Goal: Task Accomplishment & Management: Manage account settings

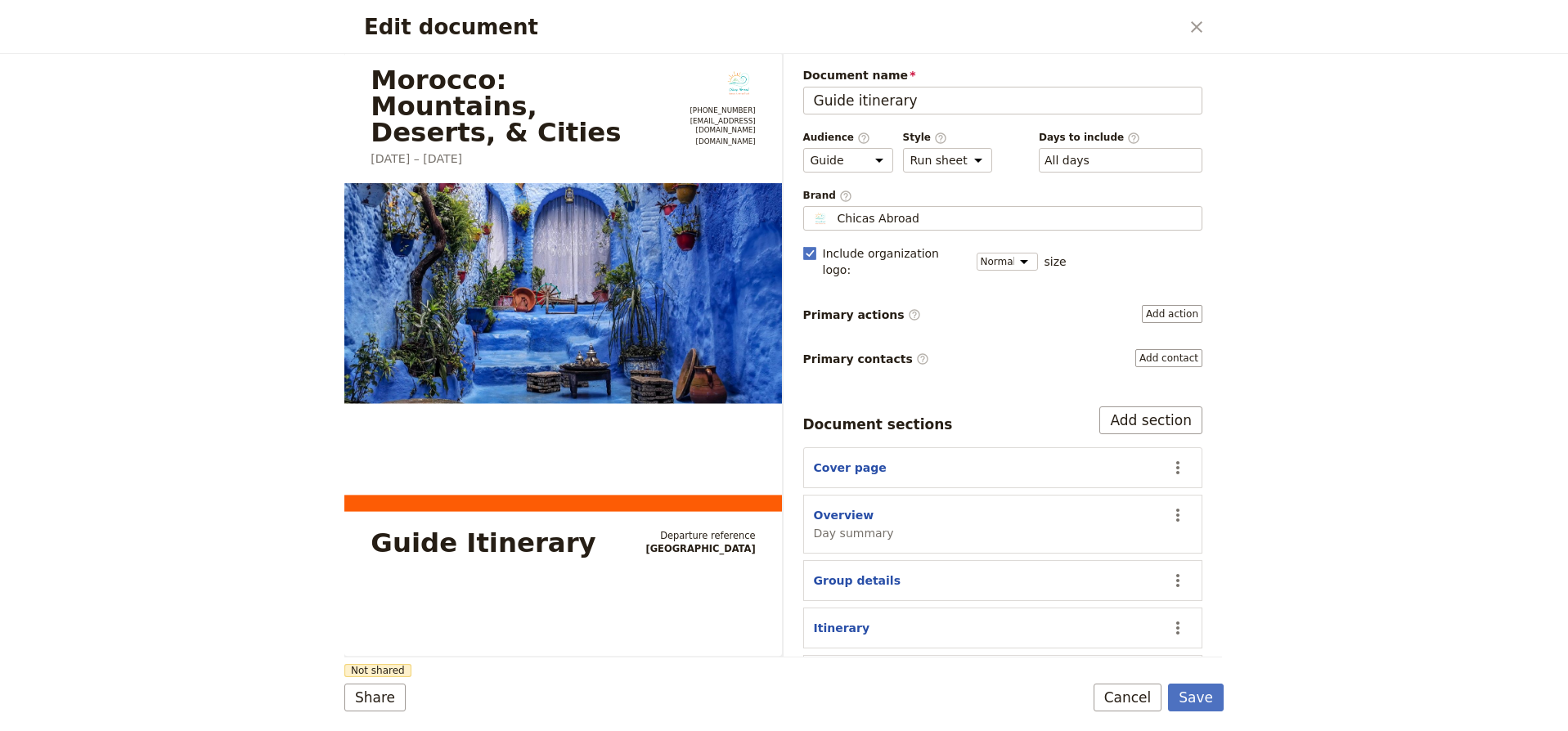
select select "STAFF"
select select "RUN_SHEET"
select select "DEFAULT"
click at [1195, 26] on icon "Close dialog" at bounding box center [1197, 27] width 11 height 11
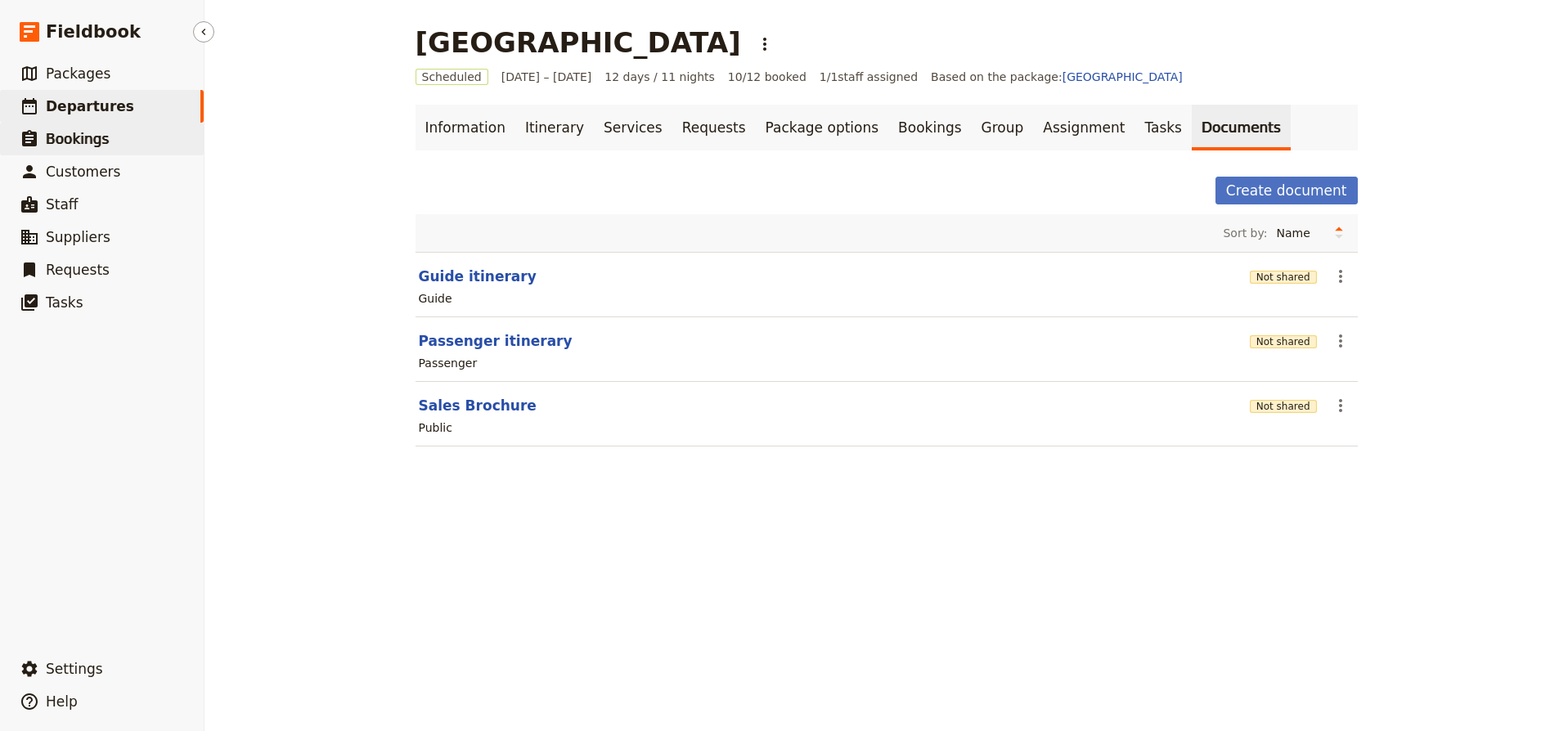
click at [109, 135] on link "​ Bookings" at bounding box center [101, 139] width 203 height 32
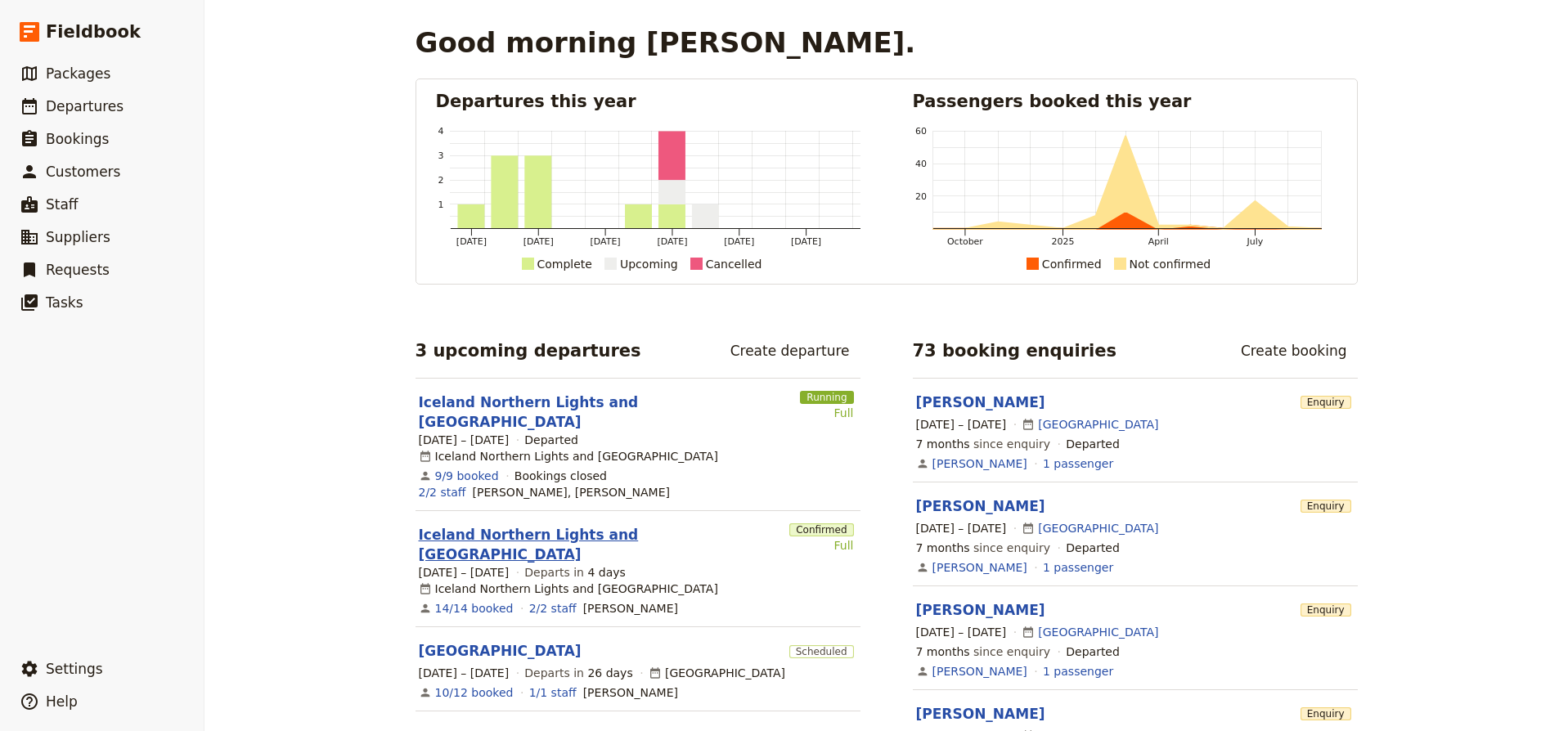
click at [622, 525] on link "Iceland Northern Lights and [GEOGRAPHIC_DATA]" at bounding box center [601, 544] width 365 height 39
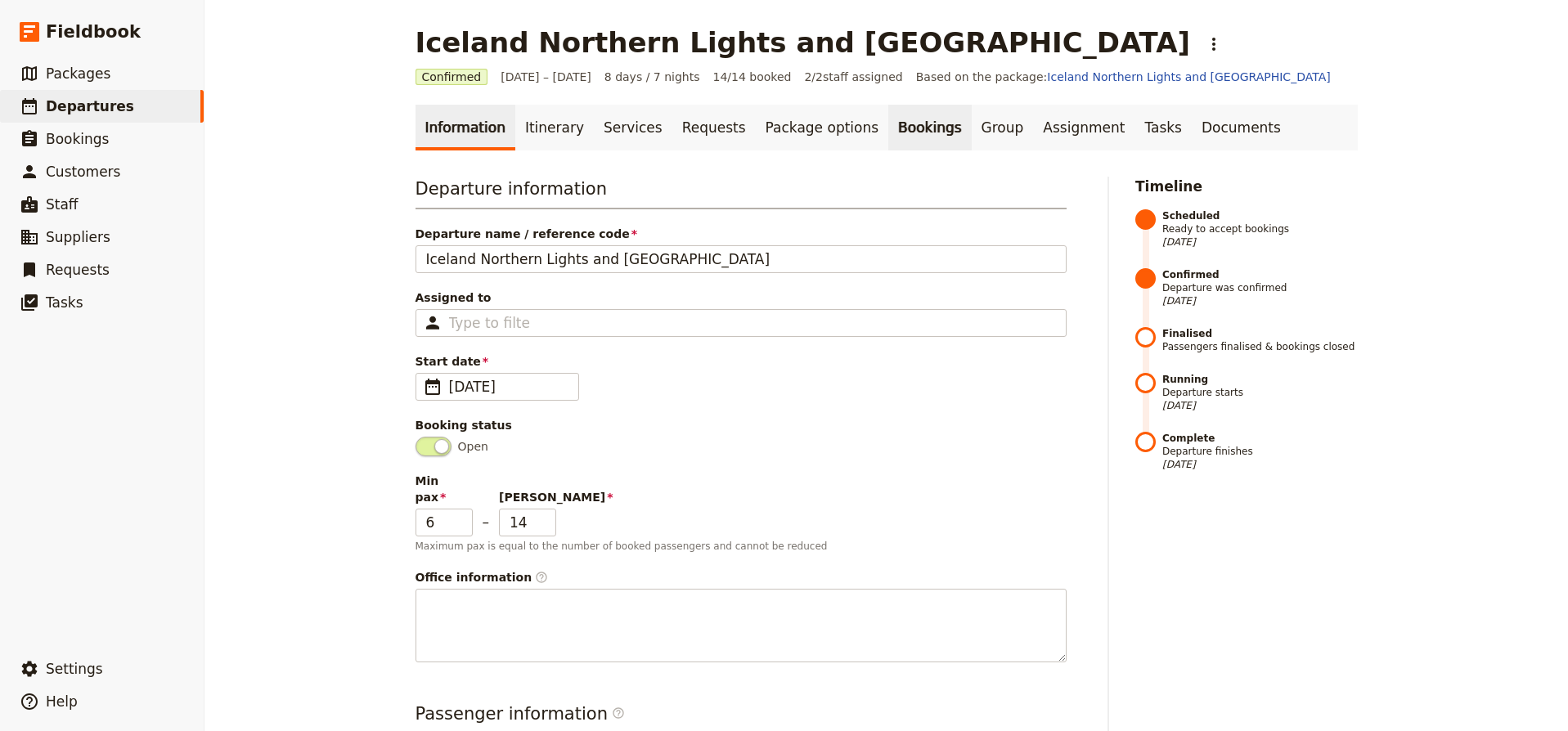
click at [889, 133] on link "Bookings" at bounding box center [930, 128] width 83 height 46
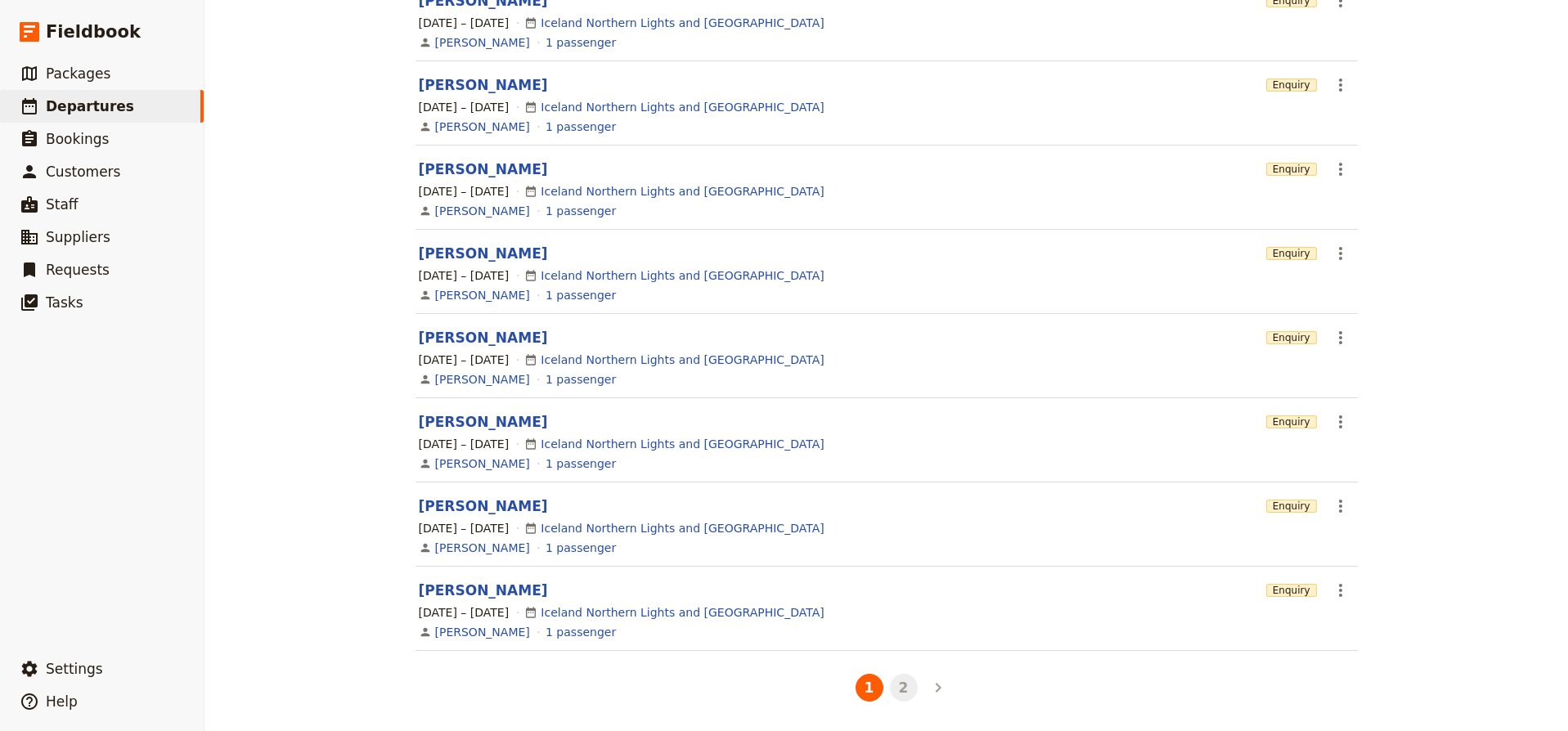
click at [909, 692] on button "2" at bounding box center [904, 687] width 28 height 28
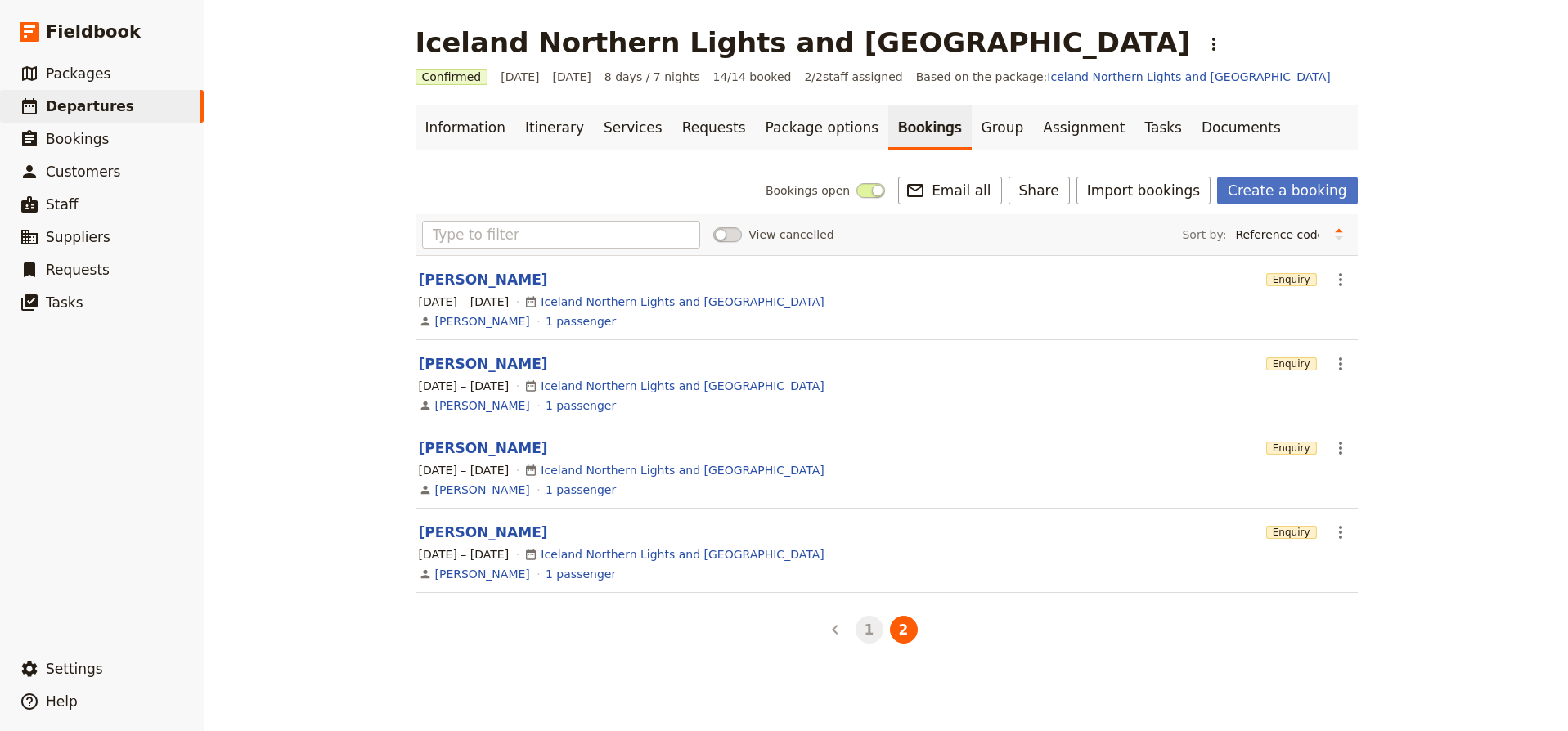
click at [868, 633] on button "1" at bounding box center [869, 630] width 28 height 28
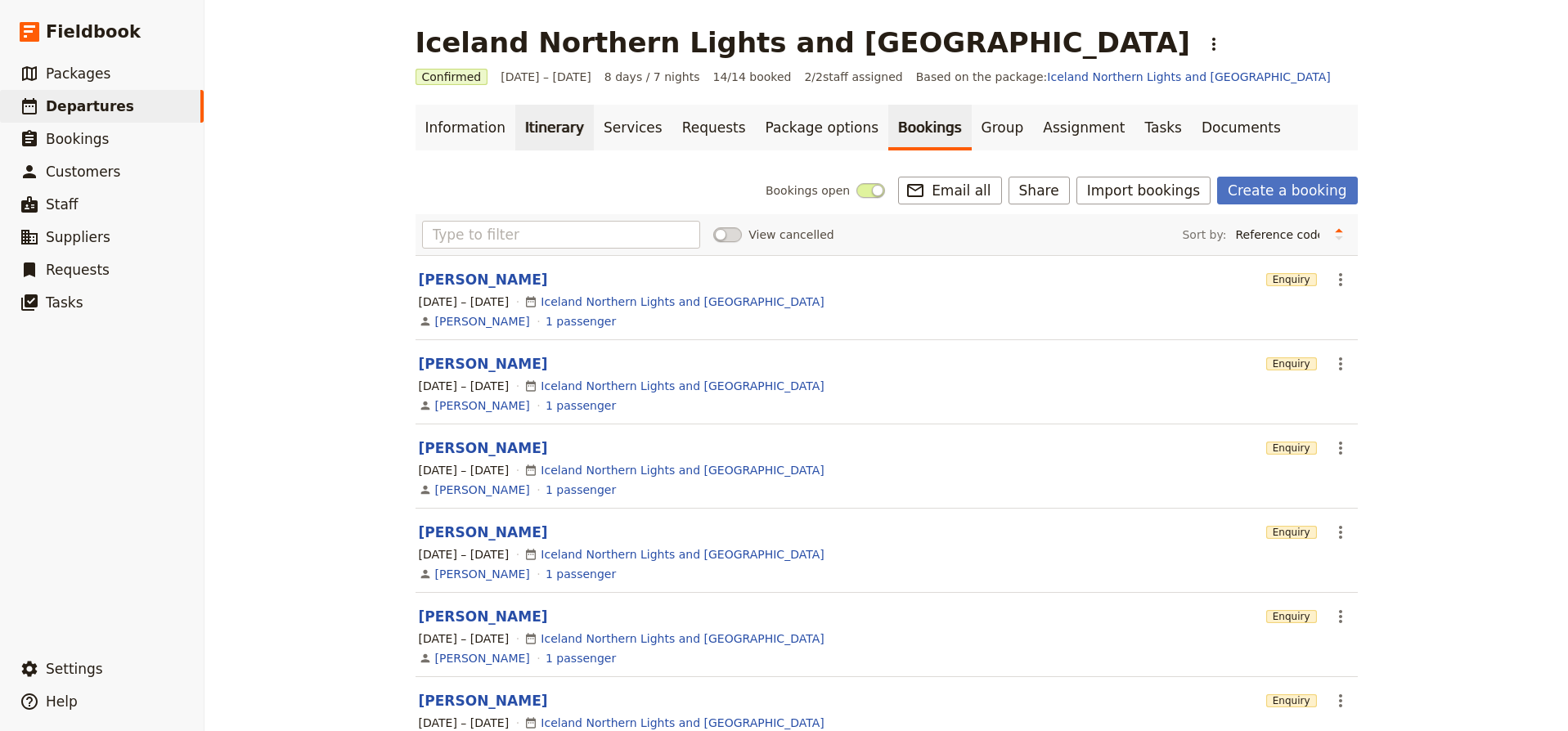
click at [531, 129] on link "Itinerary" at bounding box center [554, 128] width 78 height 46
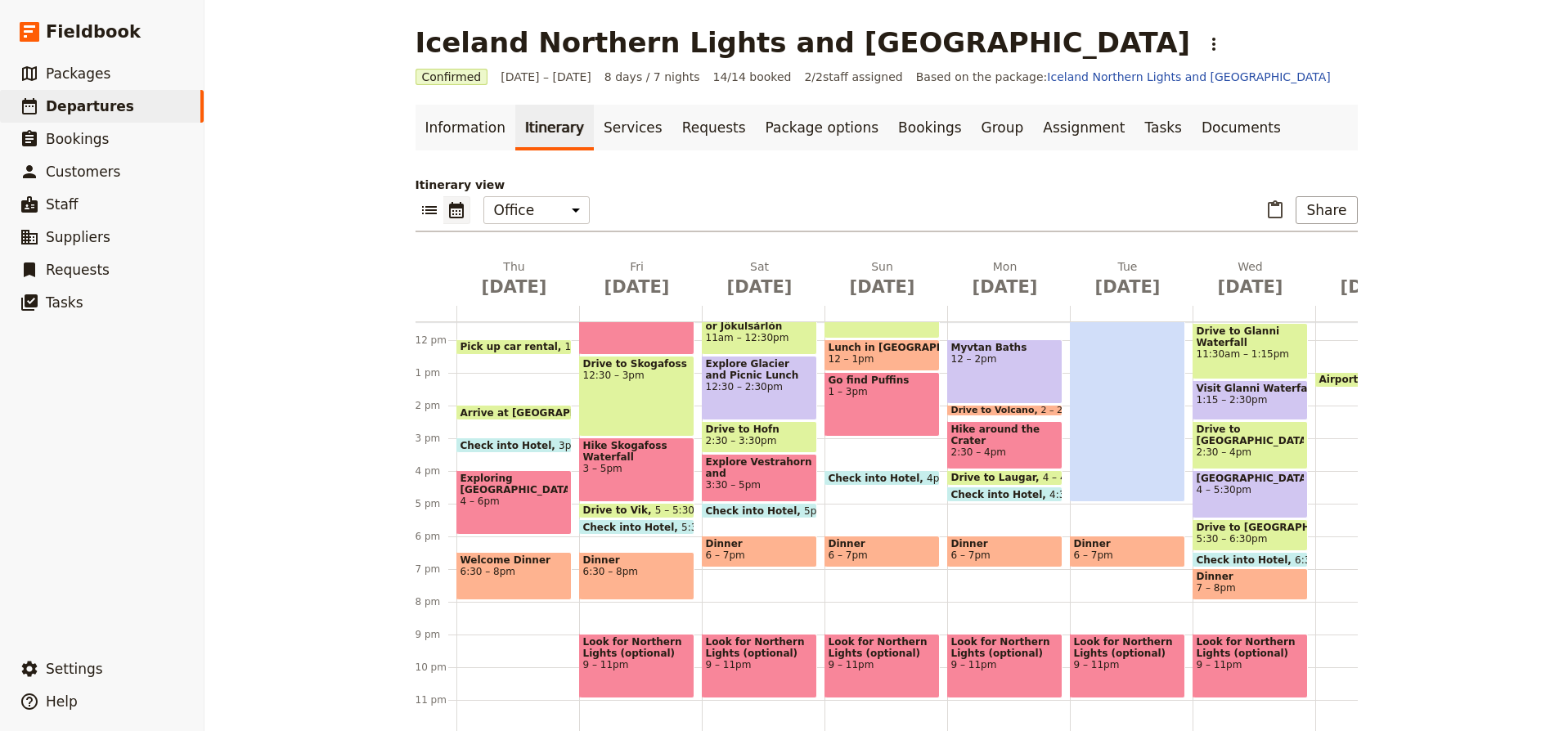
scroll to position [375, 0]
click at [886, 477] on span "Check into Hotel" at bounding box center [878, 478] width 99 height 10
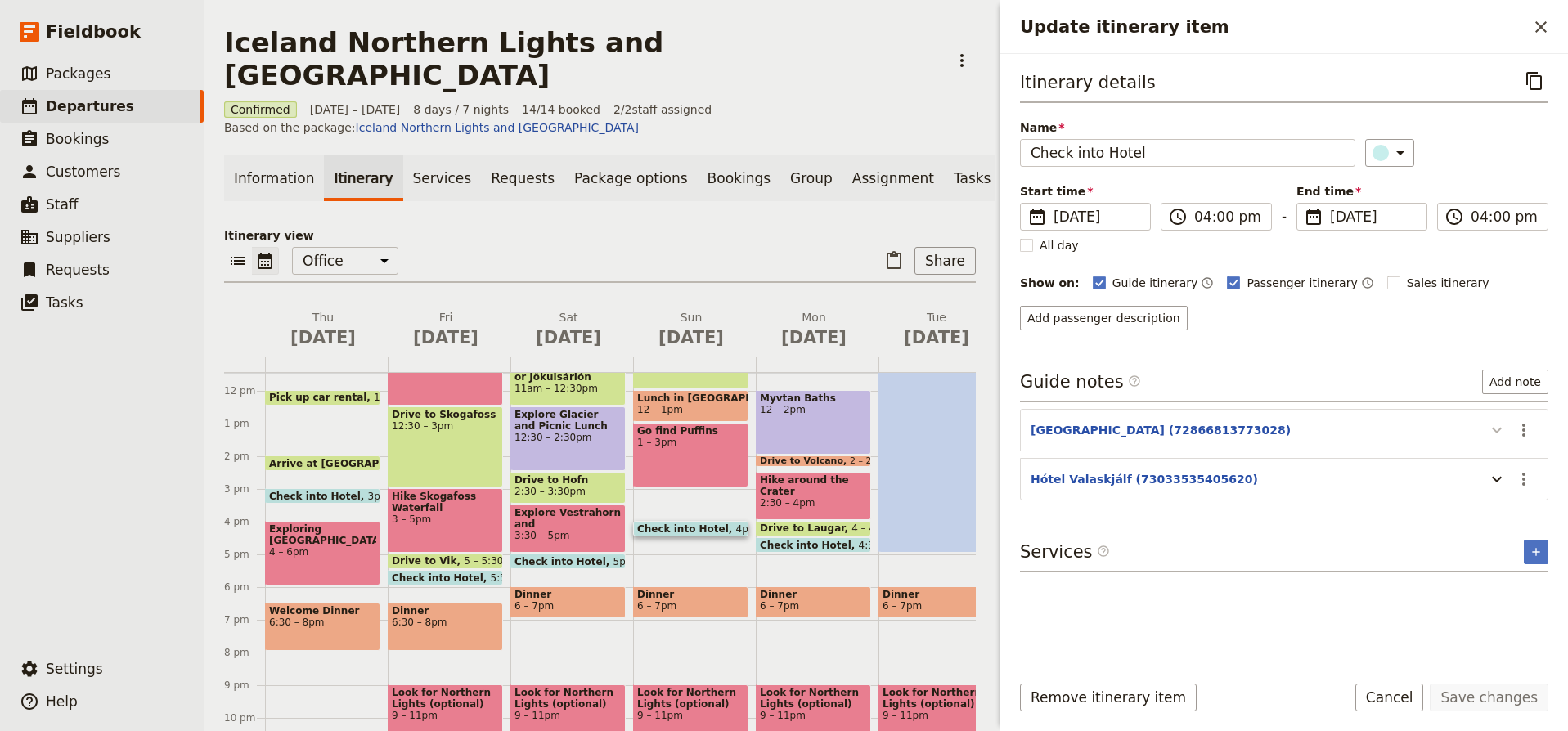
click at [1499, 433] on icon "Update itinerary item" at bounding box center [1497, 430] width 20 height 20
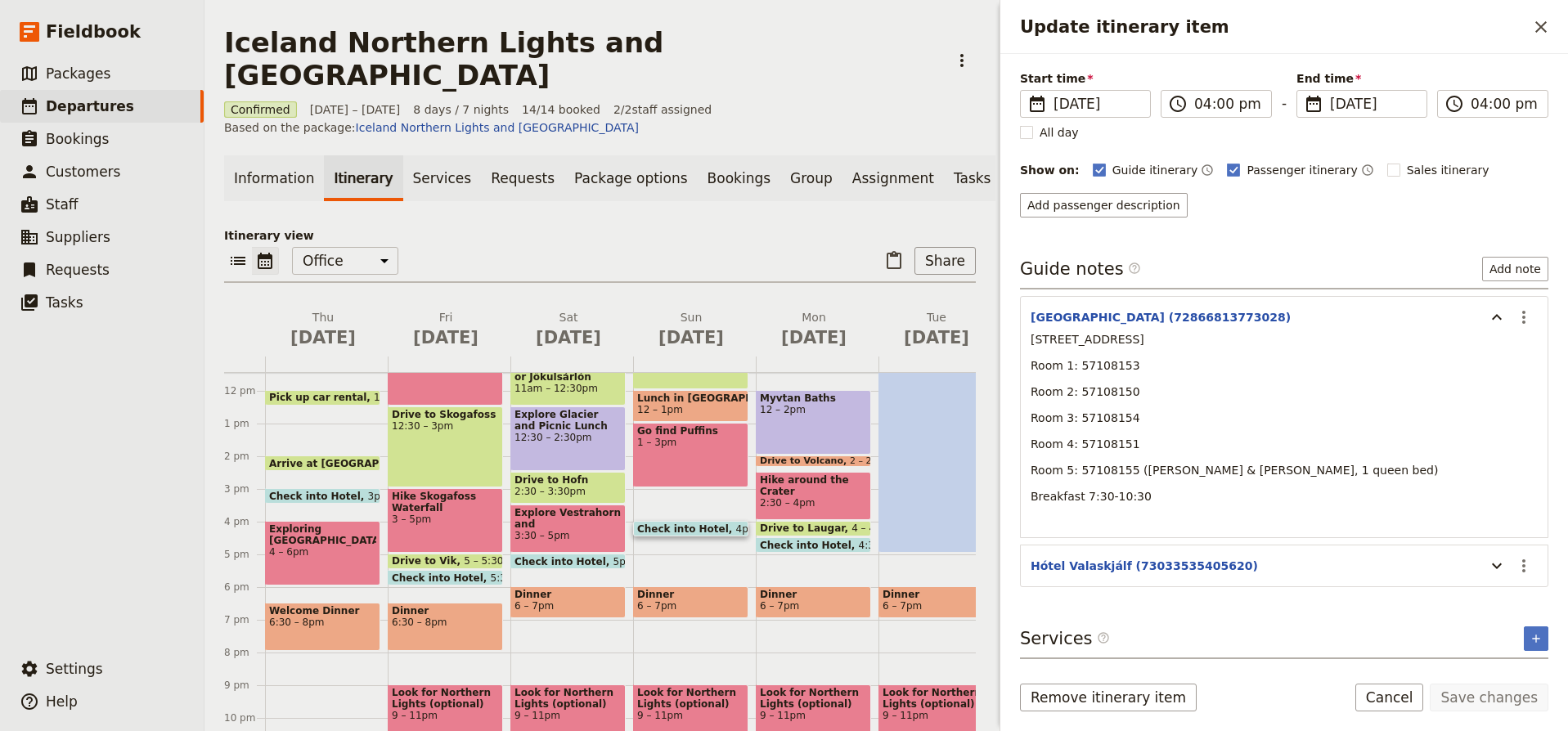
scroll to position [113, 0]
click at [1500, 565] on icon "Update itinerary item" at bounding box center [1497, 566] width 20 height 20
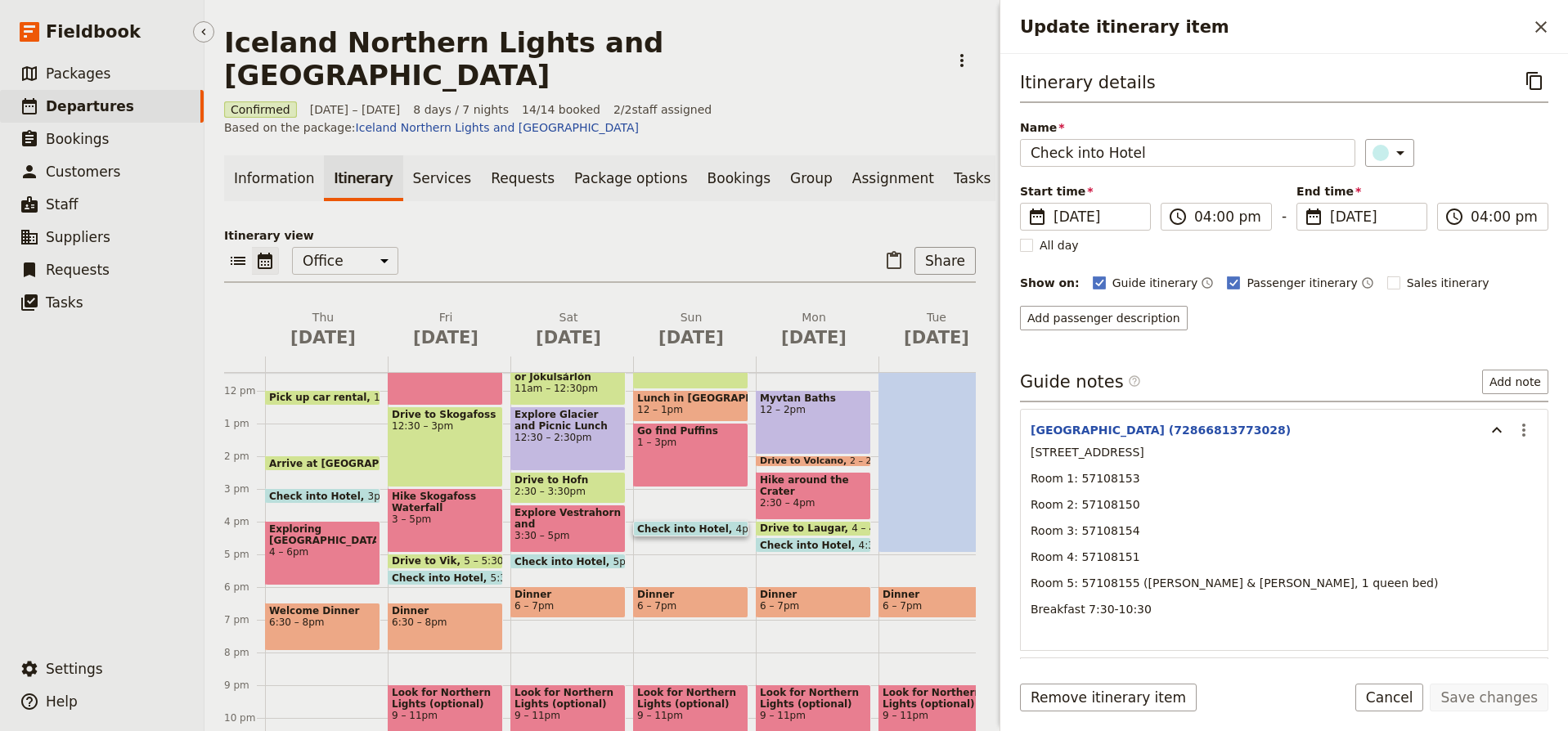
scroll to position [0, 0]
click at [1539, 31] on icon "Close drawer" at bounding box center [1541, 27] width 20 height 20
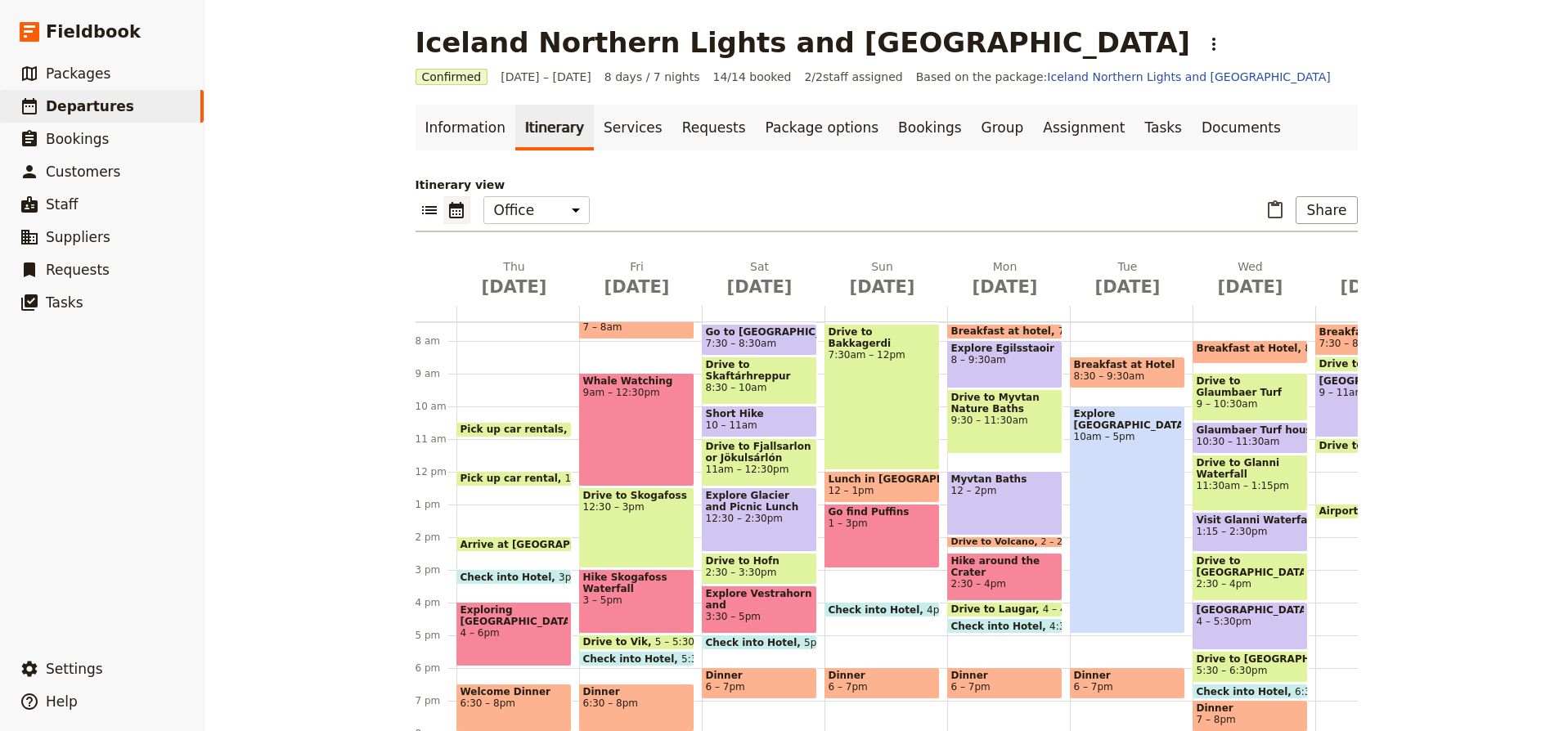
scroll to position [261, 0]
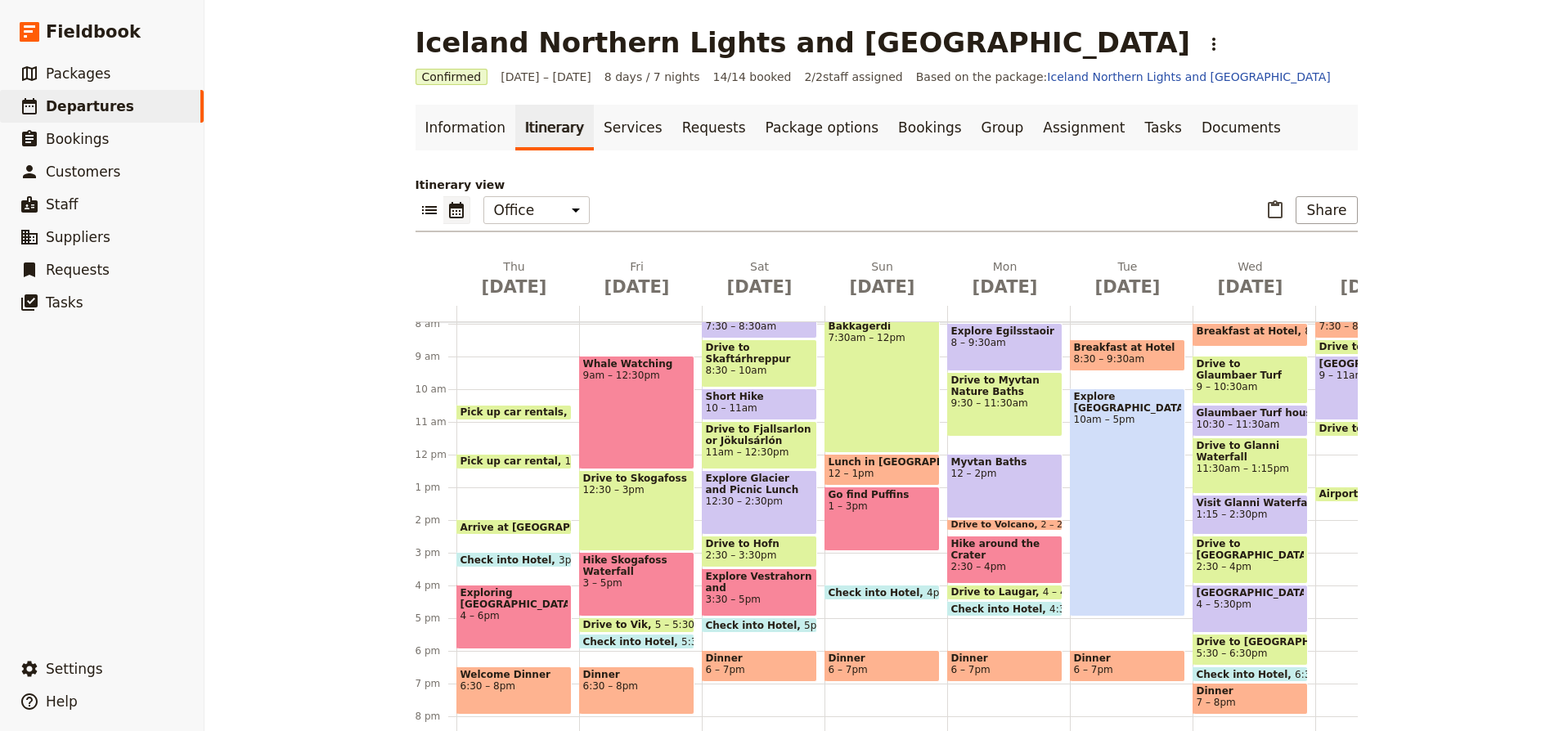
click at [516, 412] on span "Pick up car rentals" at bounding box center [516, 412] width 111 height 11
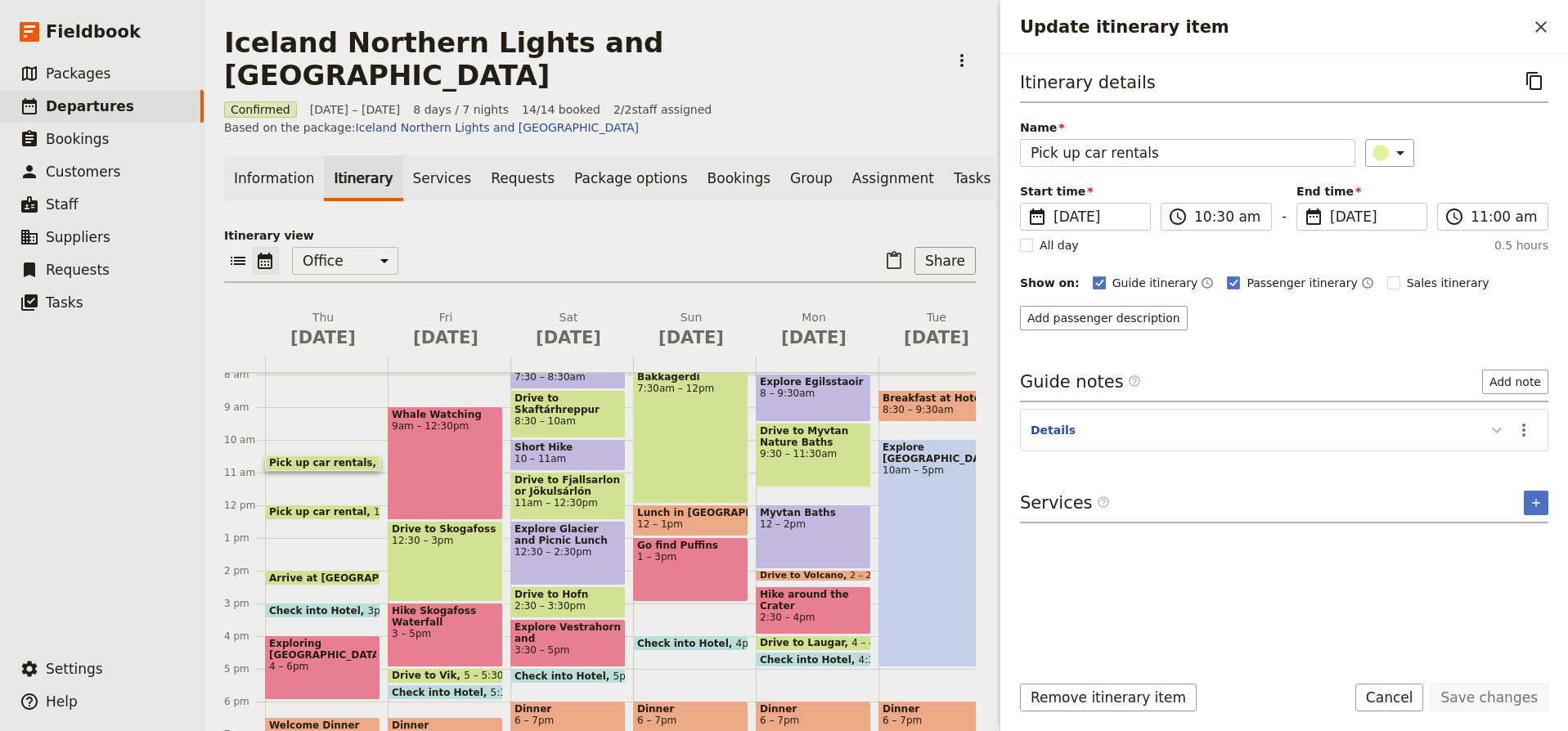
click at [1499, 430] on icon "Update itinerary item" at bounding box center [1497, 430] width 10 height 6
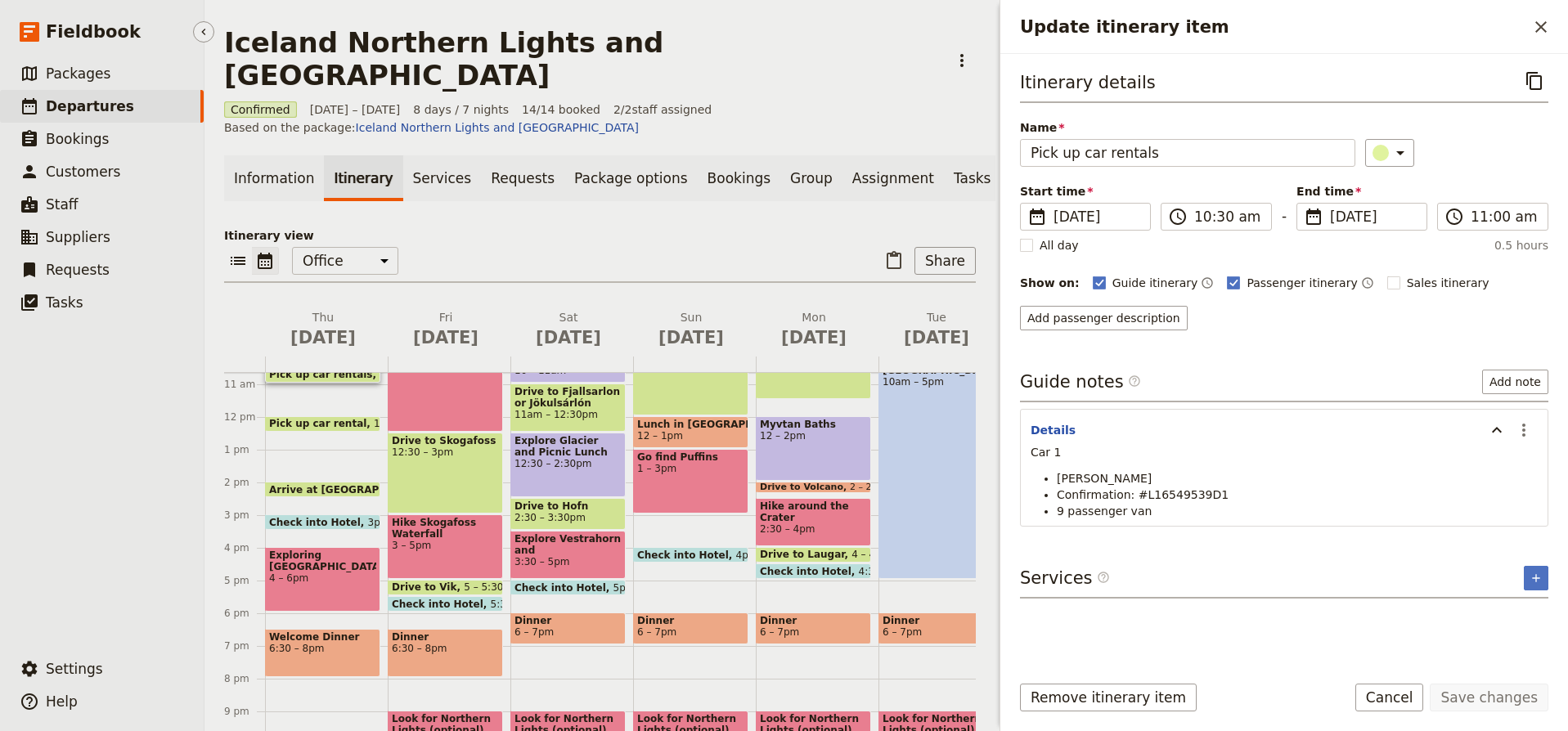
scroll to position [350, 0]
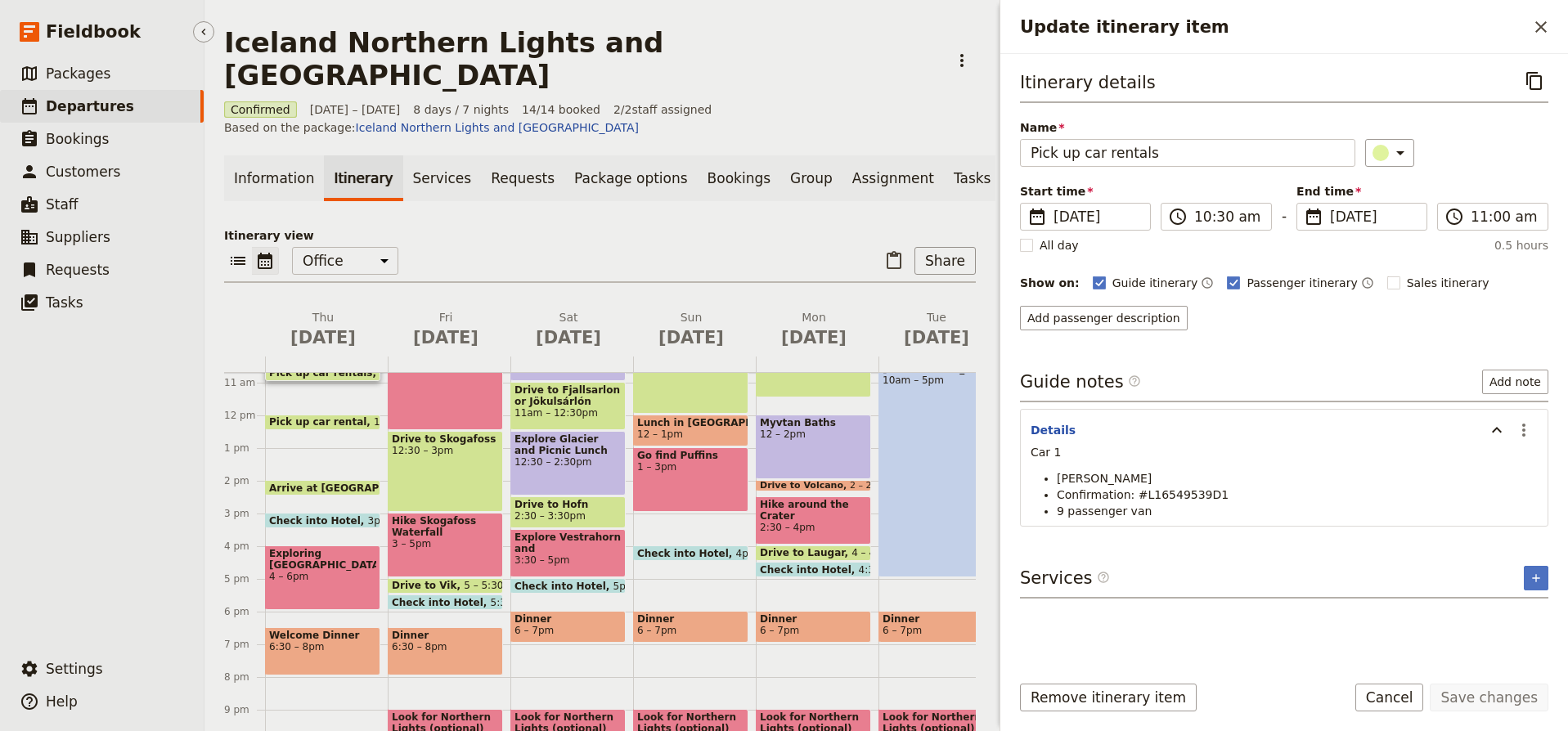
click at [327, 416] on span "Pick up car rental" at bounding box center [322, 422] width 105 height 11
click at [1502, 431] on icon "Update itinerary item" at bounding box center [1497, 430] width 20 height 20
click at [1078, 456] on p "Car 2" at bounding box center [1285, 452] width 508 height 16
click at [1055, 453] on span "Car 2" at bounding box center [1046, 452] width 31 height 13
click at [1170, 156] on input "Pick up car rental" at bounding box center [1187, 153] width 335 height 28
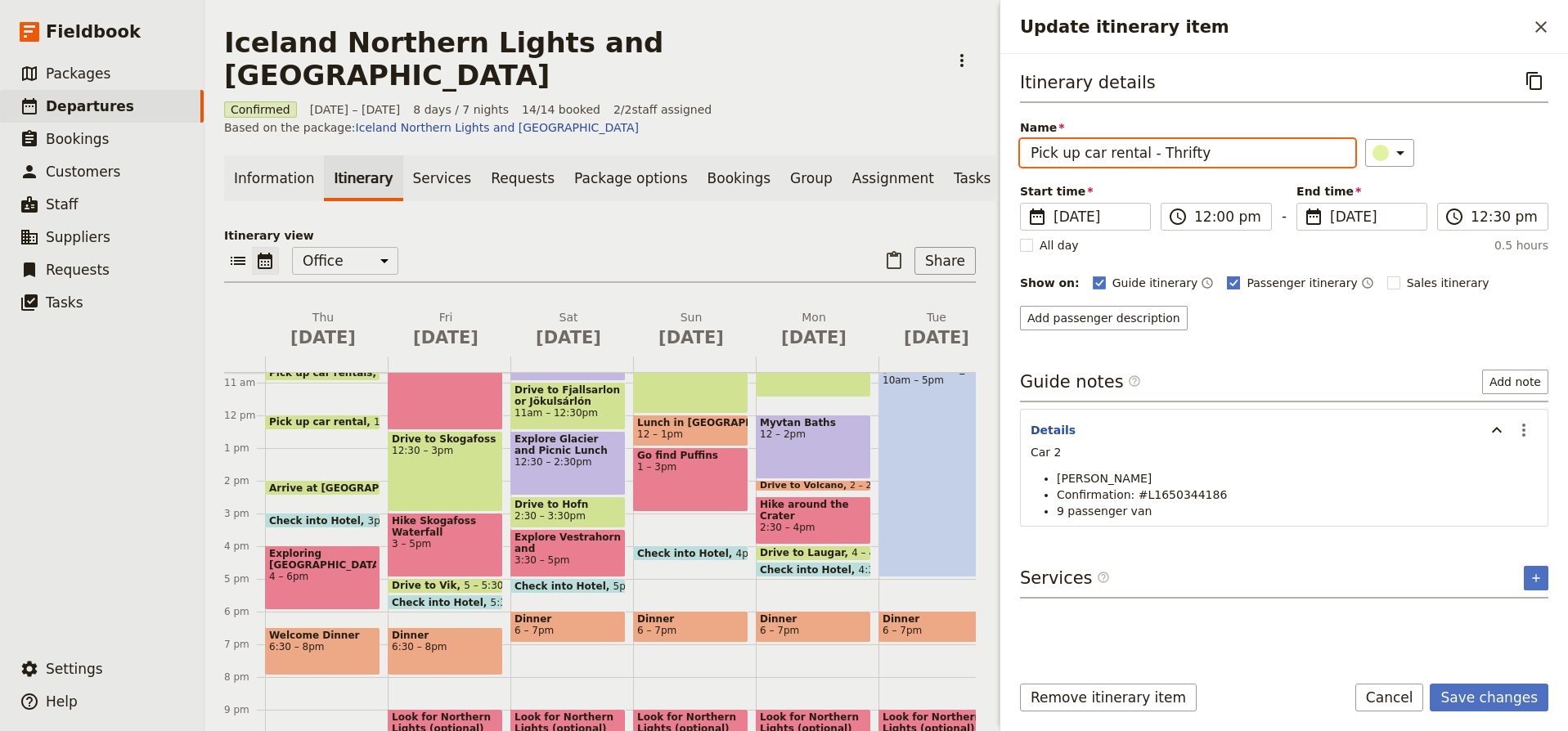
type input "Pick up car rental - Thrifty"
click at [1228, 283] on rect "Update itinerary item" at bounding box center [1234, 282] width 12 height 12
click at [1226, 275] on input "Passenger itinerary" at bounding box center [1226, 274] width 1 height 1
checkbox input "false"
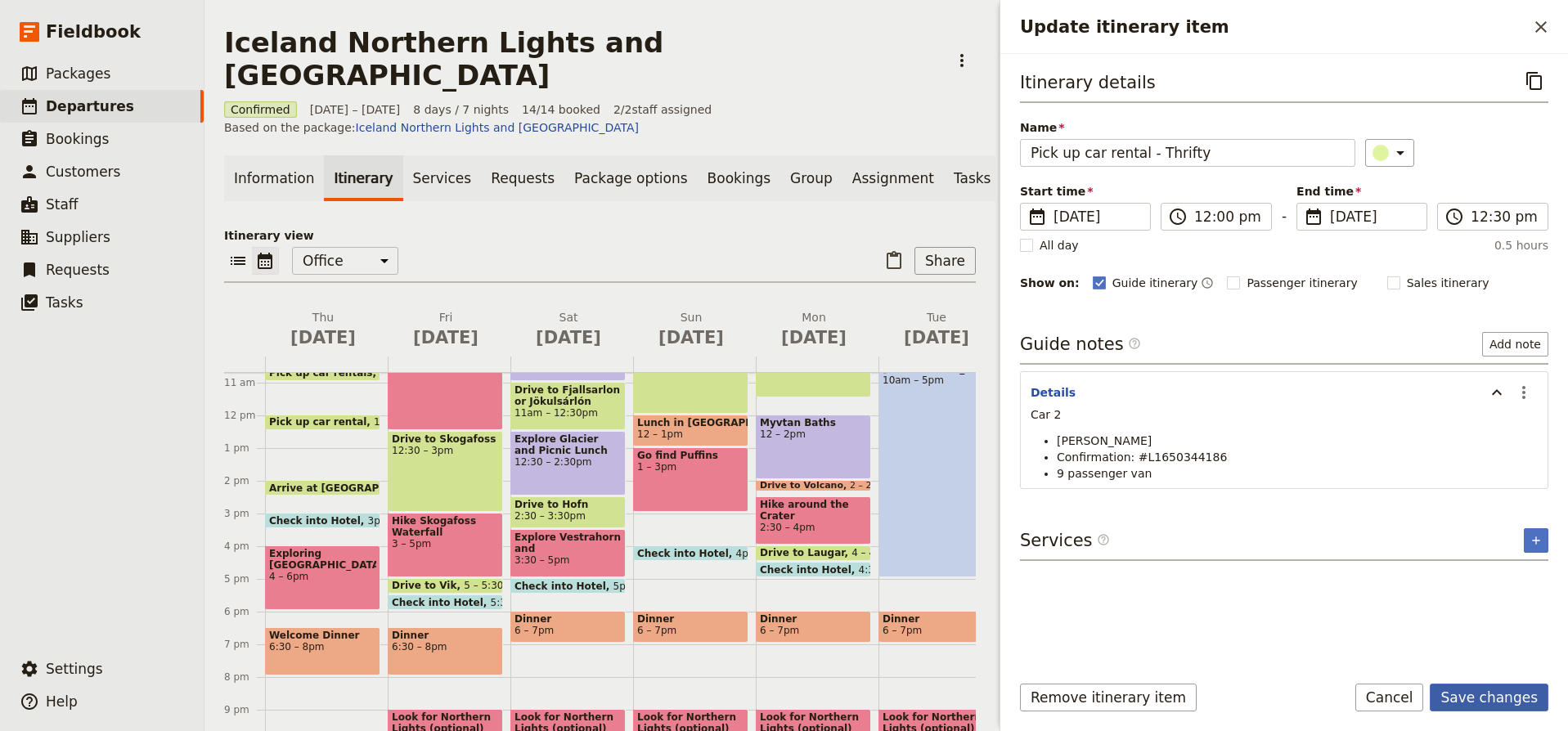
click at [1500, 699] on button "Save changes" at bounding box center [1490, 698] width 118 height 28
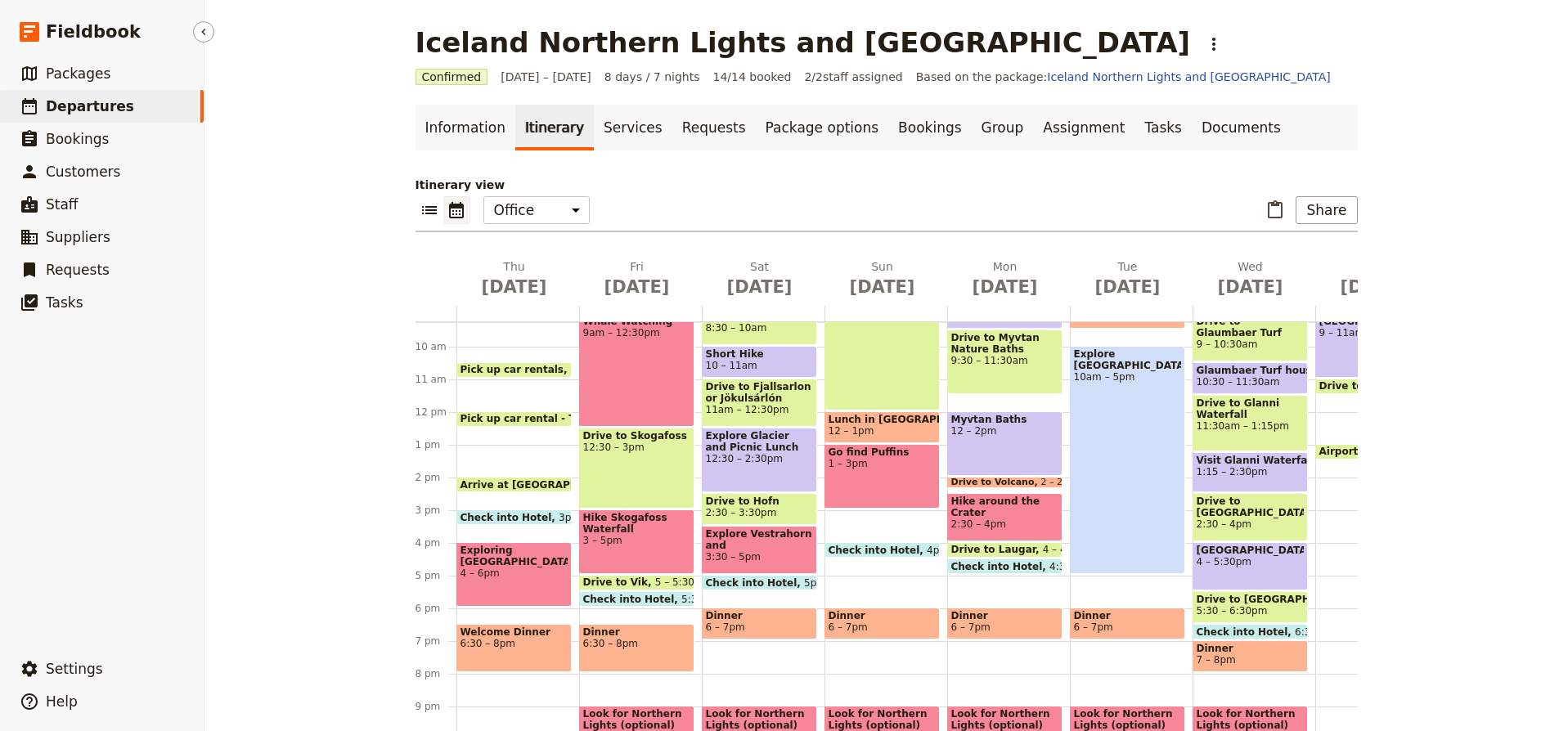
scroll to position [301, 0]
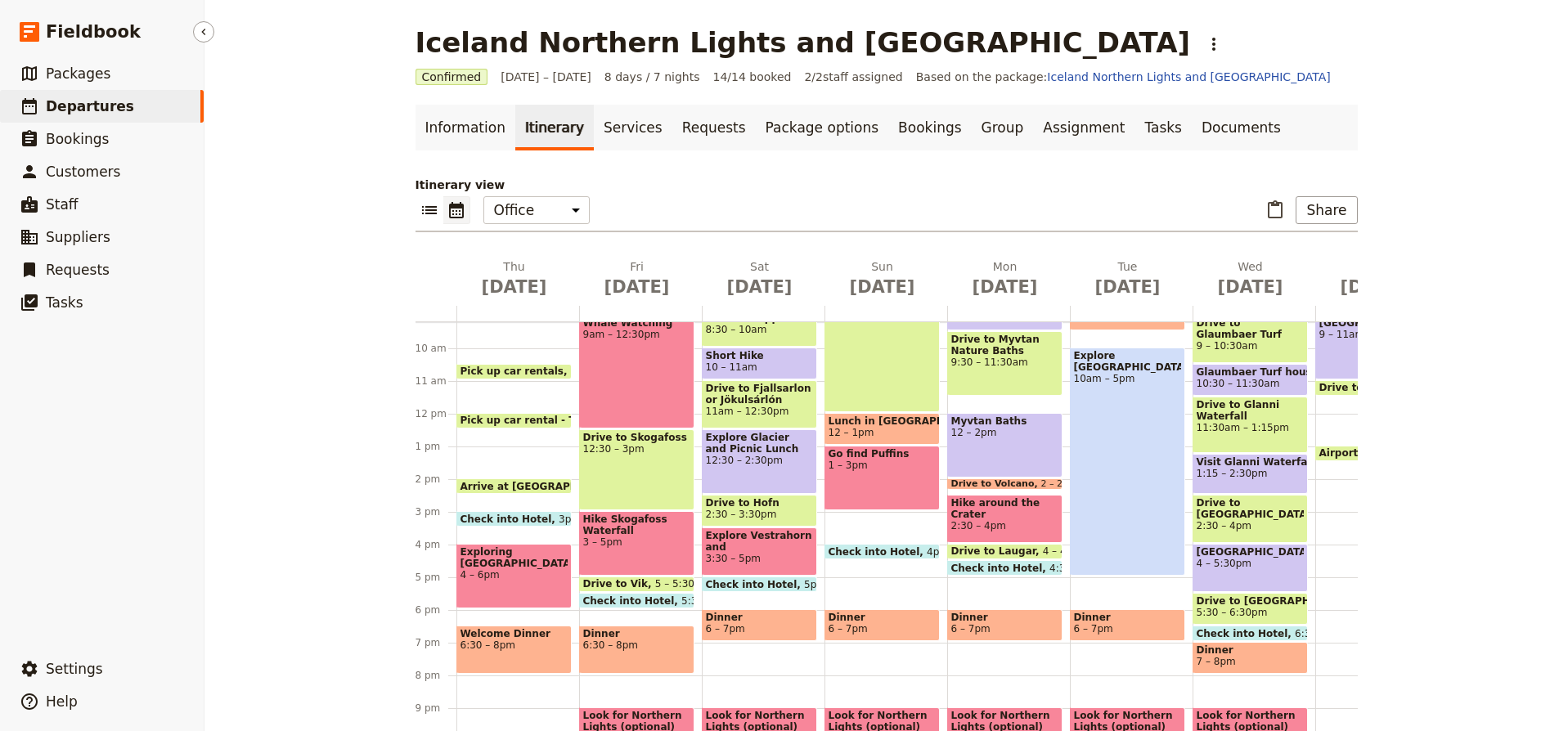
click at [528, 372] on span at bounding box center [513, 375] width 114 height 7
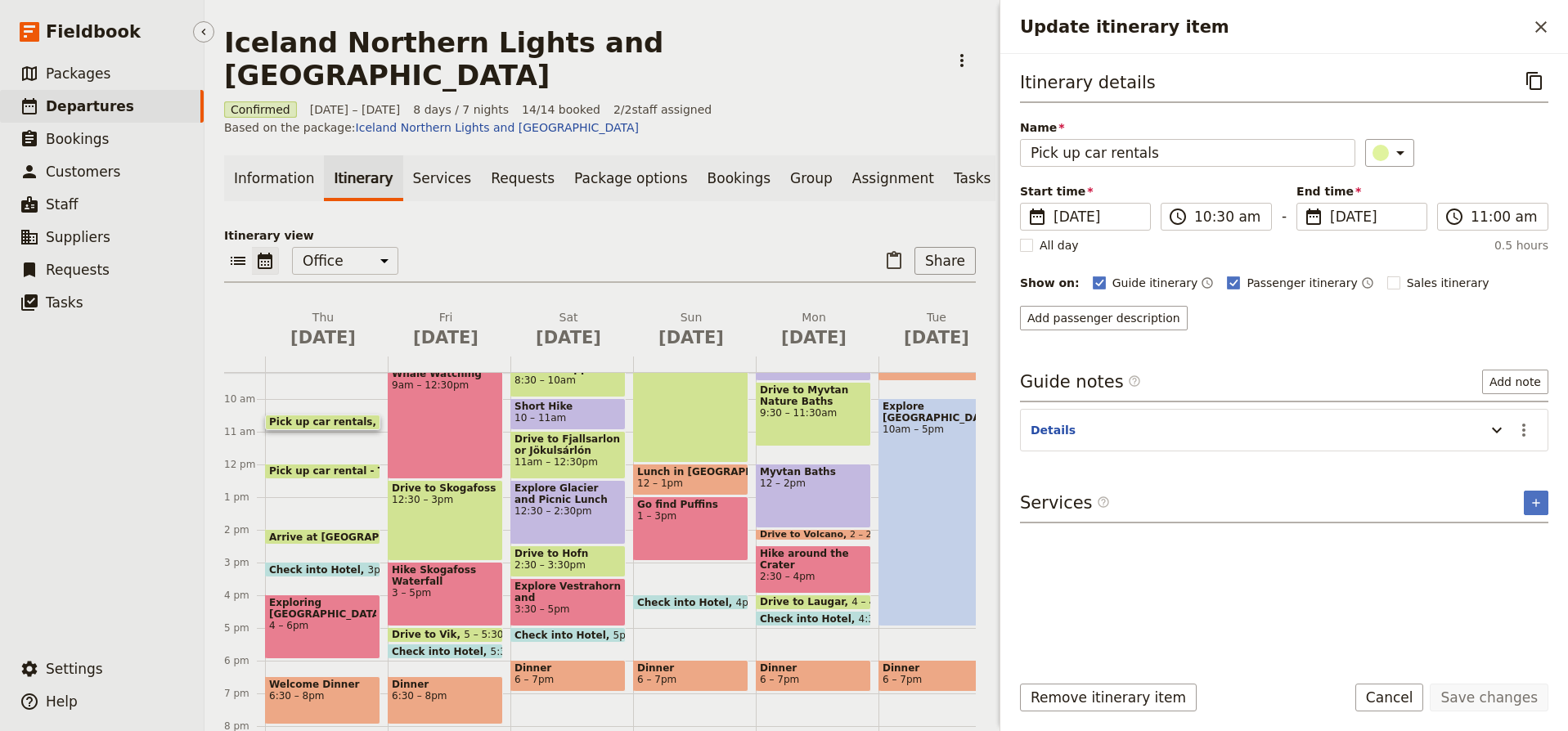
click at [528, 401] on span "Short Hike" at bounding box center [568, 407] width 107 height 11
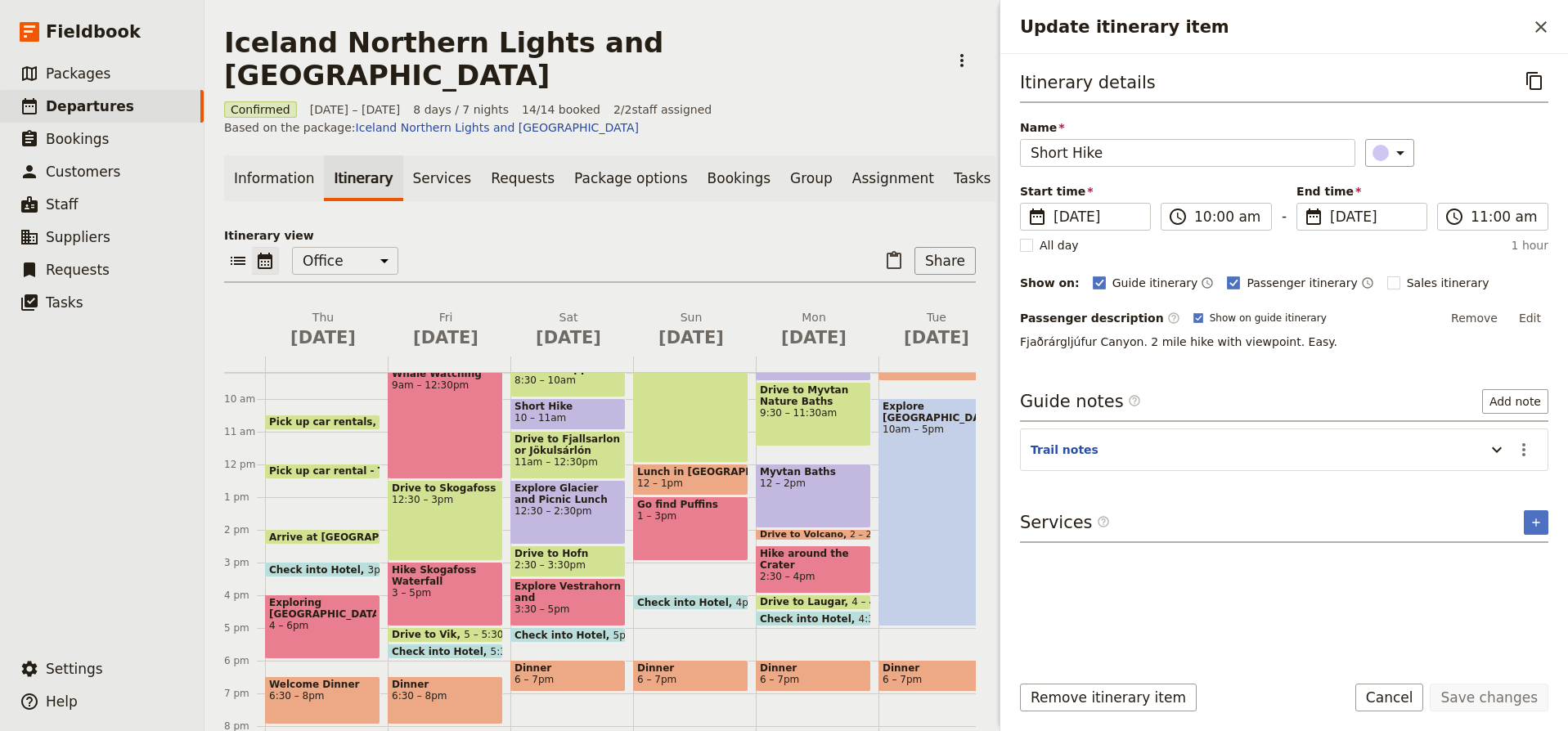
click at [332, 416] on span "Pick up car rentals" at bounding box center [324, 422] width 111 height 11
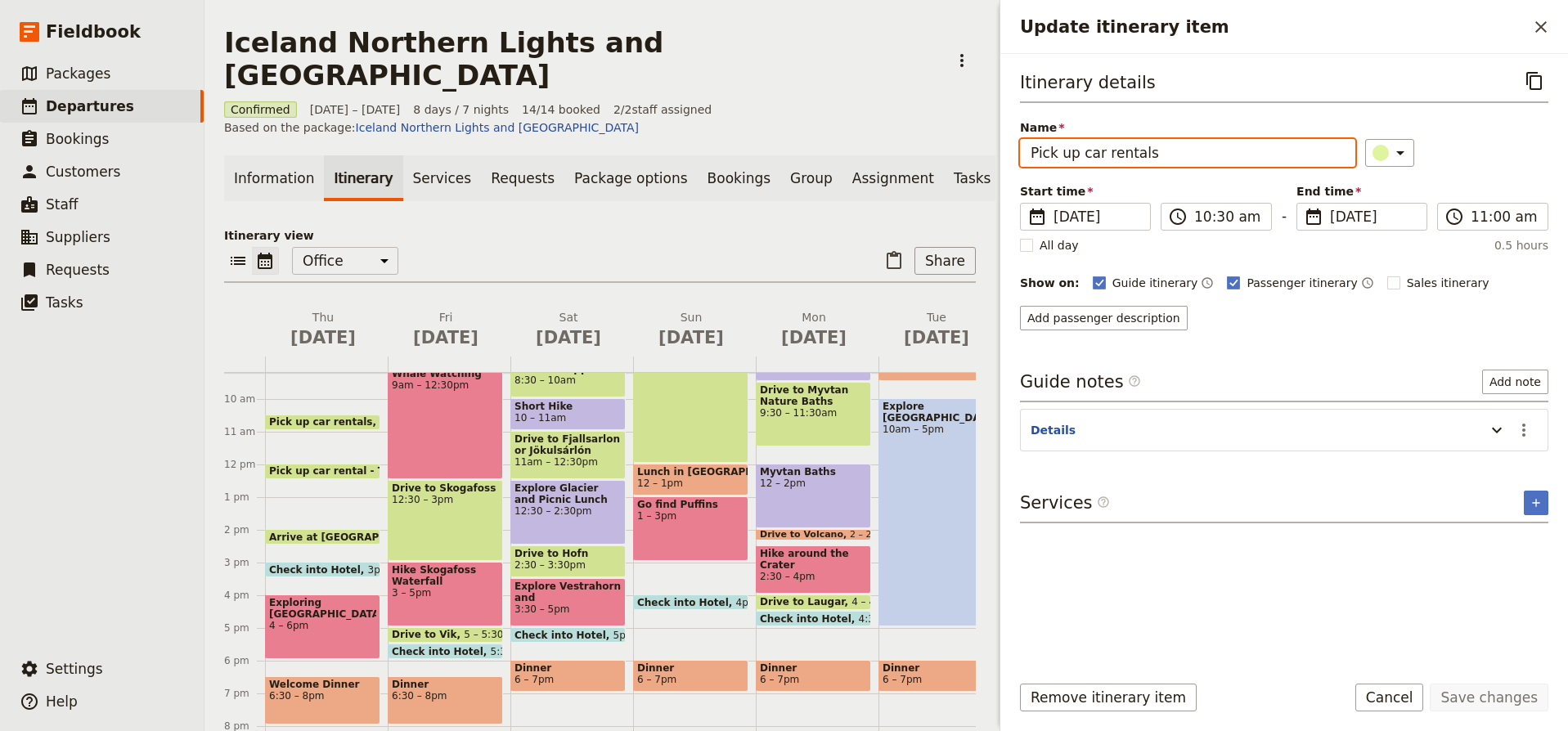
click at [1157, 155] on input "Pick up car rentals" at bounding box center [1187, 153] width 335 height 28
type input "Pick up car rental - Thrifty"
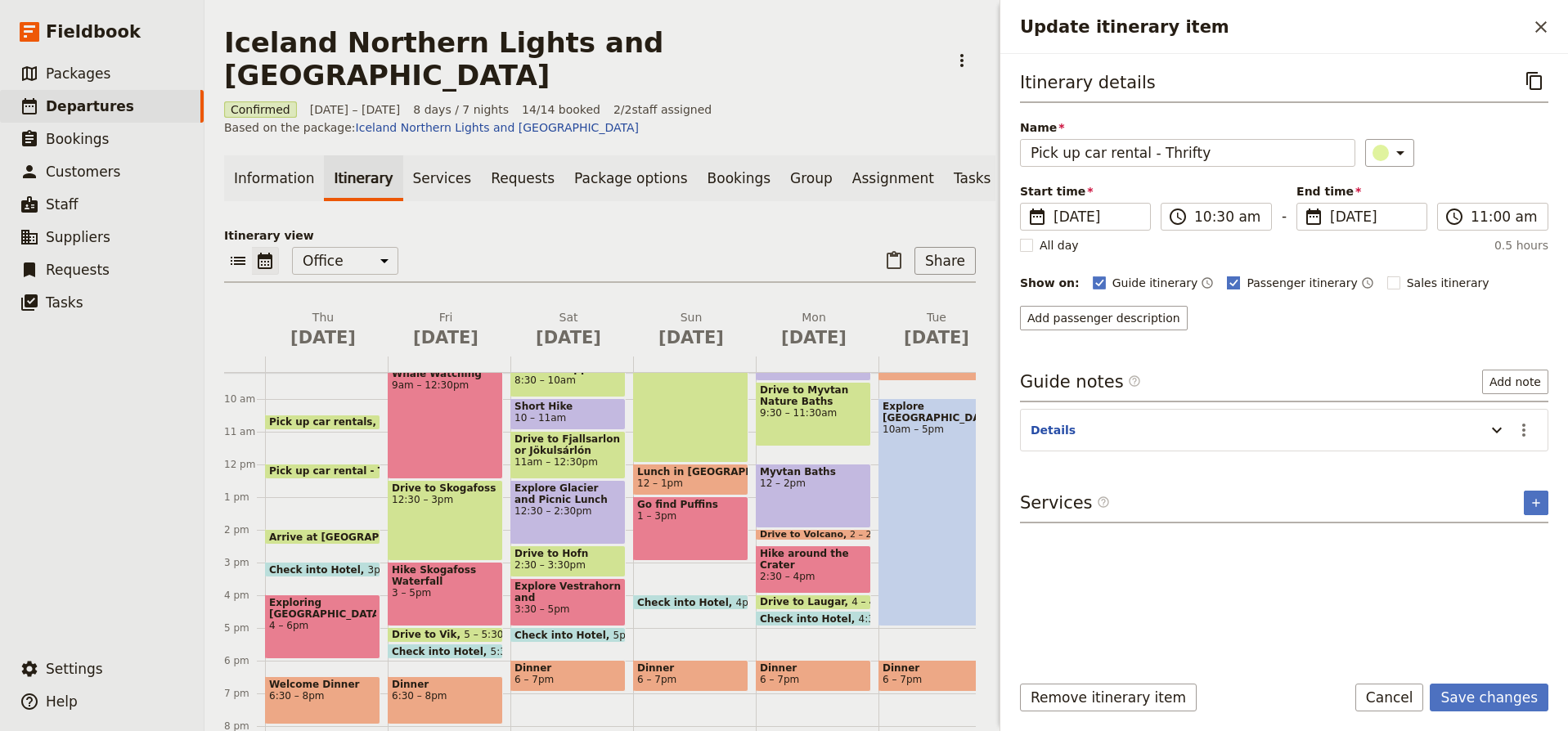
click at [1230, 283] on polygon "Update itinerary item" at bounding box center [1234, 282] width 9 height 9
click at [1226, 275] on input "Passenger itinerary" at bounding box center [1226, 274] width 1 height 1
checkbox input "false"
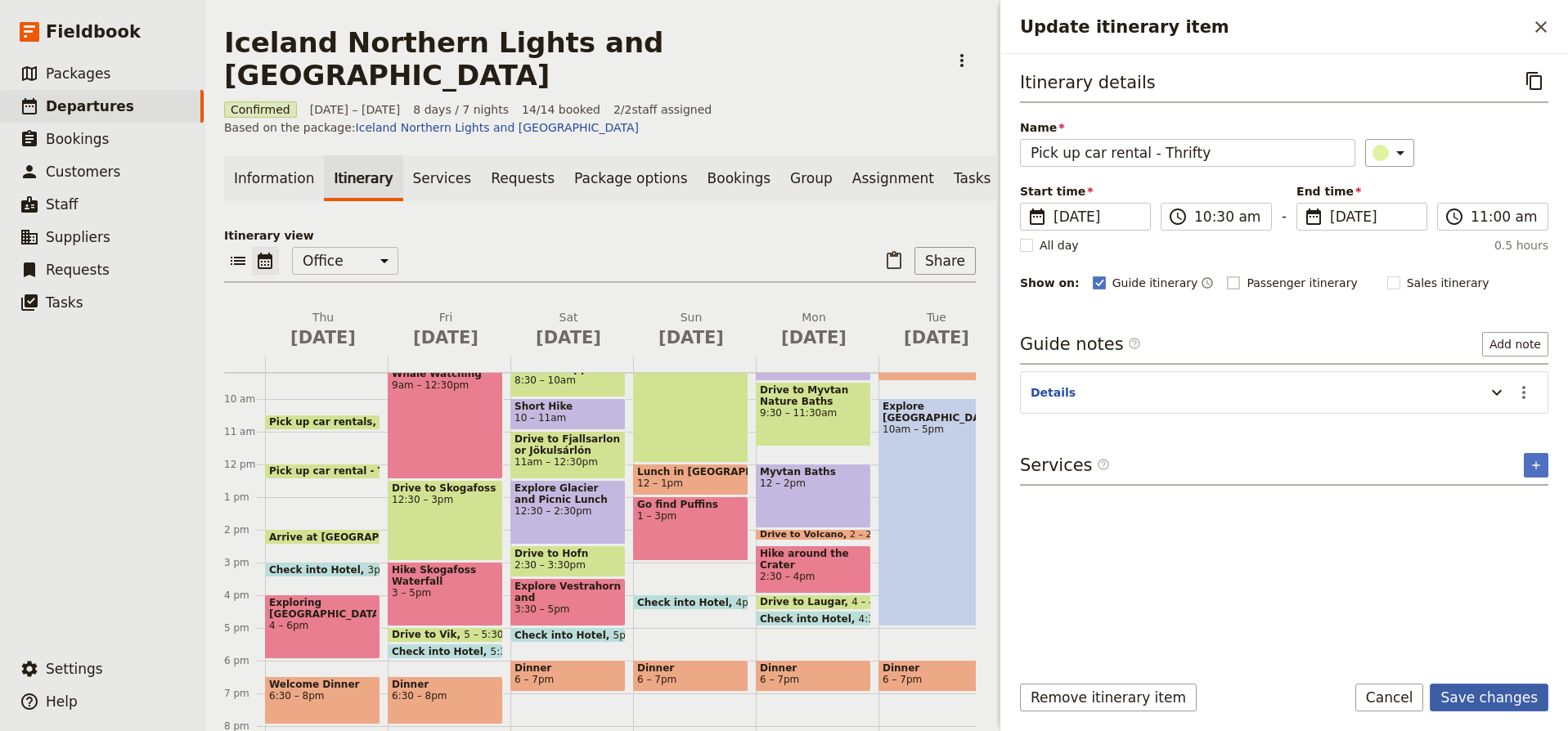
click at [1476, 695] on button "Save changes" at bounding box center [1490, 698] width 118 height 28
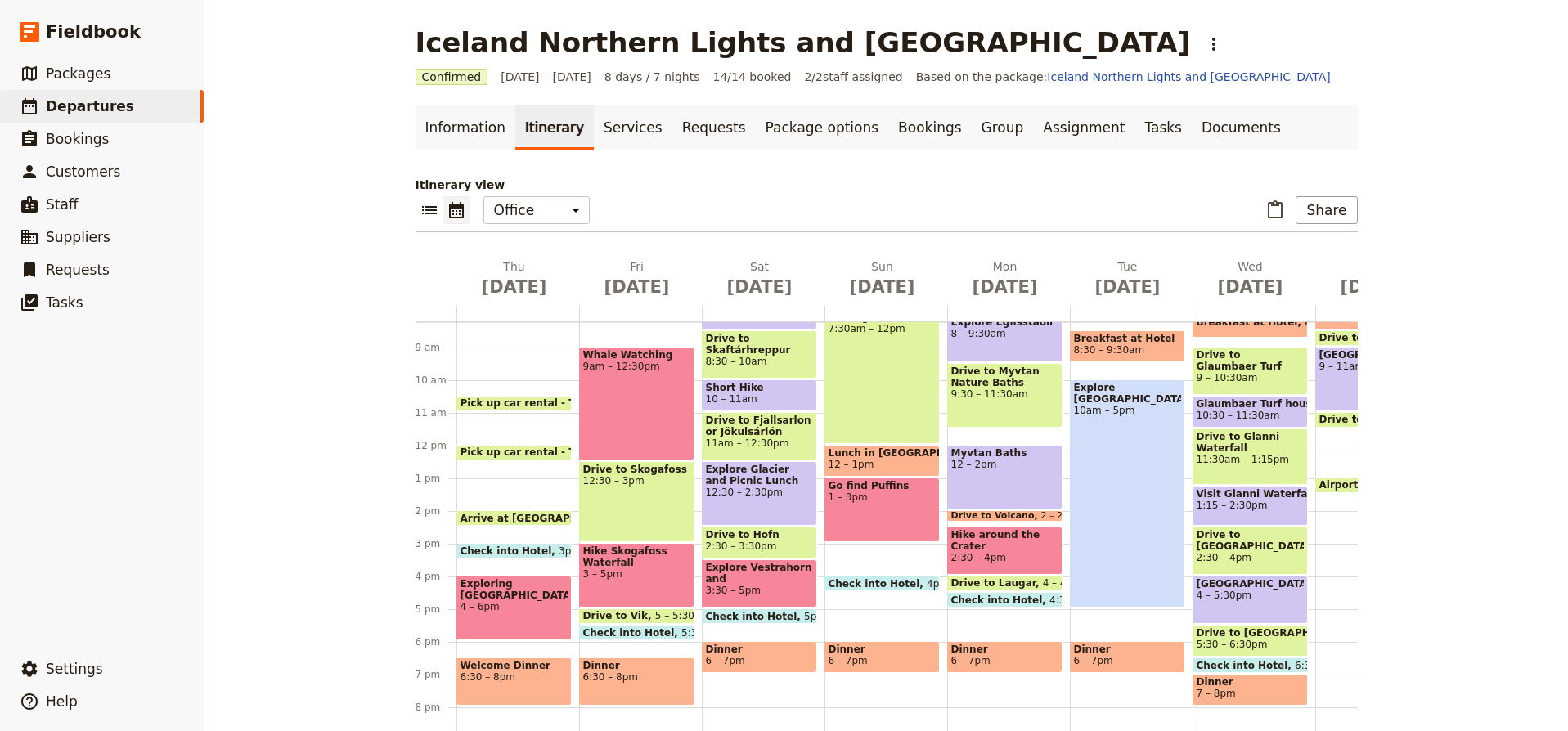
scroll to position [264, 0]
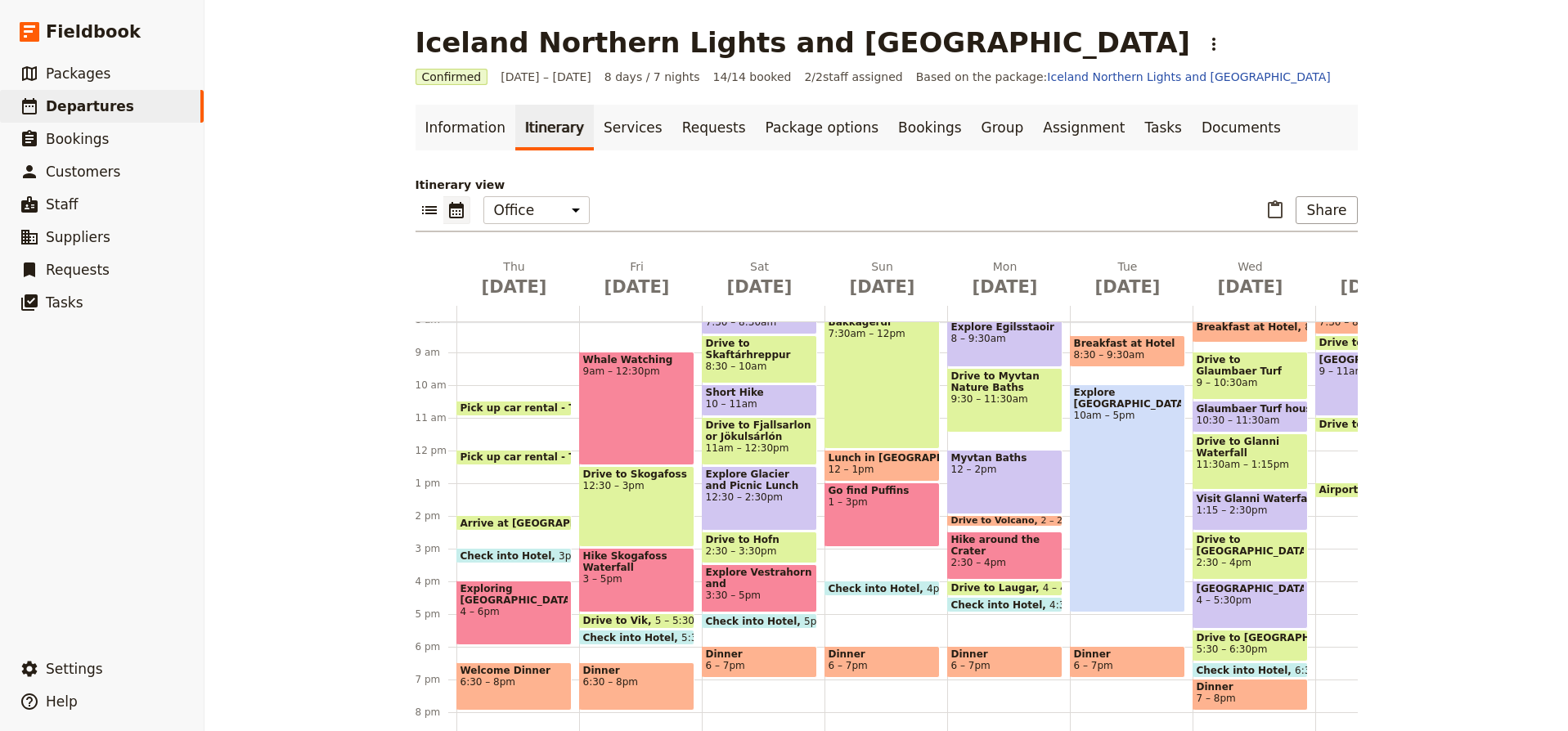
click at [533, 521] on span "Arrive at Airport" at bounding box center [548, 523] width 175 height 10
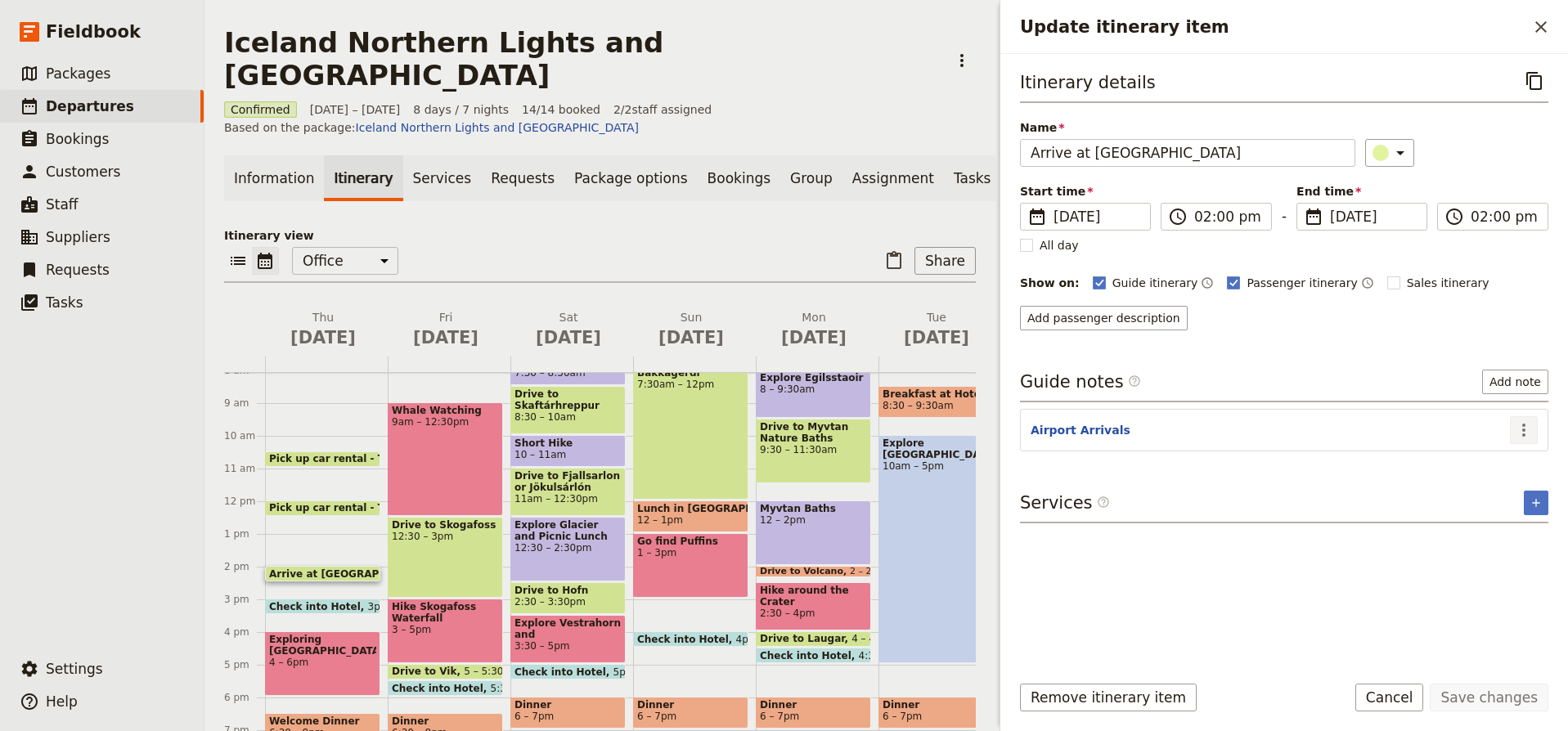
click at [1524, 430] on icon "Actions" at bounding box center [1523, 430] width 3 height 13
click at [1503, 463] on span "Edit note" at bounding box center [1477, 466] width 52 height 16
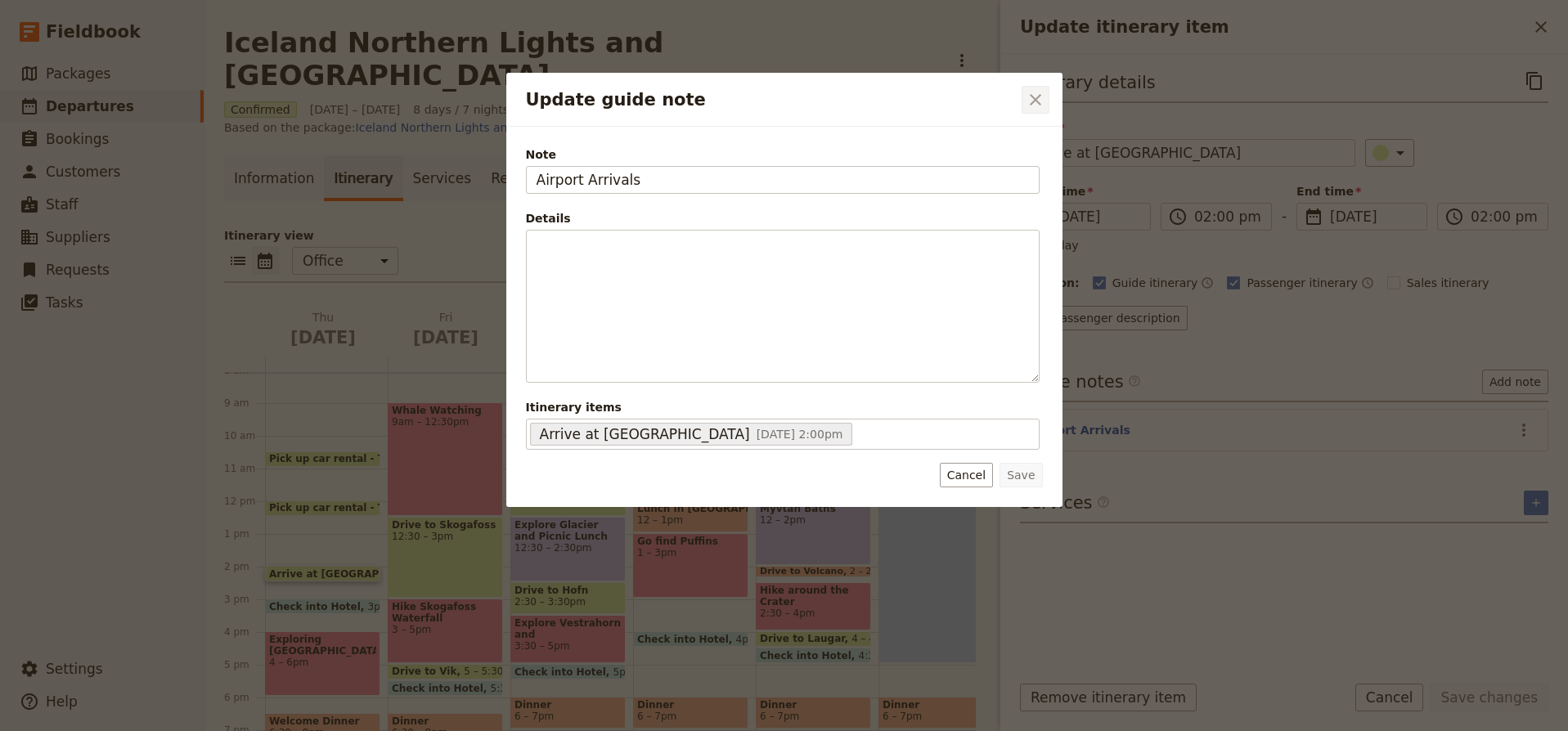
click at [1031, 99] on icon "Close dialog" at bounding box center [1035, 99] width 20 height 20
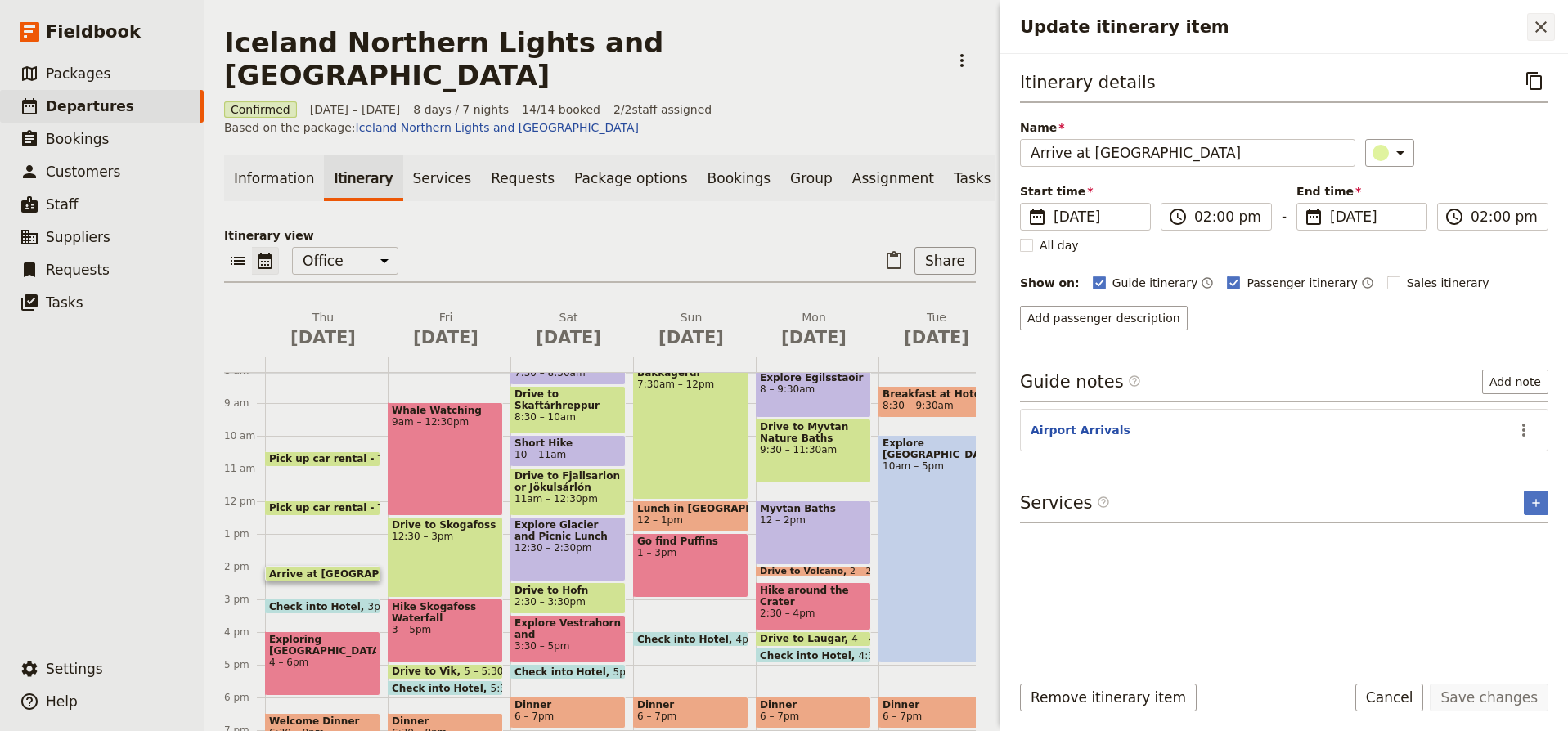
click at [1538, 32] on icon "Close drawer" at bounding box center [1541, 27] width 20 height 20
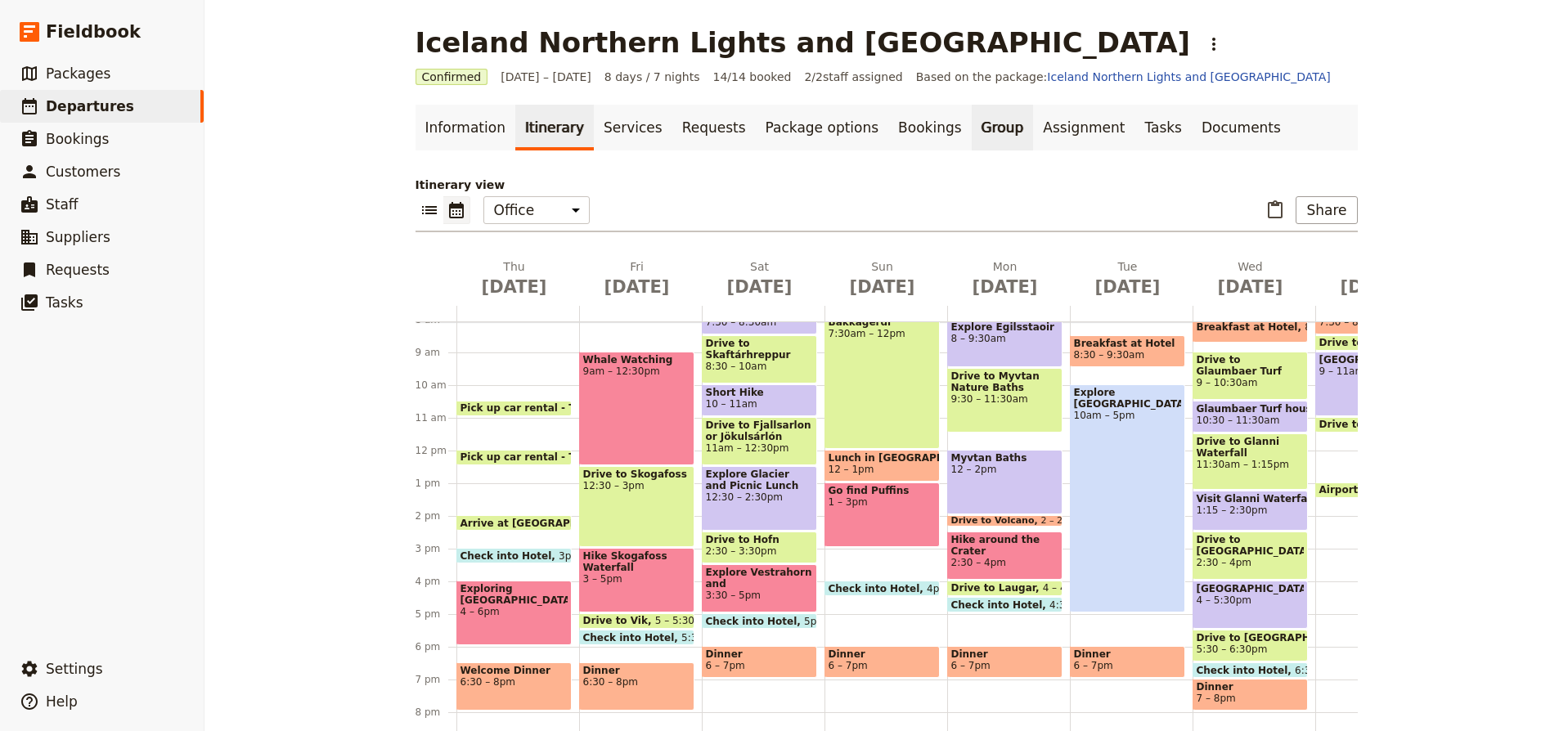
click at [972, 124] on link "Group" at bounding box center [1002, 128] width 62 height 46
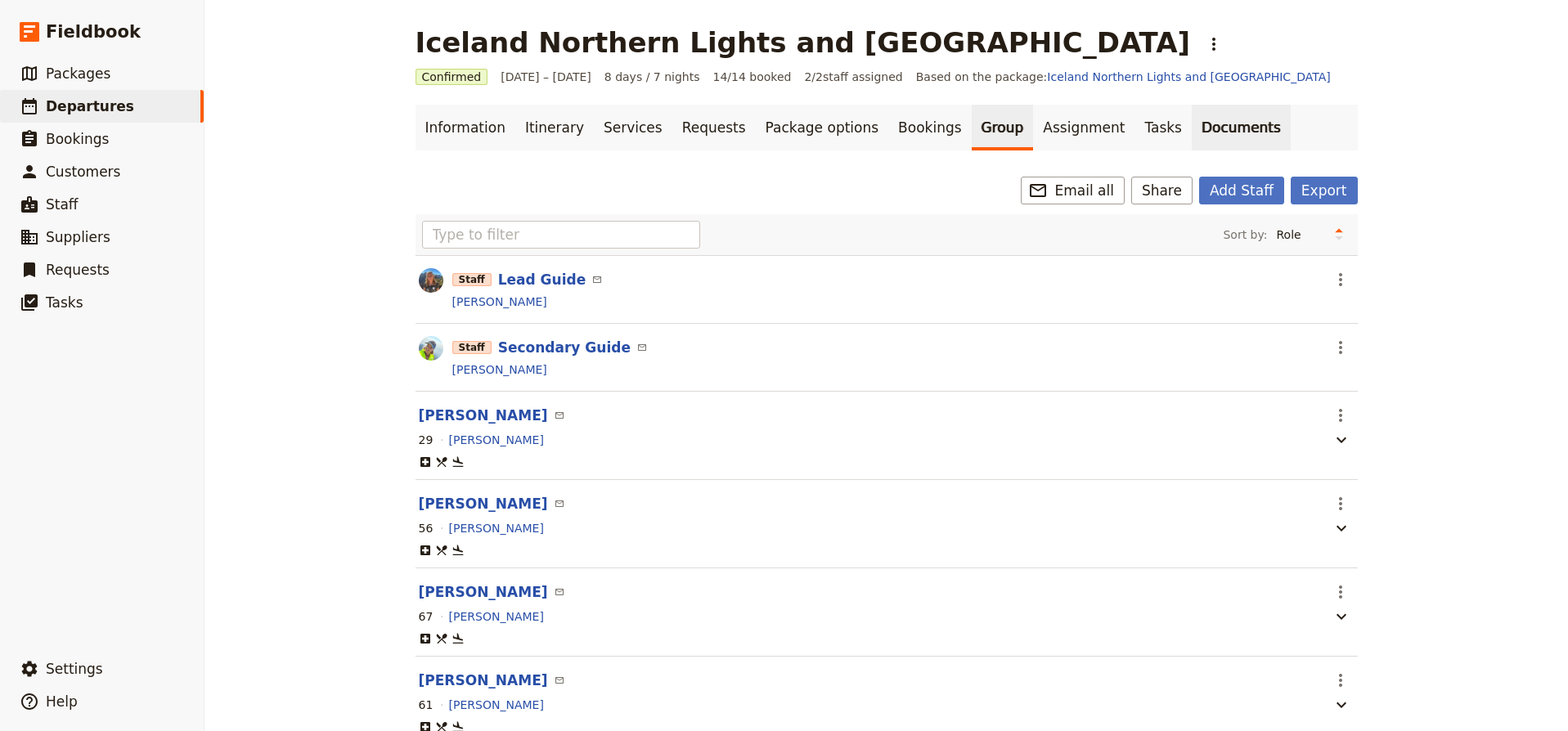
click at [1192, 125] on link "Documents" at bounding box center [1242, 128] width 99 height 46
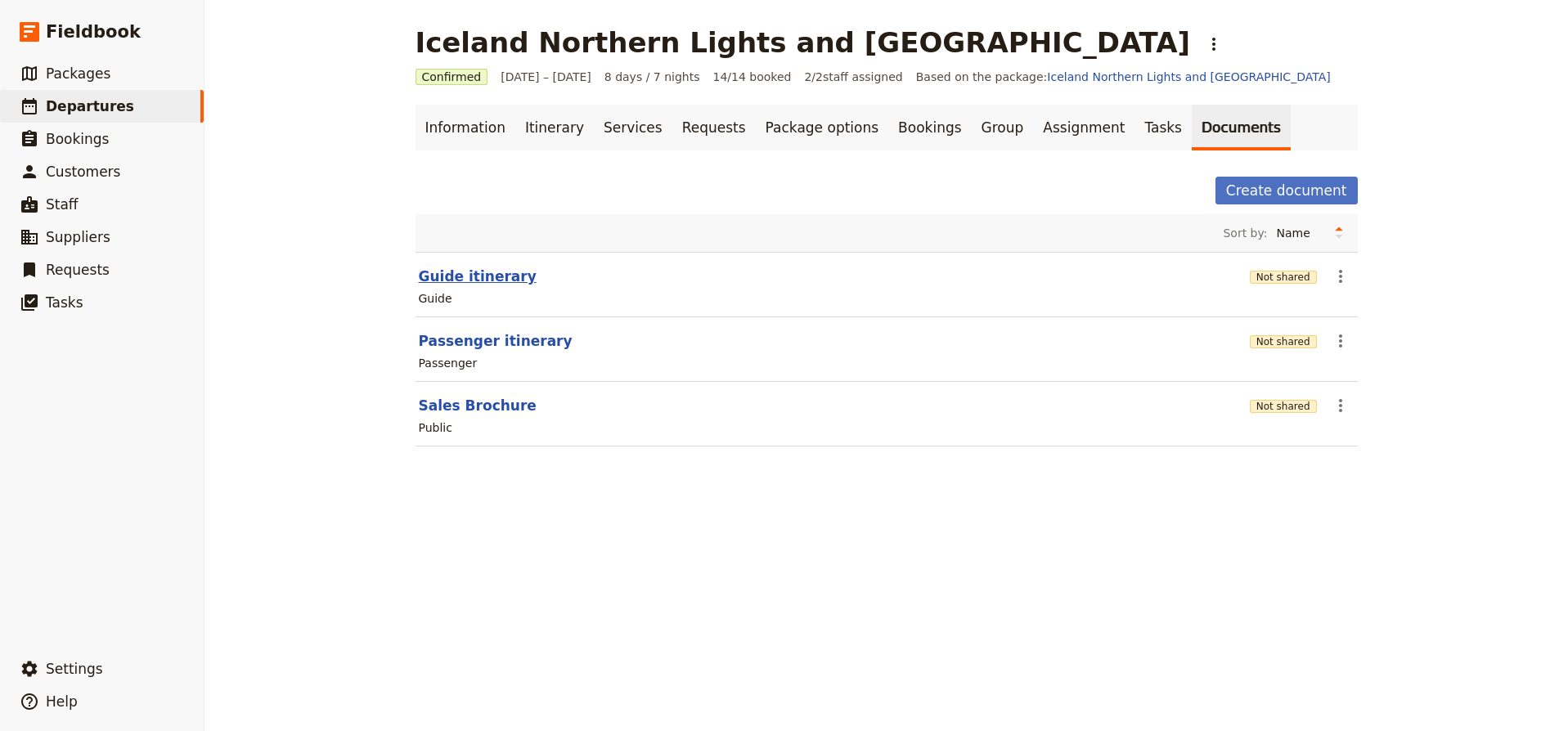
click at [506, 278] on button "Guide itinerary" at bounding box center [477, 276] width 117 height 20
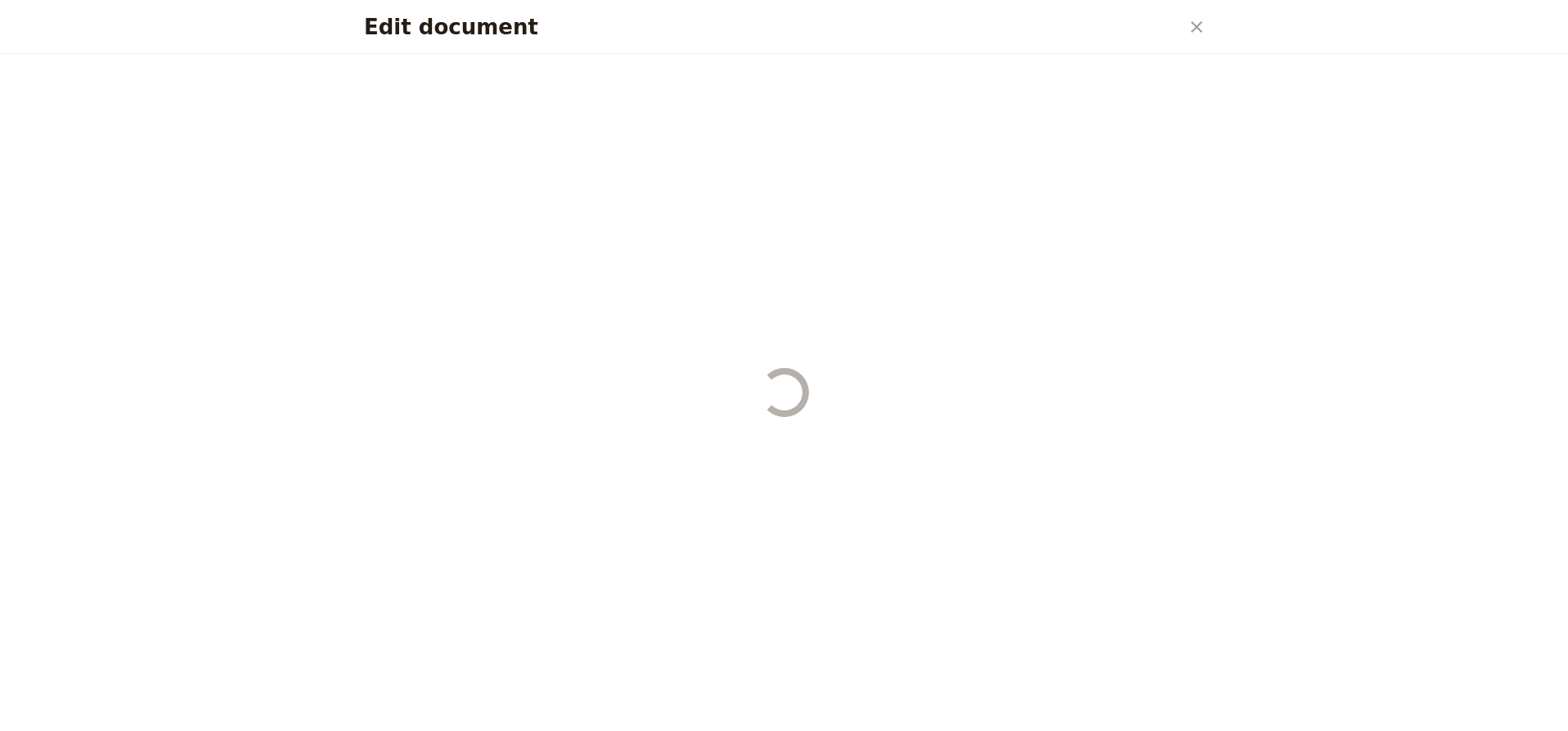
select select "STAFF"
select select "RUN_SHEET"
select select "DEFAULT"
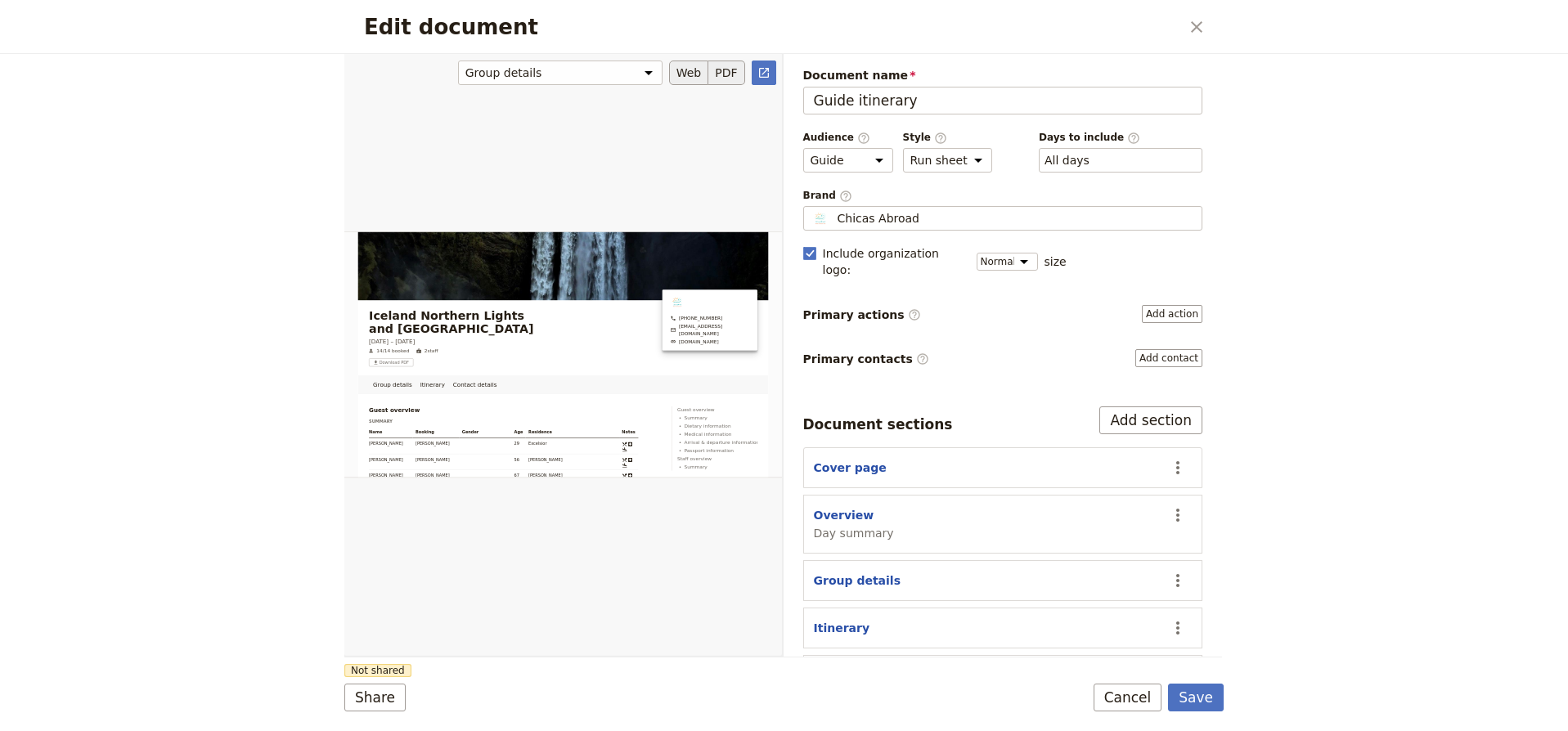
click at [729, 81] on button "PDF" at bounding box center [726, 73] width 36 height 25
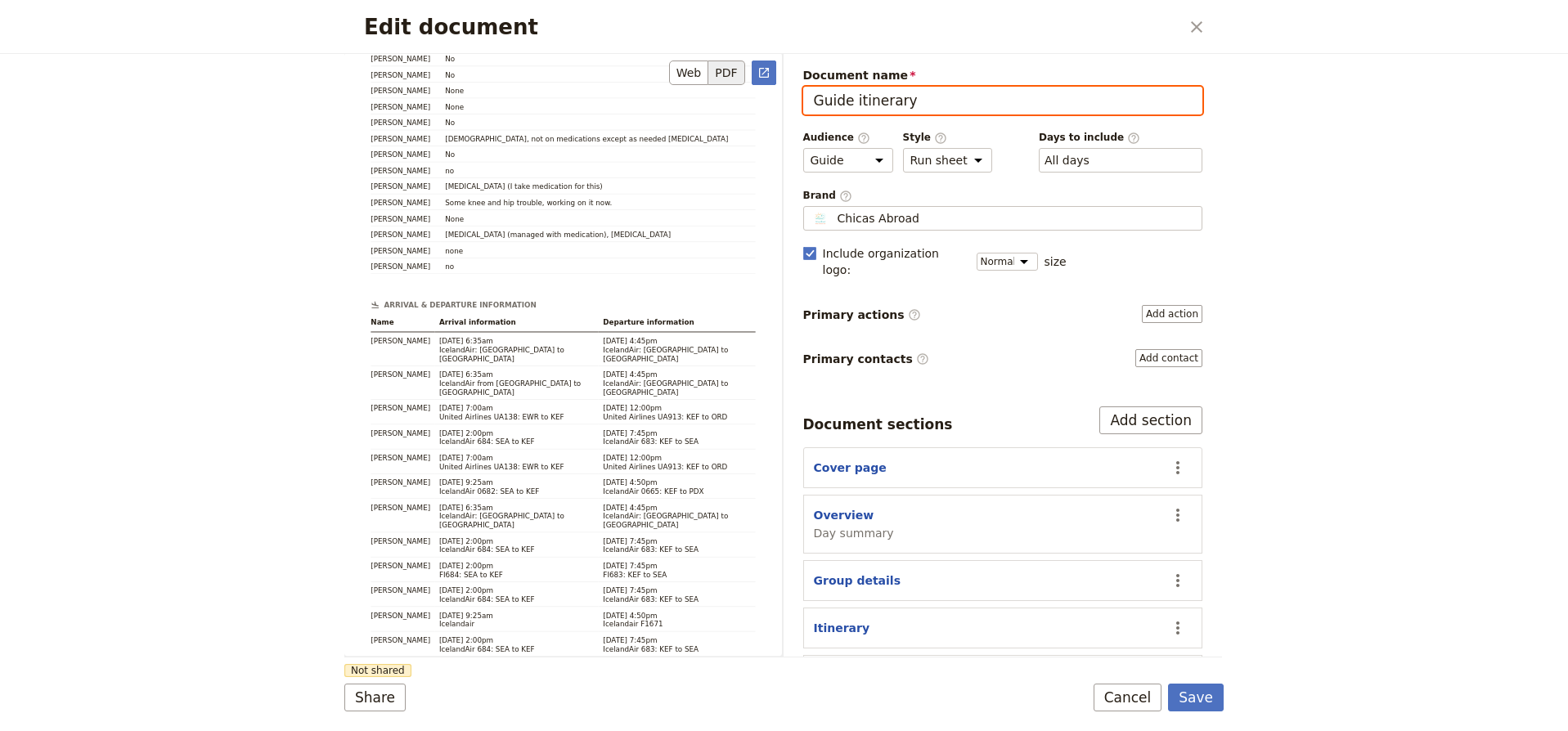
scroll to position [2207, 0]
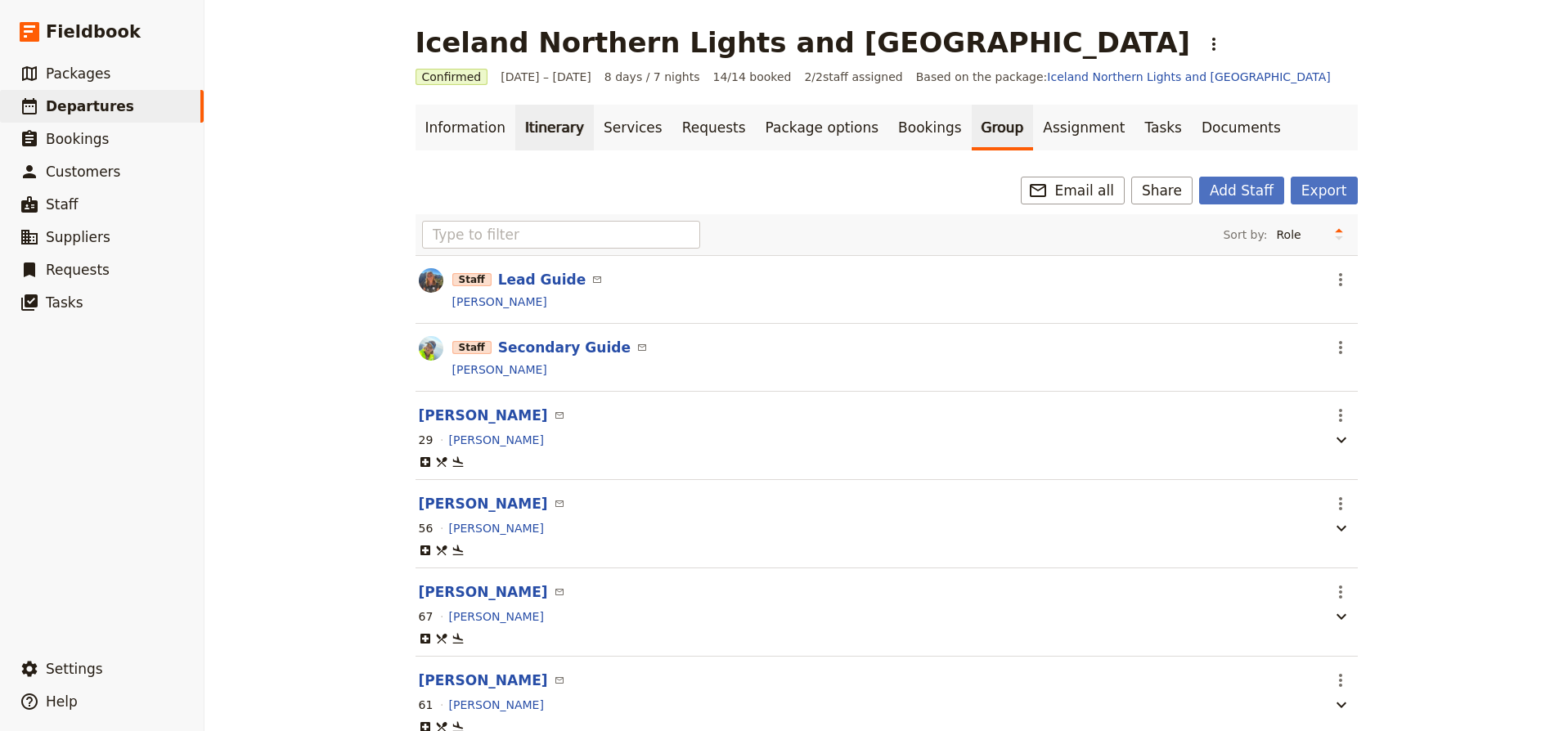
click at [549, 127] on link "Itinerary" at bounding box center [554, 128] width 78 height 46
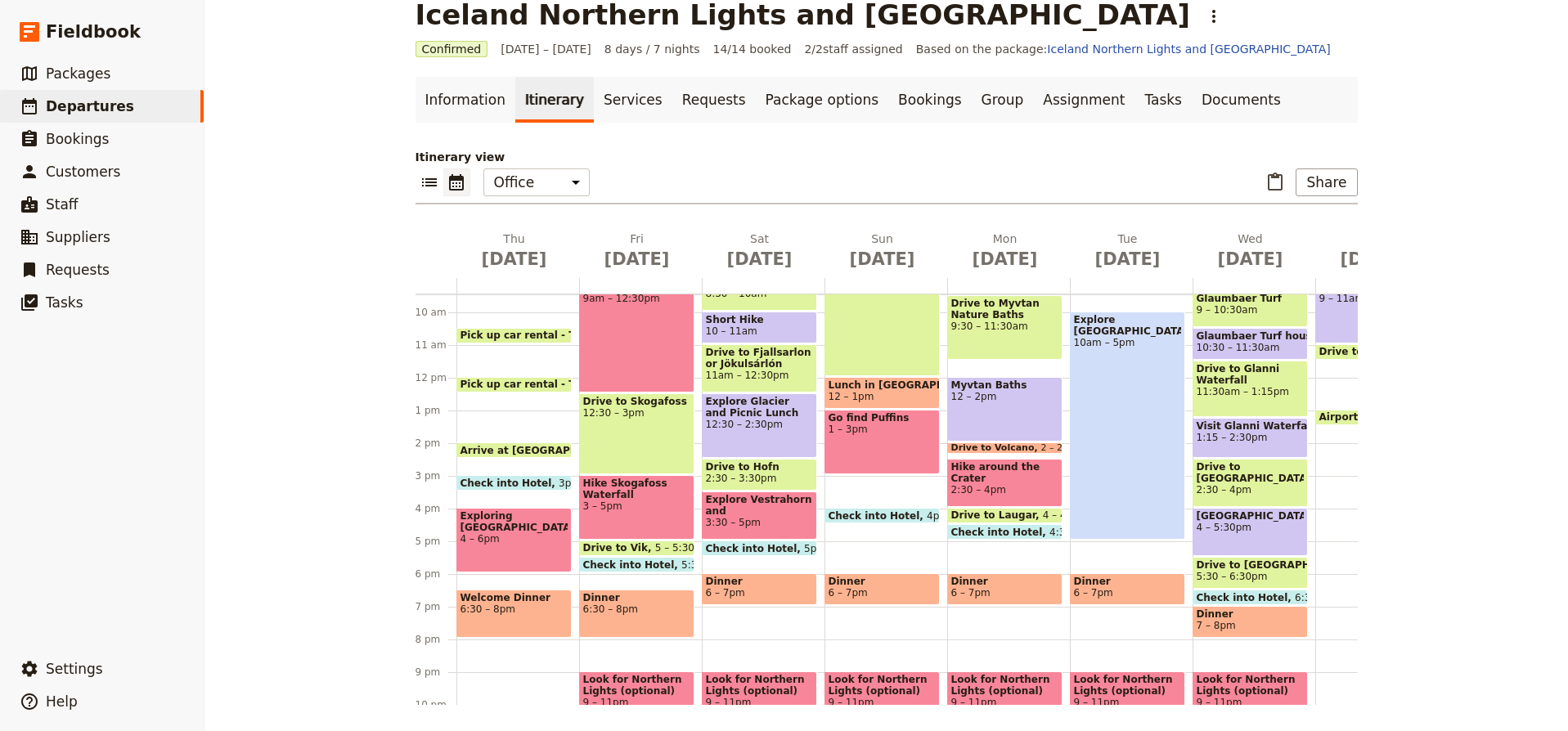
scroll to position [312, 0]
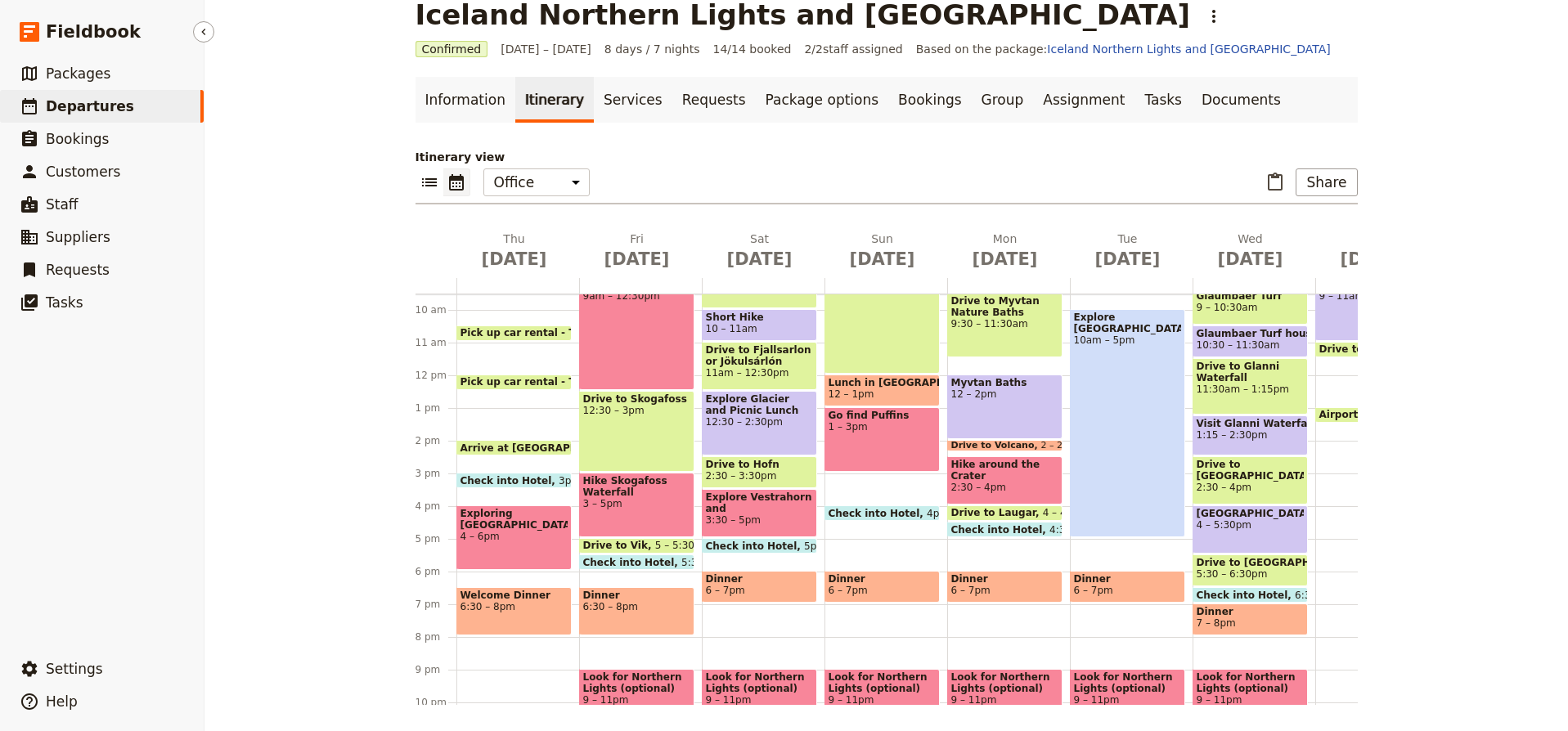
click at [540, 482] on span at bounding box center [513, 484] width 114 height 7
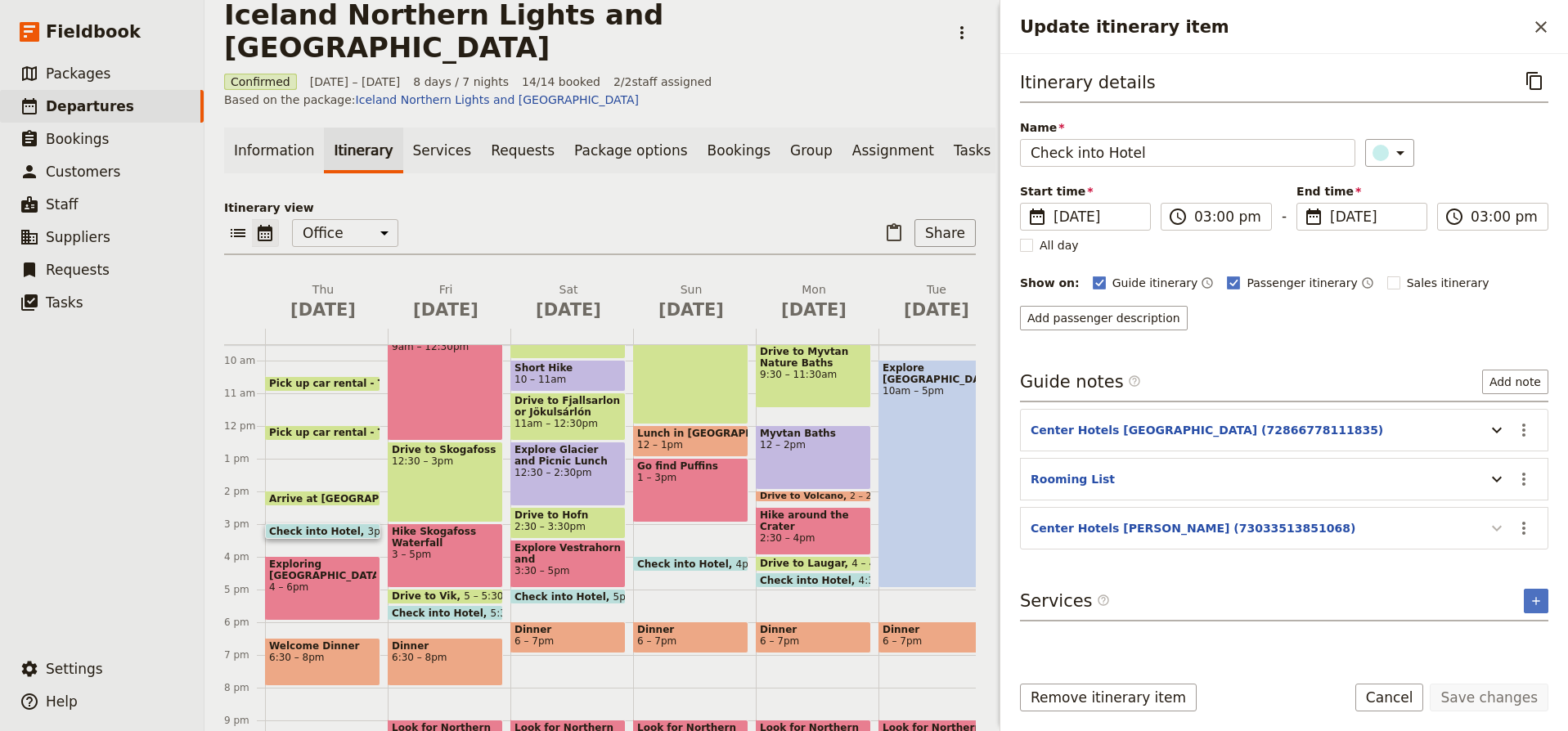
click at [1499, 525] on icon "Update itinerary item" at bounding box center [1497, 529] width 20 height 20
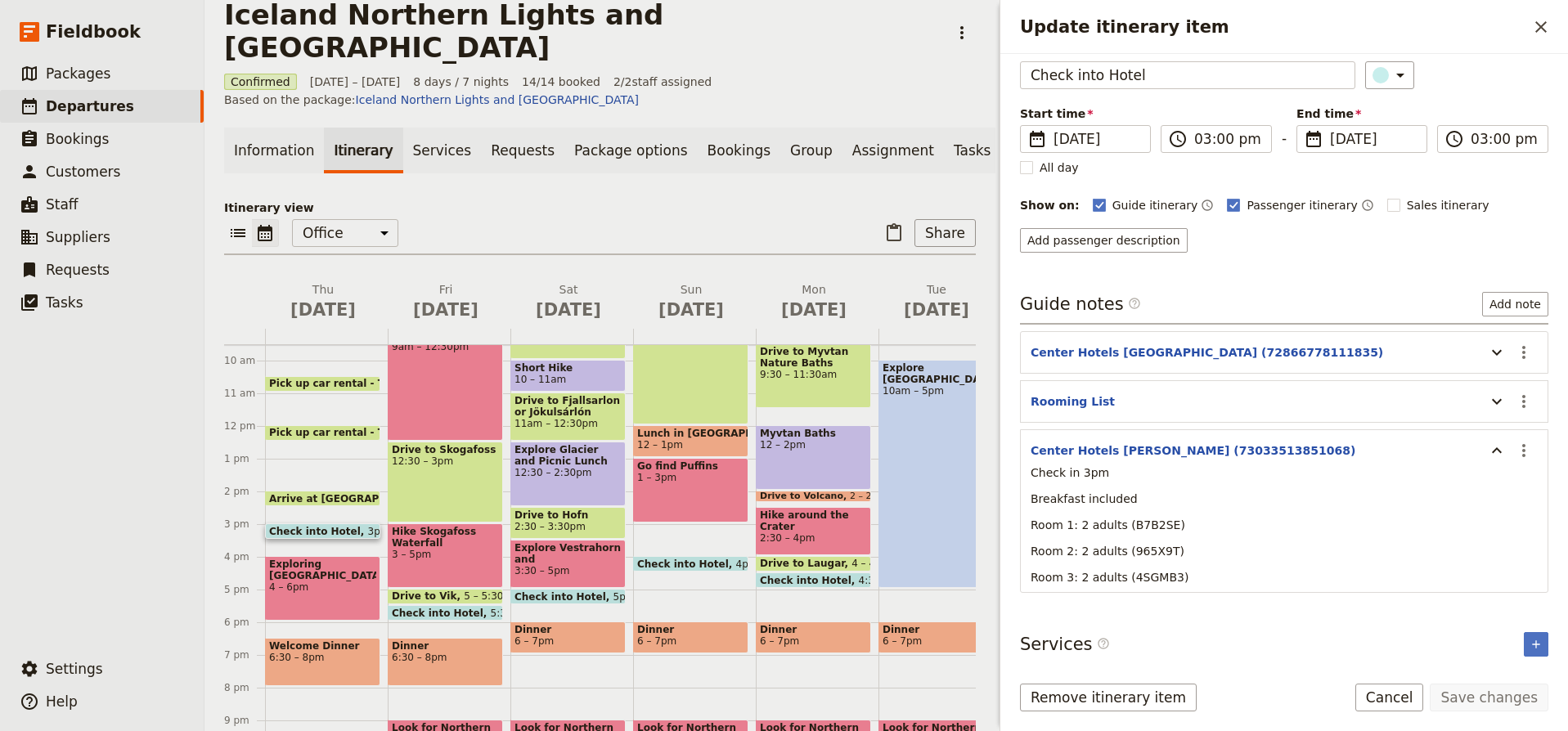
scroll to position [79, 0]
click at [1522, 450] on icon "Actions" at bounding box center [1524, 449] width 20 height 20
click at [1493, 491] on span "Edit note" at bounding box center [1477, 485] width 52 height 16
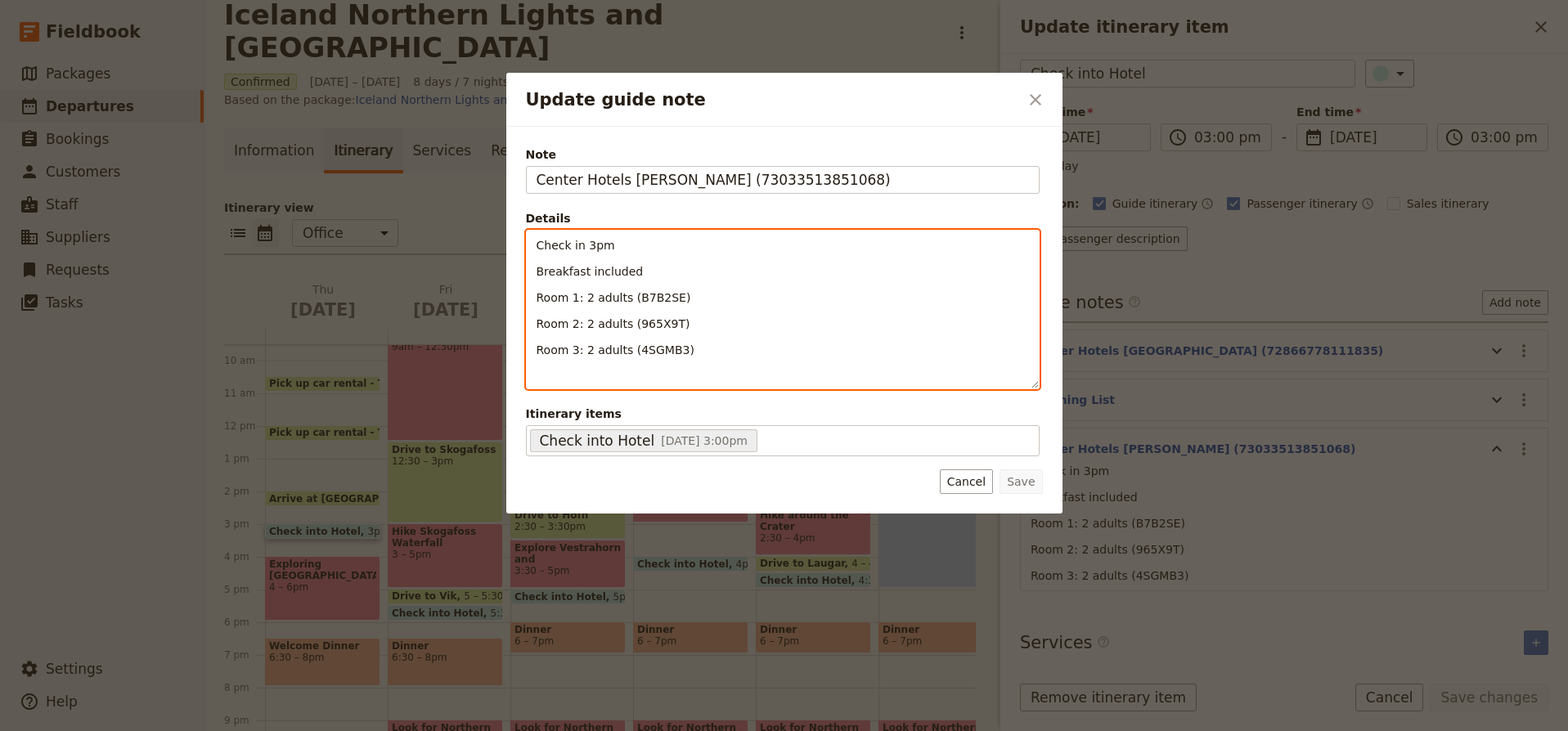
click at [701, 297] on p "Room 1: 2 adults (B7B2SE)" at bounding box center [783, 297] width 492 height 16
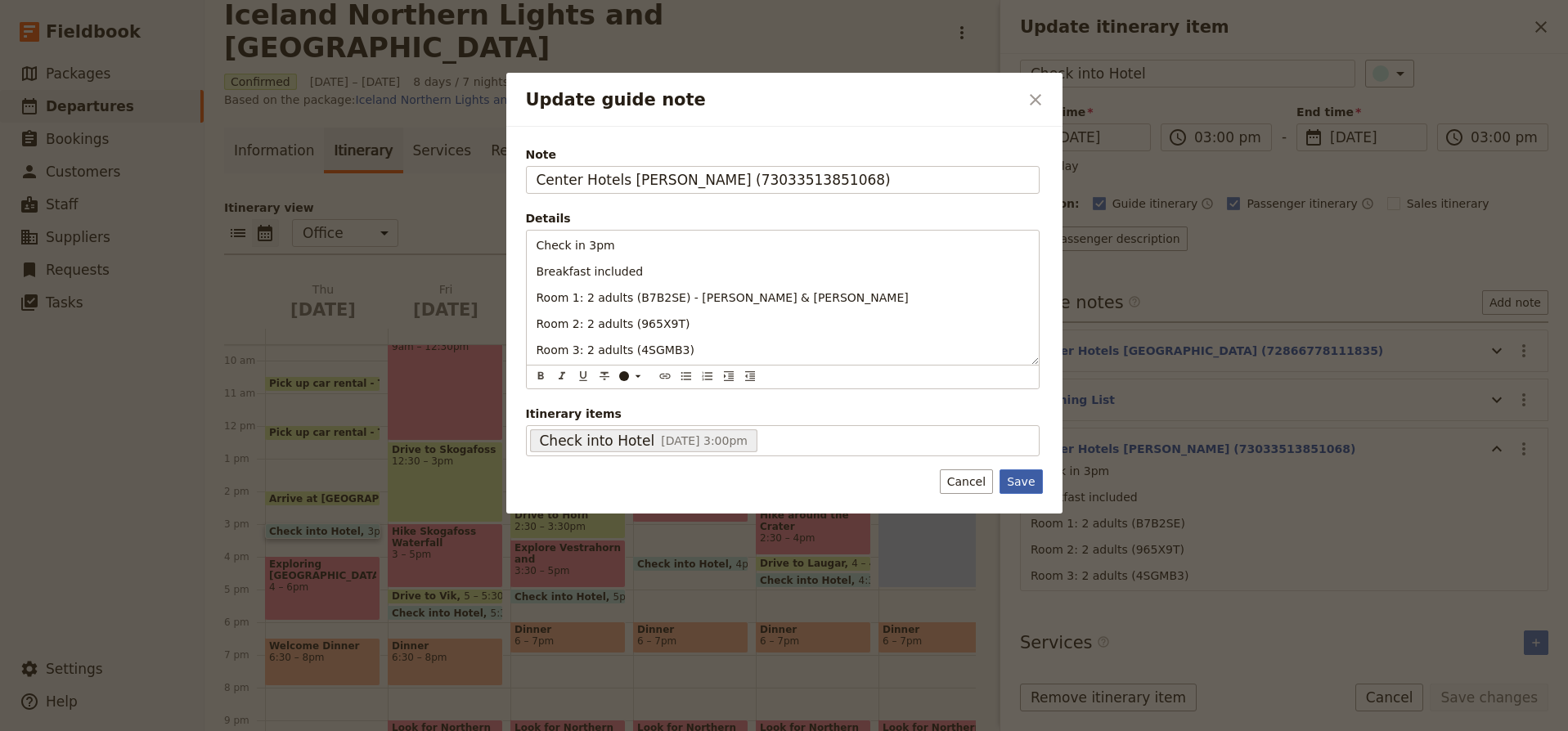
click at [1021, 481] on button "Save" at bounding box center [1021, 482] width 43 height 25
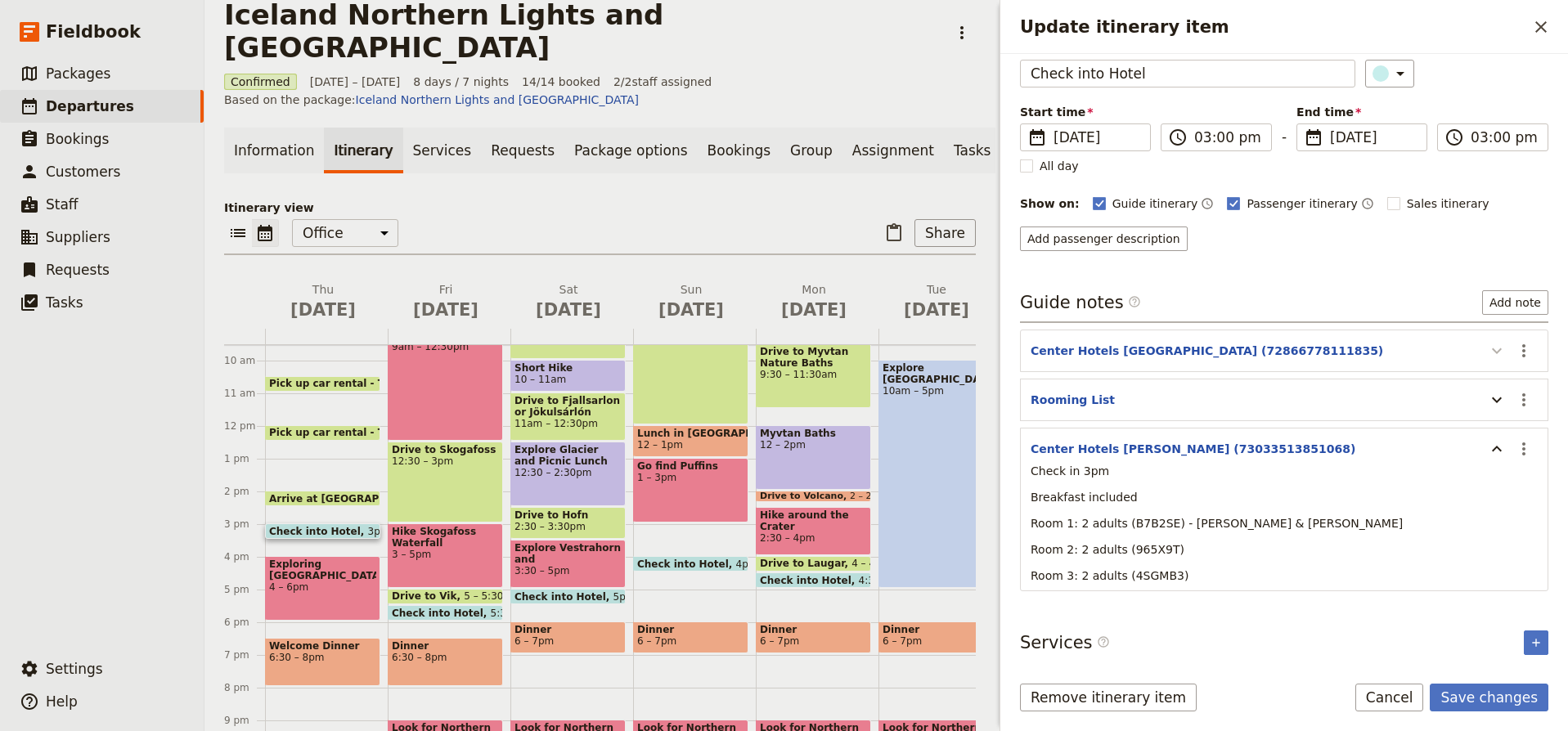
click at [1499, 349] on icon "Update itinerary item" at bounding box center [1497, 350] width 20 height 20
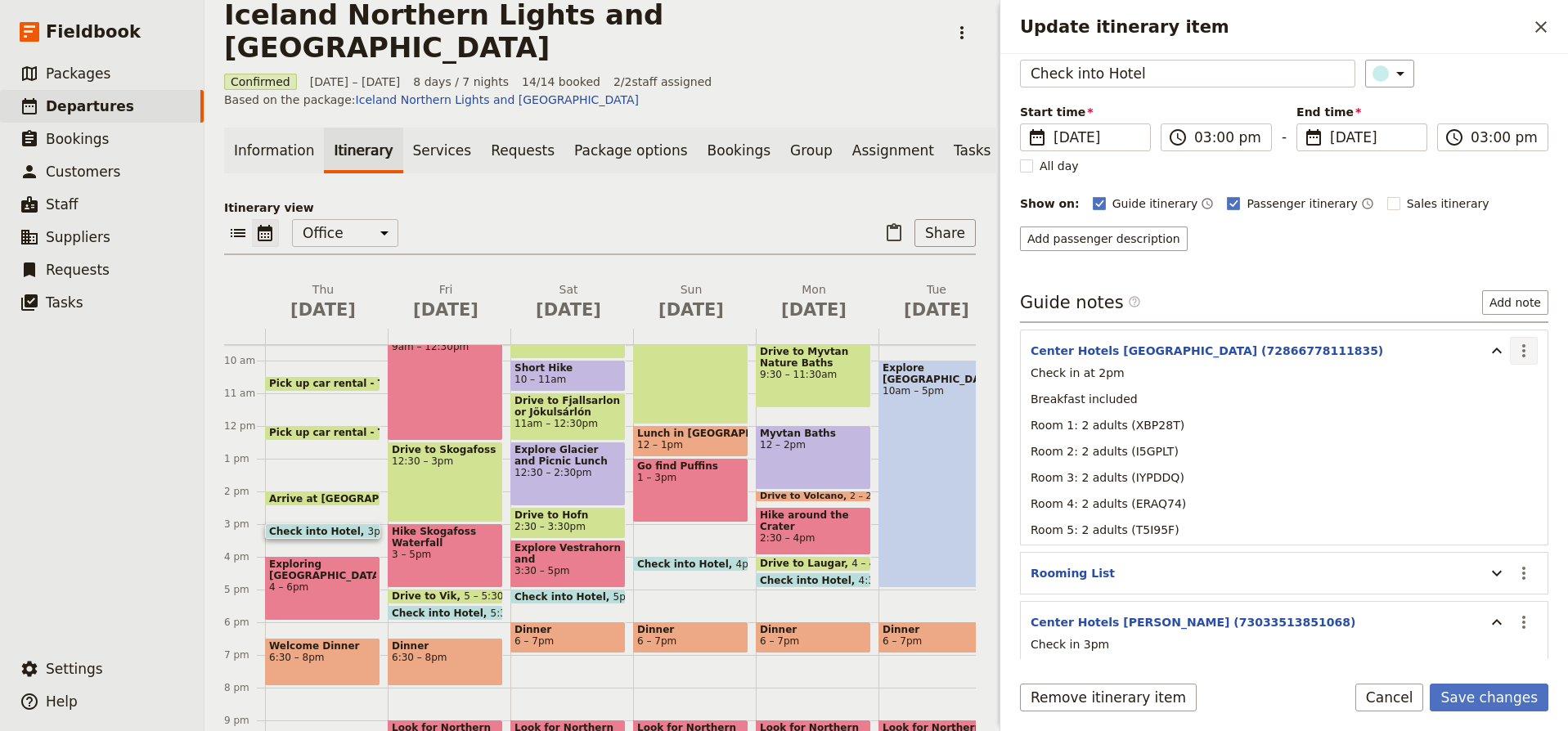
click at [1518, 355] on icon "Actions" at bounding box center [1524, 350] width 20 height 20
click at [1497, 384] on span "Edit note" at bounding box center [1477, 386] width 52 height 16
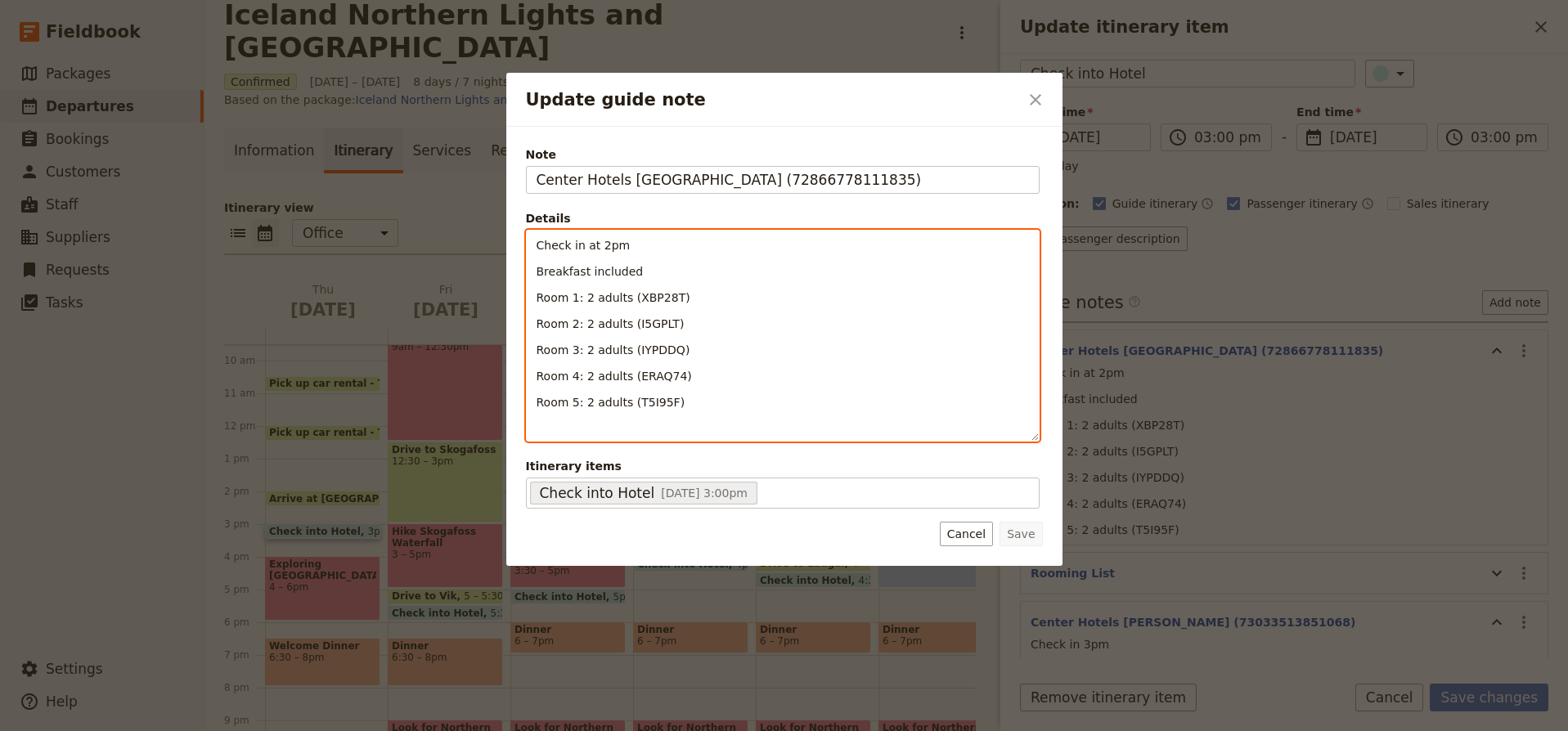
click at [704, 294] on p "Room 1: 2 adults (XBP28T)" at bounding box center [783, 297] width 492 height 16
drag, startPoint x: 631, startPoint y: 296, endPoint x: 672, endPoint y: 297, distance: 41.0
click at [672, 297] on span "Room 1: 2 adults (XBP28T) - Sue & Heidi" at bounding box center [722, 298] width 372 height 13
copy span "XBP28T"
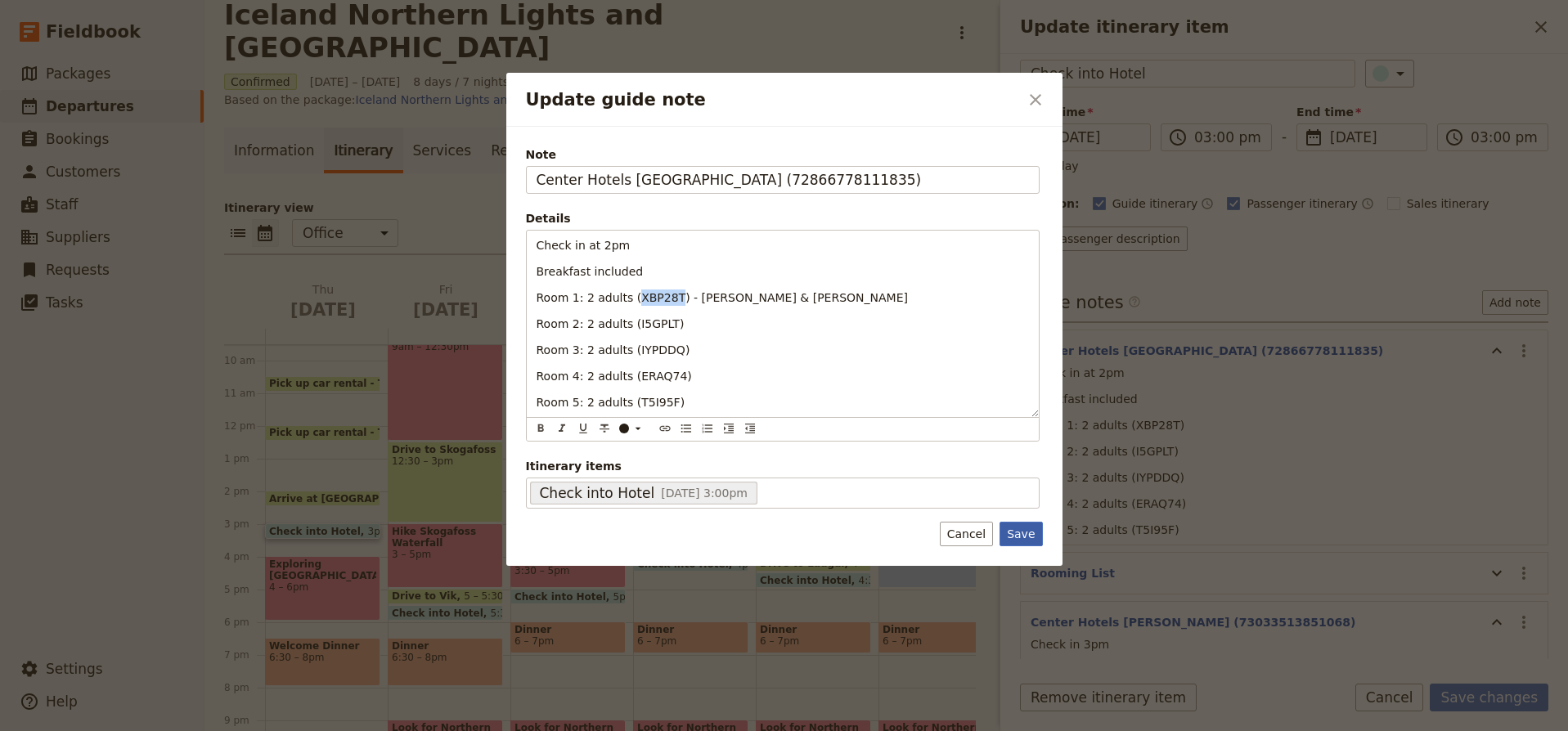
click at [1023, 536] on button "Save" at bounding box center [1021, 534] width 43 height 25
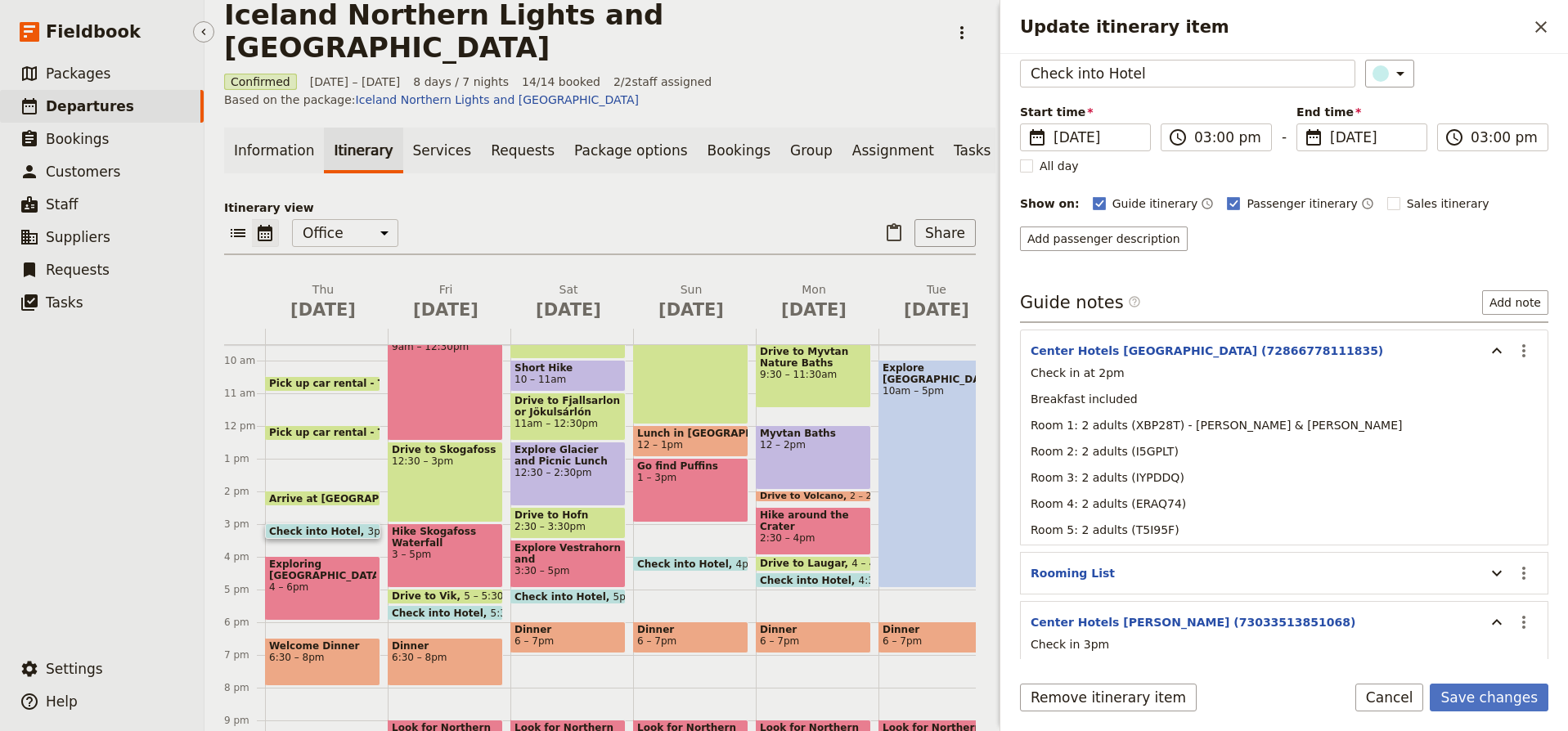
scroll to position [243, 0]
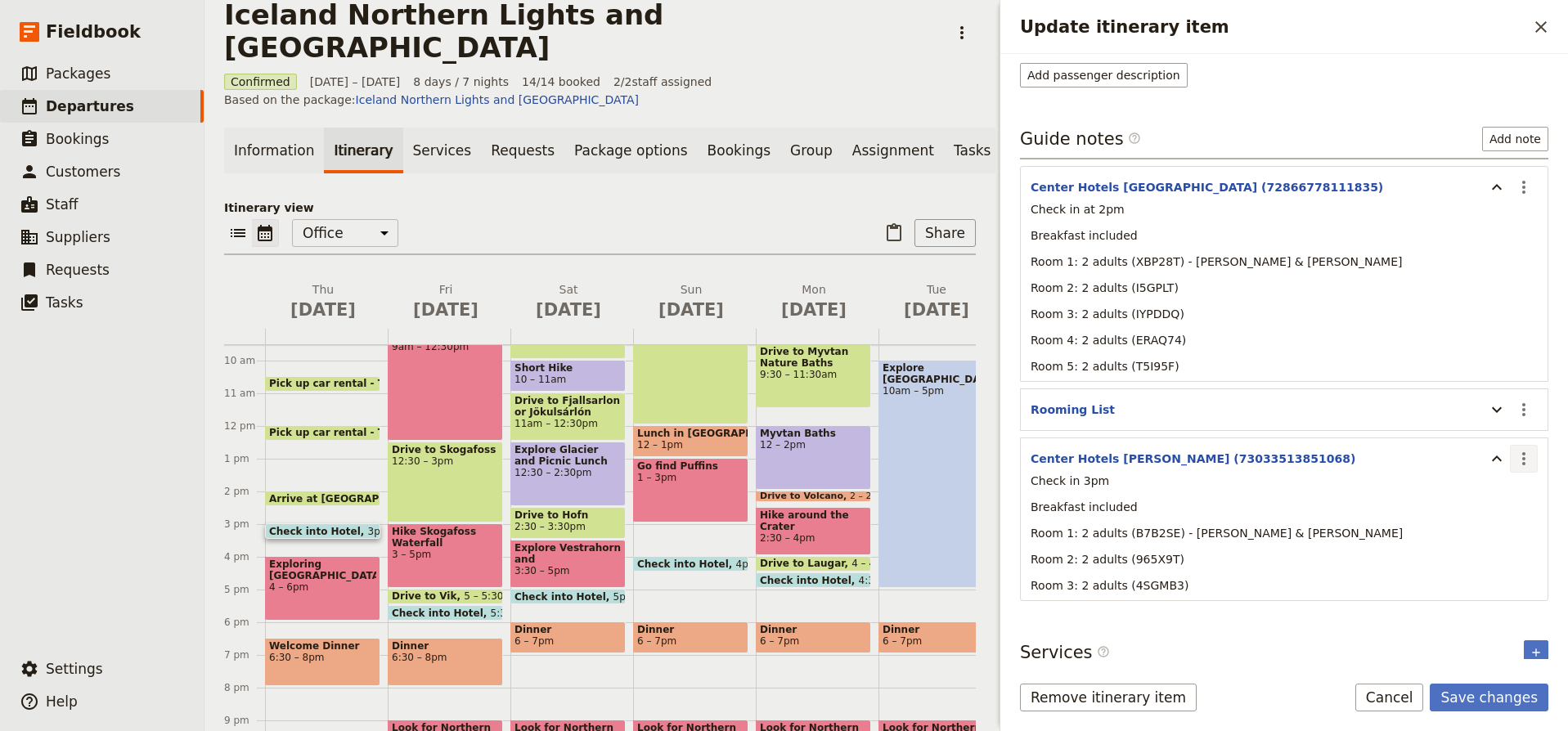
click at [1527, 462] on icon "Actions" at bounding box center [1524, 459] width 20 height 20
click at [1510, 491] on span "Edit note" at bounding box center [1490, 494] width 76 height 16
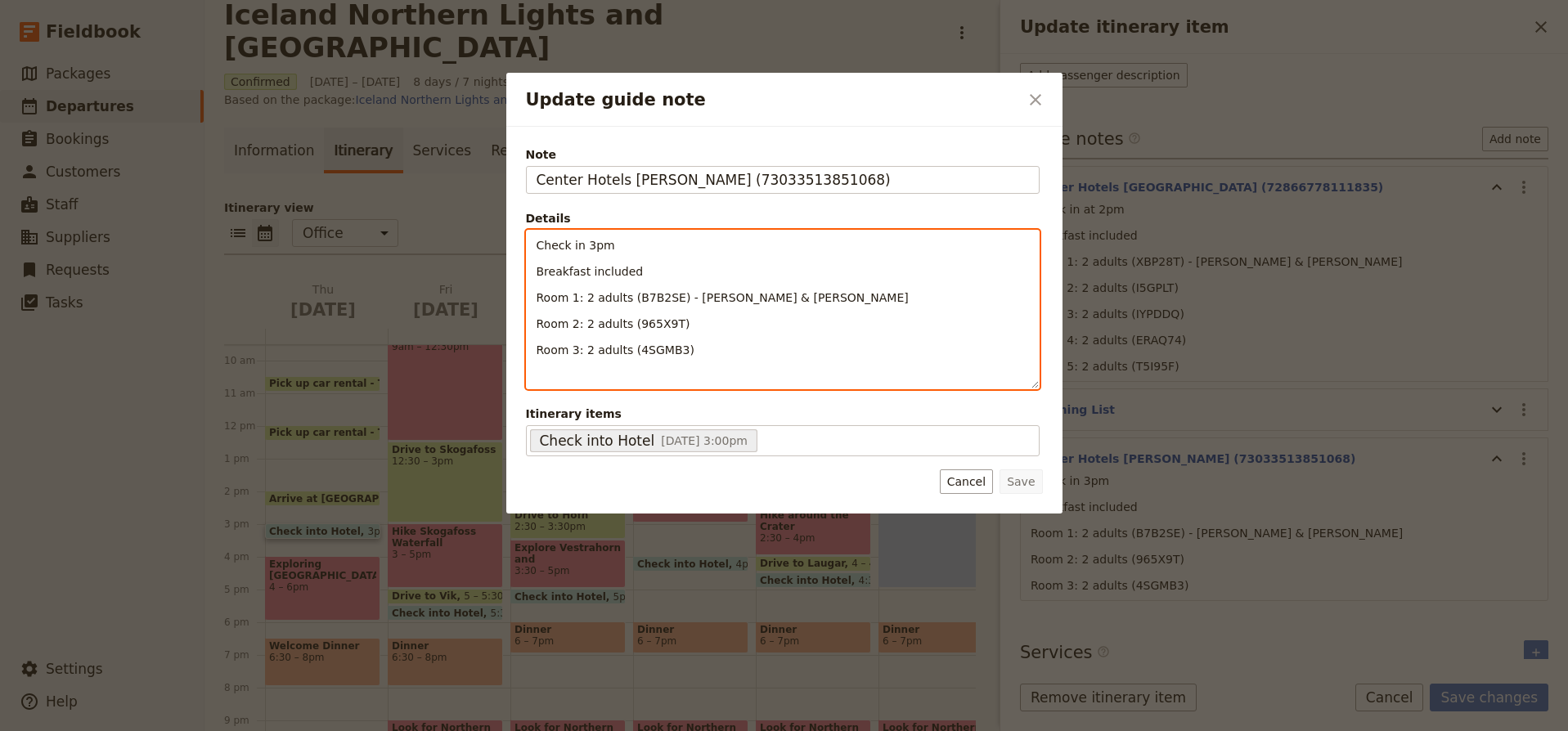
click at [713, 321] on p "Room 2: 2 adults (965X9T)" at bounding box center [783, 324] width 492 height 16
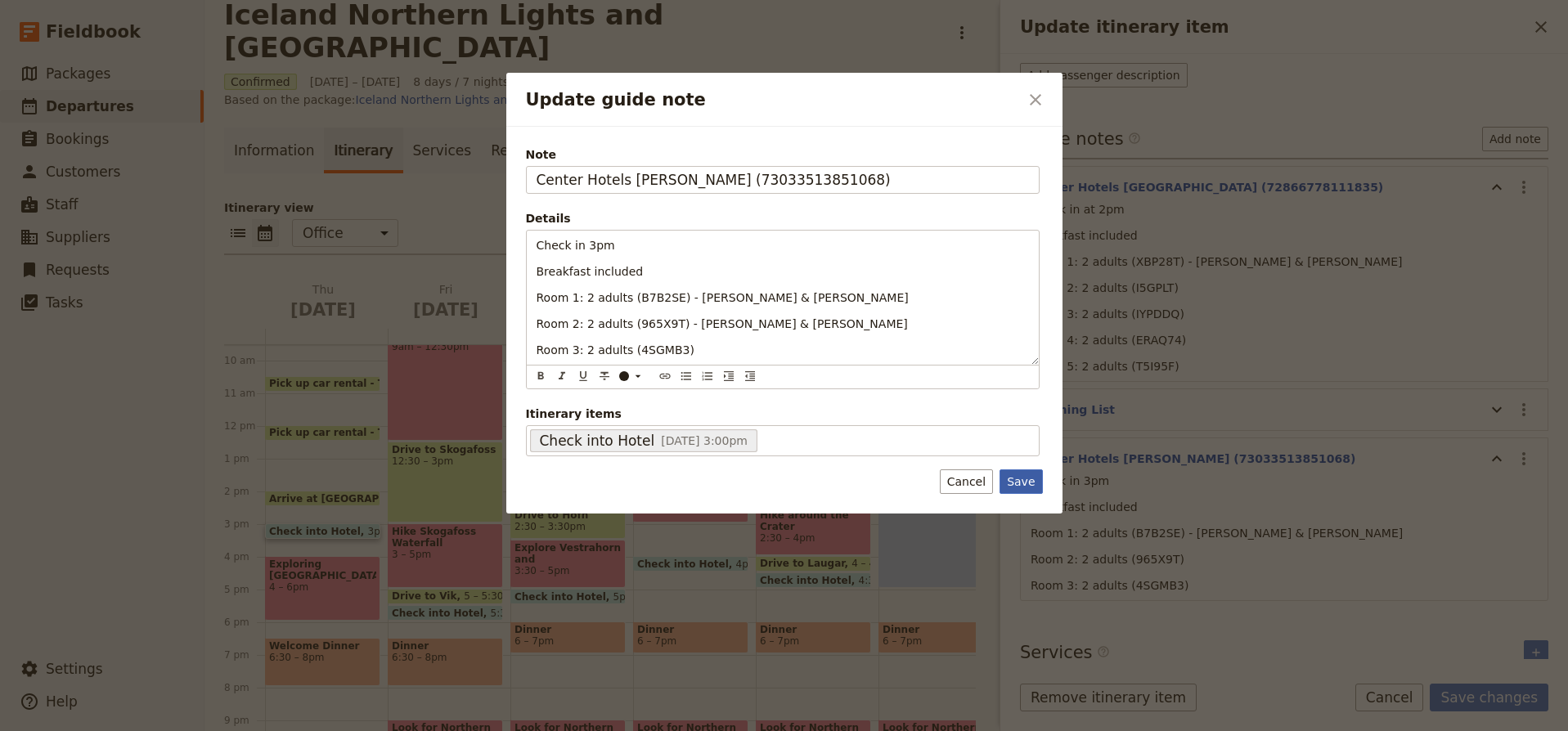
click at [1027, 484] on button "Save" at bounding box center [1021, 482] width 43 height 25
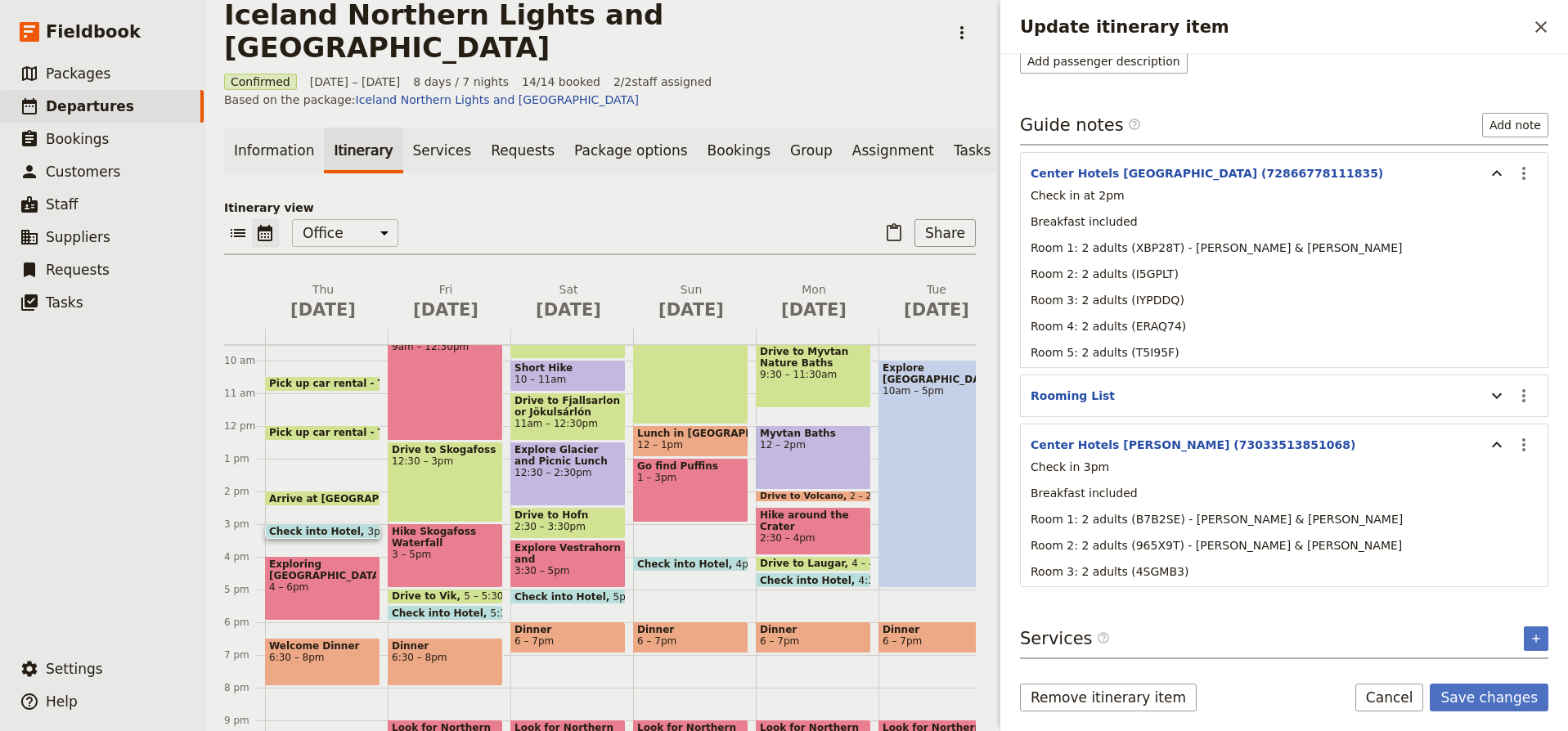
scroll to position [257, 0]
click at [588, 592] on span "Check into Hotel" at bounding box center [564, 596] width 99 height 10
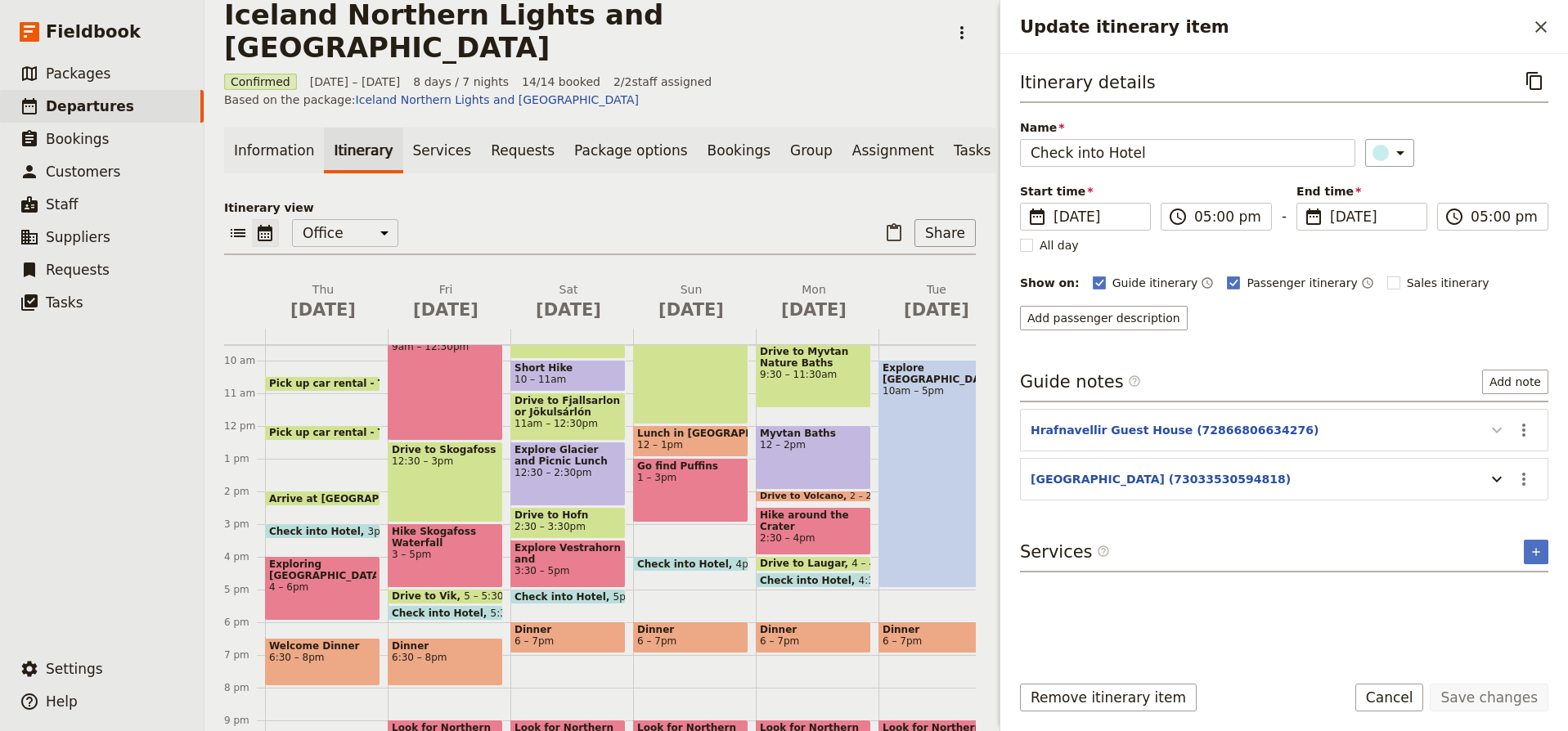
click at [1495, 432] on icon "Update itinerary item" at bounding box center [1497, 430] width 10 height 6
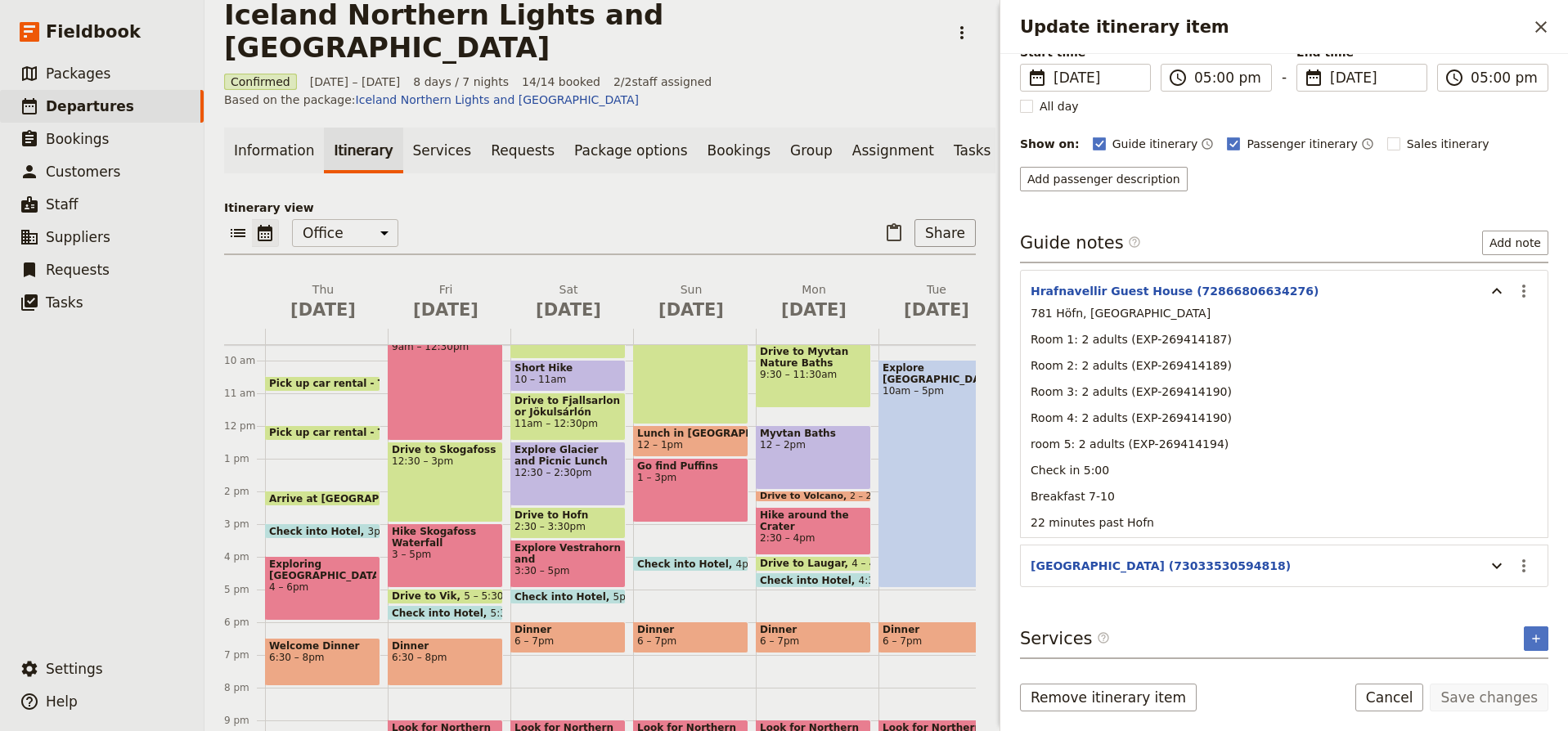
scroll to position [139, 0]
click at [1500, 568] on icon "Update itinerary item" at bounding box center [1497, 566] width 20 height 20
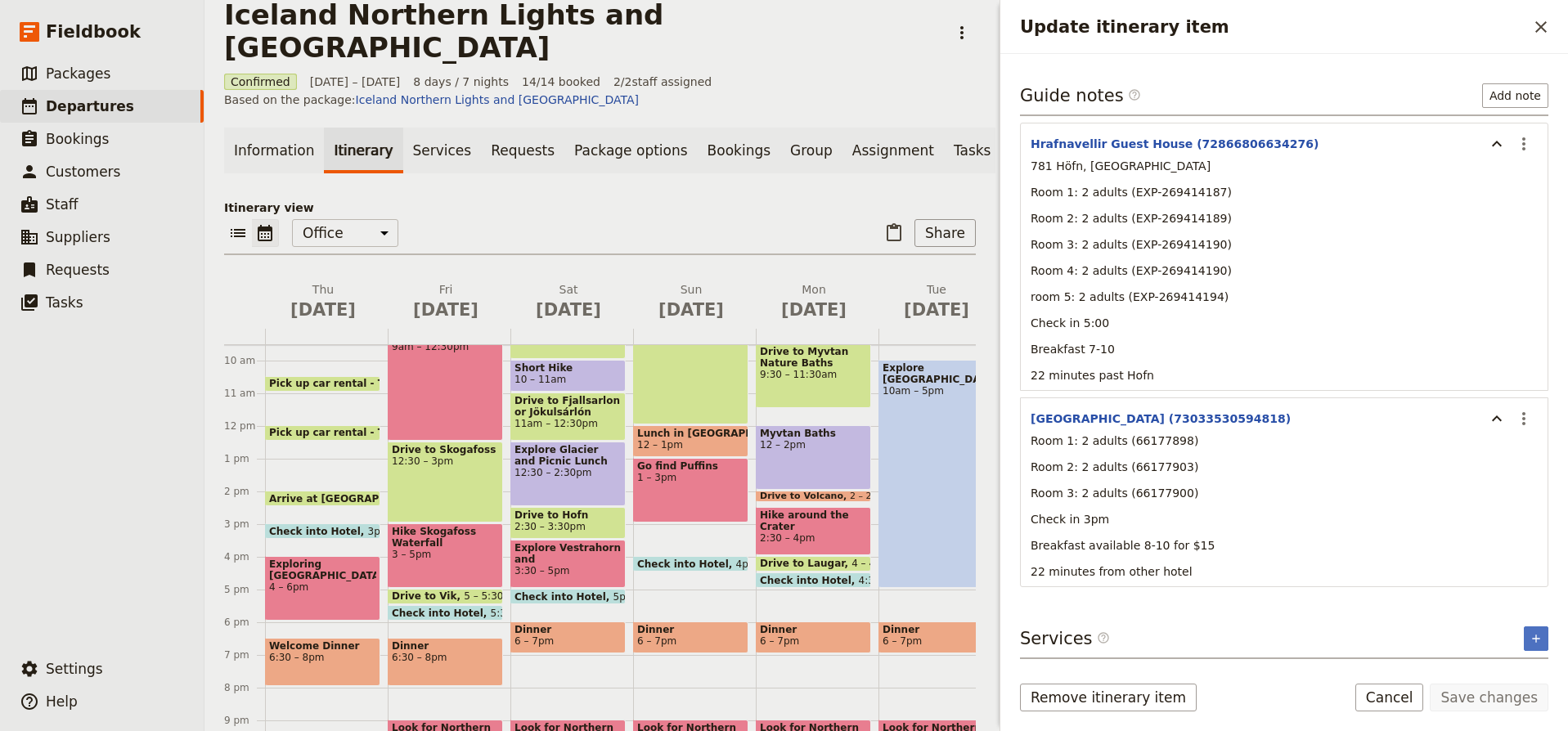
scroll to position [286, 0]
click at [1305, 460] on p "Room 2: 2 adults (66177903)" at bounding box center [1285, 467] width 508 height 16
click at [1544, 23] on icon "Close drawer" at bounding box center [1541, 27] width 20 height 20
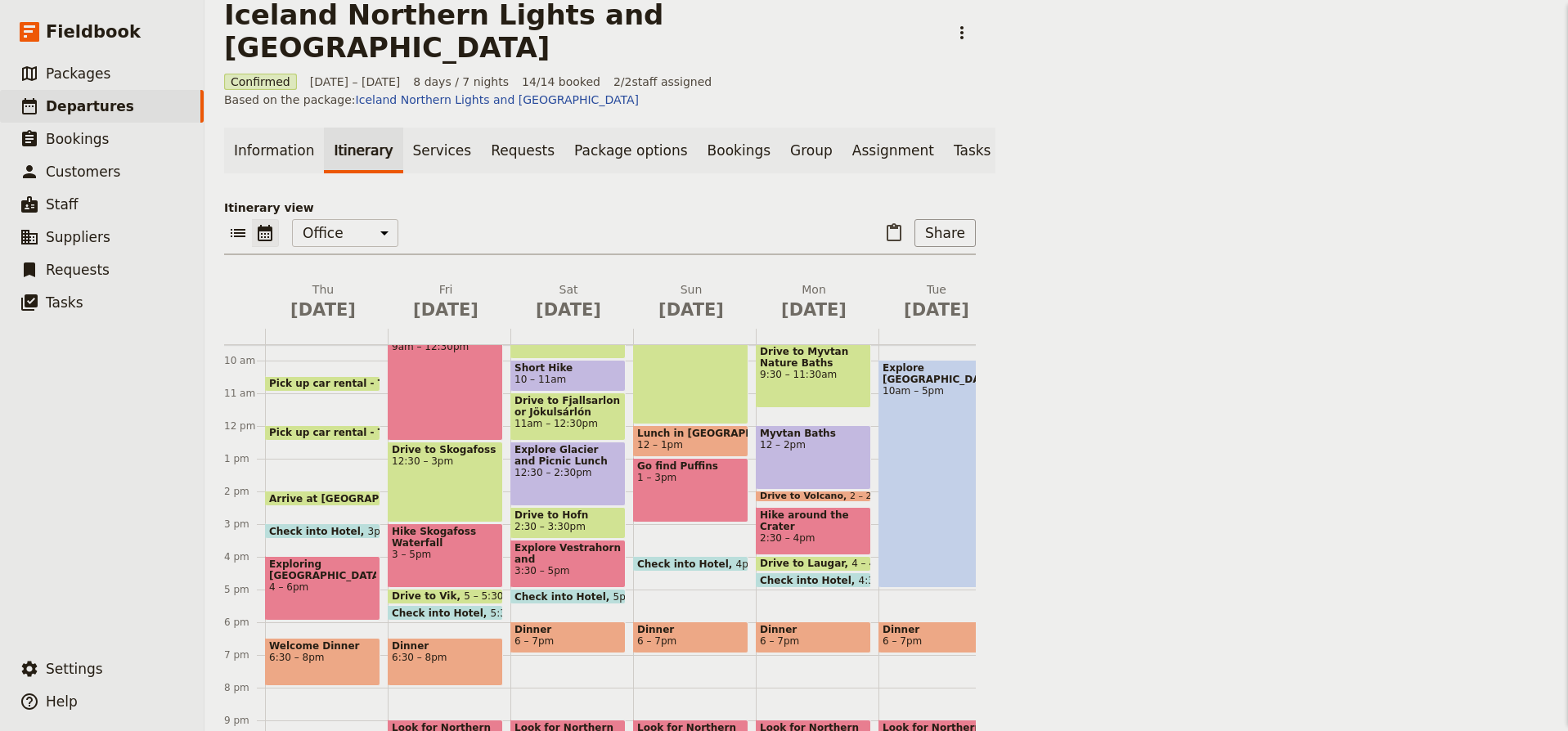
scroll to position [0, 0]
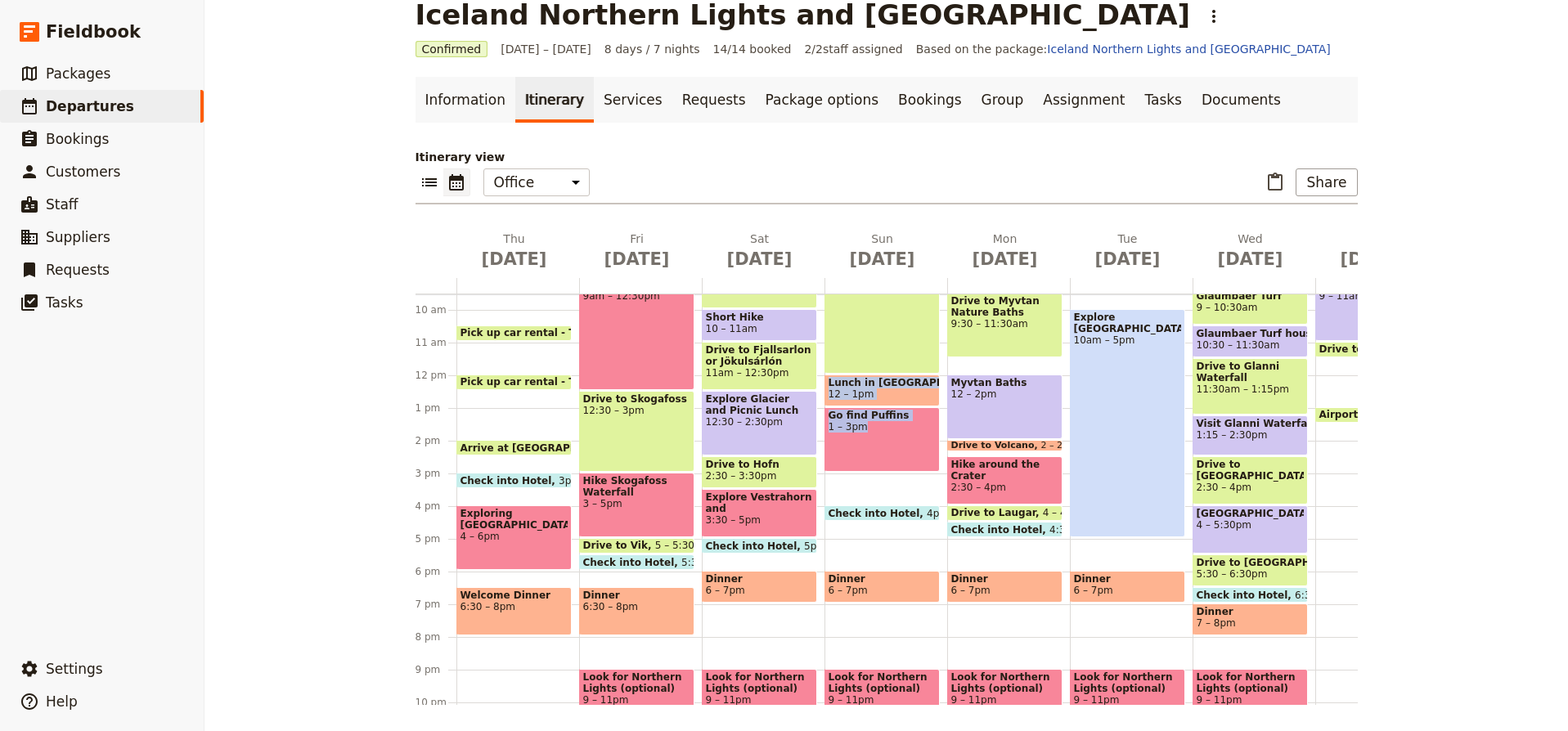
drag, startPoint x: 893, startPoint y: 452, endPoint x: 893, endPoint y: 501, distance: 49.0
click at [917, 484] on div "Breakfast at hotel 7 – 7:30am Drive to Bakkagerdi 7:30am – 12pm Lunch in Bakkag…" at bounding box center [886, 375] width 123 height 785
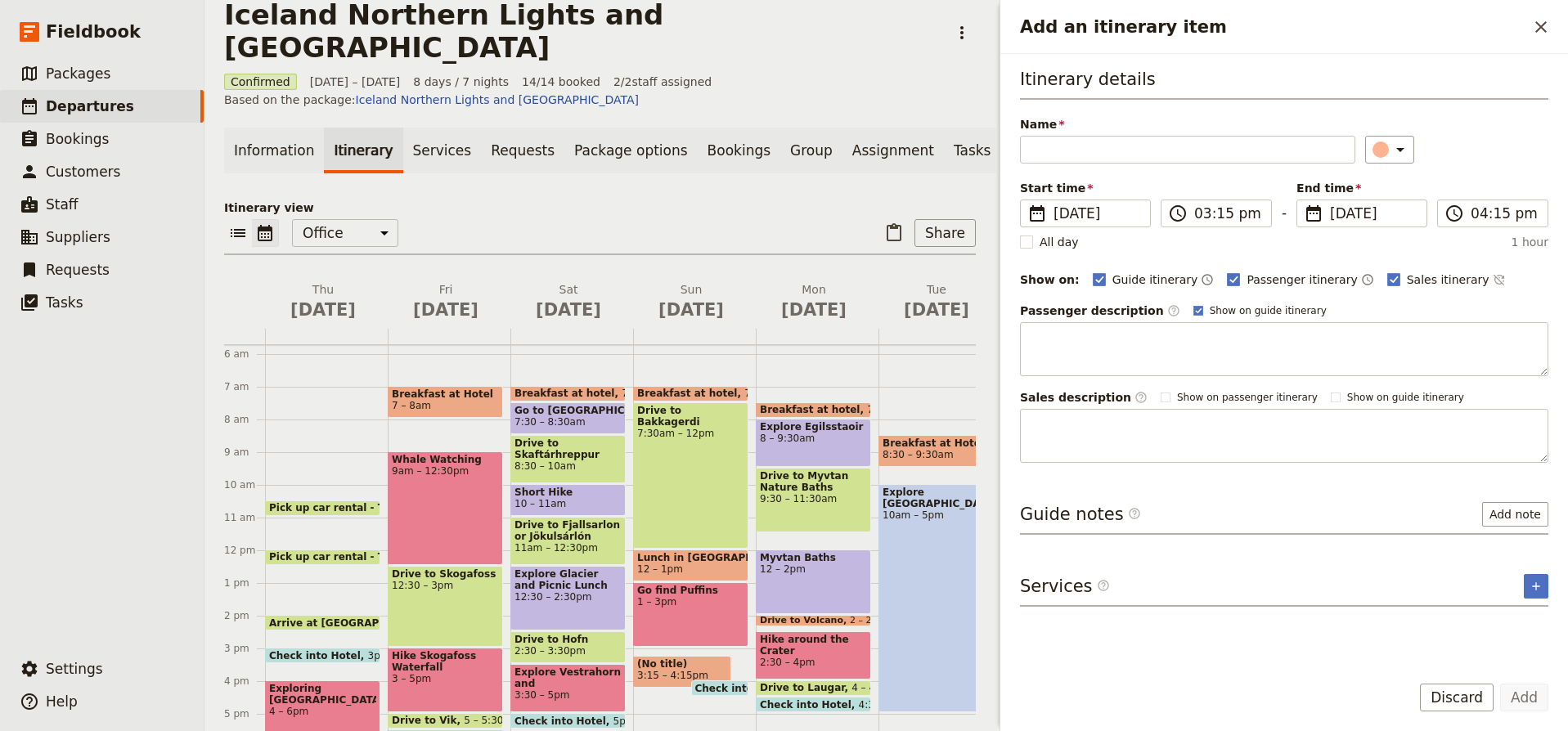
scroll to position [190, 0]
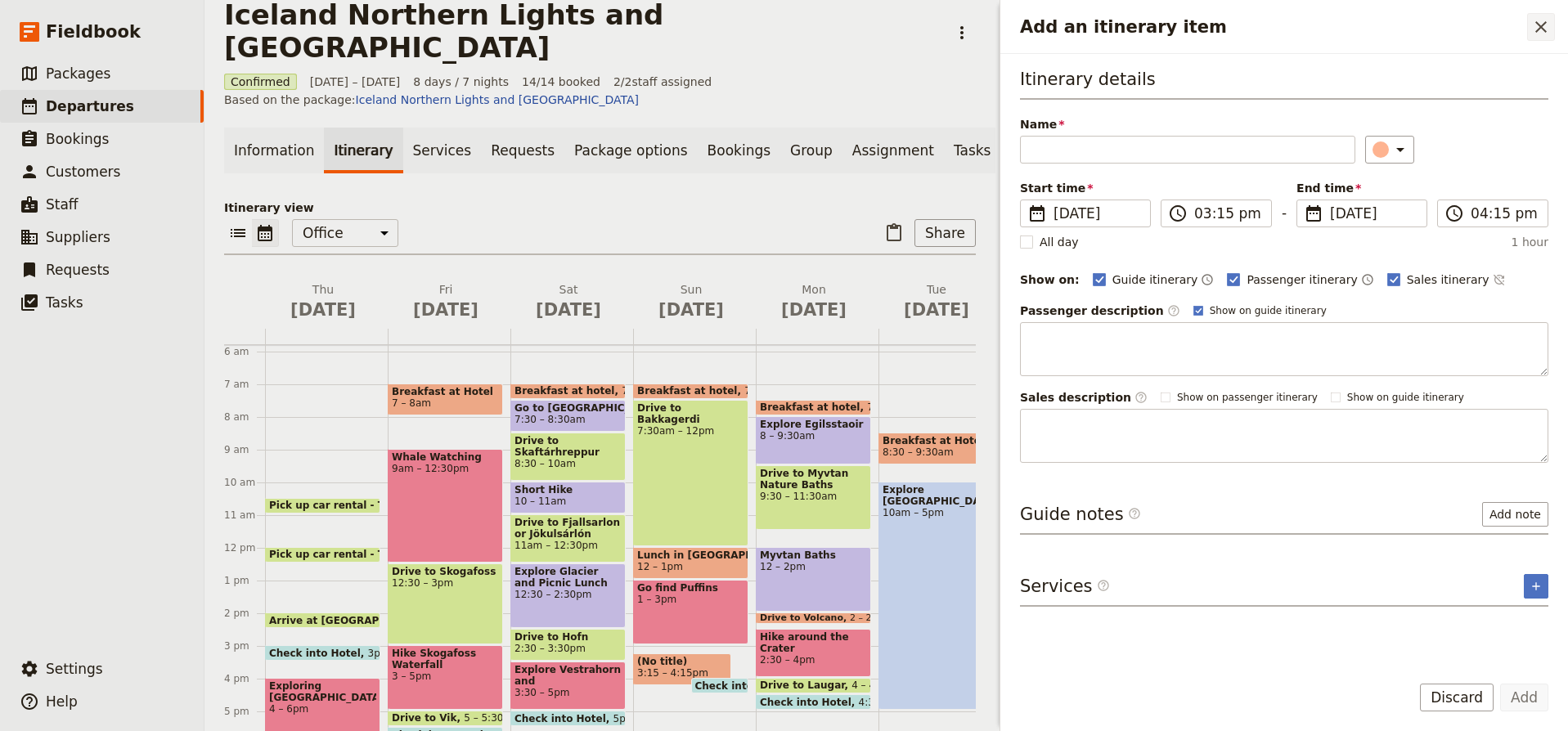
click at [1537, 32] on icon "Close drawer" at bounding box center [1541, 27] width 20 height 20
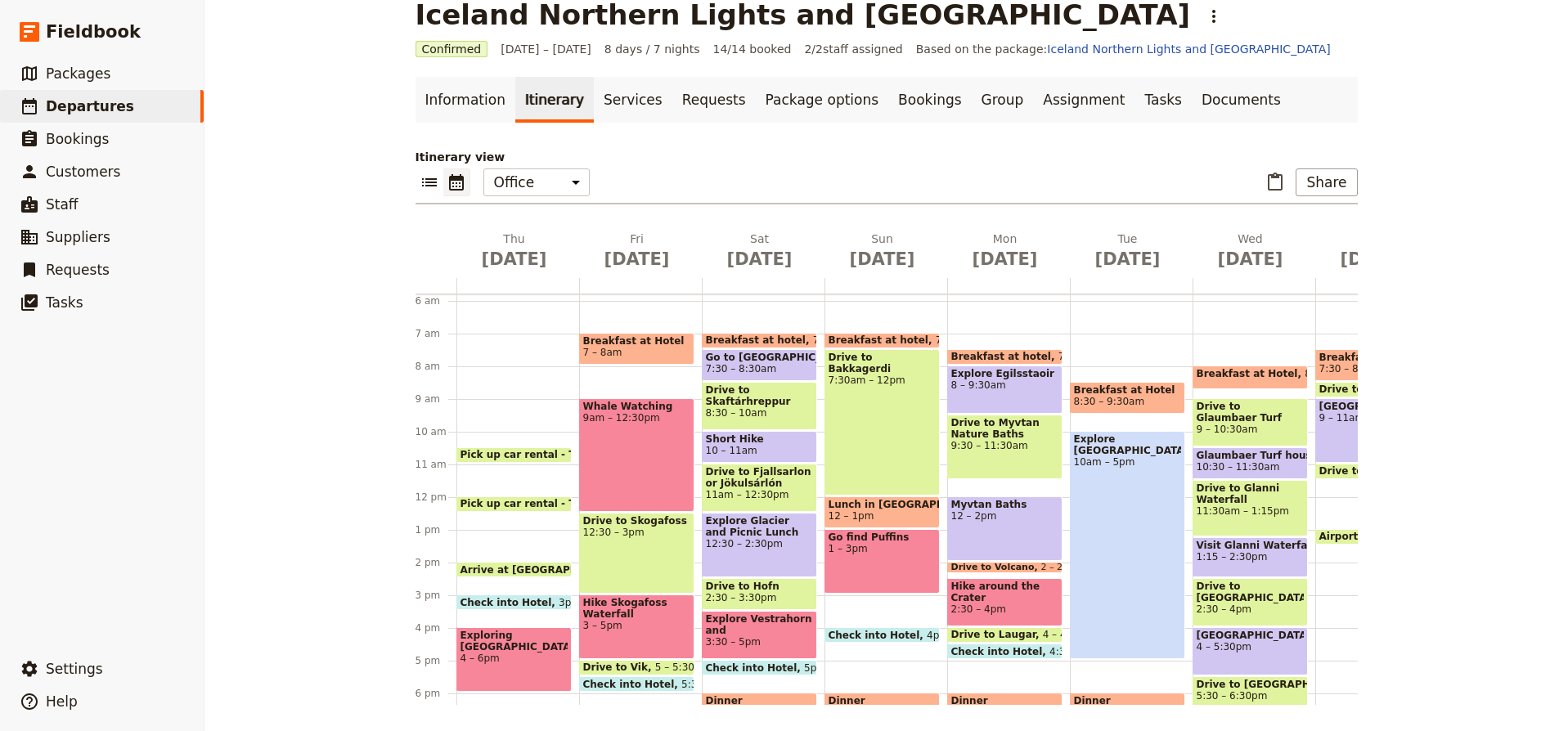
click at [895, 557] on div "Go find Puffins 1 – 3pm" at bounding box center [882, 562] width 115 height 65
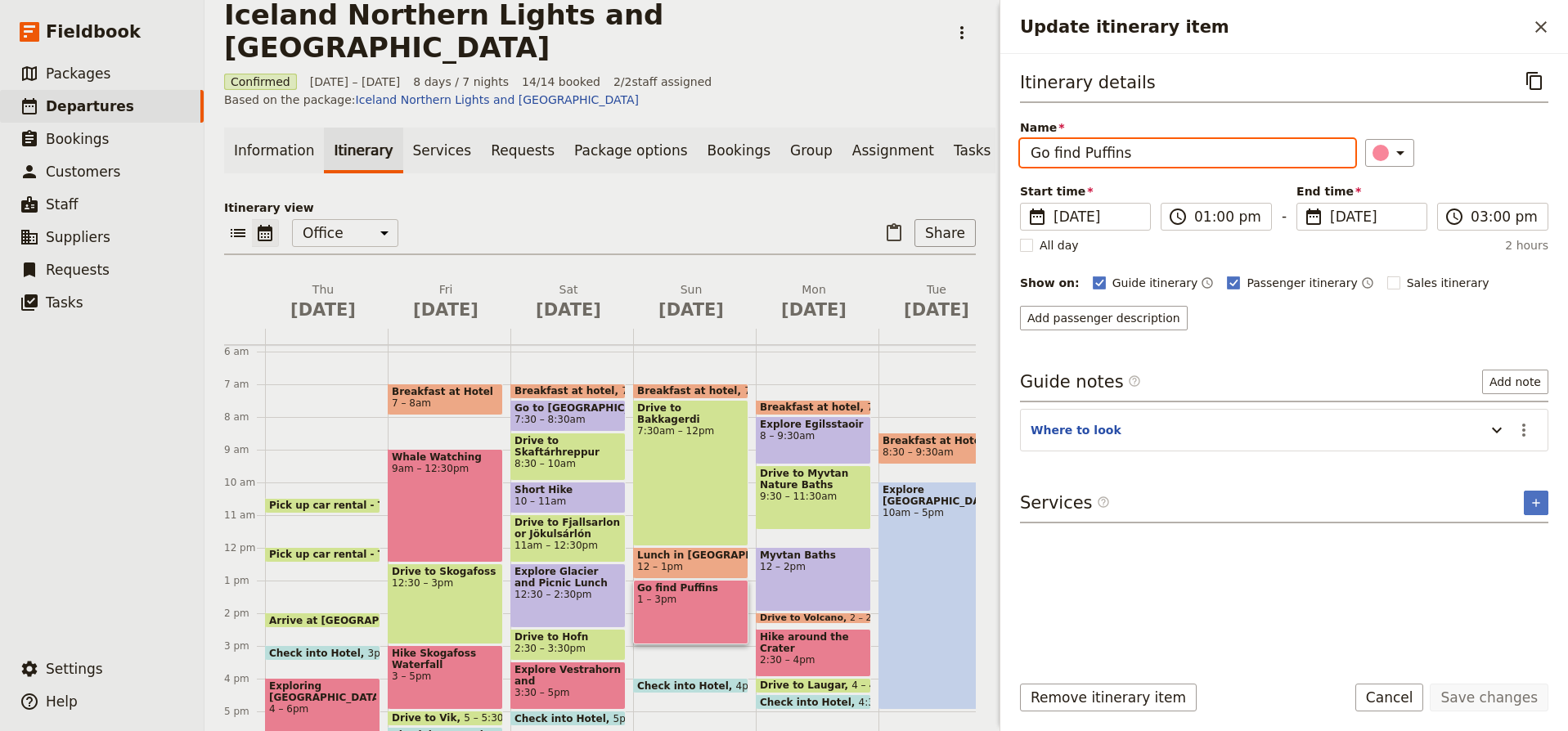
click at [1096, 153] on input "Go find Puffins" at bounding box center [1187, 153] width 335 height 28
type input "S"
type input "TBD"
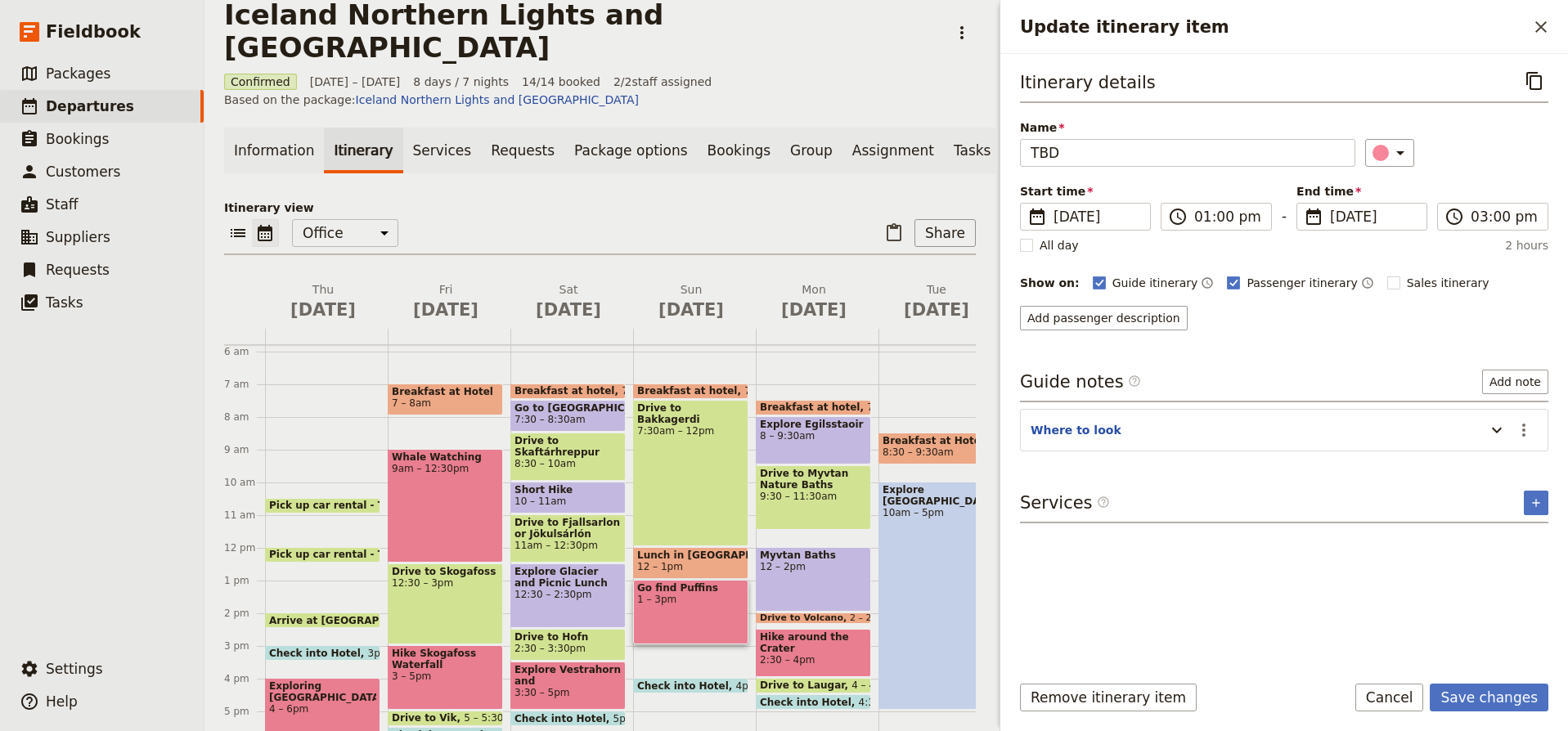
click at [1419, 349] on div "Itinerary details ​ Name TBD ​ Start time ​ 14 Sep 2025 14/09/2025 2025-09-14 1…" at bounding box center [1285, 362] width 529 height 591
click at [1499, 430] on icon "Update itinerary item" at bounding box center [1497, 430] width 10 height 6
click at [1285, 449] on span "Borgarfjarðarhöfn Puffins Colony (0.4 mile walk)" at bounding box center [1197, 452] width 333 height 13
drag, startPoint x: 1285, startPoint y: 449, endPoint x: 1010, endPoint y: 453, distance: 275.0
click at [1010, 453] on div "Itinerary details ​ Name TBD ​ Start time ​ 14 Sep 2025 14/09/2025 2025-09-14 1…" at bounding box center [1284, 357] width 568 height 605
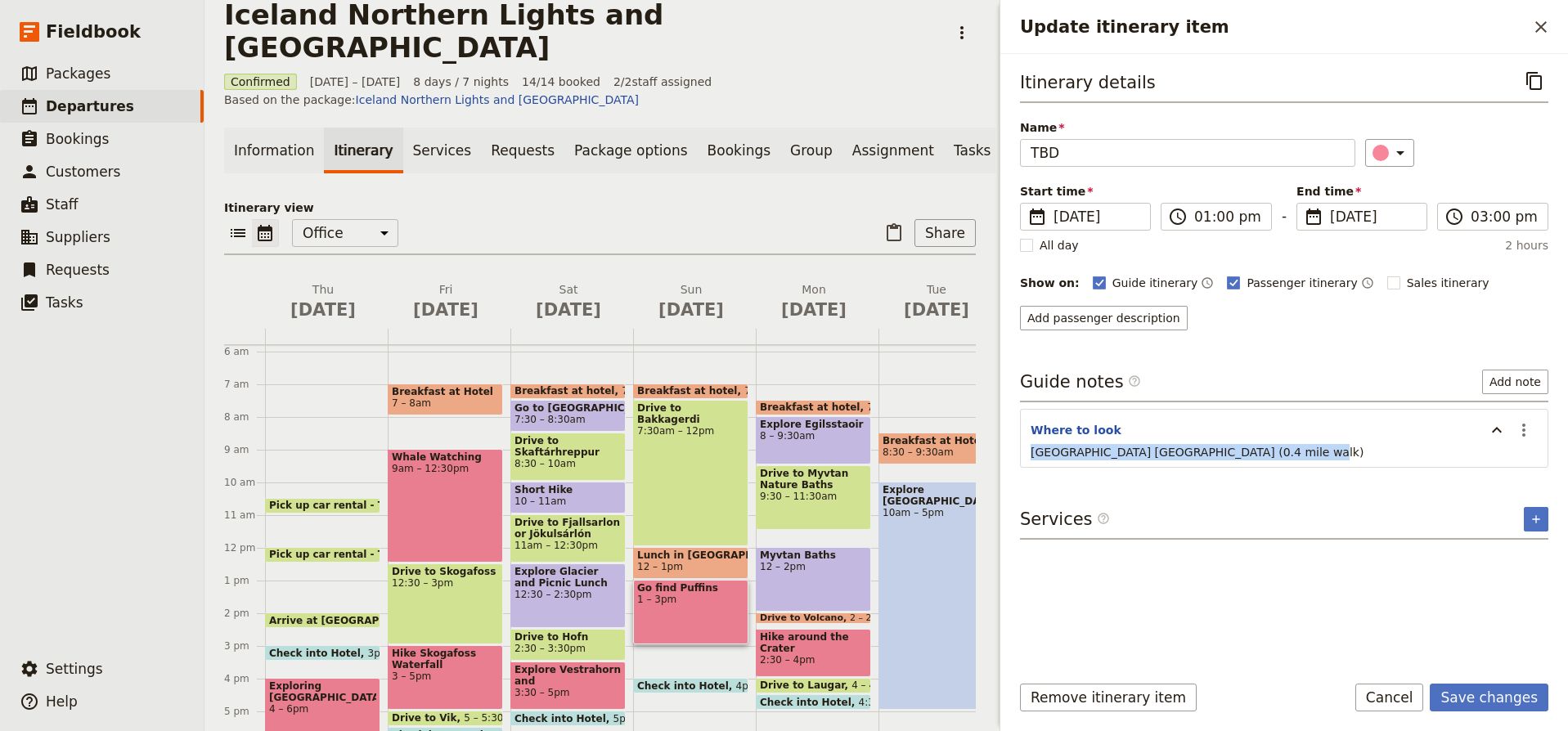
click at [1397, 495] on div "Itinerary details ​ Name TBD ​ Start time ​ 14 Sep 2025 14/09/2025 2025-09-14 1…" at bounding box center [1285, 362] width 529 height 591
click at [1499, 698] on button "Save changes" at bounding box center [1490, 698] width 118 height 28
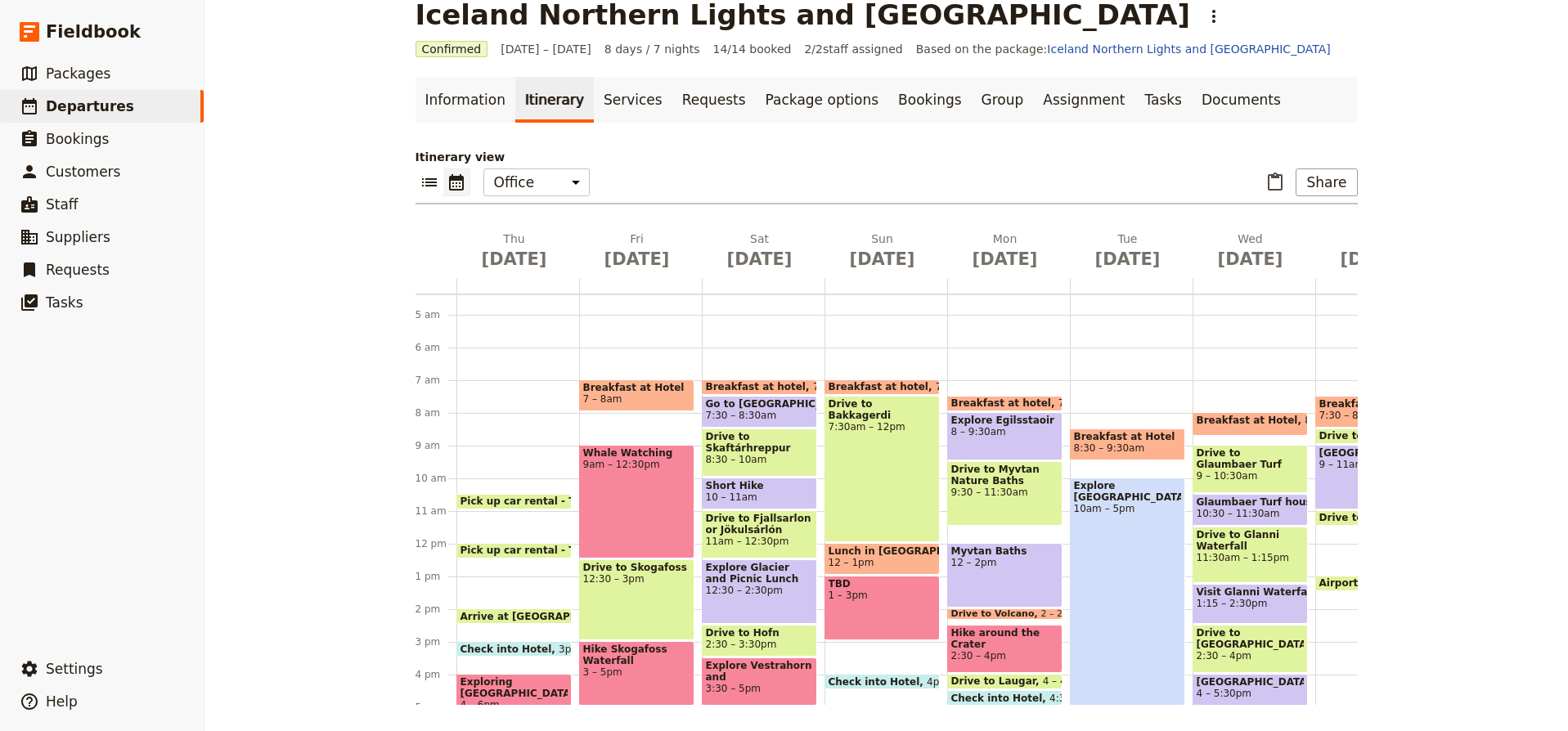
scroll to position [141, 0]
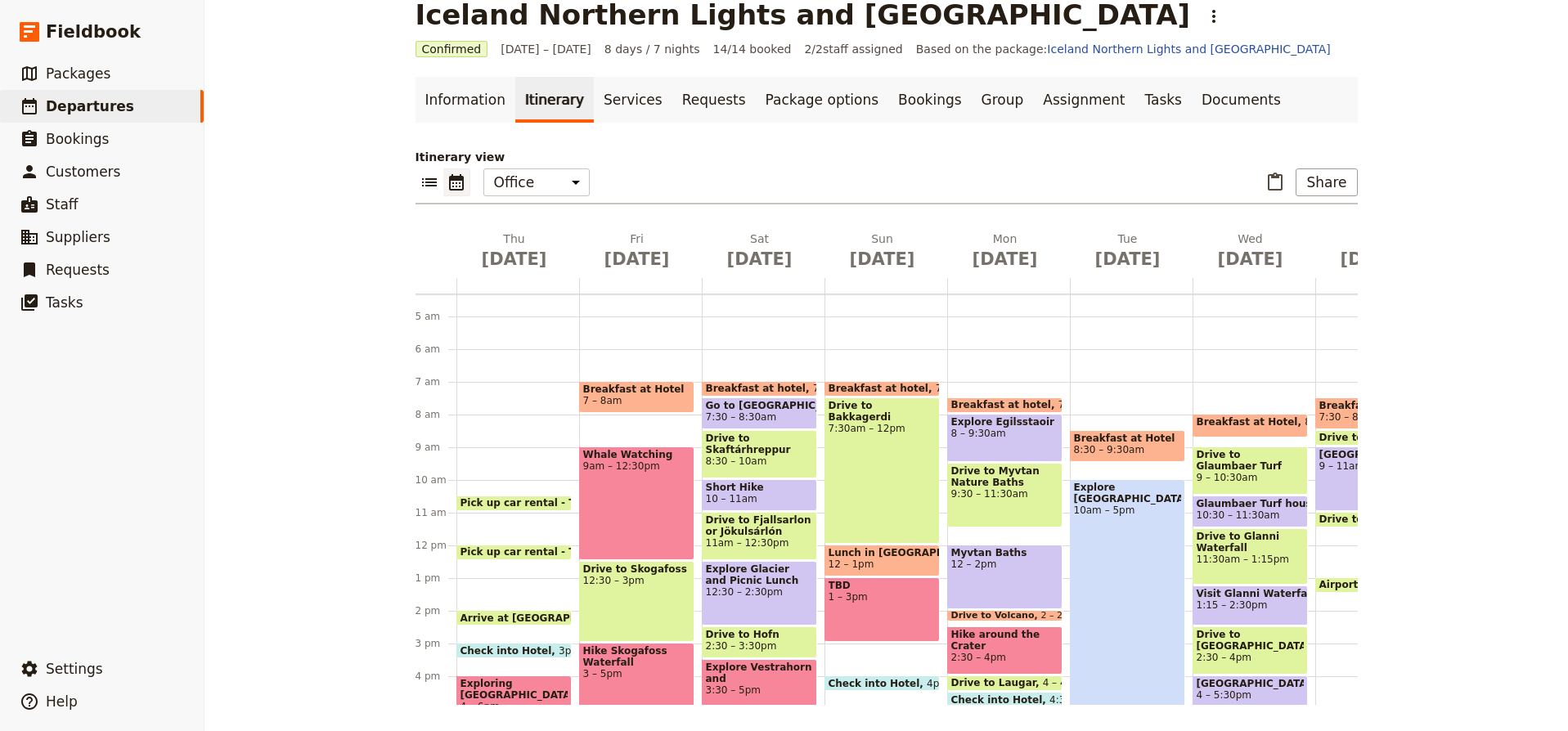
click at [520, 390] on div "Pick up car rental - Thrifty 10:30 – 11am Pick up car rental - Thrifty 12 – 12:…" at bounding box center [517, 545] width 123 height 785
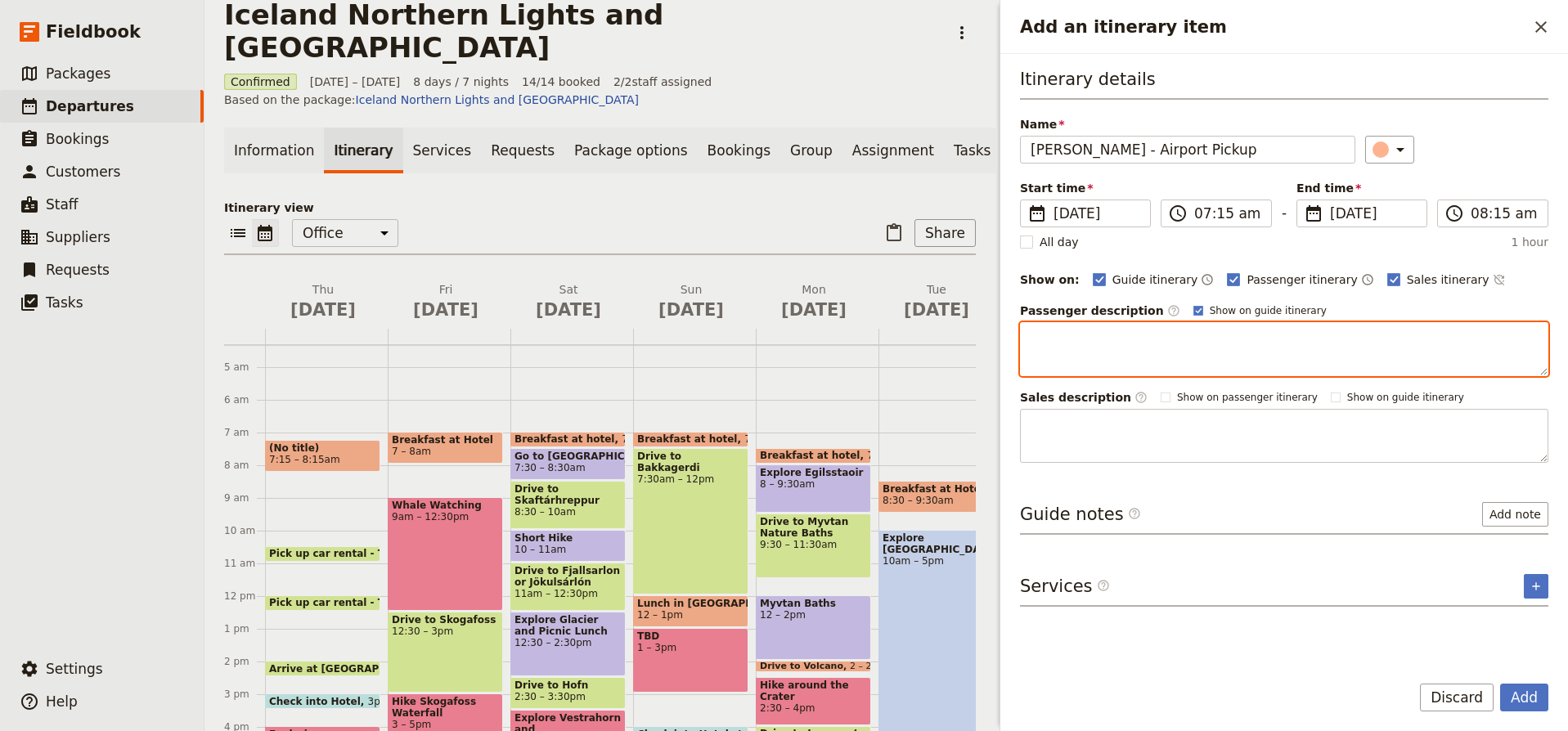
click at [1218, 338] on textarea "Add an itinerary item" at bounding box center [1285, 349] width 529 height 54
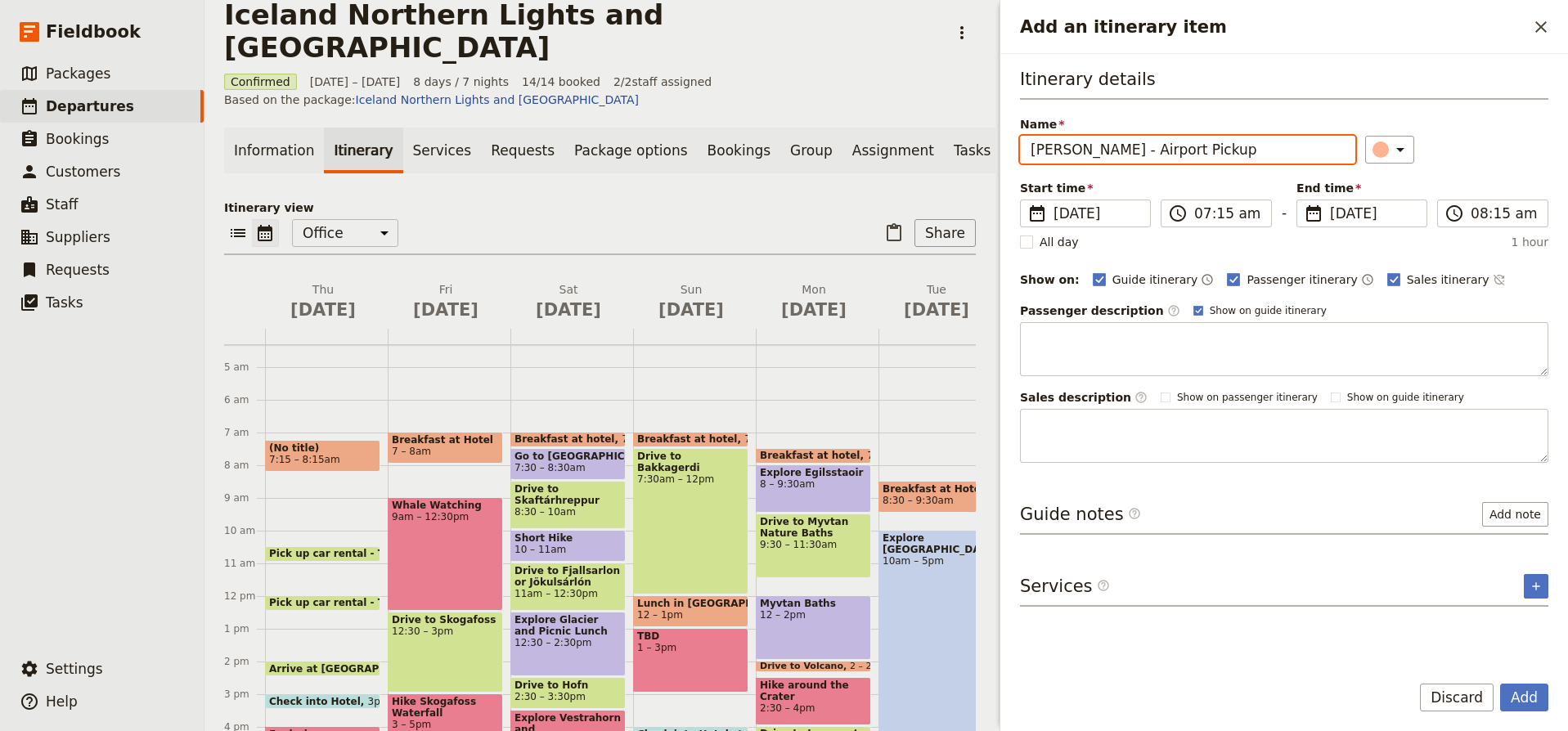
drag, startPoint x: 1093, startPoint y: 152, endPoint x: 1005, endPoint y: 149, distance: 88.1
click at [1005, 149] on div "Itinerary details Name Melanie - Airport Pickup ​ Start time ​ 11 Sep 2025 11/0…" at bounding box center [1284, 357] width 568 height 605
drag, startPoint x: 1094, startPoint y: 152, endPoint x: 1024, endPoint y: 146, distance: 70.3
click at [1024, 146] on input "Melanie - Airport Pickup" at bounding box center [1187, 149] width 335 height 28
click at [1131, 148] on input "Airport Pickup" at bounding box center [1187, 149] width 335 height 28
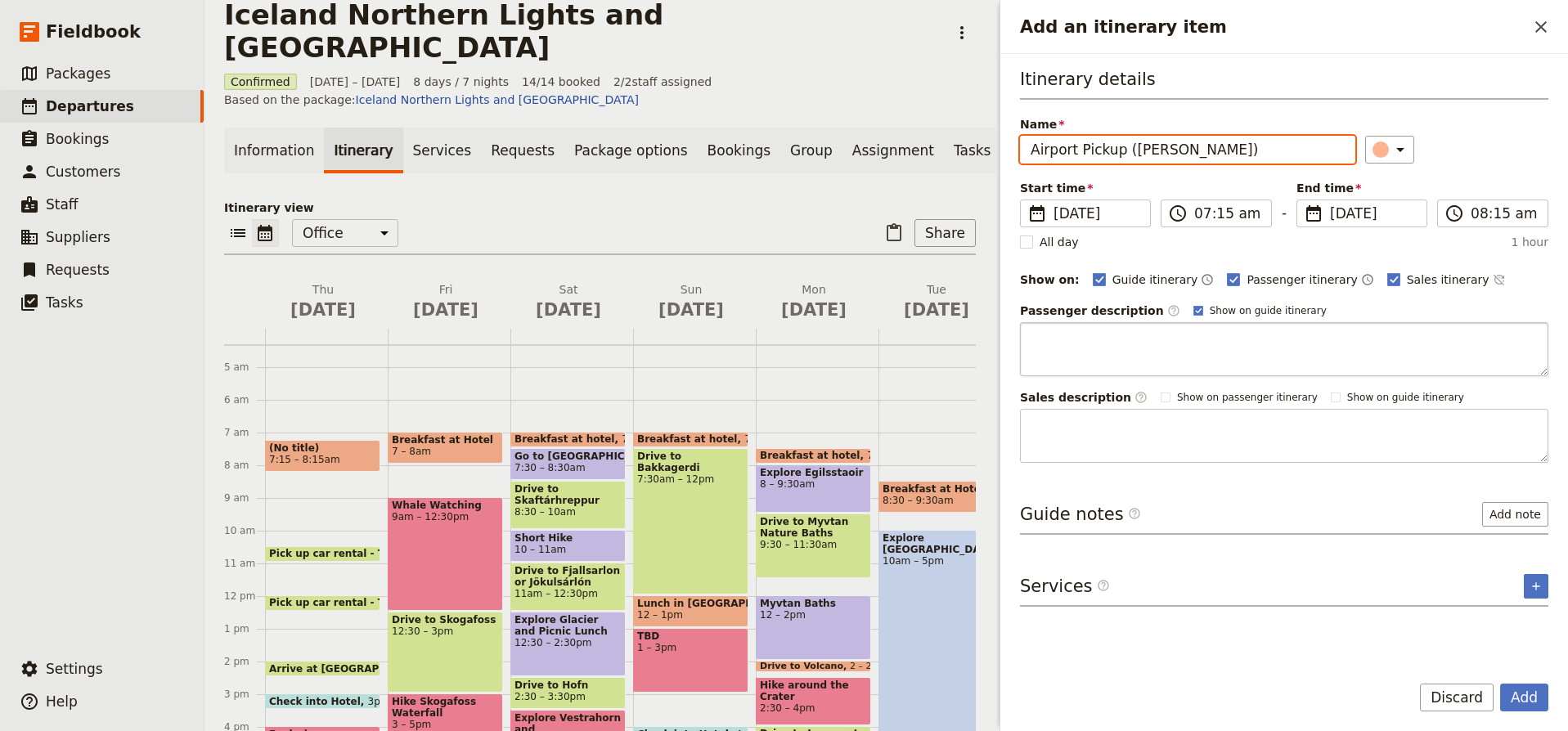
type input "Airport Pickup (Melanie)"
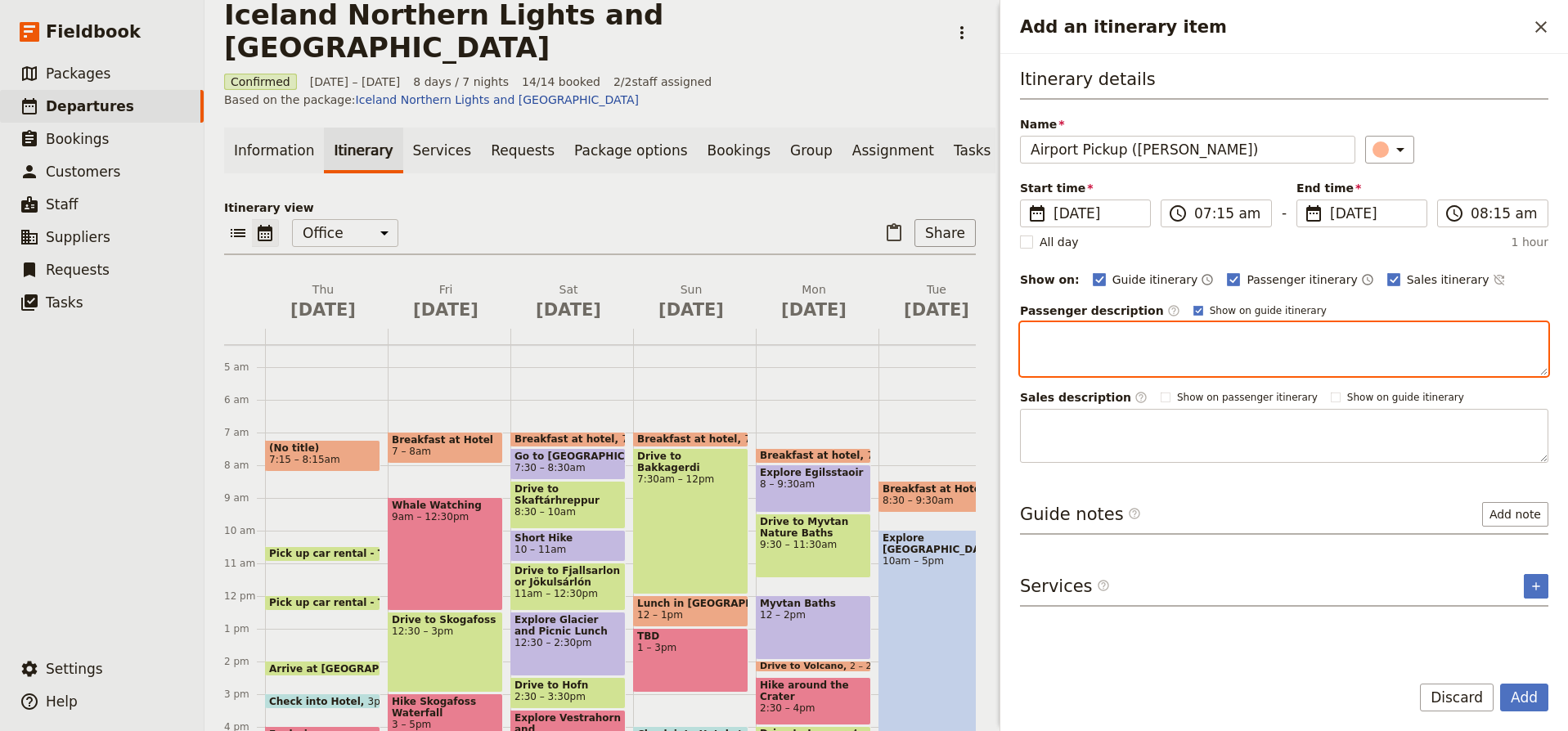
click at [1088, 333] on textarea "Add an itinerary item" at bounding box center [1285, 349] width 529 height 54
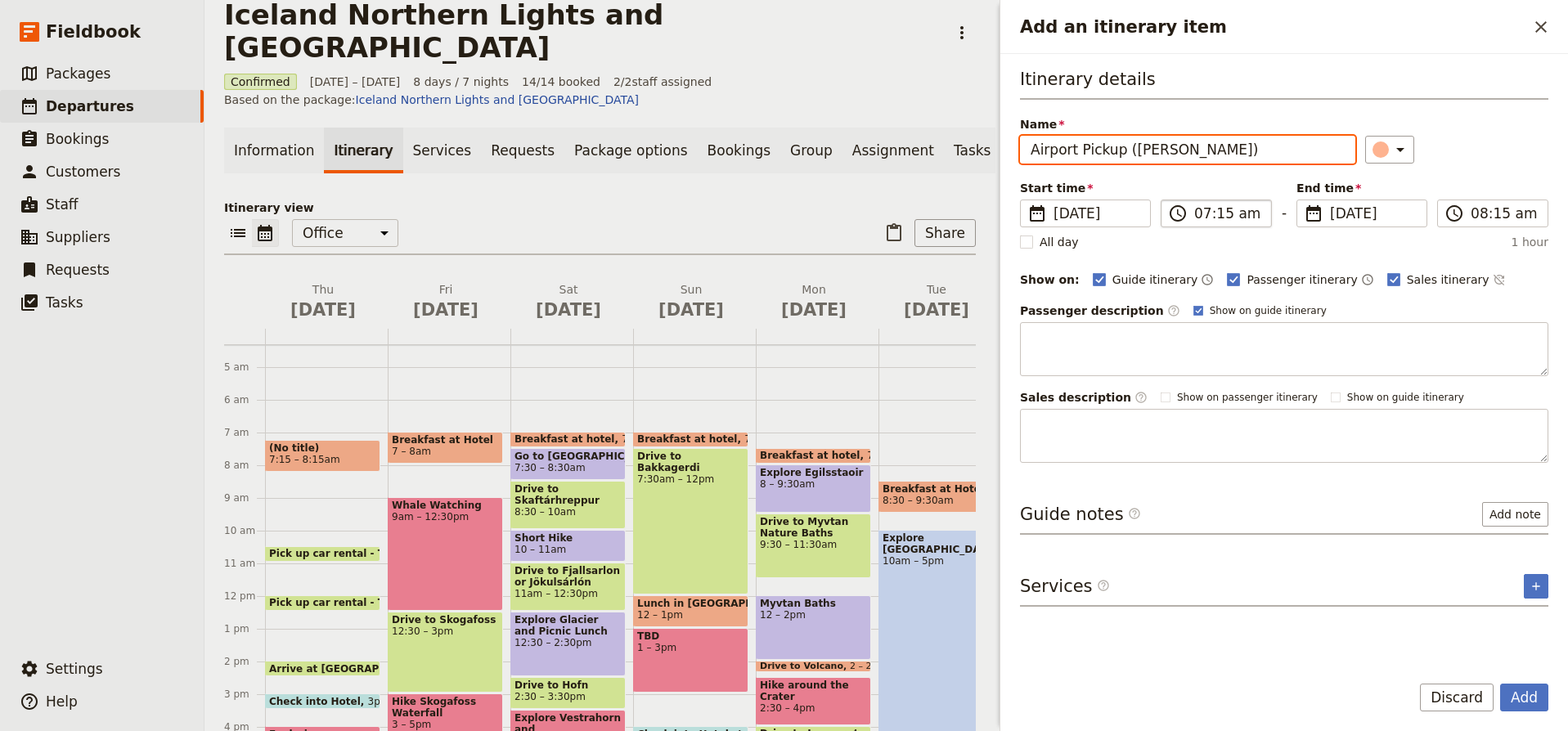
click at [1208, 211] on input "07:15 am" at bounding box center [1228, 213] width 67 height 20
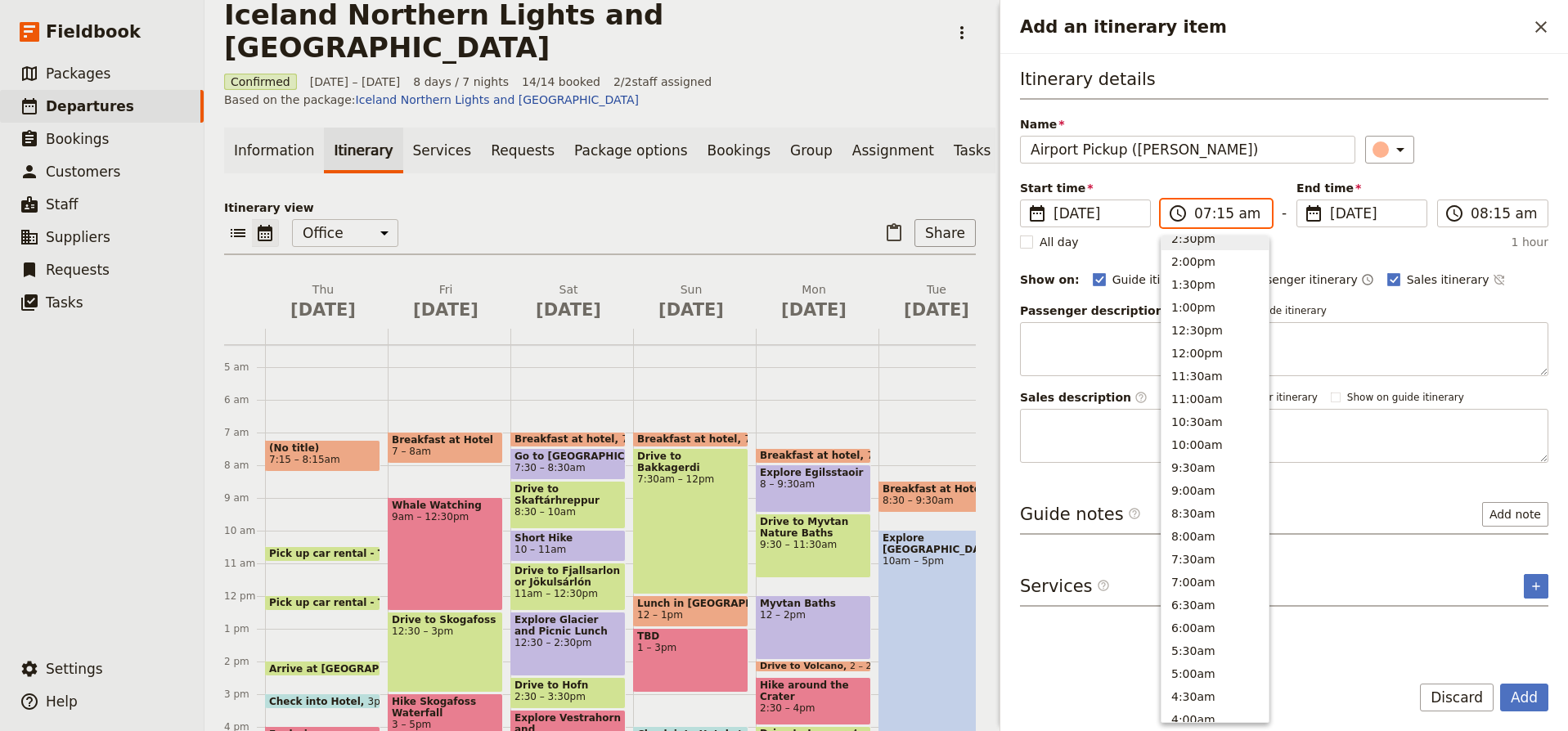
scroll to position [437, 0]
click at [1205, 576] on button "7:00am" at bounding box center [1215, 571] width 107 height 23
type input "07:00 am"
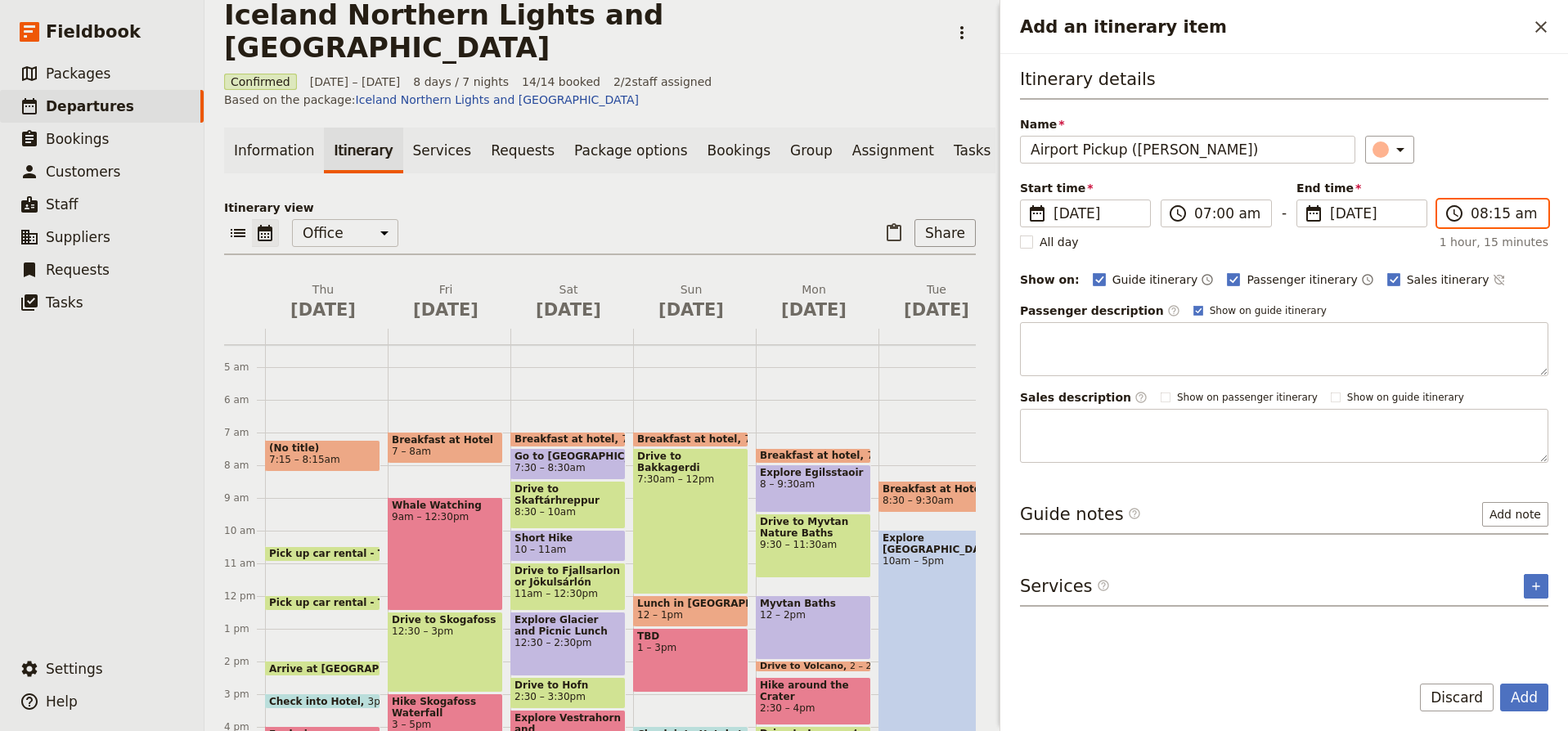
click at [1500, 212] on input "08:15 am" at bounding box center [1504, 213] width 67 height 20
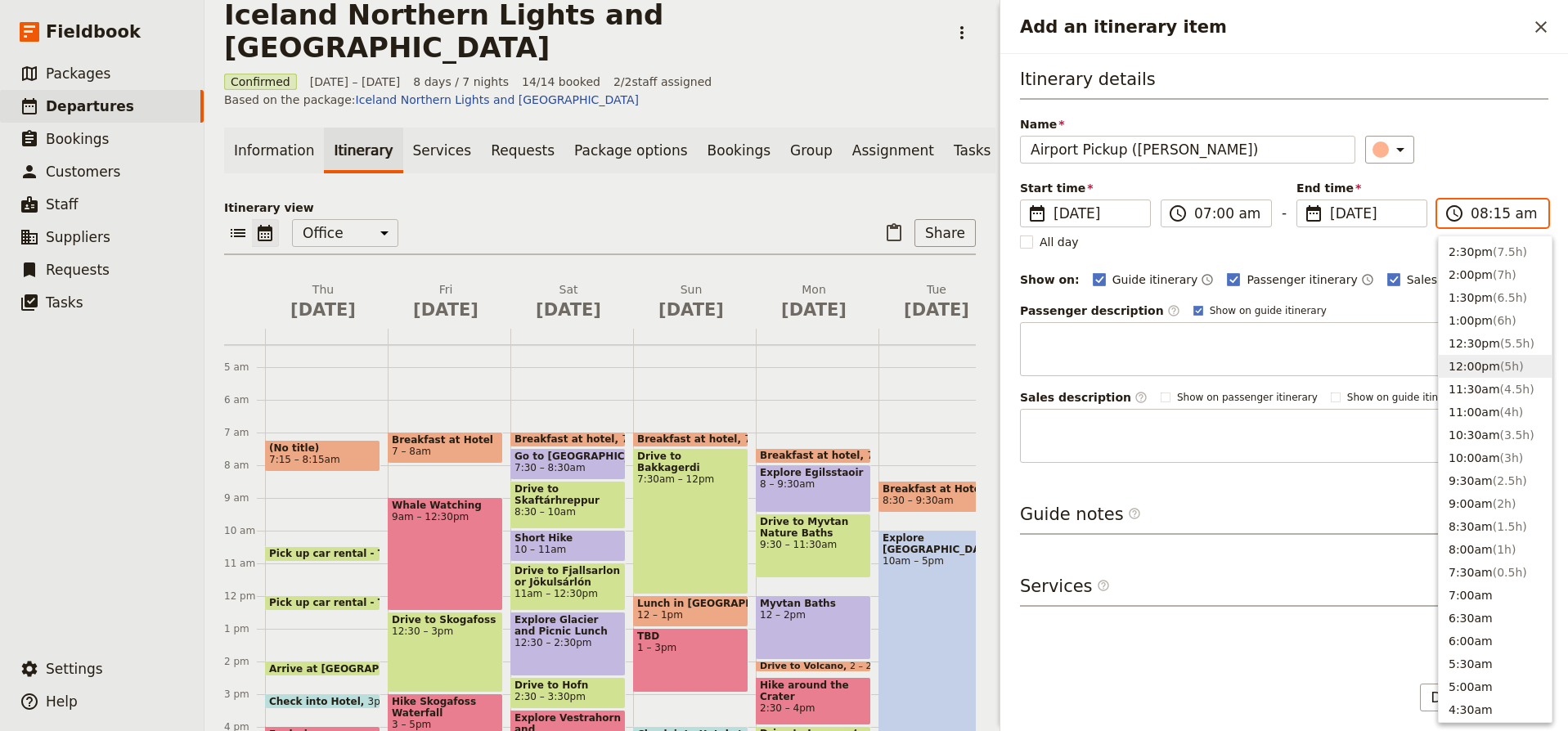
scroll to position [416, 0]
click at [1496, 548] on span "( 1h )" at bounding box center [1505, 545] width 24 height 13
type input "08:00 am"
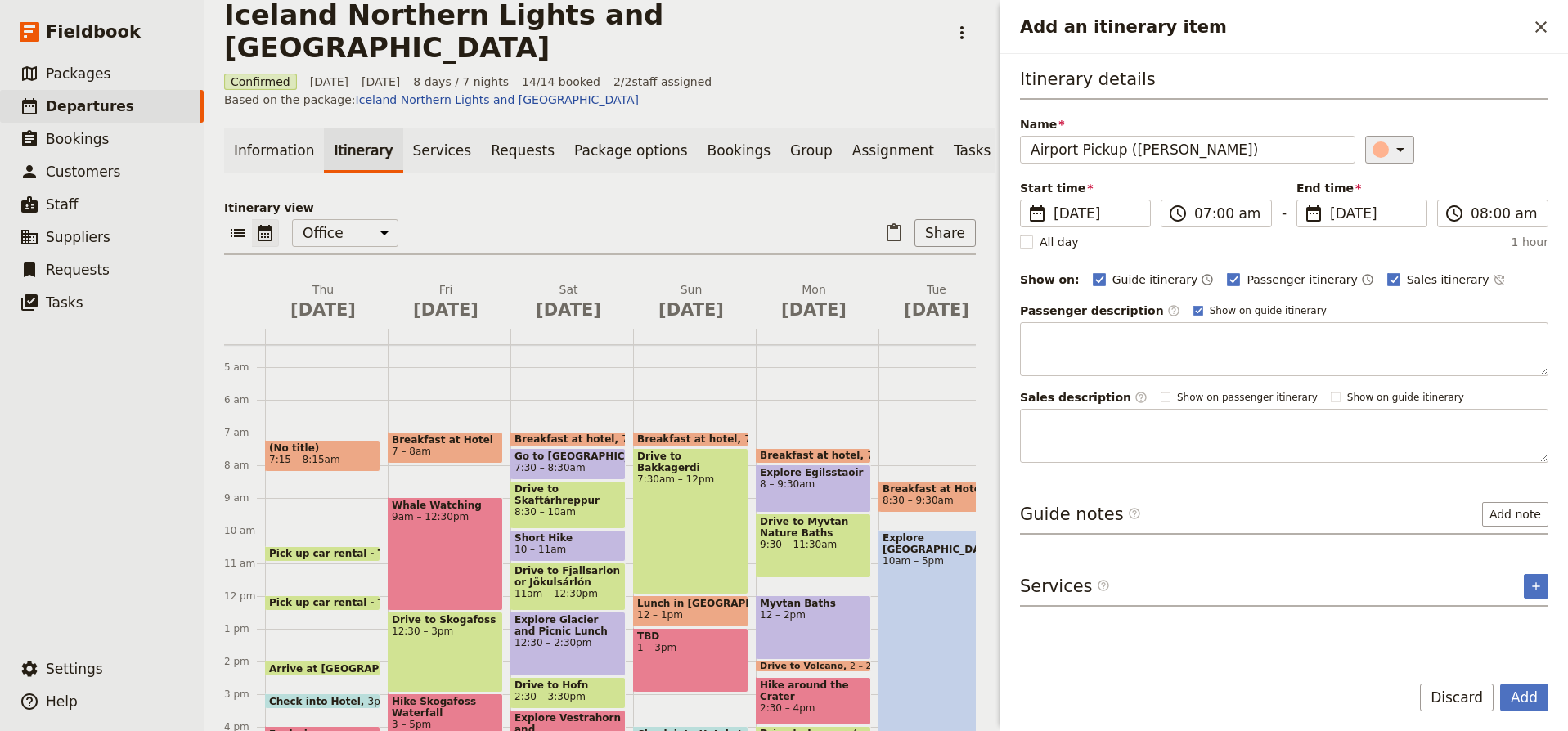
click at [1395, 146] on icon "Add an itinerary item" at bounding box center [1400, 150] width 20 height 20
click at [1379, 203] on div "button" at bounding box center [1375, 203] width 16 height 16
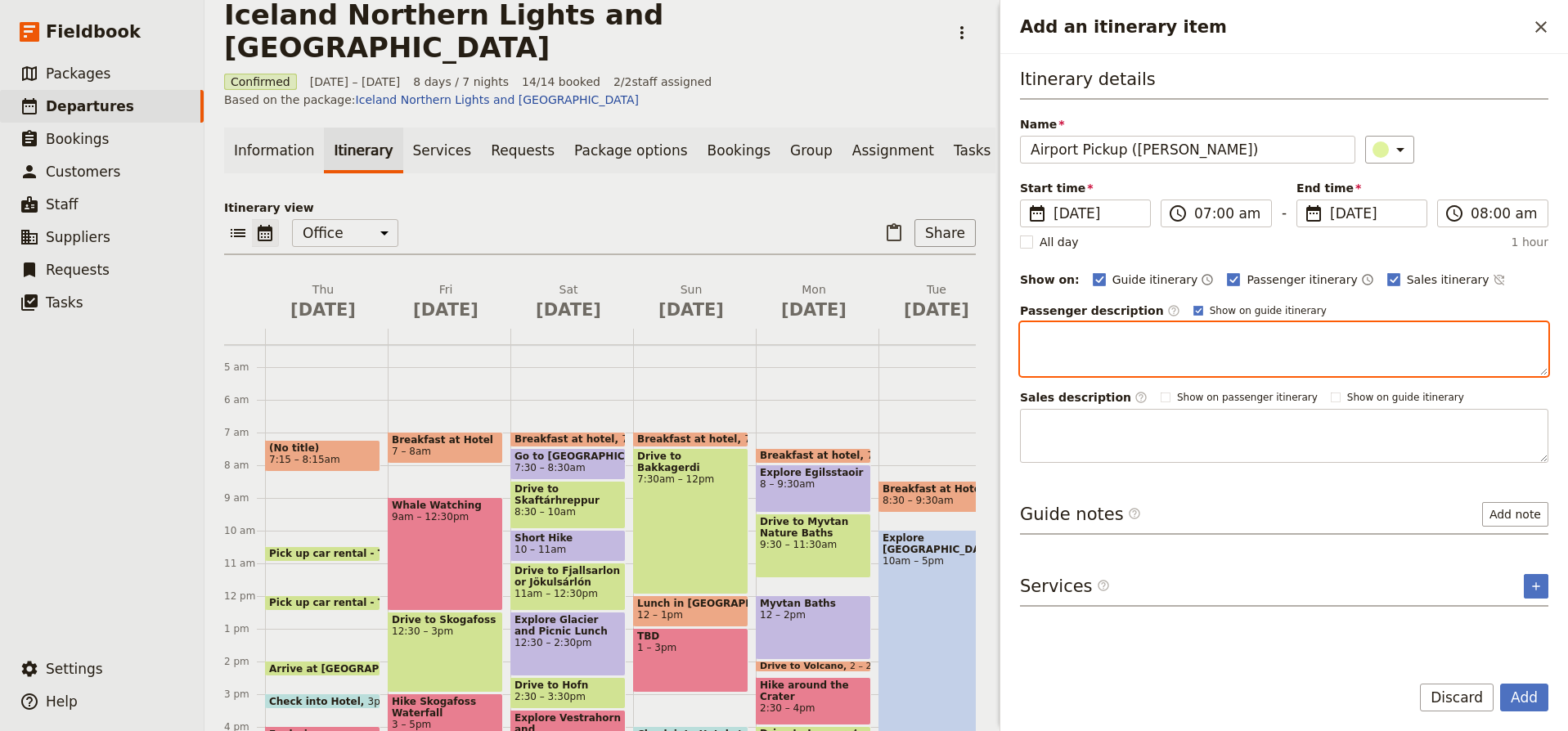
click at [1168, 349] on textarea "Add an itinerary item" at bounding box center [1285, 349] width 529 height 54
type textarea "D"
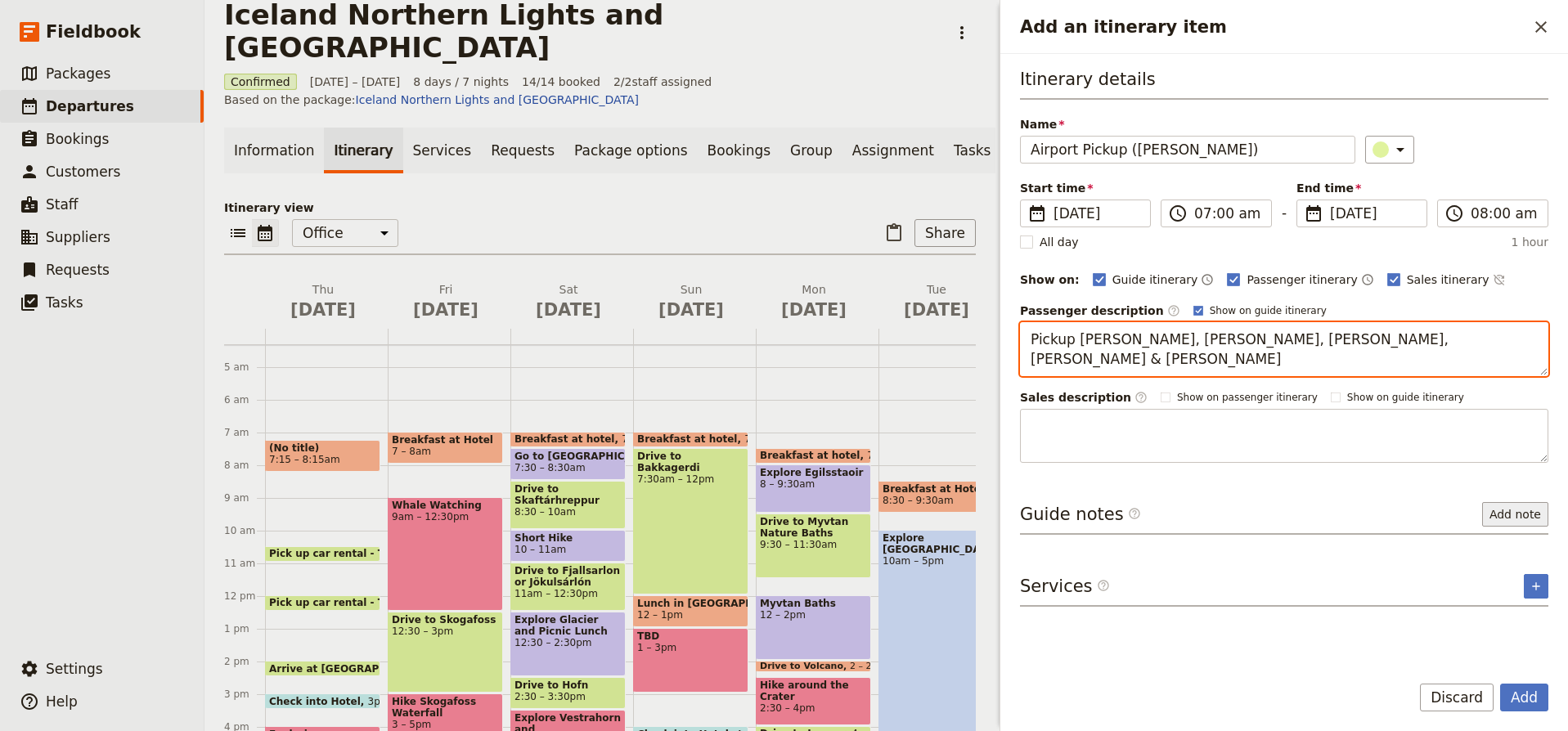
type textarea "Pickup Daisy, Heidi, Lisa, Kim & Kathy"
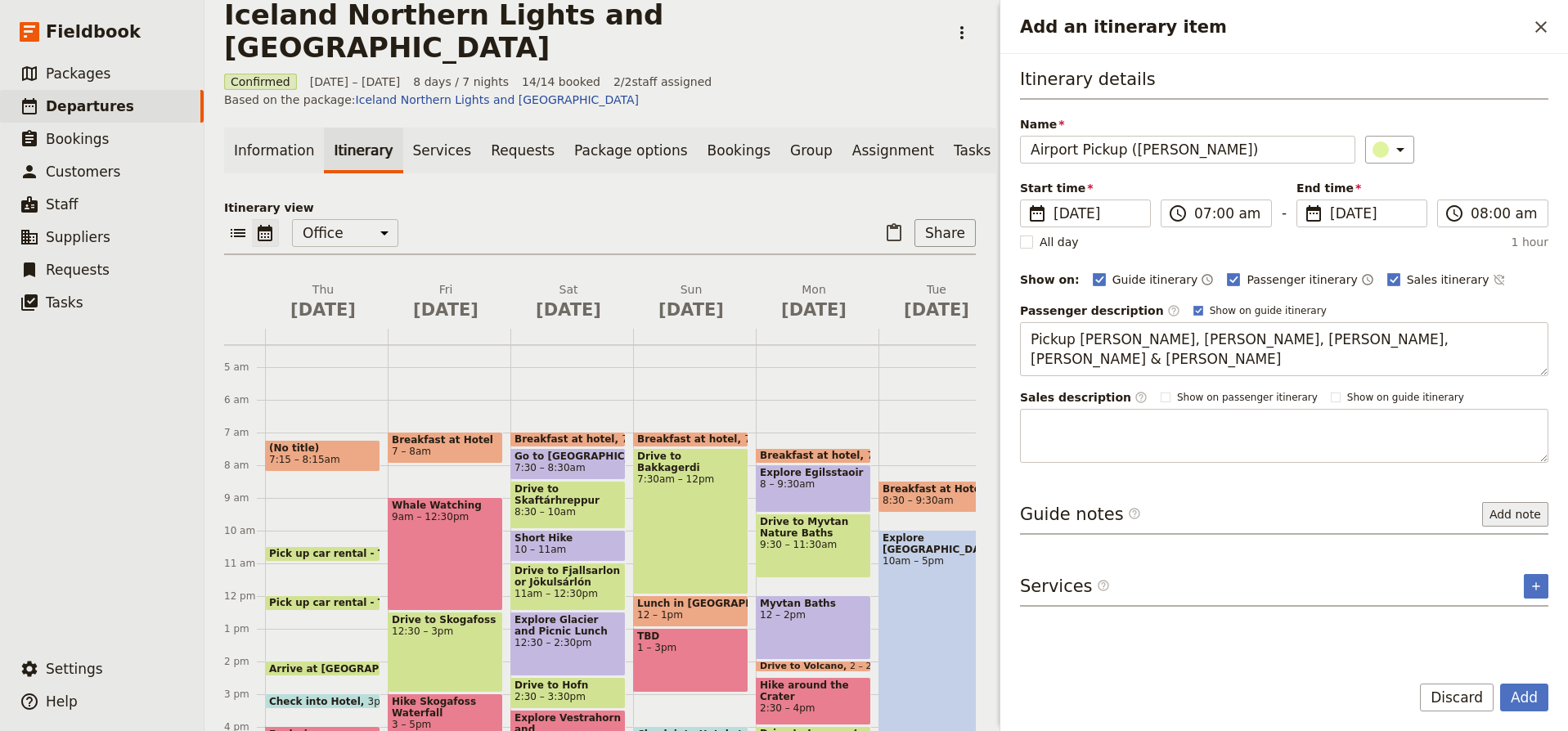
click at [1505, 514] on button "Add note" at bounding box center [1515, 514] width 66 height 25
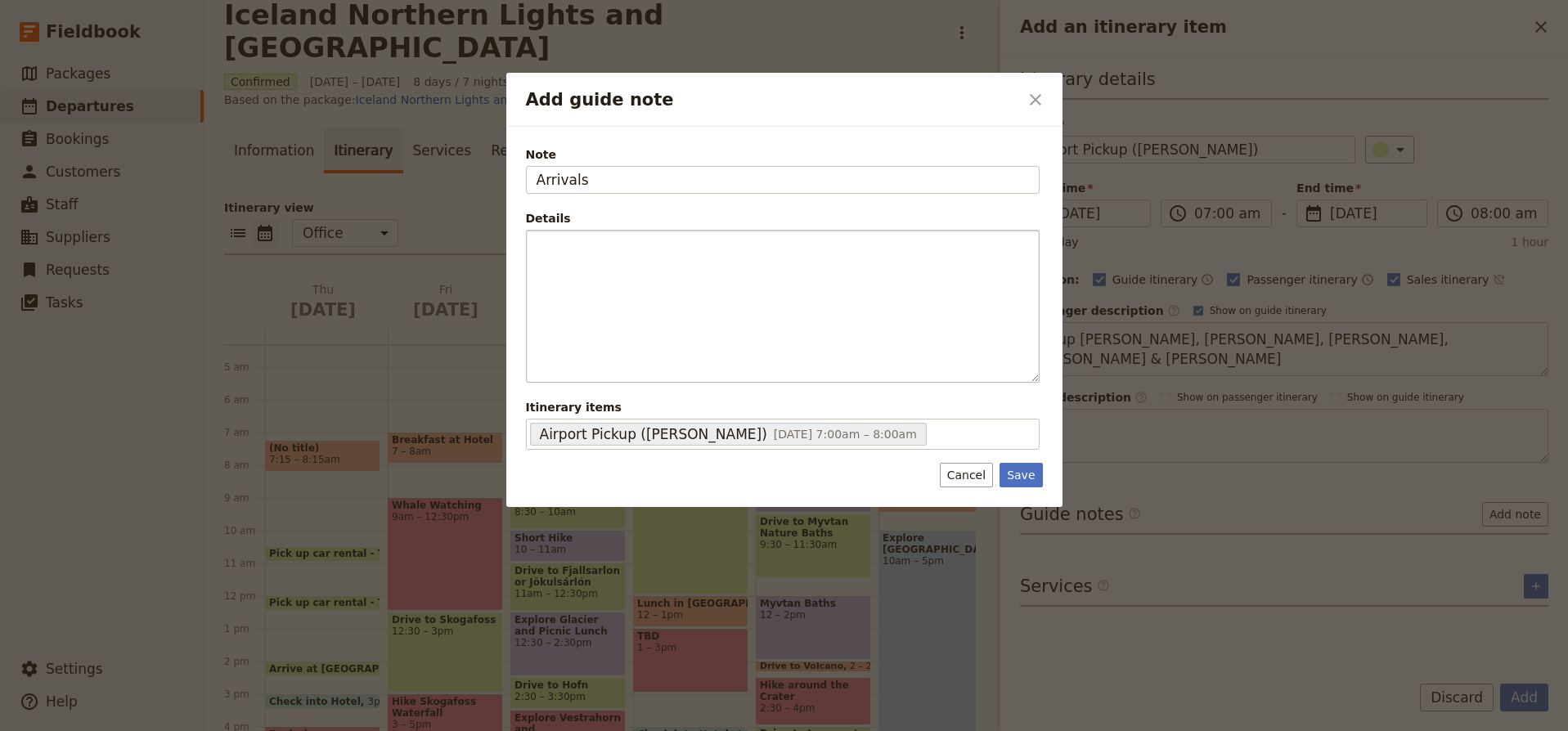
type input "Arrivals"
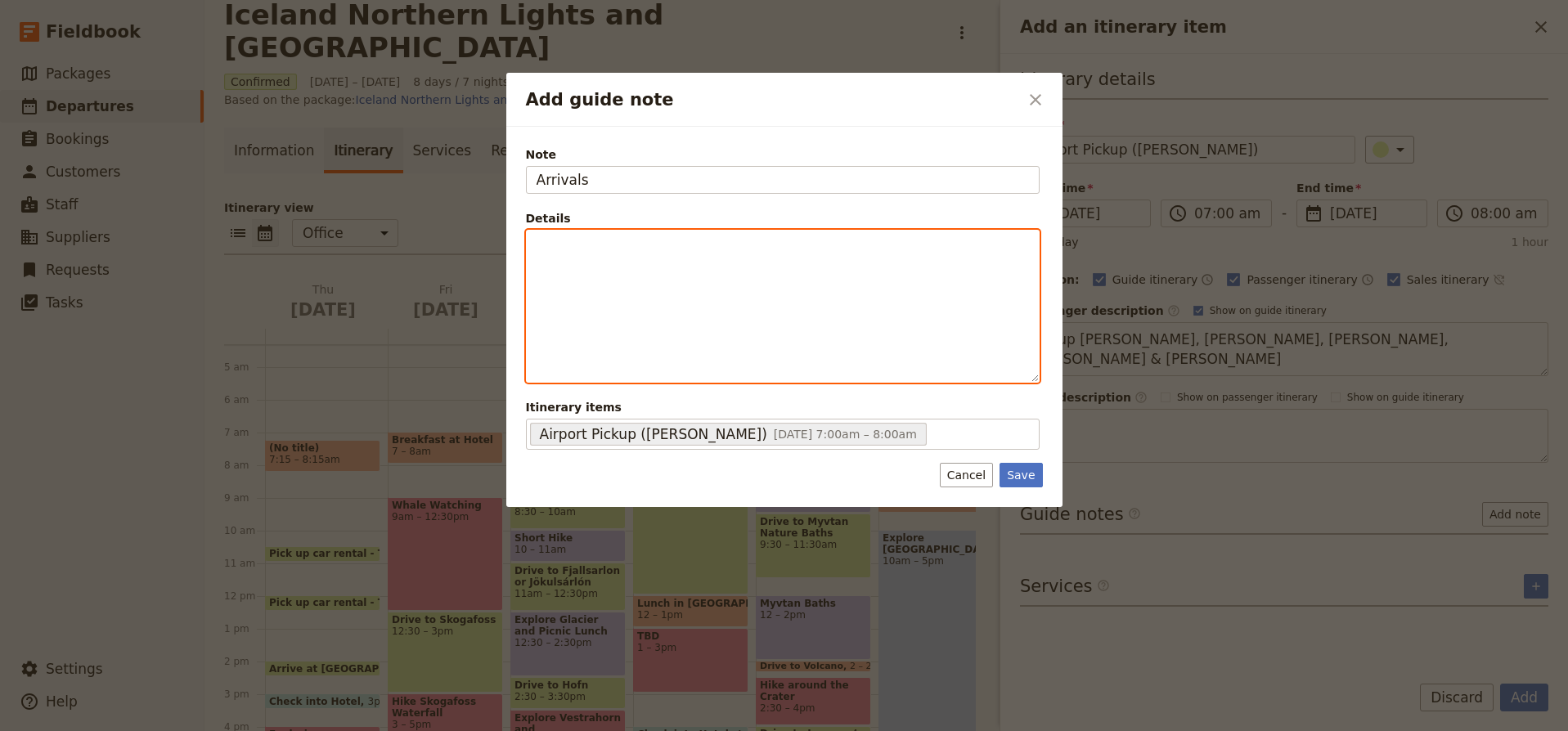
click at [577, 259] on div "Add guide note" at bounding box center [783, 306] width 512 height 152
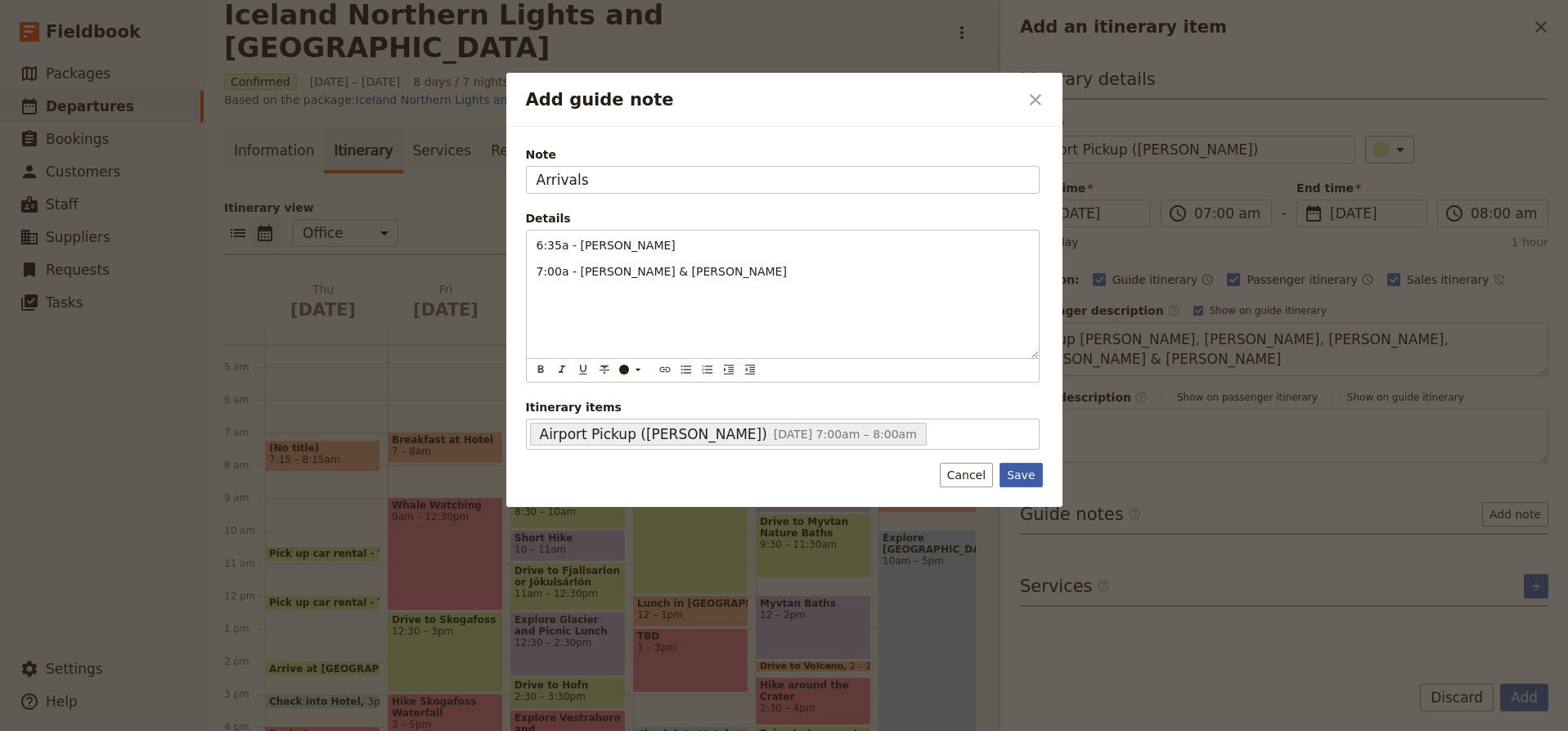
click at [1026, 471] on button "Save" at bounding box center [1021, 475] width 43 height 25
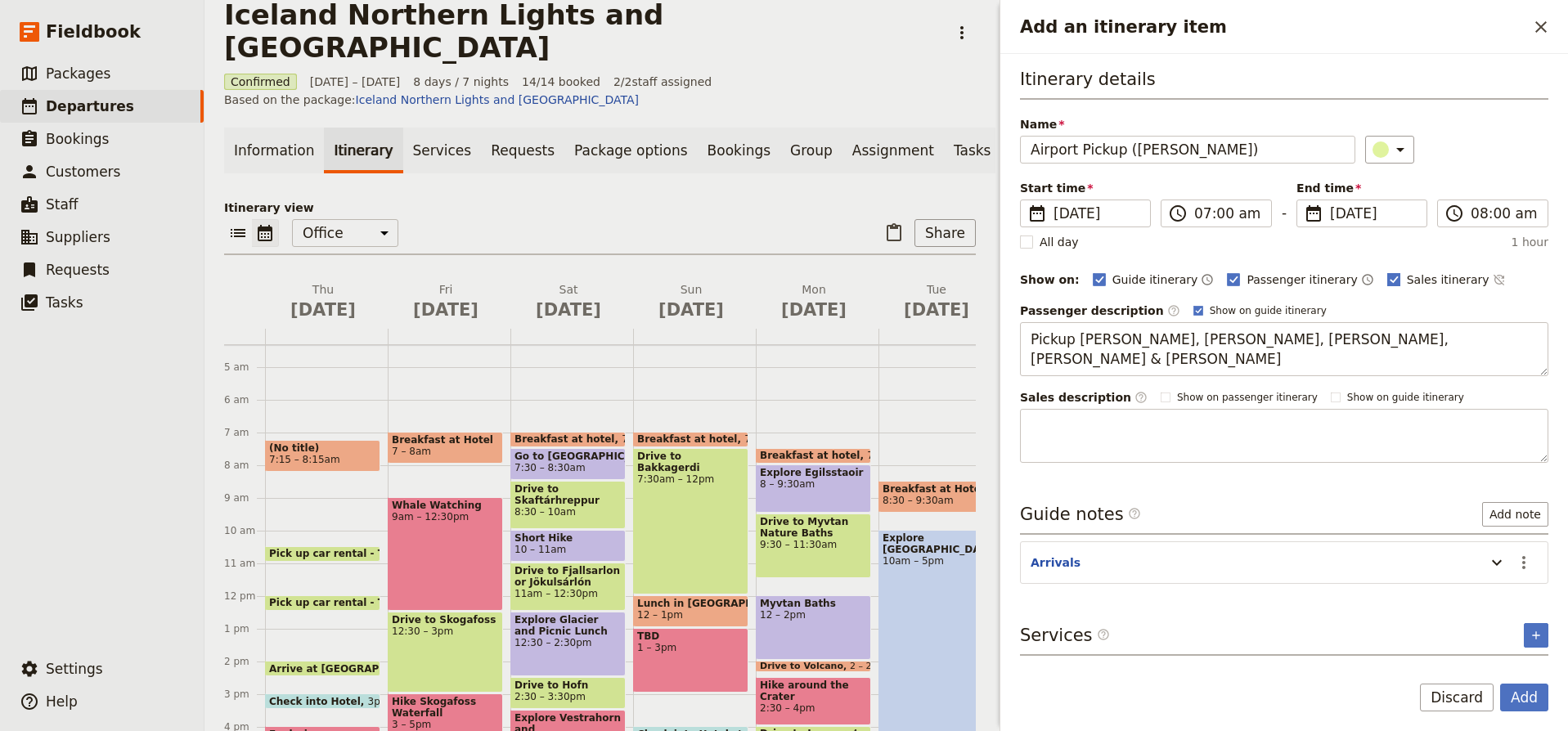
click at [1388, 283] on rect "Add an itinerary item" at bounding box center [1393, 279] width 12 height 12
click at [1387, 272] on input "Sales itinerary" at bounding box center [1387, 271] width 1 height 1
checkbox input "false"
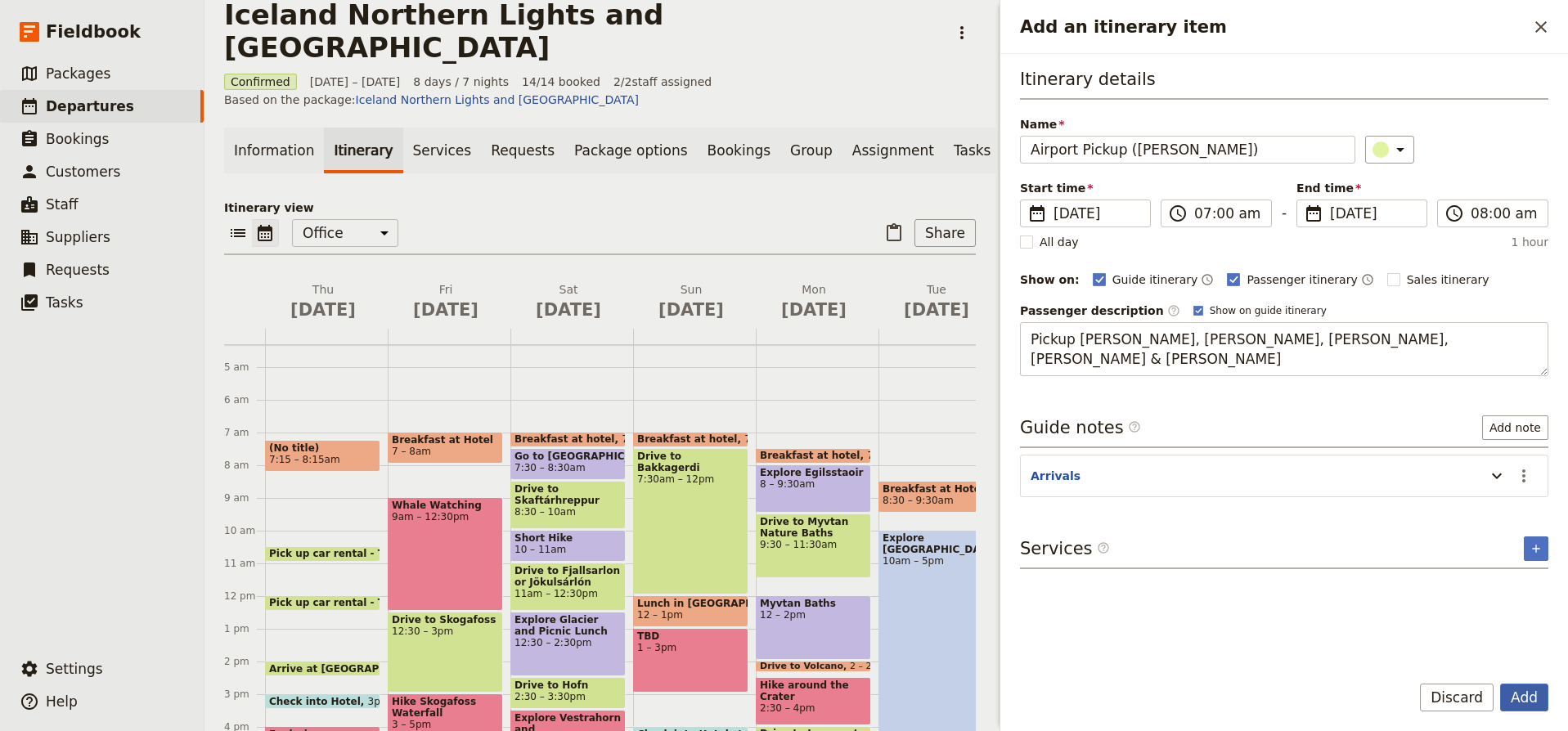
click at [1523, 698] on button "Add" at bounding box center [1524, 698] width 49 height 28
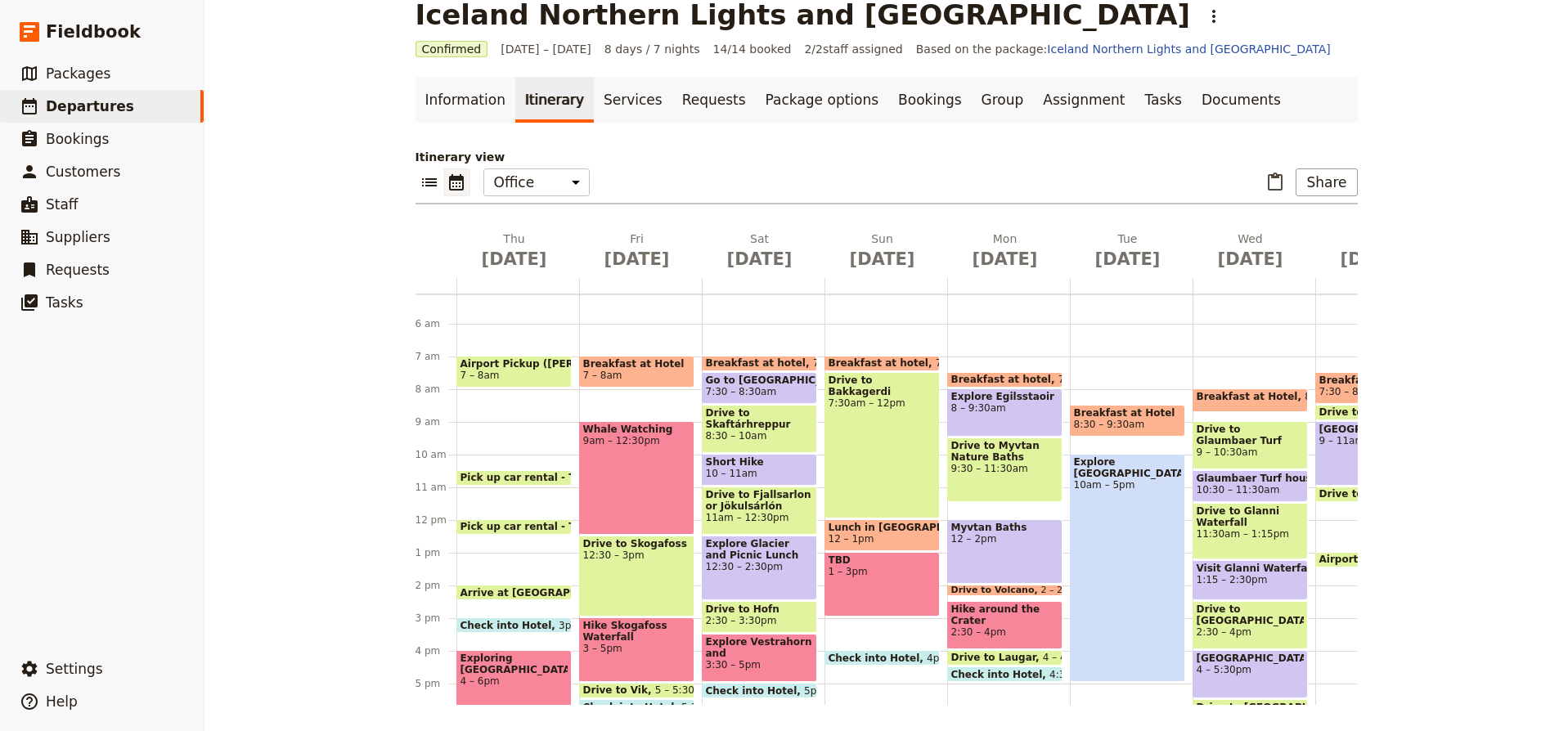
scroll to position [169, 0]
click at [547, 459] on div "Airport Pickup (Melanie) 7 – 8am Pick up car rental - Thrifty 10:30 – 11am Pick…" at bounding box center [517, 518] width 123 height 785
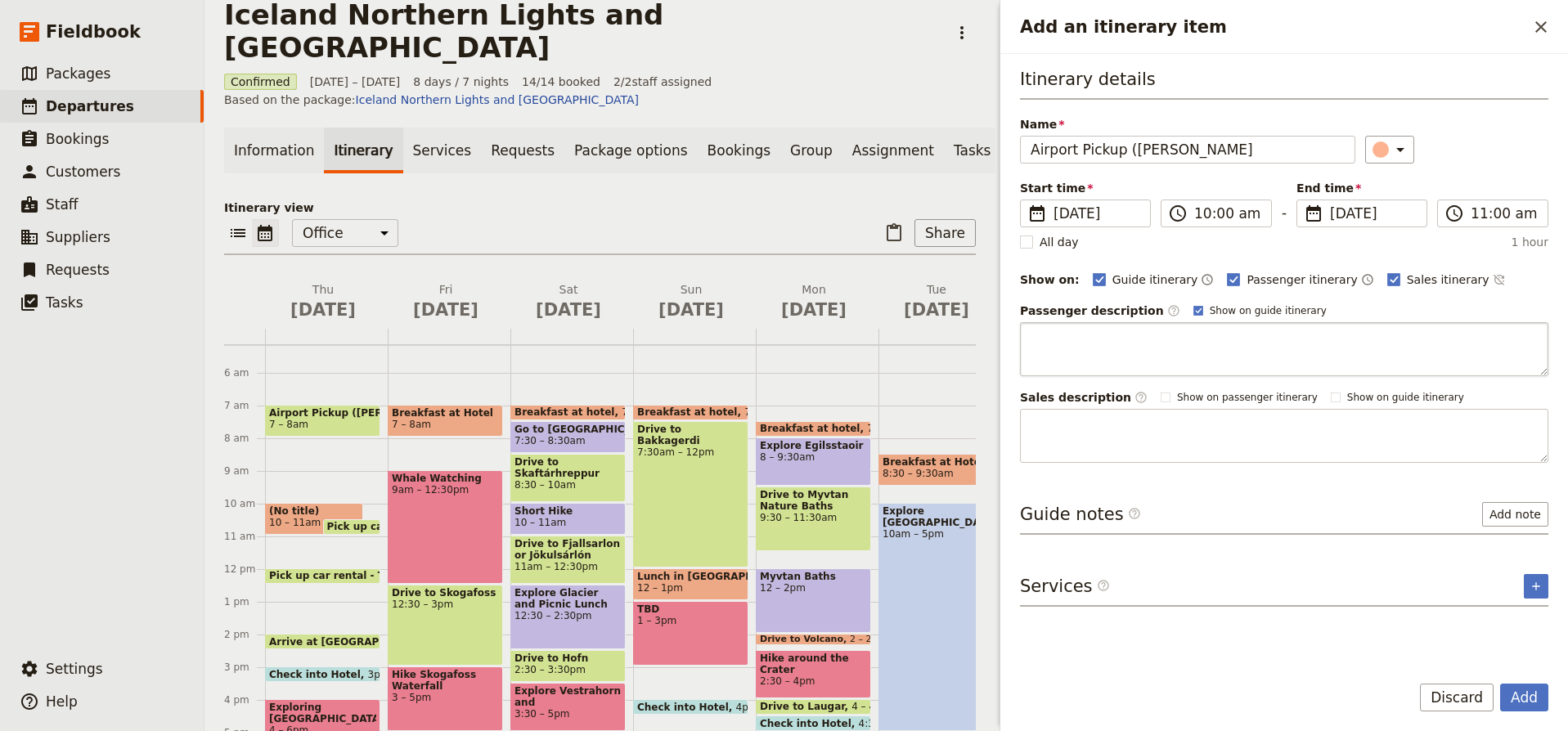
type input "Airport Pickup (Melanie"
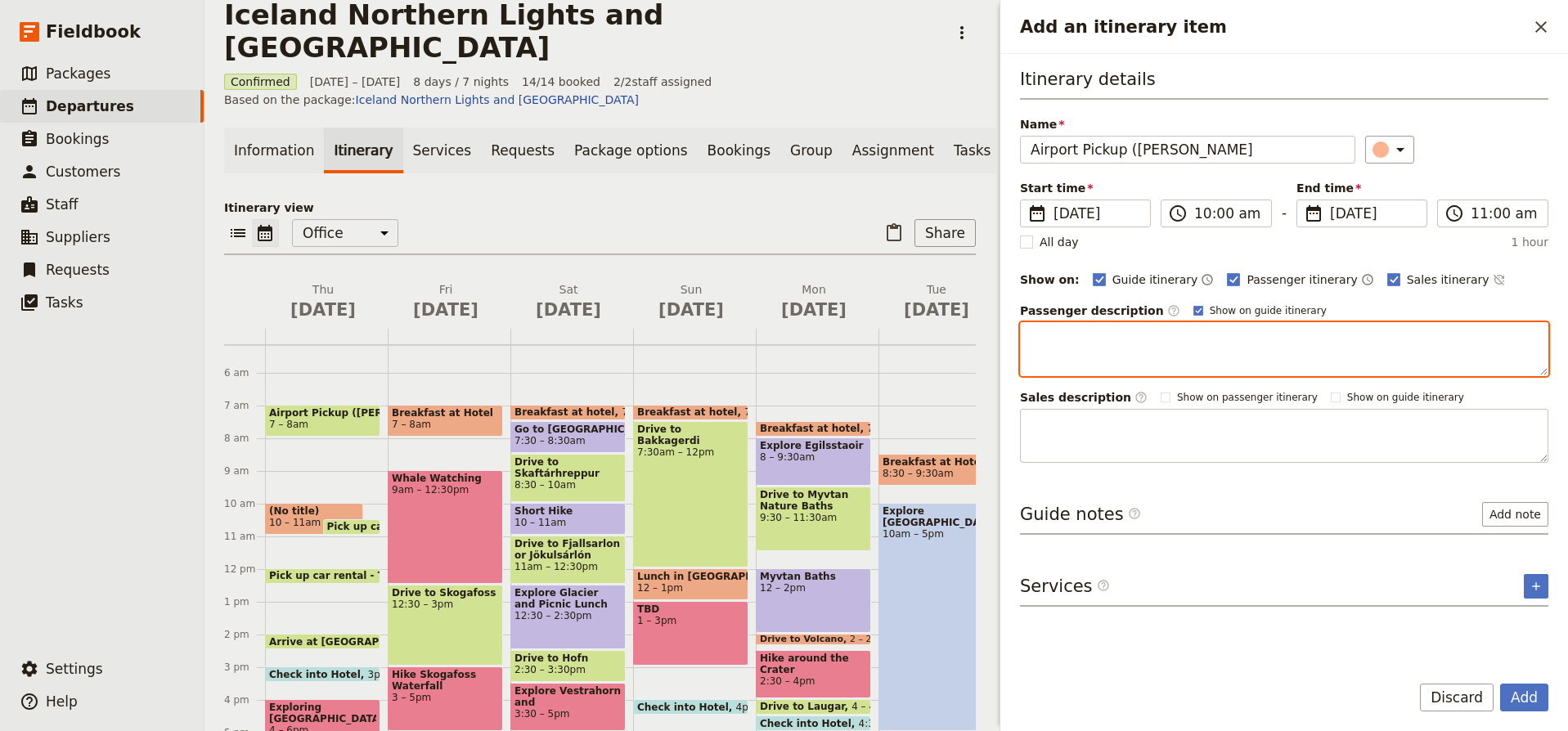
click at [1212, 332] on textarea "Add an itinerary item" at bounding box center [1285, 349] width 529 height 54
type textarea "Pickup Laura & Robyn"
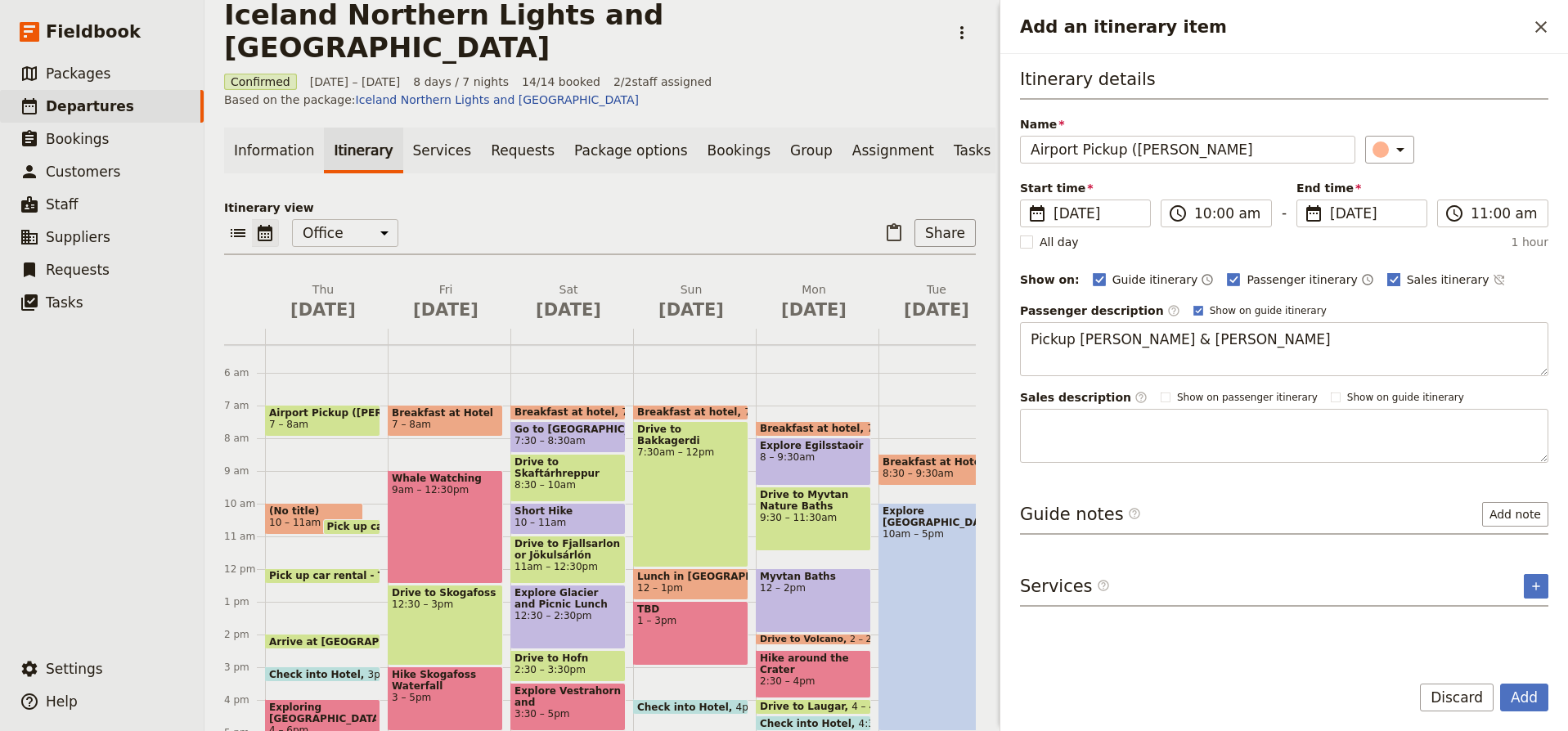
click at [1388, 278] on rect "Add an itinerary item" at bounding box center [1393, 279] width 12 height 12
click at [1387, 272] on input "Sales itinerary" at bounding box center [1387, 271] width 1 height 1
checkbox input "false"
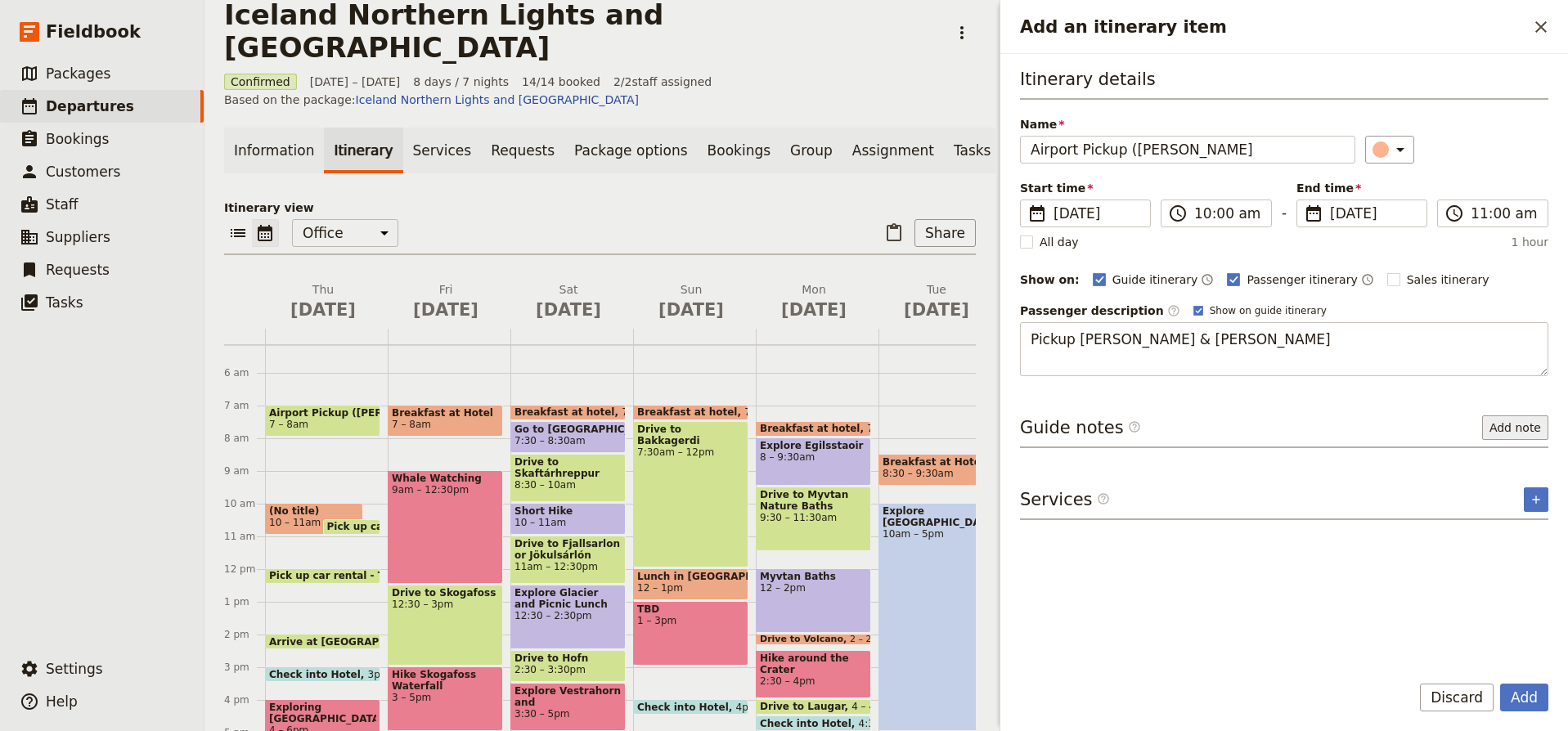
click at [1539, 427] on button "Add note" at bounding box center [1515, 428] width 66 height 25
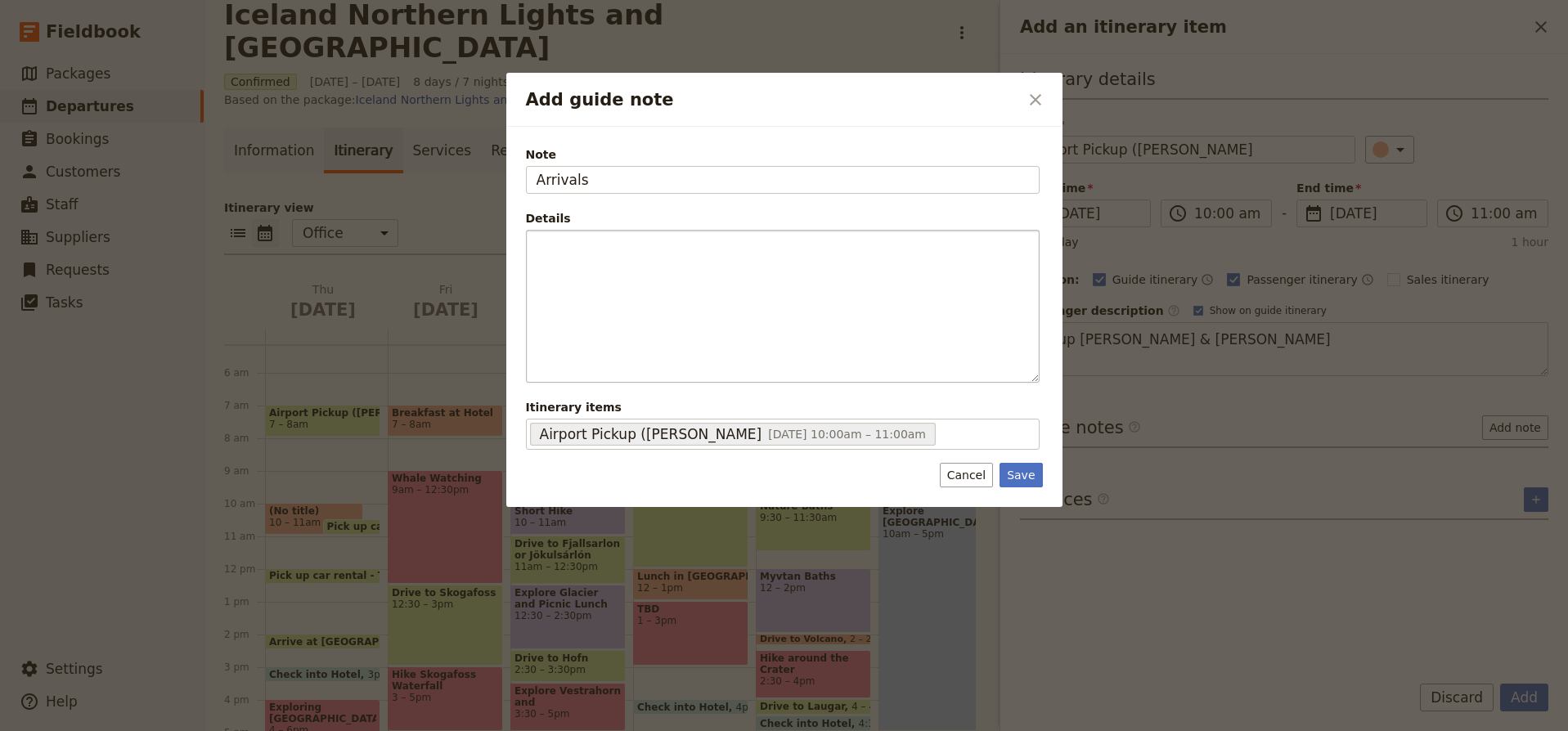
type input "Arrivals"
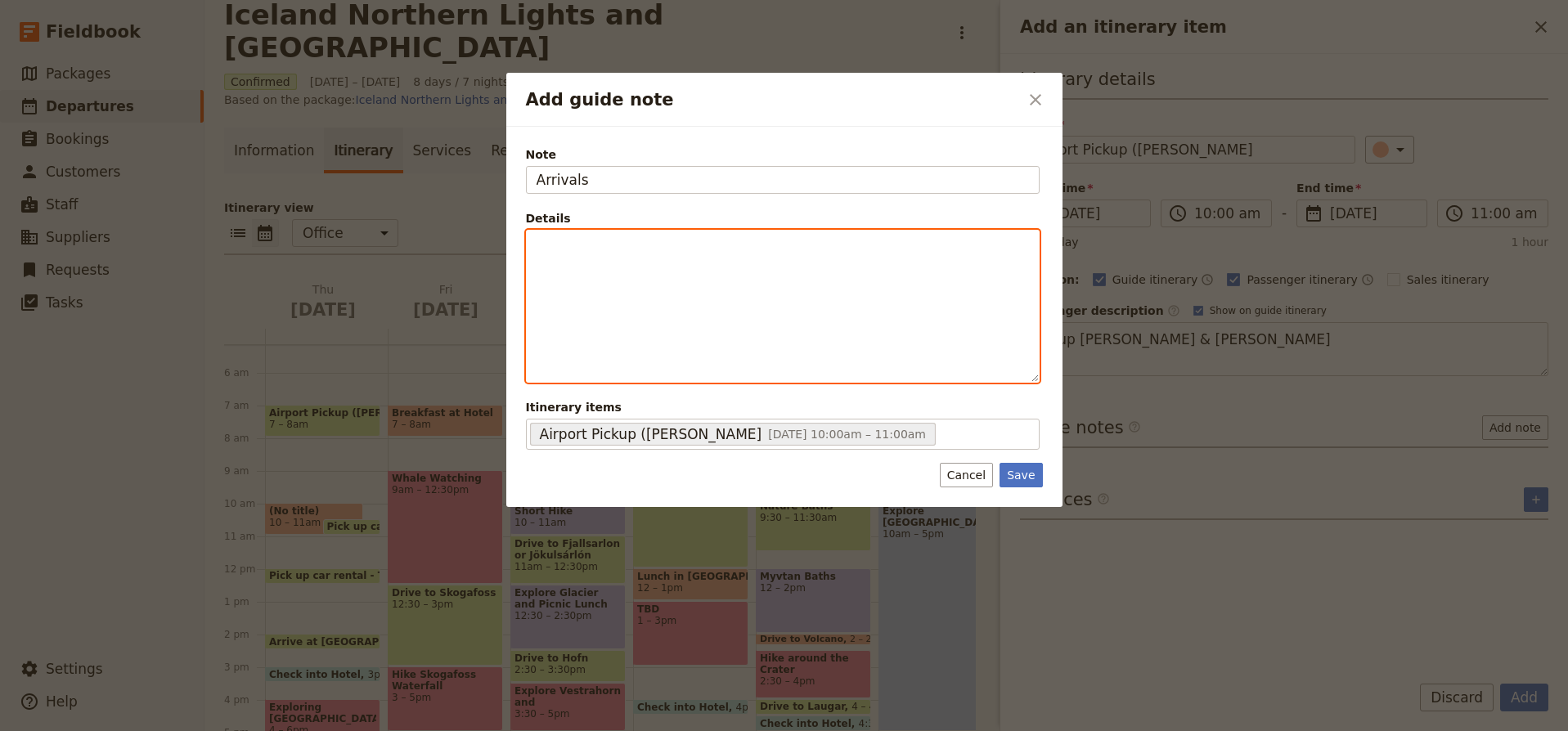
click at [626, 240] on p "Add guide note" at bounding box center [783, 245] width 492 height 16
click at [633, 246] on p "9:25a - Laura" at bounding box center [783, 245] width 492 height 16
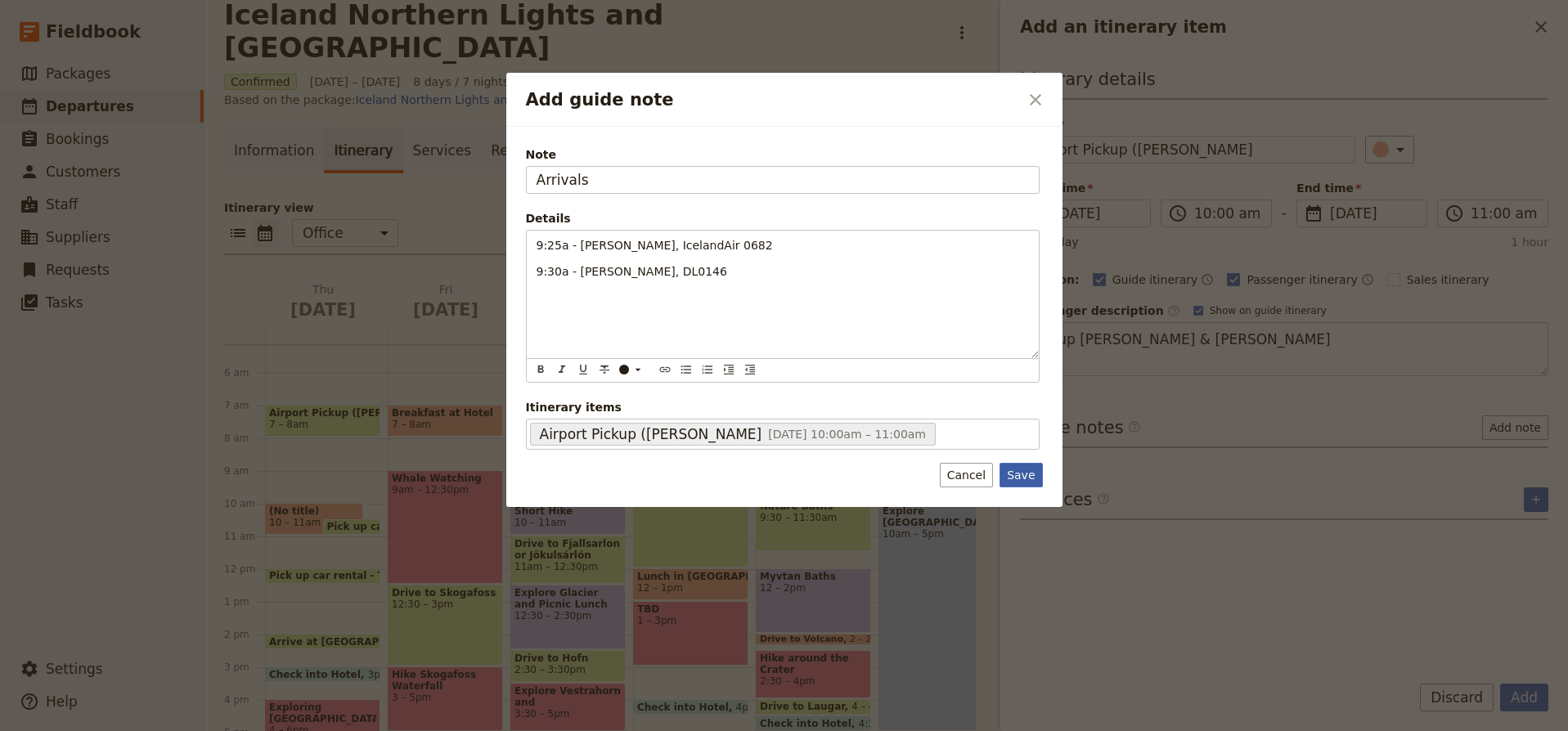
click at [1023, 473] on button "Save" at bounding box center [1021, 475] width 43 height 25
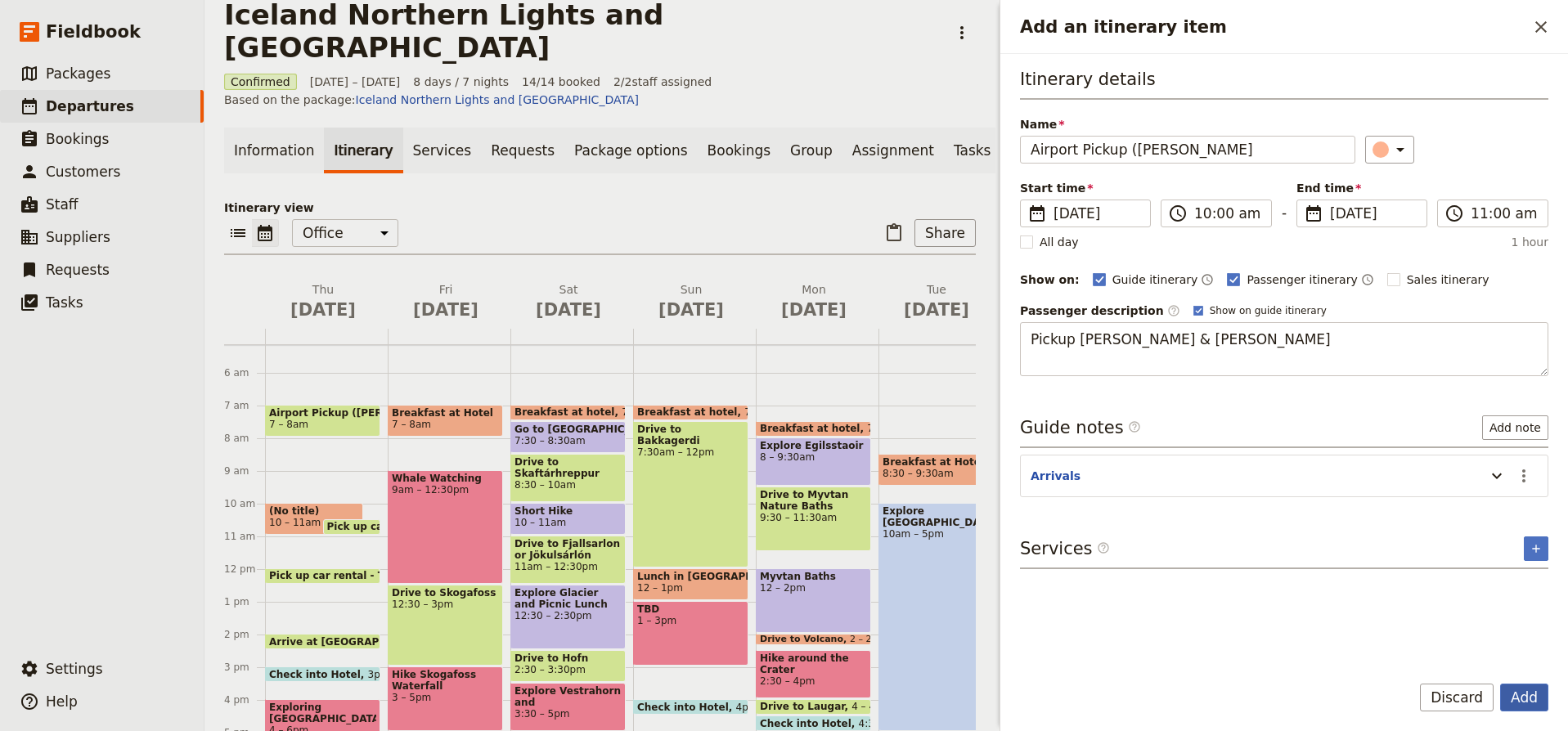
click at [1522, 696] on button "Add" at bounding box center [1524, 698] width 49 height 28
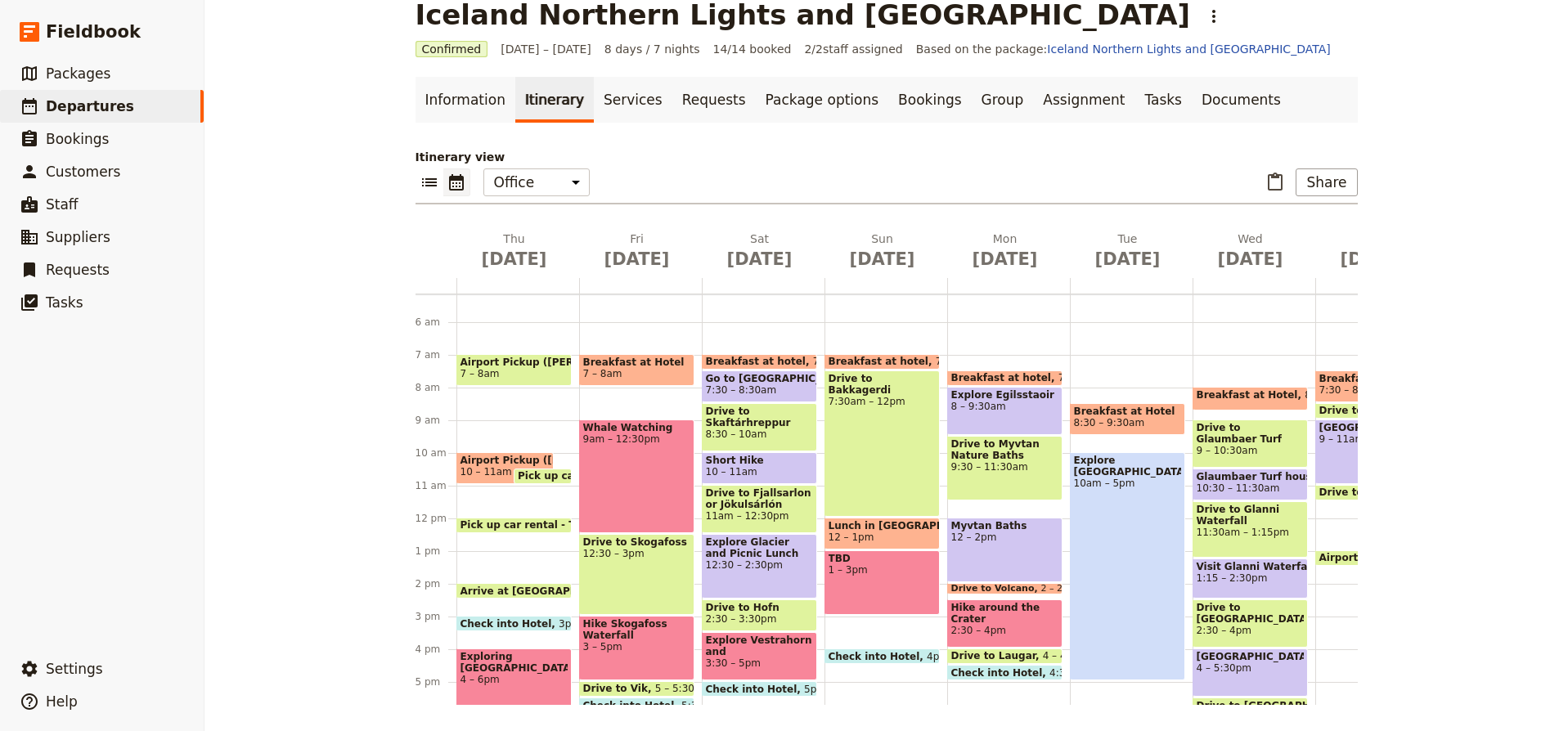
click at [498, 465] on span "Airport Pickup (Melanie" at bounding box center [506, 461] width 90 height 11
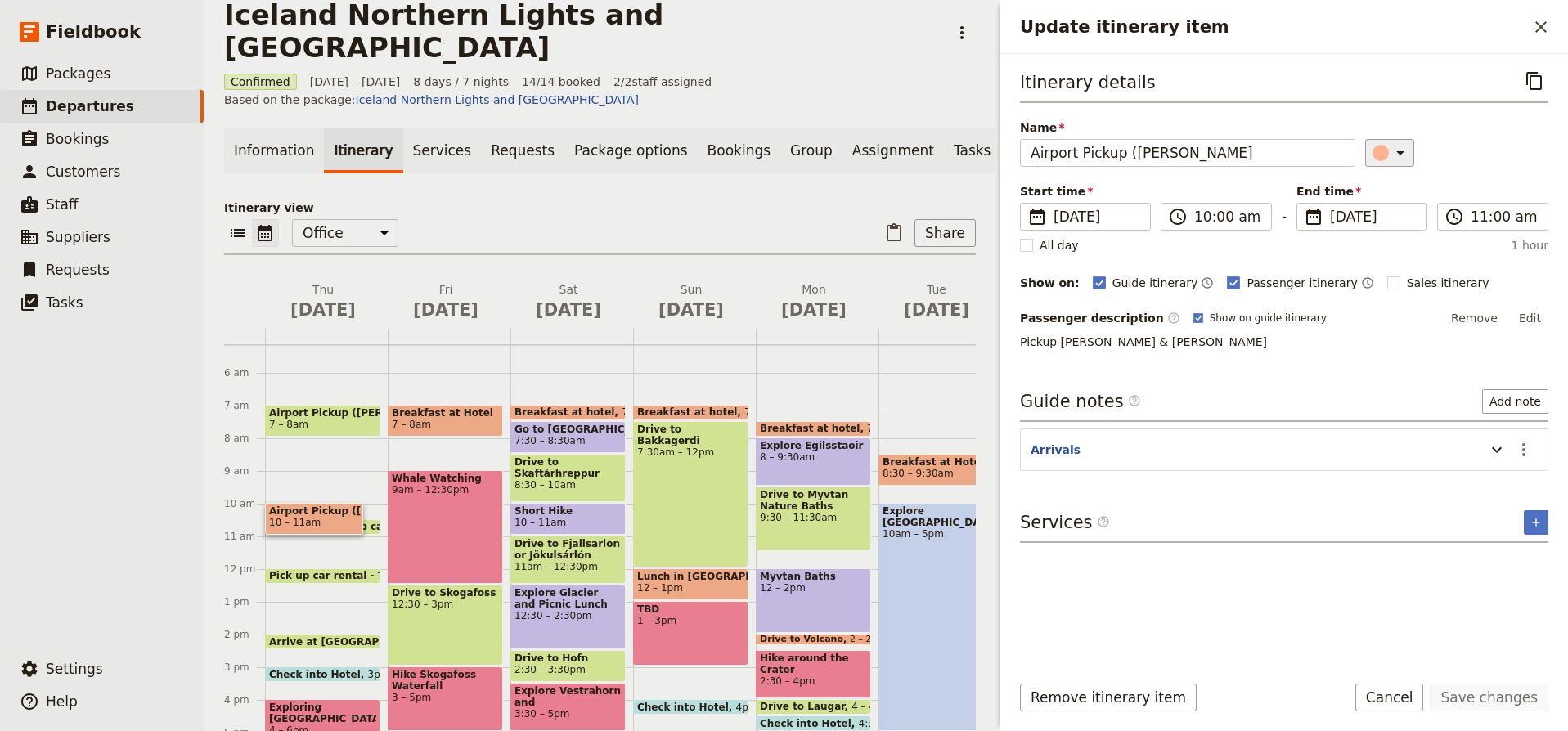
click at [1400, 155] on icon "Update itinerary item" at bounding box center [1400, 153] width 20 height 20
click at [1374, 209] on div "button" at bounding box center [1375, 206] width 16 height 16
click at [1488, 700] on button "Save changes" at bounding box center [1490, 698] width 118 height 28
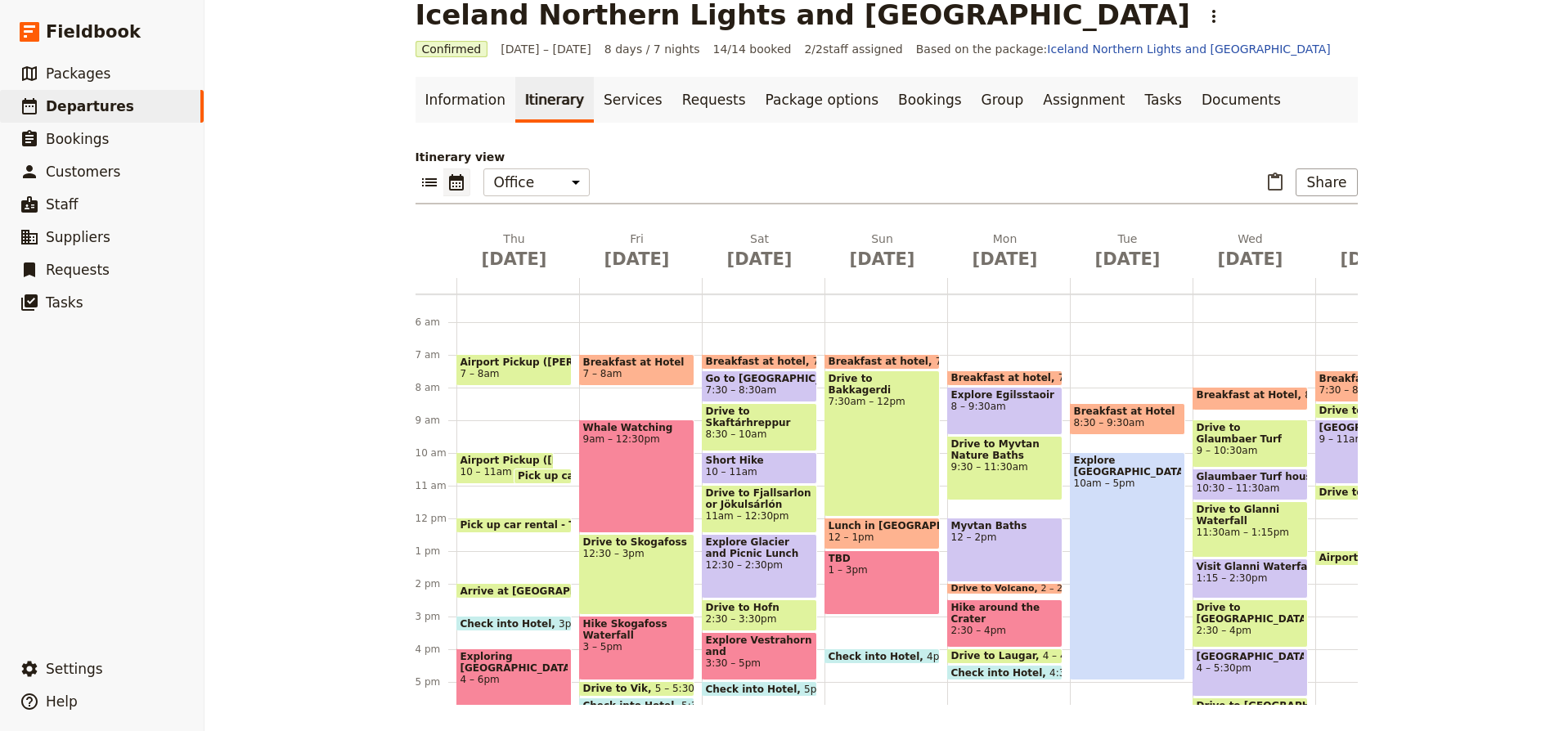
click at [556, 370] on span "7 – 8am" at bounding box center [514, 374] width 107 height 11
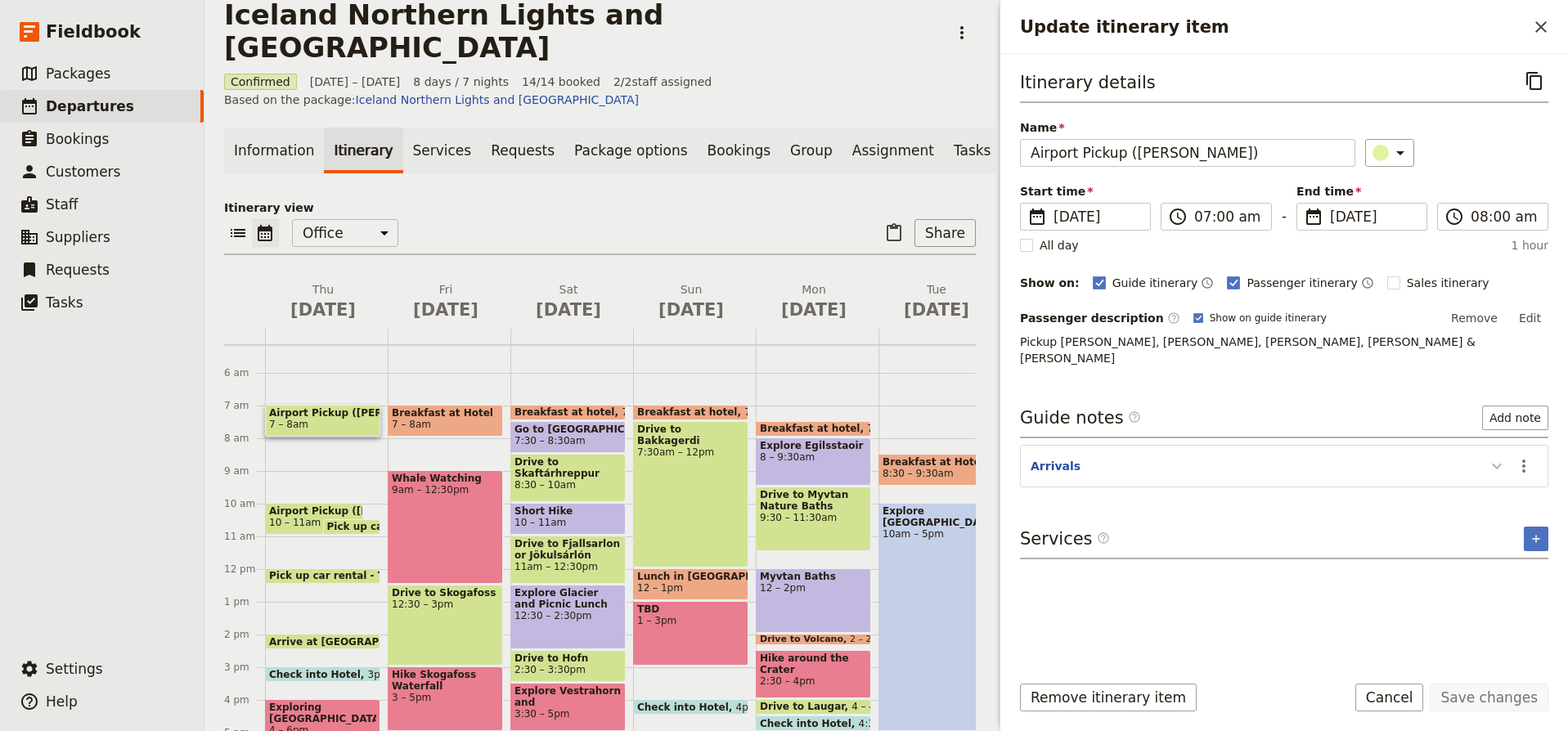
click at [1499, 456] on icon "Update itinerary item" at bounding box center [1497, 466] width 20 height 20
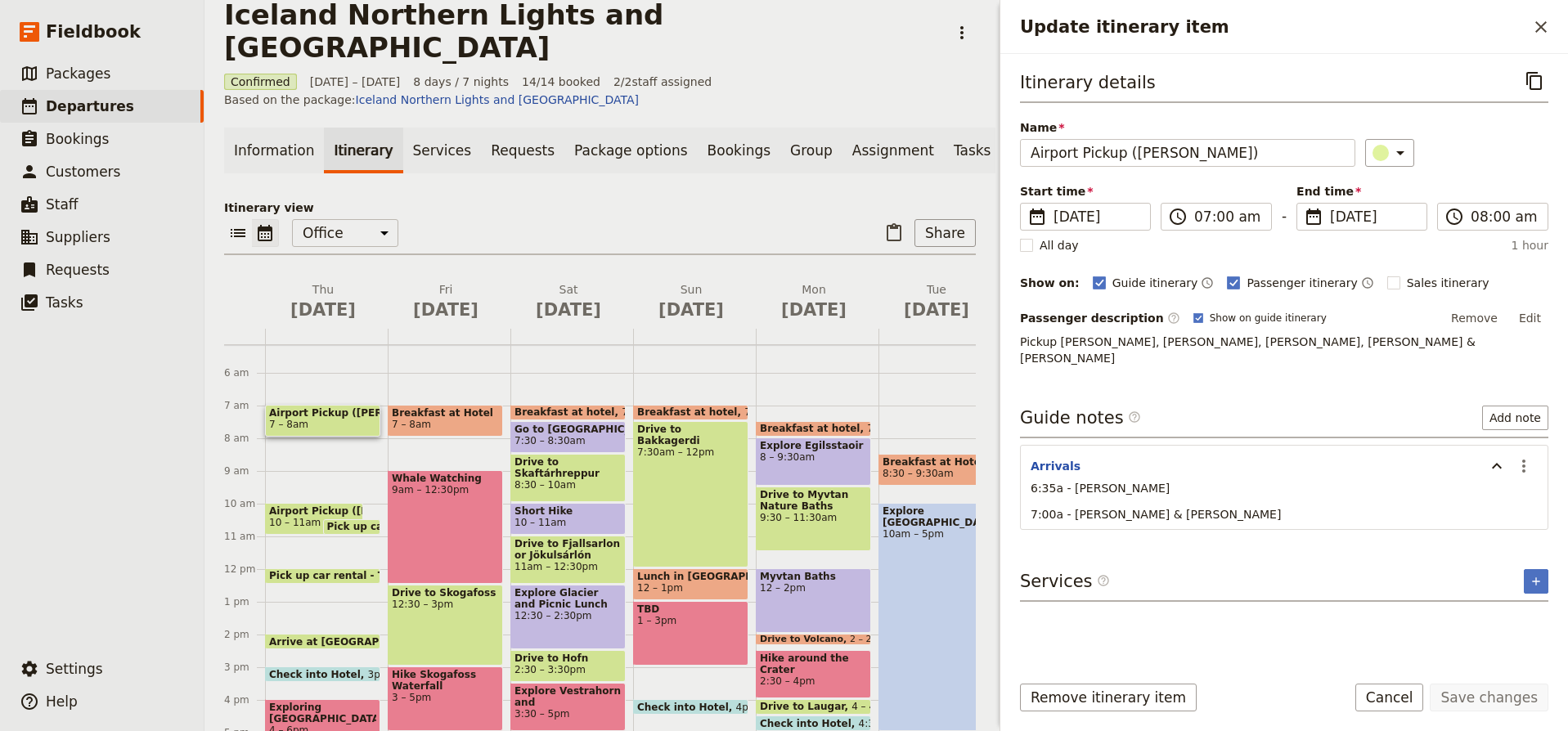
click at [1213, 480] on p "6:35a - Daisy, Heidi, Lisa" at bounding box center [1285, 488] width 508 height 16
click at [1524, 460] on icon "Actions" at bounding box center [1523, 467] width 3 height 13
click at [1489, 489] on span "Edit note" at bounding box center [1477, 486] width 52 height 16
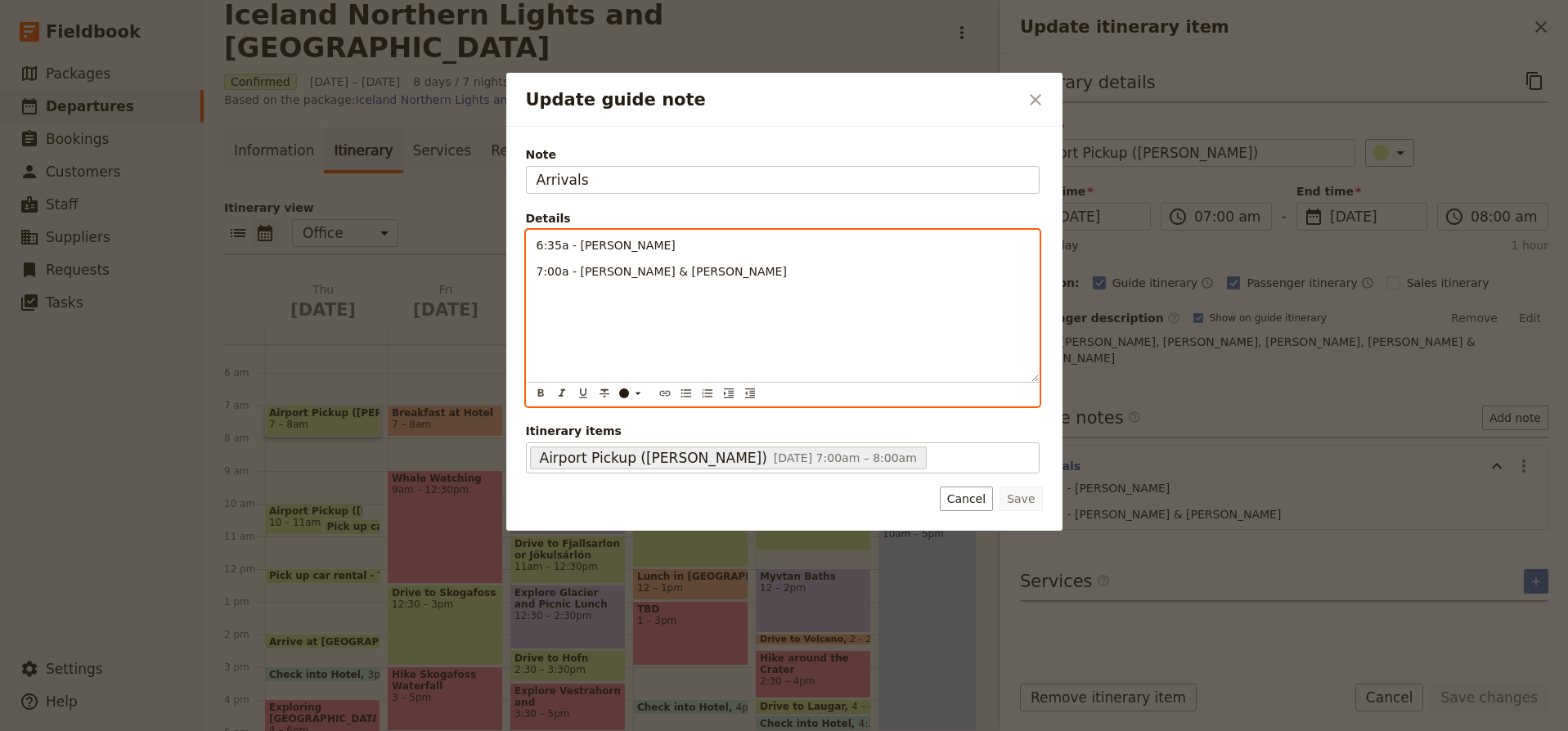
click at [684, 249] on p "6:35a - Daisy, Heidi, Lisa" at bounding box center [783, 245] width 492 height 16
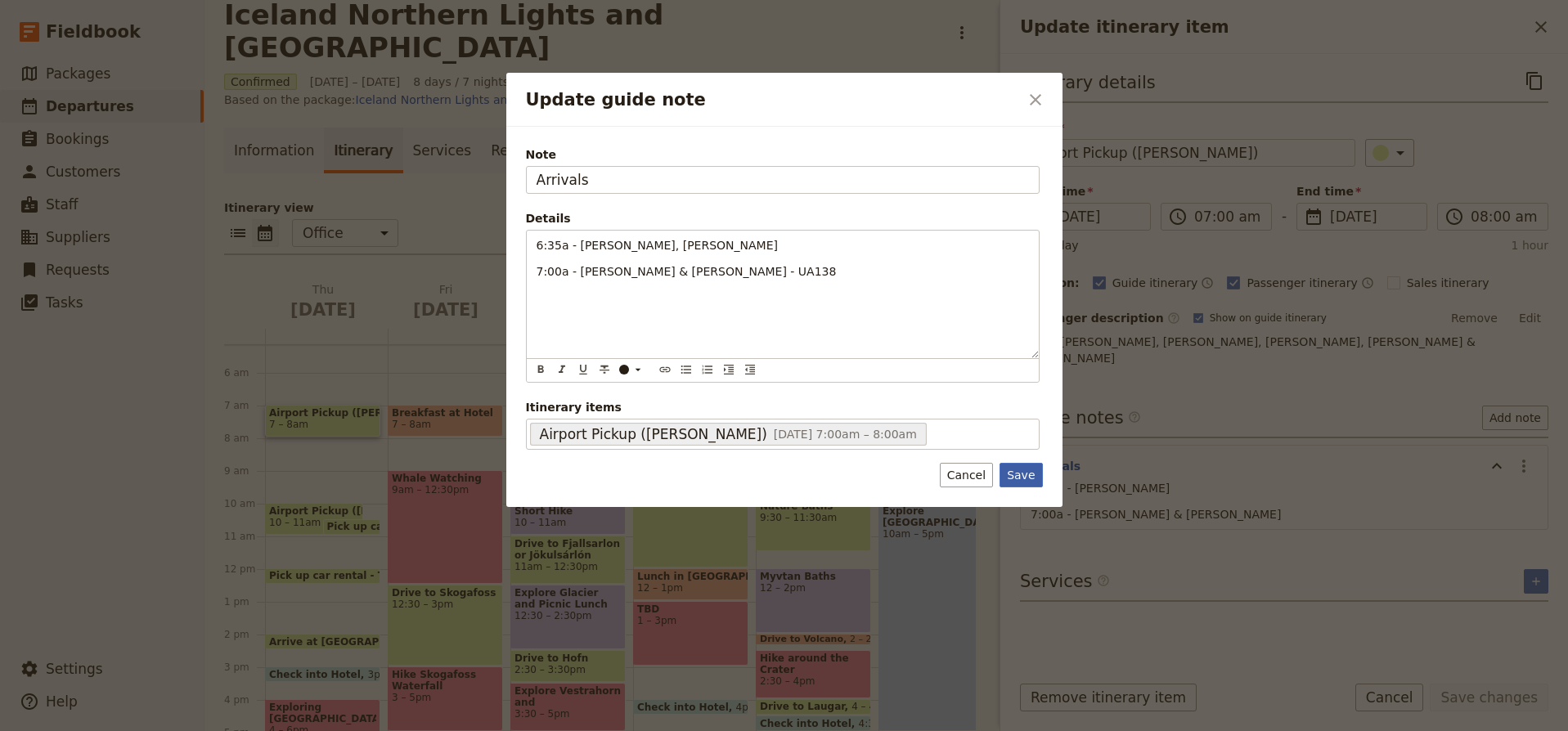
click at [1029, 476] on button "Save" at bounding box center [1021, 475] width 43 height 25
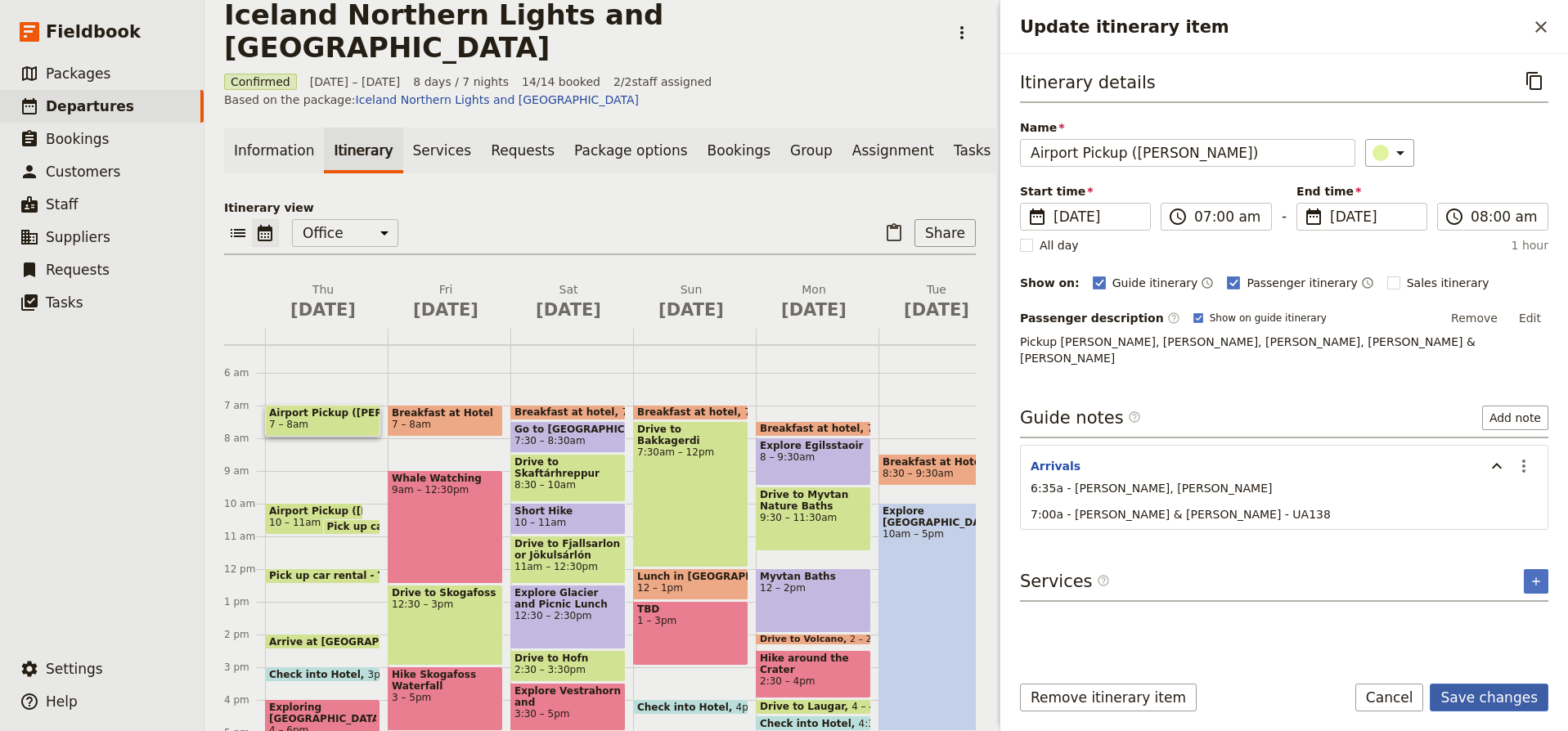
click at [1488, 698] on button "Save changes" at bounding box center [1490, 698] width 118 height 28
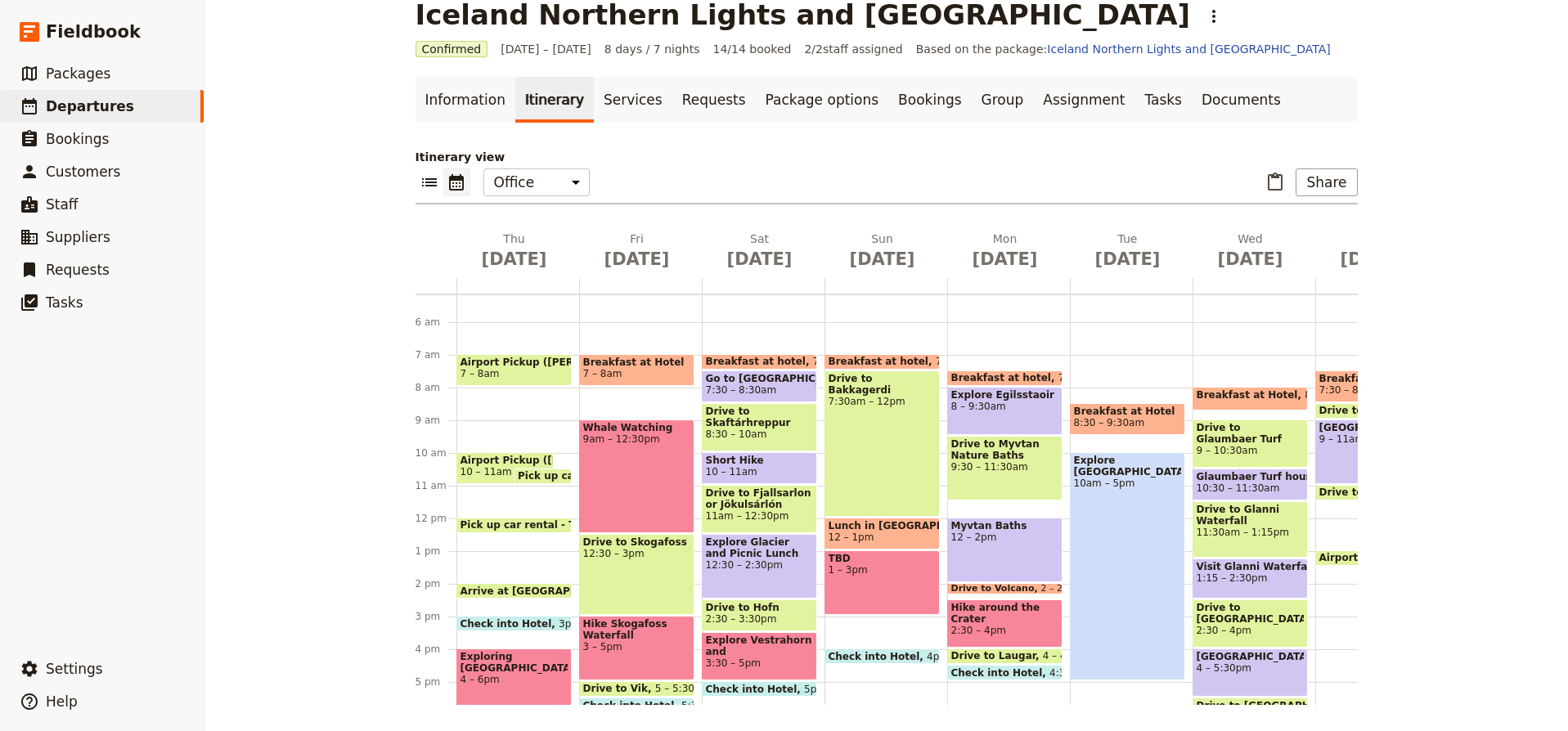
click at [557, 475] on span "Pick up car rental - Thrifty" at bounding box center [594, 476] width 152 height 11
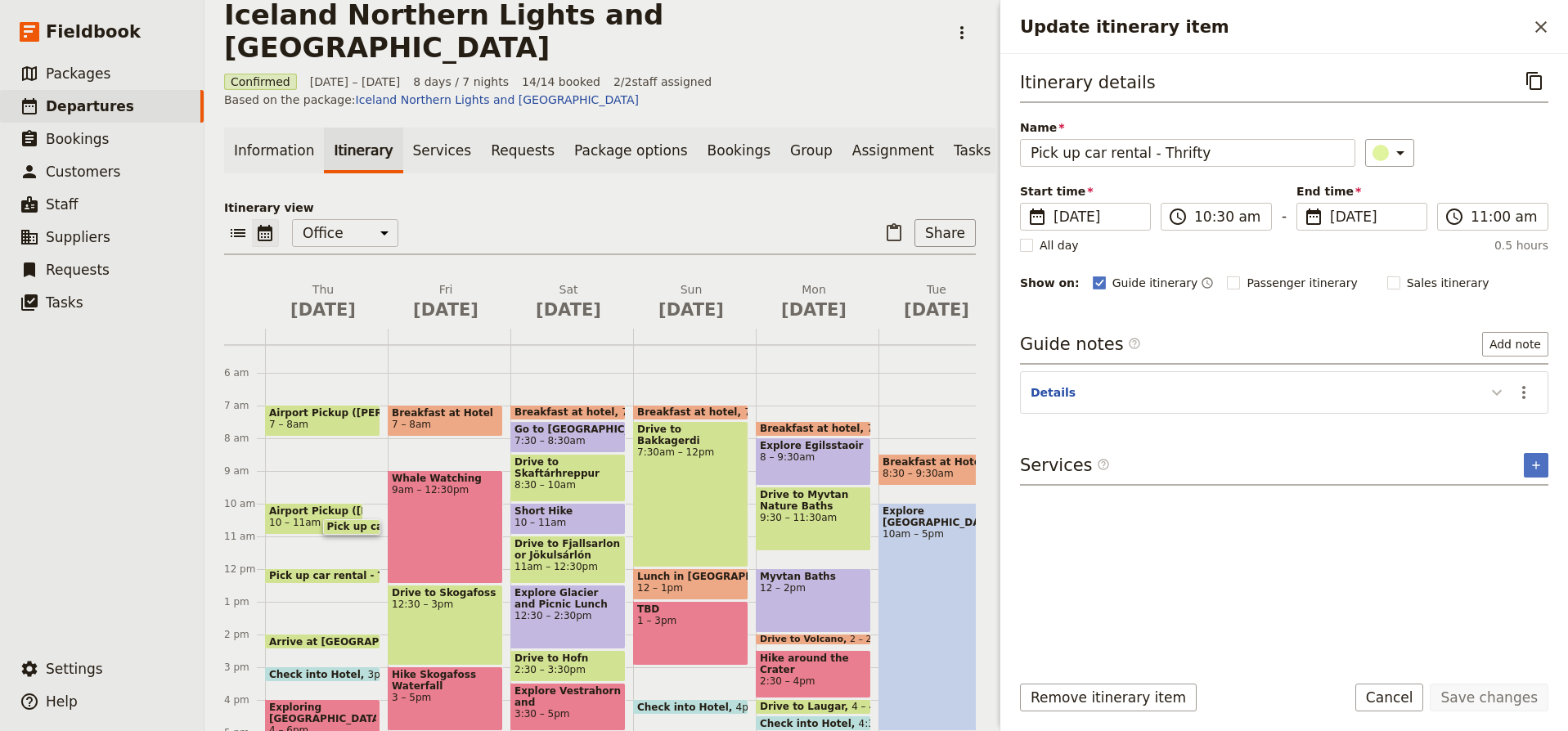
click at [1498, 392] on icon "Update itinerary item" at bounding box center [1497, 392] width 20 height 20
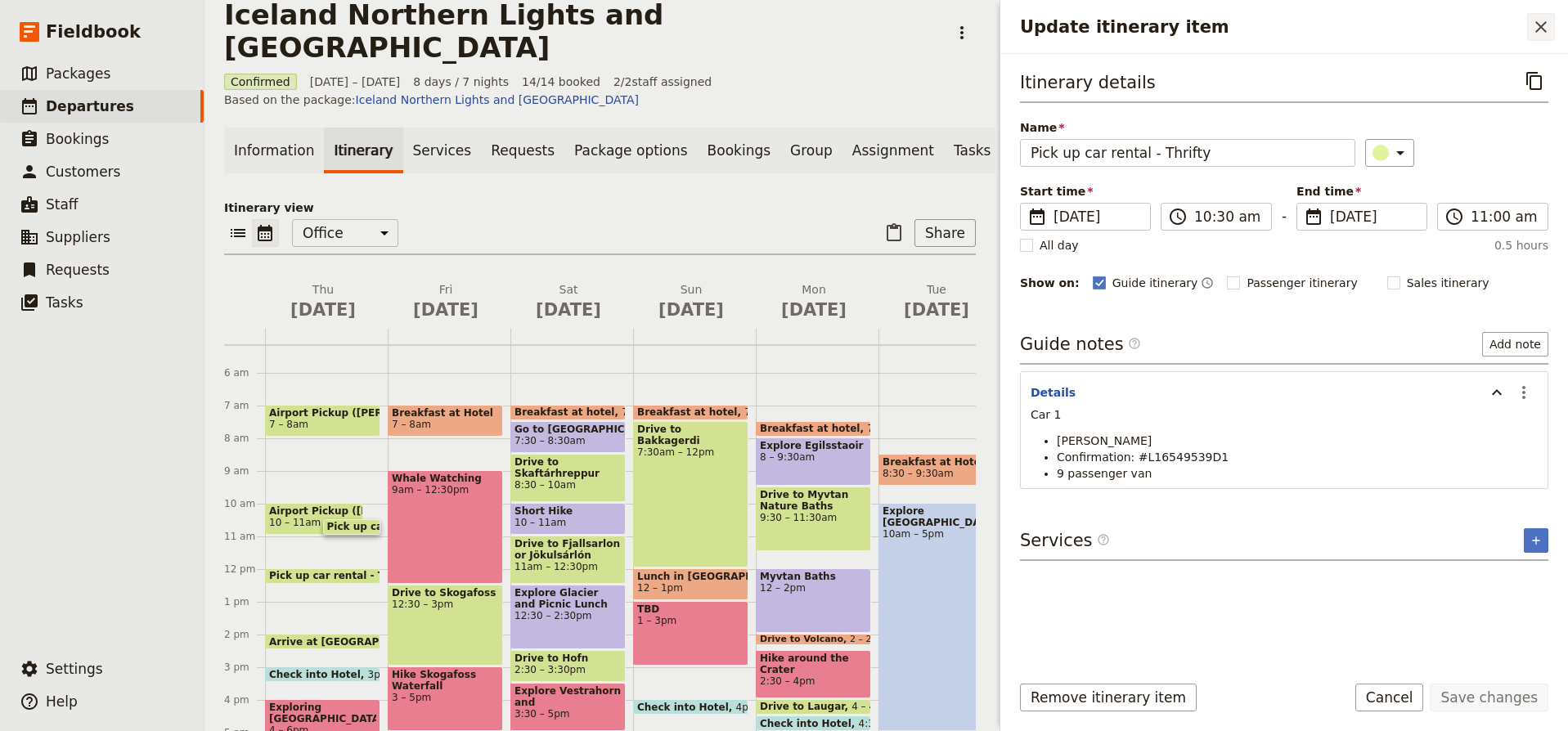
click at [1545, 27] on icon "Close drawer" at bounding box center [1541, 27] width 20 height 20
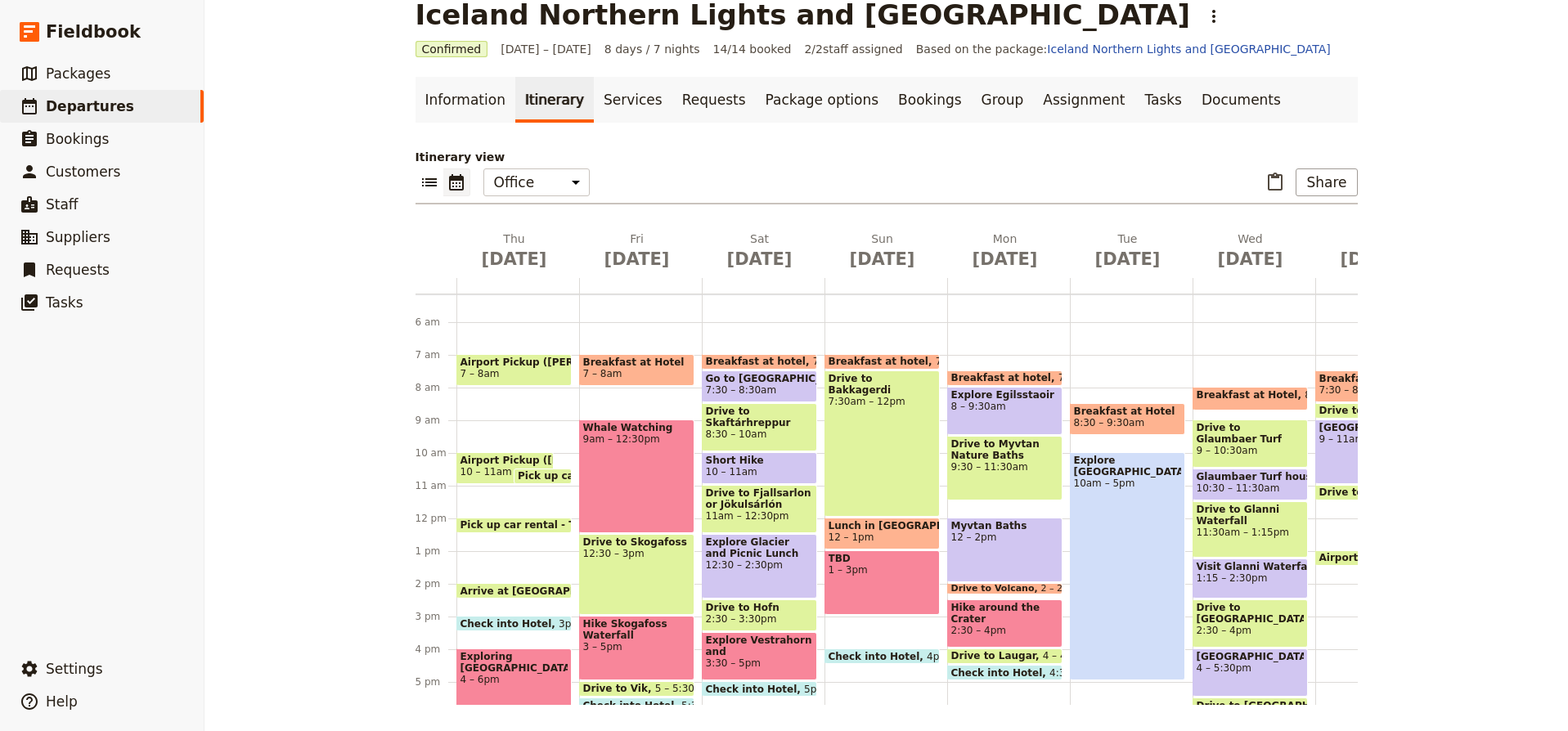
click at [901, 590] on div "TBD 1 – 3pm" at bounding box center [882, 583] width 115 height 65
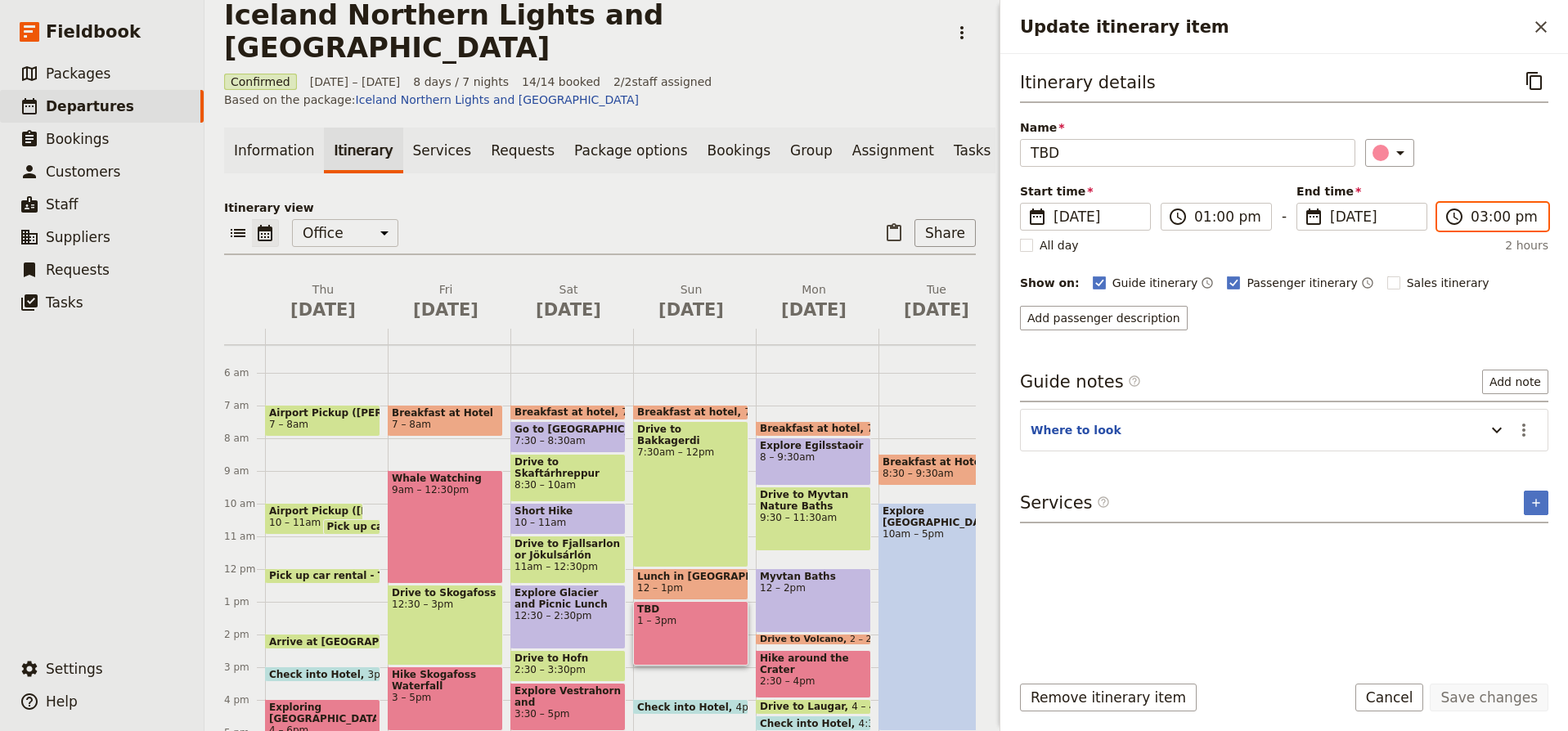
click at [1484, 218] on input "03:00 pm" at bounding box center [1504, 217] width 67 height 20
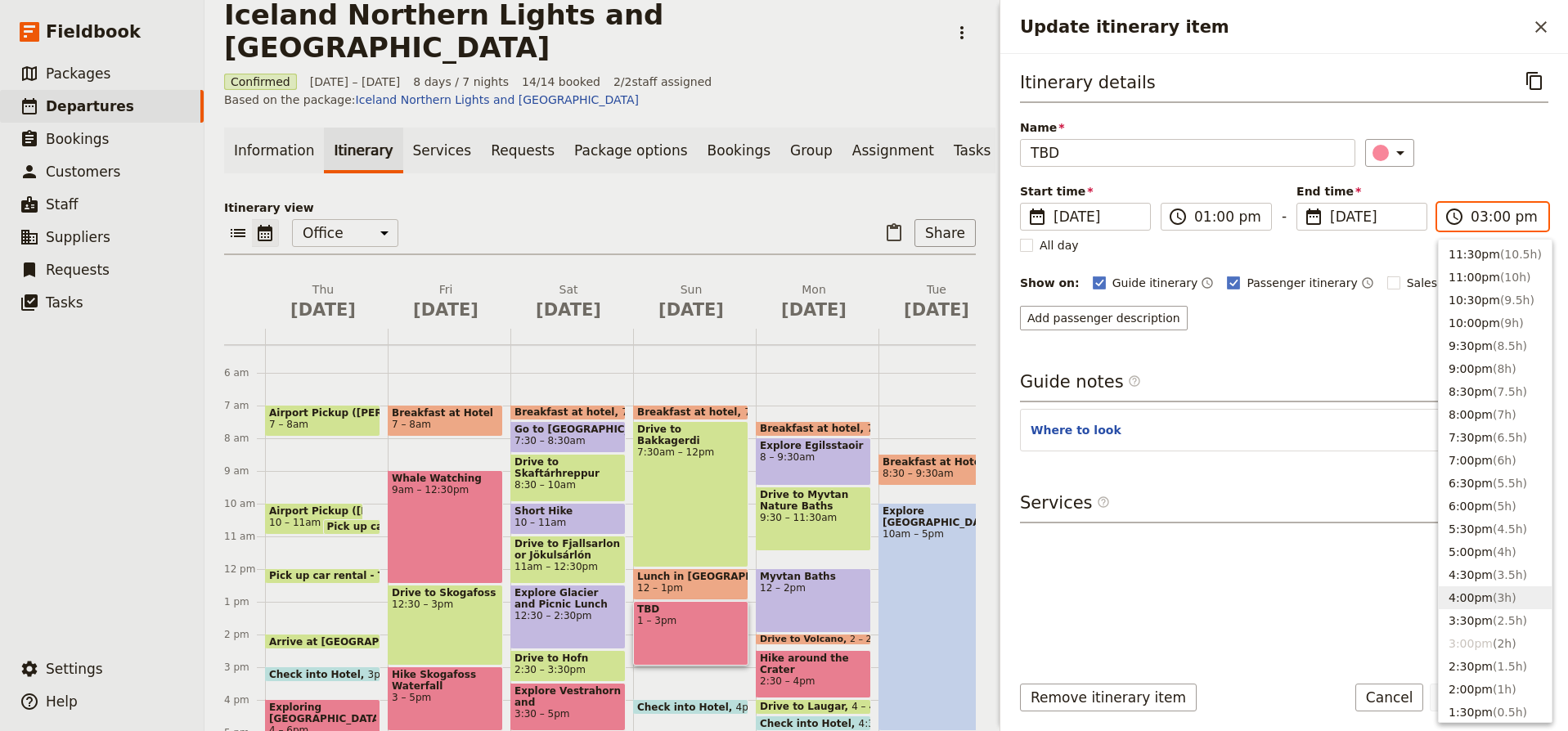
click at [1482, 597] on button "4:00pm ( 3h )" at bounding box center [1495, 598] width 113 height 23
type input "04:00 pm"
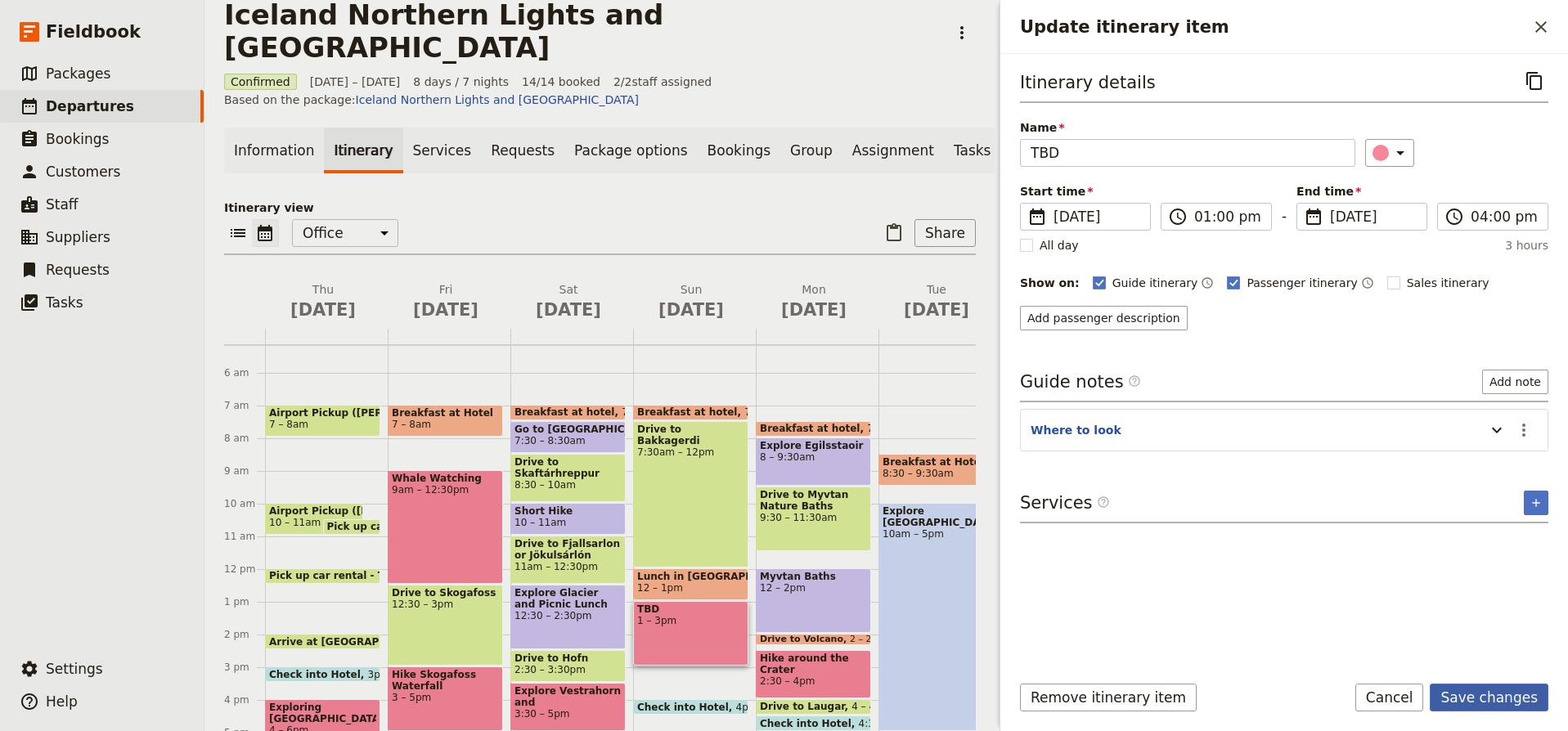
click at [1513, 702] on button "Save changes" at bounding box center [1490, 698] width 118 height 28
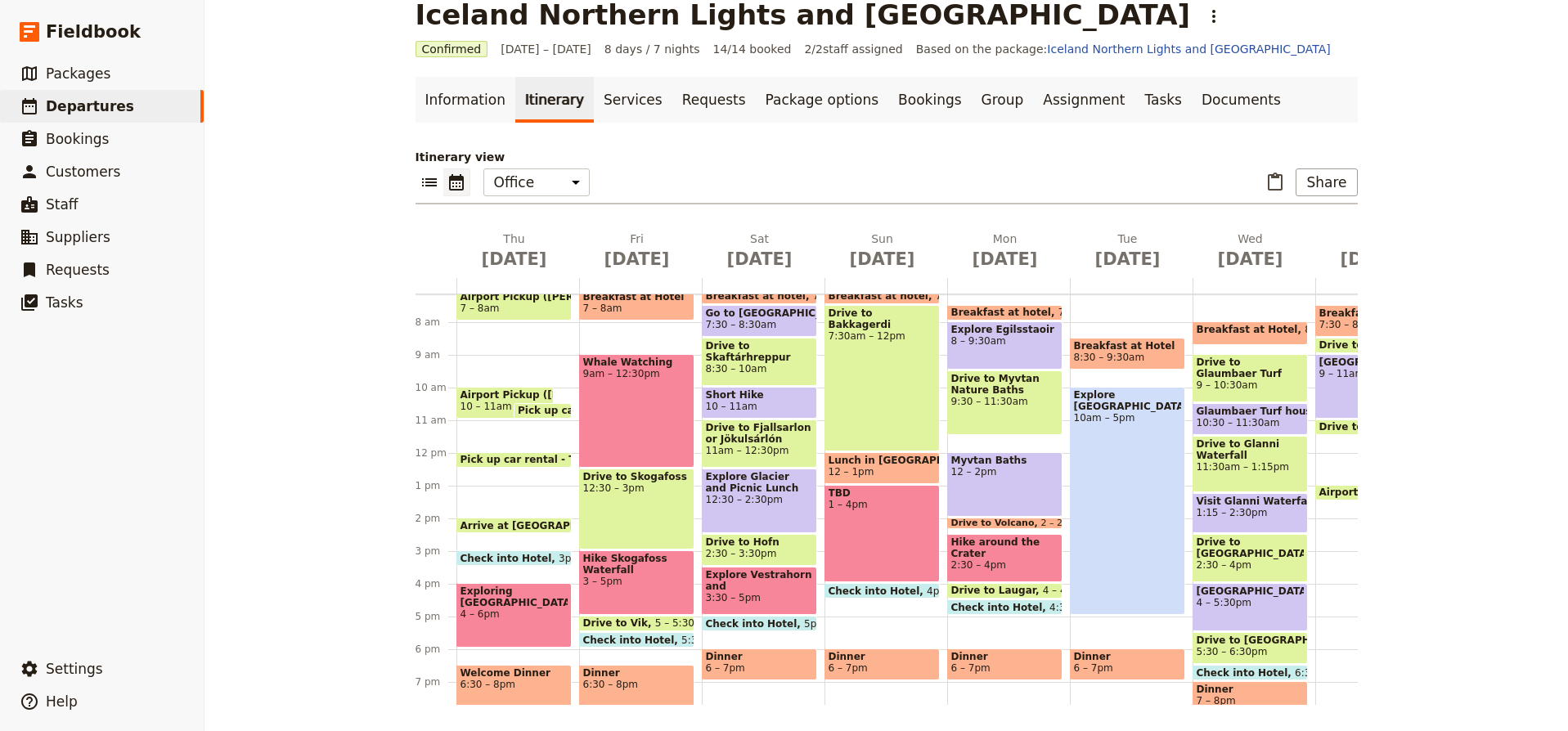
scroll to position [235, 0]
click at [537, 559] on span at bounding box center [513, 561] width 114 height 7
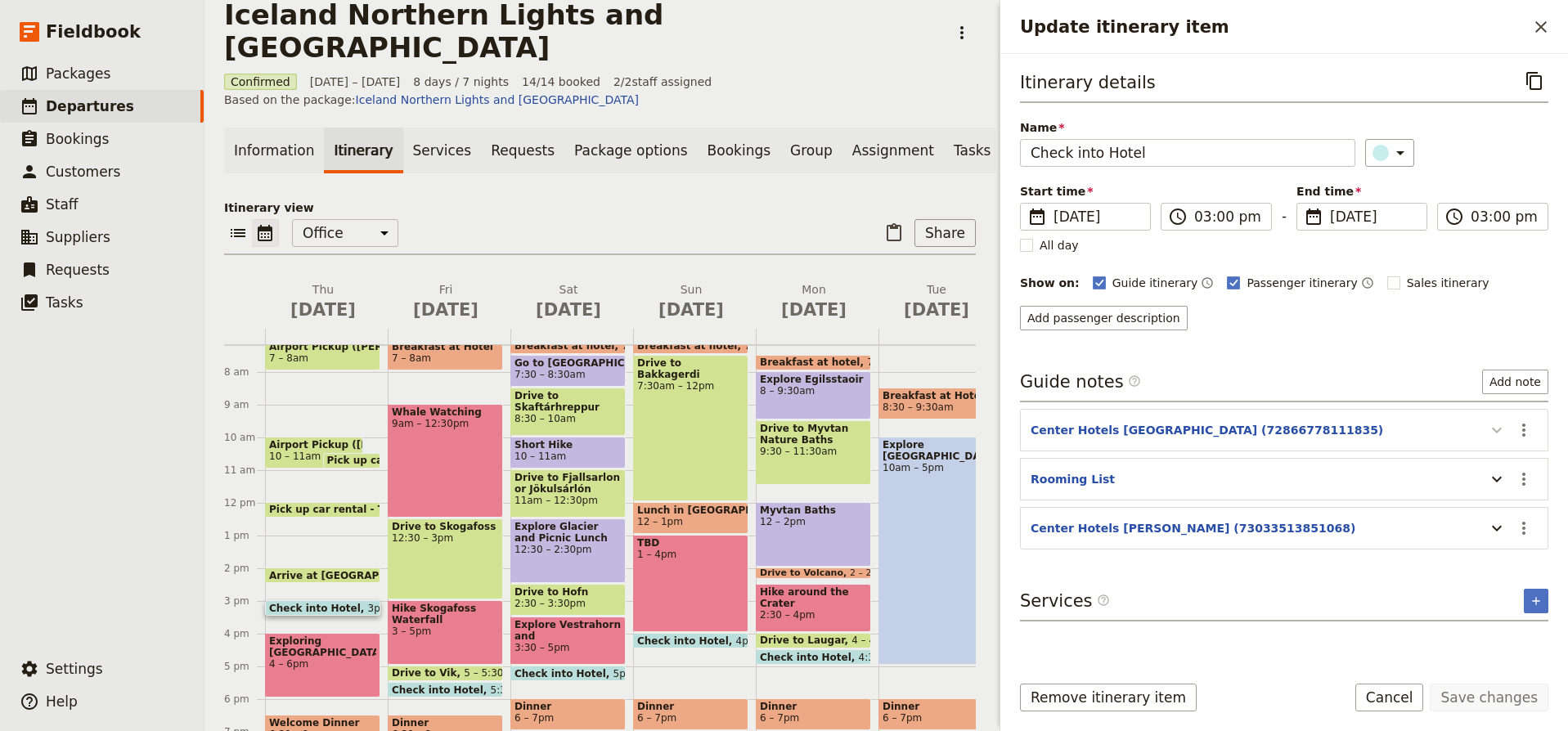
click at [1499, 428] on icon "Update itinerary item" at bounding box center [1497, 430] width 20 height 20
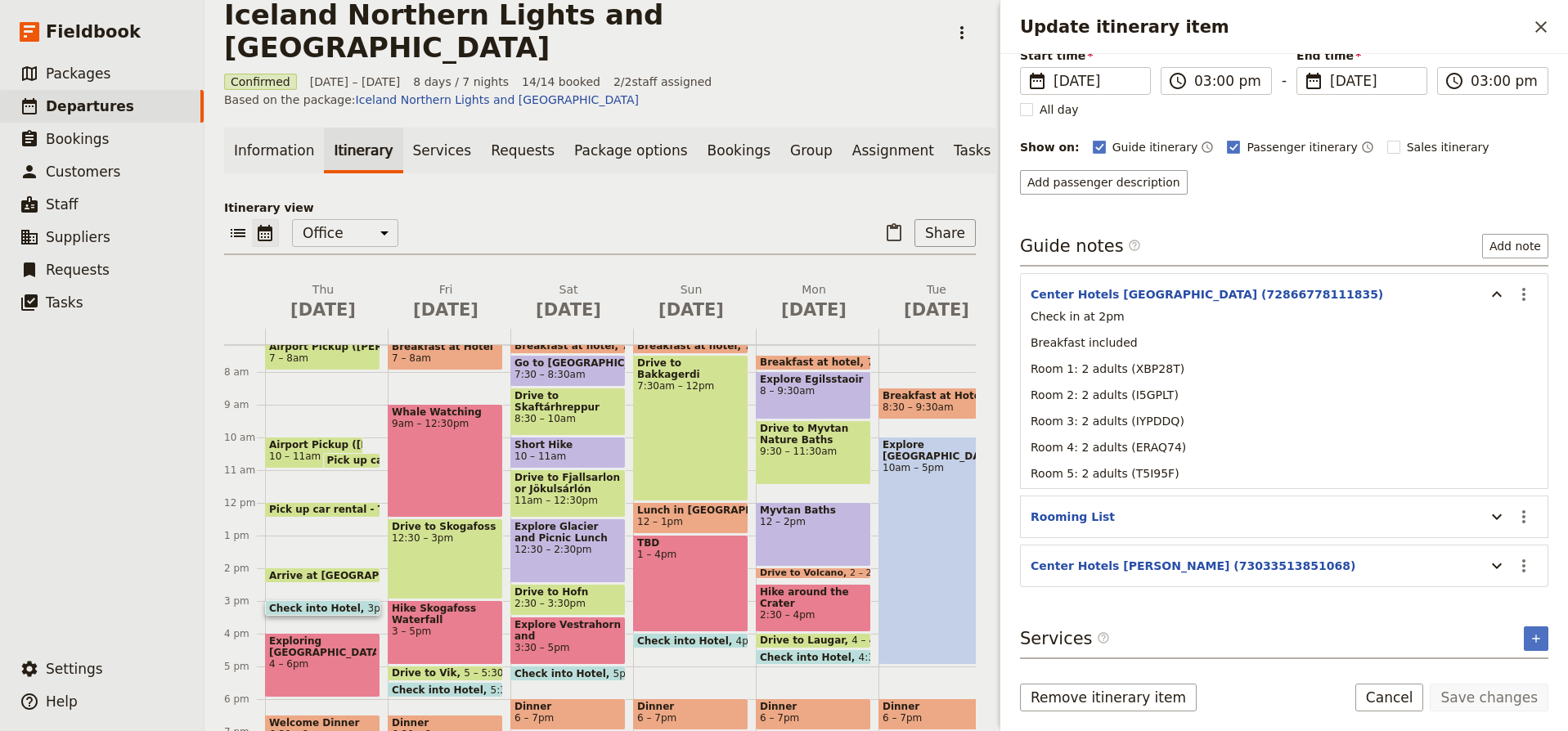
scroll to position [136, 0]
click at [1497, 567] on icon "Update itinerary item" at bounding box center [1497, 566] width 20 height 20
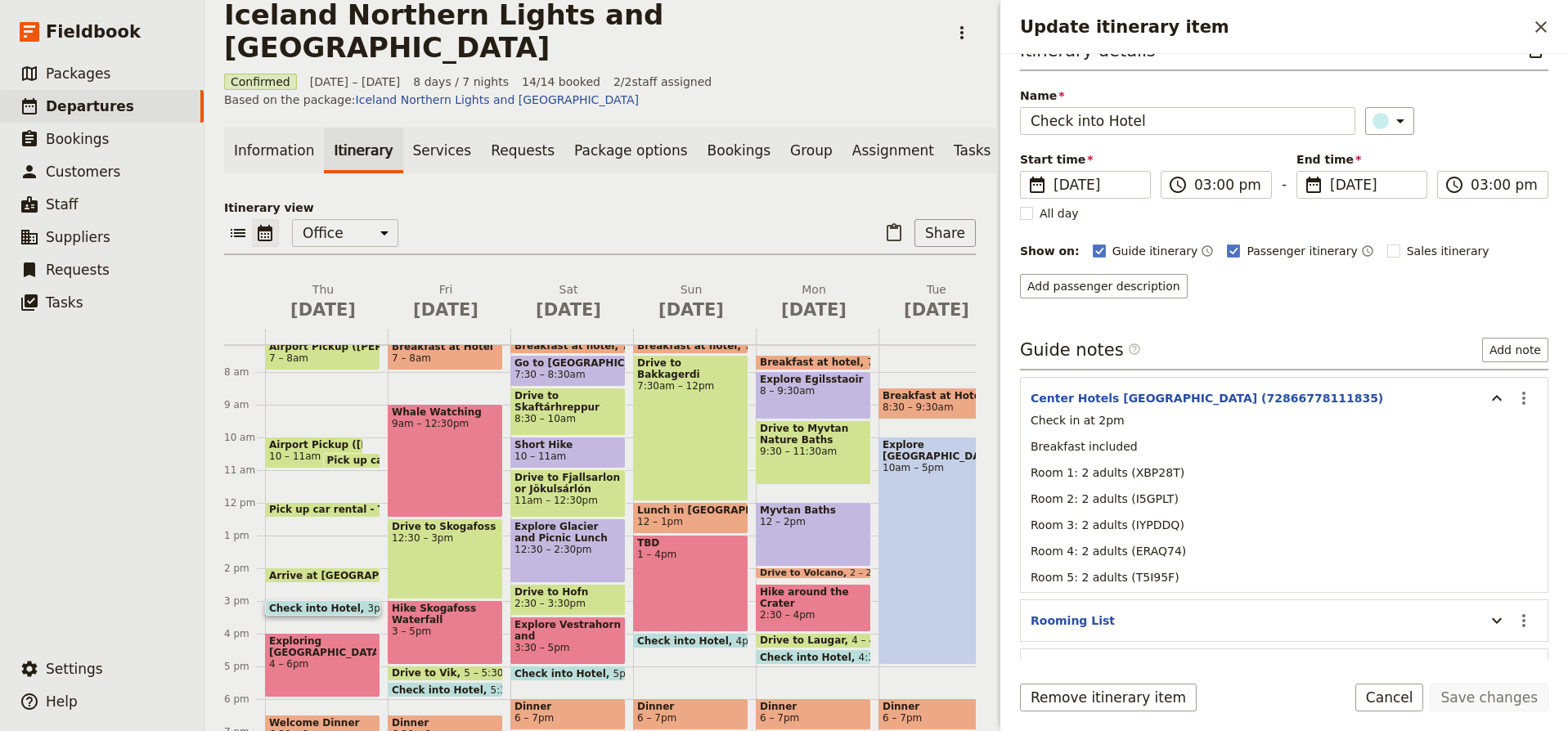
scroll to position [47, 0]
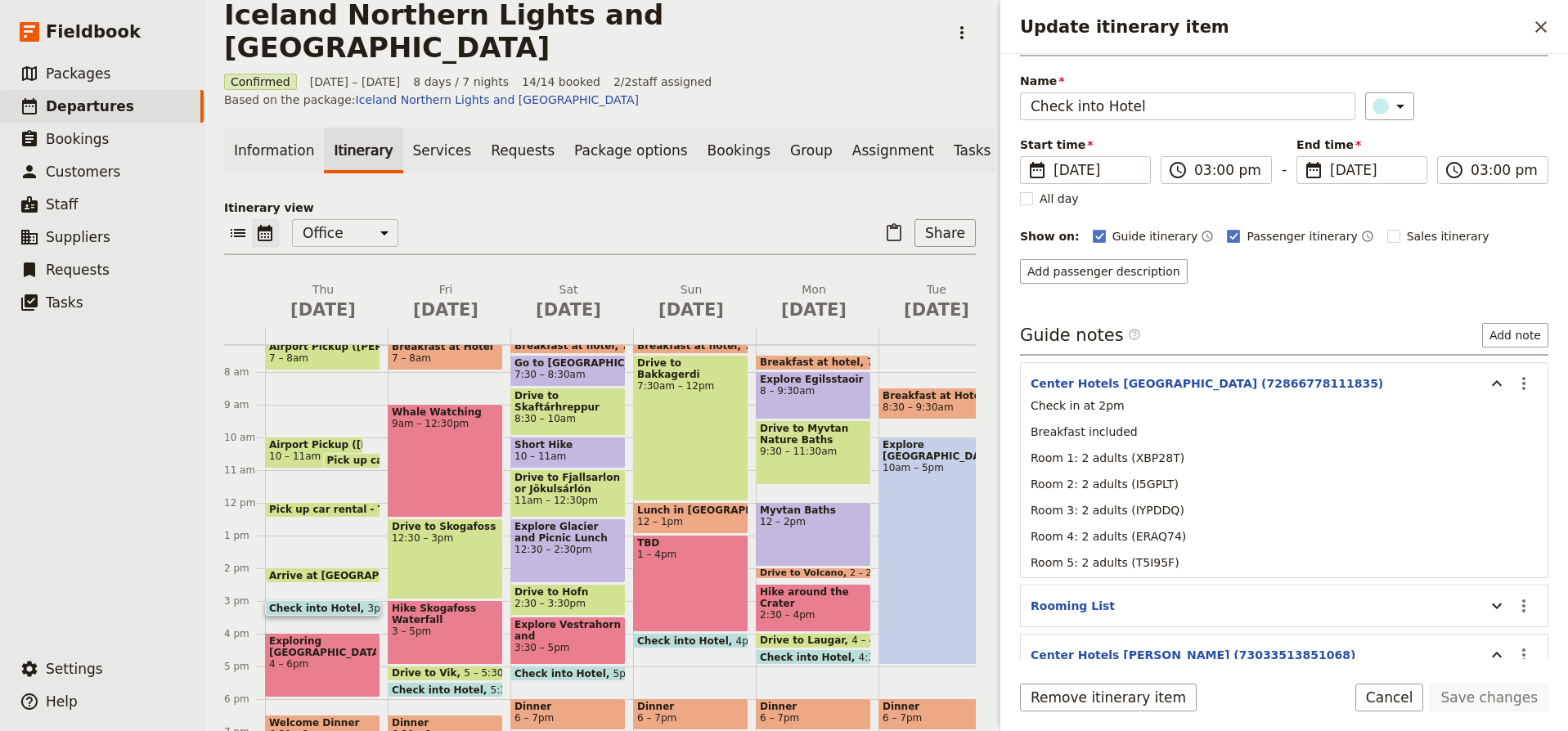
click at [1196, 460] on p "Room 1: 2 adults (XBP28T)" at bounding box center [1285, 458] width 508 height 16
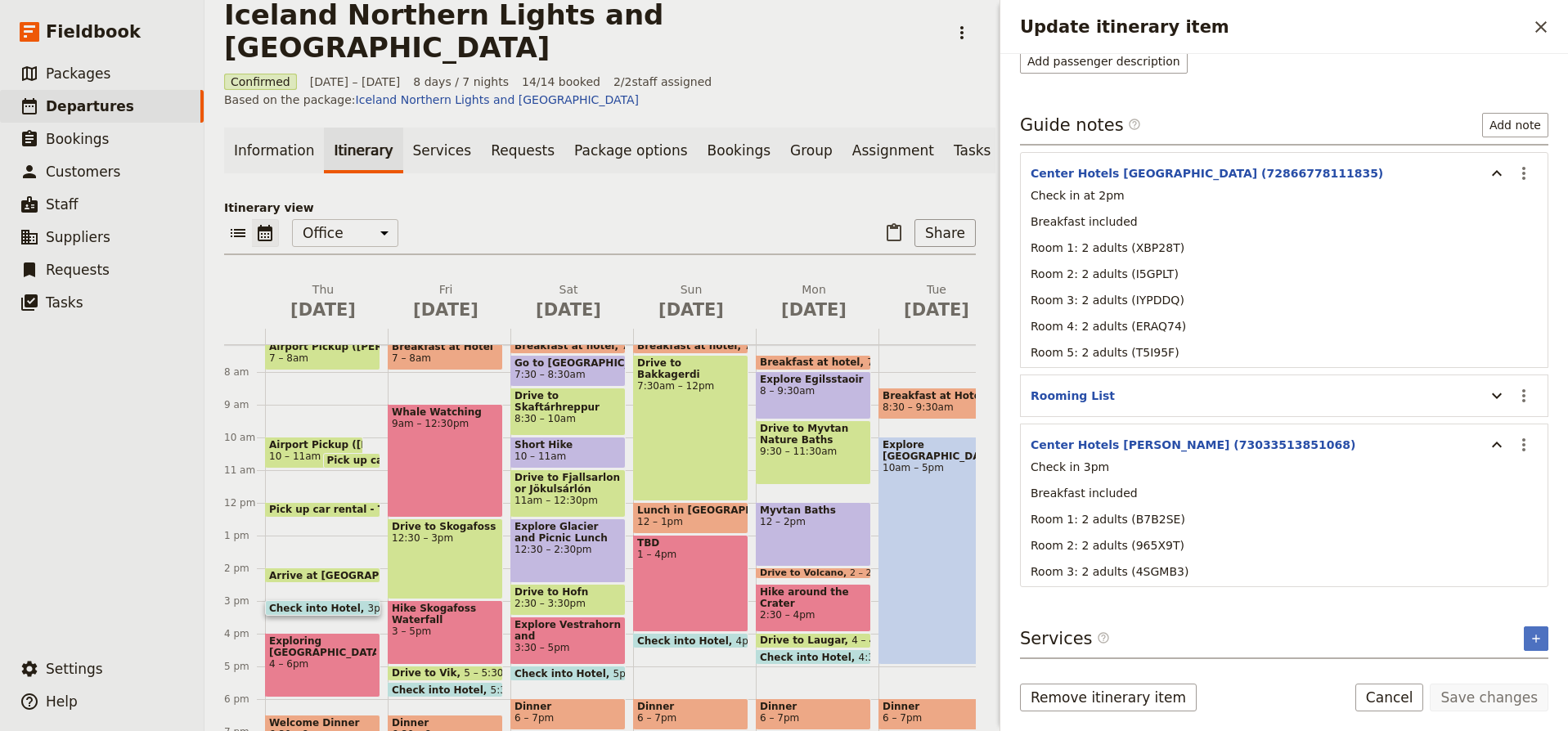
scroll to position [257, 0]
click at [1535, 31] on icon "Close drawer" at bounding box center [1541, 27] width 20 height 20
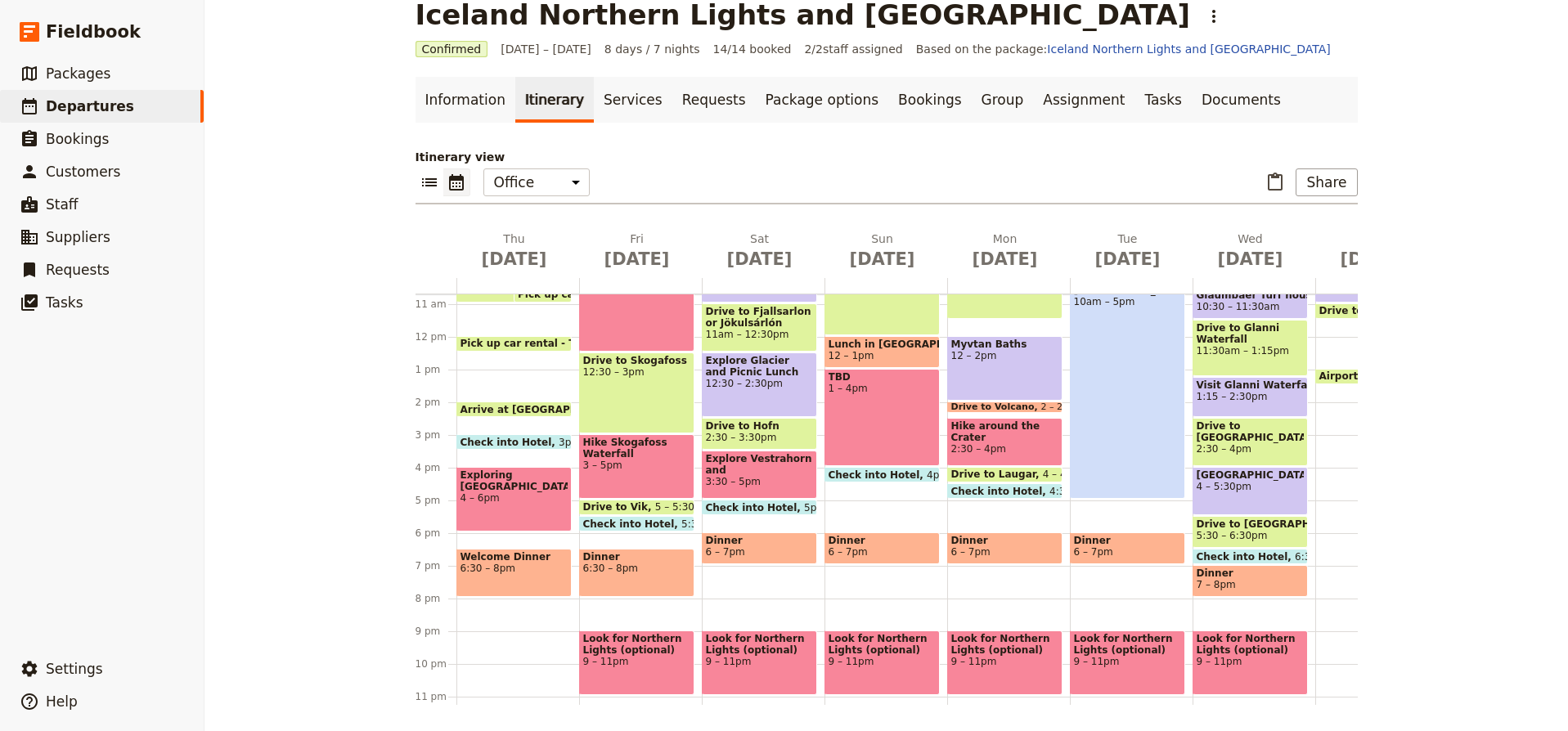
scroll to position [356, 0]
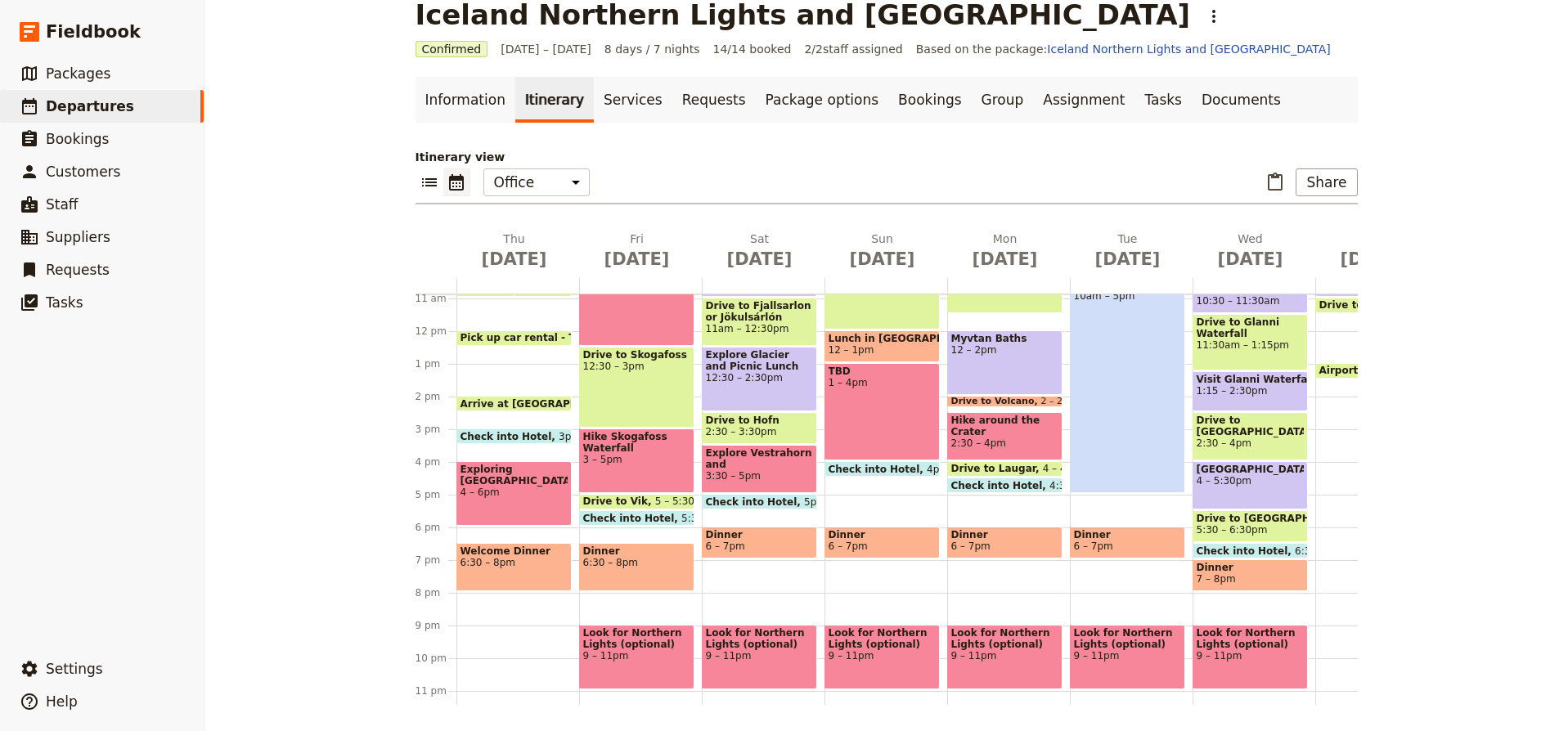
click at [534, 558] on span "6:30 – 8pm" at bounding box center [514, 563] width 107 height 11
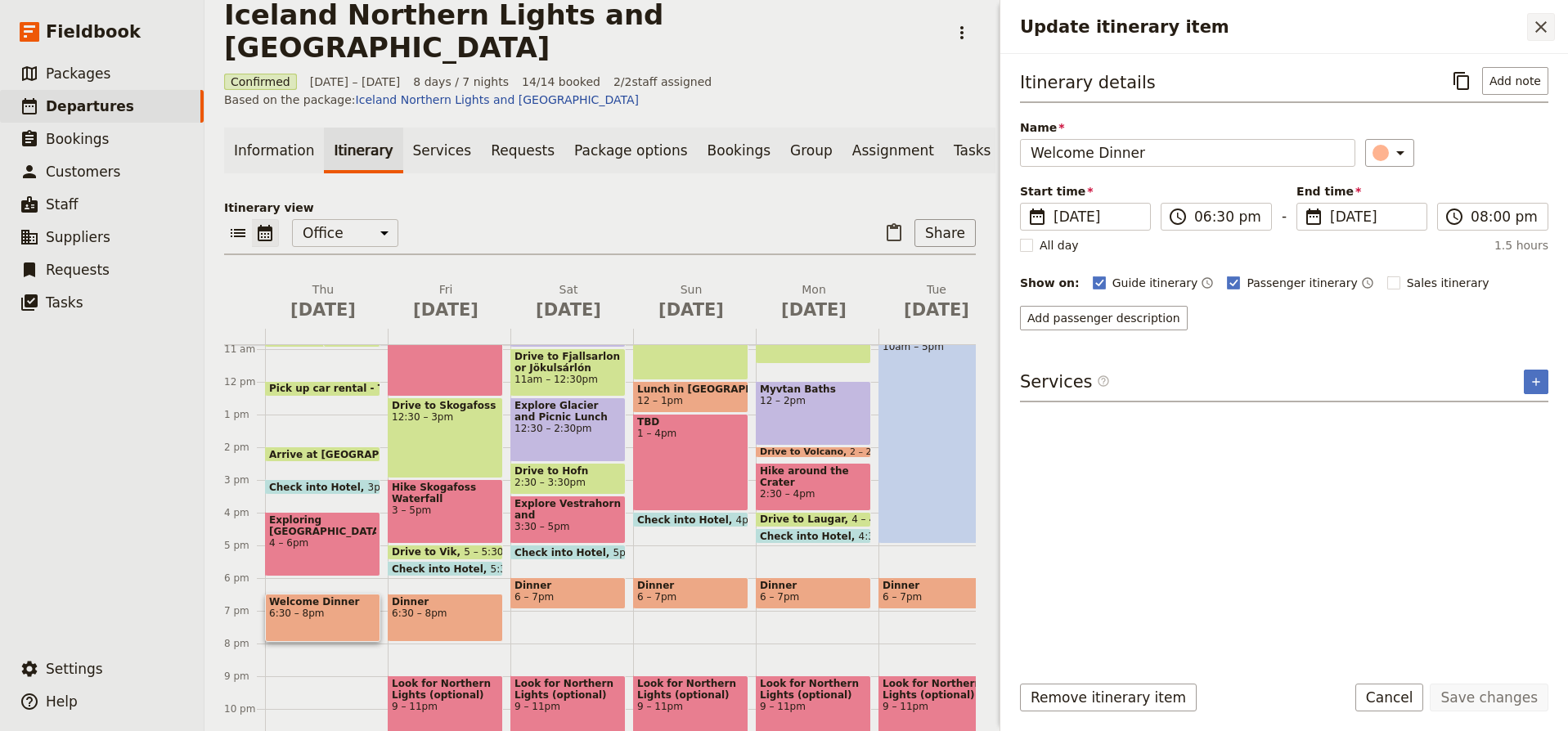
click at [1539, 26] on icon "Close drawer" at bounding box center [1541, 27] width 20 height 20
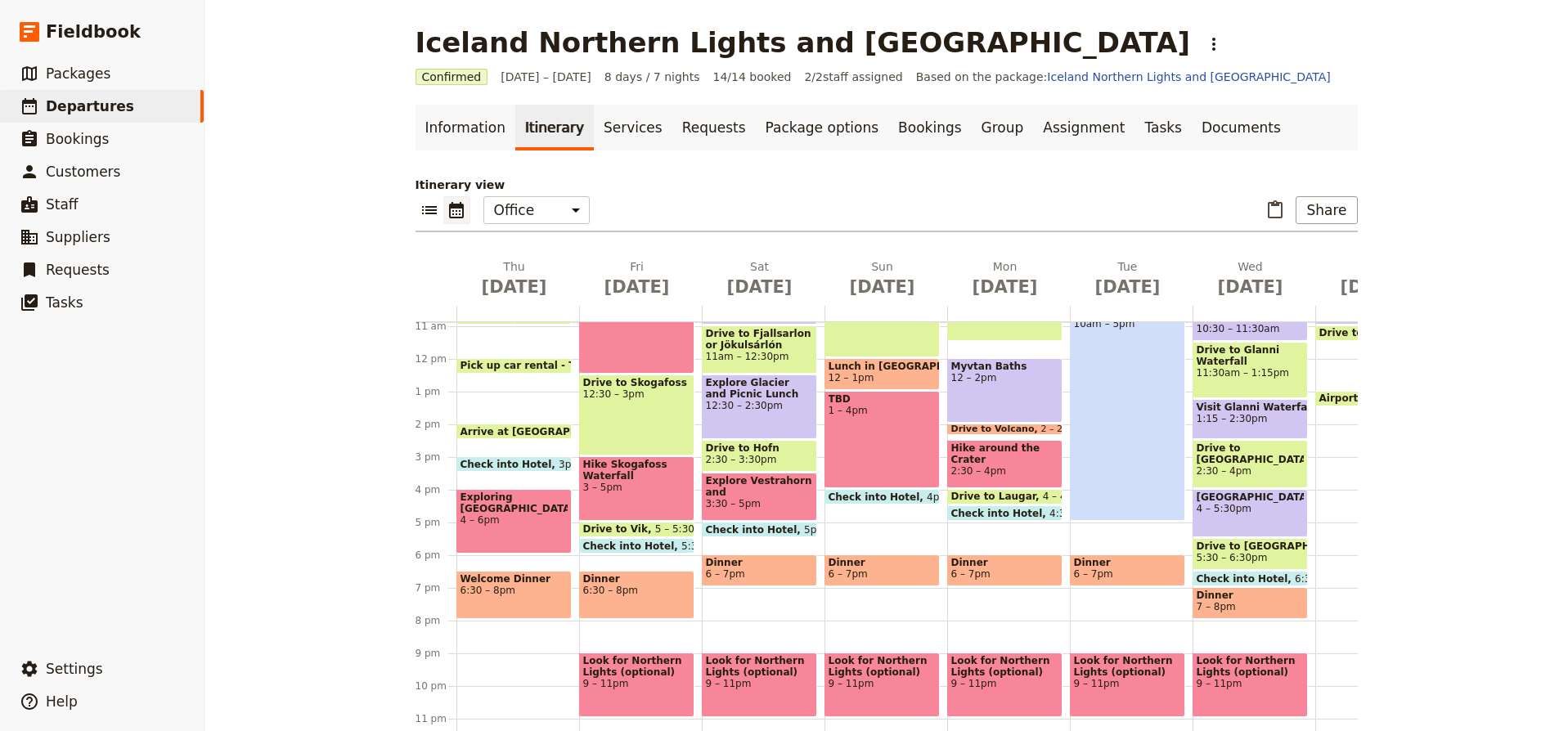
scroll to position [0, 0]
click at [543, 586] on span "6:30 – 8pm" at bounding box center [514, 591] width 107 height 11
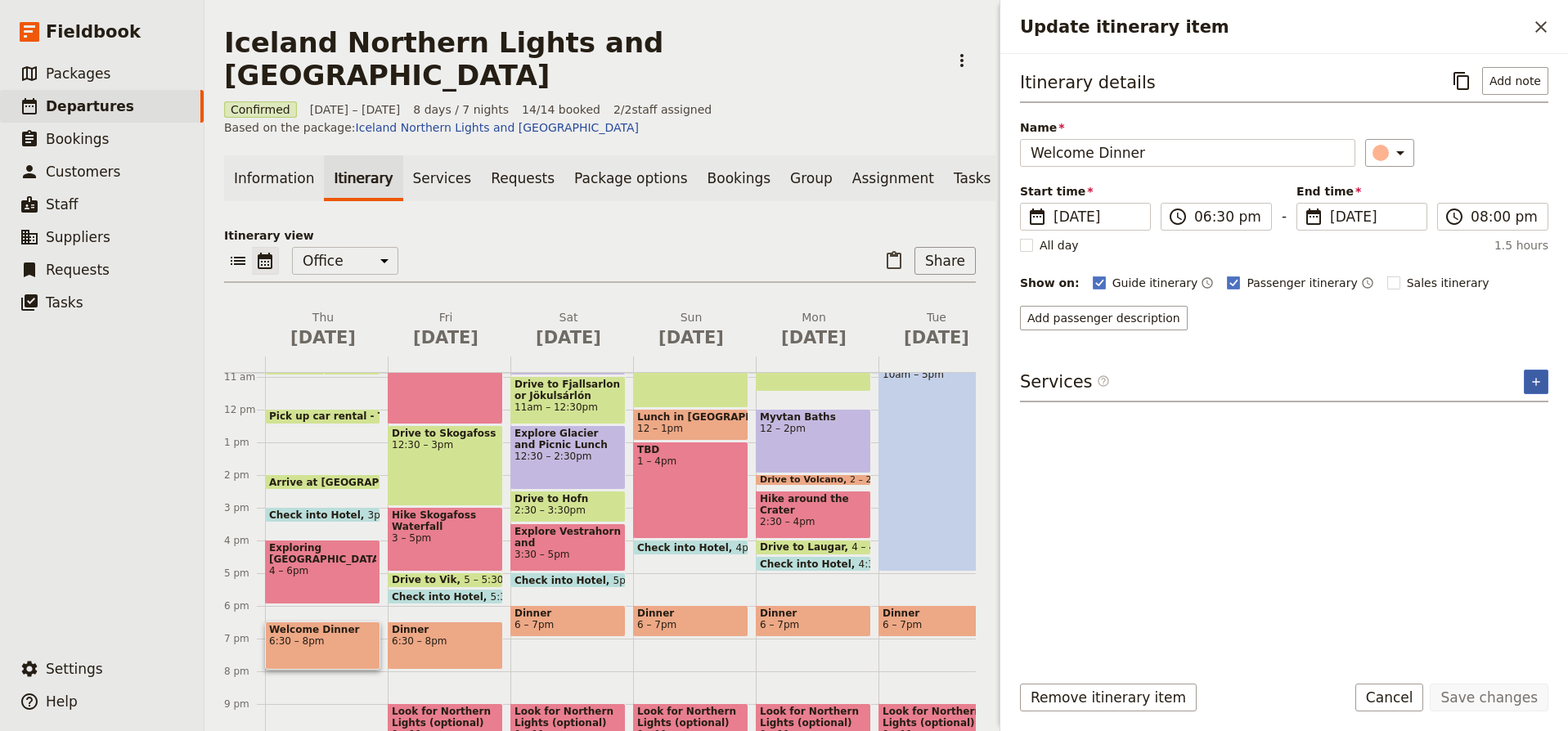
click at [1537, 381] on icon "Add service inclusion" at bounding box center [1537, 382] width 13 height 13
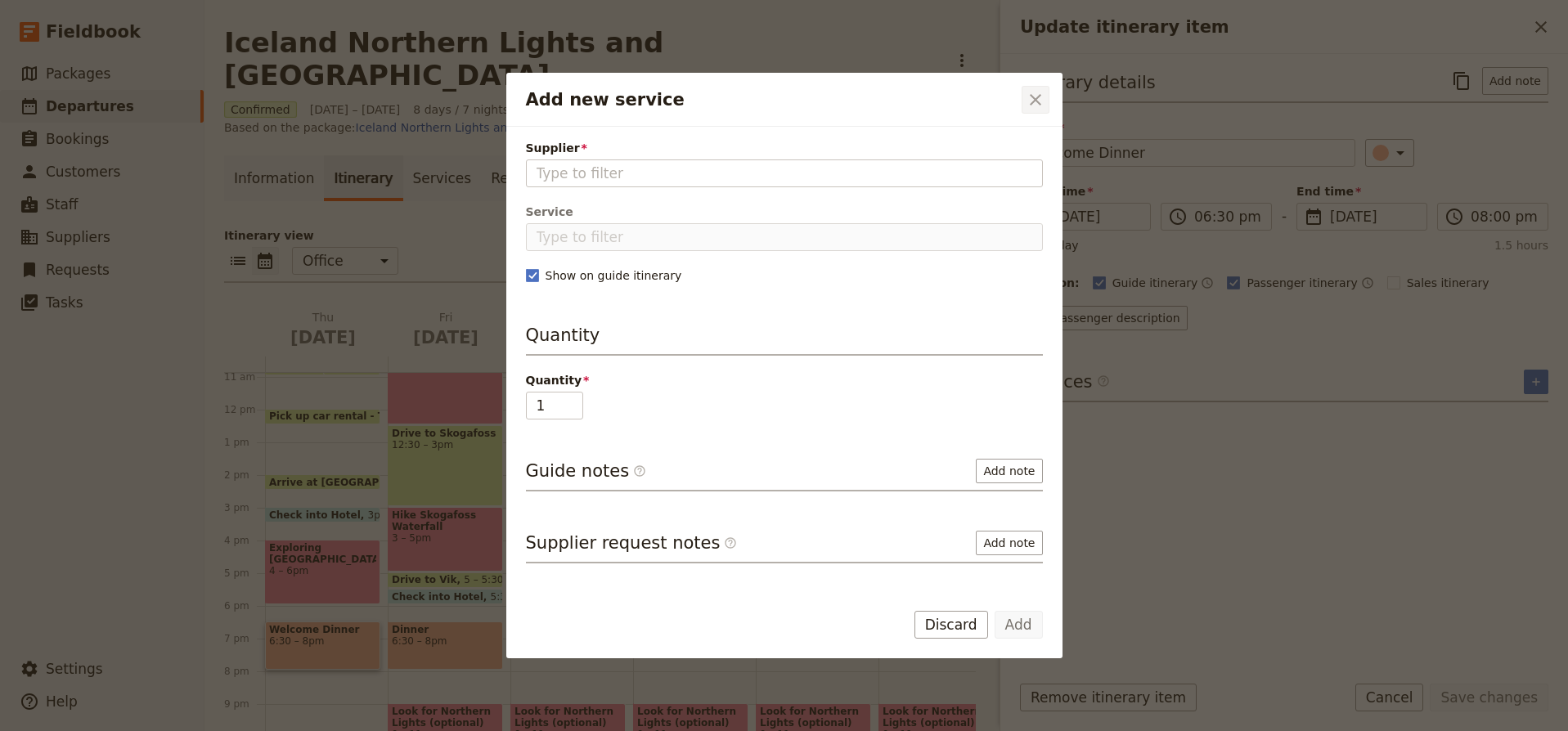
click at [1034, 101] on icon "Close dialog" at bounding box center [1035, 100] width 11 height 11
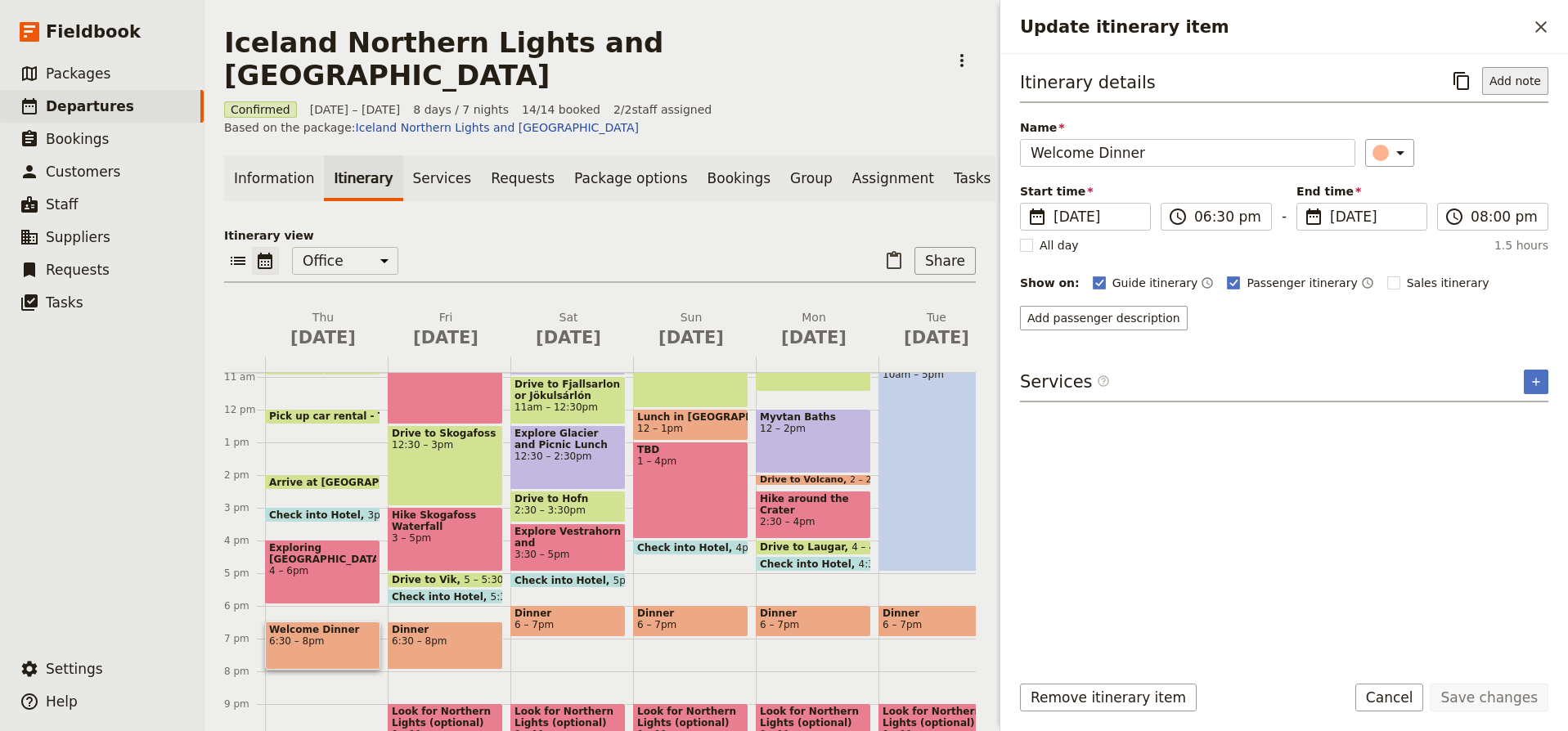
click at [1517, 84] on button "Add note" at bounding box center [1515, 80] width 66 height 28
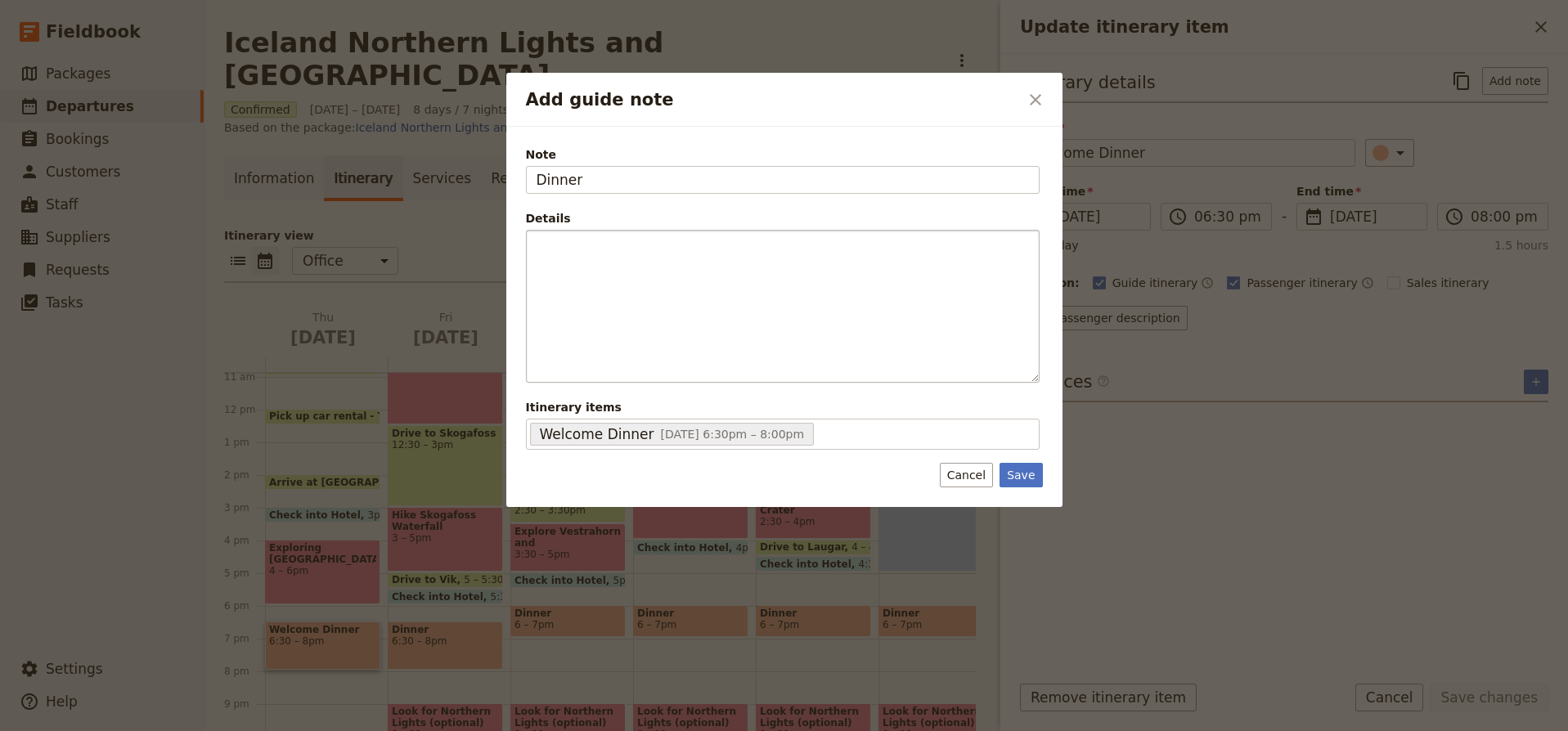
type input "Dinner"
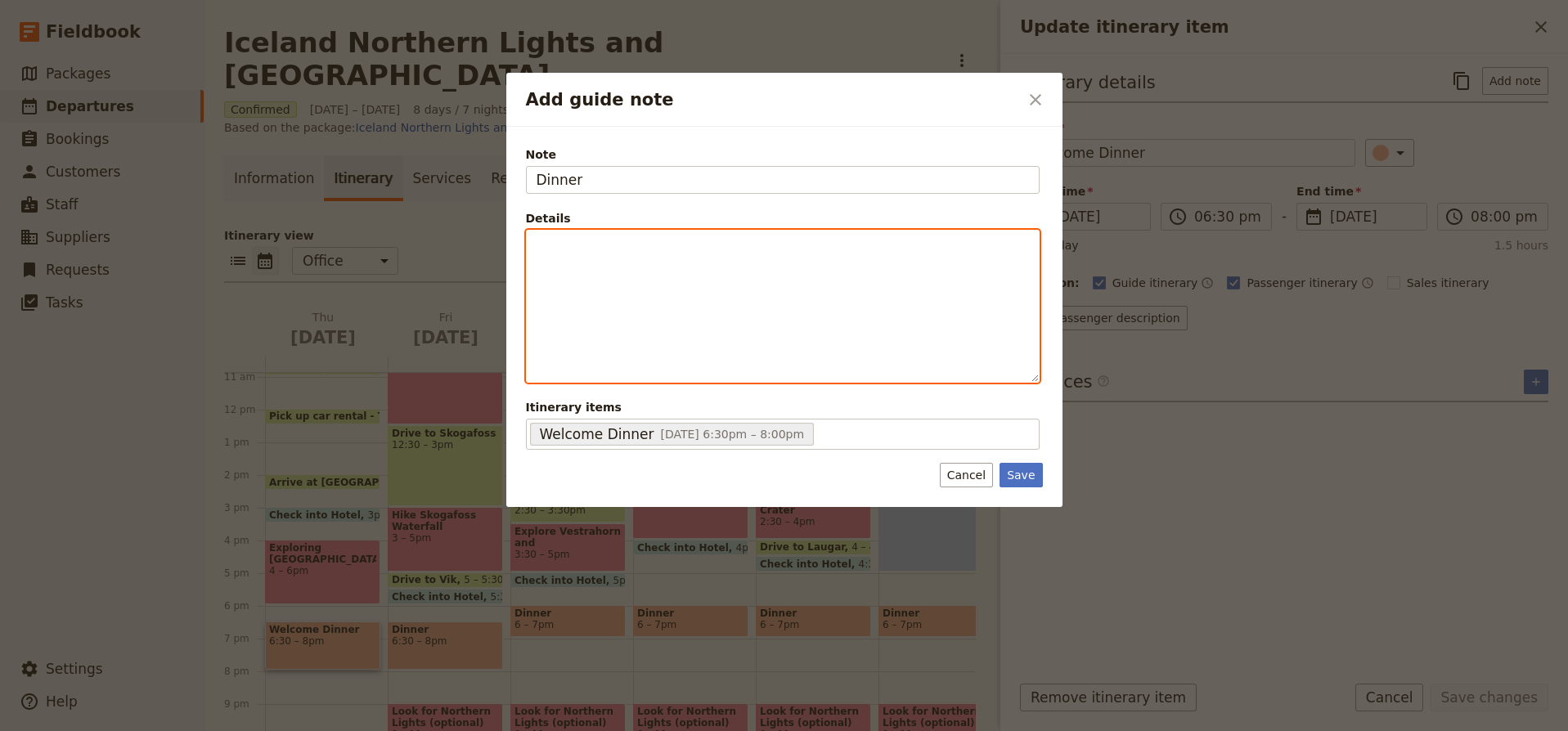
click at [626, 285] on div "Add guide note" at bounding box center [783, 306] width 512 height 152
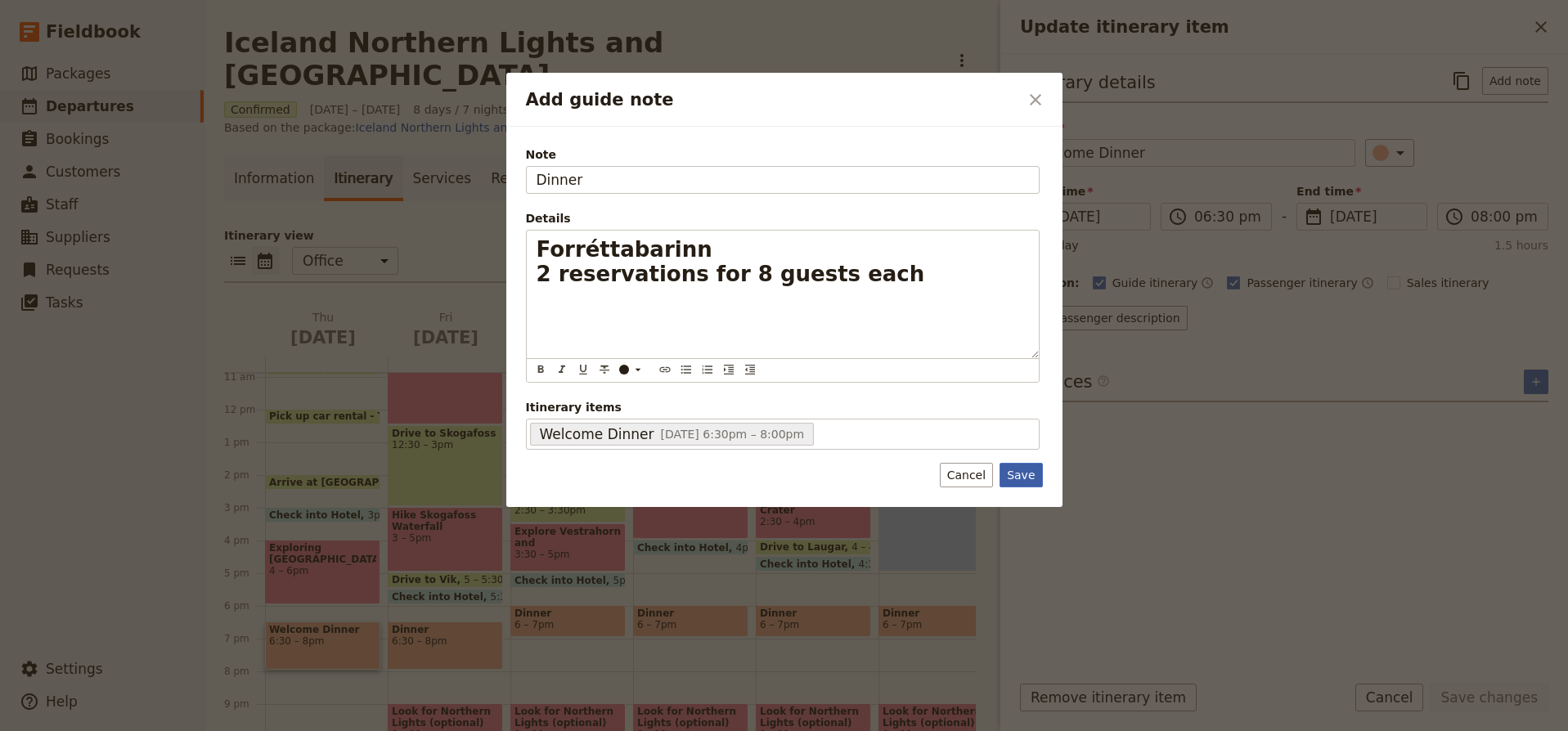
click at [1026, 472] on button "Save" at bounding box center [1021, 475] width 43 height 25
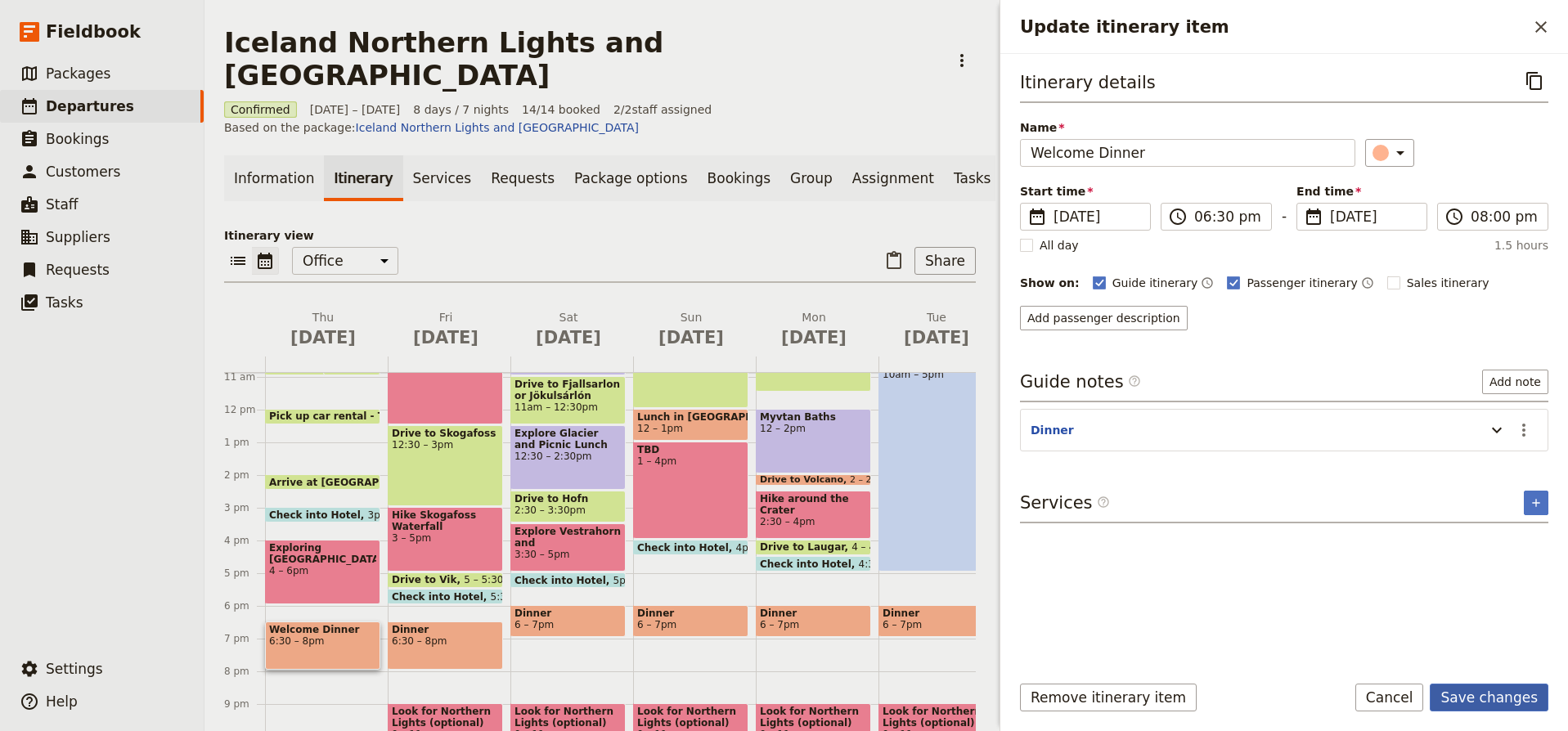
click at [1474, 701] on button "Save changes" at bounding box center [1490, 698] width 118 height 28
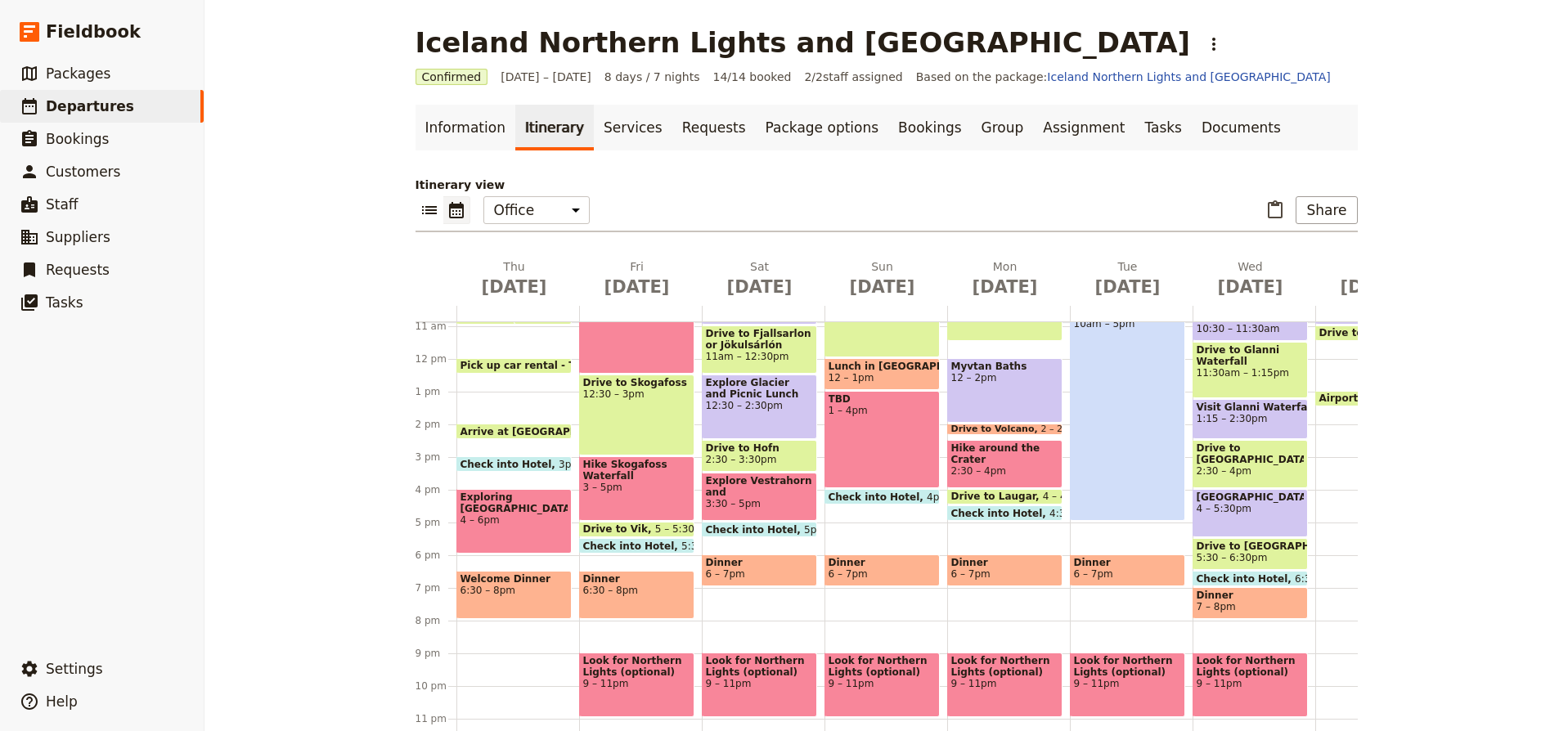
click at [525, 462] on span "Check into Hotel" at bounding box center [511, 464] width 99 height 10
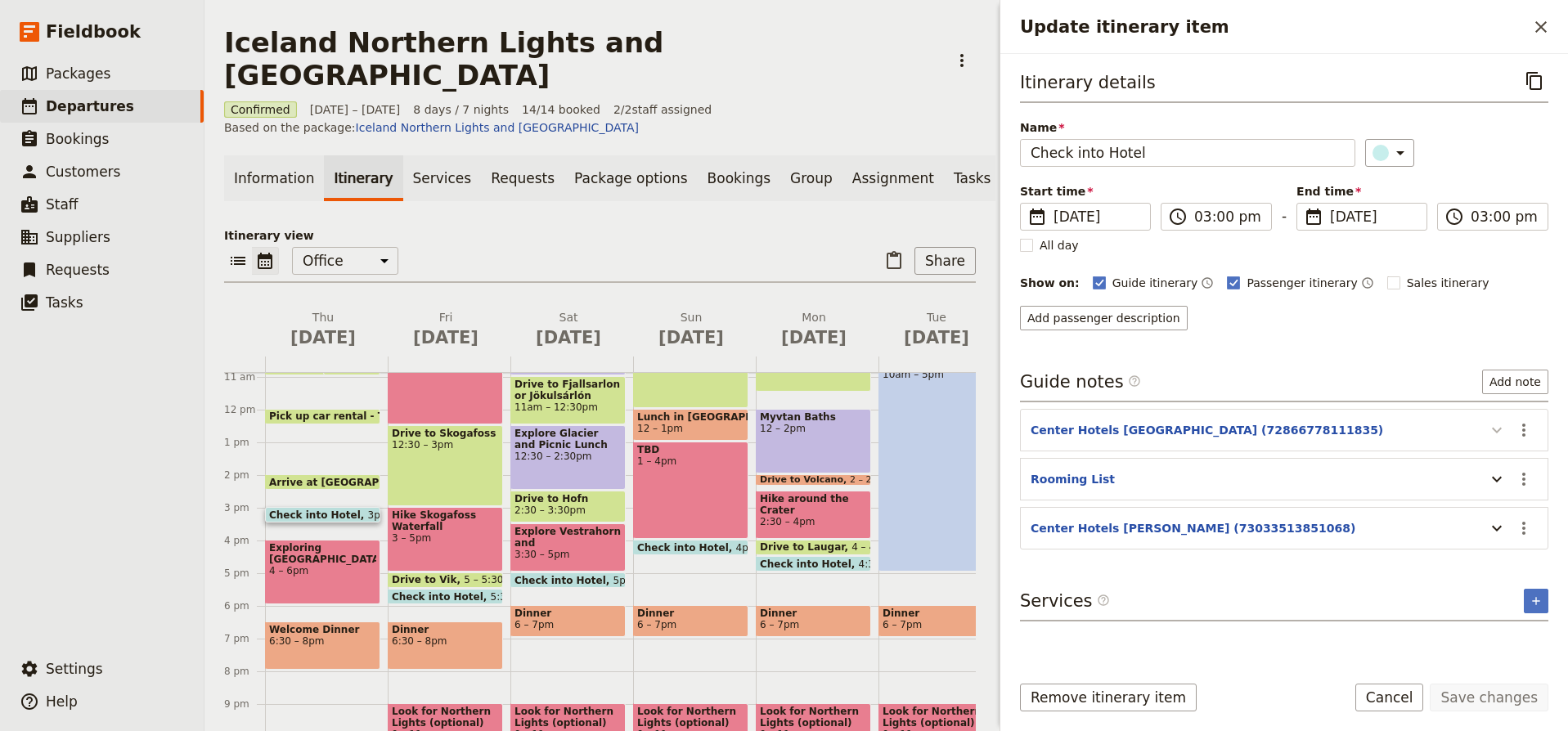
click at [1497, 428] on icon "Update itinerary item" at bounding box center [1497, 430] width 20 height 20
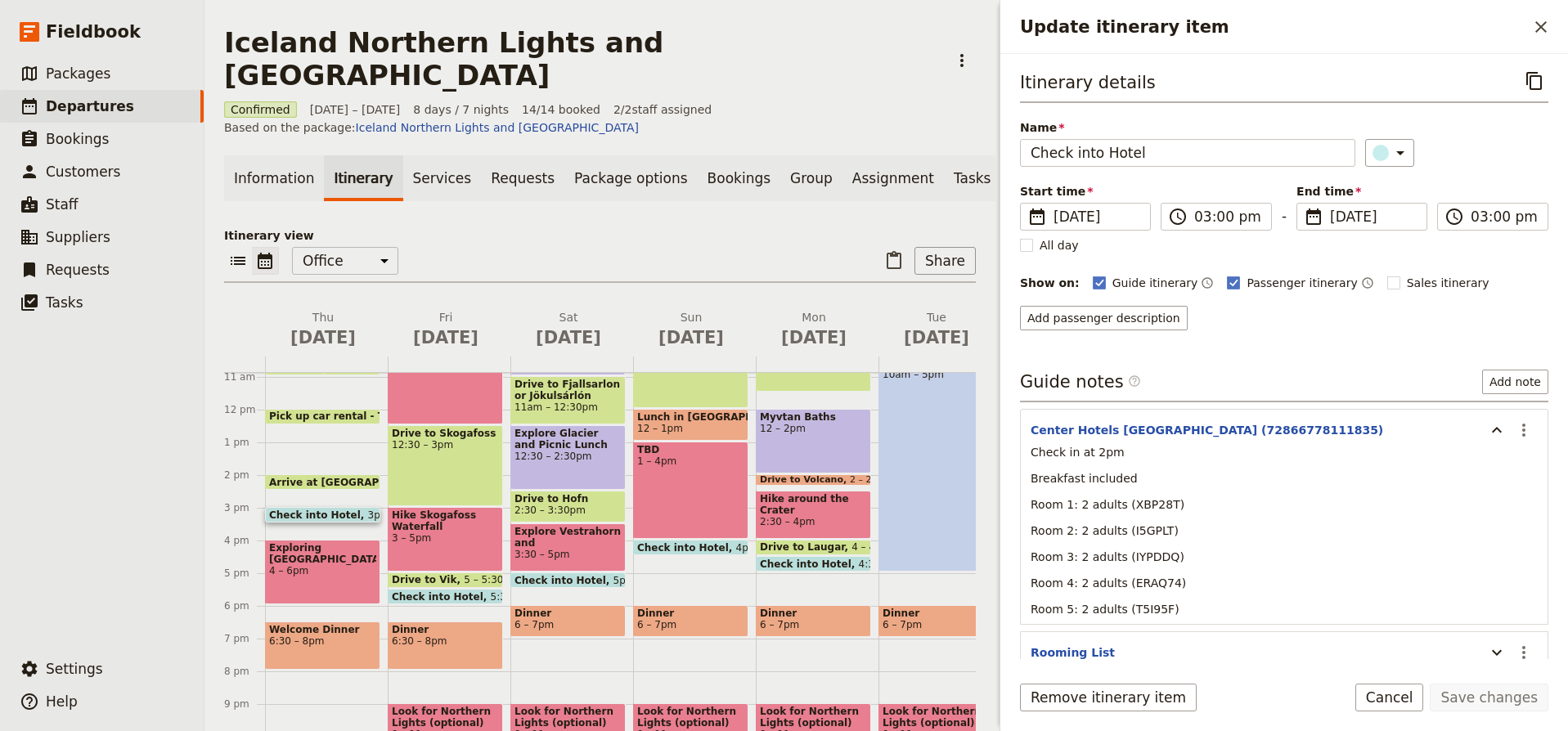
click at [1195, 504] on p "Room 1: 2 adults (XBP28T)" at bounding box center [1285, 504] width 508 height 16
click at [1173, 505] on p "Room 1: 2 adults (XBP28T)" at bounding box center [1285, 504] width 508 height 16
click at [1169, 504] on span "Room 1: 2 adults (XBP28T)" at bounding box center [1107, 505] width 154 height 13
click at [1518, 431] on icon "Actions" at bounding box center [1524, 430] width 20 height 20
click at [1509, 463] on span "Edit note" at bounding box center [1490, 466] width 76 height 16
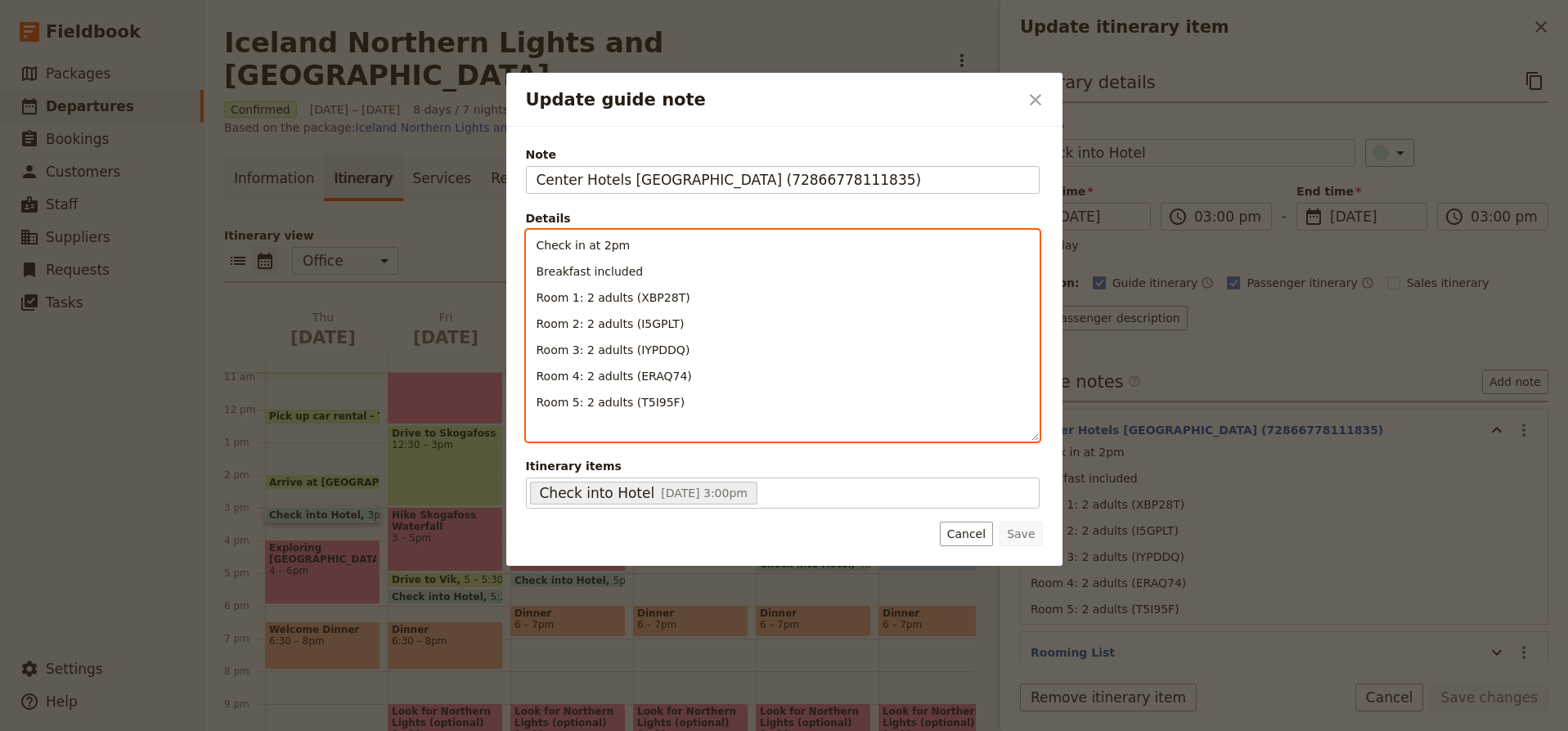
click at [703, 298] on p "Room 1: 2 adults (XBP28T)" at bounding box center [783, 297] width 492 height 16
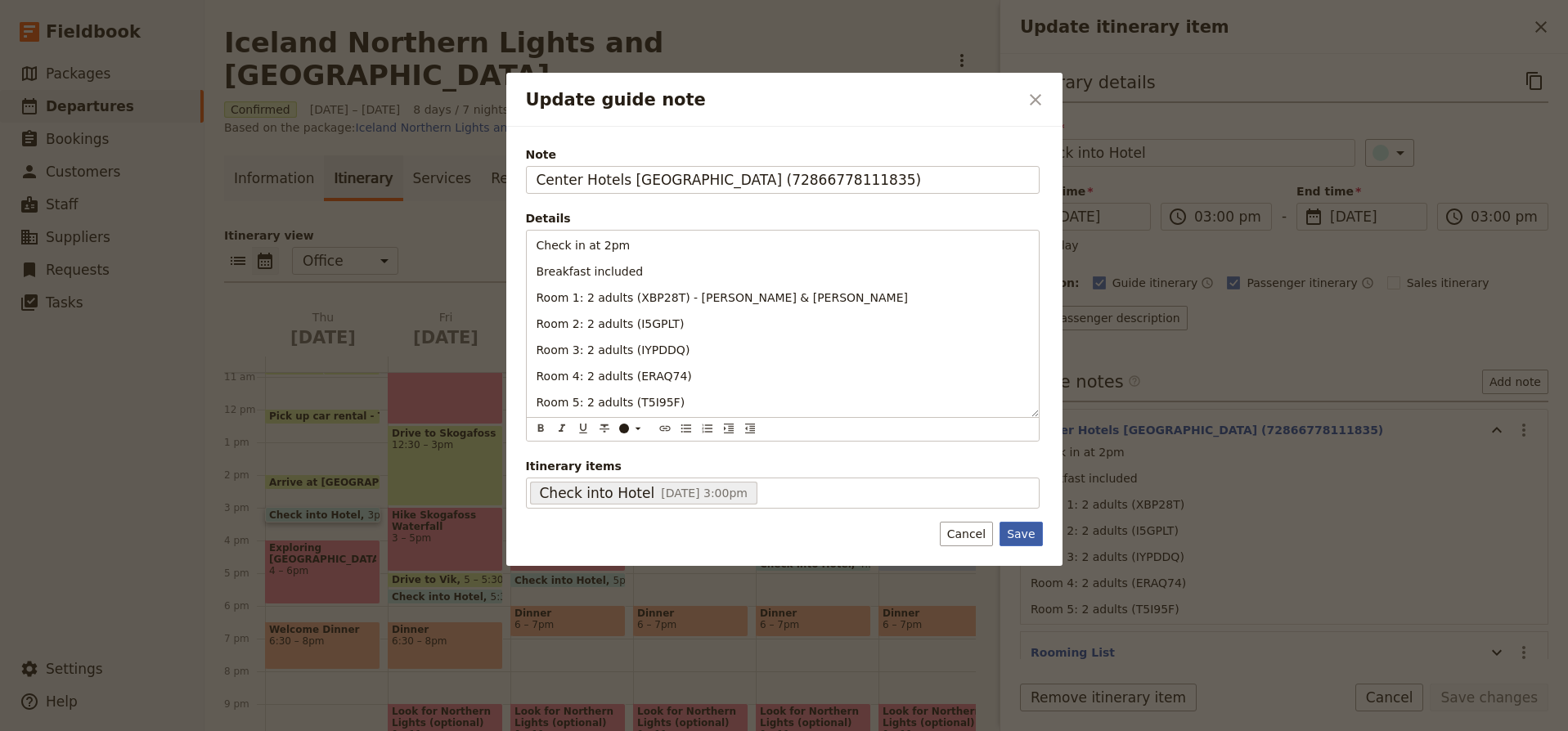
click at [1024, 531] on button "Save" at bounding box center [1021, 534] width 43 height 25
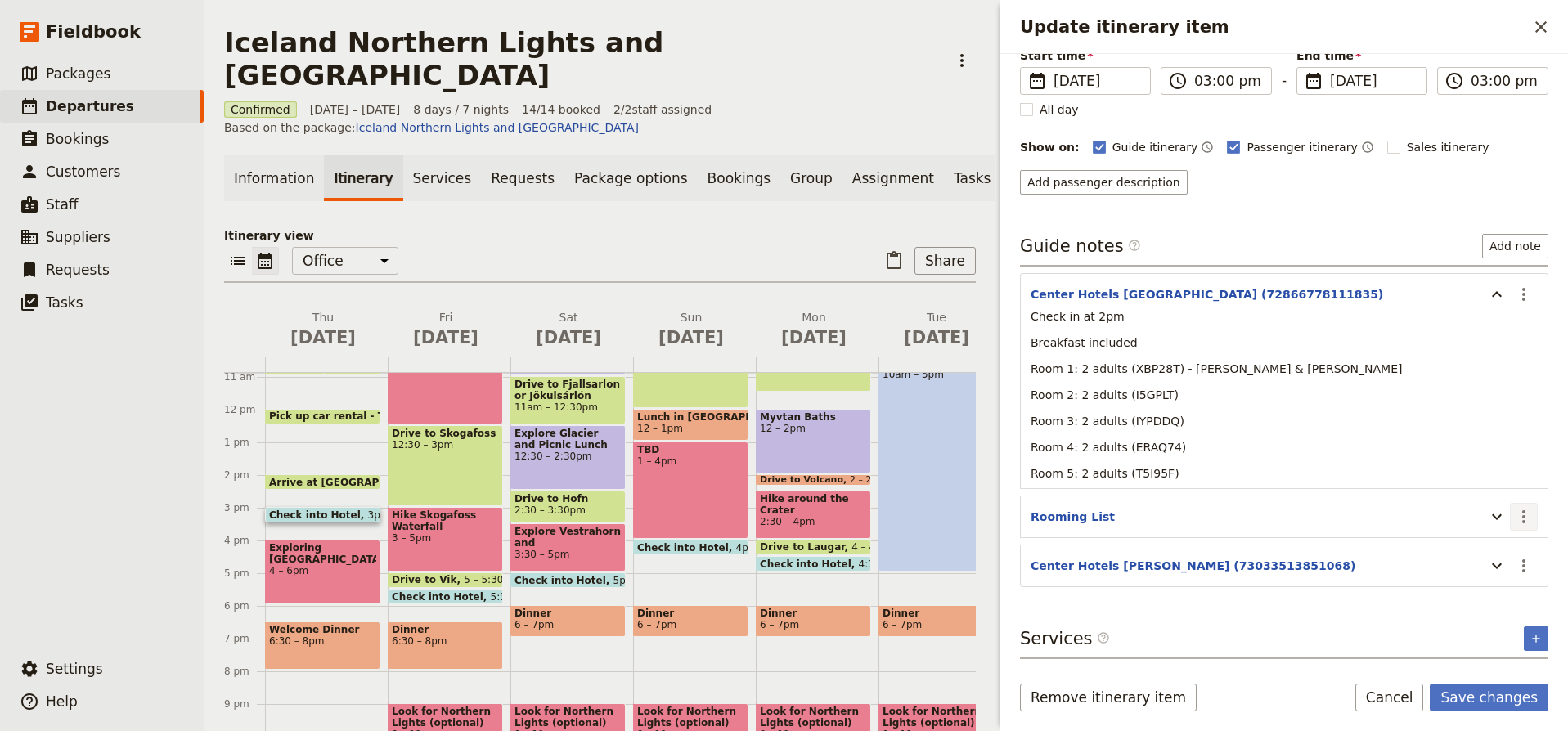
scroll to position [136, 0]
click at [1497, 519] on icon "Update itinerary item" at bounding box center [1497, 517] width 20 height 20
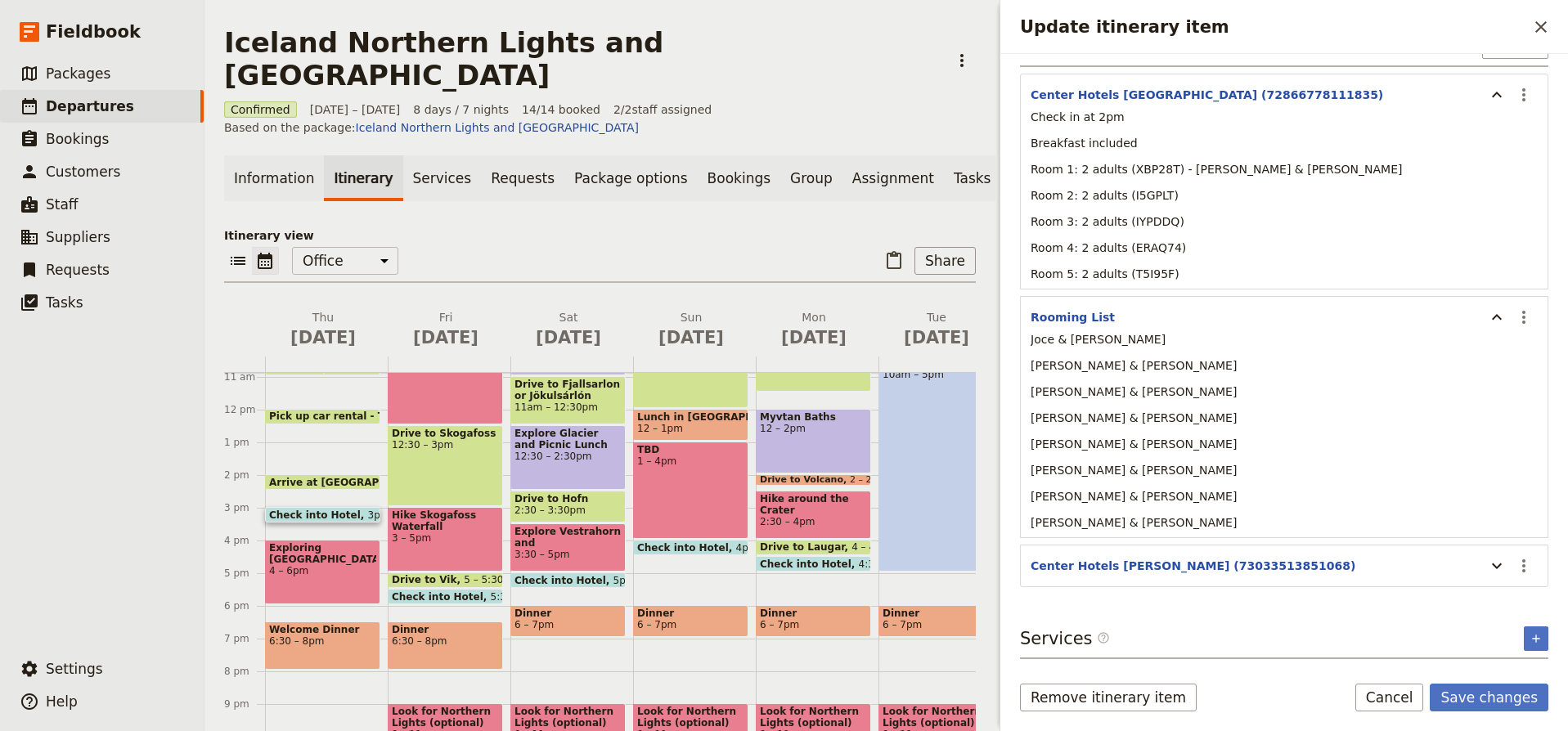
scroll to position [335, 0]
click at [1500, 569] on icon "Update itinerary item" at bounding box center [1497, 566] width 20 height 20
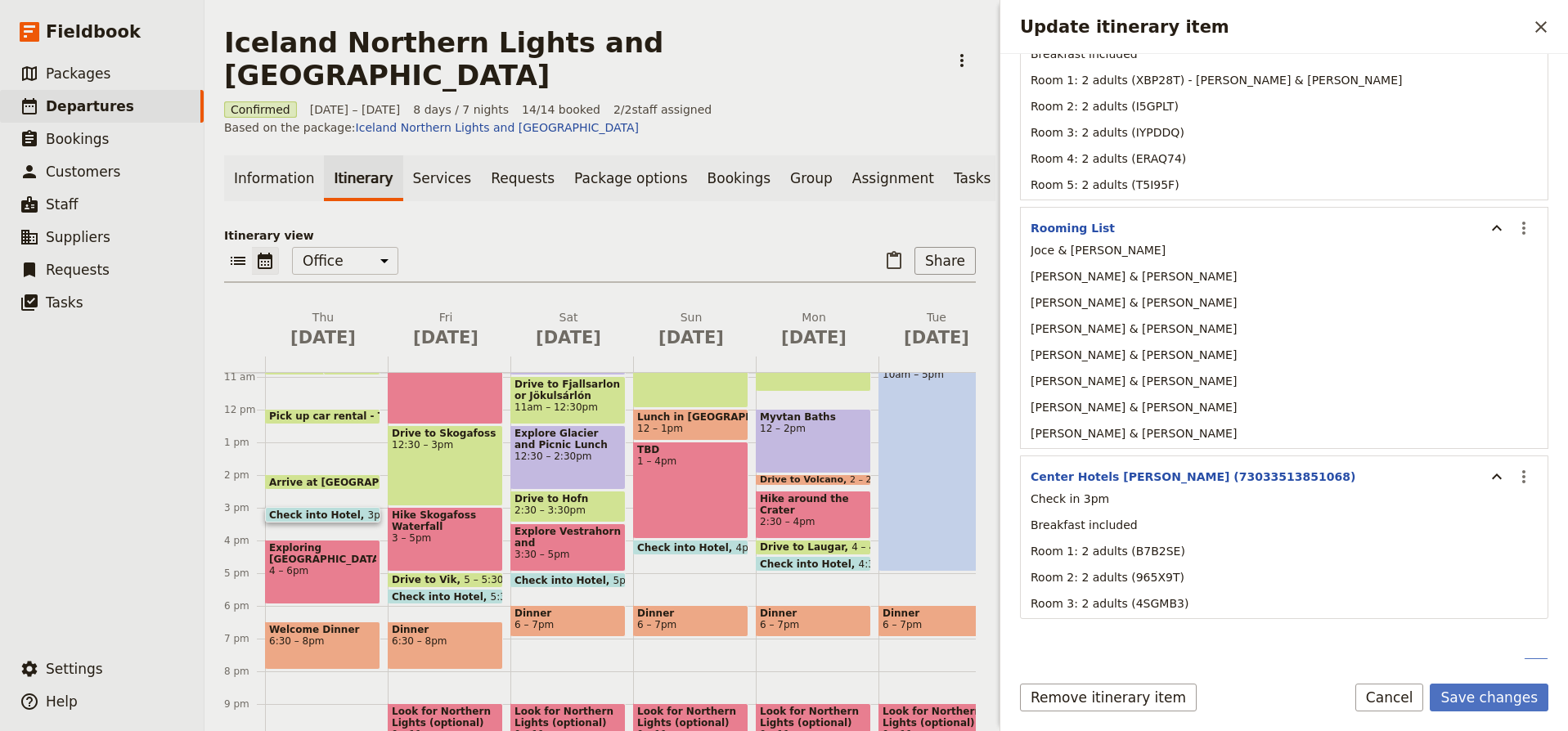
scroll to position [429, 0]
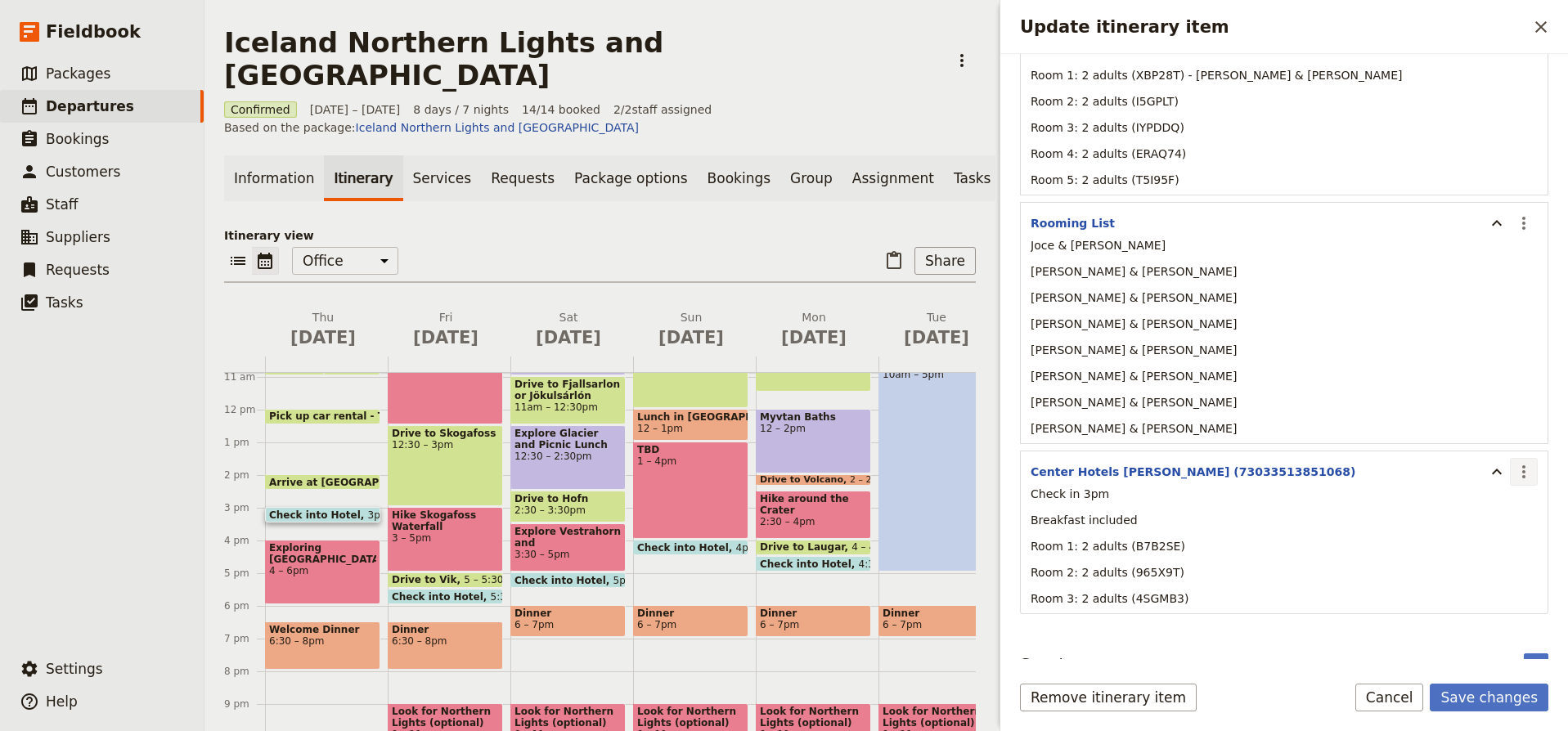
click at [1523, 469] on icon "Actions" at bounding box center [1524, 471] width 20 height 20
click at [1483, 512] on span "Edit note" at bounding box center [1477, 508] width 52 height 16
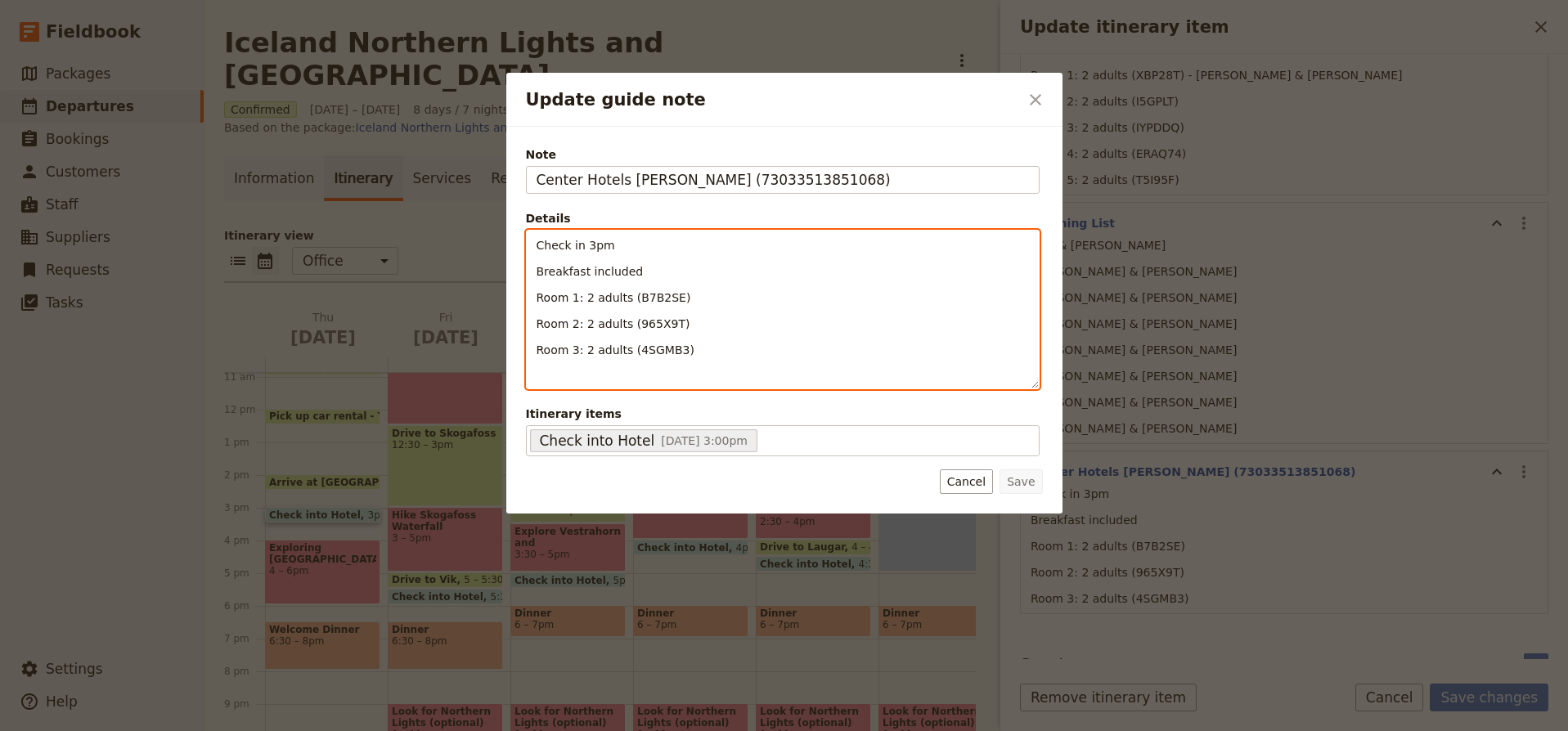
click at [707, 296] on p "Room 1: 2 adults (B7B2SE)" at bounding box center [783, 297] width 492 height 16
click at [793, 305] on p "Room 1: 2 adults (B7B2SE) - Melanie T. & Robyn" at bounding box center [783, 297] width 492 height 16
click at [709, 324] on p "Room 2: 2 adults (965X9T) -" at bounding box center [783, 324] width 492 height 16
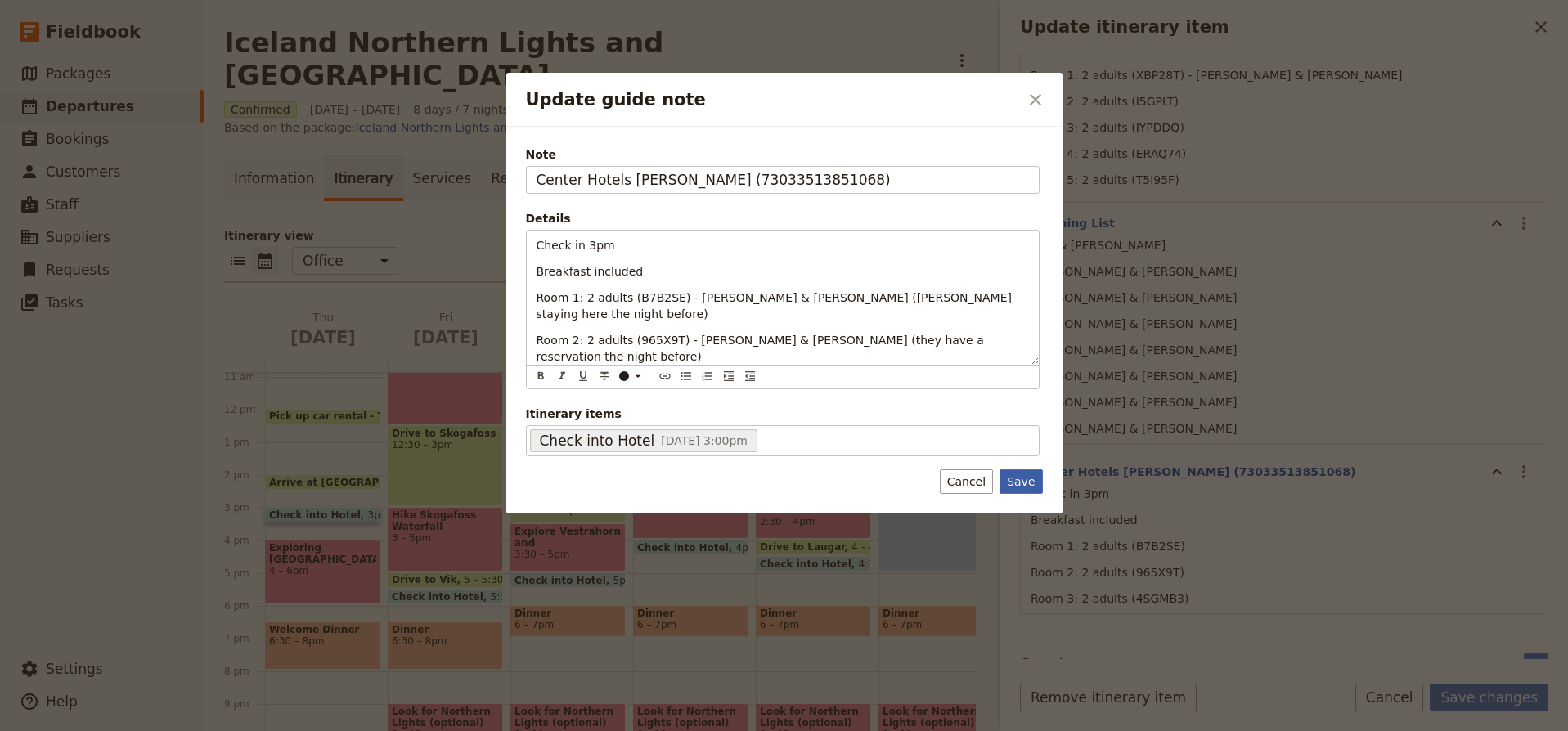
click at [1022, 487] on button "Save" at bounding box center [1021, 482] width 43 height 25
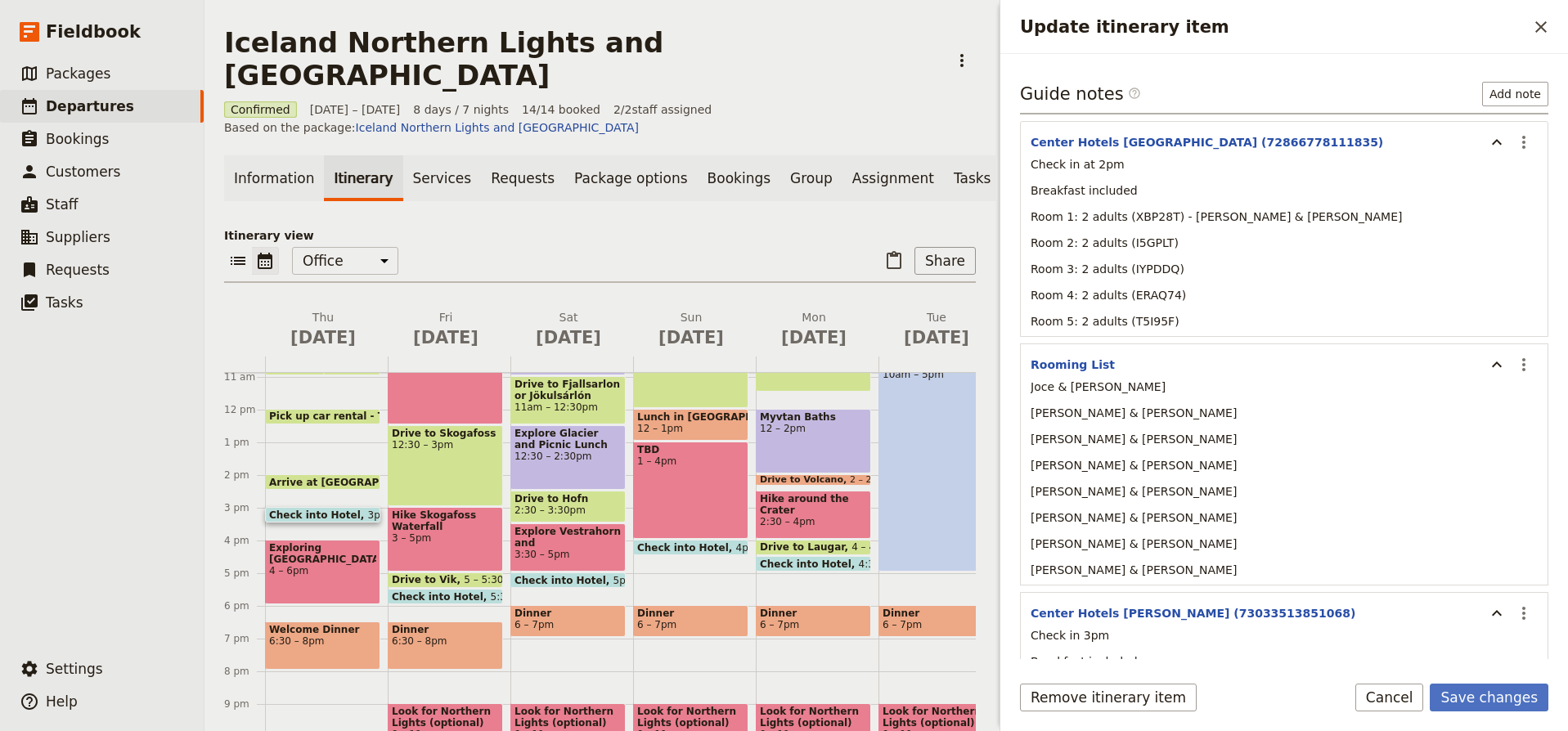
scroll to position [282, 0]
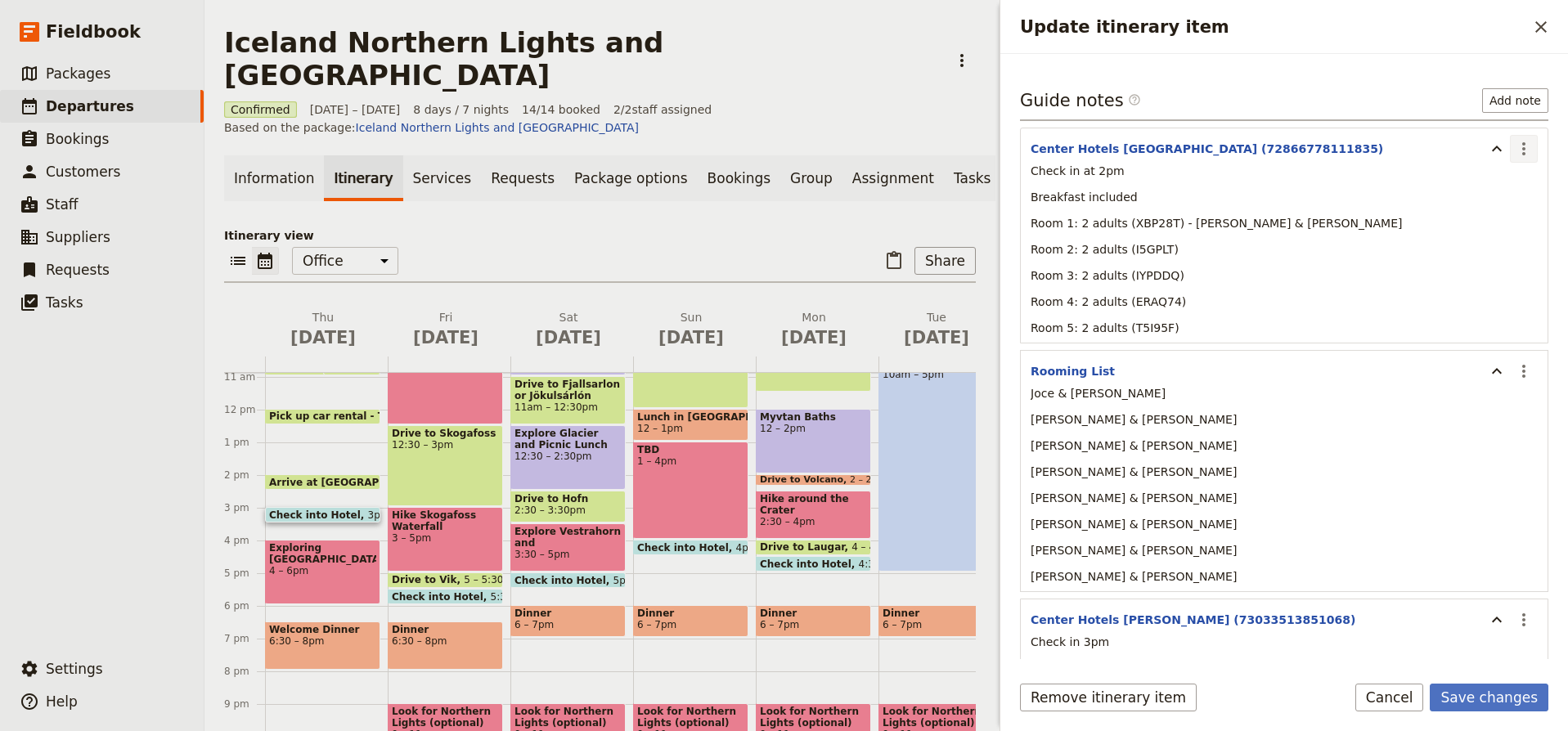
click at [1526, 146] on icon "Actions" at bounding box center [1524, 149] width 20 height 20
click at [1503, 189] on span "Edit note" at bounding box center [1477, 184] width 52 height 16
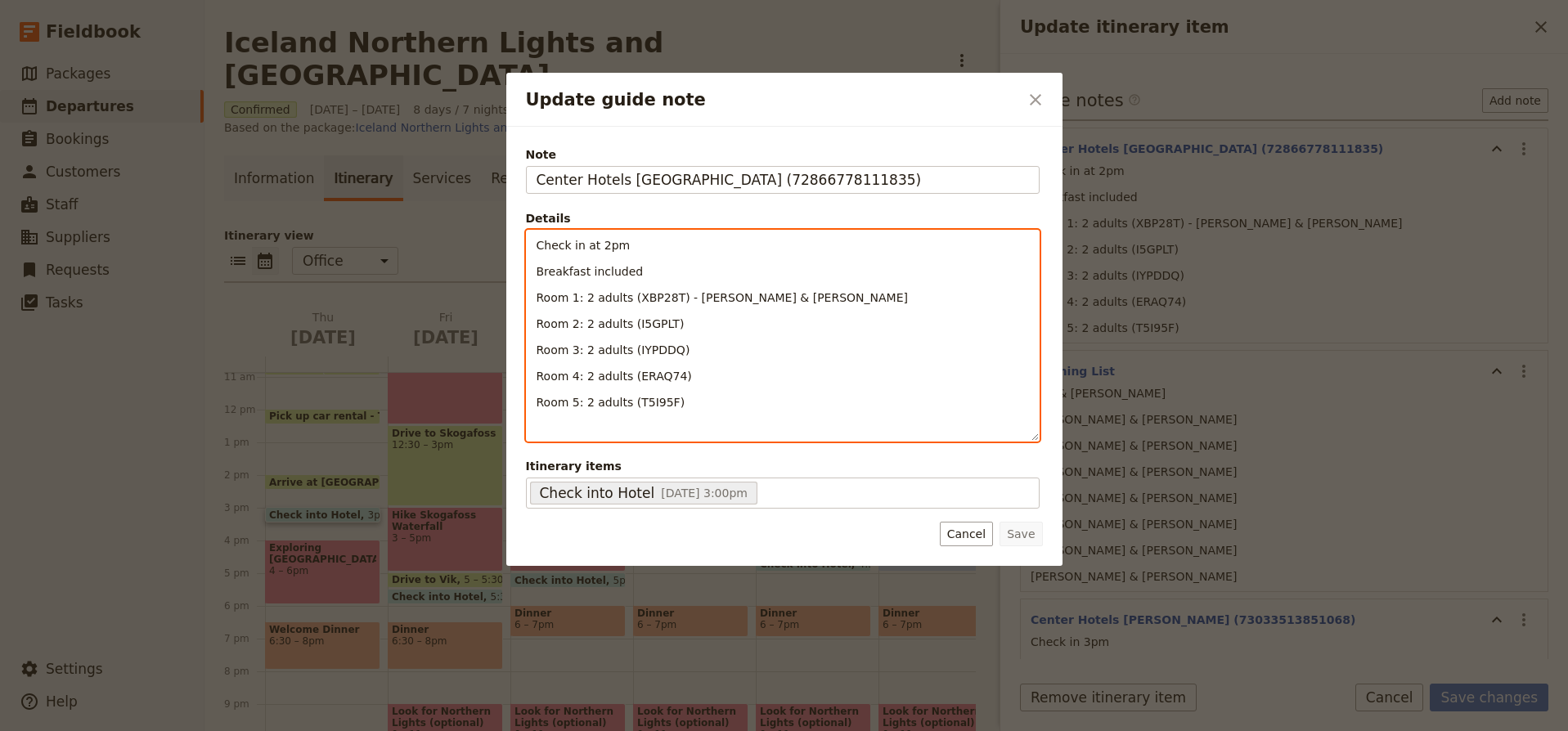
click at [778, 295] on p "Room 1: 2 adults (XBP28T) - Sue & Heidi" at bounding box center [783, 297] width 492 height 16
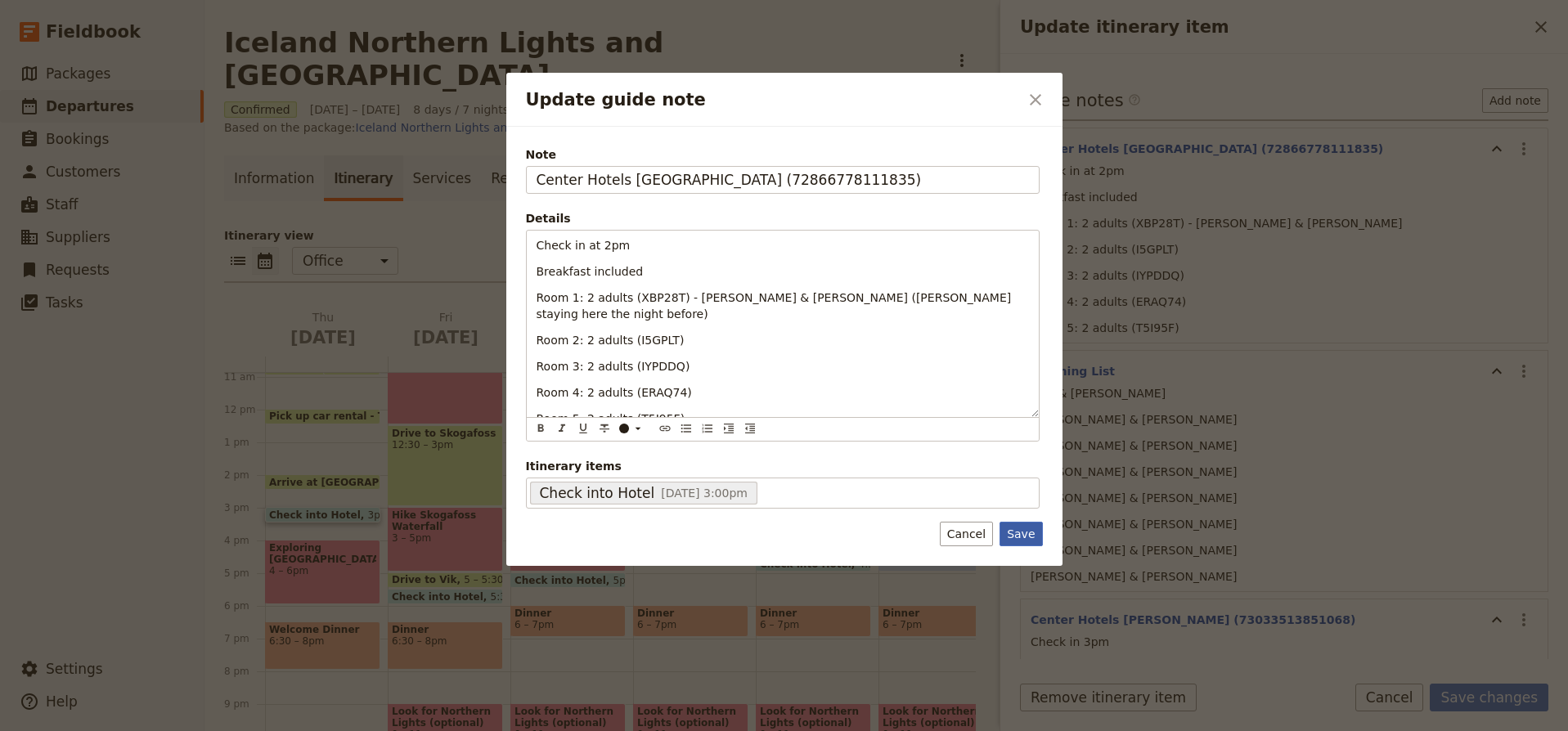
click at [1029, 533] on button "Save" at bounding box center [1021, 534] width 43 height 25
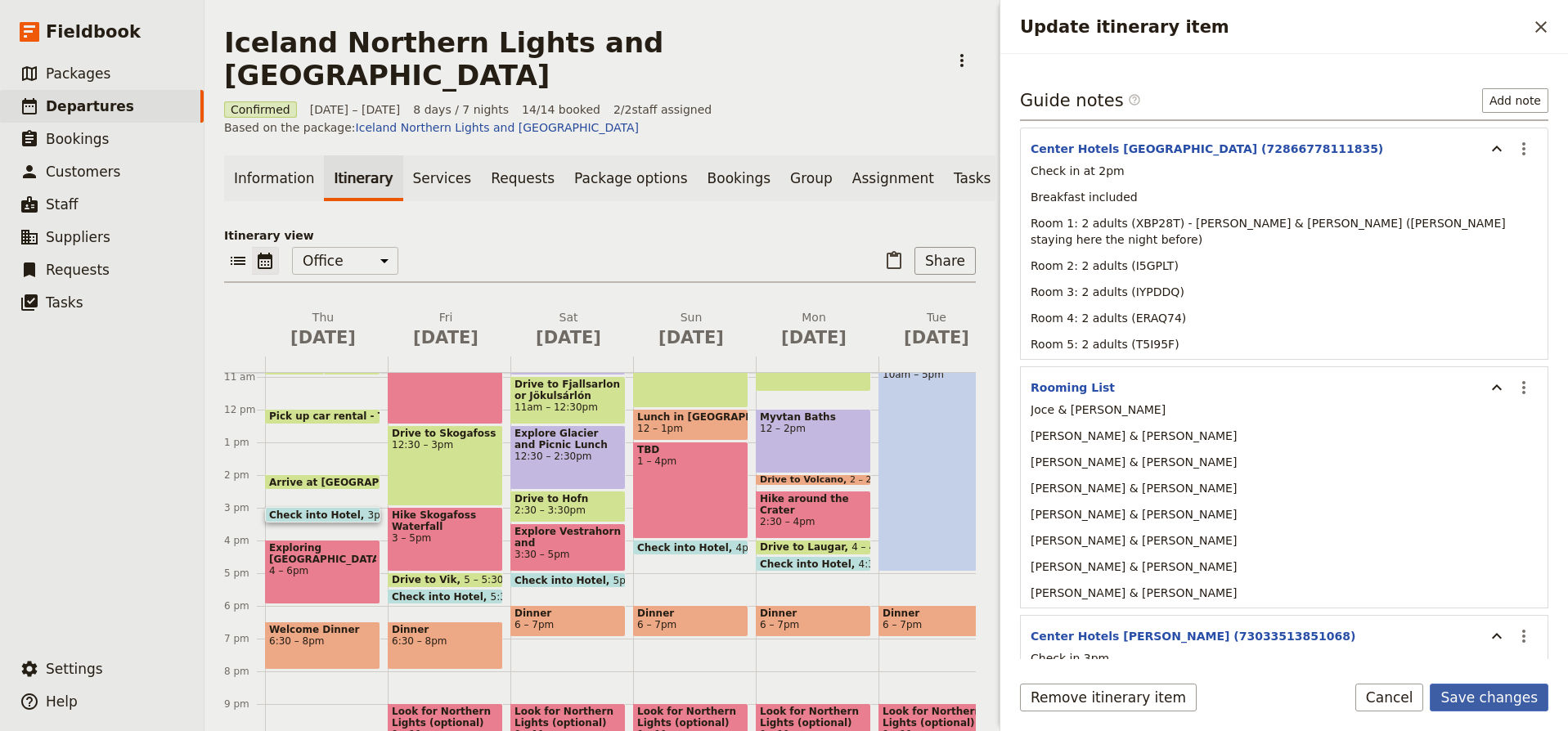
click at [1502, 700] on button "Save changes" at bounding box center [1490, 698] width 118 height 28
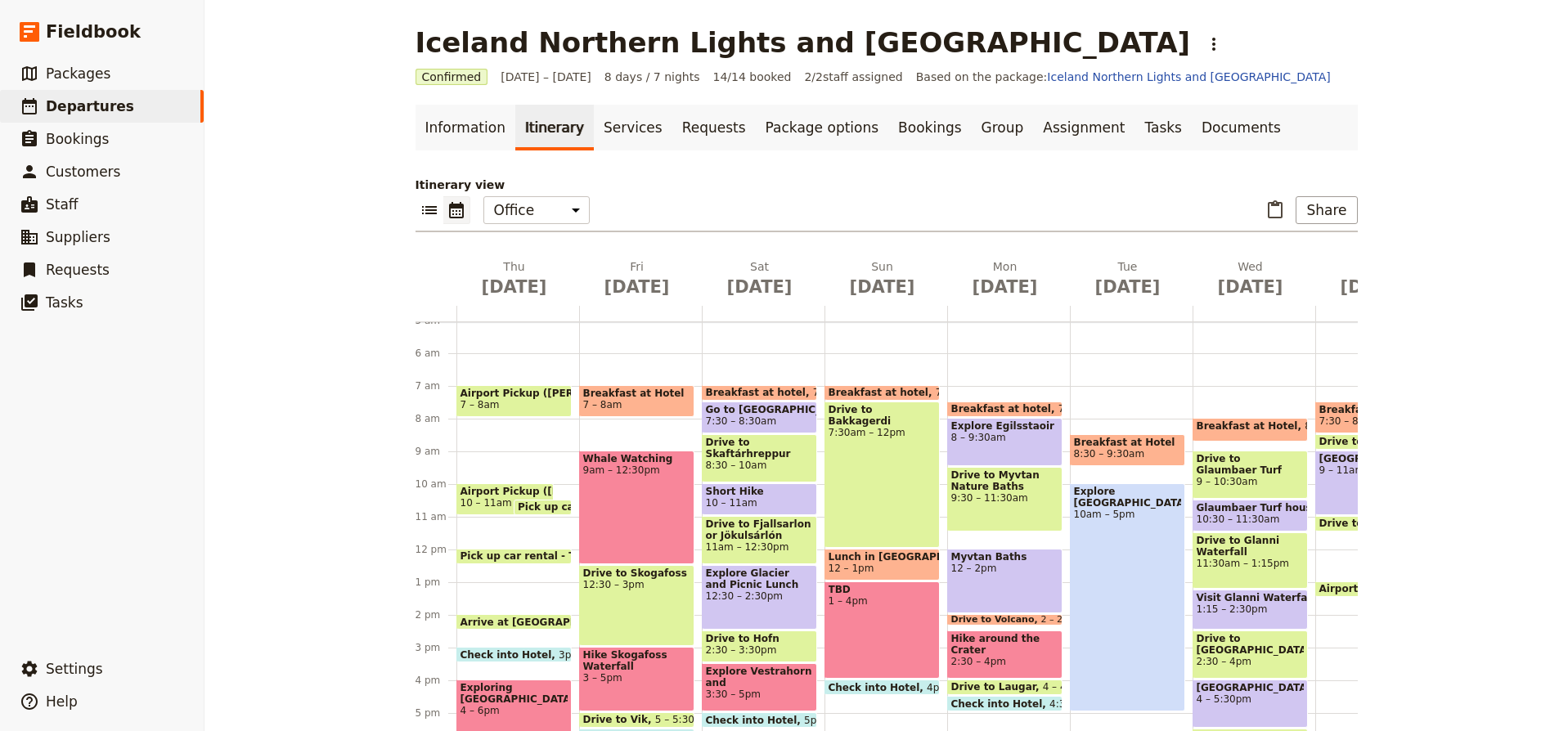
scroll to position [164, 0]
click at [542, 509] on span at bounding box center [542, 512] width 56 height 7
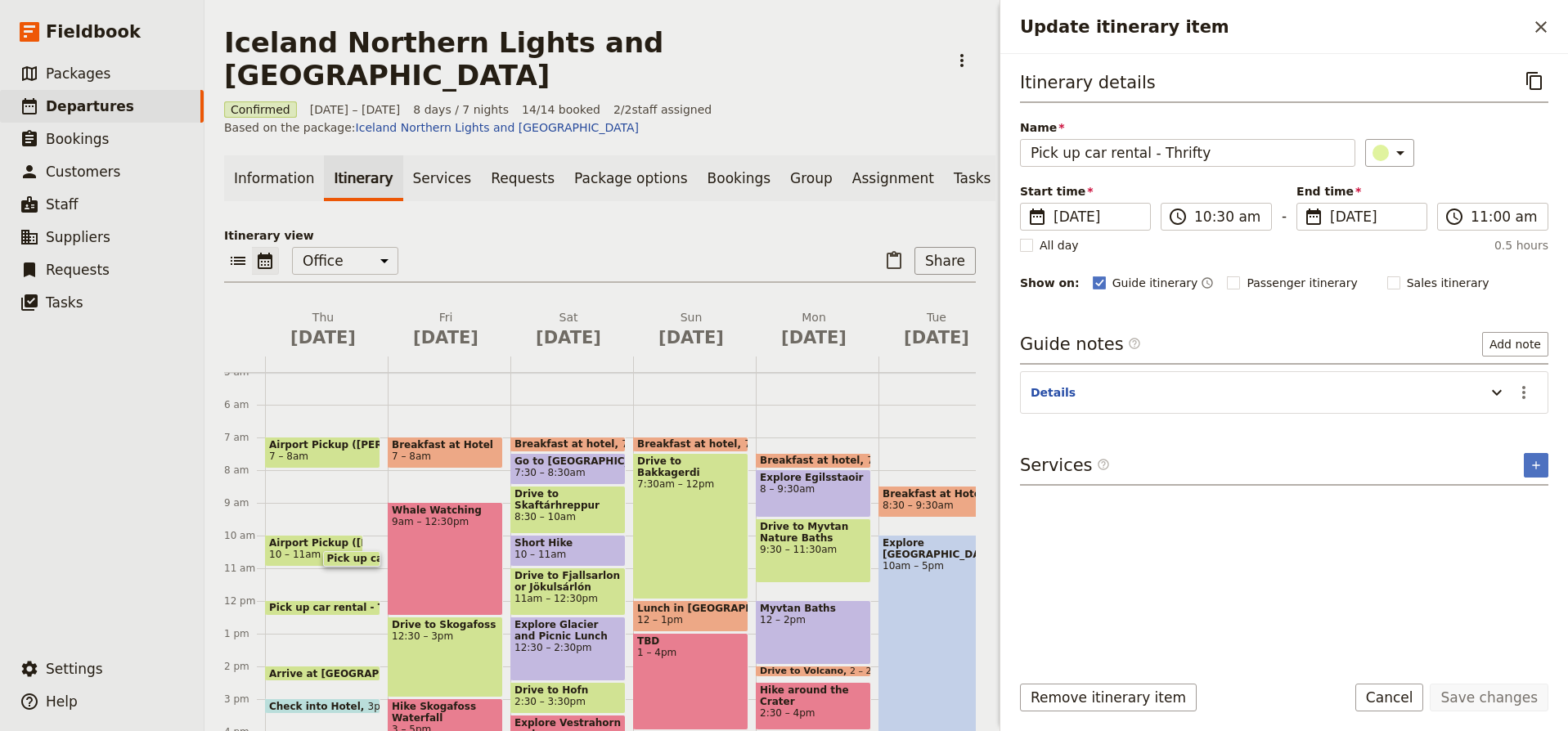
click at [542, 537] on span "Short Hike" at bounding box center [568, 543] width 107 height 11
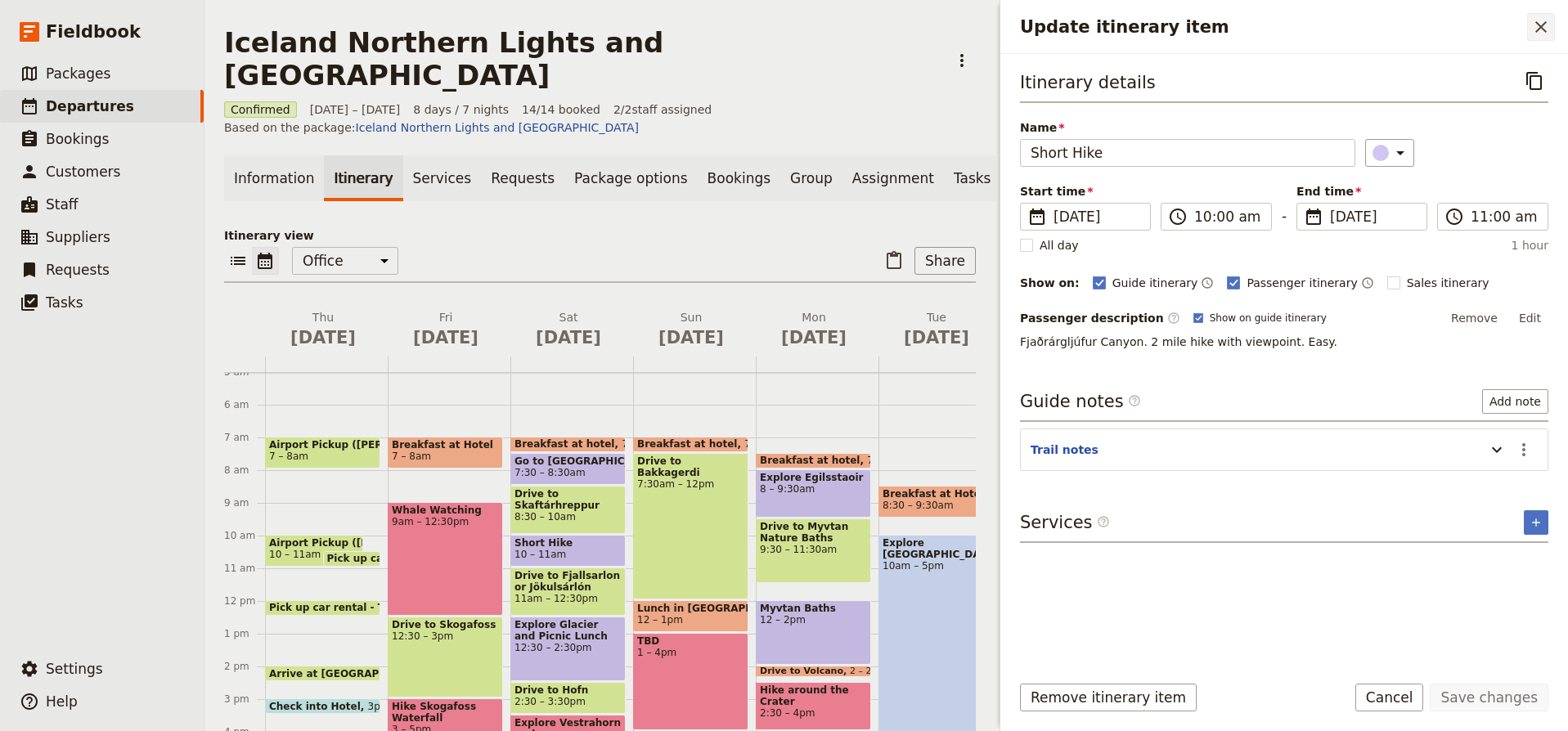
click at [1543, 31] on icon "Close drawer" at bounding box center [1541, 27] width 20 height 20
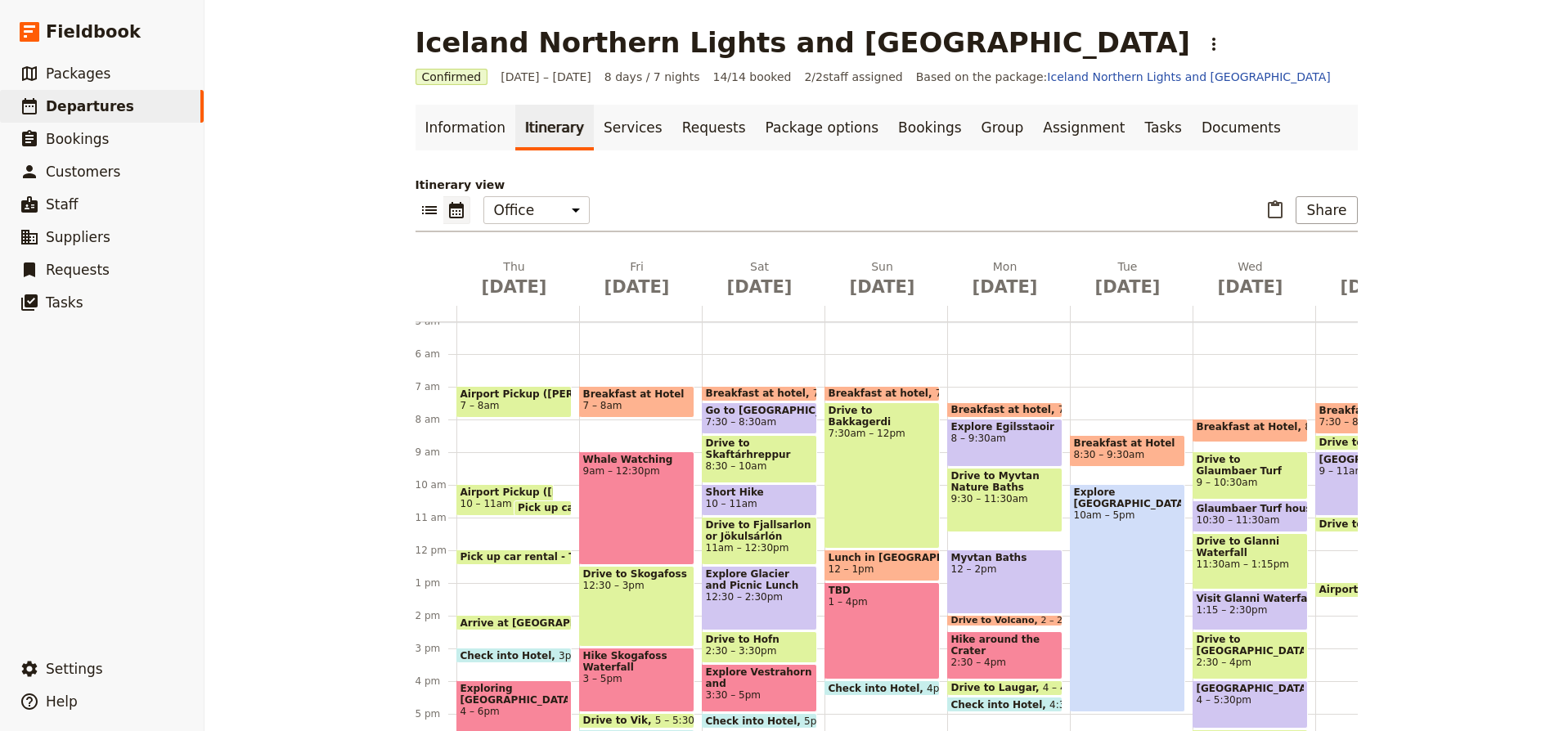
click at [531, 507] on span "Pick up car rental - Thrifty" at bounding box center [594, 508] width 152 height 11
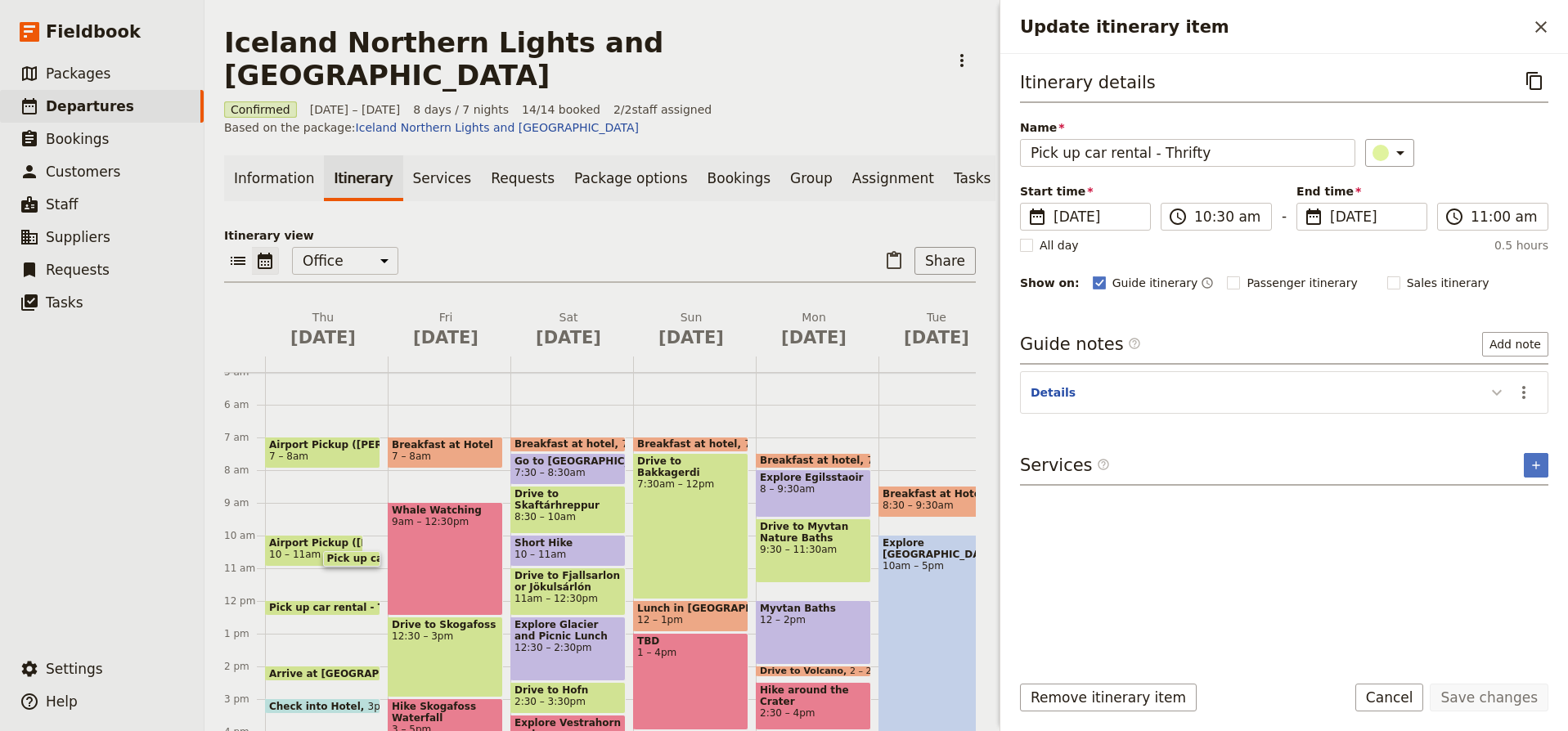
click at [1496, 388] on icon "Update itinerary item" at bounding box center [1497, 392] width 20 height 20
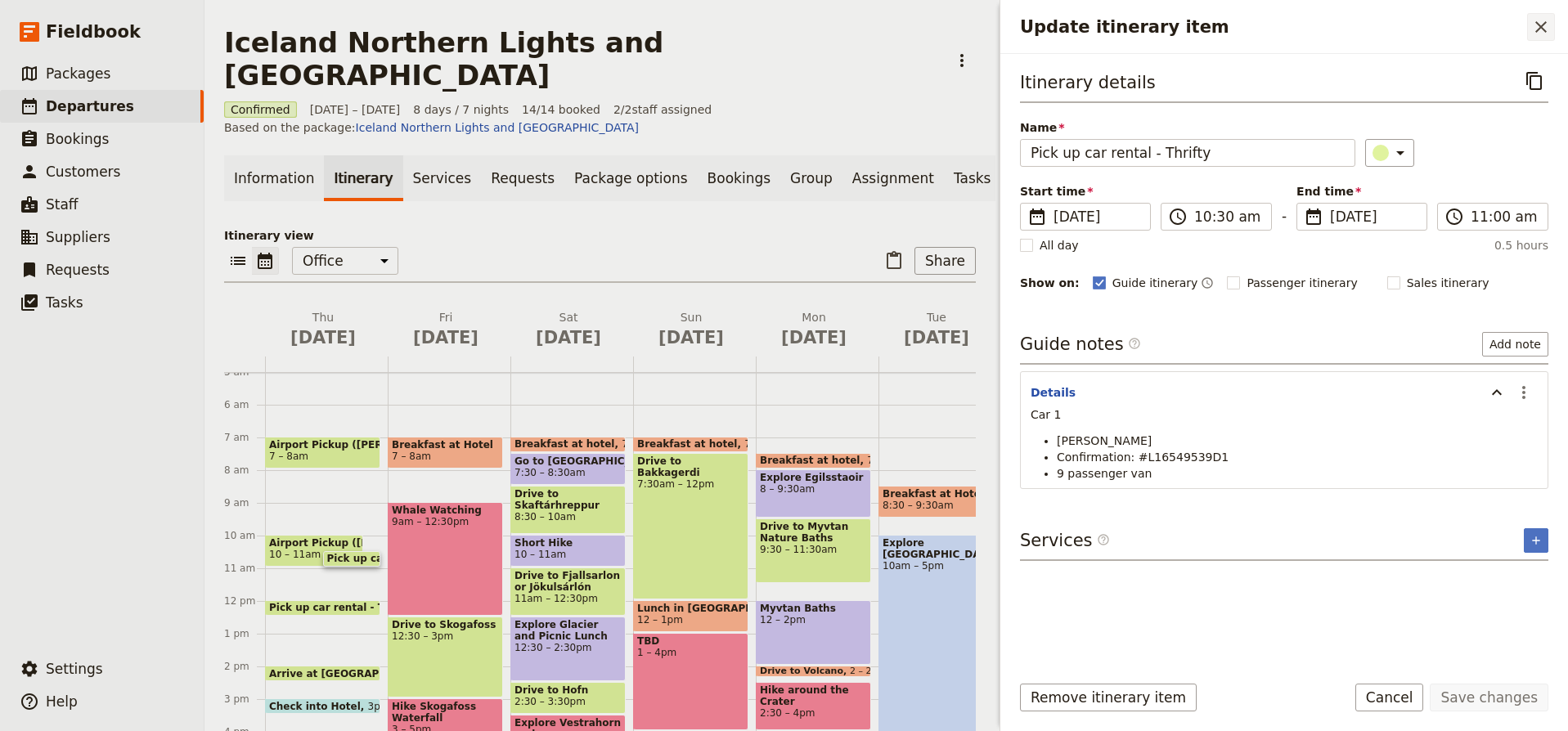
click at [1540, 26] on icon "Close drawer" at bounding box center [1541, 27] width 11 height 11
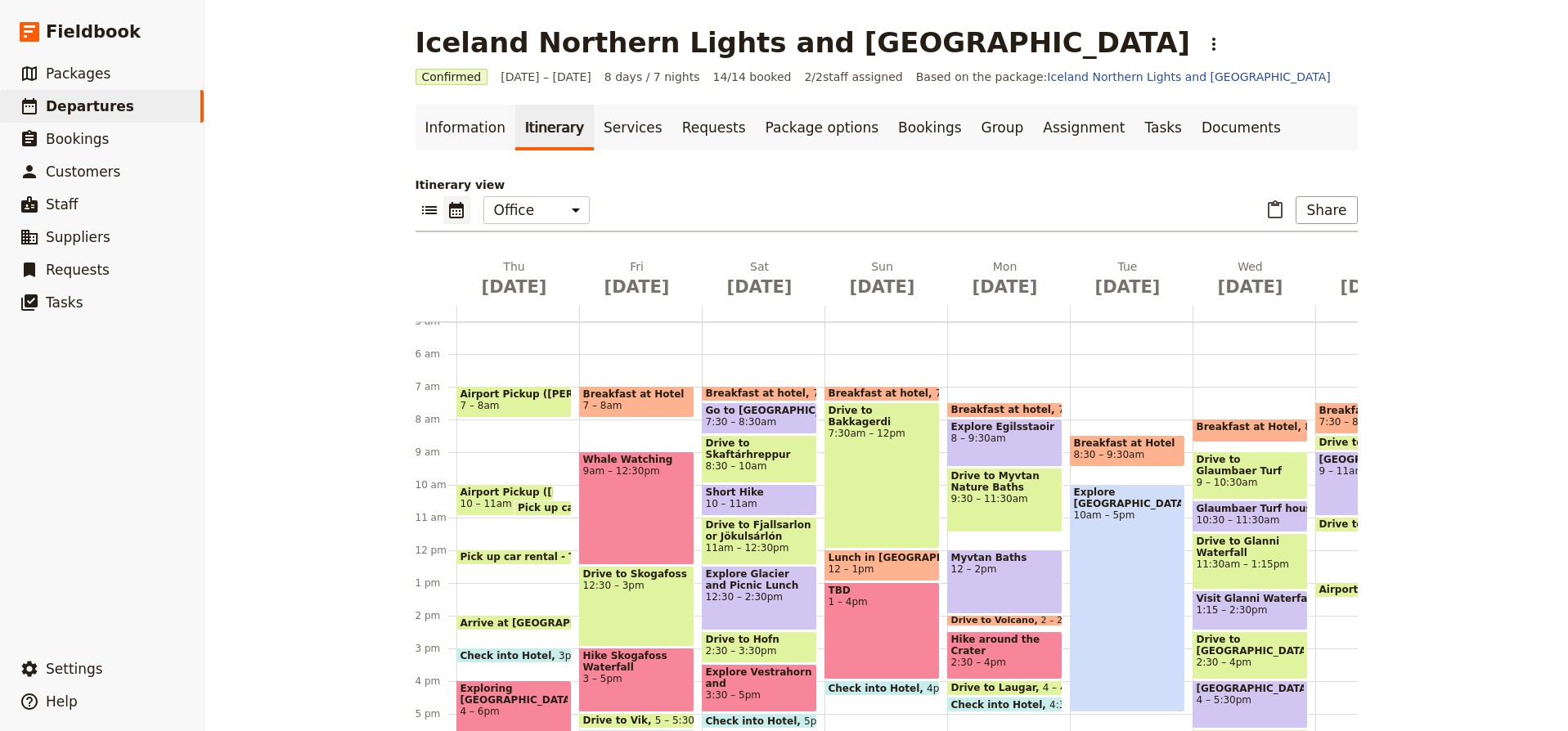
click at [497, 496] on span "Airport Pickup (Melanie" at bounding box center [506, 492] width 90 height 11
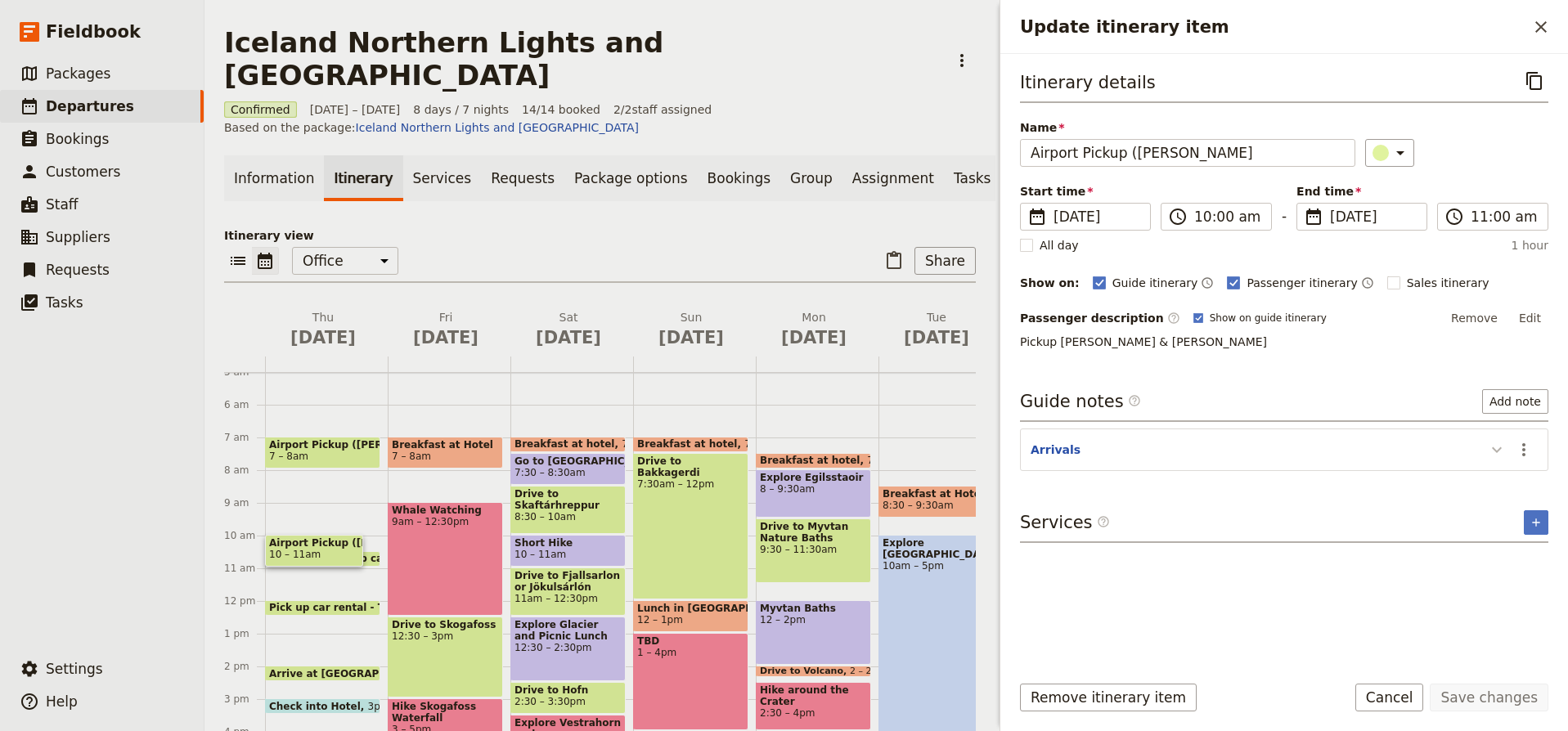
click at [1501, 446] on icon "Update itinerary item" at bounding box center [1497, 449] width 20 height 20
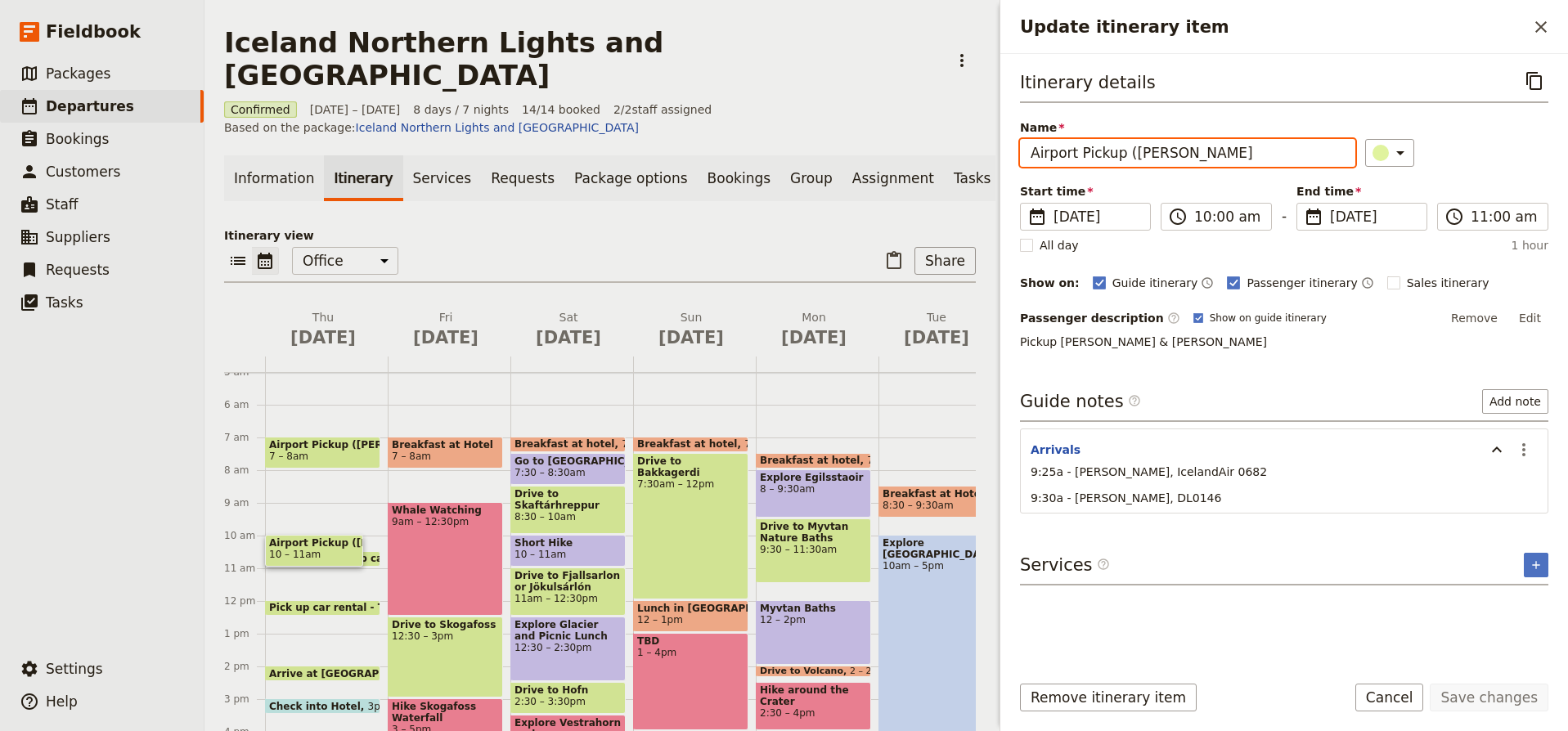
click at [1187, 151] on input "Airport Pickup (Melanie" at bounding box center [1187, 153] width 335 height 28
type input "Airport Pickup - Laura & Robyn"
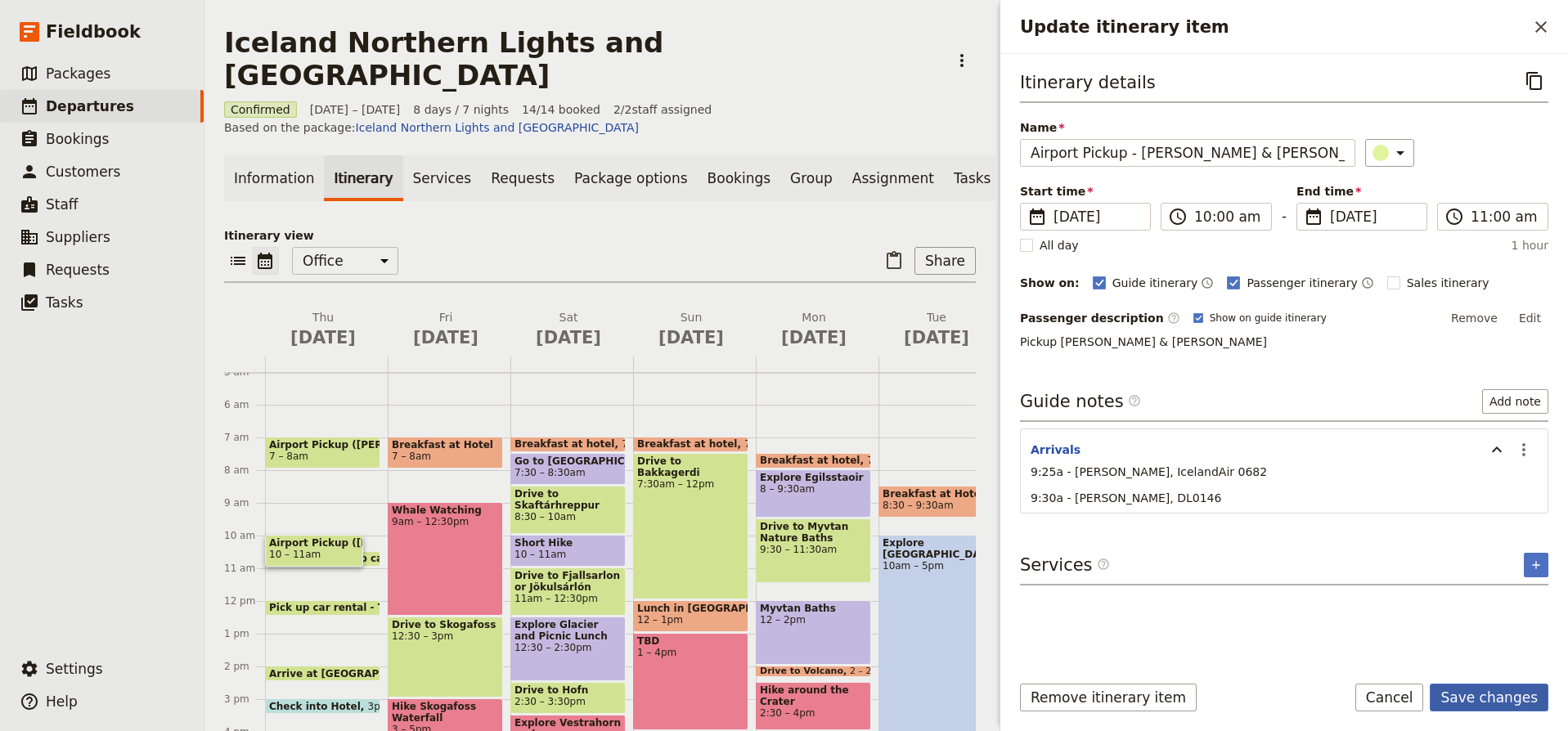
click at [1499, 707] on button "Save changes" at bounding box center [1490, 698] width 118 height 28
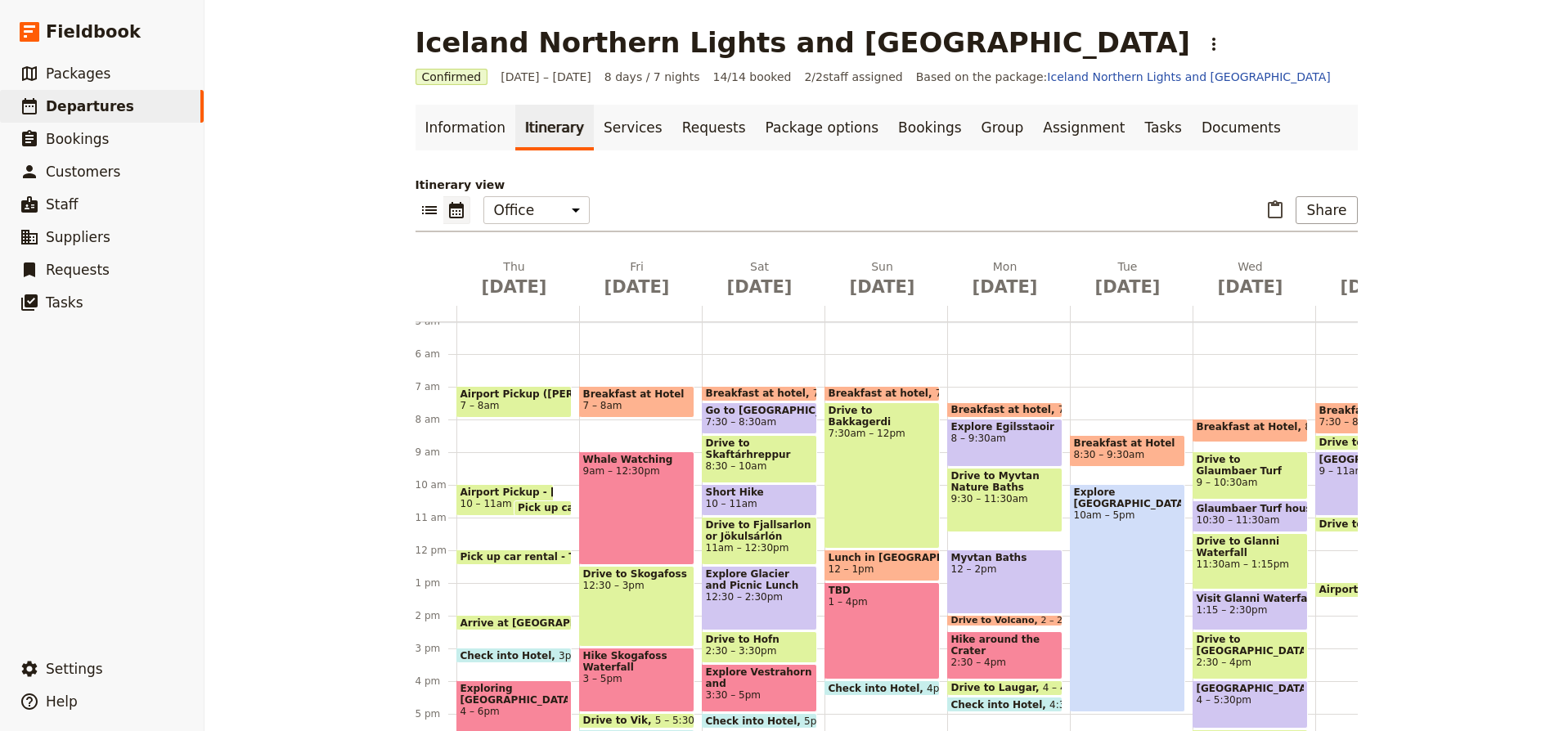
click at [543, 404] on span "7 – 8am" at bounding box center [514, 406] width 107 height 11
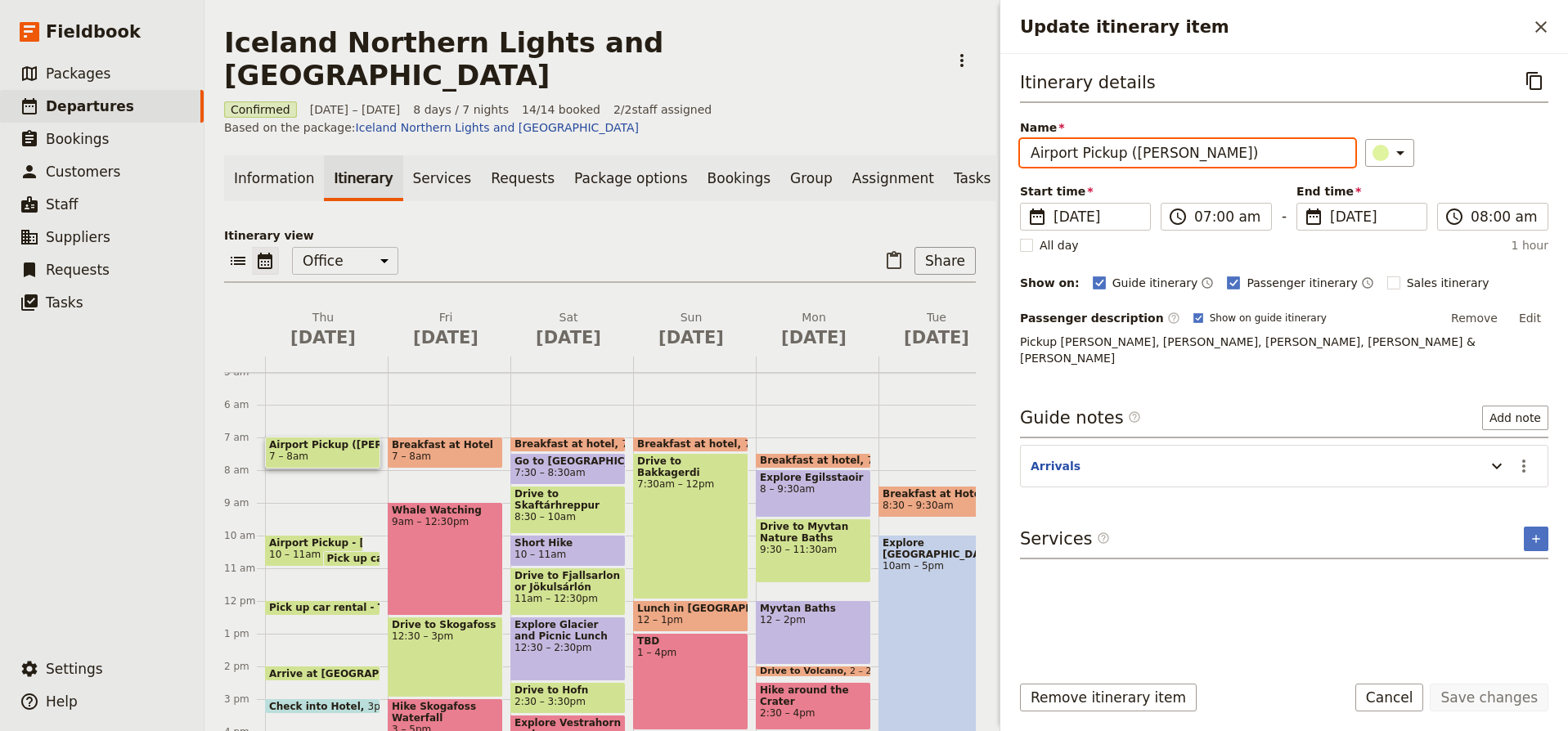
click at [1196, 157] on input "Airport Pickup (Melanie)" at bounding box center [1187, 153] width 335 height 28
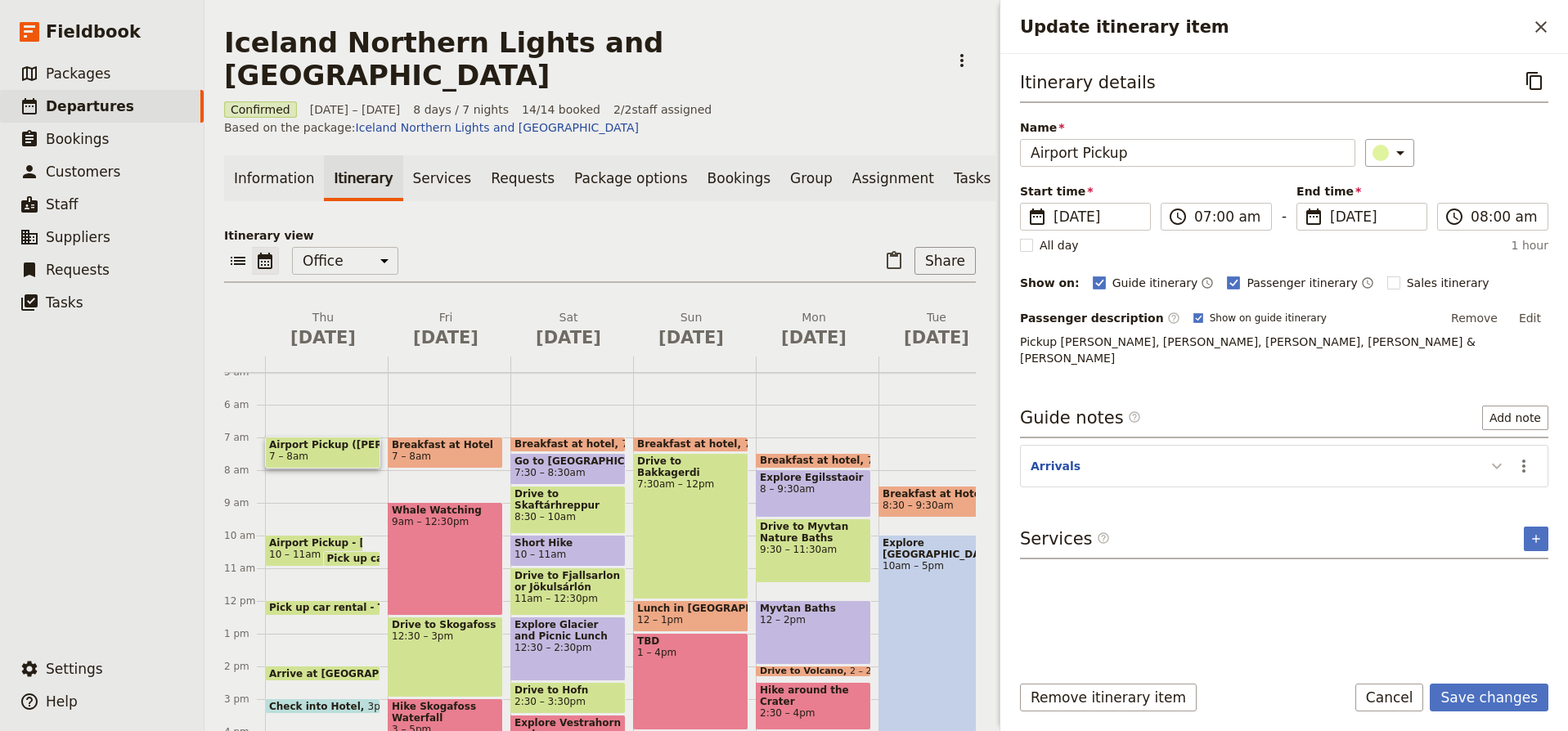
click at [1496, 456] on icon "Update itinerary item" at bounding box center [1497, 466] width 20 height 20
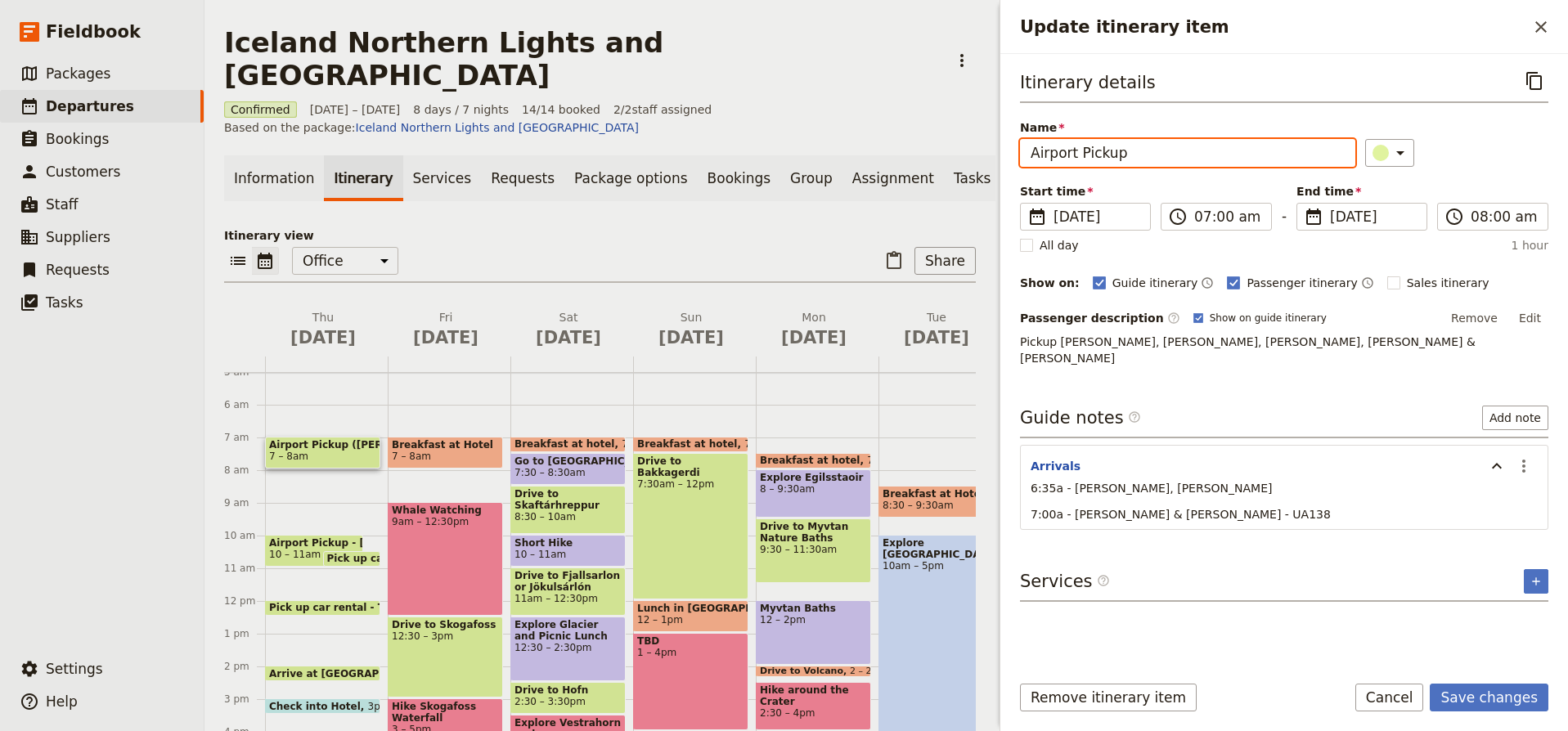
click at [1139, 149] on input "Airport Pickup" at bounding box center [1187, 153] width 335 height 28
type input "Airport Pickup - Daisy, Heidi, Lisa, Kim & Kathy"
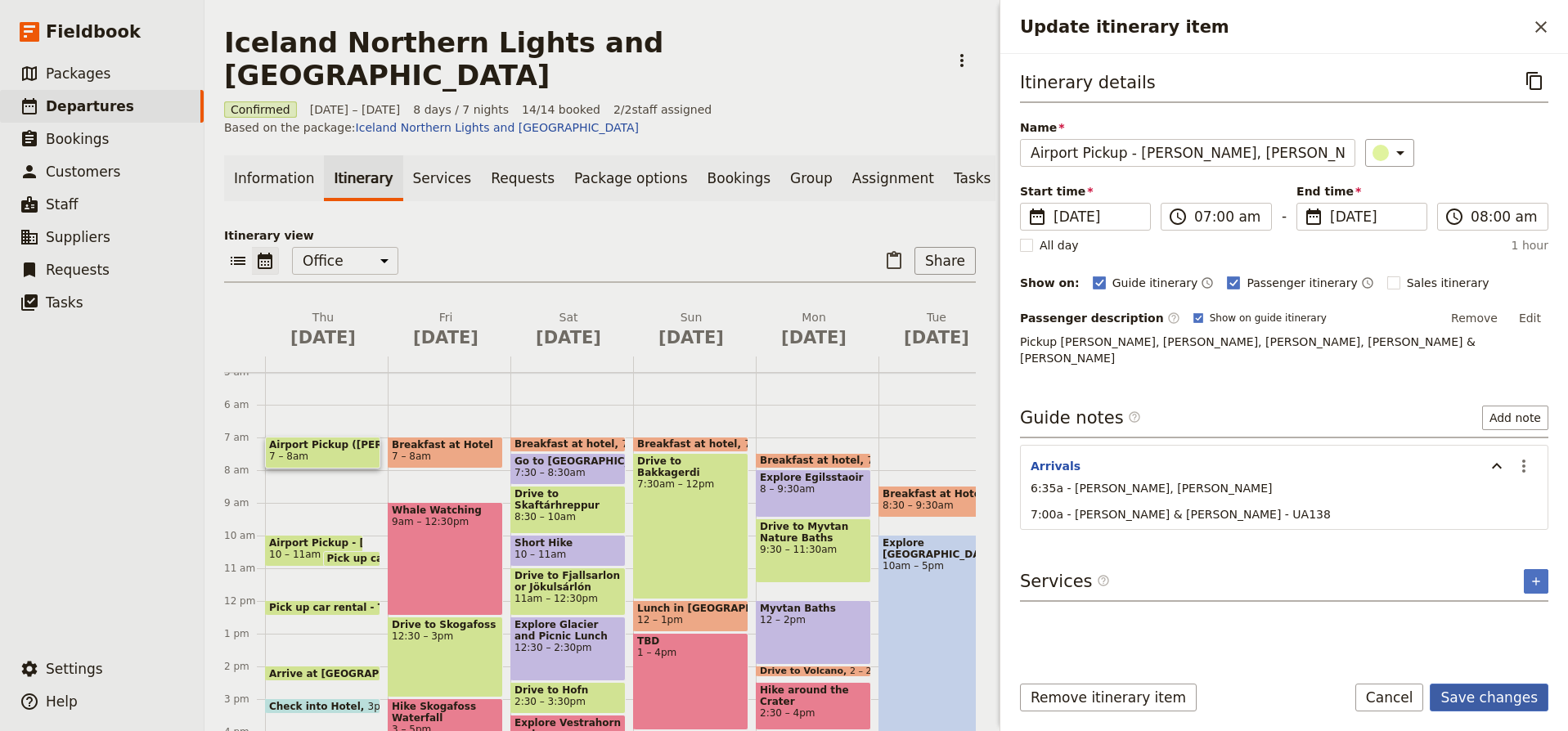
click at [1494, 696] on button "Save changes" at bounding box center [1490, 698] width 118 height 28
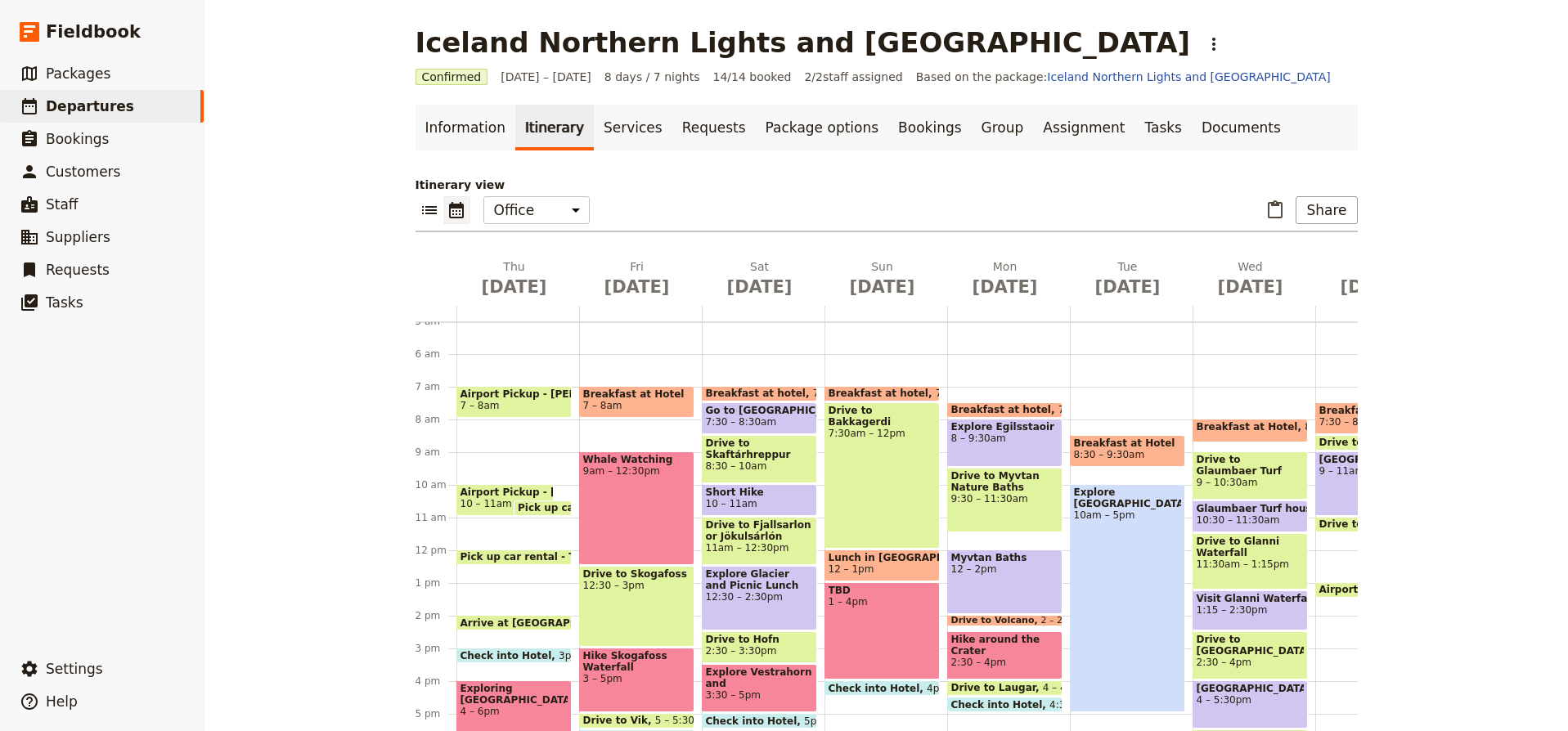
click at [516, 655] on span "Check into Hotel" at bounding box center [511, 656] width 99 height 10
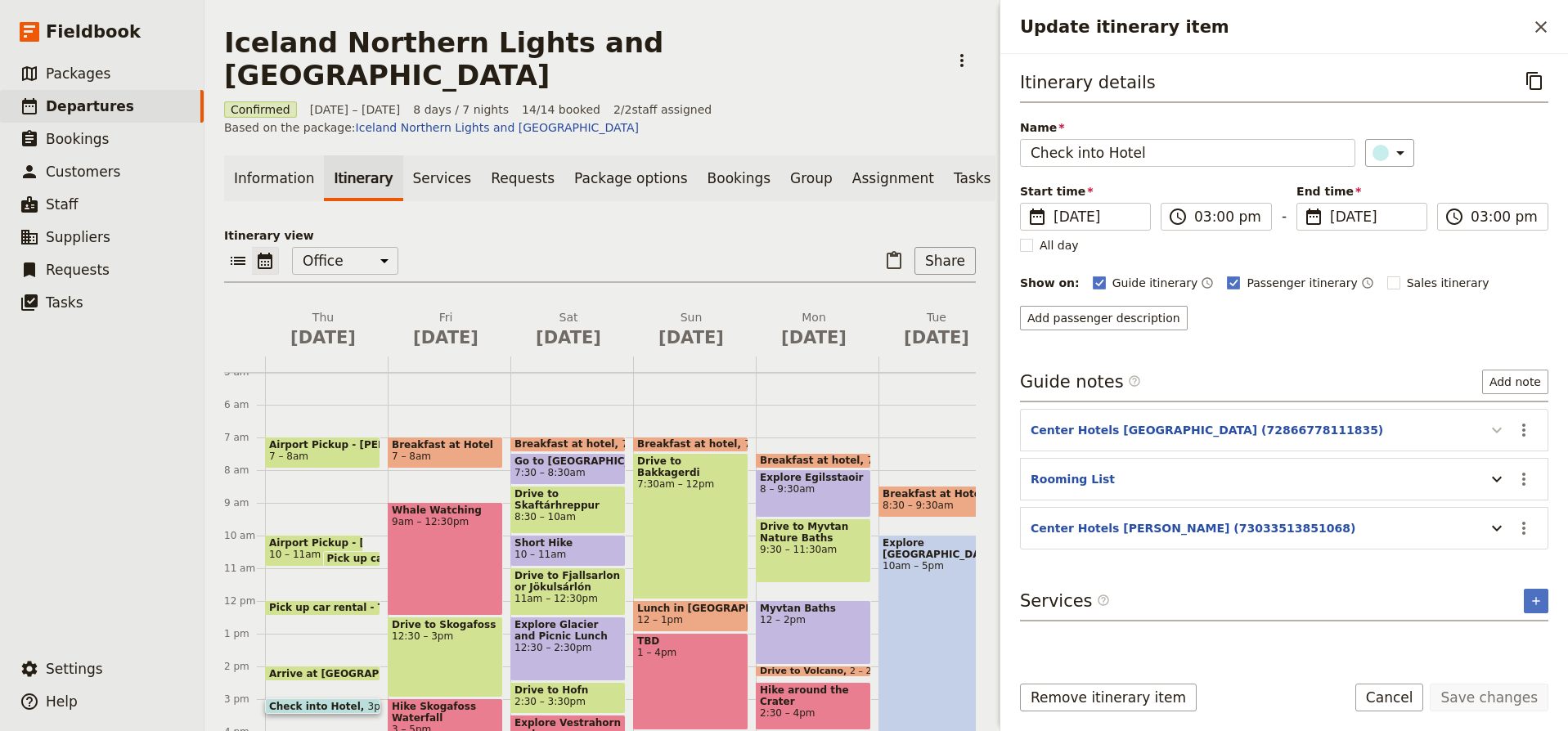
click at [1504, 428] on icon "Update itinerary item" at bounding box center [1497, 430] width 20 height 20
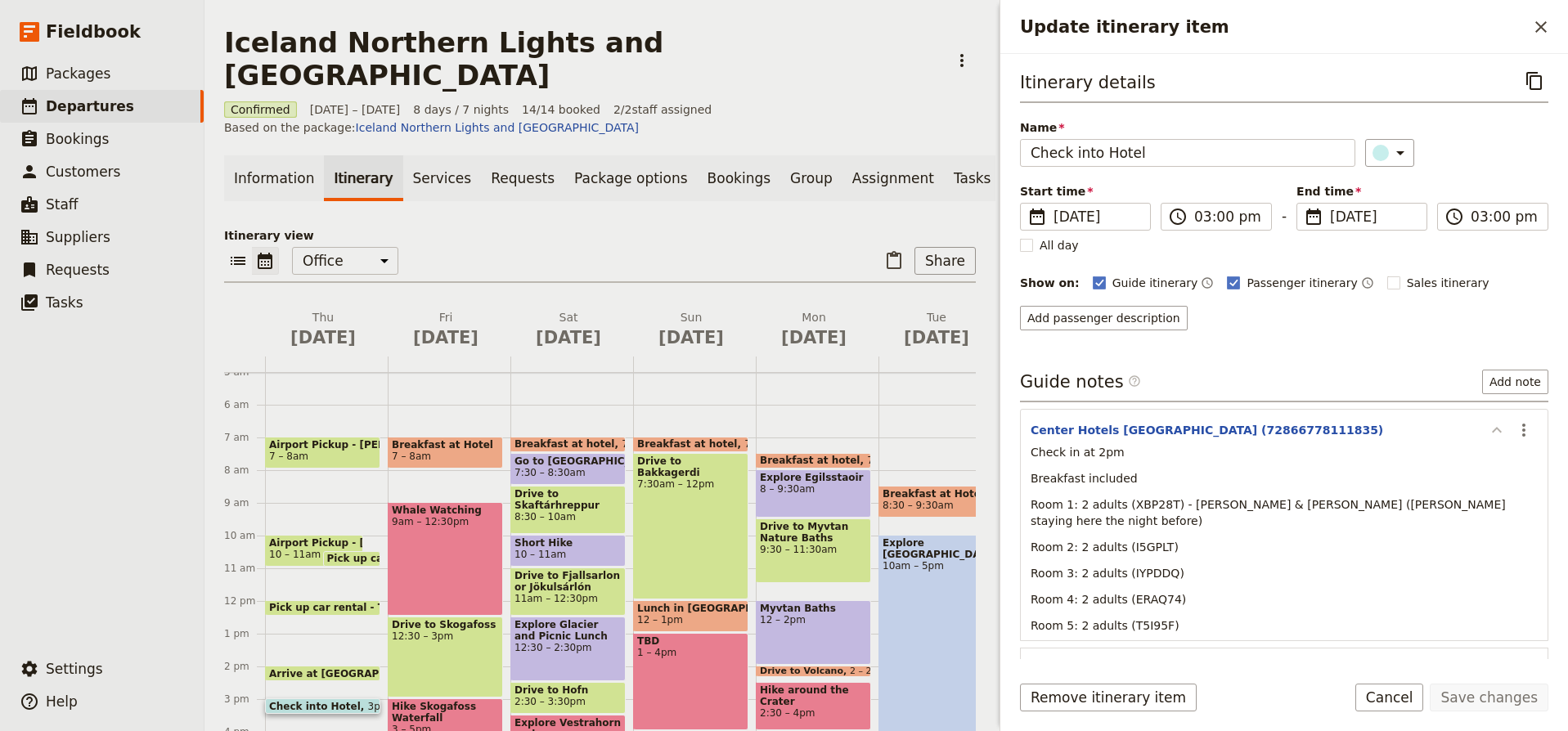
click at [1504, 428] on icon "Update itinerary item" at bounding box center [1497, 430] width 20 height 20
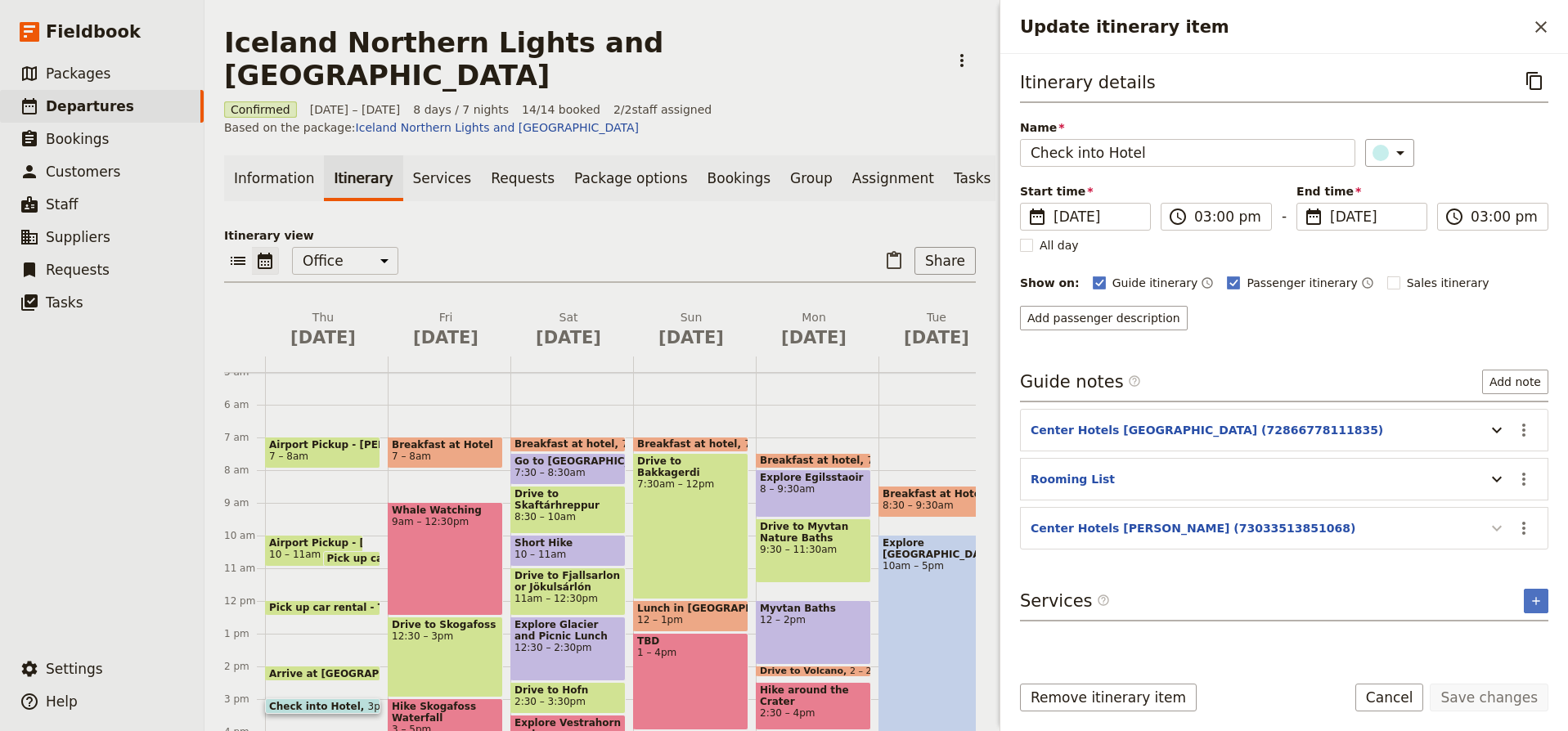
click at [1494, 531] on icon "Update itinerary item" at bounding box center [1497, 529] width 20 height 20
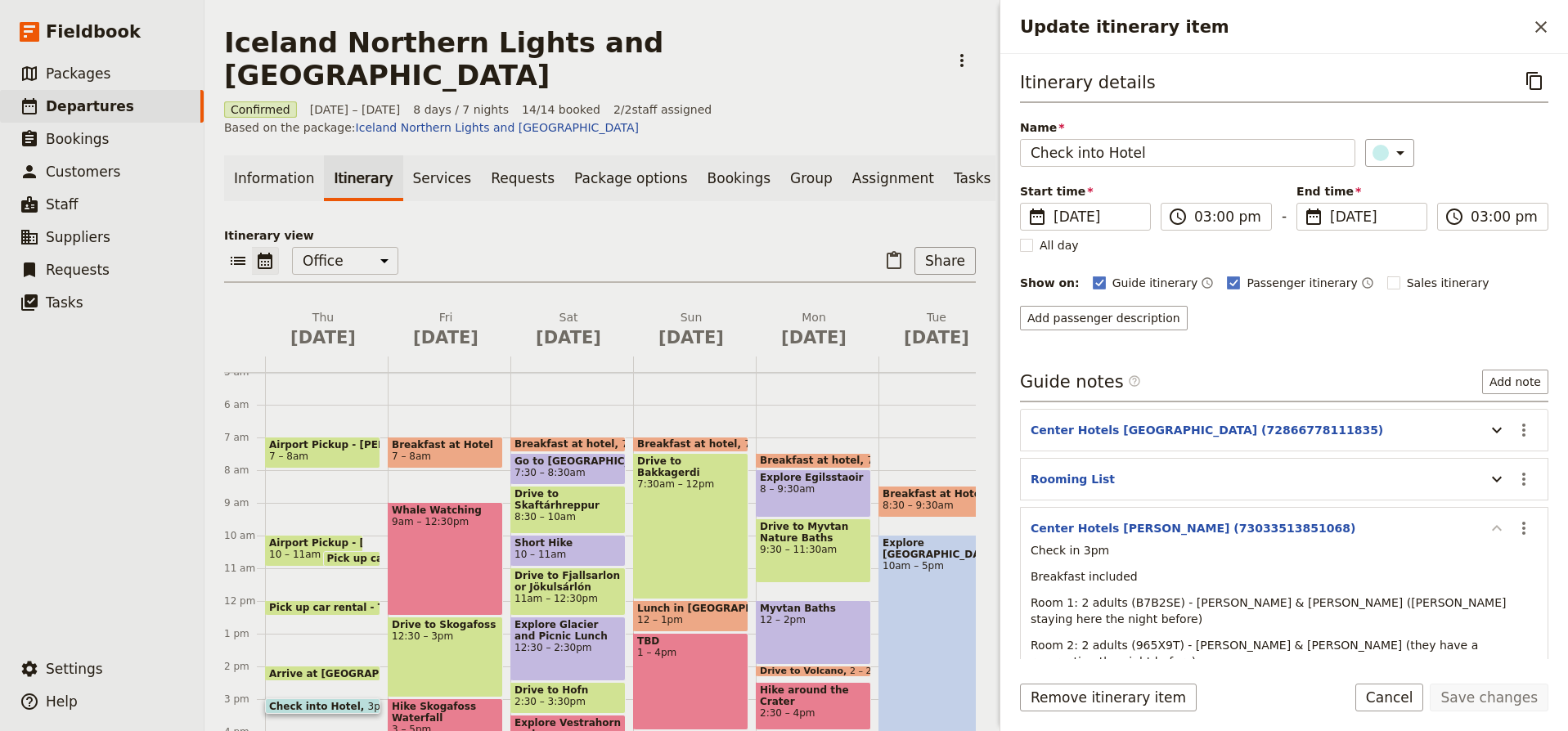
click at [1494, 531] on icon "Update itinerary item" at bounding box center [1497, 528] width 10 height 6
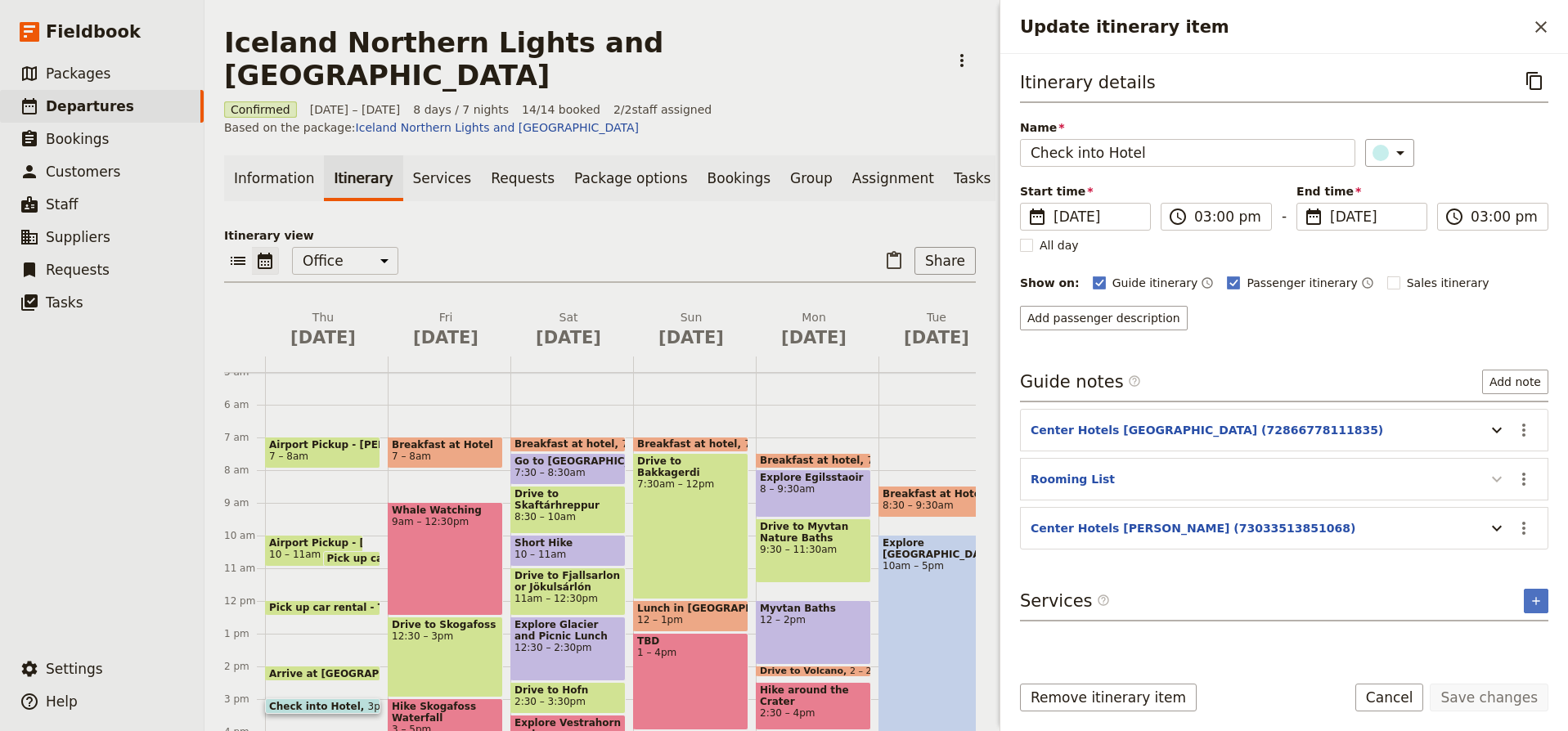
click at [1495, 480] on icon "Update itinerary item" at bounding box center [1497, 480] width 10 height 6
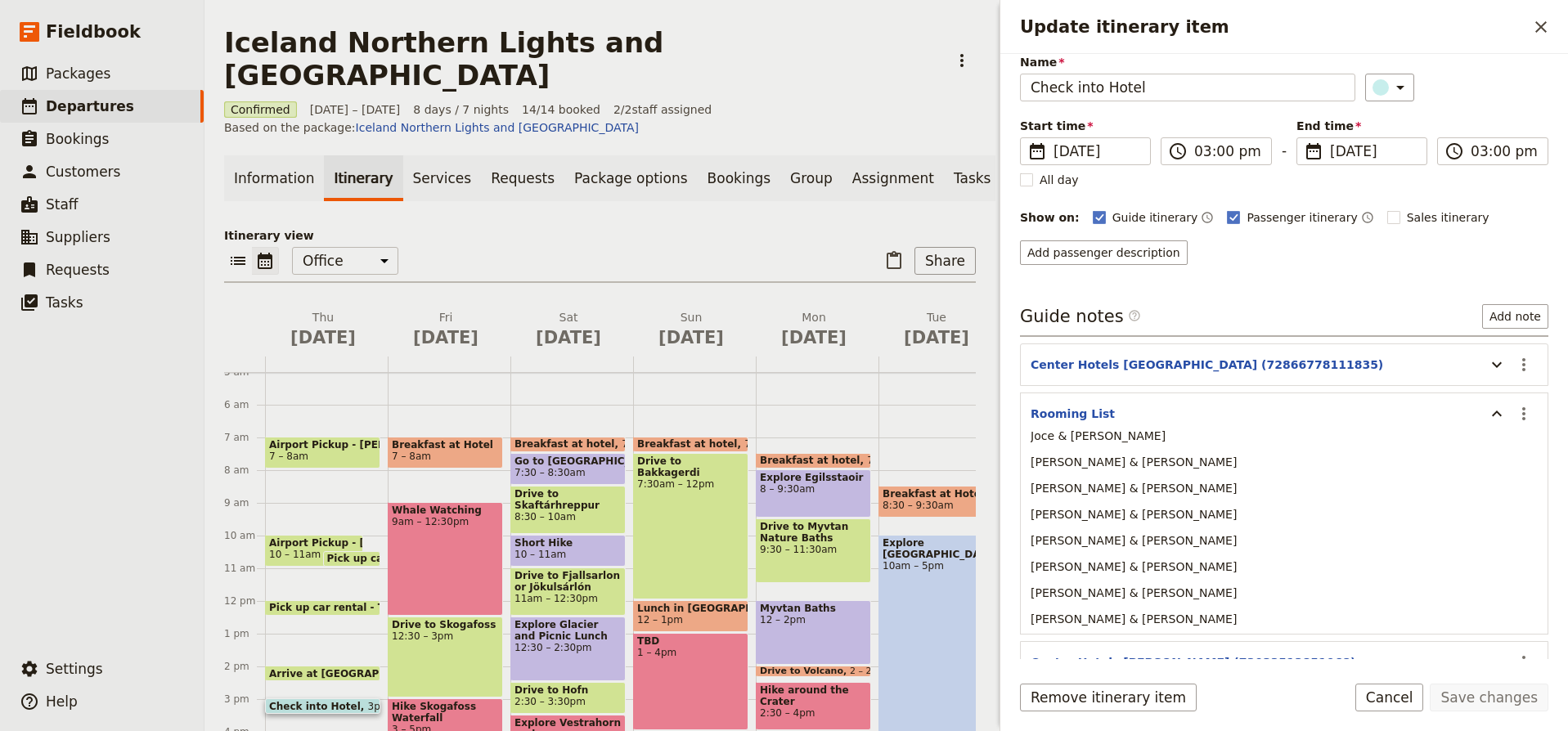
scroll to position [72, 0]
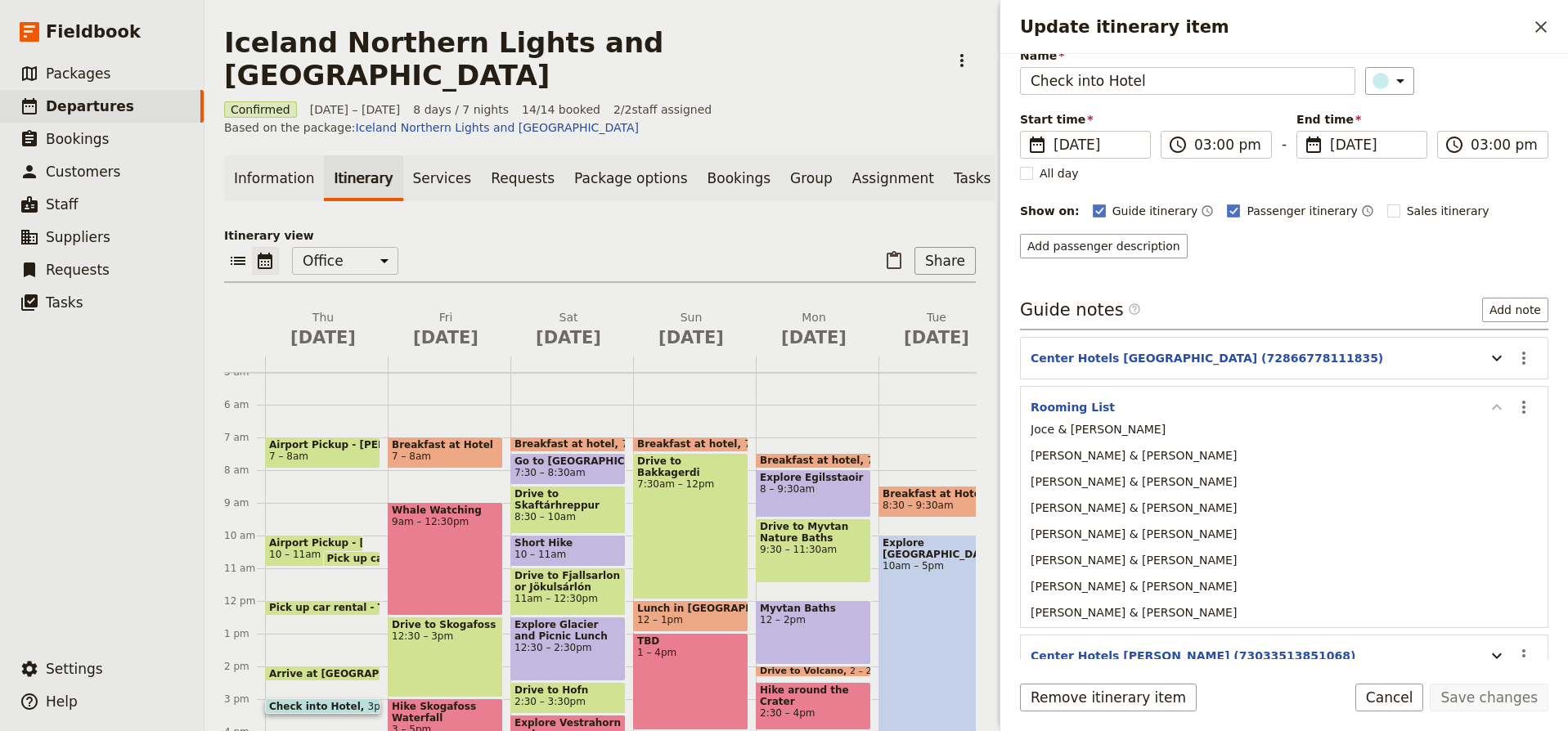
click at [1499, 408] on icon "Update itinerary item" at bounding box center [1497, 407] width 10 height 6
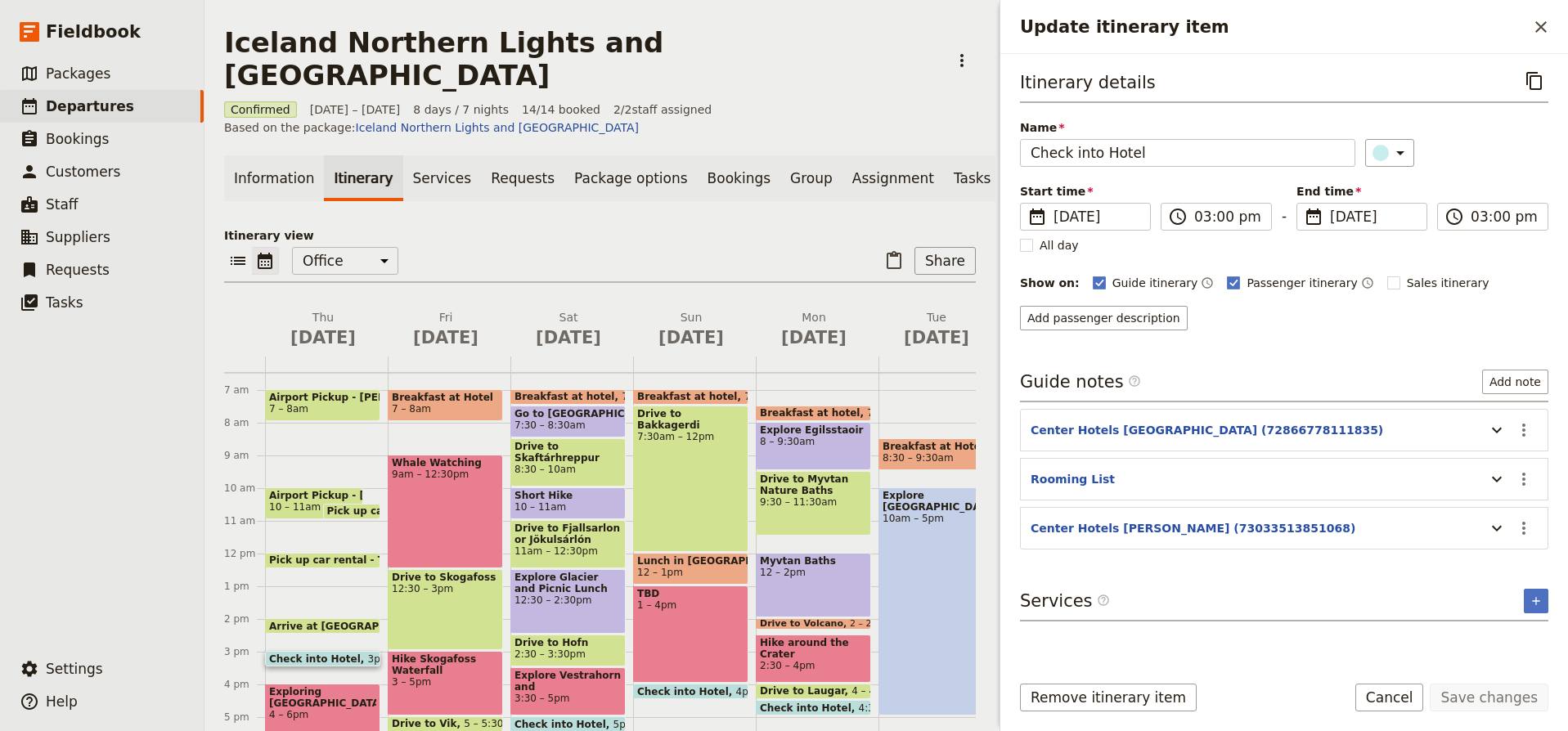
scroll to position [214, 0]
click at [1541, 25] on icon "Close drawer" at bounding box center [1541, 27] width 20 height 20
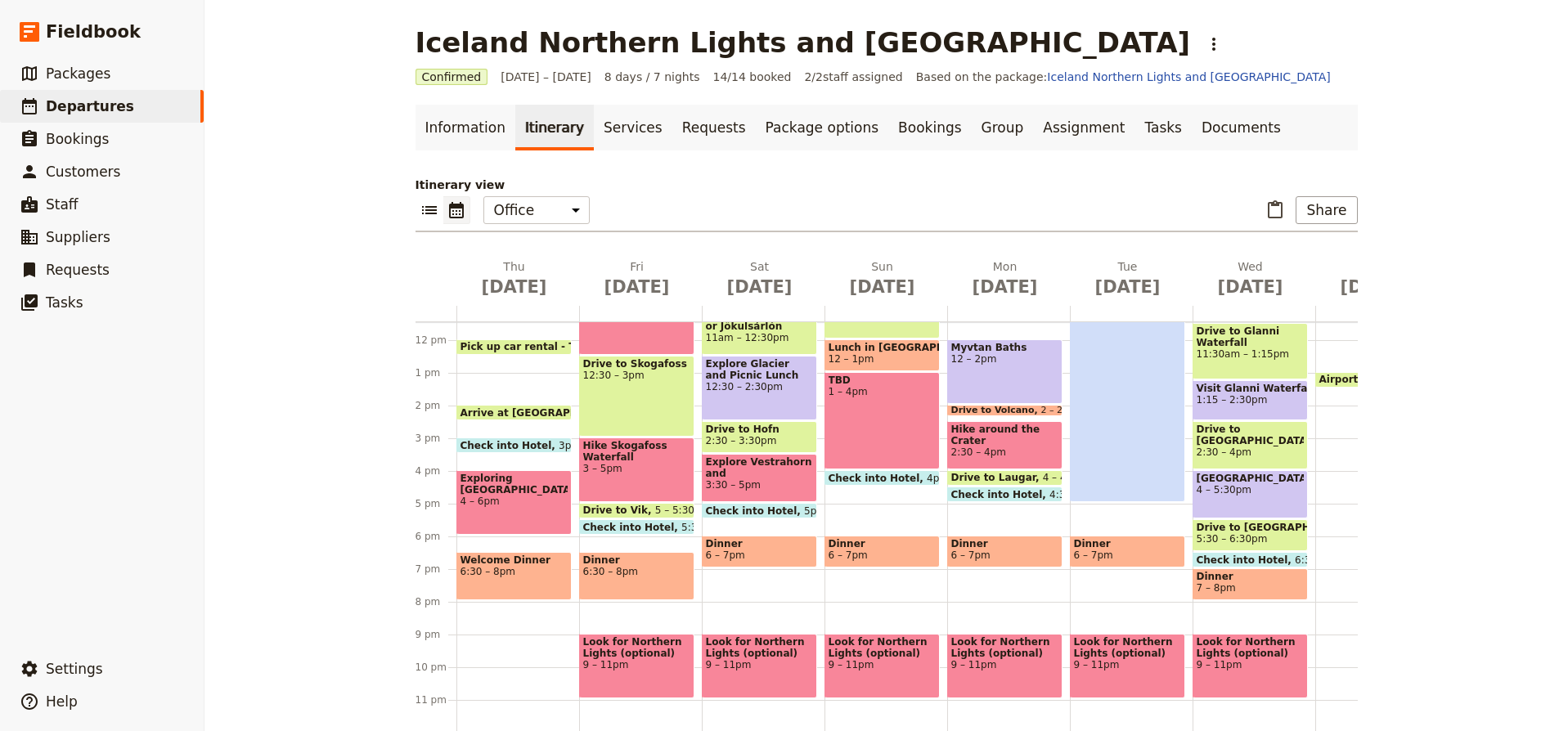
scroll to position [375, 0]
click at [654, 577] on div "Dinner 6:30 – 8pm" at bounding box center [637, 576] width 115 height 49
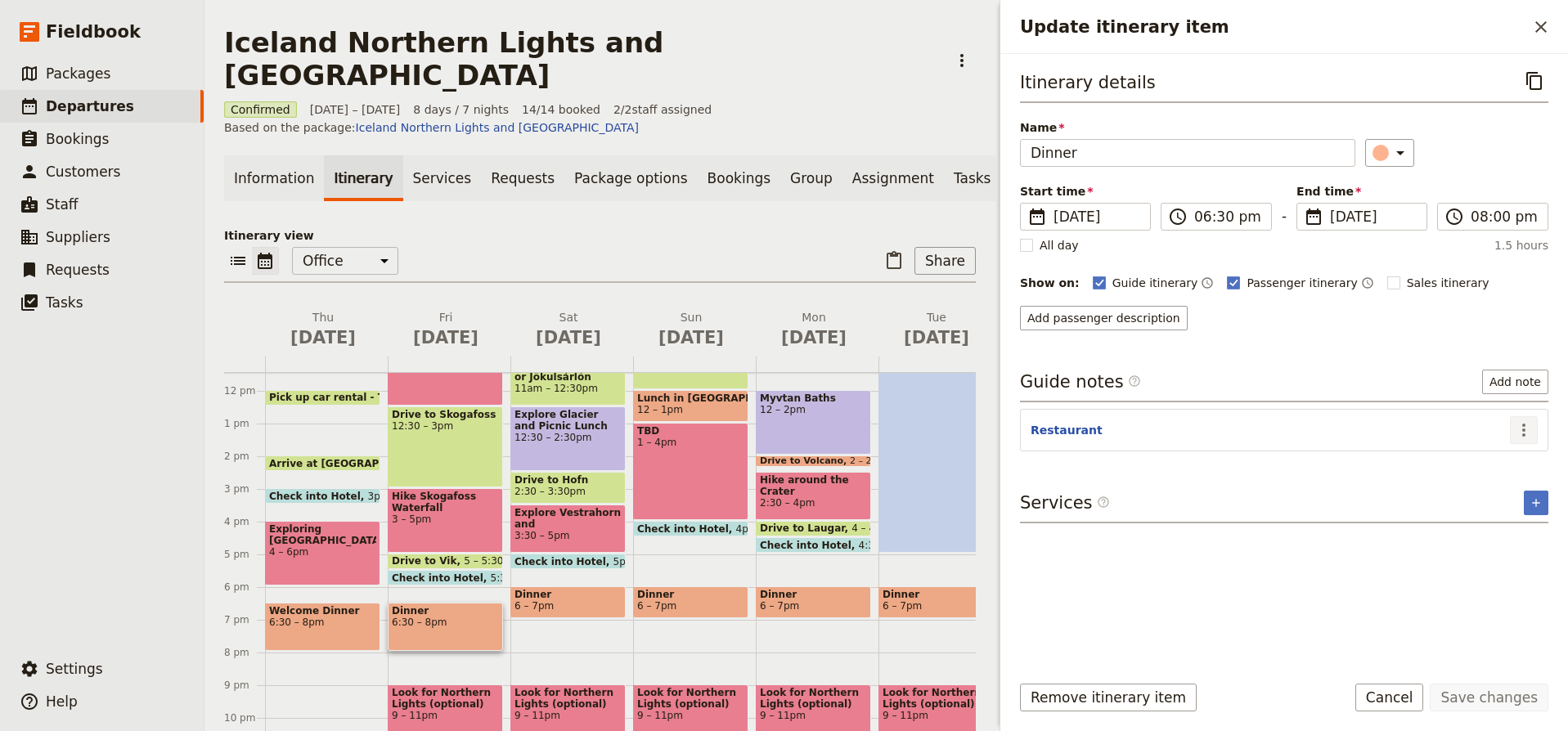
click at [1527, 425] on icon "Actions" at bounding box center [1524, 430] width 20 height 20
click at [1282, 428] on header "Restaurant" at bounding box center [1270, 431] width 479 height 20
click at [1052, 428] on button "Restaurant" at bounding box center [1066, 429] width 72 height 16
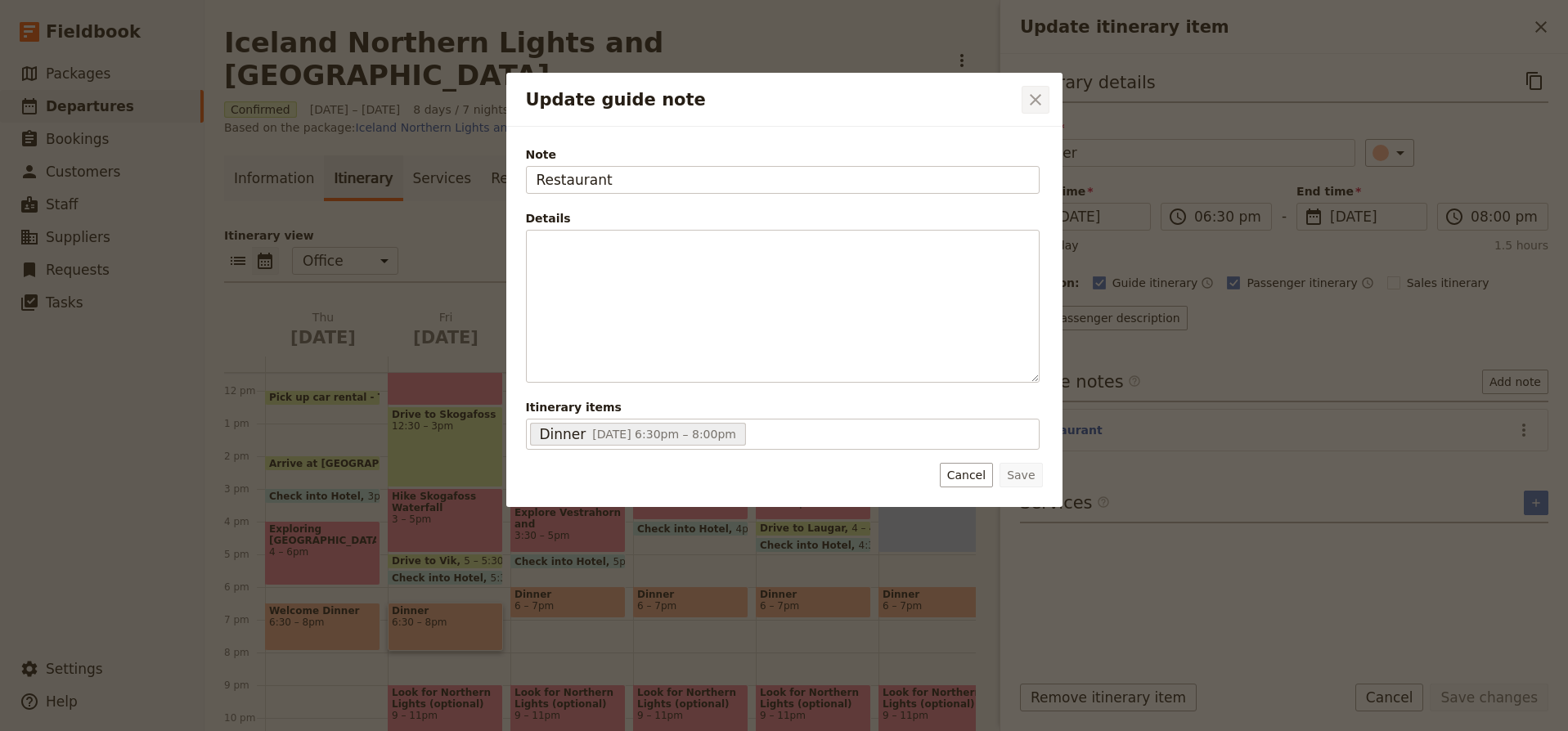
click at [1035, 97] on icon "Close dialog" at bounding box center [1035, 99] width 20 height 20
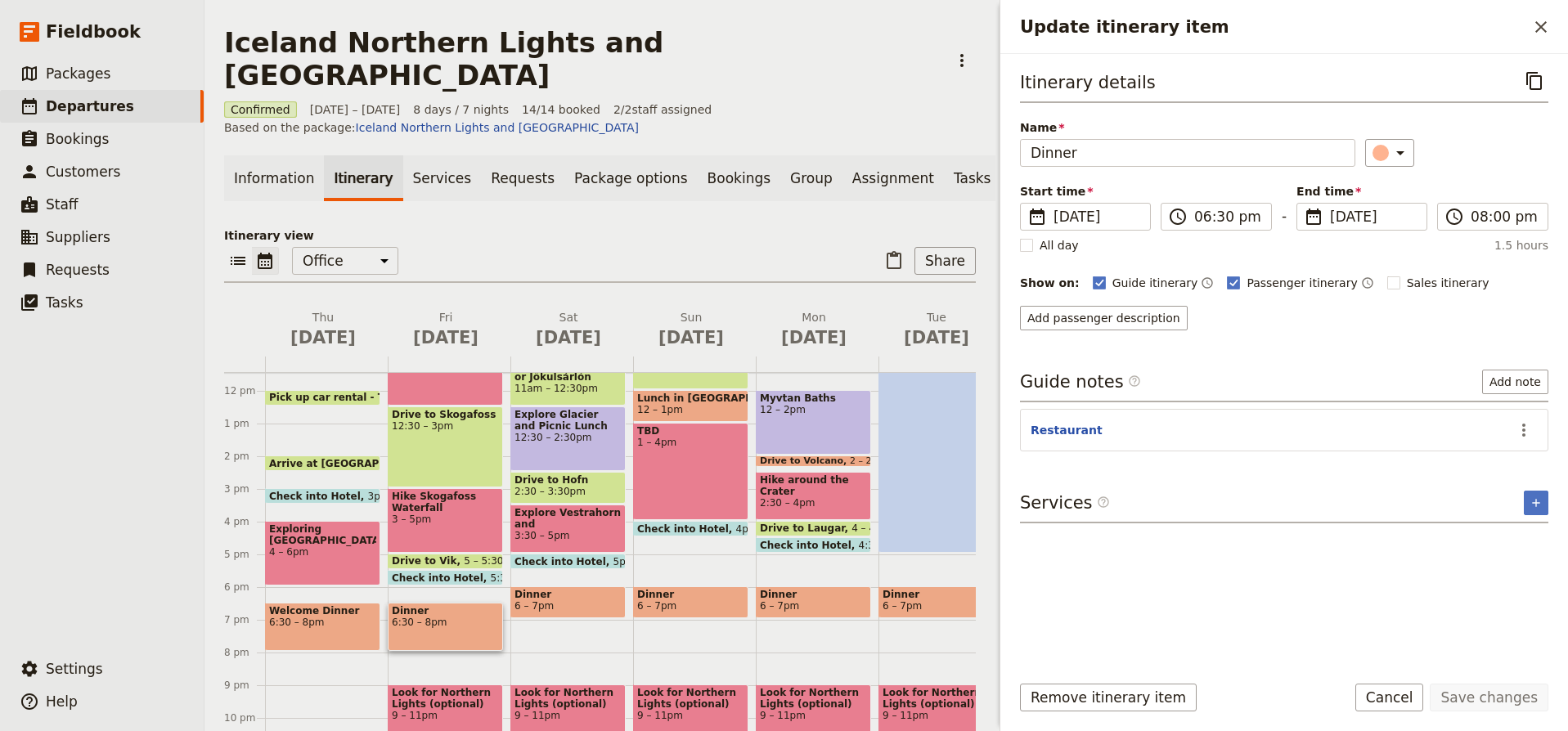
click at [558, 600] on span "6 – 7pm" at bounding box center [568, 606] width 107 height 11
click at [1497, 430] on icon "Update itinerary item" at bounding box center [1497, 430] width 20 height 20
click at [702, 600] on span "6 – 7pm" at bounding box center [691, 606] width 107 height 11
click at [1499, 428] on icon "Update itinerary item" at bounding box center [1497, 430] width 20 height 20
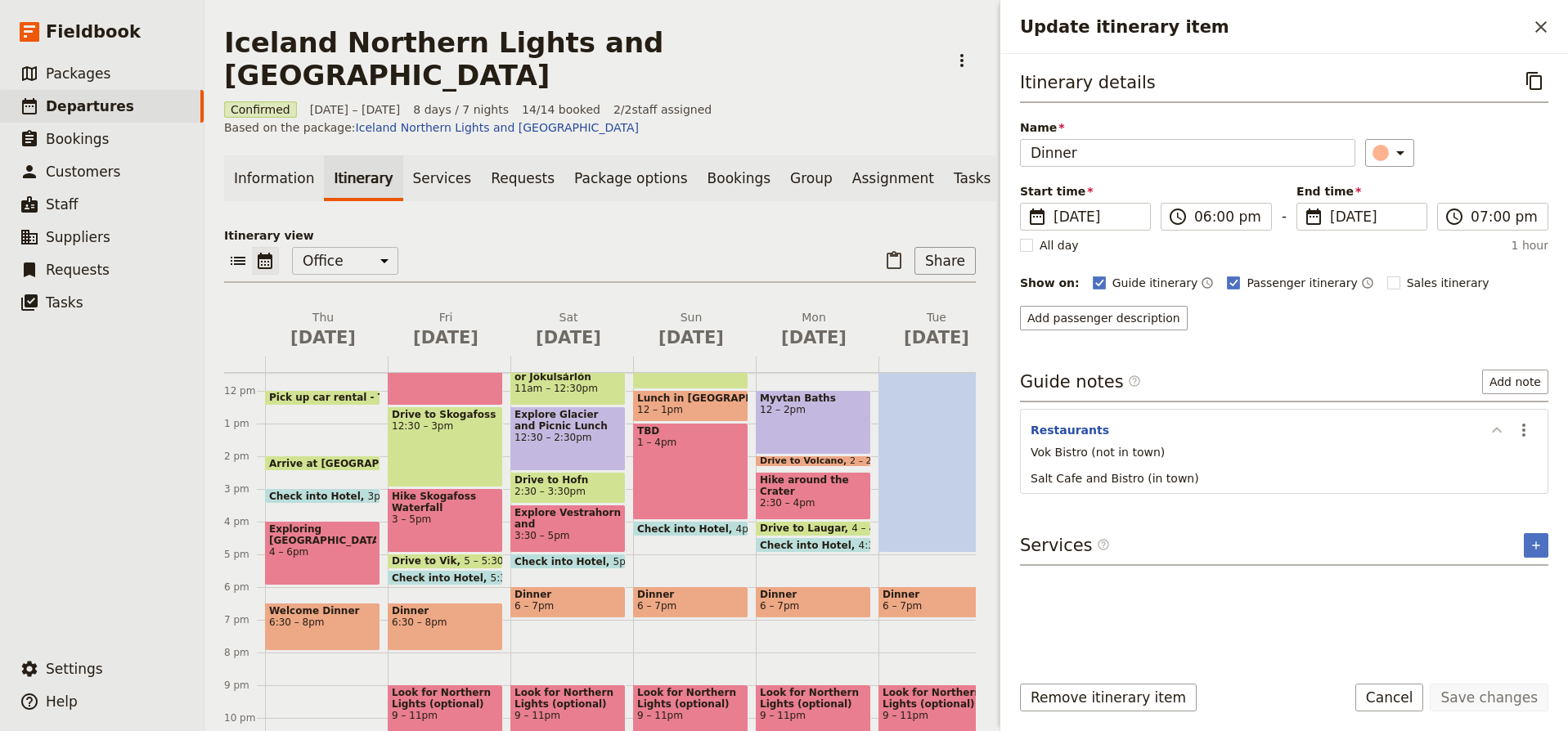
click at [1499, 428] on icon "Update itinerary item" at bounding box center [1497, 430] width 20 height 20
click at [813, 611] on span at bounding box center [813, 614] width 114 height 7
click at [1499, 428] on icon "Update itinerary item" at bounding box center [1497, 430] width 20 height 20
click at [926, 600] on span "6 – 7pm" at bounding box center [936, 606] width 107 height 11
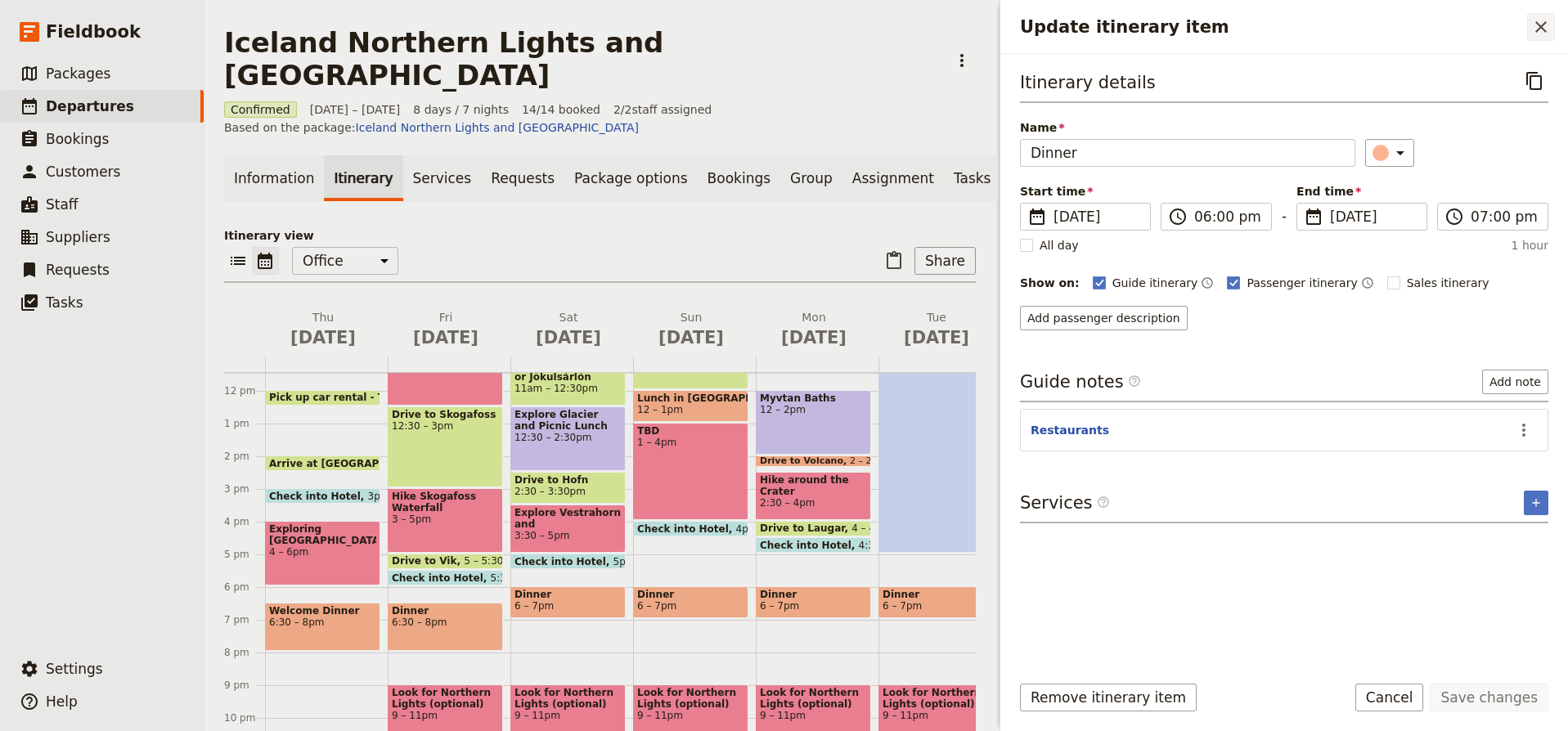
click at [1540, 30] on icon "Close drawer" at bounding box center [1541, 27] width 20 height 20
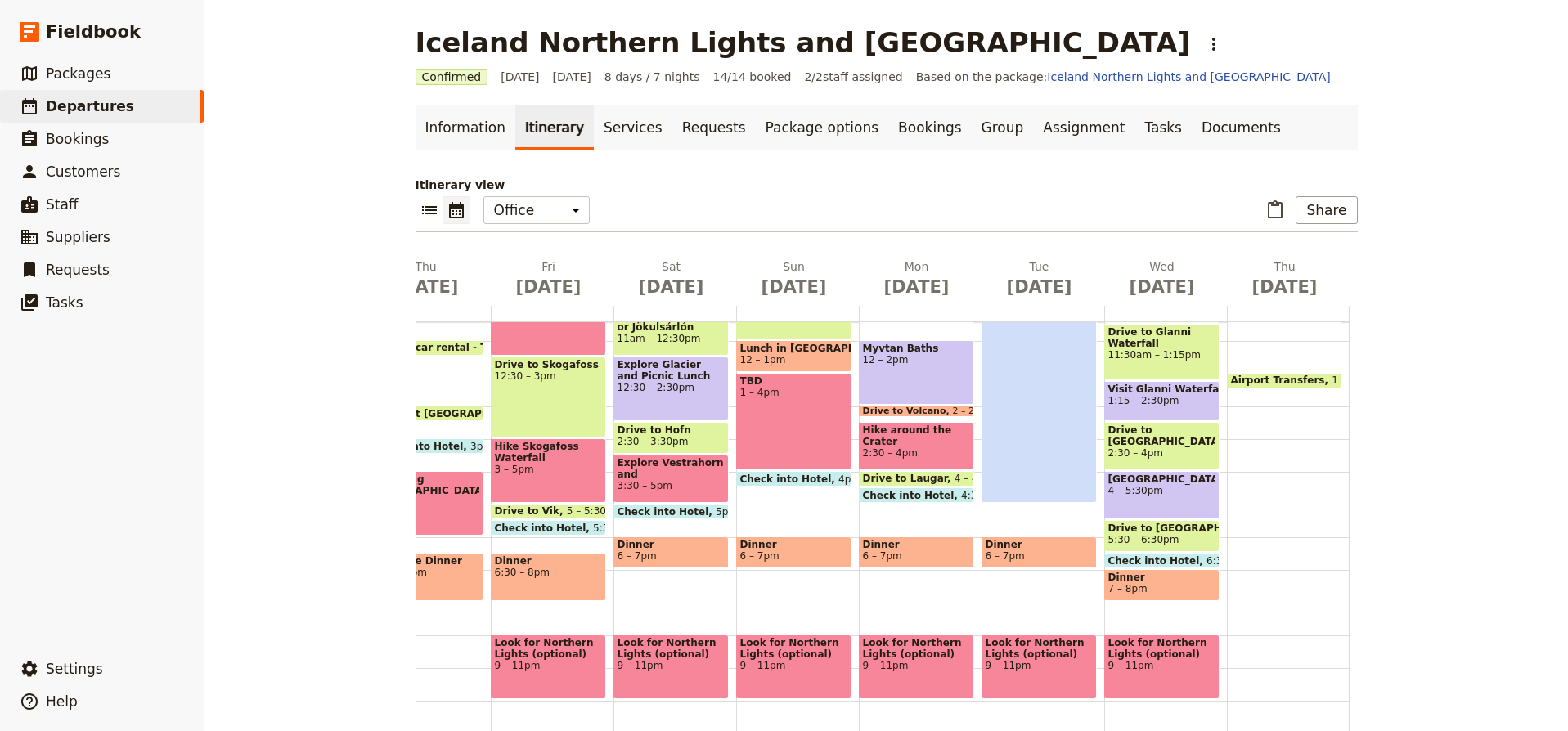
scroll to position [373, 0]
click at [1206, 559] on span "6:30pm" at bounding box center [1224, 561] width 37 height 10
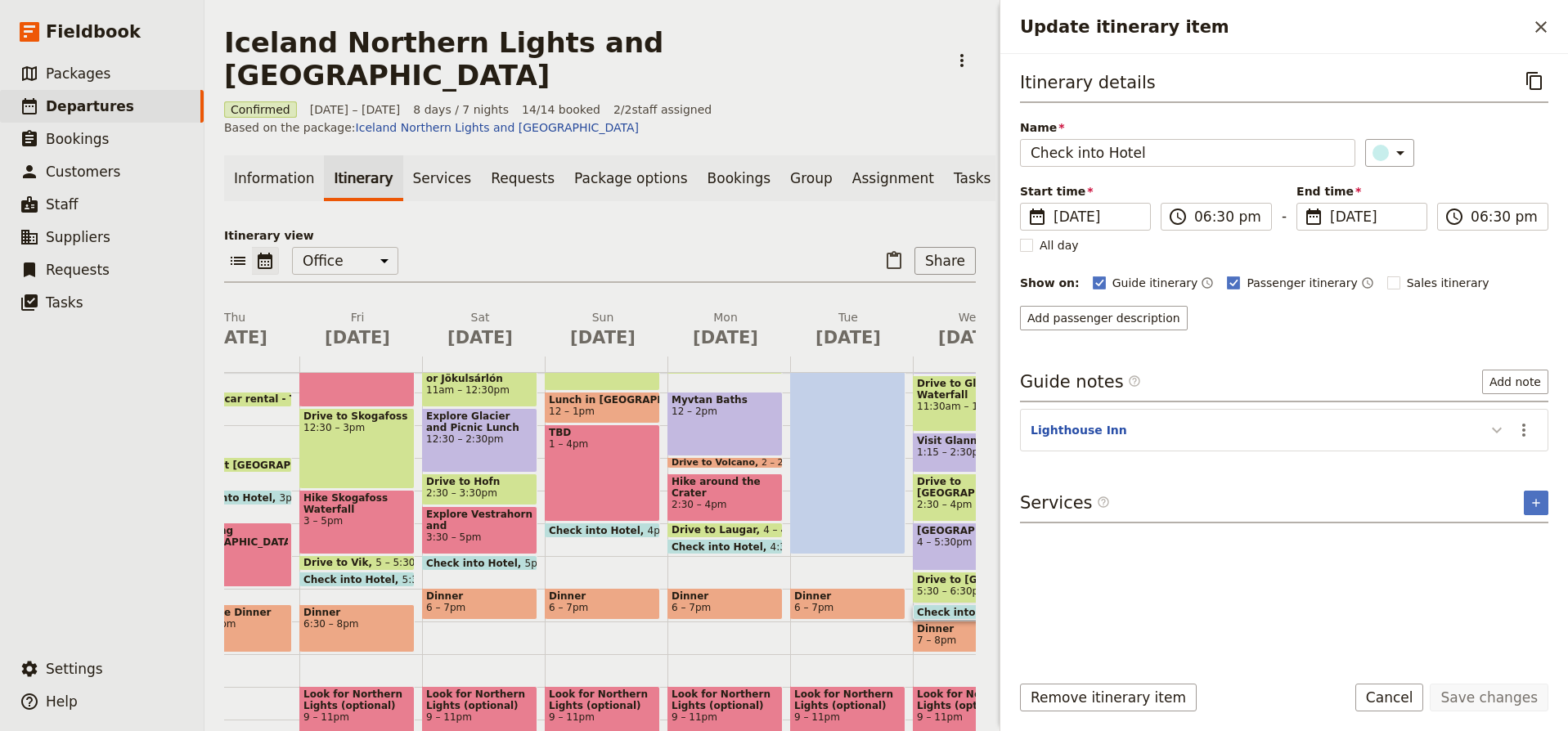
click at [1497, 427] on icon "Update itinerary item" at bounding box center [1497, 430] width 20 height 20
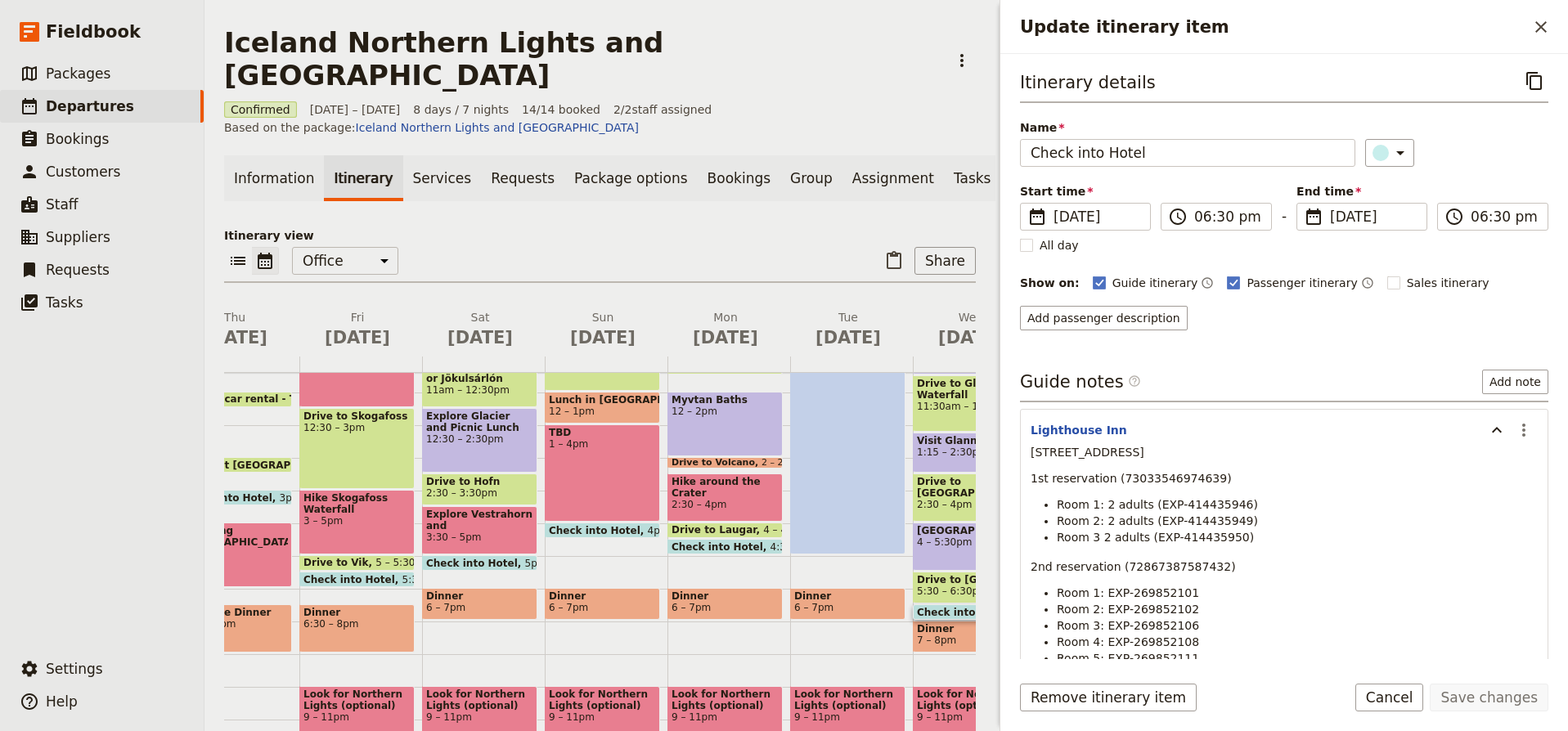
scroll to position [0, 0]
click at [1541, 26] on icon "Close drawer" at bounding box center [1541, 27] width 20 height 20
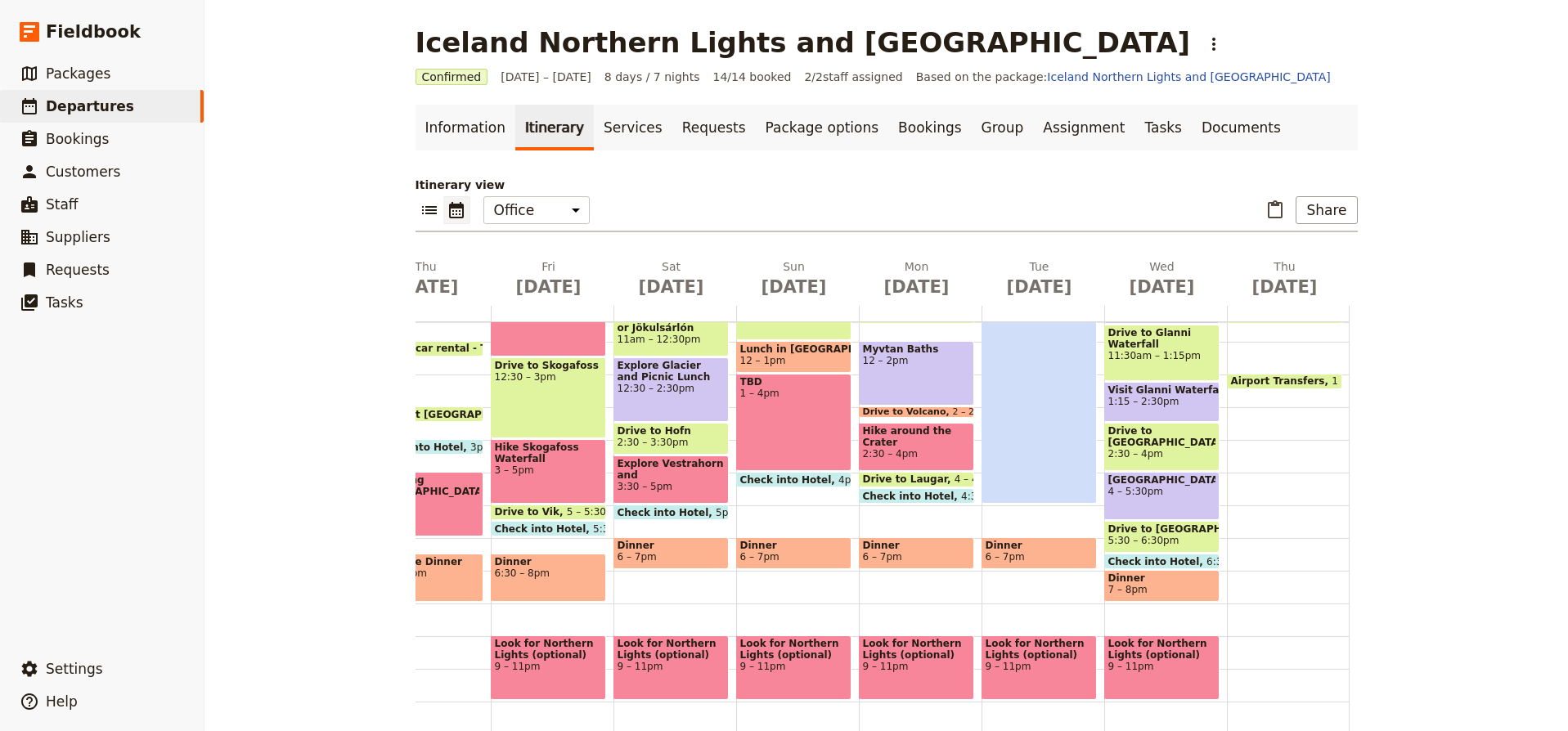
click at [1177, 581] on span "Dinner" at bounding box center [1162, 578] width 107 height 11
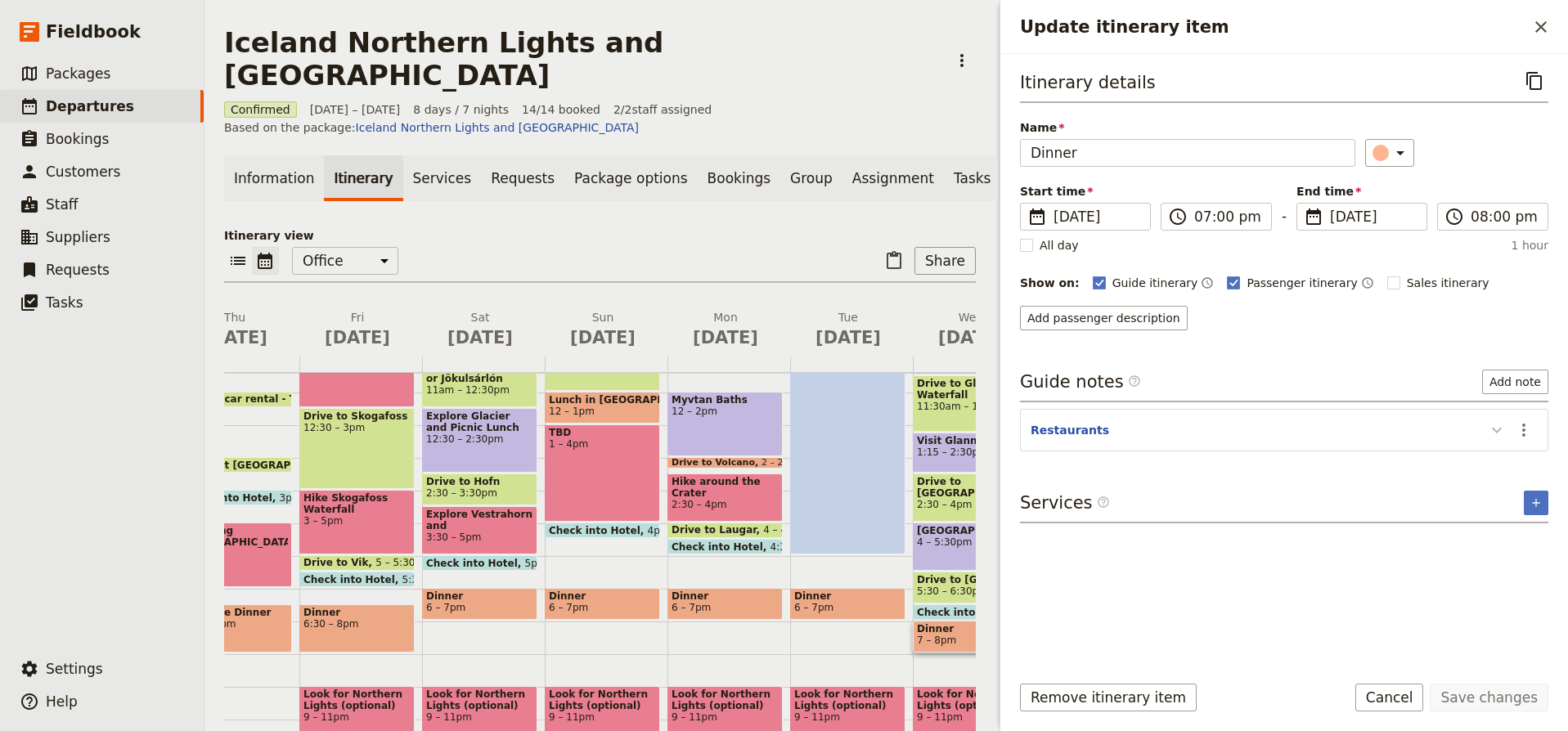
click at [1500, 429] on icon "Update itinerary item" at bounding box center [1497, 430] width 10 height 6
click at [1522, 430] on icon "Actions" at bounding box center [1524, 430] width 20 height 20
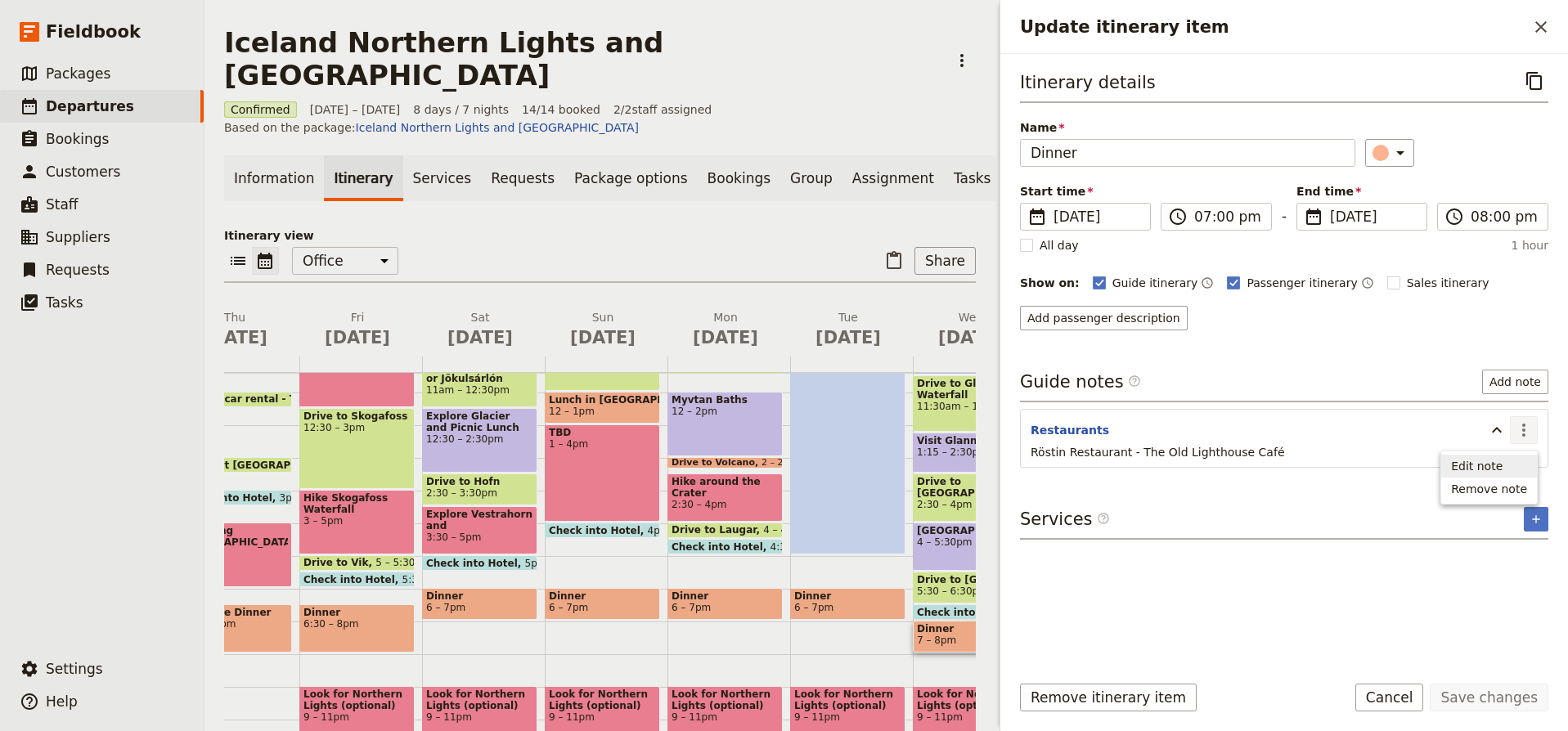
click at [1502, 462] on span "Edit note" at bounding box center [1477, 466] width 52 height 16
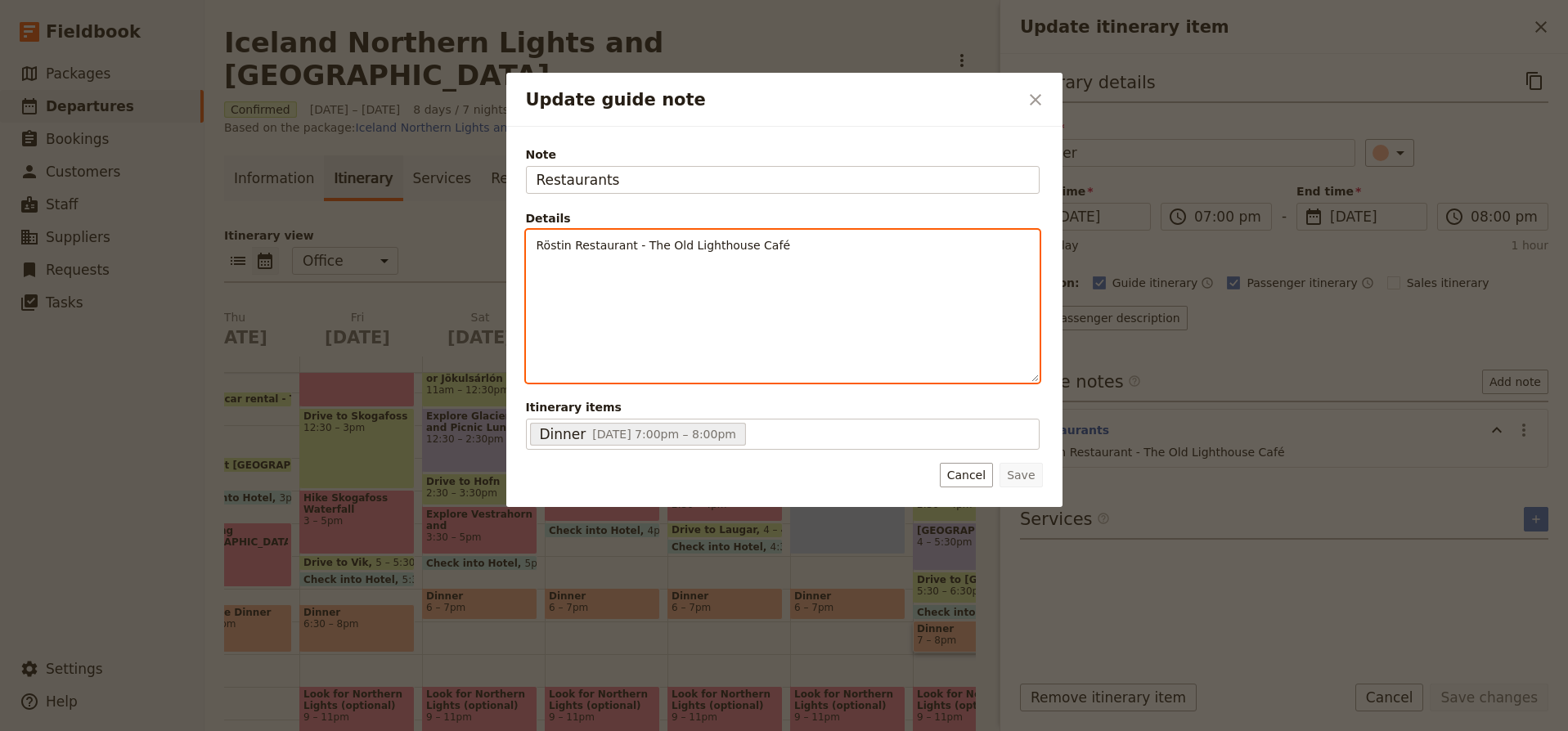
click at [829, 233] on div "Röstin Restaurant - The Old Lighthouse Café" at bounding box center [783, 306] width 512 height 152
click at [814, 243] on p "Röstin Restaurant - The Old Lighthouse Café" at bounding box center [783, 245] width 492 height 16
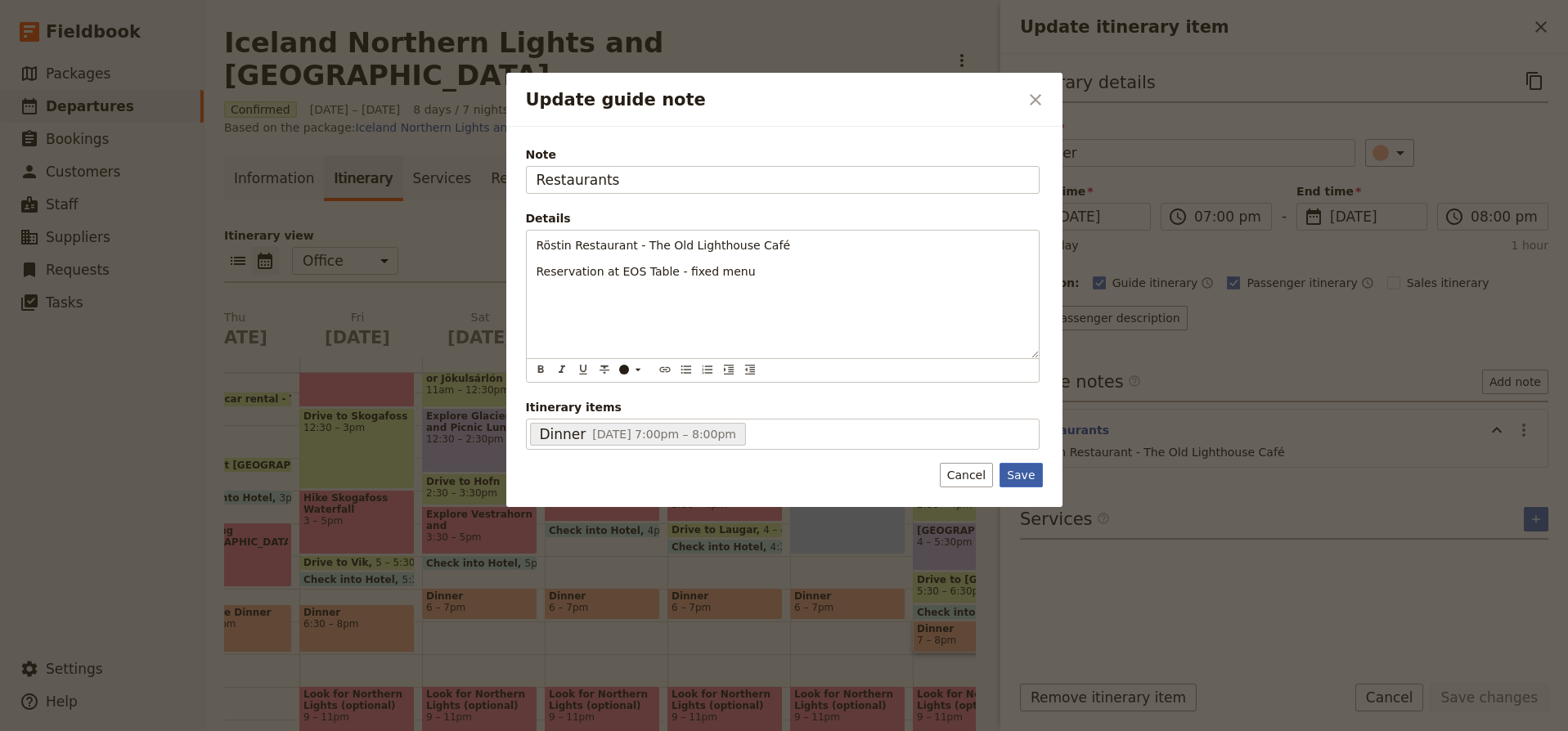
click at [1033, 471] on button "Save" at bounding box center [1021, 475] width 43 height 25
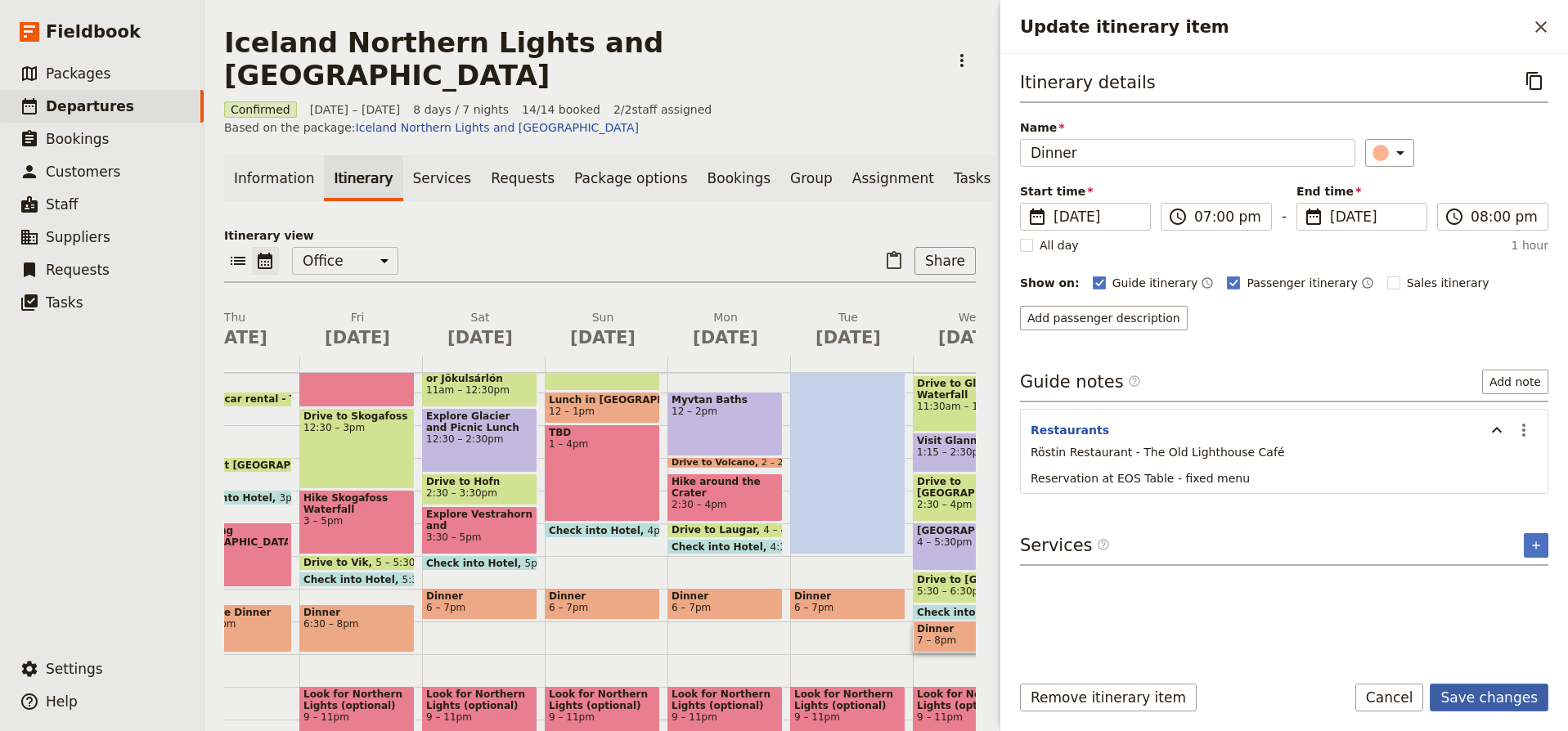
click at [1478, 698] on button "Save changes" at bounding box center [1490, 698] width 118 height 28
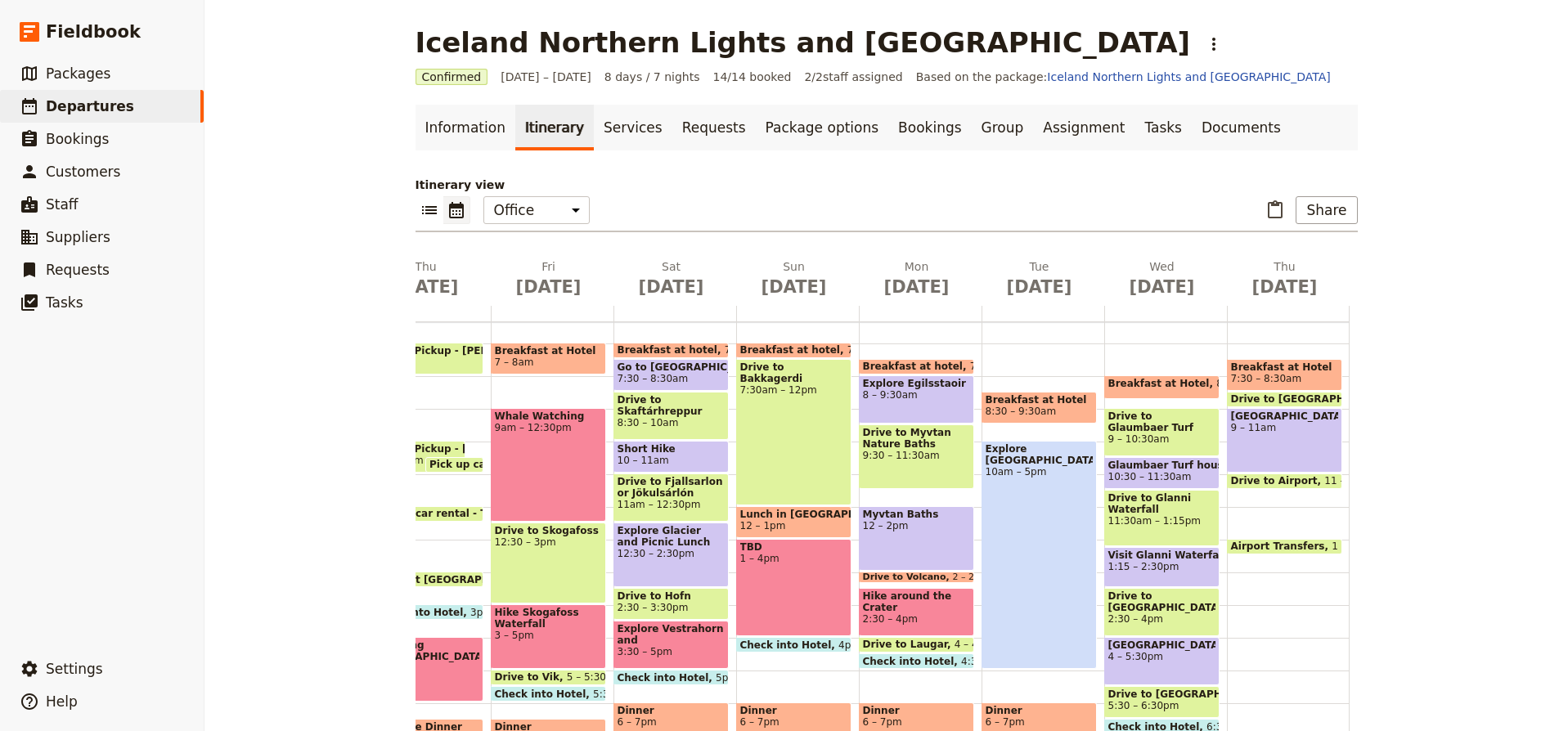
scroll to position [205, 0]
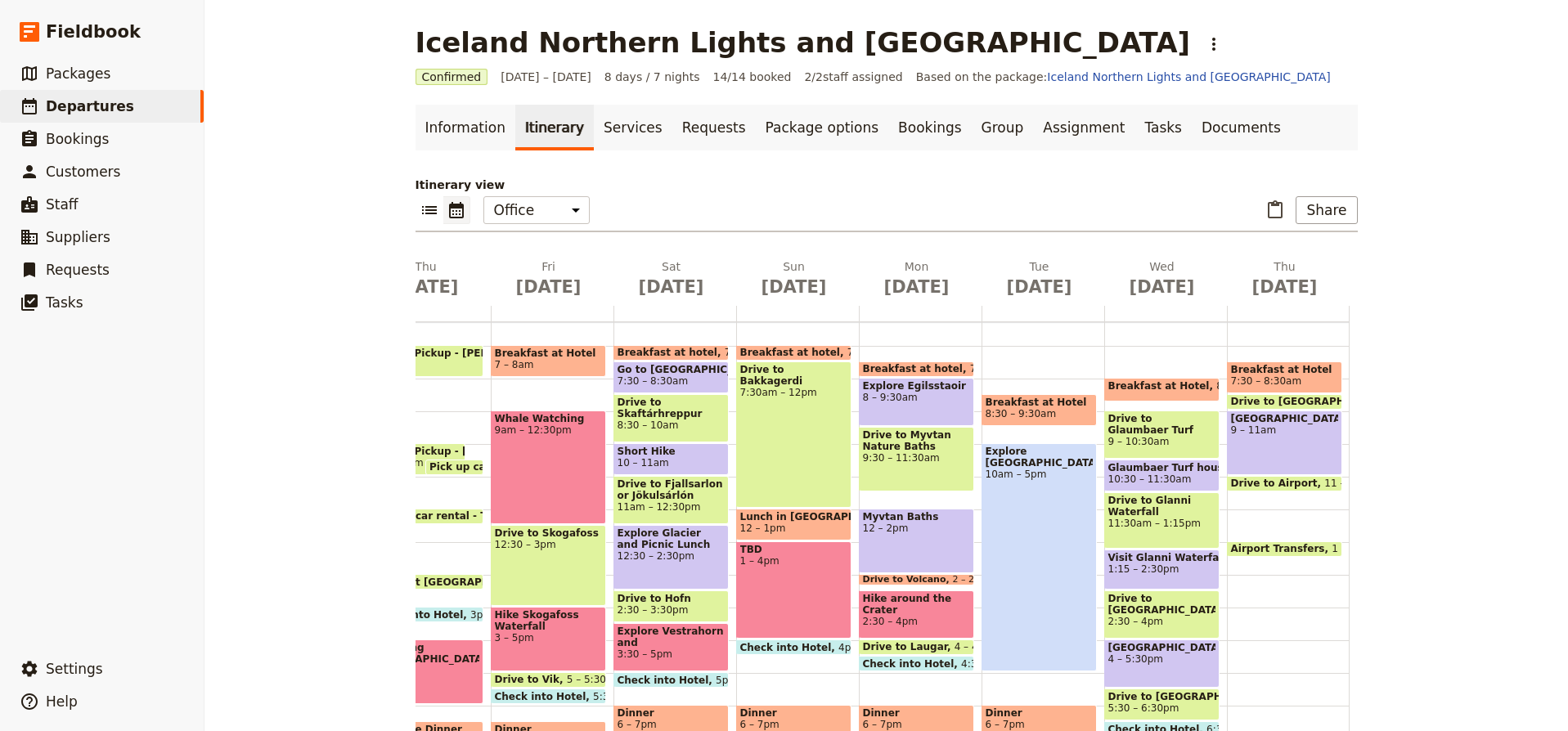
click at [1299, 548] on span "Airport Transfers" at bounding box center [1282, 549] width 101 height 11
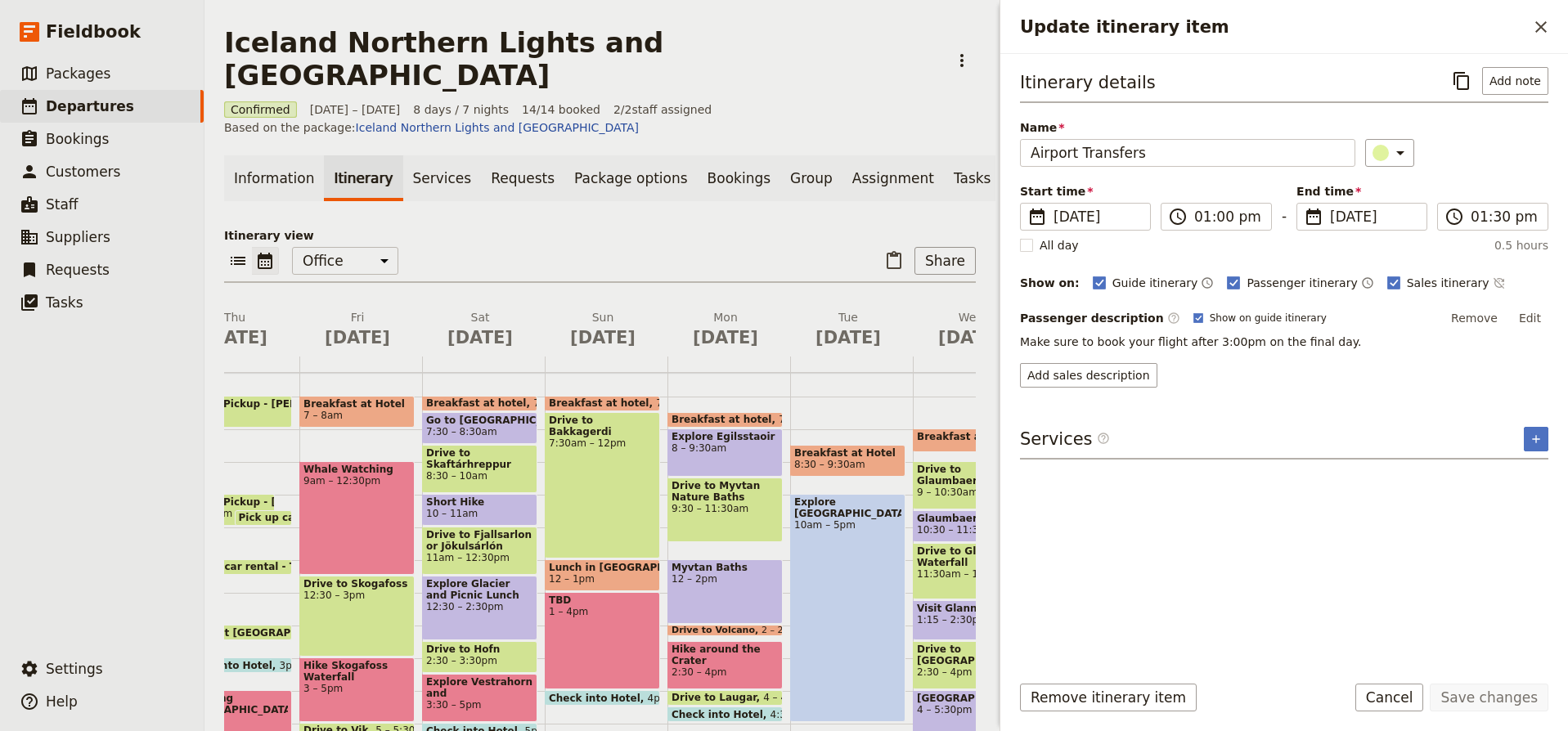
scroll to position [0, 0]
click at [1537, 28] on icon "Close drawer" at bounding box center [1541, 27] width 20 height 20
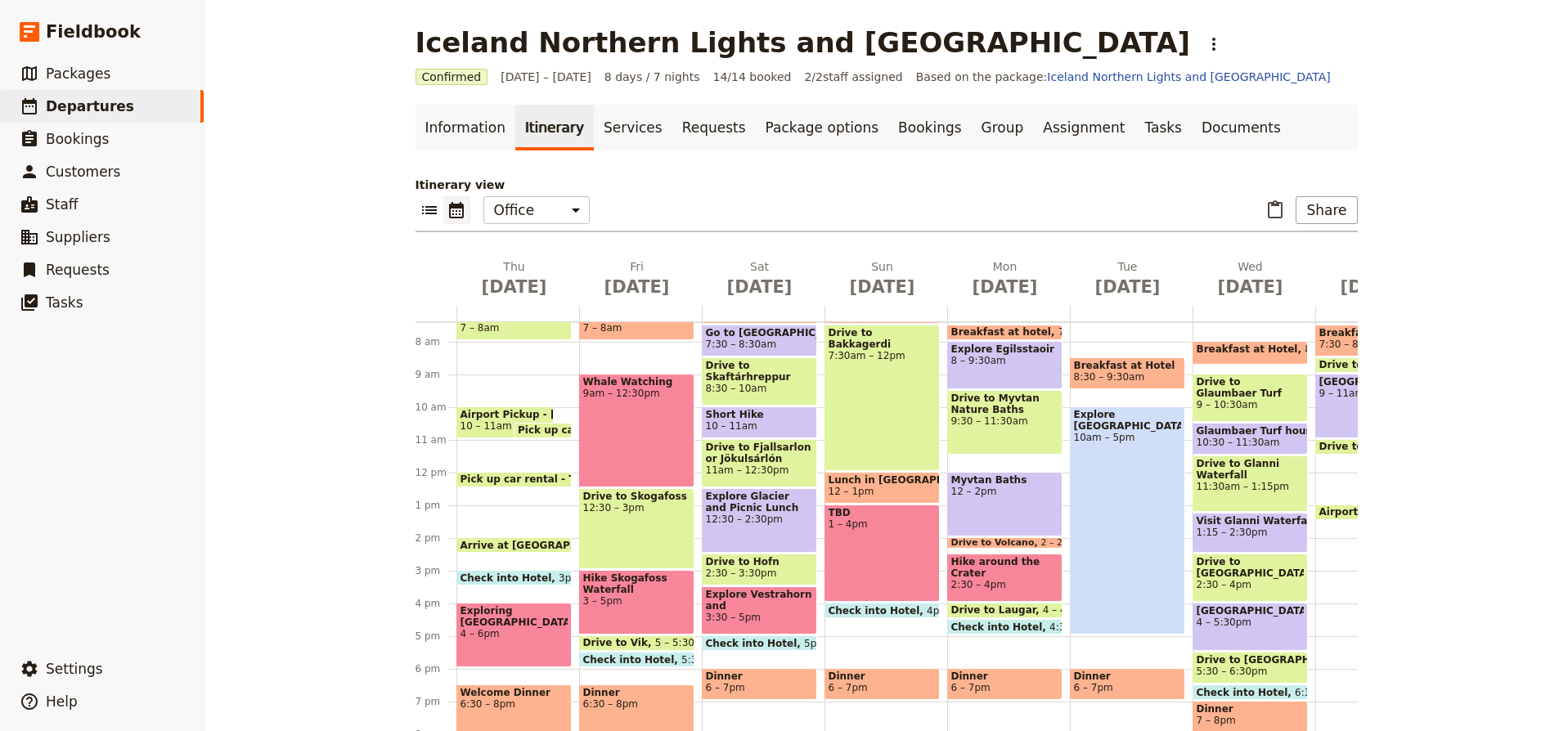
scroll to position [267, 0]
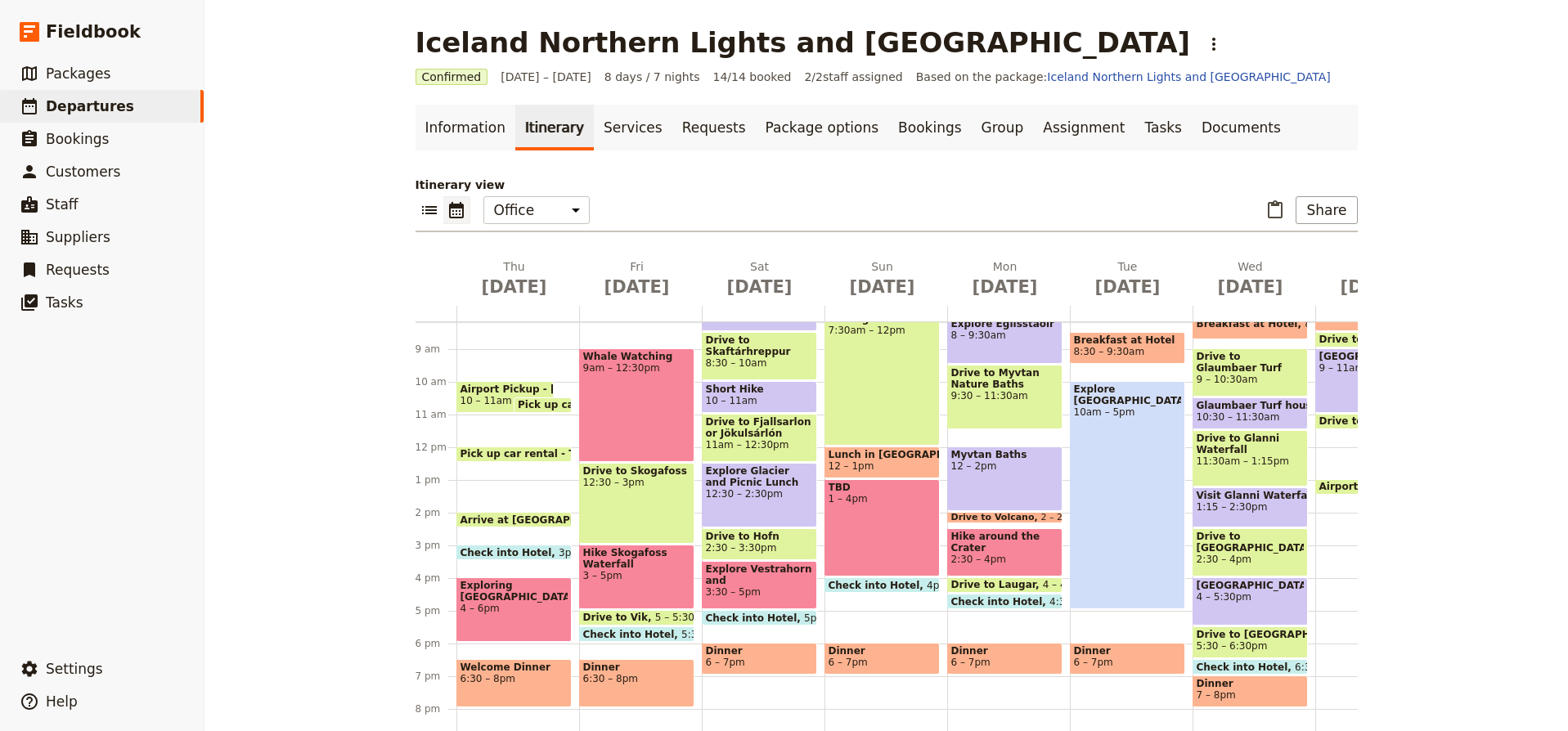
click at [539, 518] on span "Arrive at Airport" at bounding box center [548, 519] width 175 height 10
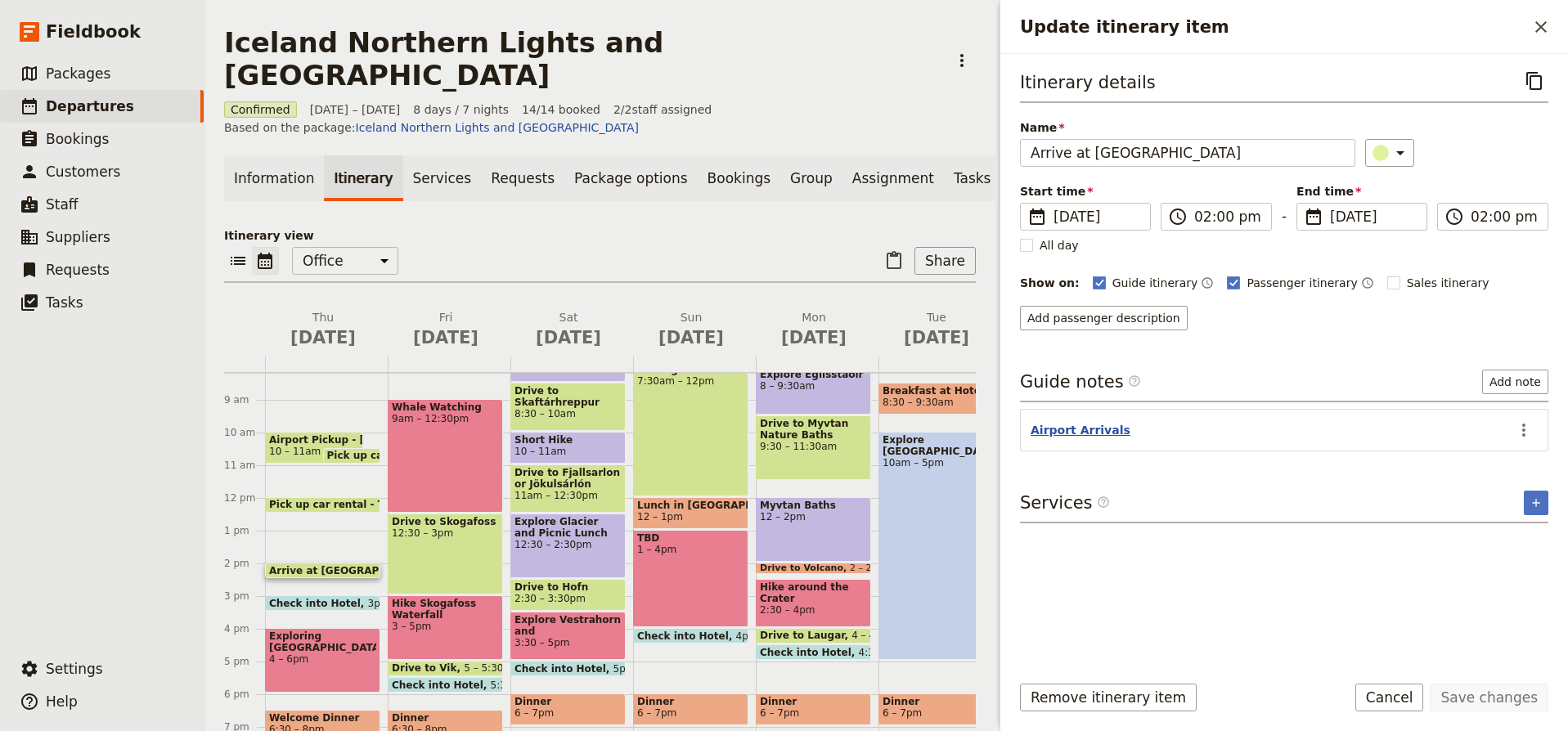
click at [1091, 432] on button "Airport Arrivals" at bounding box center [1080, 429] width 100 height 16
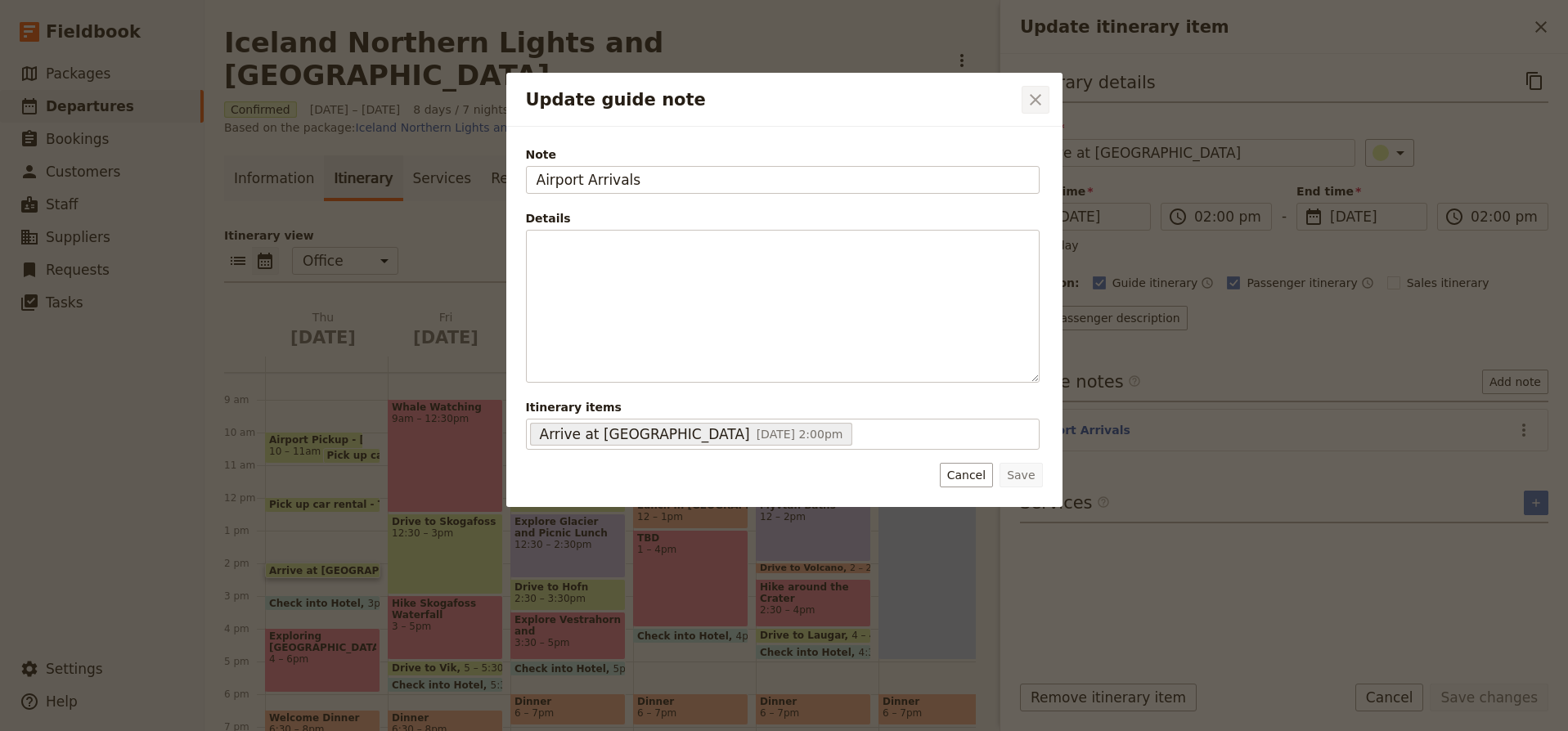
click at [1036, 101] on icon "Close dialog" at bounding box center [1035, 100] width 11 height 11
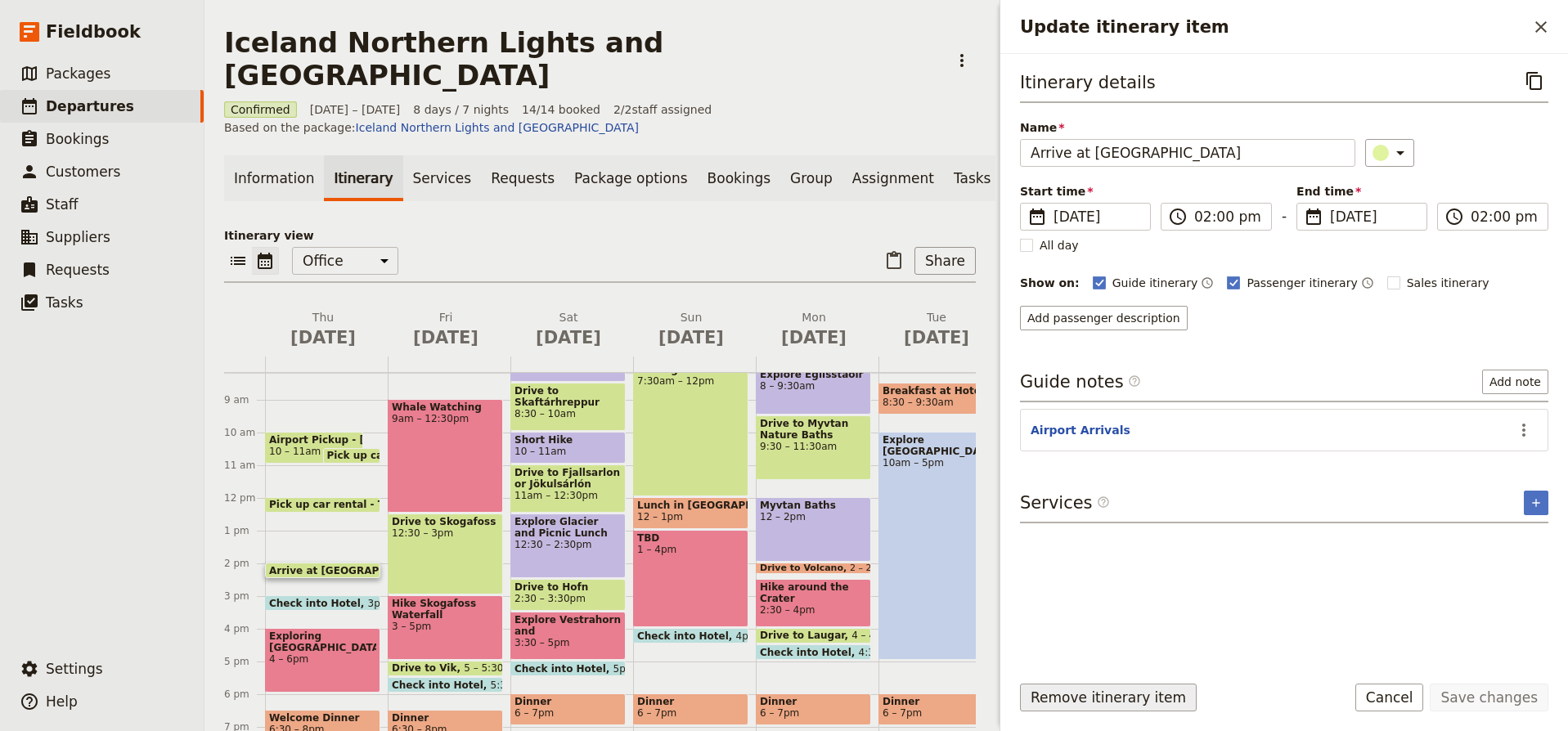
click at [1119, 695] on button "Remove itinerary item" at bounding box center [1108, 698] width 177 height 28
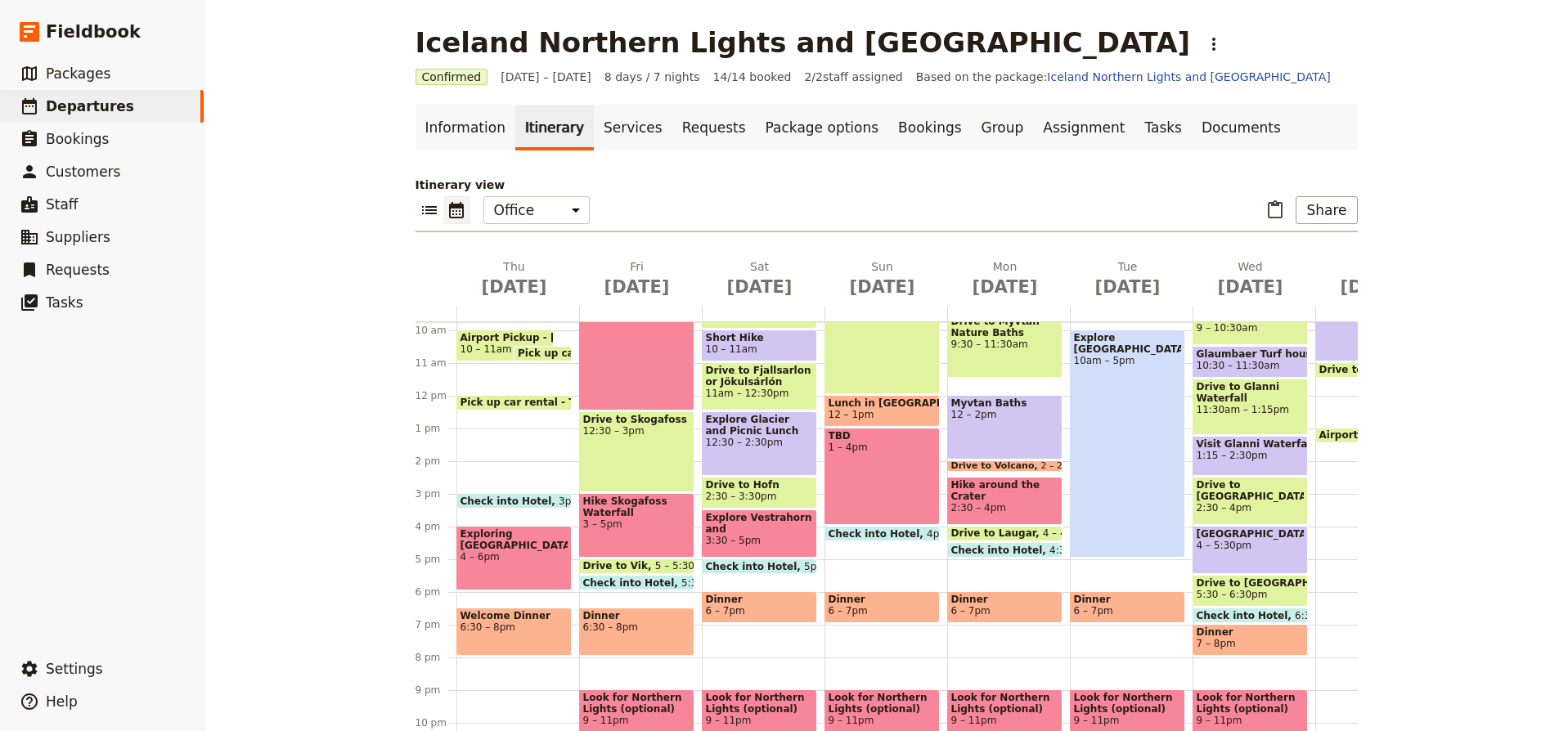
scroll to position [322, 0]
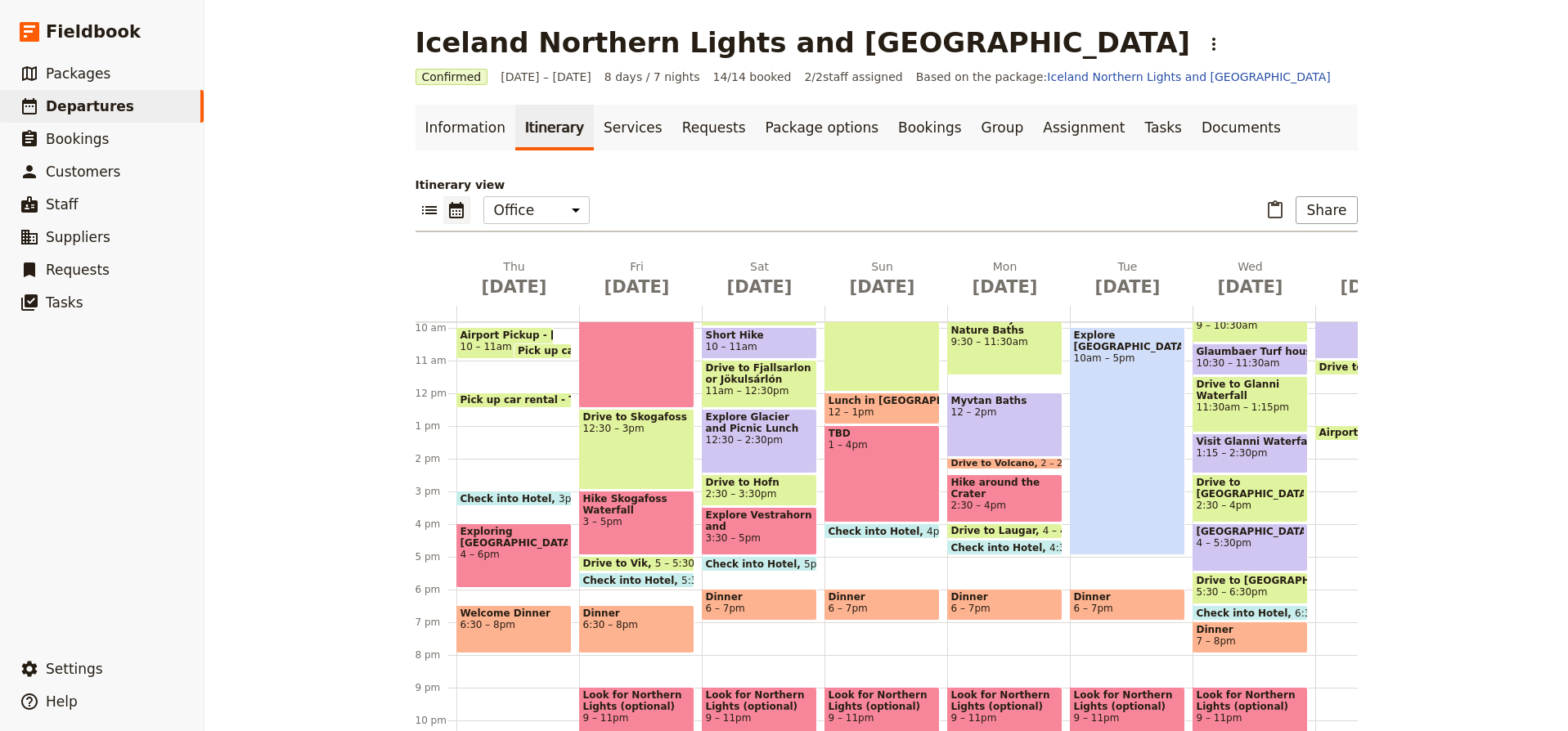
click at [528, 498] on span "Check into Hotel" at bounding box center [511, 498] width 99 height 10
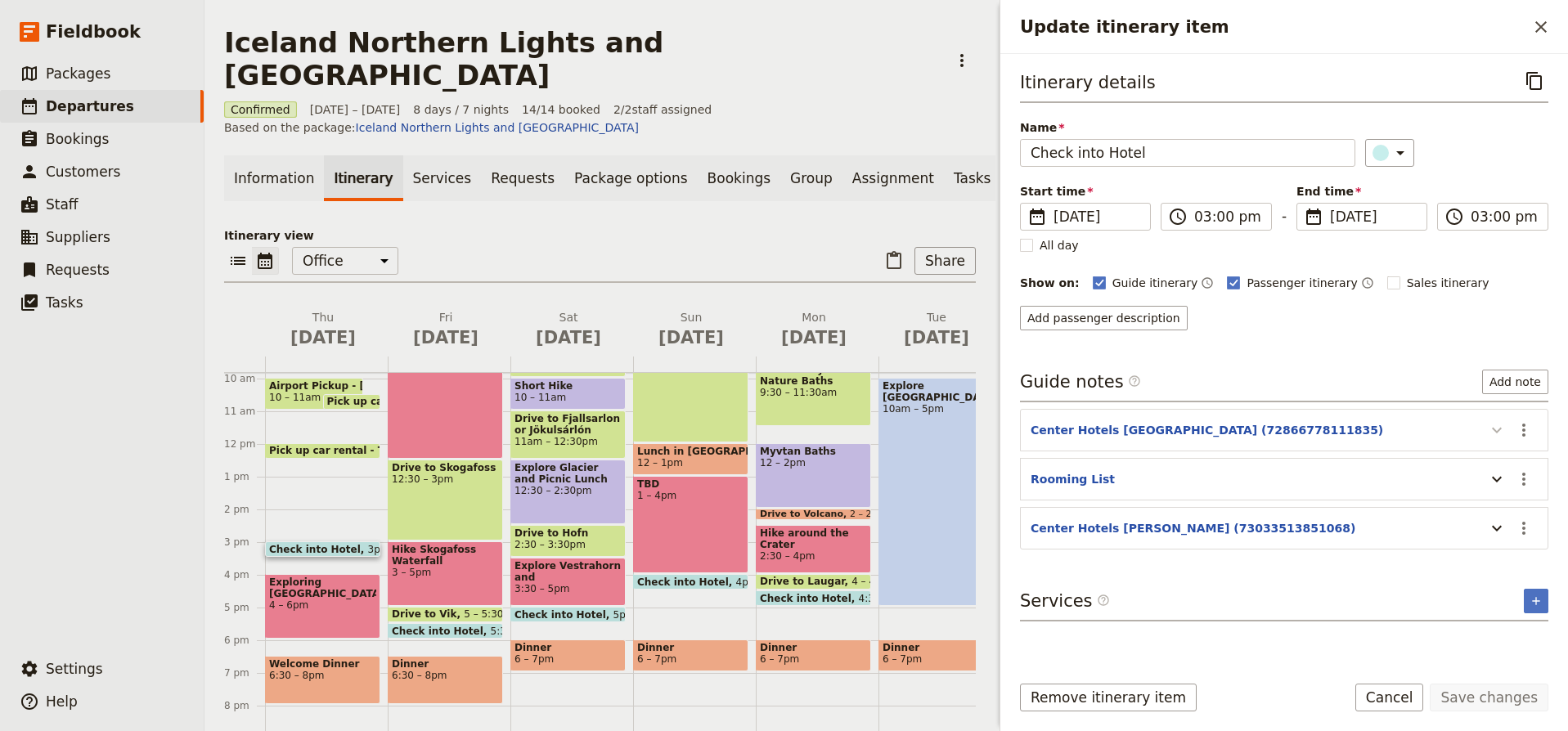
click at [1498, 429] on icon "Update itinerary item" at bounding box center [1497, 430] width 20 height 20
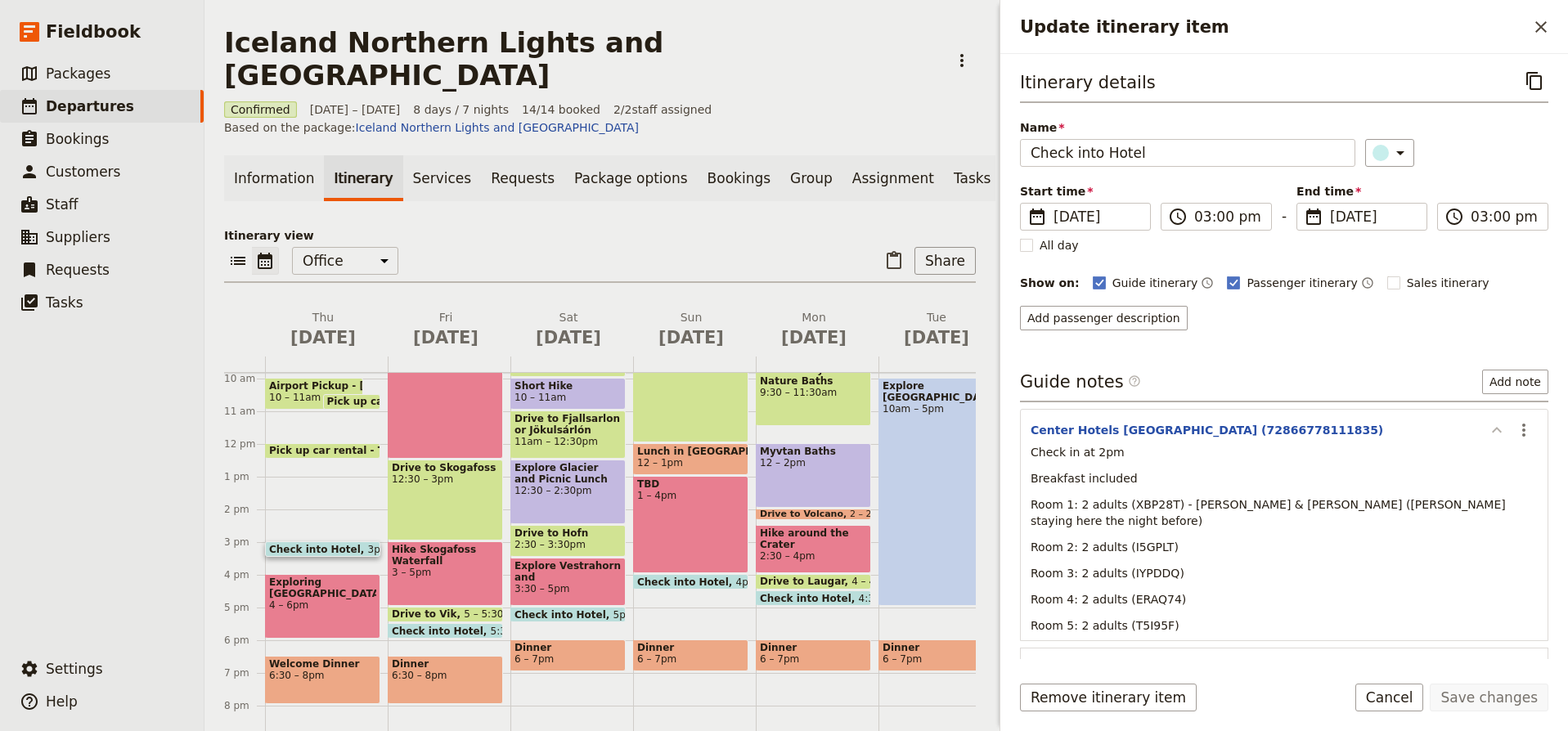
click at [1498, 429] on icon "Update itinerary item" at bounding box center [1497, 429] width 10 height 6
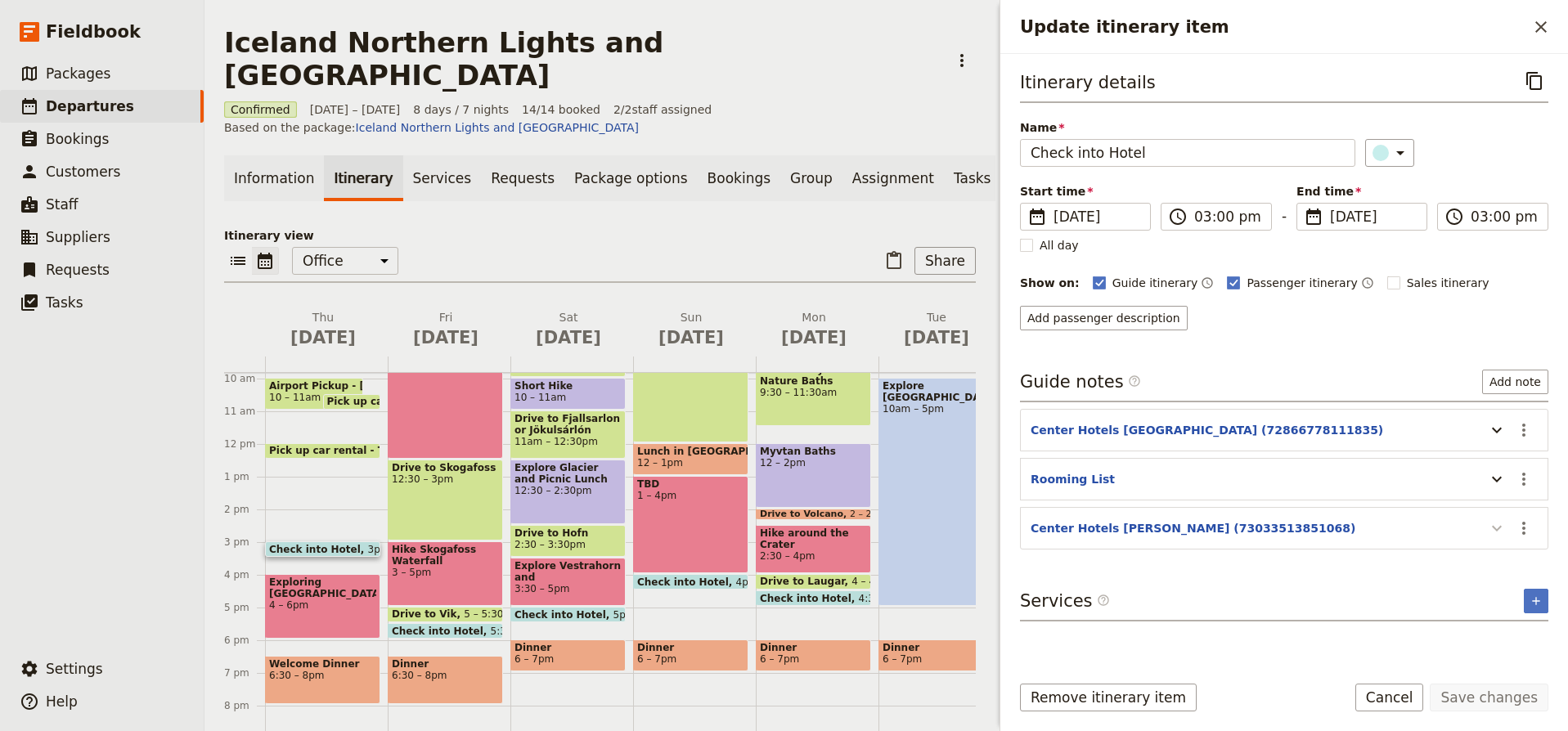
click at [1499, 522] on icon "Update itinerary item" at bounding box center [1497, 529] width 20 height 20
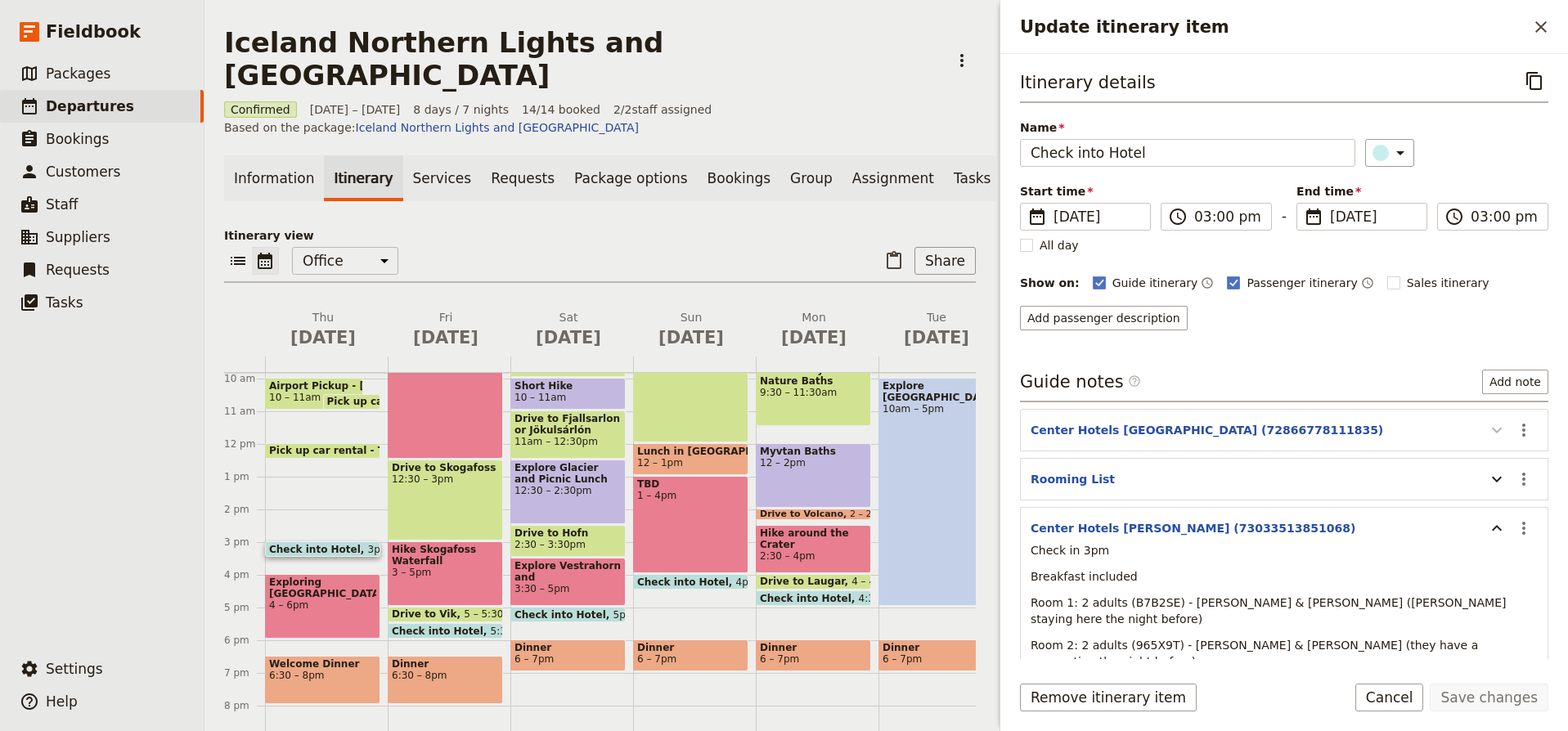
click at [1498, 430] on icon "Update itinerary item" at bounding box center [1497, 430] width 20 height 20
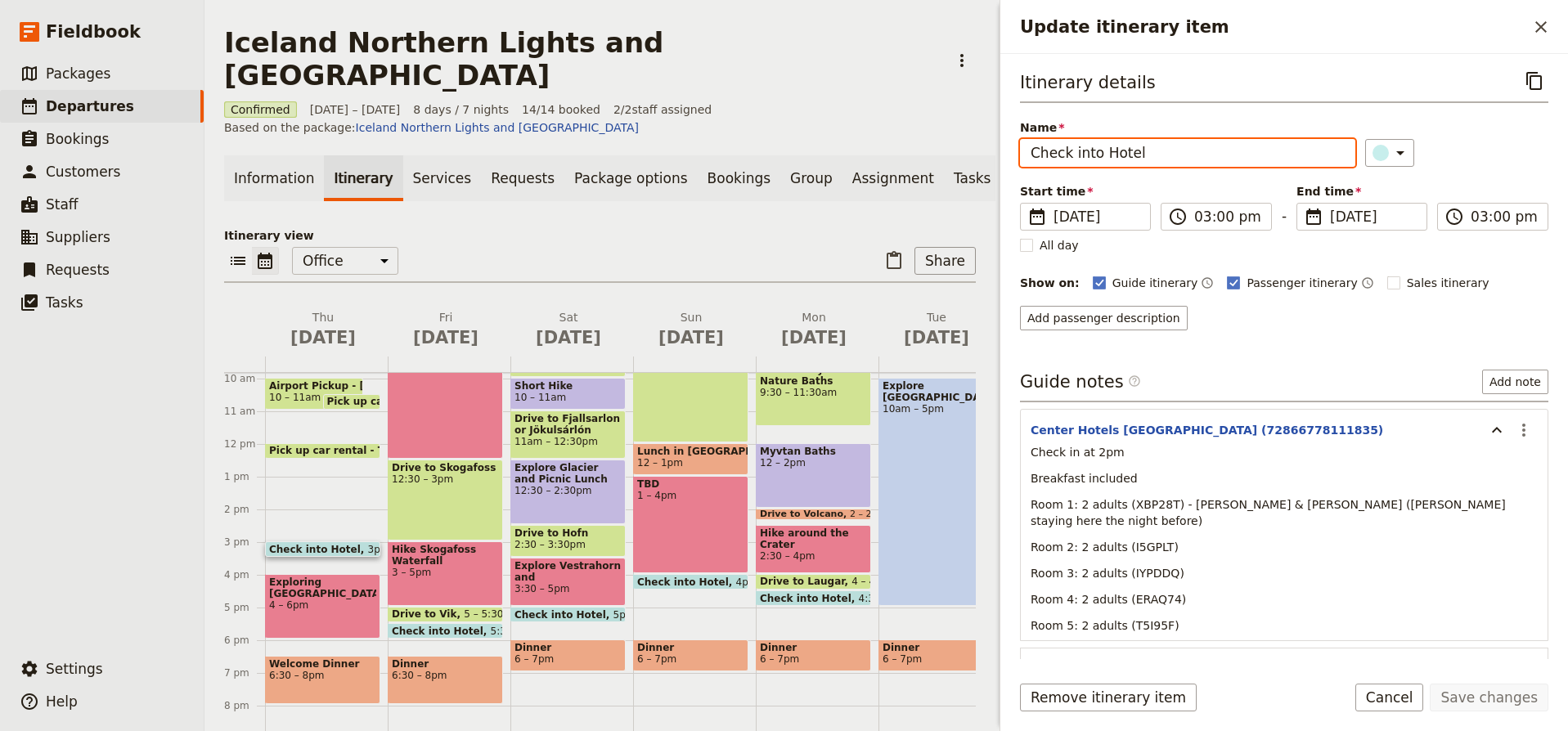
click at [1170, 149] on input "Check into Hotel" at bounding box center [1187, 153] width 335 height 28
type input "Check into Hotel"
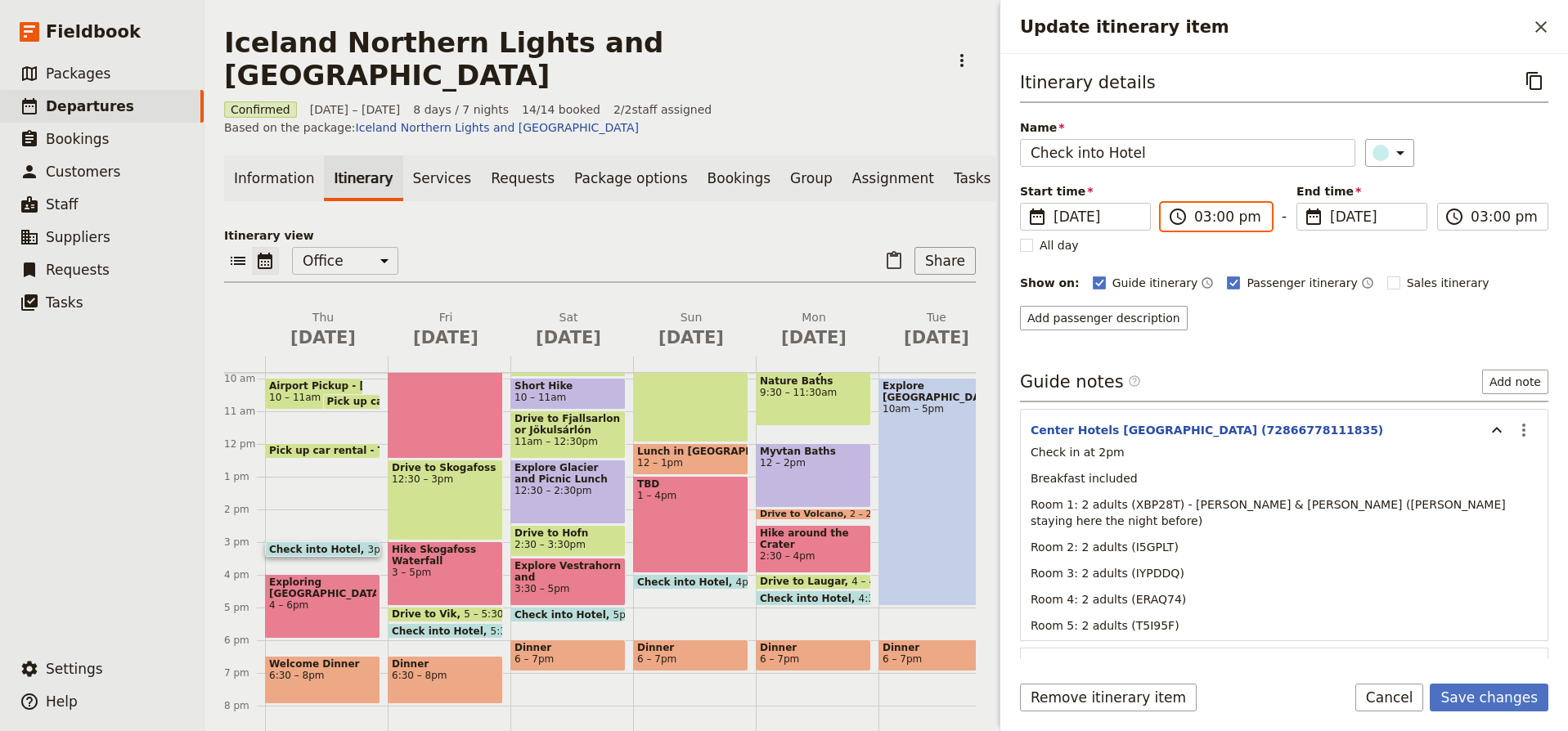
click at [1233, 215] on input "03:00 pm" at bounding box center [1228, 217] width 67 height 20
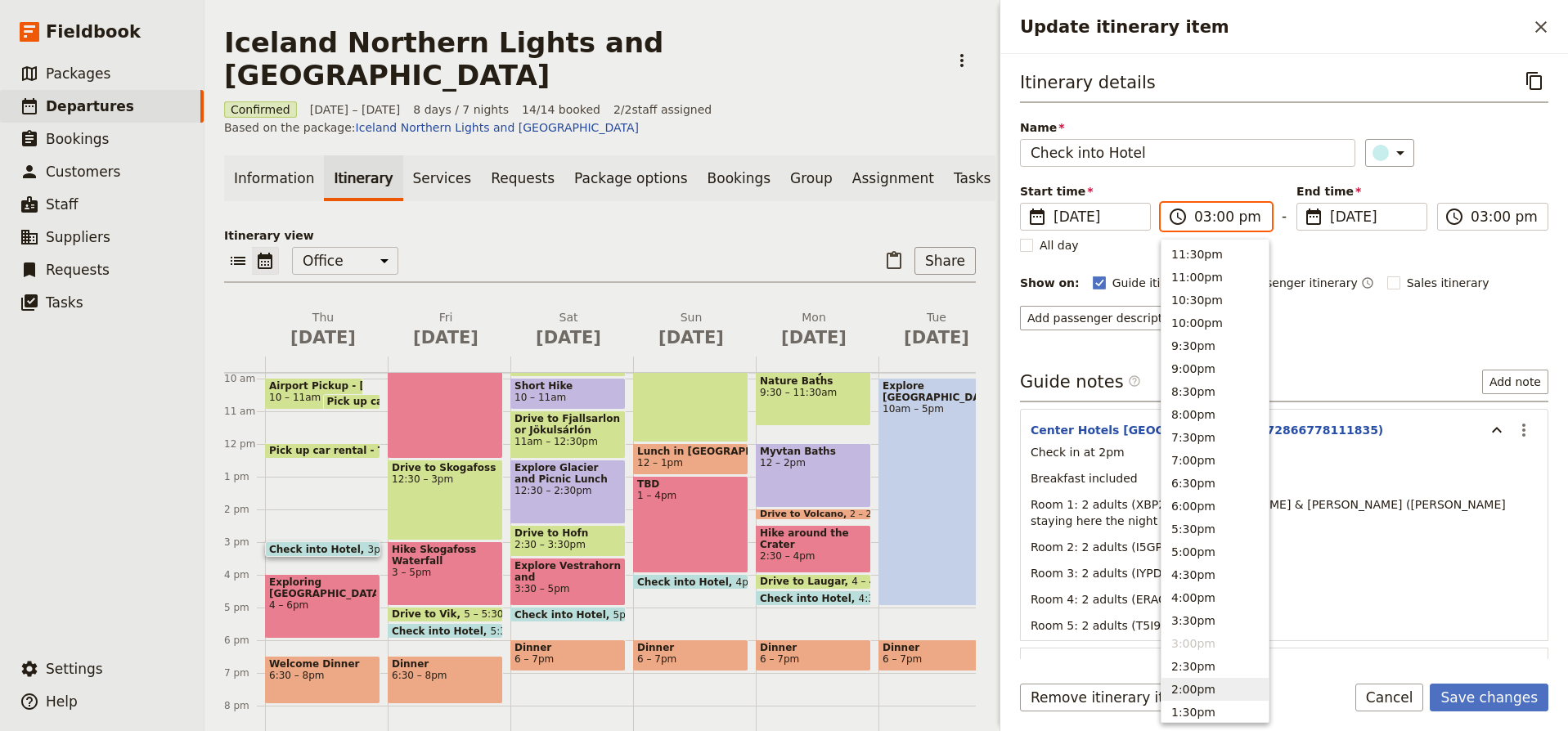
click at [1229, 691] on button "2:00pm" at bounding box center [1215, 690] width 107 height 23
type input "02:00 pm"
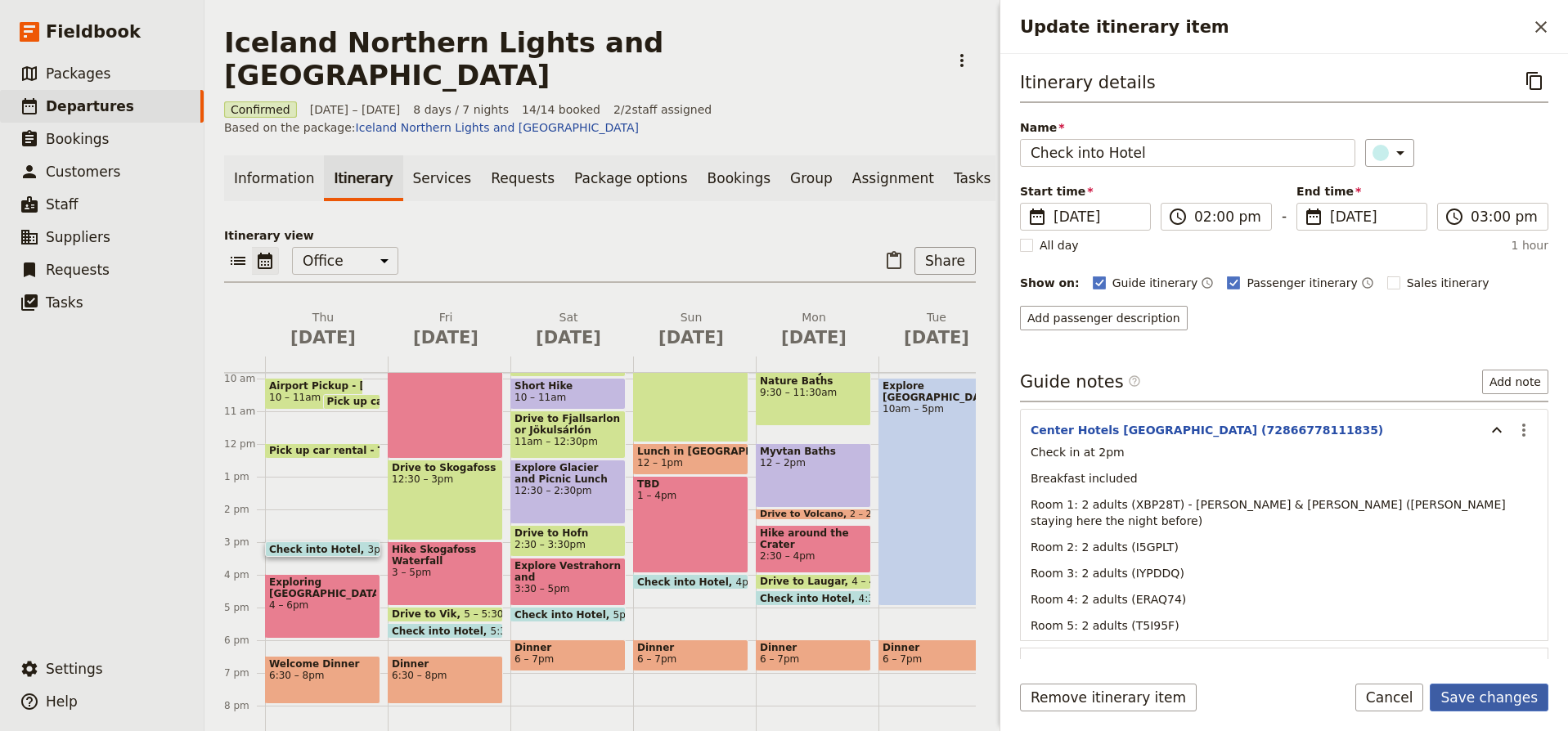
click at [1494, 698] on button "Save changes" at bounding box center [1490, 698] width 118 height 28
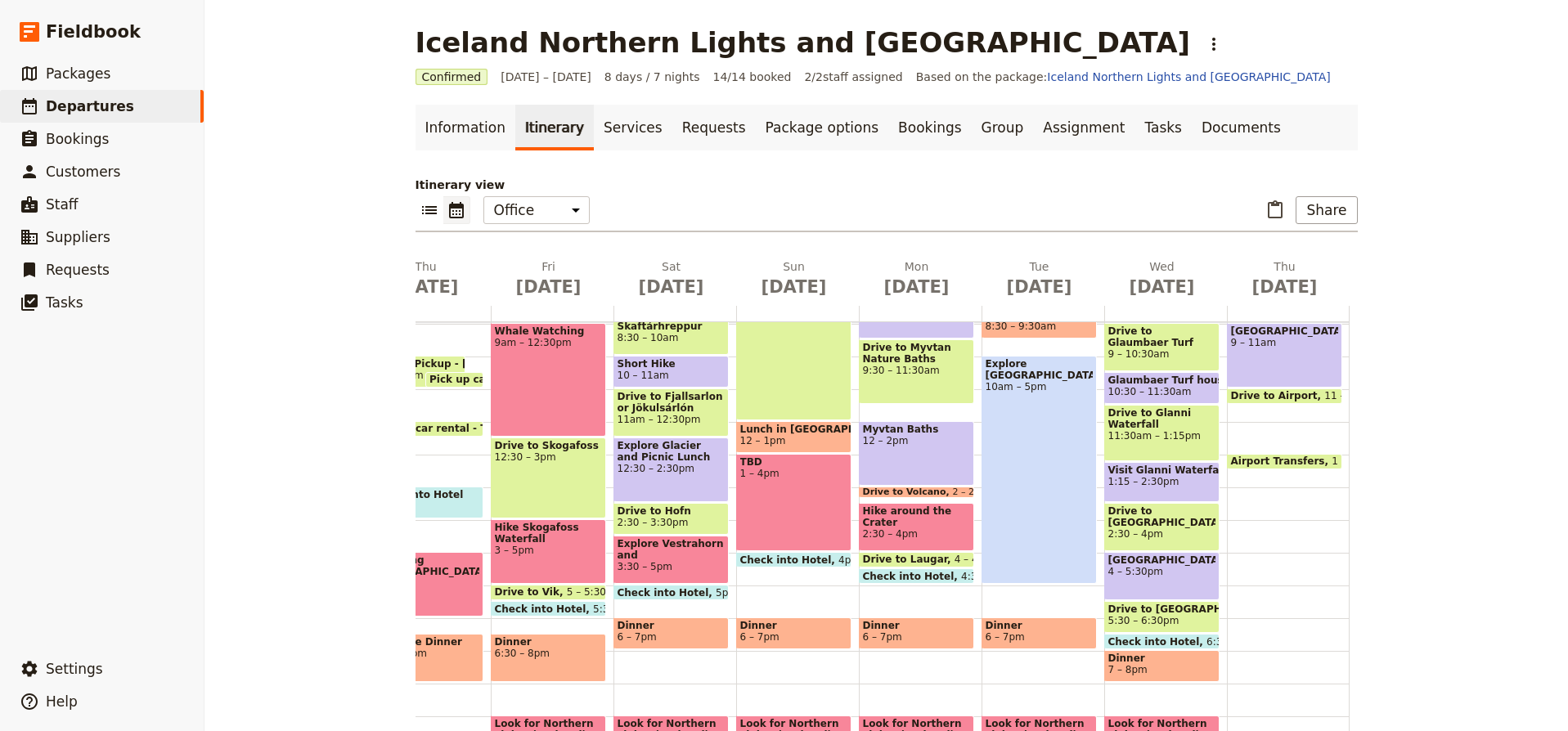
scroll to position [297, 0]
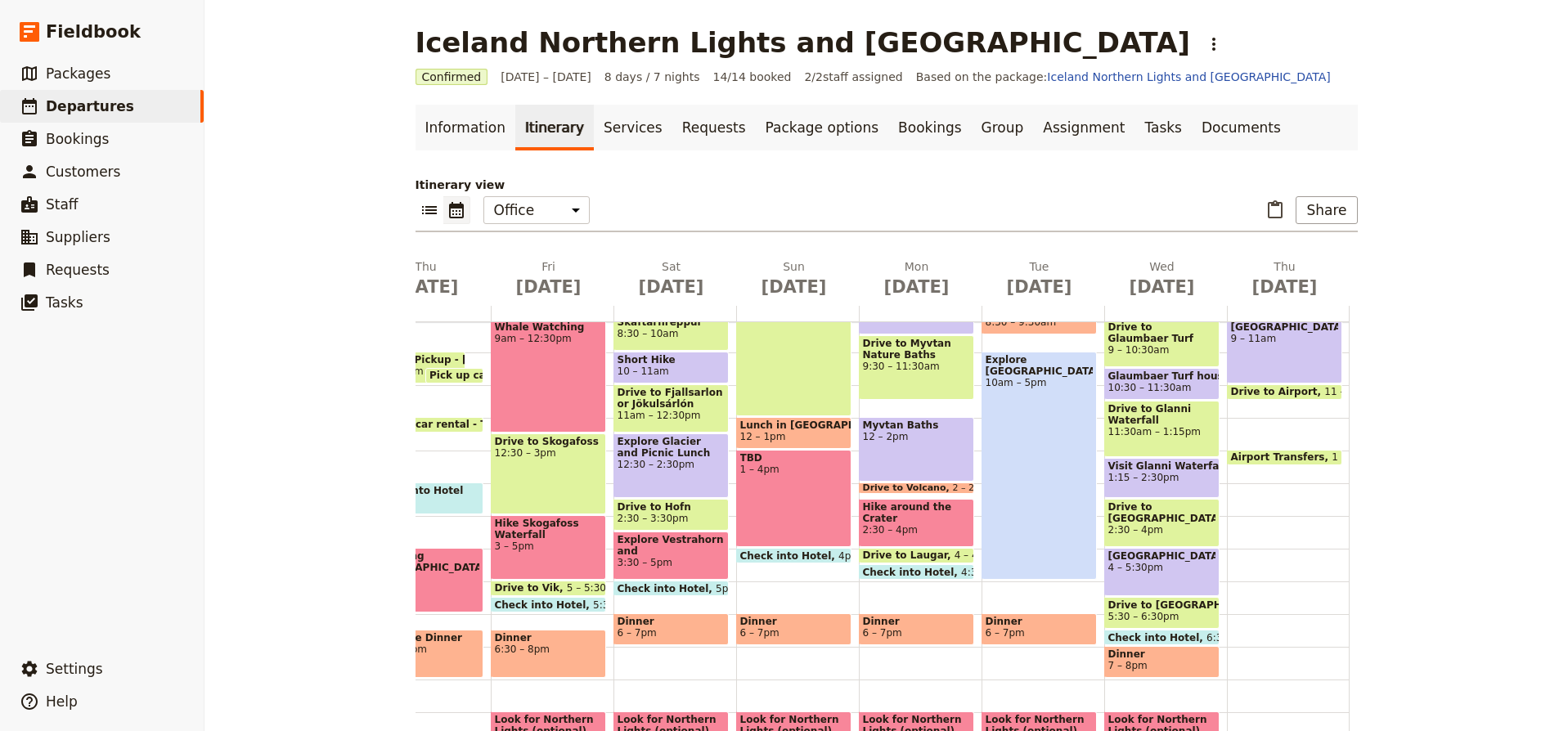
click at [1190, 566] on span "4 – 5:30pm" at bounding box center [1162, 568] width 107 height 11
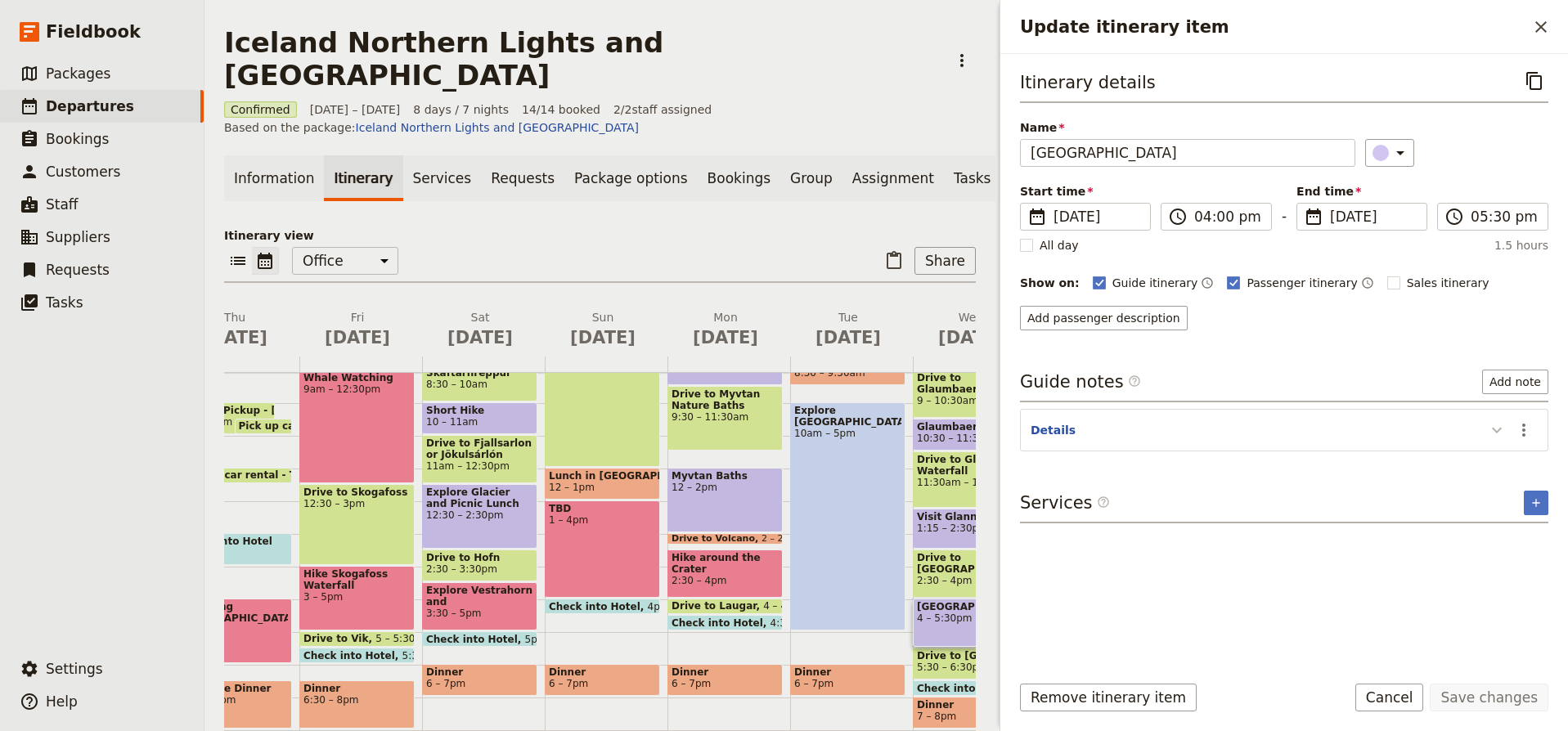
click at [1495, 427] on icon "Update itinerary item" at bounding box center [1497, 430] width 20 height 20
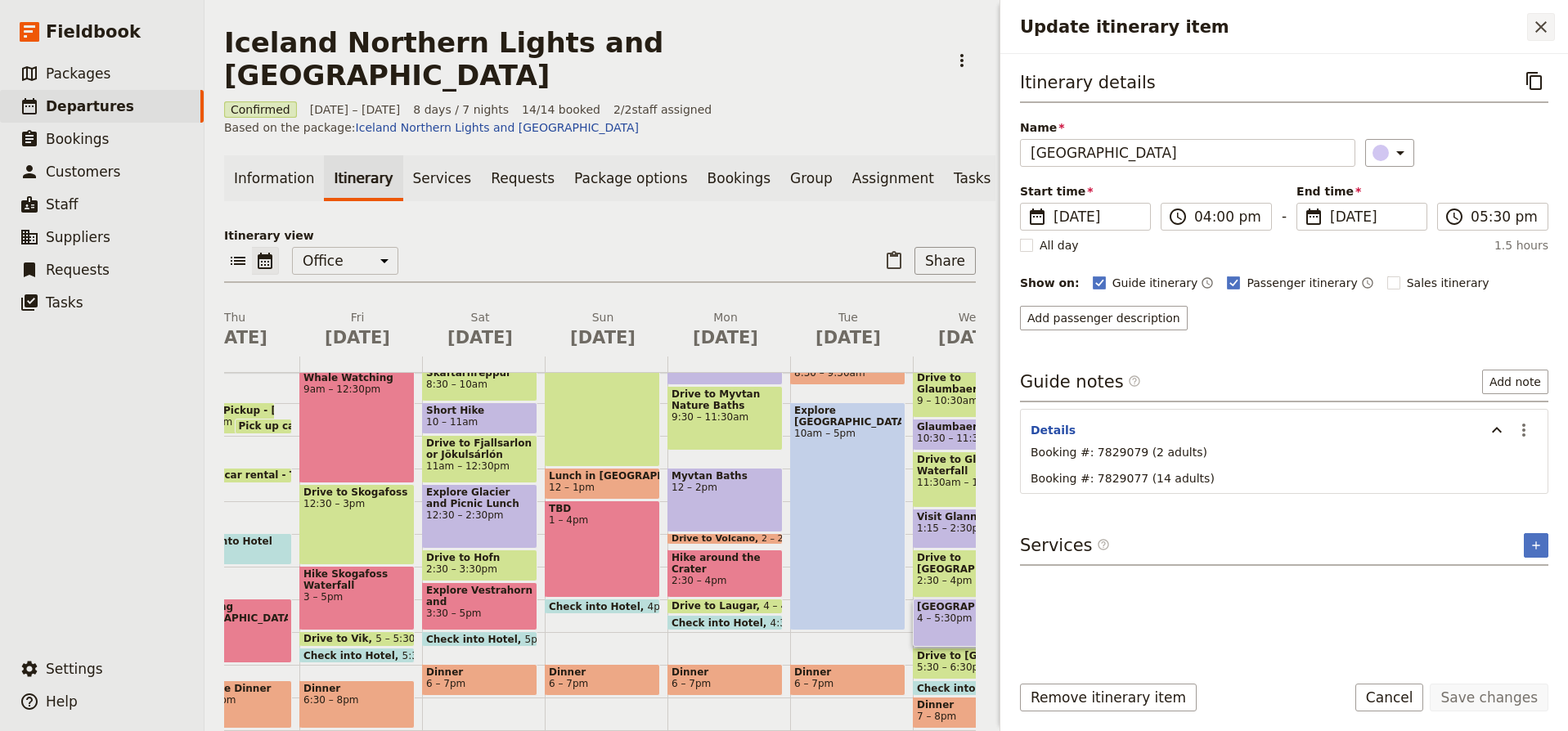
click at [1536, 33] on icon "Close drawer" at bounding box center [1541, 27] width 20 height 20
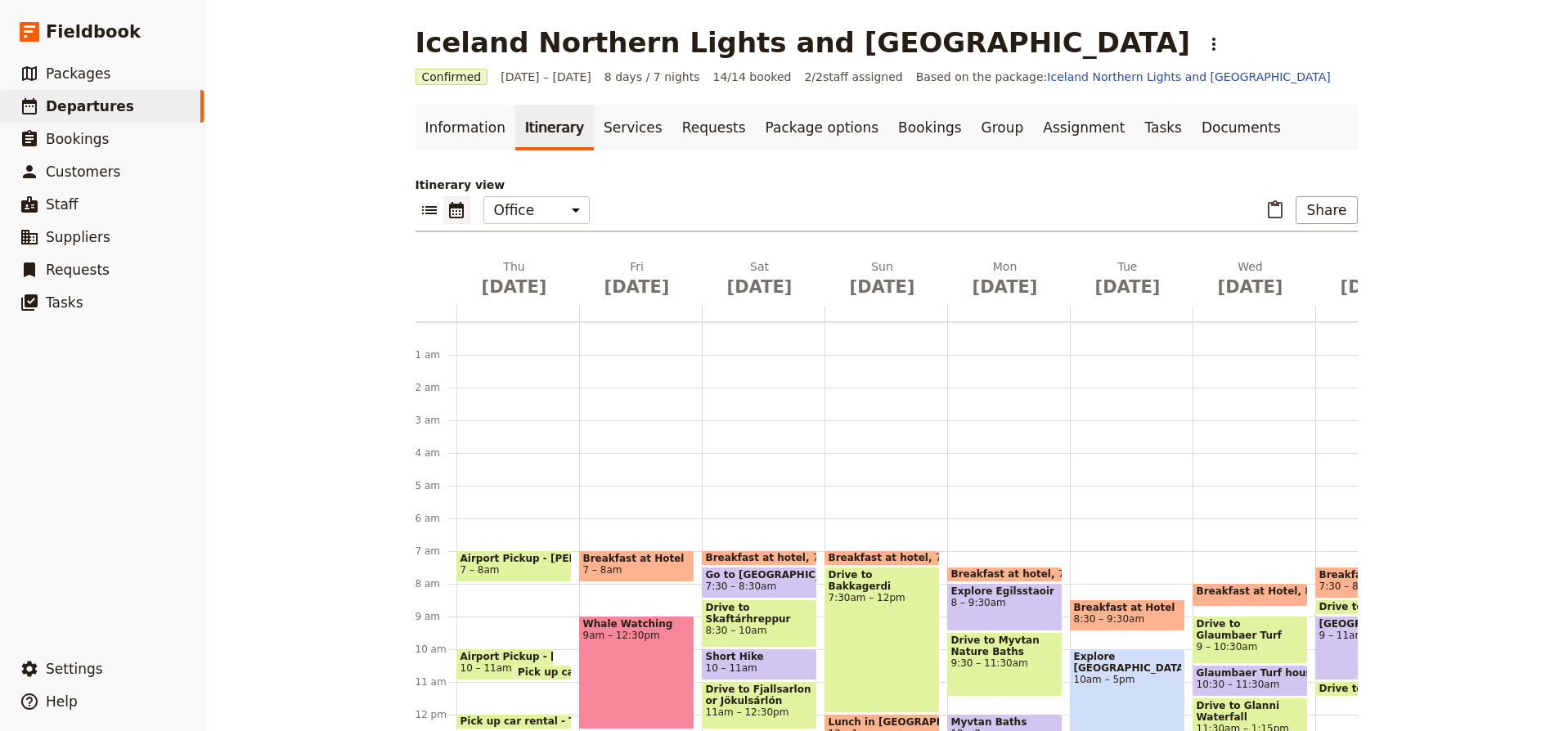
scroll to position [0, 0]
click at [1192, 127] on link "Documents" at bounding box center [1242, 128] width 99 height 46
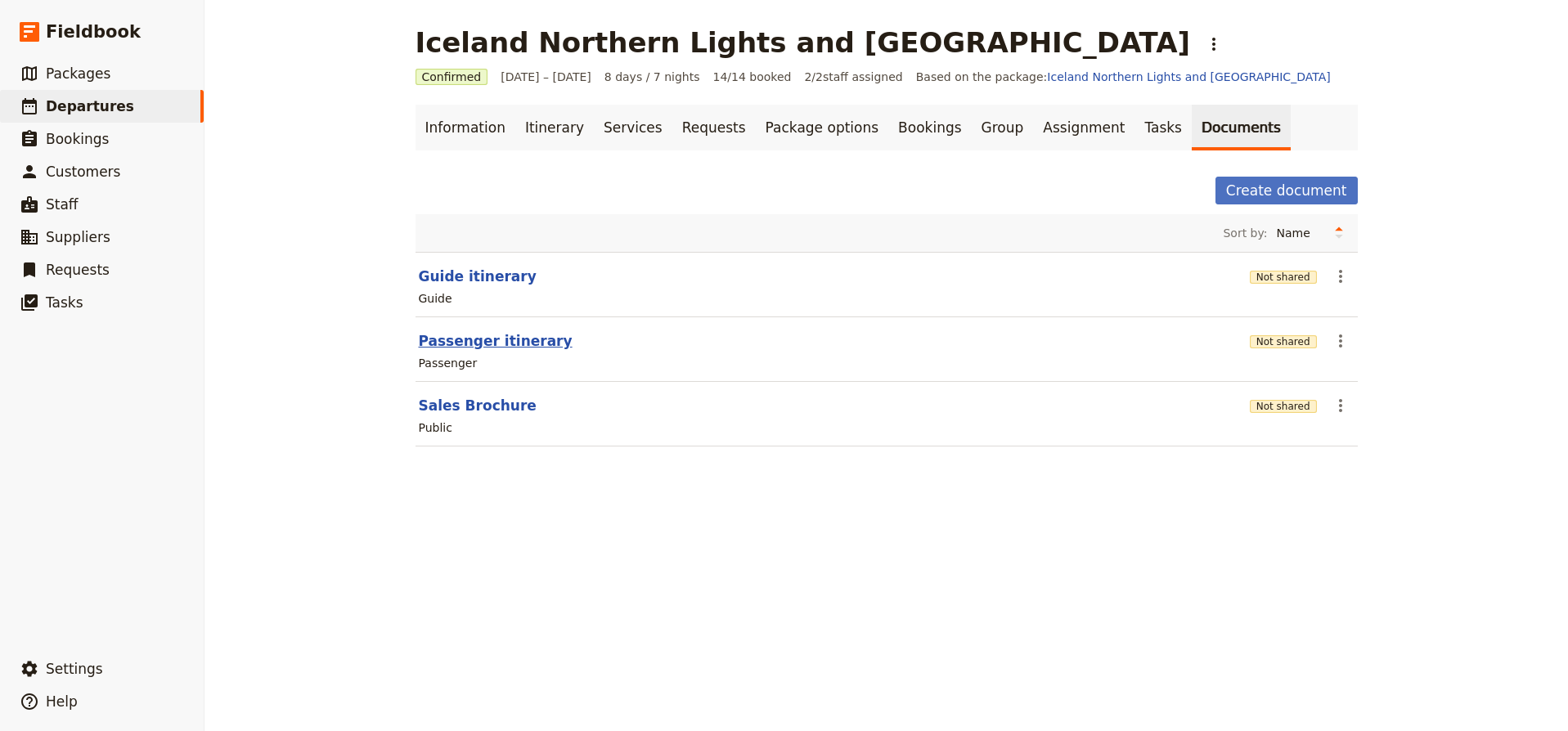
click at [516, 341] on button "Passenger itinerary" at bounding box center [495, 341] width 154 height 20
select select "PASSENGER"
select select "RUN_SHEET"
select select "DEFAULT"
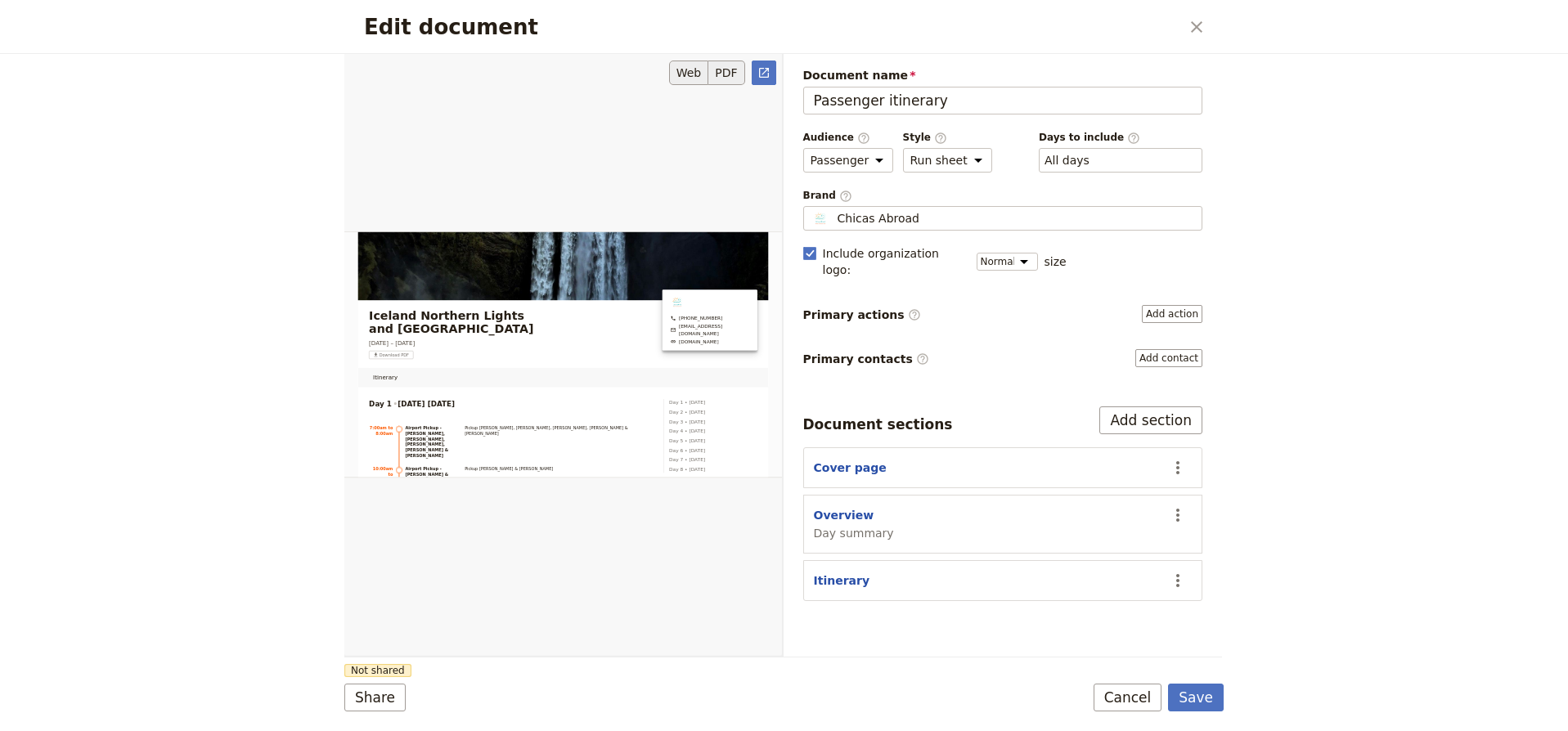
click at [726, 76] on button "PDF" at bounding box center [726, 73] width 36 height 25
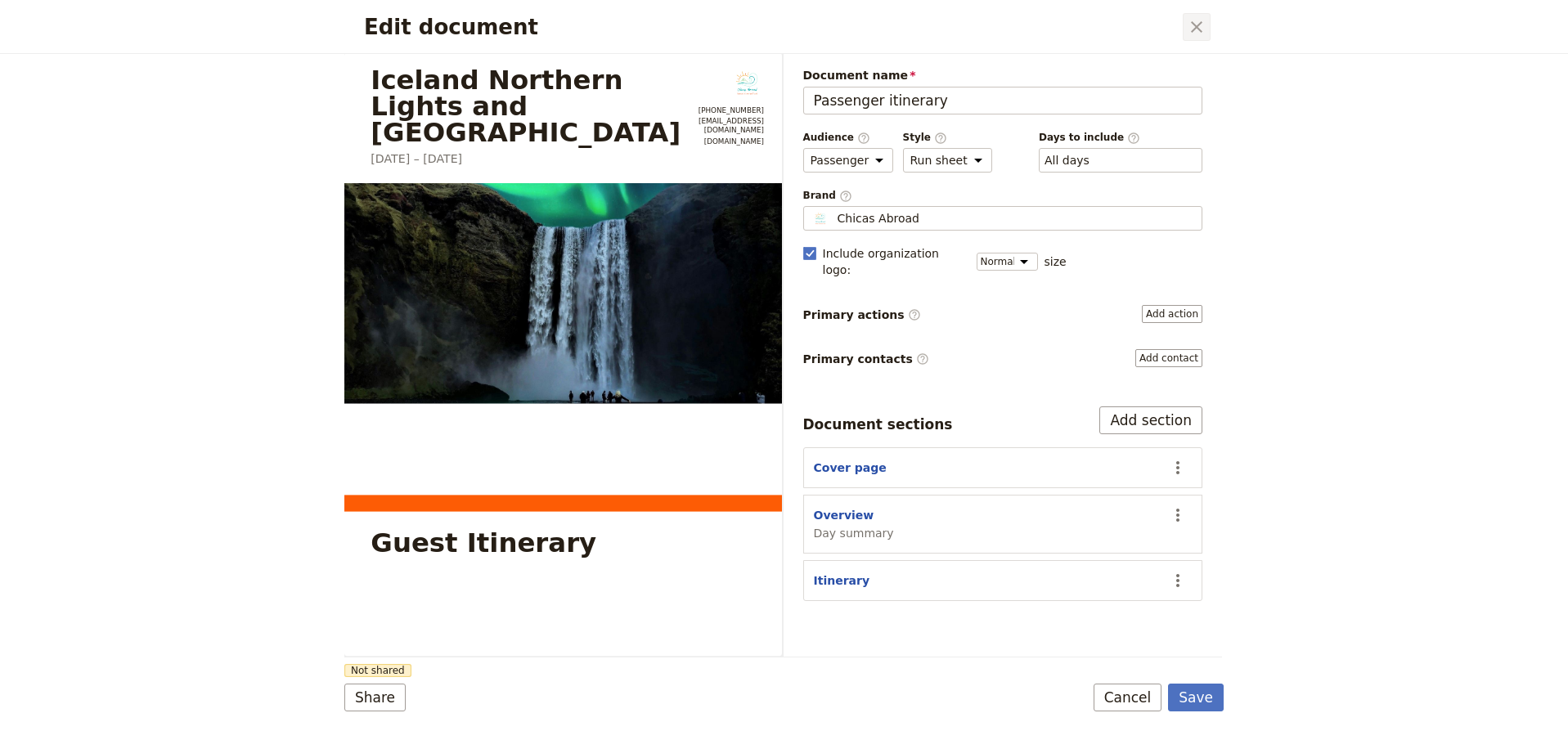
click at [1195, 28] on icon "Close dialog" at bounding box center [1197, 27] width 11 height 11
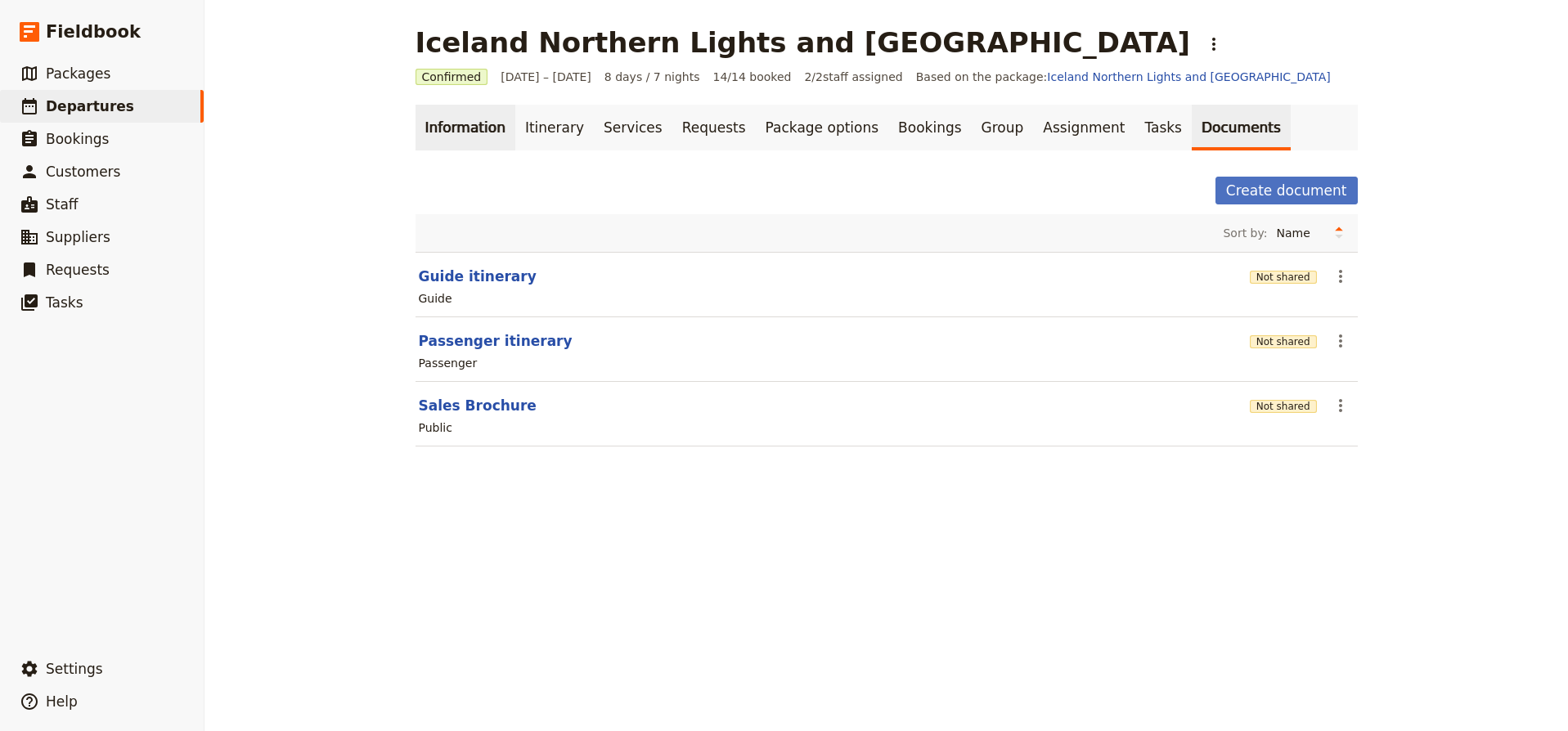
click at [475, 129] on link "Information" at bounding box center [465, 128] width 100 height 46
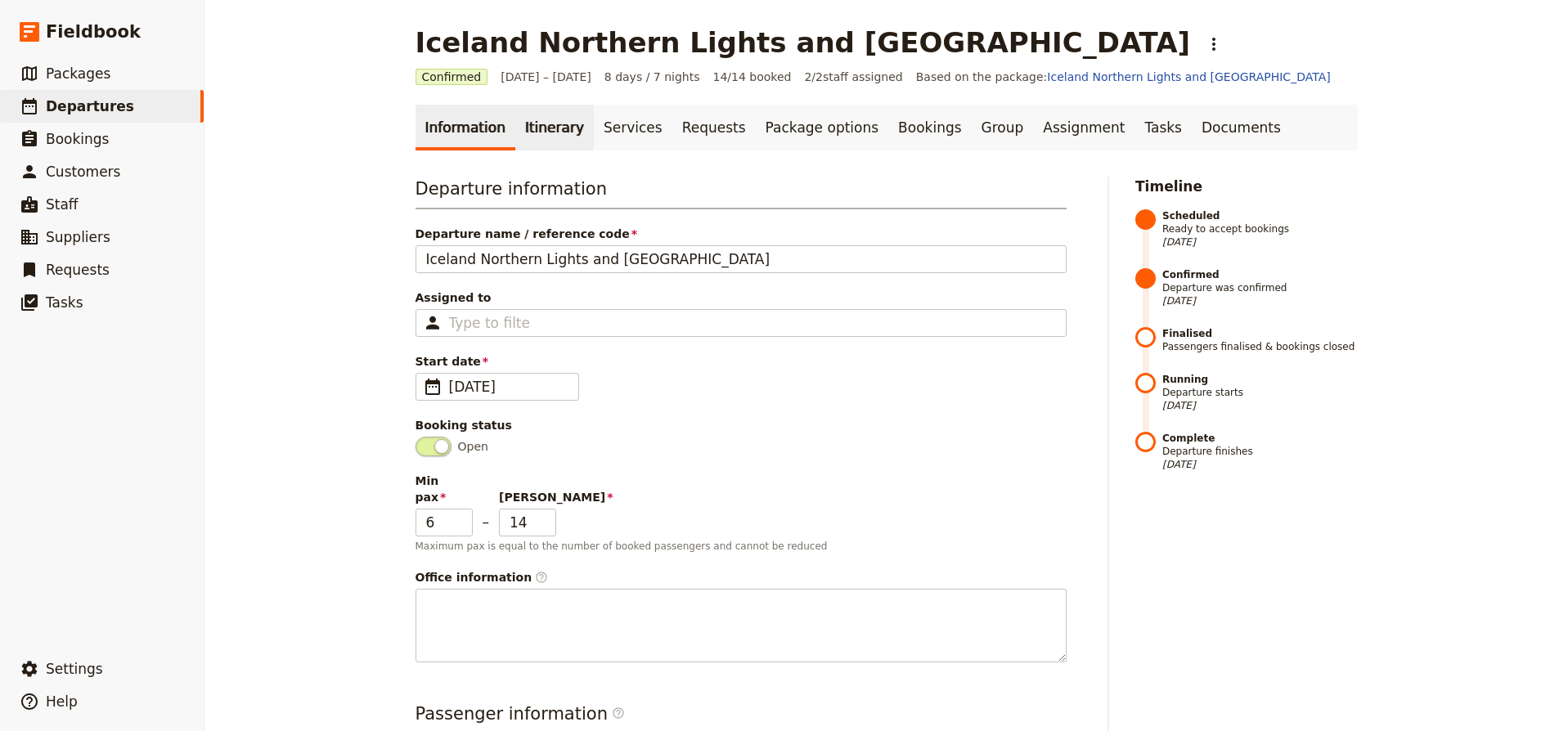
click at [554, 129] on link "Itinerary" at bounding box center [554, 128] width 78 height 46
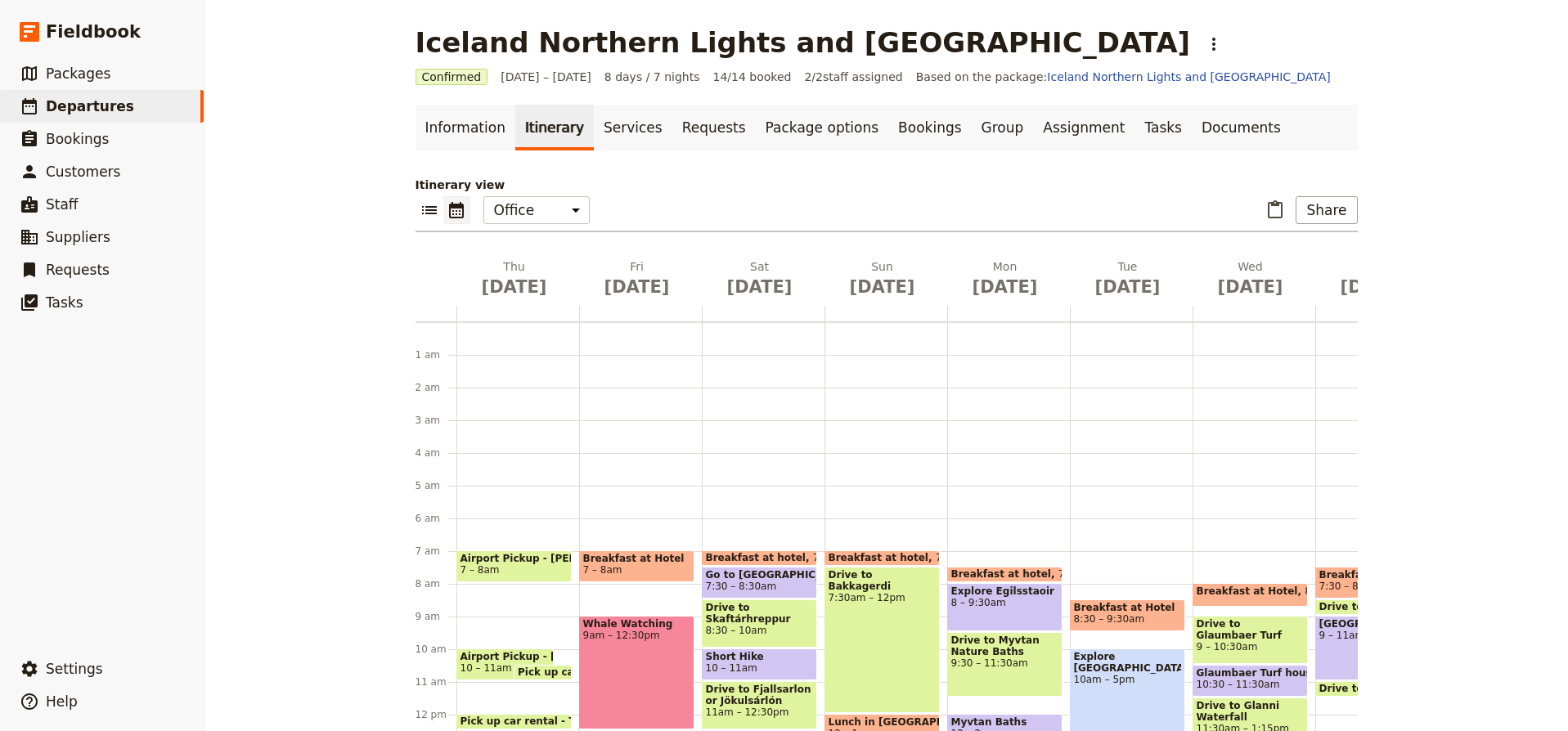
scroll to position [213, 0]
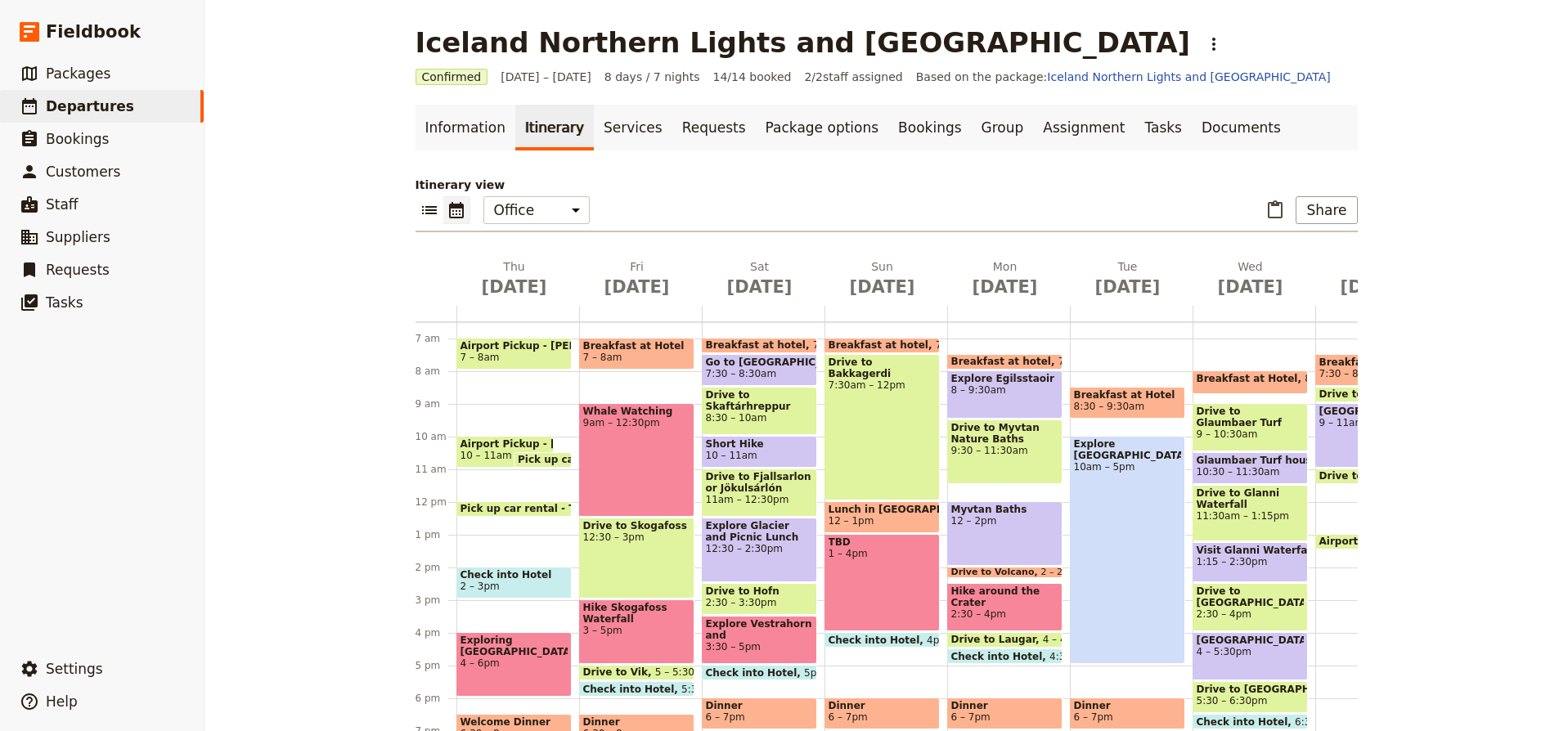
click at [551, 352] on span "7 – 8am" at bounding box center [514, 358] width 107 height 11
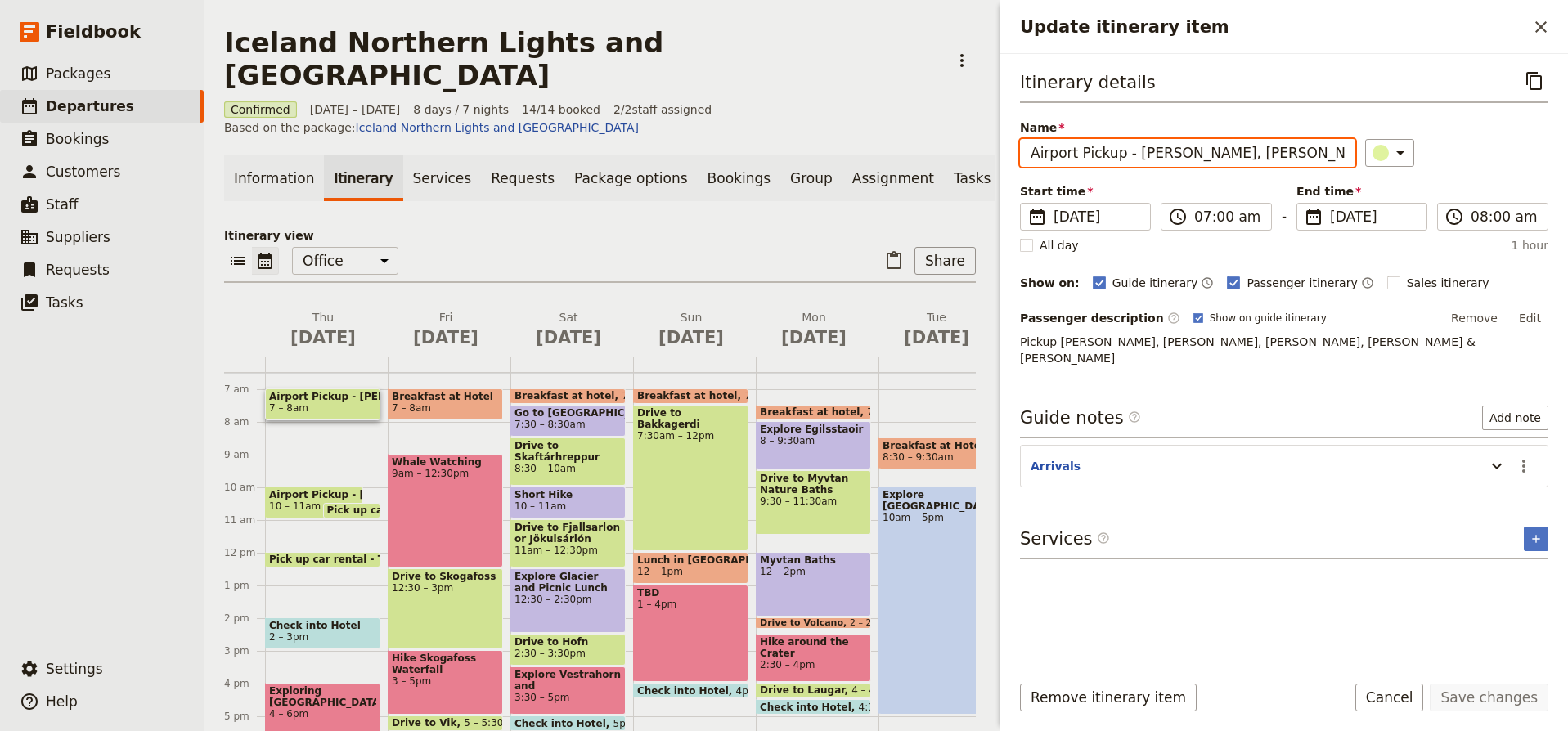
drag, startPoint x: 1329, startPoint y: 157, endPoint x: 1126, endPoint y: 152, distance: 203.1
click at [1126, 152] on input "Airport Pickup - Daisy, Heidi, Lisa, Kim & Kathy" at bounding box center [1187, 153] width 335 height 28
type input "Airport Pickup"
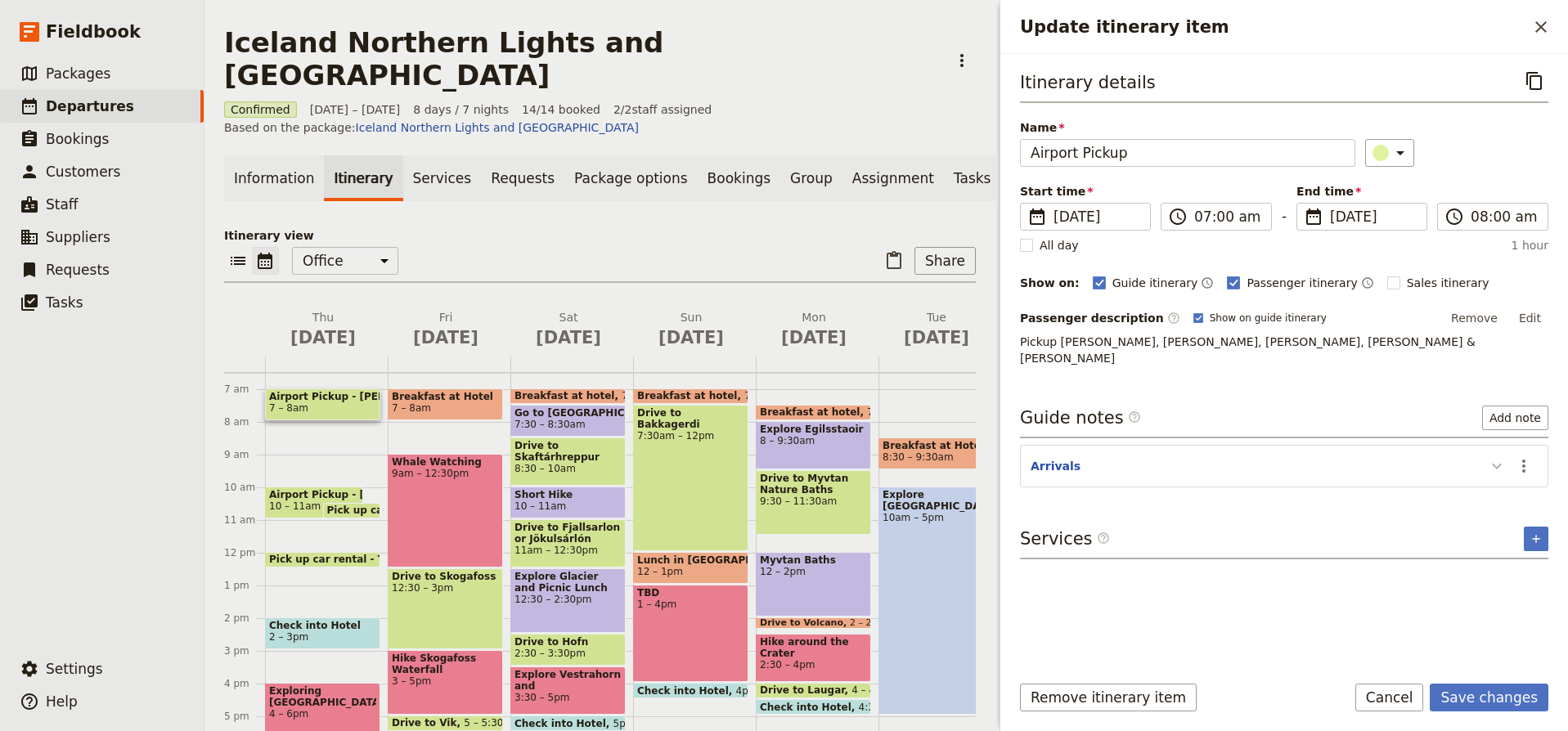
click at [1497, 456] on icon "Update itinerary item" at bounding box center [1497, 466] width 20 height 20
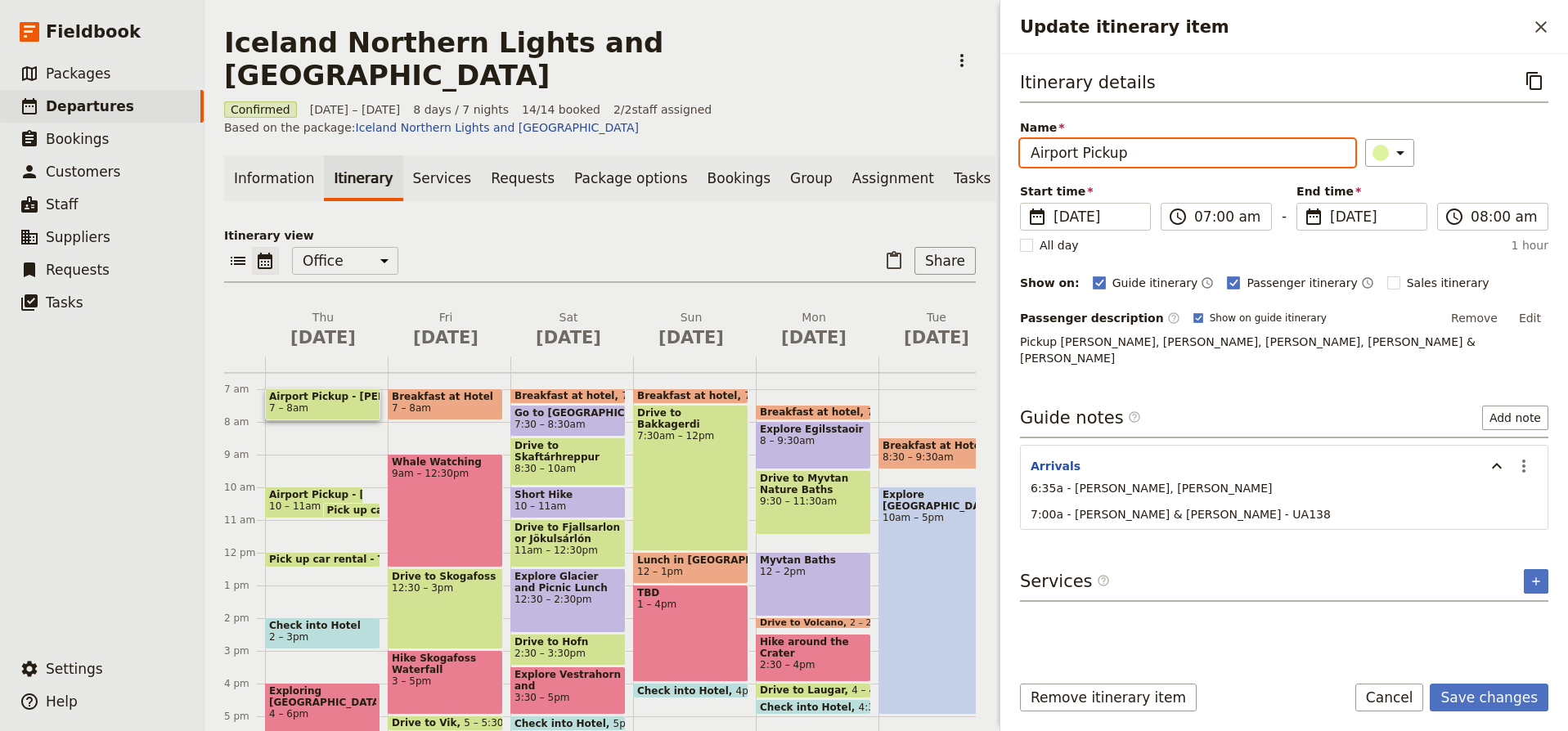
click at [1160, 152] on input "Airport Pickup" at bounding box center [1187, 153] width 335 height 28
click at [1493, 696] on button "Save changes" at bounding box center [1490, 698] width 118 height 28
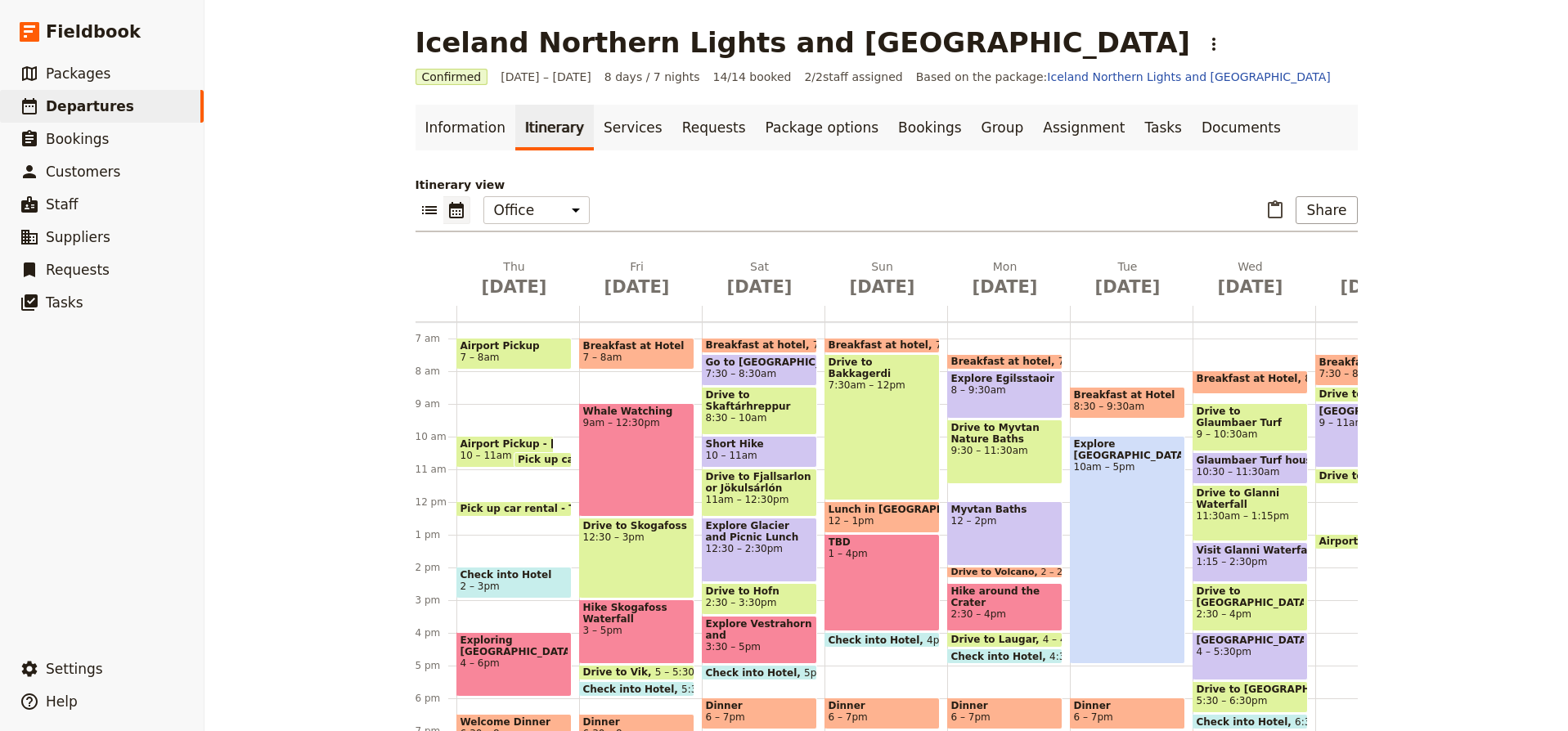
click at [483, 448] on span "Airport Pickup - Laura & Robyn" at bounding box center [506, 445] width 90 height 11
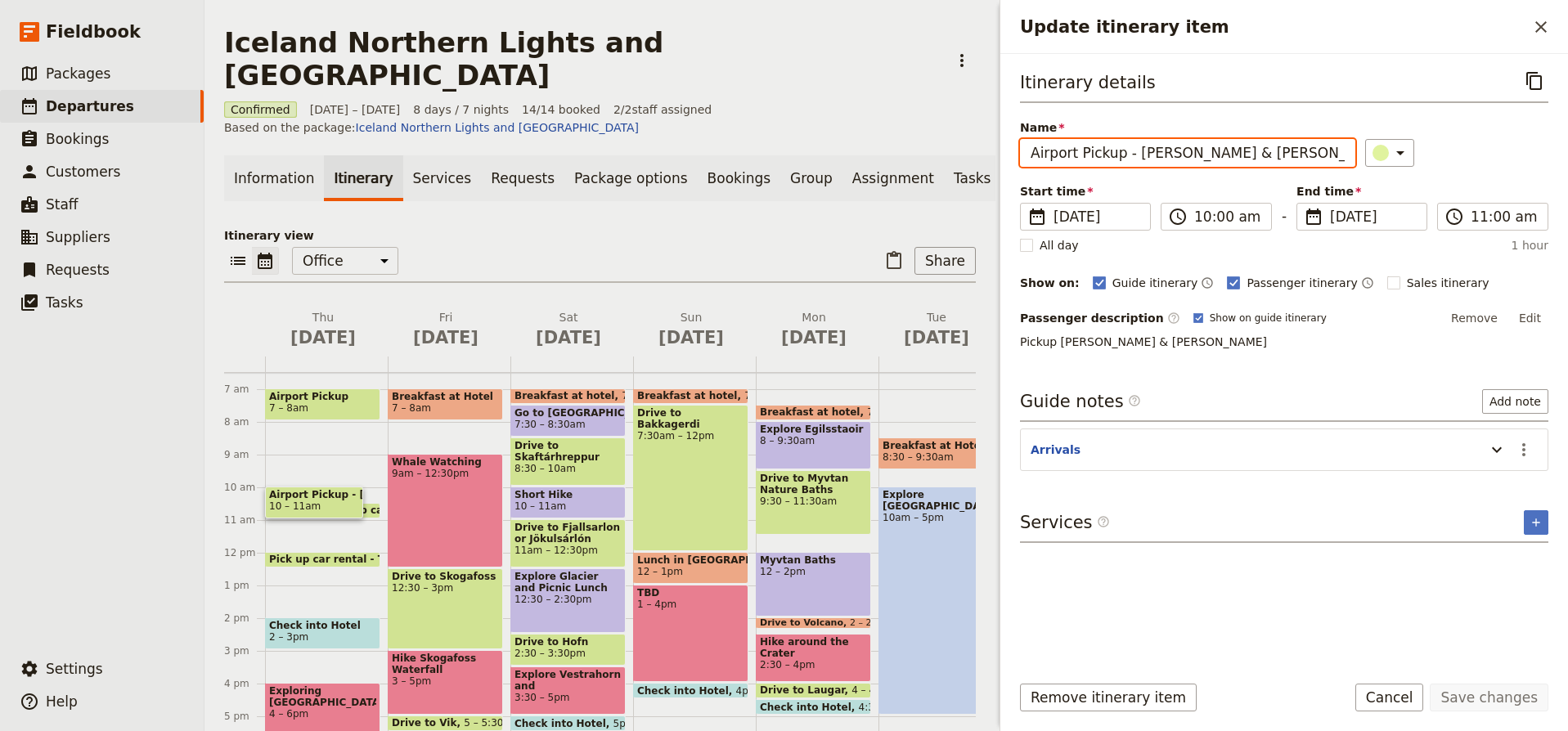
click at [1250, 152] on input "Airport Pickup - Laura & Robyn" at bounding box center [1187, 153] width 335 height 28
drag, startPoint x: 1250, startPoint y: 152, endPoint x: 1124, endPoint y: 148, distance: 126.1
click at [1124, 148] on input "Airport Pickup - Laura & Robyn" at bounding box center [1187, 153] width 335 height 28
type input "Airport Pickup"
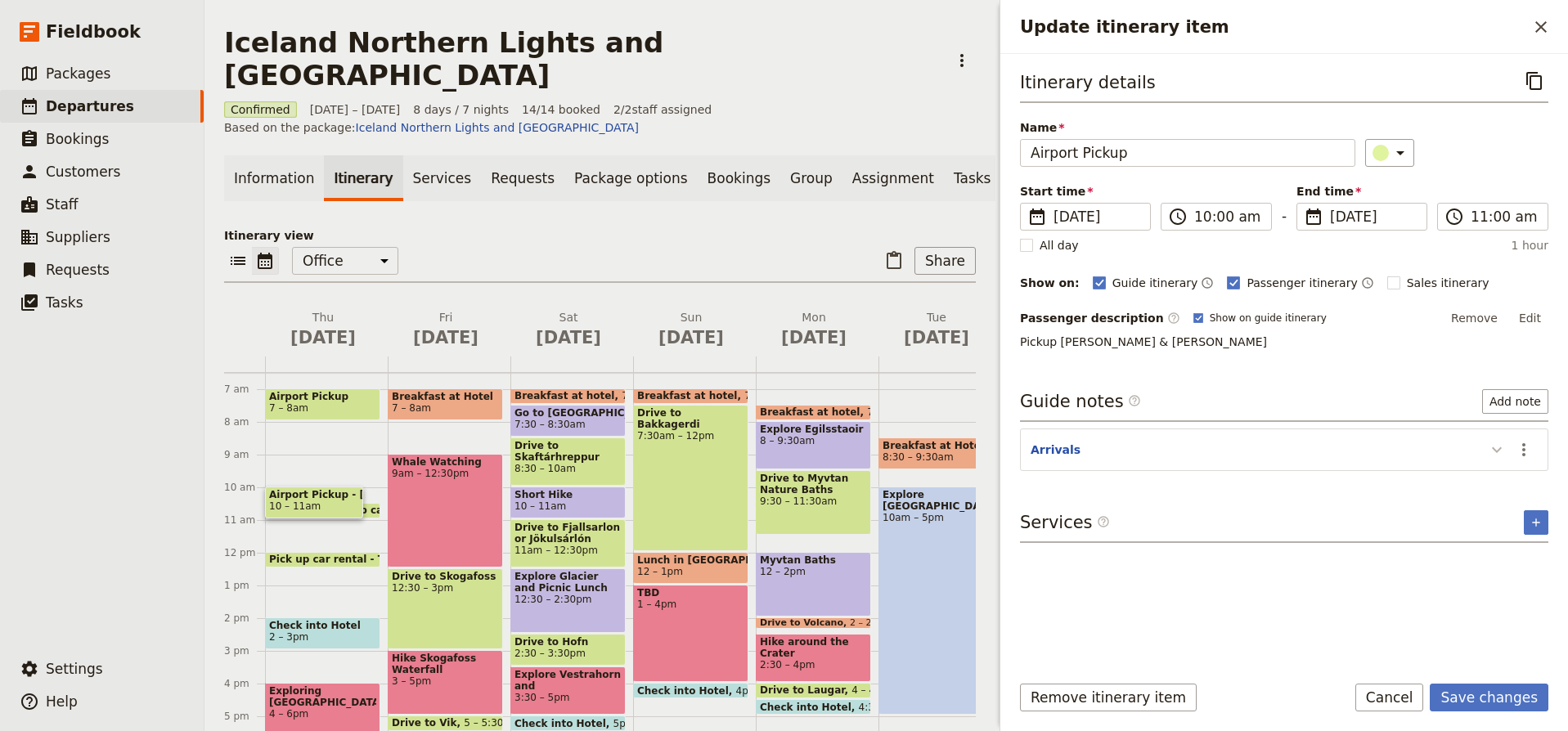
click at [1503, 449] on icon "Update itinerary item" at bounding box center [1497, 449] width 20 height 20
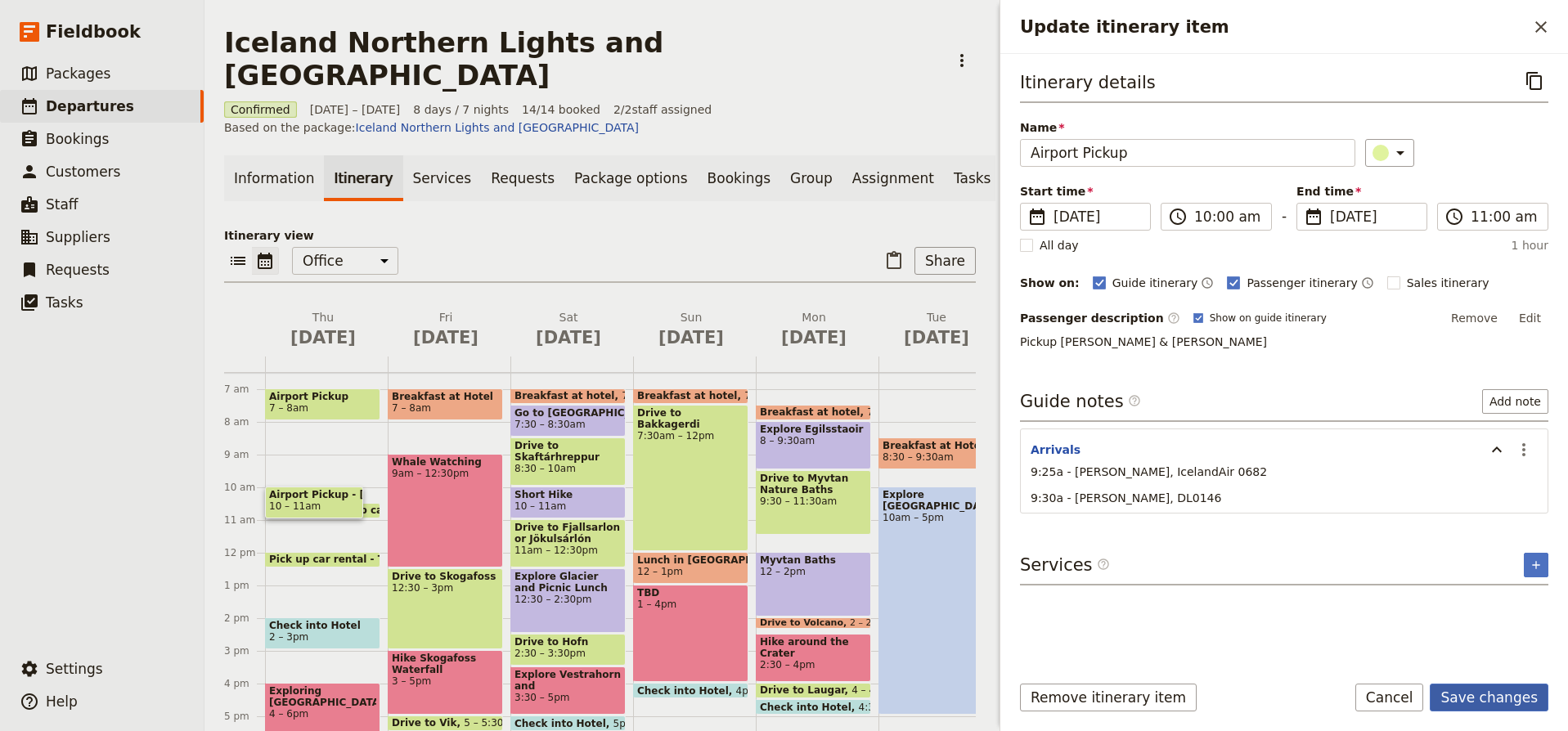
click at [1499, 691] on button "Save changes" at bounding box center [1490, 698] width 118 height 28
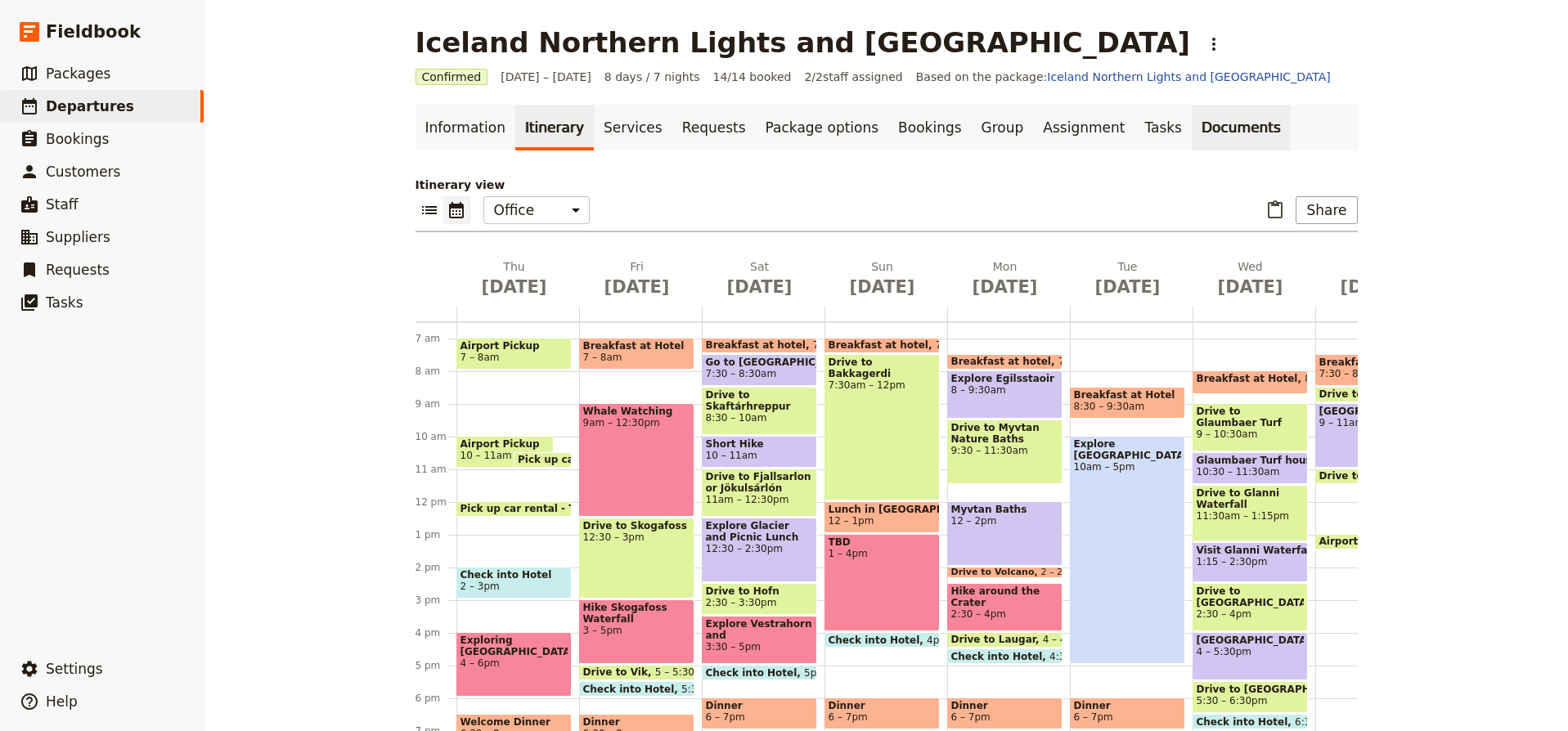
click at [1192, 131] on link "Documents" at bounding box center [1242, 128] width 99 height 46
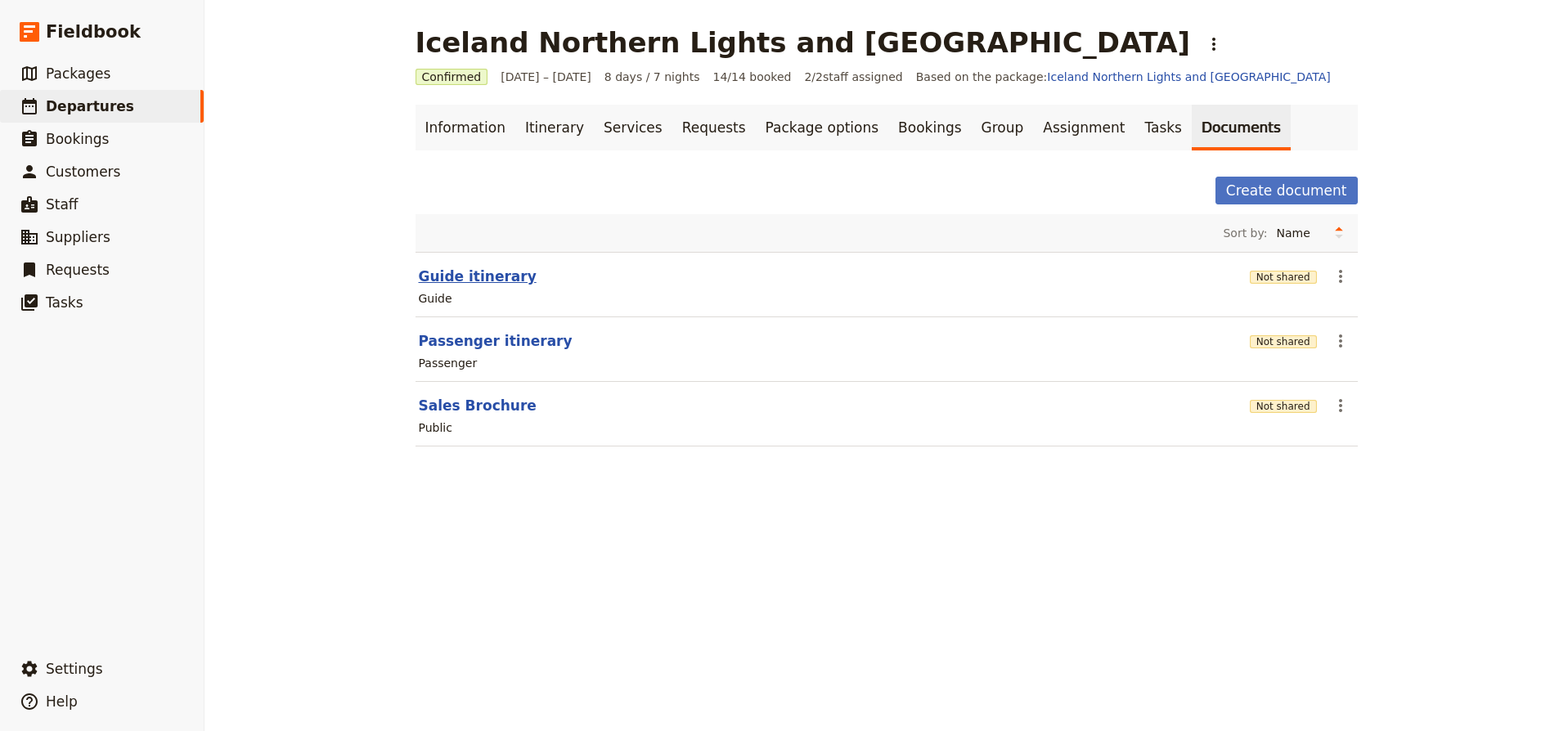
click at [459, 276] on button "Guide itinerary" at bounding box center [477, 276] width 117 height 20
select select "STAFF"
select select "RUN_SHEET"
select select "DEFAULT"
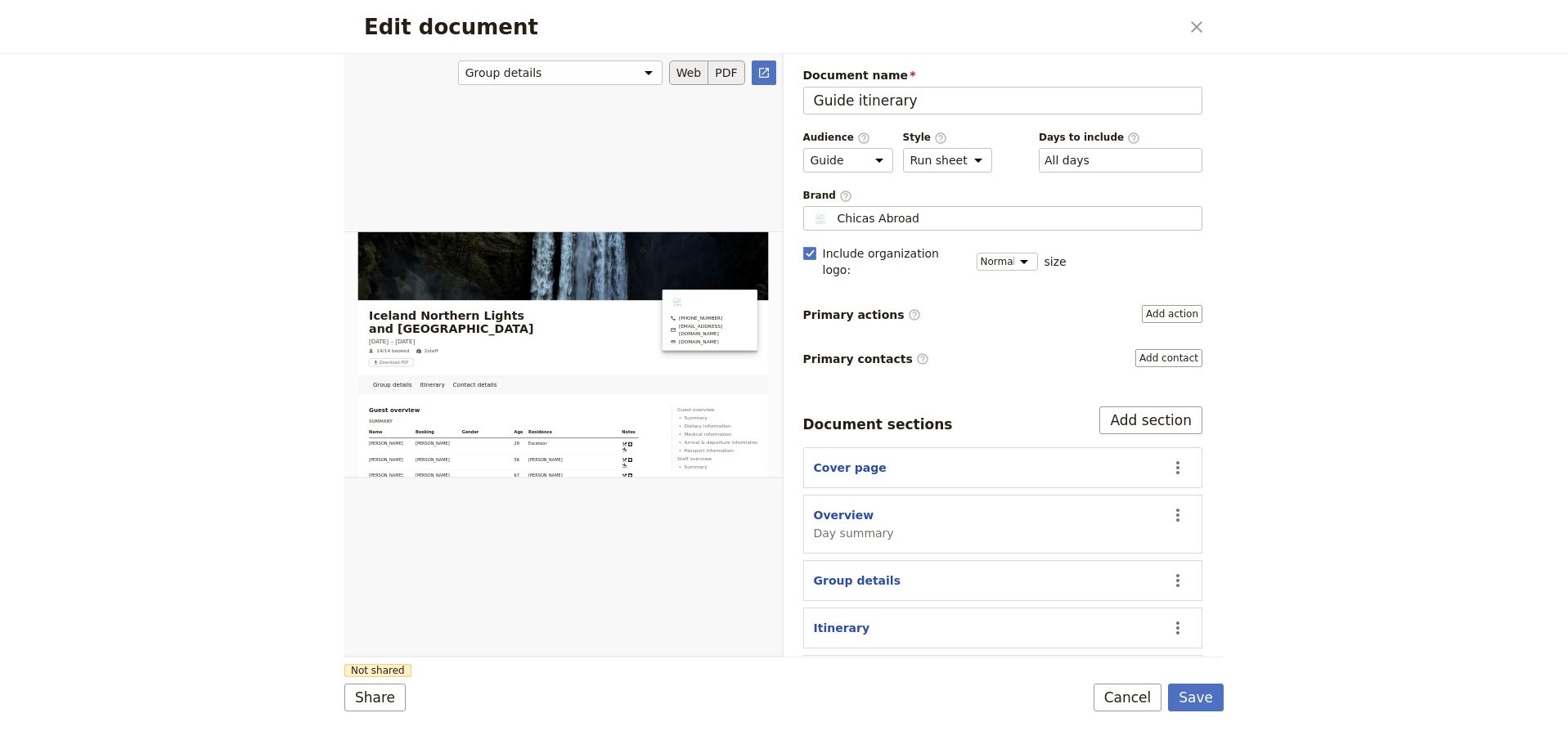
click at [730, 73] on button "PDF" at bounding box center [726, 73] width 36 height 25
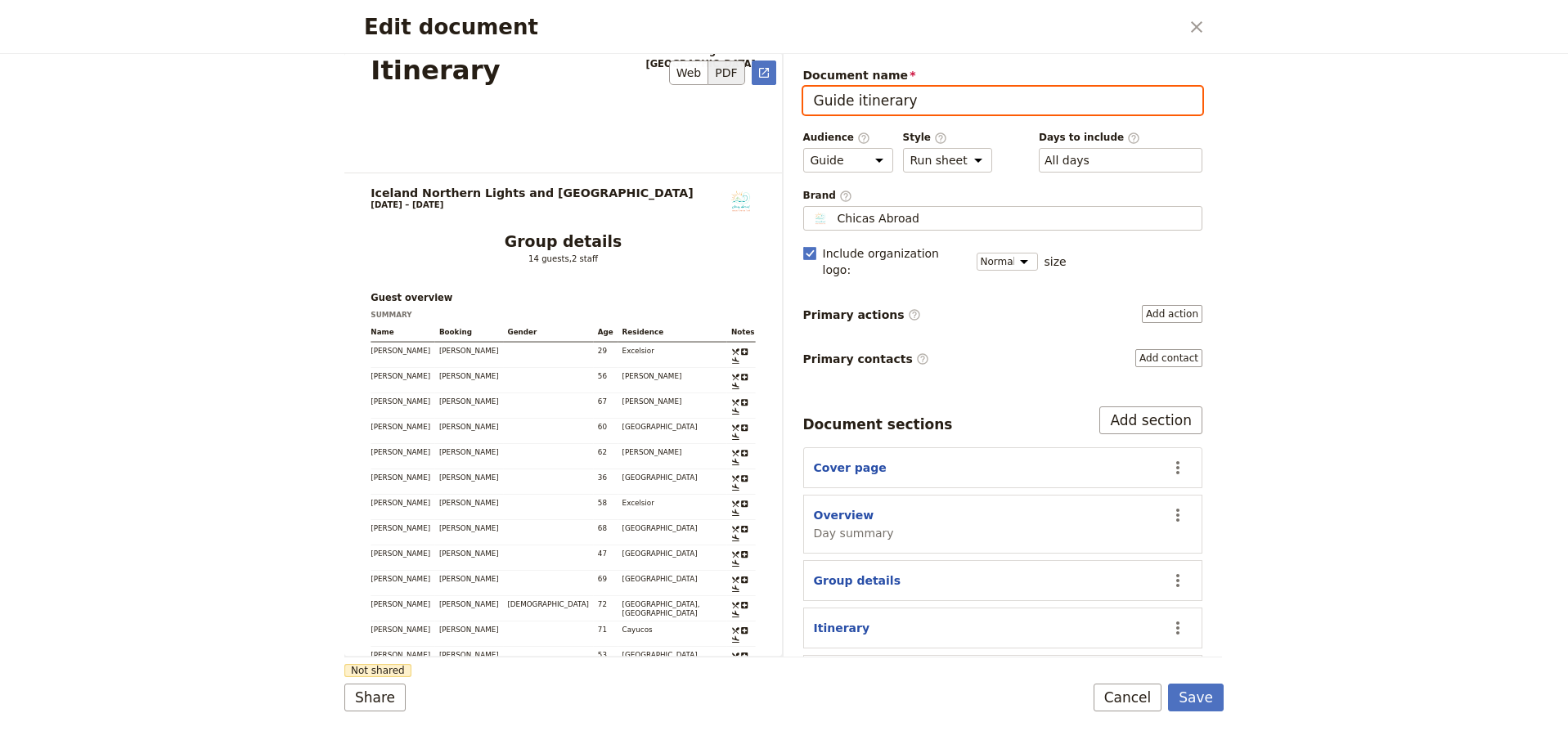
scroll to position [741, 0]
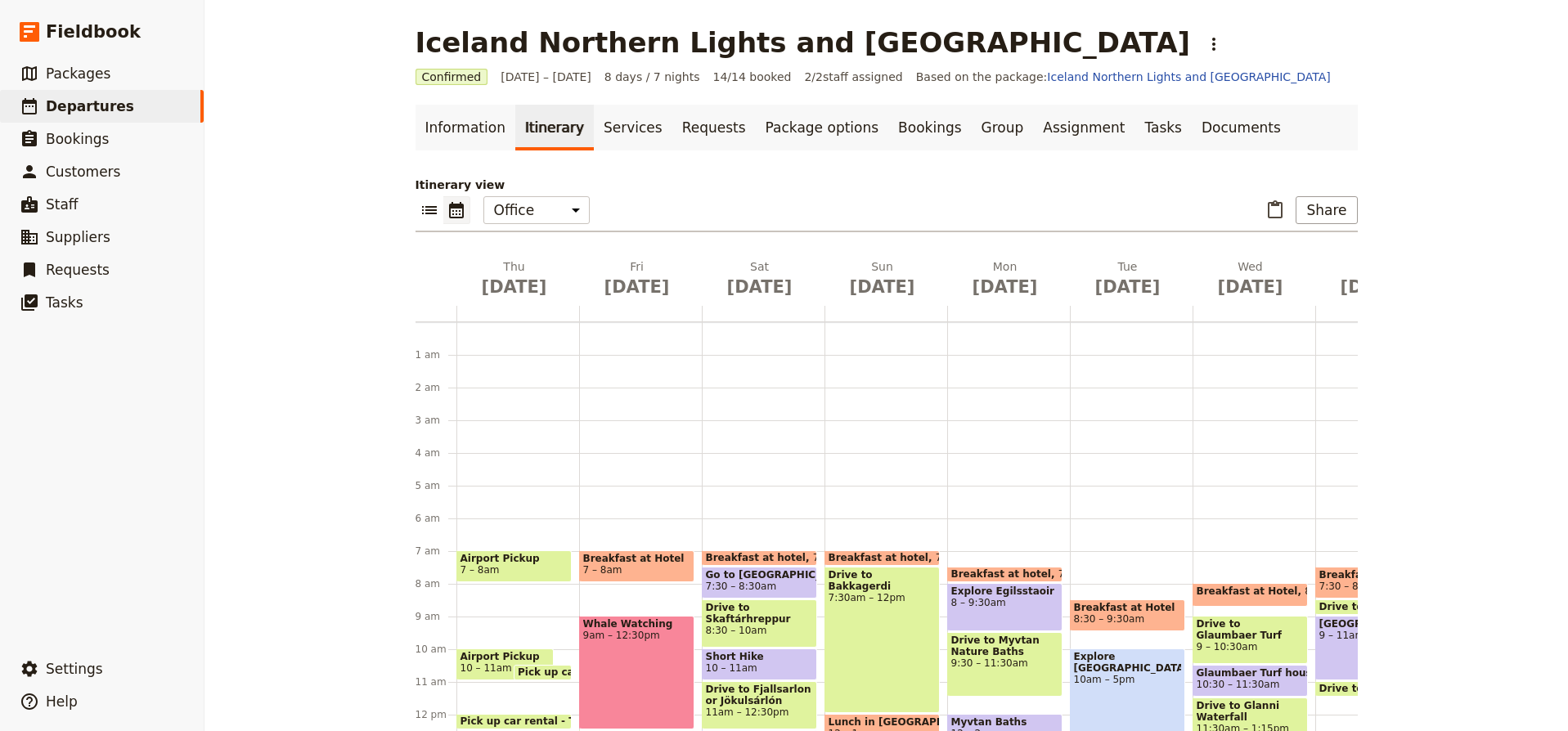
scroll to position [213, 0]
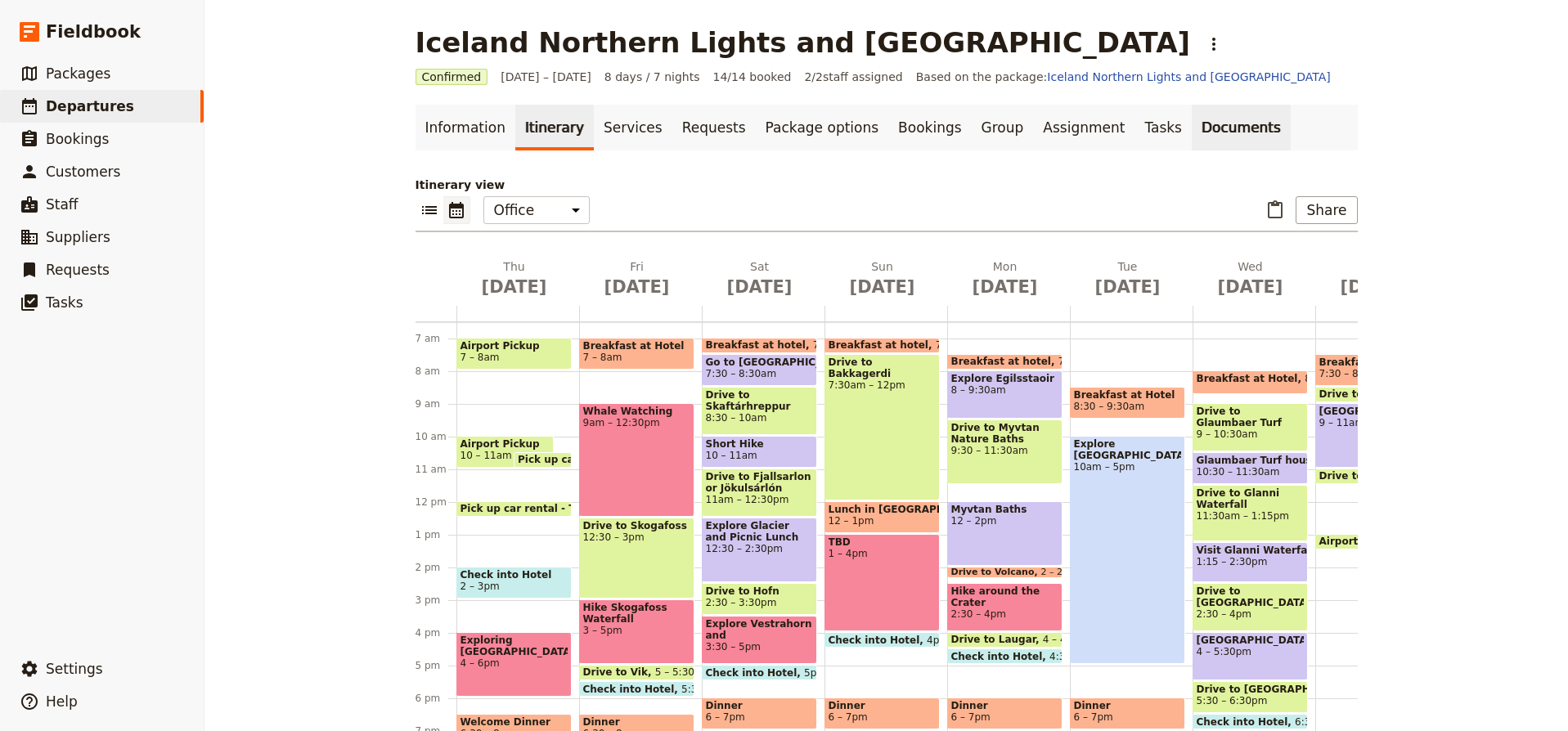
click at [1192, 126] on link "Documents" at bounding box center [1242, 128] width 99 height 46
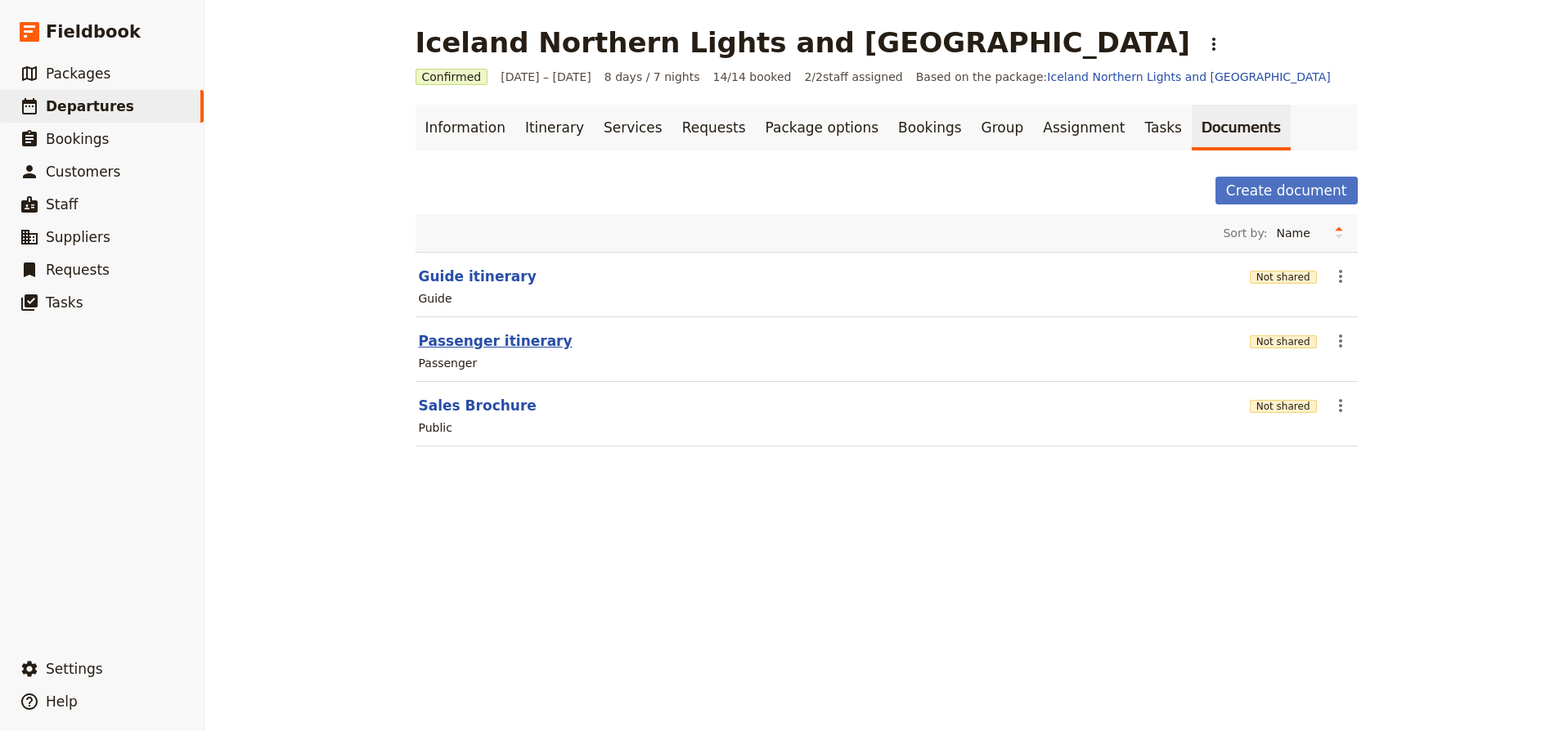
click at [515, 343] on button "Passenger itinerary" at bounding box center [495, 341] width 154 height 20
select select "PASSENGER"
select select "RUN_SHEET"
select select "DEFAULT"
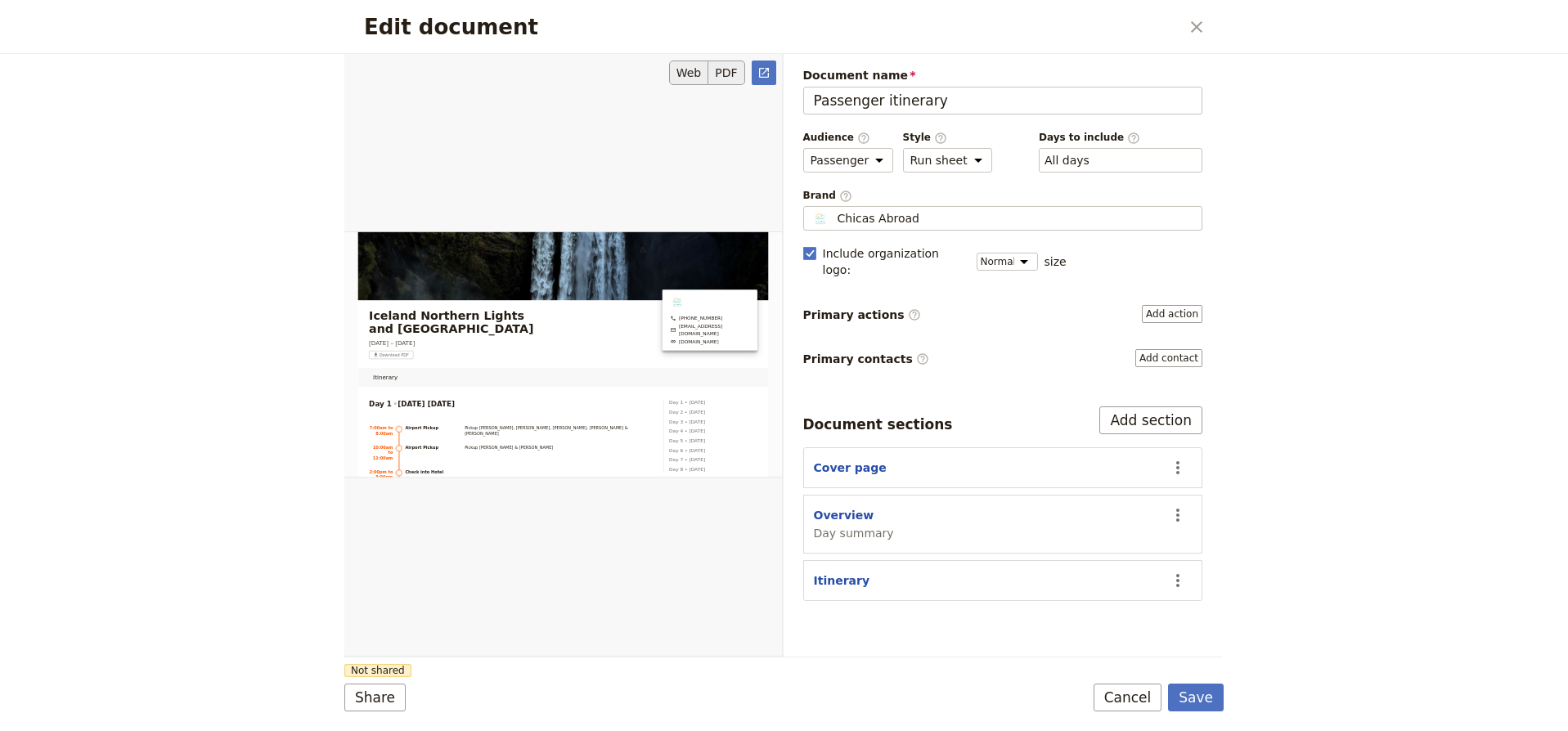
click at [722, 73] on button "PDF" at bounding box center [726, 73] width 36 height 25
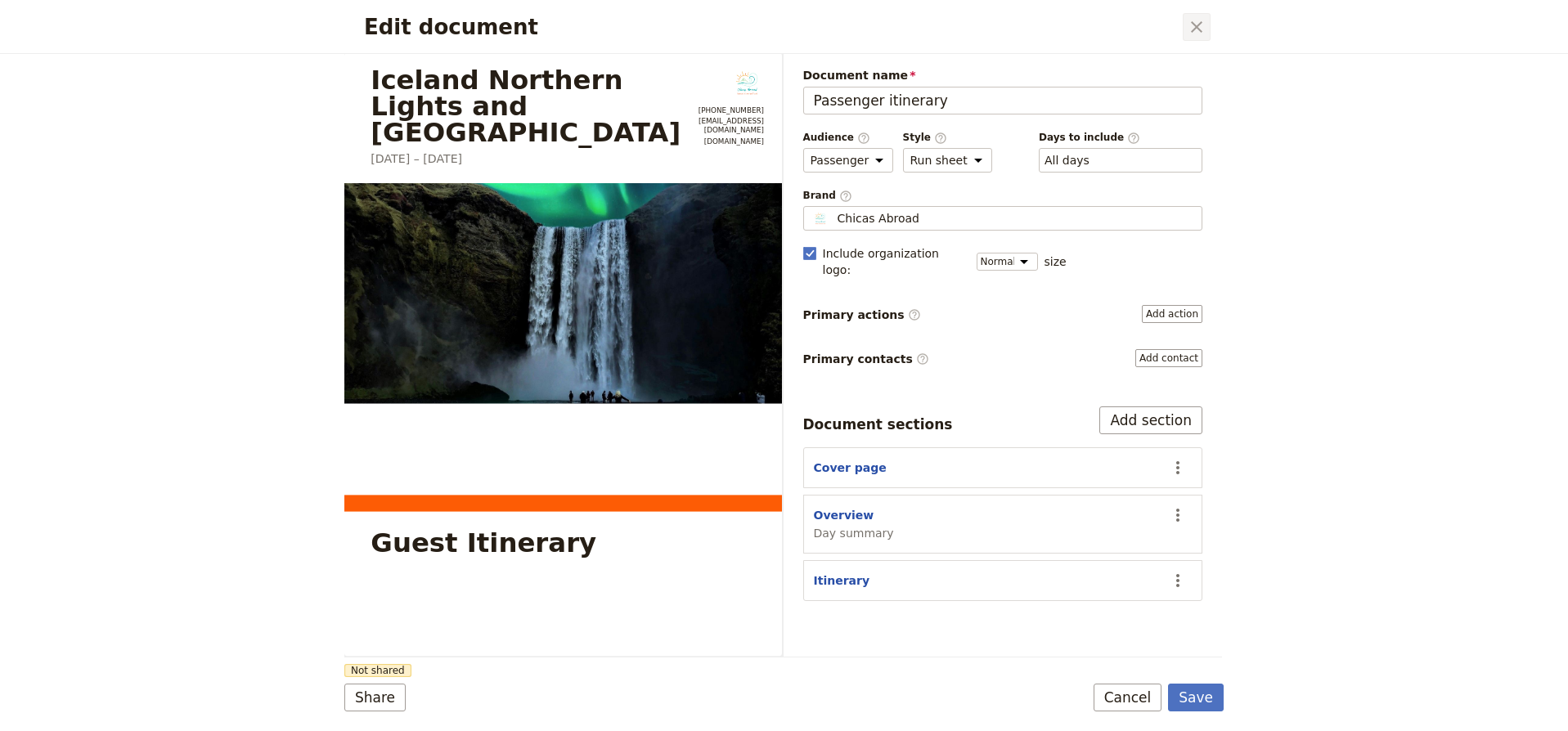
click at [1195, 27] on icon "Close dialog" at bounding box center [1197, 27] width 20 height 20
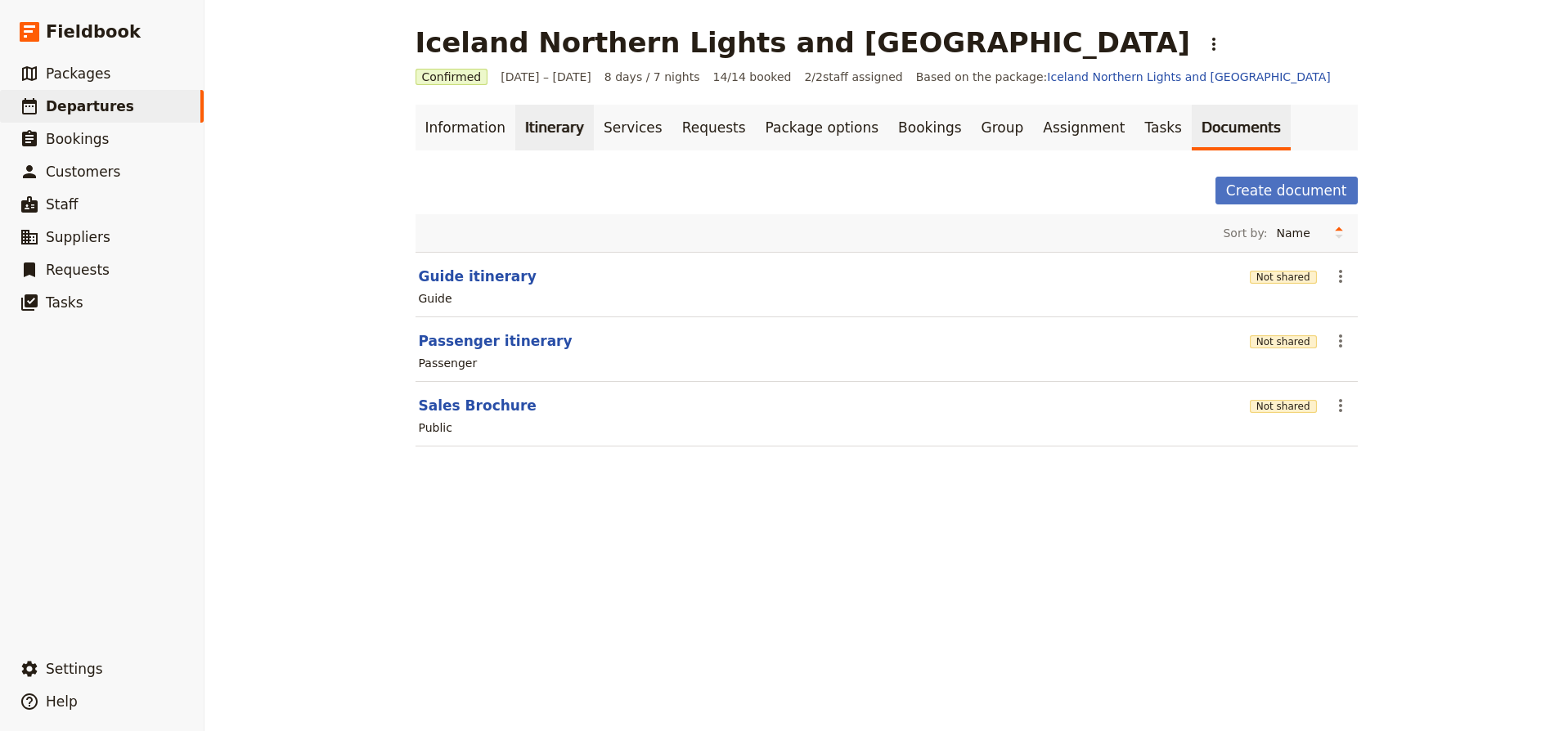
click at [555, 123] on link "Itinerary" at bounding box center [554, 128] width 78 height 46
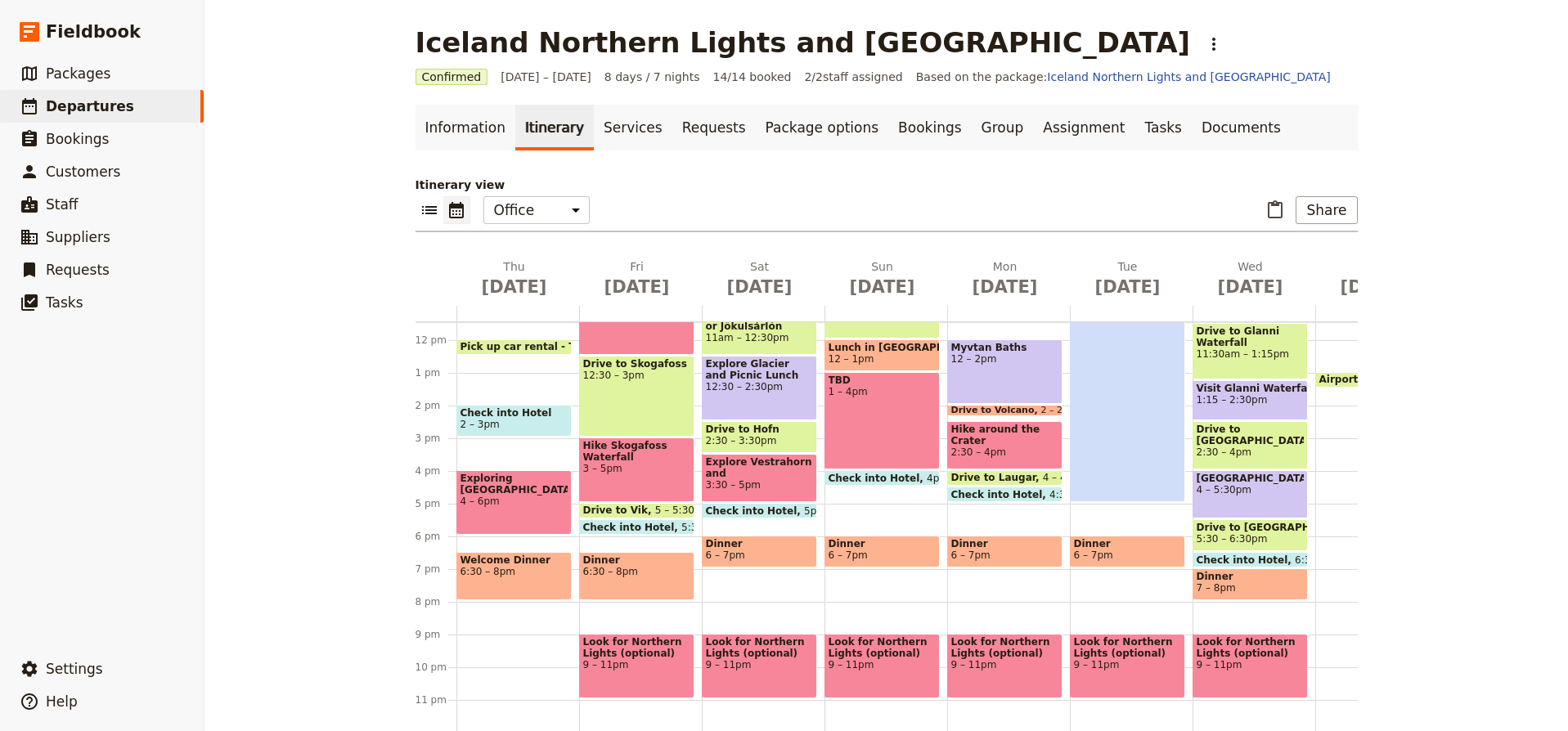
scroll to position [375, 0]
click at [529, 421] on span "2 – 3pm" at bounding box center [514, 425] width 107 height 11
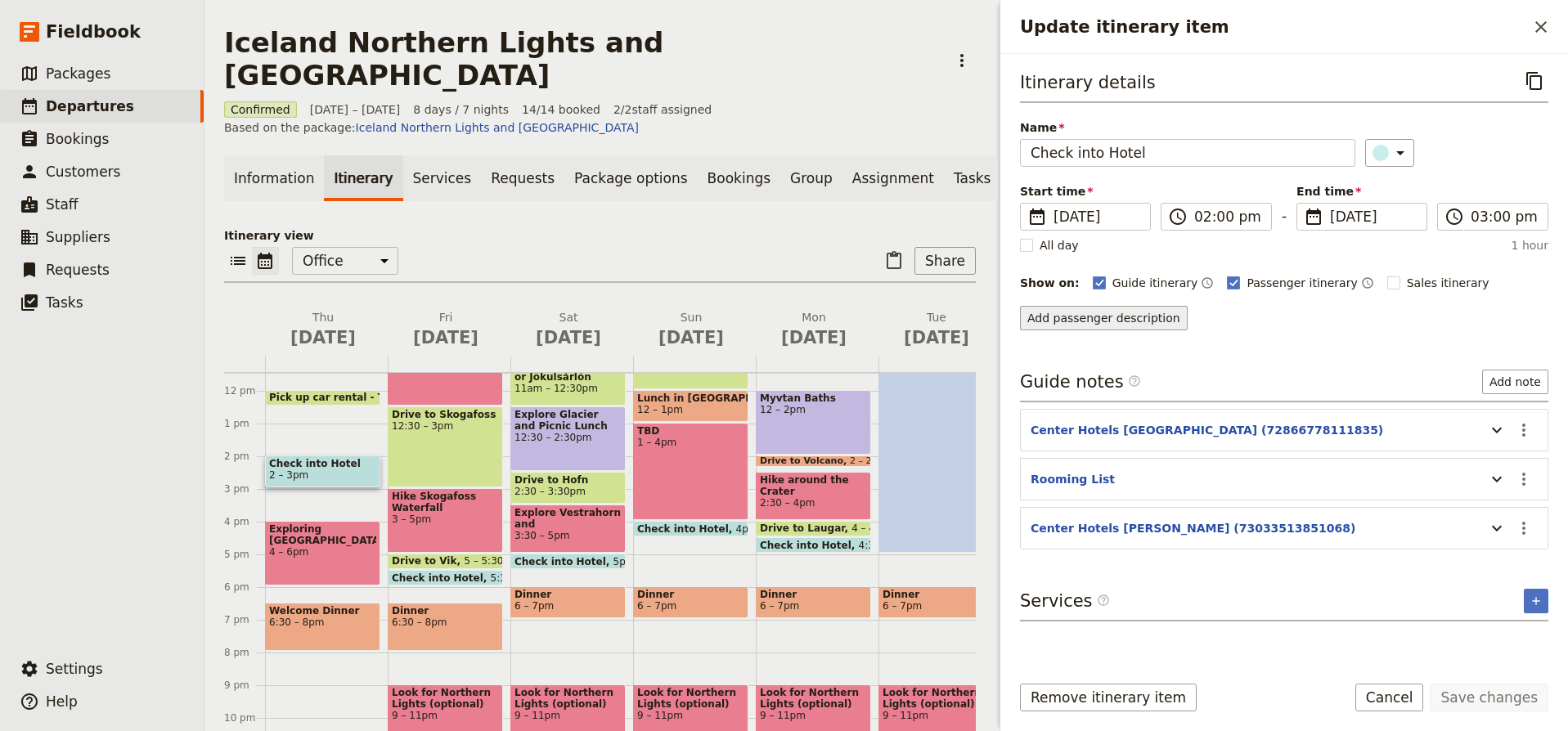
click at [1150, 324] on button "Add passenger description" at bounding box center [1104, 319] width 168 height 25
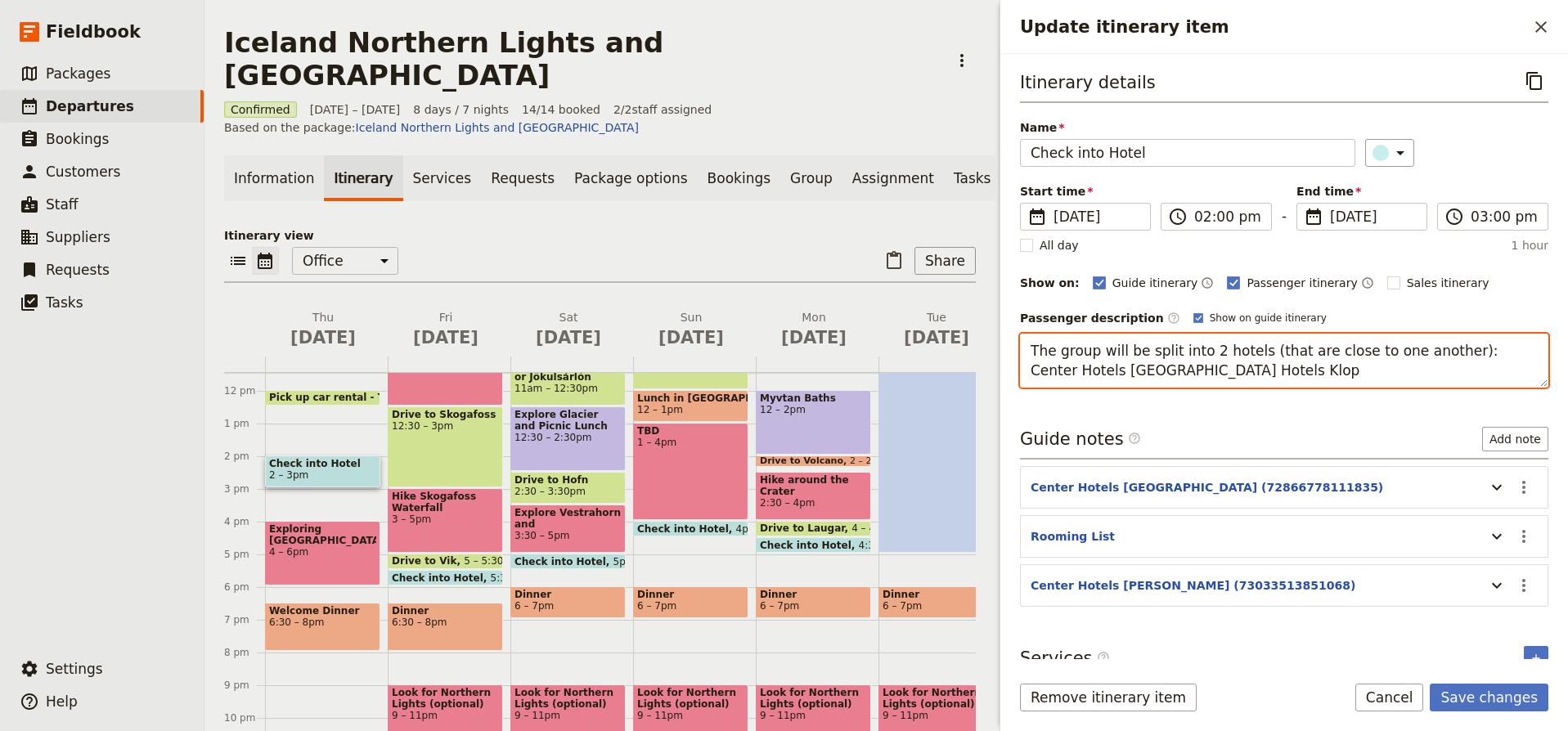
type textarea "The group will be split into 2 hotels (that are close to one another): Center H…"
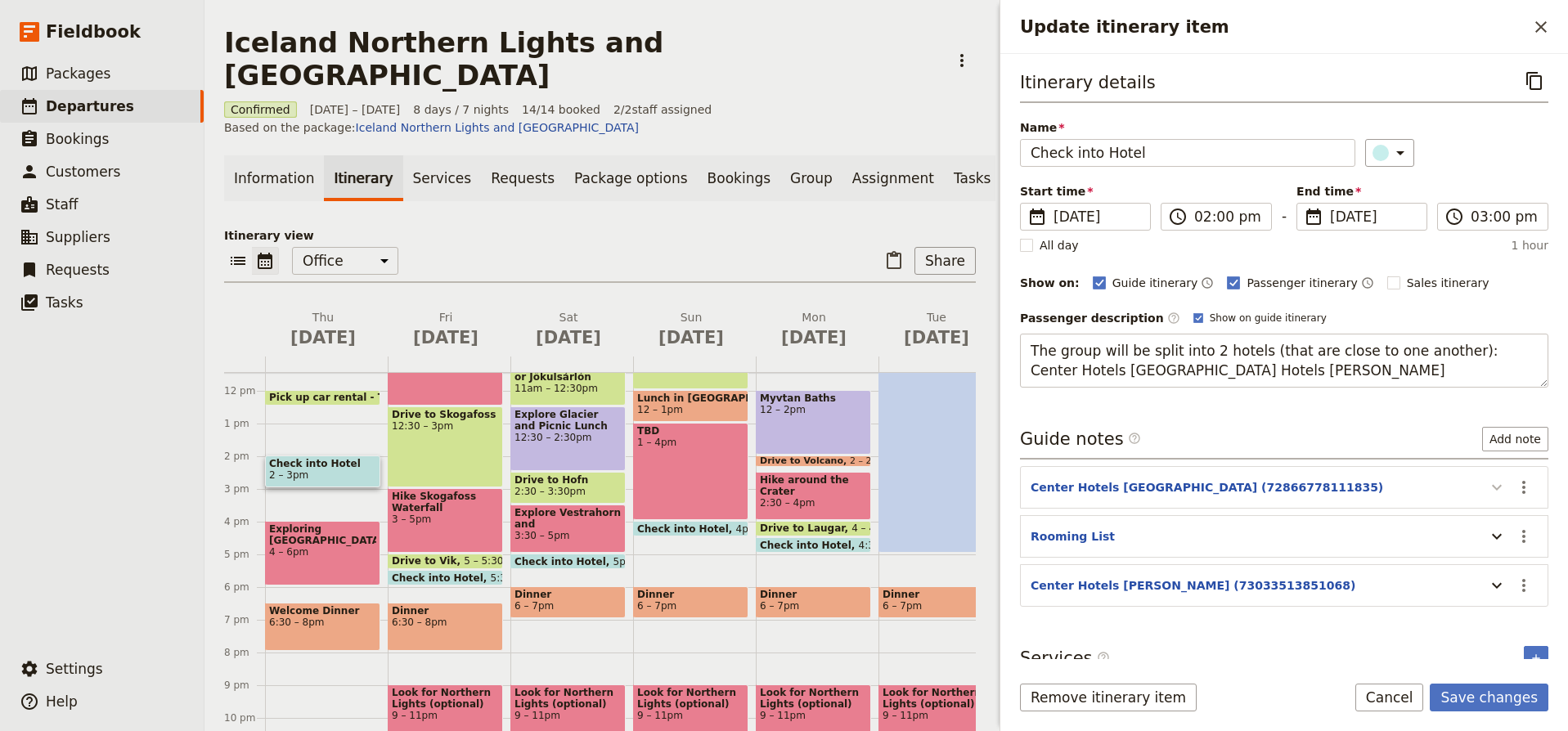
click at [1496, 490] on div "Guide notes ​ Add note Center Hotels Skjalbreio (72866778111835) ​ Rooming List…" at bounding box center [1285, 516] width 529 height 180
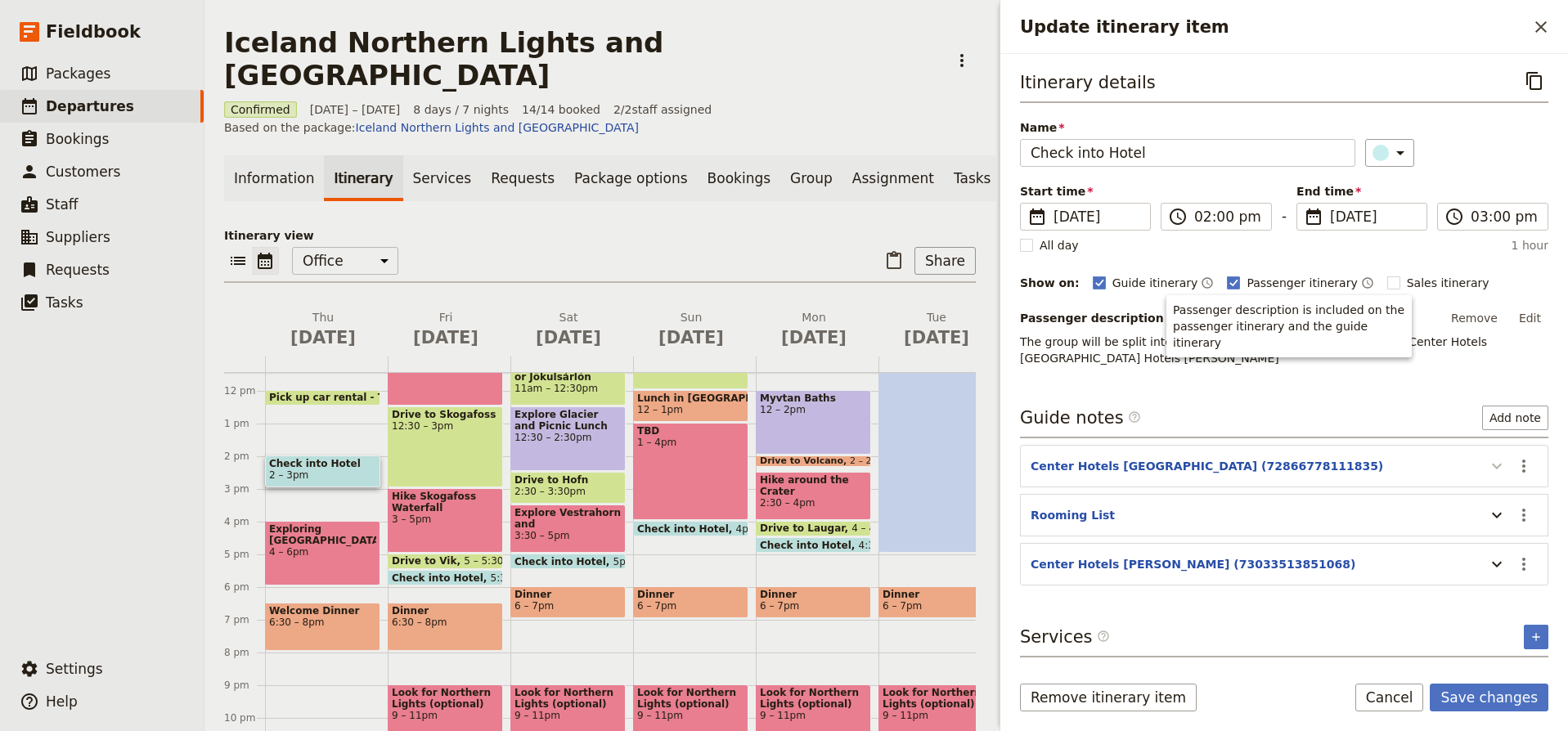
click at [1498, 467] on icon "Update itinerary item" at bounding box center [1497, 466] width 20 height 20
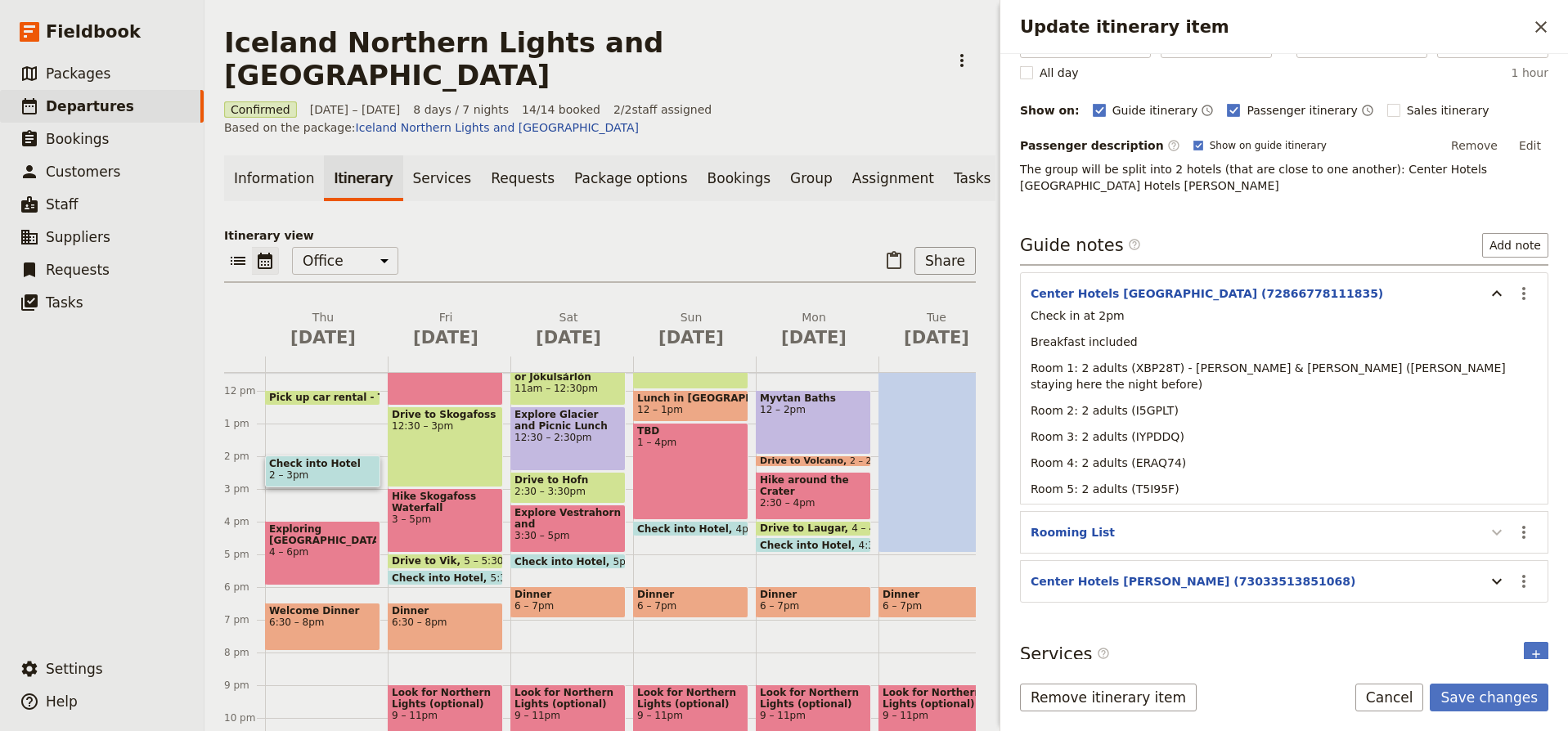
scroll to position [172, 0]
click at [1497, 573] on icon "Update itinerary item" at bounding box center [1497, 582] width 20 height 20
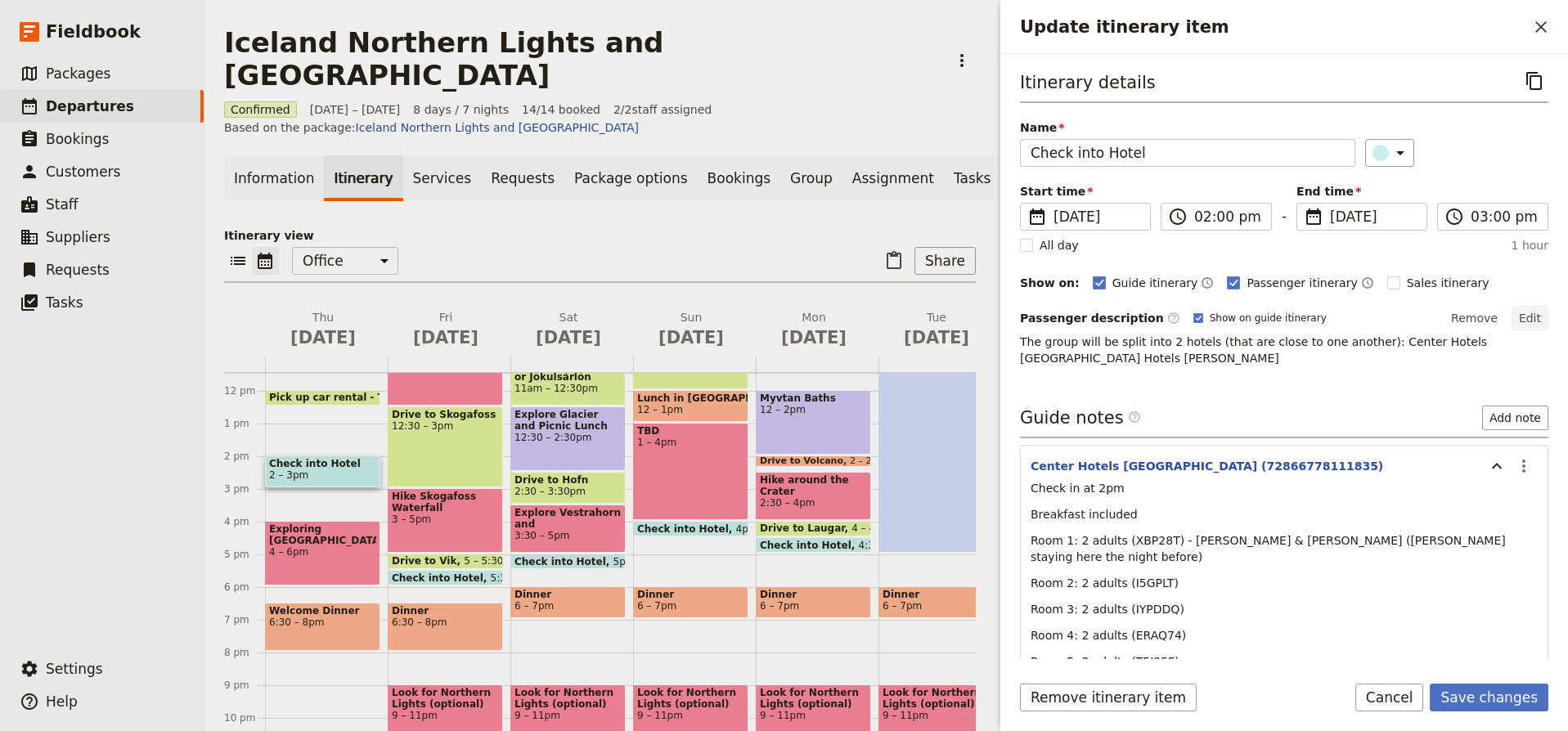
scroll to position [0, 0]
click at [1534, 312] on button "Edit" at bounding box center [1530, 319] width 37 height 25
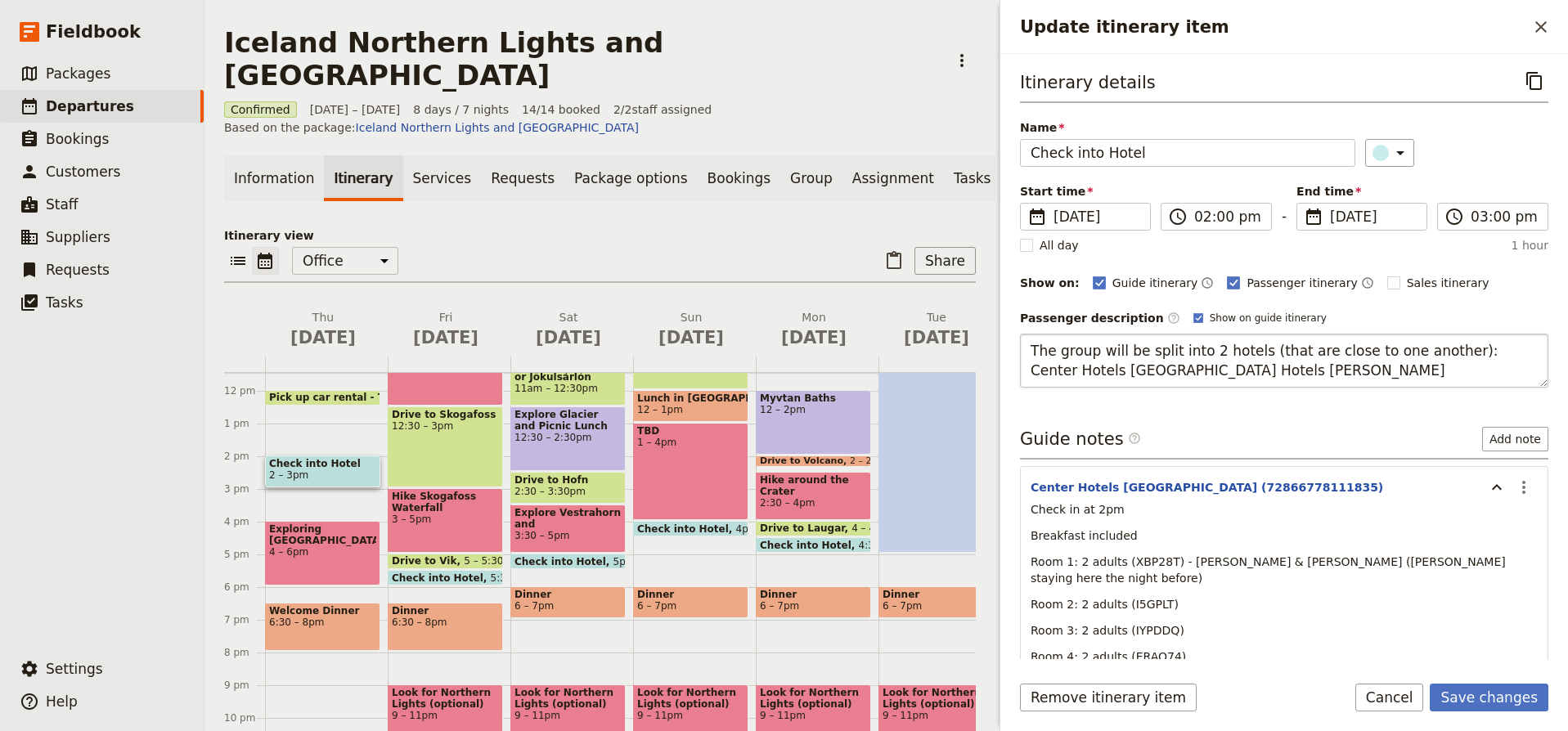
drag, startPoint x: 1439, startPoint y: 351, endPoint x: 1254, endPoint y: 355, distance: 185.0
click at [1254, 355] on textarea "The group will be split into 2 hotels (that are close to one another): Center H…" at bounding box center [1285, 361] width 529 height 54
click at [1414, 350] on textarea "The group will be split into 2 hotels: Center Hotels Skjaldbreio & Center Hotel…" at bounding box center [1285, 361] width 529 height 54
type textarea "The group will be split into 2 hotels: Center Hotels Skjaldbreio (5 rooms) & Ce…"
click at [1490, 704] on button "Save changes" at bounding box center [1490, 698] width 118 height 28
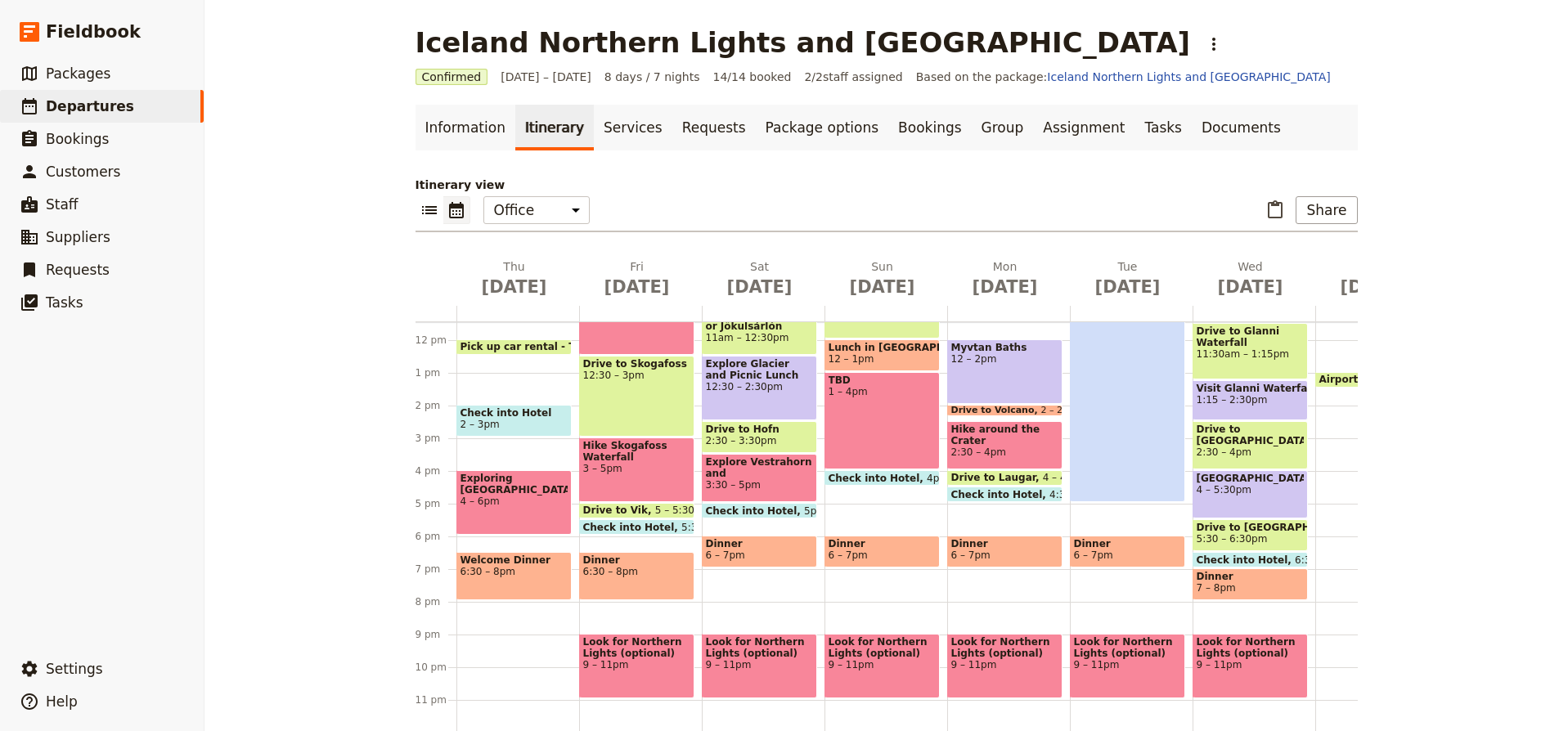
click at [620, 525] on span "Check into Hotel" at bounding box center [633, 527] width 99 height 10
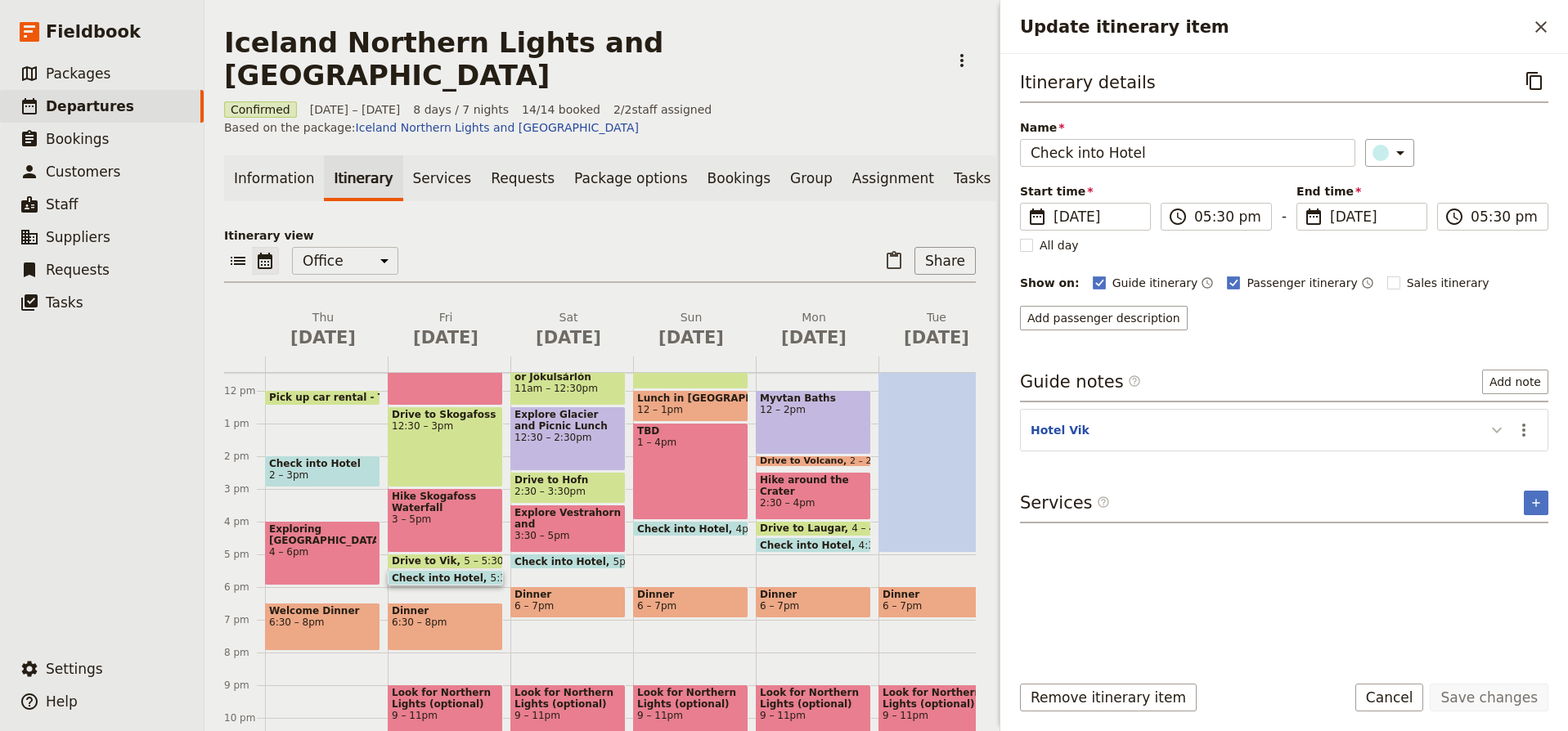
click at [1498, 433] on icon "Update itinerary item" at bounding box center [1497, 430] width 10 height 6
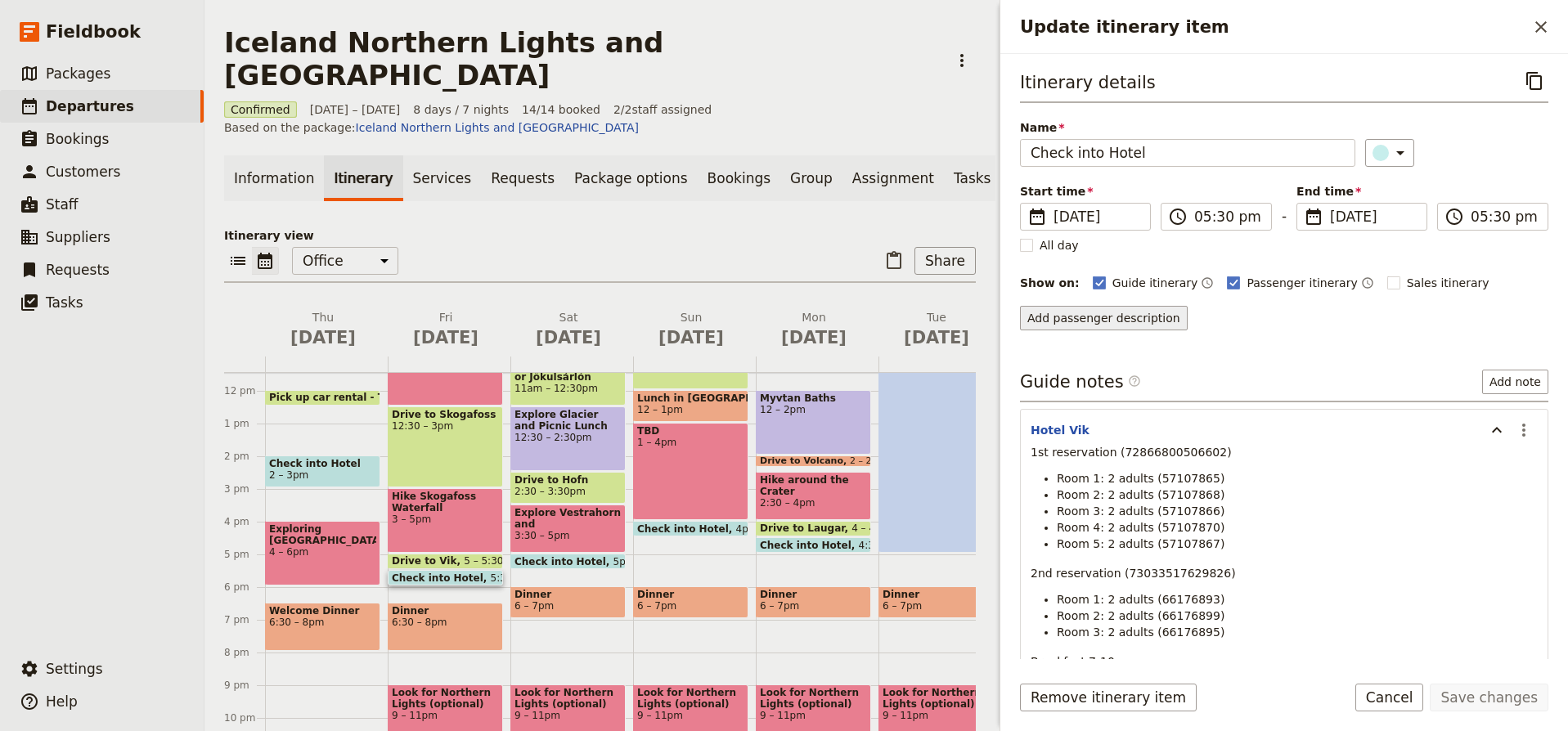
click at [1143, 318] on button "Add passenger description" at bounding box center [1104, 319] width 168 height 25
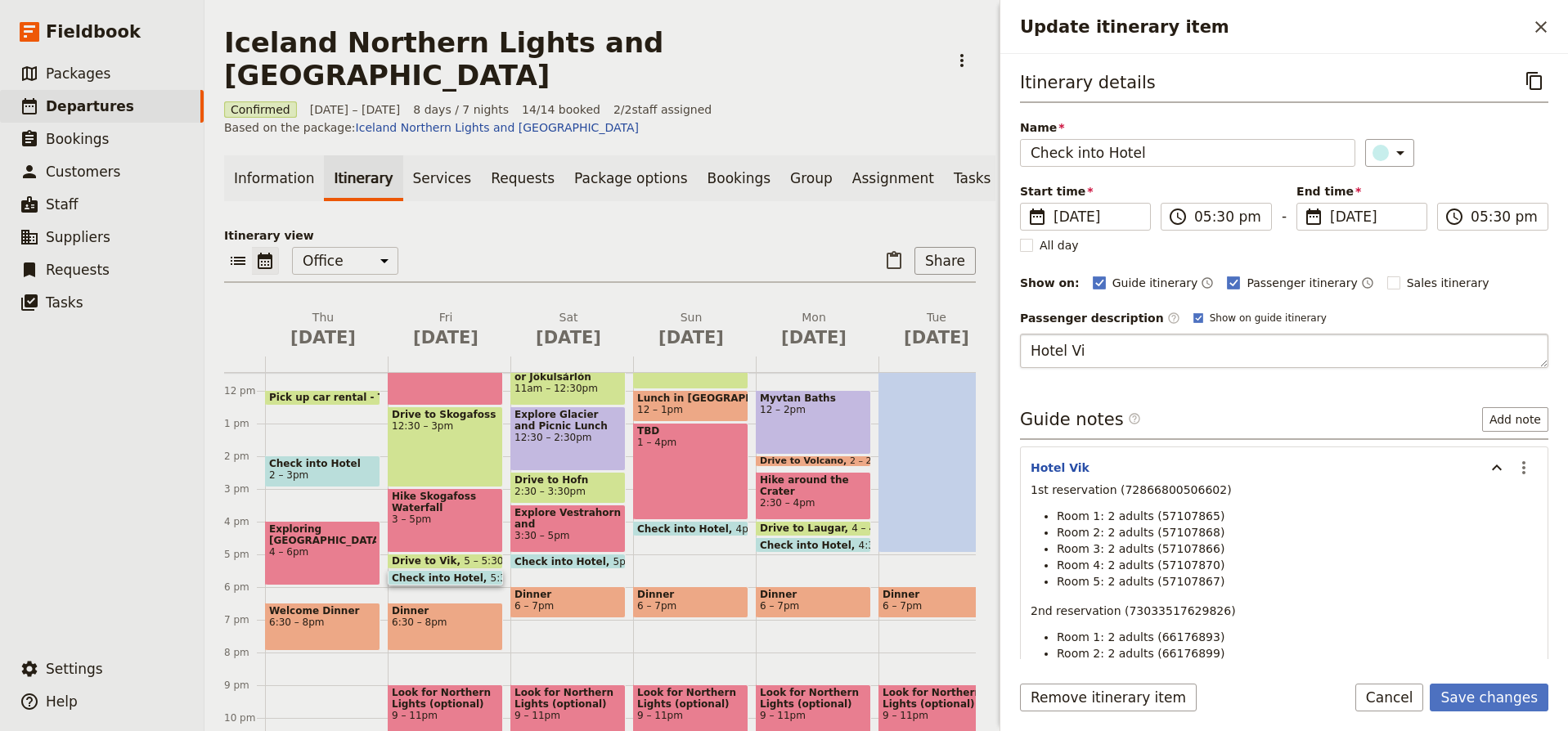
type textarea "Hotel Vik"
click at [1512, 693] on button "Save changes" at bounding box center [1490, 698] width 118 height 28
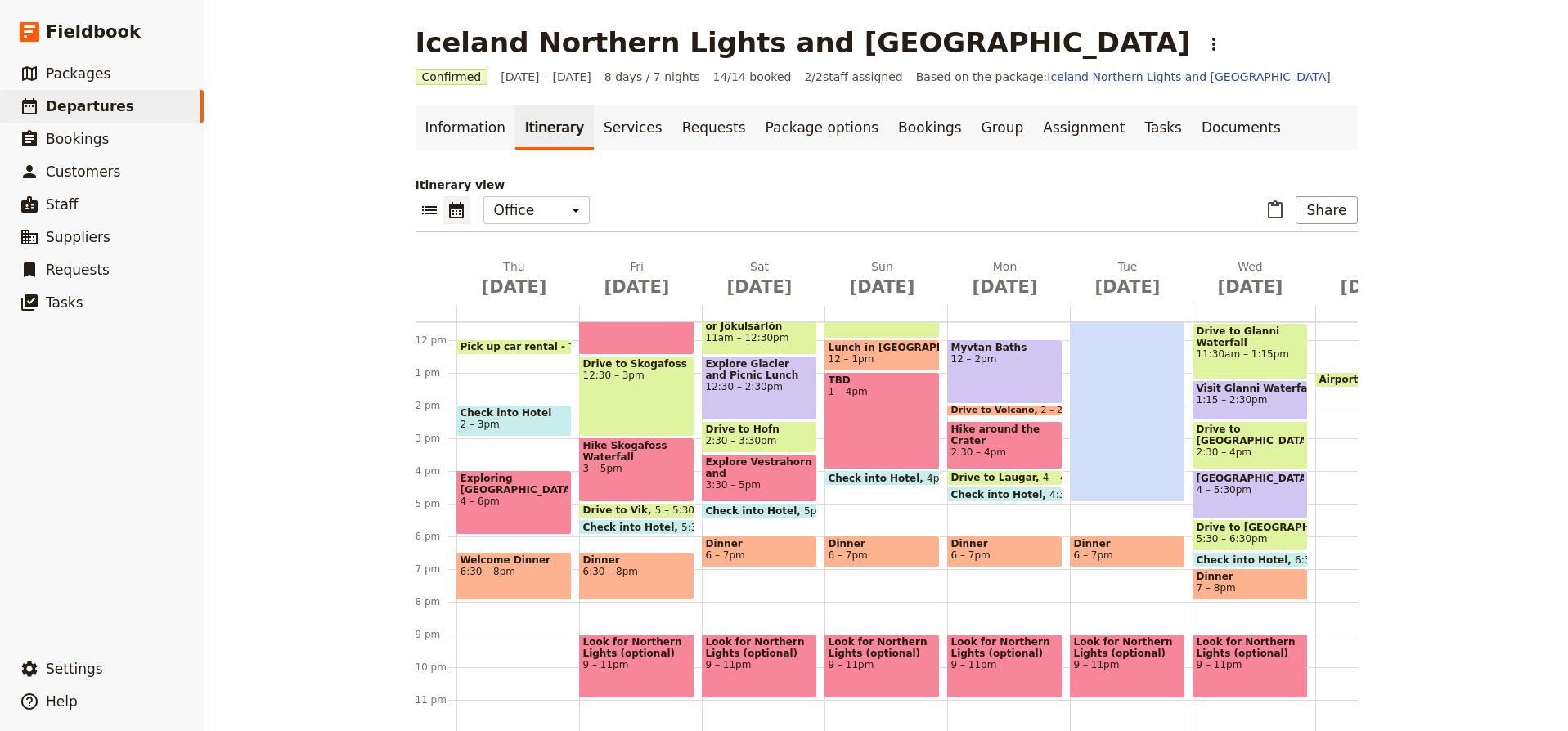
click at [766, 509] on span "Check into Hotel" at bounding box center [756, 511] width 99 height 10
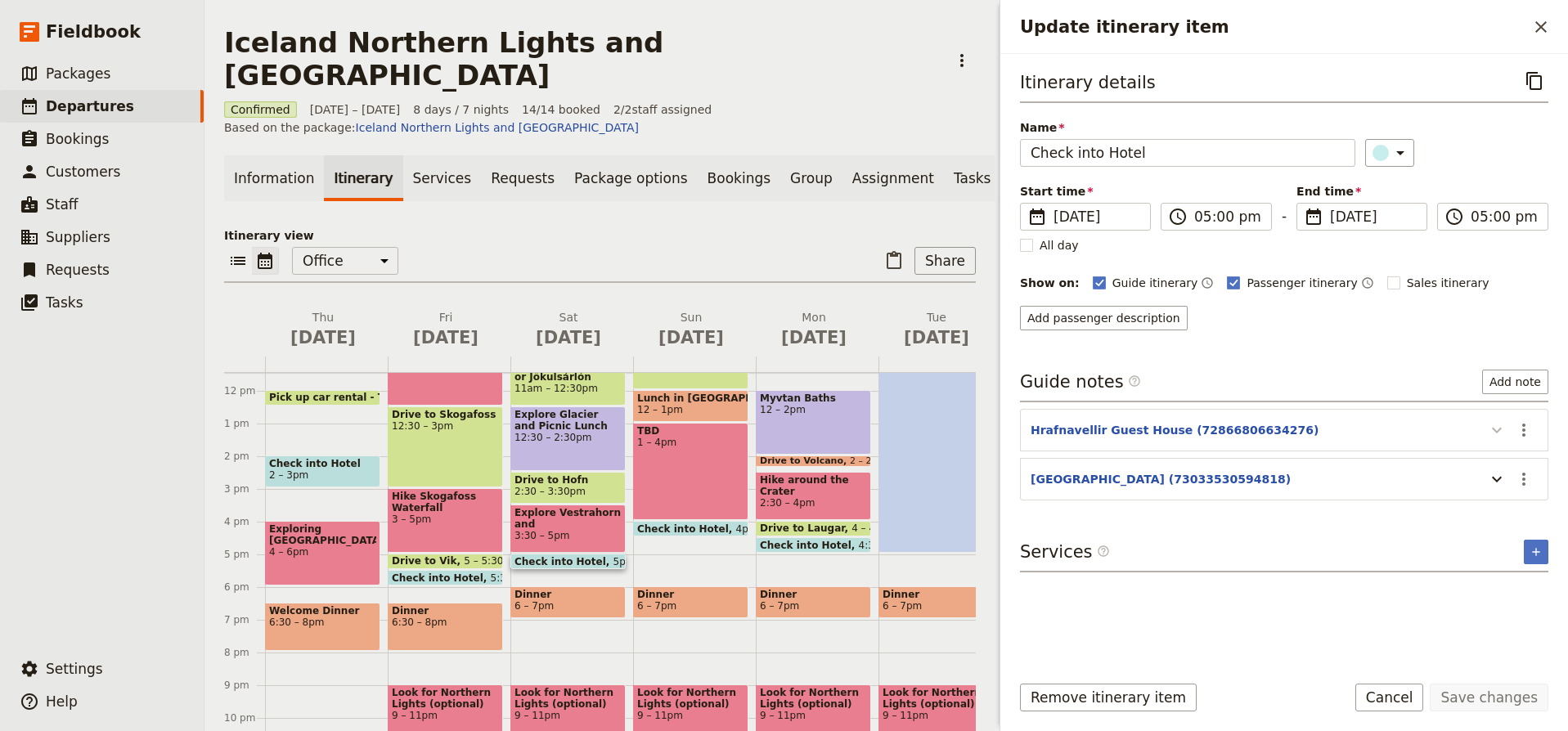
click at [1497, 422] on icon "Update itinerary item" at bounding box center [1497, 430] width 20 height 20
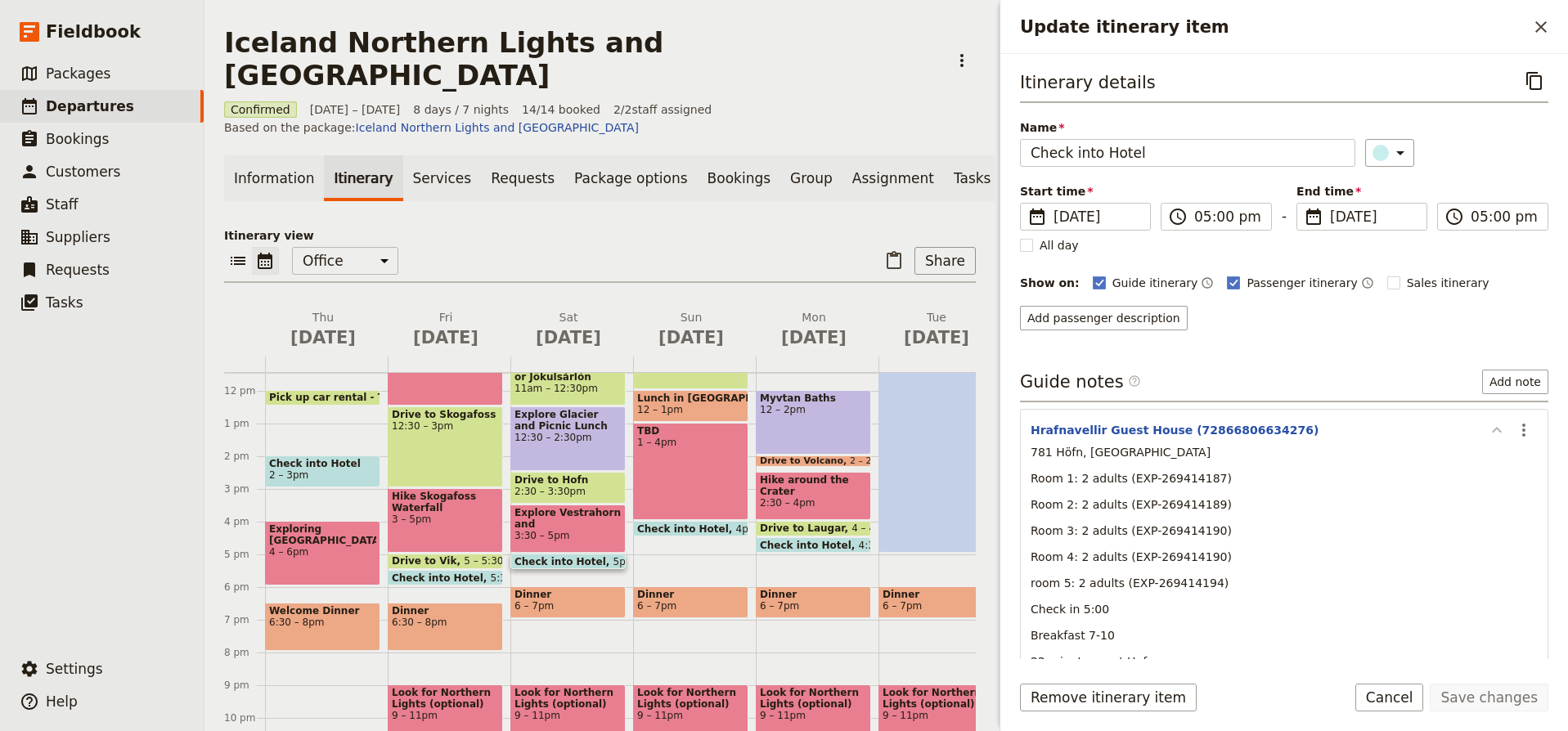
click at [1497, 422] on icon "Update itinerary item" at bounding box center [1497, 430] width 20 height 20
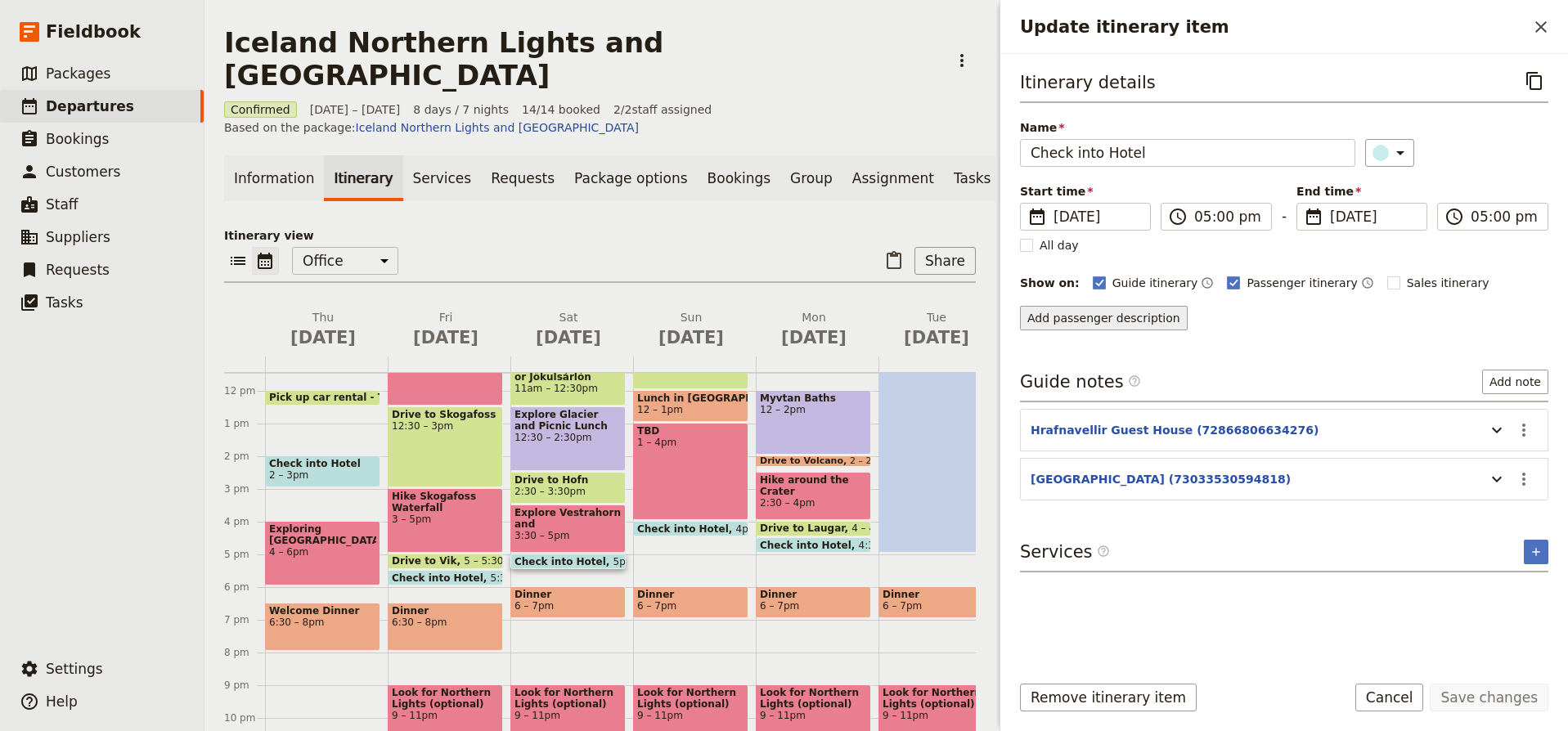
click at [1139, 312] on button "Add passenger description" at bounding box center [1104, 319] width 168 height 25
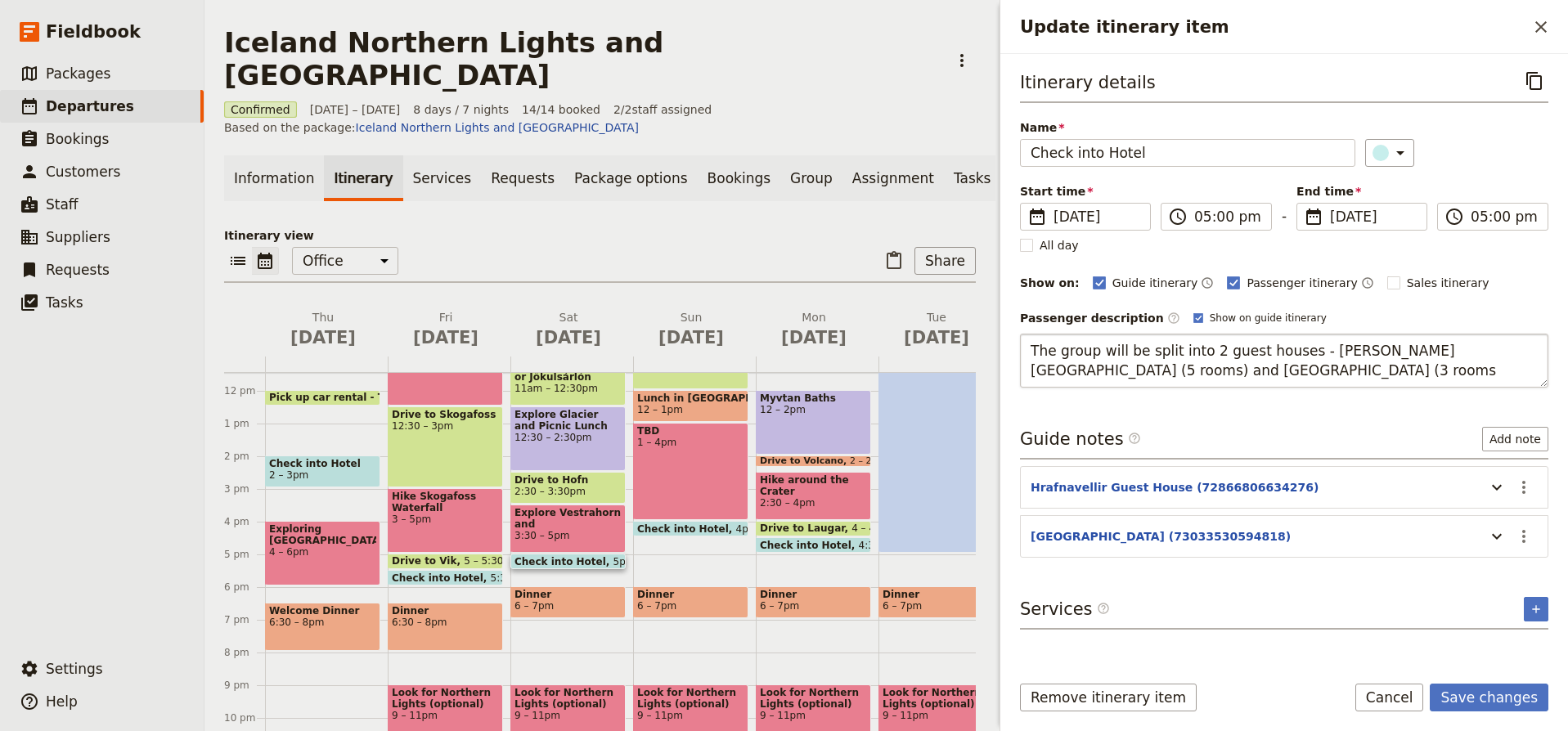
type textarea "The group will be split into 2 guest houses - Hrafnavellir Guest House (5 rooms…"
click at [1509, 699] on button "Save changes" at bounding box center [1490, 698] width 118 height 28
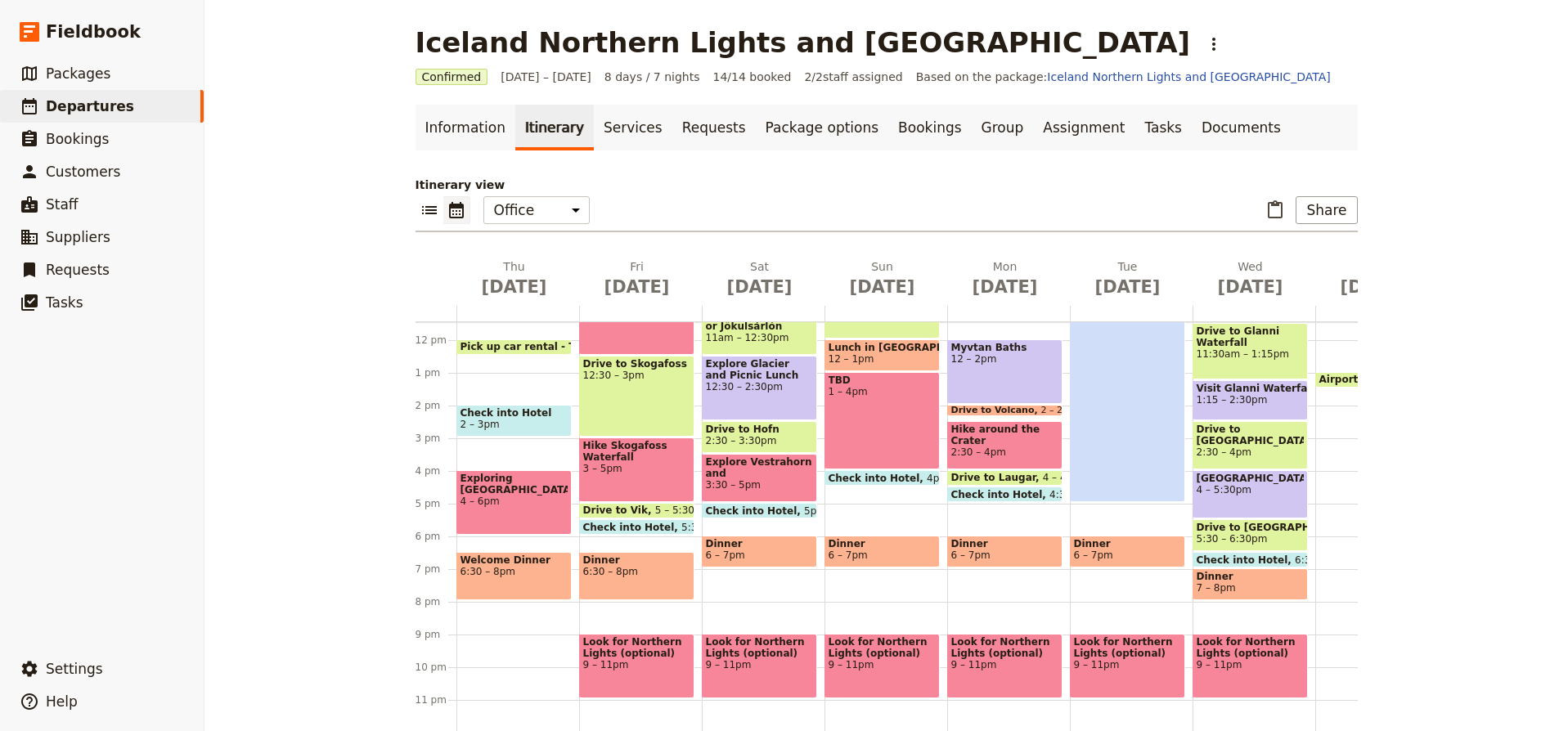
click at [874, 475] on span "Check into Hotel" at bounding box center [878, 478] width 99 height 10
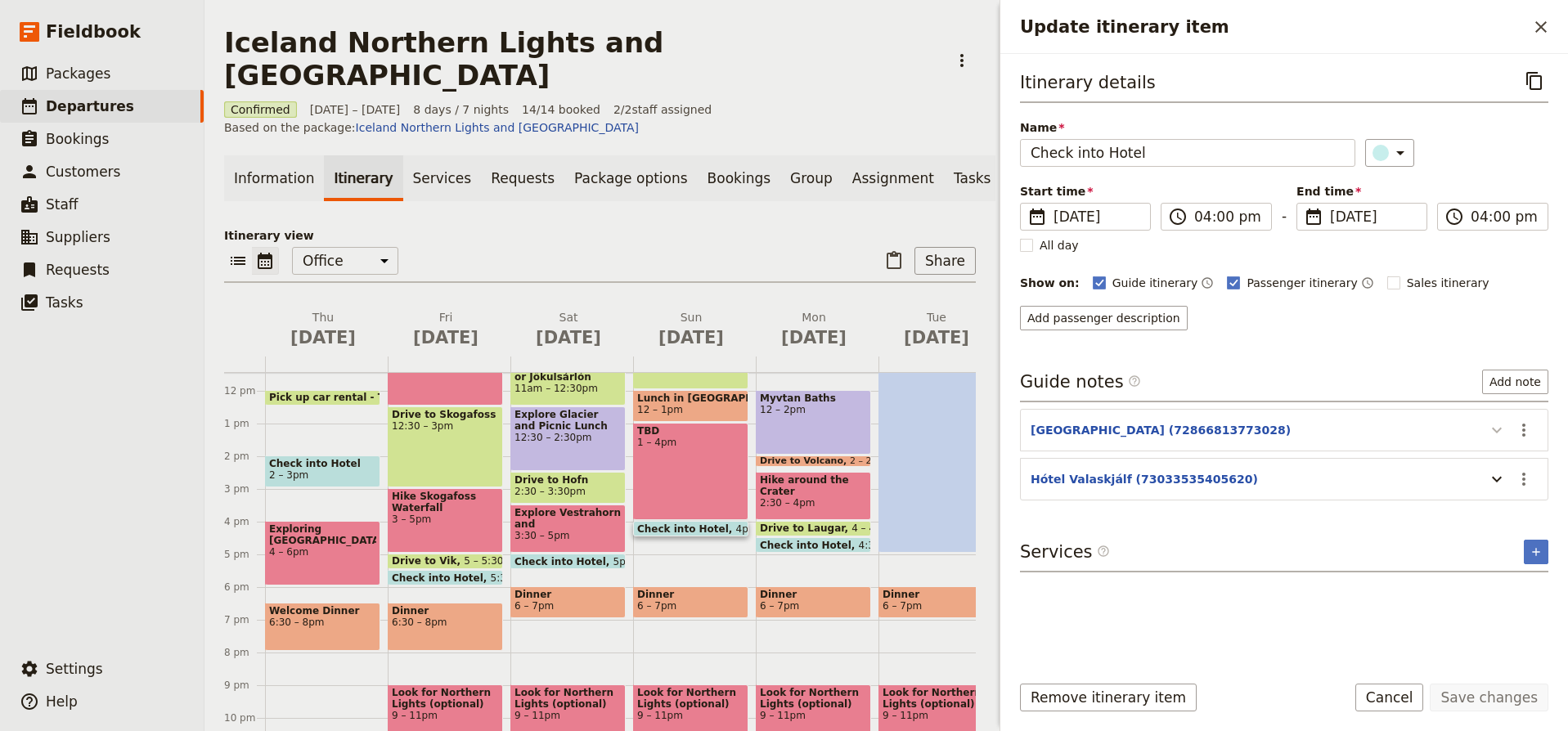
click at [1499, 428] on icon "Update itinerary item" at bounding box center [1497, 430] width 20 height 20
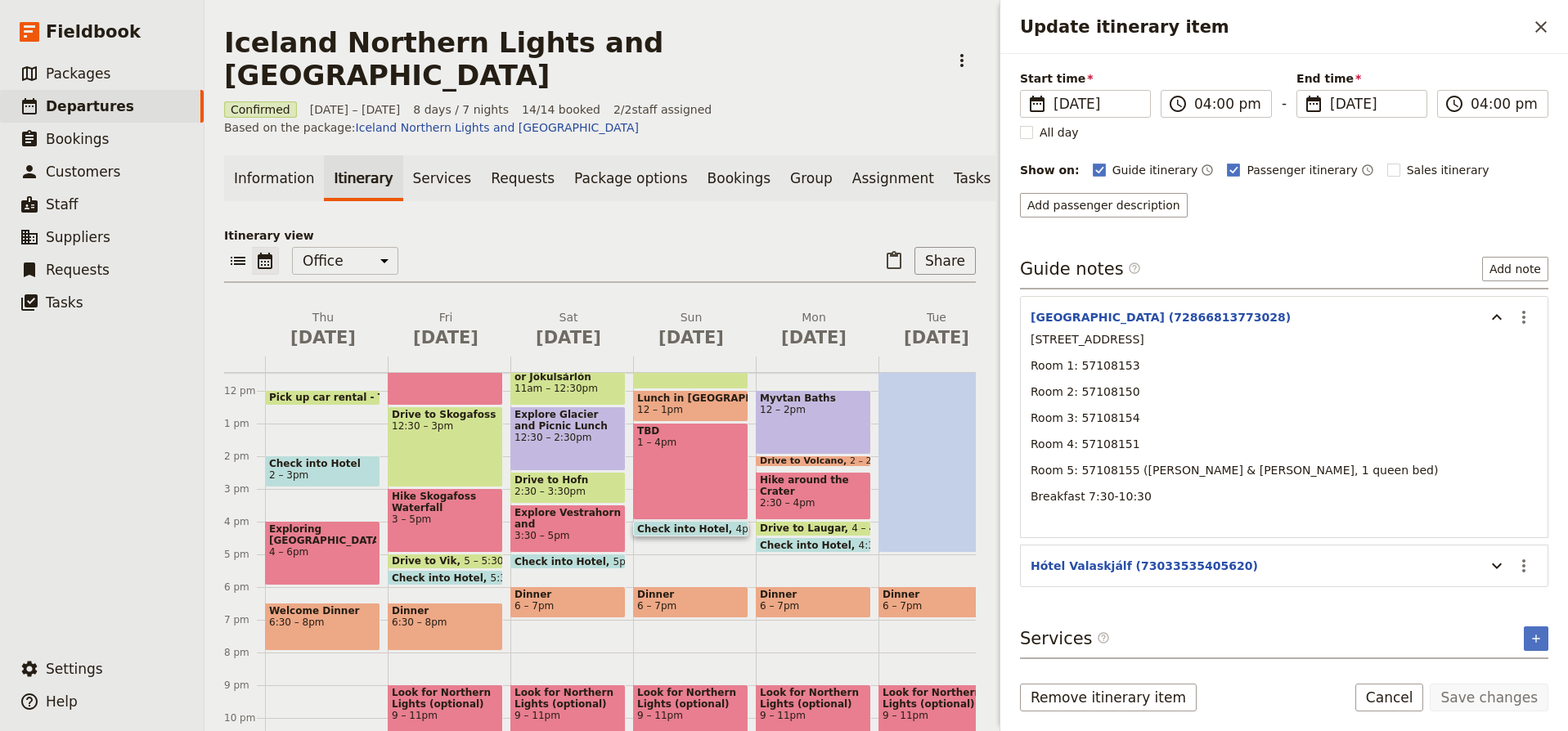
scroll to position [113, 0]
click at [1499, 564] on icon "Update itinerary item" at bounding box center [1497, 566] width 20 height 20
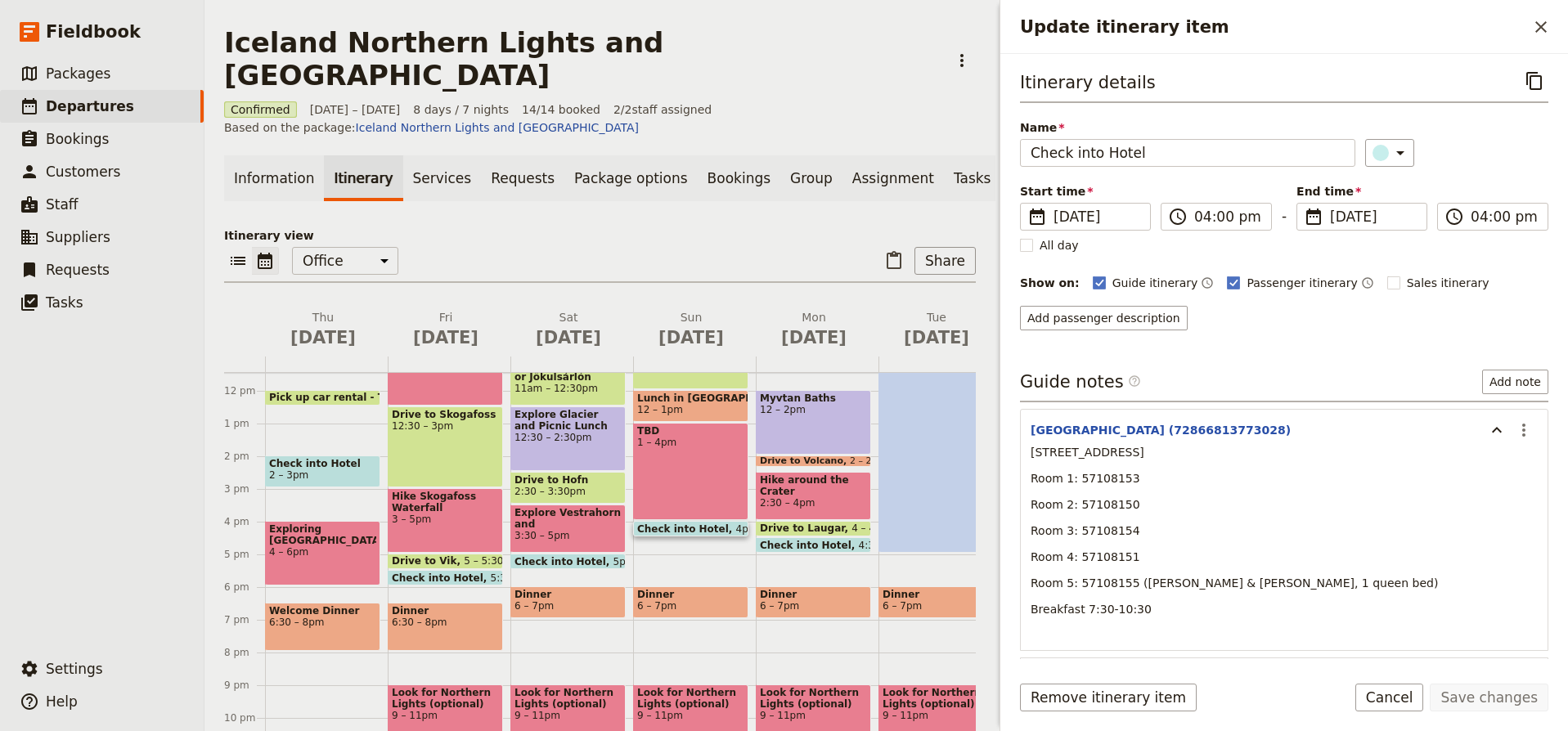
scroll to position [0, 0]
click at [1167, 318] on button "Add passenger description" at bounding box center [1104, 319] width 168 height 25
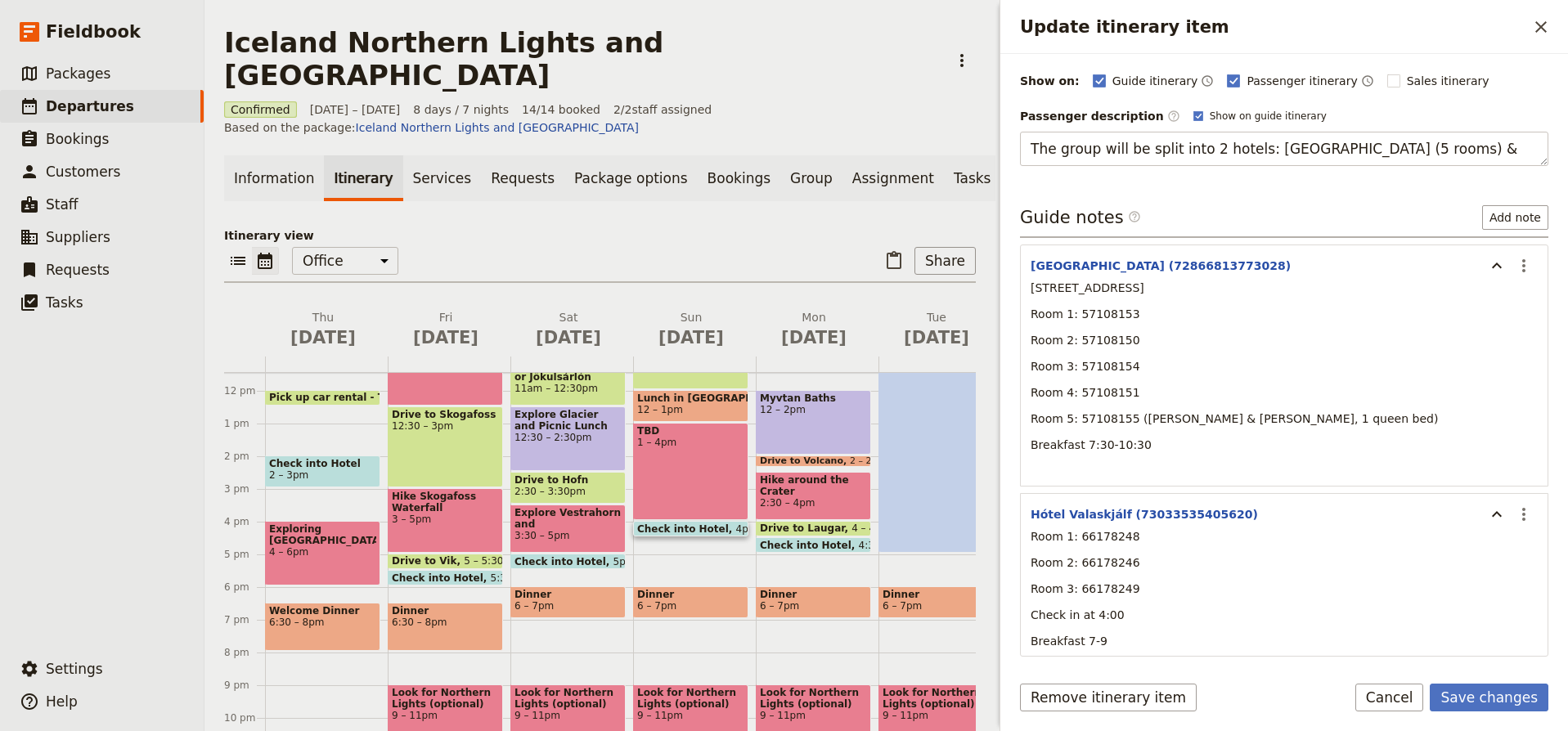
scroll to position [203, 0]
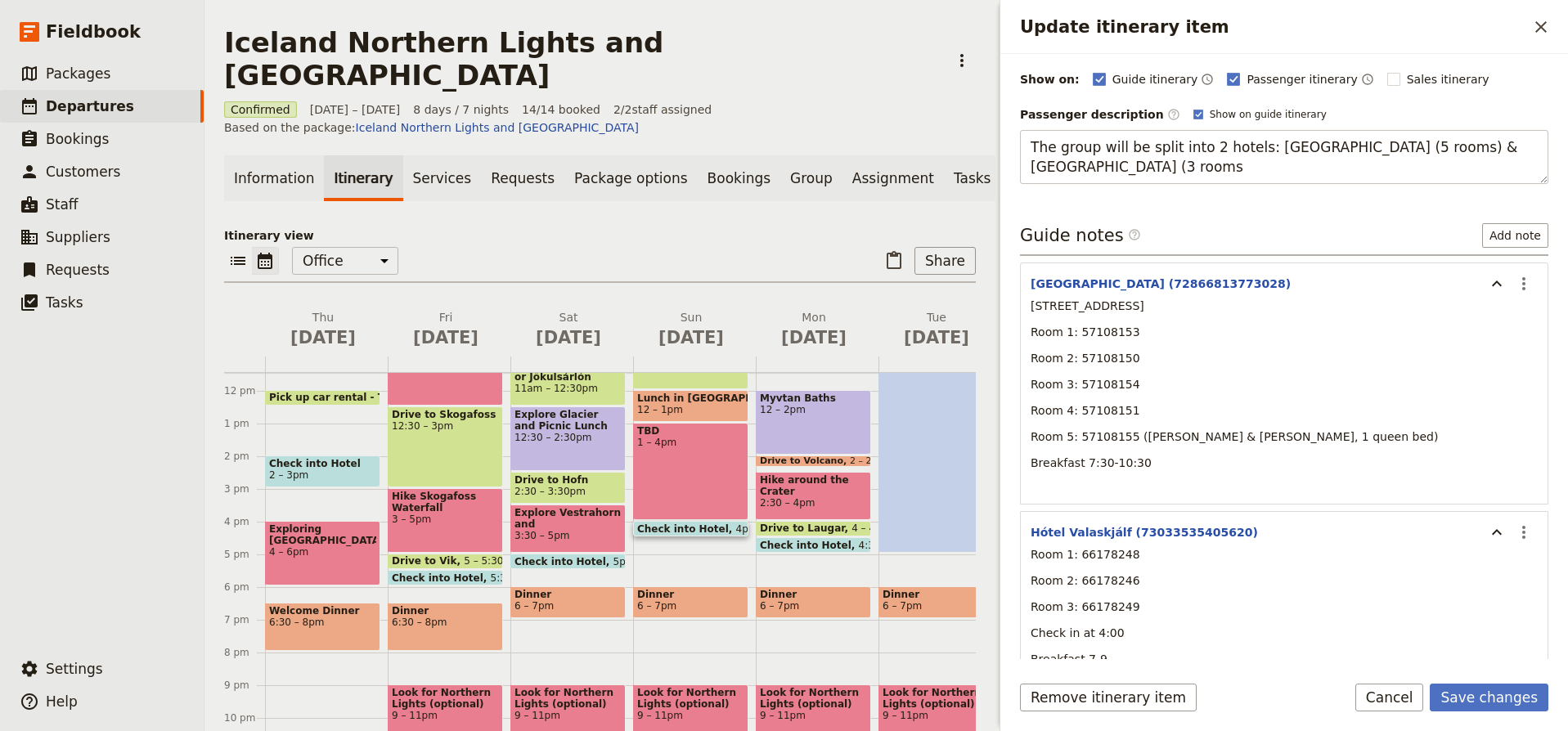
type textarea "The group will be split into 2 hotels: Hotel Eyvindara (5 rooms) & Hotel Valask…"
click at [1497, 697] on button "Save changes" at bounding box center [1490, 698] width 118 height 28
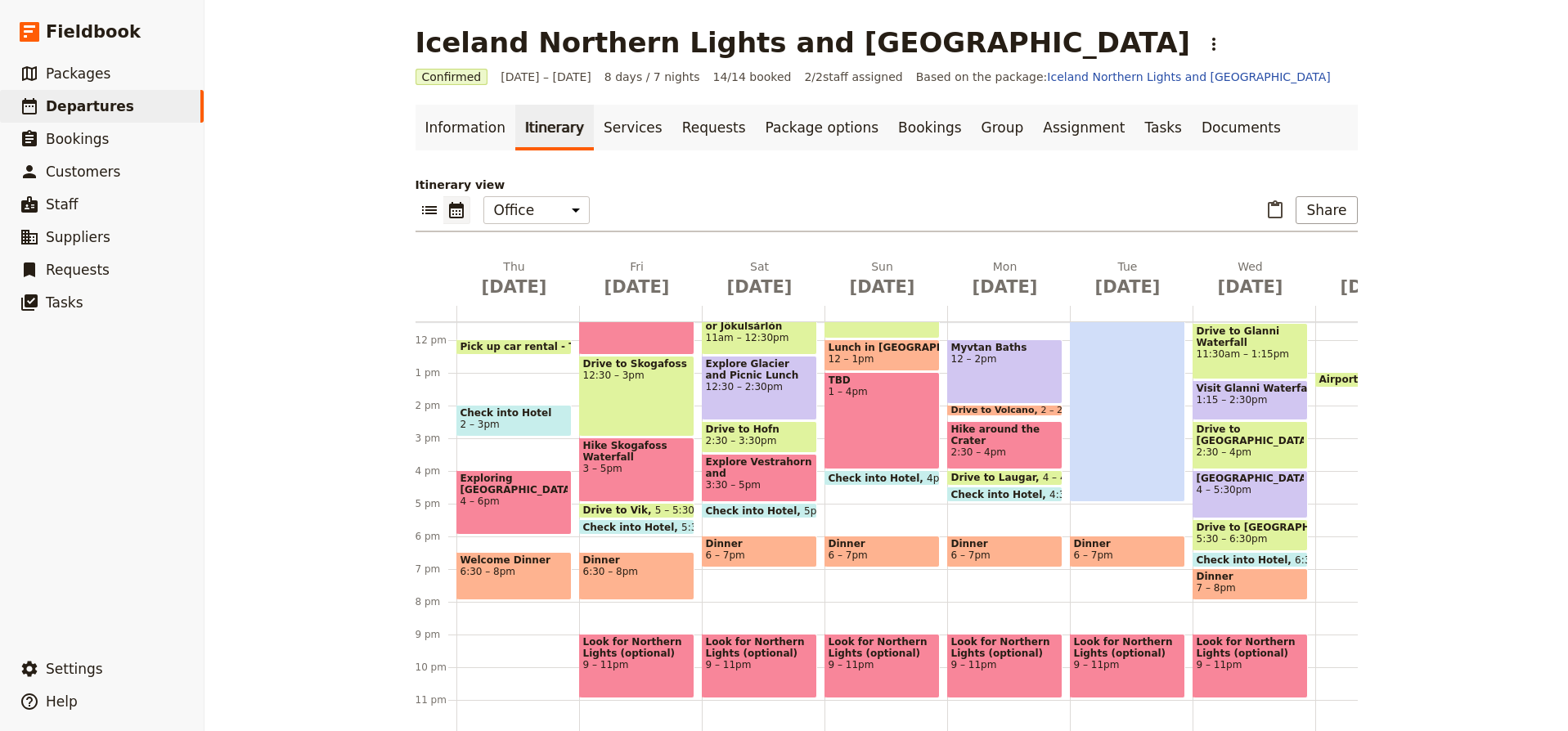
click at [1010, 492] on span "Check into Hotel" at bounding box center [1001, 494] width 99 height 10
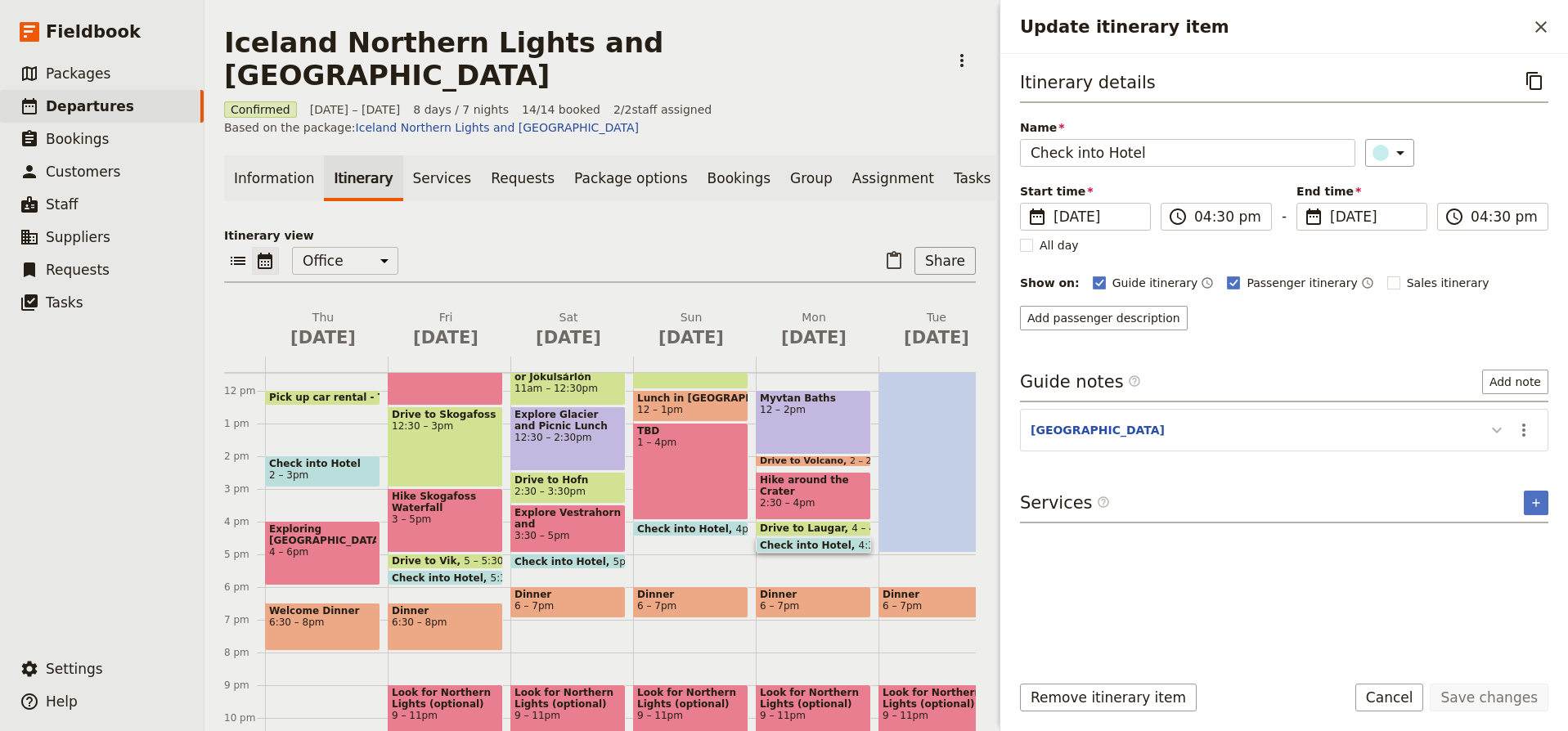
click at [1500, 434] on icon "Update itinerary item" at bounding box center [1497, 430] width 20 height 20
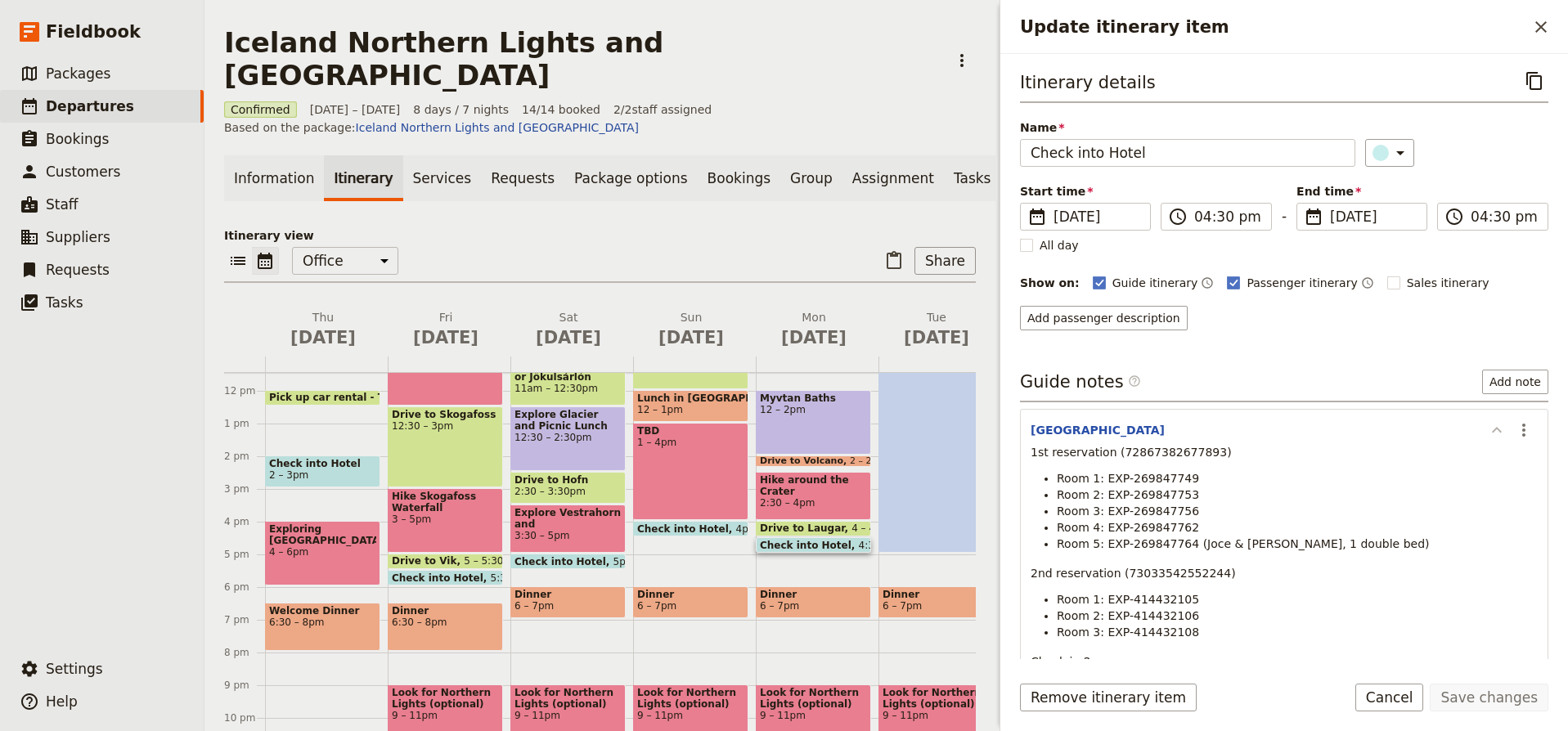
click at [1500, 434] on icon "Update itinerary item" at bounding box center [1497, 430] width 20 height 20
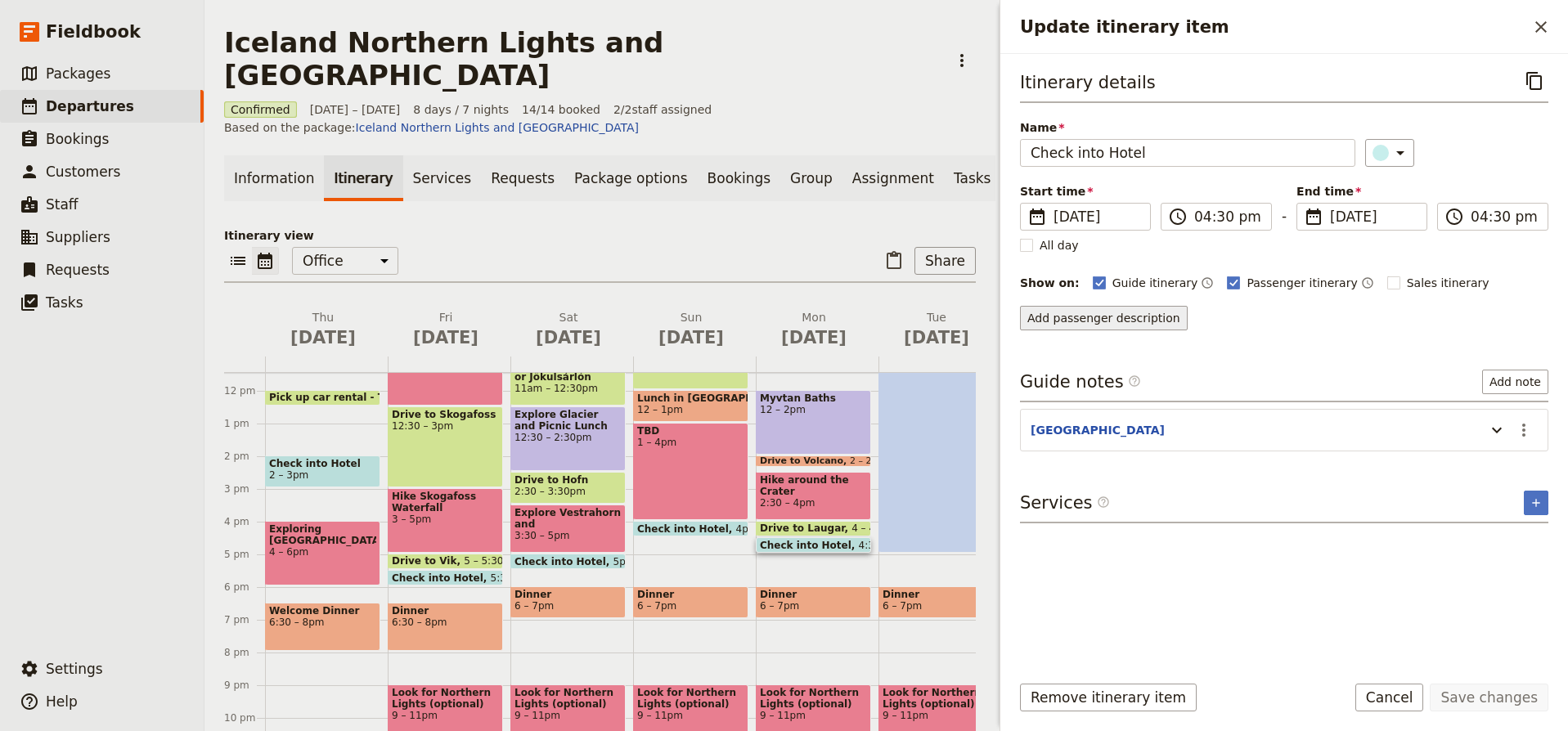
click at [1120, 320] on button "Add passenger description" at bounding box center [1104, 319] width 168 height 25
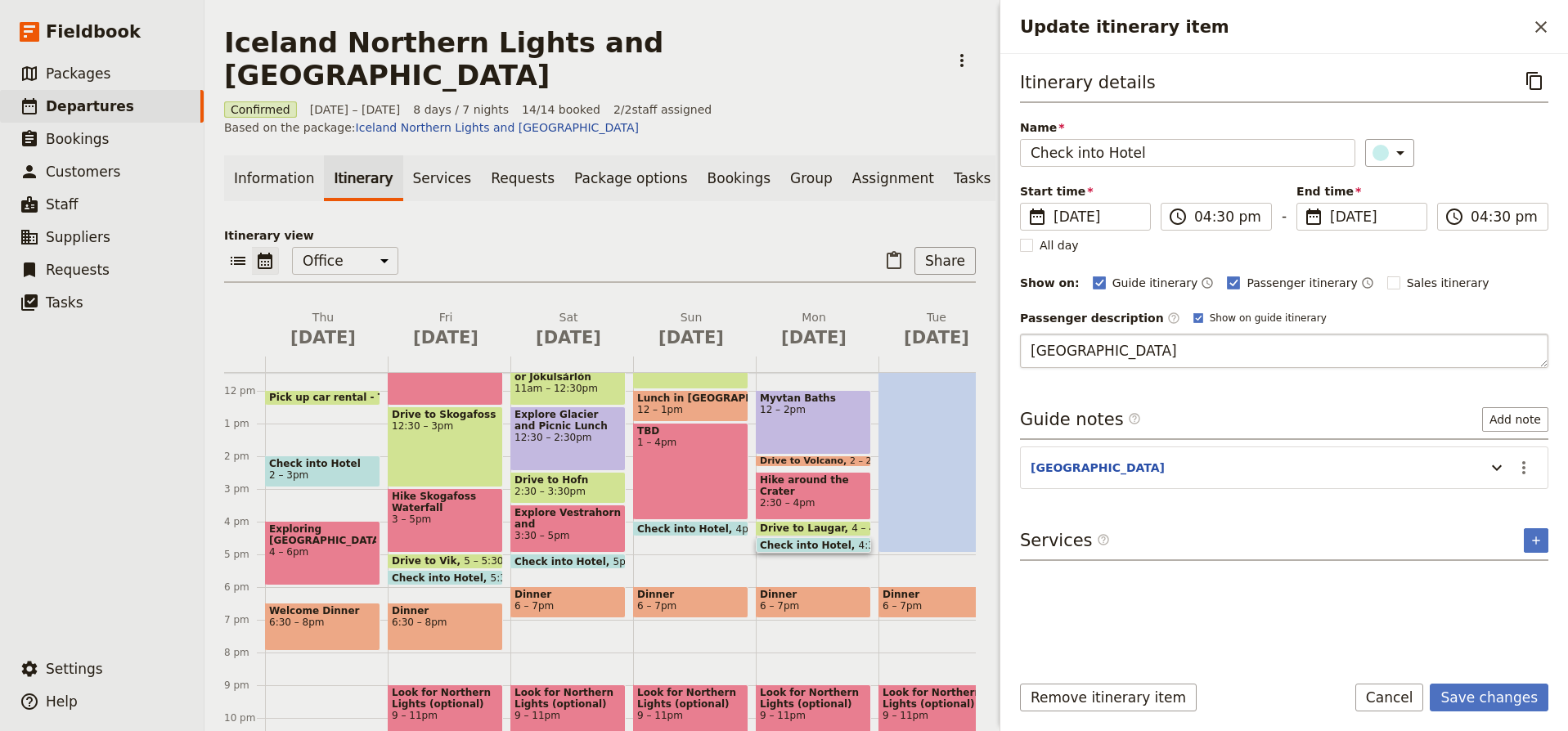
type textarea "Hotel Akureyri"
click at [1505, 699] on button "Save changes" at bounding box center [1490, 698] width 118 height 28
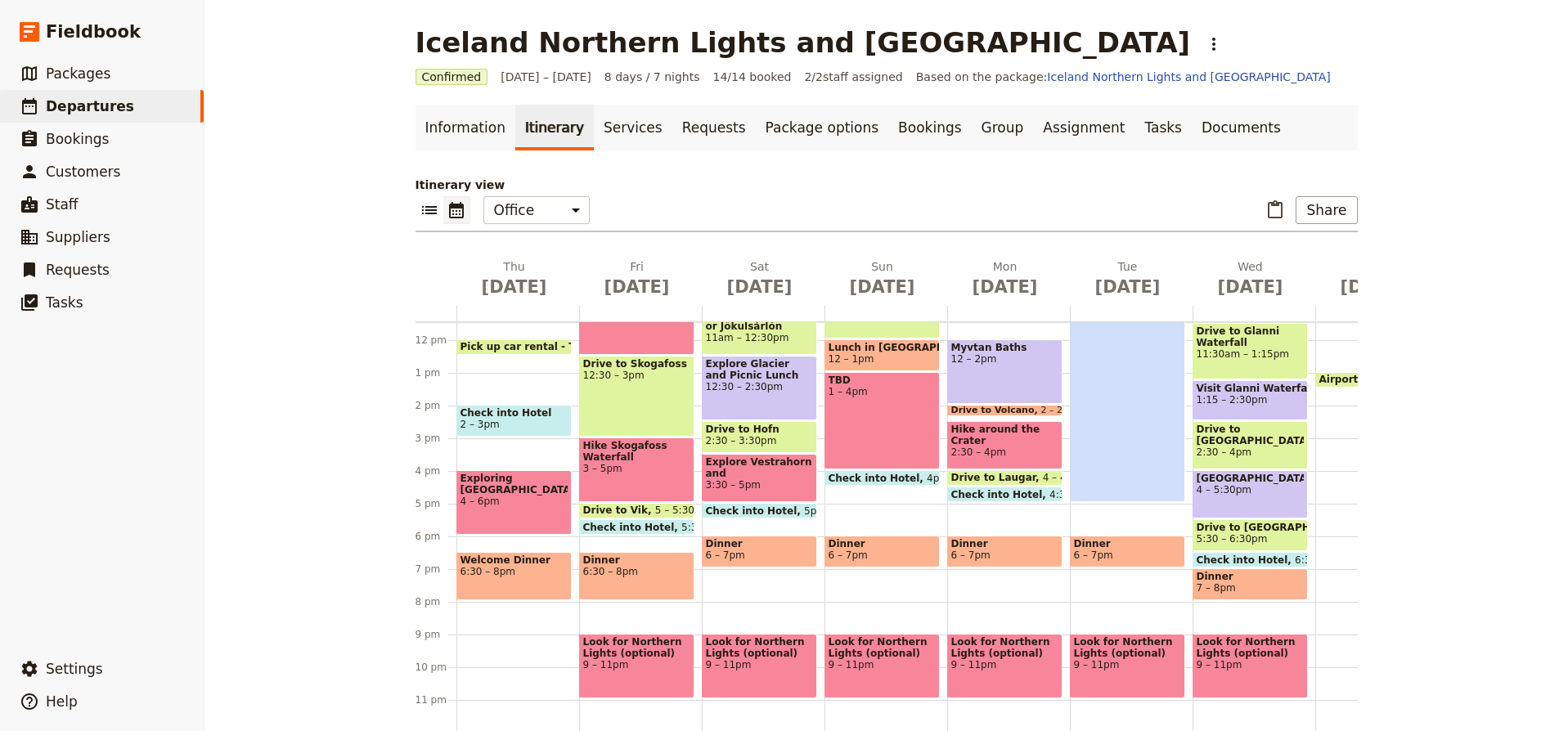
scroll to position [8, 0]
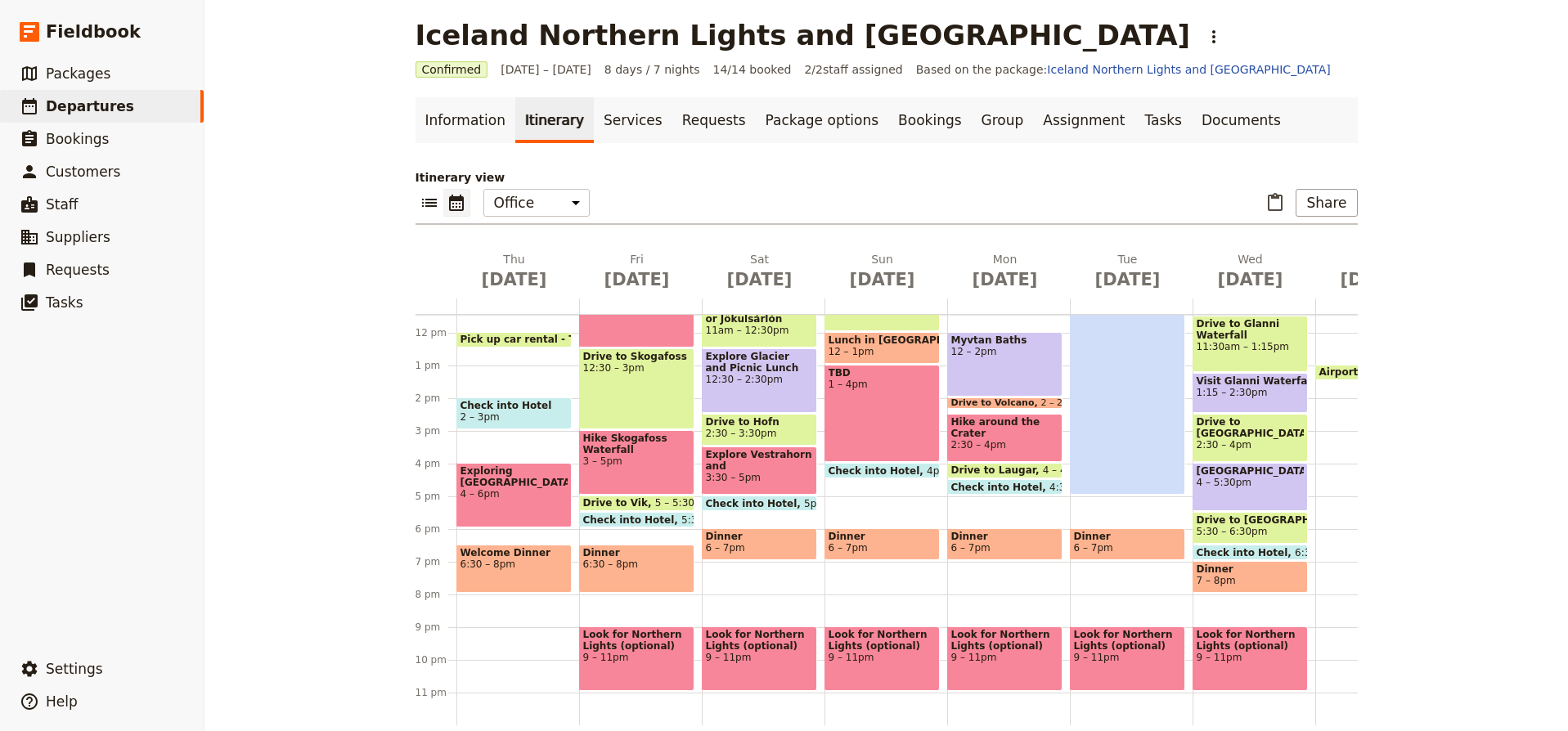
click at [1027, 489] on span at bounding box center [1005, 491] width 114 height 7
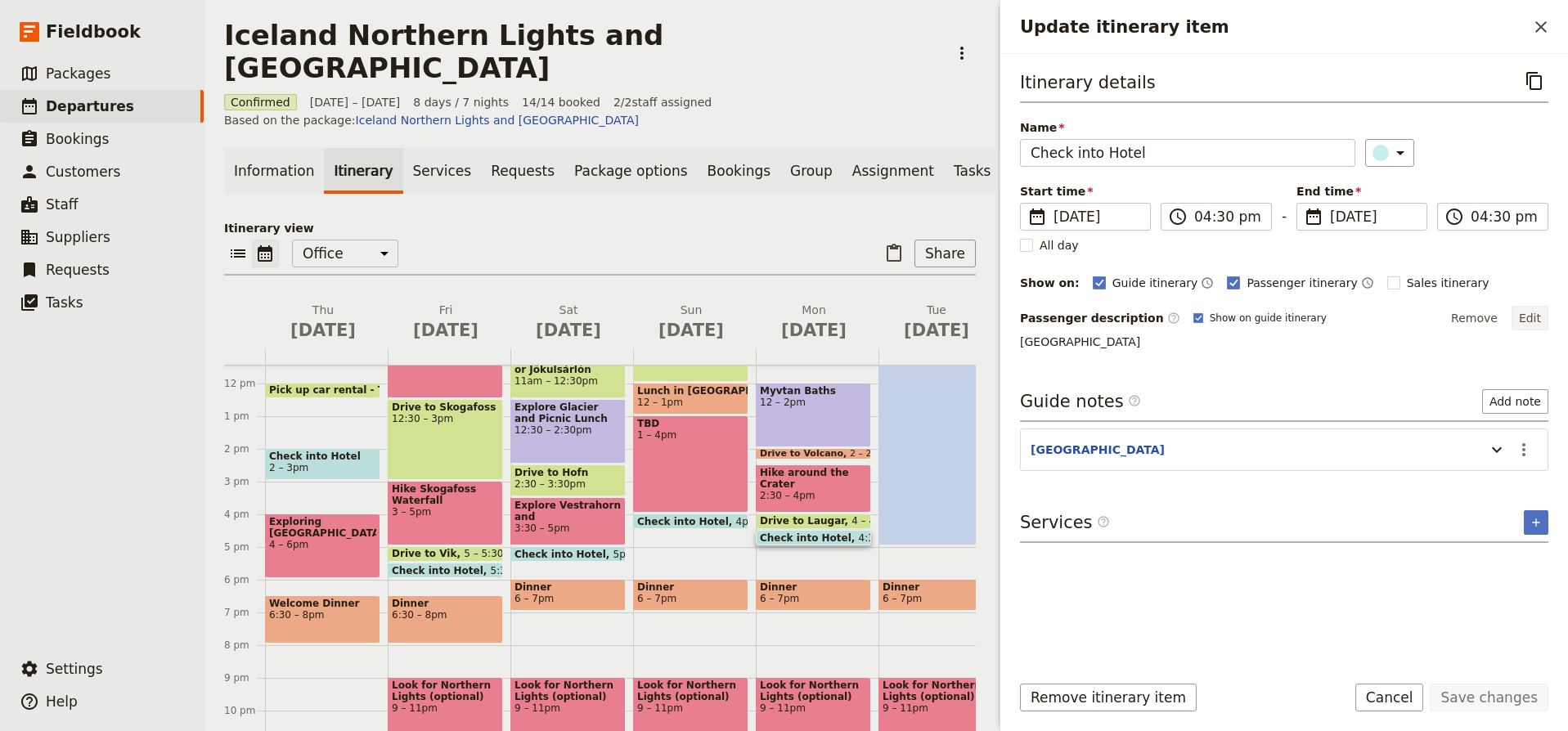
click at [1522, 323] on button "Edit" at bounding box center [1530, 319] width 37 height 25
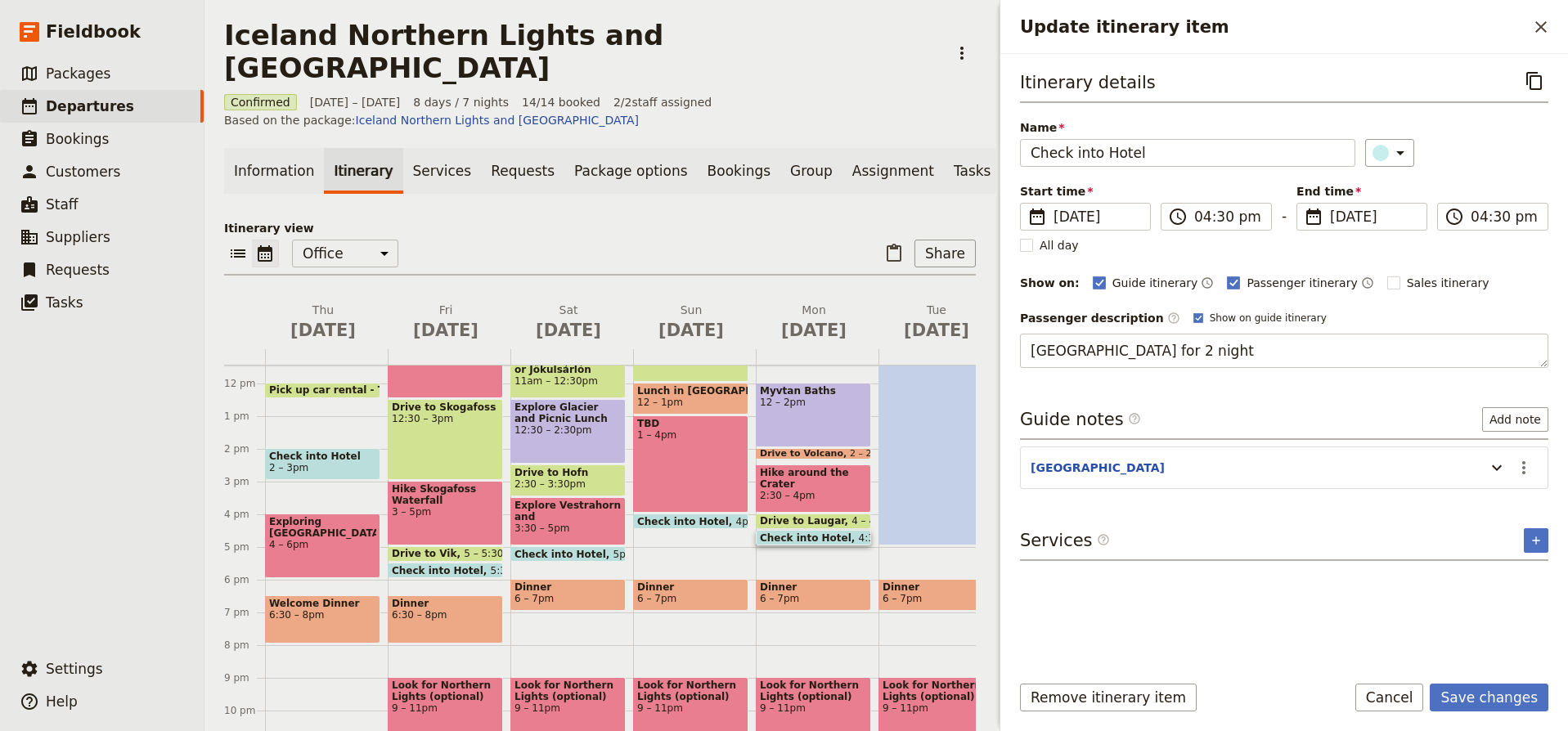
type textarea "Hotel Akureyri for 2 nights"
click at [1483, 695] on button "Save changes" at bounding box center [1490, 698] width 118 height 28
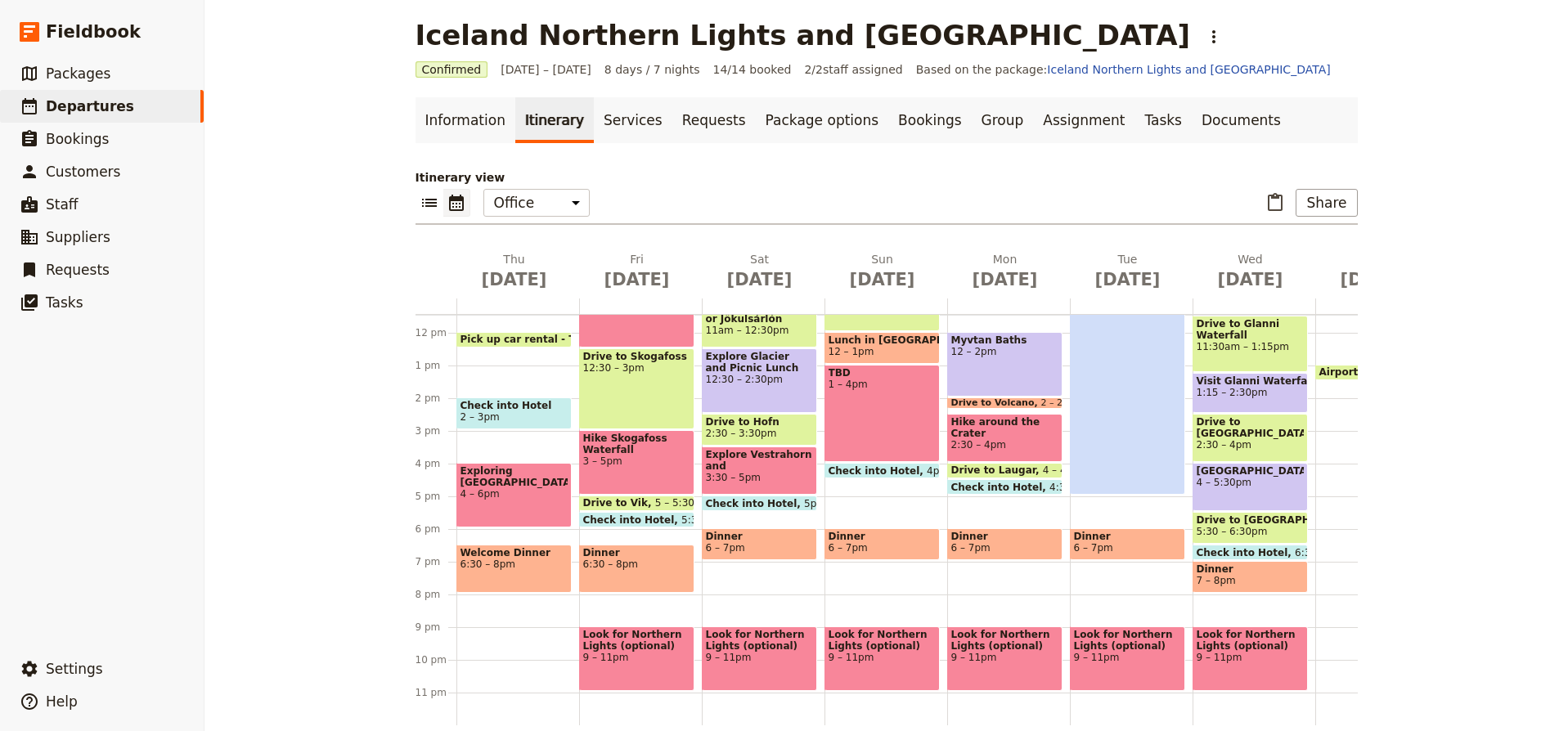
click at [1235, 551] on span "Check into Hotel" at bounding box center [1246, 553] width 99 height 10
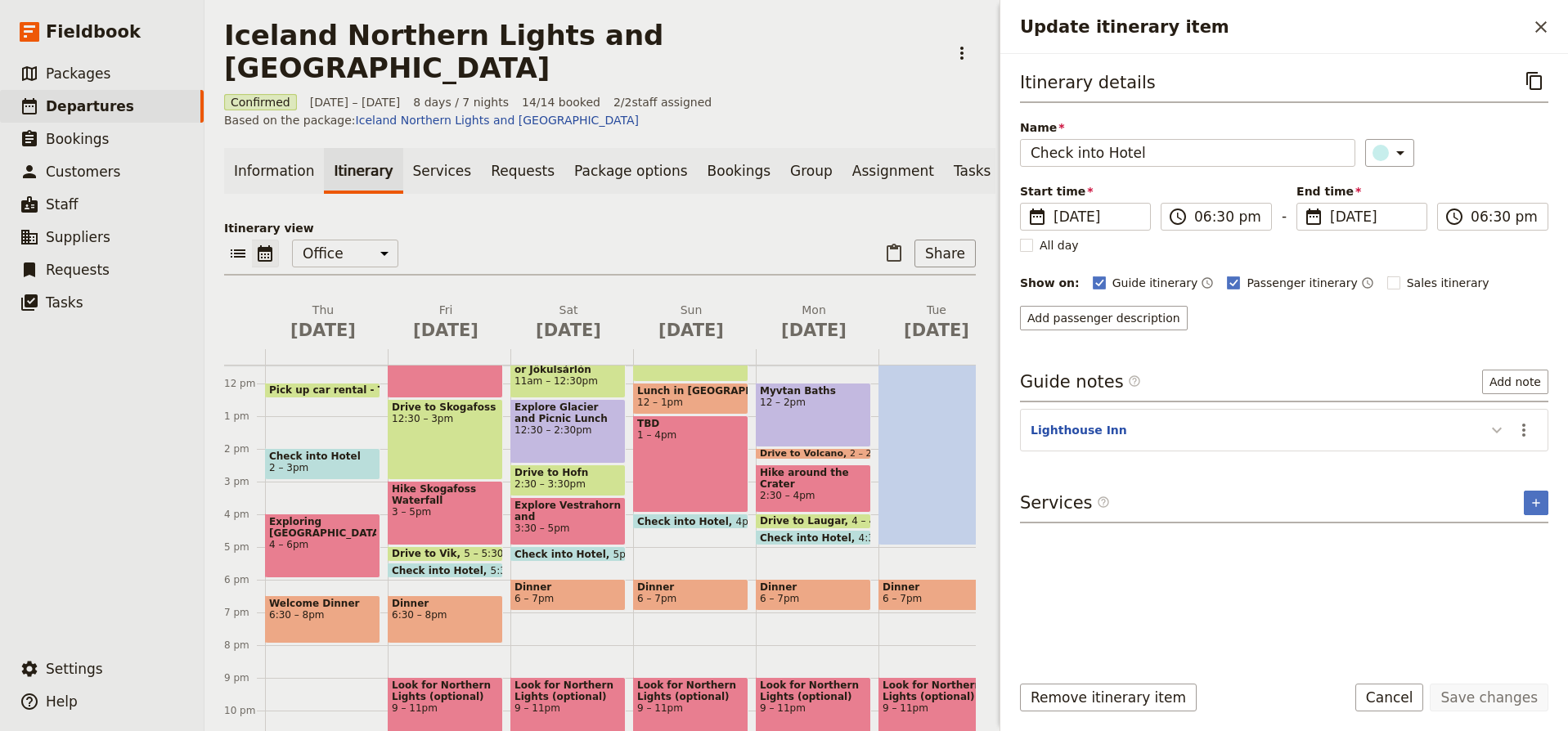
click at [1498, 432] on icon "Update itinerary item" at bounding box center [1497, 430] width 10 height 6
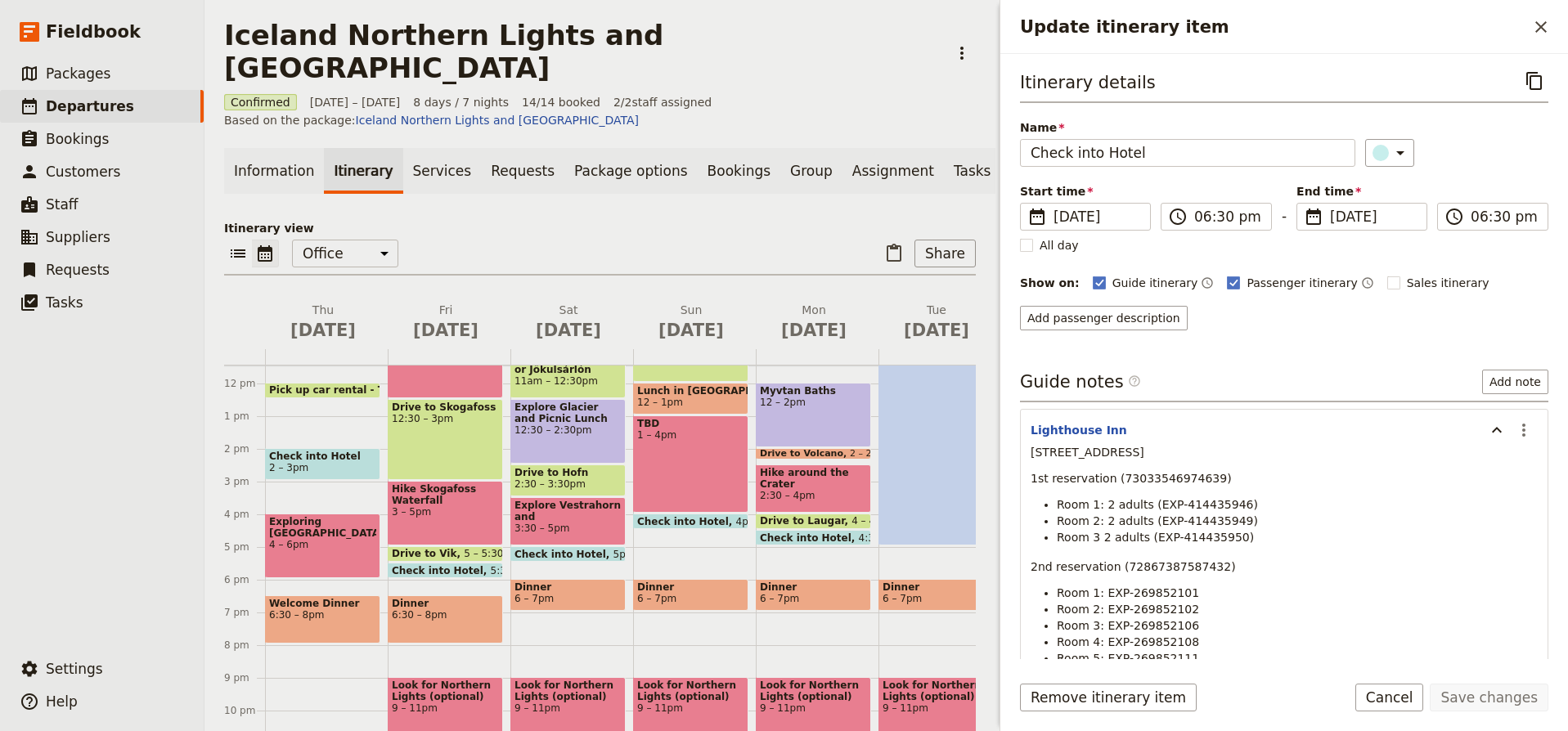
scroll to position [0, 0]
click at [1157, 321] on button "Add passenger description" at bounding box center [1104, 319] width 168 height 25
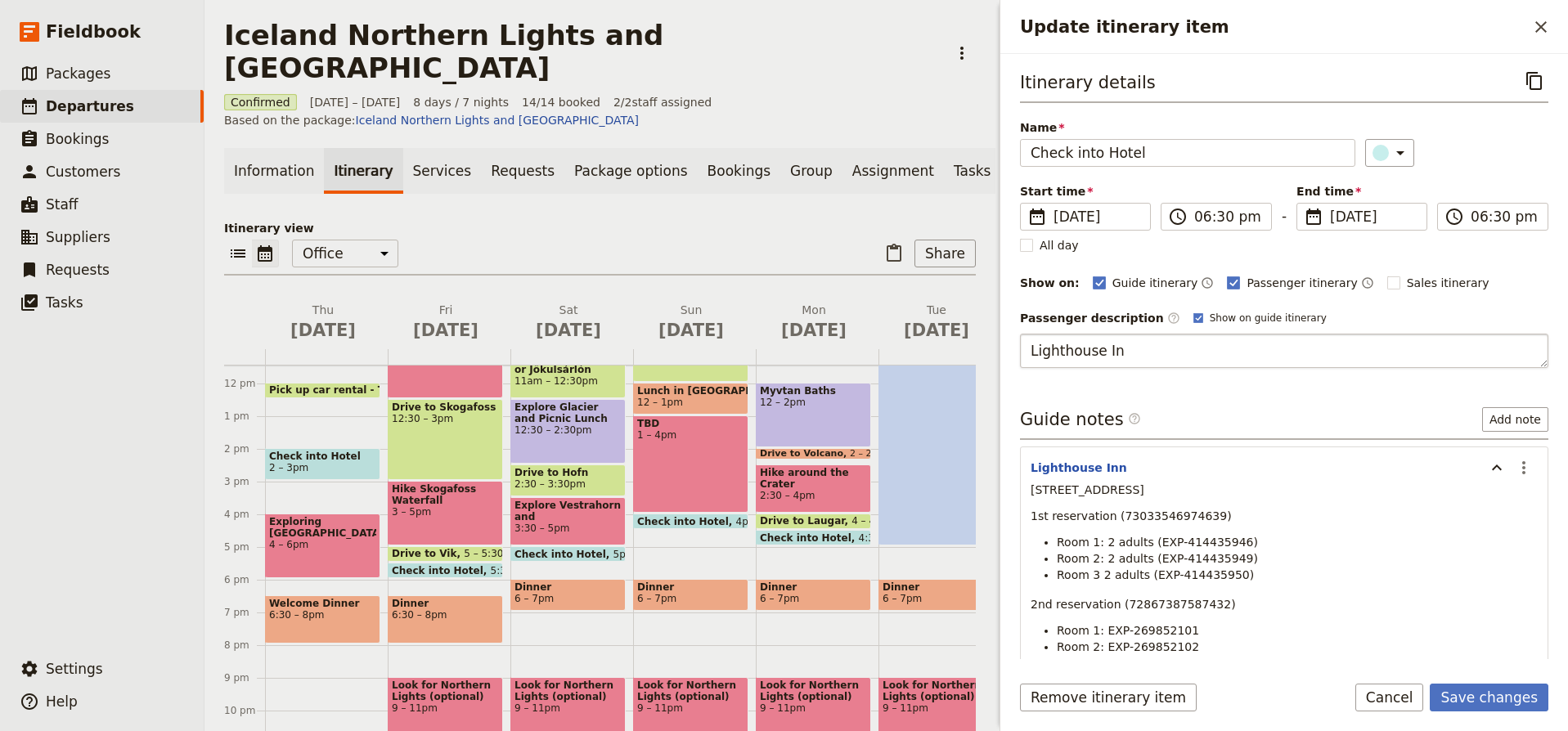
type textarea "Lighthouse Inn"
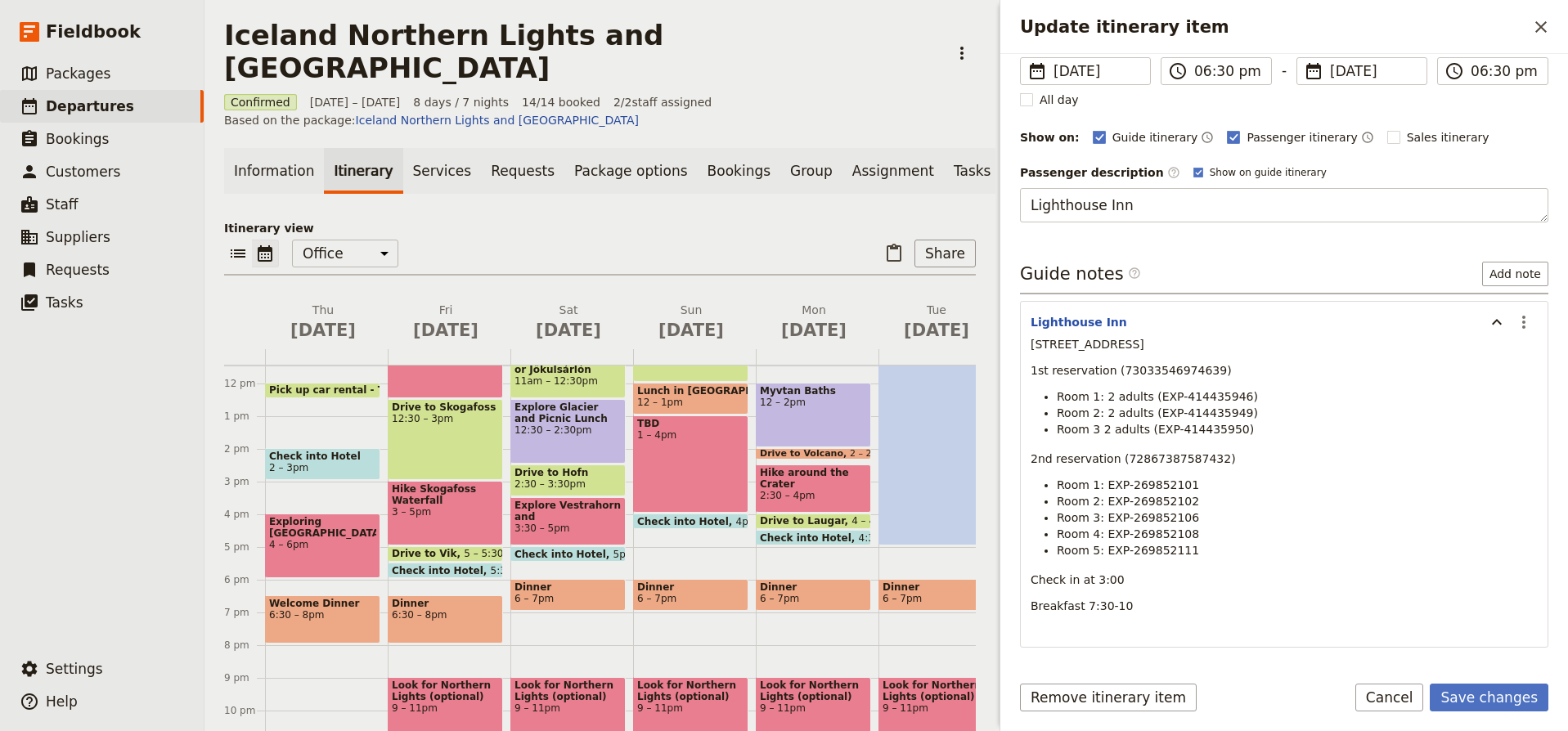
scroll to position [146, 0]
click at [1511, 691] on button "Save changes" at bounding box center [1490, 698] width 118 height 28
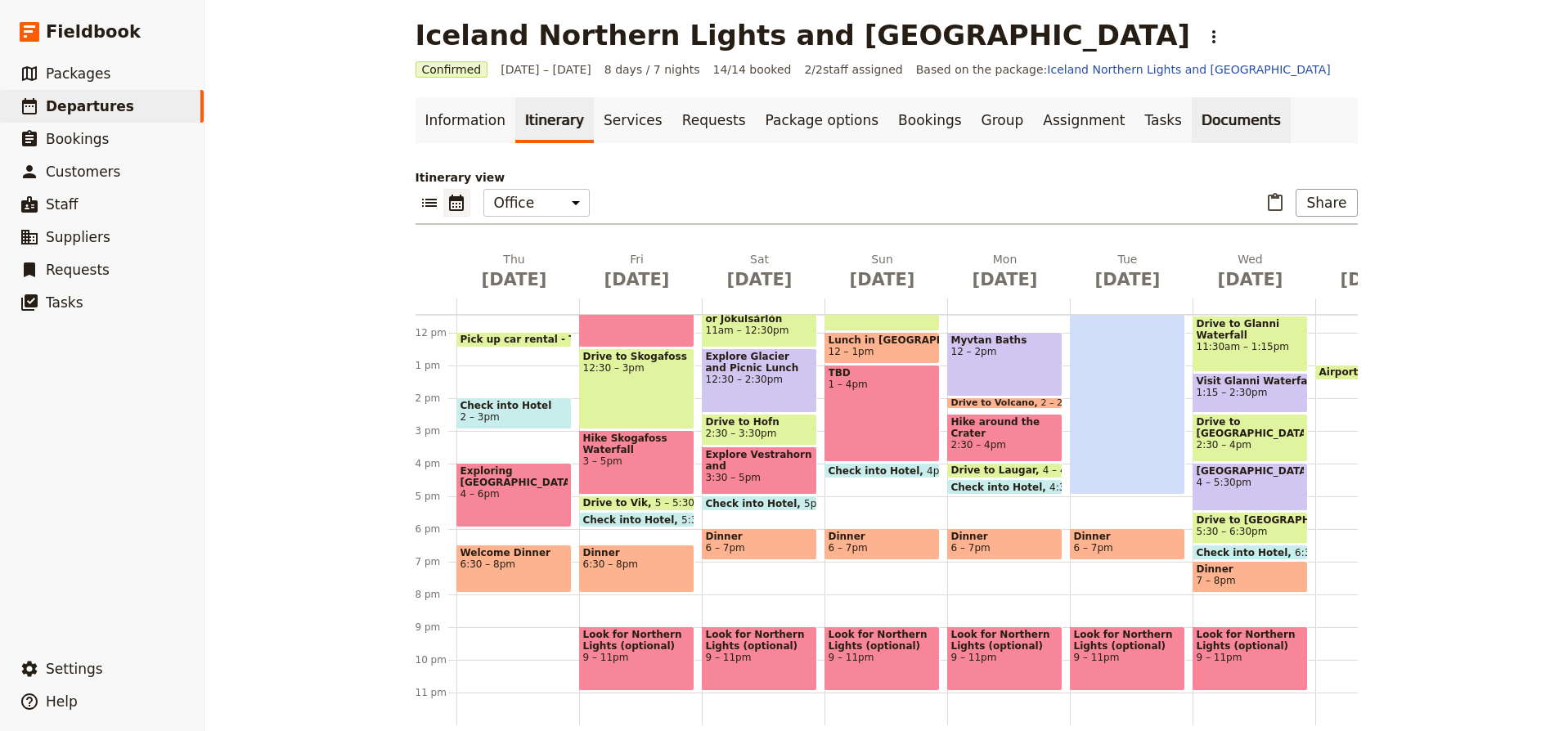
click at [1192, 117] on link "Documents" at bounding box center [1242, 120] width 99 height 46
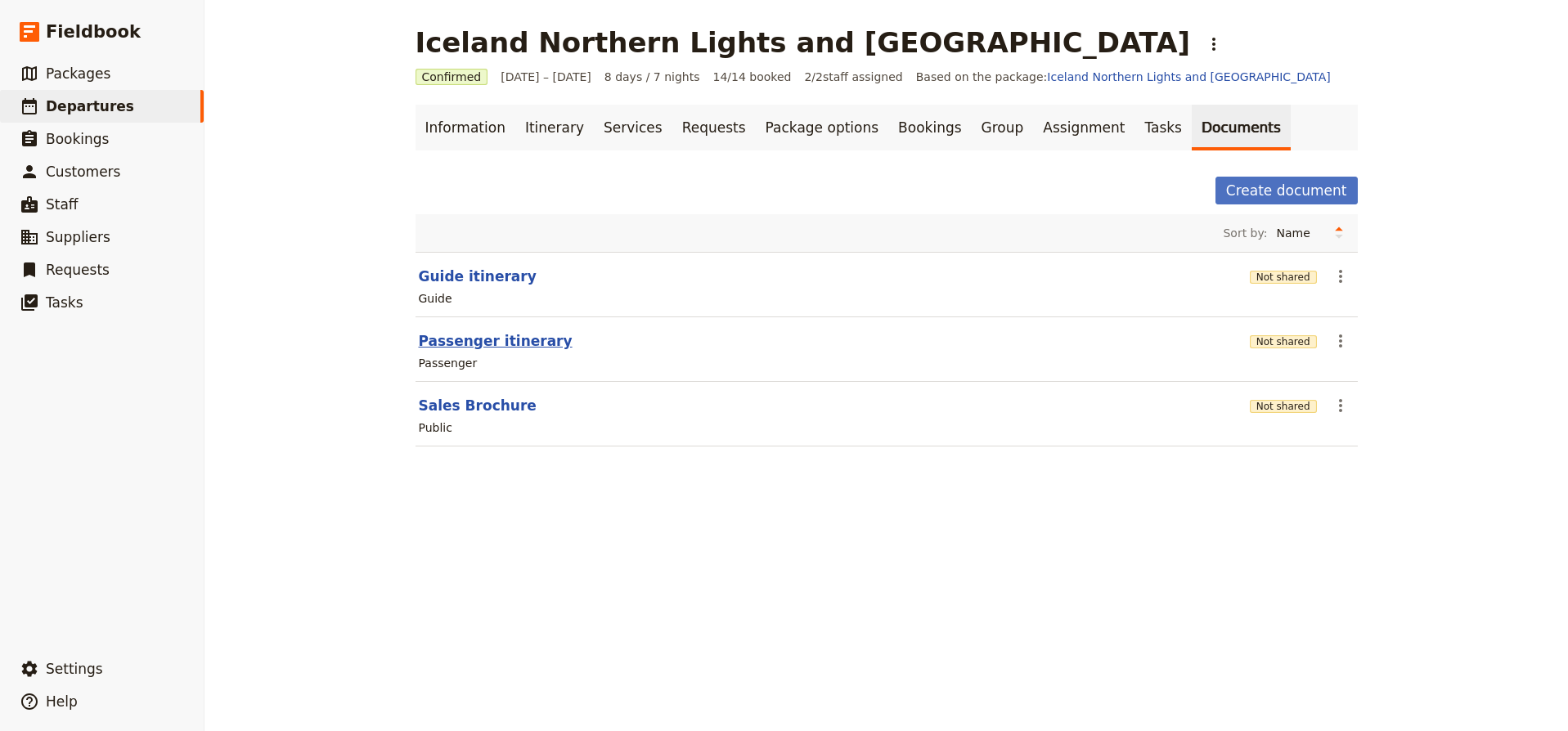
click at [512, 342] on button "Passenger itinerary" at bounding box center [495, 341] width 154 height 20
select select "PASSENGER"
select select "RUN_SHEET"
select select "DEFAULT"
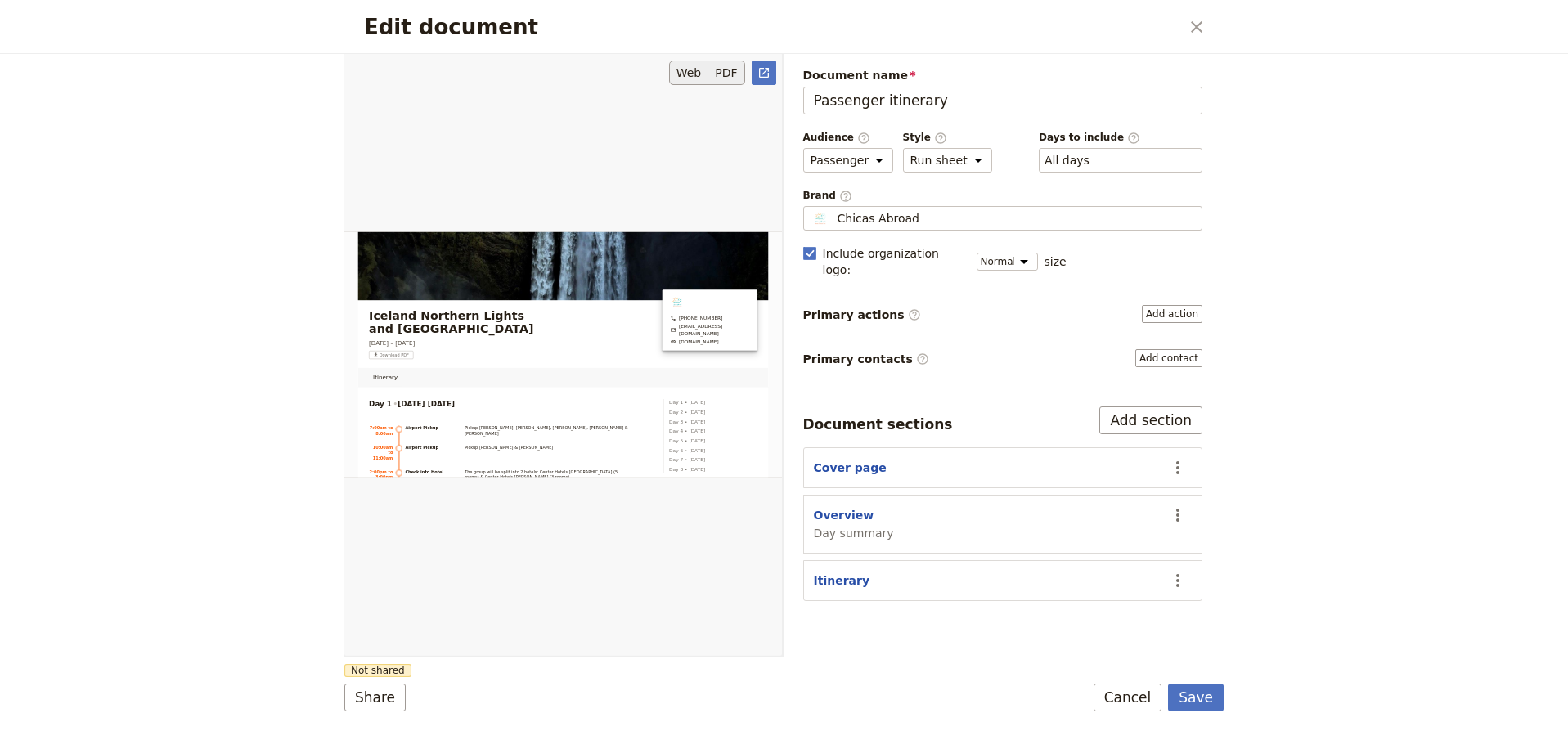
click at [731, 78] on button "PDF" at bounding box center [726, 73] width 36 height 25
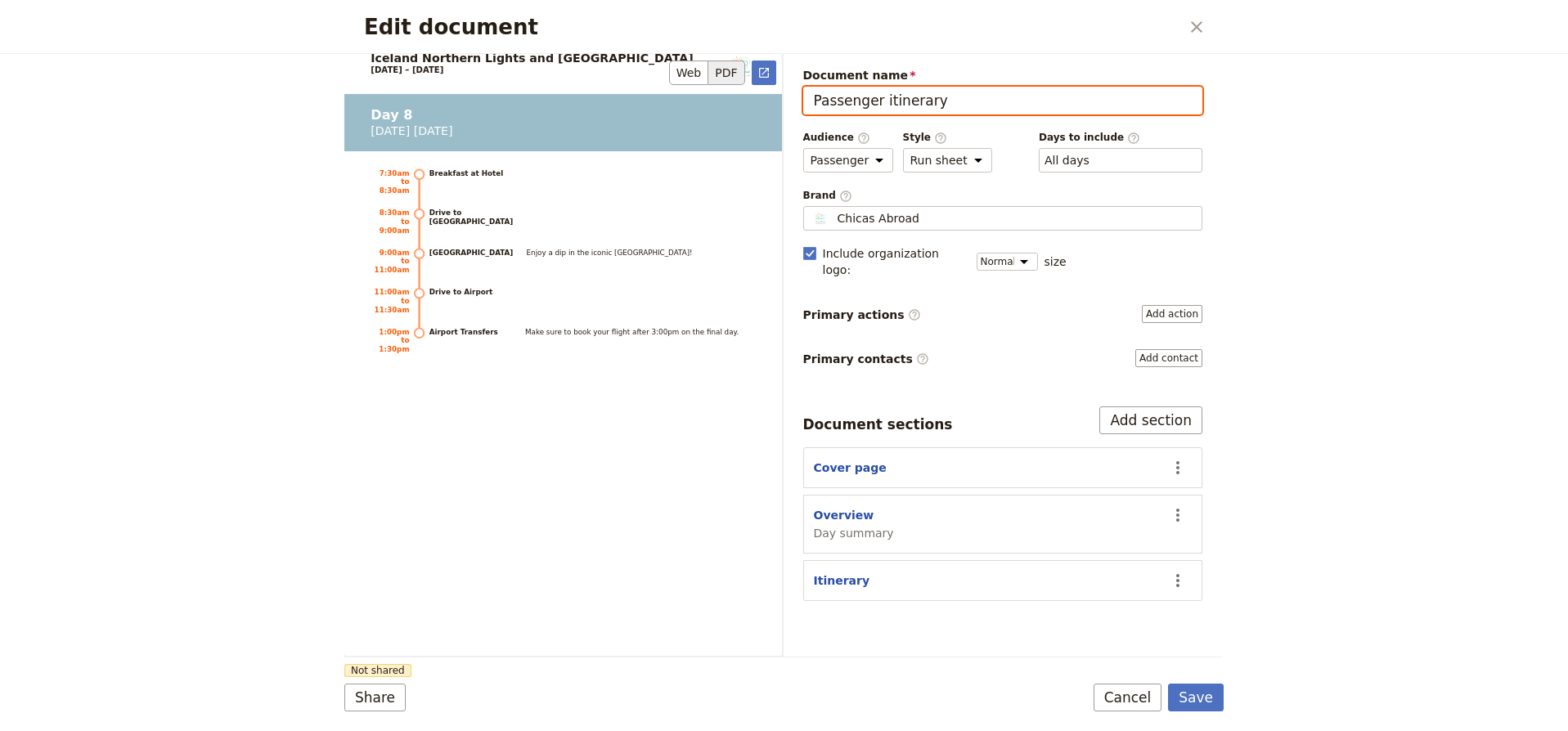
scroll to position [7366, 0]
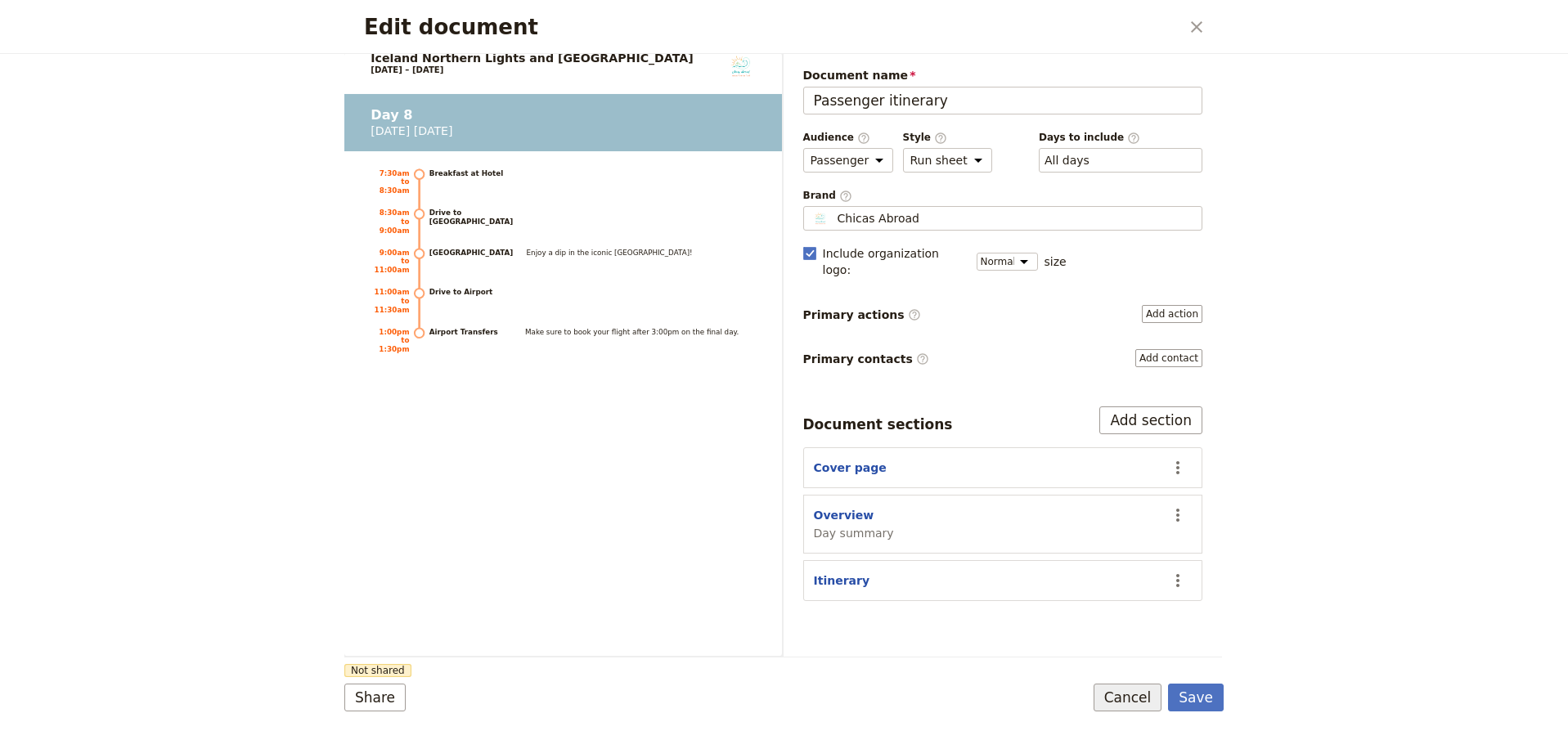
click at [1133, 702] on button "Cancel" at bounding box center [1128, 698] width 69 height 28
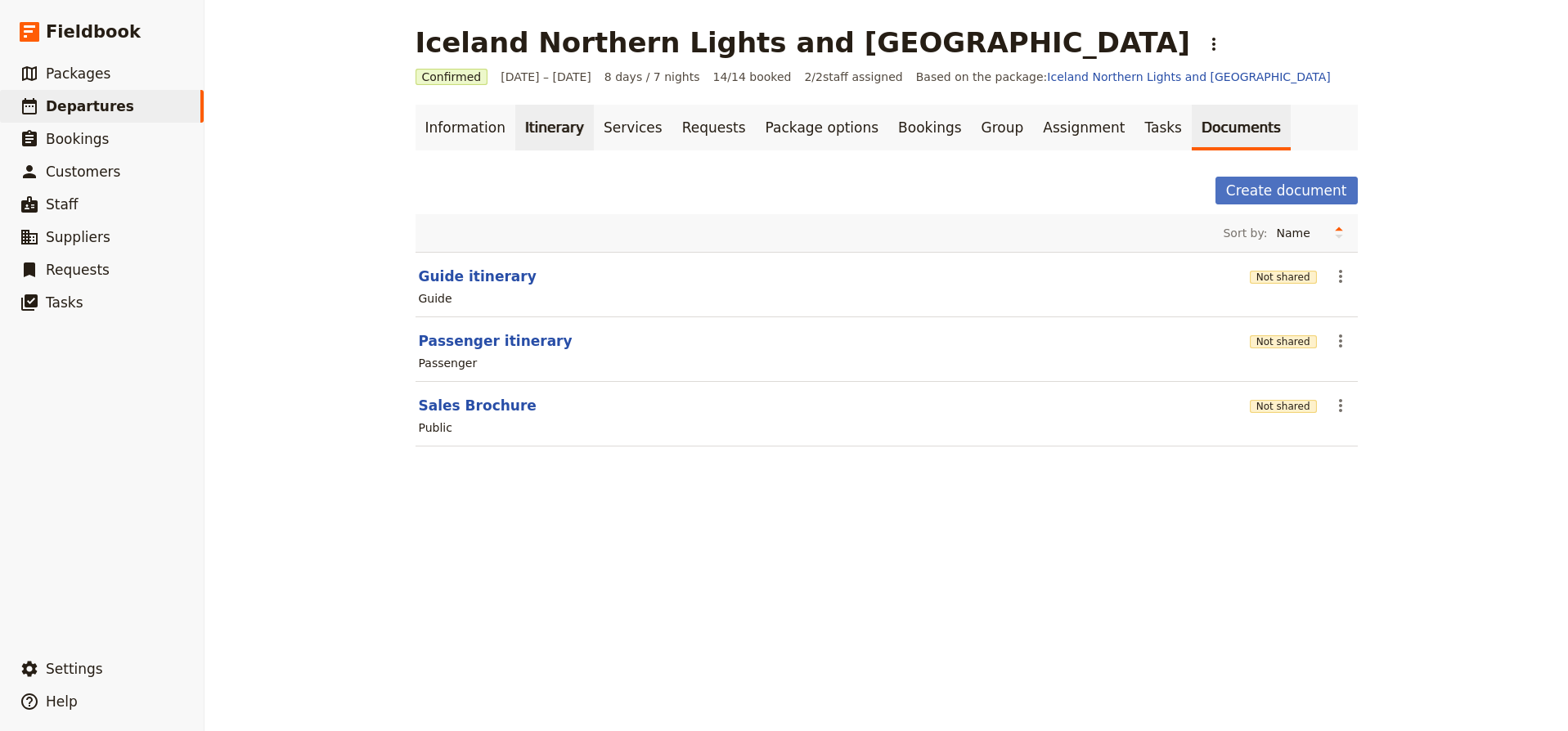
click at [553, 126] on link "Itinerary" at bounding box center [554, 128] width 78 height 46
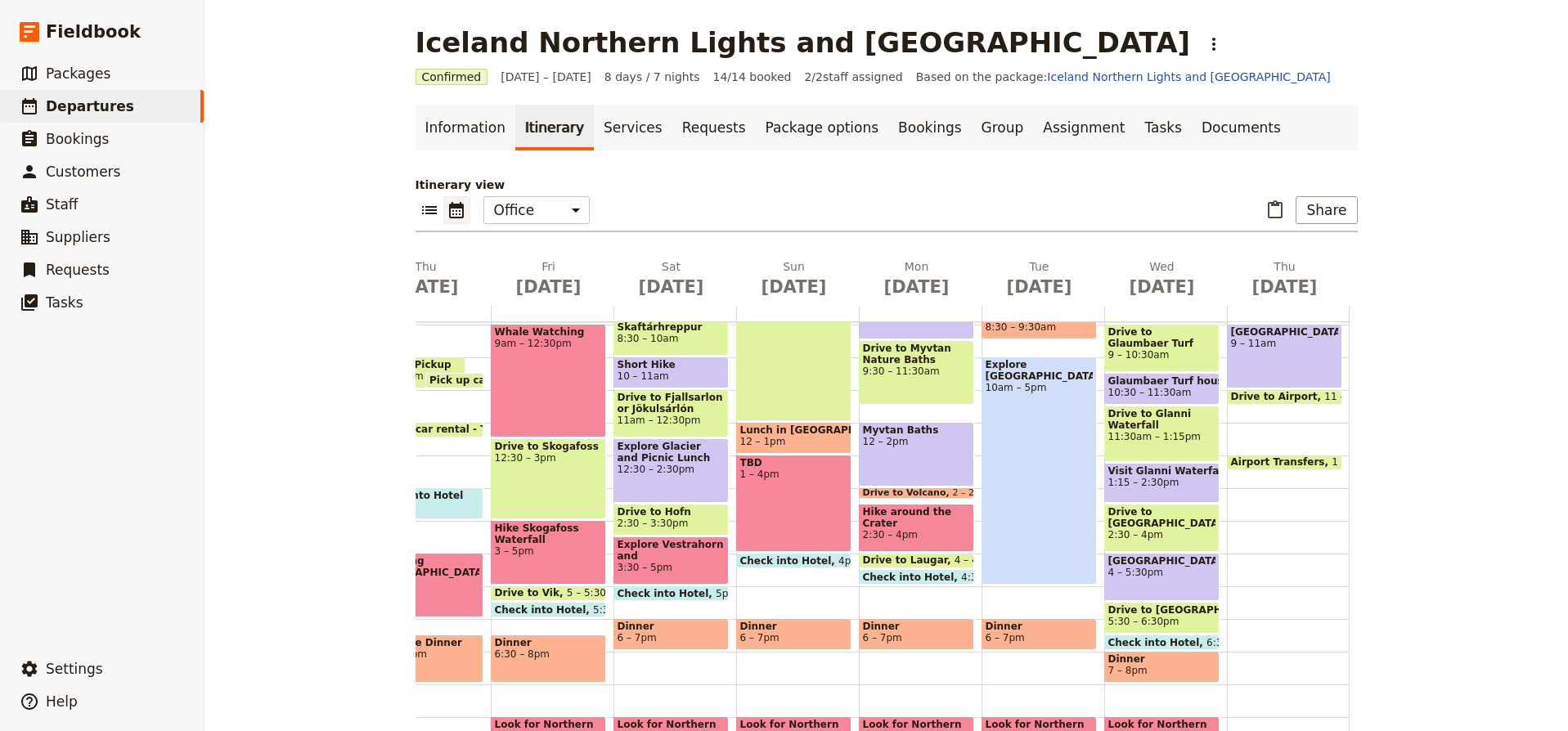
scroll to position [0, 89]
click at [1307, 391] on span "Drive to Airport" at bounding box center [1278, 397] width 94 height 11
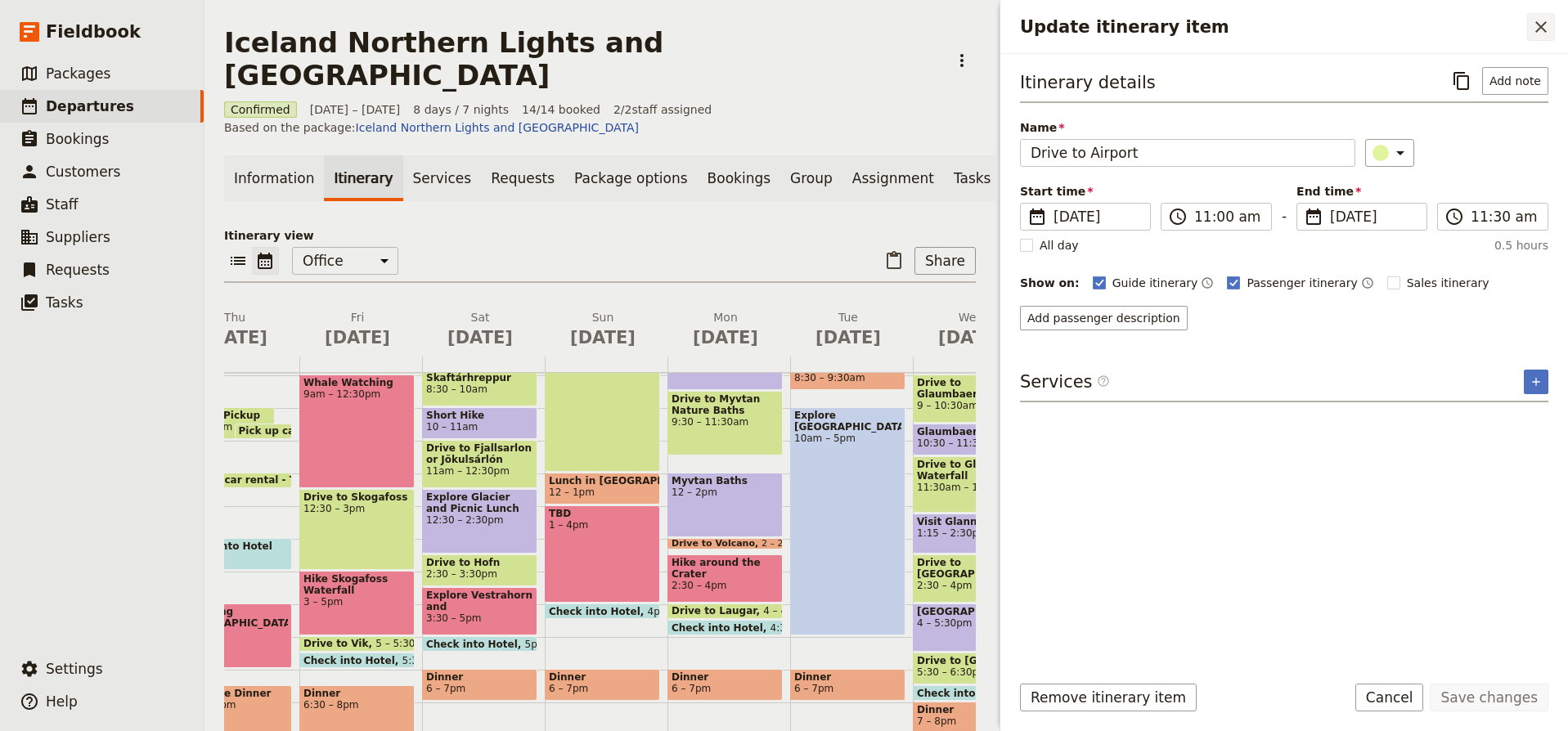
click at [1539, 28] on icon "Close drawer" at bounding box center [1541, 27] width 11 height 11
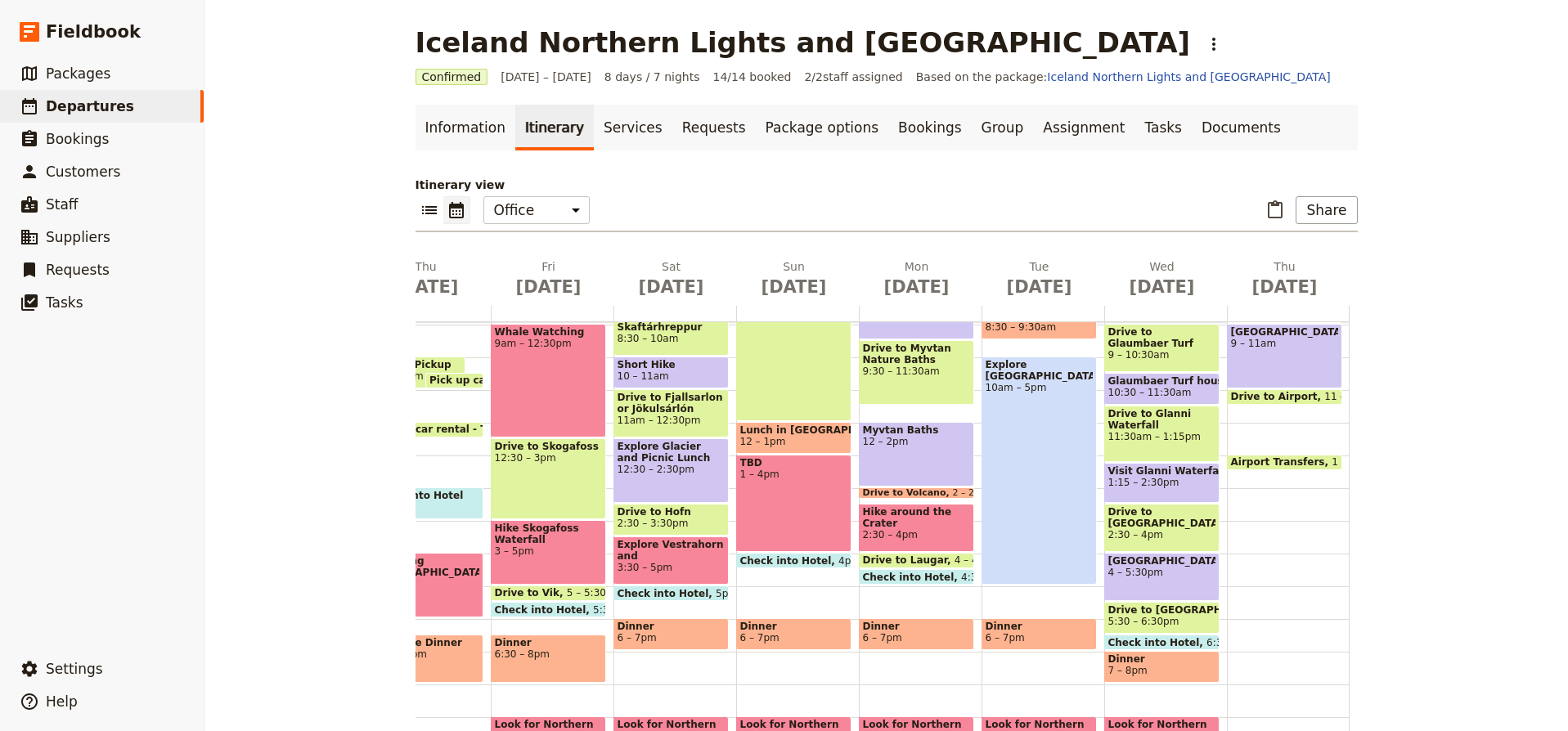
click at [1325, 395] on span "11 – 11:30am" at bounding box center [1358, 397] width 68 height 11
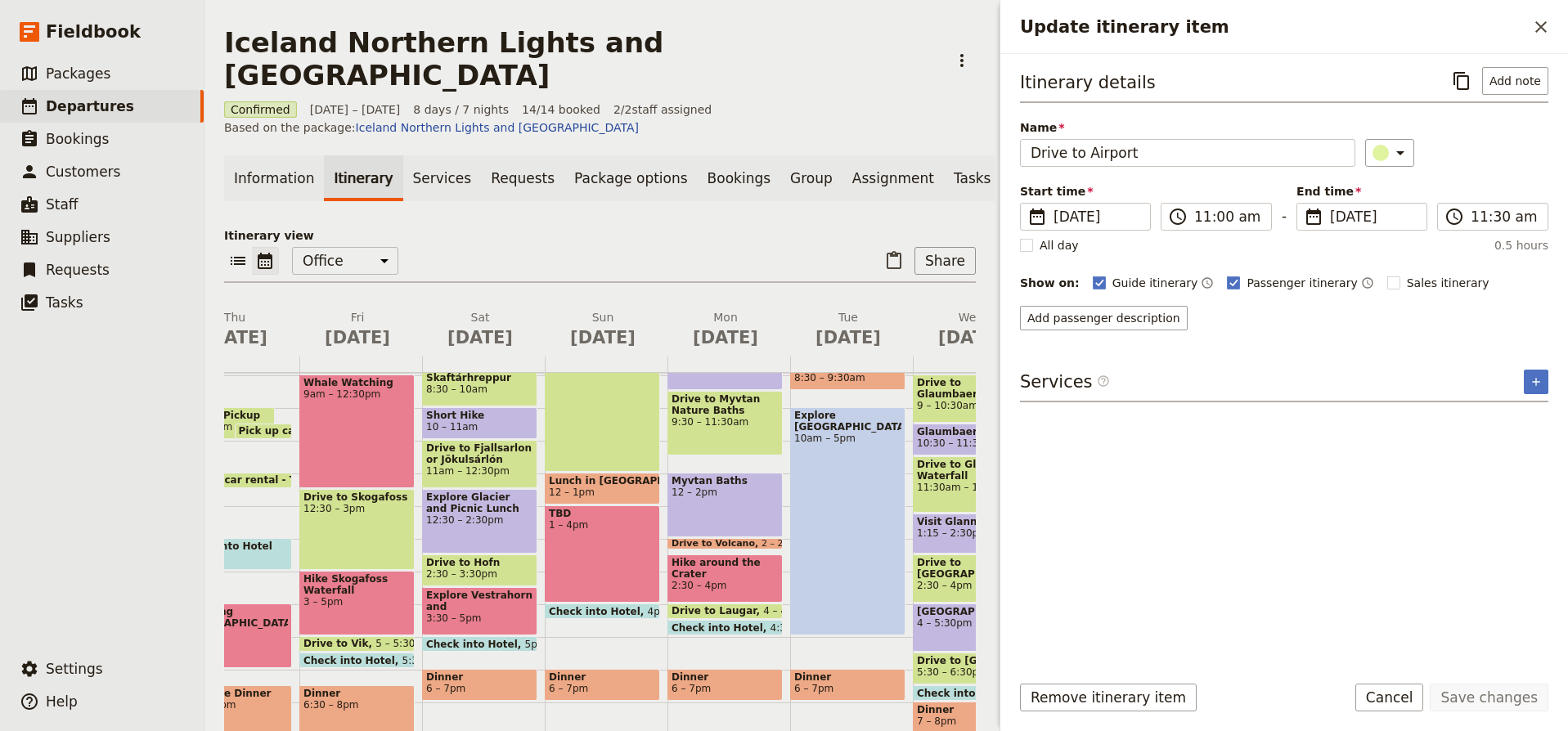
scroll to position [0, 0]
click at [1137, 703] on button "Remove itinerary item" at bounding box center [1108, 698] width 177 height 28
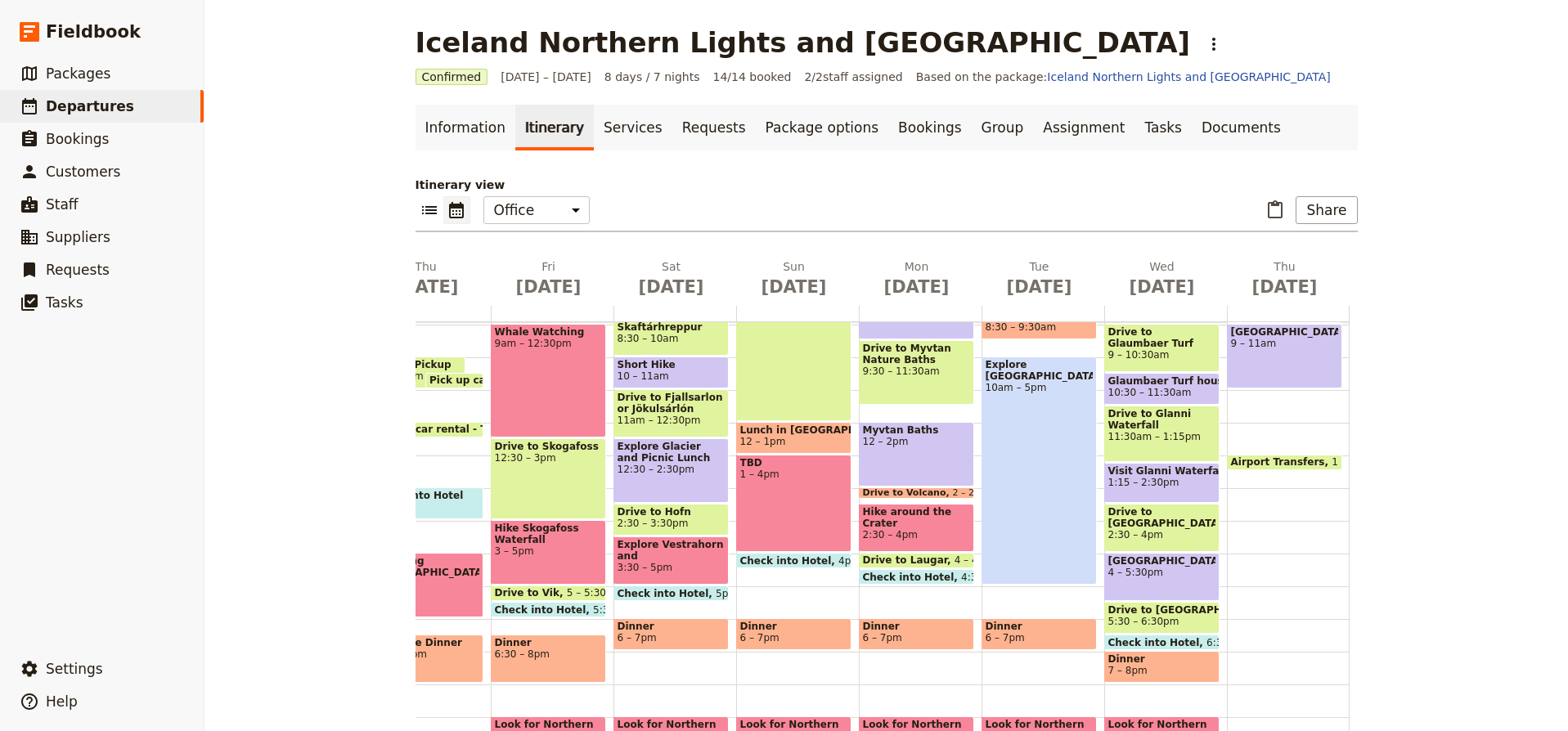
click at [1306, 461] on span "Airport Transfers" at bounding box center [1282, 462] width 101 height 11
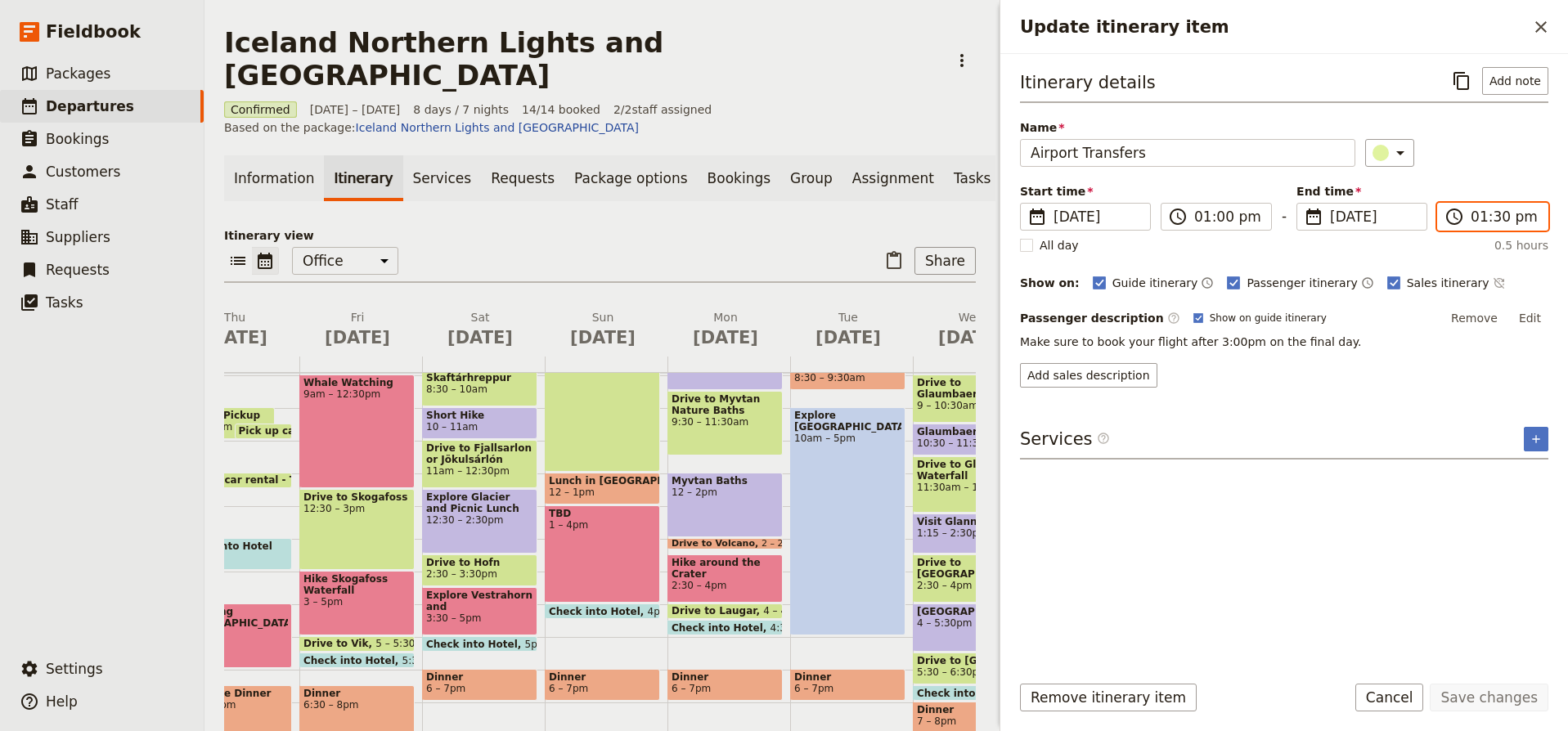
click at [1488, 218] on input "01:30 pm" at bounding box center [1504, 217] width 67 height 20
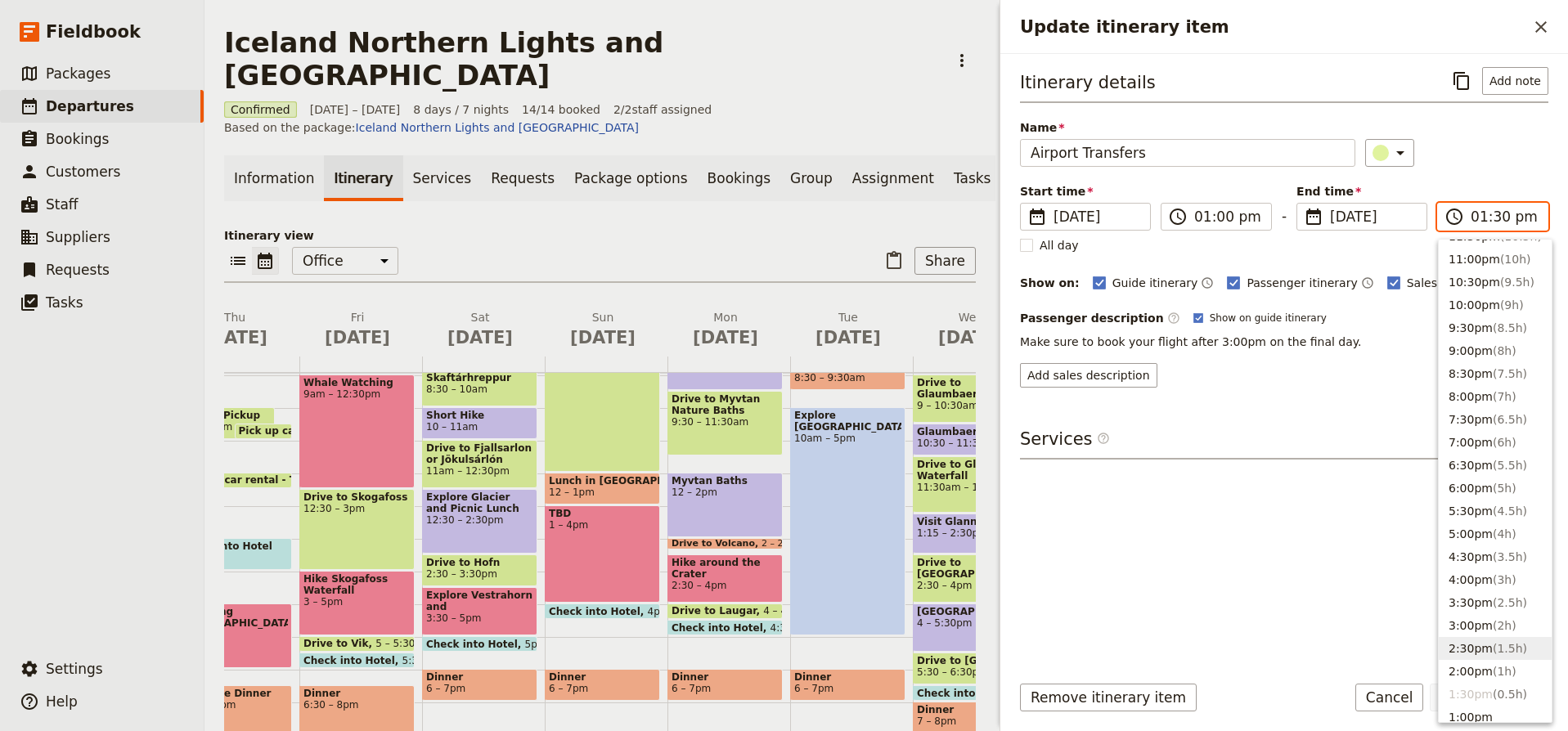
scroll to position [35, 0]
click at [1494, 659] on span "( 1h )" at bounding box center [1505, 655] width 24 height 13
type input "02:00 pm"
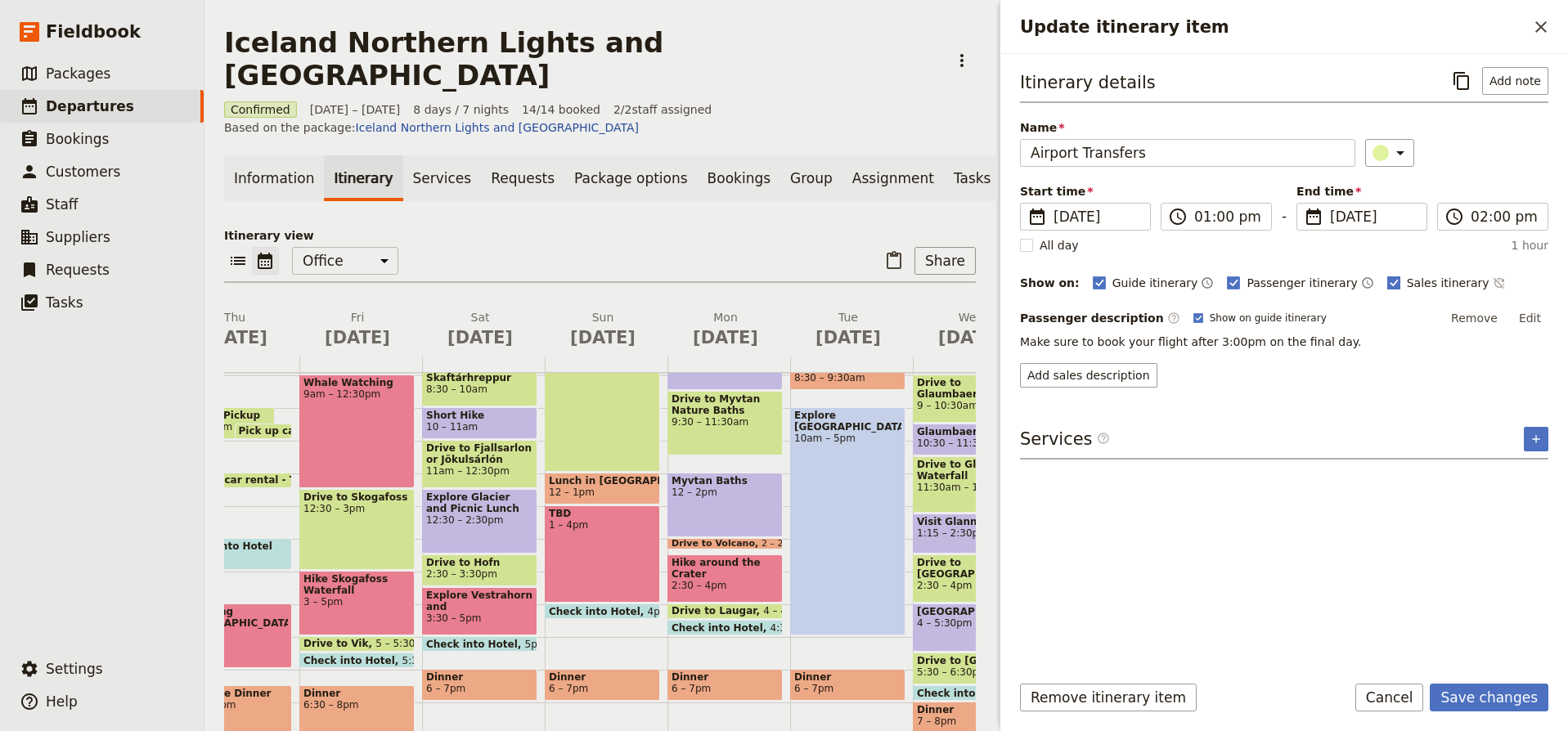
click at [1388, 281] on rect "Update itinerary item" at bounding box center [1393, 282] width 12 height 12
click at [1387, 275] on input "Sales itinerary" at bounding box center [1387, 274] width 1 height 1
checkbox input "false"
click at [1534, 317] on button "Edit" at bounding box center [1530, 319] width 37 height 25
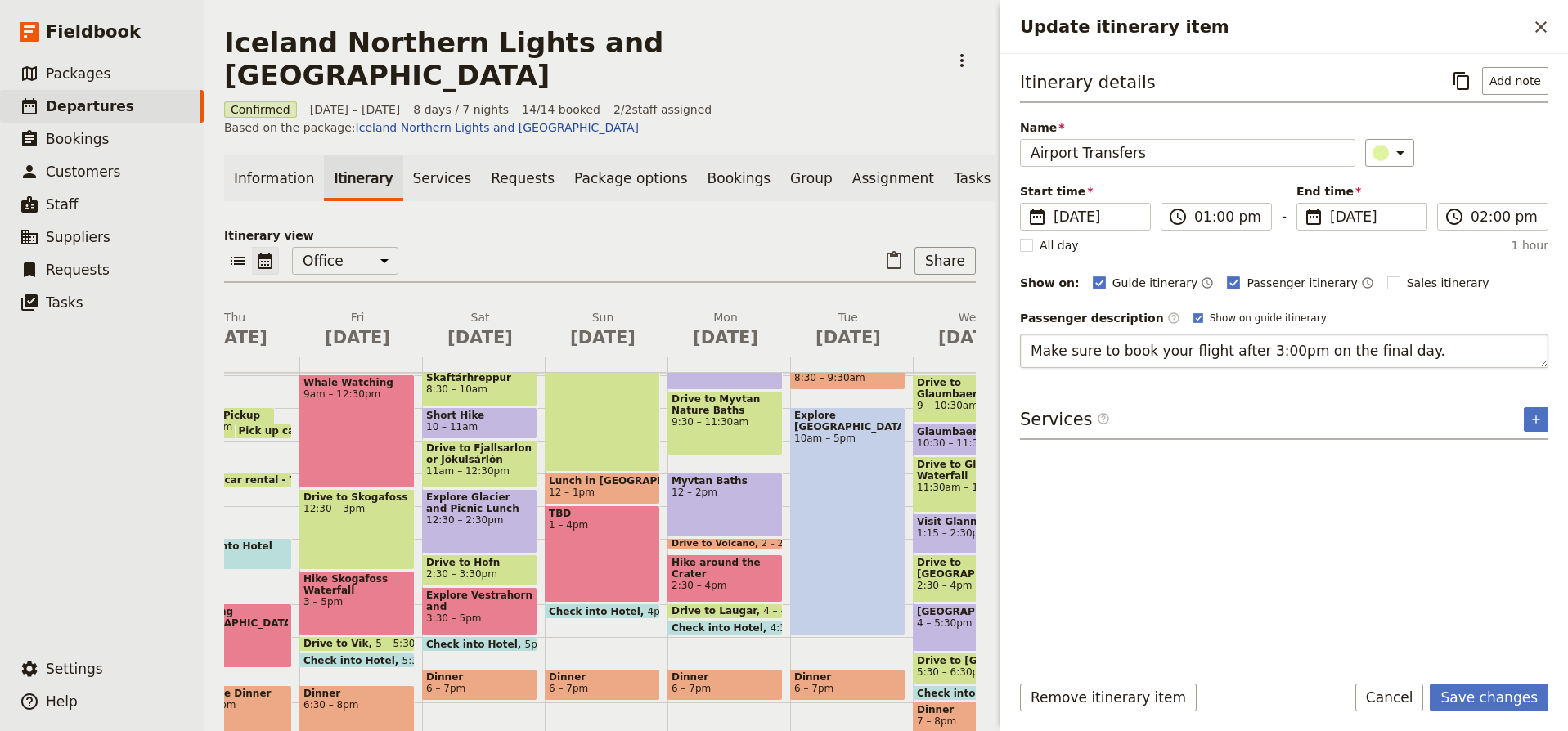
click at [1267, 346] on textarea "Make sure to book your flight after 3:00pm on the final day." at bounding box center [1285, 351] width 529 height 34
type textarea "4"
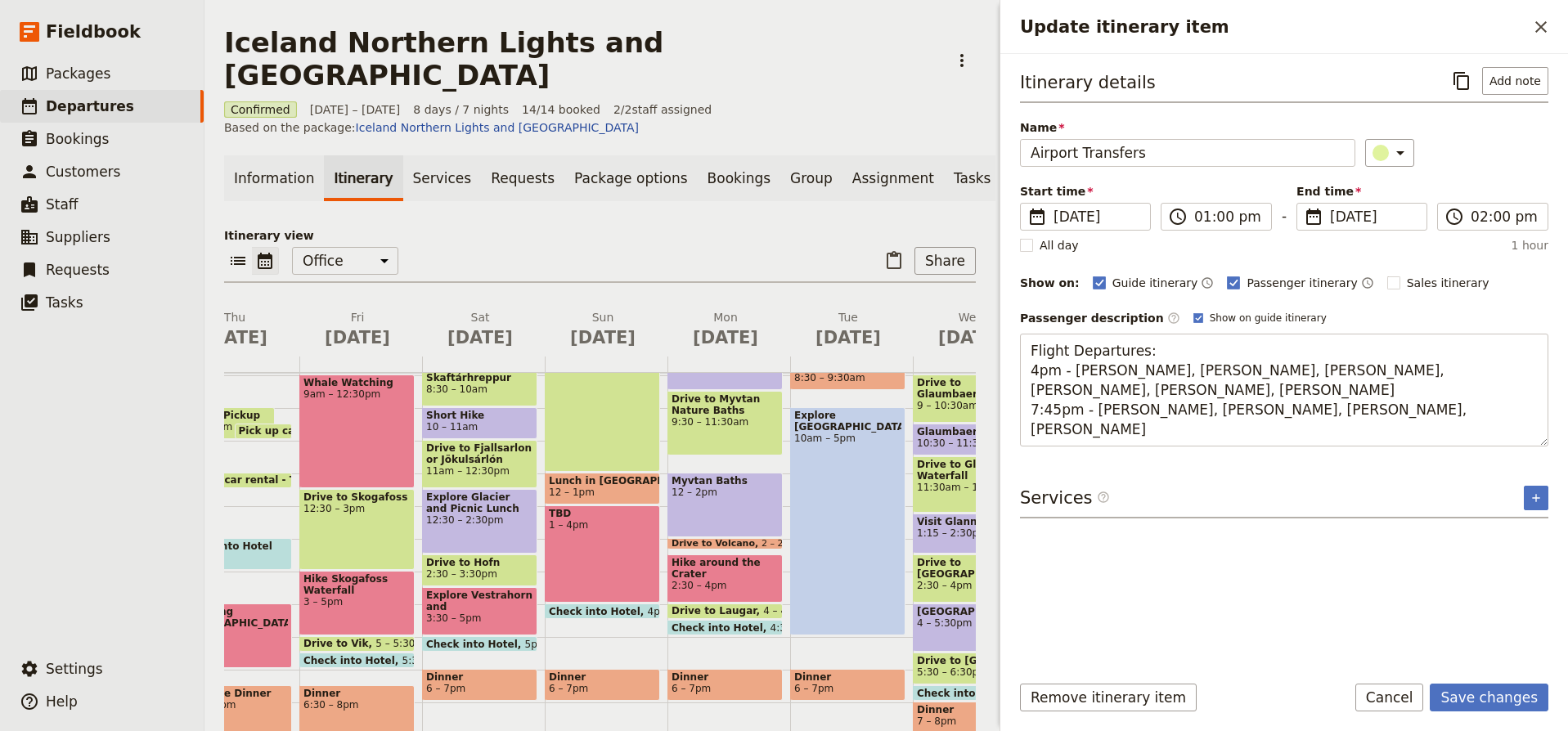
type textarea "Flight Departures: 4pm - Daisy, Heidi, Laura, Lisa, Melanie T., Robyn 7:45pm - …"
click at [1505, 701] on button "Save changes" at bounding box center [1490, 698] width 118 height 28
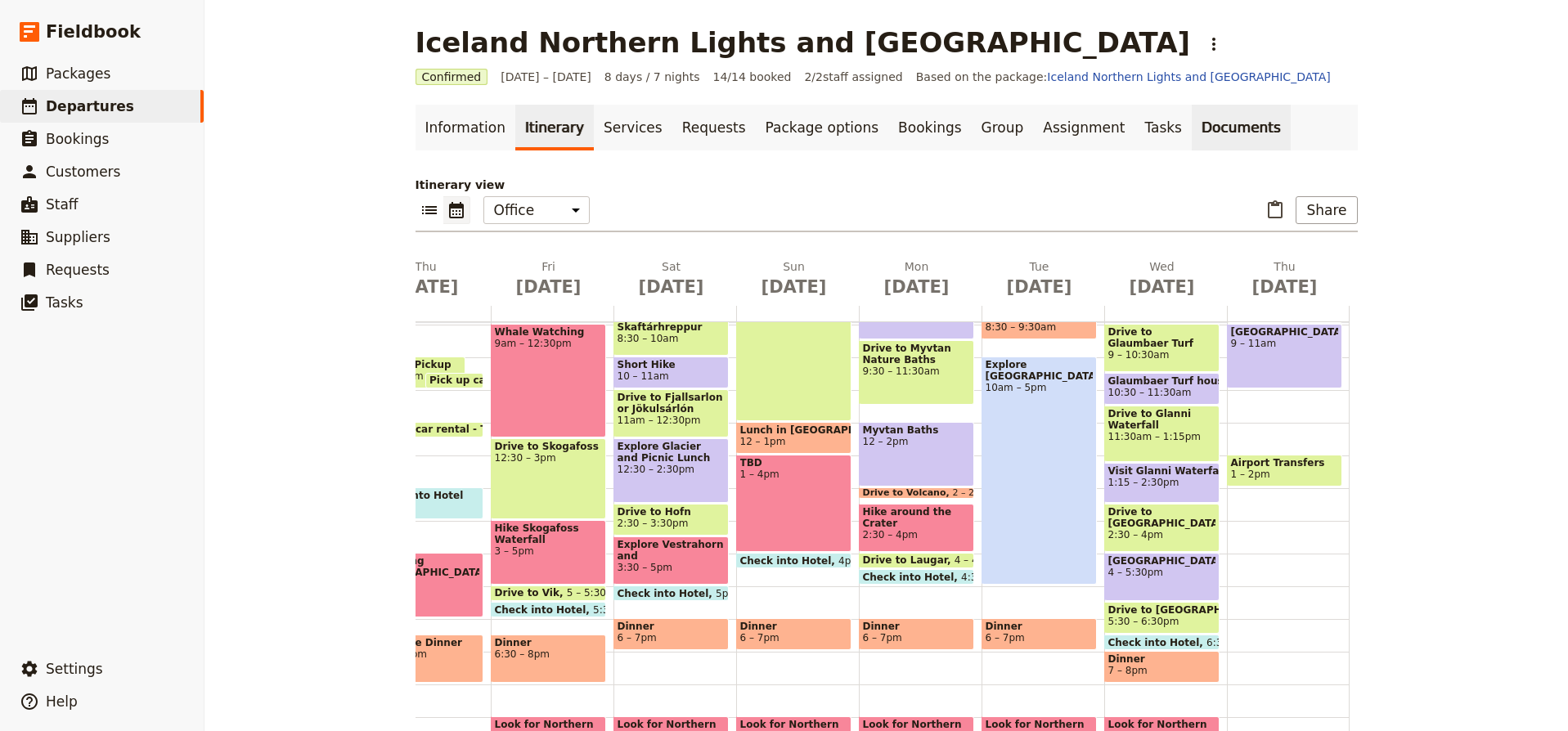
click at [1192, 127] on link "Documents" at bounding box center [1242, 128] width 99 height 46
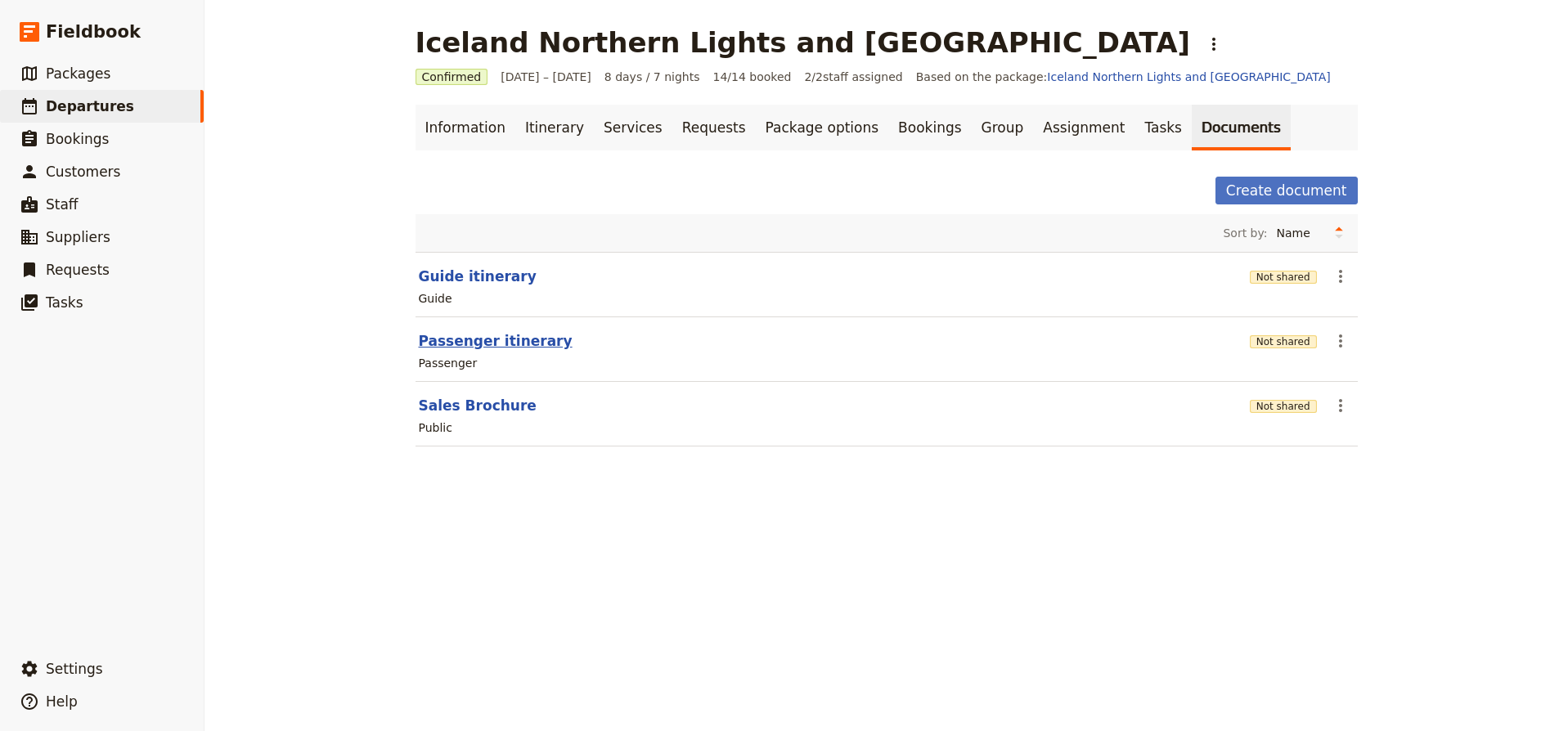
click at [535, 345] on button "Passenger itinerary" at bounding box center [495, 341] width 154 height 20
select select "PASSENGER"
select select "RUN_SHEET"
select select "DEFAULT"
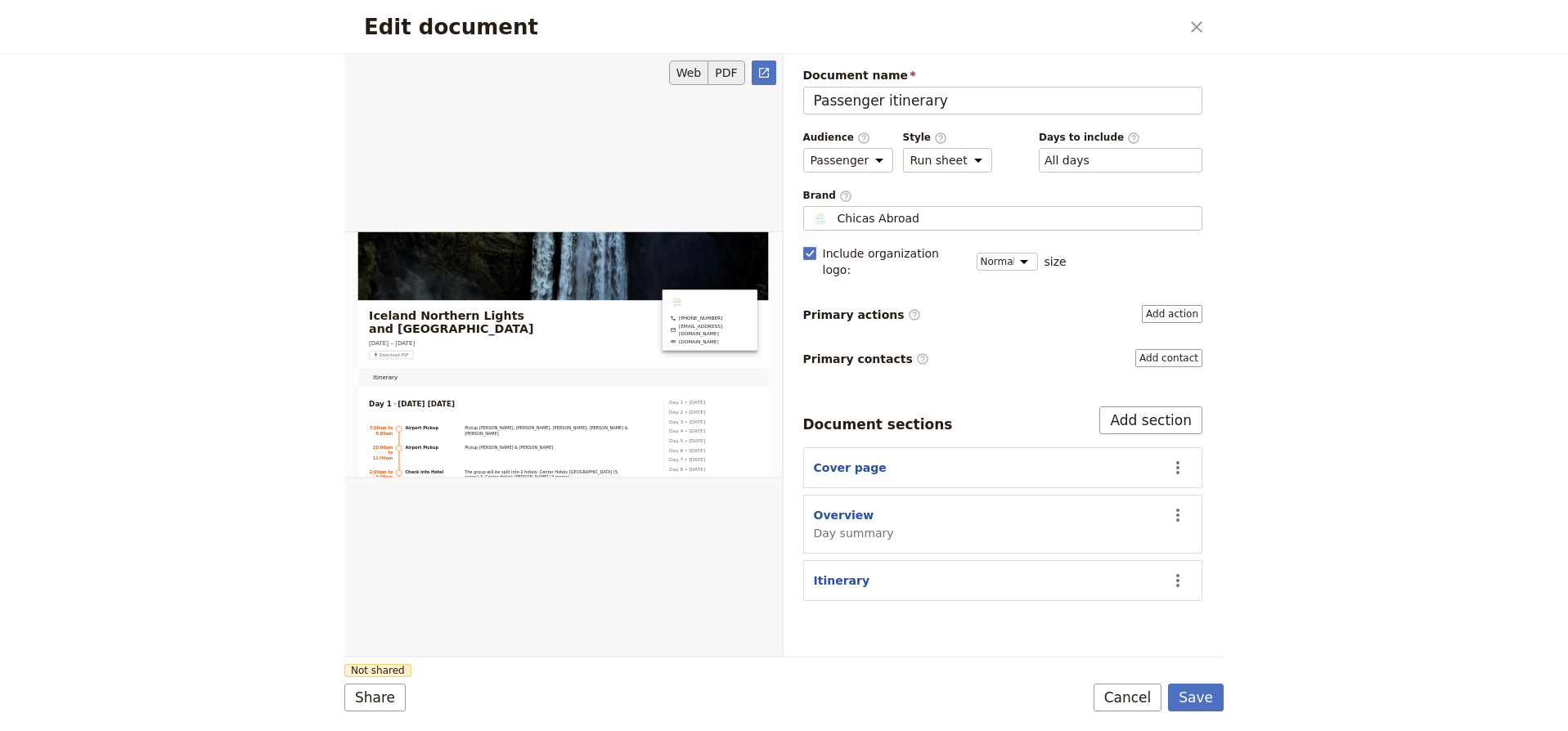
click at [726, 76] on button "PDF" at bounding box center [726, 73] width 36 height 25
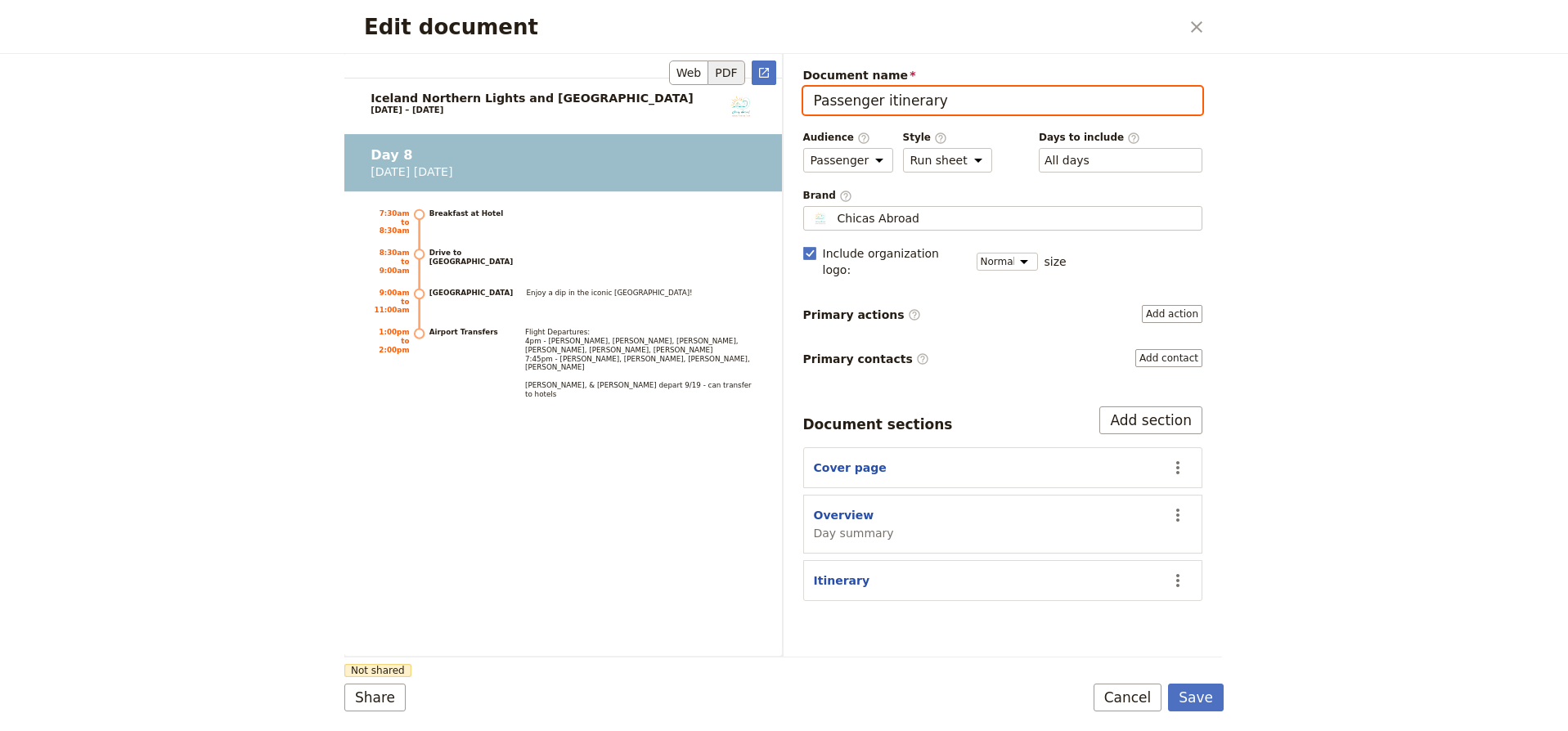
scroll to position [7308, 0]
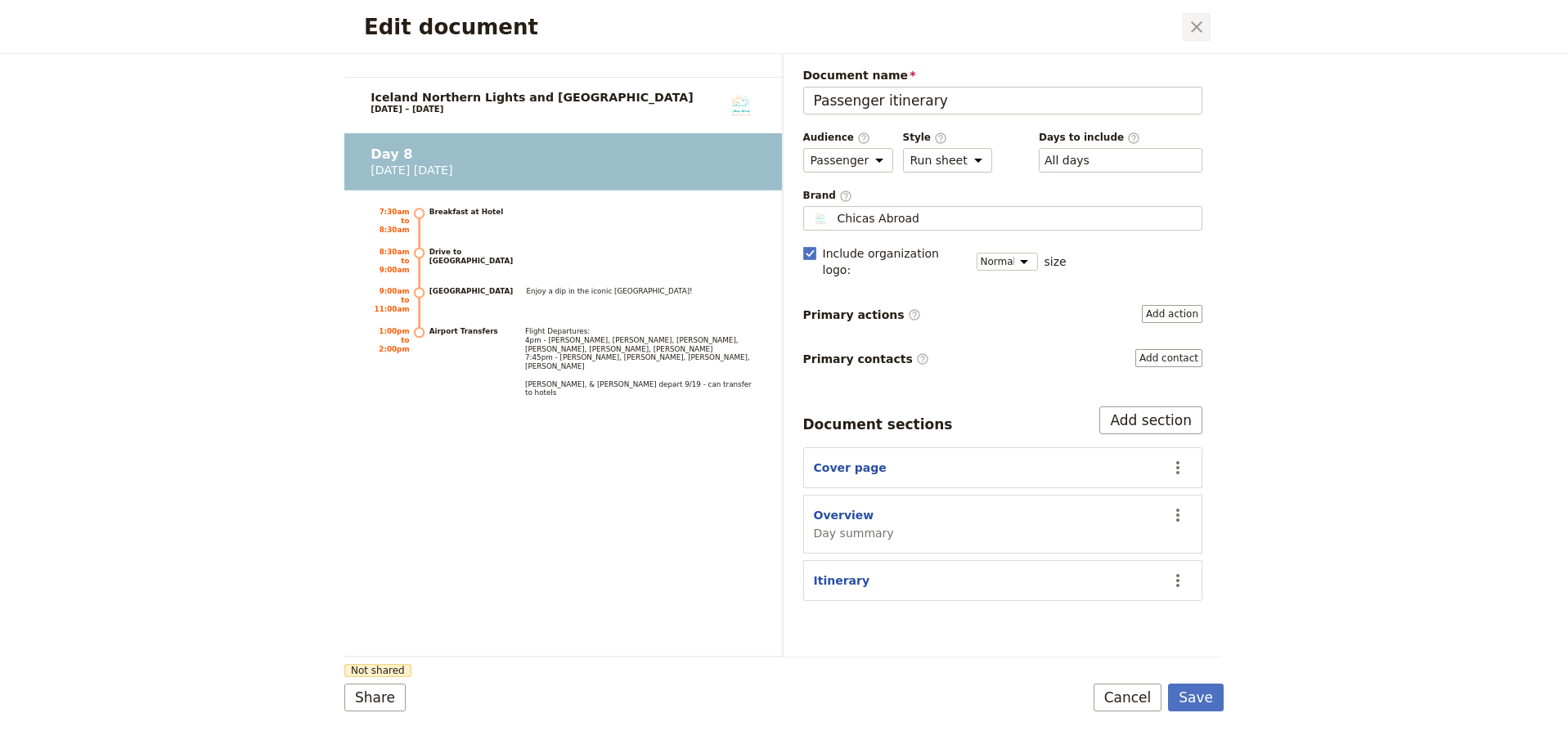
click at [1193, 29] on icon "Close dialog" at bounding box center [1197, 27] width 20 height 20
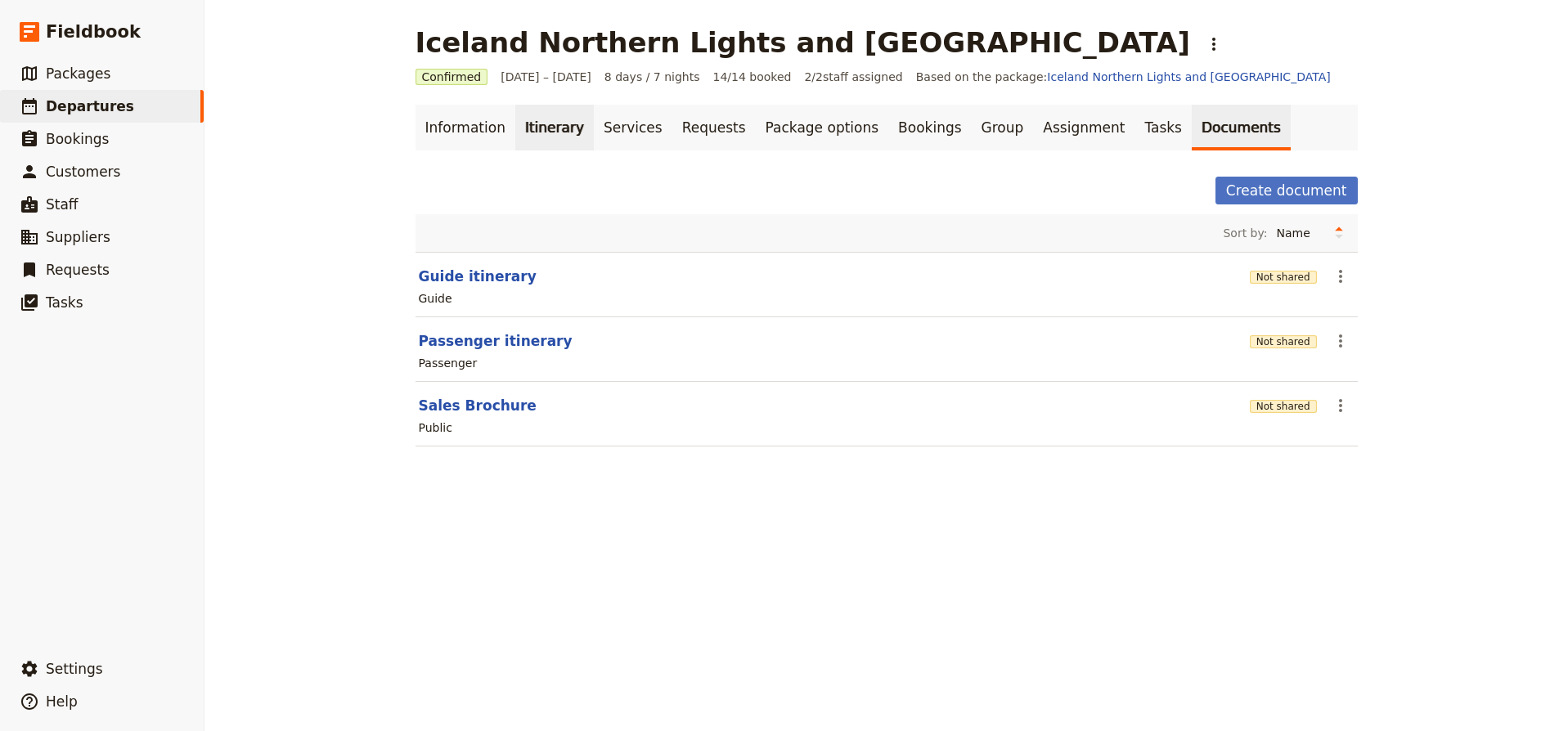
click at [548, 127] on link "Itinerary" at bounding box center [554, 128] width 78 height 46
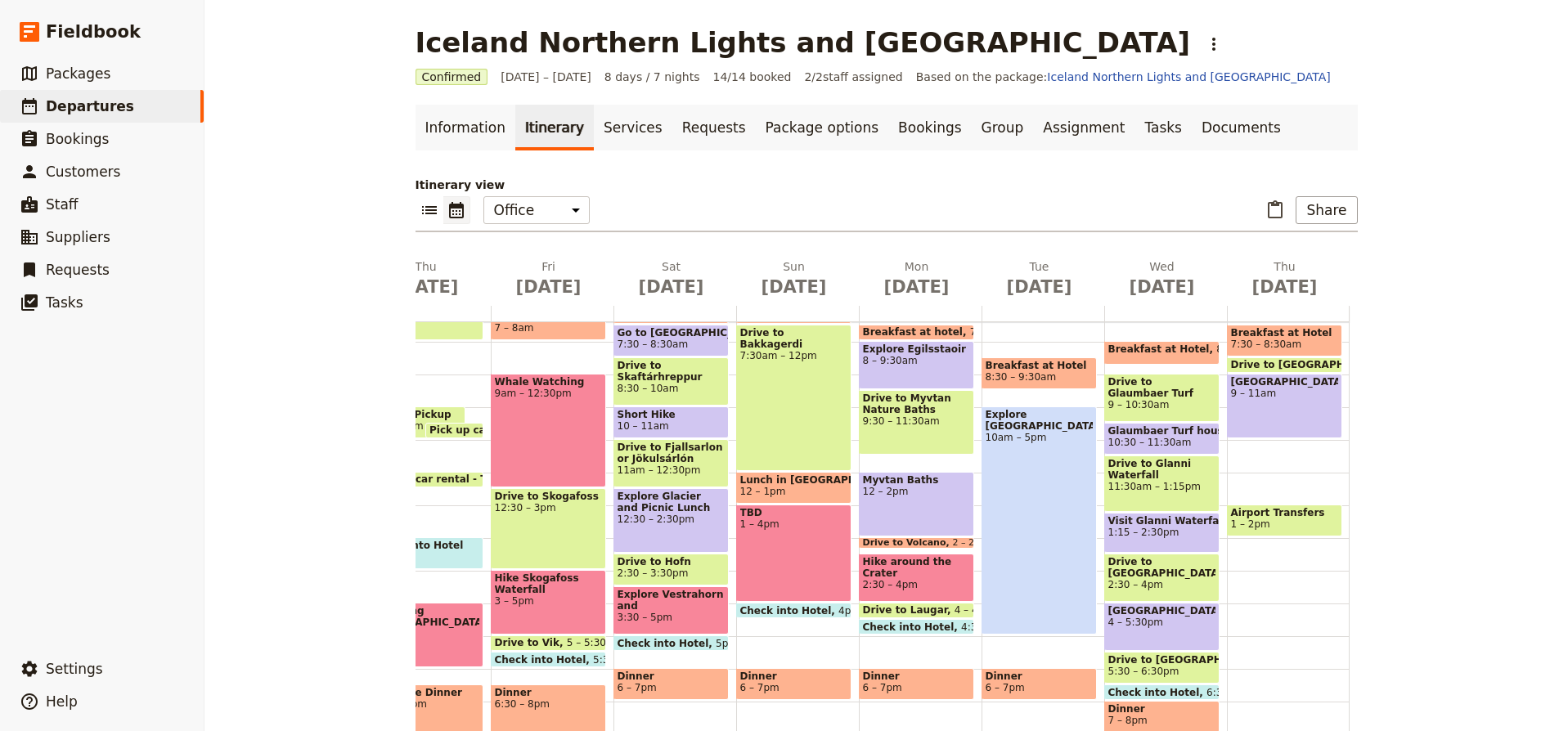
scroll to position [237, 0]
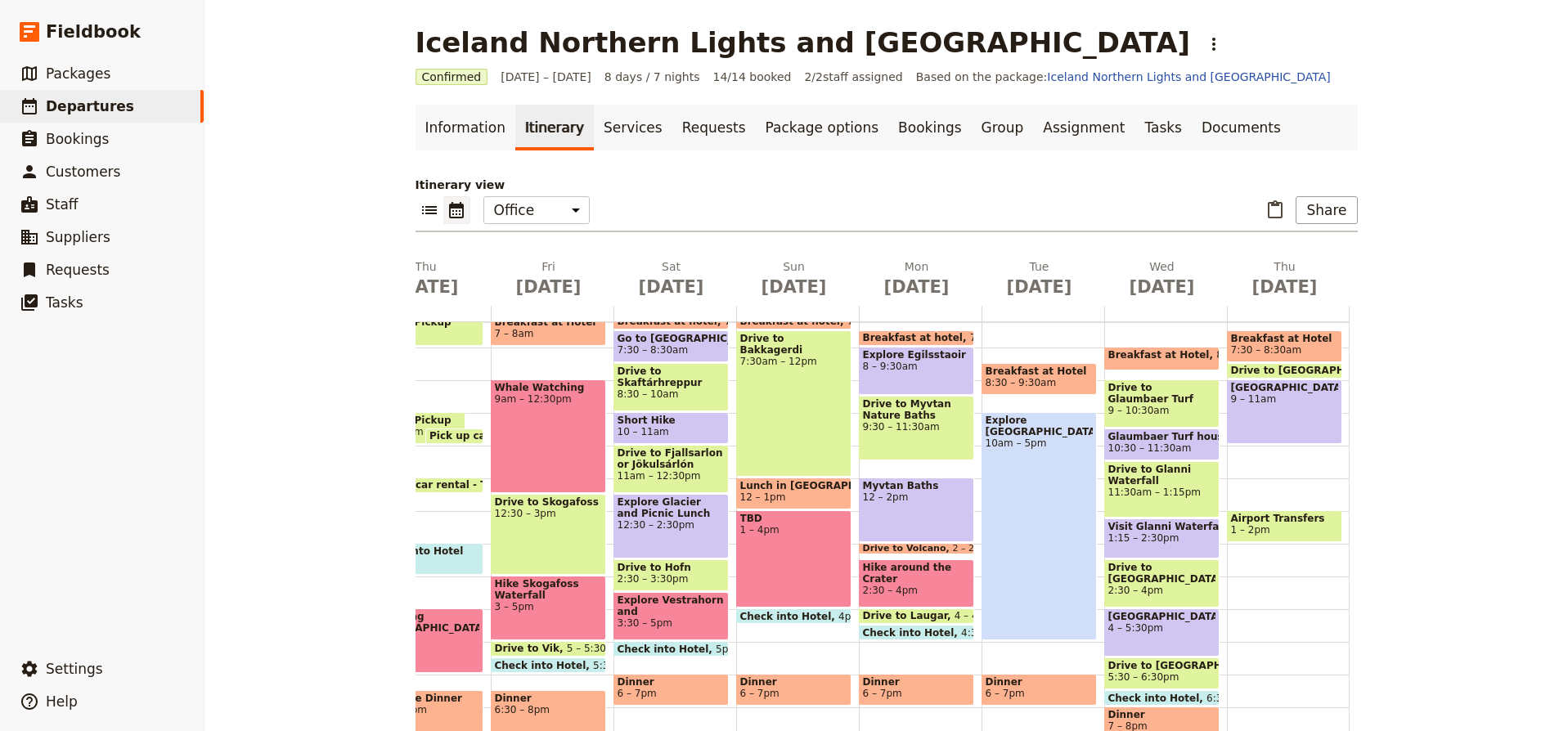
click at [1279, 451] on div "Breakfast at Hotel 7:30 – 8:30am Drive to Blue Lagoon 8:30 – 9am Blue Lagoon 9 …" at bounding box center [1288, 478] width 123 height 785
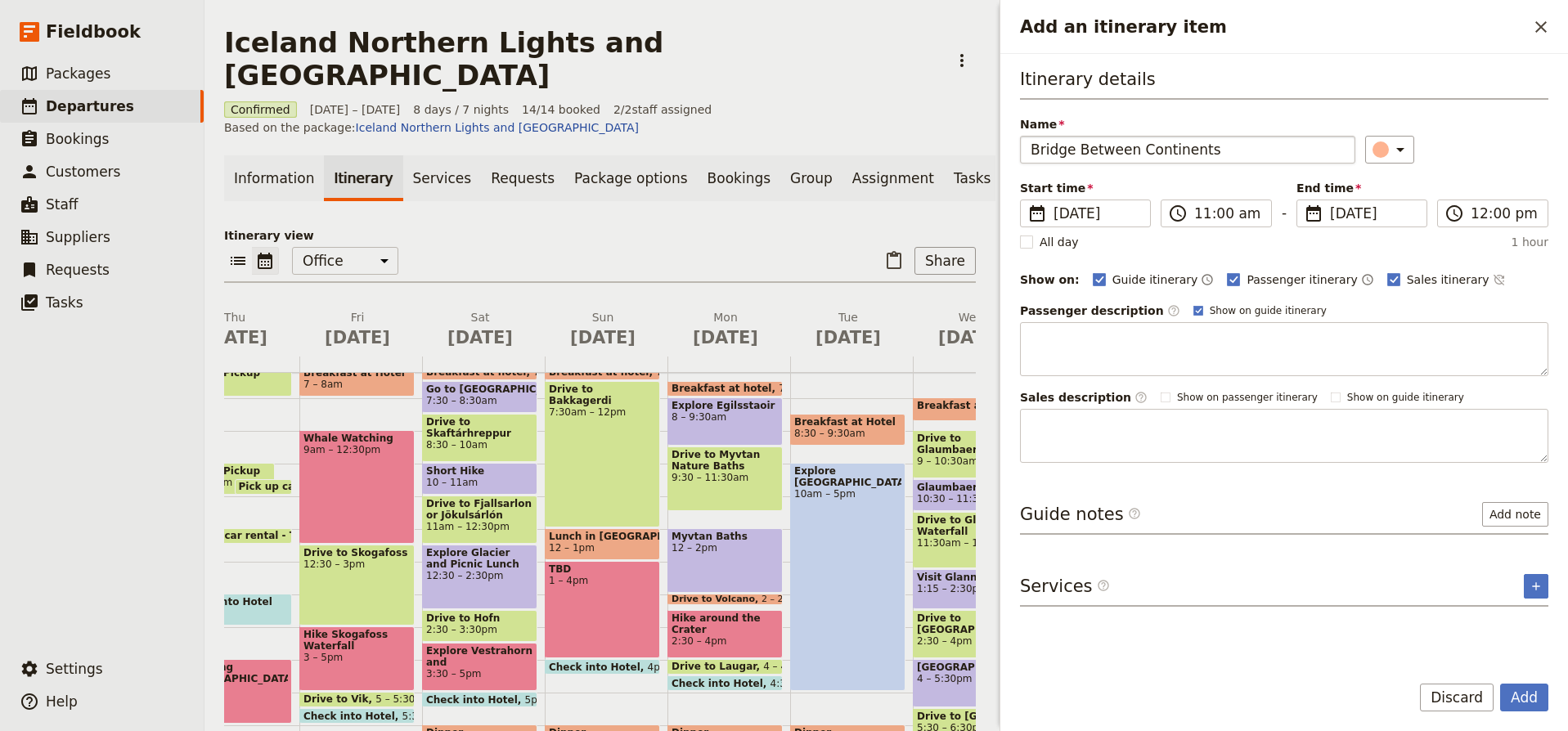
click at [1150, 148] on input "Bridge Between Continents" at bounding box center [1187, 149] width 335 height 28
type input "Scenic Drive to Airport"
click at [1482, 214] on input "12:00 pm" at bounding box center [1504, 213] width 67 height 20
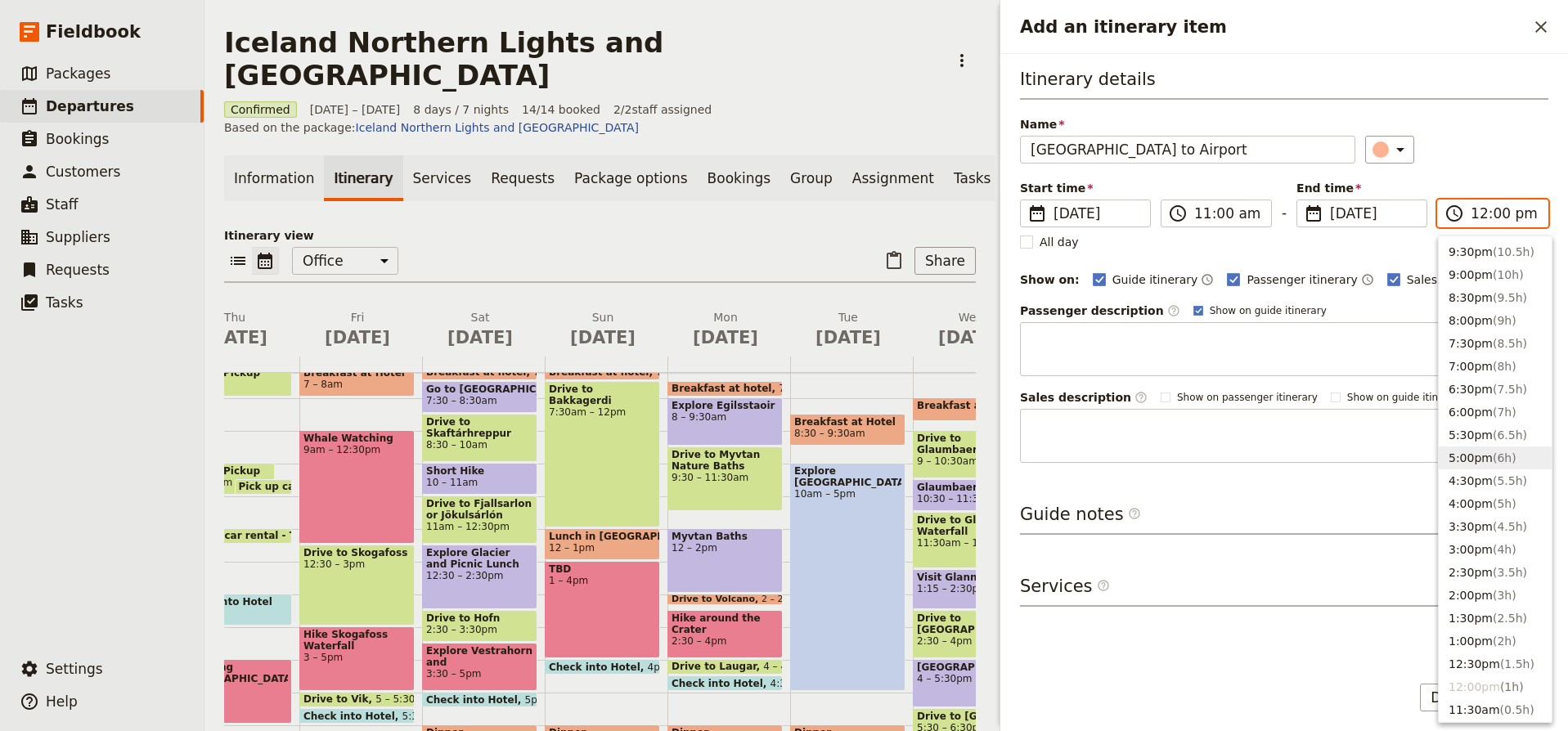
scroll to position [94, 0]
click at [1487, 637] on button "1:00pm ( 2h )" at bounding box center [1495, 639] width 113 height 23
type input "01:00 pm"
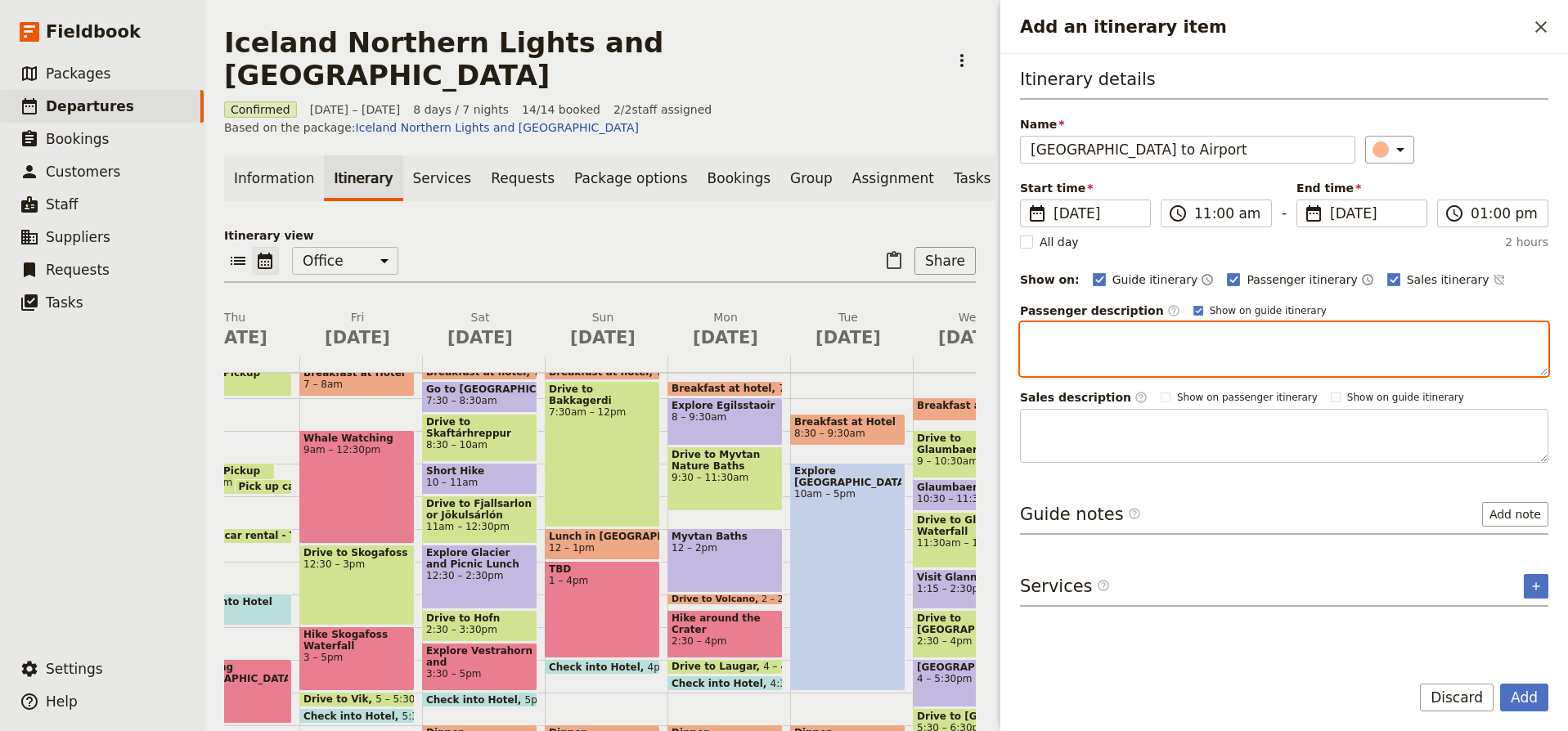
click at [1316, 336] on textarea "Add an itinerary item" at bounding box center [1285, 349] width 529 height 54
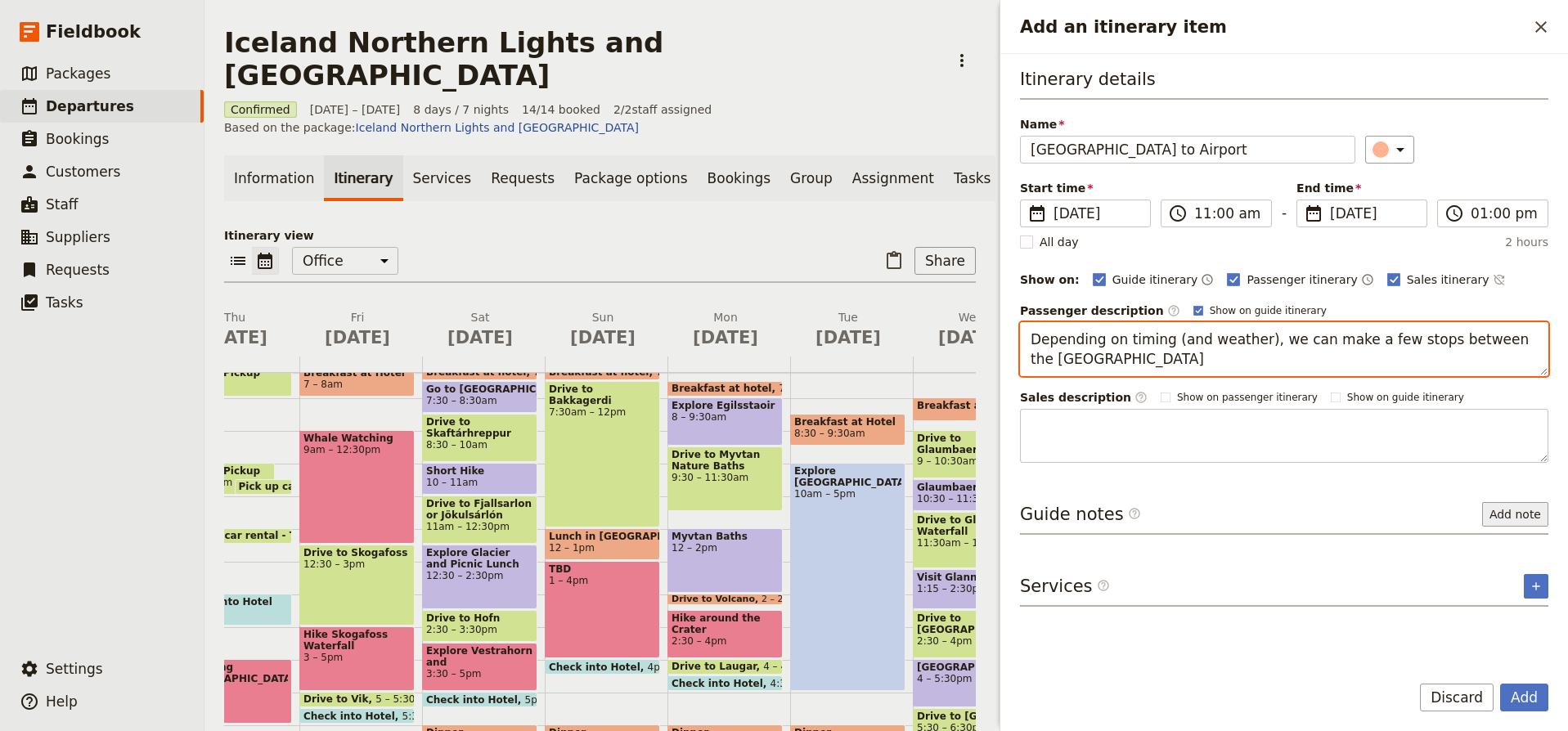
type textarea "Depending on timing (and weather), we can make a few stops between the Blue Lag…"
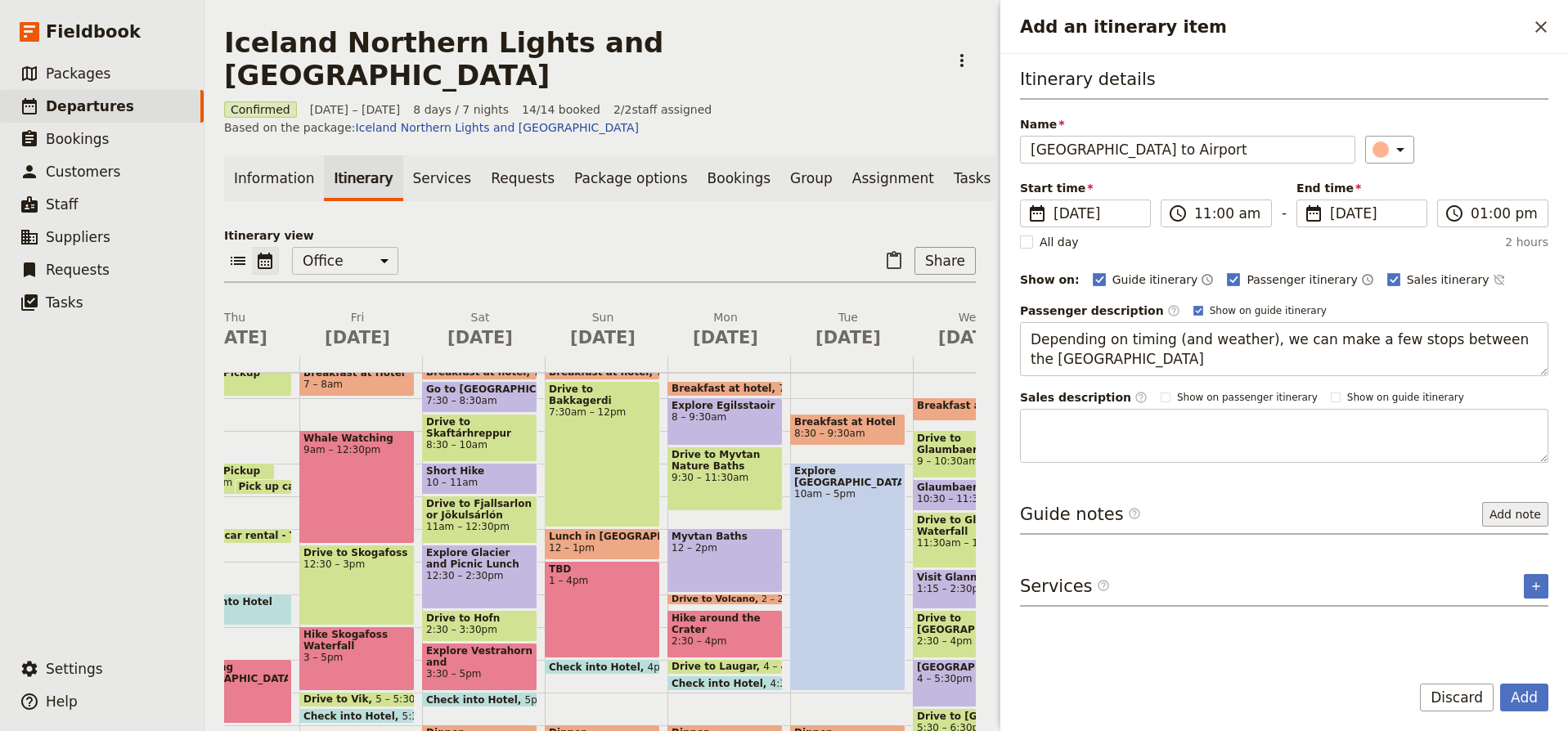
click at [1522, 514] on button "Add note" at bounding box center [1515, 514] width 66 height 25
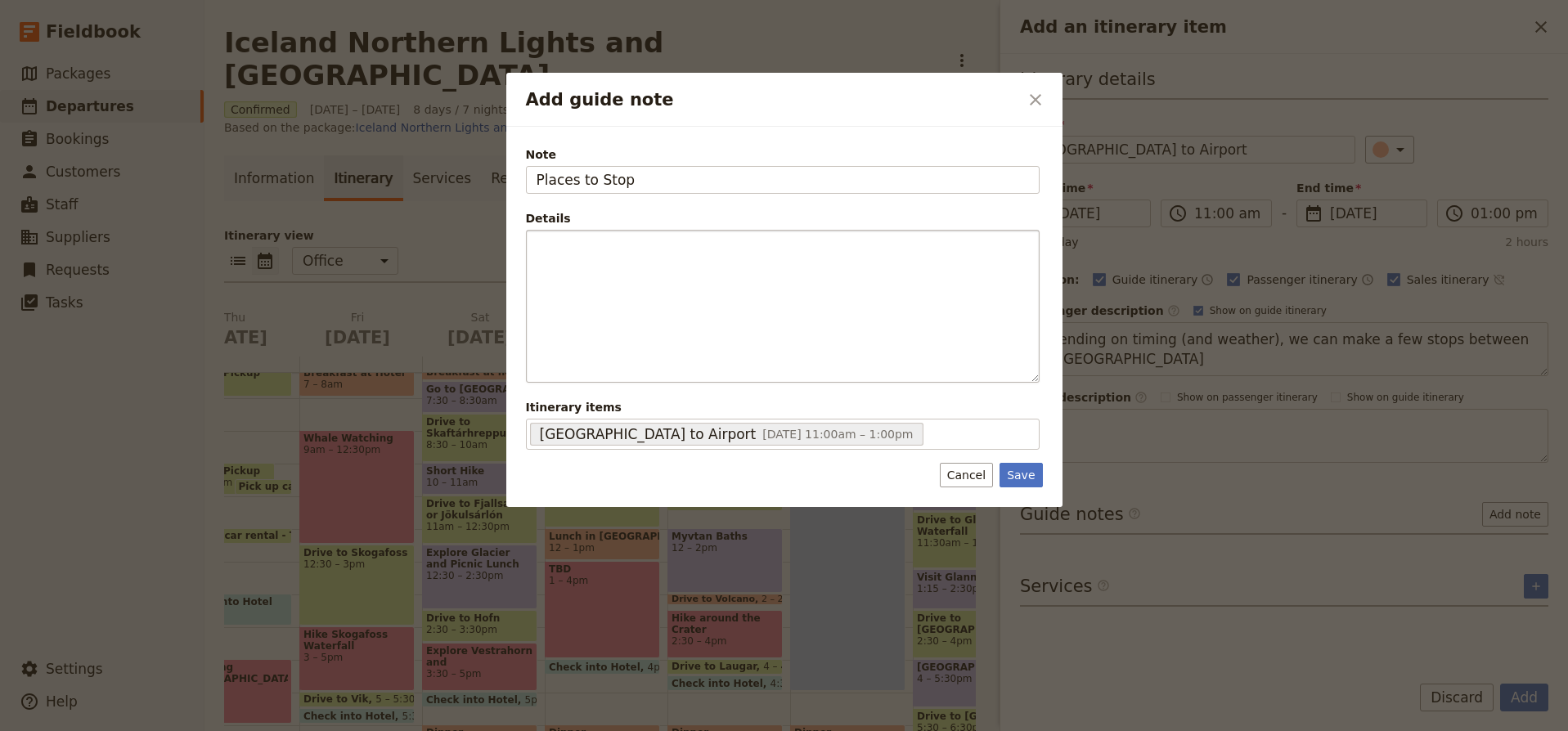
type input "Places to Stop"
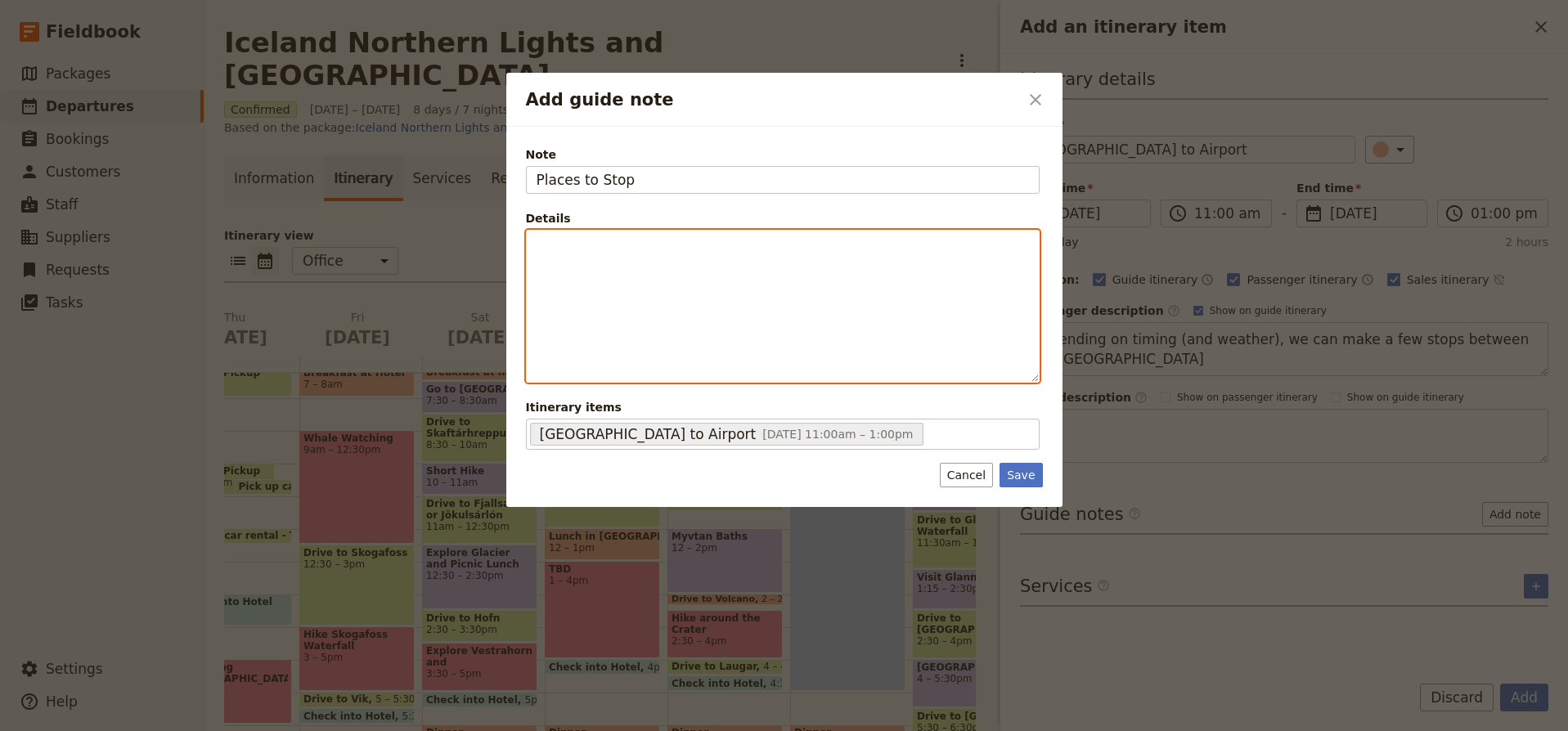
click at [572, 266] on div "Add guide note" at bounding box center [783, 306] width 512 height 152
click at [536, 246] on span "Bridge Between Continents" at bounding box center [615, 245] width 157 height 13
click at [719, 267] on p "Great Aulk Sculpture Bridge Between Continents" at bounding box center [783, 254] width 492 height 32
click at [674, 245] on p "Great Aulk Sculpture Bridge Between Continents" at bounding box center [783, 254] width 492 height 32
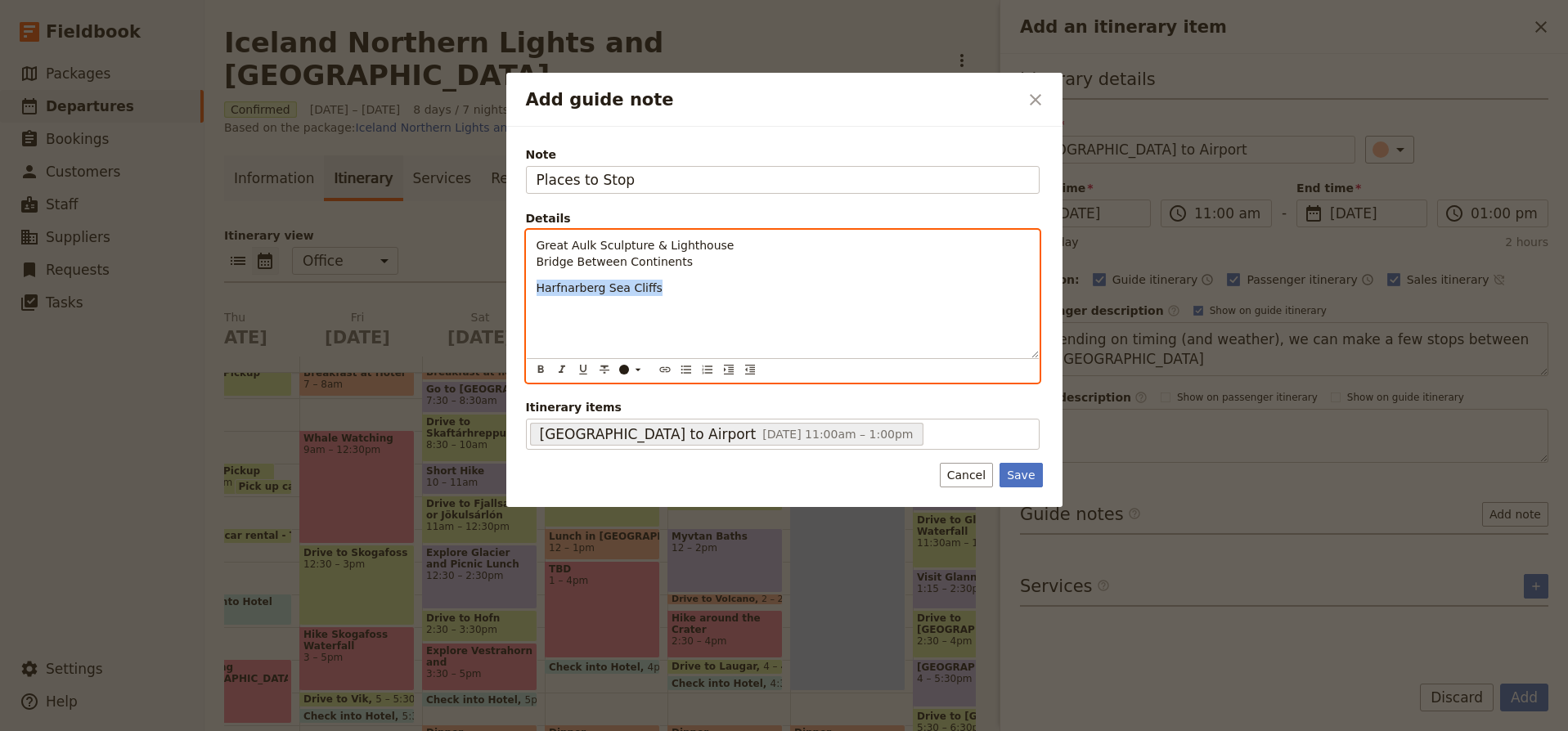
drag, startPoint x: 668, startPoint y: 292, endPoint x: 492, endPoint y: 276, distance: 176.7
click at [492, 731] on div "Add guide note ​ Note Places to Stop Details Great Aulk Sculpture & Lighthouse …" at bounding box center [784, 731] width 1568 height 0
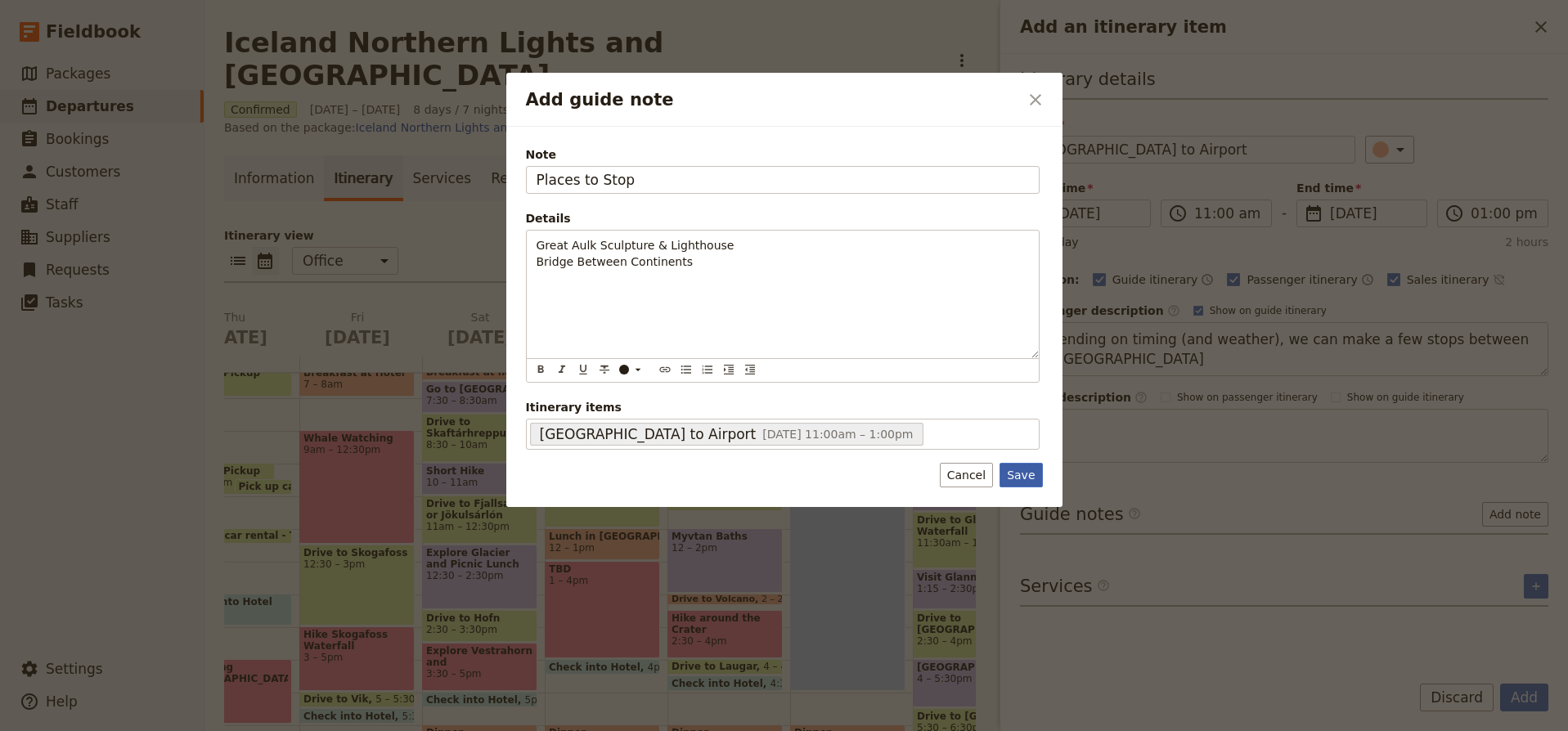
click at [1023, 474] on div "Note Places to Stop Details Great Aulk Sculpture & Lighthouse Bridge Between Co…" at bounding box center [784, 317] width 556 height 381
click at [1027, 476] on button "Save" at bounding box center [1021, 475] width 43 height 25
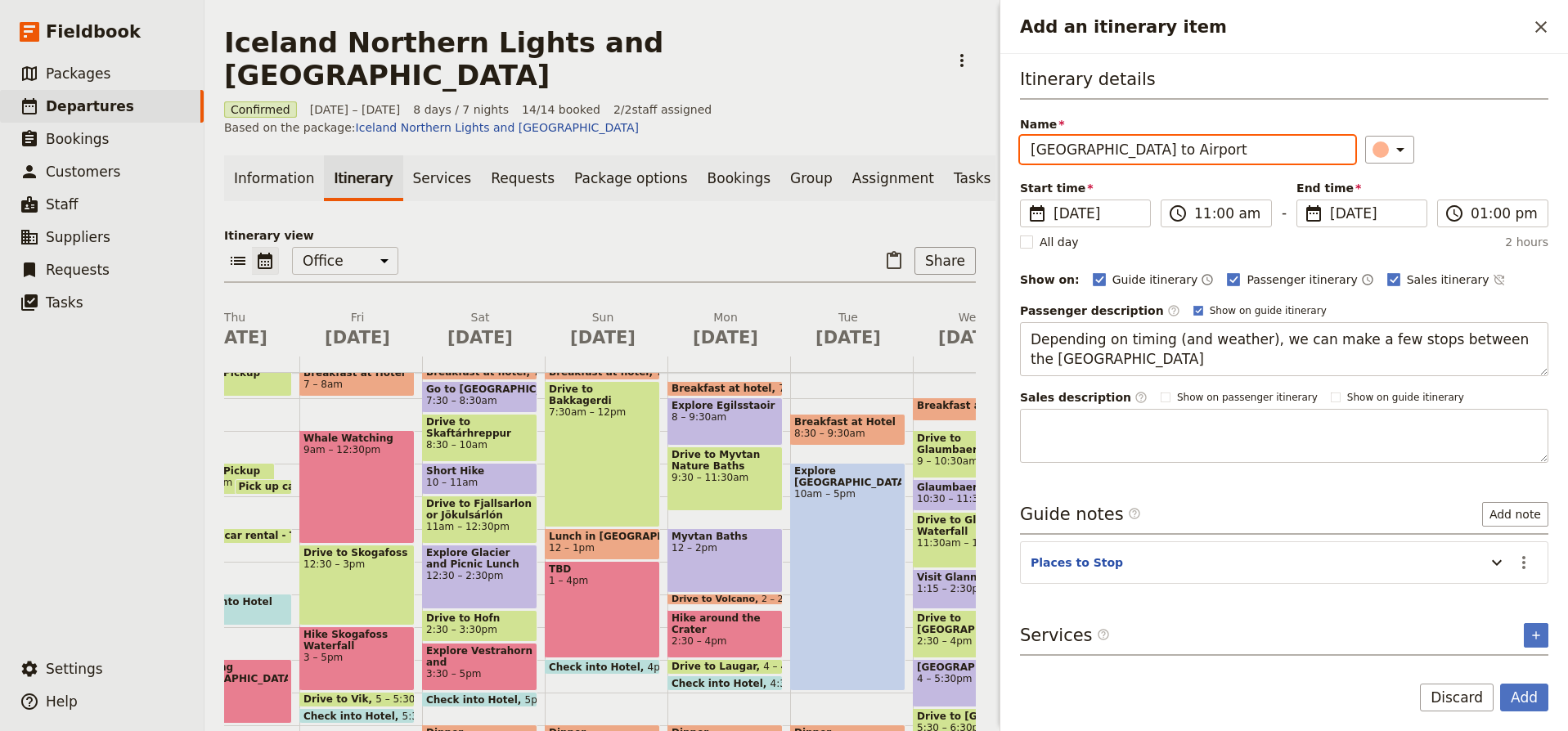
scroll to position [0, 0]
click at [1524, 701] on button "Add" at bounding box center [1524, 698] width 49 height 28
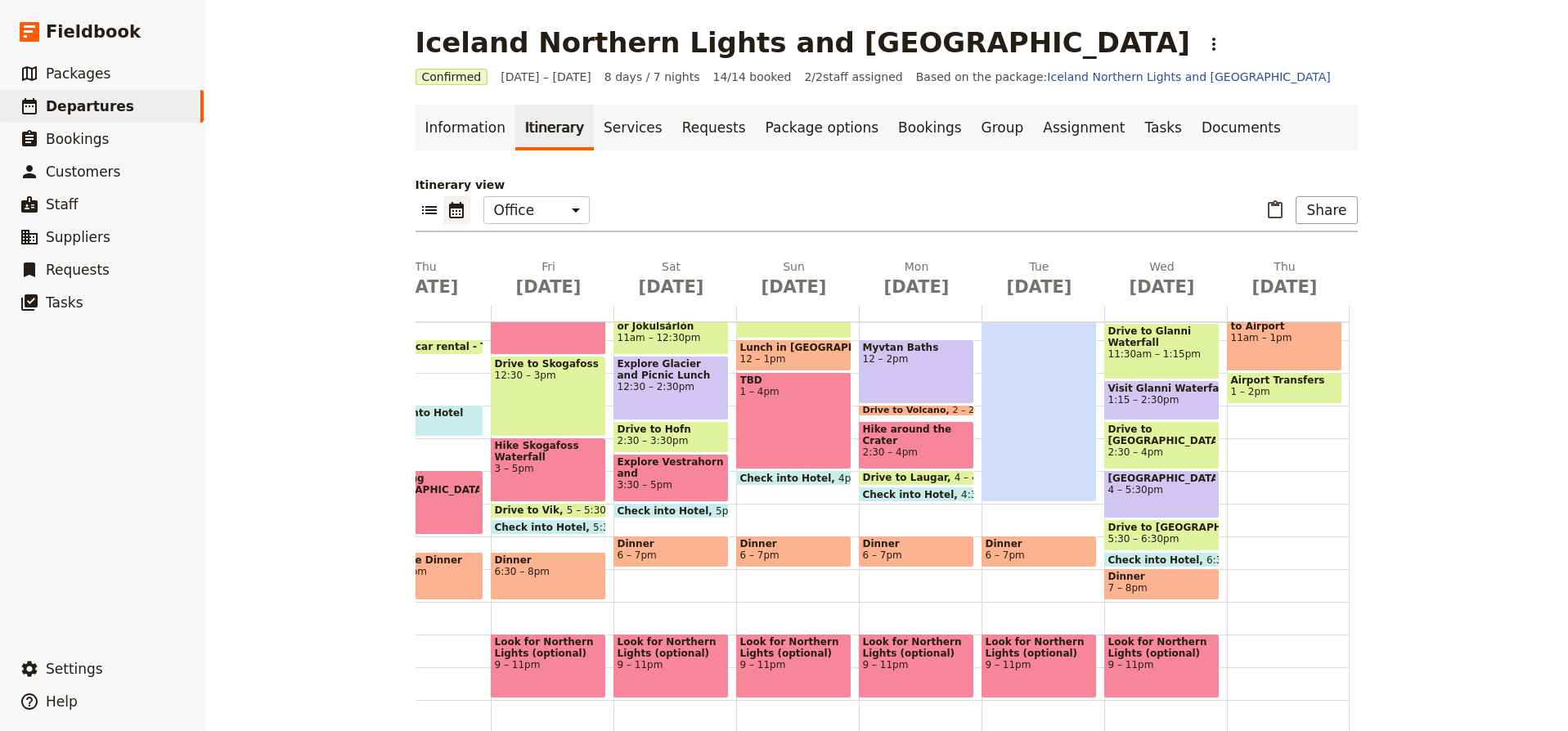
scroll to position [0, 89]
click at [1292, 386] on span "1 – 2pm" at bounding box center [1285, 392] width 107 height 11
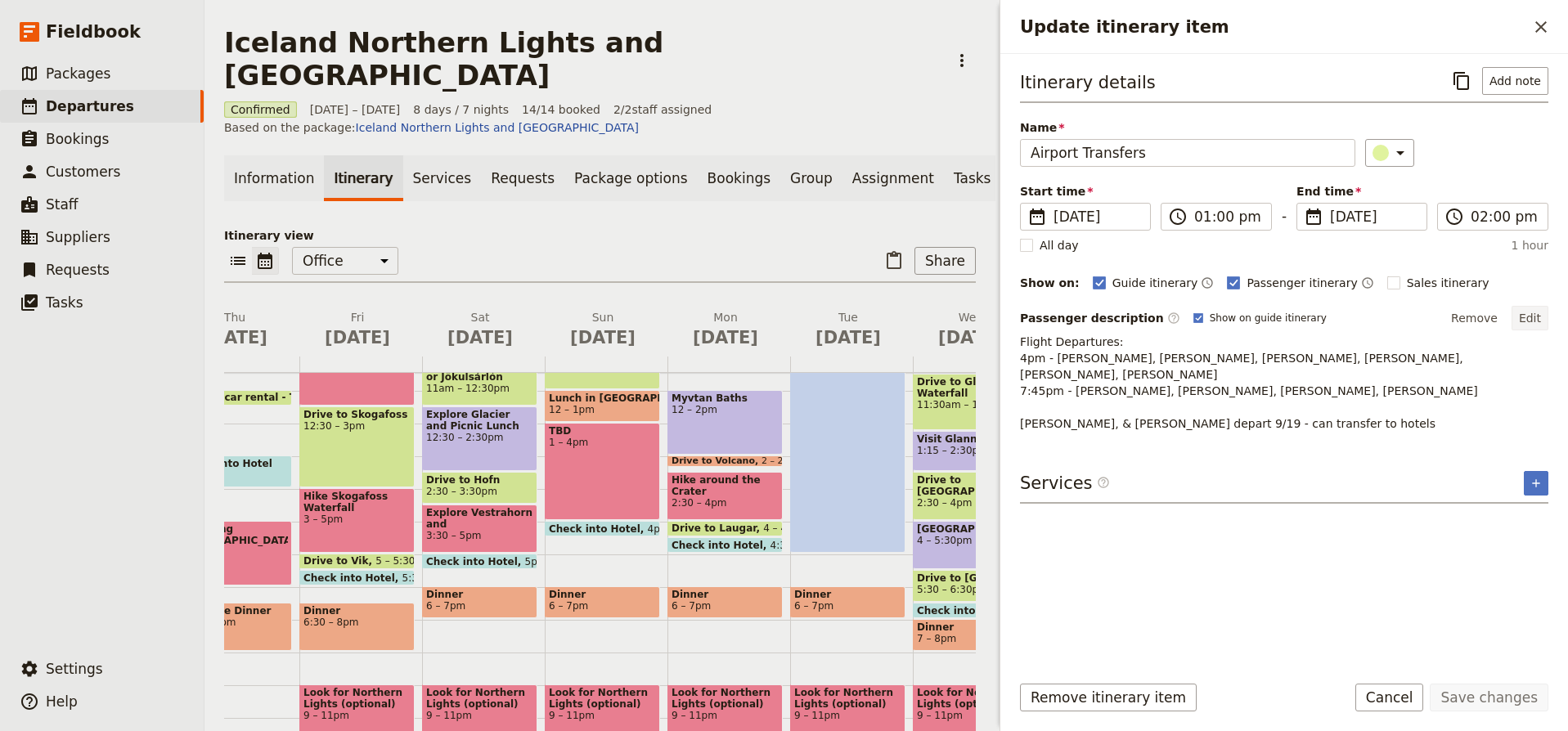
click at [1524, 323] on button "Edit" at bounding box center [1530, 319] width 37 height 25
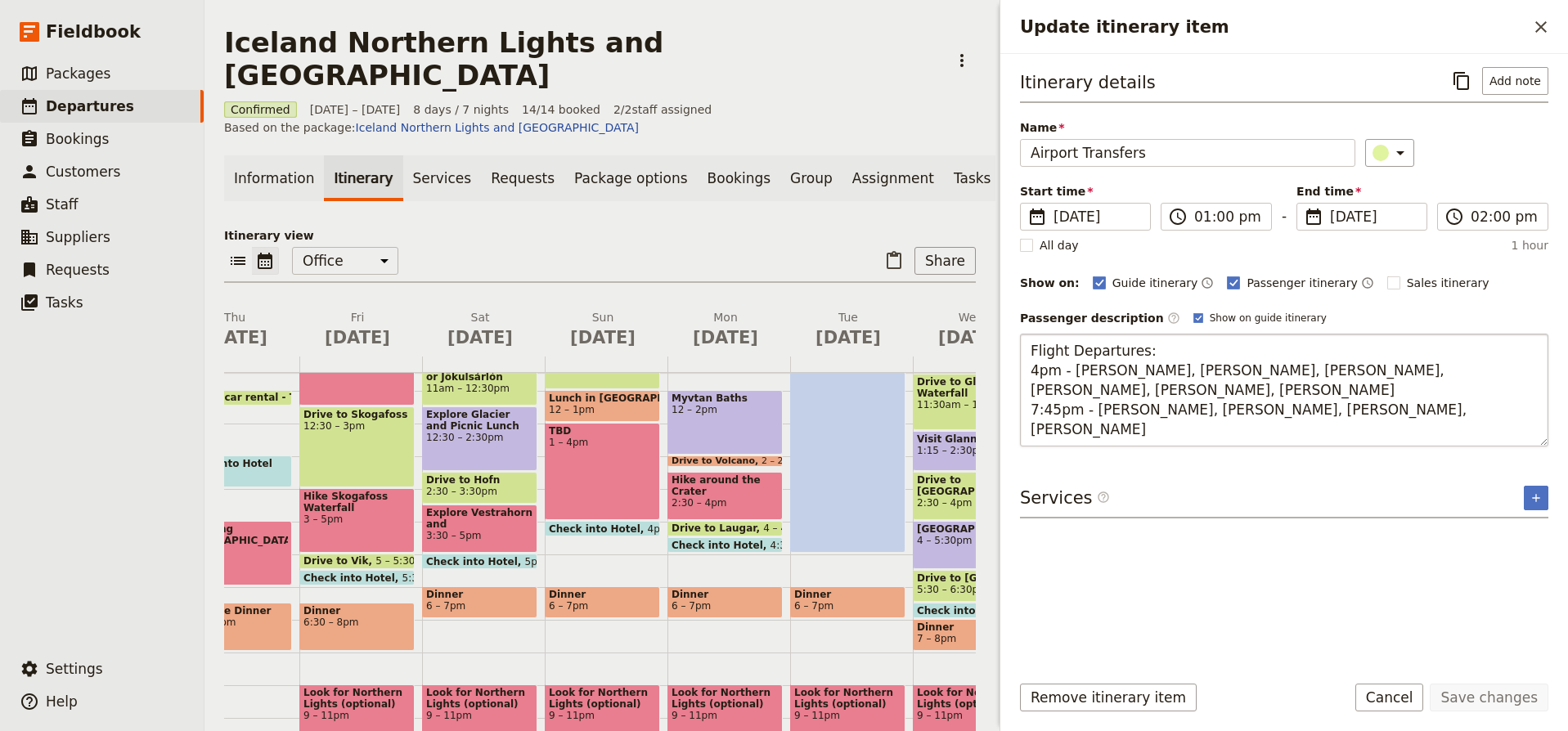
click at [1364, 372] on textarea "Flight Departures: 4pm - Daisy, Heidi, Laura, Lisa, Melanie T., Robyn 7:45pm - …" at bounding box center [1285, 390] width 529 height 113
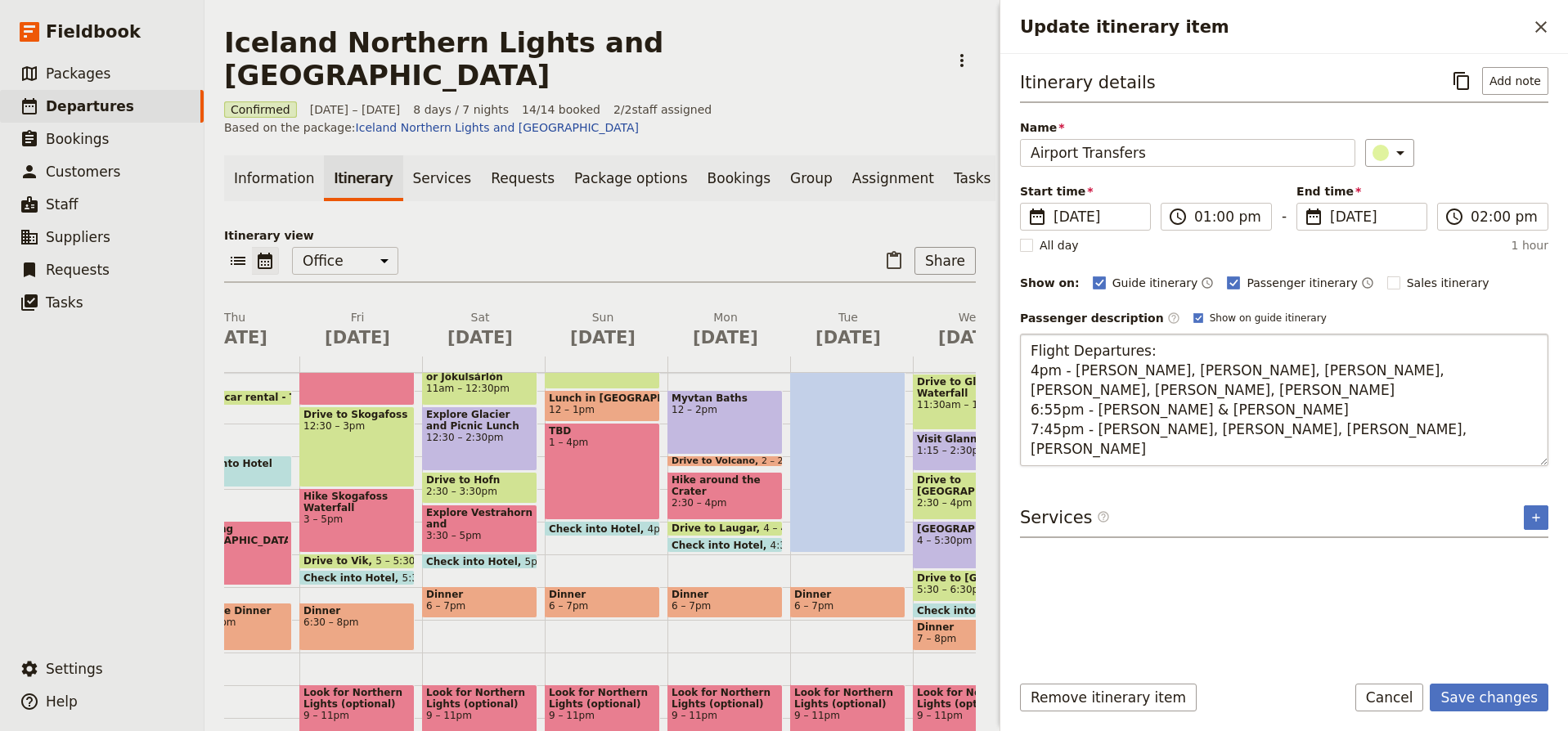
type textarea "Flight Departures: 4pm - Daisy, Heidi, Laura, Lisa, Melanie T., Robyn 6:55pm - …"
click at [1496, 695] on button "Save changes" at bounding box center [1490, 698] width 118 height 28
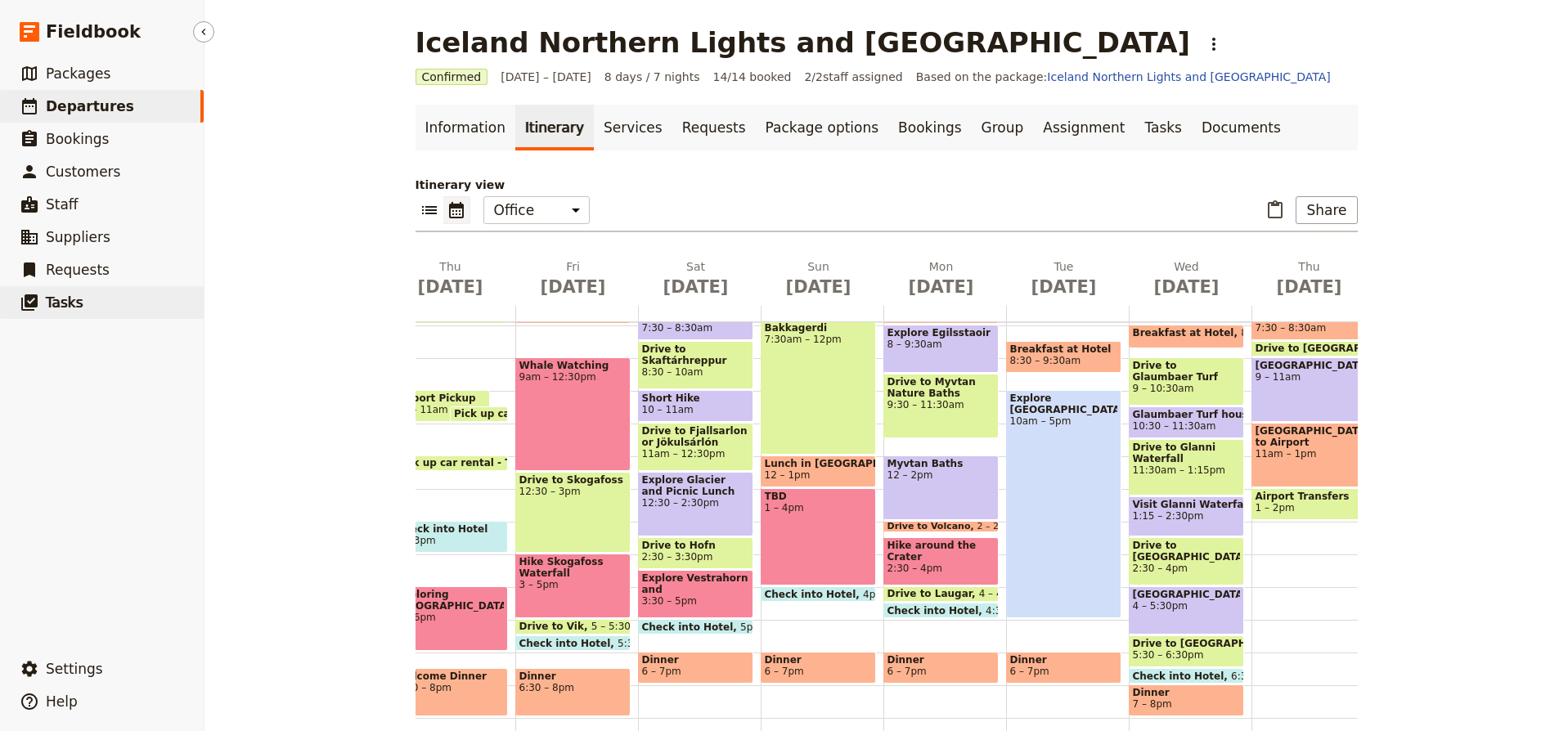
scroll to position [0, 63]
click at [1294, 595] on div "Breakfast at Hotel 7:30 – 8:30am Drive to Blue Lagoon 8:30 – 9am Blue Lagoon 9 …" at bounding box center [1313, 456] width 123 height 785
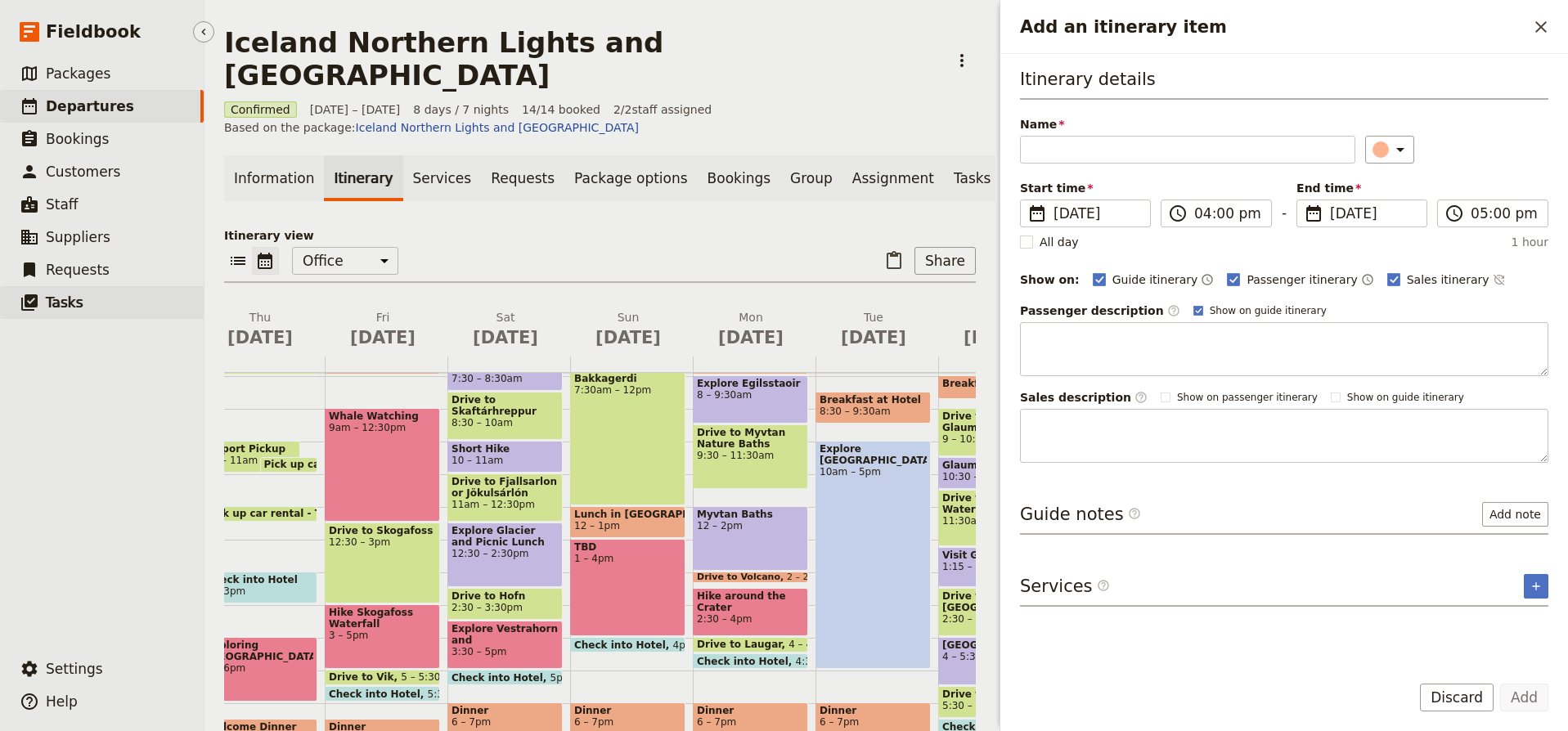
click at [1294, 595] on div "Services ​ ​" at bounding box center [1285, 591] width 529 height 32
click at [1160, 152] on input "Name" at bounding box center [1187, 149] width 335 height 28
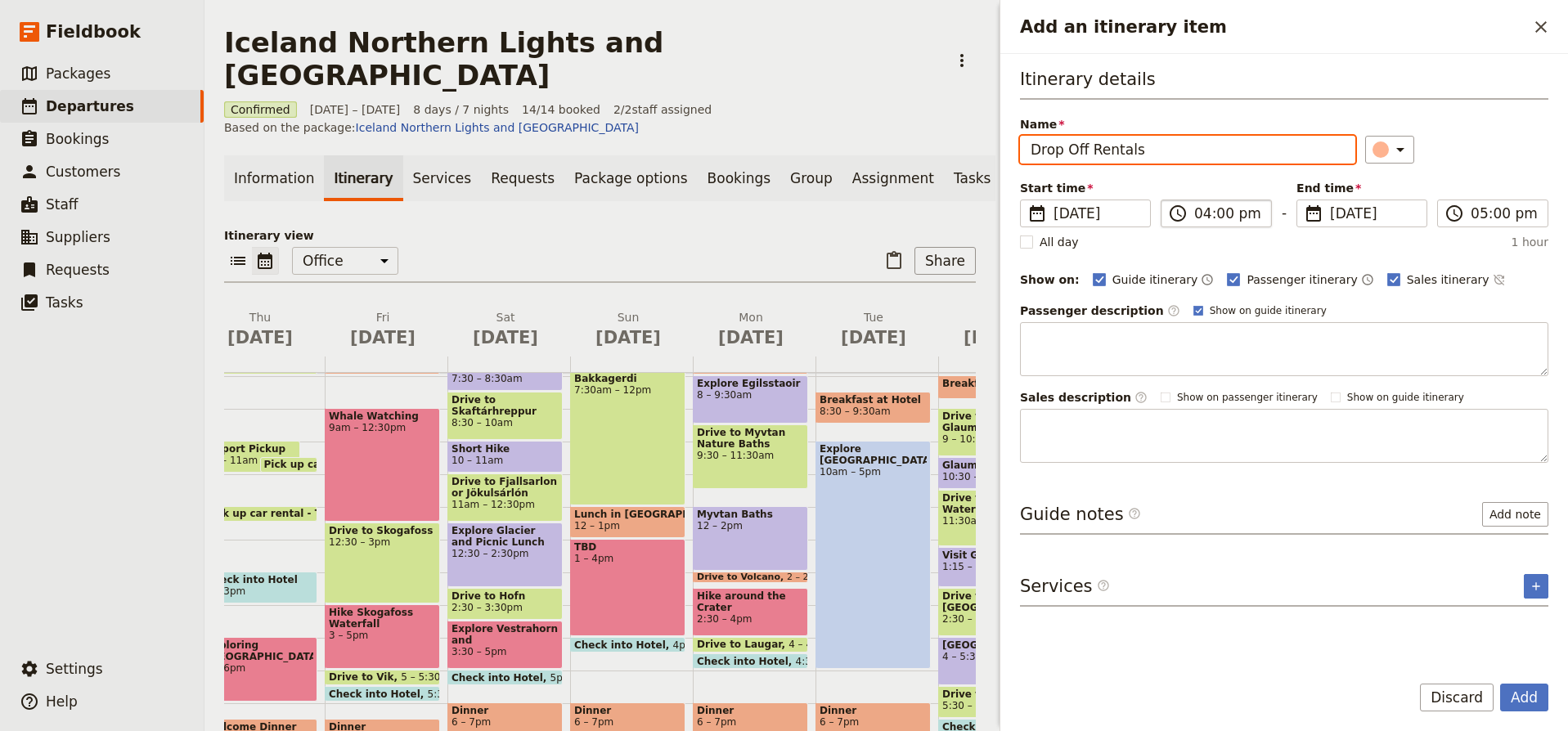
type input "Drop Off Rentals"
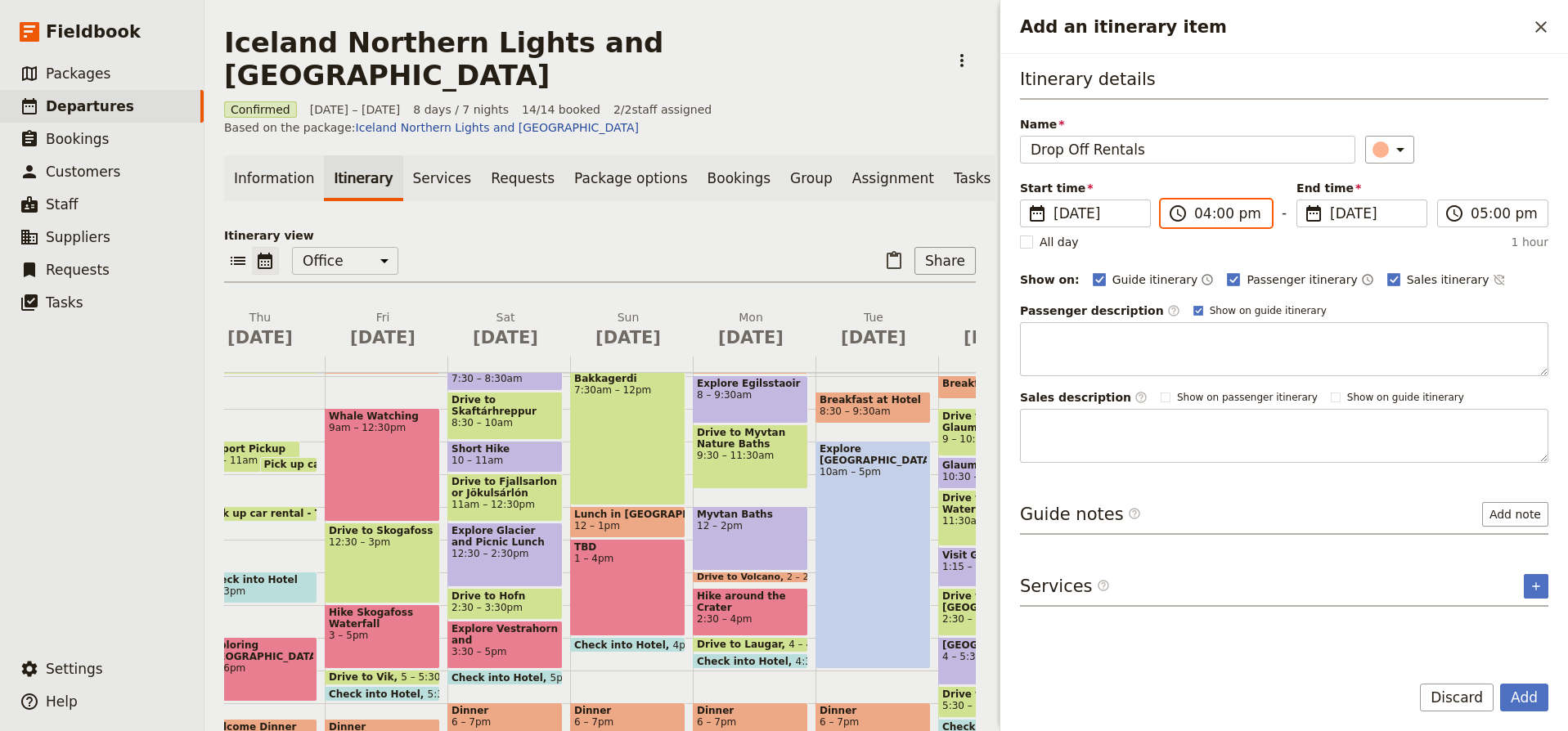
click at [1206, 212] on input "04:00 pm" at bounding box center [1228, 213] width 67 height 20
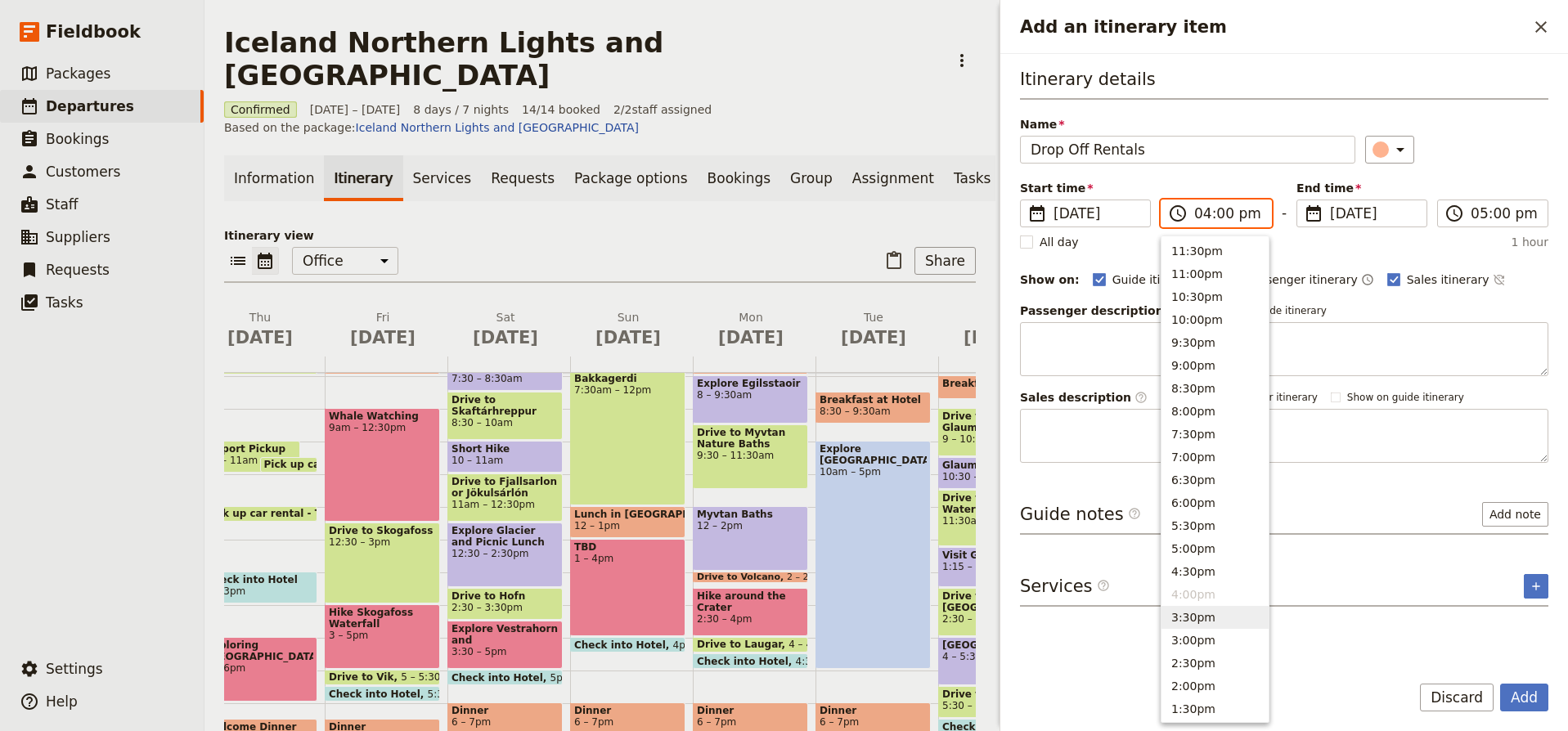
click at [1210, 617] on button "3:30pm" at bounding box center [1215, 617] width 107 height 23
type input "03:30 pm"
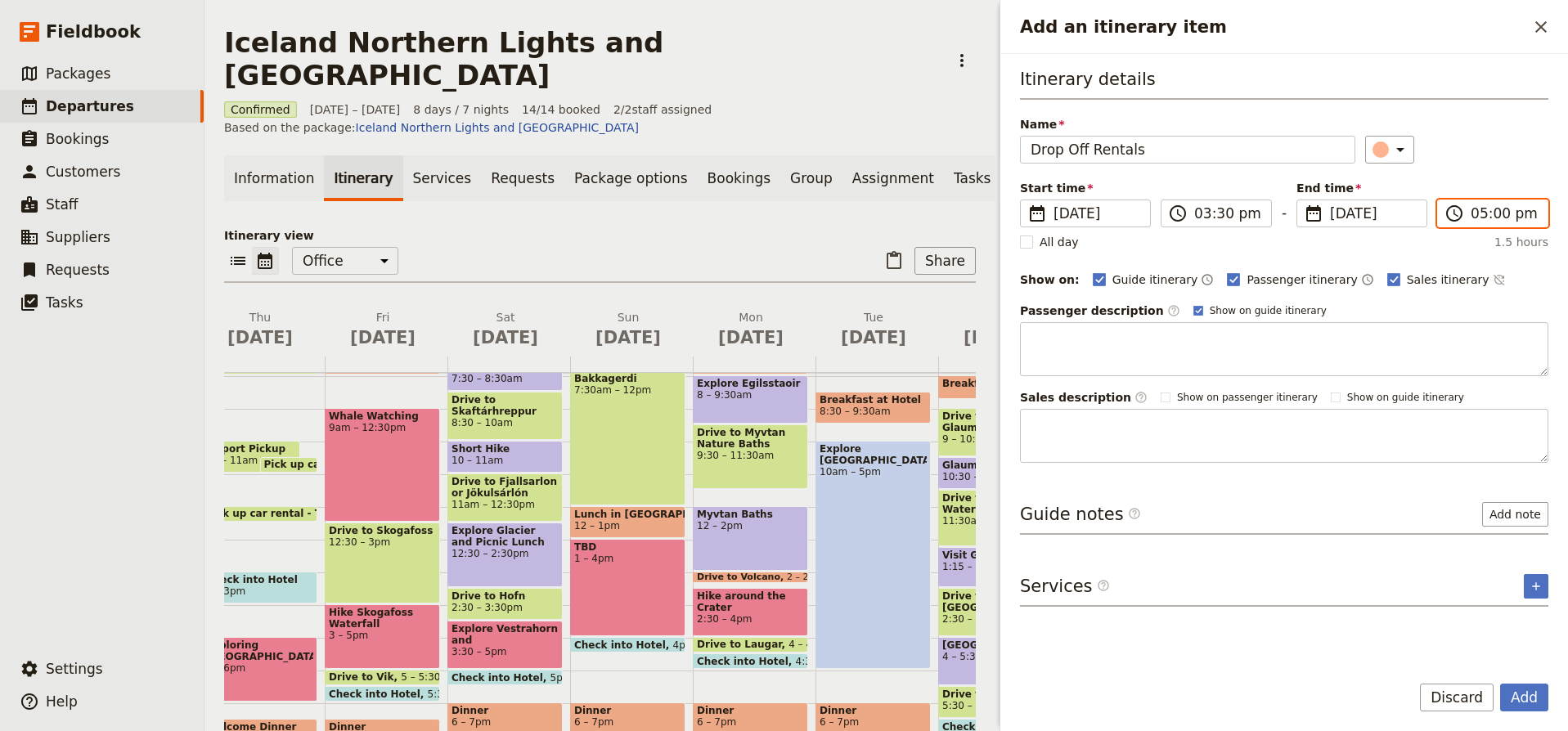
click at [1480, 213] on input "05:00 pm" at bounding box center [1504, 213] width 67 height 20
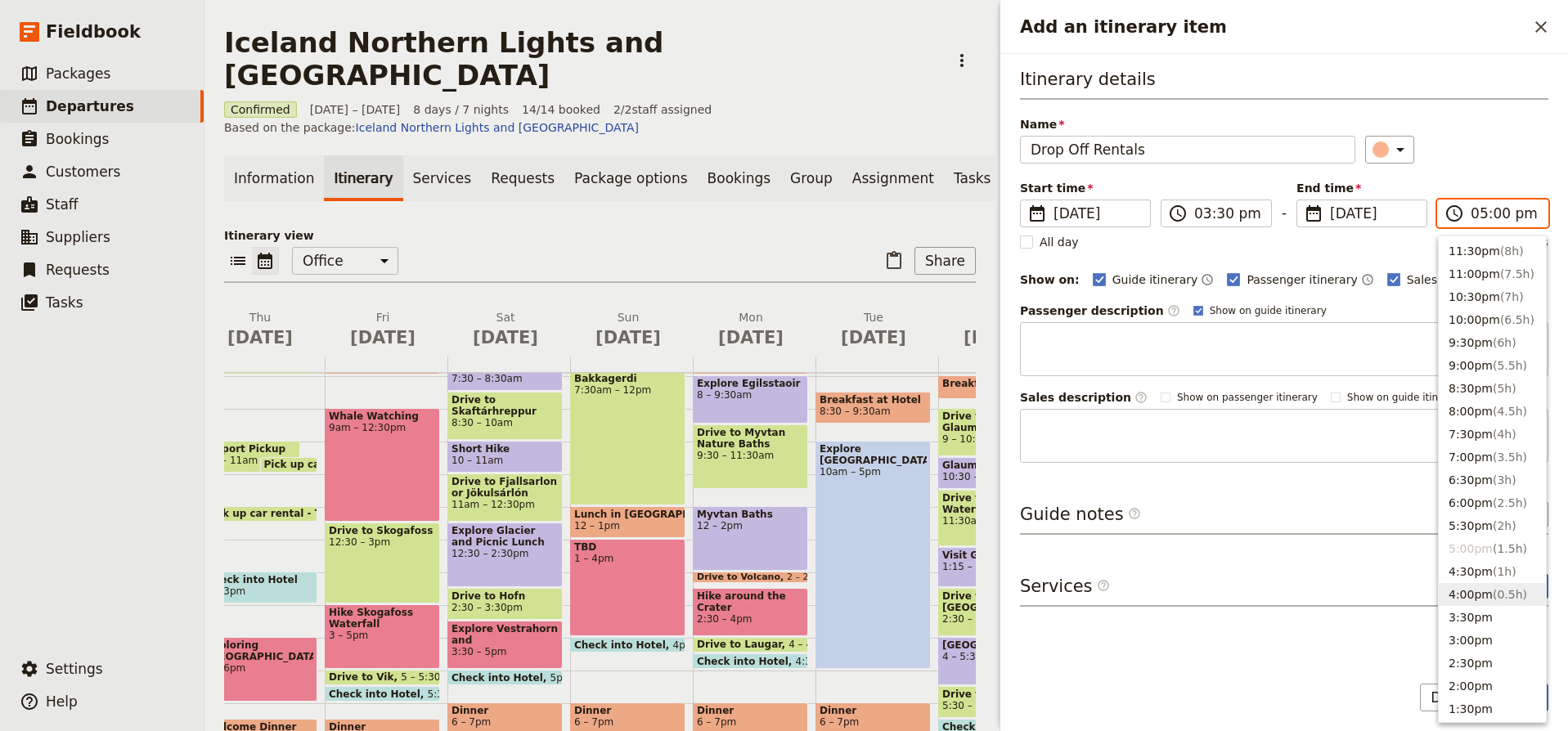
click at [1481, 590] on button "4:00pm ( 0.5h )" at bounding box center [1493, 595] width 107 height 23
type input "04:00 pm"
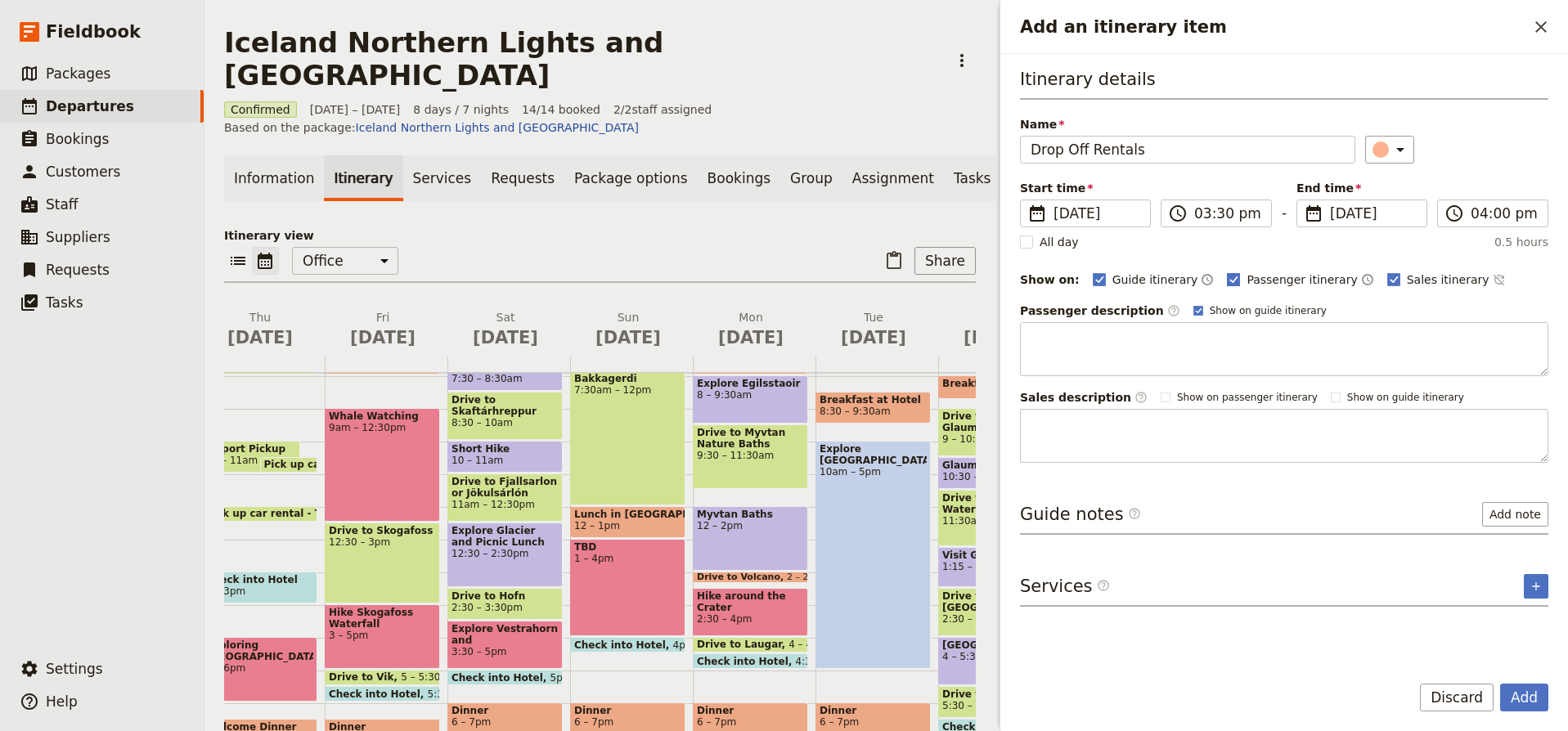
click at [1228, 281] on rect "Add an itinerary item" at bounding box center [1234, 279] width 12 height 12
click at [1226, 272] on input "Passenger itinerary" at bounding box center [1226, 271] width 1 height 1
checkbox input "false"
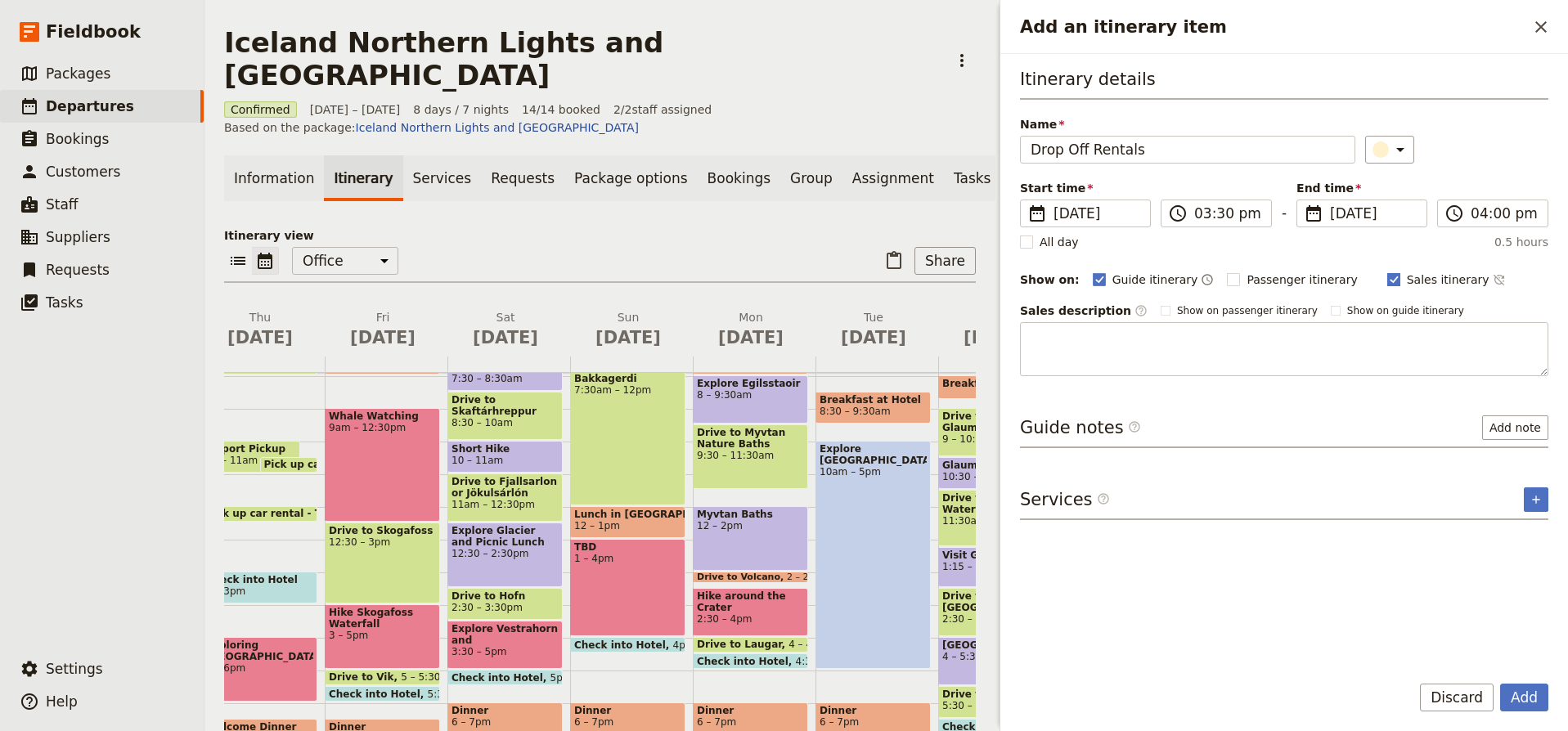
click at [1388, 277] on rect "Add an itinerary item" at bounding box center [1393, 279] width 12 height 12
click at [1387, 272] on input "Sales itinerary" at bounding box center [1387, 271] width 1 height 1
checkbox input "false"
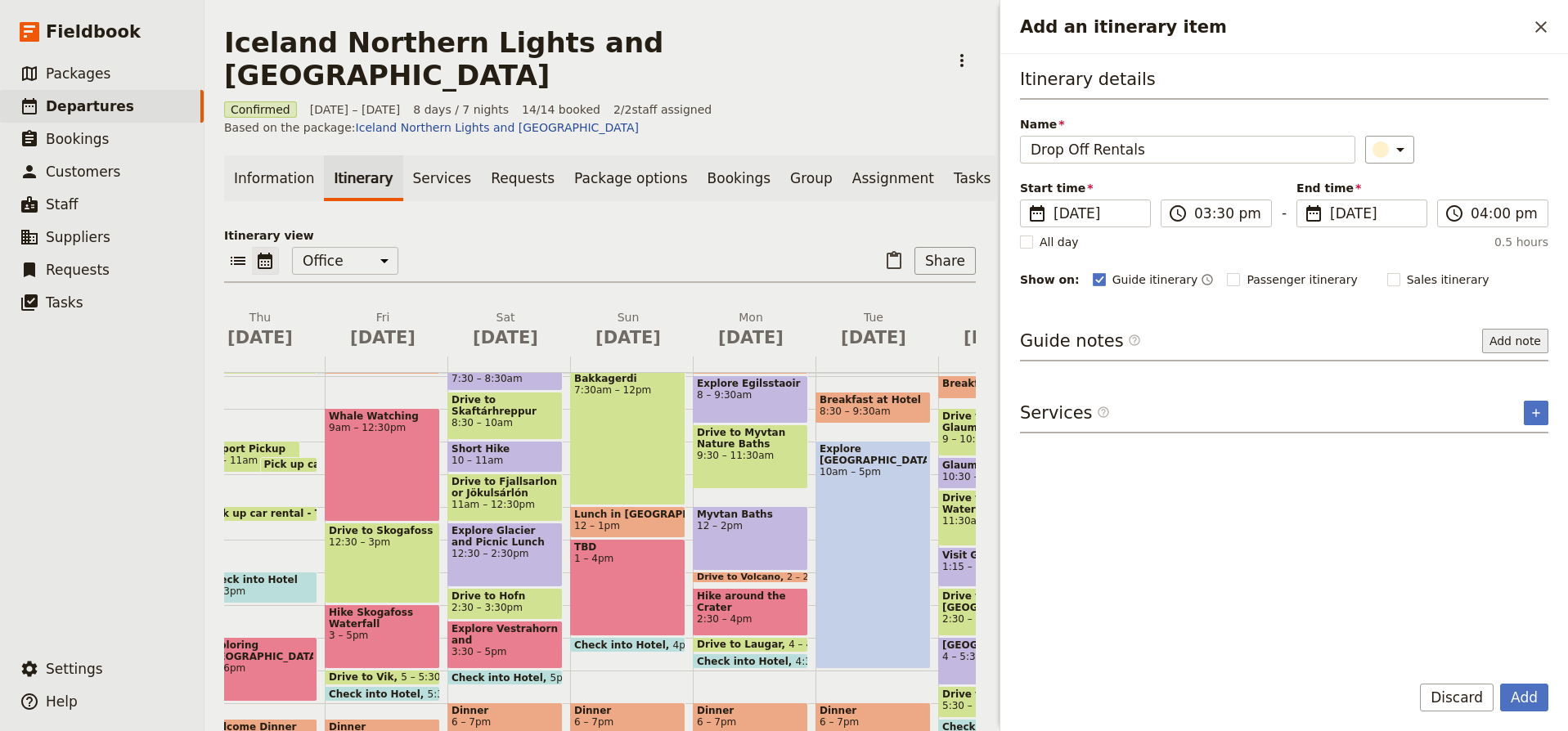
click at [1525, 345] on button "Add note" at bounding box center [1515, 342] width 66 height 25
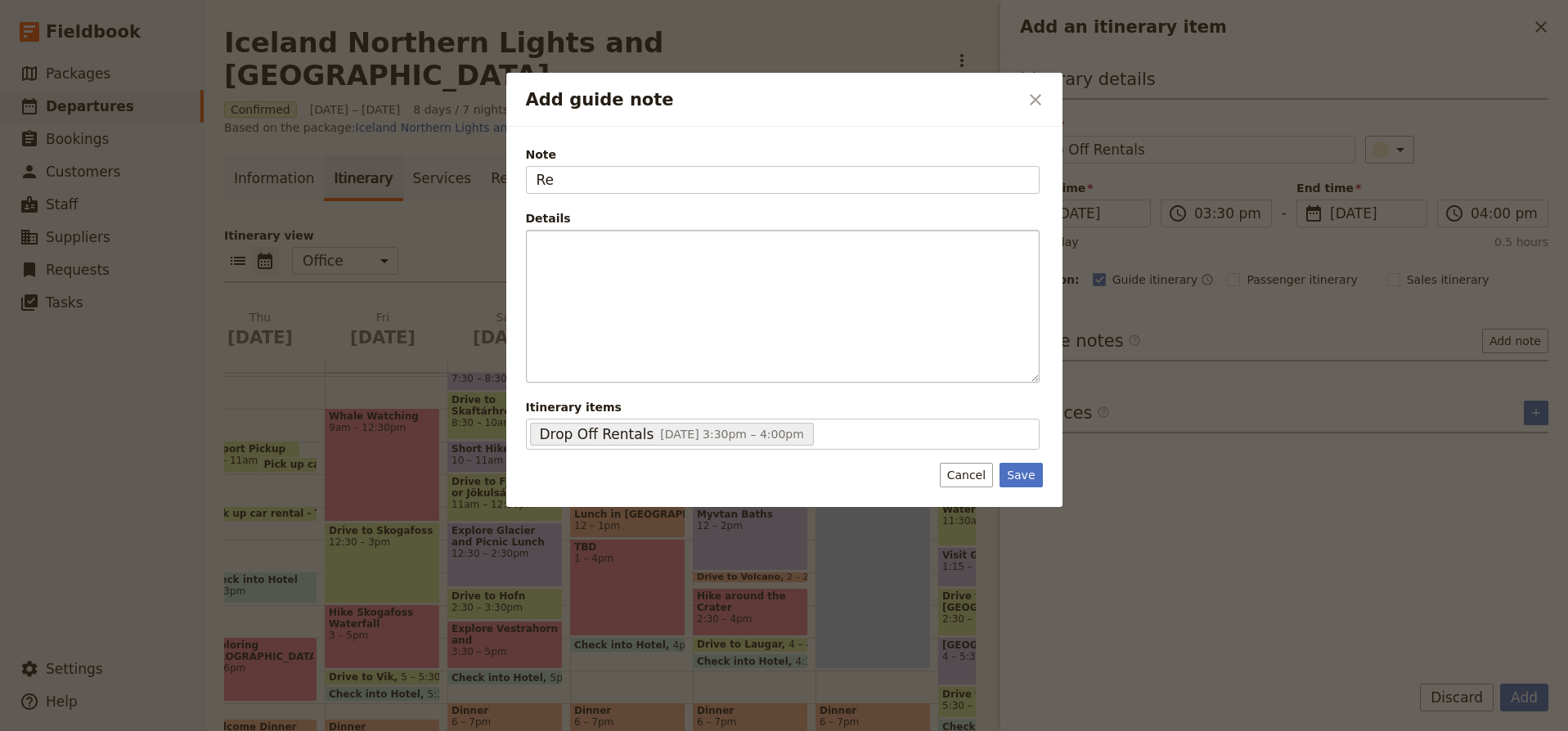
type input "R"
type input "C"
type input "R"
type input "Note"
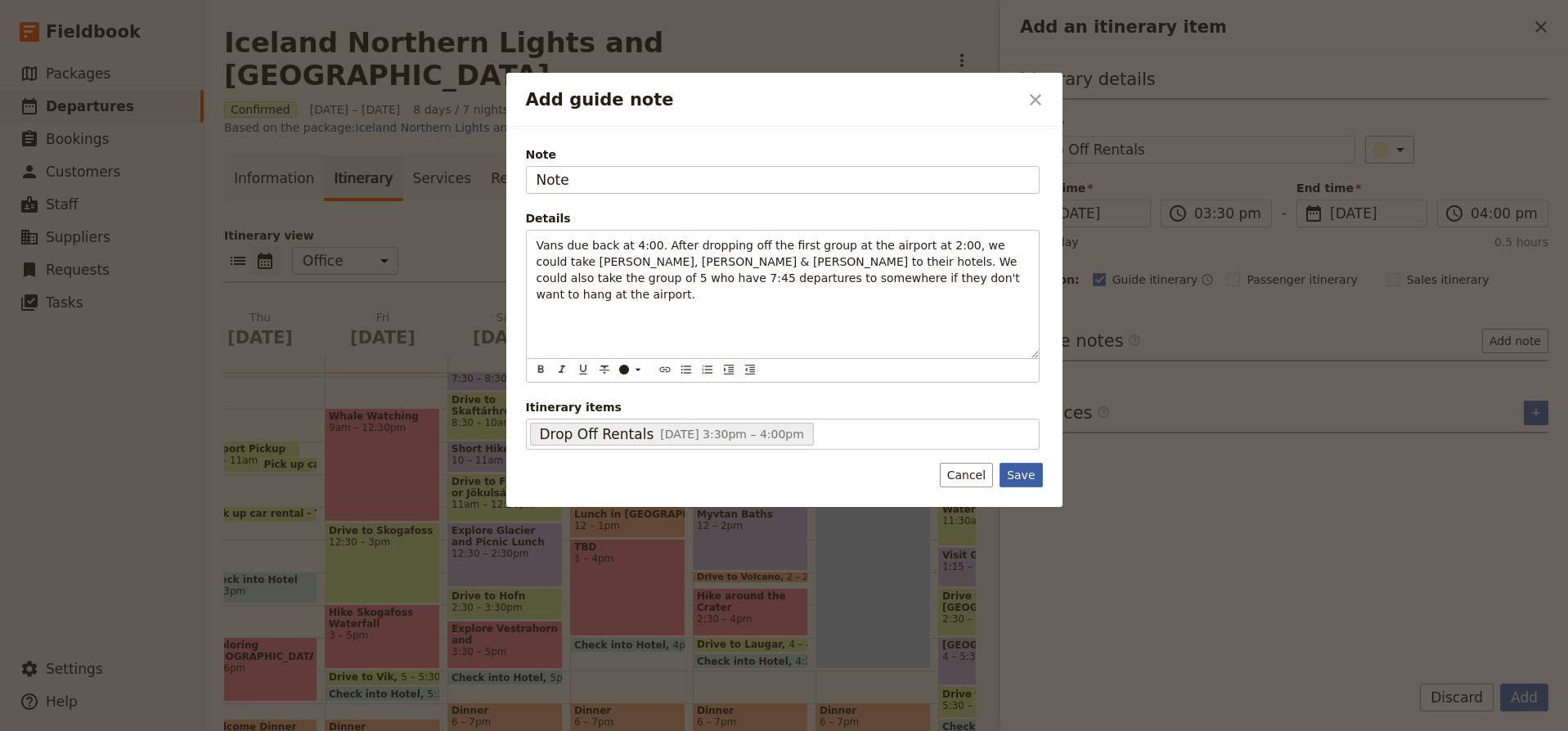
click at [1020, 478] on button "Save" at bounding box center [1021, 475] width 43 height 25
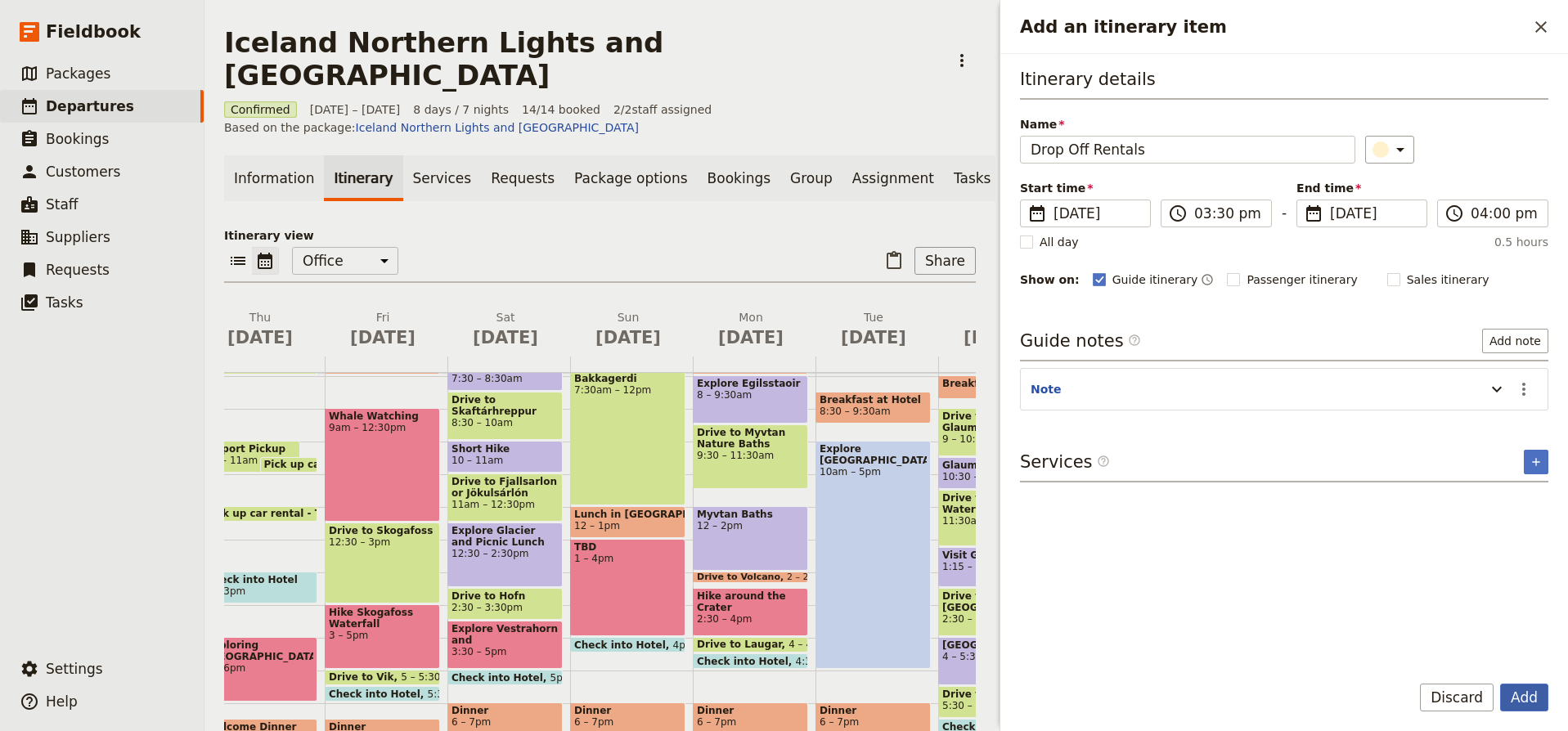
click at [1531, 697] on button "Add" at bounding box center [1524, 698] width 49 height 28
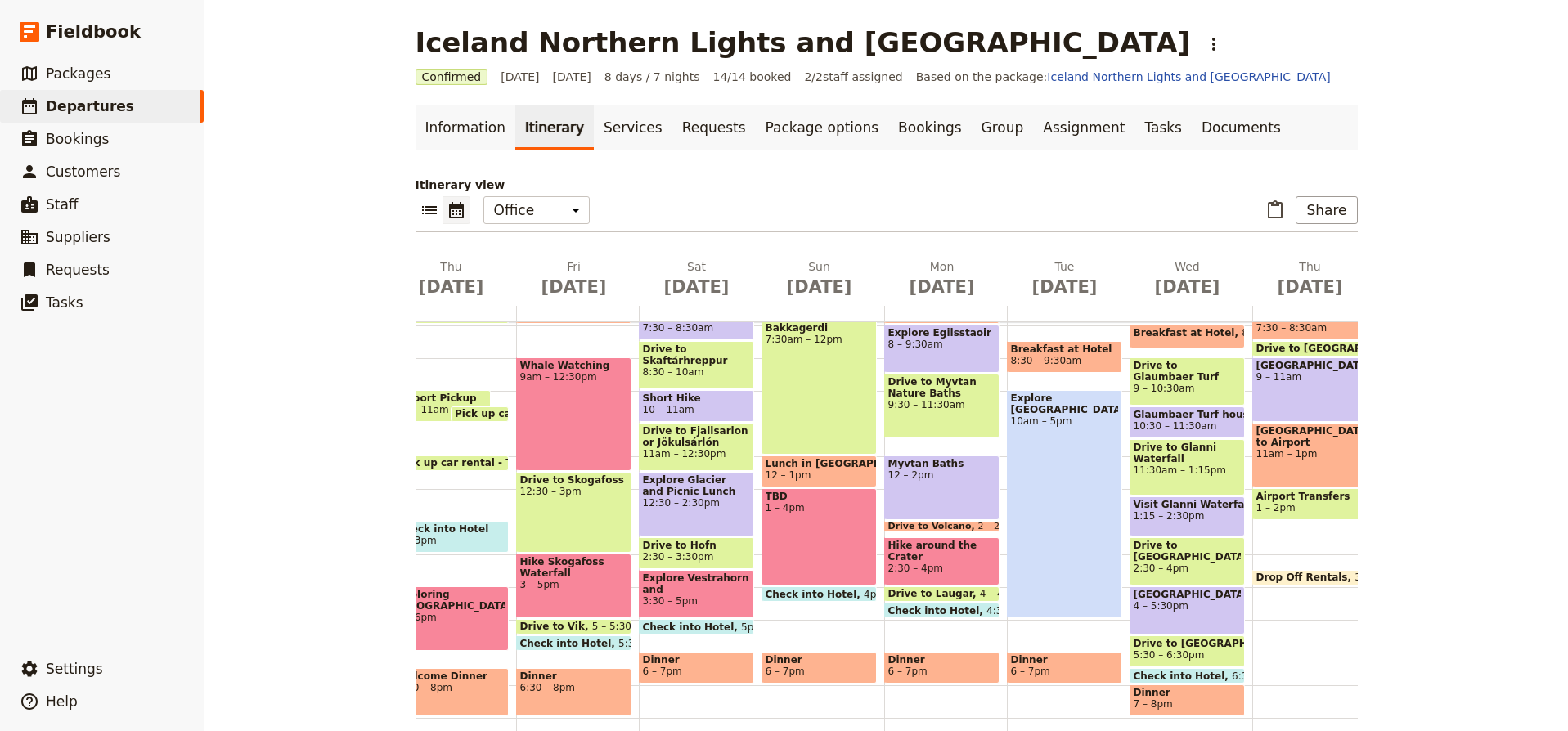
click at [1315, 507] on span "1 – 2pm" at bounding box center [1310, 508] width 107 height 11
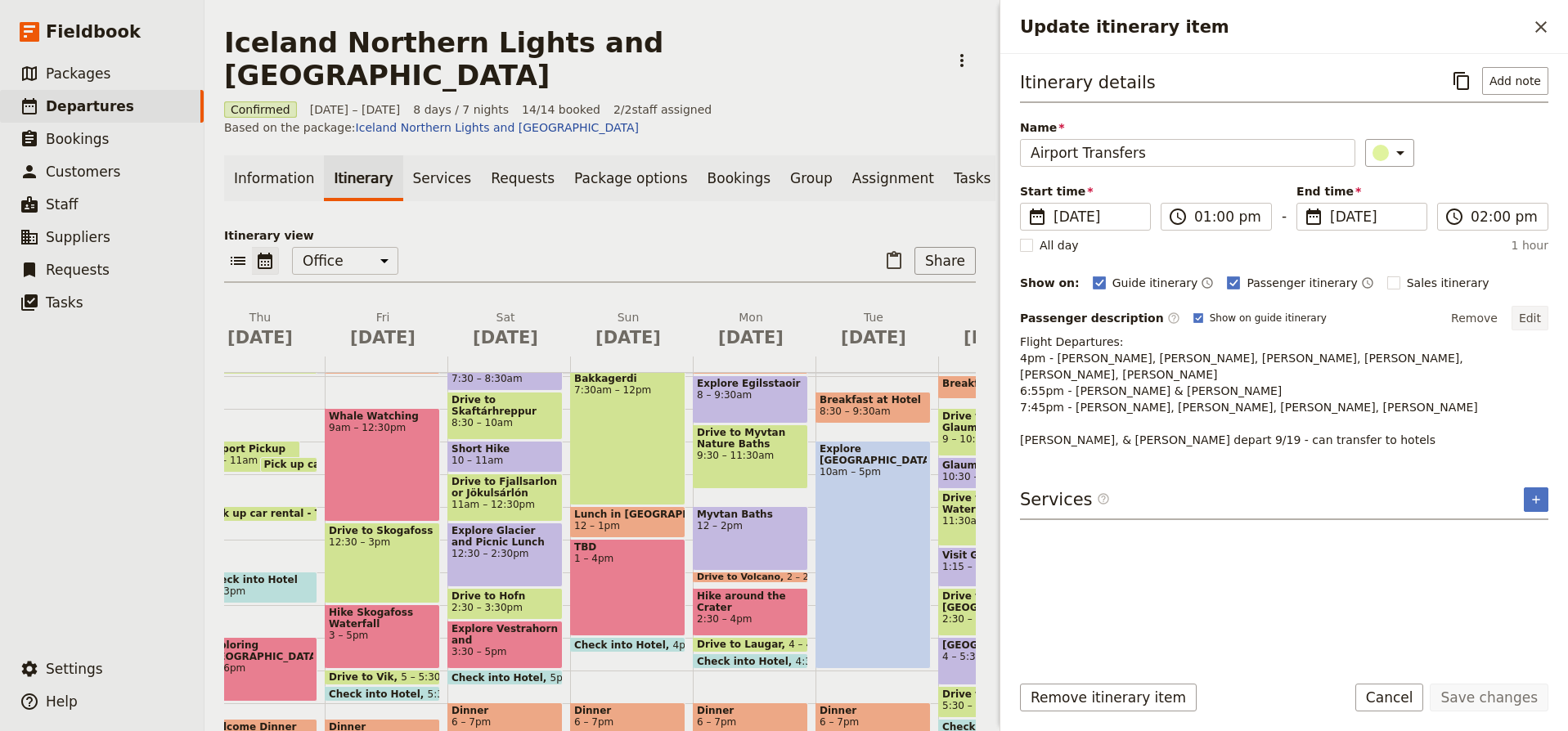
click at [1526, 324] on button "Edit" at bounding box center [1530, 319] width 37 height 25
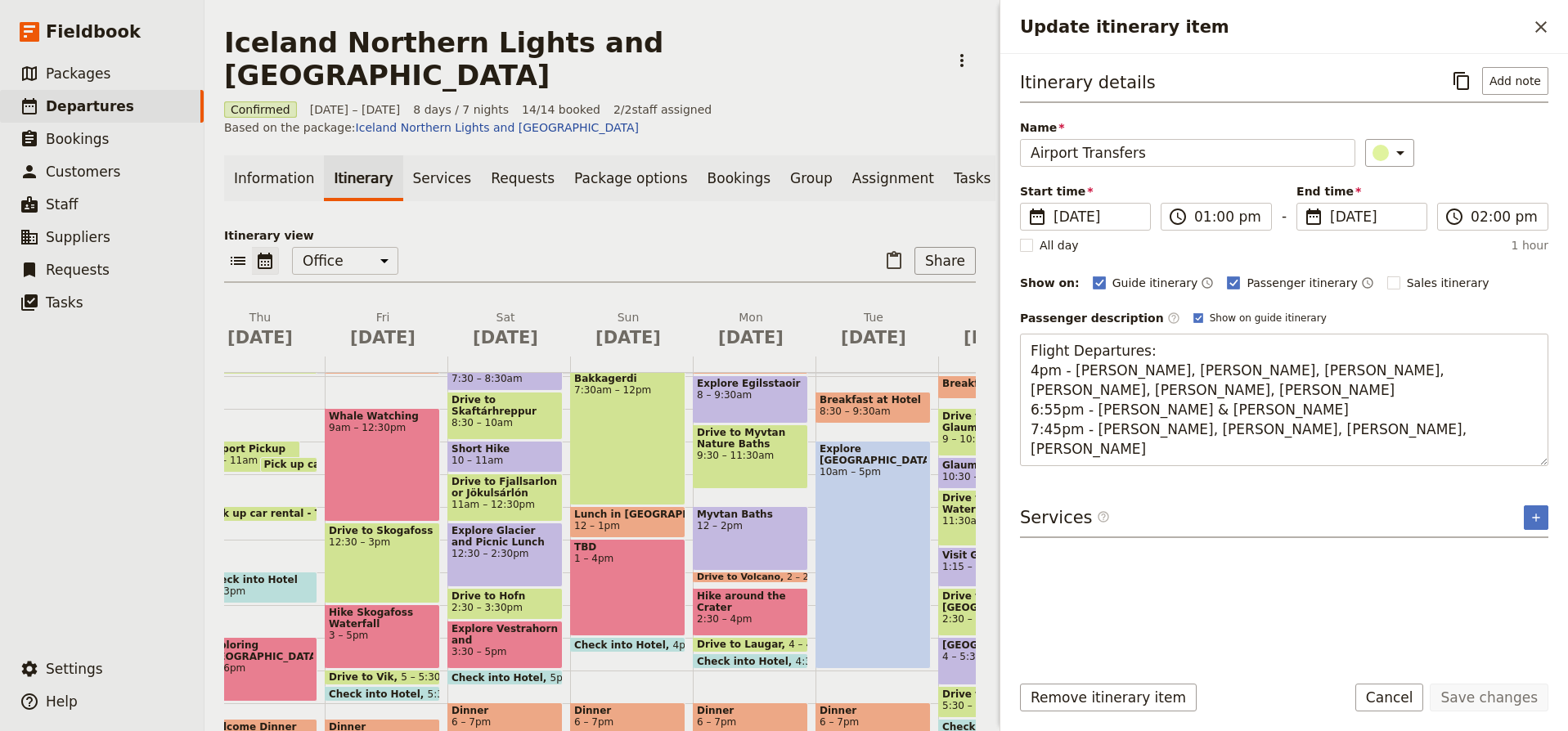
drag, startPoint x: 1242, startPoint y: 388, endPoint x: 986, endPoint y: 394, distance: 256.1
click at [986, 394] on div "Iceland Northern Lights and Ring Road ​ Confirmed 11 – 18 Sep 2025 8 days / 7 n…" at bounding box center [886, 366] width 1364 height 731
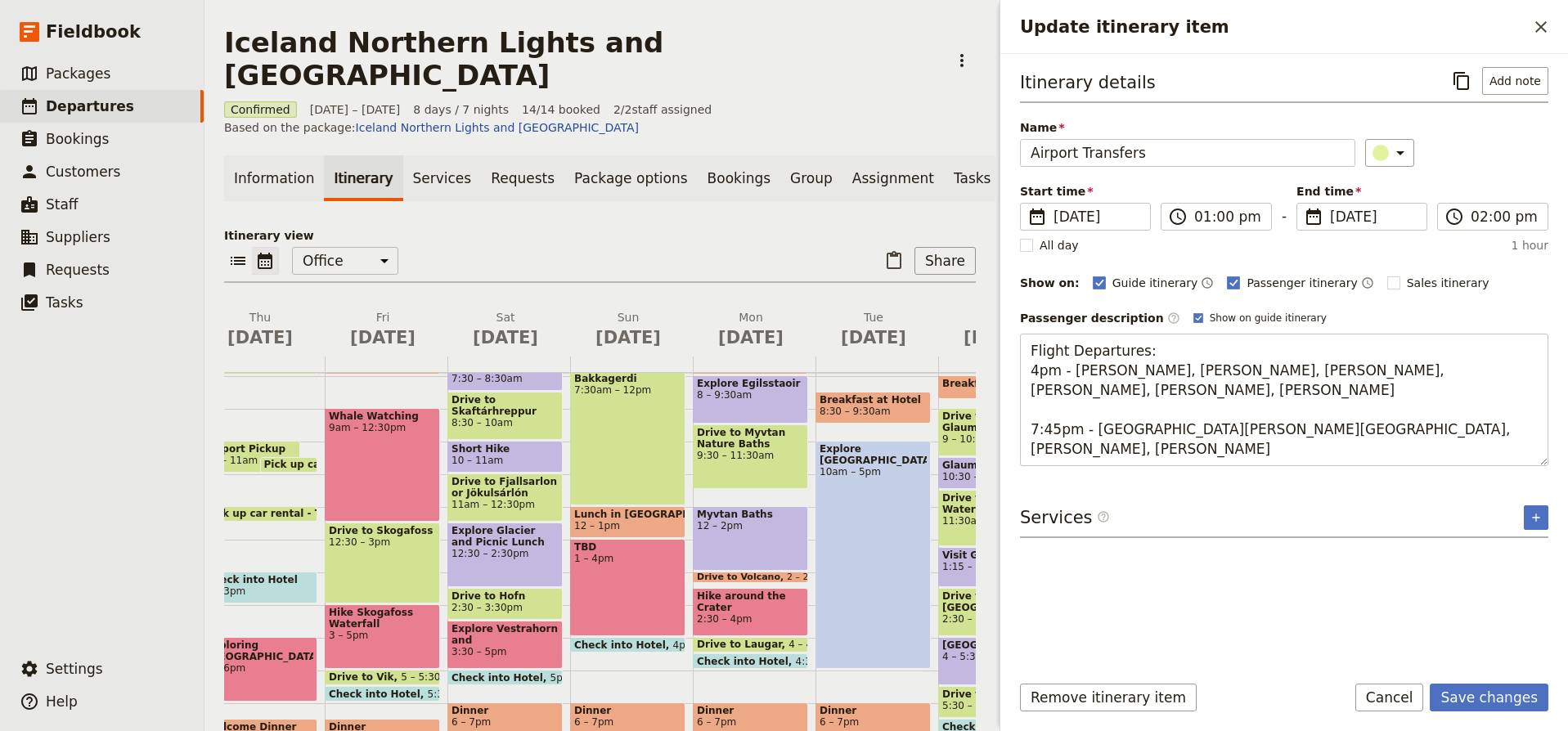
type textarea "Flight Departures: 4pm - Daisy, Heidi, Laura, Lisa, Melanie T., Robyn 7:45pm - …"
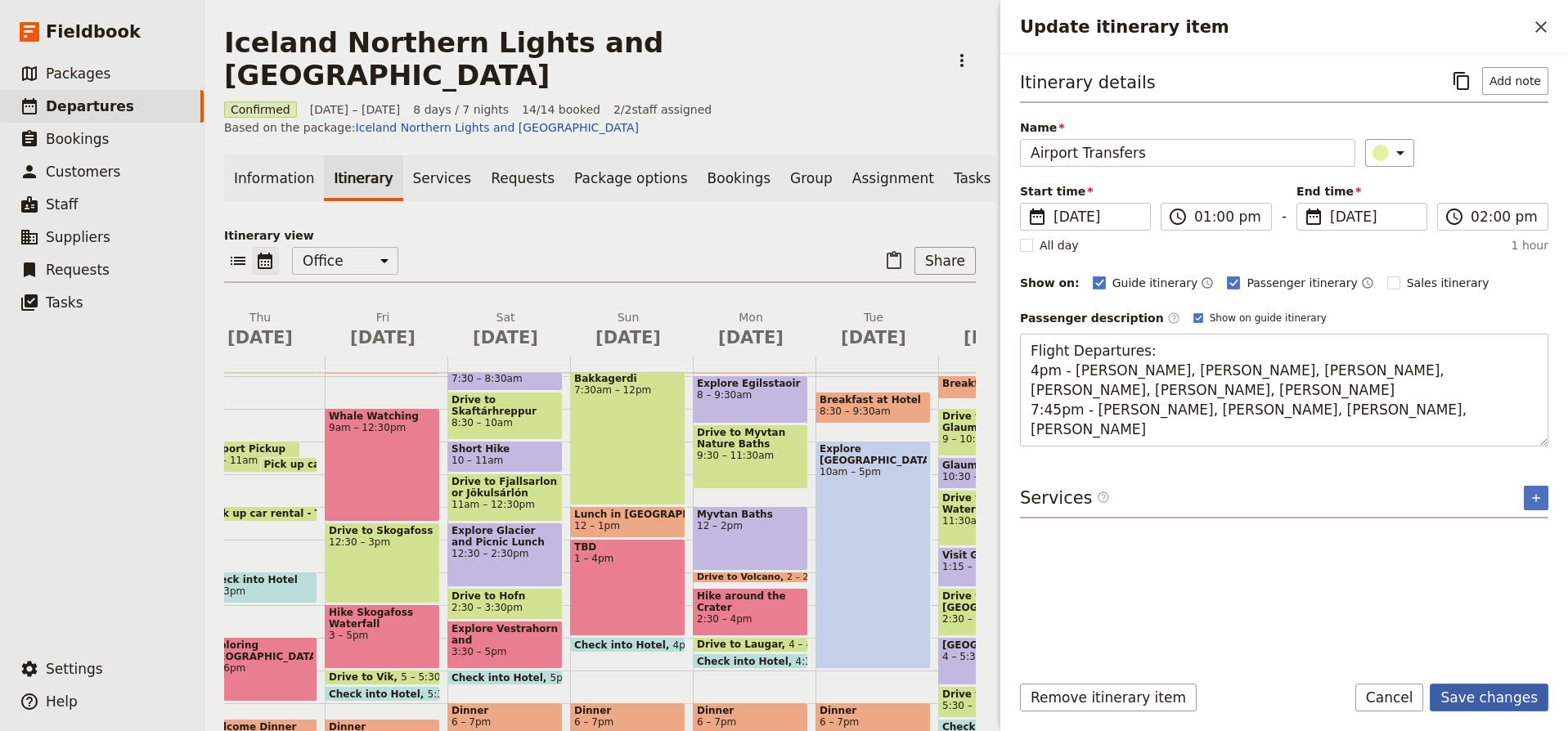
click at [1494, 695] on button "Save changes" at bounding box center [1490, 698] width 118 height 28
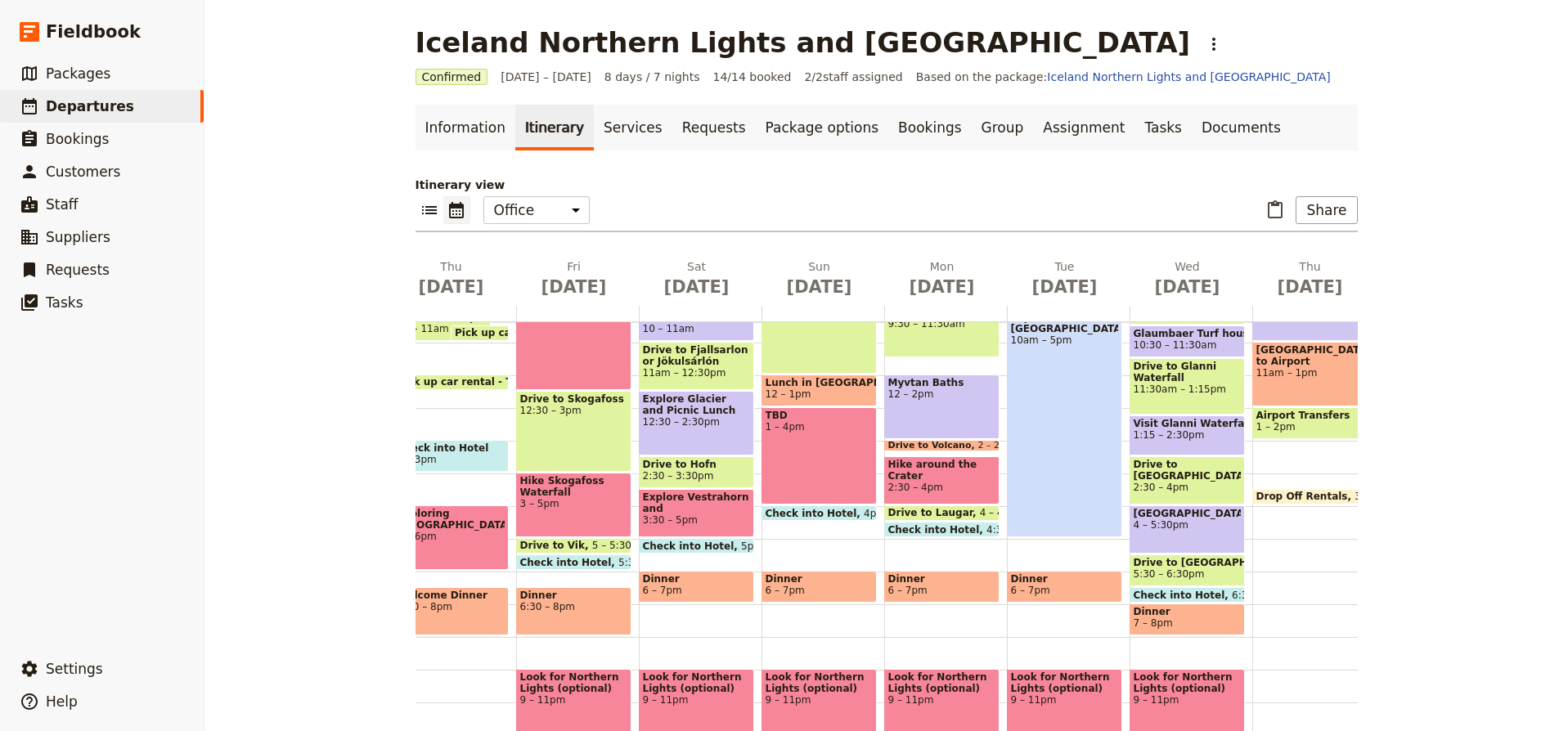
scroll to position [341, 0]
click at [1192, 117] on link "Documents" at bounding box center [1242, 128] width 99 height 46
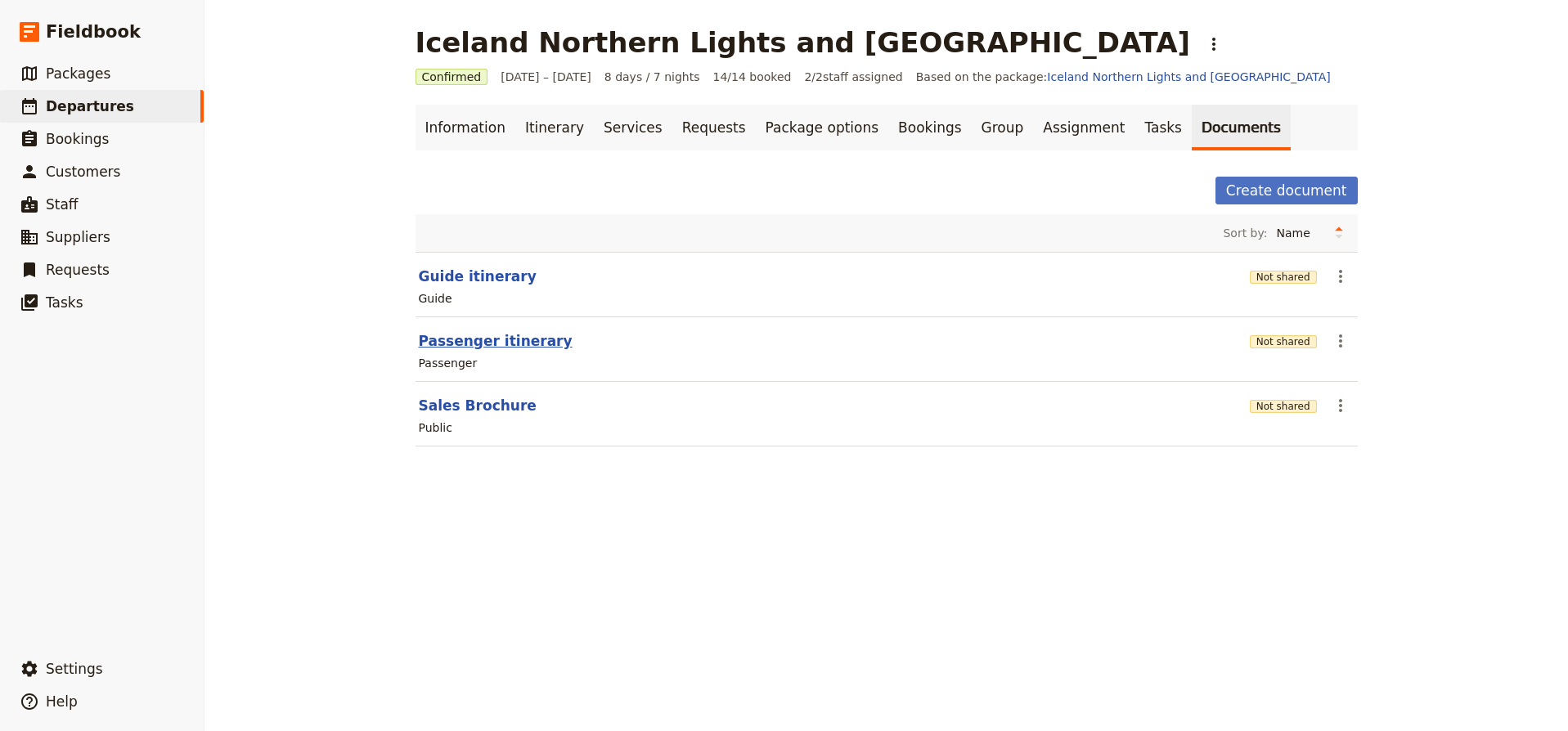
click at [479, 341] on button "Passenger itinerary" at bounding box center [495, 341] width 154 height 20
select select "PASSENGER"
select select "RUN_SHEET"
select select "DEFAULT"
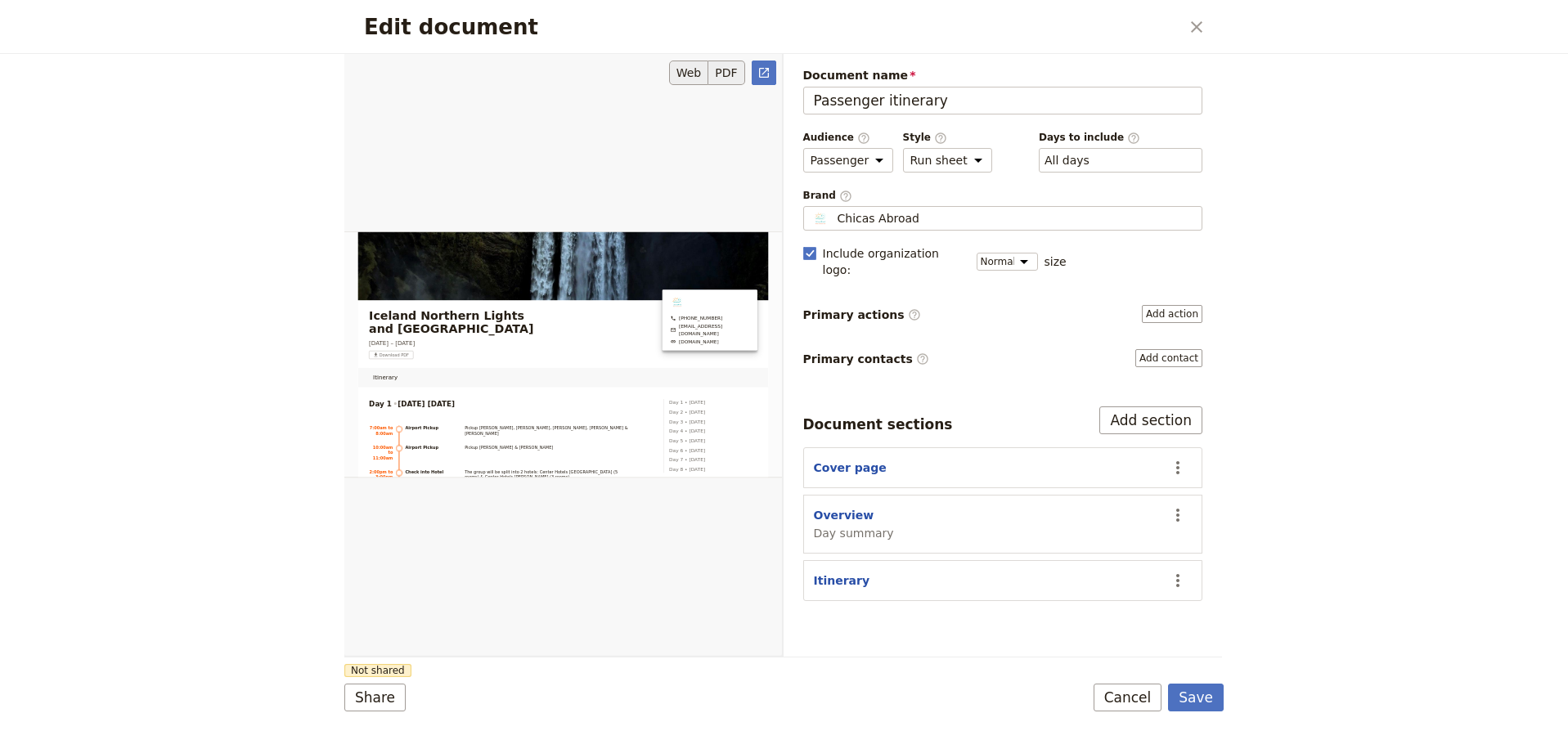
click at [729, 69] on button "PDF" at bounding box center [726, 73] width 36 height 25
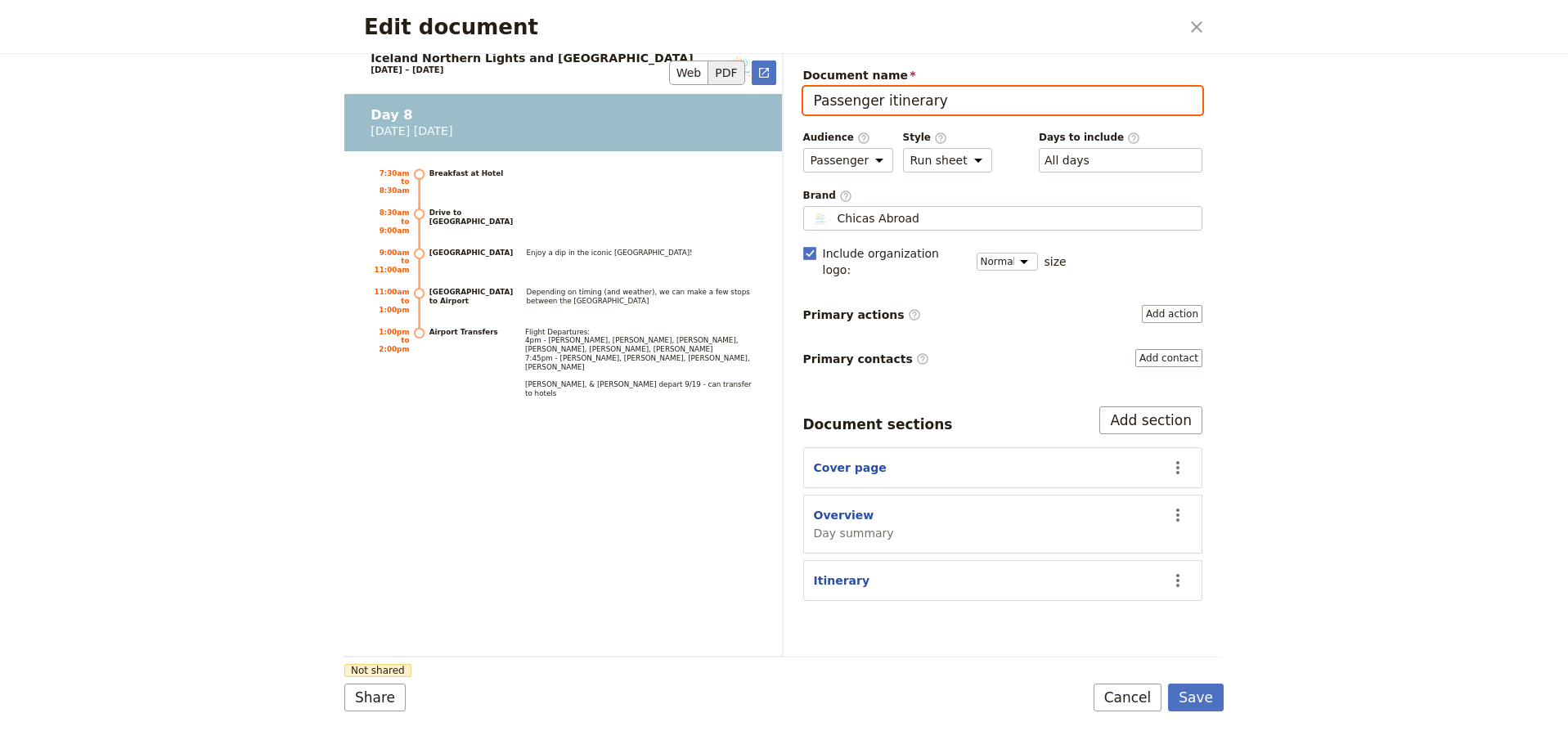
scroll to position [7366, 0]
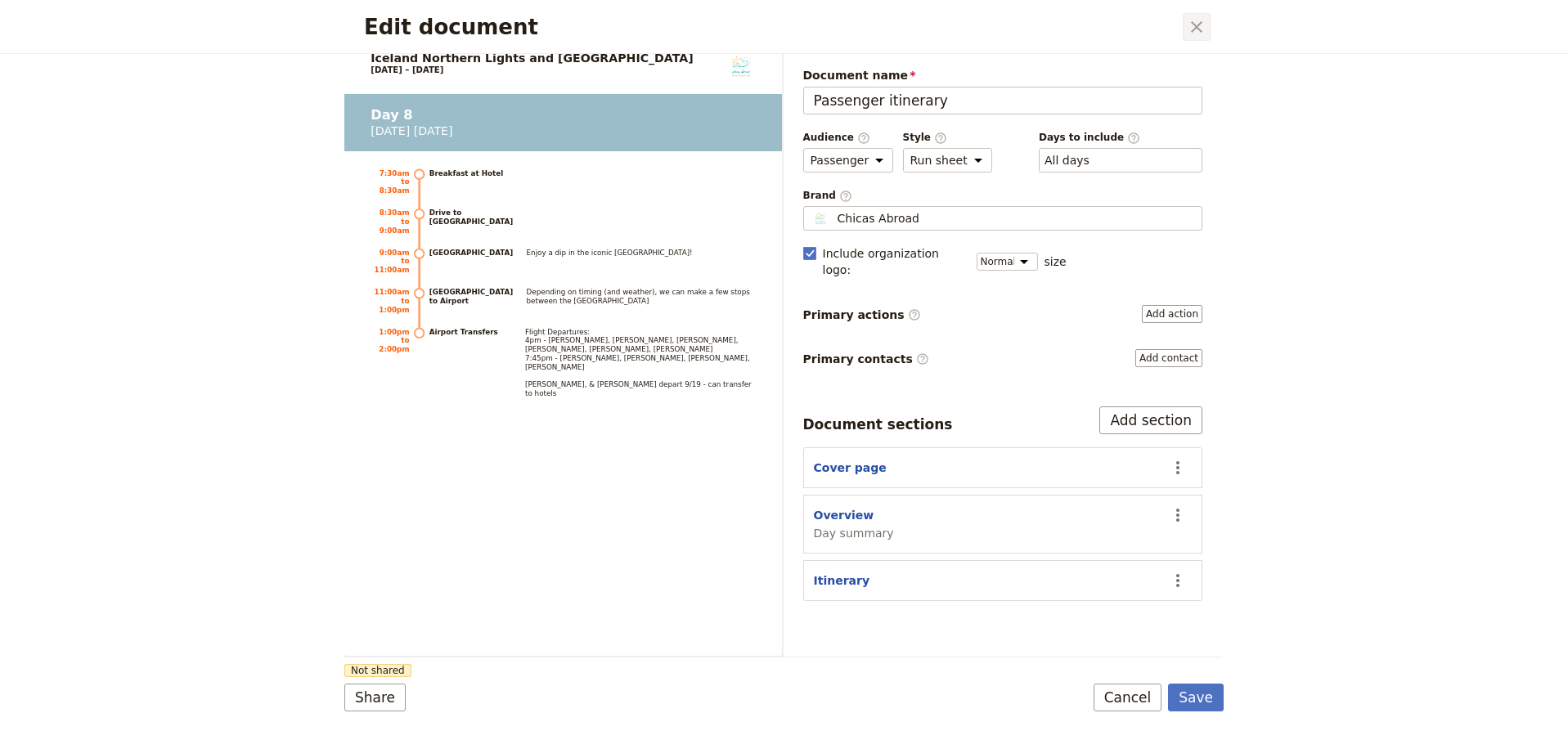
click at [1198, 27] on icon "Close dialog" at bounding box center [1197, 27] width 11 height 11
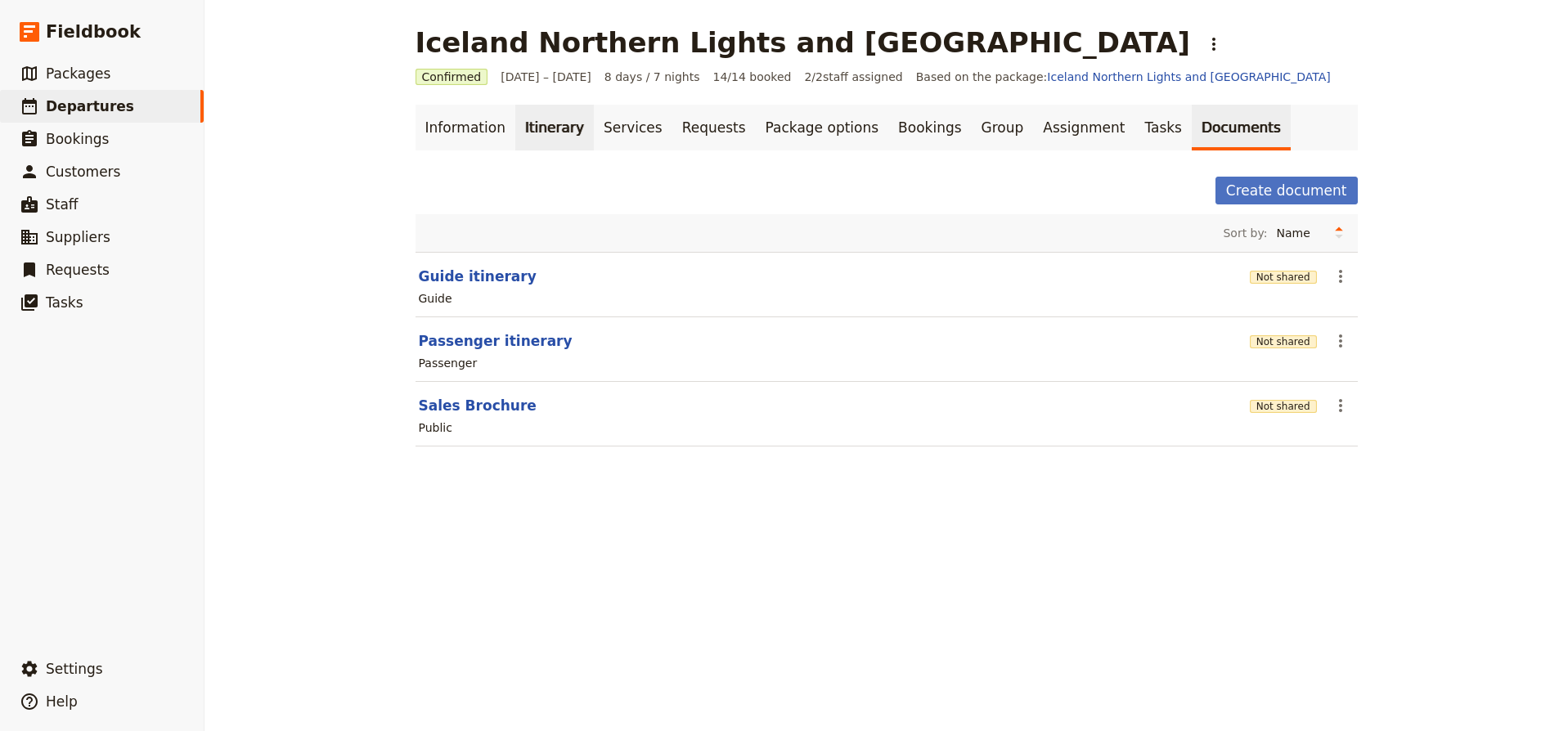
click at [536, 125] on link "Itinerary" at bounding box center [554, 128] width 78 height 46
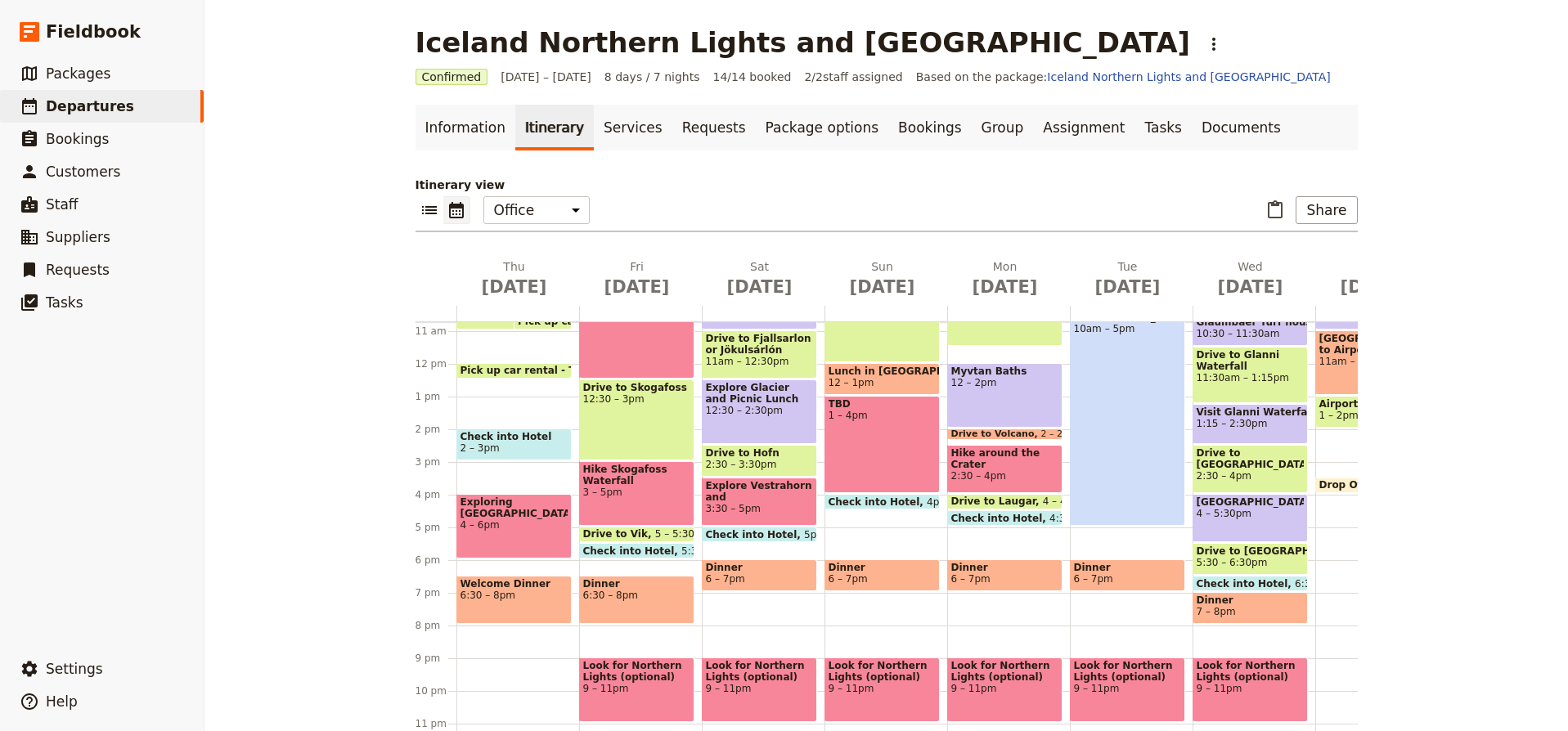
scroll to position [353, 0]
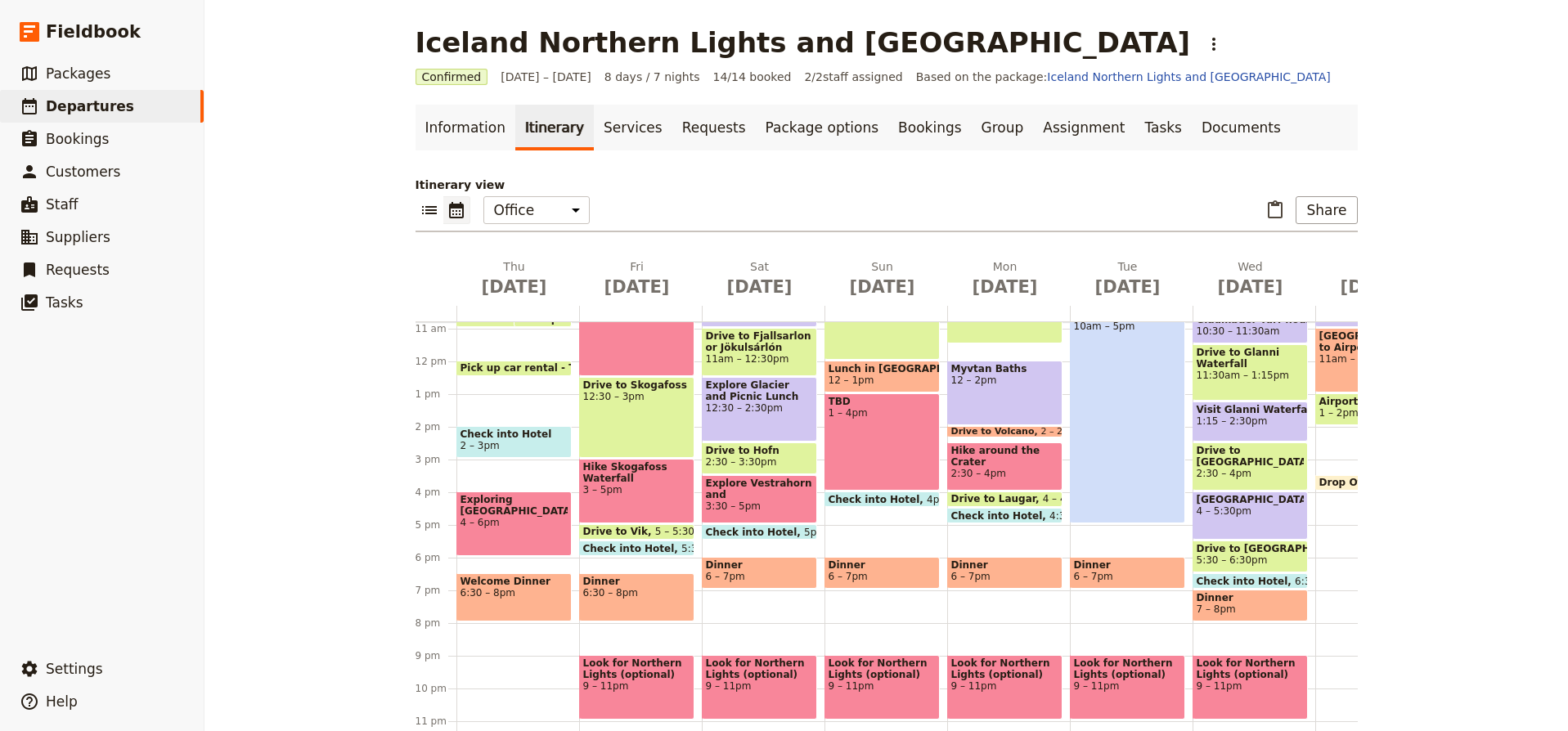
click at [1341, 362] on span "11am – 1pm" at bounding box center [1373, 359] width 107 height 11
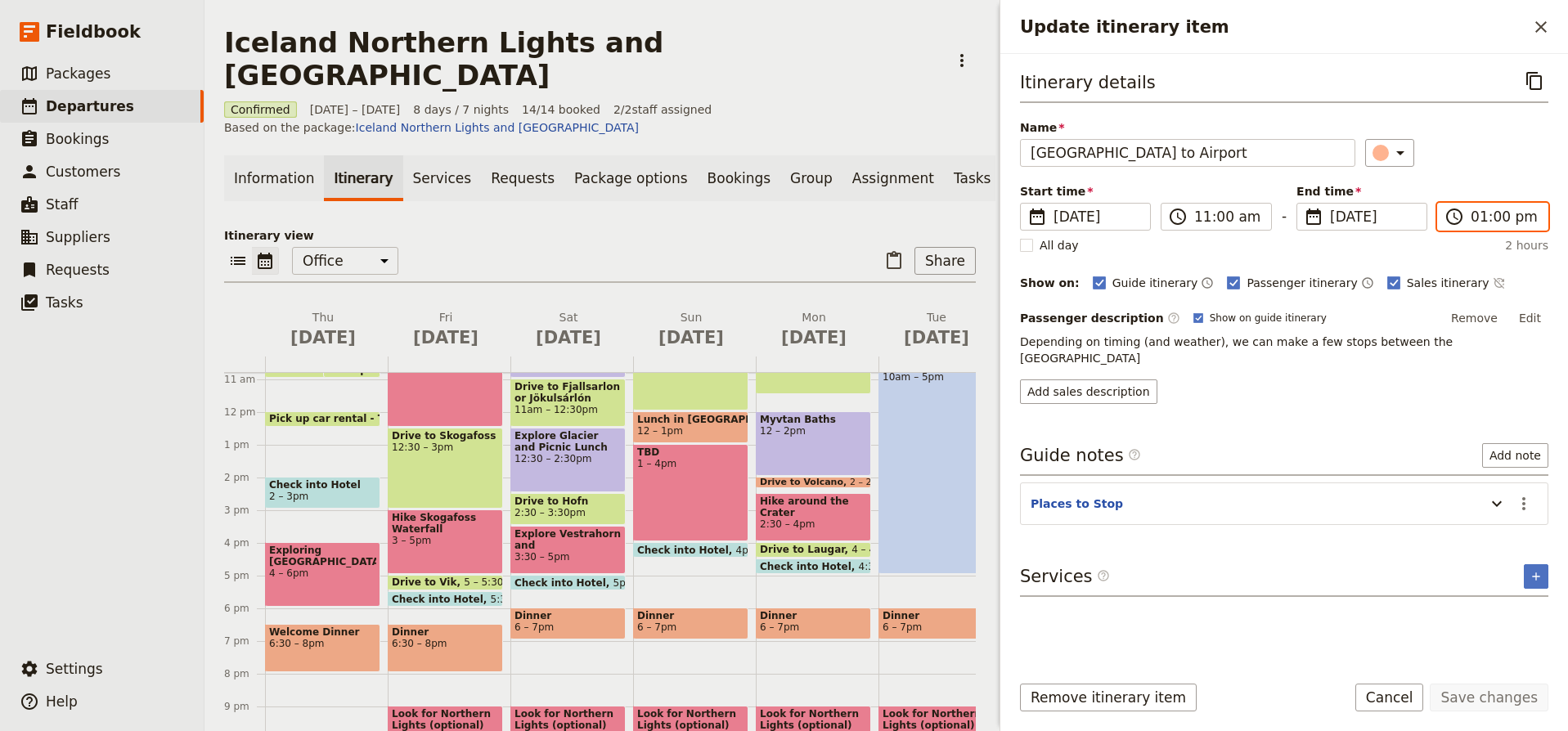
click at [1486, 215] on input "01:00 pm" at bounding box center [1504, 217] width 67 height 20
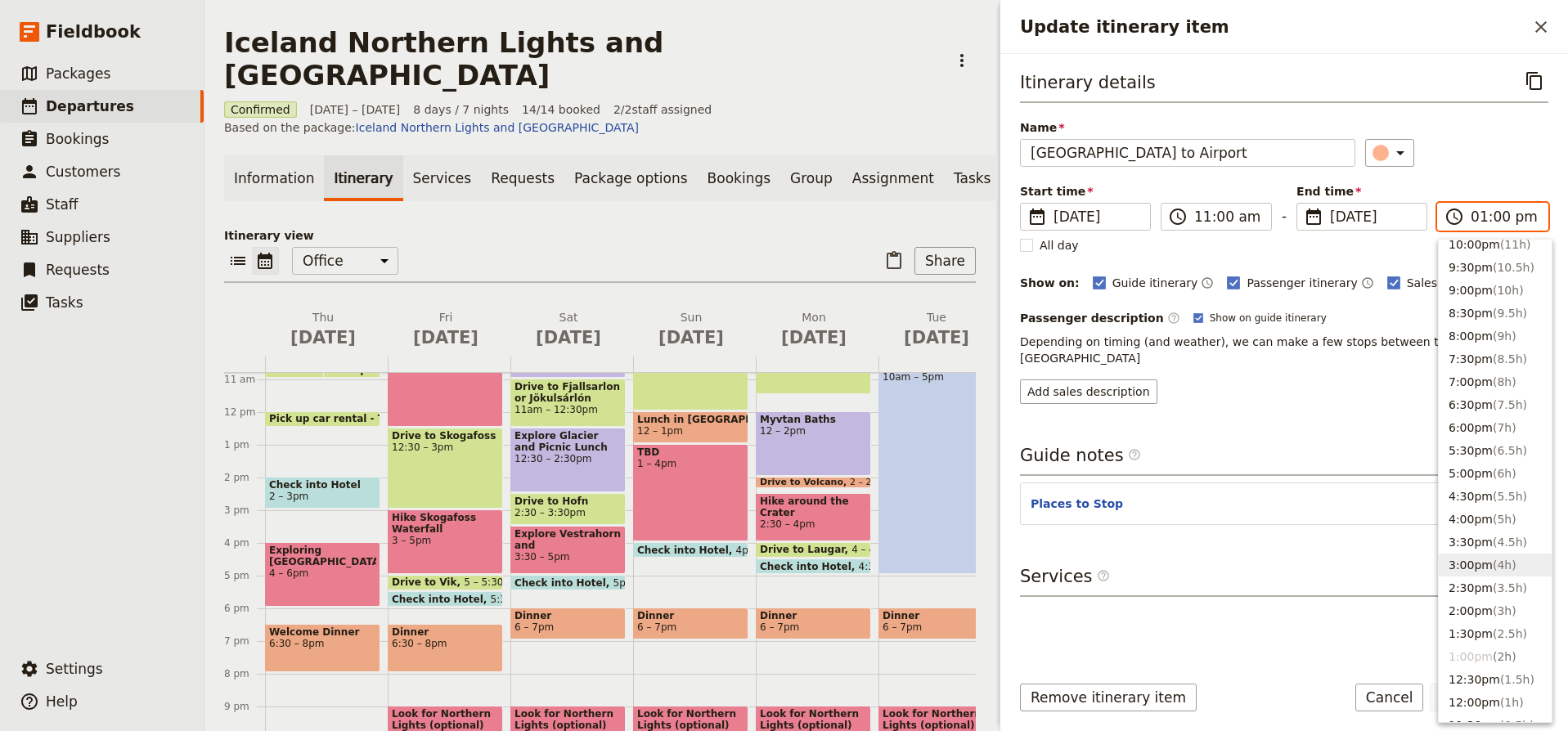
scroll to position [81, 0]
click at [1494, 605] on span "( 3h )" at bounding box center [1505, 609] width 24 height 13
type input "02:00 pm"
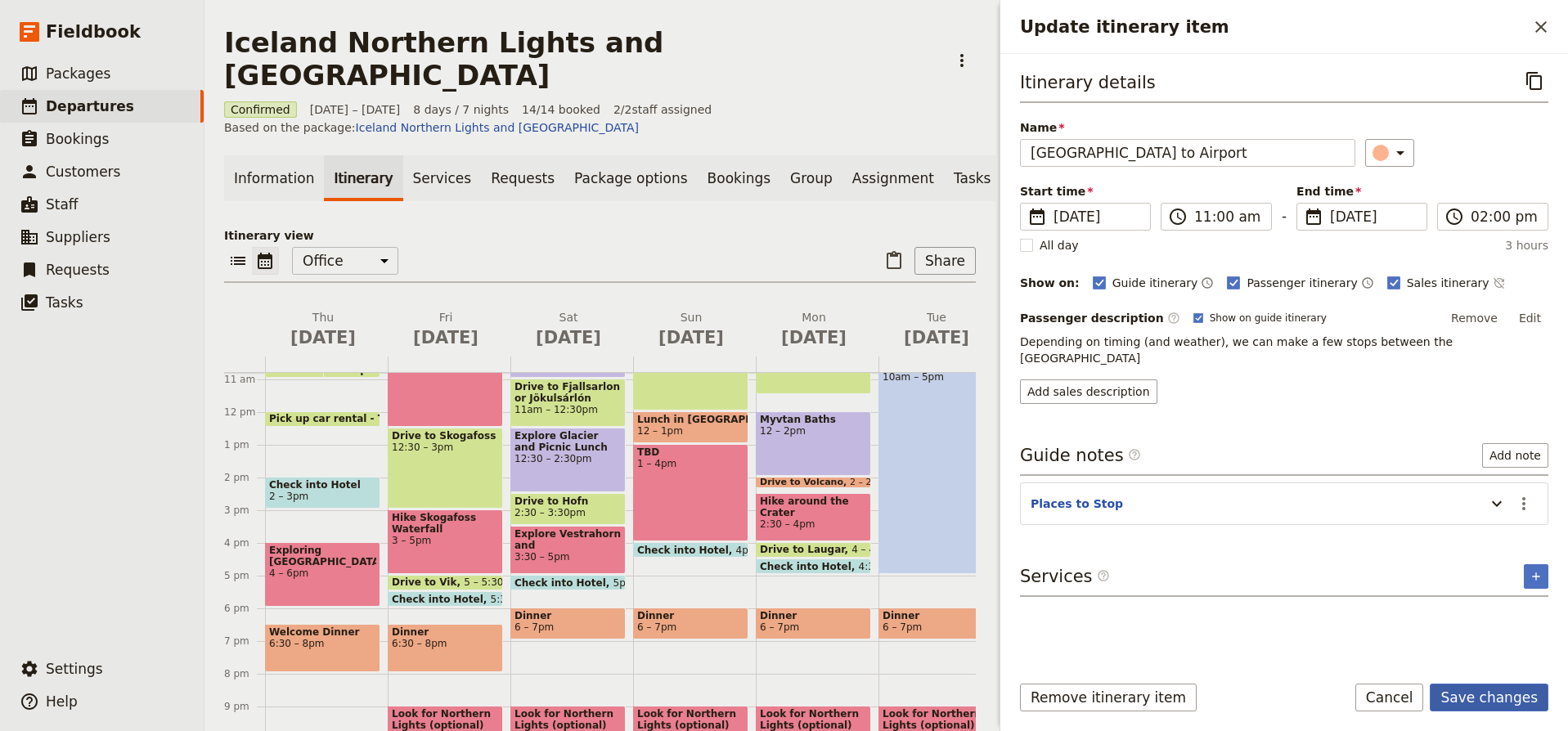
click at [1513, 698] on button "Save changes" at bounding box center [1490, 698] width 118 height 28
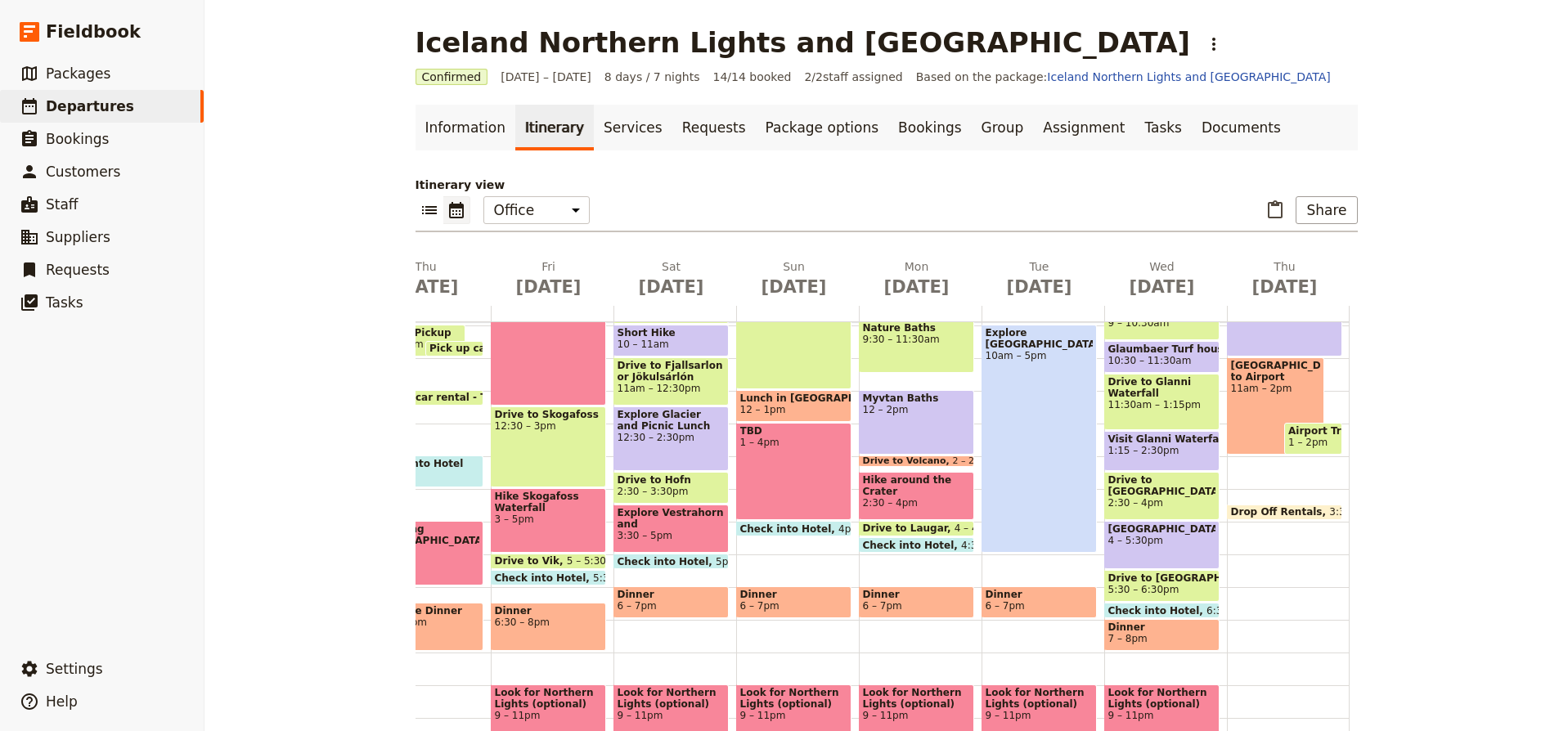
scroll to position [0, 89]
click at [1321, 437] on span "1 – 2pm" at bounding box center [1307, 443] width 39 height 11
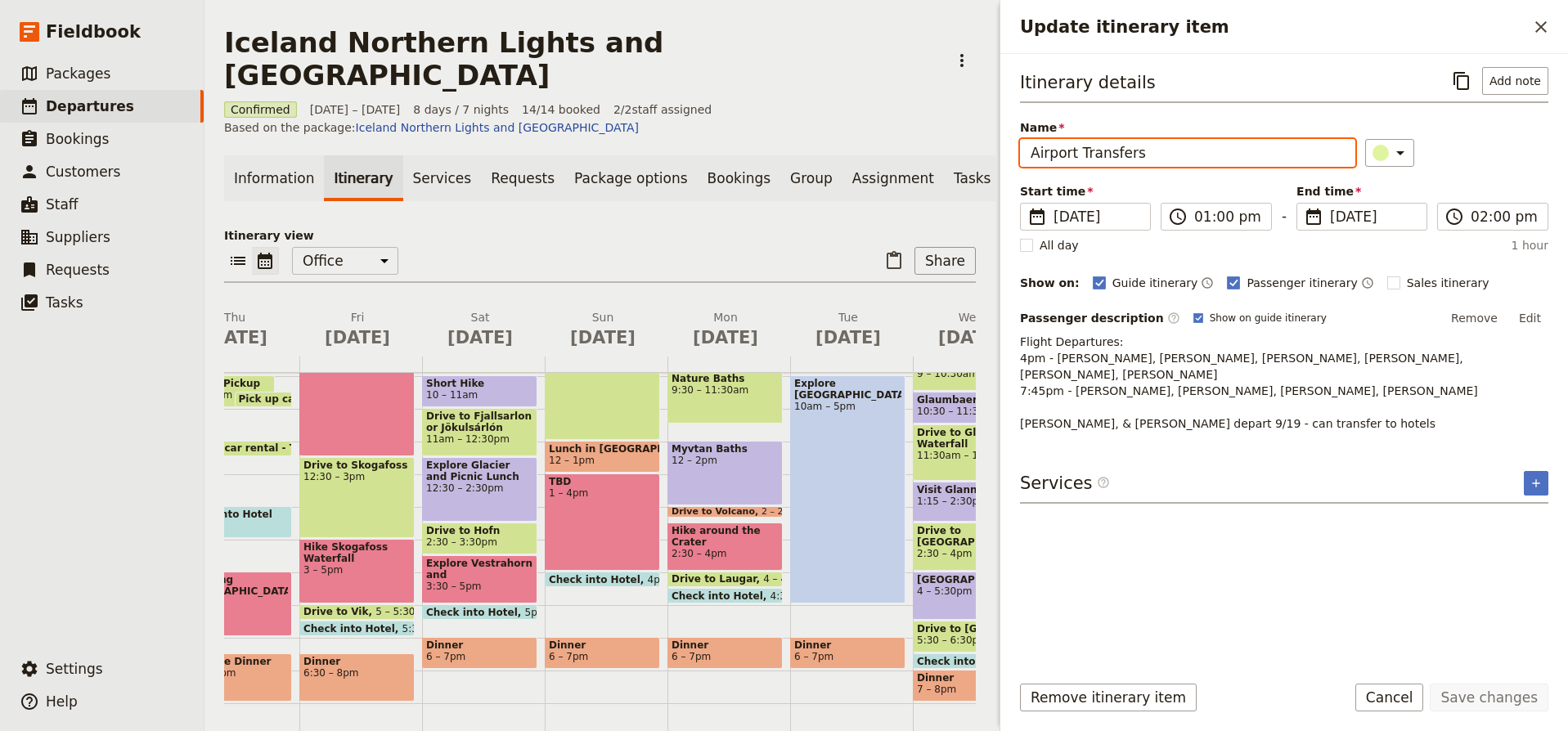
click at [1150, 160] on input "Airport Transfers" at bounding box center [1187, 153] width 335 height 28
type input "Airport Departures"
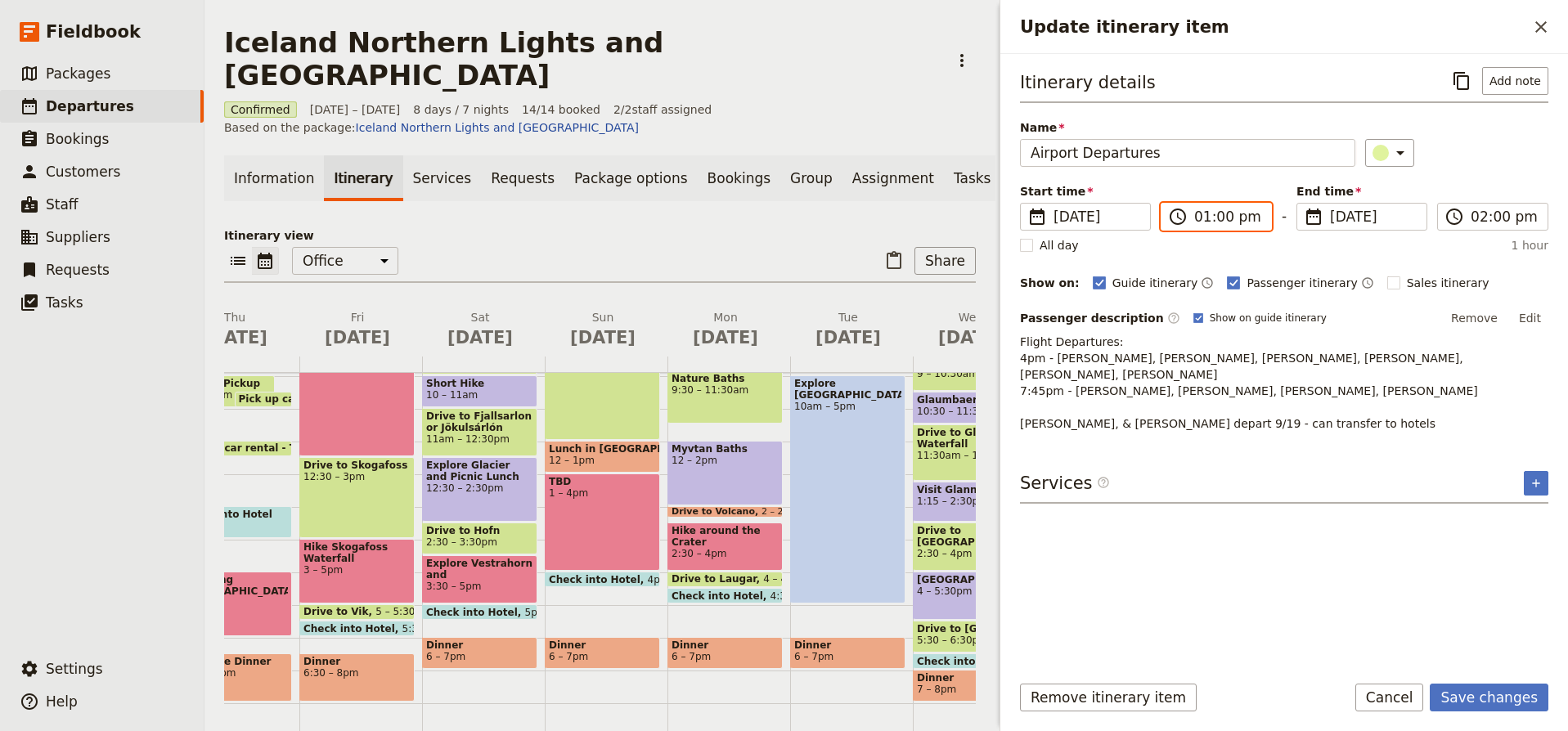
click at [1206, 217] on input "01:00 pm" at bounding box center [1228, 217] width 67 height 20
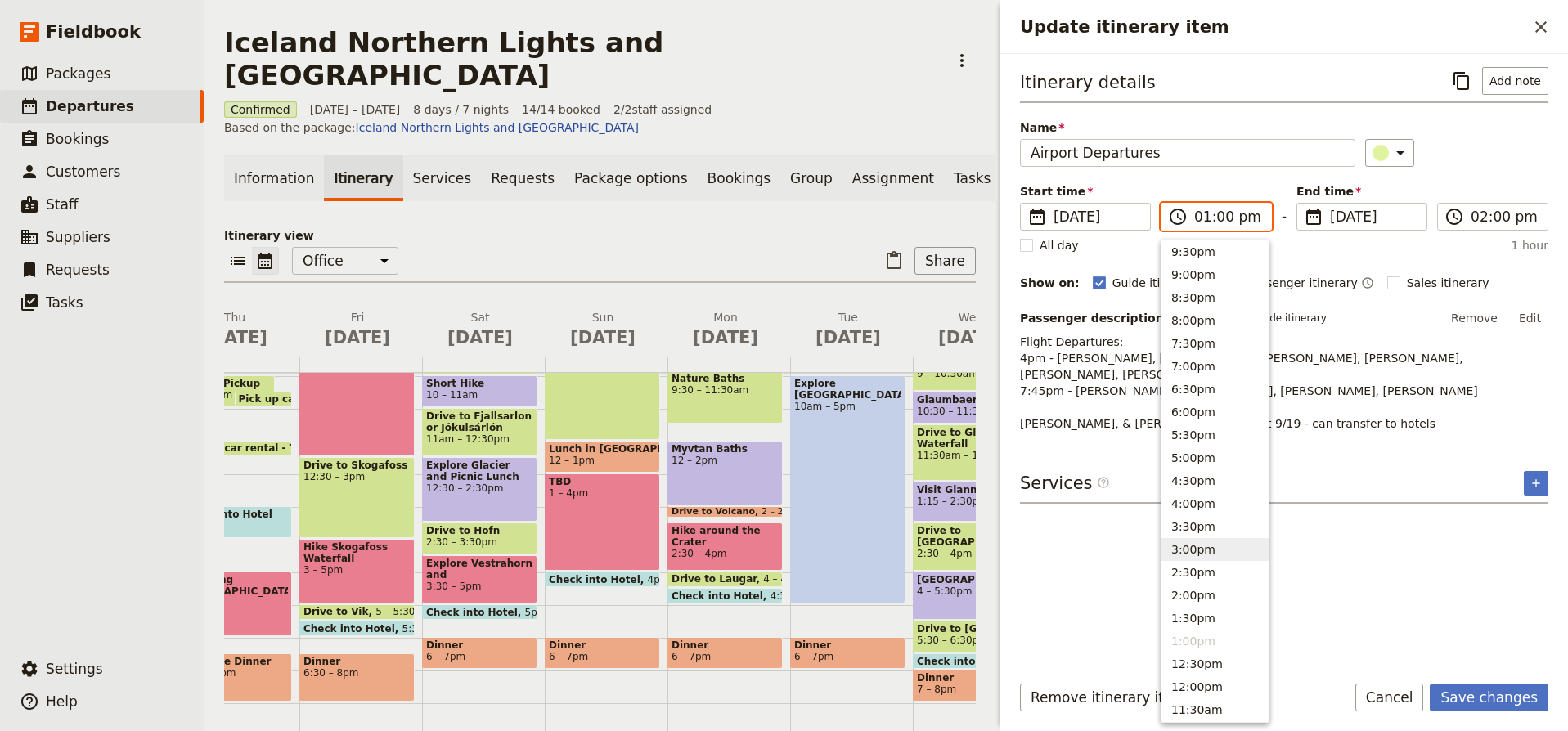
scroll to position [100, 0]
click at [1206, 595] on button "2:00pm" at bounding box center [1215, 590] width 107 height 23
type input "02:00 pm"
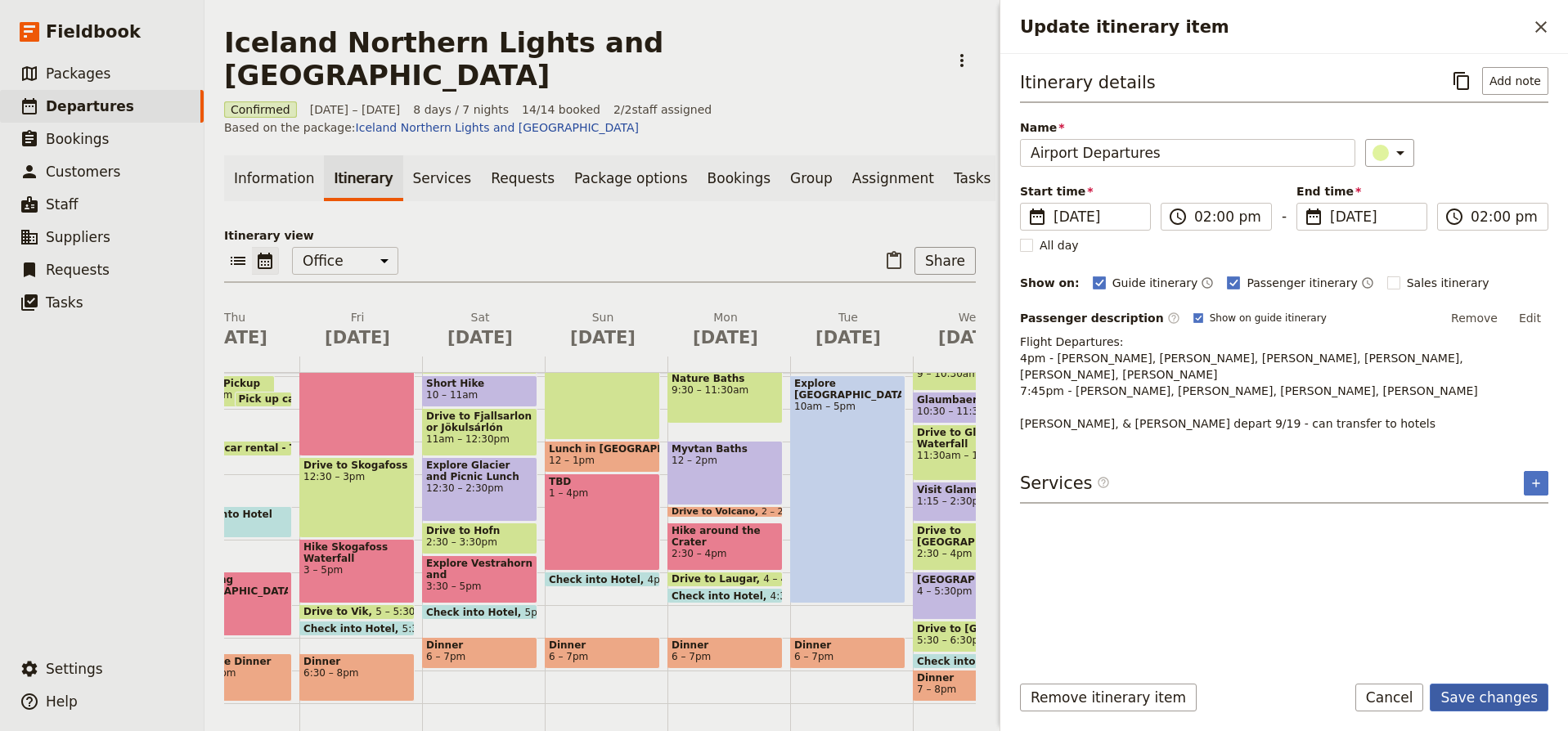
click at [1497, 697] on button "Save changes" at bounding box center [1490, 698] width 118 height 28
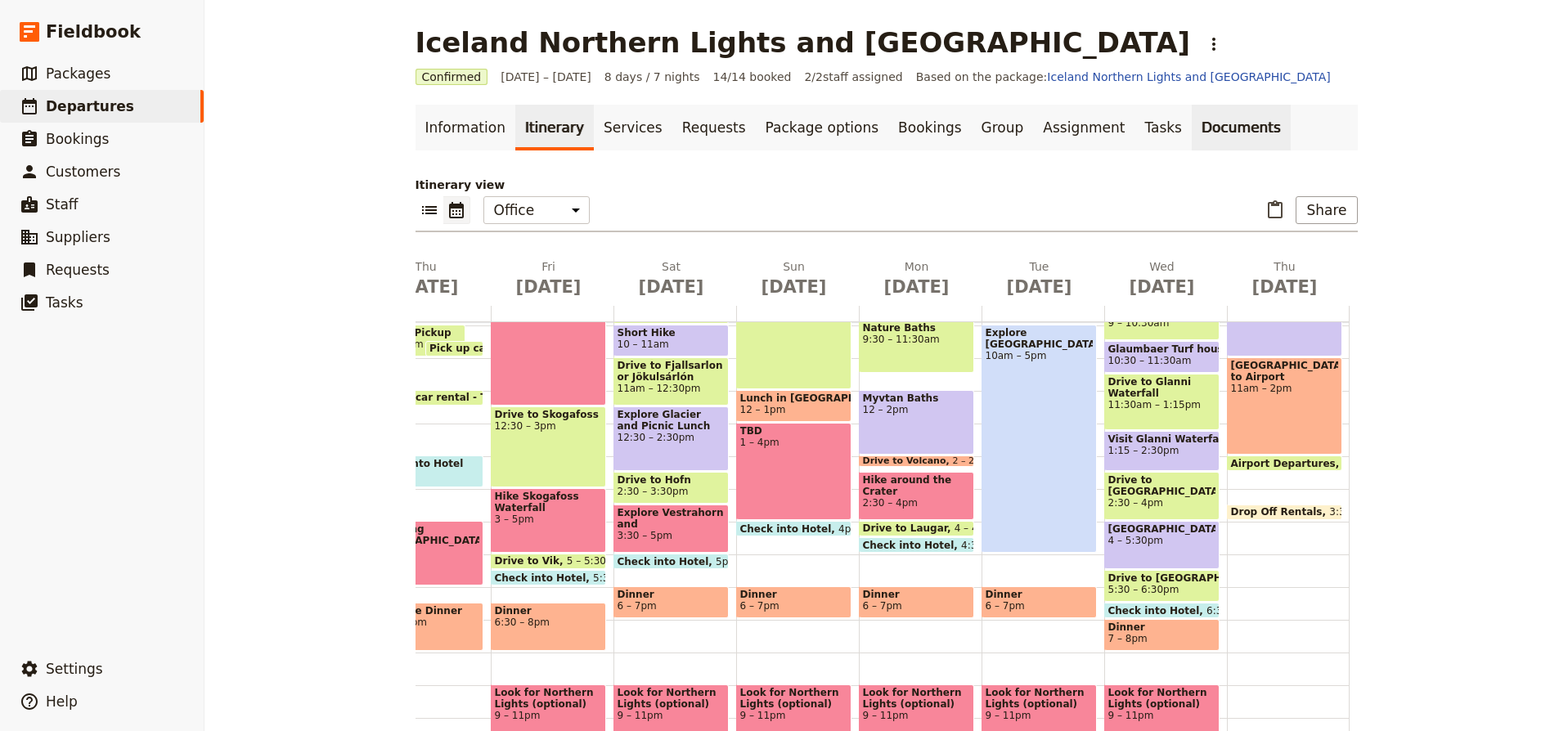
click at [1192, 130] on link "Documents" at bounding box center [1242, 128] width 99 height 46
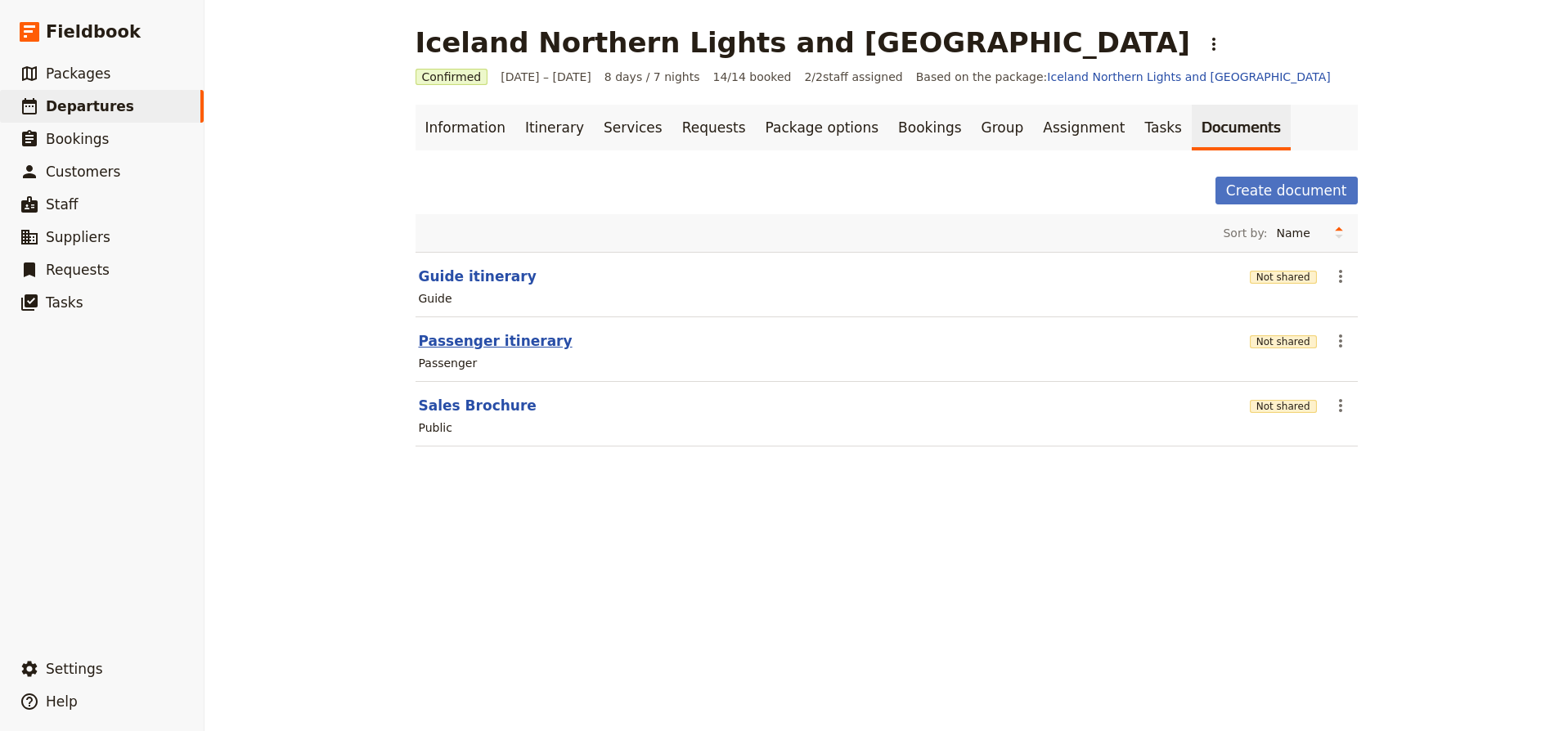
click at [500, 339] on button "Passenger itinerary" at bounding box center [495, 341] width 154 height 20
select select "PASSENGER"
select select "RUN_SHEET"
select select "DEFAULT"
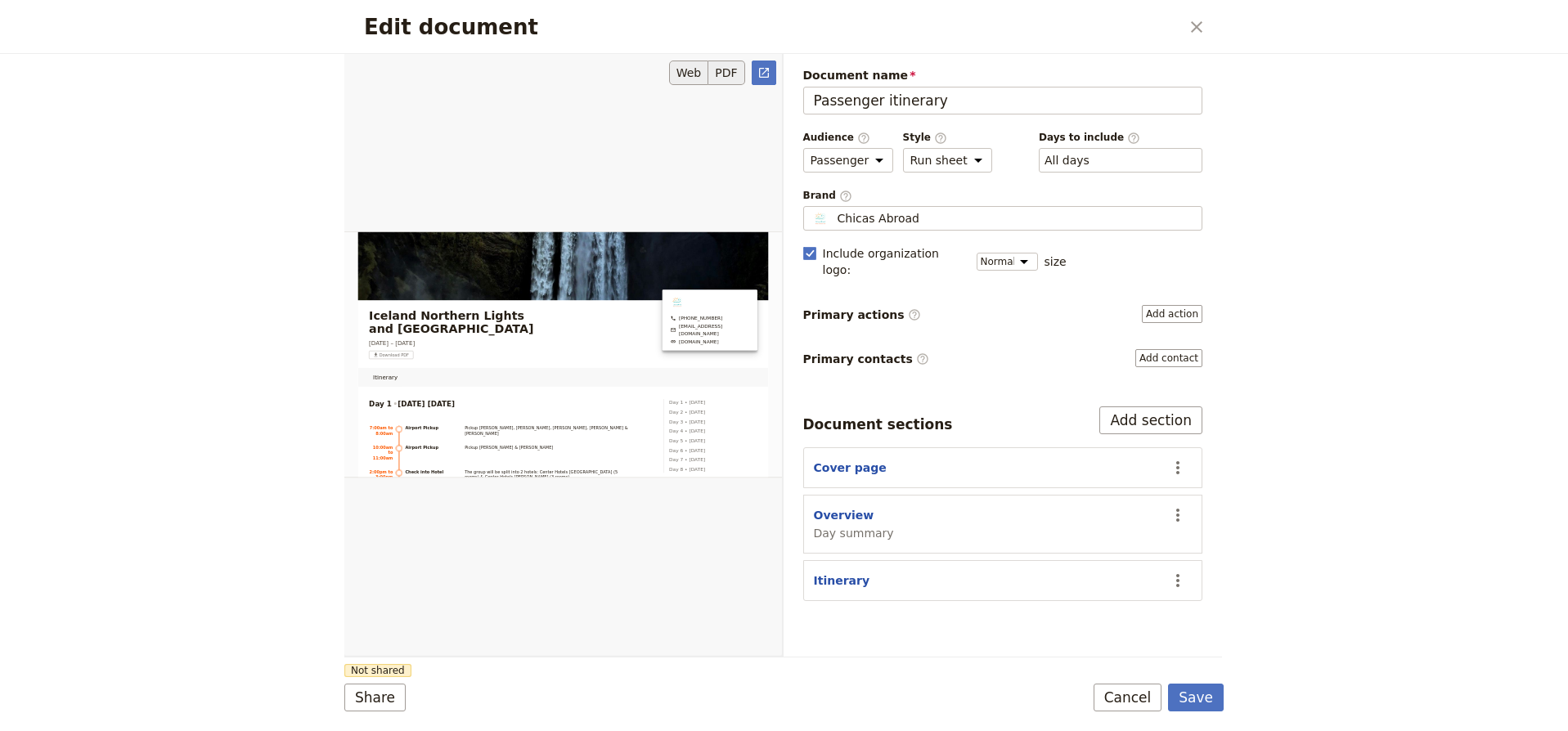
click at [737, 69] on button "PDF" at bounding box center [726, 73] width 36 height 25
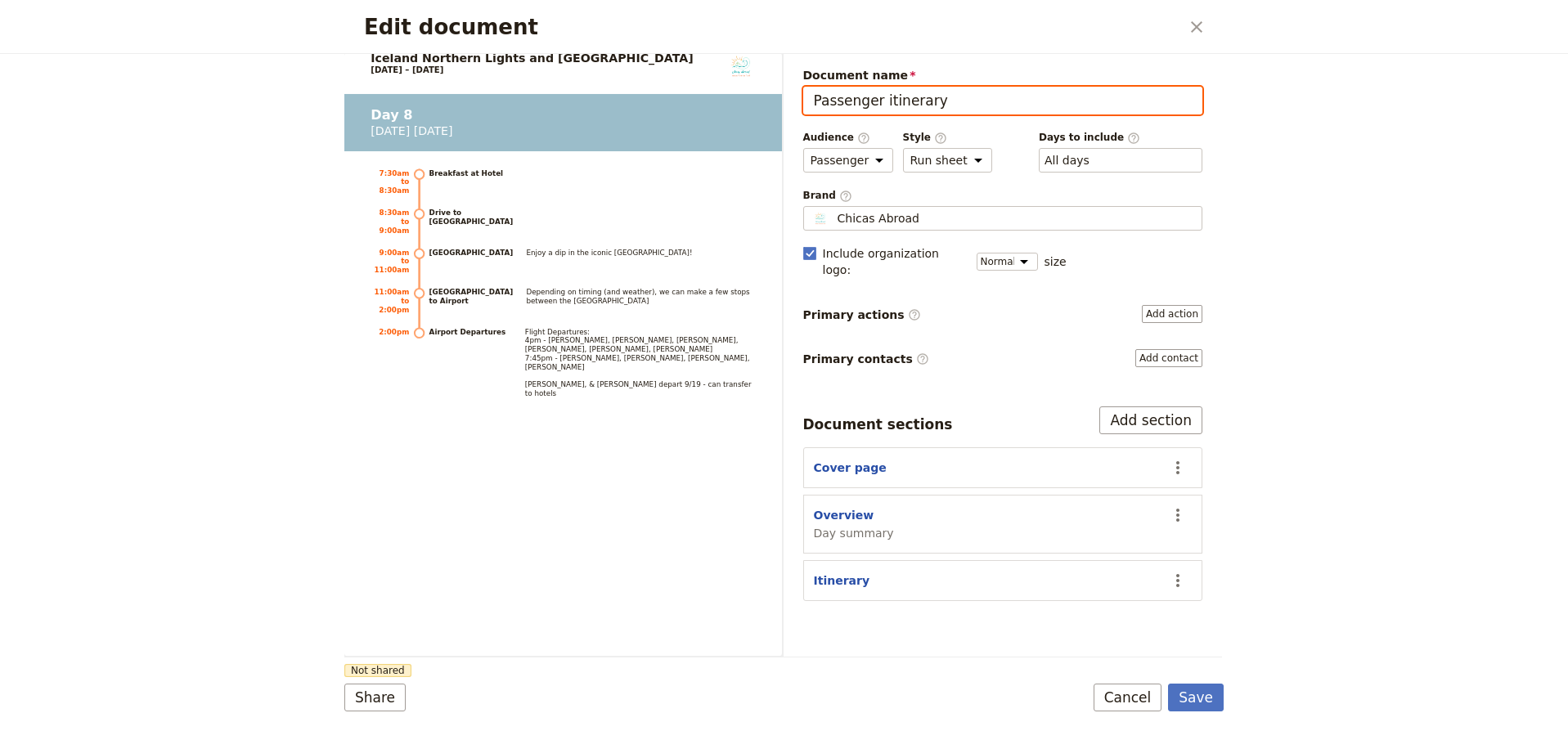
scroll to position [7366, 0]
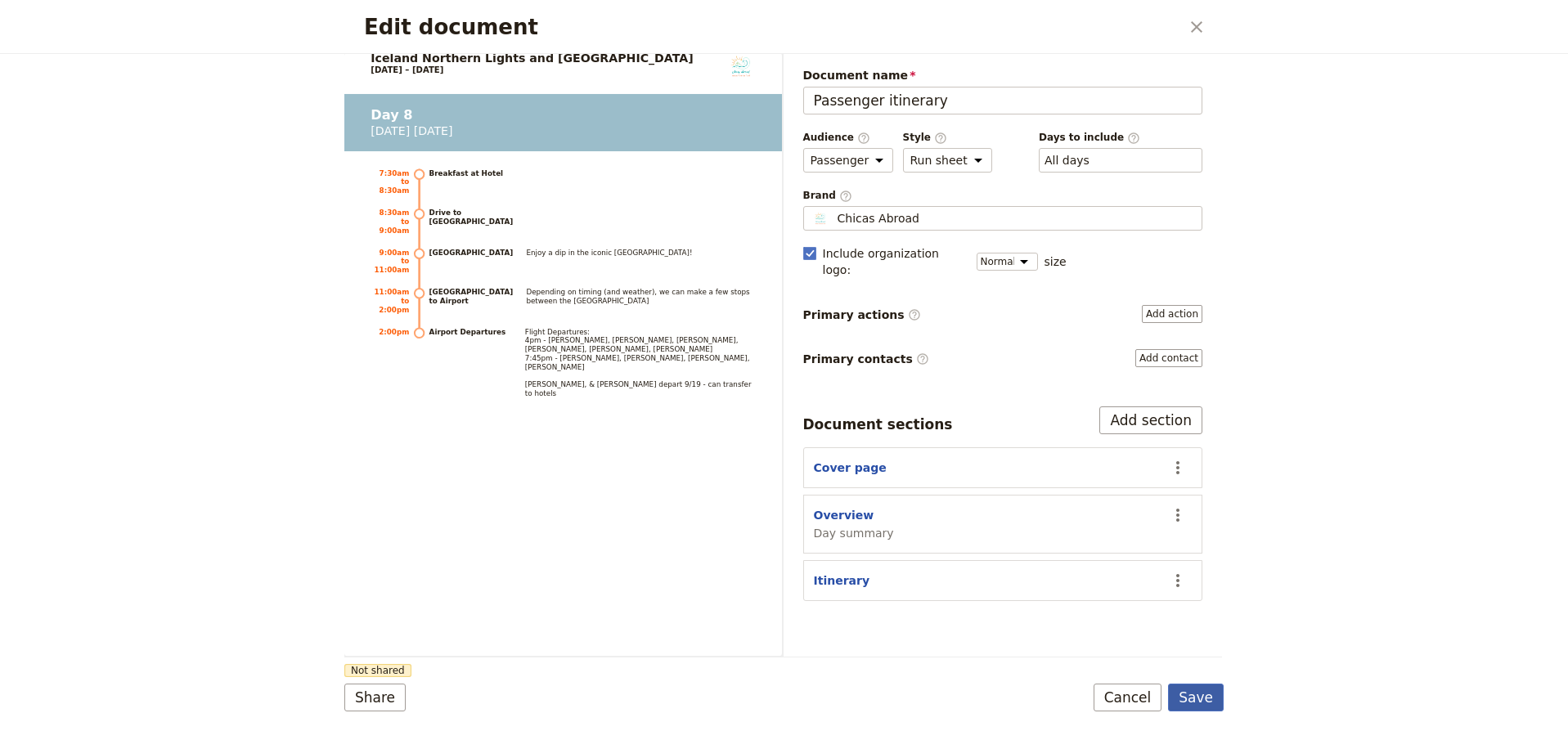
click at [1206, 701] on button "Save" at bounding box center [1196, 698] width 55 height 28
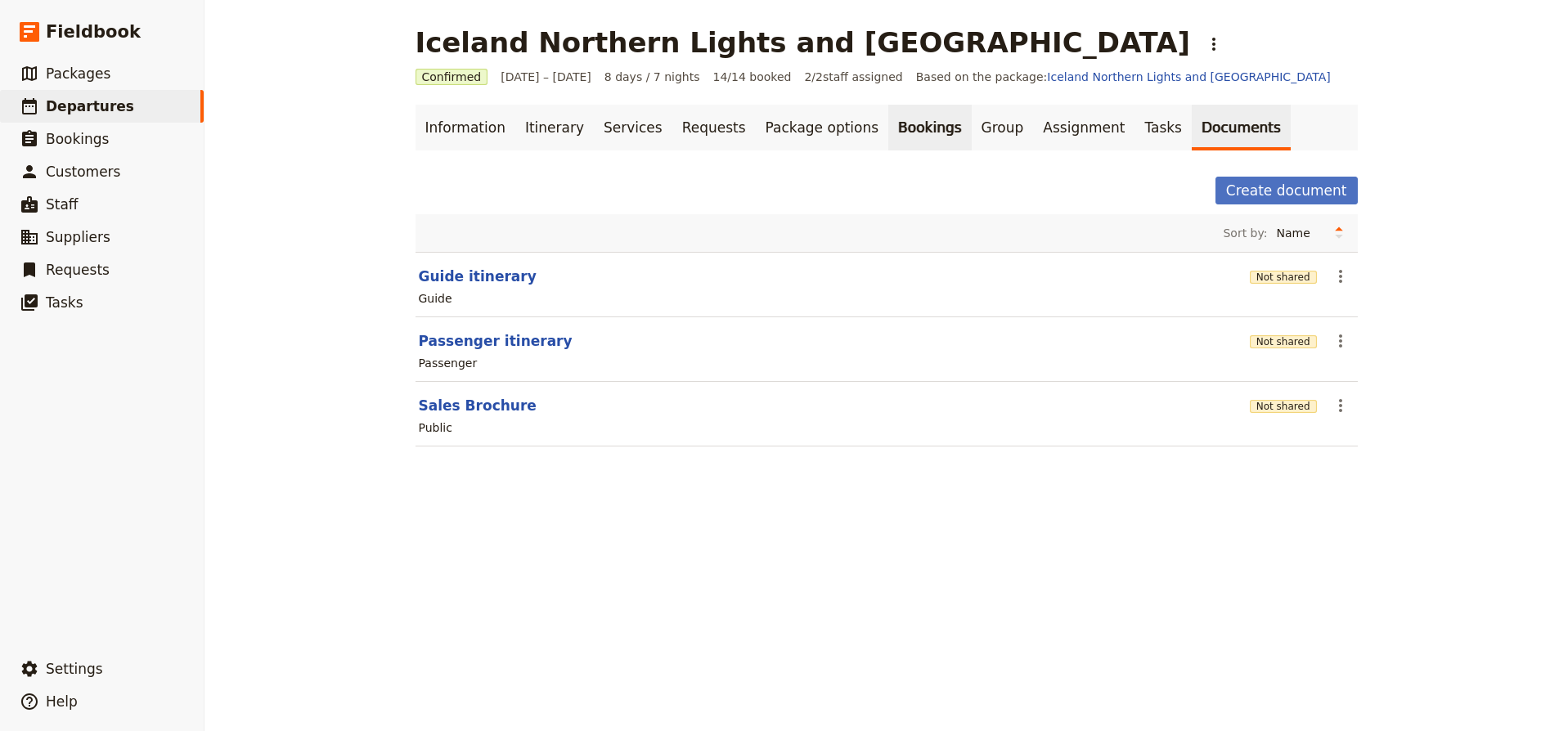
click at [896, 131] on link "Bookings" at bounding box center [930, 128] width 83 height 46
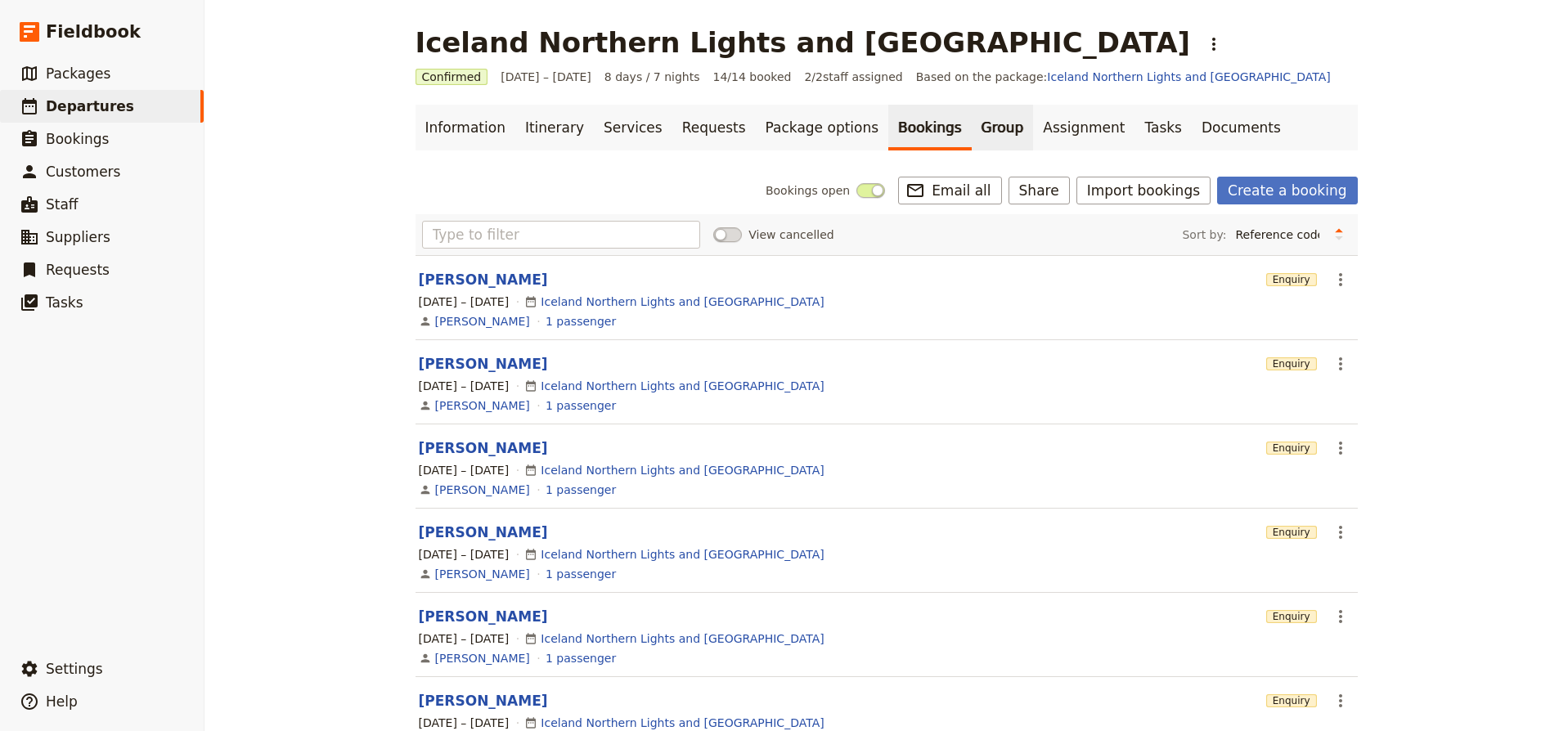
click at [972, 135] on link "Group" at bounding box center [1002, 128] width 62 height 46
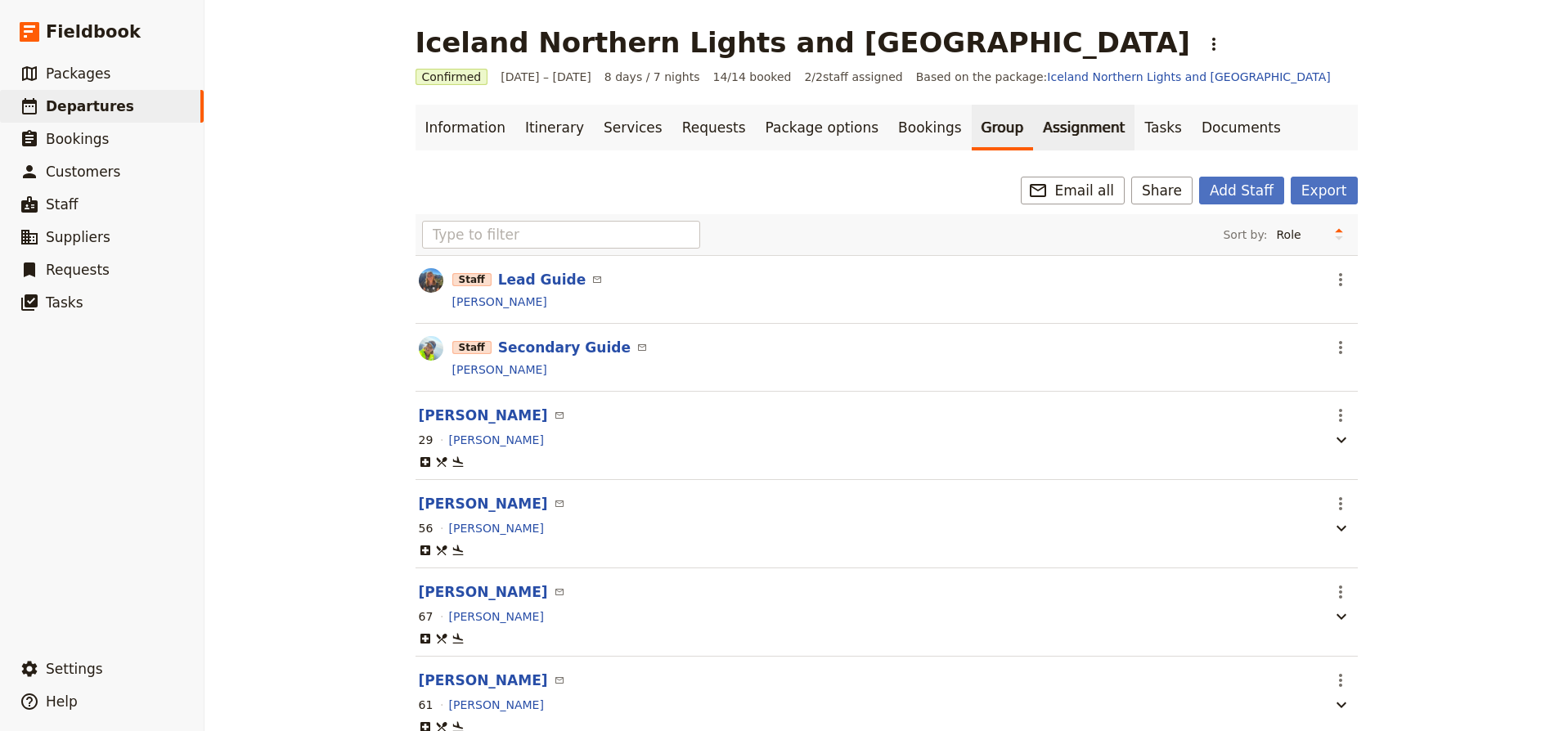
click at [1034, 134] on link "Assignment" at bounding box center [1084, 128] width 101 height 46
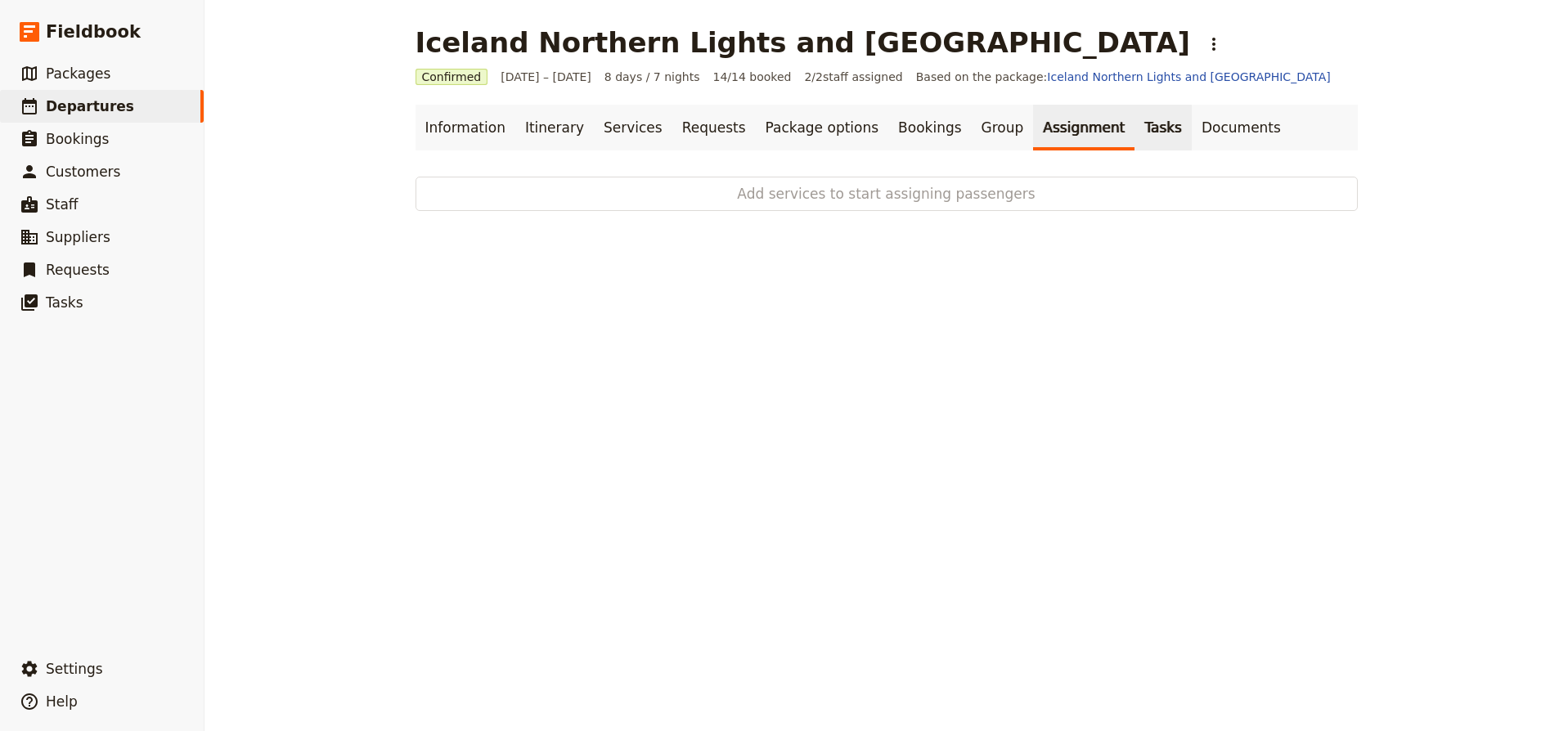
click at [1135, 129] on link "Tasks" at bounding box center [1163, 128] width 57 height 46
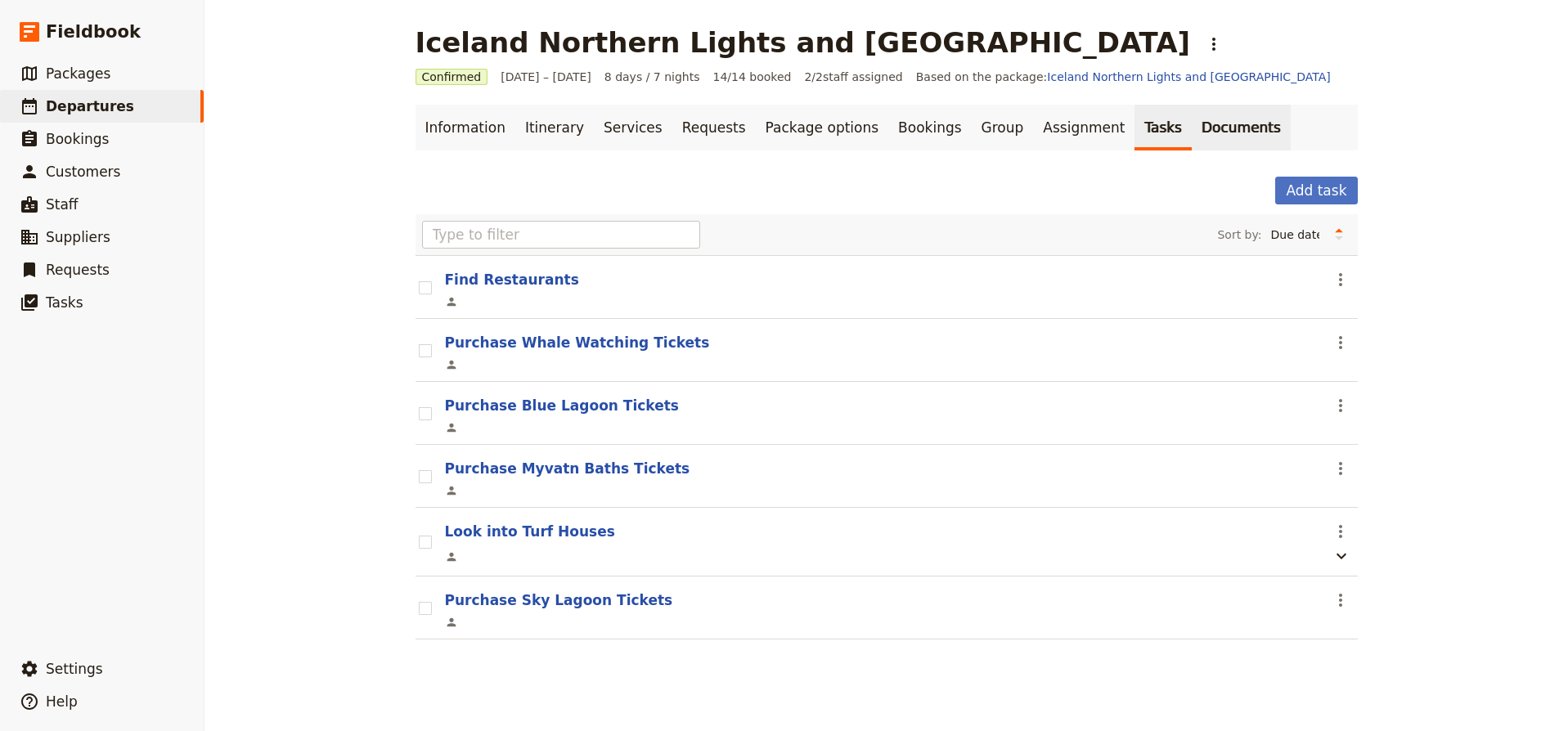
click at [1194, 118] on link "Documents" at bounding box center [1242, 128] width 99 height 46
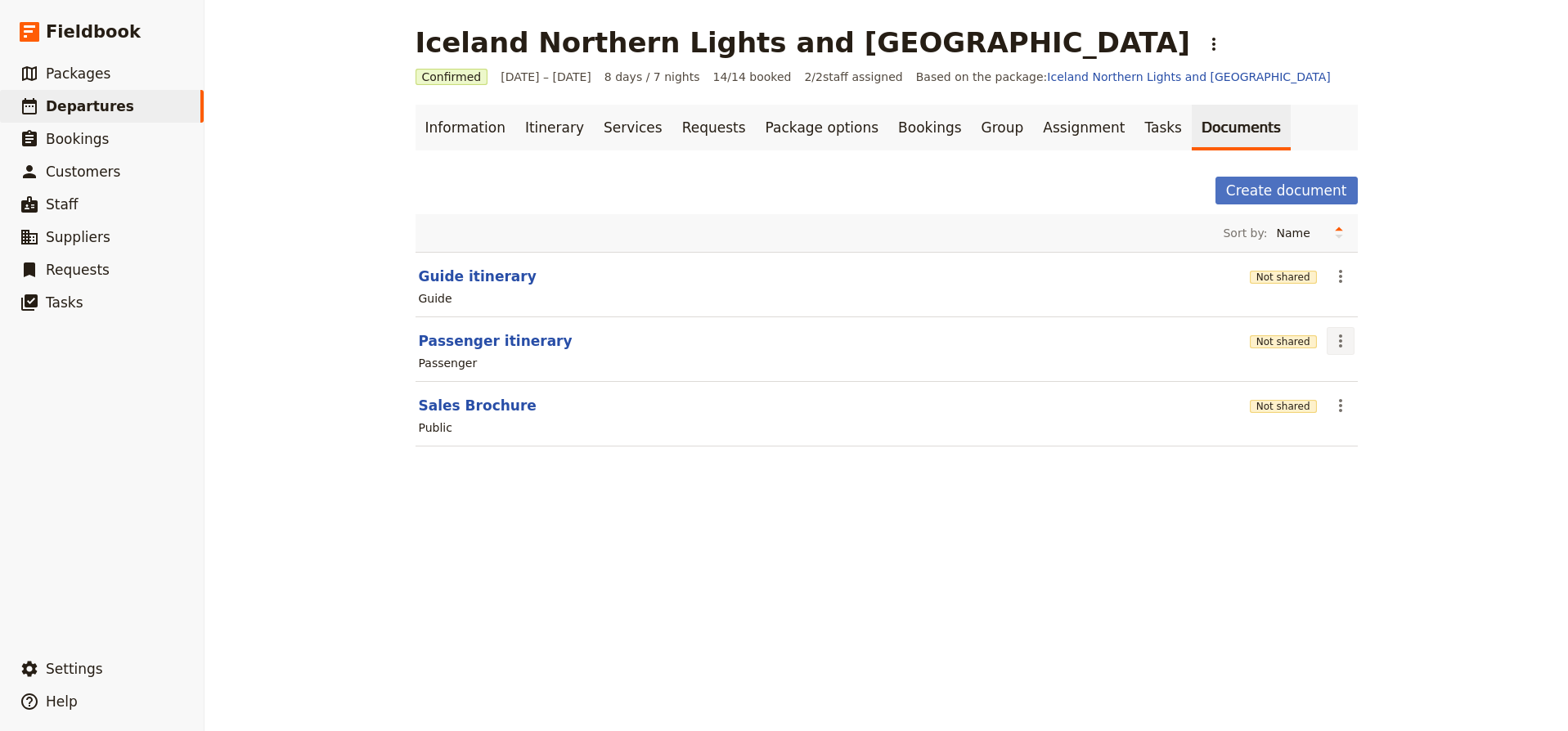
click at [1344, 341] on icon "Actions" at bounding box center [1341, 341] width 20 height 20
click at [1378, 329] on div "Iceland Northern Lights and Ring Road ​ Confirmed 11 – 18 Sep 2025 8 days / 7 n…" at bounding box center [886, 366] width 1364 height 731
click at [617, 125] on link "Services" at bounding box center [633, 128] width 78 height 46
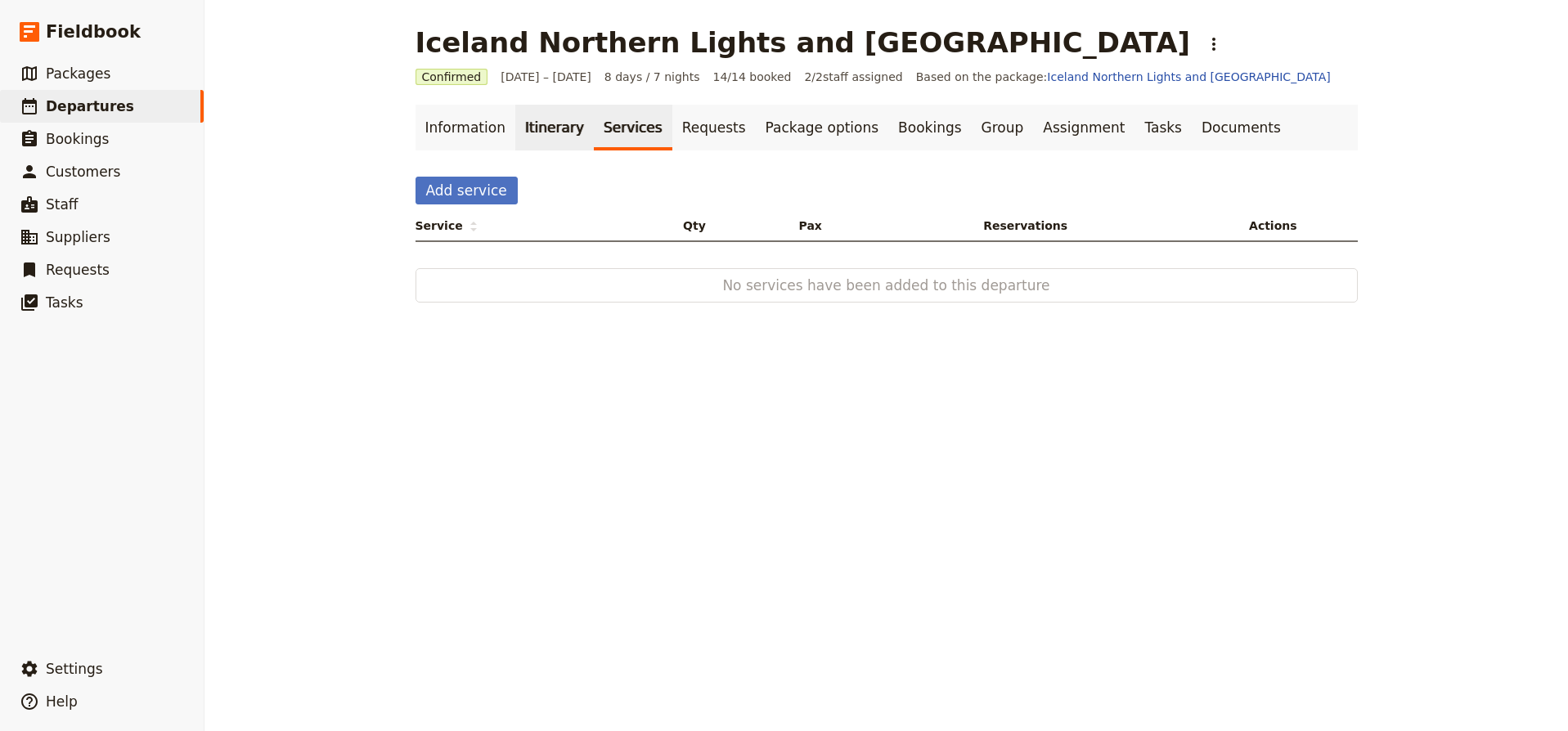
click at [548, 121] on link "Itinerary" at bounding box center [554, 128] width 78 height 46
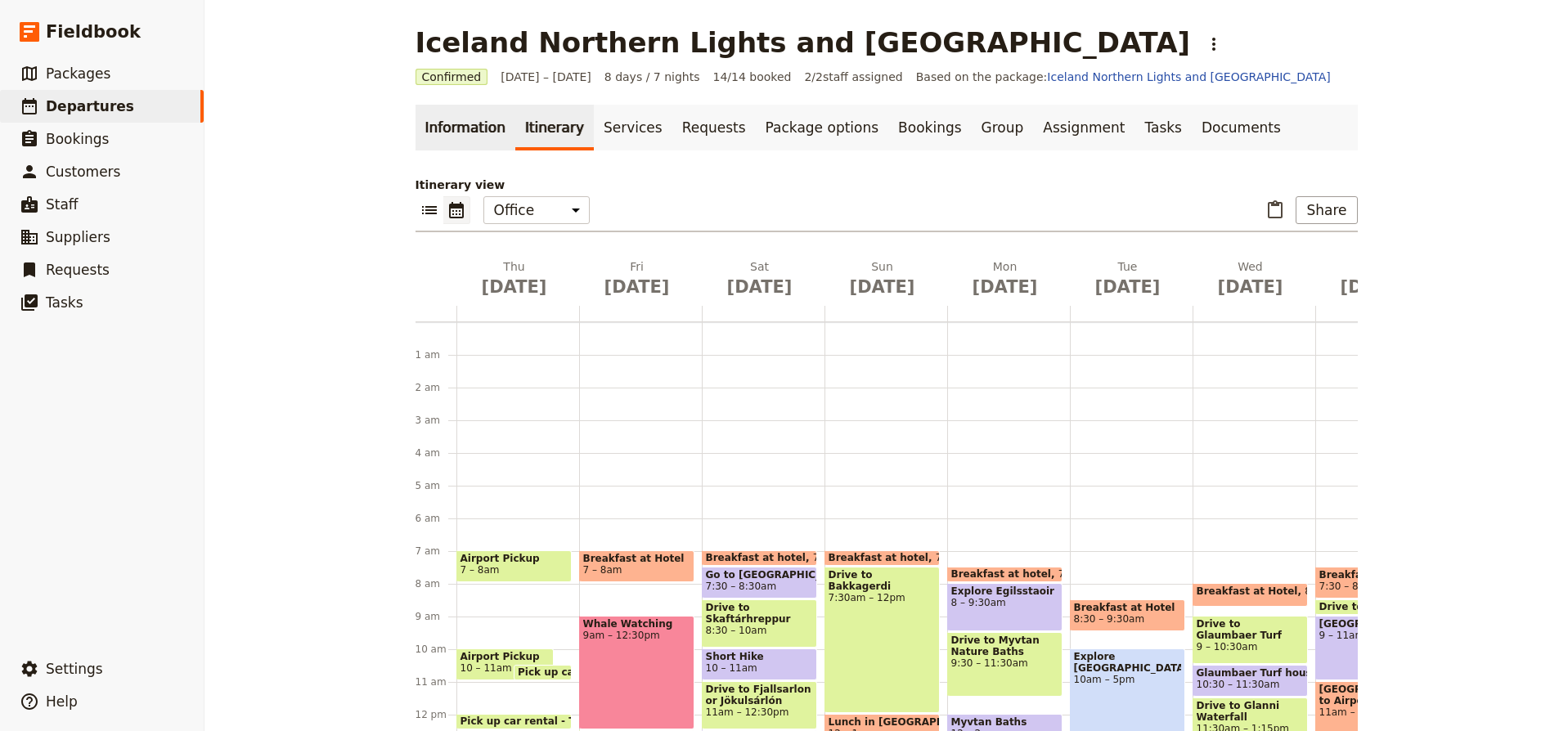
scroll to position [213, 0]
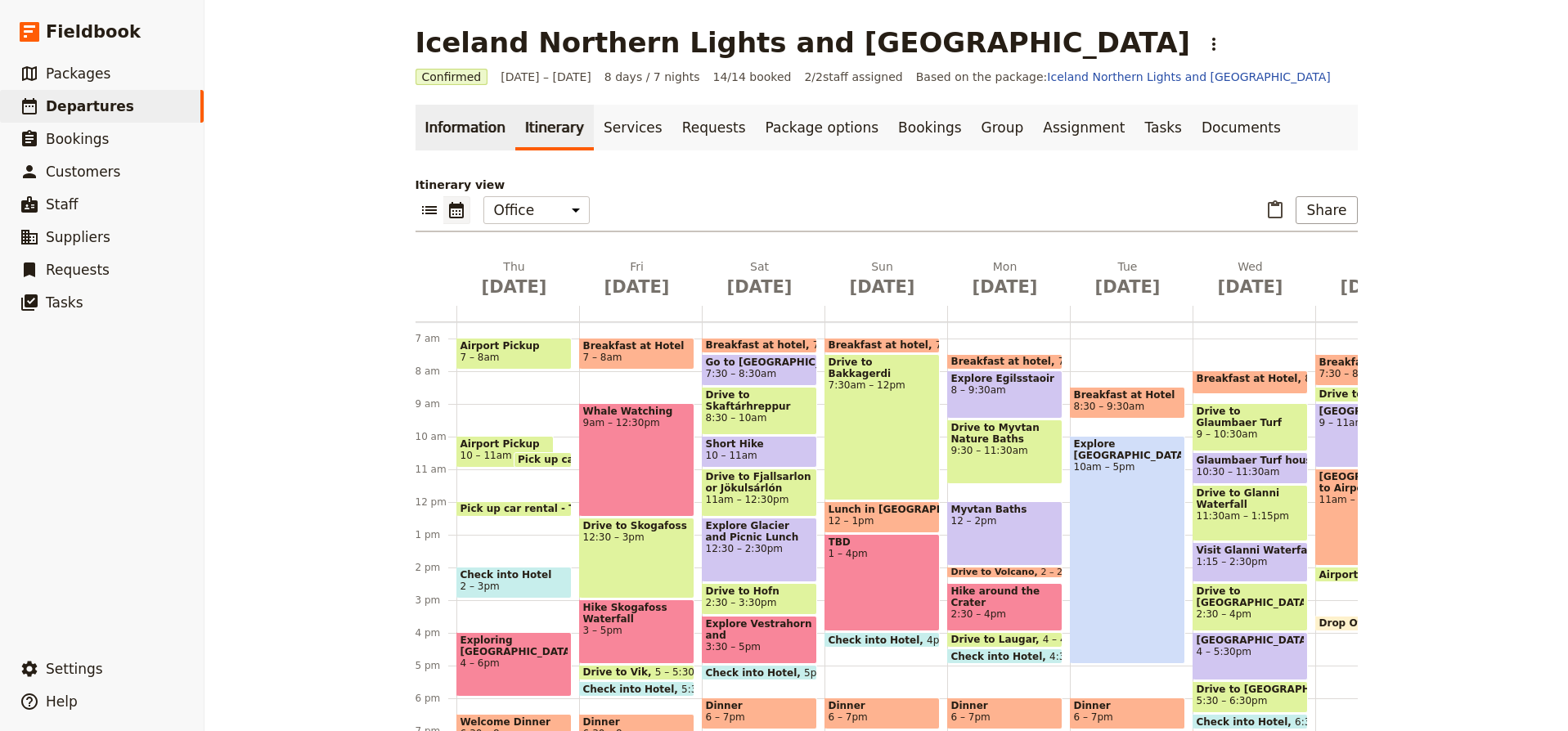
click at [472, 121] on link "Information" at bounding box center [465, 128] width 100 height 46
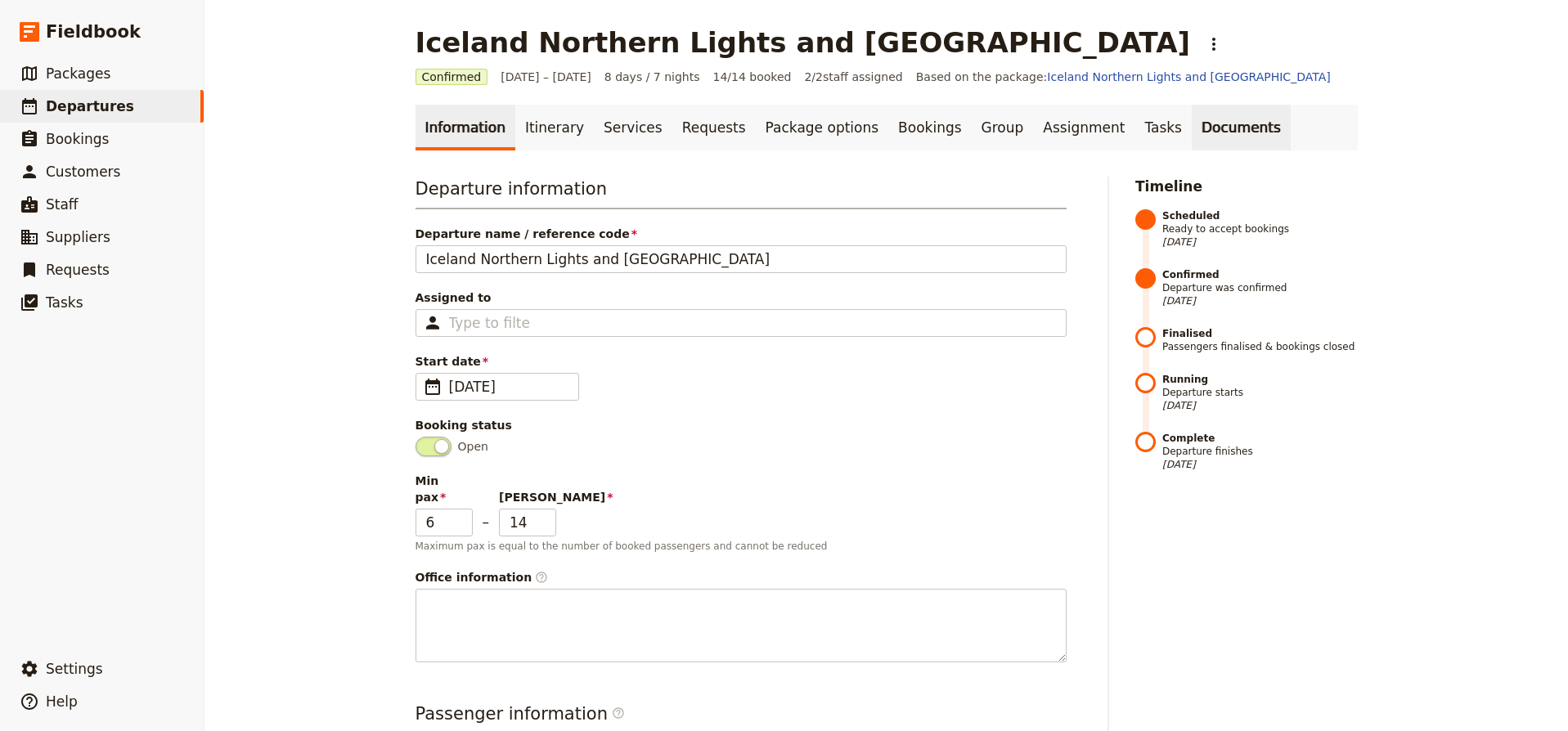
click at [1198, 126] on link "Documents" at bounding box center [1242, 128] width 99 height 46
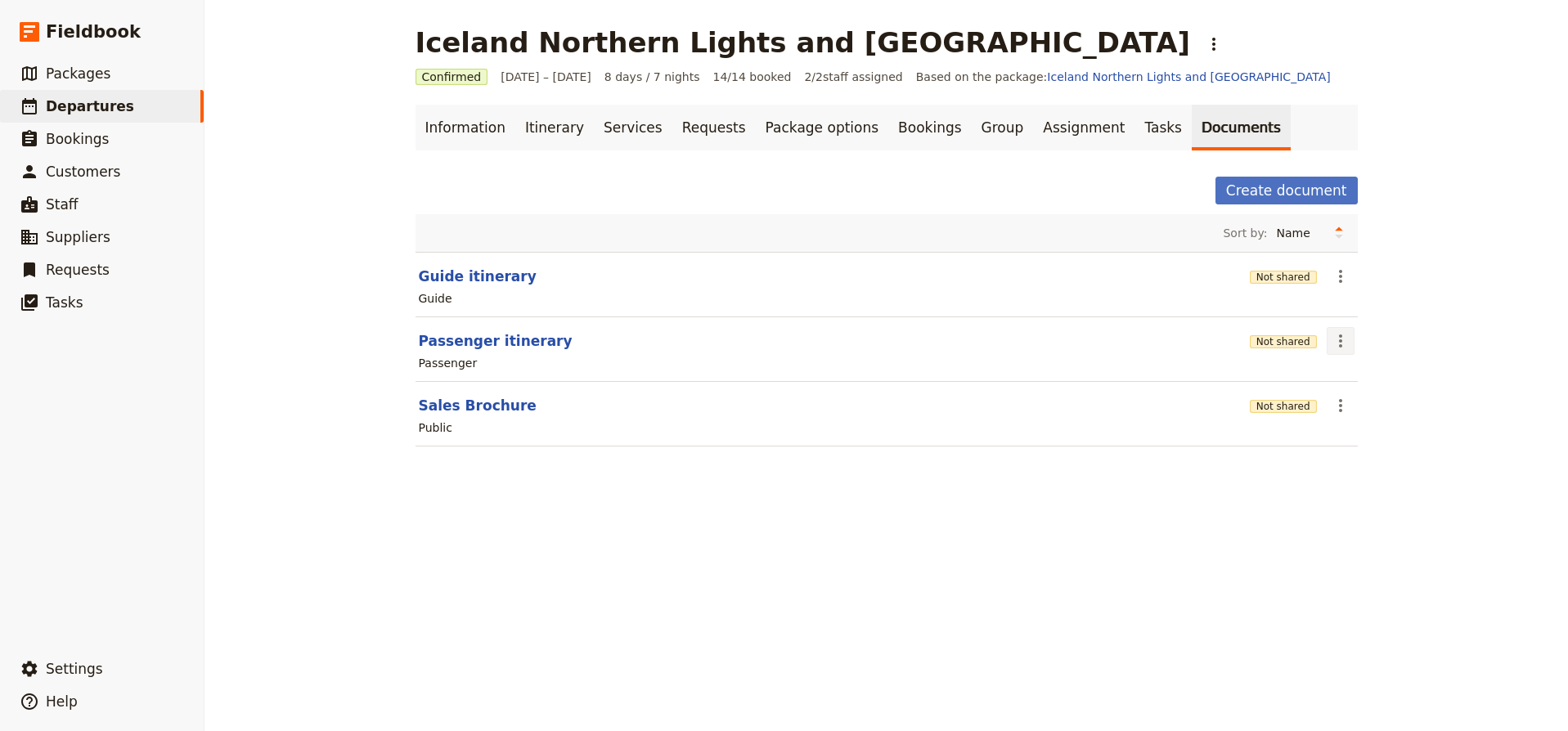
click at [1346, 343] on icon "Actions" at bounding box center [1341, 341] width 20 height 20
click at [1356, 381] on span "Share" at bounding box center [1354, 377] width 32 height 16
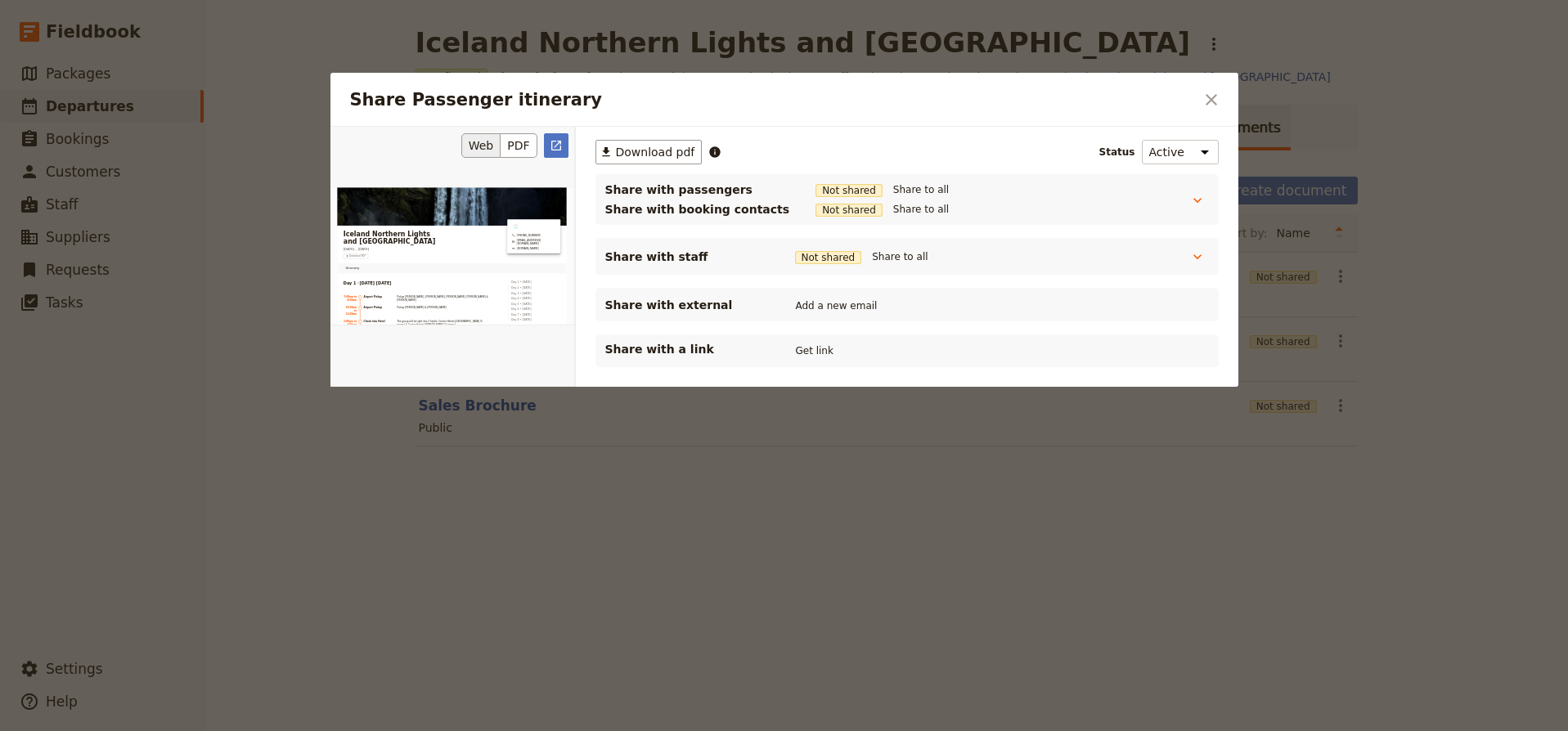
click at [493, 146] on button "Web" at bounding box center [482, 146] width 40 height 25
click at [554, 146] on icon "Open full preview" at bounding box center [556, 146] width 13 height 13
click at [1212, 99] on icon "Close dialog" at bounding box center [1212, 100] width 11 height 11
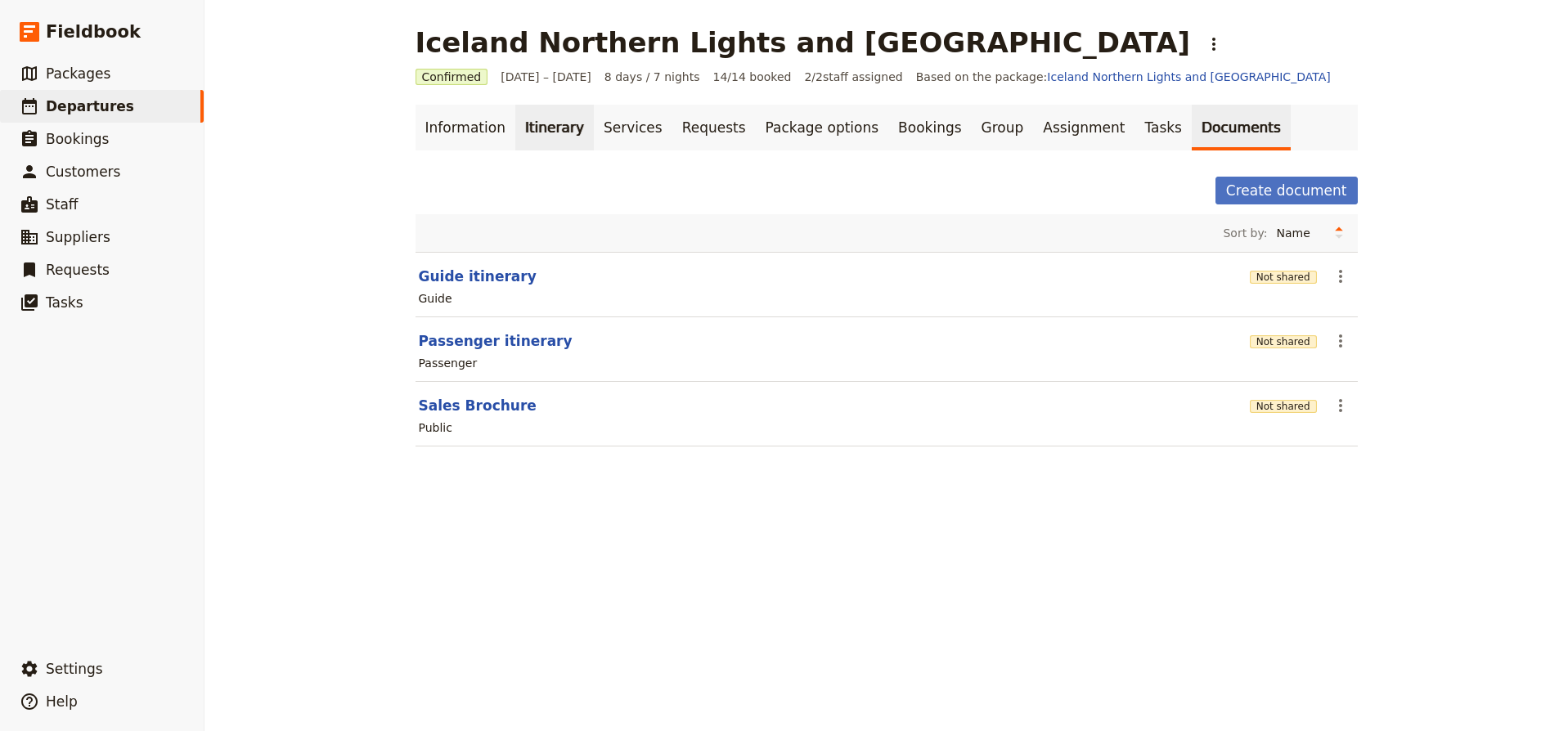
click at [538, 120] on link "Itinerary" at bounding box center [554, 128] width 78 height 46
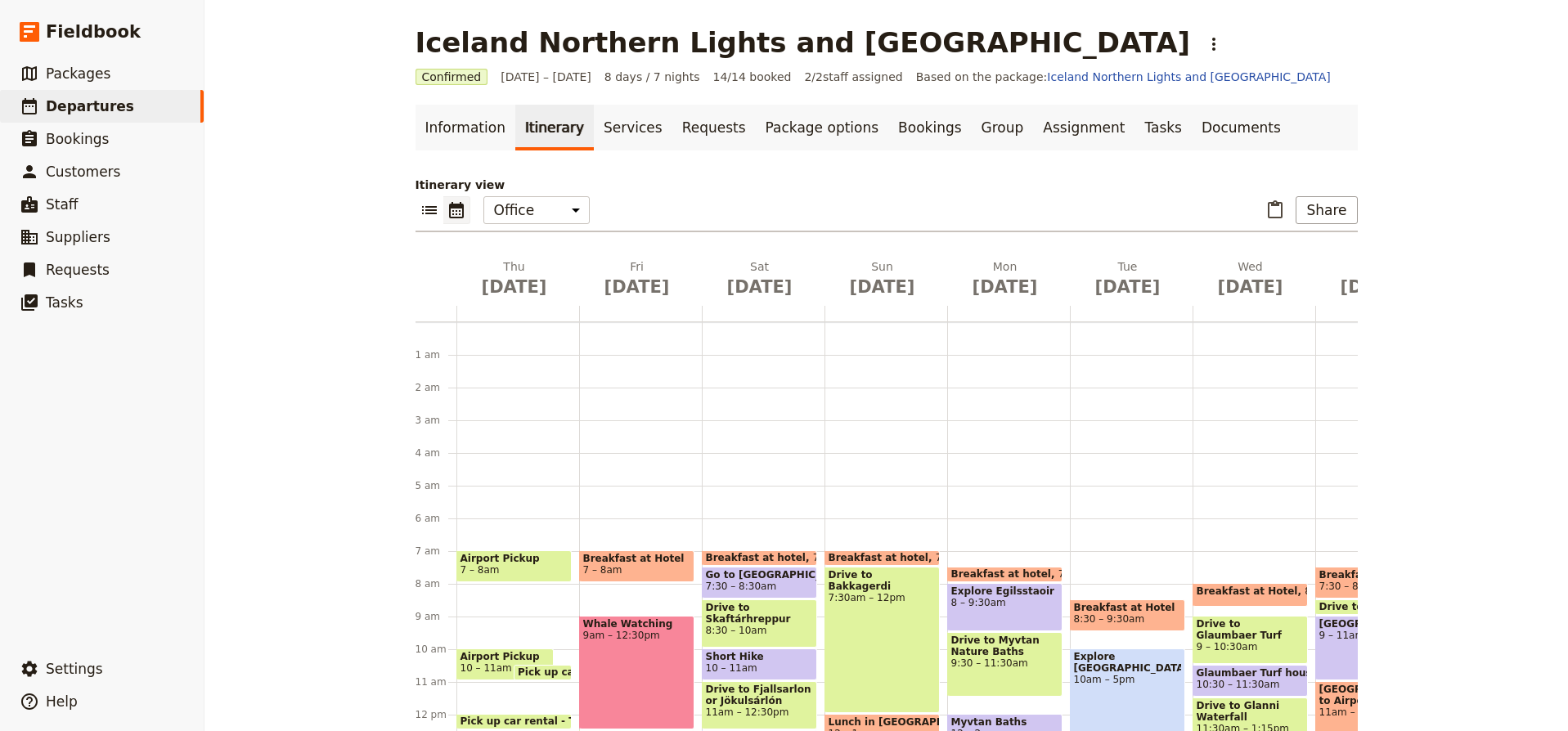
click at [536, 328] on div "Airport Pickup 7 – 8am Airport Pickup 10 – 11am Pick up car rental - Thrifty 10…" at bounding box center [517, 715] width 123 height 785
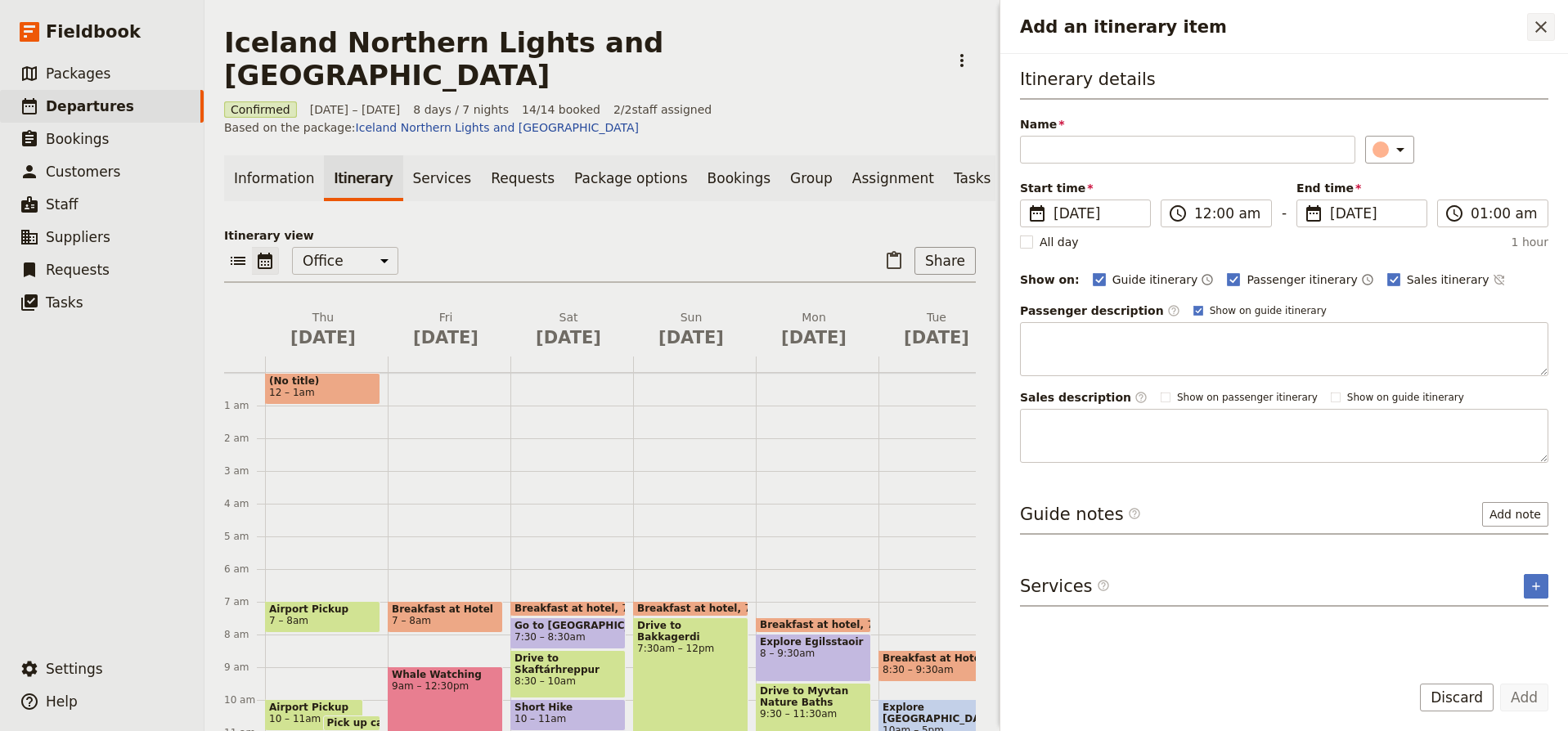
click at [1544, 31] on icon "Close drawer" at bounding box center [1541, 27] width 20 height 20
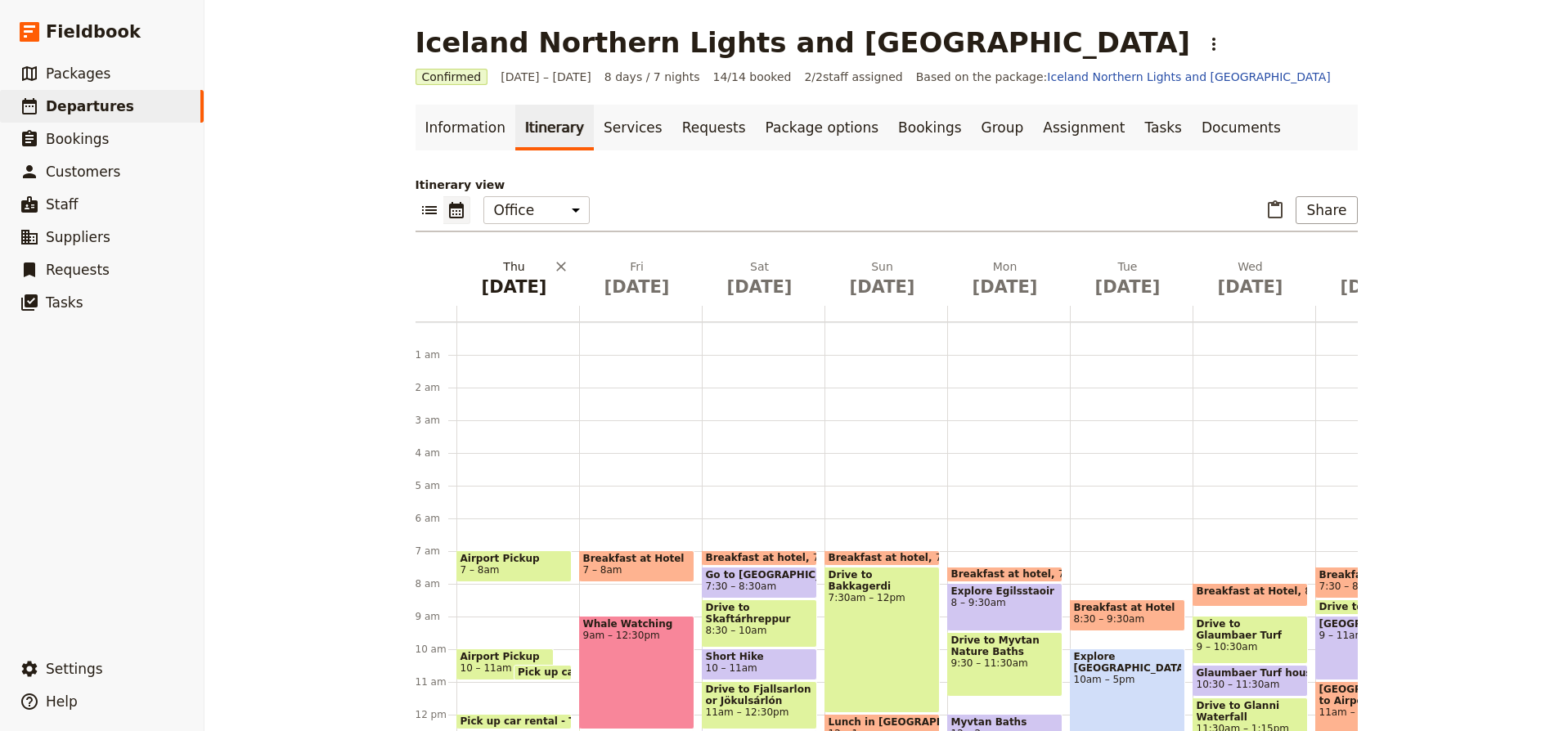
click at [519, 300] on button "Thu Sep 11" at bounding box center [517, 282] width 123 height 48
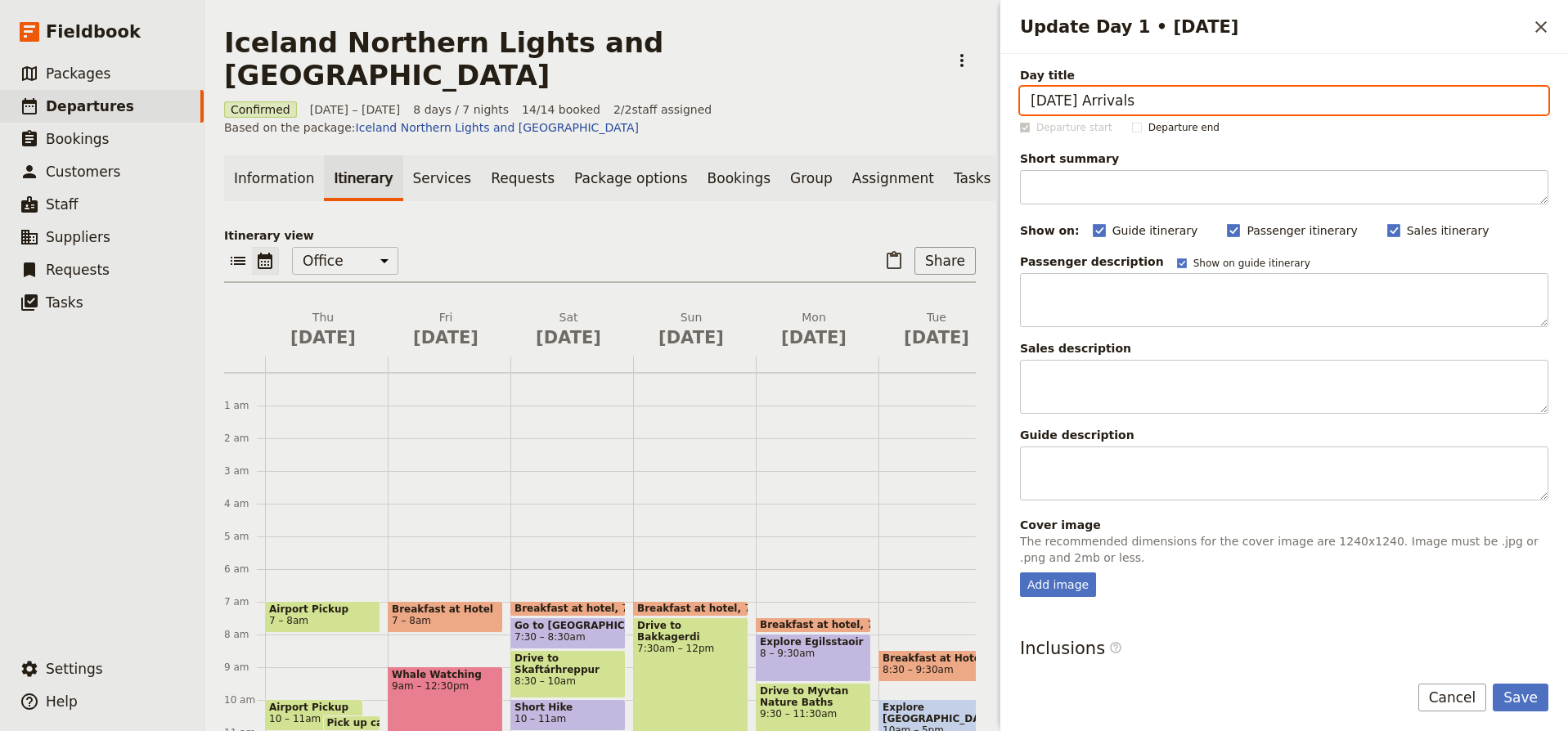
click at [1165, 96] on input "Sept 10 Arrivals" at bounding box center [1285, 100] width 529 height 28
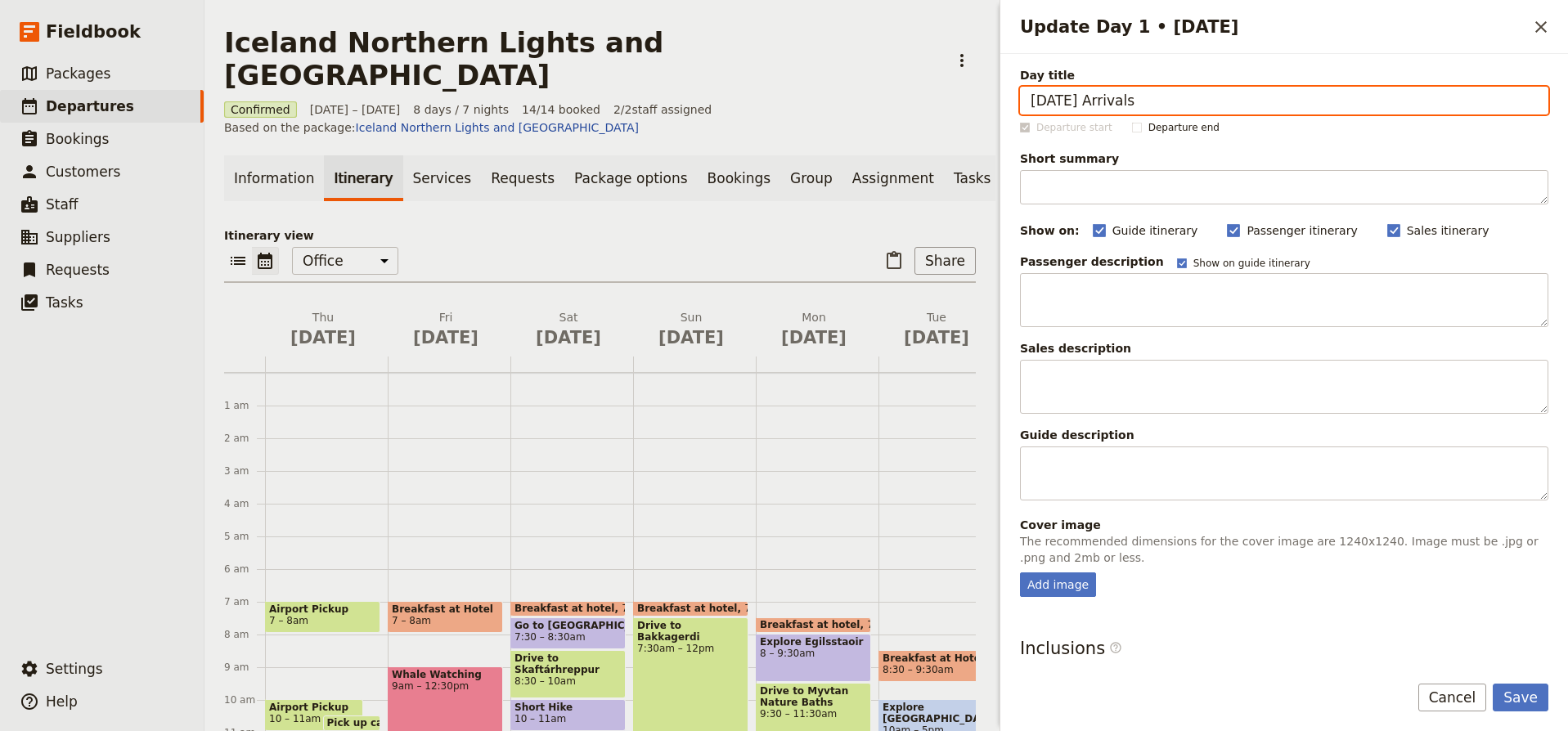
click at [1165, 96] on input "Sept 10 Arrivals" at bounding box center [1285, 100] width 529 height 28
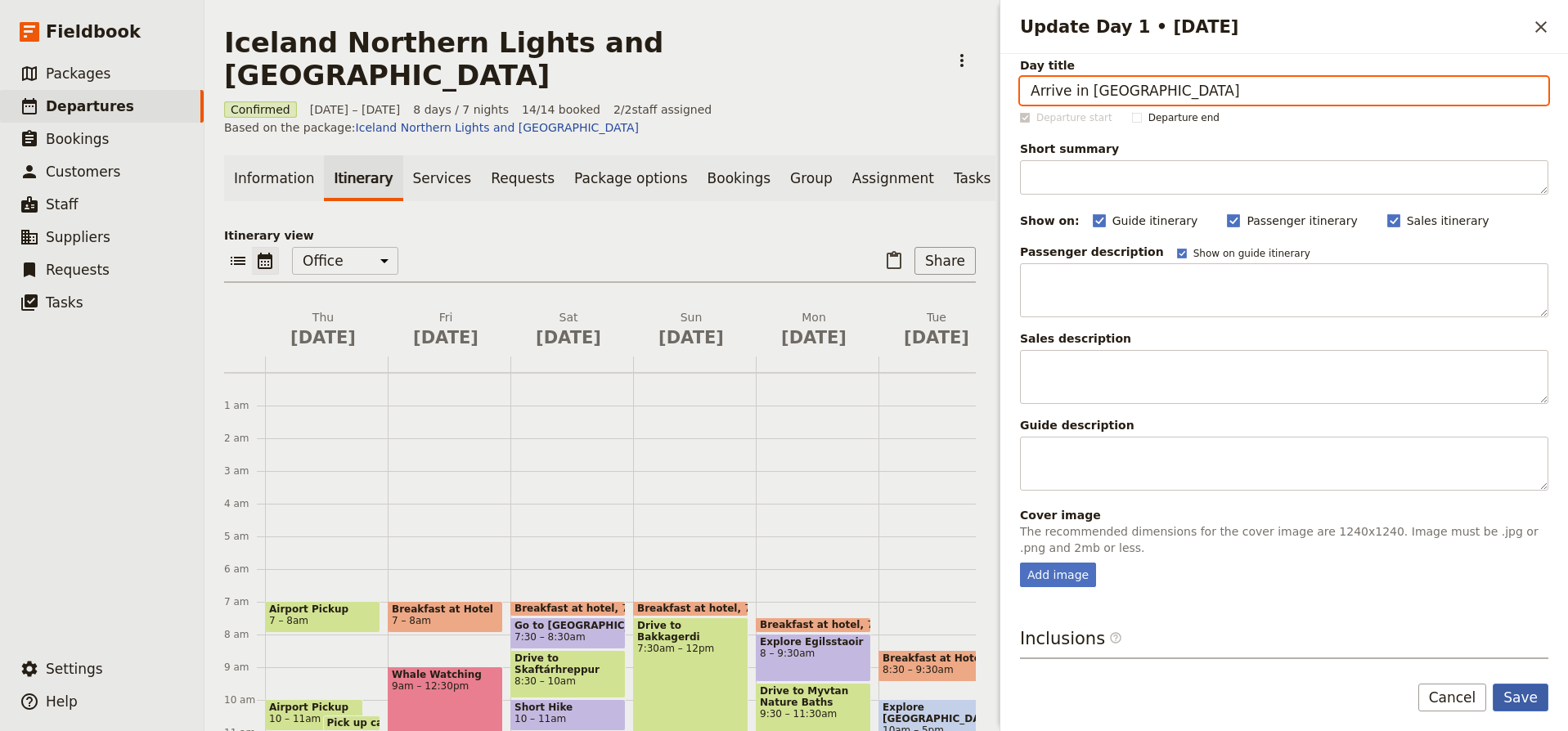
type input "Arrive in [GEOGRAPHIC_DATA]"
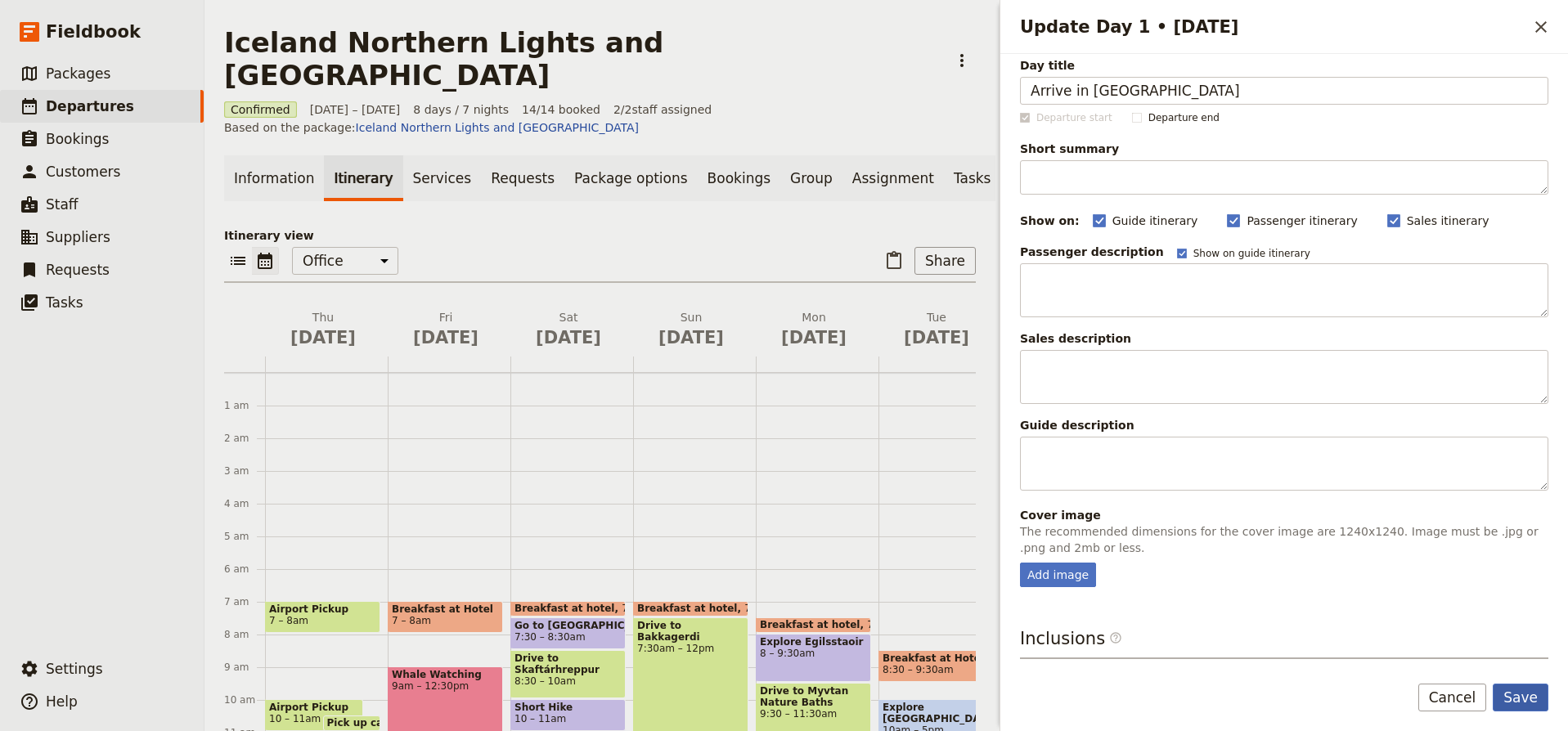
click at [1514, 697] on button "Save" at bounding box center [1521, 698] width 55 height 28
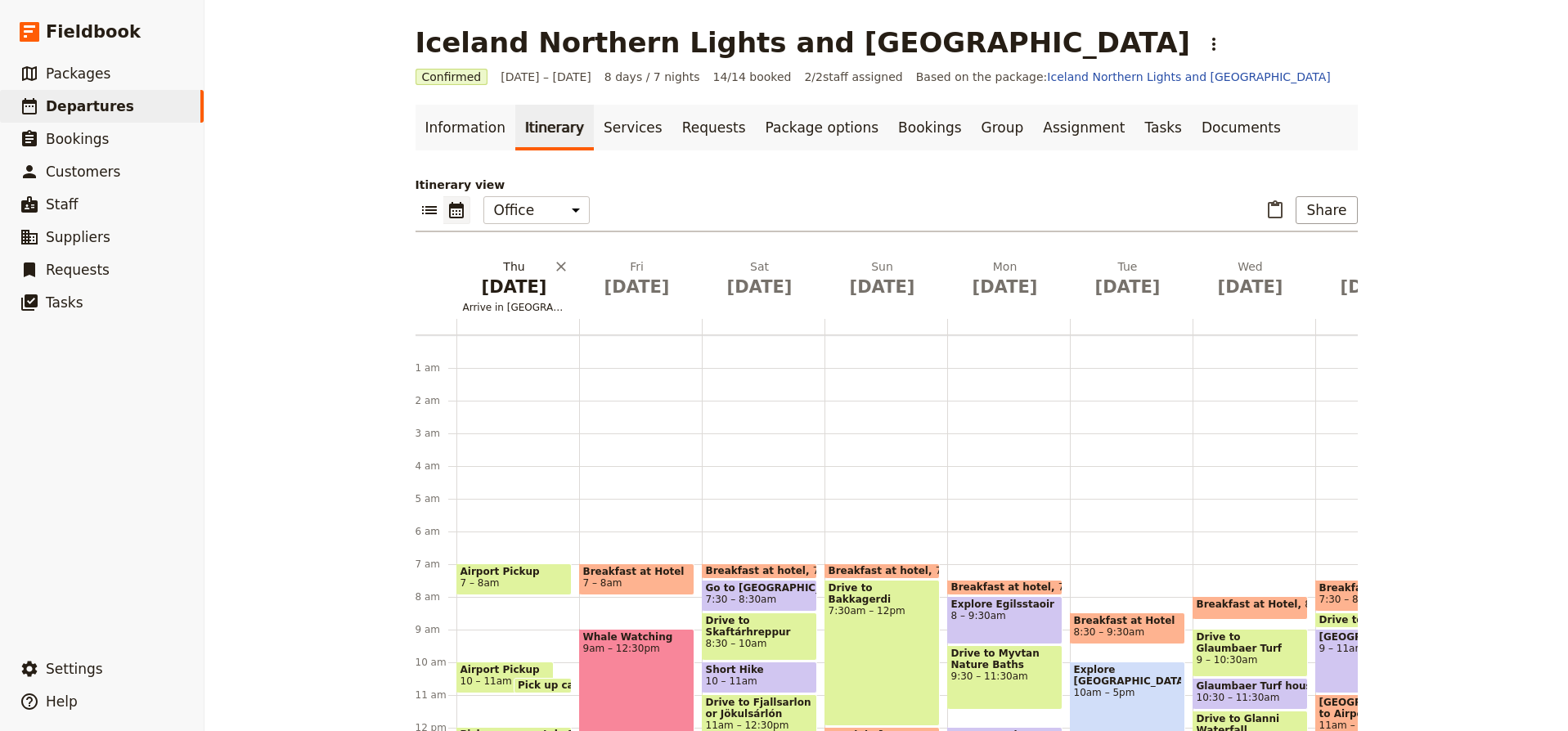
click at [533, 304] on span "Arrive in [GEOGRAPHIC_DATA]" at bounding box center [514, 307] width 116 height 13
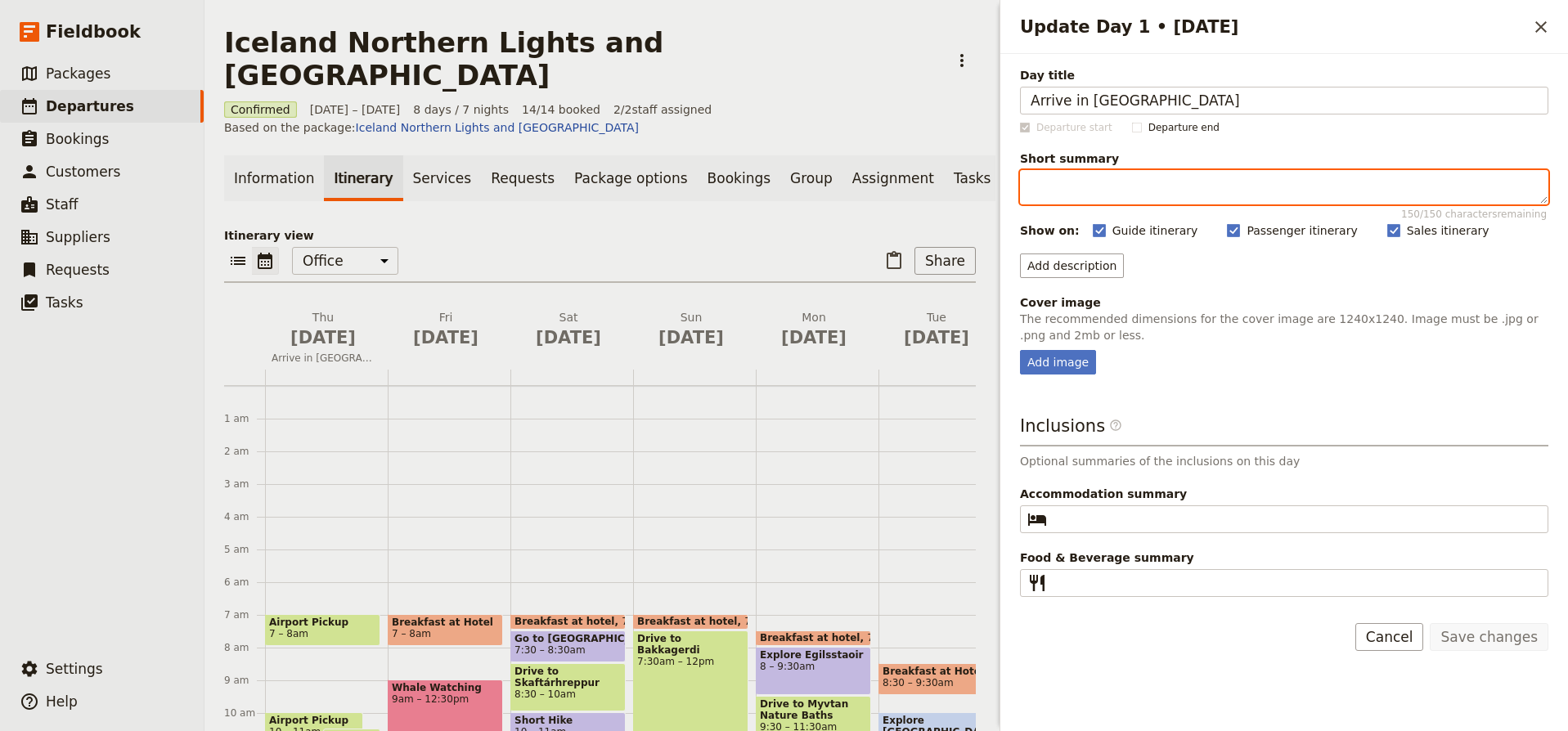
click at [1127, 183] on textarea "Short summary 150 / 150 characters remaining" at bounding box center [1285, 187] width 529 height 34
paste textarea "Touch down in Reykjavik by 2 PM and let the adventure begin! Your spirited Chic…"
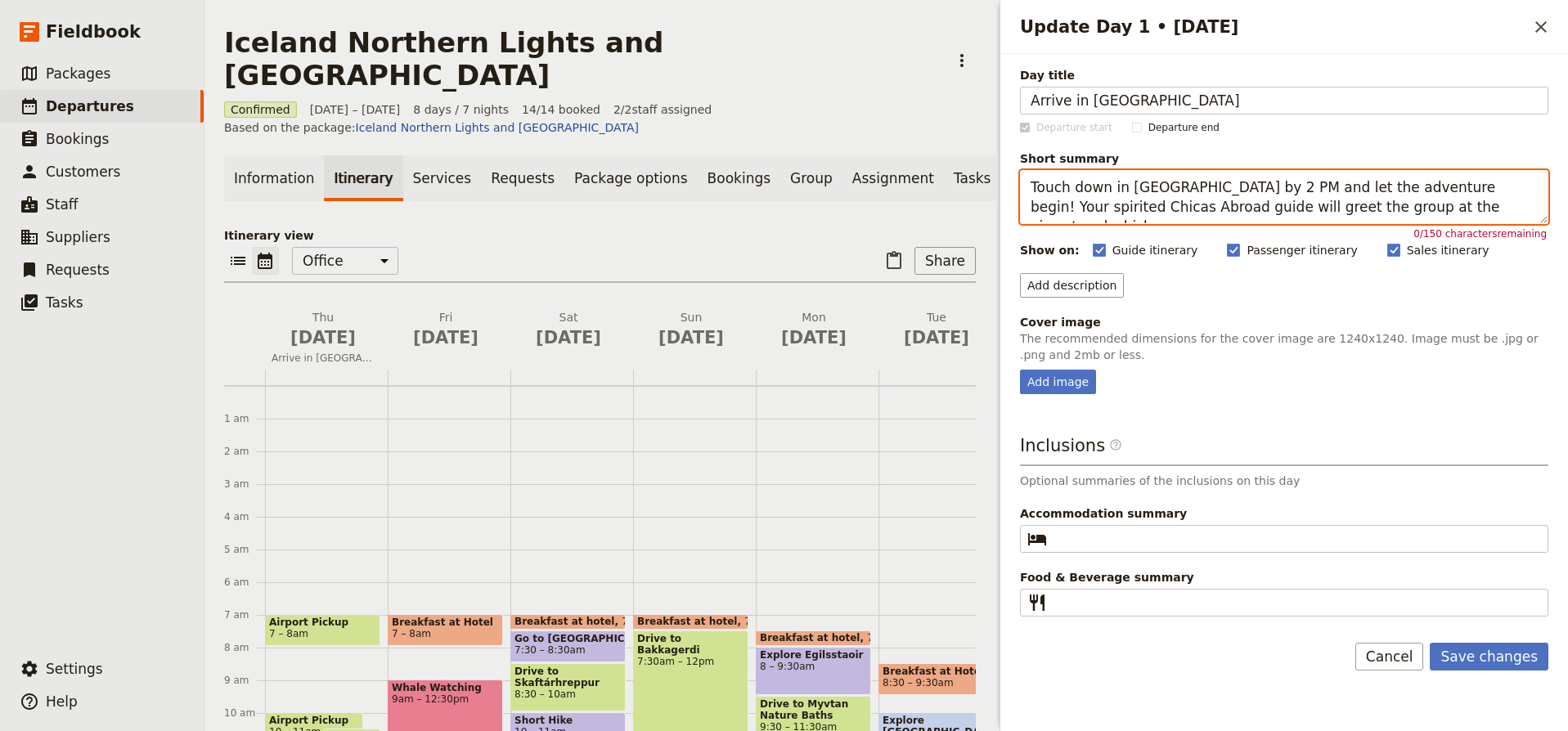
drag, startPoint x: 1239, startPoint y: 189, endPoint x: 1047, endPoint y: 195, distance: 192.1
click at [1047, 195] on textarea "Touch down in Reykjavik by 2 PM and let the adventure begin! Your spirited Chic…" at bounding box center [1285, 197] width 529 height 54
click at [1125, 187] on textarea "Touch down in Reykjavik by 2 PM and let the adventure begin! Your spirited Chic…" at bounding box center [1285, 197] width 529 height 54
drag, startPoint x: 1103, startPoint y: 192, endPoint x: 1005, endPoint y: 190, distance: 98.0
click at [1005, 190] on div "Day title Arrive in Reykjavik Departure start Departure end Short summary Touch…" at bounding box center [1284, 337] width 568 height 565
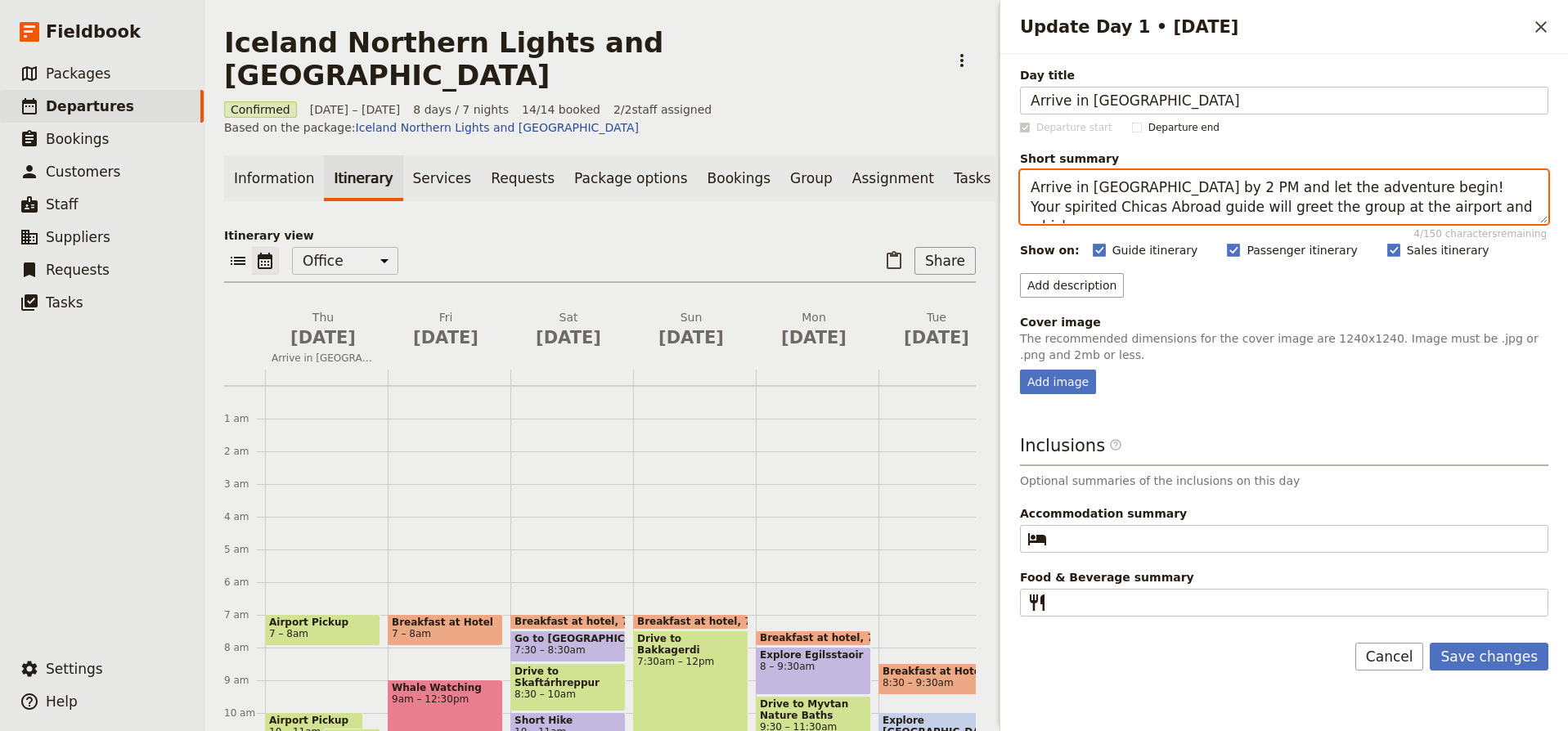
click at [1196, 189] on textarea "Arrive in Reykjavik by 2 PM and let the adventure begin! Your spirited Chicas A…" at bounding box center [1285, 197] width 529 height 54
type textarea "Arrive in Reykjavik and let the adventure begin! Your spirited Chicas Abroad gu…"
click at [1396, 170] on textarea "Arrive in Reykjavik and let the adventure begin! Your spirited Chicas Abroad gu…" at bounding box center [1285, 197] width 529 height 54
drag, startPoint x: 1029, startPoint y: 187, endPoint x: 1432, endPoint y: 251, distance: 408.1
click at [1432, 251] on div "Day title Arrive in Reykjavik Departure start Departure end Short summary Arriv…" at bounding box center [1285, 342] width 529 height 550
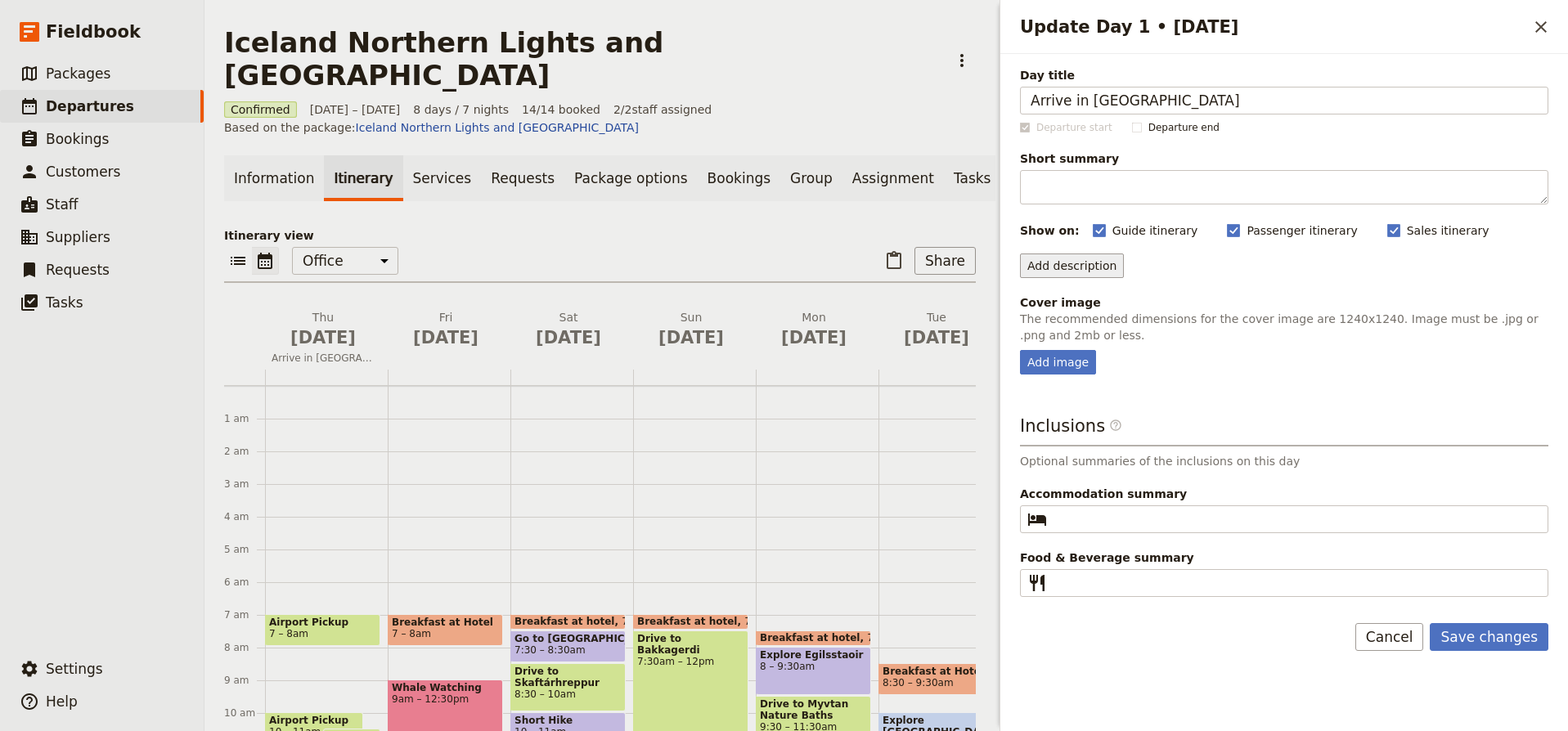
click at [1067, 269] on button "Add description" at bounding box center [1072, 266] width 104 height 25
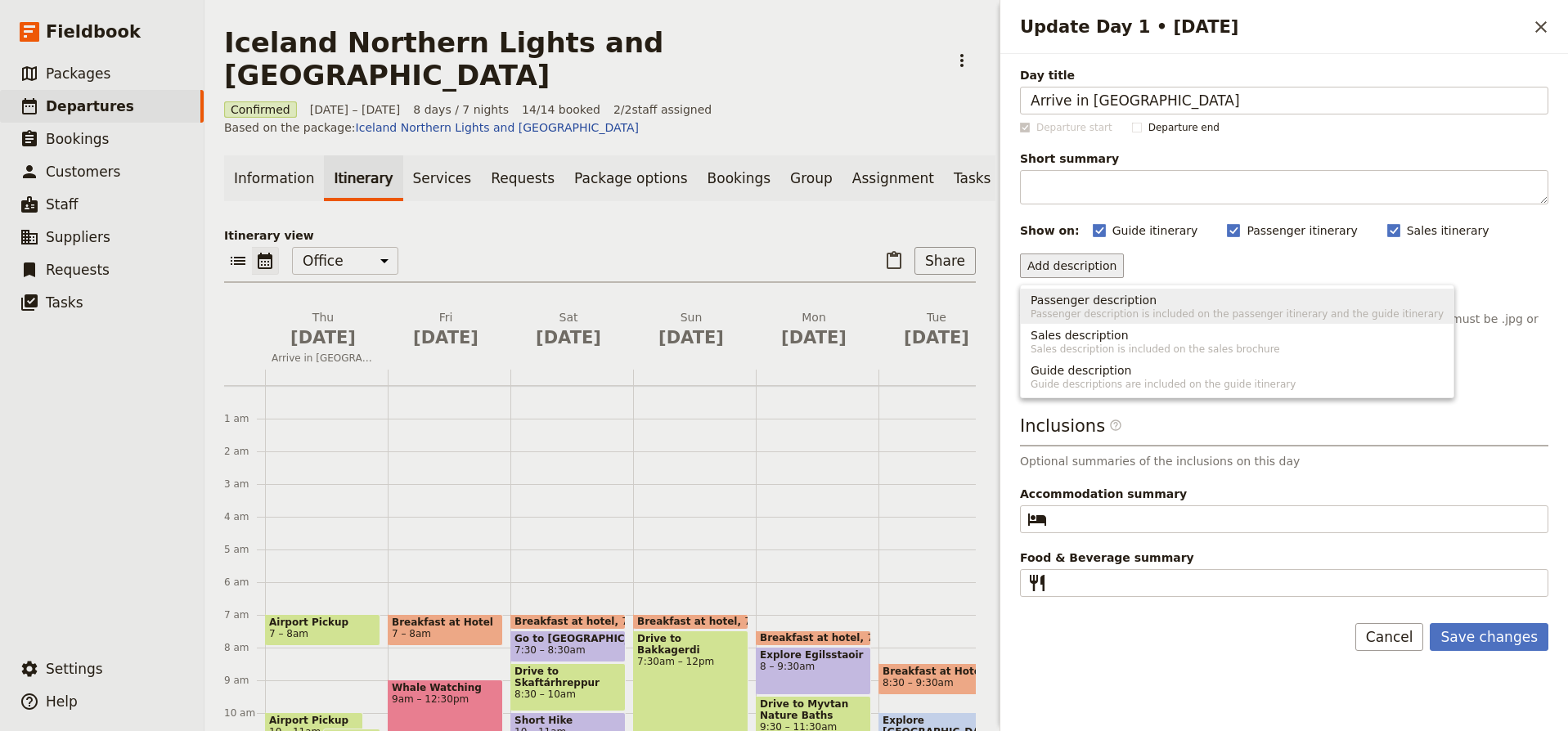
click at [1077, 307] on span "Passenger description is included on the passenger itinerary and the guide itin…" at bounding box center [1237, 314] width 413 height 13
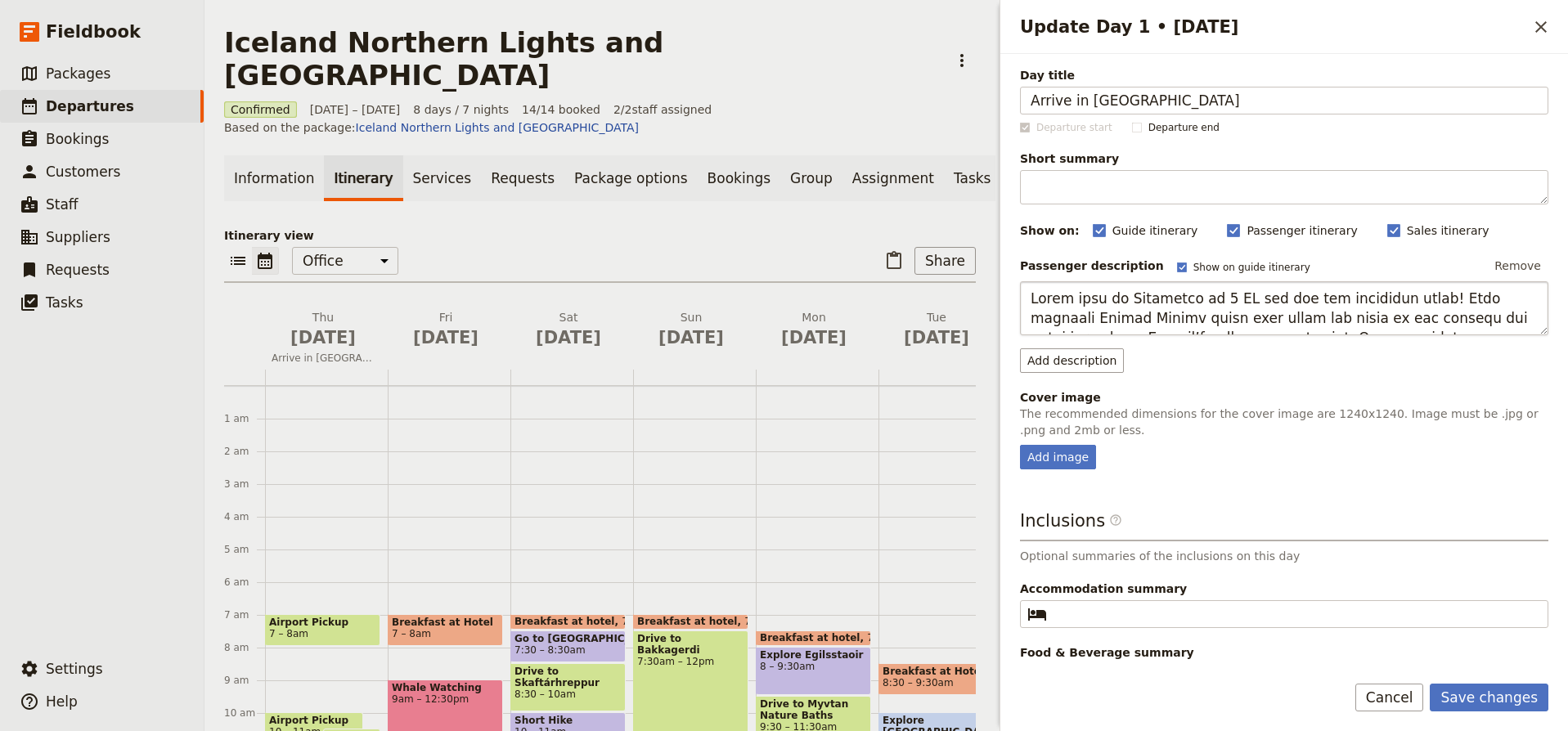
scroll to position [1, 0]
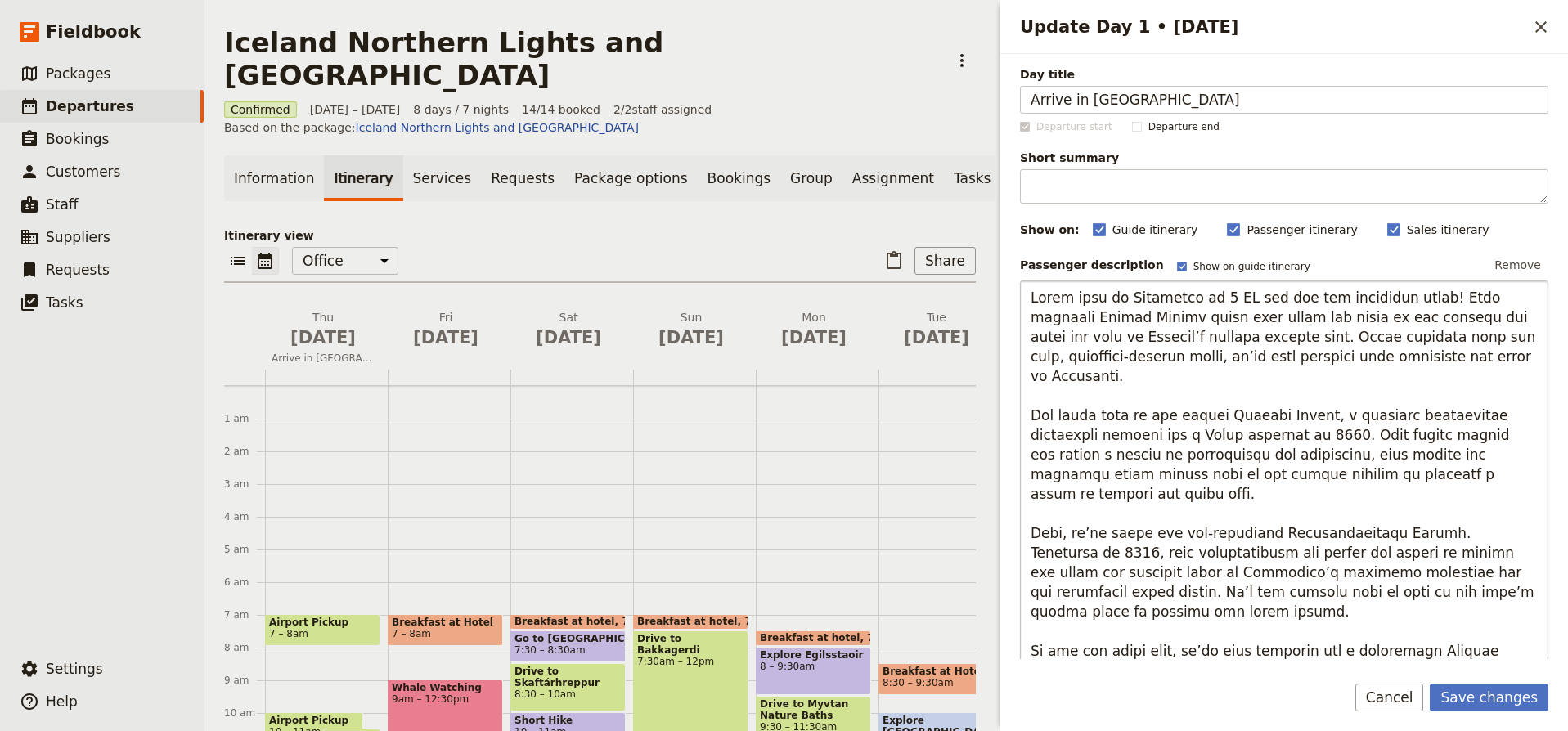
drag, startPoint x: 1233, startPoint y: 299, endPoint x: 1023, endPoint y: 297, distance: 210.0
click at [1023, 297] on textarea "Update Day 1 • 11 Sep" at bounding box center [1285, 474] width 529 height 387
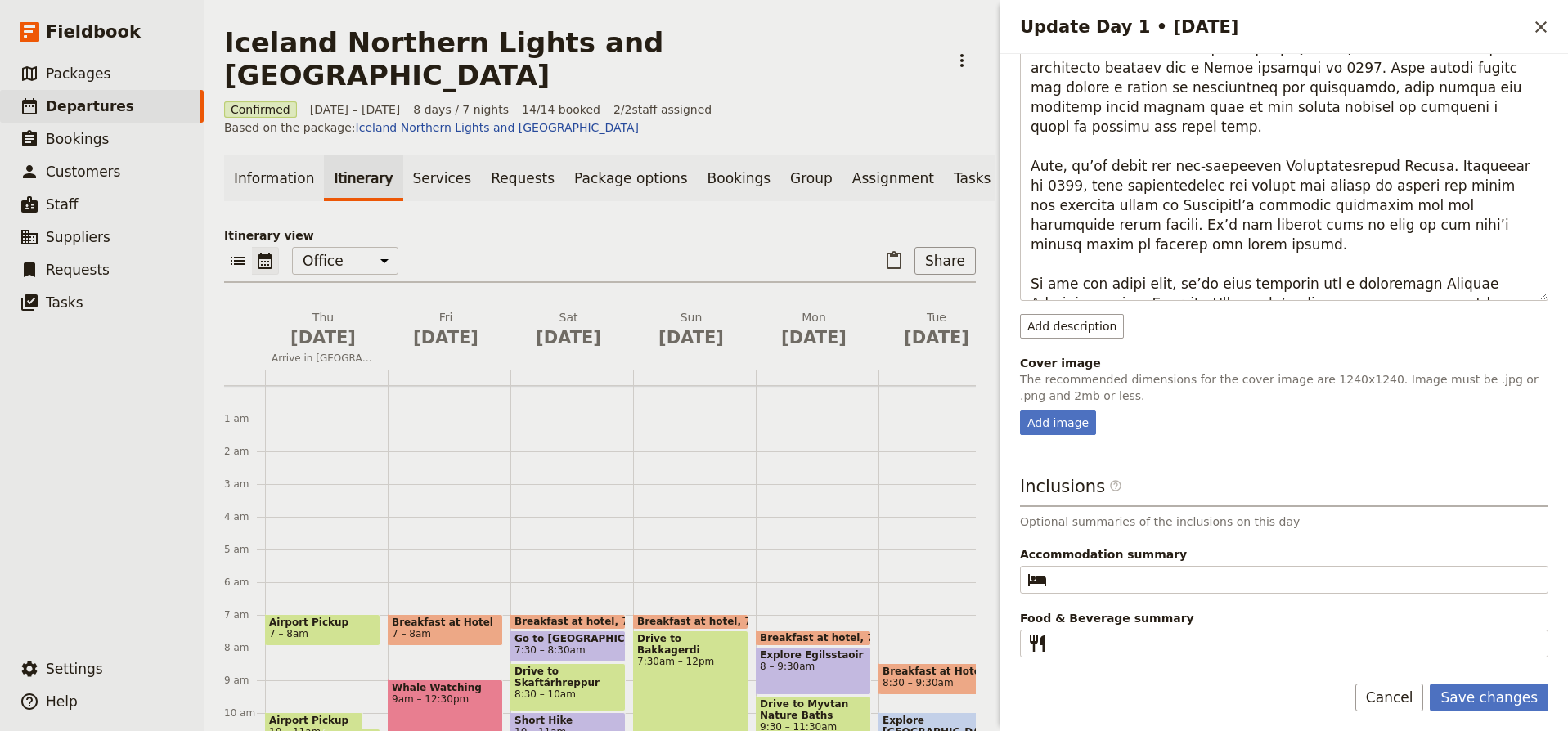
scroll to position [368, 0]
type textarea "Arrive in Reykjavik and let the adventure begin! Your spirited Chicas Abroad gu…"
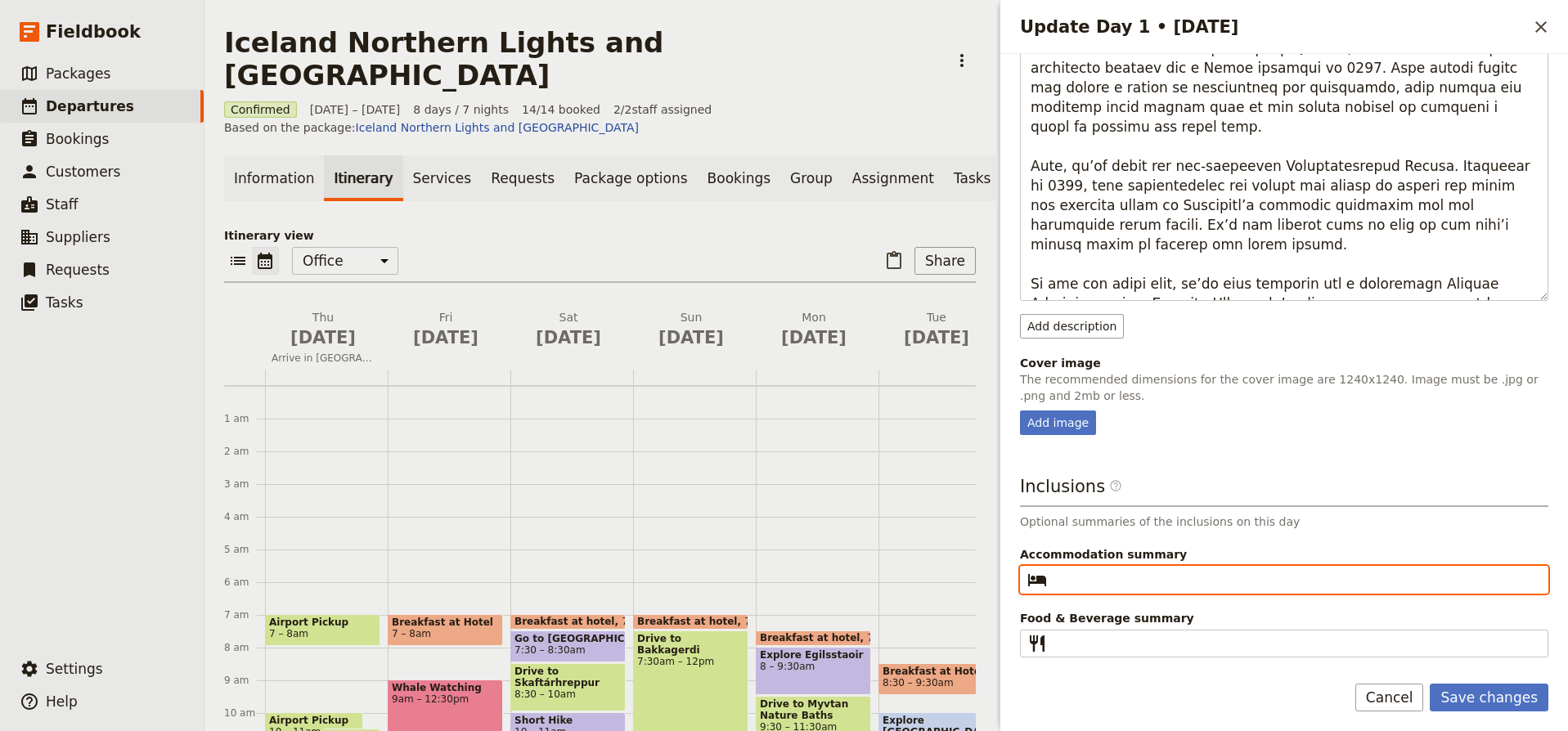
click at [1115, 585] on input "Accommodation summary ​" at bounding box center [1296, 580] width 485 height 20
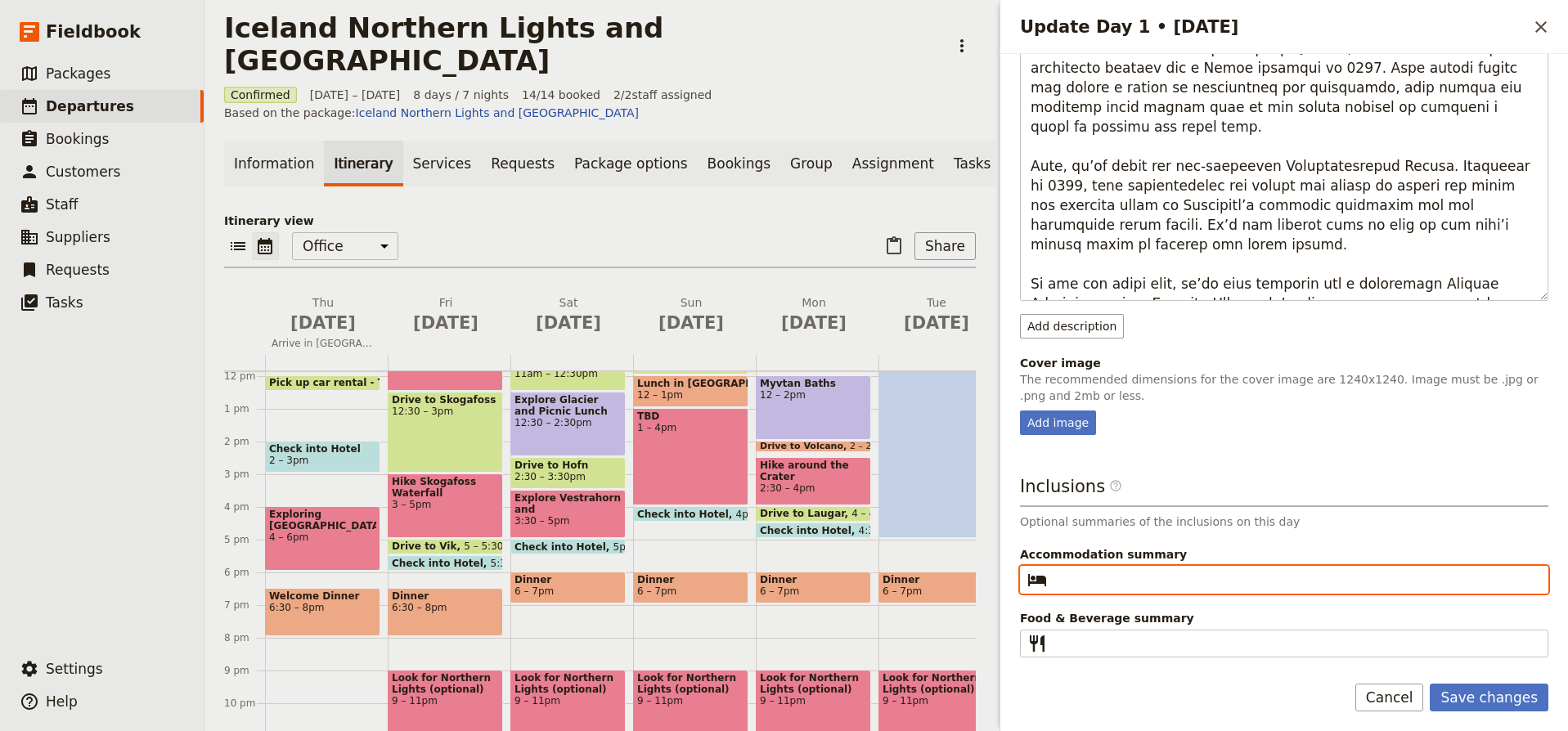
scroll to position [18, 0]
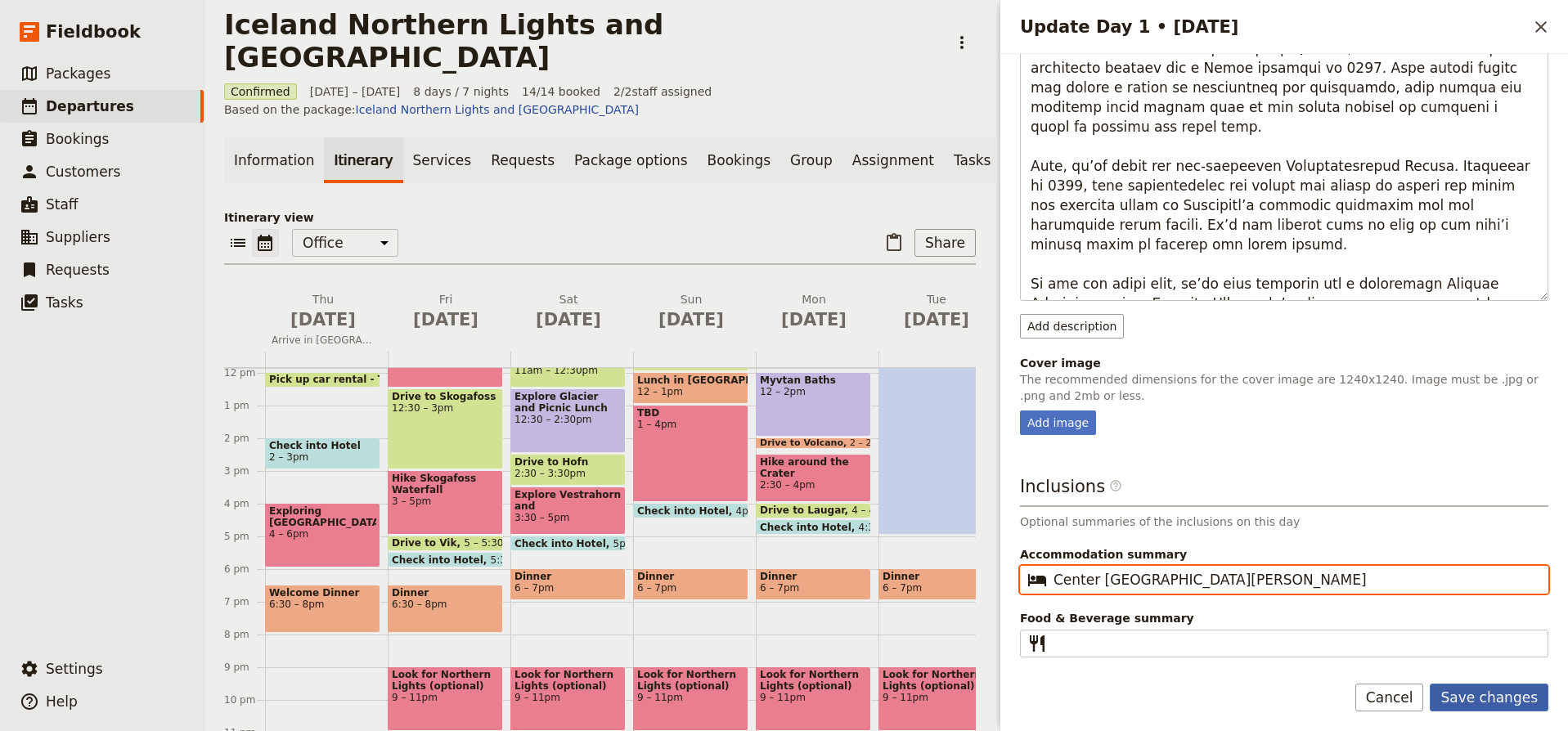
type input "Center Hotel Skaldbrieo & Center Hotel Klopp"
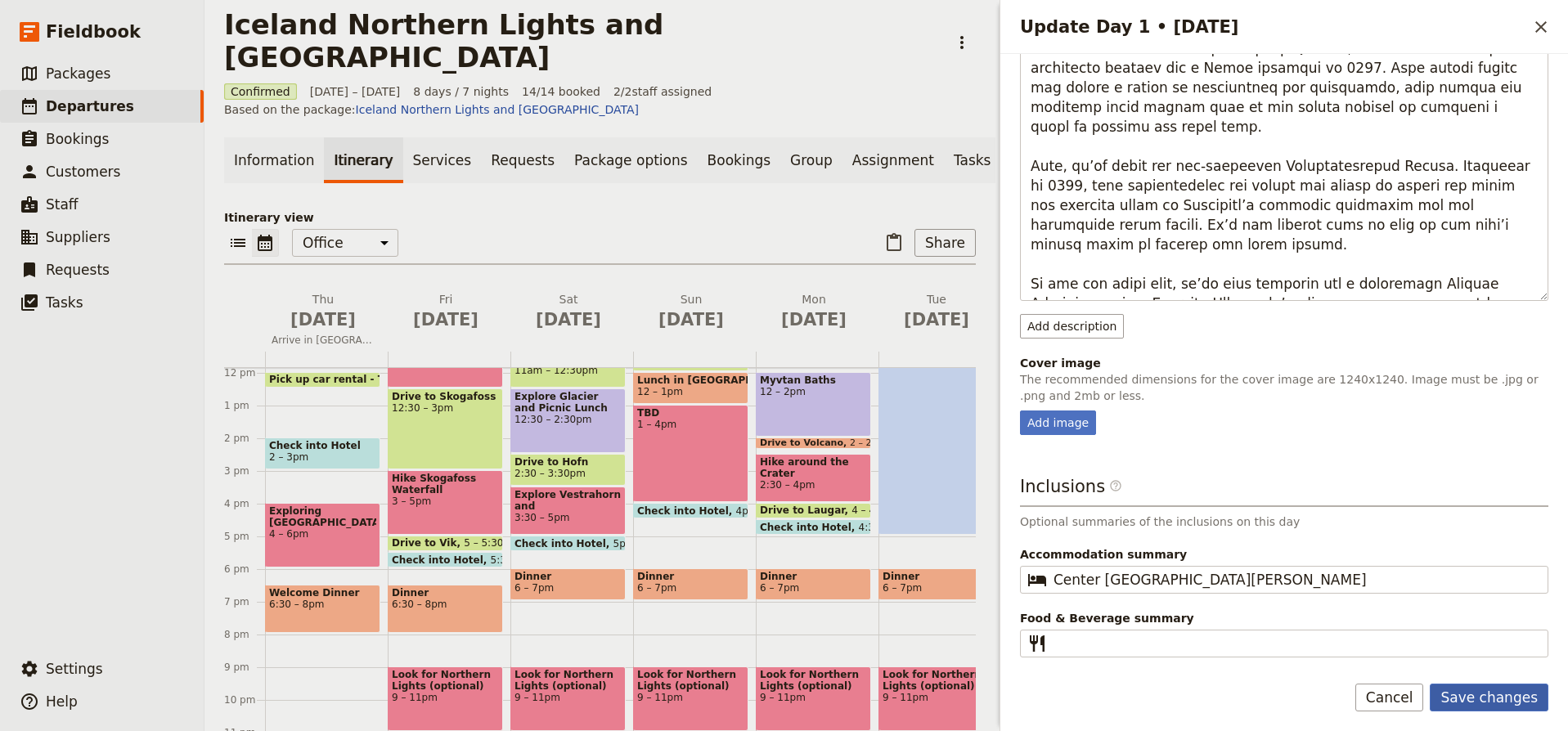
click at [1492, 698] on button "Save changes" at bounding box center [1490, 698] width 118 height 28
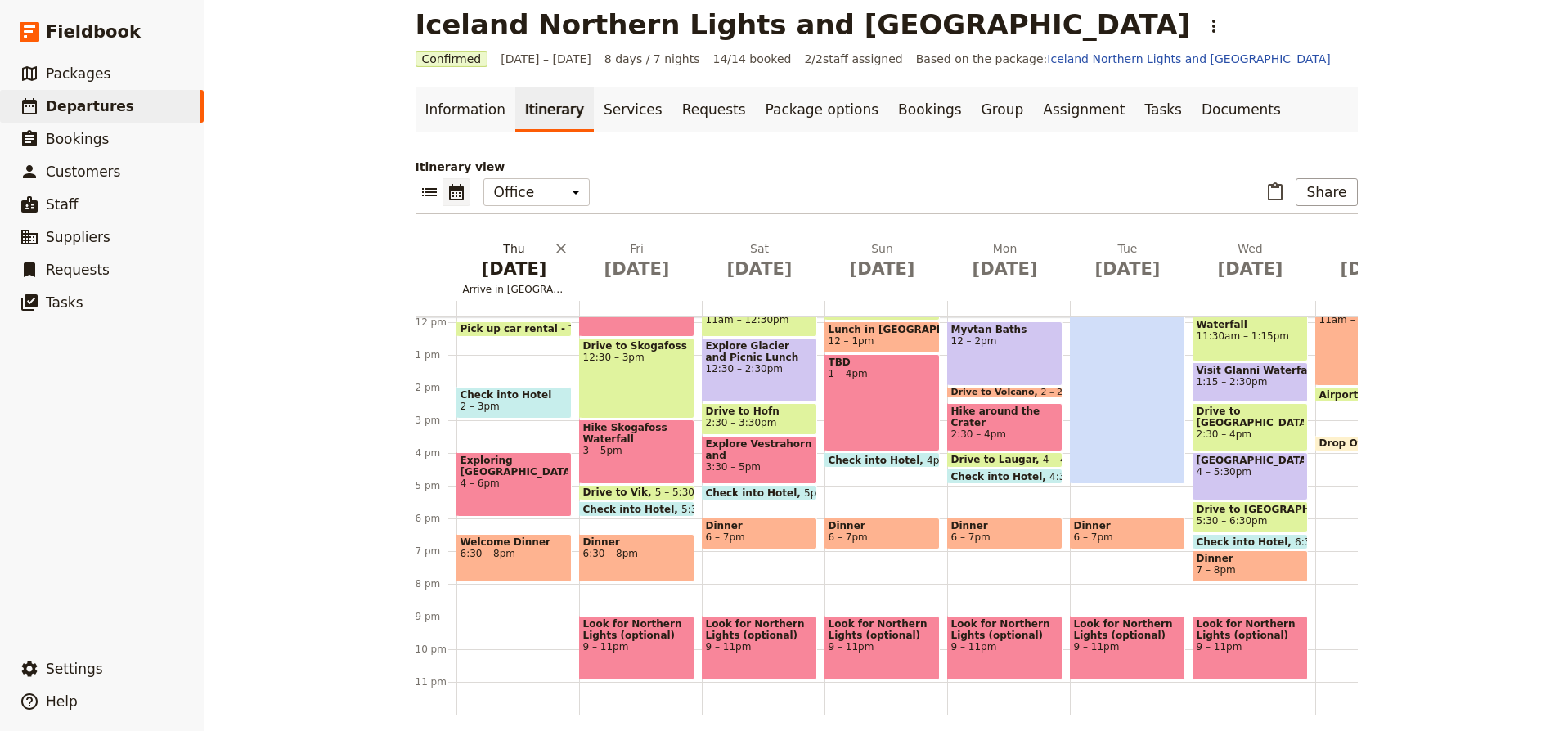
click at [547, 286] on span "Arrive in [GEOGRAPHIC_DATA]" at bounding box center [514, 290] width 116 height 13
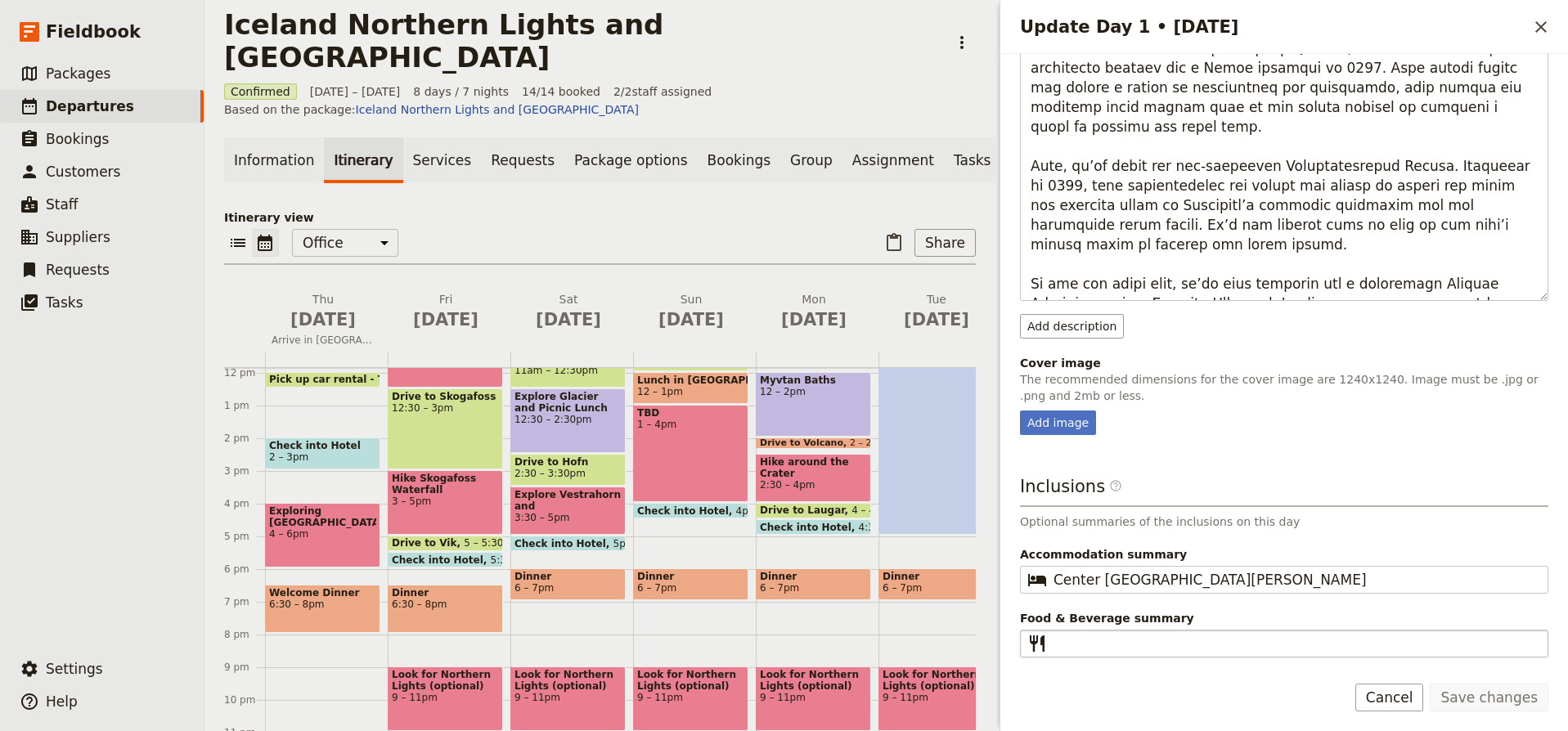
scroll to position [368, 0]
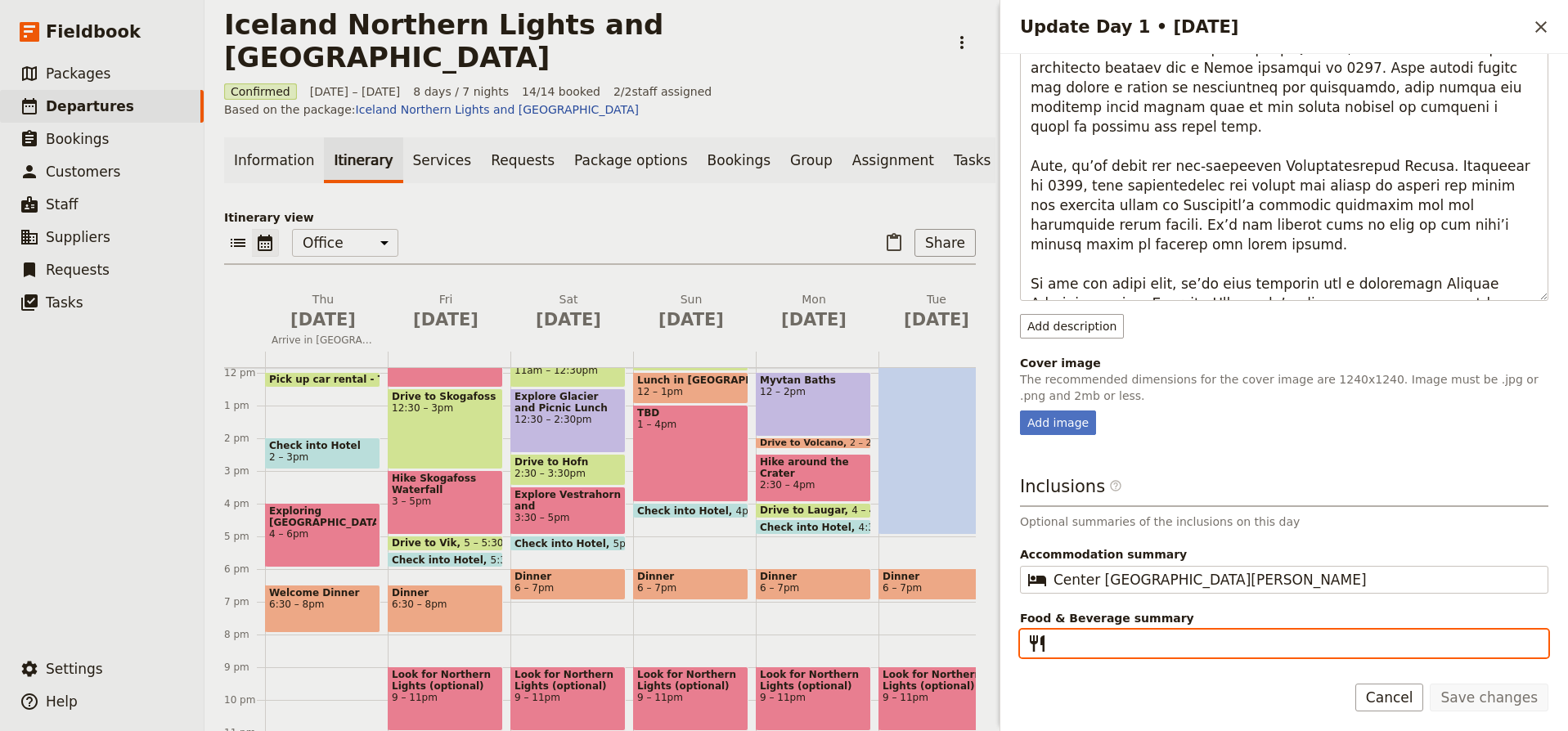
click at [1155, 645] on input "Food & Beverage summary ​" at bounding box center [1296, 643] width 485 height 20
type input "Welcome Dinner"
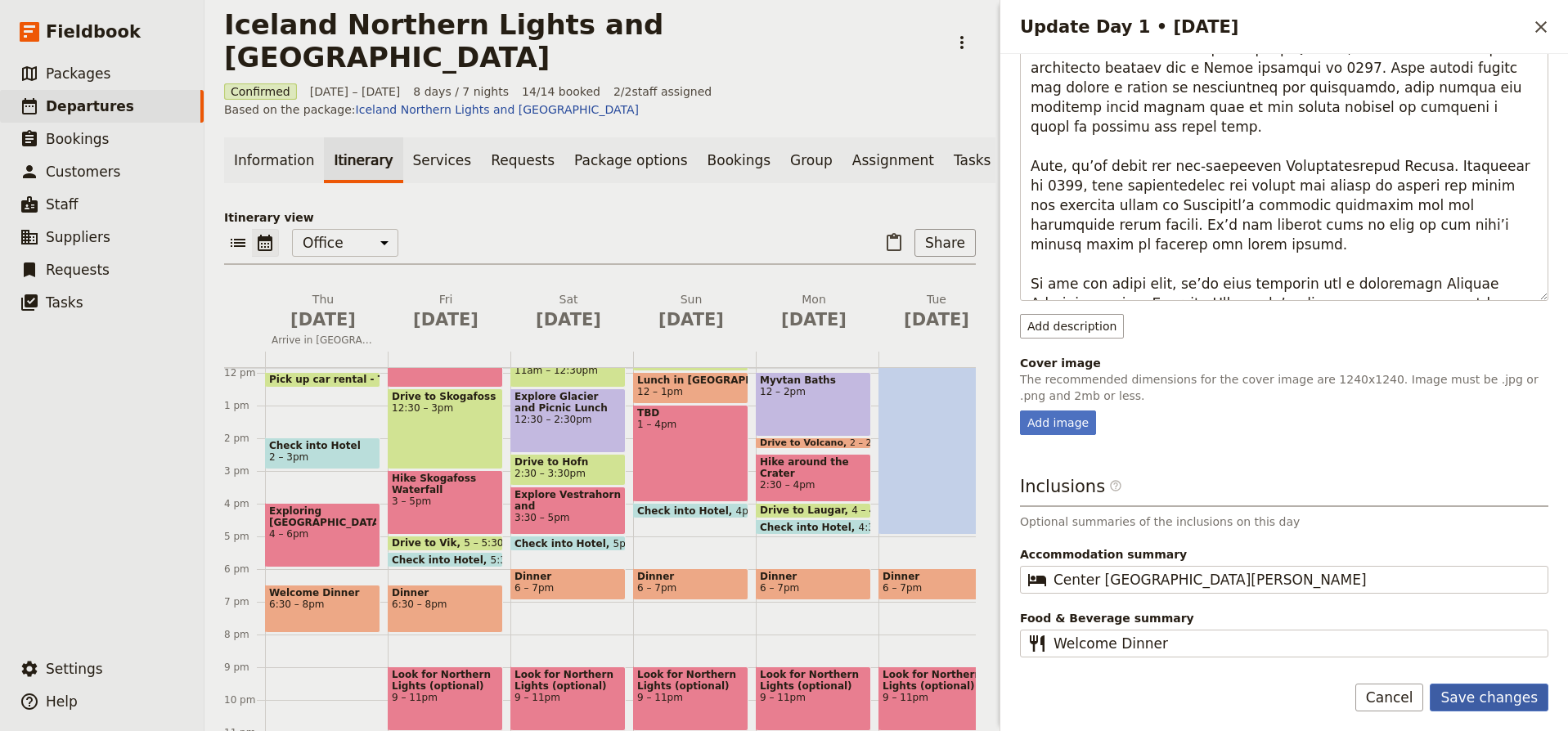
click at [1492, 699] on button "Save changes" at bounding box center [1490, 698] width 118 height 28
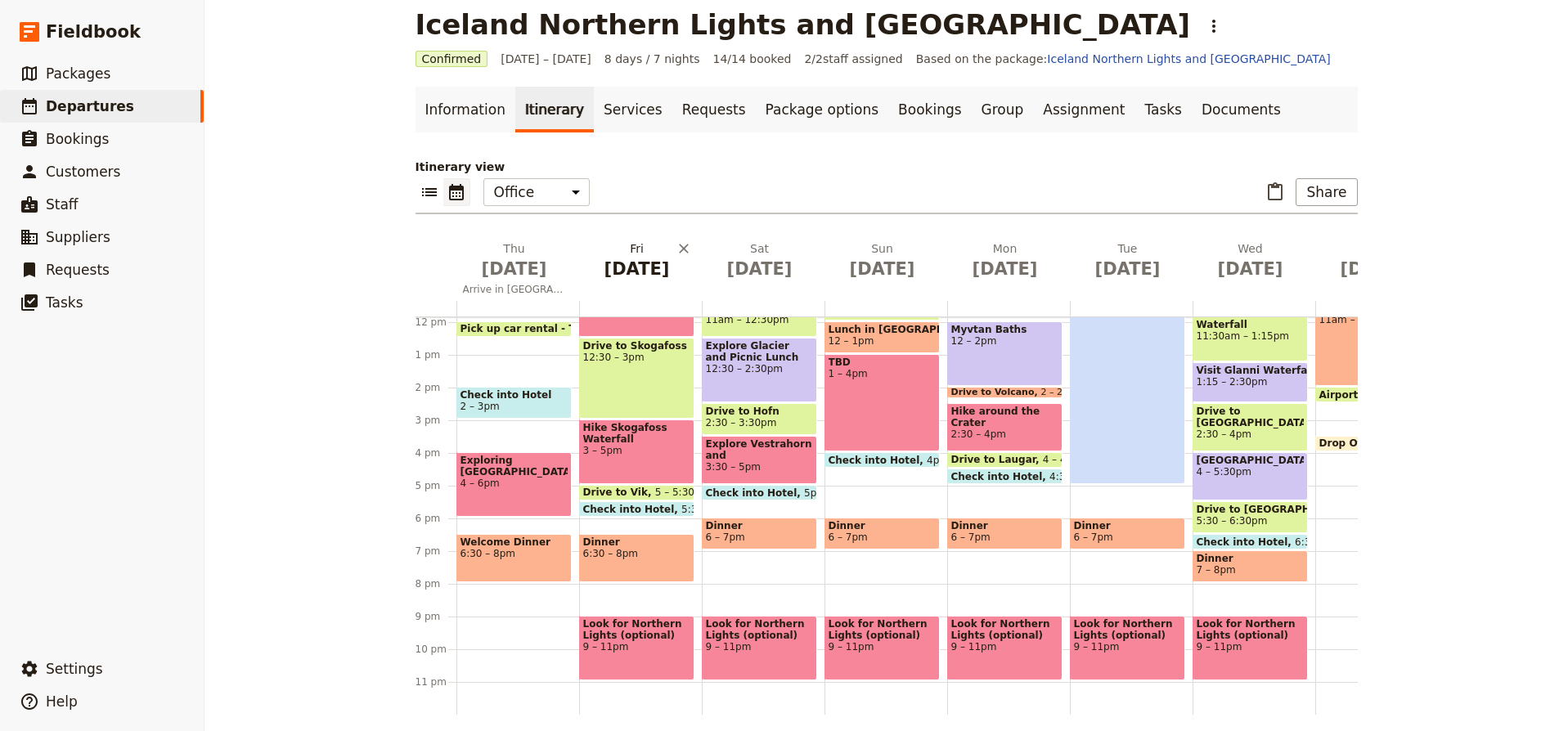
click at [638, 284] on button "Fri Sep 12" at bounding box center [640, 264] width 123 height 48
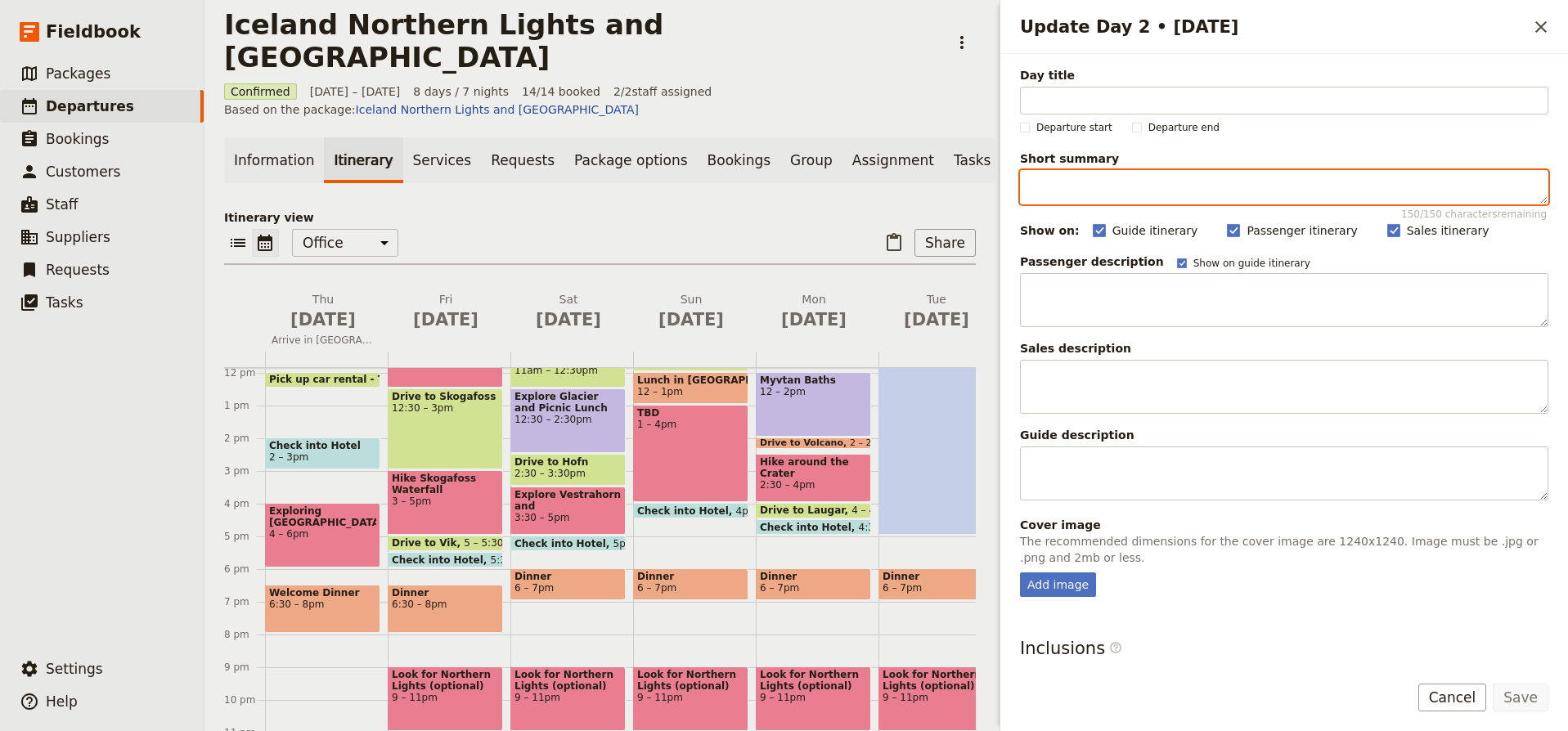
click at [1049, 185] on textarea "Short summary 150 / 150 characters remaining" at bounding box center [1285, 187] width 529 height 34
paste textarea "Whale Watching, Ring Road Day 1, Skogafoss Hike, Arrive in Vik"
type textarea "Whale Watching, Ring Road Day 1, Skogafoss Hike, Arrive in Vik"
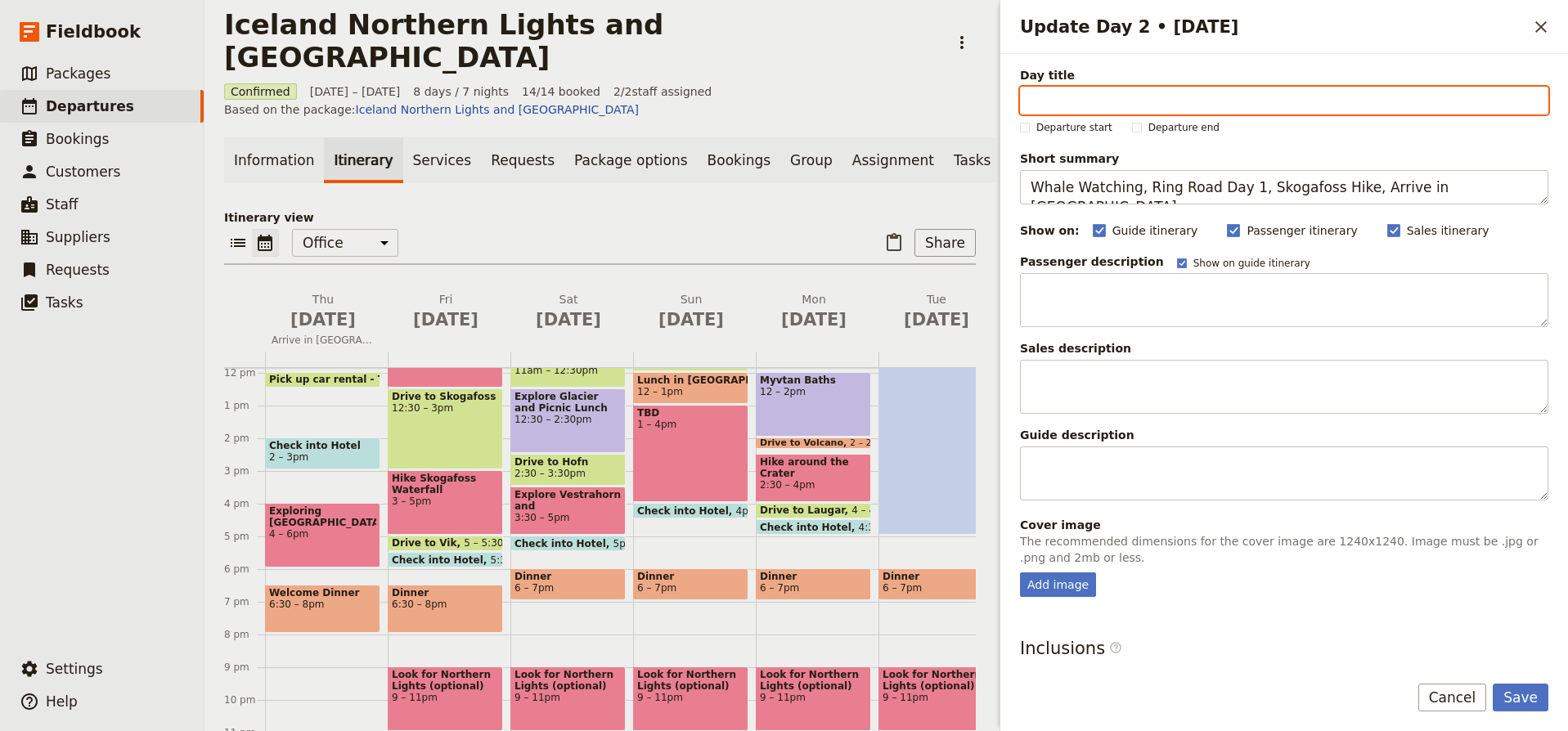
click at [1079, 103] on input "Day title" at bounding box center [1285, 100] width 529 height 28
type input "Reykjavik to Vik"
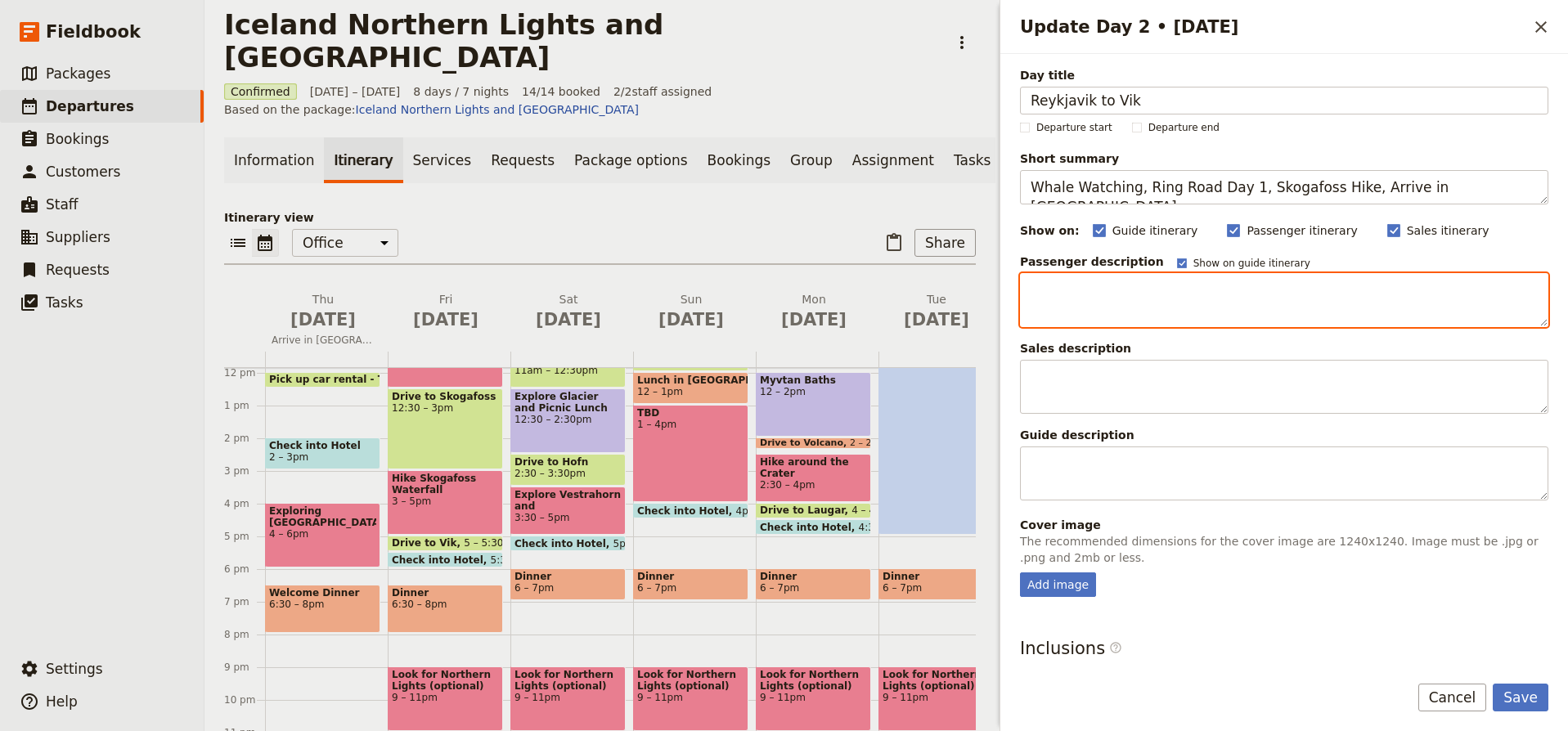
click at [1160, 289] on textarea "Update Day 2 • 12 Sep" at bounding box center [1285, 300] width 529 height 54
paste textarea "Rise and shine! With any luck, we’ll be feeling refreshed and ready for an acti…"
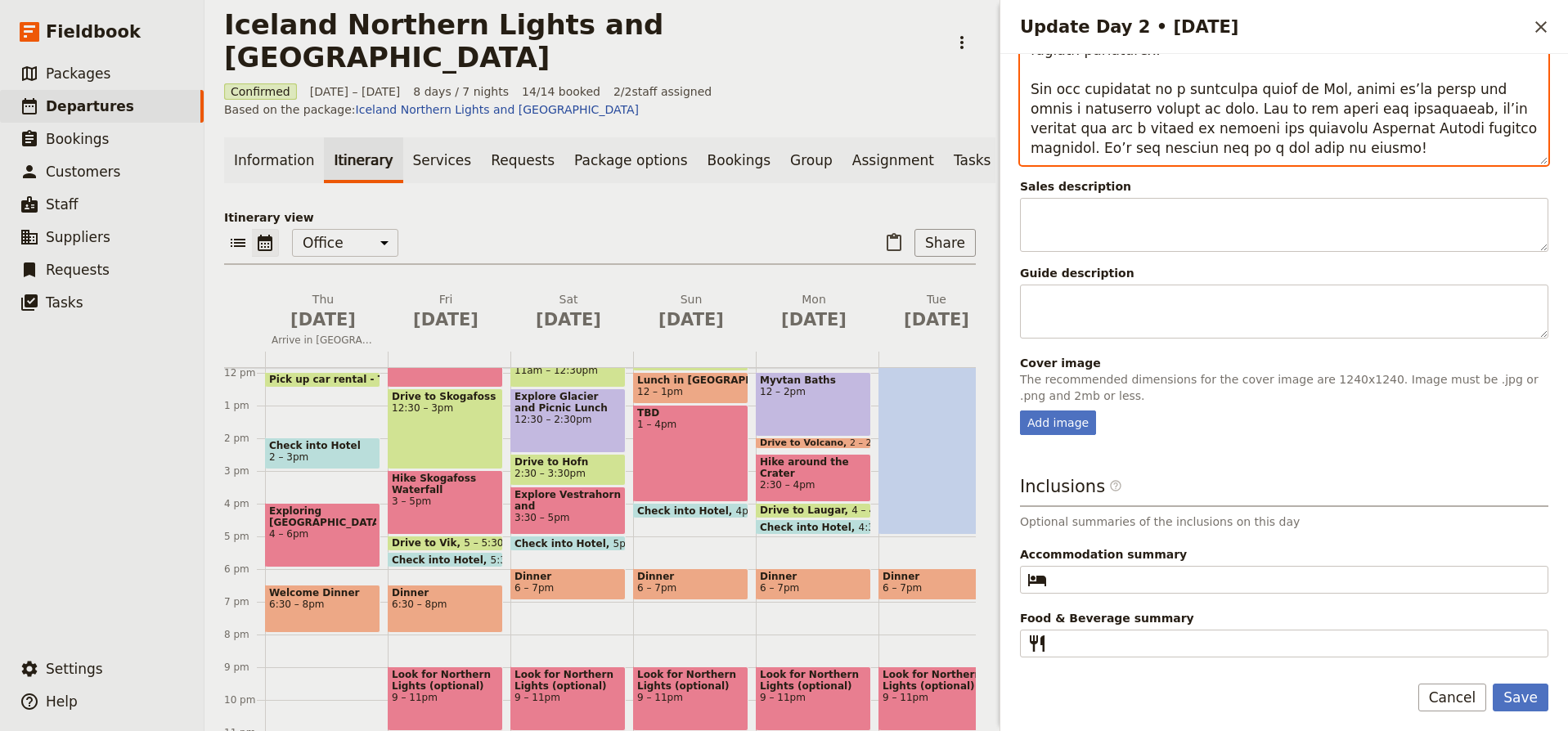
scroll to position [574, 0]
type textarea "Rise and shine! With any luck, we’ll be feeling refreshed and ready for an acti…"
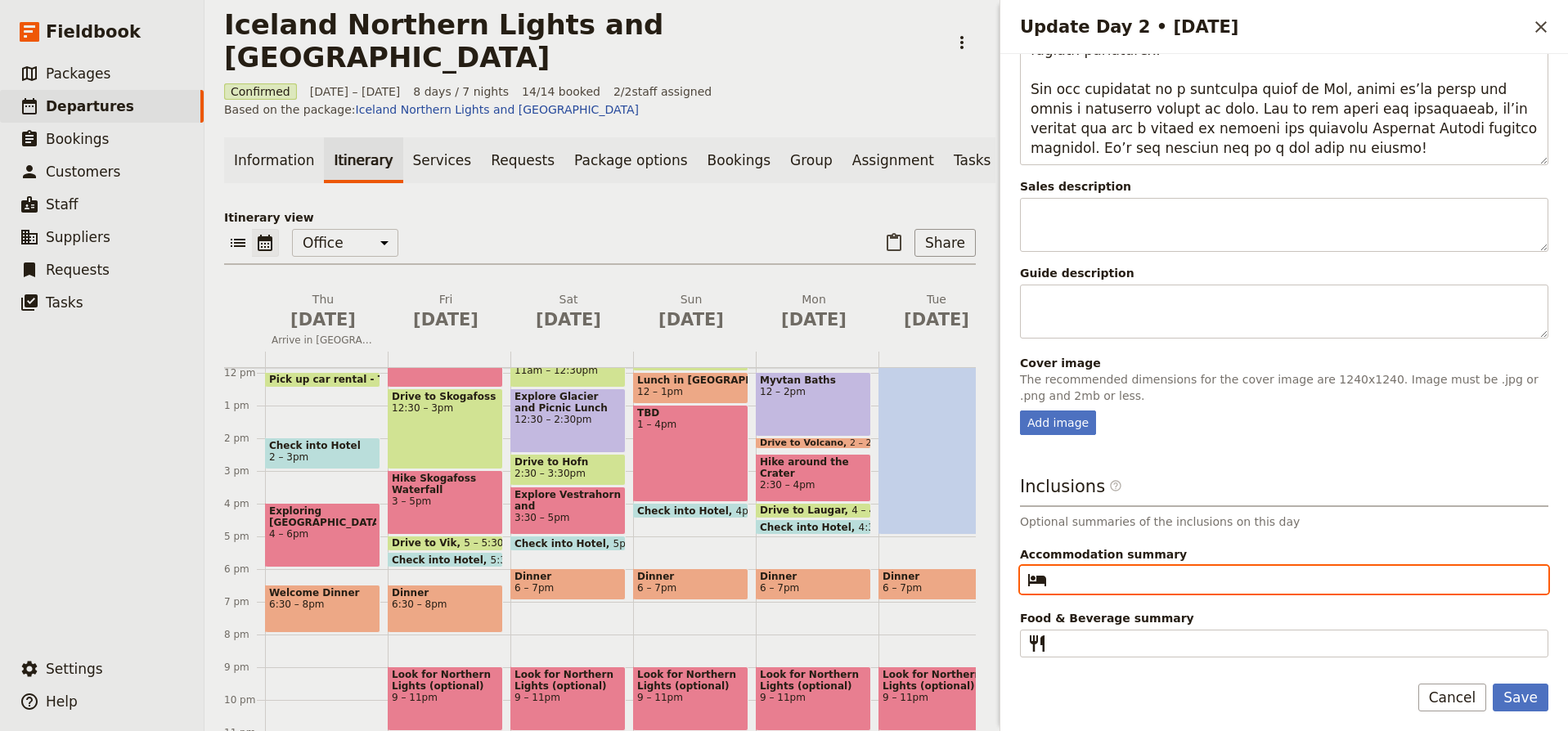
click at [1090, 580] on input "Accommodation summary ​" at bounding box center [1296, 580] width 485 height 20
type input "Vik Hotel"
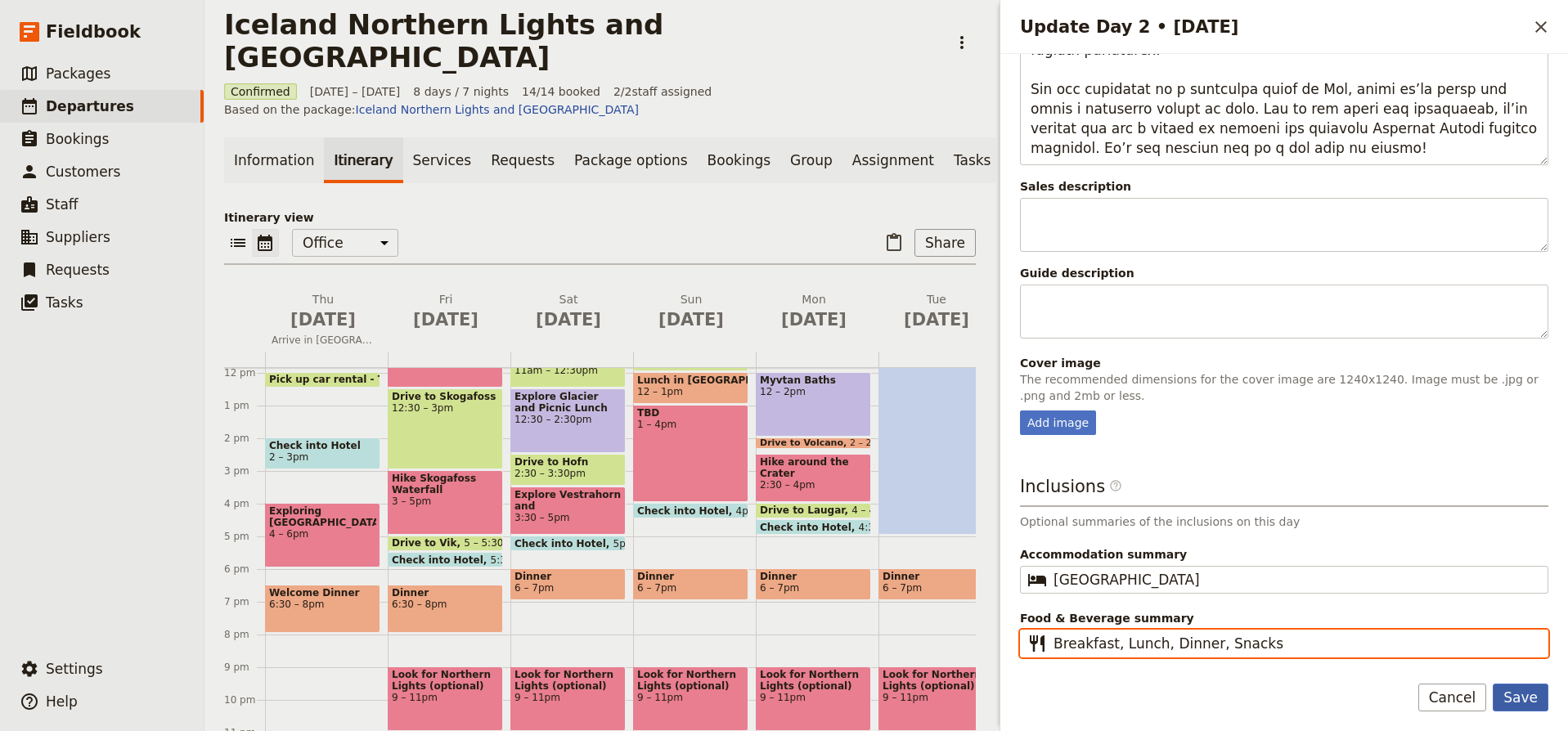
type input "Breakfast, Lunch, Dinner, Snacks"
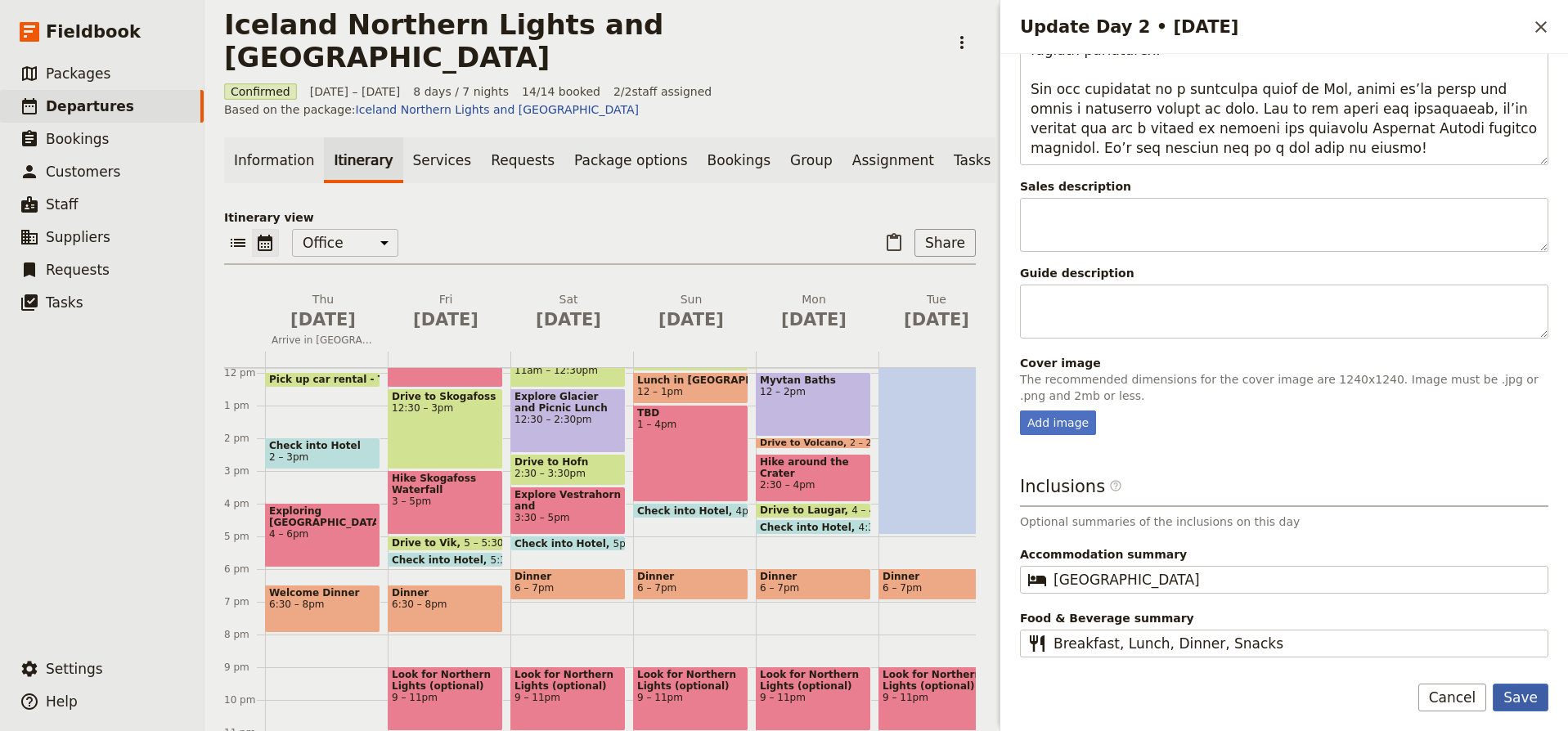
click at [1524, 704] on button "Save" at bounding box center [1521, 698] width 55 height 28
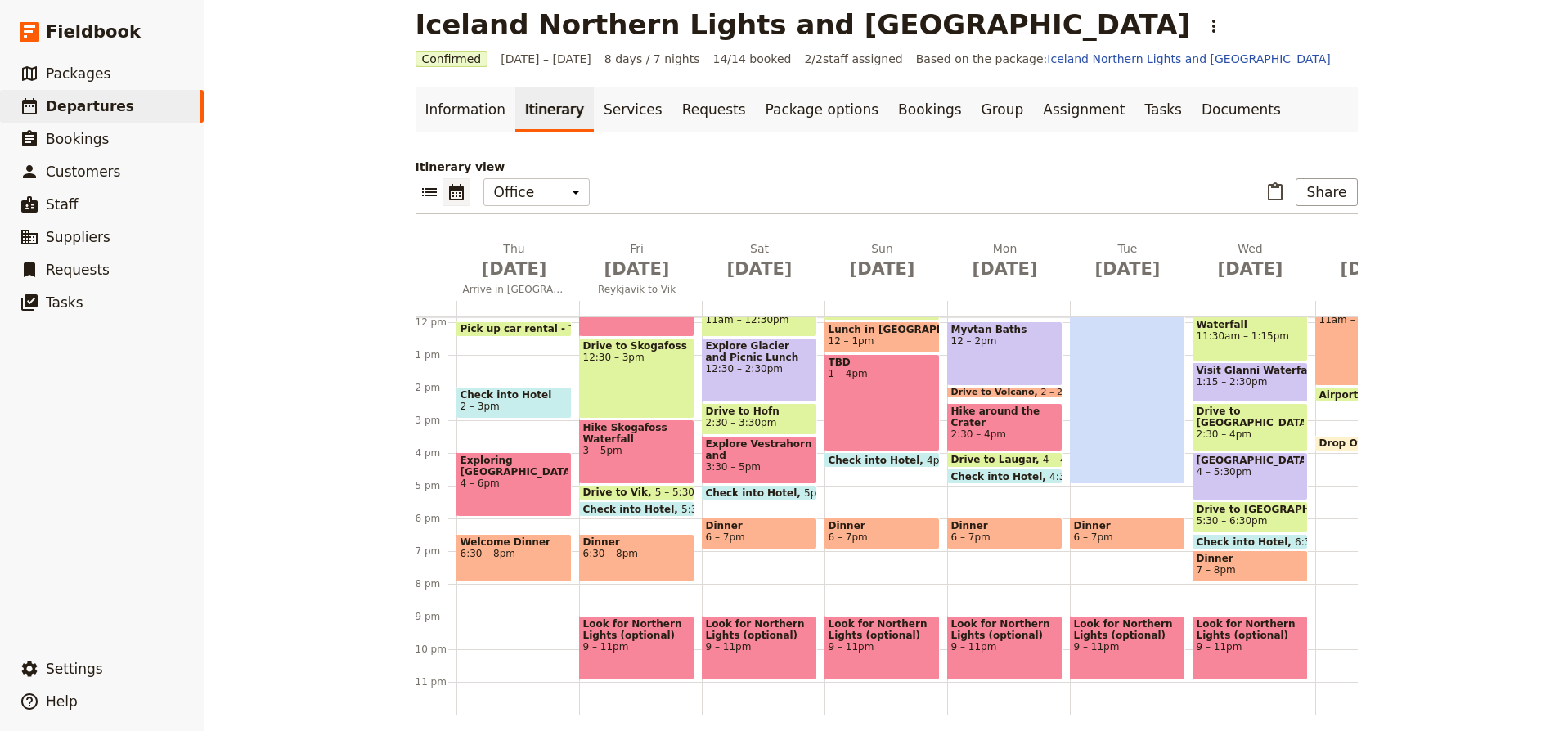
click at [669, 511] on span at bounding box center [637, 512] width 114 height 7
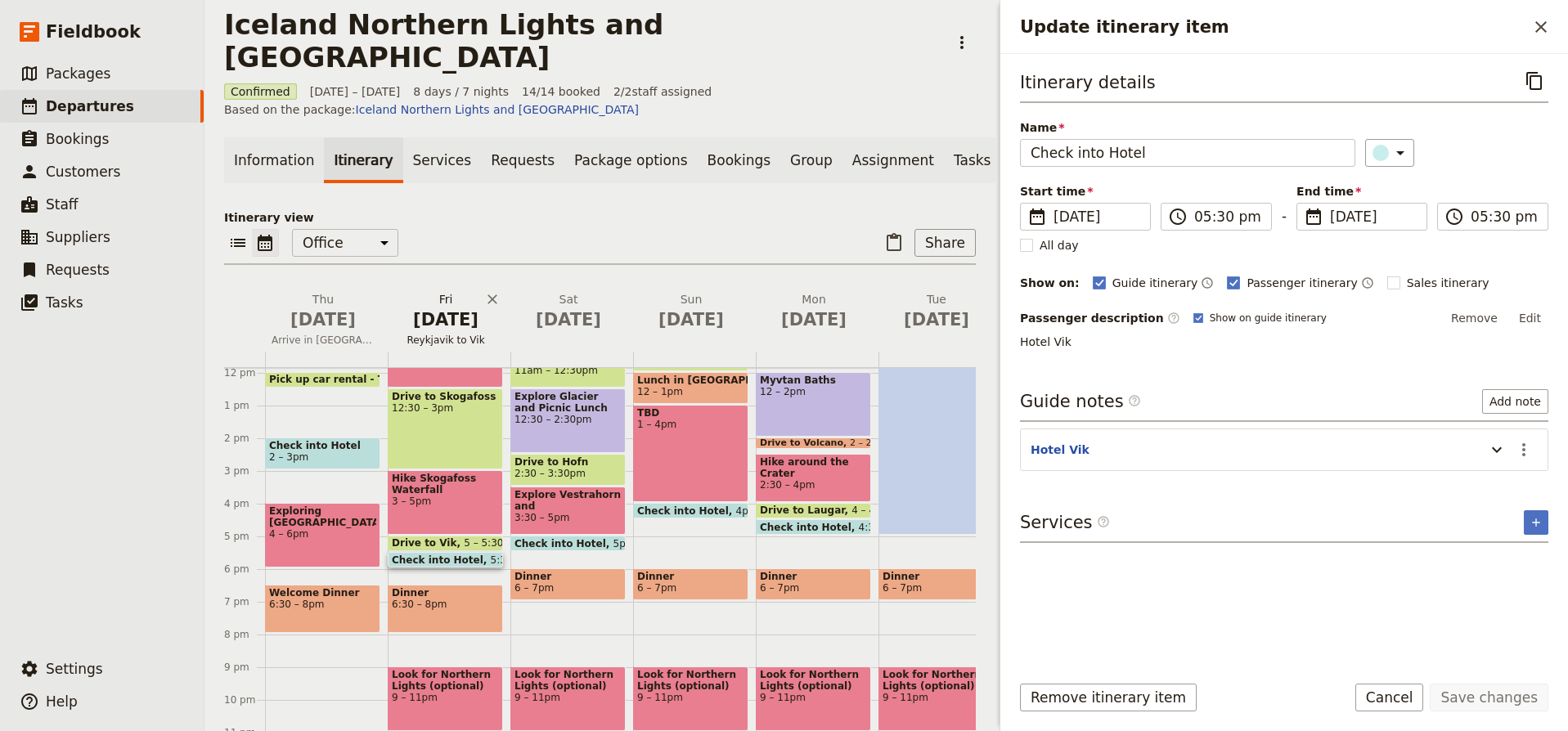
click at [452, 334] on span "Reykjavik to Vik" at bounding box center [446, 341] width 116 height 13
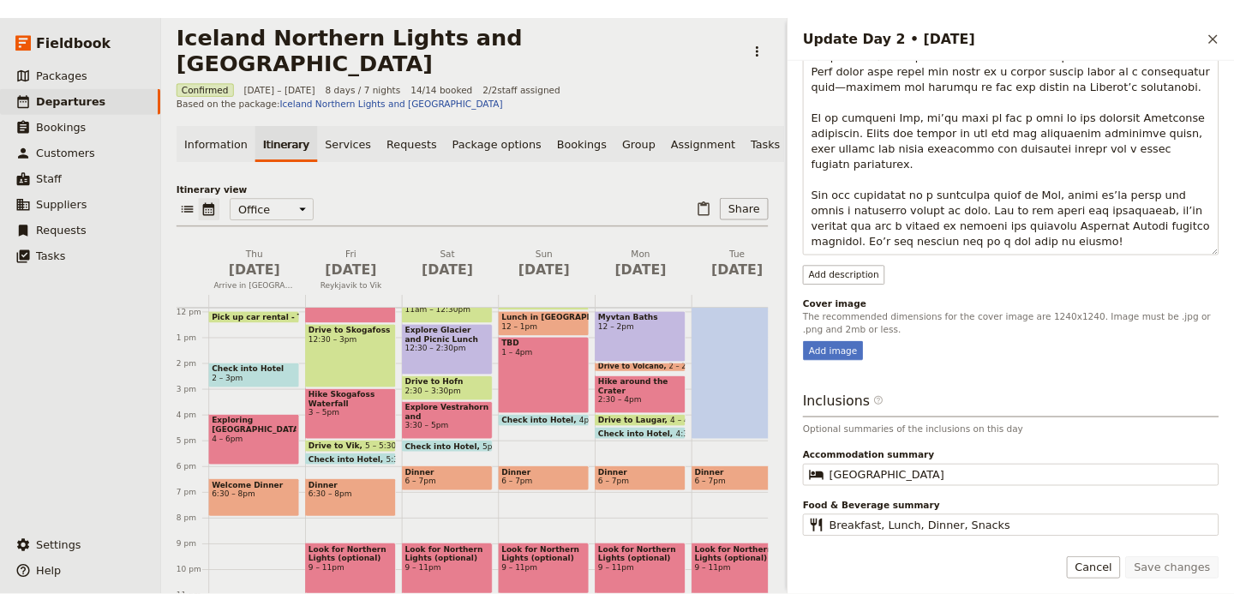
scroll to position [468, 0]
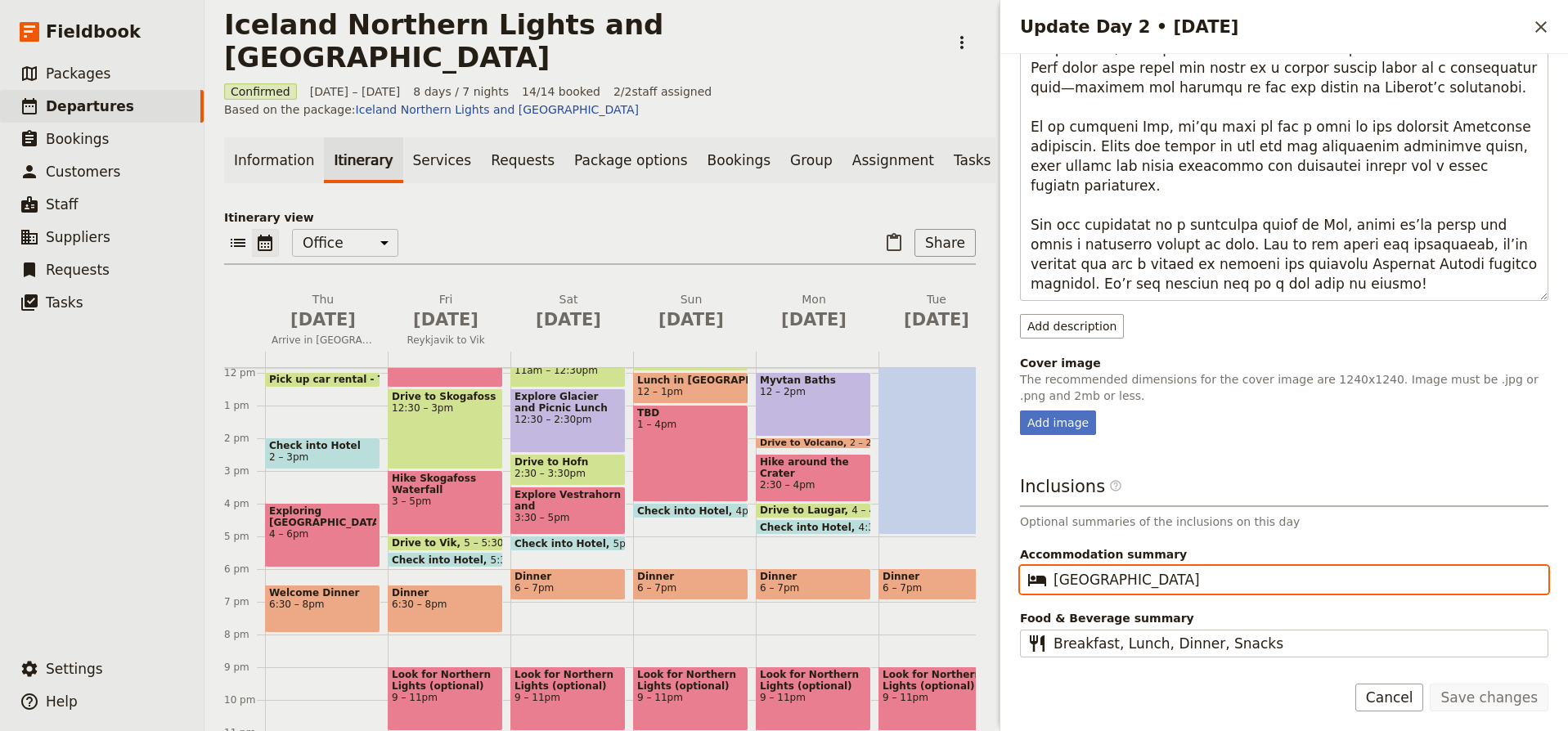
click at [1080, 579] on input "Vik Hotel" at bounding box center [1296, 580] width 485 height 20
type input "Hotel Vik"
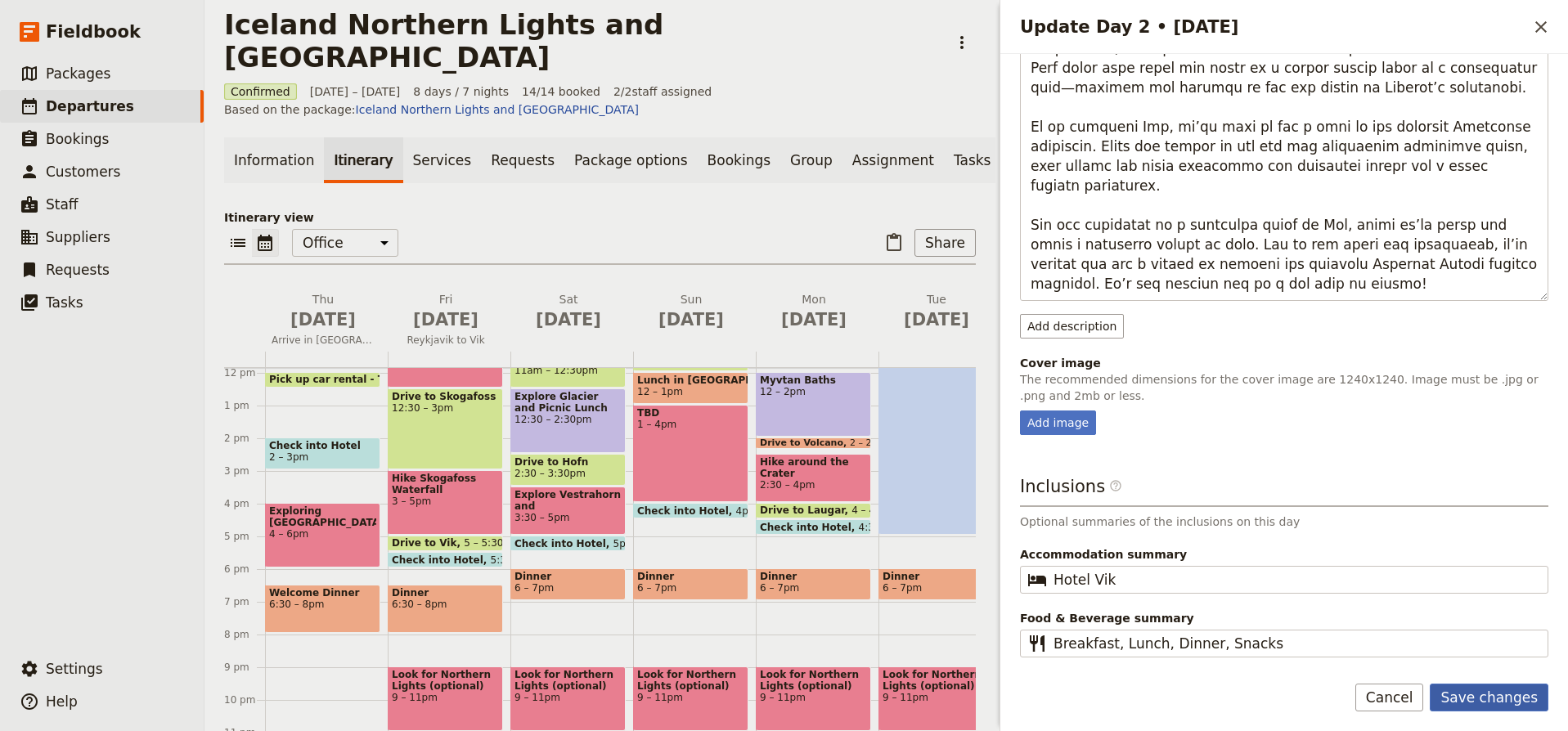
click at [1490, 697] on button "Save changes" at bounding box center [1490, 698] width 118 height 28
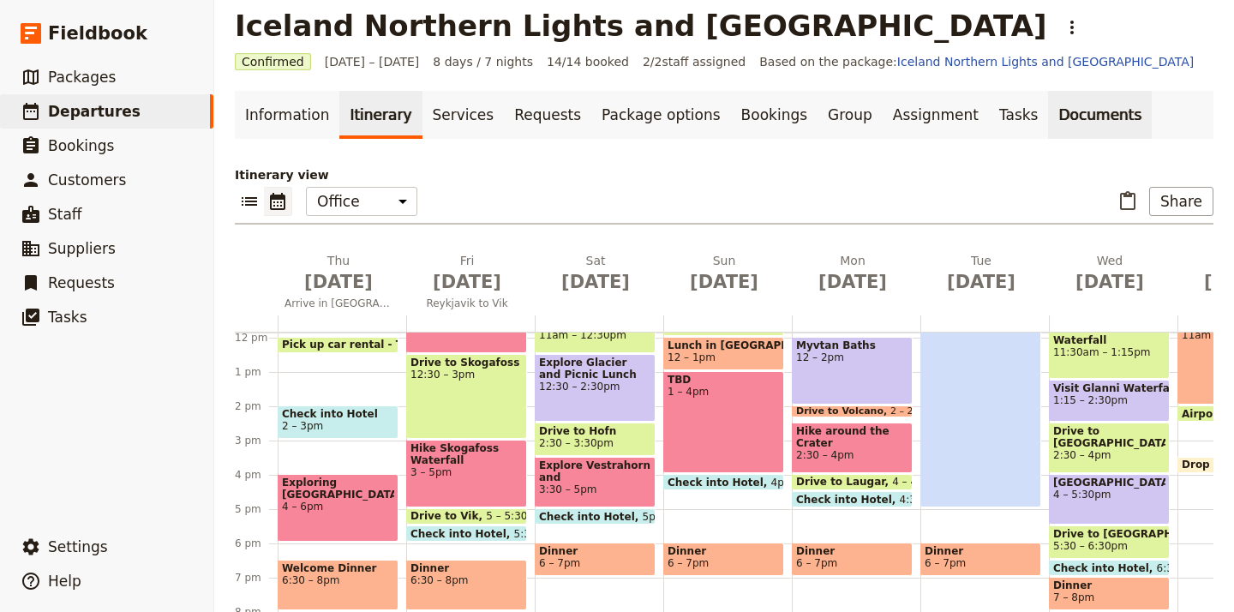
click at [1048, 116] on link "Documents" at bounding box center [1100, 115] width 104 height 48
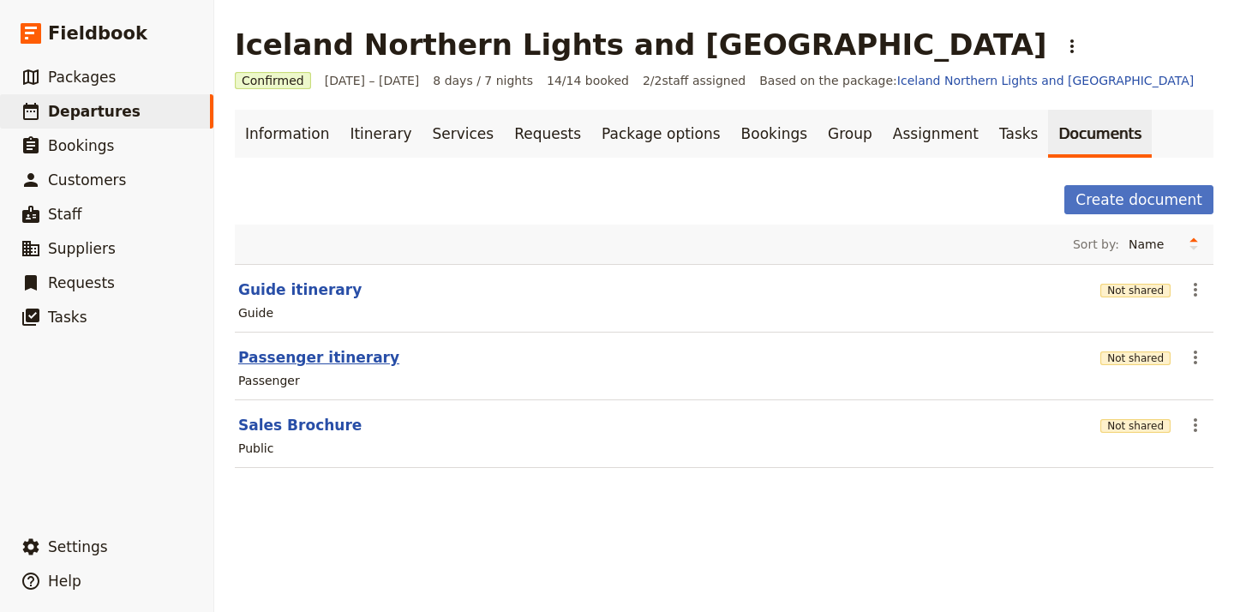
click at [319, 365] on button "Passenger itinerary" at bounding box center [318, 357] width 161 height 21
select select "PASSENGER"
select select "RUN_SHEET"
select select "DEFAULT"
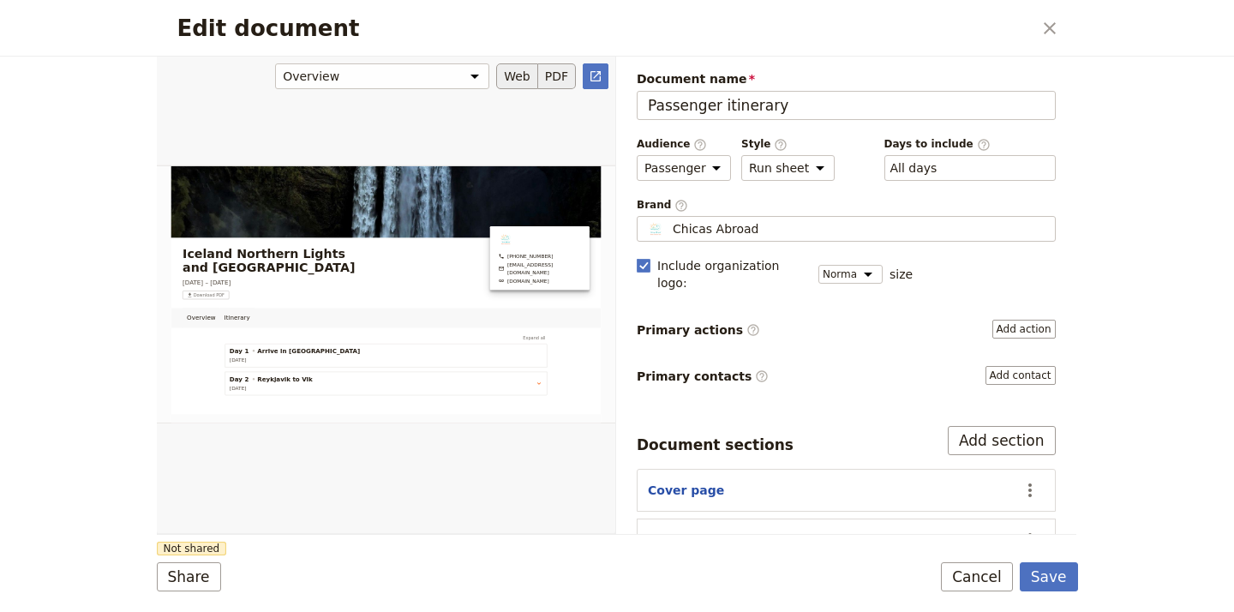
click at [560, 81] on button "PDF" at bounding box center [557, 76] width 38 height 26
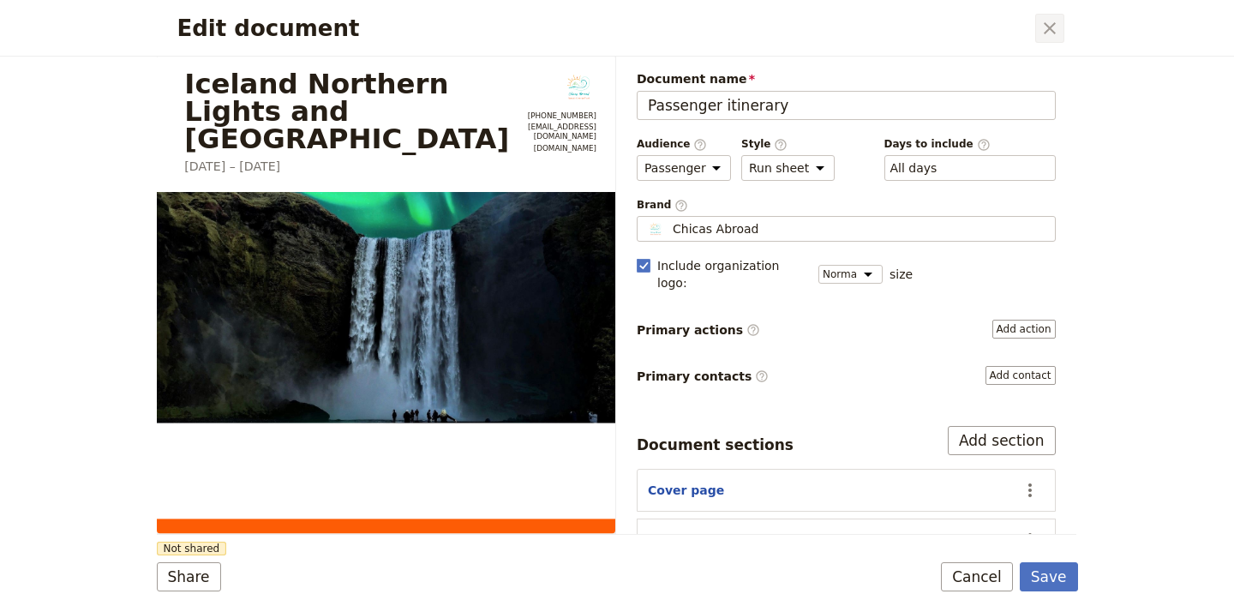
click at [1049, 27] on icon "Close dialog" at bounding box center [1050, 28] width 12 height 12
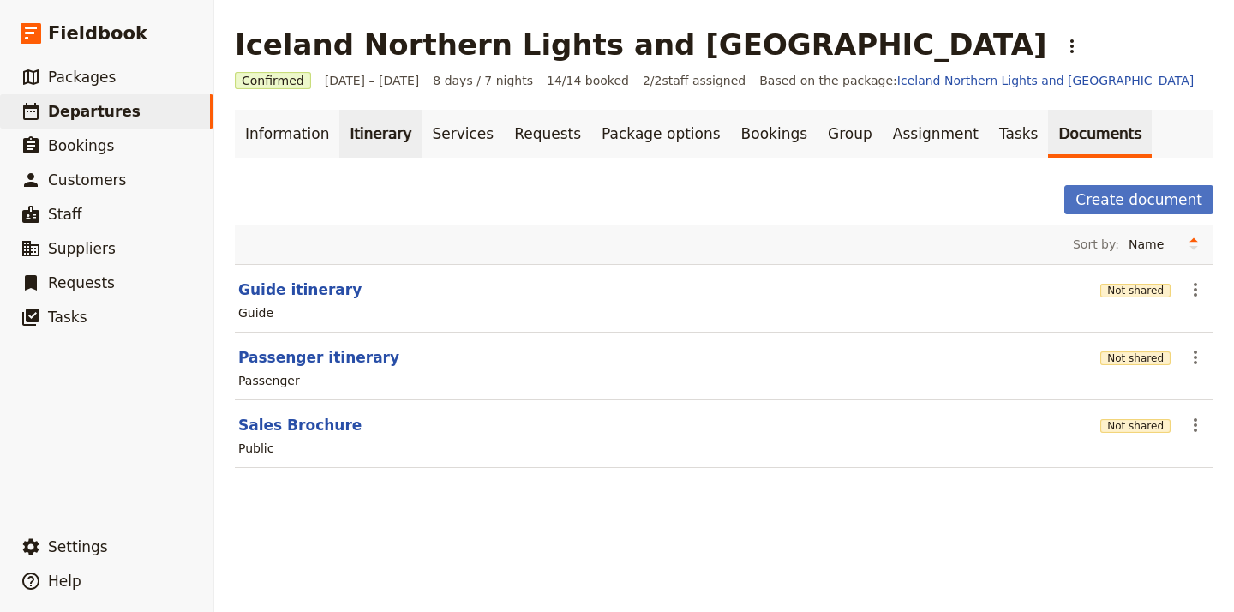
click at [369, 137] on link "Itinerary" at bounding box center [380, 134] width 82 height 48
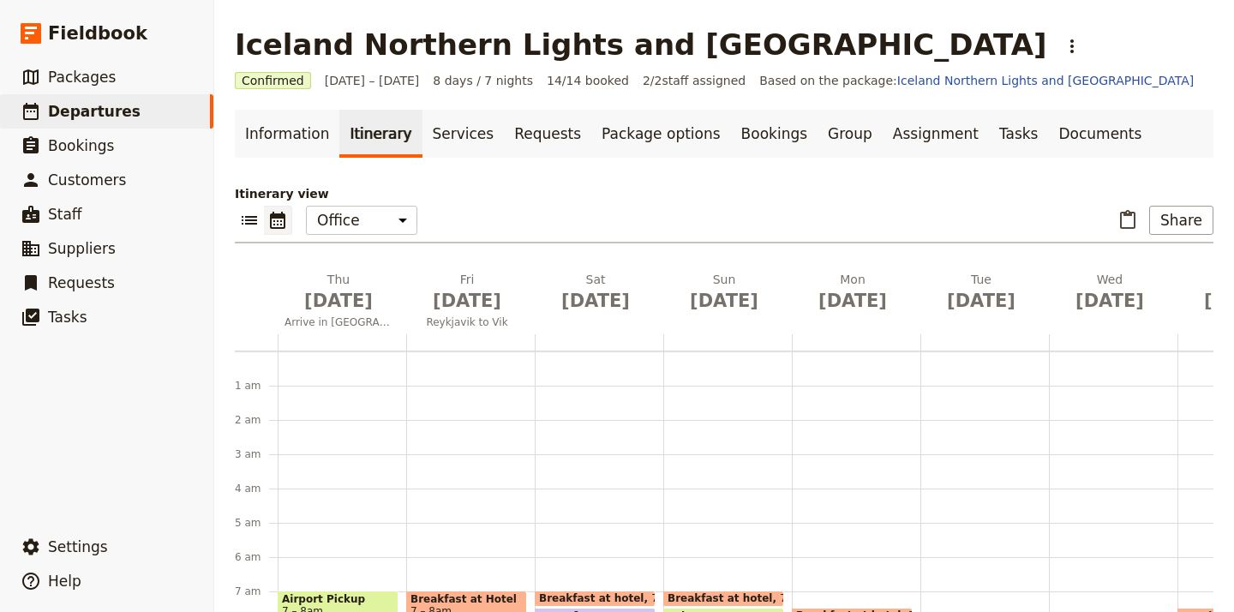
scroll to position [223, 0]
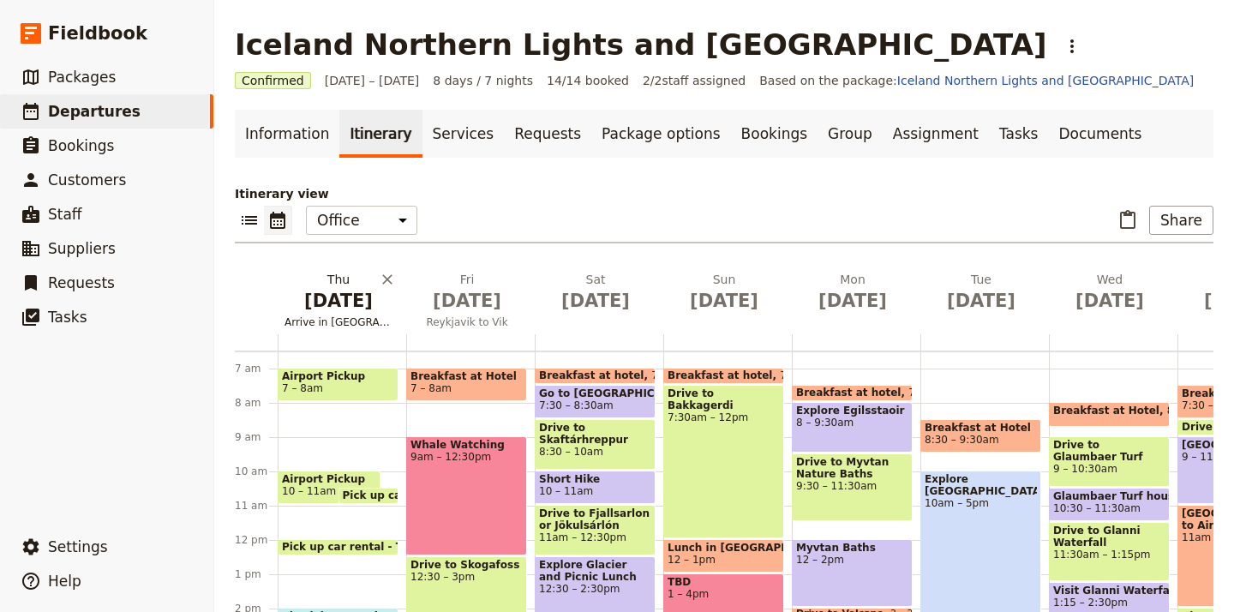
click at [362, 325] on span "Arrive in [GEOGRAPHIC_DATA]" at bounding box center [339, 322] width 122 height 14
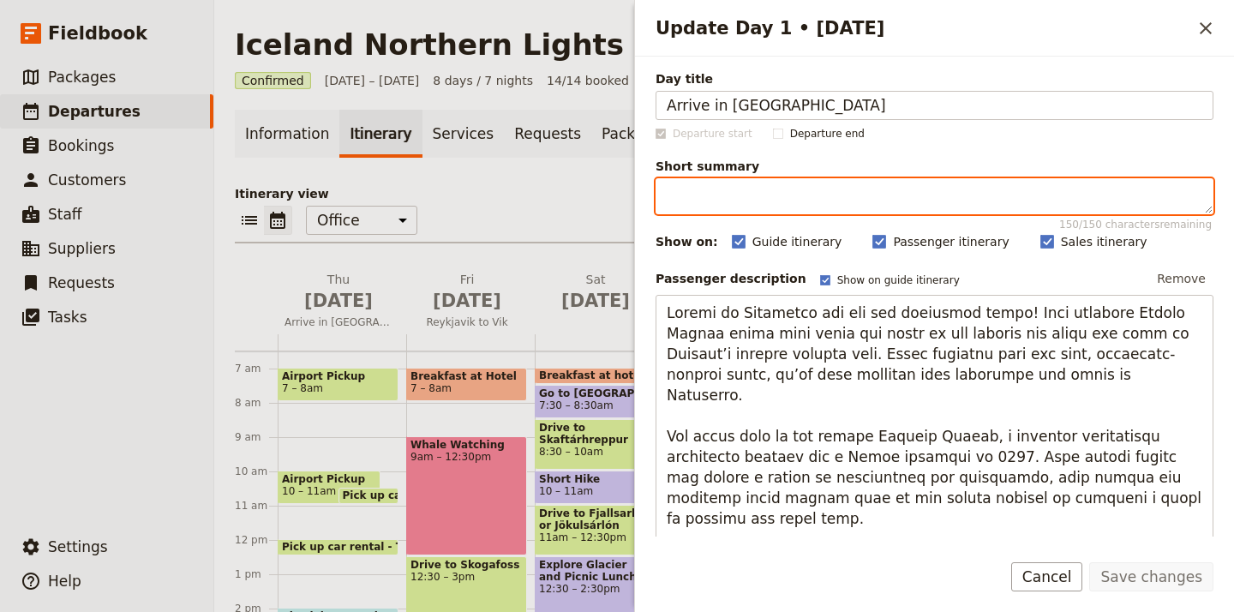
click at [731, 194] on textarea "Short summary 150 / 150 characters remaining" at bounding box center [935, 196] width 558 height 36
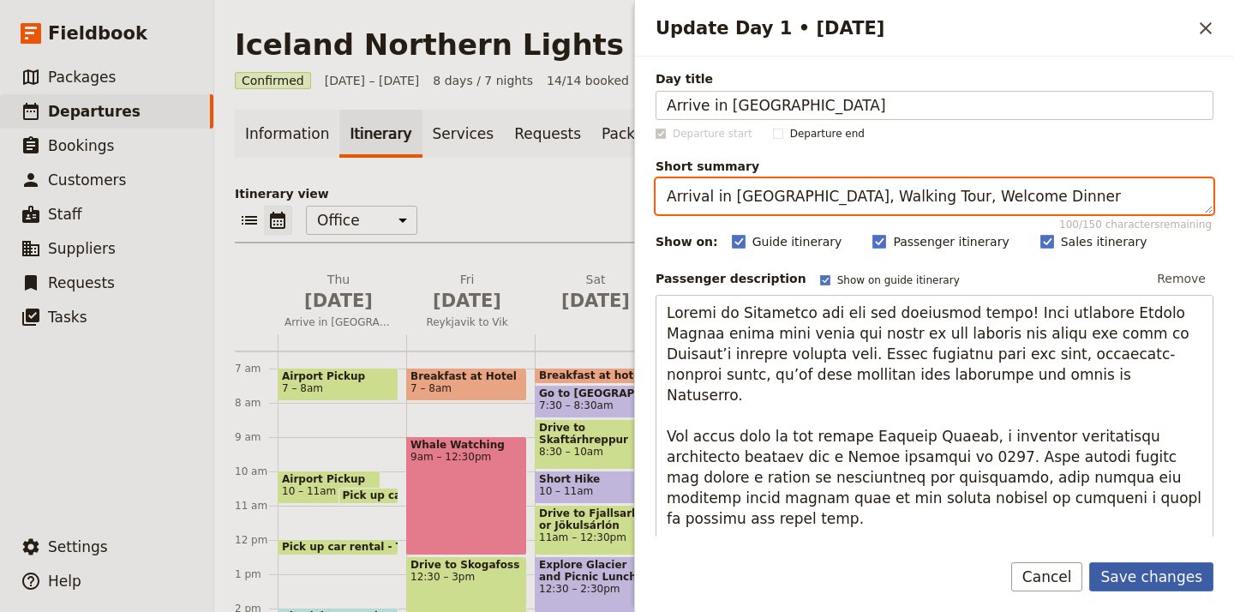
type textarea "Arrival in Reykjavik, Walking Tour, Welcome Dinner"
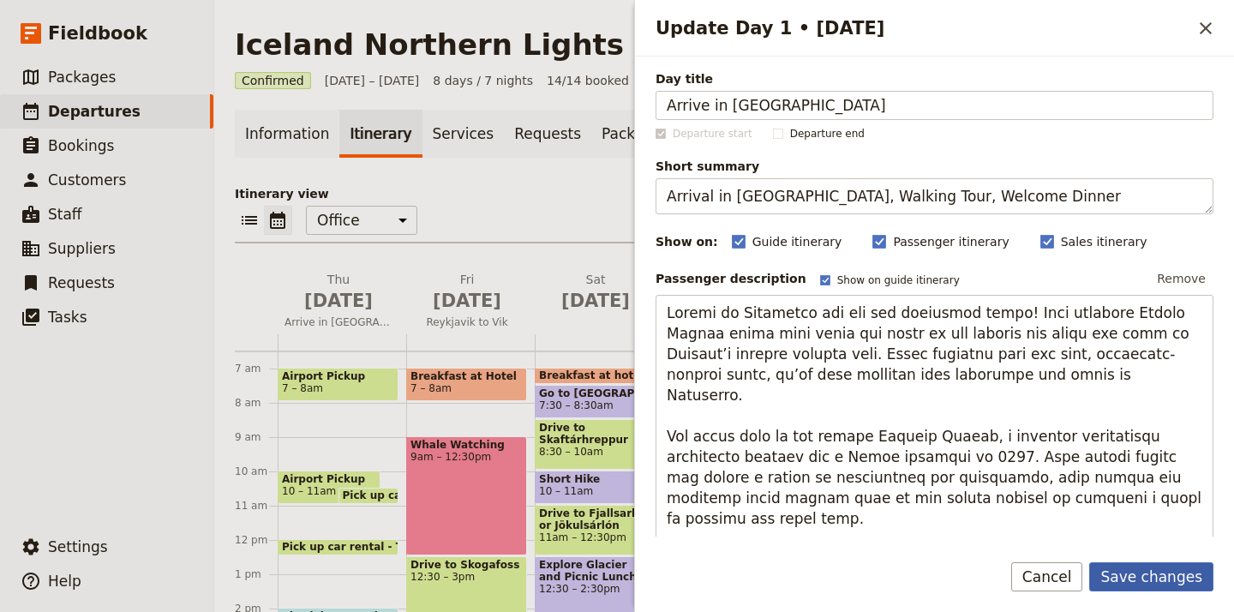
click at [1138, 569] on button "Save changes" at bounding box center [1152, 576] width 124 height 29
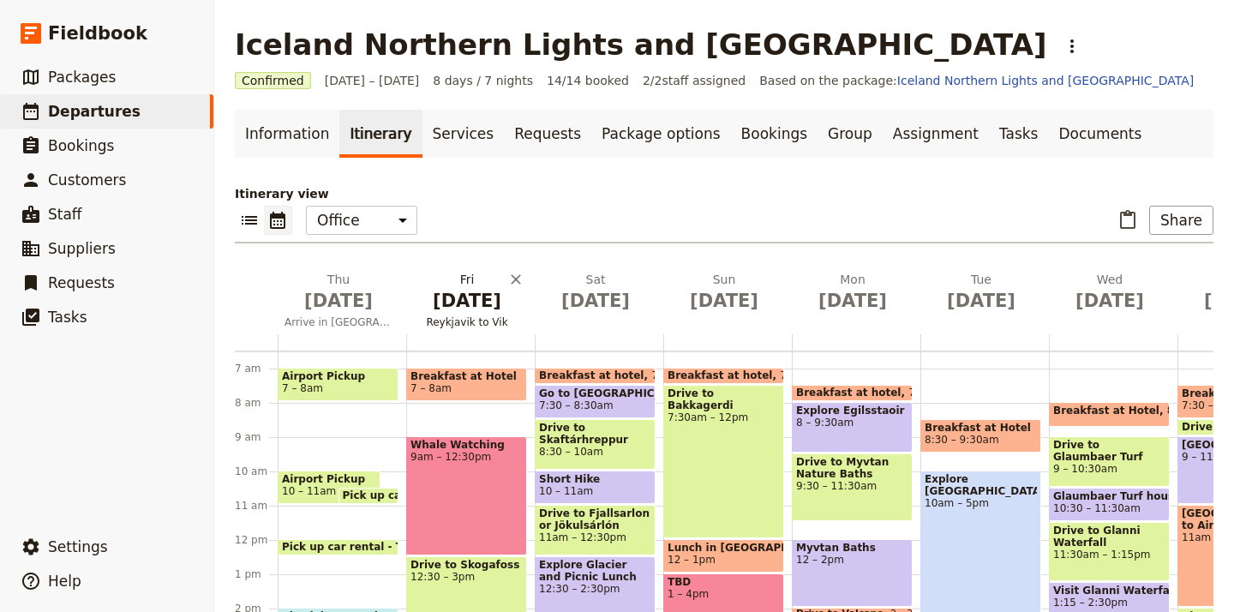
click at [479, 327] on span "Reykjavik to Vik" at bounding box center [467, 322] width 122 height 14
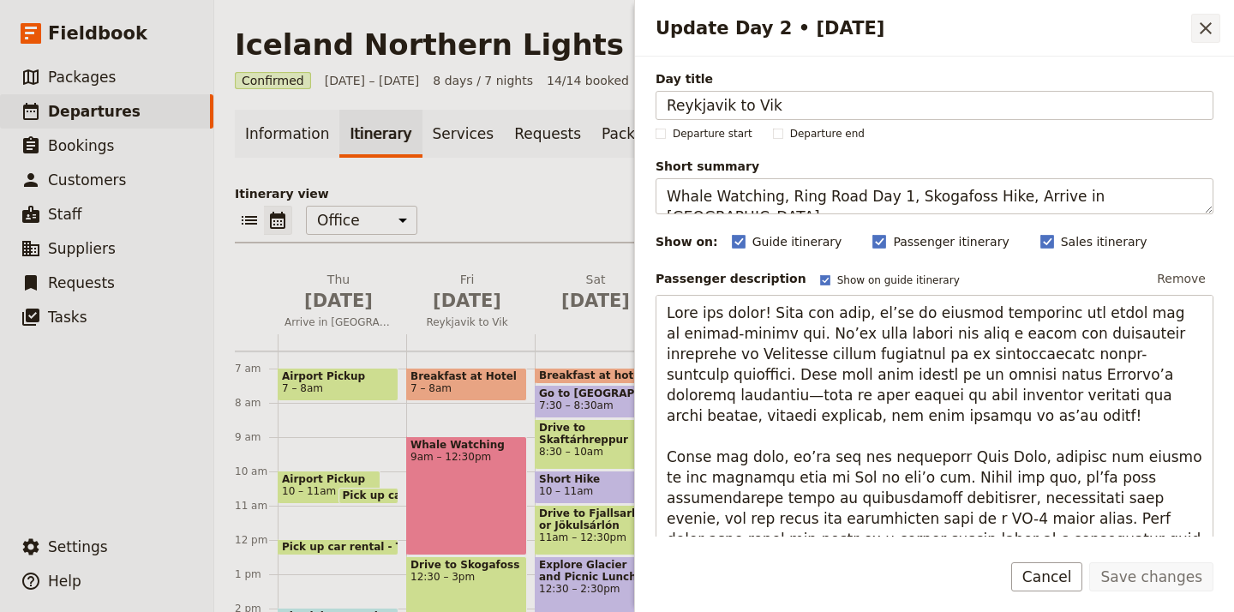
click at [1207, 33] on icon "Close drawer" at bounding box center [1206, 28] width 21 height 21
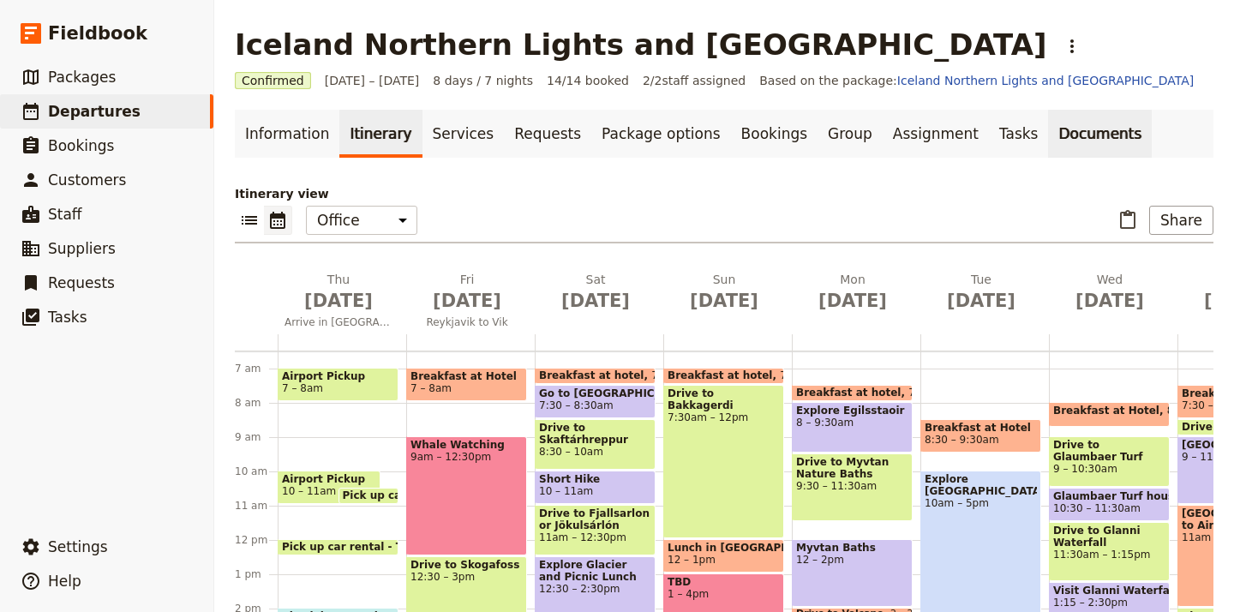
click at [1048, 123] on link "Documents" at bounding box center [1100, 134] width 104 height 48
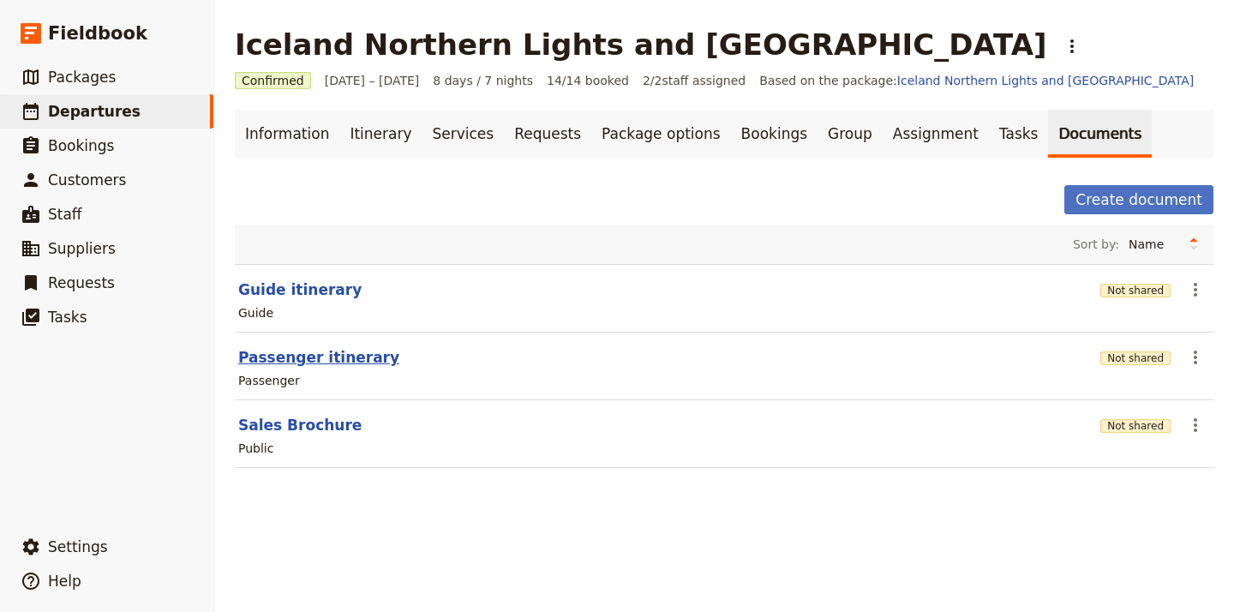
click at [354, 360] on button "Passenger itinerary" at bounding box center [318, 357] width 161 height 21
select select "PASSENGER"
select select "RUN_SHEET"
select select "DEFAULT"
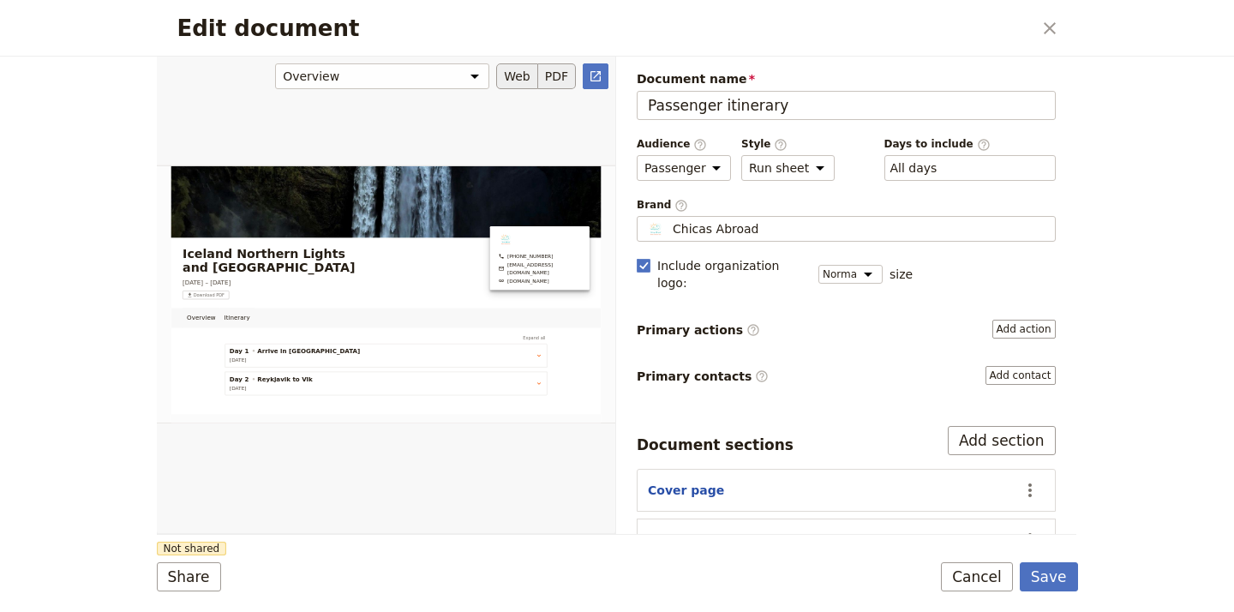
click at [562, 78] on button "PDF" at bounding box center [557, 76] width 38 height 26
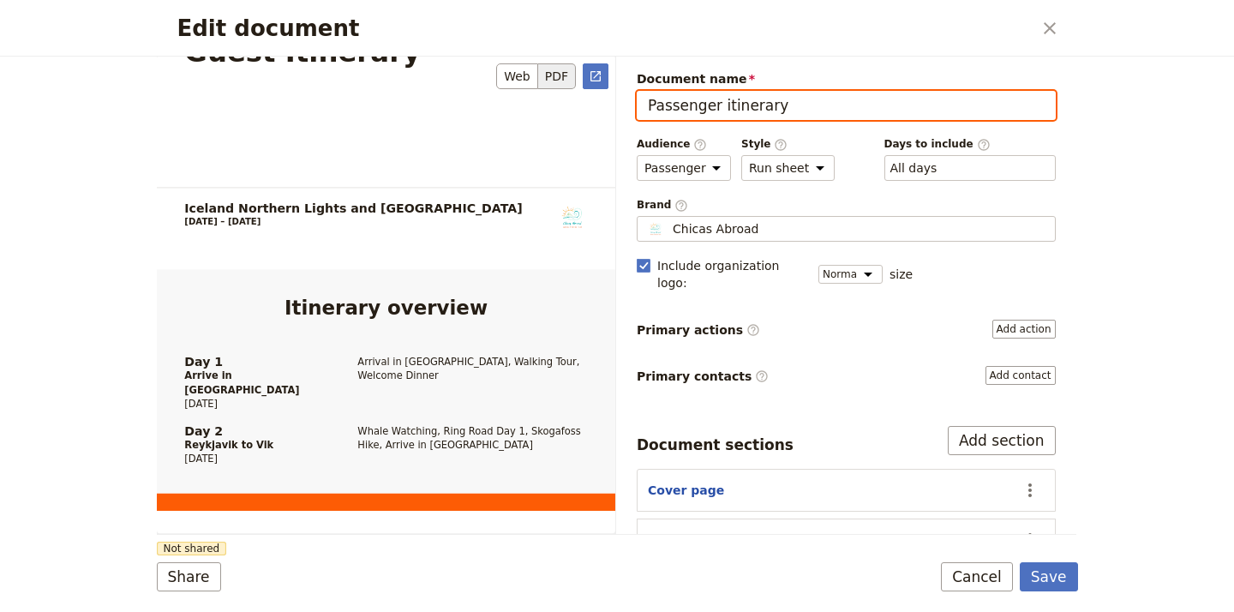
scroll to position [623, 0]
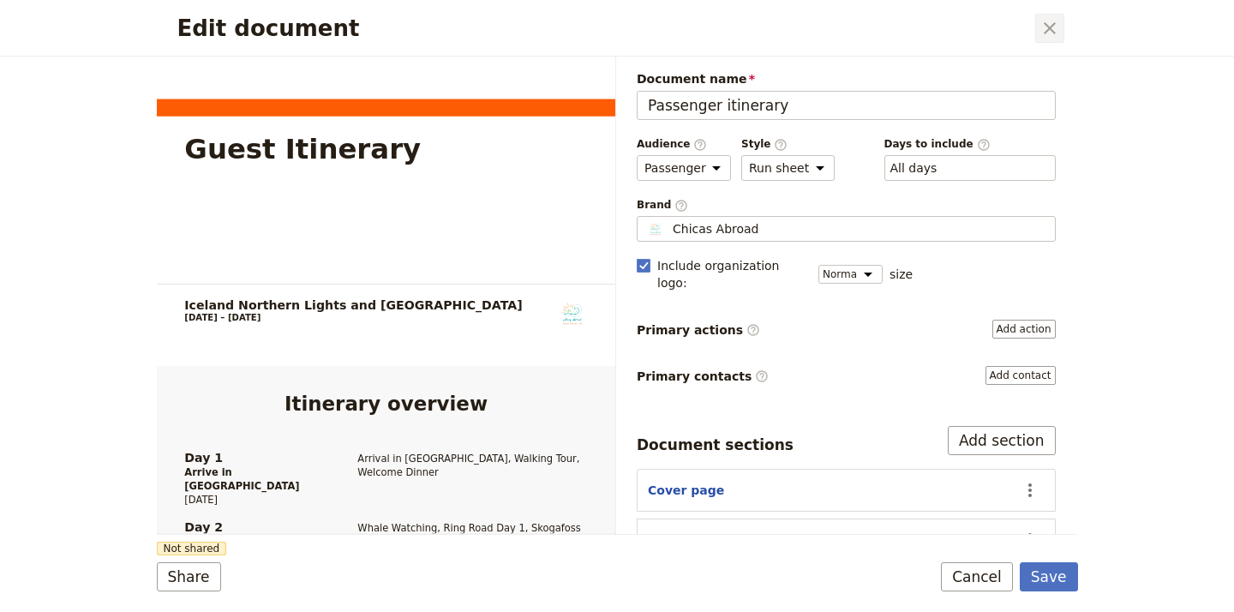
click at [1048, 21] on icon "Close dialog" at bounding box center [1050, 28] width 21 height 21
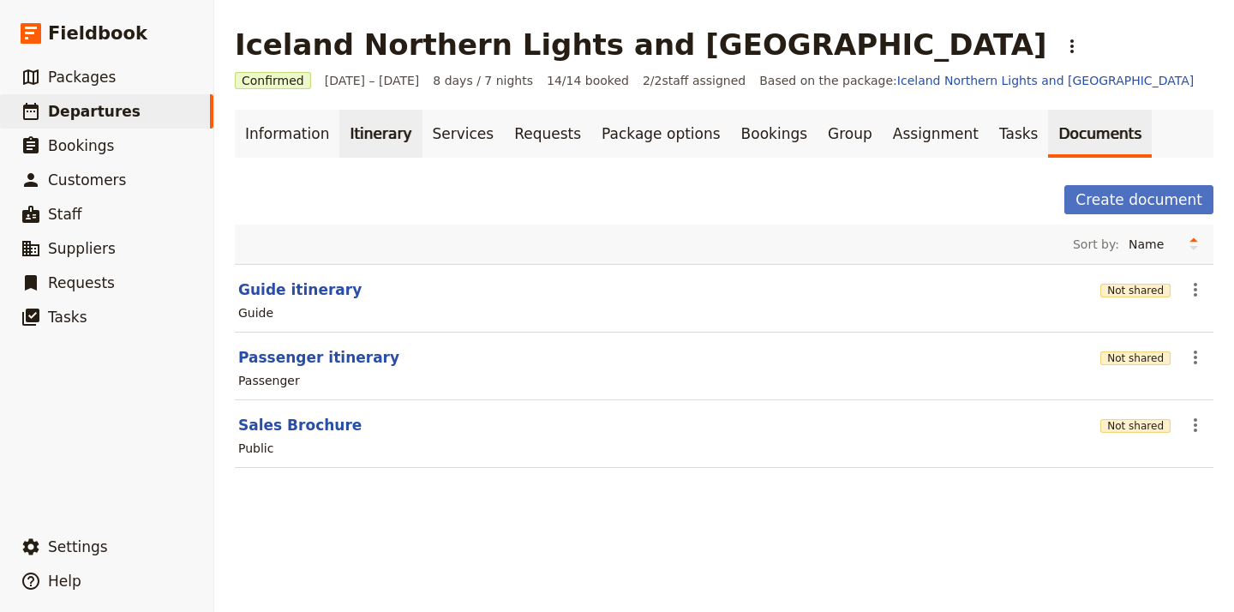
click at [366, 130] on link "Itinerary" at bounding box center [380, 134] width 82 height 48
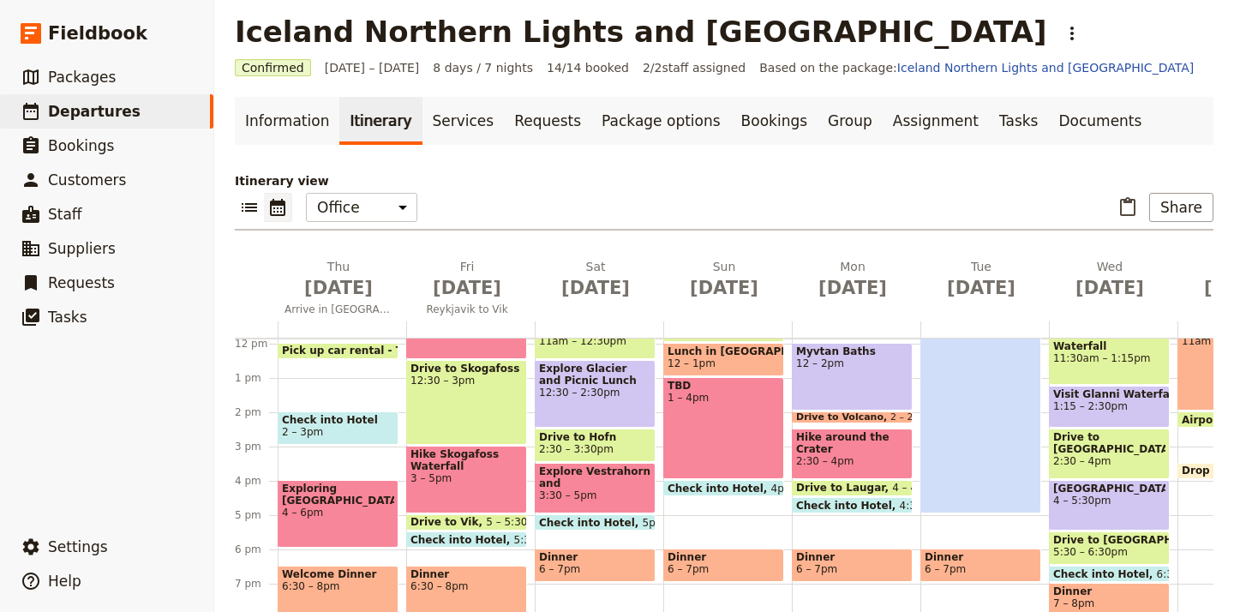
scroll to position [52, 0]
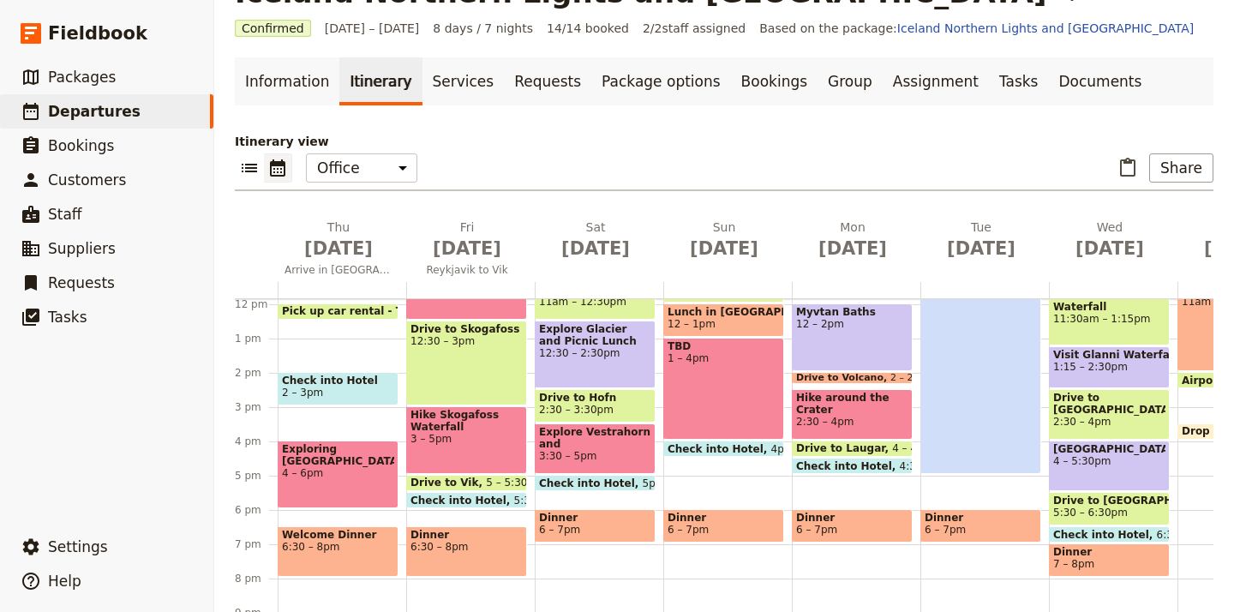
click at [381, 396] on span "2 – 3pm" at bounding box center [338, 393] width 112 height 12
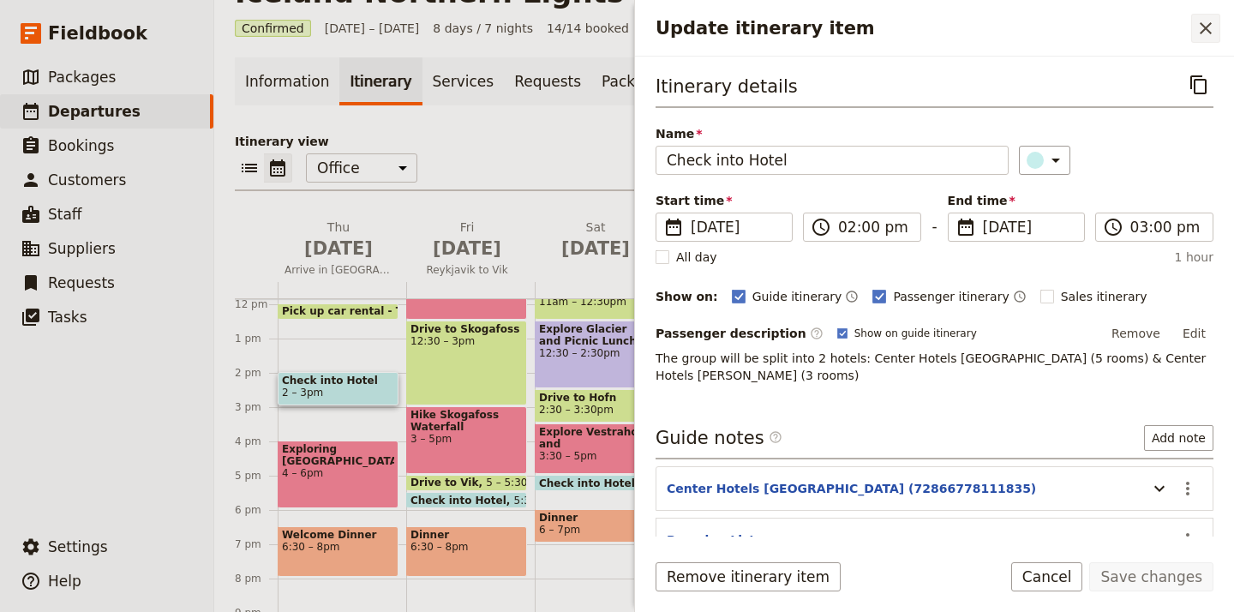
click at [1201, 27] on icon "Close drawer" at bounding box center [1206, 28] width 21 height 21
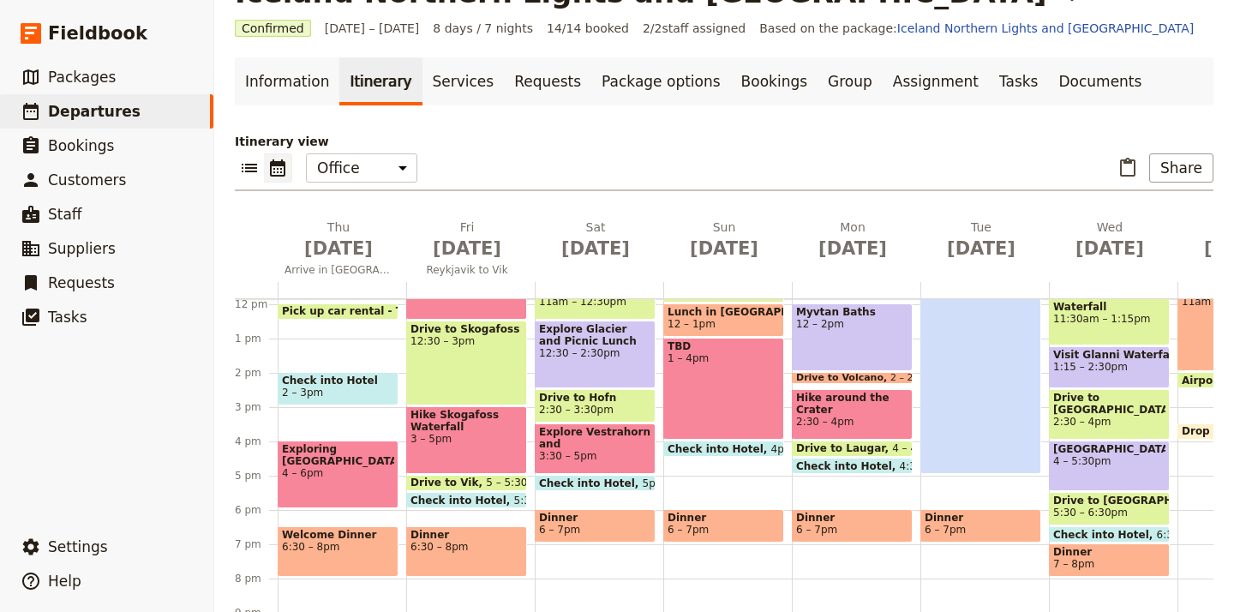
click at [606, 484] on span at bounding box center [595, 487] width 119 height 7
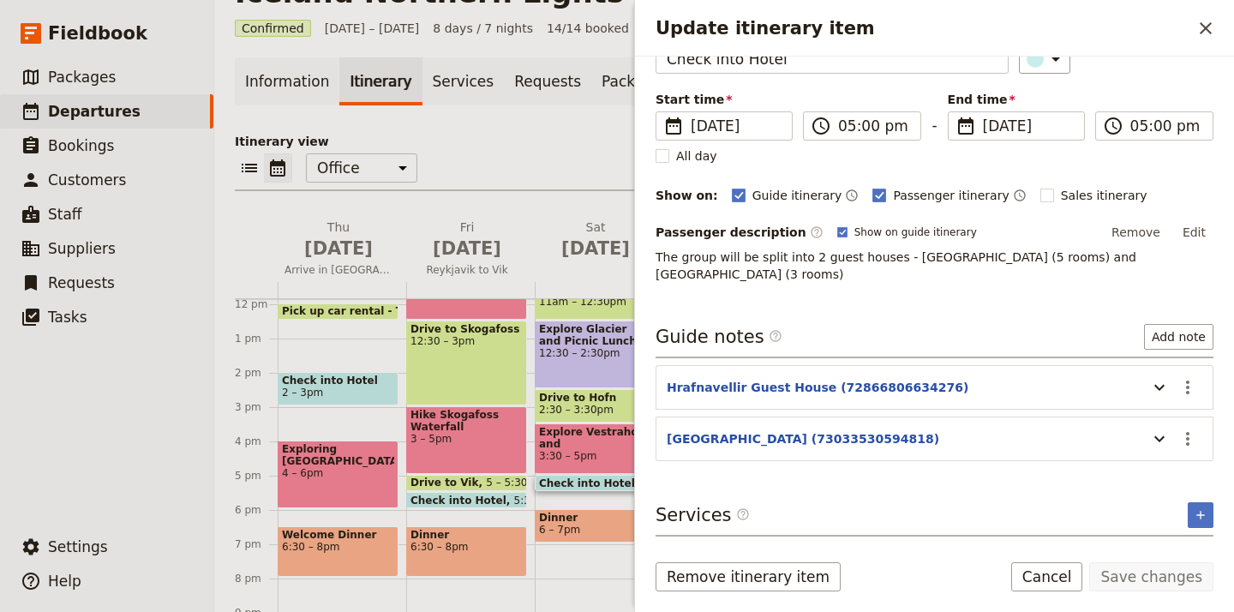
scroll to position [101, 0]
drag, startPoint x: 657, startPoint y: 253, endPoint x: 818, endPoint y: 273, distance: 162.5
click at [818, 273] on p "The group will be split into 2 guest houses - Hrafnavellir Guest House (5 rooms…" at bounding box center [935, 266] width 558 height 34
copy p "The group will be split into 2 guest houses - Hrafnavellir Guest House (5 rooms…"
click at [592, 266] on button "Sat Sep 13" at bounding box center [599, 244] width 129 height 50
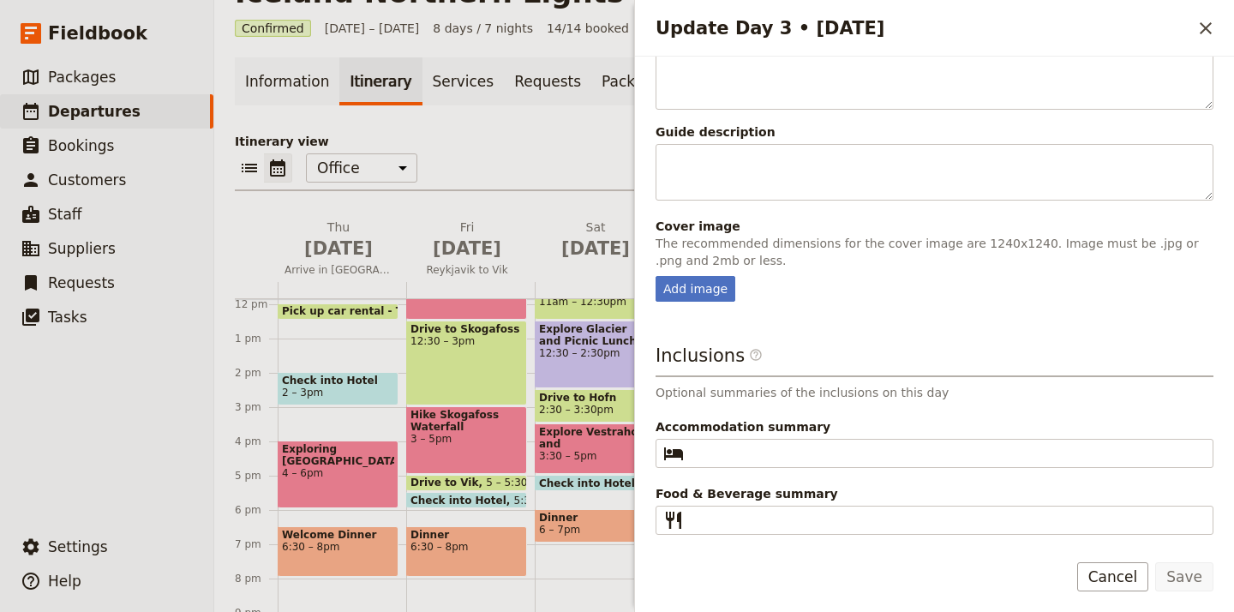
scroll to position [324, 0]
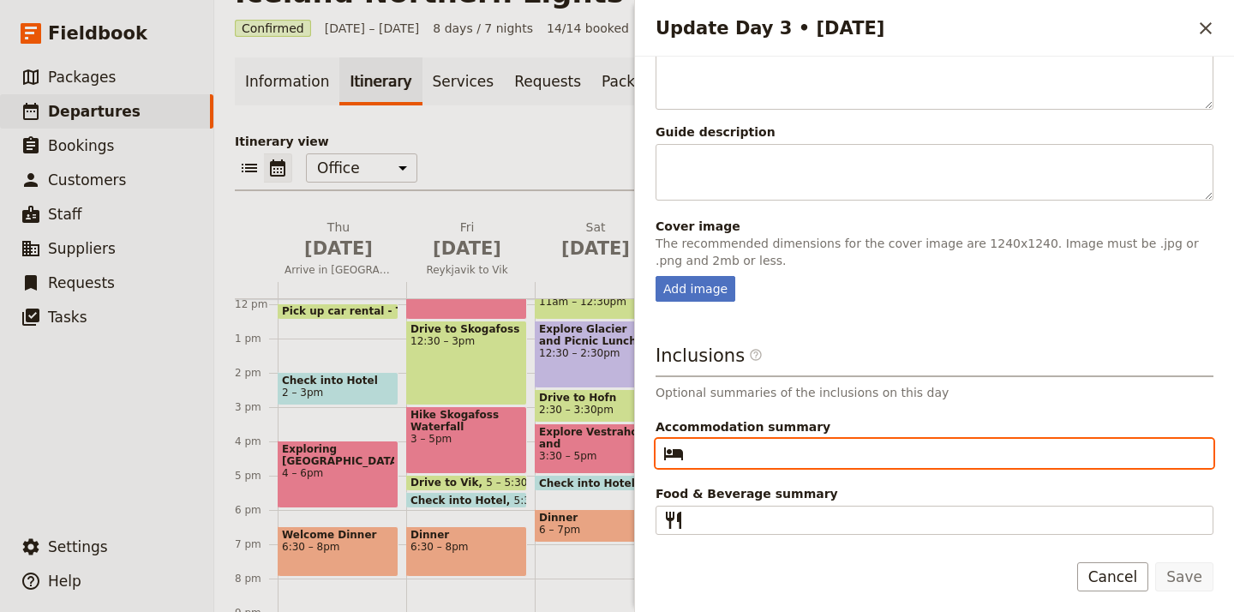
click at [778, 453] on input "Accommodation summary ​" at bounding box center [947, 453] width 512 height 21
paste input "The group will be split into 2 guest houses - Hrafnavellir Guest House (5 rooms…"
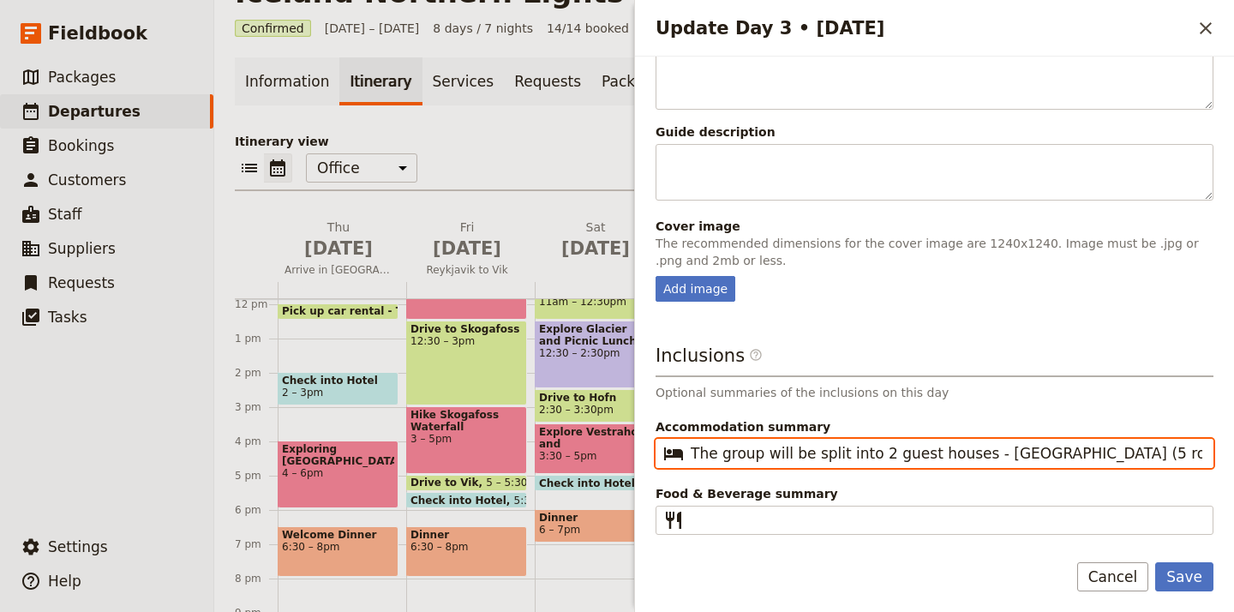
click at [834, 453] on input "The group will be split into 2 guest houses - Hrafnavellir Guest House (5 rooms…" at bounding box center [947, 453] width 512 height 21
click at [925, 453] on input "Hrafnavellir Guest House (5 rooms) and Hofn Inn Guesth" at bounding box center [947, 453] width 512 height 21
click at [976, 453] on input "Hrafnavellir Guest House & Hofn Inn Guesth" at bounding box center [947, 453] width 512 height 21
type input "Hrafnavellir Guest House & Hofn Inn Guest House"
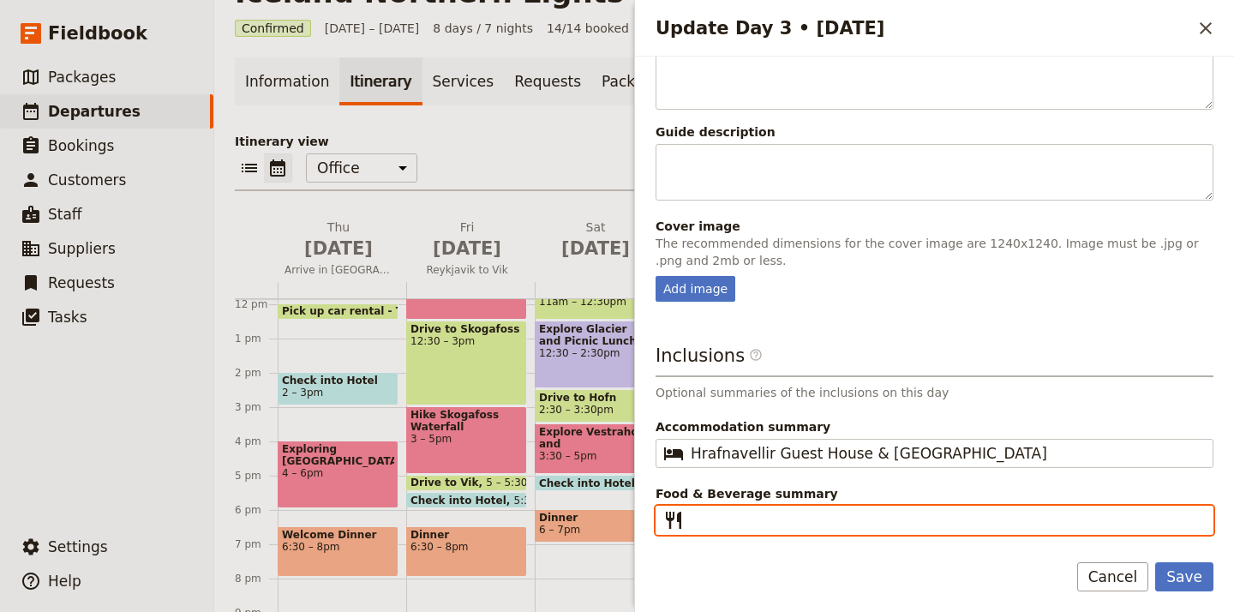
click at [822, 522] on input "Food & Beverage summary ​" at bounding box center [947, 520] width 512 height 21
paste input "Breakfast, Lunch, Dinner, Snacks"
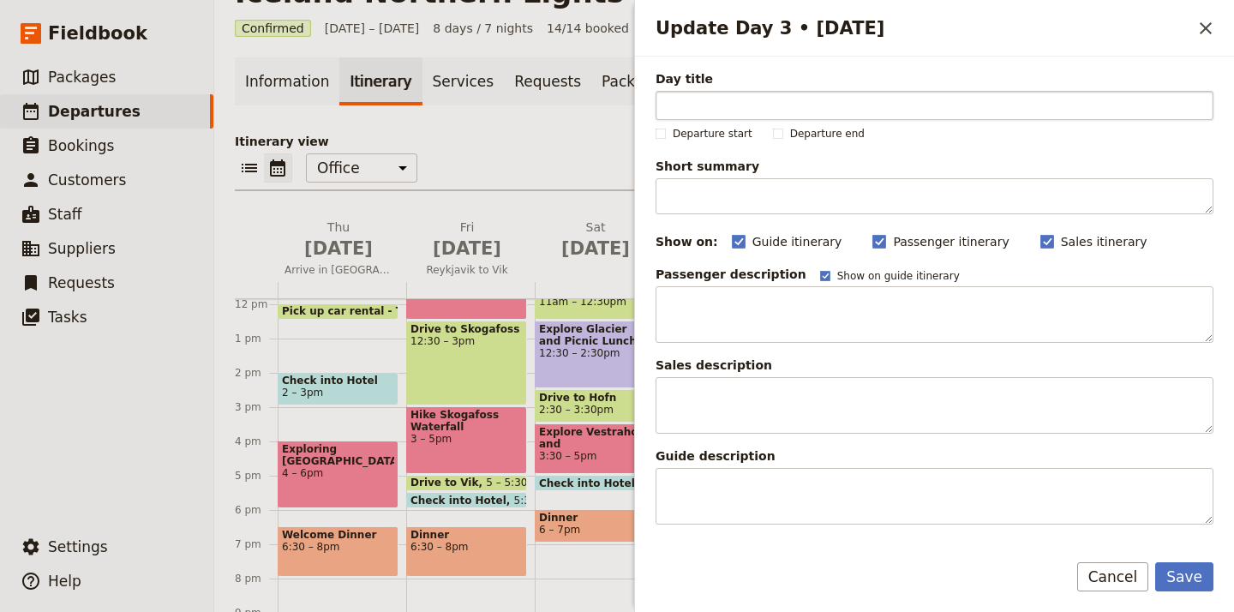
scroll to position [0, 0]
type input "Breakfast, Lunch, Dinner, Snacks"
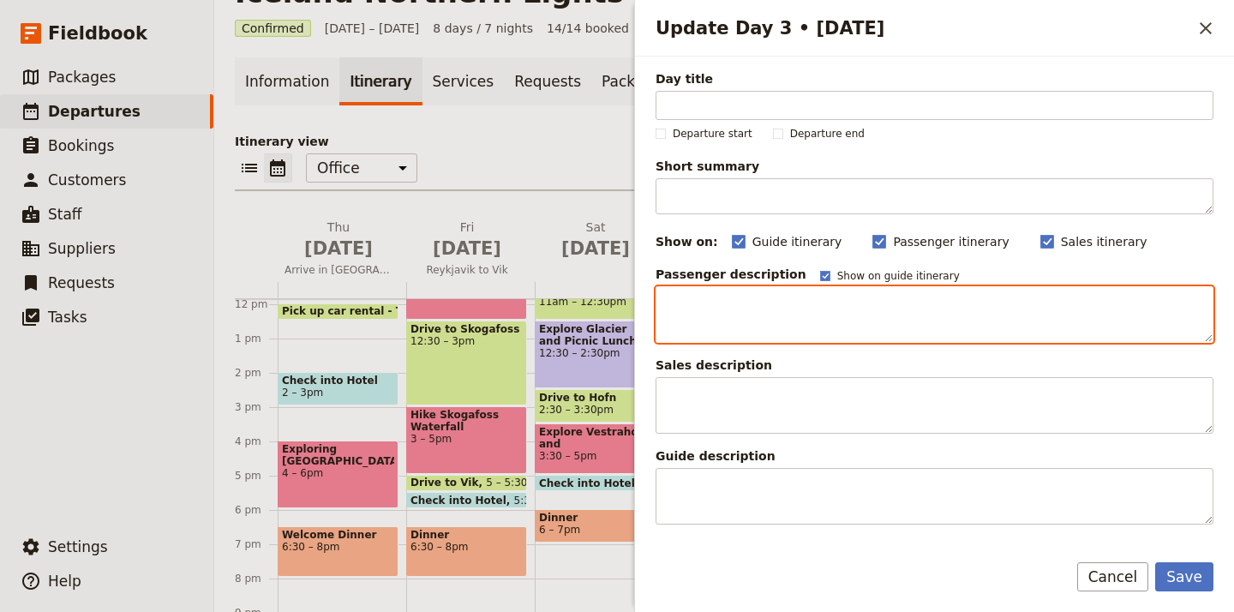
click at [739, 308] on textarea "Update Day 3 • 13 Sep" at bounding box center [935, 314] width 558 height 57
paste textarea "Get ready for another incredible day! We’ll begin by visiting the iconic black …"
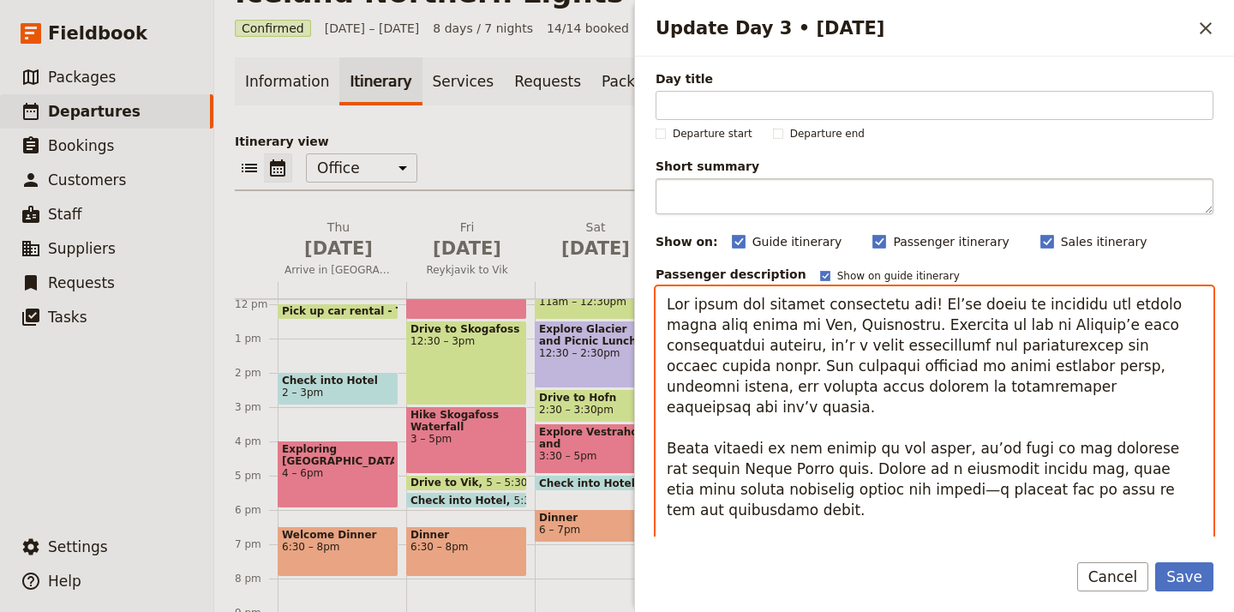
type textarea "Get ready for another incredible day! We’ll begin by visiting the iconic black …"
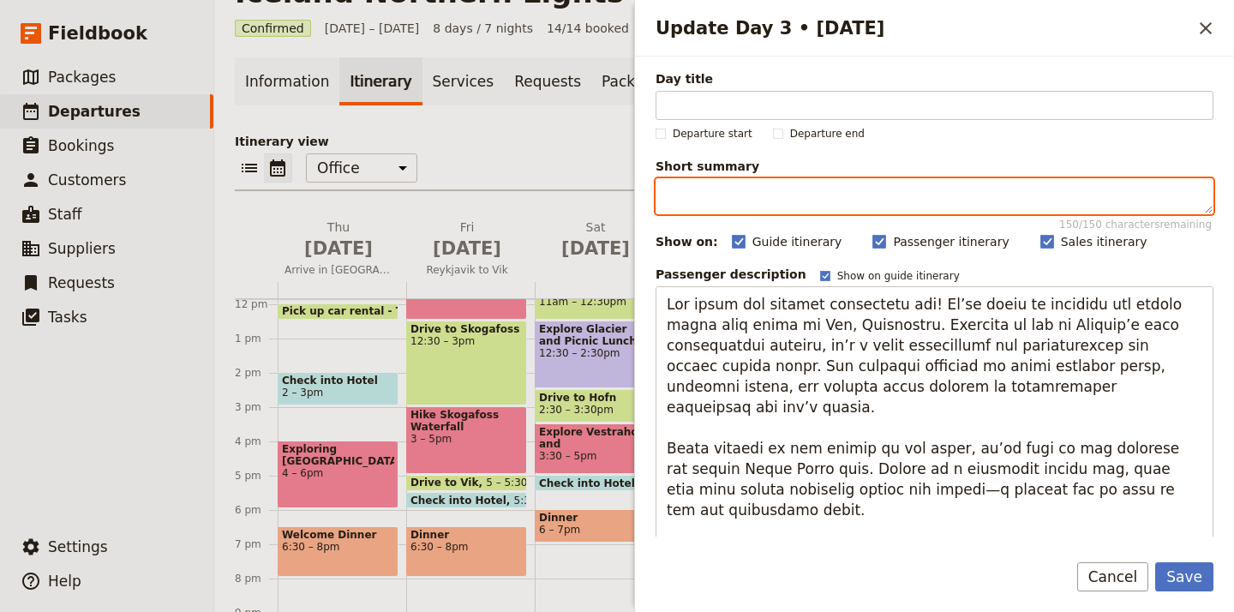
click at [739, 190] on textarea "Short summary 150 / 150 characters remaining" at bounding box center [935, 196] width 558 height 36
paste textarea "Vikurfjara Black Sand Beach, Fjallsarlon Glacier, Vestrahorn"
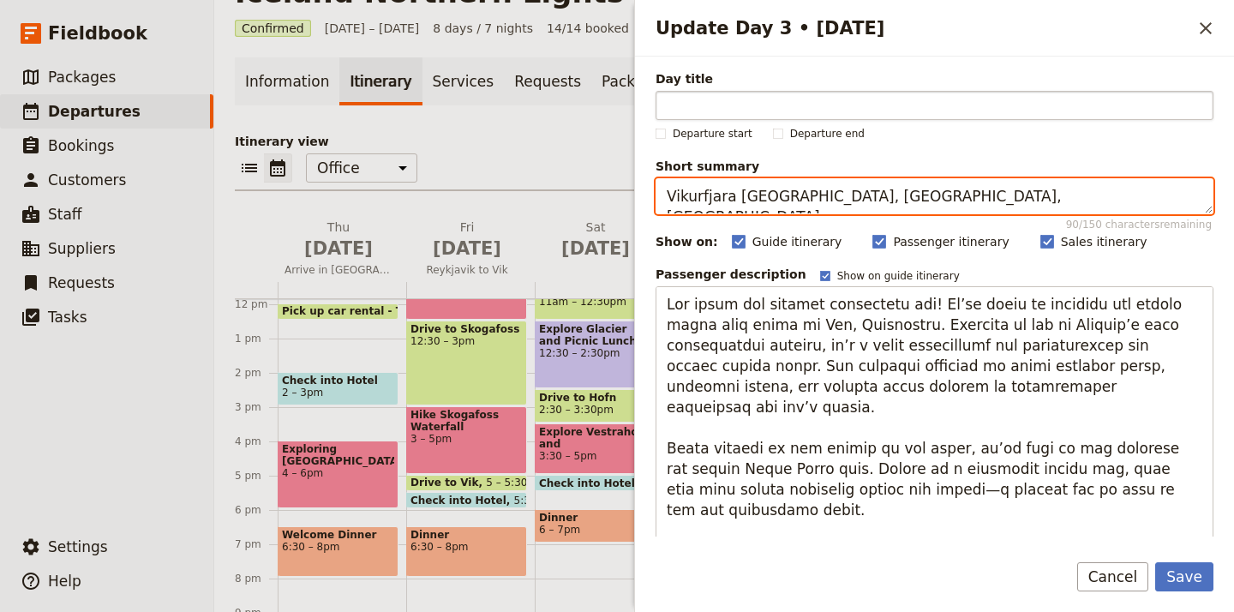
type textarea "Vikurfjara Black Sand Beach, Fjallsarlon Glacier, Vestrahorn"
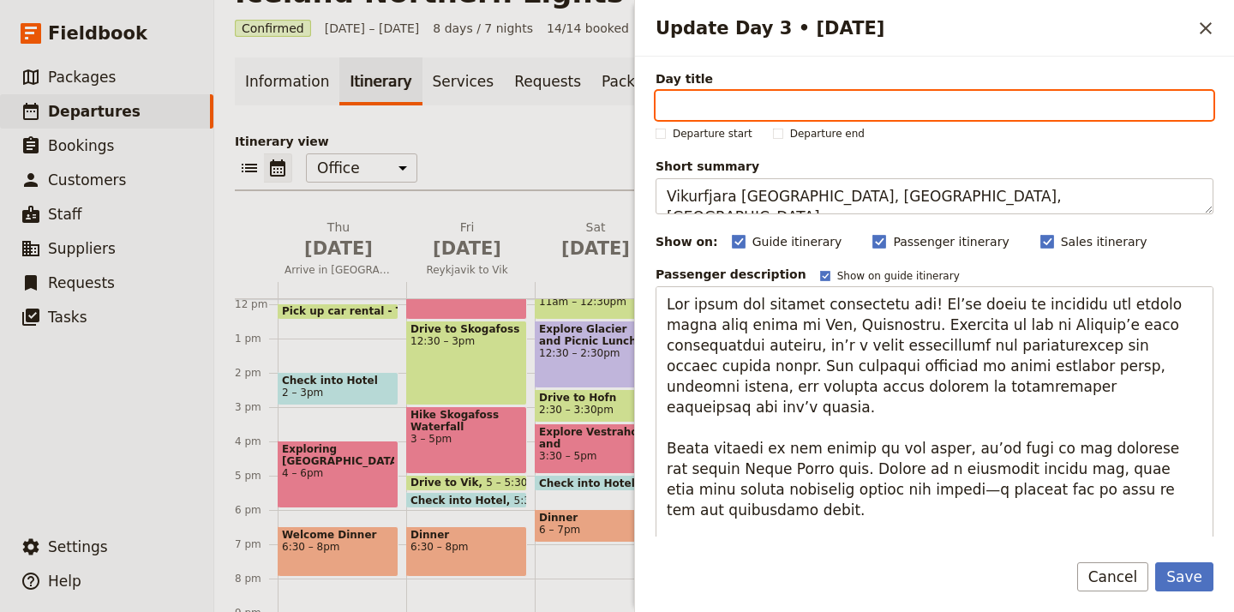
click at [744, 104] on input "Day title" at bounding box center [935, 105] width 558 height 29
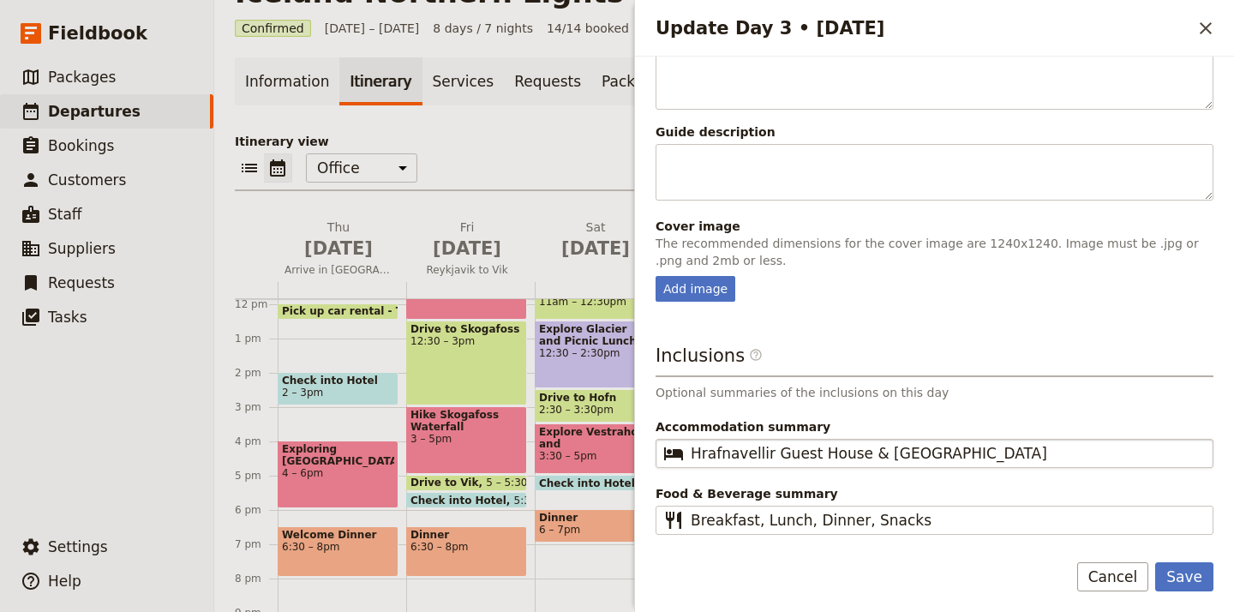
scroll to position [698, 0]
type input "Vik to Hofn"
click at [1196, 572] on button "Save" at bounding box center [1185, 576] width 58 height 29
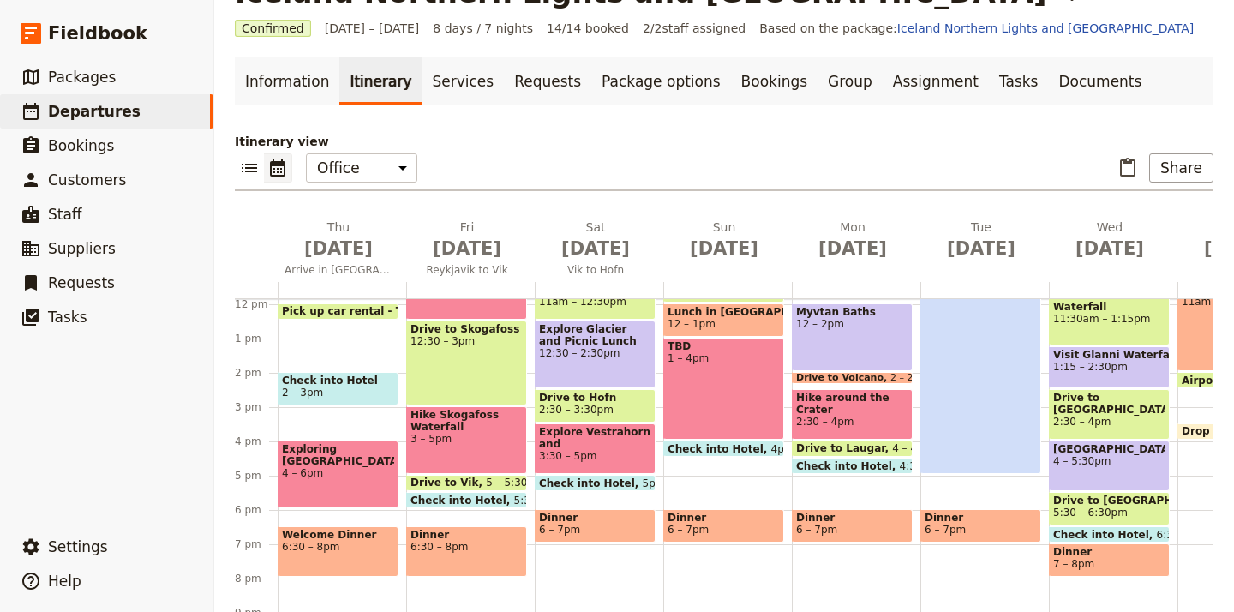
scroll to position [32, 0]
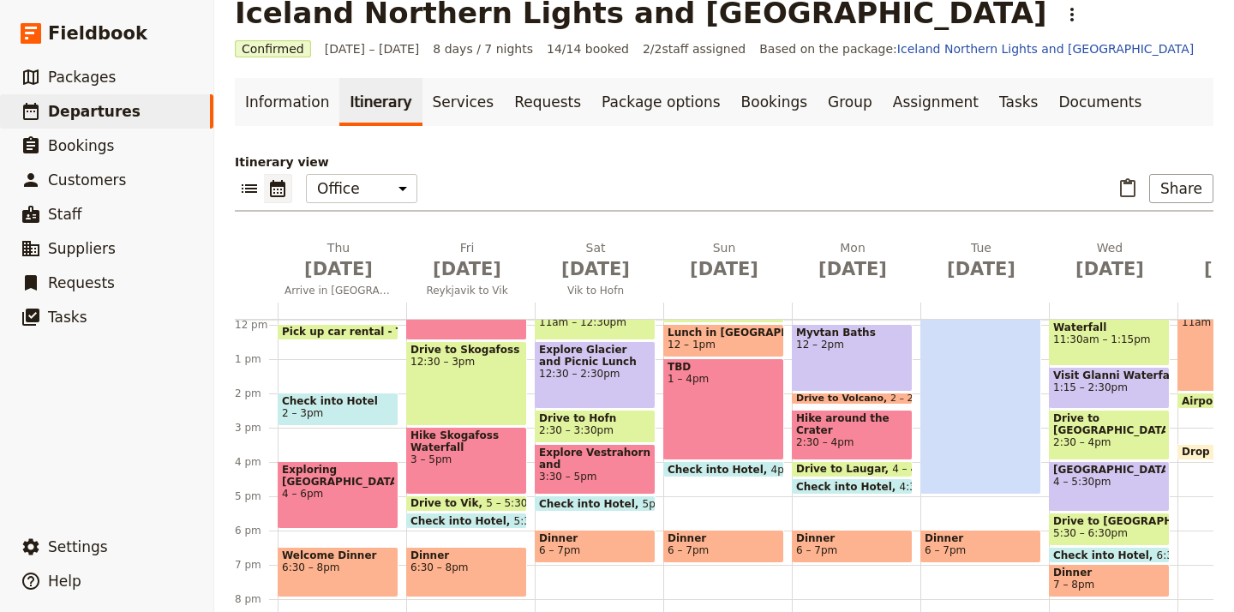
click at [729, 467] on span "Check into Hotel" at bounding box center [720, 469] width 104 height 11
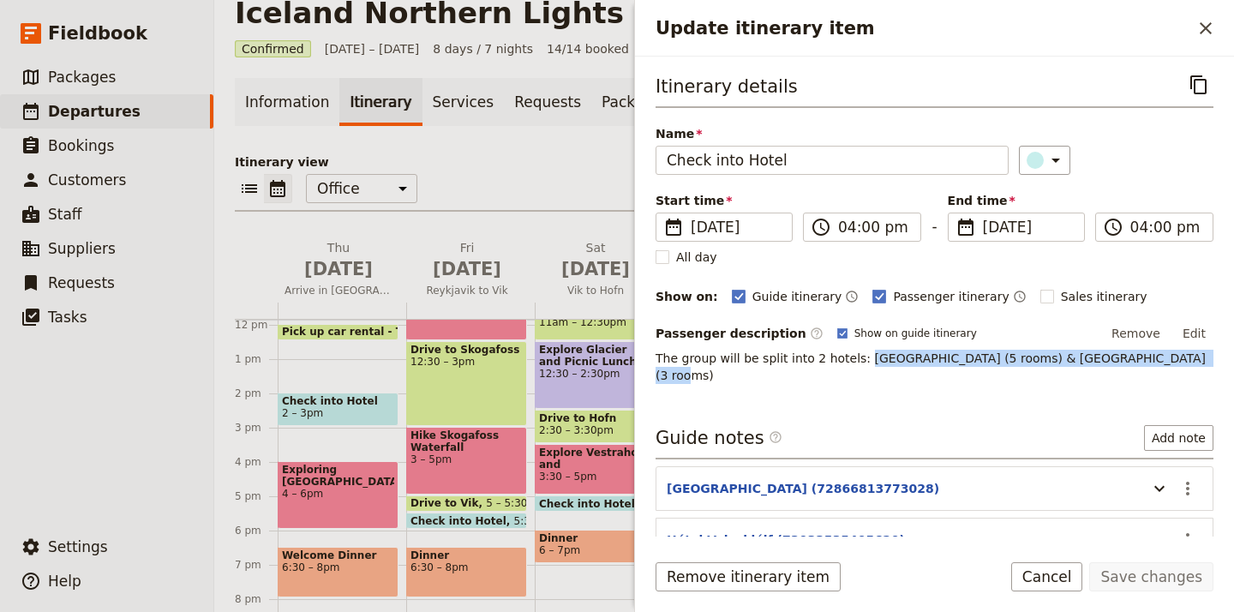
drag, startPoint x: 857, startPoint y: 358, endPoint x: 1160, endPoint y: 361, distance: 302.6
click at [1160, 361] on p "The group will be split into 2 hotels: Hotel Eyvindara (5 rooms) & Hotel Valask…" at bounding box center [935, 367] width 558 height 34
copy p "Hotel Eyvindara (5 rooms) & Hotel Valaskjalf (3 rooms)"
click at [1210, 19] on icon "Close drawer" at bounding box center [1206, 28] width 21 height 21
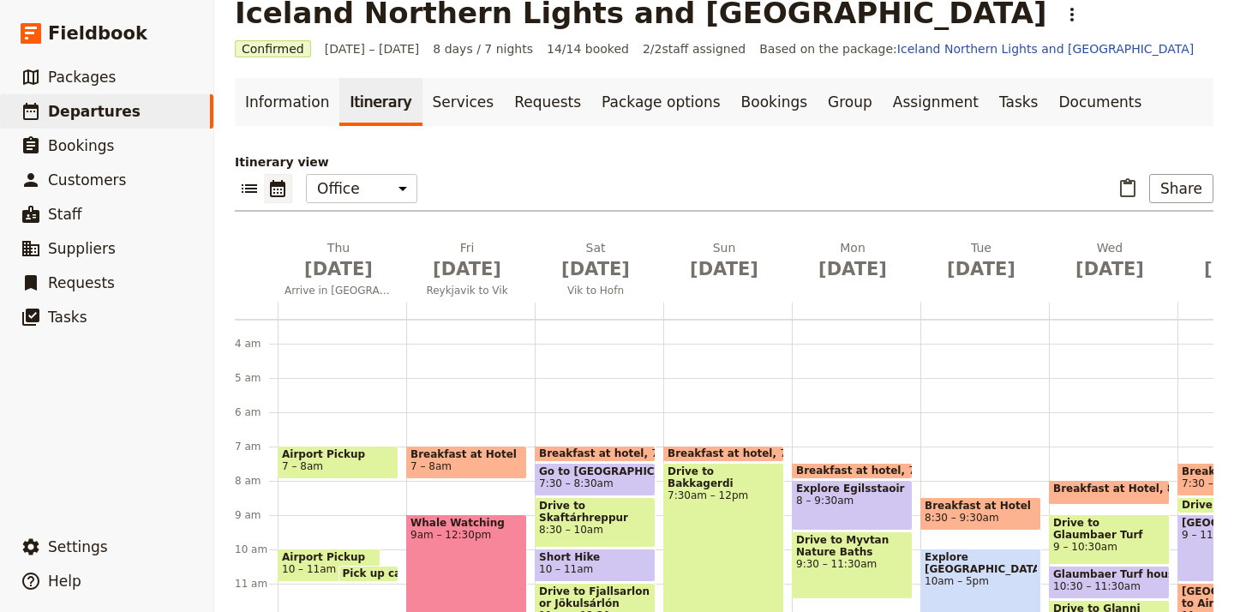
scroll to position [218, 0]
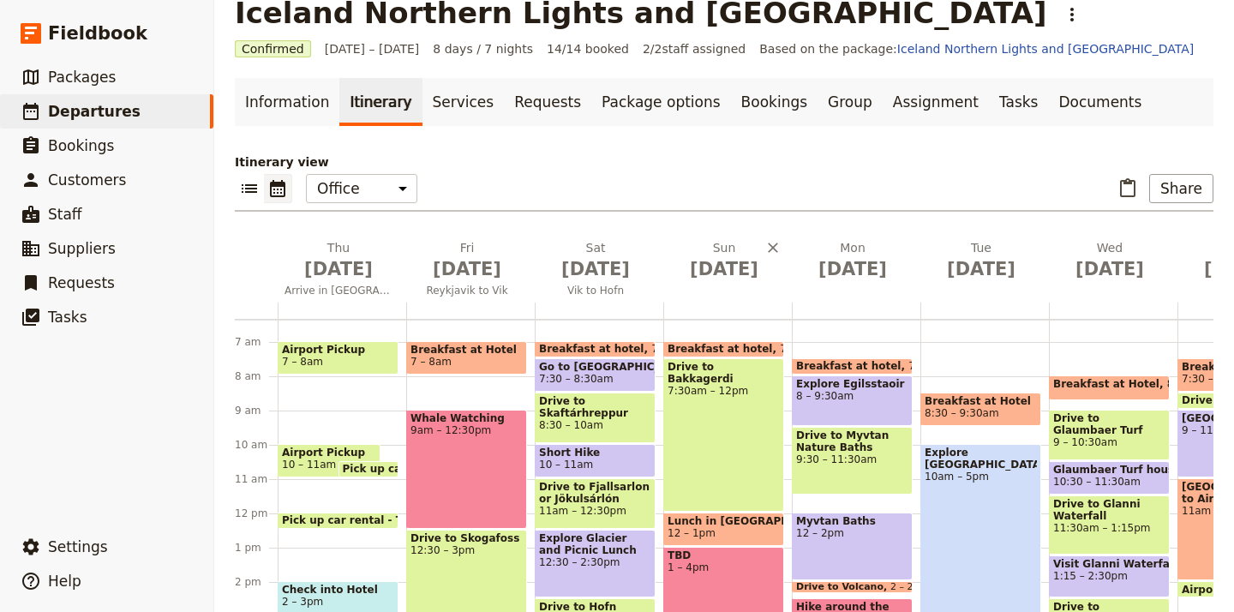
click at [728, 291] on div "Sun Sep 14" at bounding box center [728, 270] width 129 height 63
click at [718, 297] on div "Sun Sep 14" at bounding box center [728, 270] width 129 height 63
click at [740, 291] on div "Sun Sep 14" at bounding box center [728, 270] width 129 height 63
click at [765, 279] on span "Sep 14" at bounding box center [724, 269] width 108 height 26
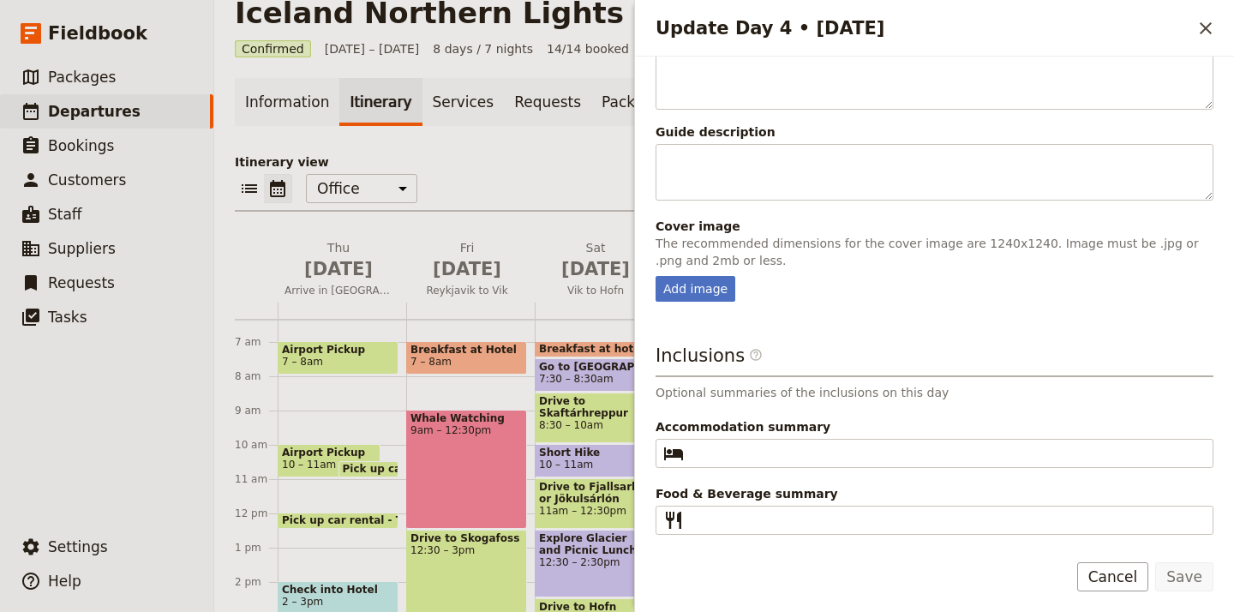
scroll to position [324, 0]
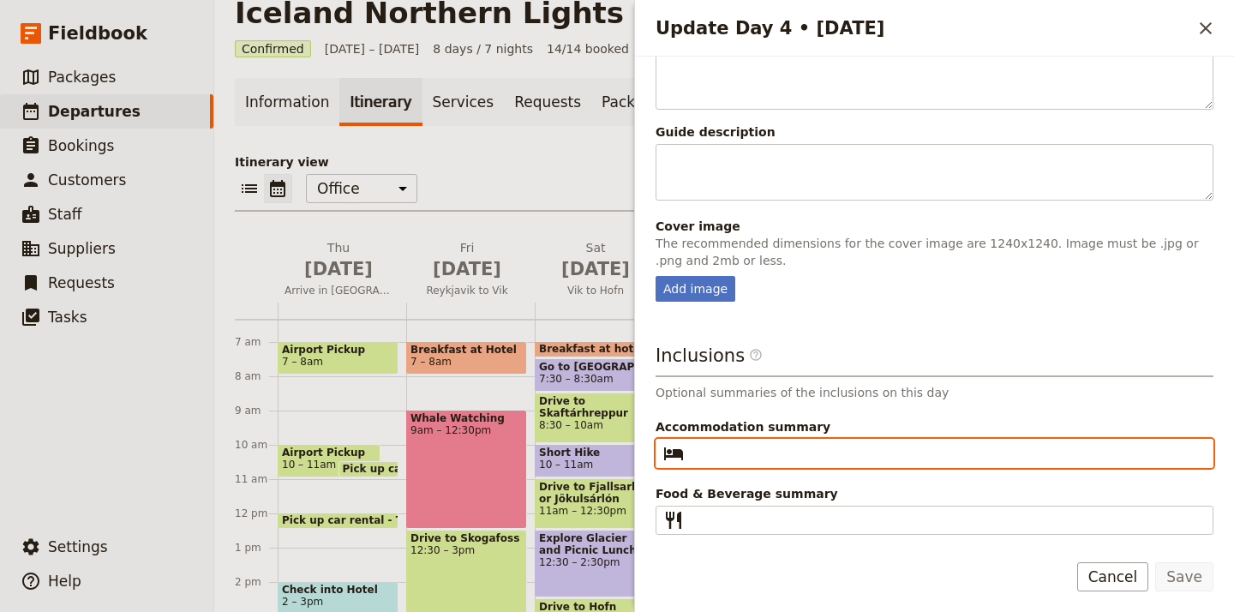
click at [766, 454] on input "Accommodation summary ​" at bounding box center [947, 453] width 512 height 21
paste input "Hotel Eyvindara (5 rooms) & Hotel Valaskjalf (3 rooms)"
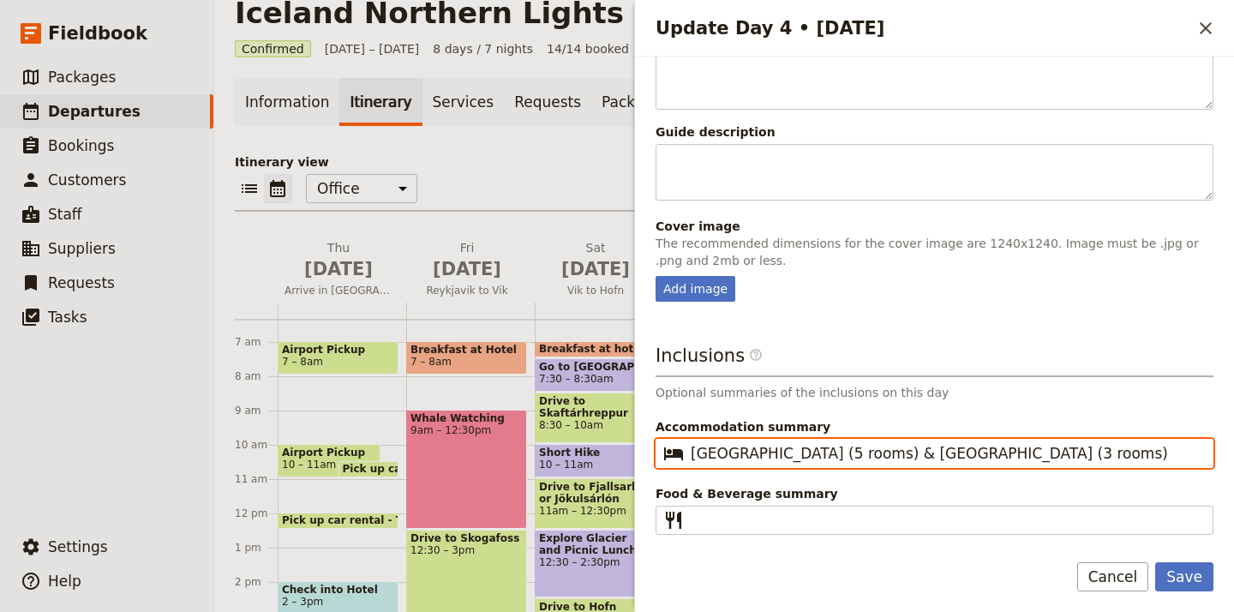
click at [863, 458] on input "Hotel Eyvindara (5 rooms) & Hotel Valaskjalf (3 rooms)" at bounding box center [947, 453] width 512 height 21
click at [1006, 449] on input "Hotel Eyvindara & Hotel Valaskjalf (3 rooms)" at bounding box center [947, 453] width 512 height 21
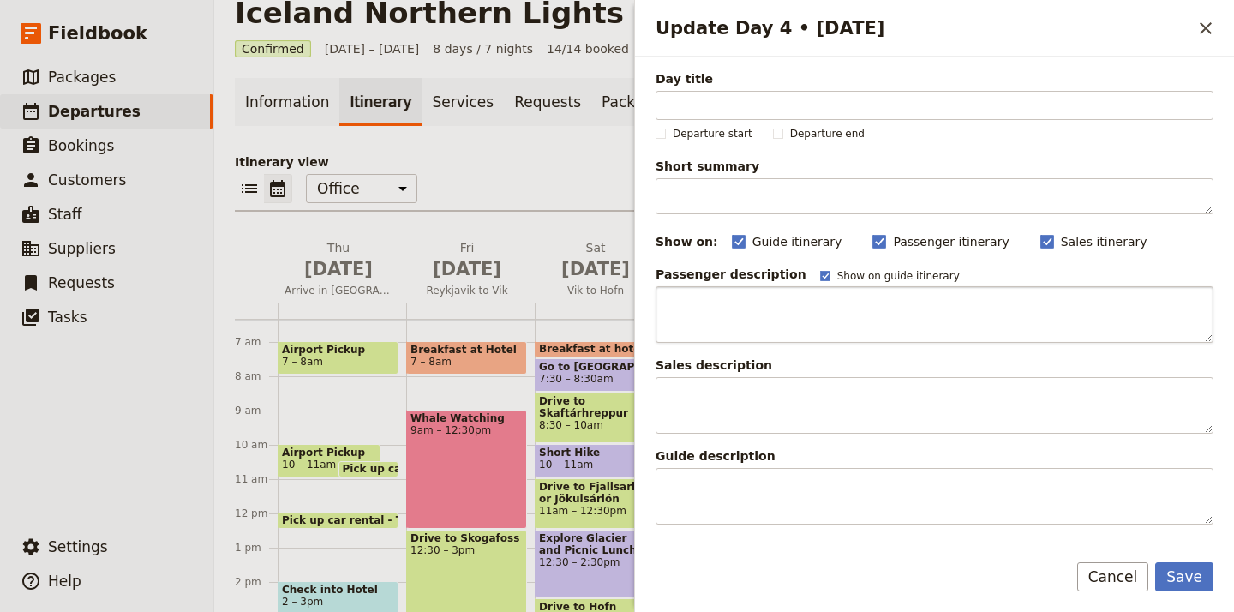
scroll to position [0, 0]
type input "Hotel Eyvindara & Hotel Valaskjalf"
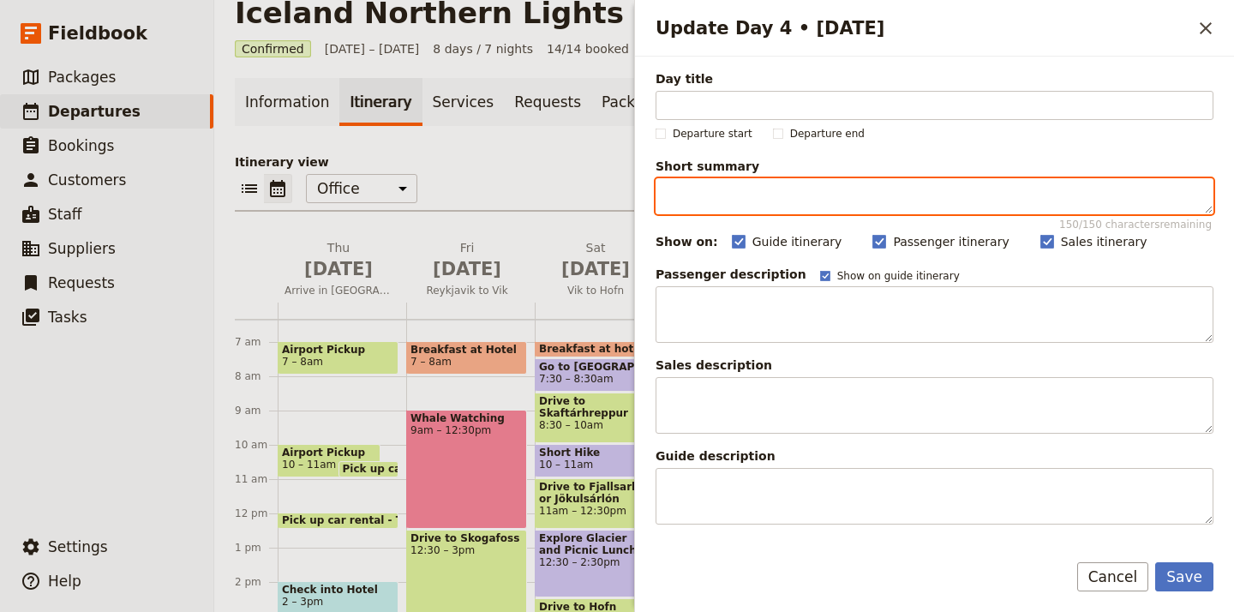
click at [754, 207] on textarea "Short summary 150 / 150 characters remaining" at bounding box center [935, 196] width 558 height 36
paste textarea "Ring Road Continued"
type textarea "Ring Road Continued"
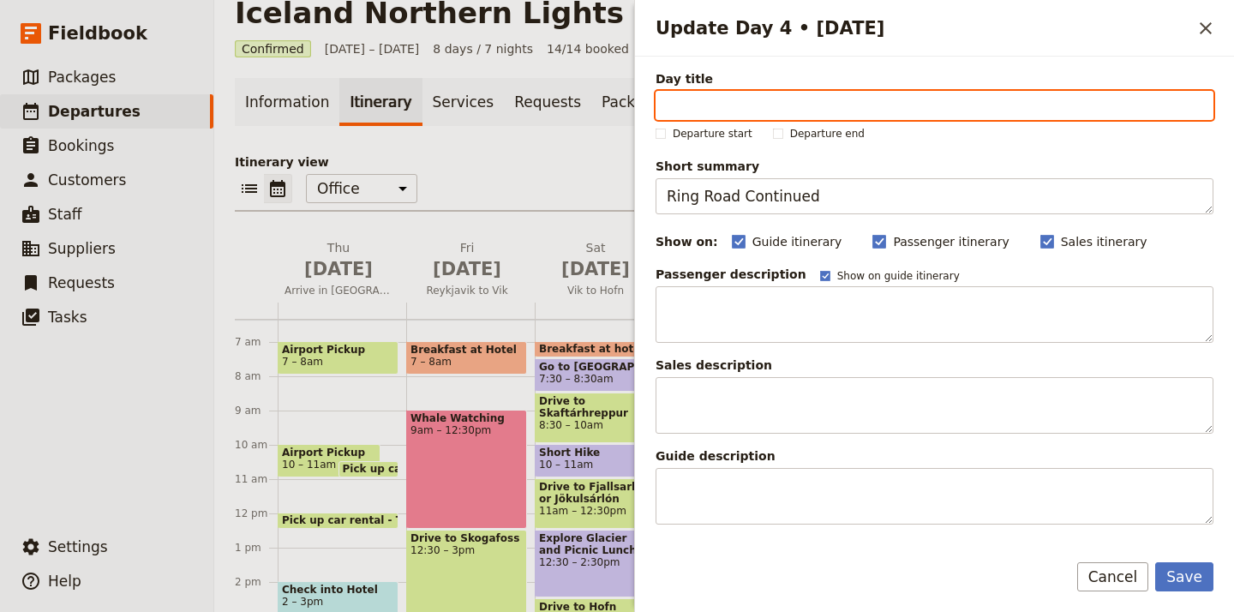
click at [717, 97] on input "Day title" at bounding box center [935, 105] width 558 height 29
paste input "Ring Road Continued"
type input "Ring Road Continued"
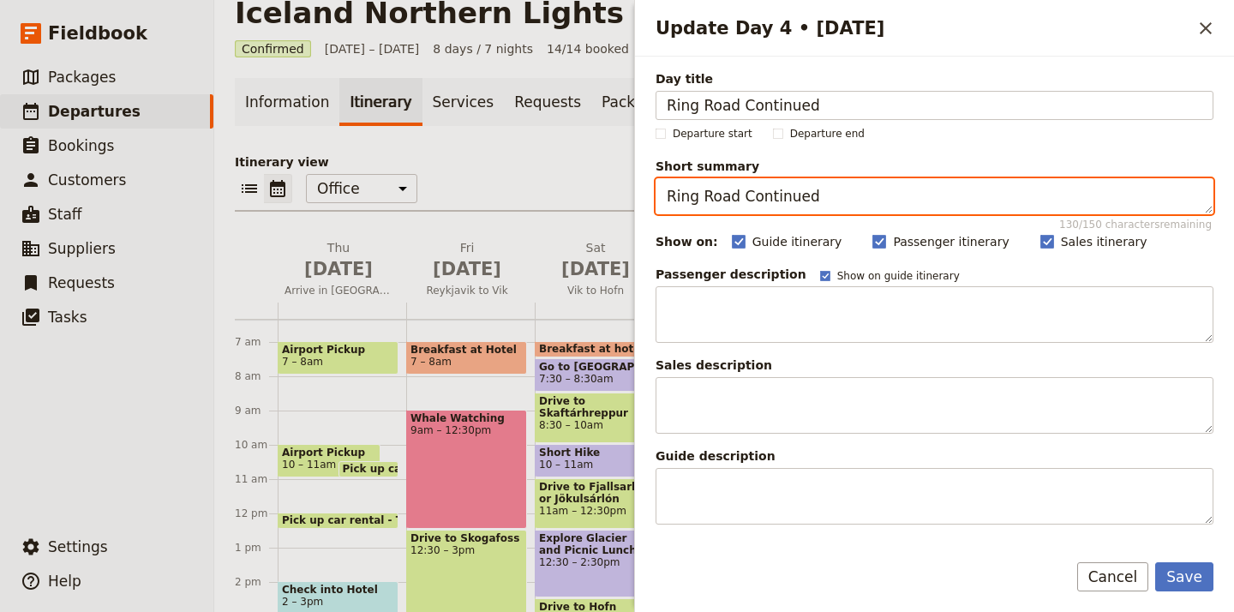
click at [765, 190] on textarea "Ring Road Continued" at bounding box center [935, 196] width 558 height 36
paste textarea "Hofn to Egilsstaðir, Vestrahorn, Puffins"
drag, startPoint x: 785, startPoint y: 197, endPoint x: 647, endPoint y: 195, distance: 138.0
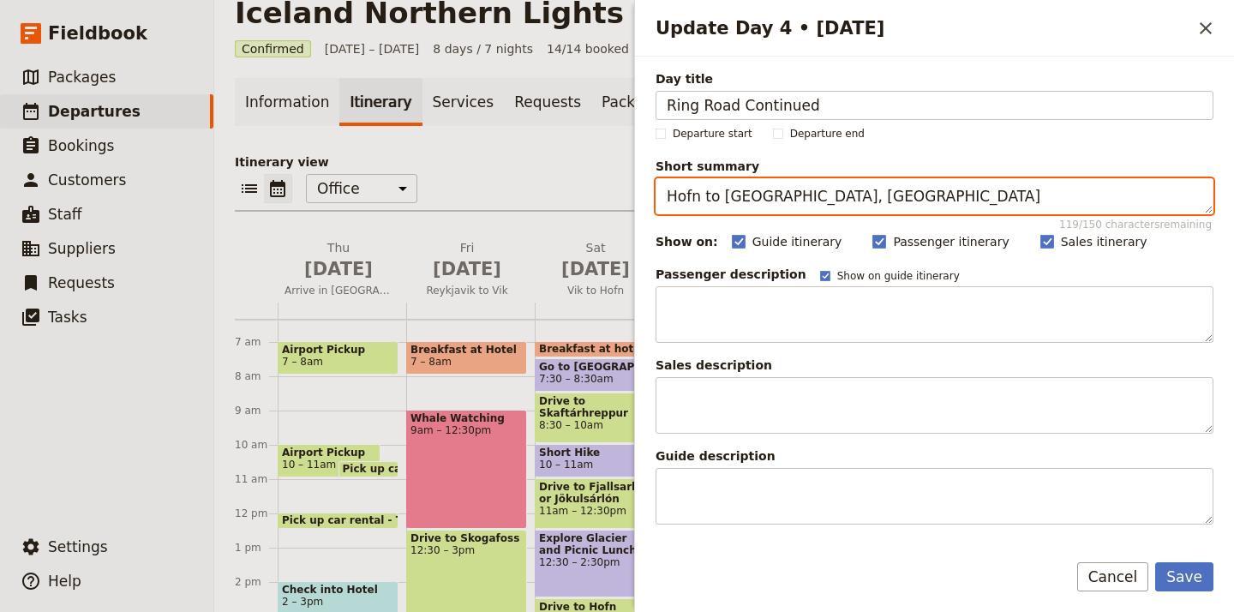
click at [647, 195] on div "Day title Ring Road Continued Departure start Departure end Short summary Hofn …" at bounding box center [934, 297] width 599 height 480
type textarea ", Vestrahorn"
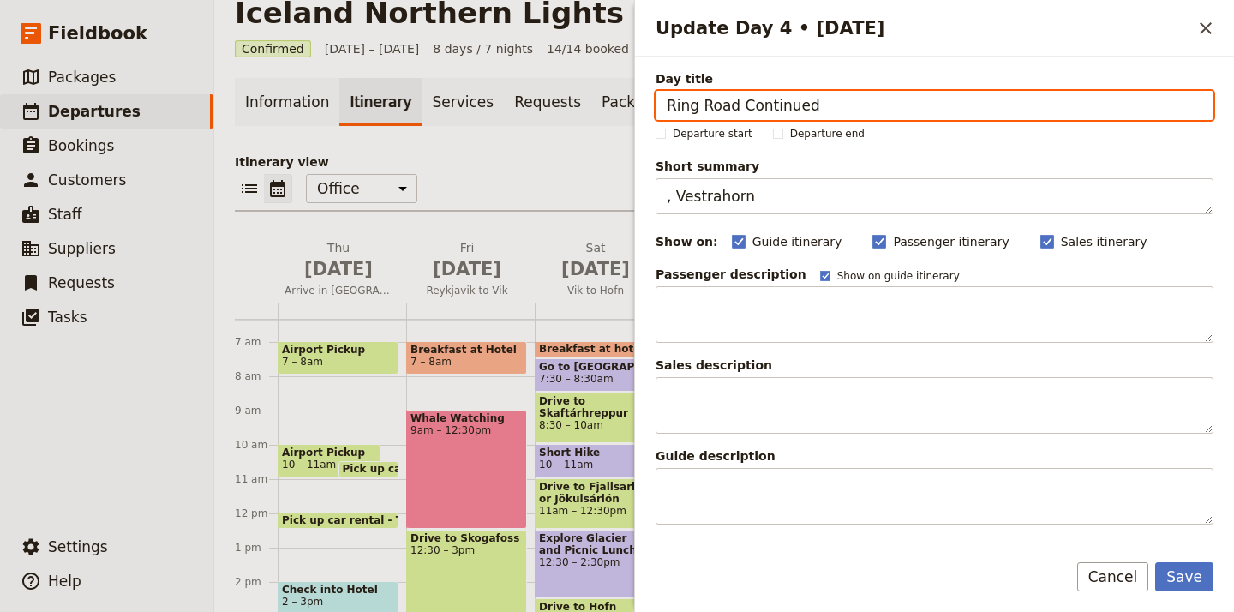
click at [766, 106] on input "Ring Road Continued" at bounding box center [935, 105] width 558 height 29
paste input "Hofn to [GEOGRAPHIC_DATA]"
type input "Hofn to [GEOGRAPHIC_DATA]"
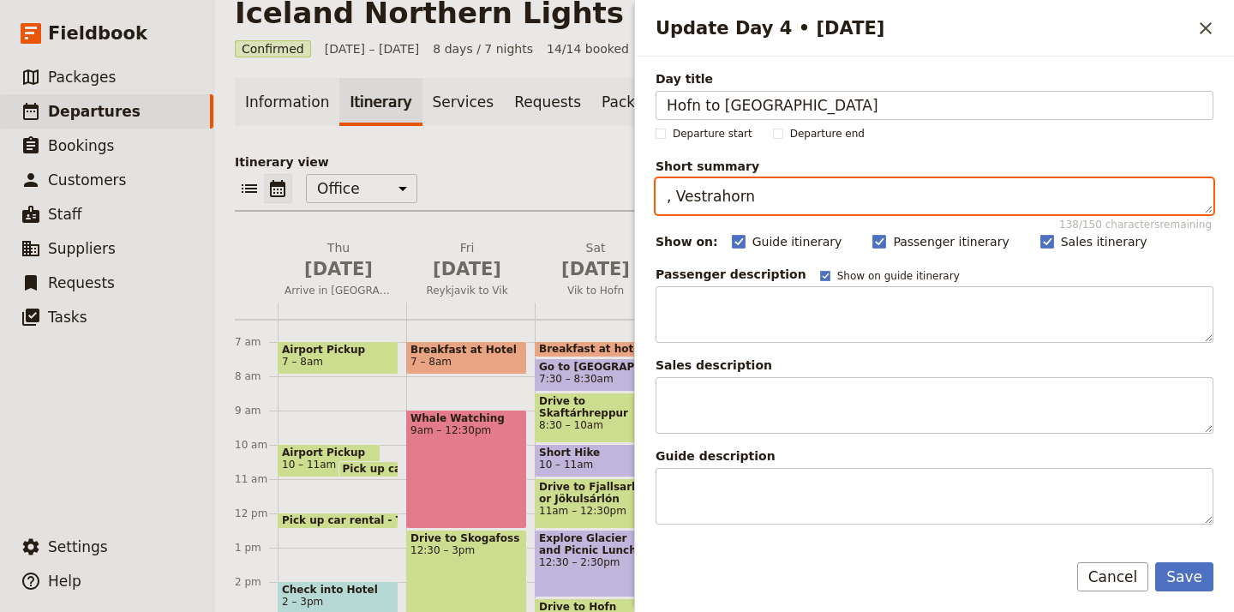
click at [676, 198] on textarea ", Vestrahorn" at bounding box center [935, 196] width 558 height 36
click at [772, 195] on textarea "Vestrahorn" at bounding box center [935, 196] width 558 height 36
type textarea "Vestrahorn, Fjords"
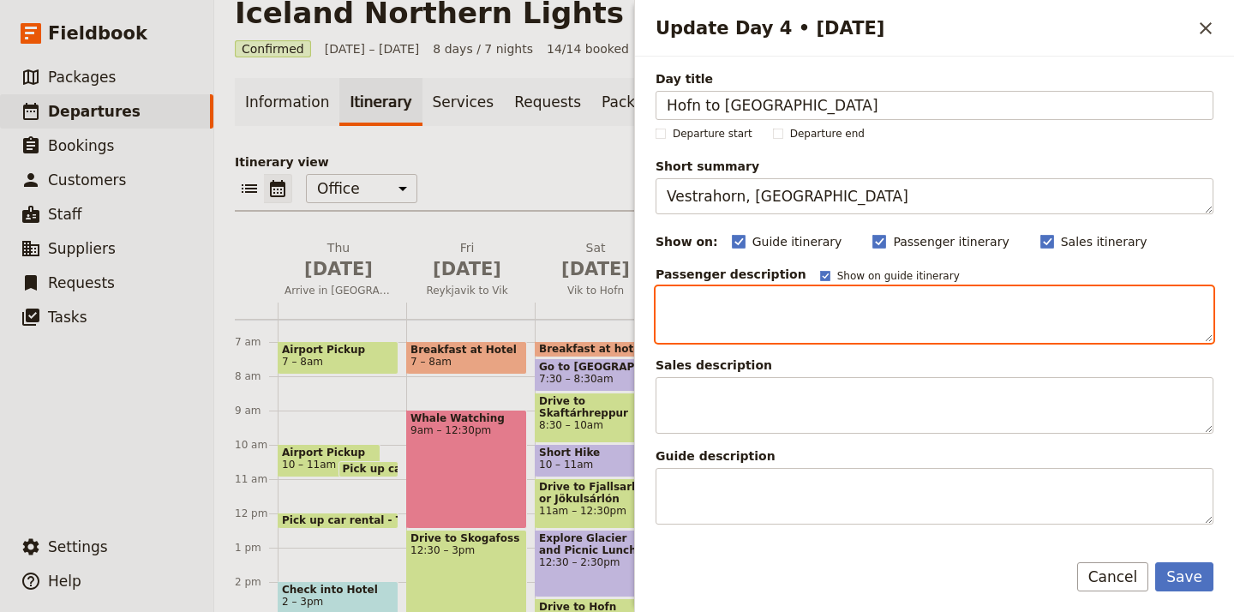
click at [700, 306] on textarea "Update Day 4 • 14 Sep" at bounding box center [935, 314] width 558 height 57
paste textarea "Our adventure continues with an exhilarating start! If we didn’t get the chance…"
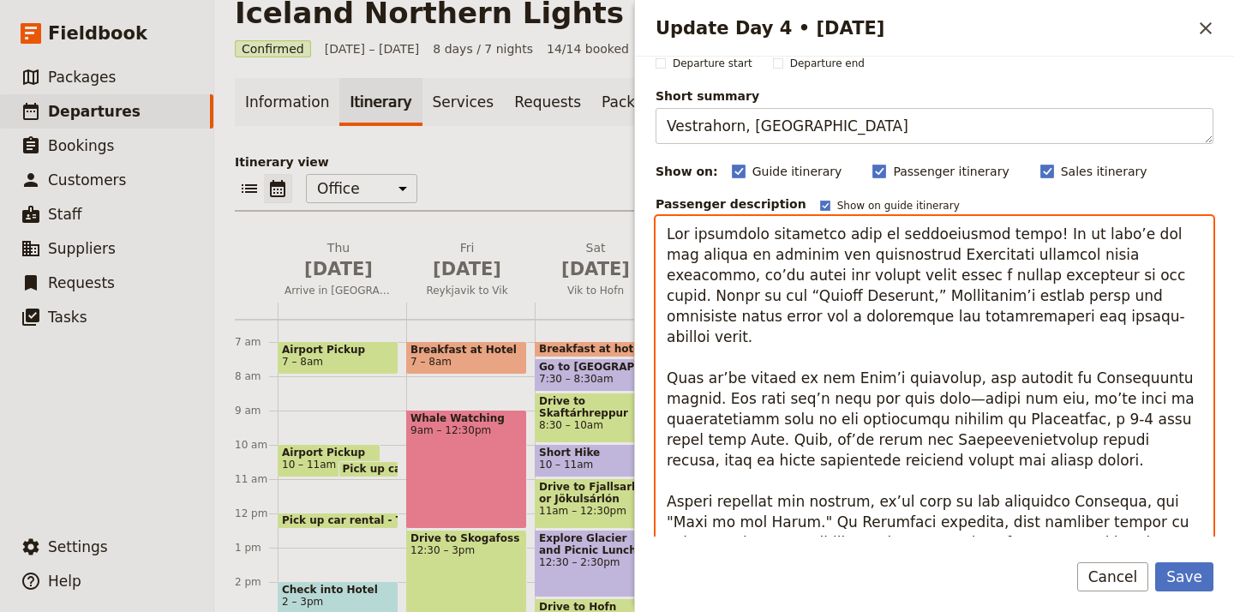
scroll to position [69, 0]
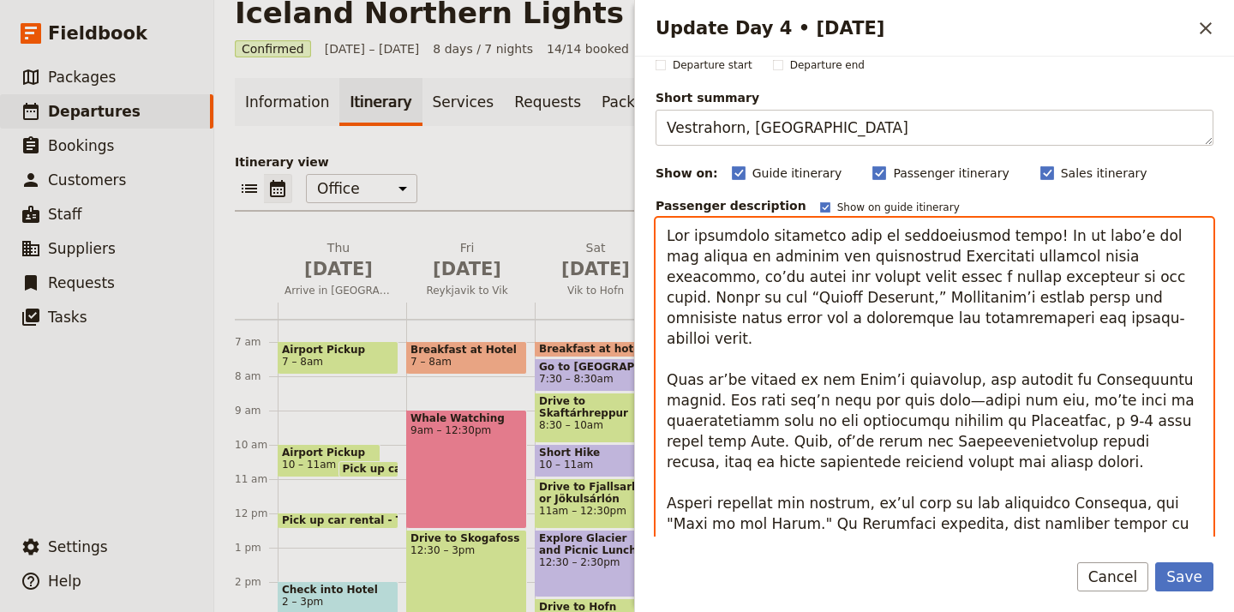
drag, startPoint x: 974, startPoint y: 437, endPoint x: 665, endPoint y: 351, distance: 320.3
click at [665, 351] on textarea "Update Day 4 • 14 Sep" at bounding box center [935, 433] width 558 height 430
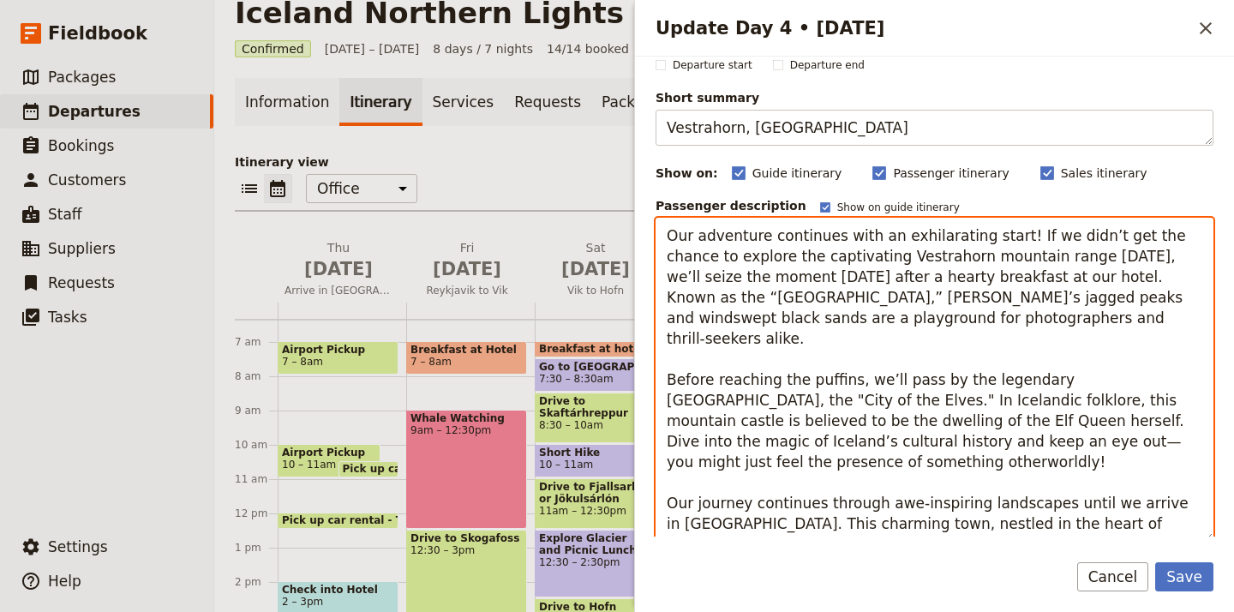
drag, startPoint x: 861, startPoint y: 359, endPoint x: 703, endPoint y: 359, distance: 157.7
click at [703, 359] on textarea "Our adventure continues with an exhilarating start! If we didn’t get the chance…" at bounding box center [935, 380] width 558 height 324
drag, startPoint x: 883, startPoint y: 362, endPoint x: 658, endPoint y: 365, distance: 224.6
click at [658, 365] on textarea "Our adventure continues with an exhilarating start! If we didn’t get the chance…" at bounding box center [935, 380] width 558 height 324
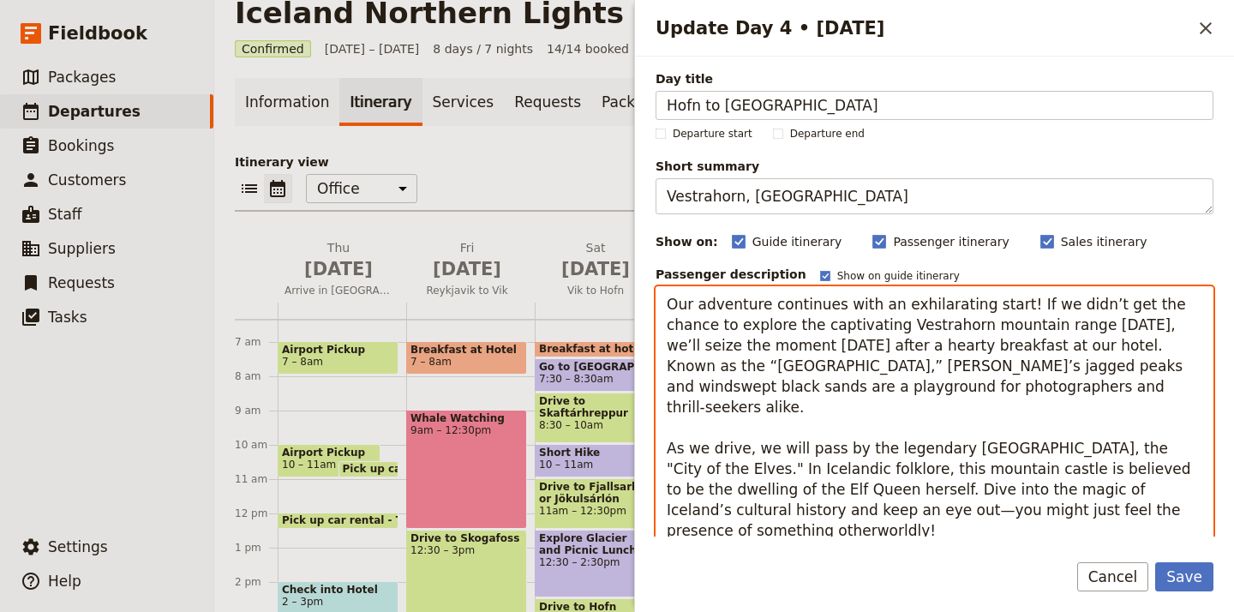
scroll to position [0, 0]
type textarea "Our adventure continues with an exhilarating start! If we didn’t get the chance…"
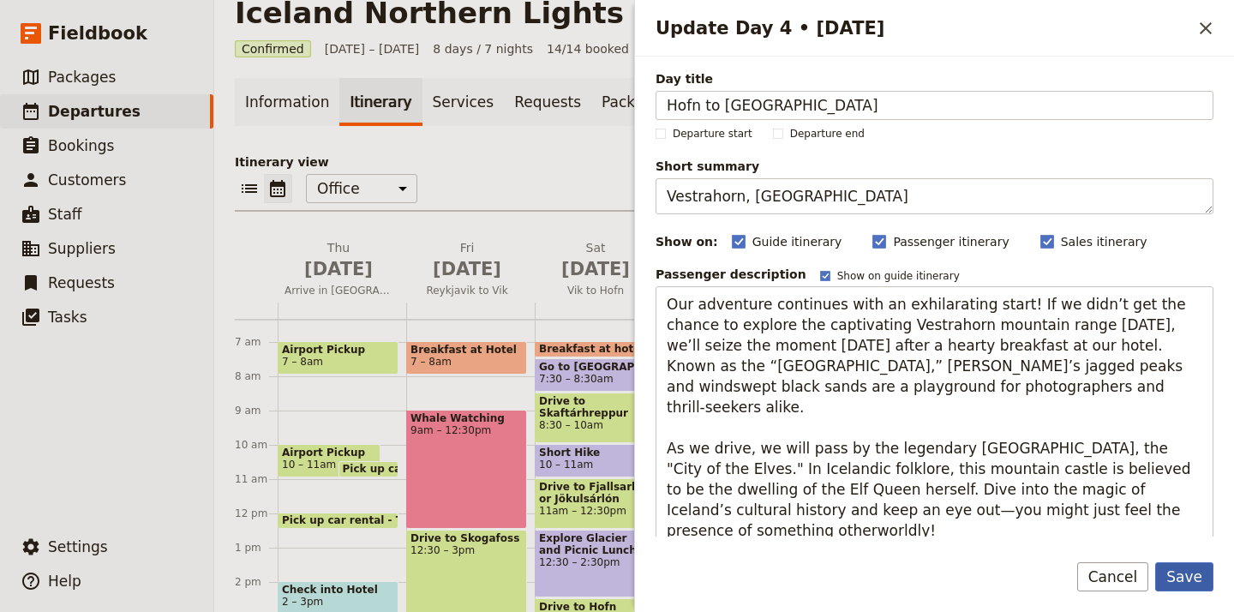
click at [1183, 574] on button "Save" at bounding box center [1185, 576] width 58 height 29
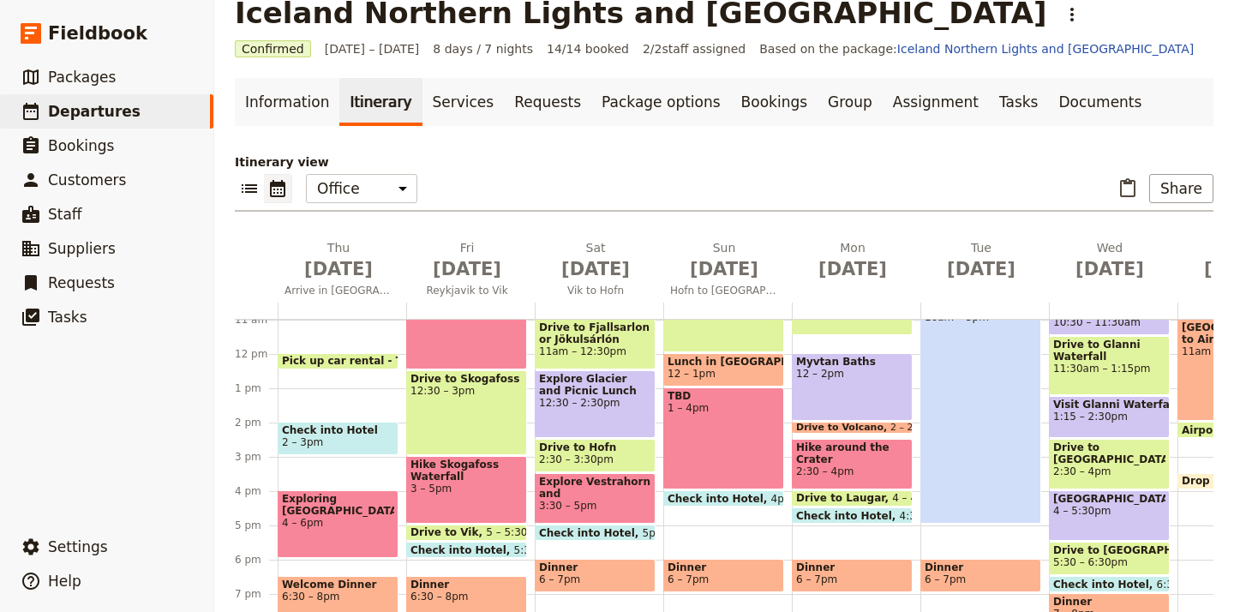
scroll to position [385, 0]
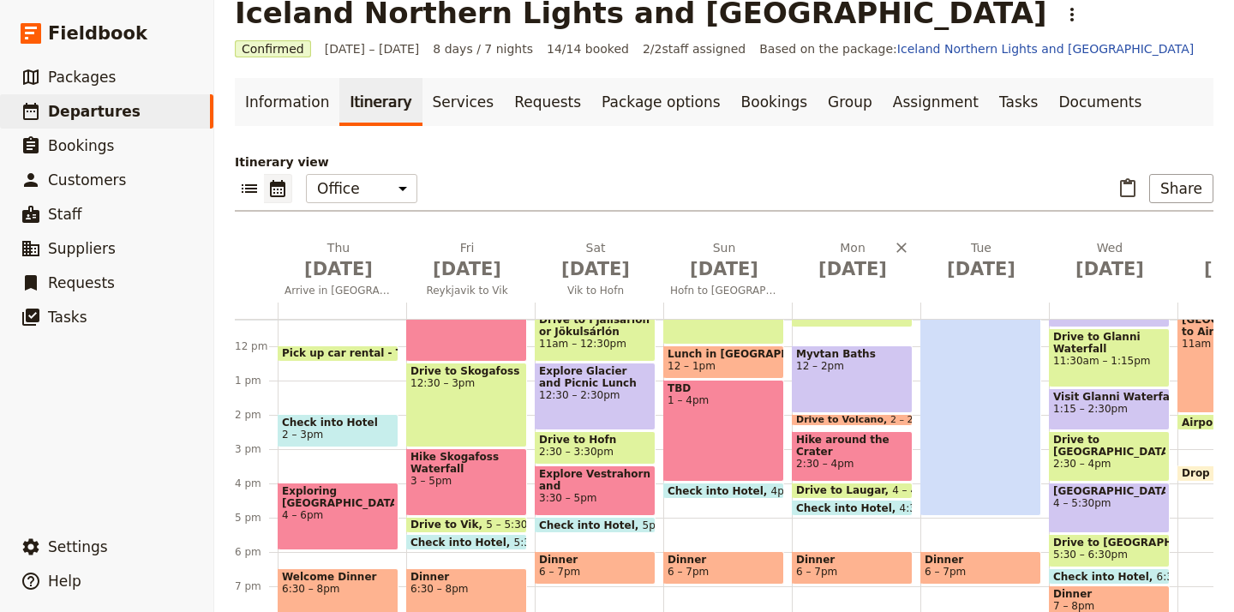
click at [868, 296] on div "Mon Sep 15" at bounding box center [856, 270] width 129 height 63
click at [857, 285] on button "Mon Sep 15" at bounding box center [856, 264] width 129 height 50
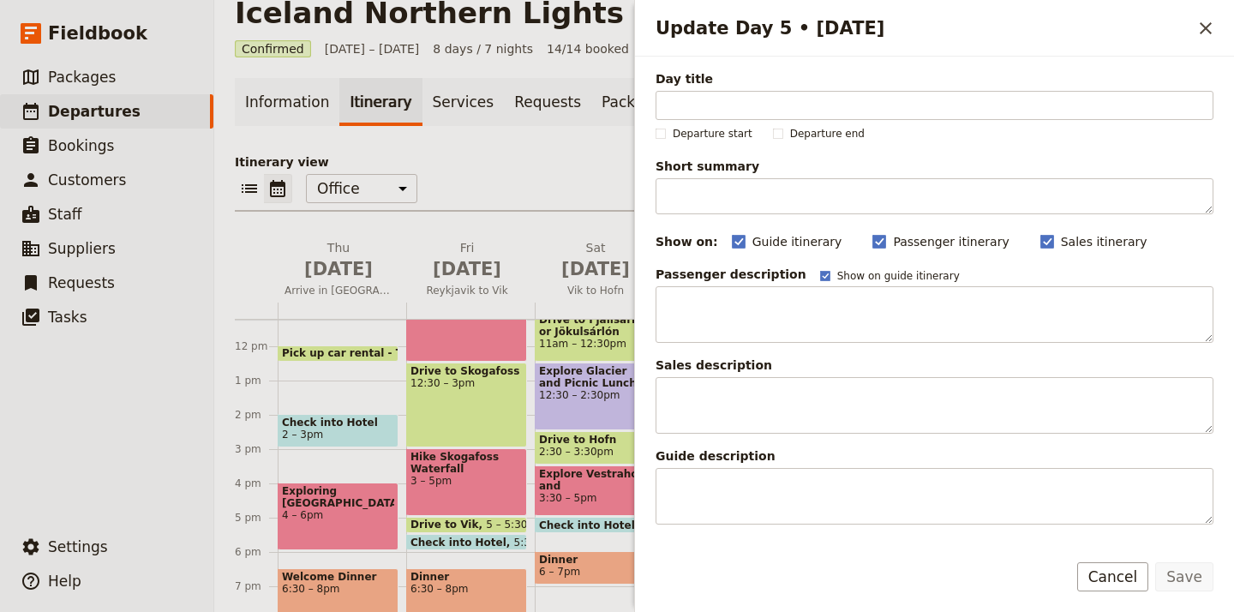
type input "E"
click at [1210, 27] on icon "Close drawer" at bounding box center [1206, 28] width 21 height 21
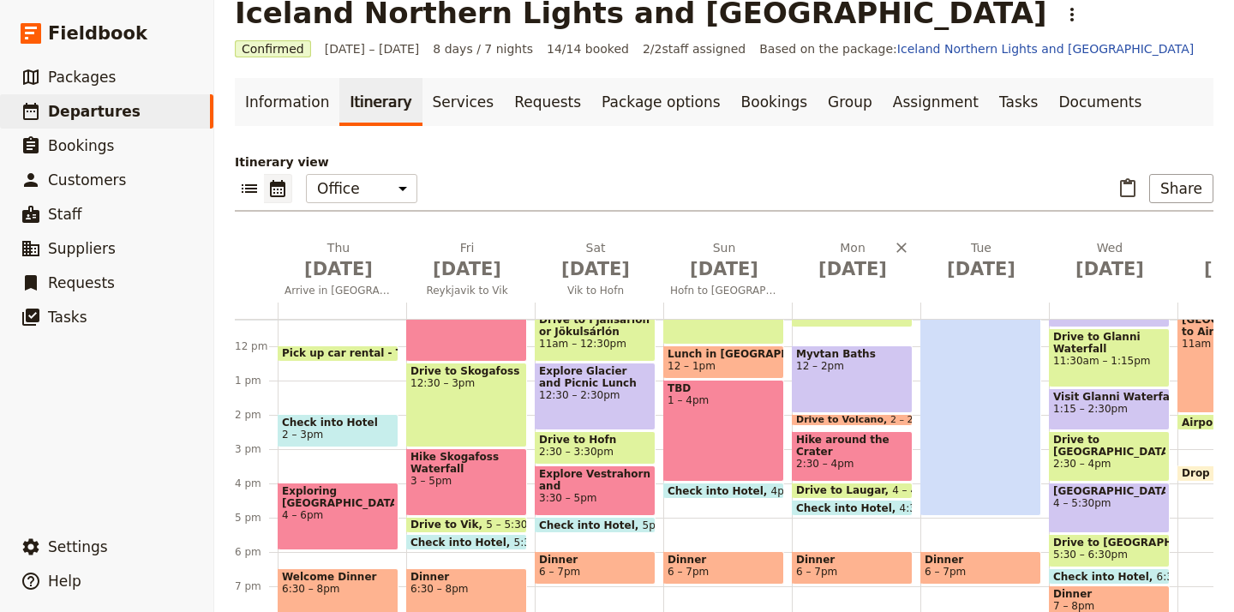
click at [884, 294] on div "Mon Sep 15" at bounding box center [856, 270] width 129 height 63
click at [862, 290] on div "Mon Sep 15" at bounding box center [856, 270] width 129 height 63
click at [864, 299] on div "Mon Sep 15" at bounding box center [856, 270] width 129 height 63
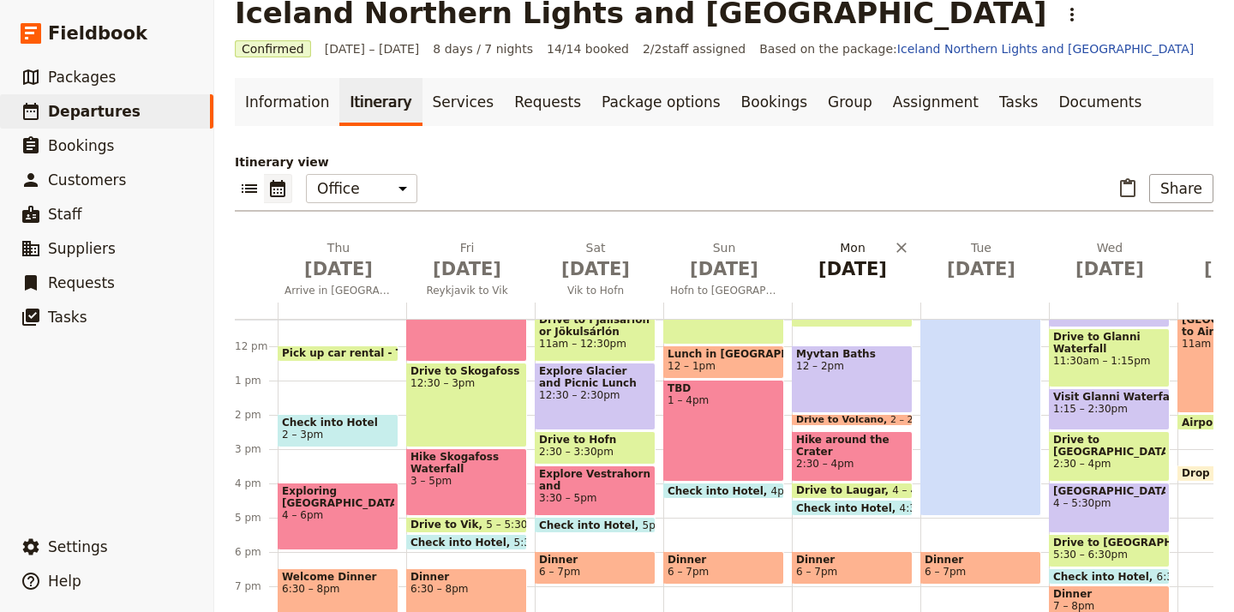
click at [889, 282] on button "Mon Sep 15" at bounding box center [856, 264] width 129 height 50
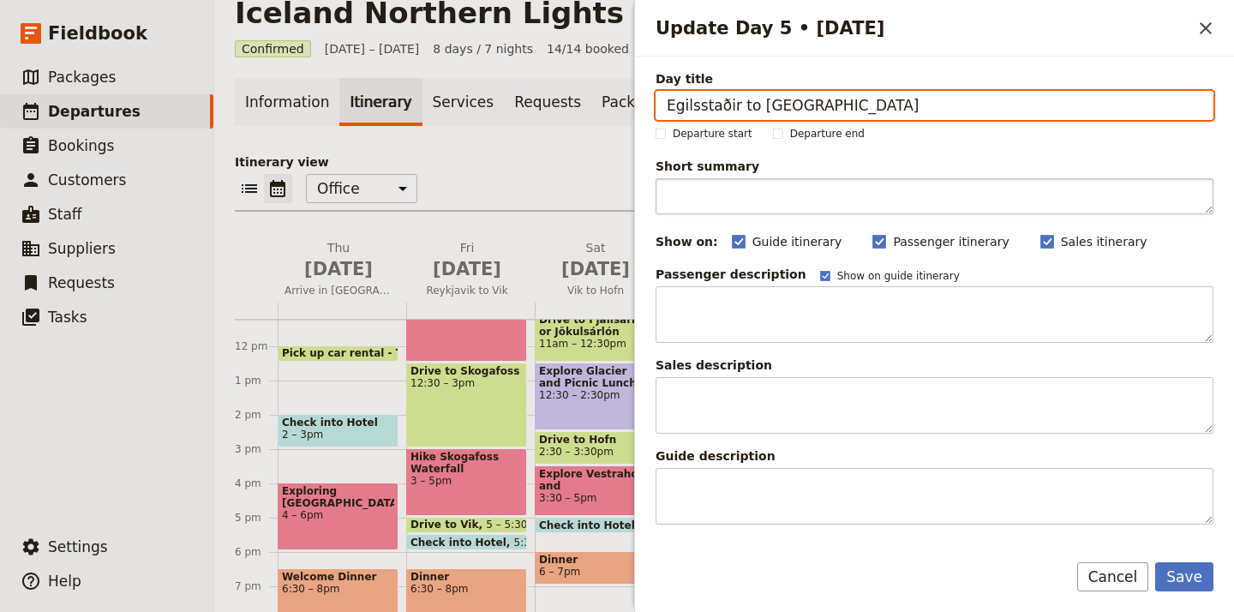
type input "Egilsstaðir to [GEOGRAPHIC_DATA]"
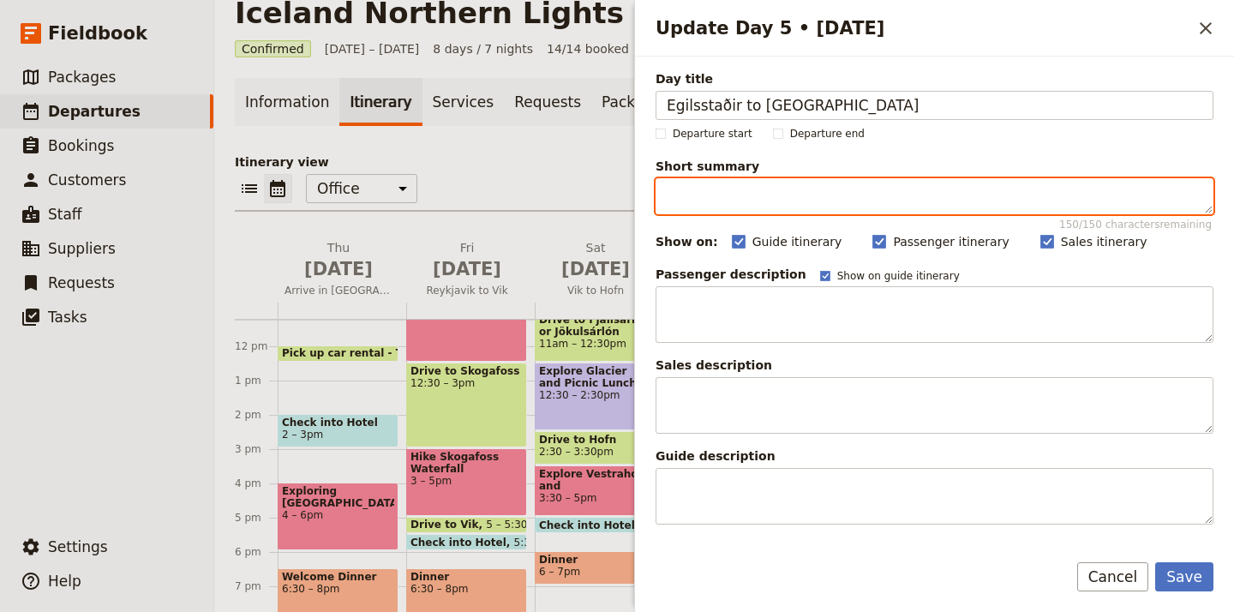
click at [719, 200] on textarea "Short summary 150 / 150 characters remaining" at bounding box center [935, 196] width 558 height 36
paste textarea "Myvatn Baths, Crater Hike"
type textarea "Myvatn Baths, Crater Hike"
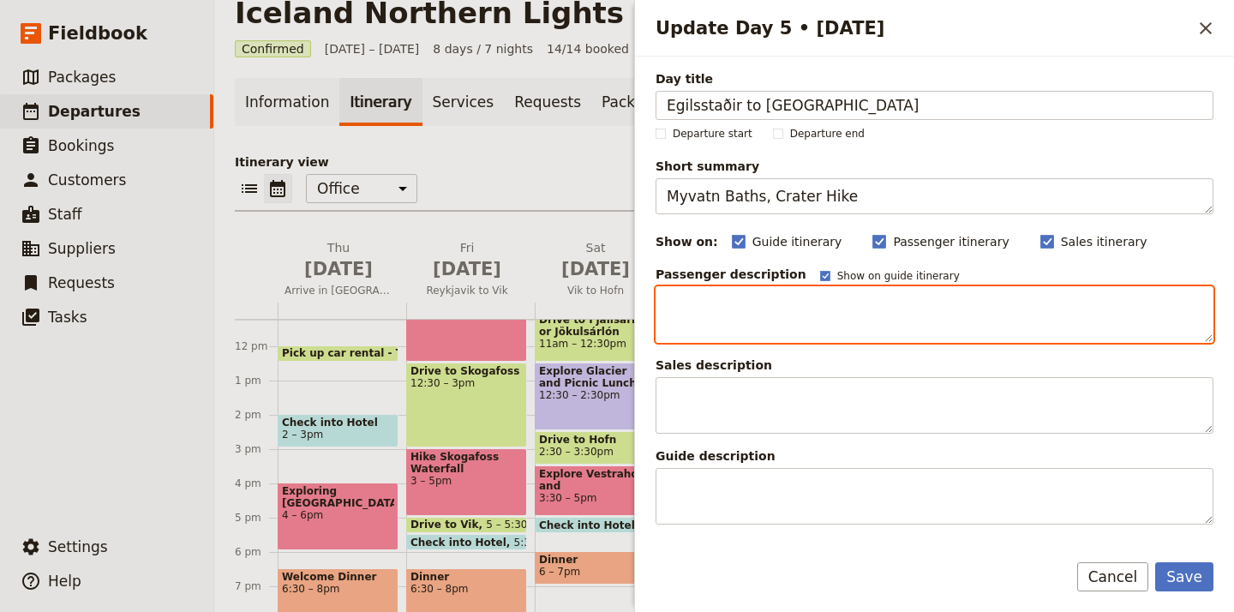
click at [789, 307] on textarea "Update Day 5 • 15 Sep" at bounding box center [935, 314] width 558 height 57
paste textarea "Prepare for an action-packed day full of adventure, relaxation, and unforgettab…"
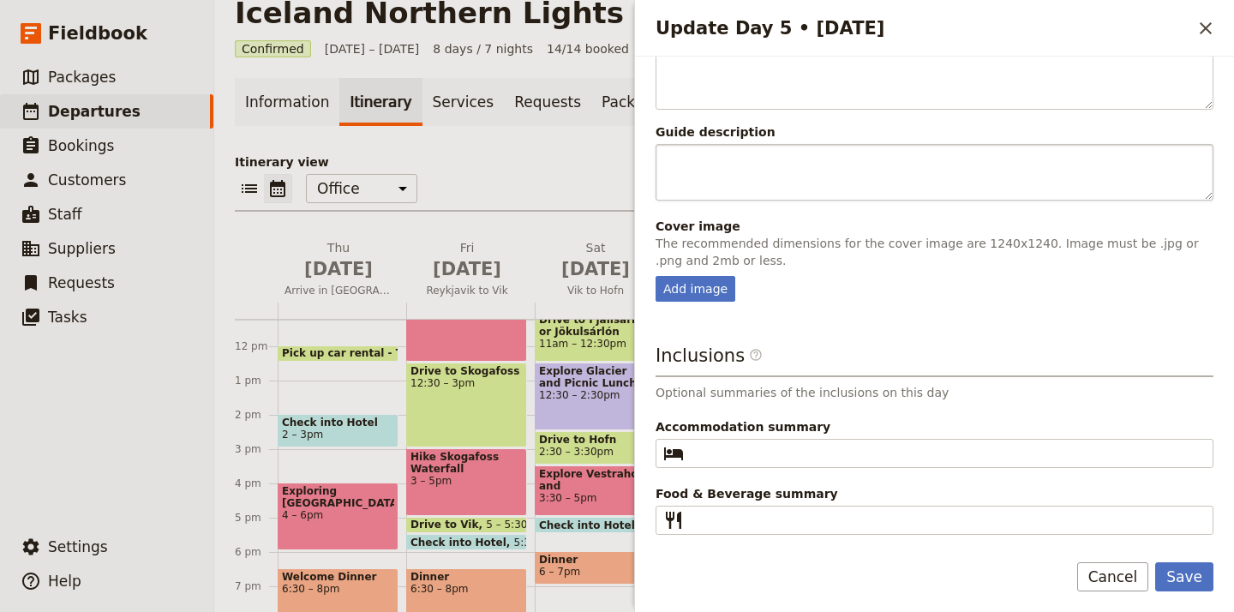
scroll to position [698, 0]
type textarea "Prepare for an action-packed day full of adventure, relaxation, and unforgettab…"
click at [1194, 578] on button "Save" at bounding box center [1185, 576] width 58 height 29
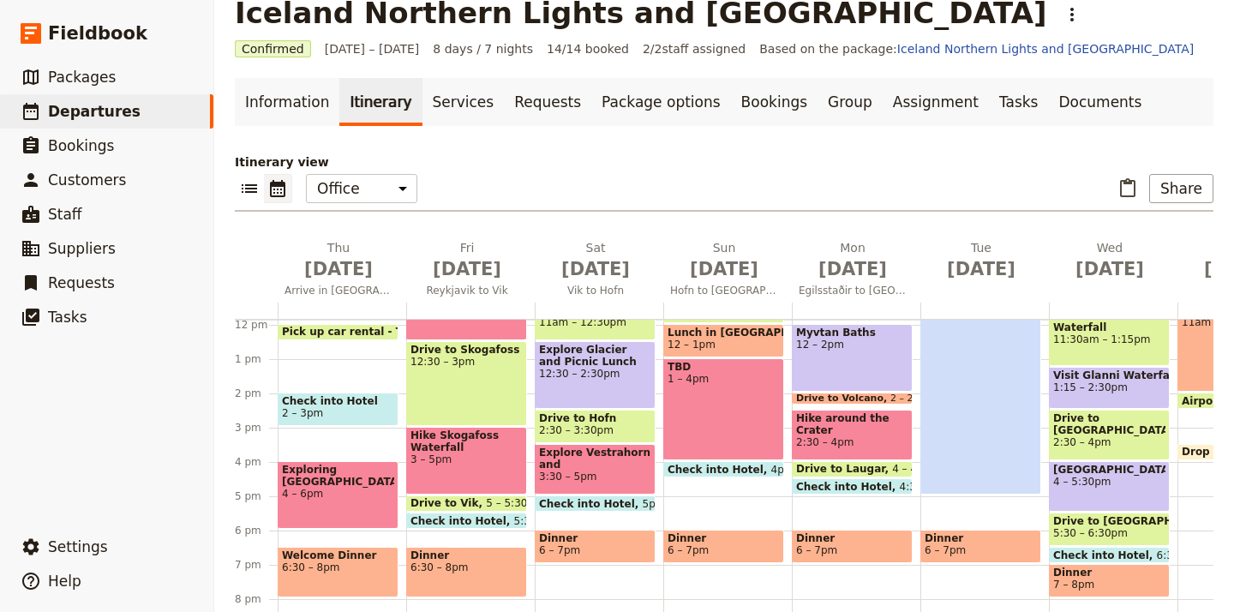
scroll to position [406, 0]
click at [867, 484] on span "Check into Hotel" at bounding box center [848, 486] width 104 height 11
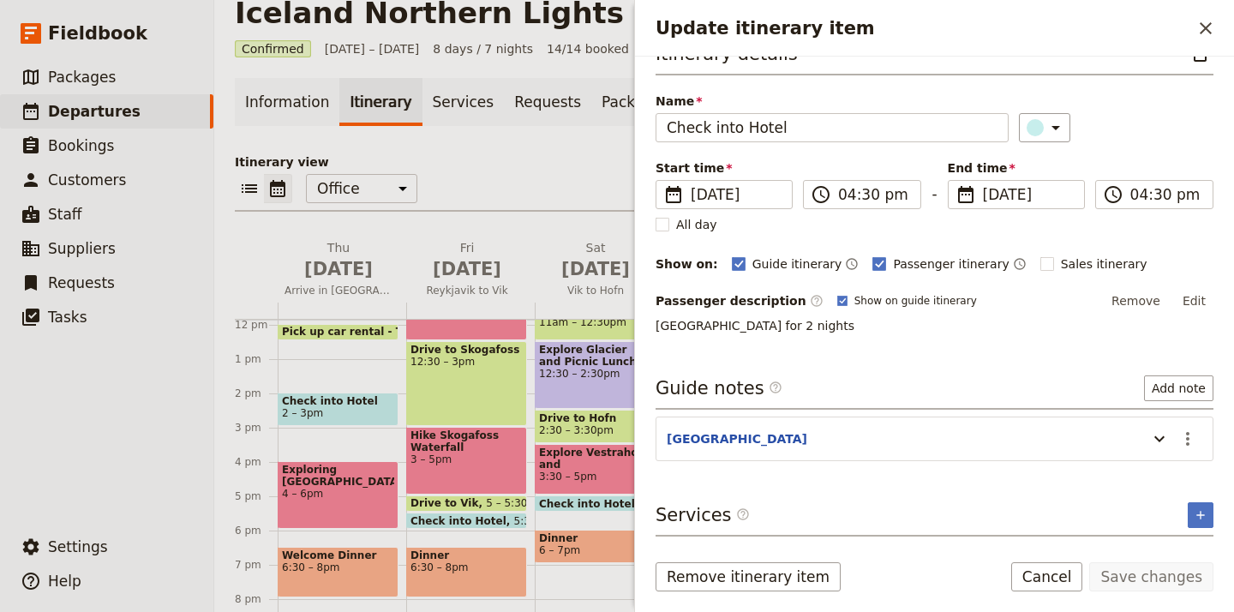
scroll to position [0, 0]
click at [1204, 19] on icon "Close drawer" at bounding box center [1206, 28] width 21 height 21
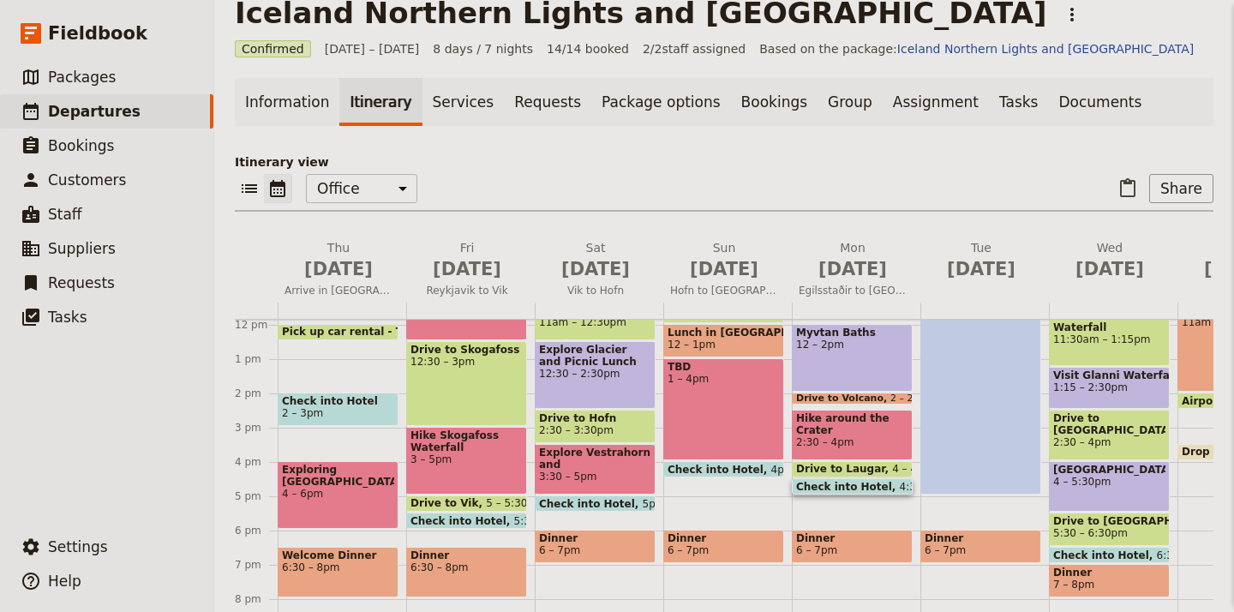
scroll to position [14, 0]
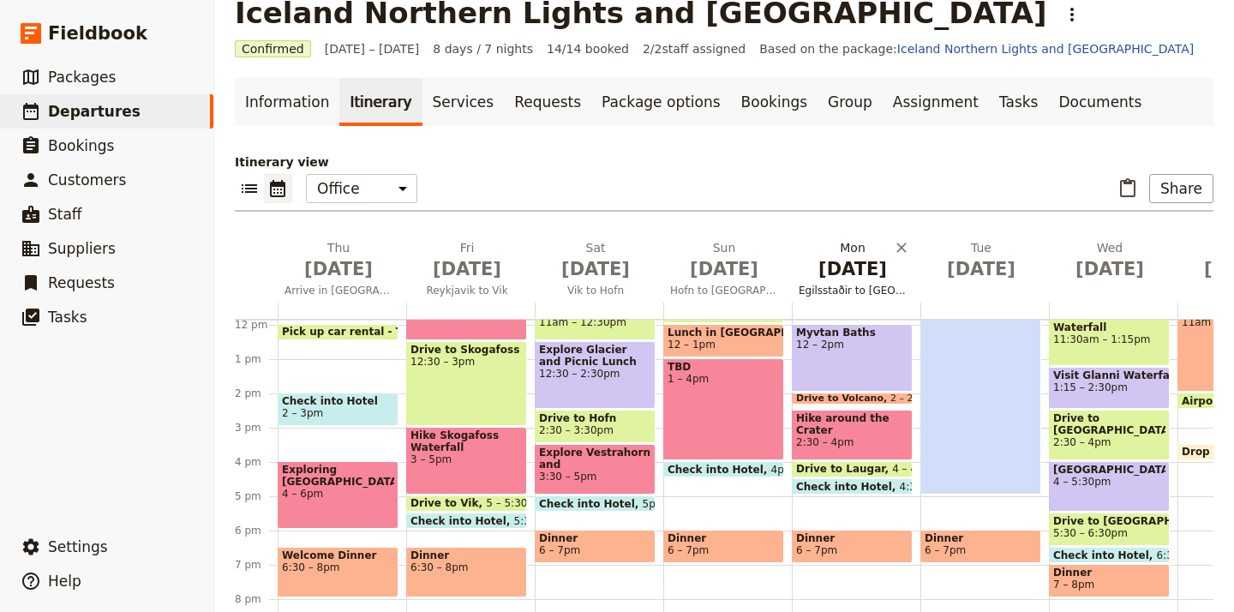
click at [861, 288] on span "Egilsstaðir to [GEOGRAPHIC_DATA]" at bounding box center [853, 291] width 122 height 14
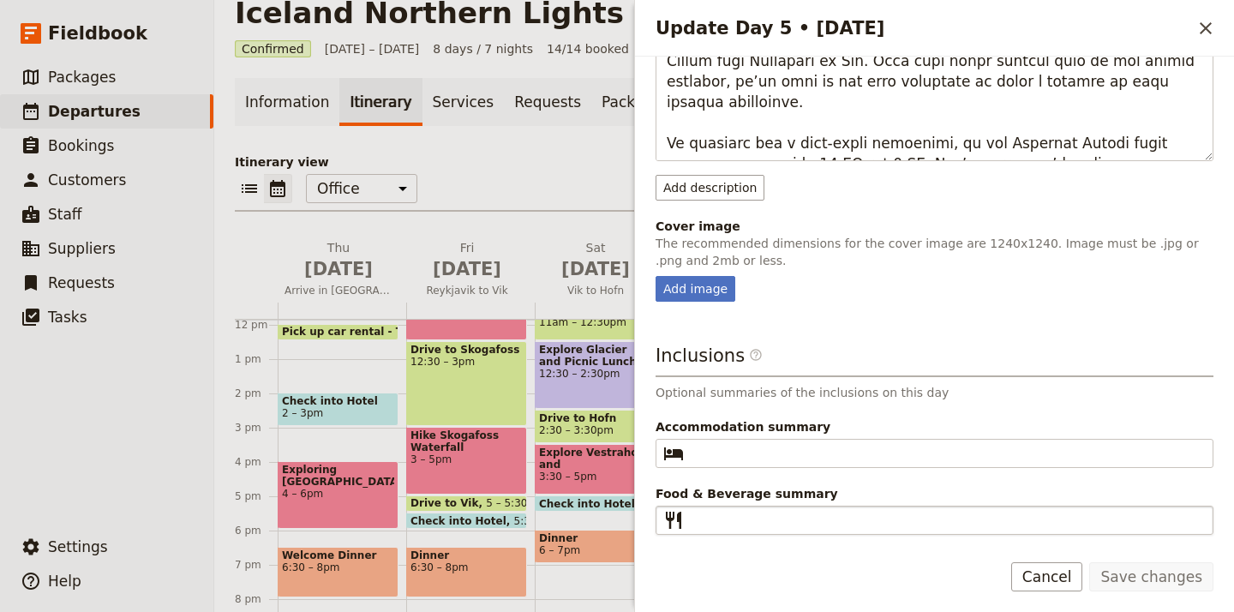
scroll to position [564, 0]
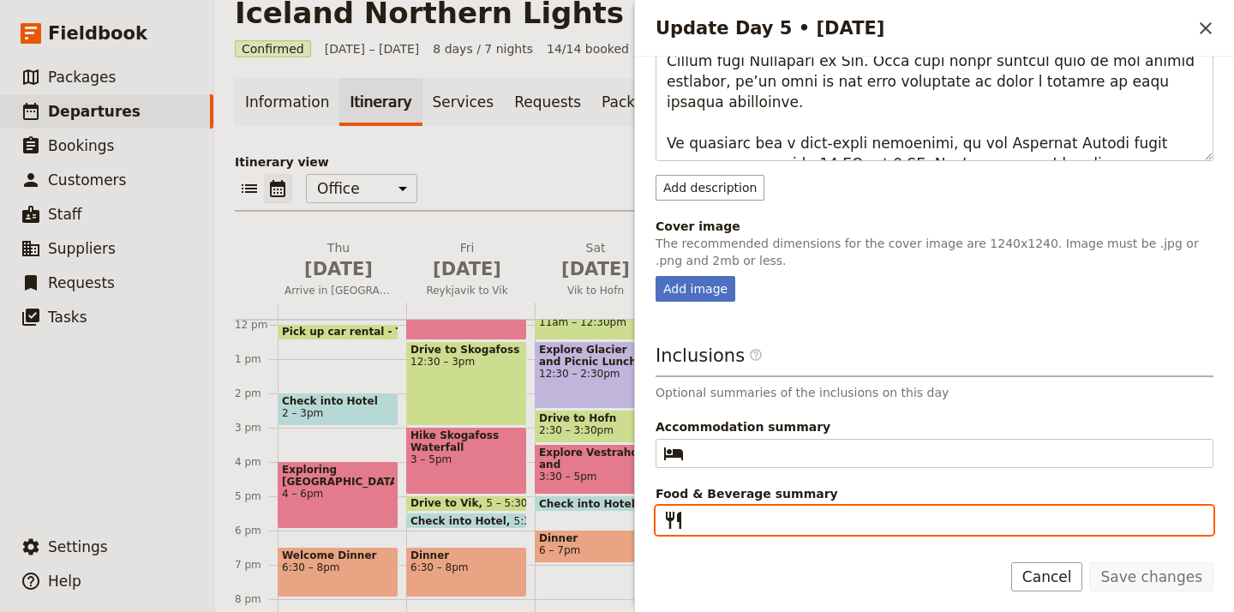
click at [791, 518] on input "Food & Beverage summary ​" at bounding box center [947, 520] width 512 height 21
paste input "Breakfast, Lunch, Dinner, Snacks"
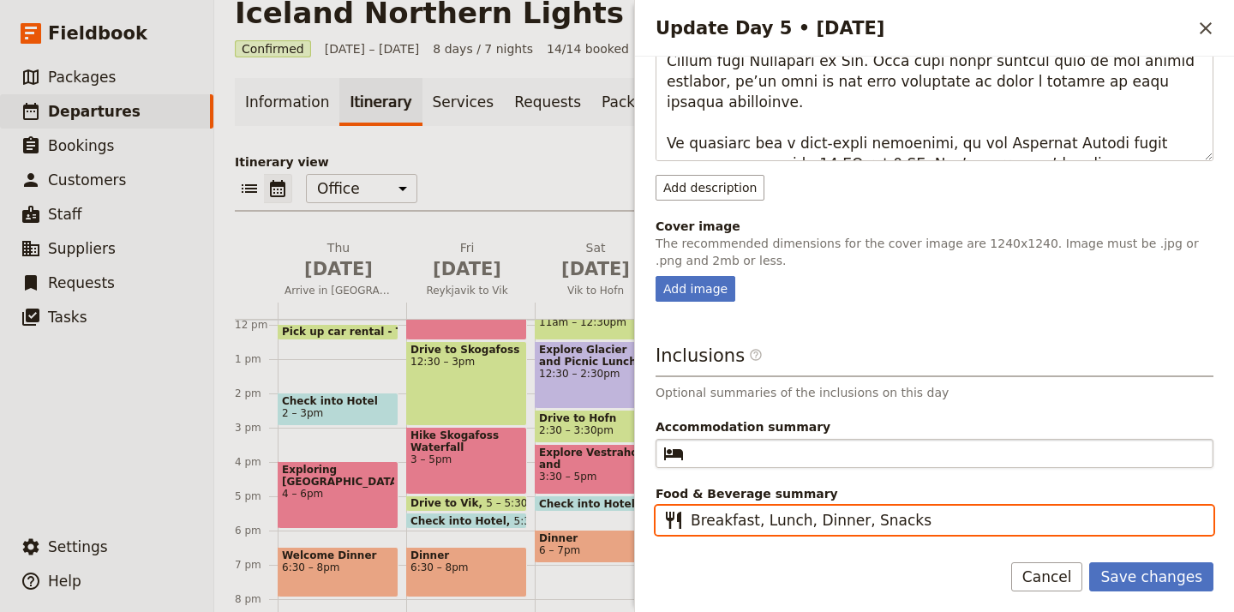
type input "Breakfast, Lunch, Dinner, Snacks"
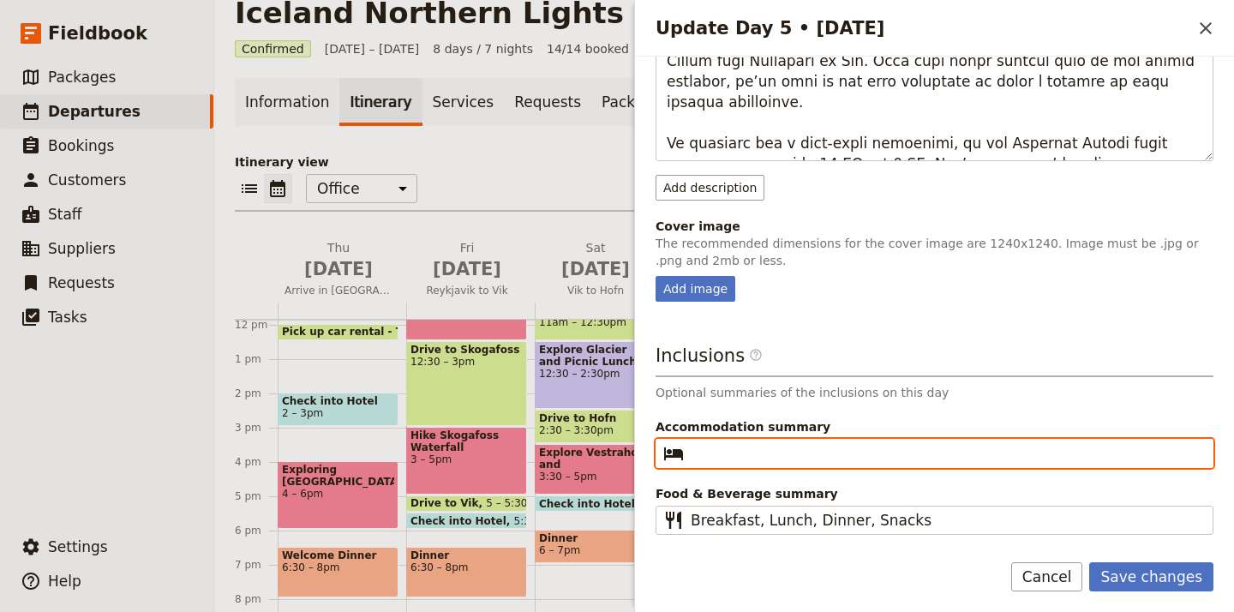
click at [790, 451] on input "Accommodation summary ​" at bounding box center [947, 453] width 512 height 21
type input "Hotel Akureyri"
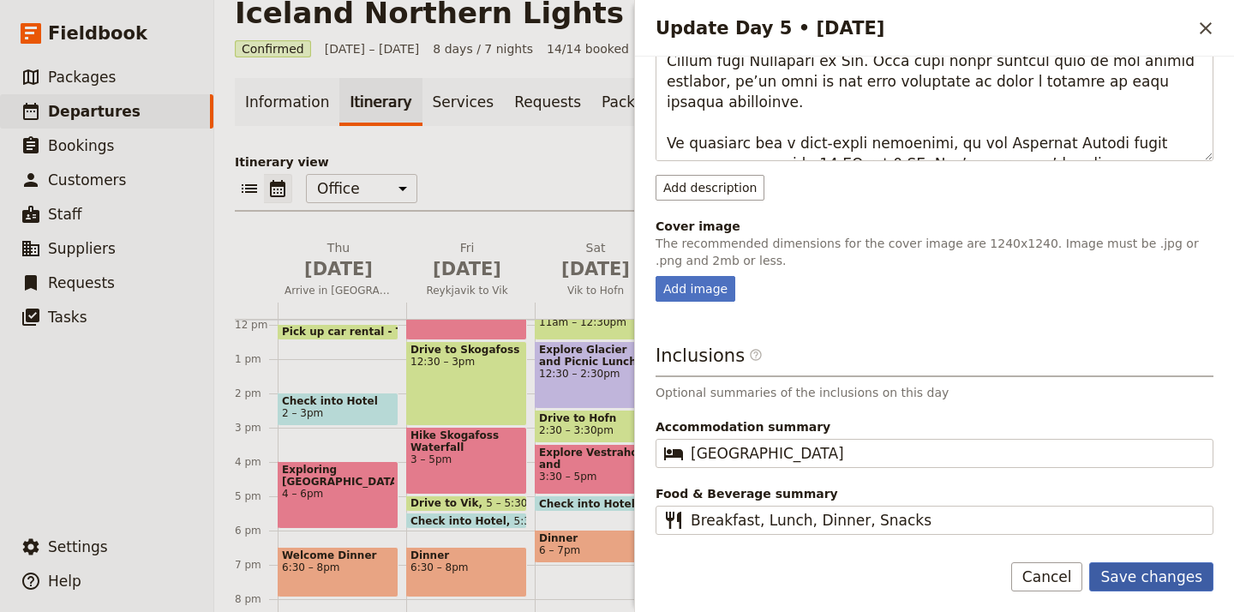
click at [1186, 580] on button "Save changes" at bounding box center [1152, 576] width 124 height 29
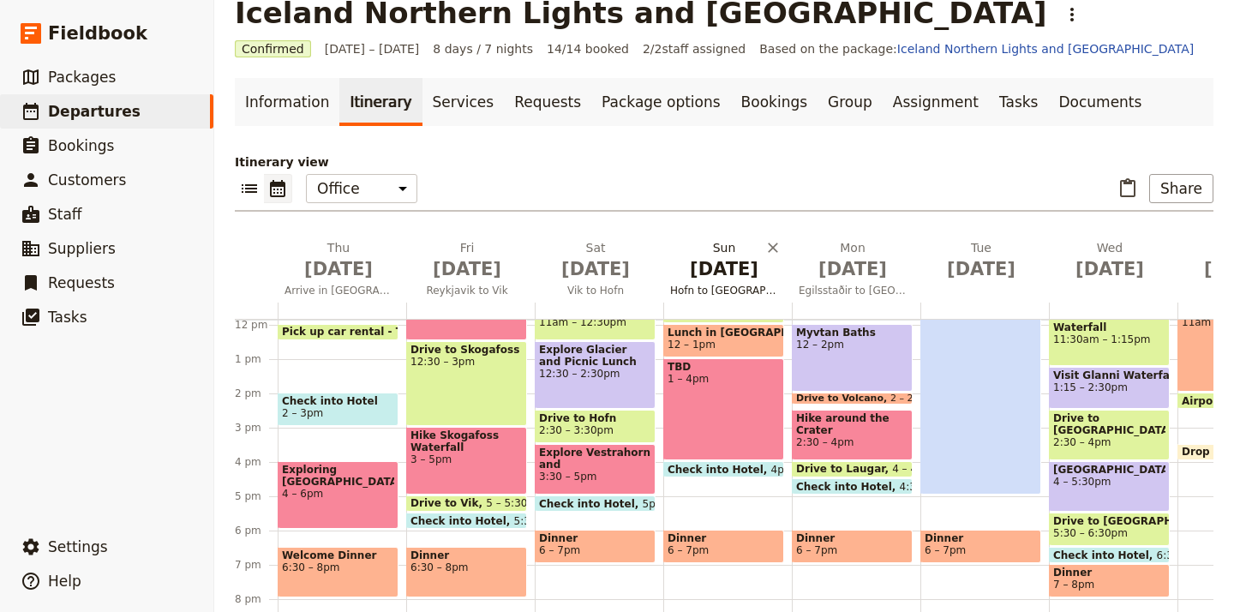
click at [745, 286] on span "Hofn to [GEOGRAPHIC_DATA]" at bounding box center [725, 291] width 122 height 14
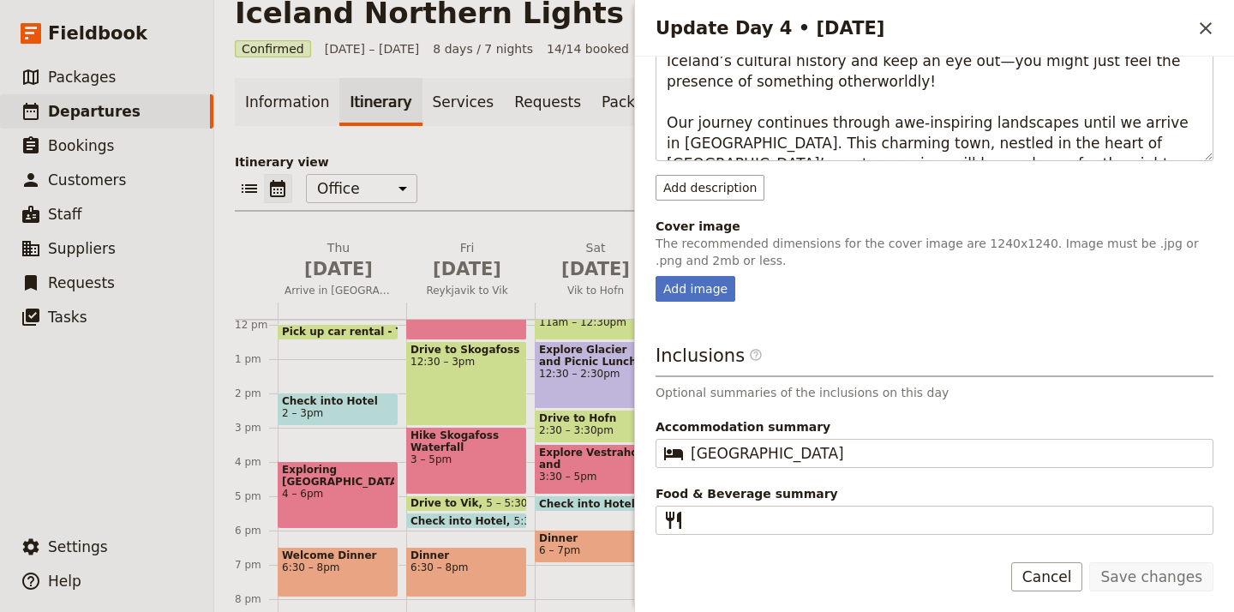
scroll to position [0, 0]
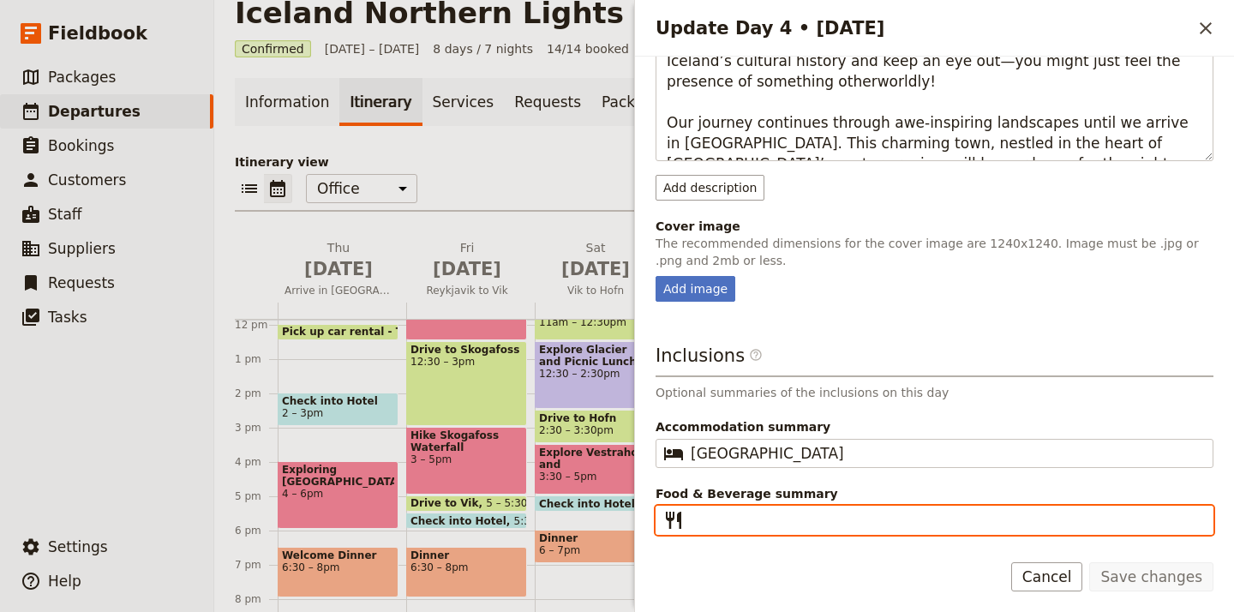
click at [999, 517] on input "Food & Beverage summary ​" at bounding box center [947, 520] width 512 height 21
paste input "Breakfast, Lunch, Dinner, Snacks"
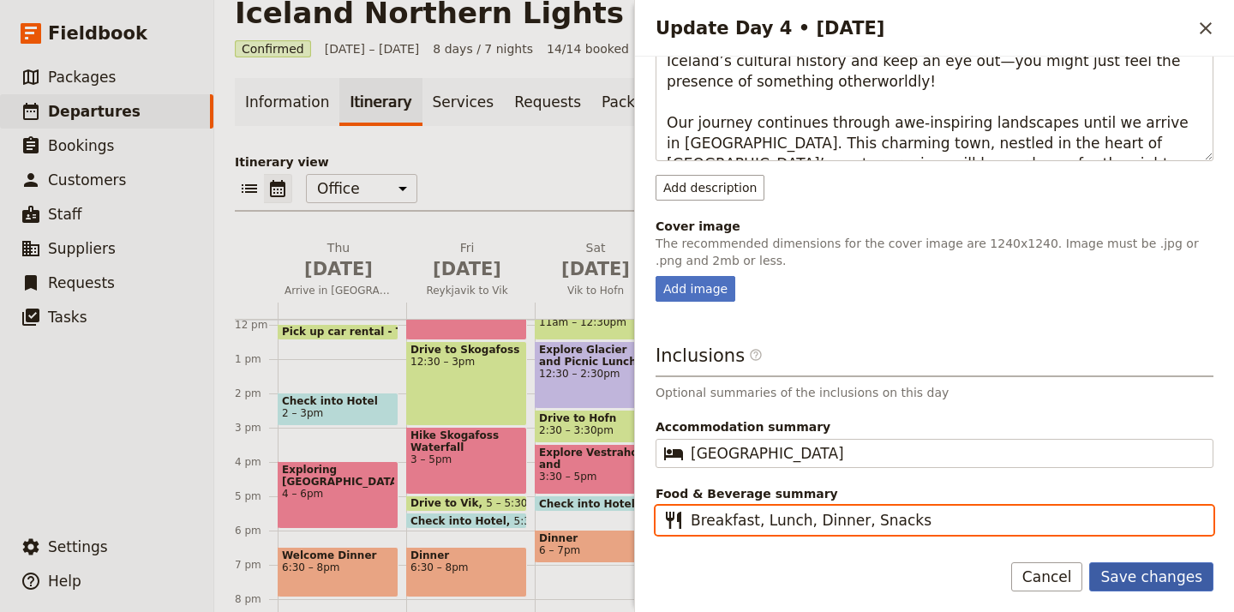
type input "Breakfast, Lunch, Dinner, Snacks"
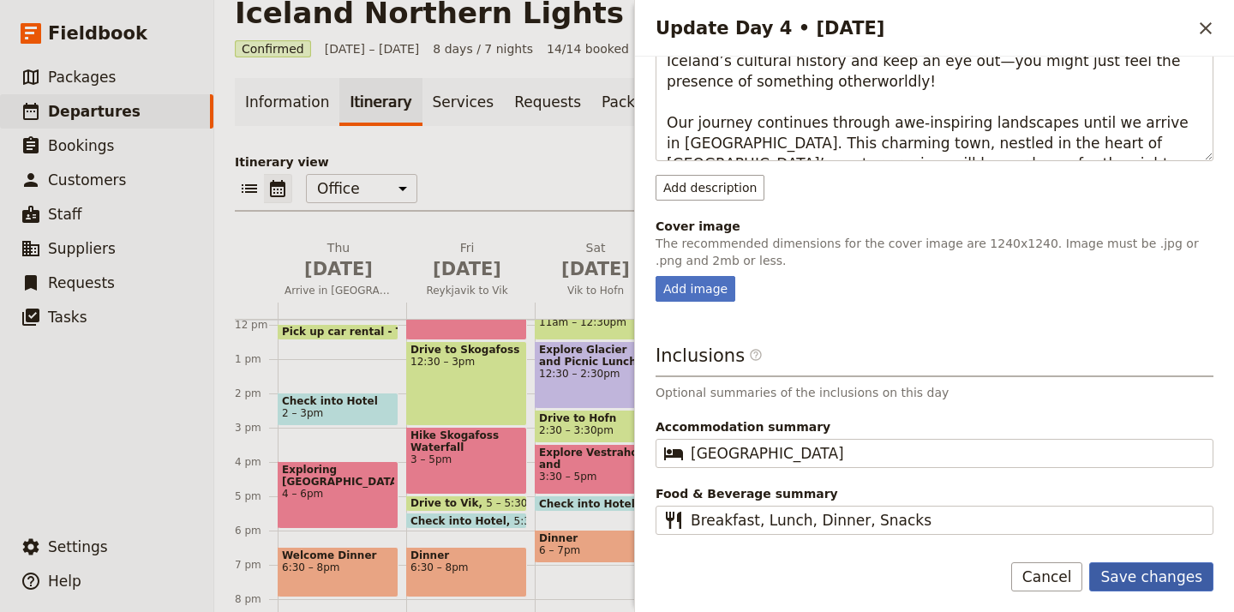
click at [1180, 572] on button "Save changes" at bounding box center [1152, 576] width 124 height 29
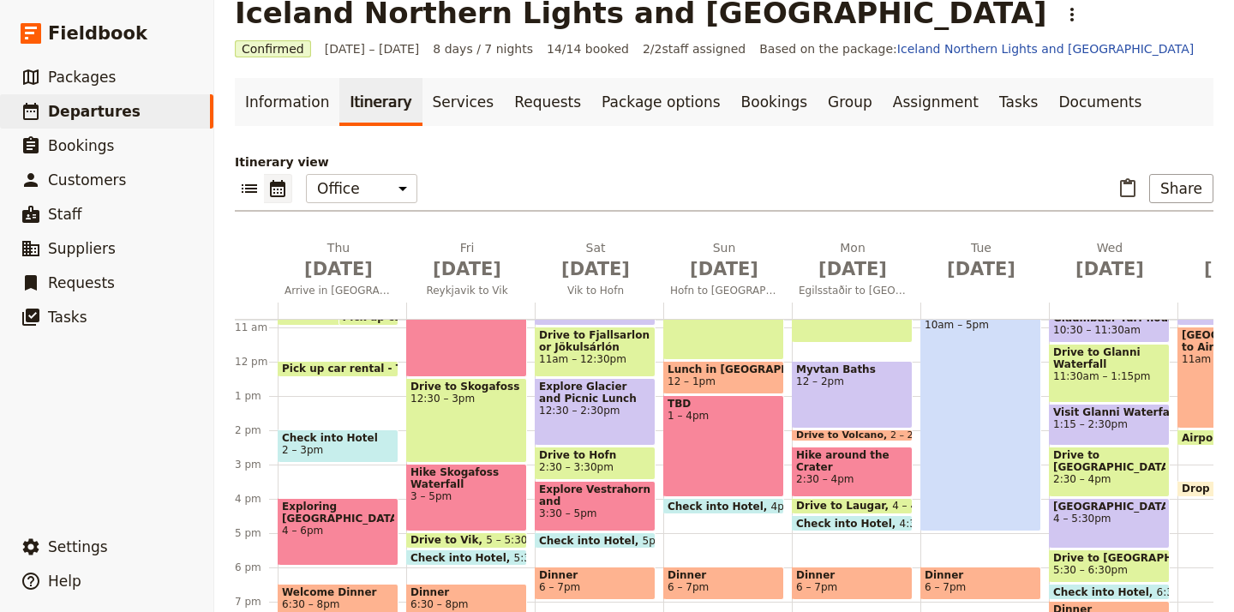
scroll to position [357, 0]
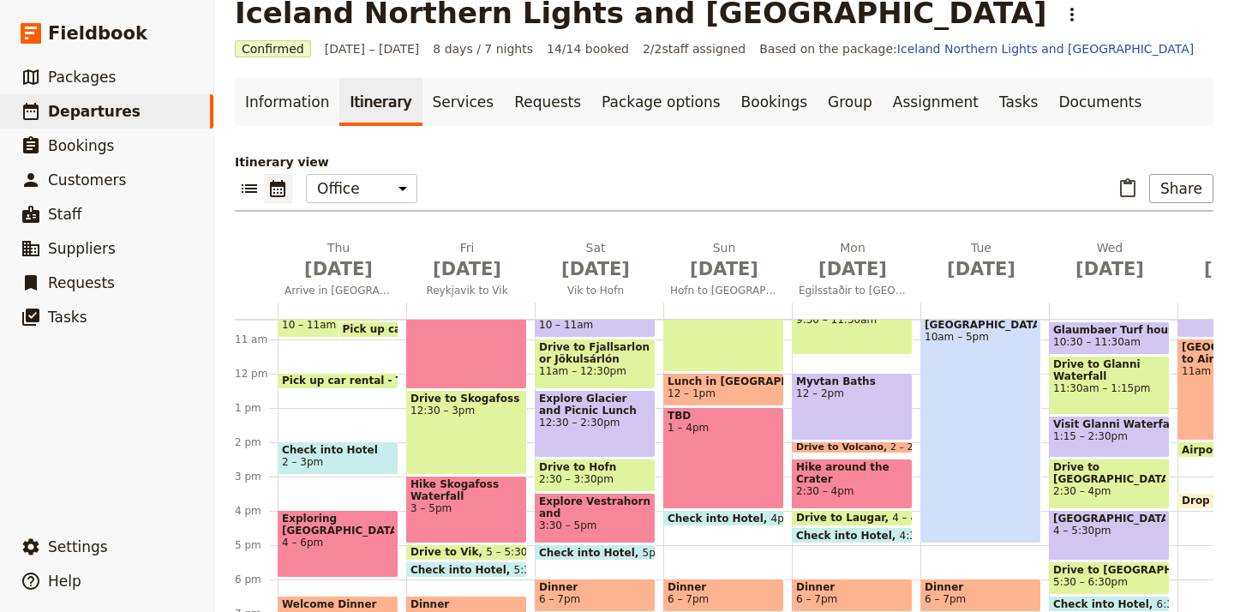
click at [861, 2] on div "Iceland Northern Lights and Ring Road ​" at bounding box center [724, 13] width 979 height 34
click at [990, 298] on div "Tue Sep 16" at bounding box center [985, 270] width 129 height 63
click at [999, 288] on button "Tue Sep 16" at bounding box center [985, 264] width 129 height 50
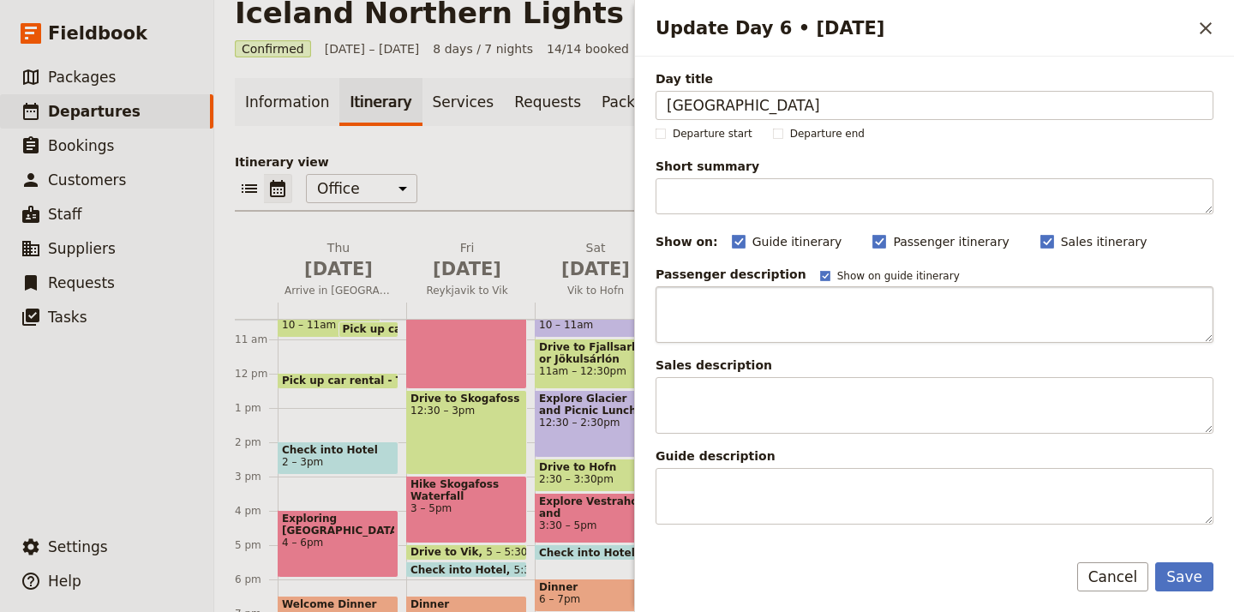
type input "[GEOGRAPHIC_DATA]"
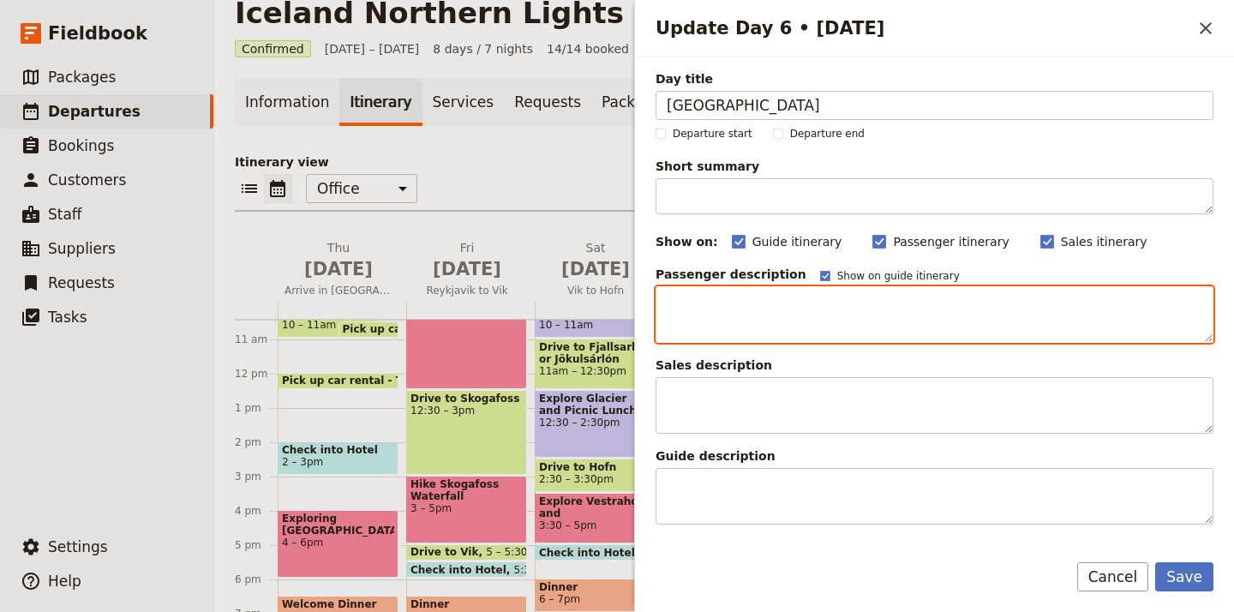
click at [813, 311] on textarea "Update Day 6 • 16 Sep" at bounding box center [935, 314] width 558 height 57
paste textarea "Breakfast, Lunch, Dinner, Snacks"
type textarea "Breakfast, Lunch, Dinner, Snacks"
click at [813, 305] on textarea "Breakfast, Lunch, Dinner, Snacks" at bounding box center [935, 314] width 558 height 57
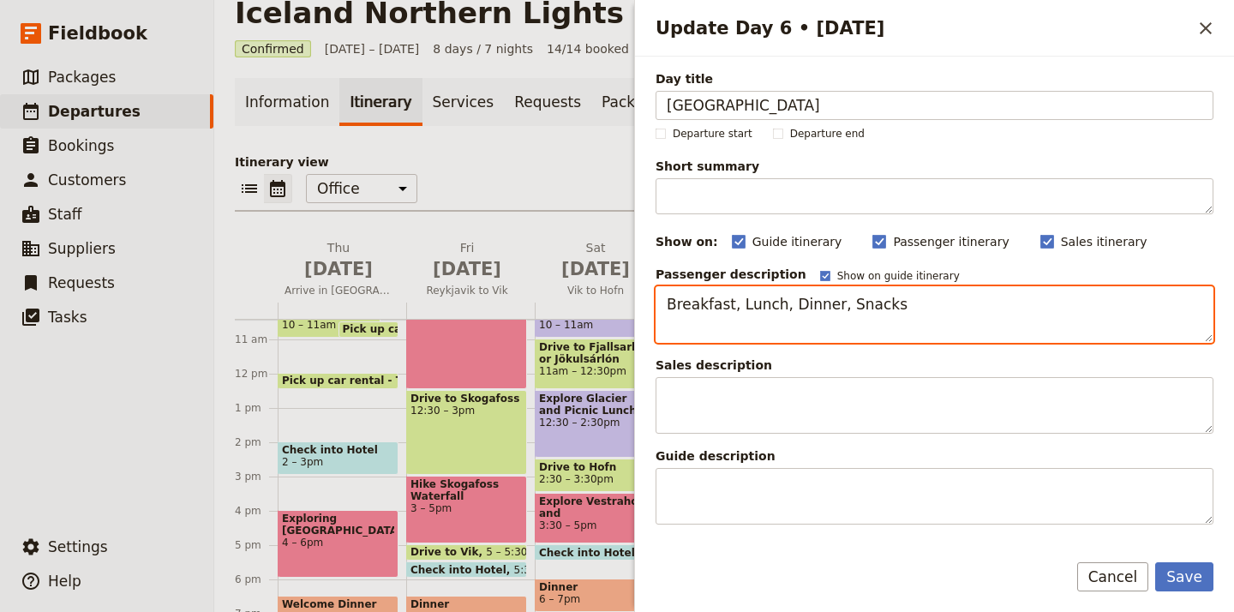
click at [813, 305] on textarea "Breakfast, Lunch, Dinner, Snacks" at bounding box center [935, 314] width 558 height 57
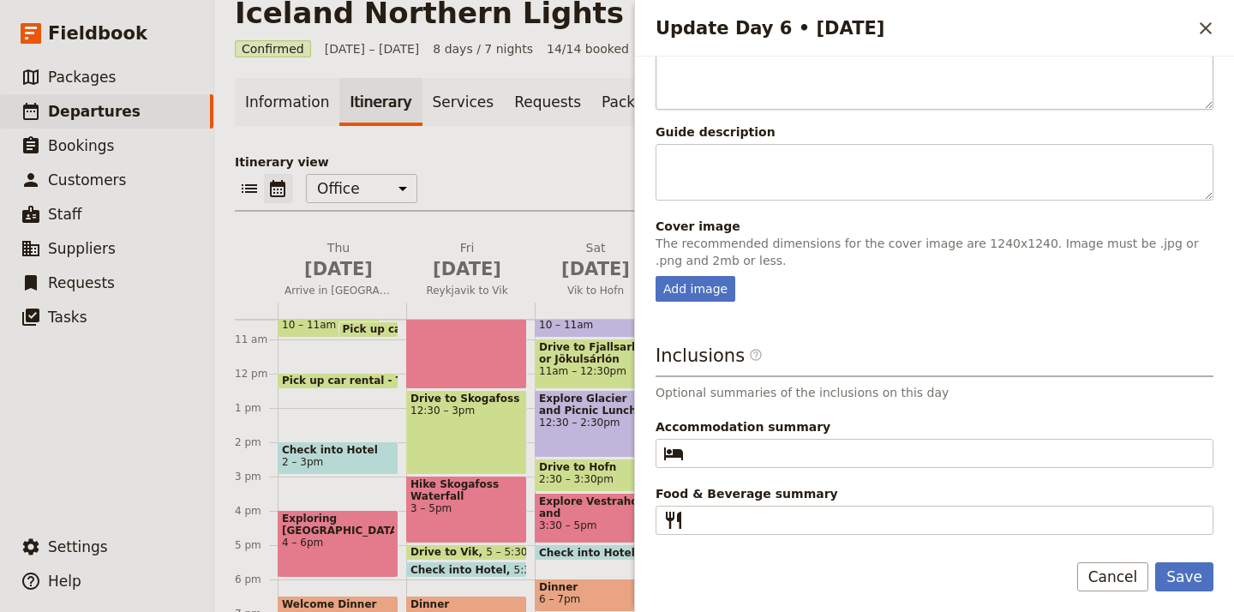
scroll to position [324, 0]
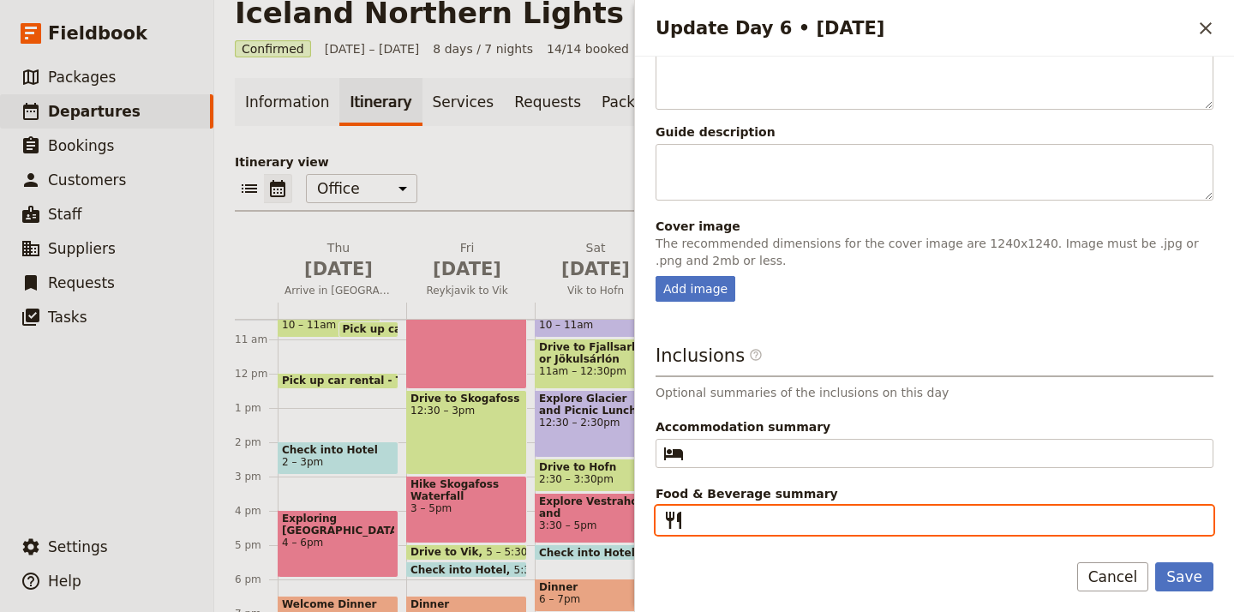
click at [778, 520] on input "Food & Beverage summary ​" at bounding box center [947, 520] width 512 height 21
paste input "Breakfast, Lunch, Dinner, Snacks"
type input "Breakfast, Lunch, Dinner, Snacks"
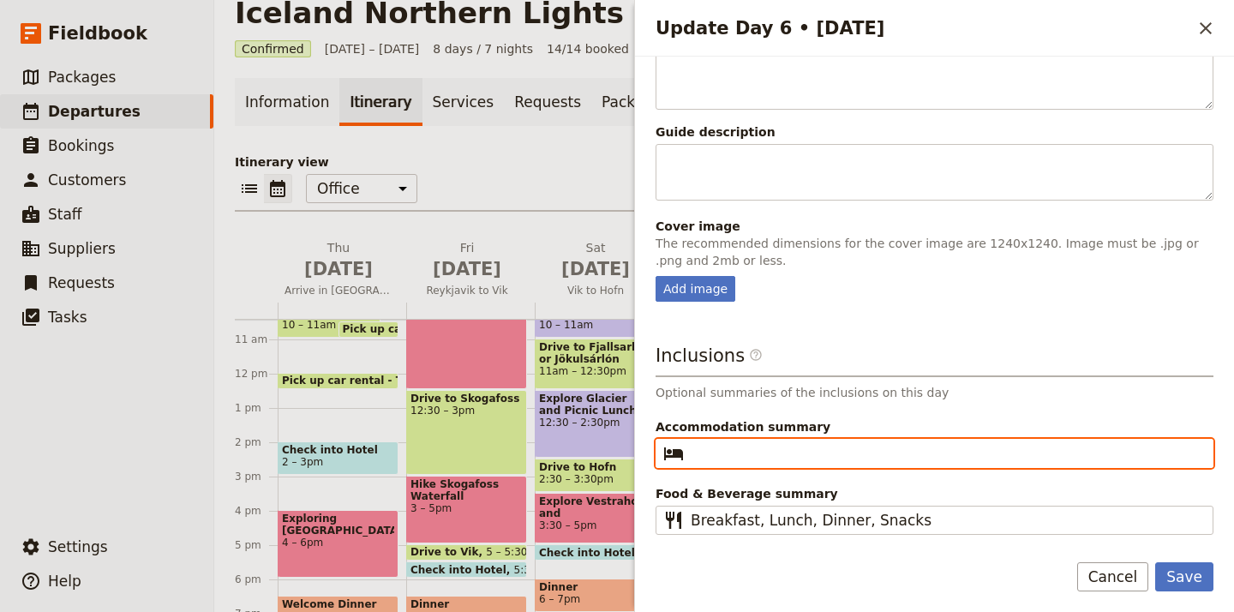
click at [782, 448] on input "Accommodation summary ​" at bounding box center [947, 453] width 512 height 21
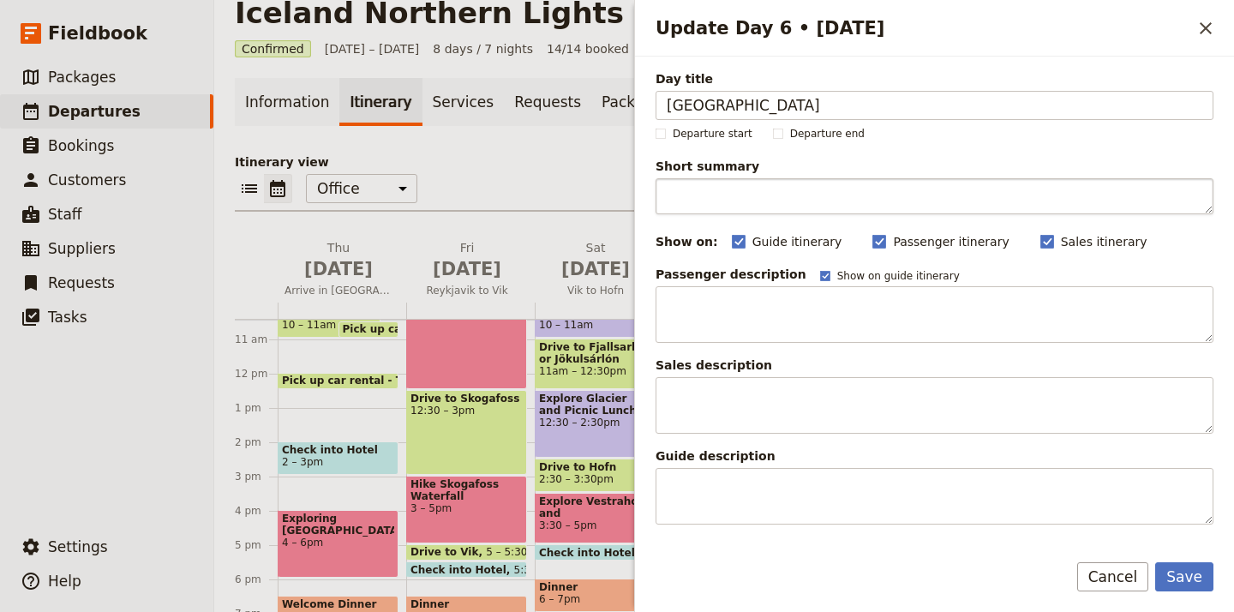
scroll to position [0, 0]
type input "Hotel Akureyri"
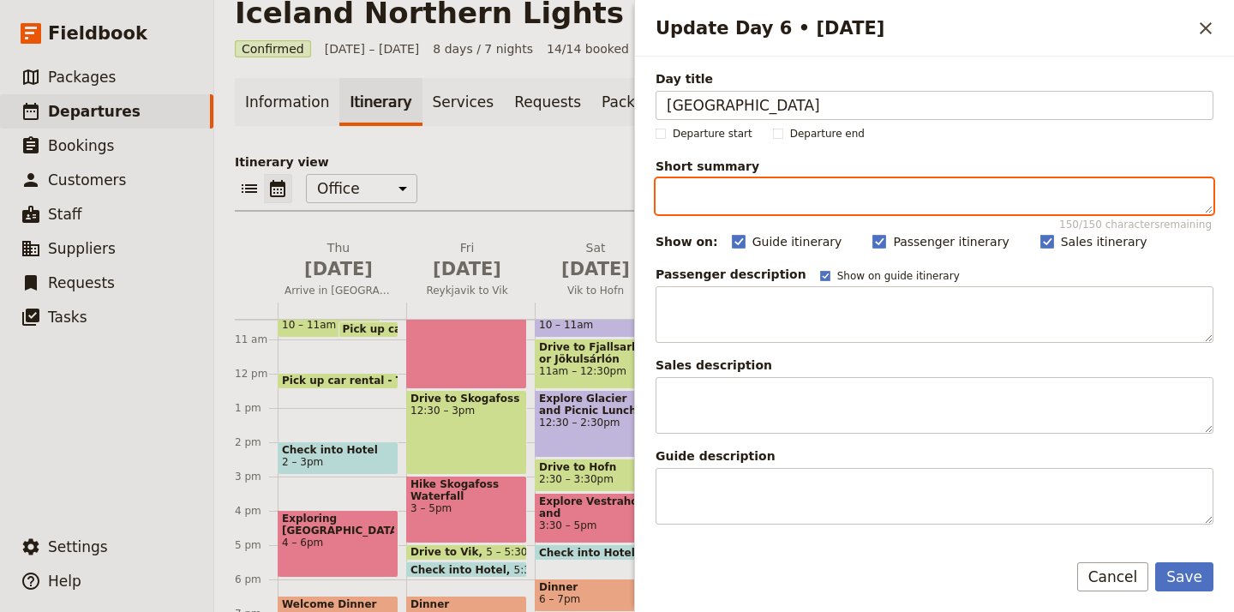
click at [759, 203] on textarea "Short summary 150 / 150 characters remaining" at bounding box center [935, 196] width 558 height 36
paste textarea "Hike Godafoss, Botanical Gardens, Free Time to Explore"
type textarea "Hike Godafoss, Botanical Gardens, Free Time to Explore"
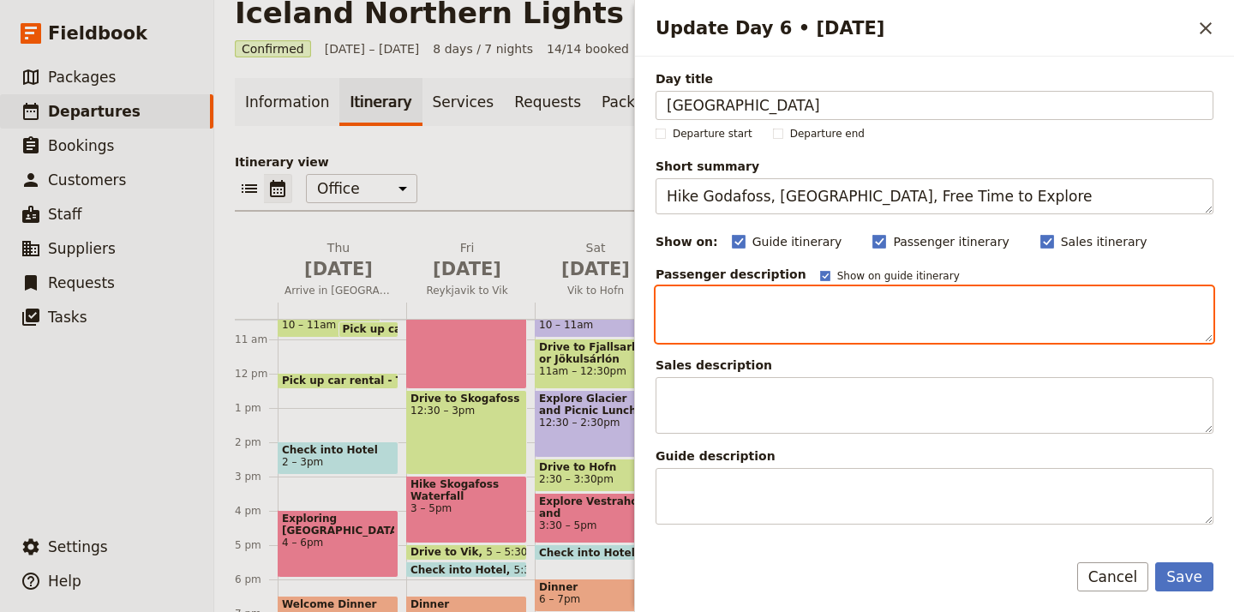
click at [841, 309] on textarea "Update Day 6 • 16 Sep" at bounding box center [935, 314] width 558 height 57
paste textarea "Start the day at a relaxed pace, enjoying a leisurely breakfast and a steaming …"
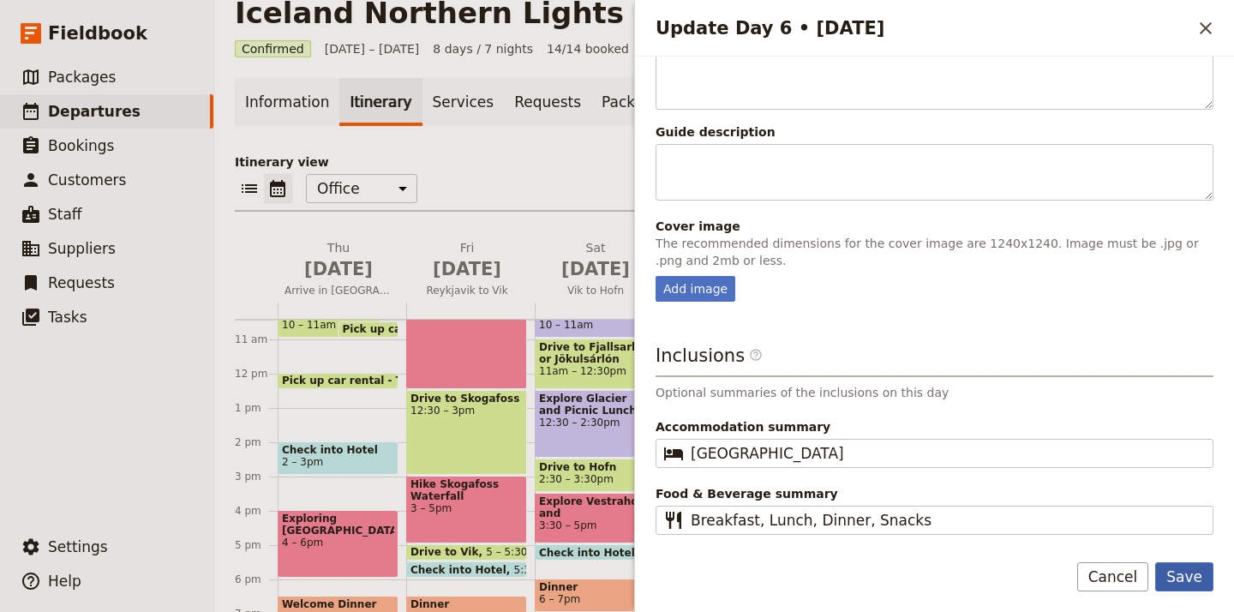
type textarea "Start the day at a relaxed pace, enjoying a leisurely breakfast and a steaming …"
click at [1186, 580] on button "Save" at bounding box center [1185, 576] width 58 height 29
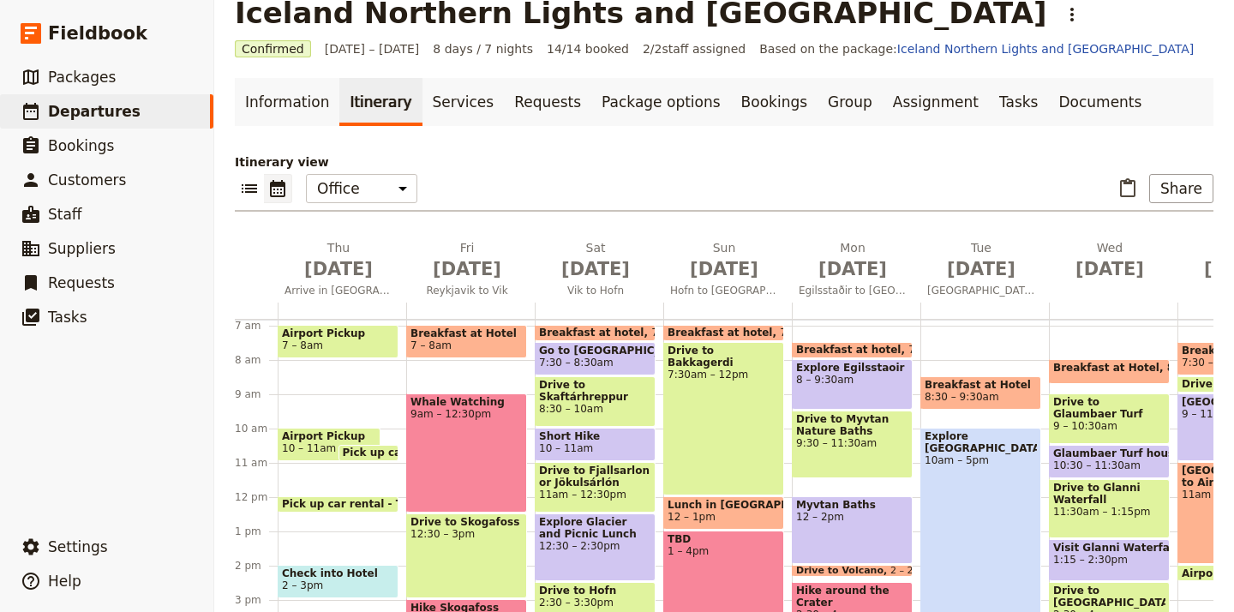
scroll to position [249, 0]
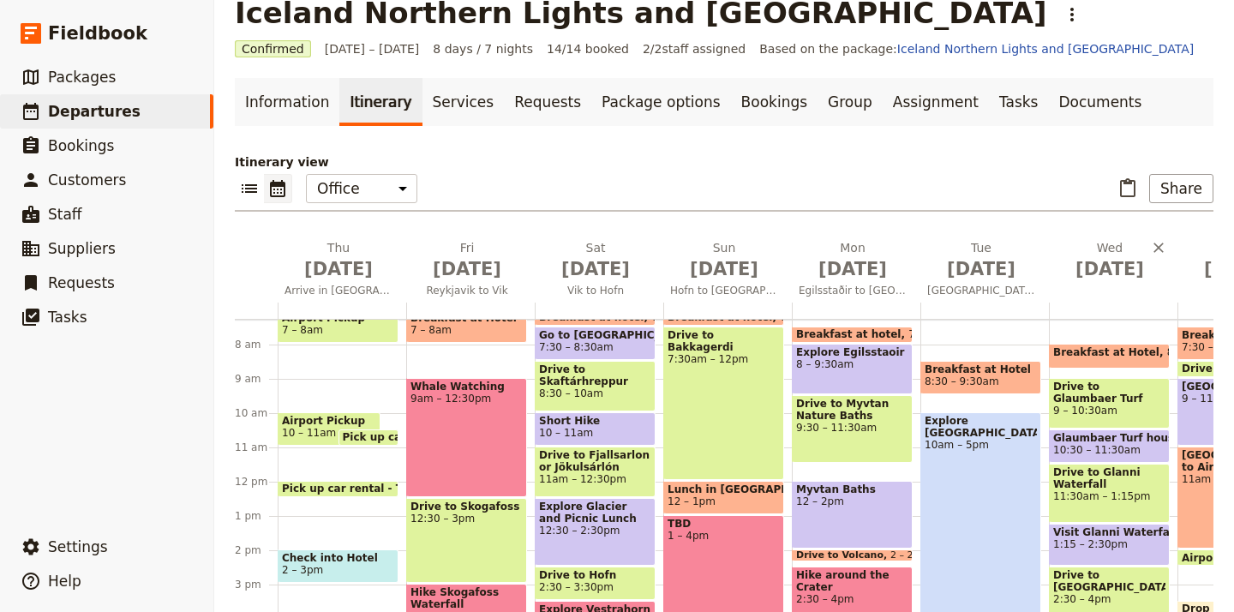
click at [1115, 298] on div "Wed Sep 17" at bounding box center [1113, 270] width 129 height 63
click at [1122, 292] on div "Wed Sep 17" at bounding box center [1113, 270] width 129 height 63
click at [1096, 286] on button "Wed Sep 17" at bounding box center [1113, 264] width 129 height 50
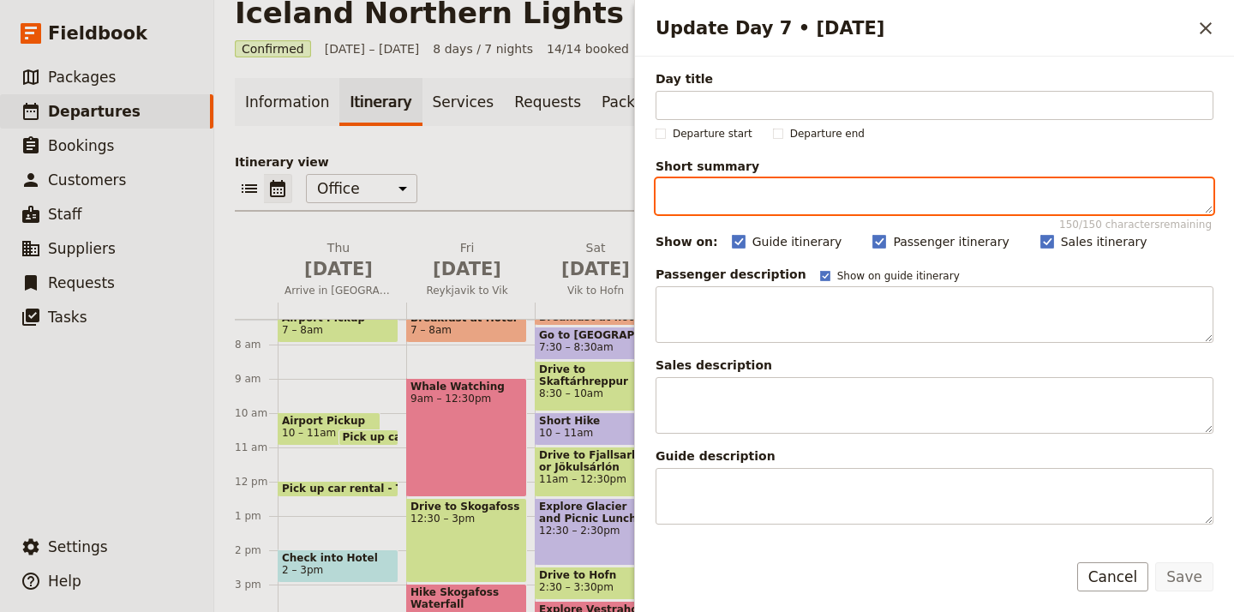
click at [690, 201] on textarea "Short summary 150 / 150 characters remaining" at bounding box center [935, 196] width 558 height 36
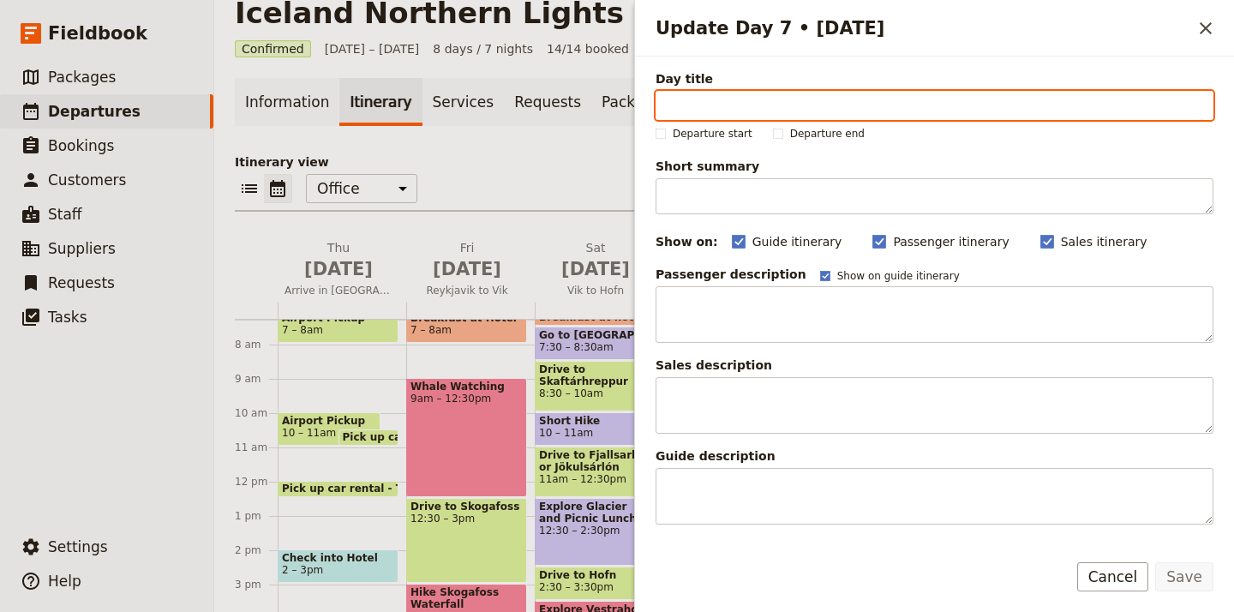
click at [707, 108] on input "Day title" at bounding box center [935, 105] width 558 height 29
paste input "[GEOGRAPHIC_DATA] to [GEOGRAPHIC_DATA]"
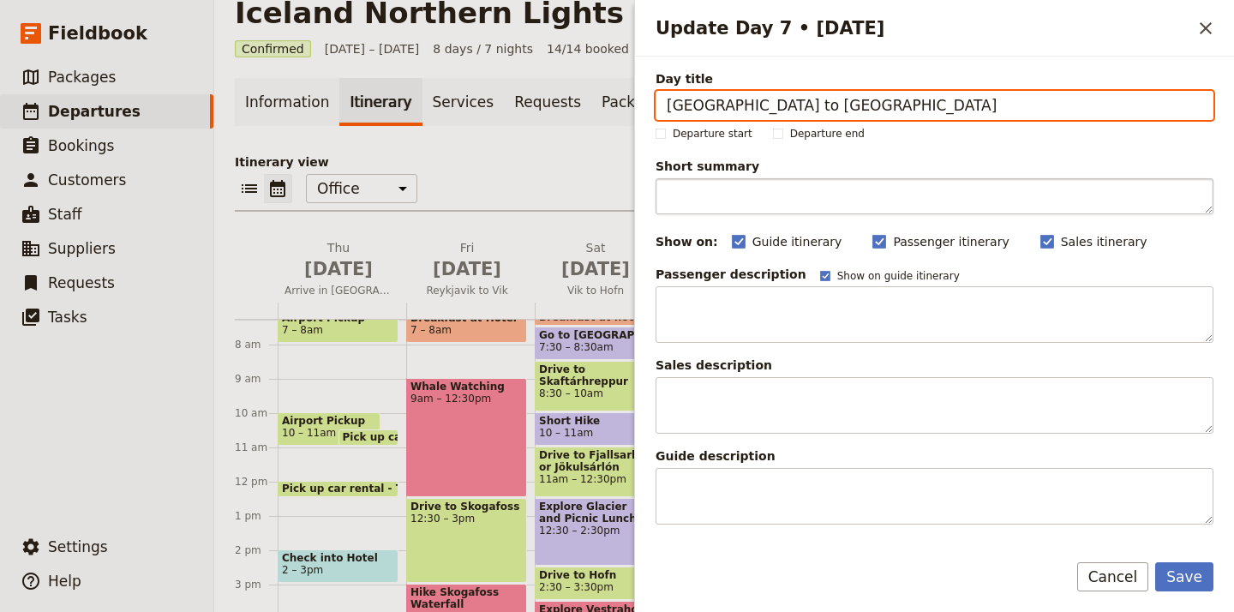
type input "[GEOGRAPHIC_DATA] to [GEOGRAPHIC_DATA]"
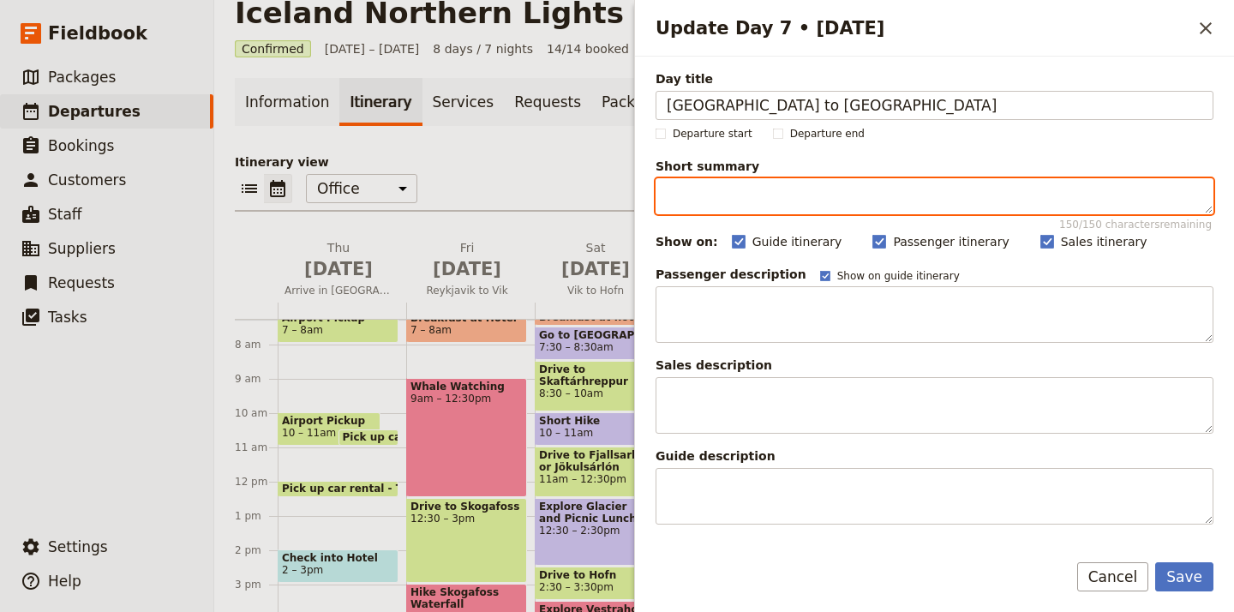
click at [753, 207] on textarea "Short summary 150 / 150 characters remaining" at bounding box center [935, 196] width 558 height 36
paste textarea "Turf Houses, Waterfall, Sky Lagoon"
type textarea "Turf Houses, Waterfall, Sky Lagoon"
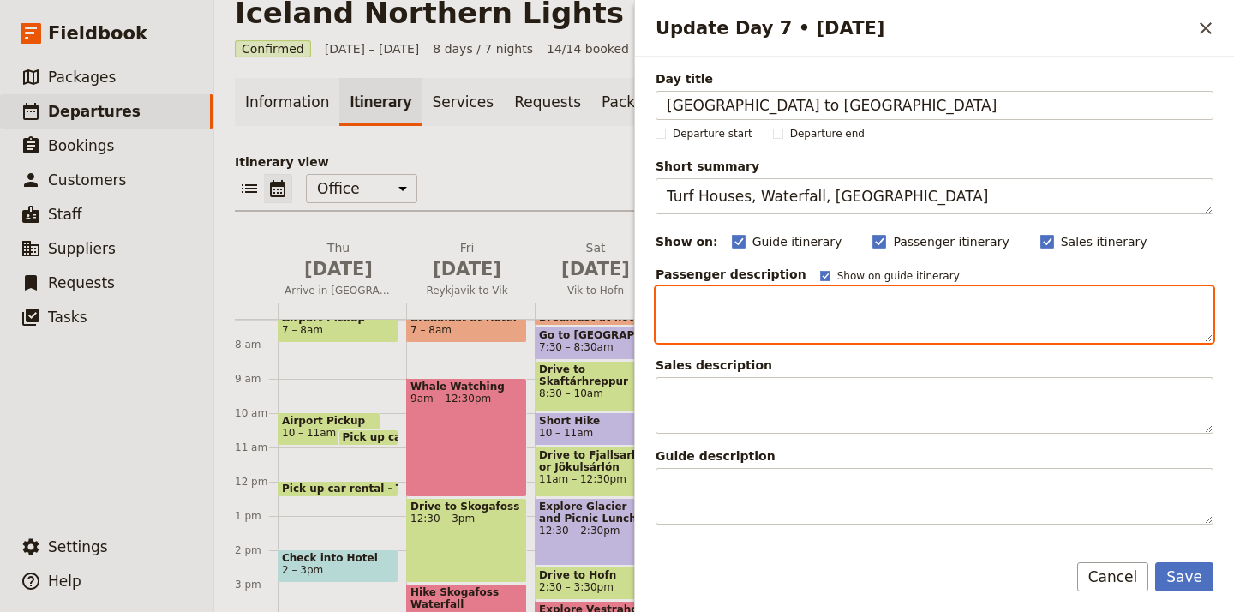
click at [748, 300] on textarea "Update Day 7 • 17 Sep" at bounding box center [935, 314] width 558 height 57
paste textarea "Today, we’ll embrace the spirit of a true road trip, savoring the camaraderie w…"
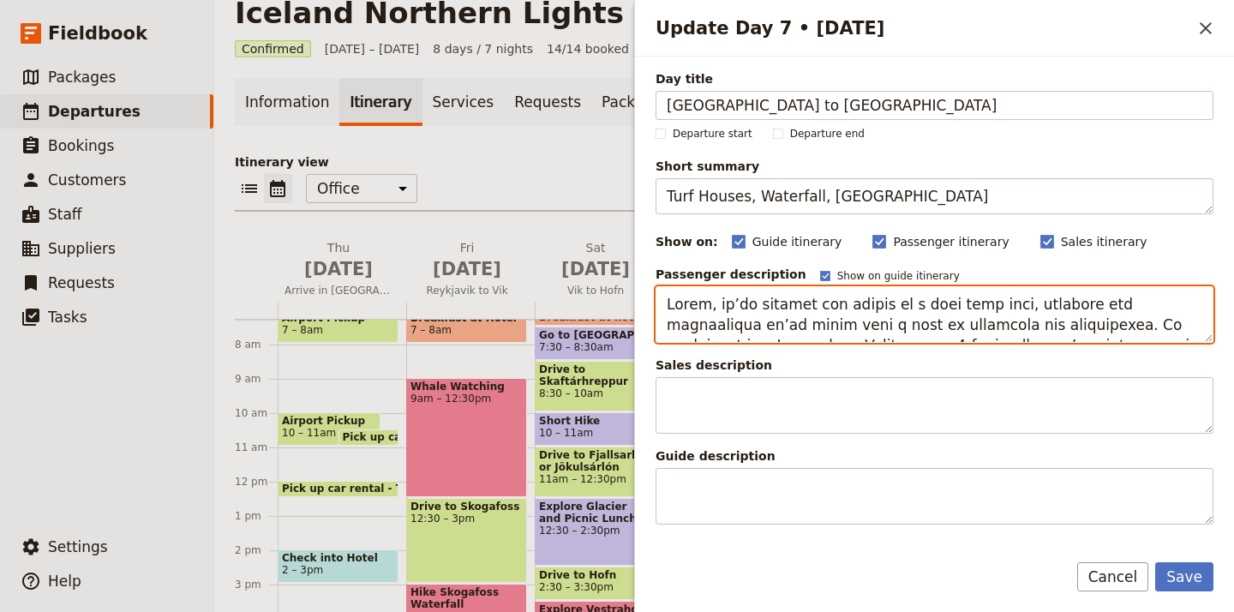
scroll to position [399, 0]
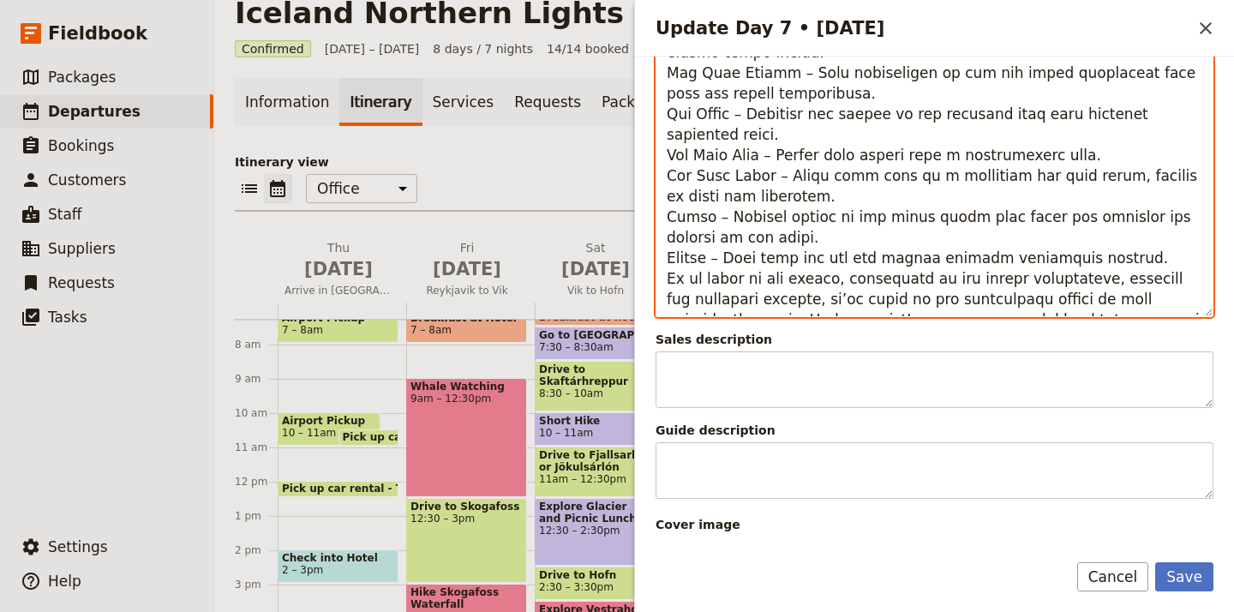
click at [667, 277] on textarea "Update Day 7 • 17 Sep" at bounding box center [935, 102] width 558 height 430
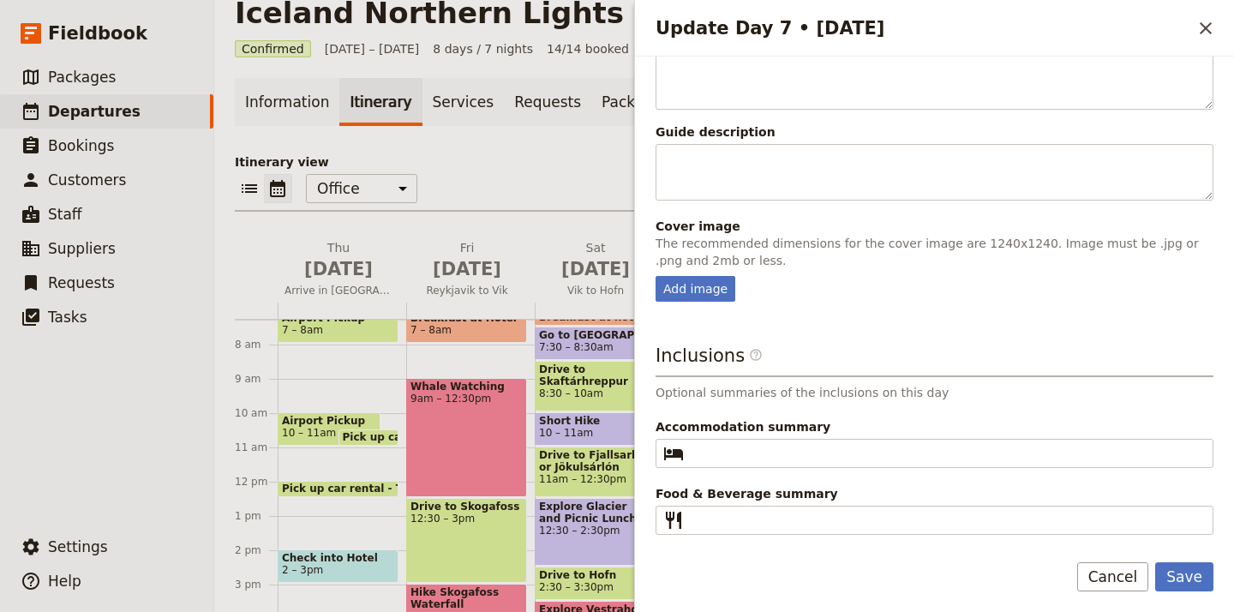
scroll to position [698, 0]
type textarea "Today, we’ll embrace the spirit of a true road trip, savoring the camaraderie w…"
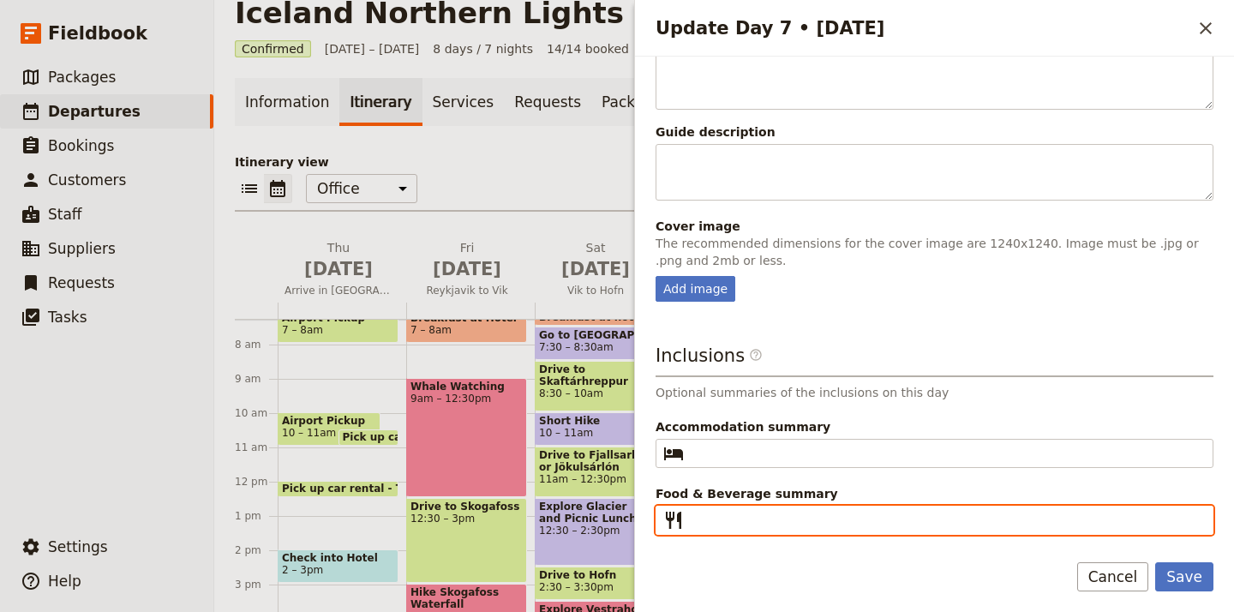
click at [786, 518] on input "Food & Beverage summary ​" at bounding box center [947, 520] width 512 height 21
click at [770, 518] on input "Br" at bounding box center [947, 520] width 512 height 21
paste input "eakfast, Lunch, Dinner, Snacks"
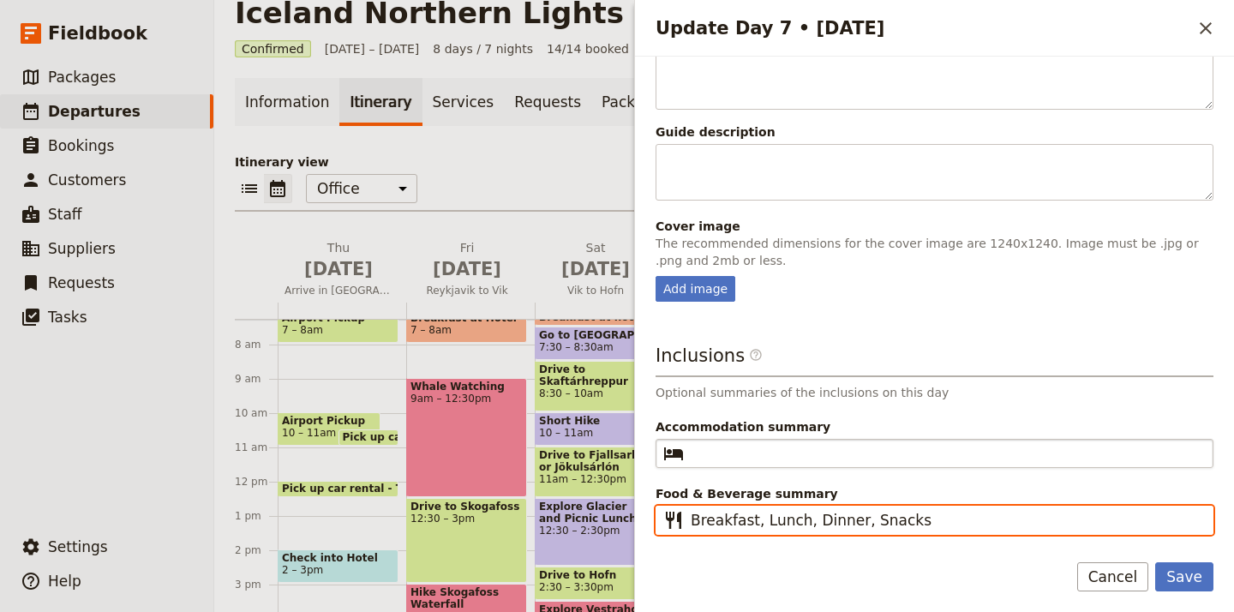
type input "Breakfast, Lunch, Dinner, Snacks"
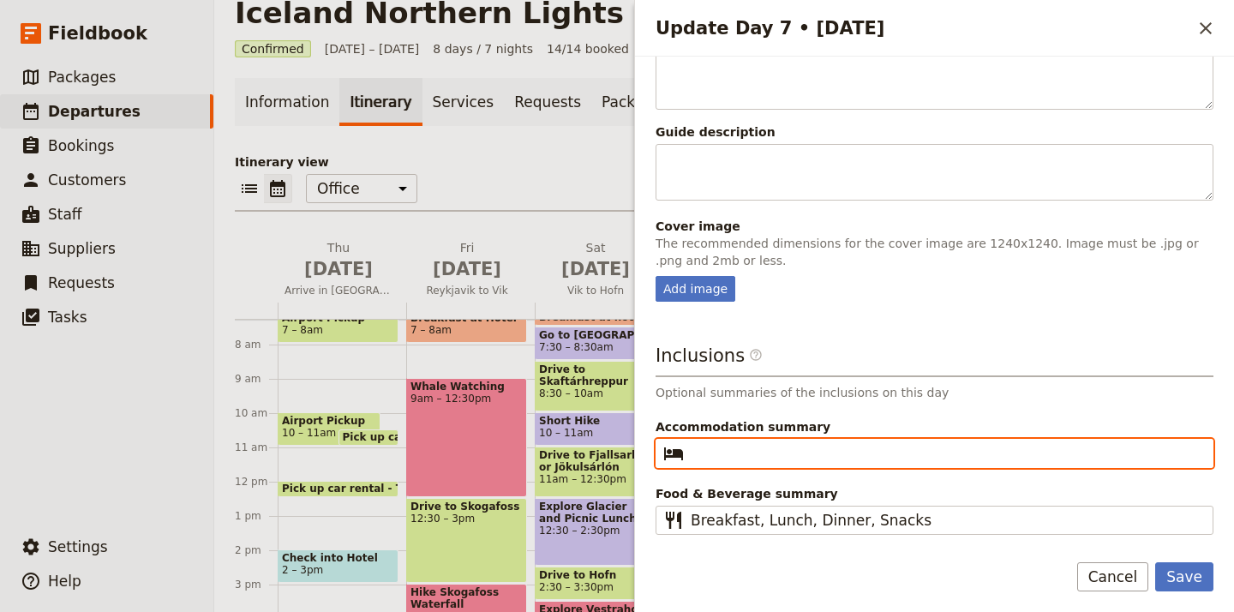
click at [765, 447] on input "Accommodation summary ​" at bounding box center [947, 453] width 512 height 21
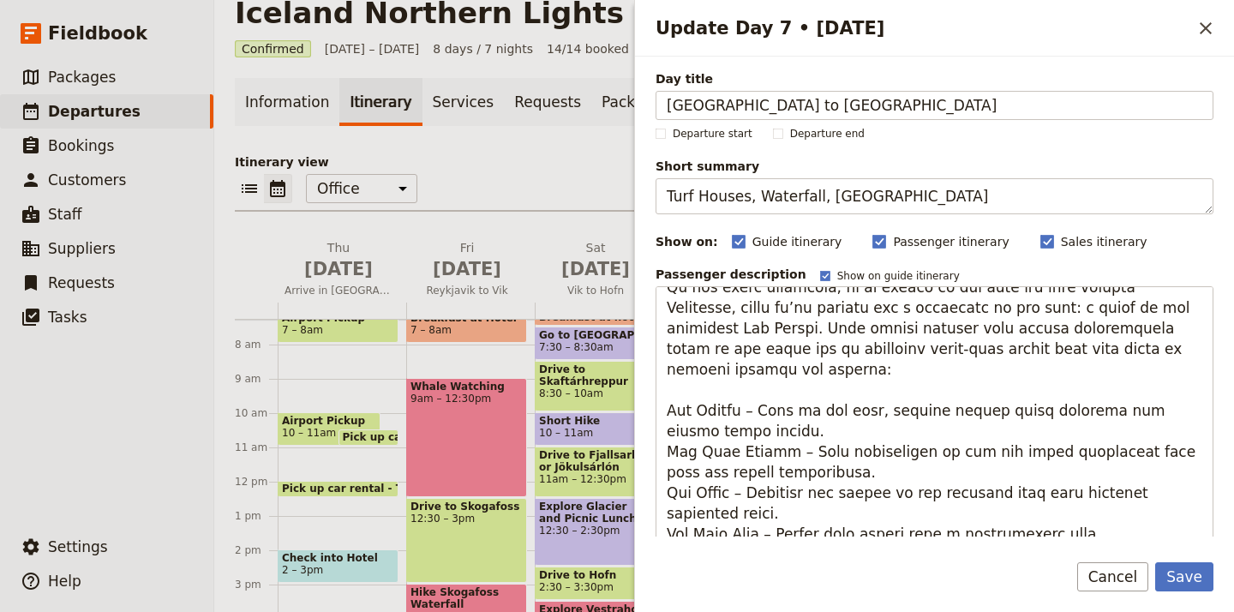
scroll to position [0, 0]
type input "Lighthouse Inn"
click at [1191, 580] on button "Save" at bounding box center [1185, 576] width 58 height 29
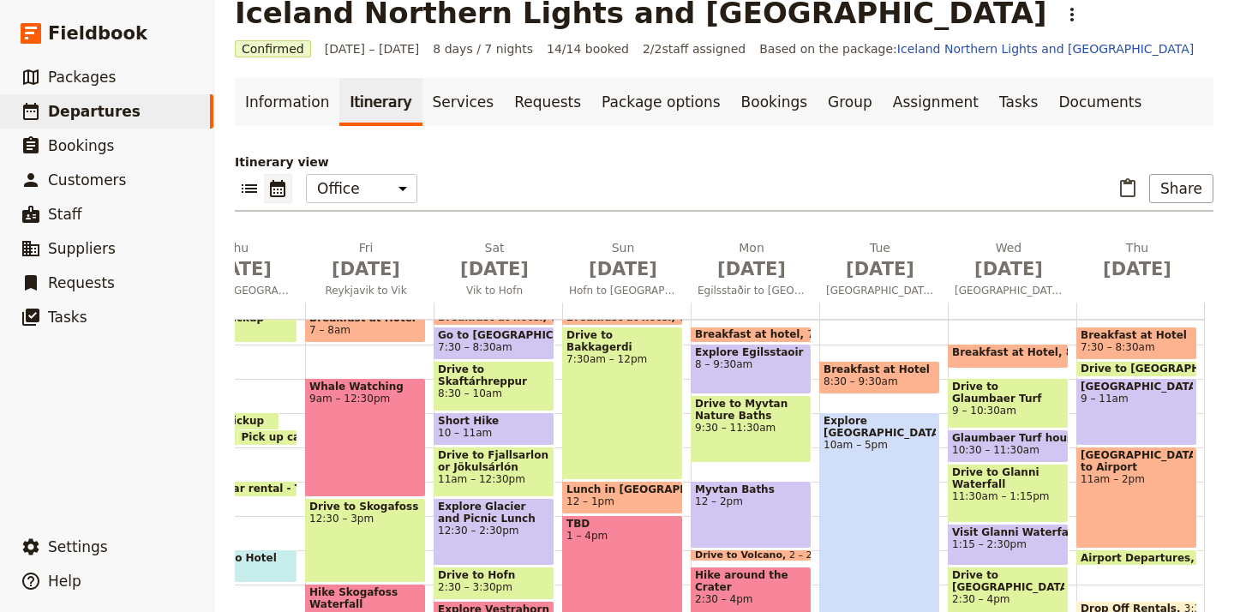
scroll to position [0, 101]
click at [1138, 293] on div "Thu Sep 18" at bounding box center [1141, 270] width 129 height 63
click at [1126, 291] on div "Thu Sep 18" at bounding box center [1141, 270] width 129 height 63
click at [1110, 285] on button "Thu Sep 18" at bounding box center [1141, 264] width 129 height 50
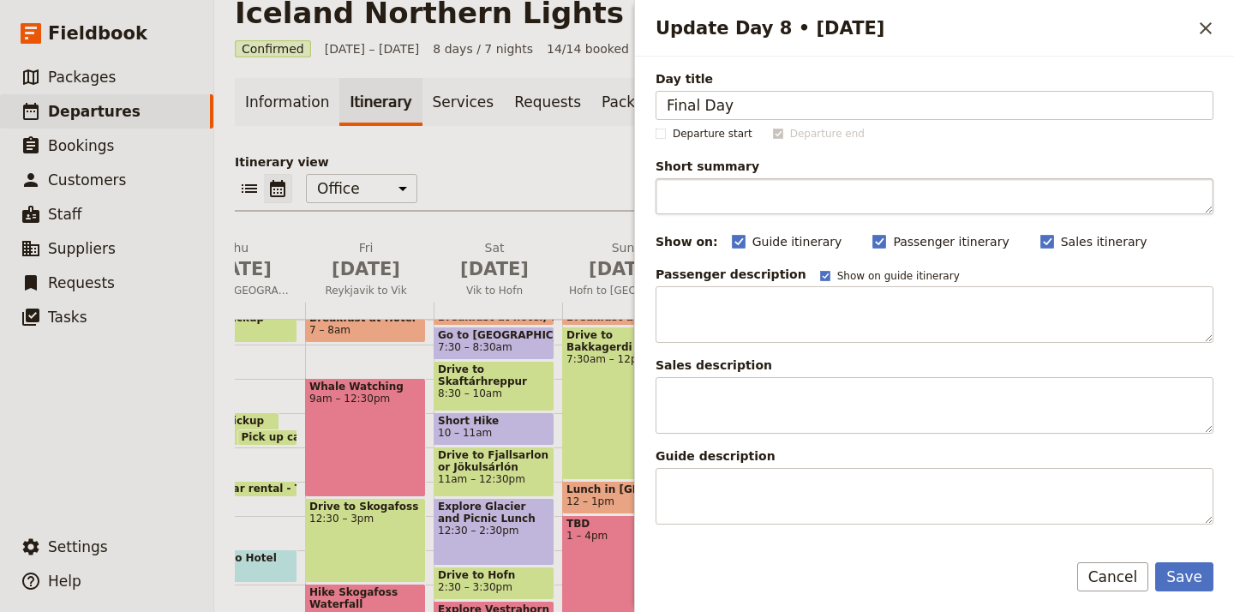
type input "Final Day"
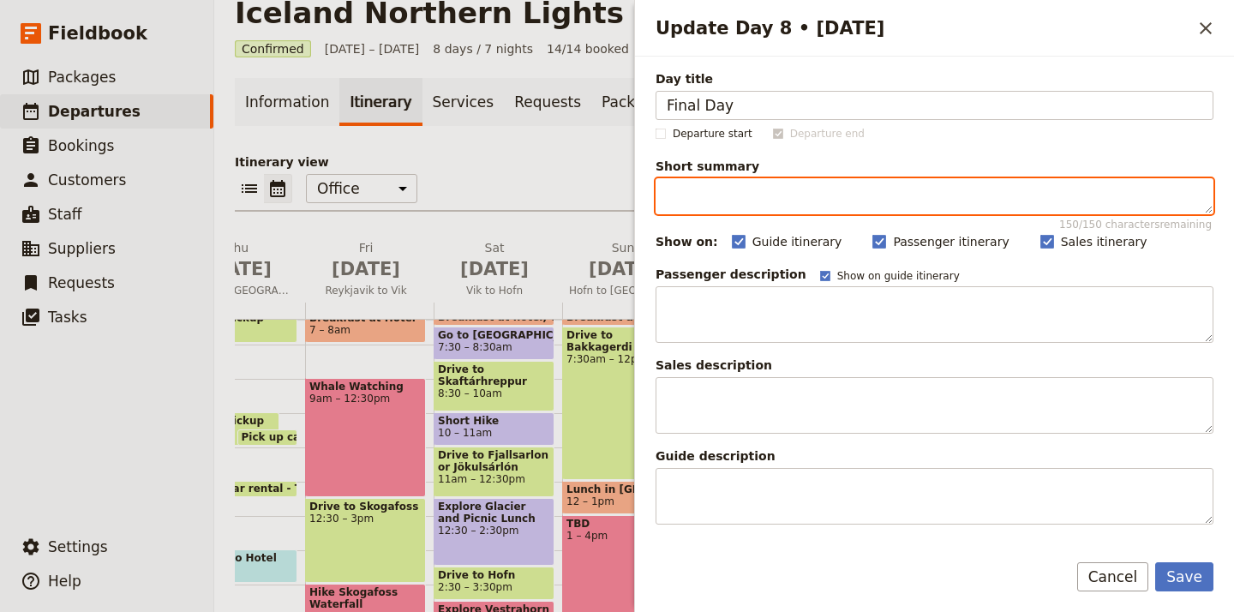
click at [725, 203] on textarea "Short summary 150 / 150 characters remaining" at bounding box center [935, 196] width 558 height 36
type textarea "[GEOGRAPHIC_DATA] Departures"
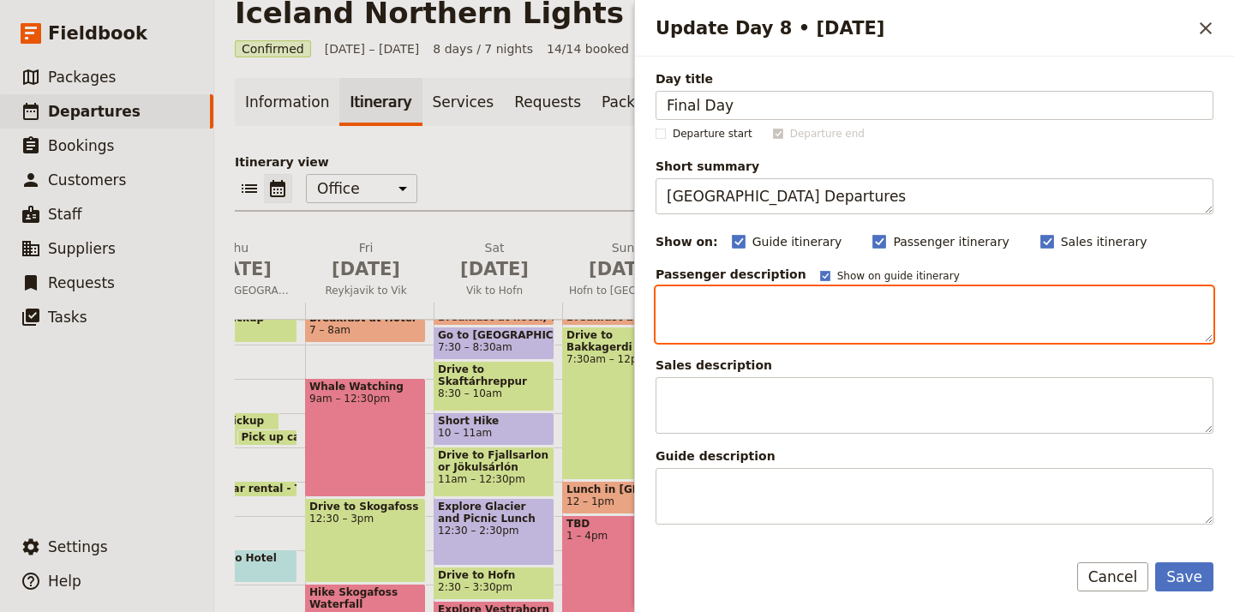
click at [796, 304] on textarea "Update Day 8 • 18 Sep" at bounding box center [935, 314] width 558 height 57
paste textarea "Though it’s our final day in Iceland, the adventure isn’t over yet! We’ll wrap …"
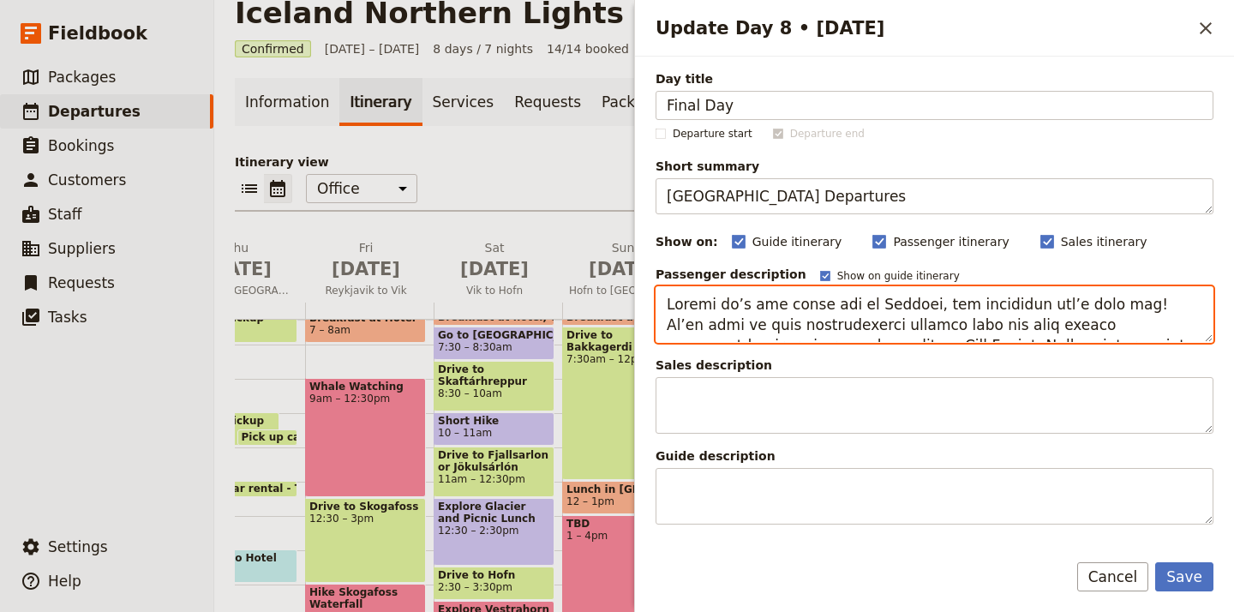
scroll to position [376, 0]
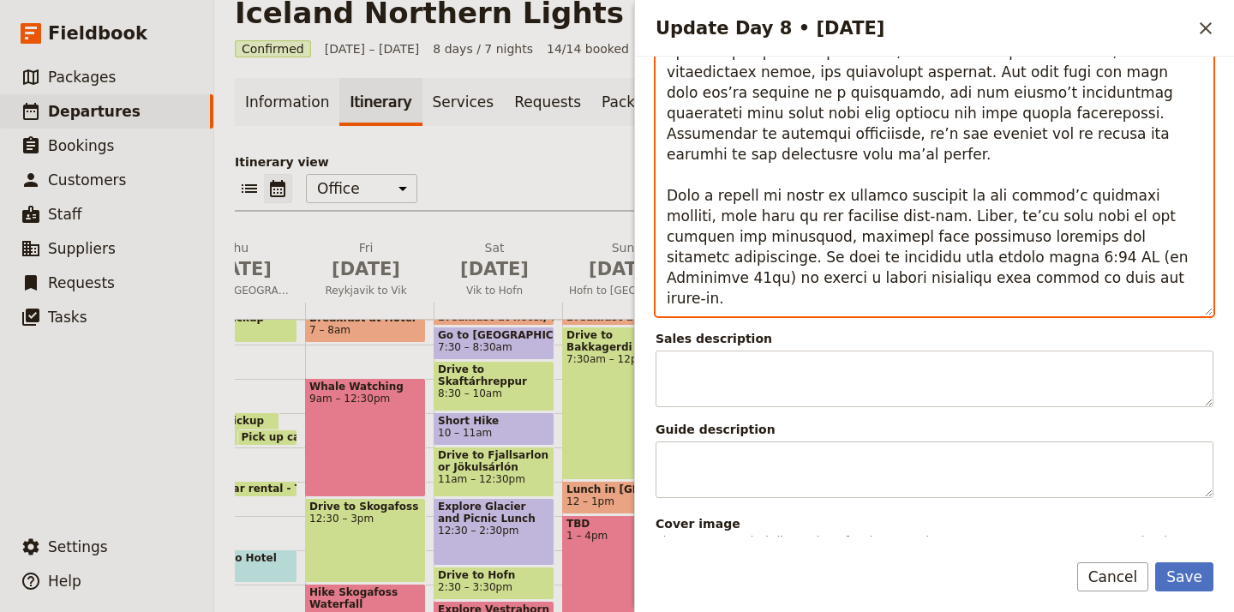
drag, startPoint x: 977, startPoint y: 243, endPoint x: 1077, endPoint y: 201, distance: 108.0
click at [1077, 201] on textarea "Update Day 8 • 18 Sep" at bounding box center [935, 113] width 558 height 406
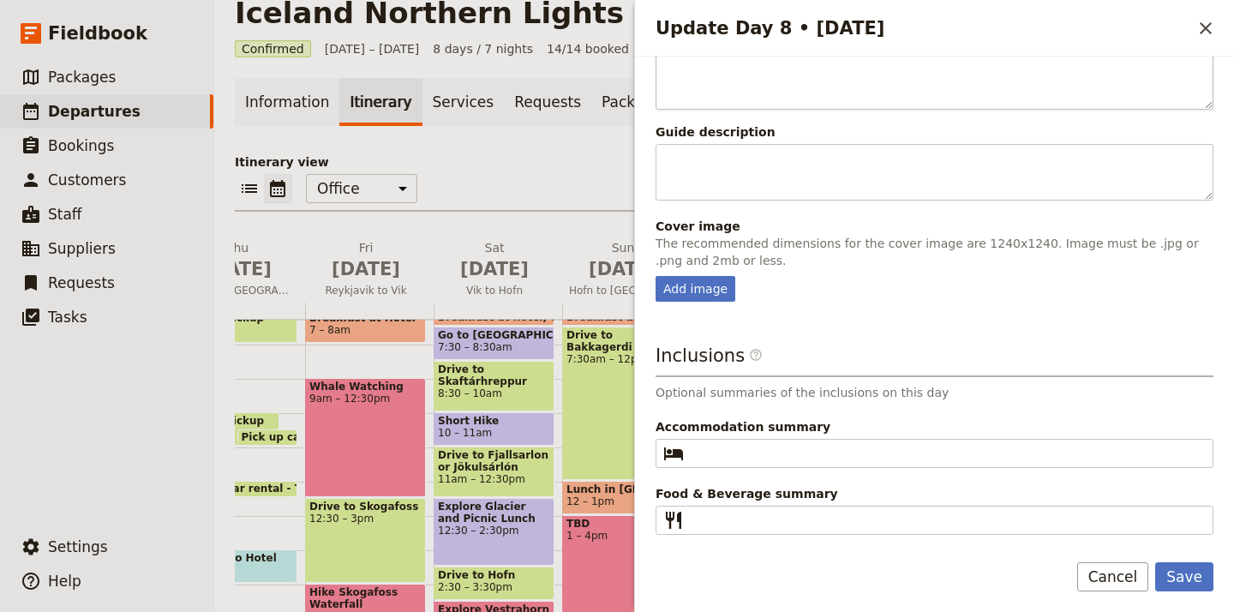
scroll to position [633, 0]
type textarea "Though it’s our final day in Iceland, the adventure isn’t over yet! We’ll wrap …"
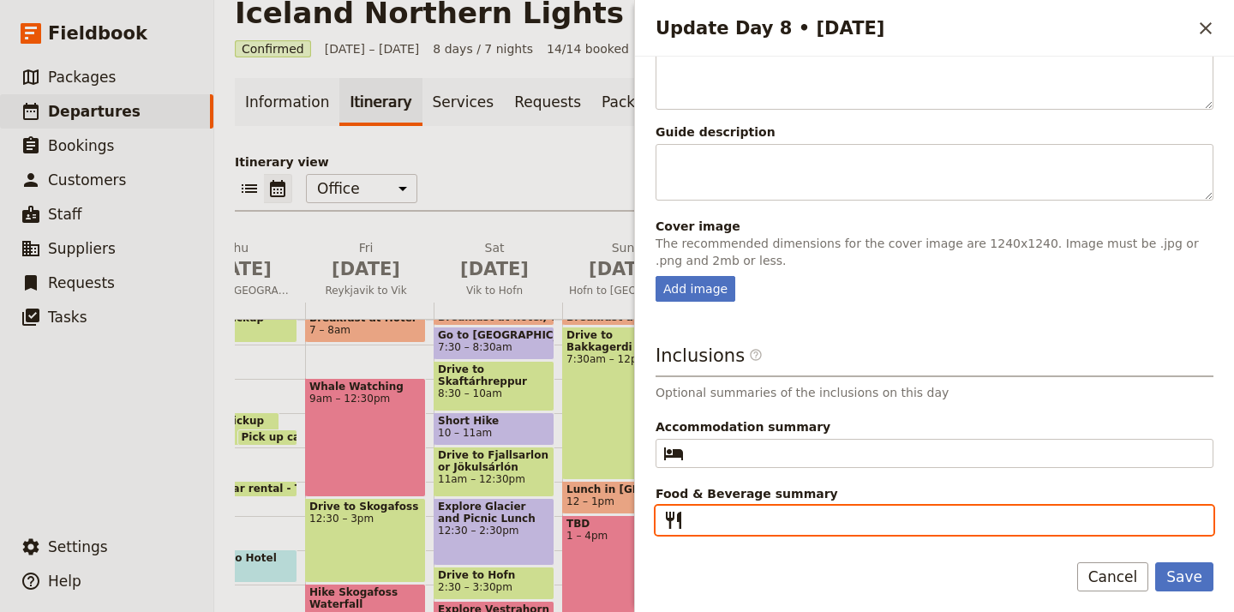
click at [953, 522] on input "Food & Beverage summary ​" at bounding box center [947, 520] width 512 height 21
type input "Breakfast"
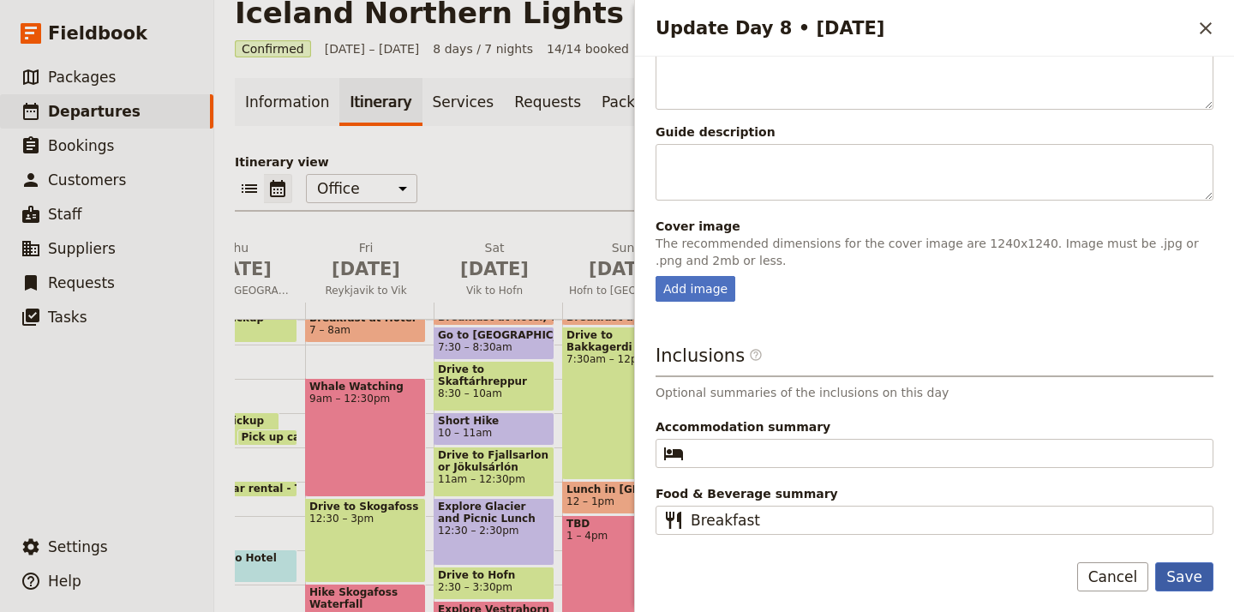
click at [1195, 585] on button "Save" at bounding box center [1185, 576] width 58 height 29
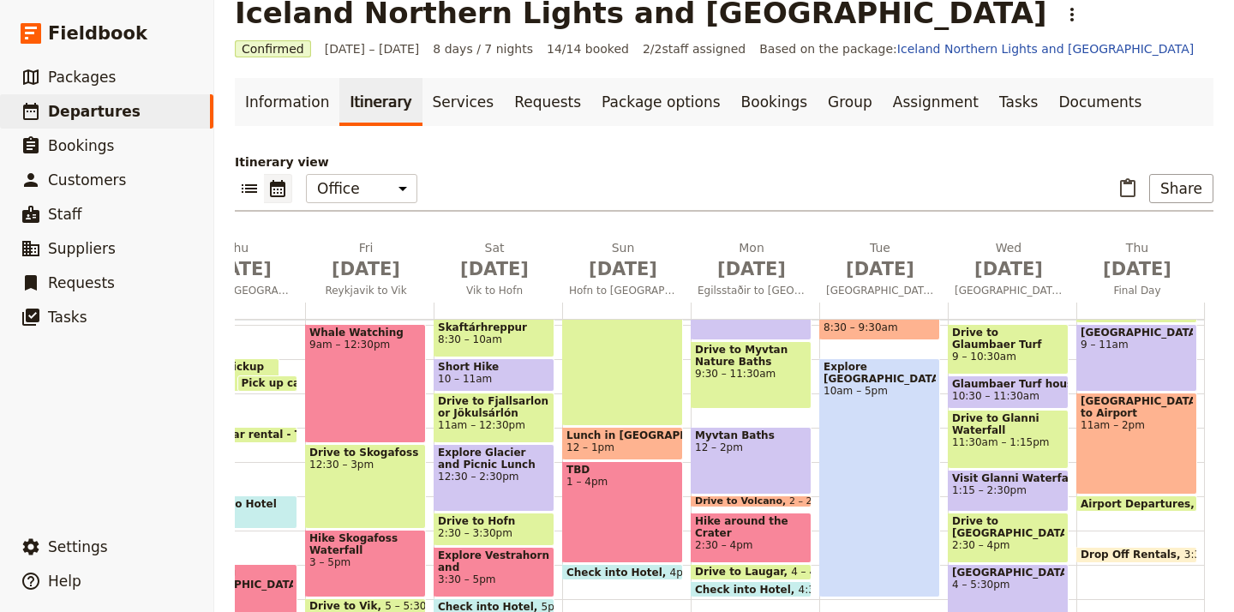
scroll to position [304, 0]
click at [1048, 100] on link "Documents" at bounding box center [1100, 102] width 104 height 48
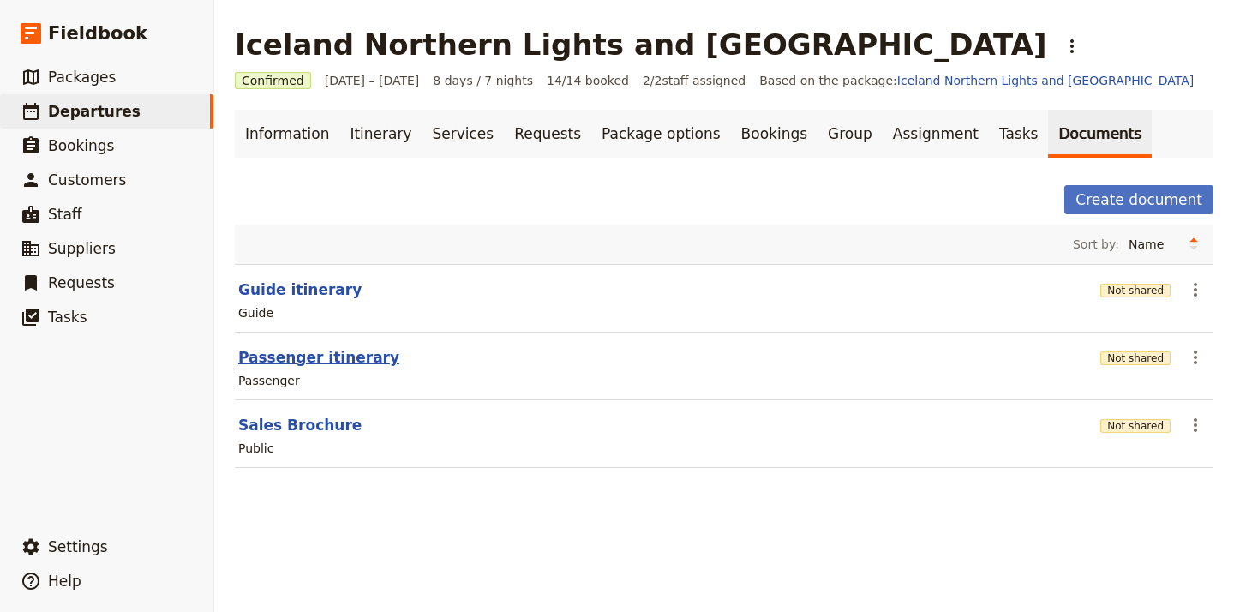
click at [333, 357] on button "Passenger itinerary" at bounding box center [318, 357] width 161 height 21
select select "PASSENGER"
select select "RUN_SHEET"
select select "DEFAULT"
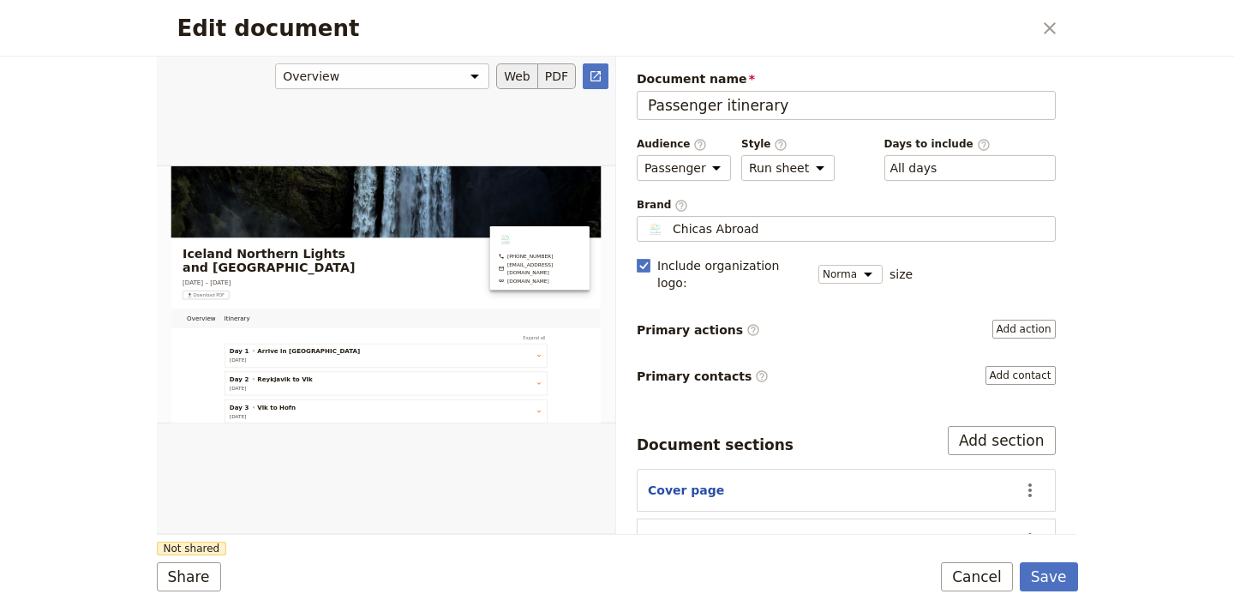
click at [561, 76] on button "PDF" at bounding box center [557, 76] width 38 height 26
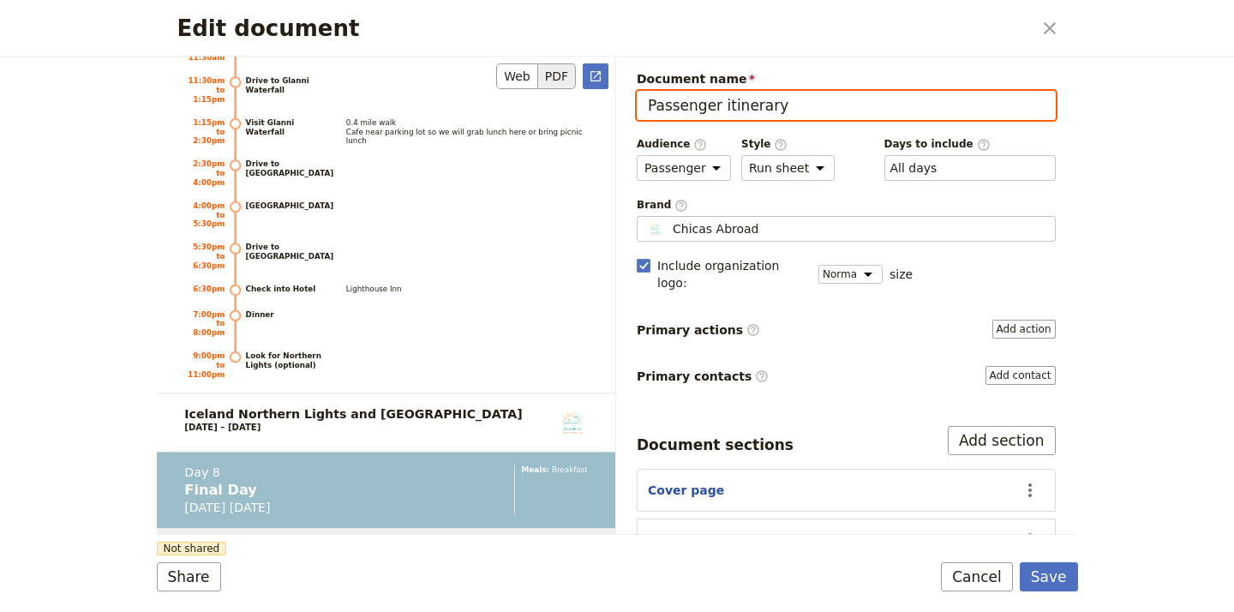
scroll to position [9587, 0]
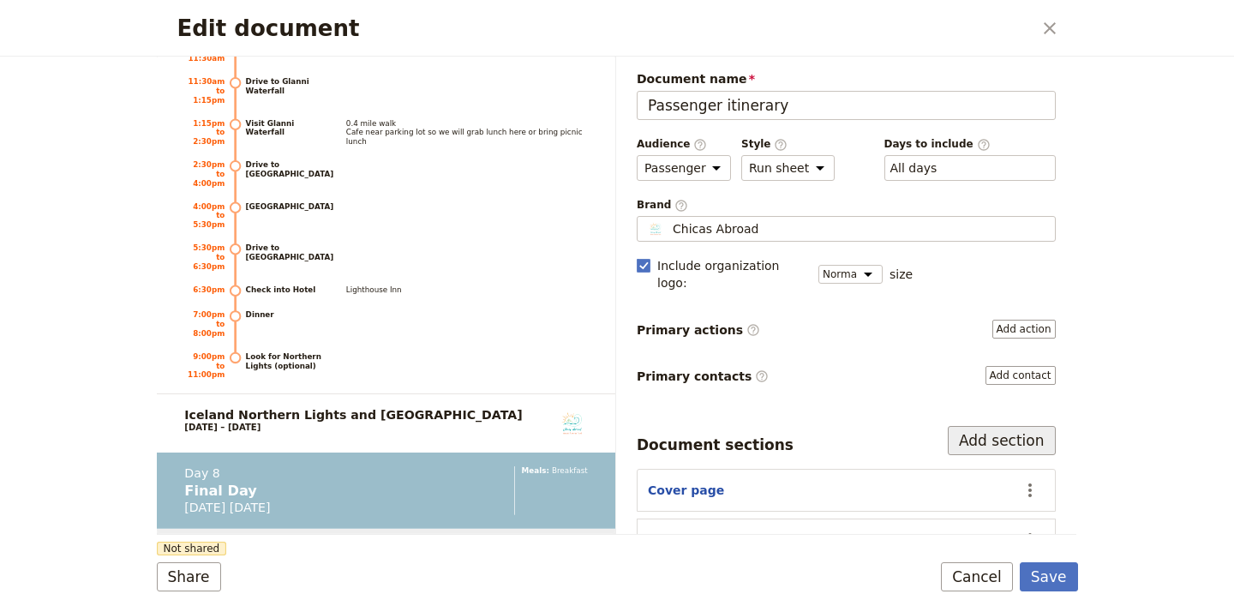
click at [994, 427] on button "Add section" at bounding box center [1002, 440] width 108 height 29
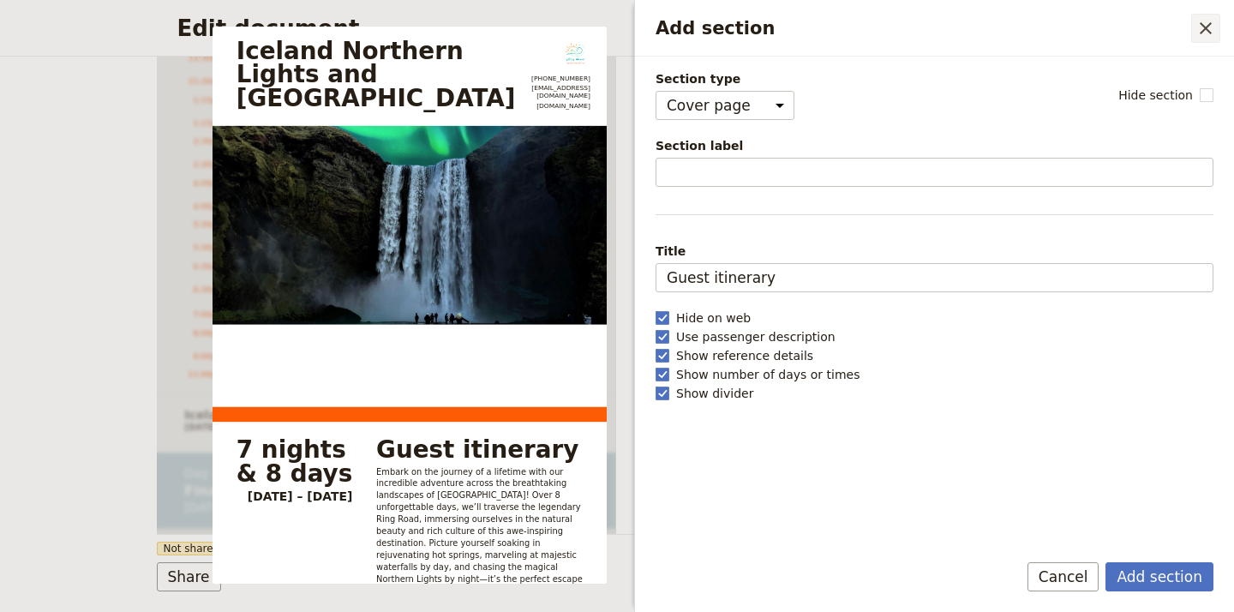
click at [1203, 36] on icon "Close drawer" at bounding box center [1206, 28] width 21 height 21
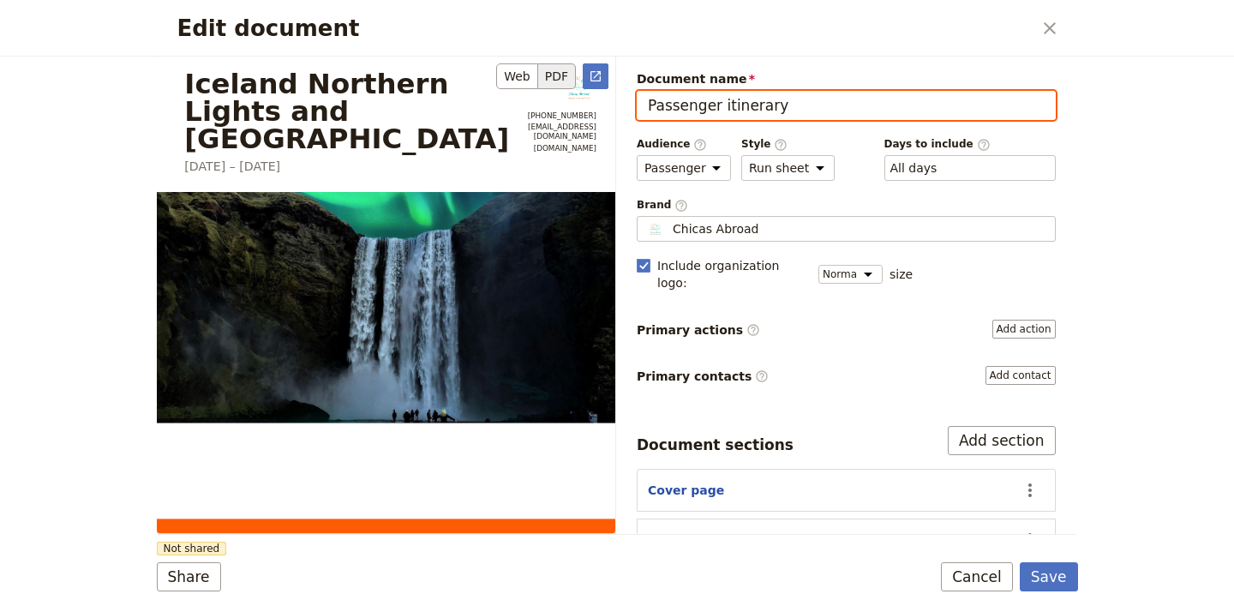
scroll to position [0, 0]
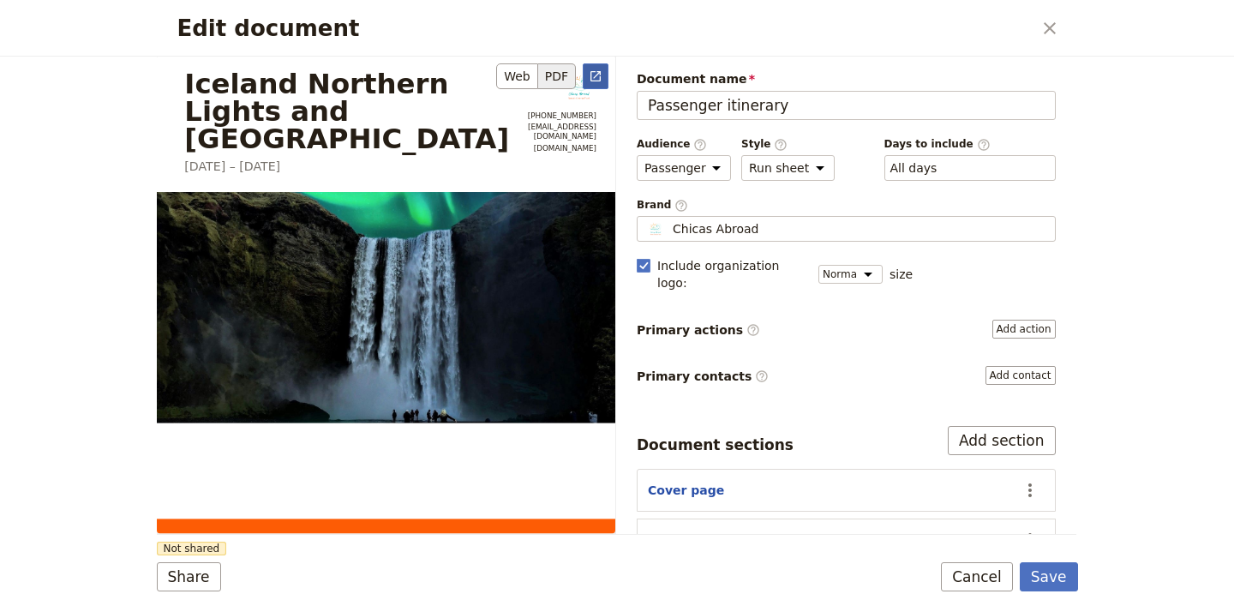
click at [595, 77] on icon "Open full preview" at bounding box center [596, 76] width 10 height 10
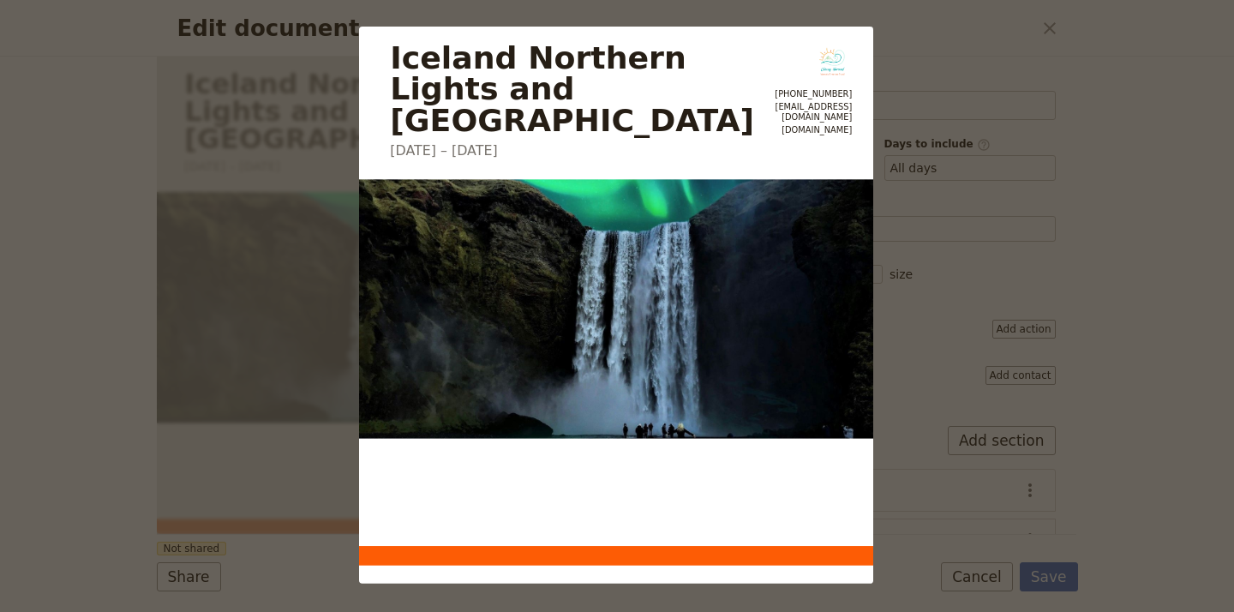
click at [1047, 29] on div "Iceland Northern Lights and Ring Road 11 – 18 September 2025 +1 509-999-5345 in…" at bounding box center [617, 306] width 1234 height 612
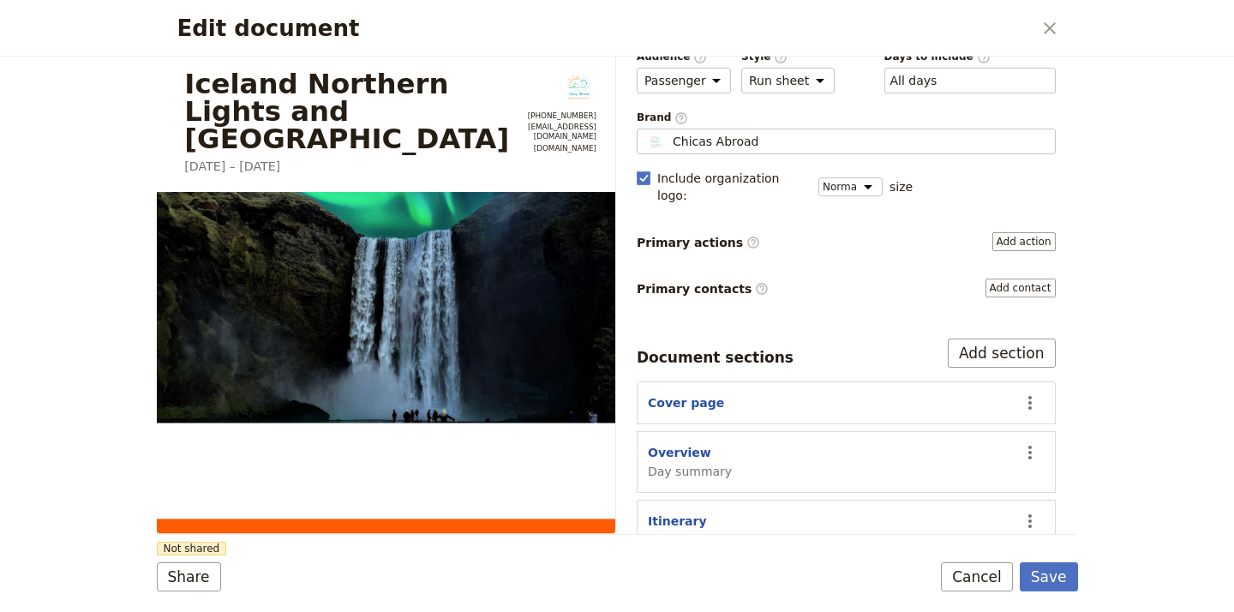
scroll to position [86, 0]
click at [1046, 575] on button "Save" at bounding box center [1049, 576] width 58 height 29
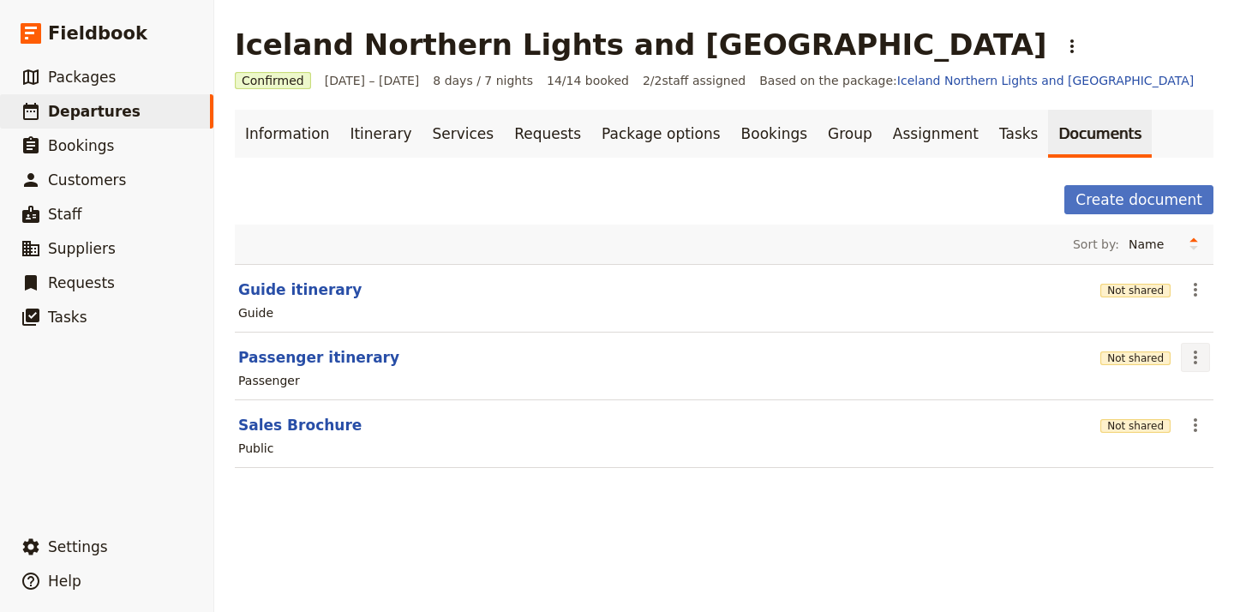
click at [1198, 355] on icon "Actions" at bounding box center [1196, 357] width 21 height 21
click at [1164, 420] on span "Edit document" at bounding box center [1139, 419] width 87 height 17
select select "PASSENGER"
select select "RUN_SHEET"
select select "DEFAULT"
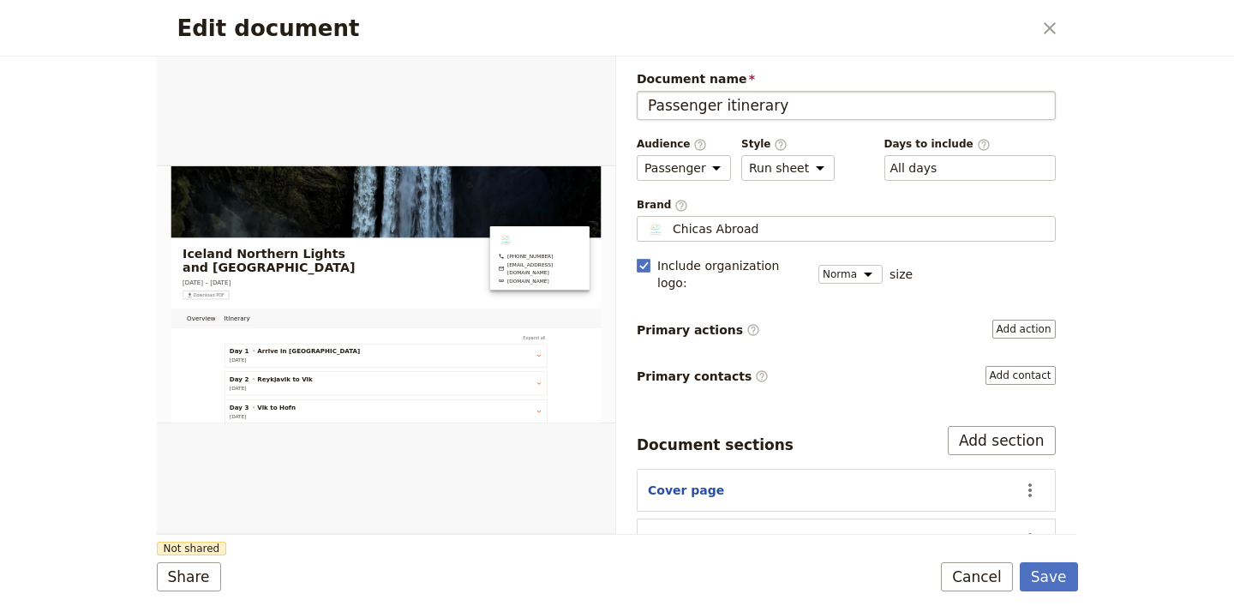
click at [800, 106] on input "Passenger itinerary" at bounding box center [846, 105] width 419 height 29
type input "Icela"
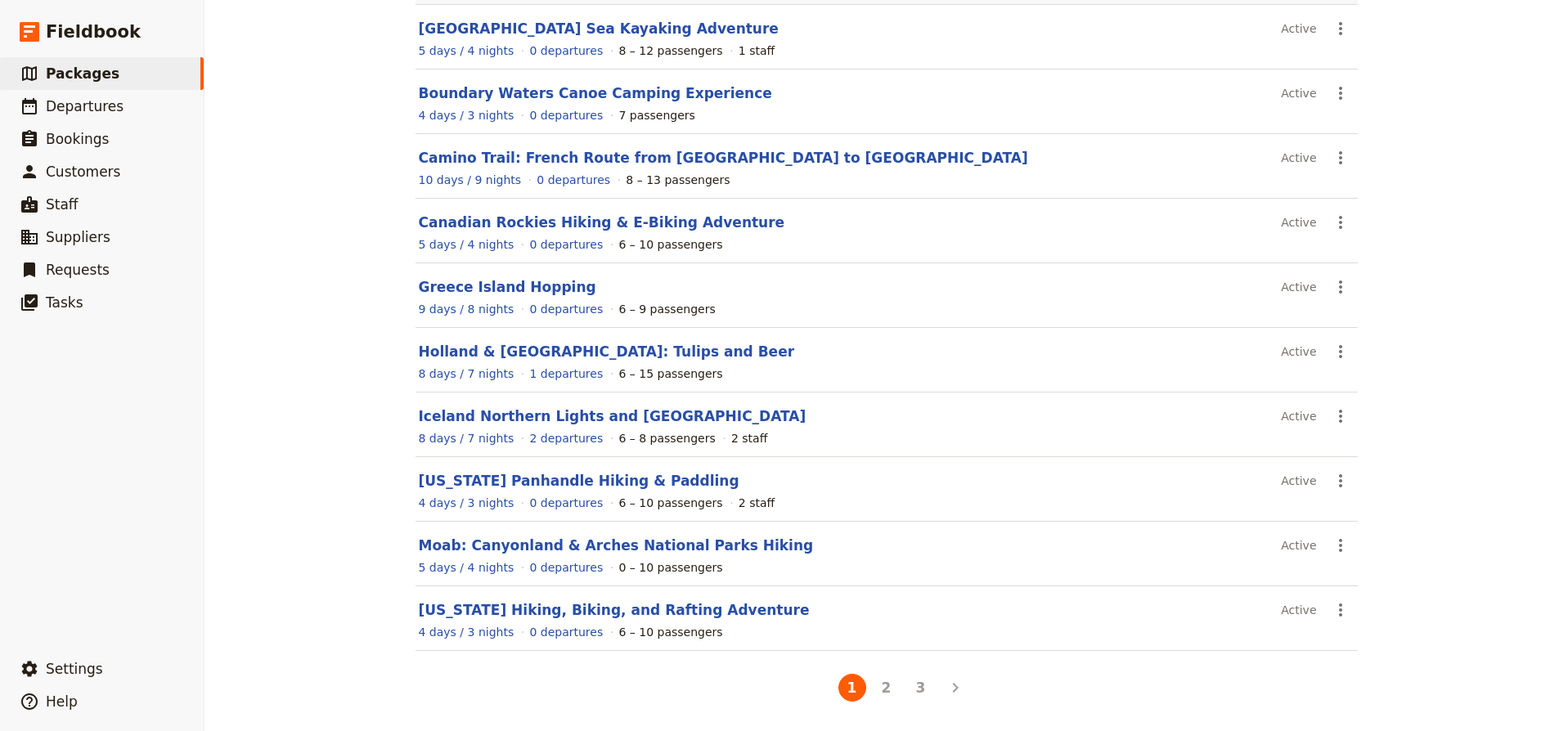
scroll to position [153, 0]
click at [897, 689] on button "2" at bounding box center [887, 687] width 28 height 28
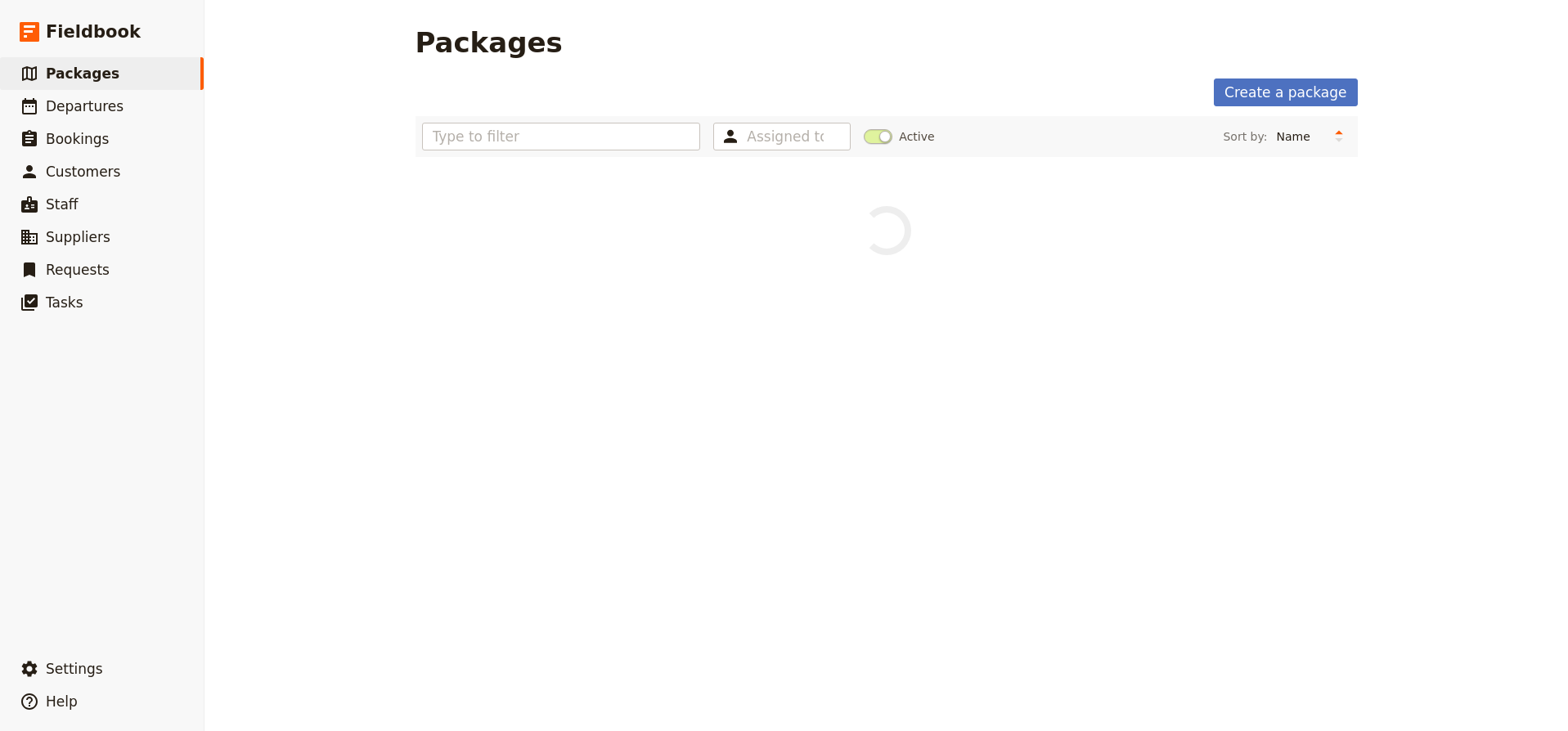
scroll to position [0, 0]
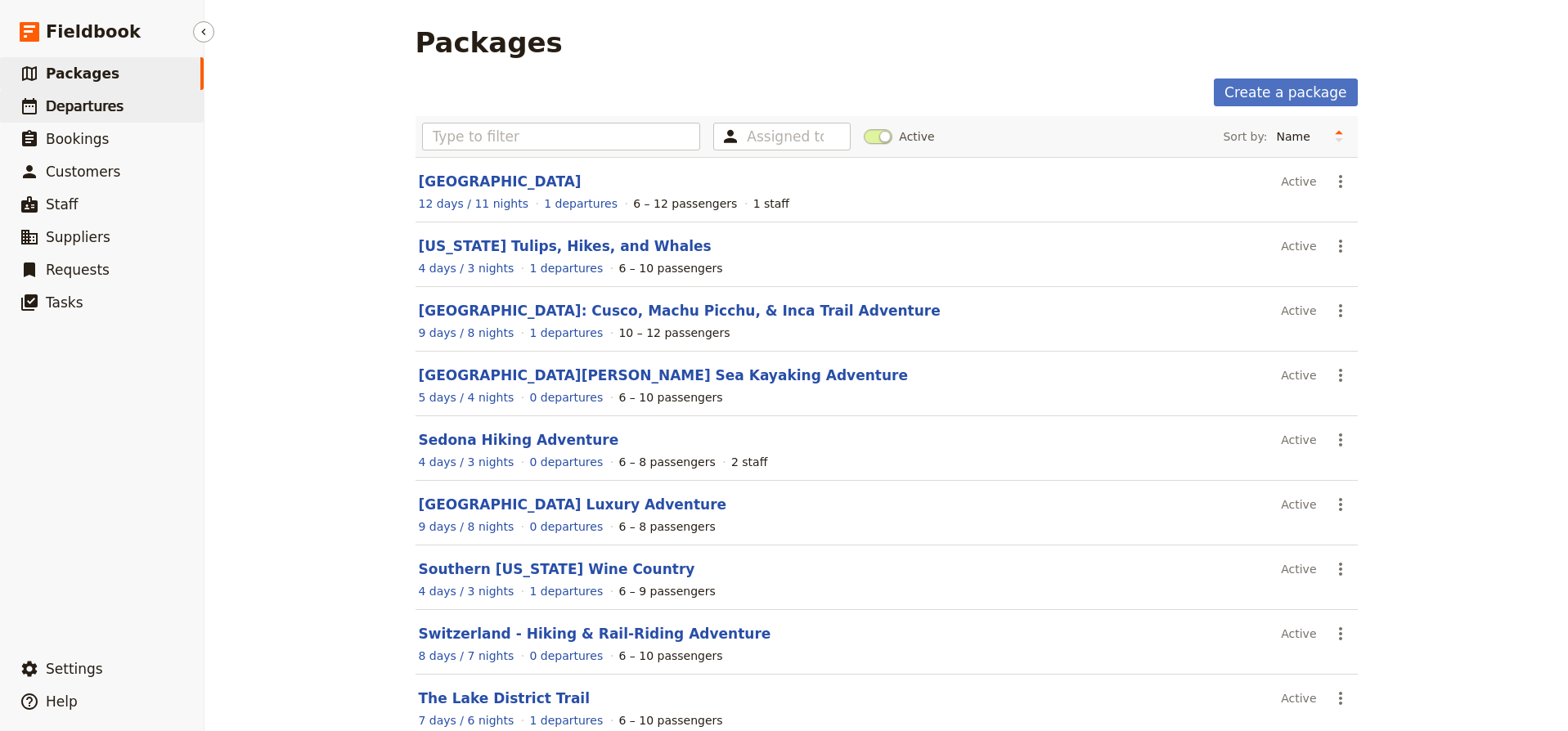
click at [102, 112] on span "Departures" at bounding box center [84, 106] width 77 height 16
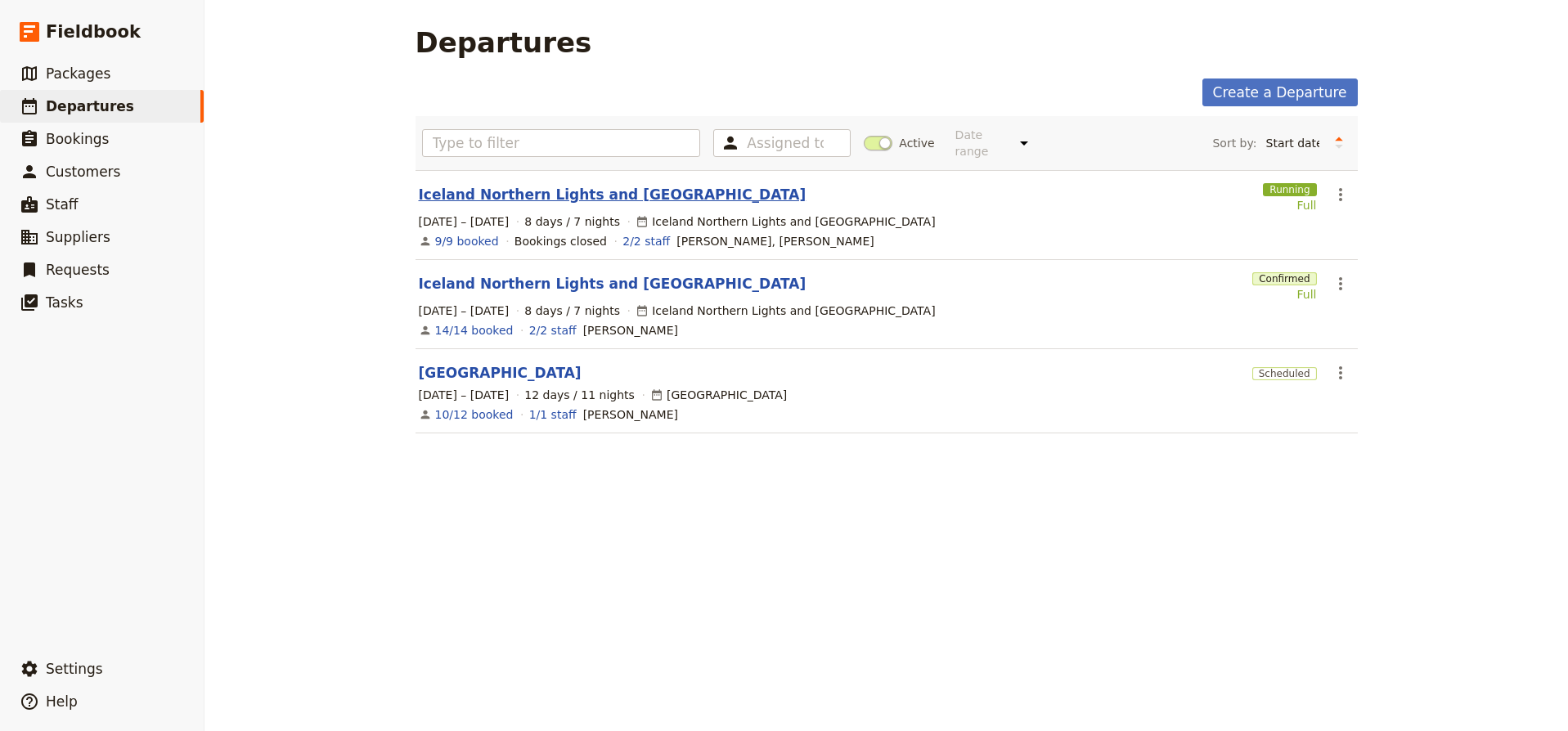
click at [596, 185] on link "Iceland Northern Lights and Ring Road" at bounding box center [613, 195] width 387 height 20
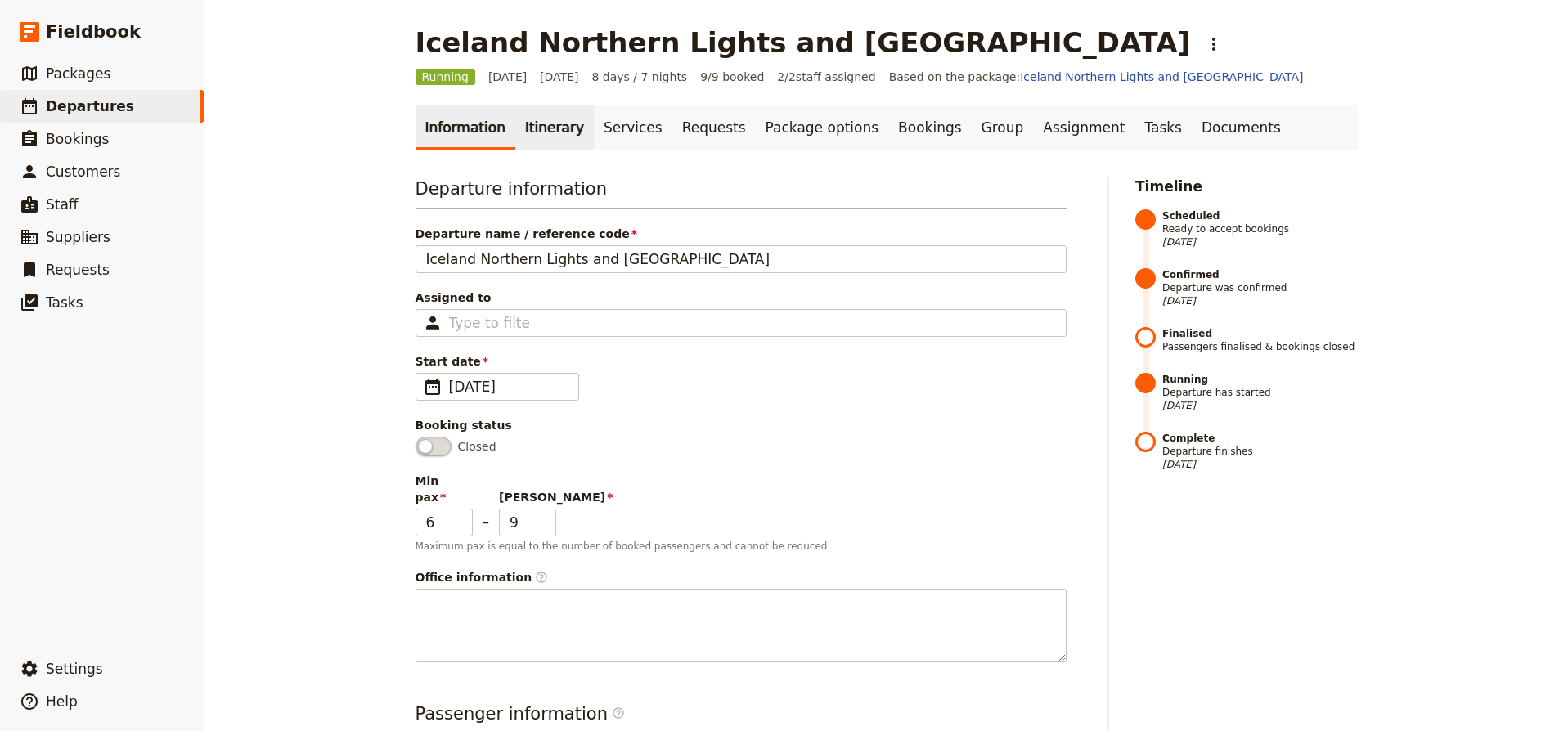
click at [533, 130] on link "Itinerary" at bounding box center [554, 128] width 78 height 46
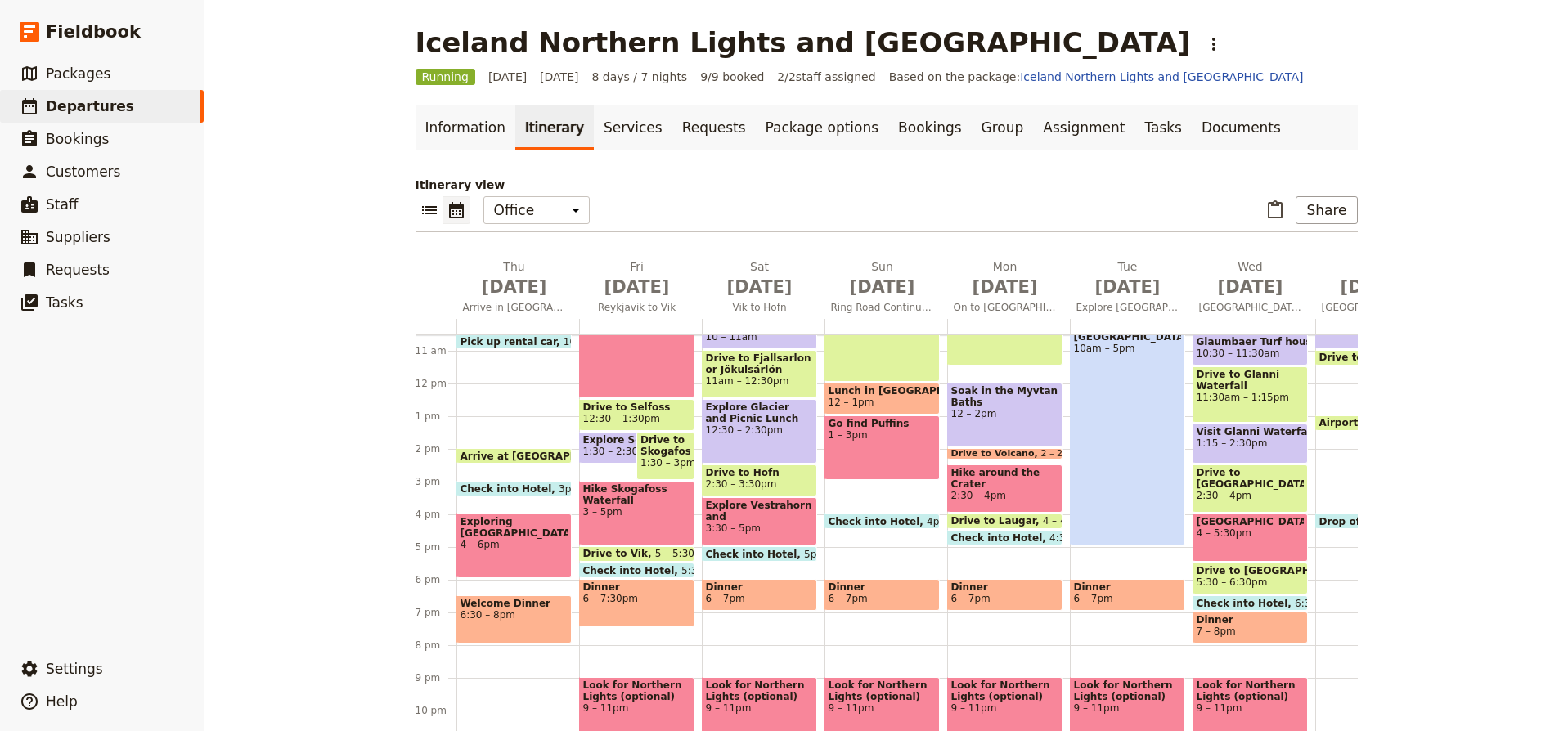
scroll to position [350, 0]
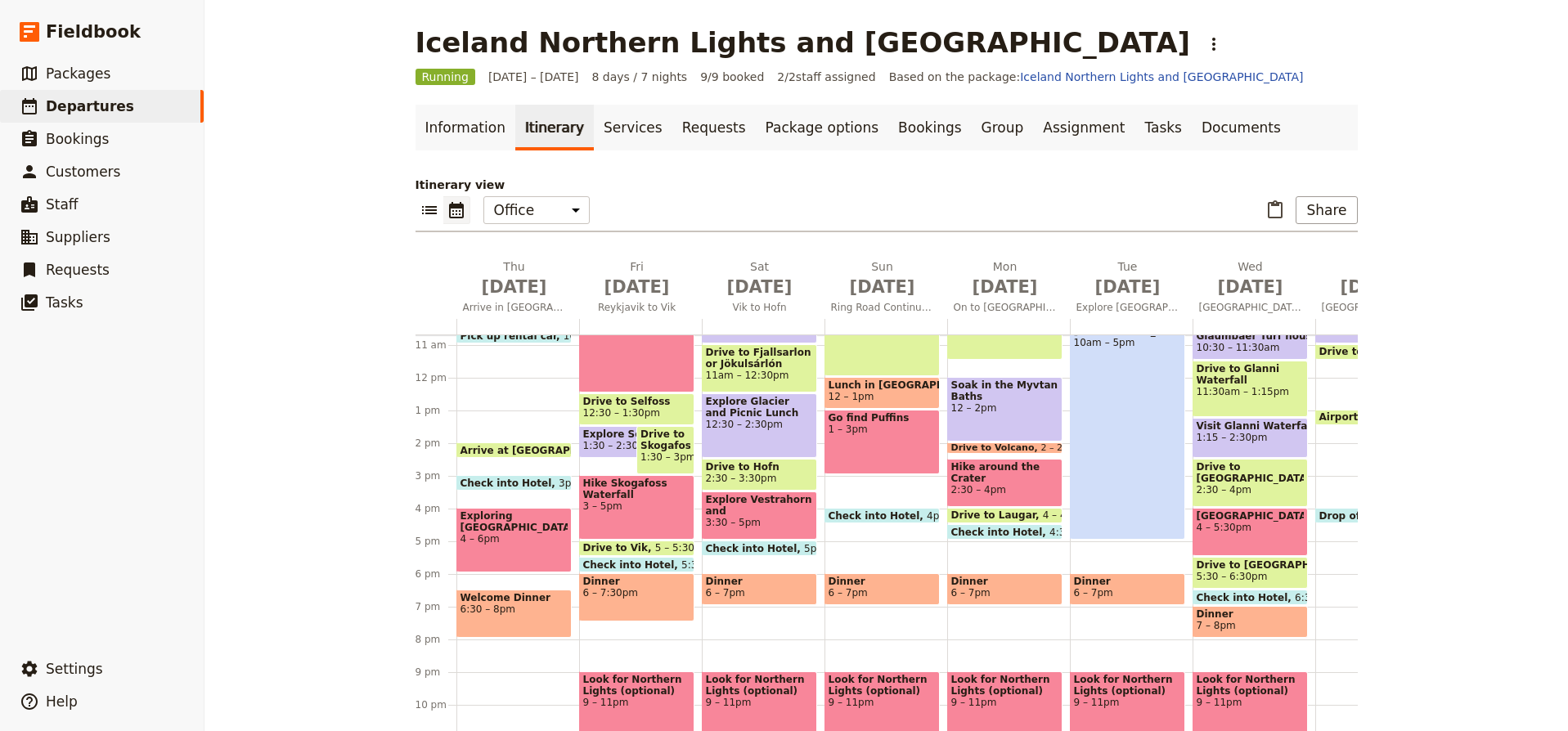
click at [559, 485] on span at bounding box center [513, 487] width 114 height 7
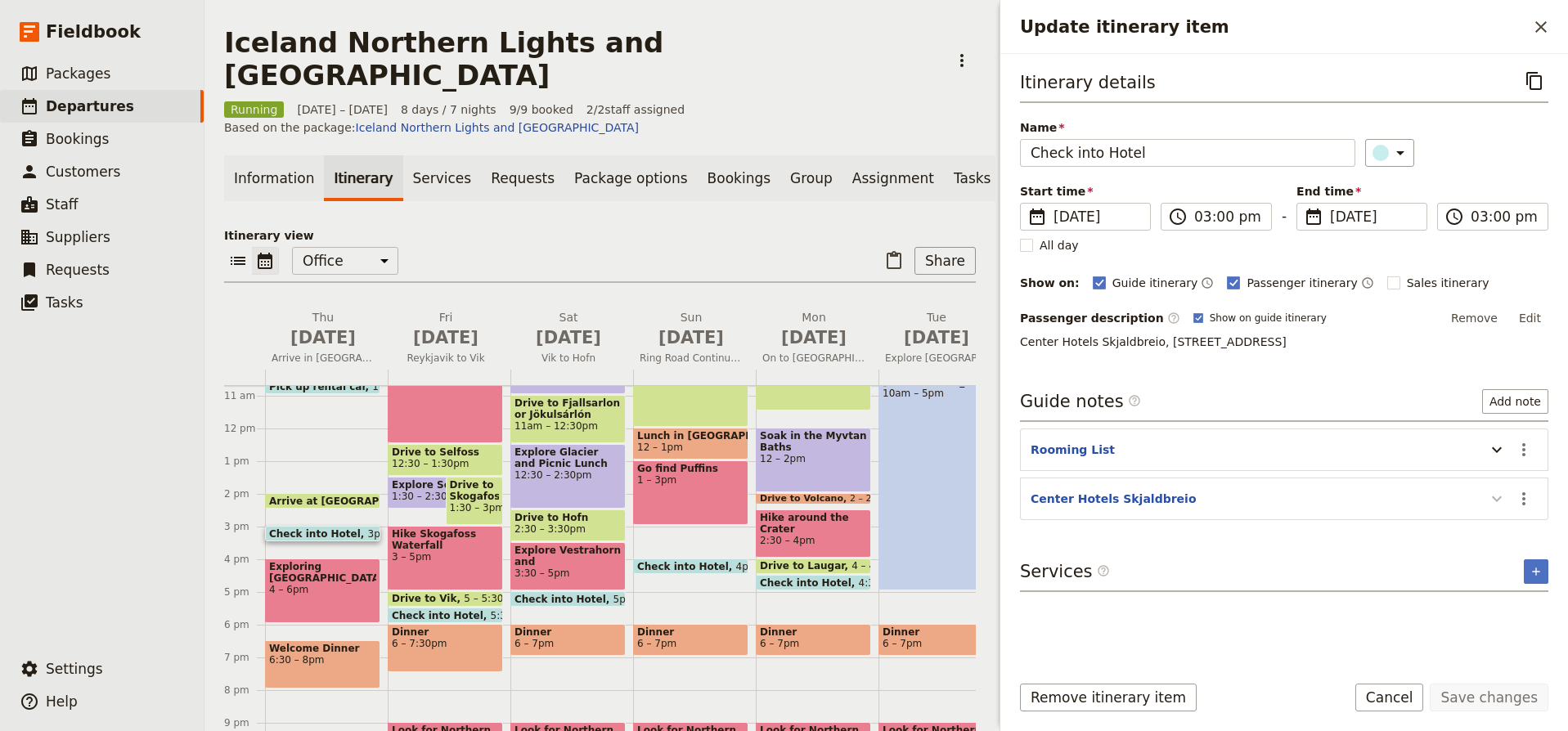
click at [1499, 499] on icon "Update itinerary item" at bounding box center [1497, 499] width 20 height 20
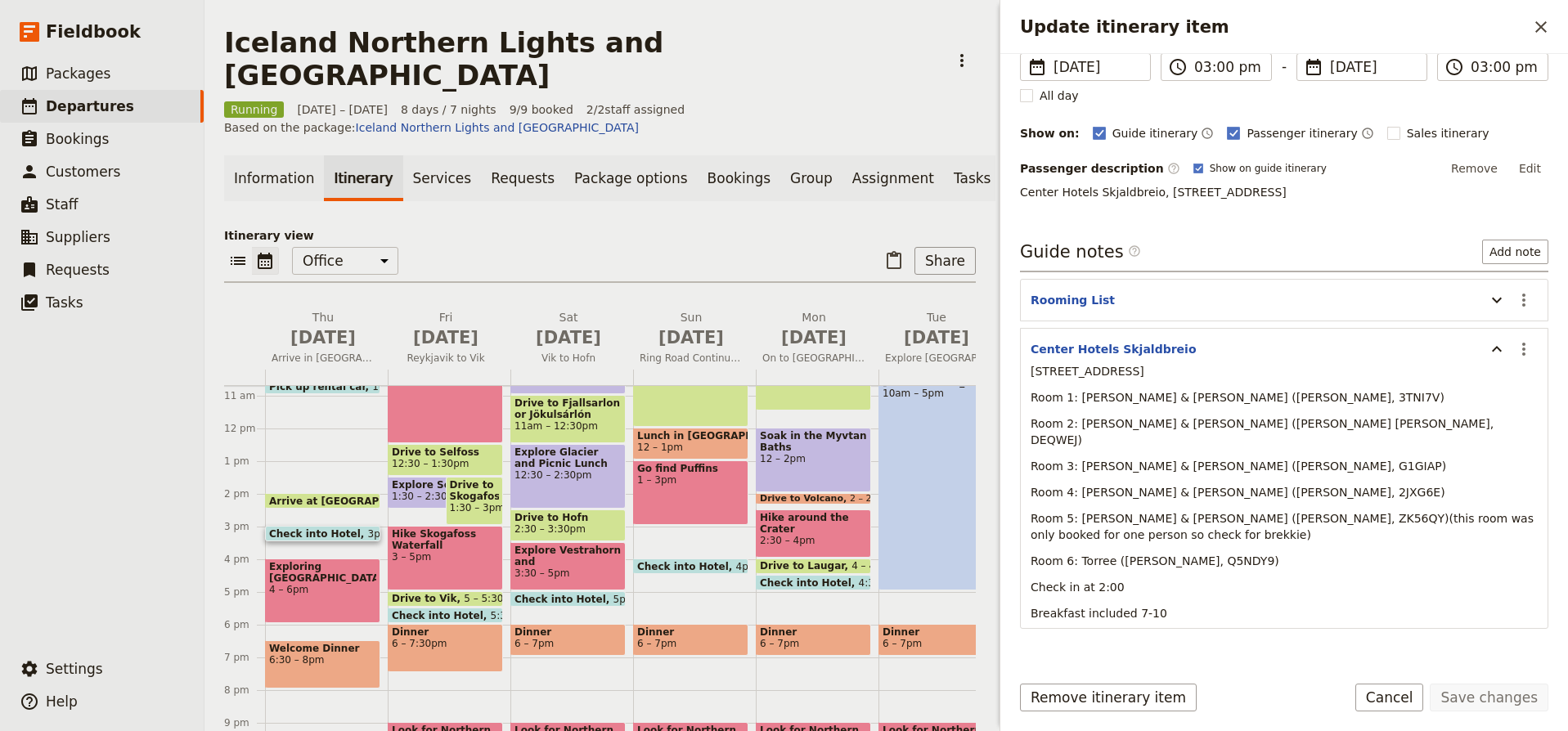
scroll to position [152, 0]
click at [576, 594] on span "Check into Hotel" at bounding box center [564, 598] width 99 height 10
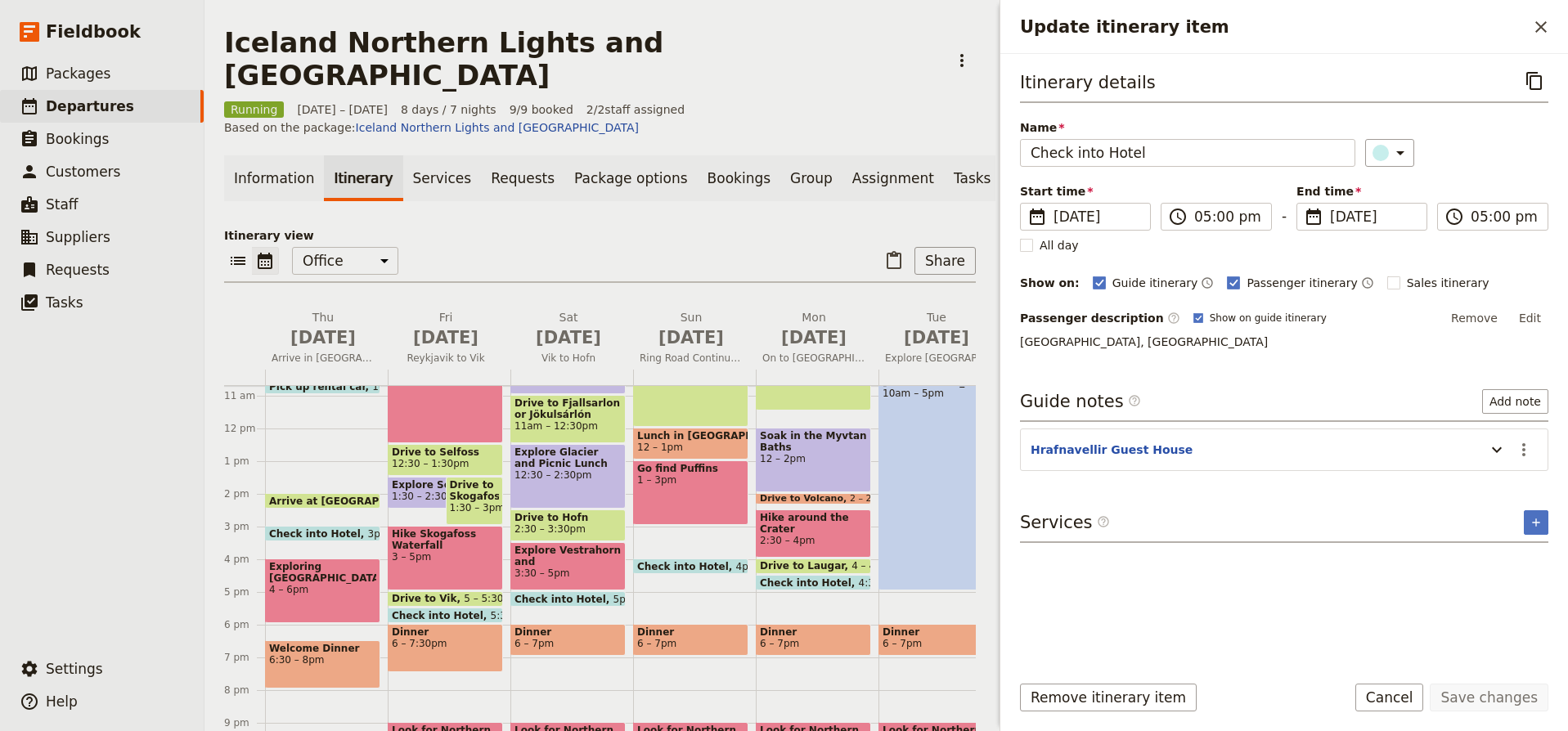
click at [597, 594] on span "Check into Hotel" at bounding box center [564, 598] width 99 height 10
click at [1544, 26] on icon "Close drawer" at bounding box center [1541, 27] width 20 height 20
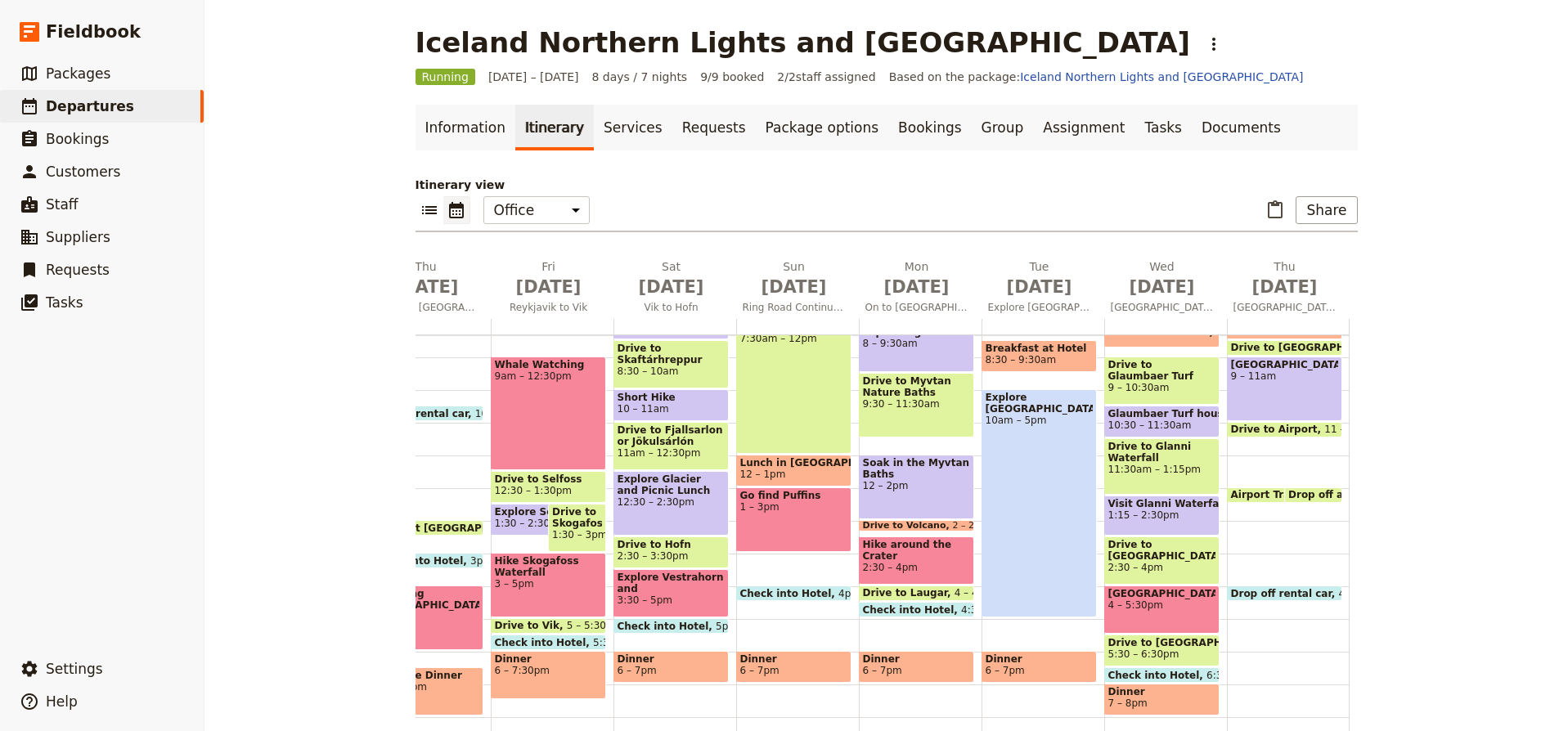
scroll to position [291, 0]
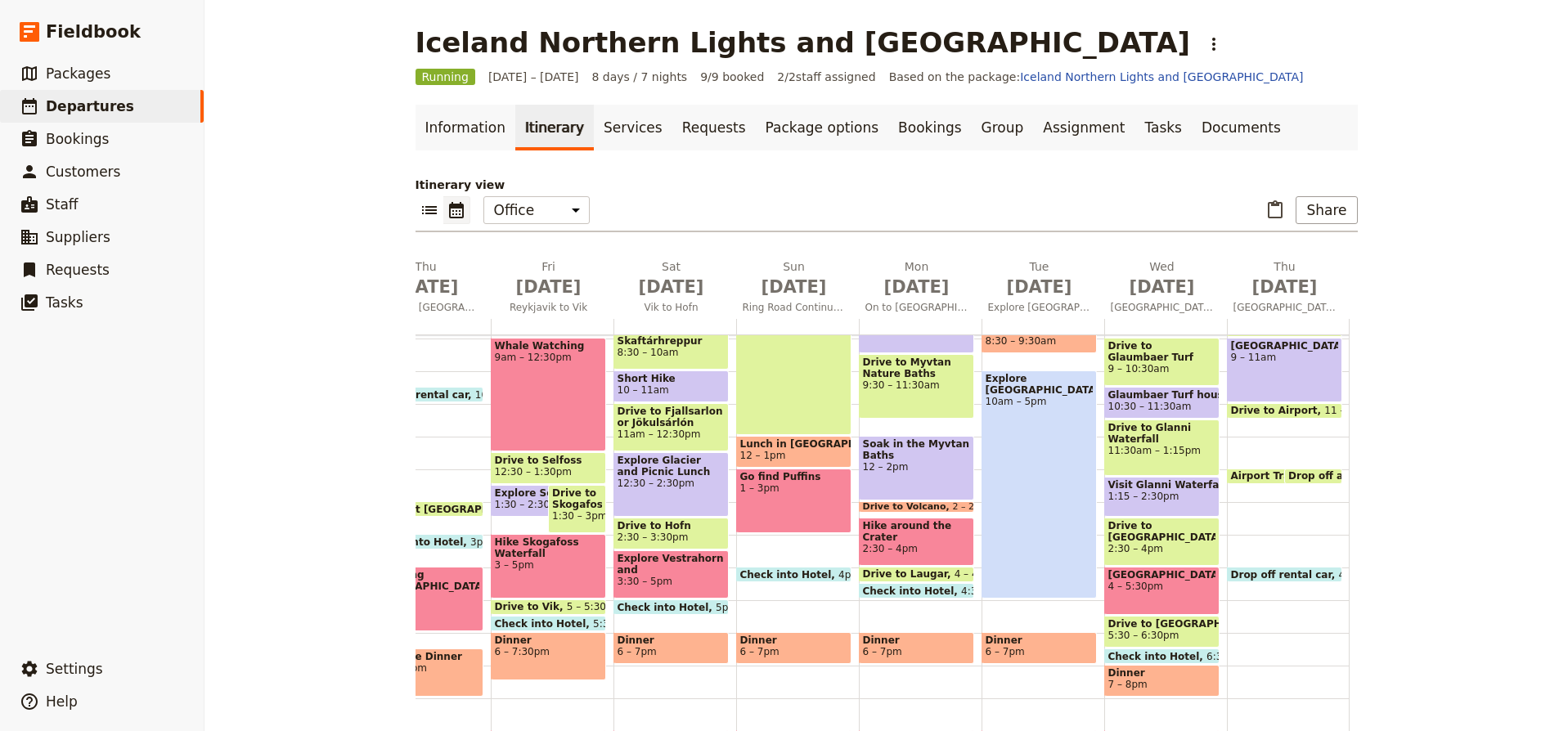
click at [1167, 589] on span "4 – 5:30pm" at bounding box center [1162, 587] width 107 height 11
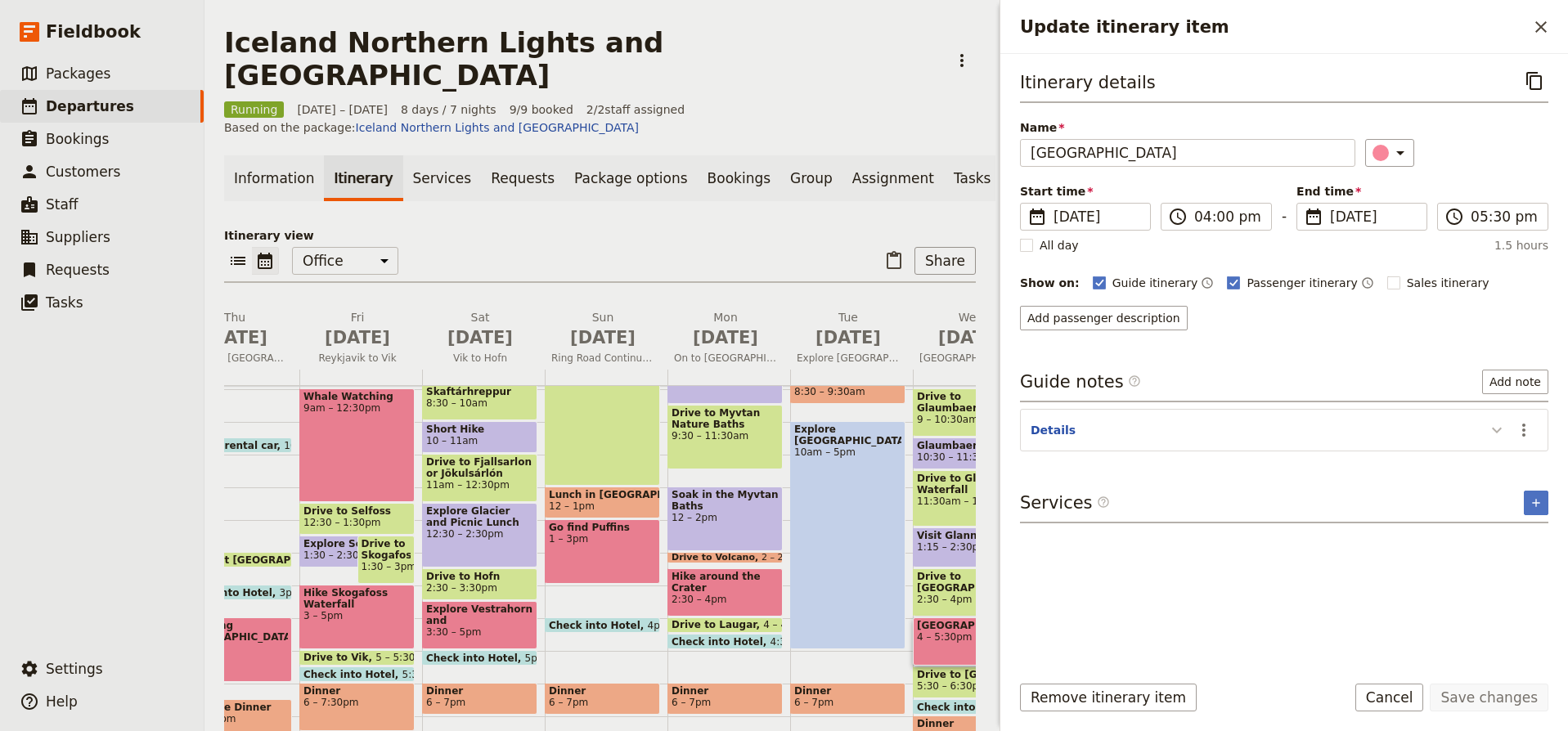
click at [1498, 428] on icon "Update itinerary item" at bounding box center [1497, 430] width 20 height 20
click at [1497, 428] on icon "Update itinerary item" at bounding box center [1497, 429] width 10 height 6
click at [1542, 28] on icon "Close drawer" at bounding box center [1541, 27] width 11 height 11
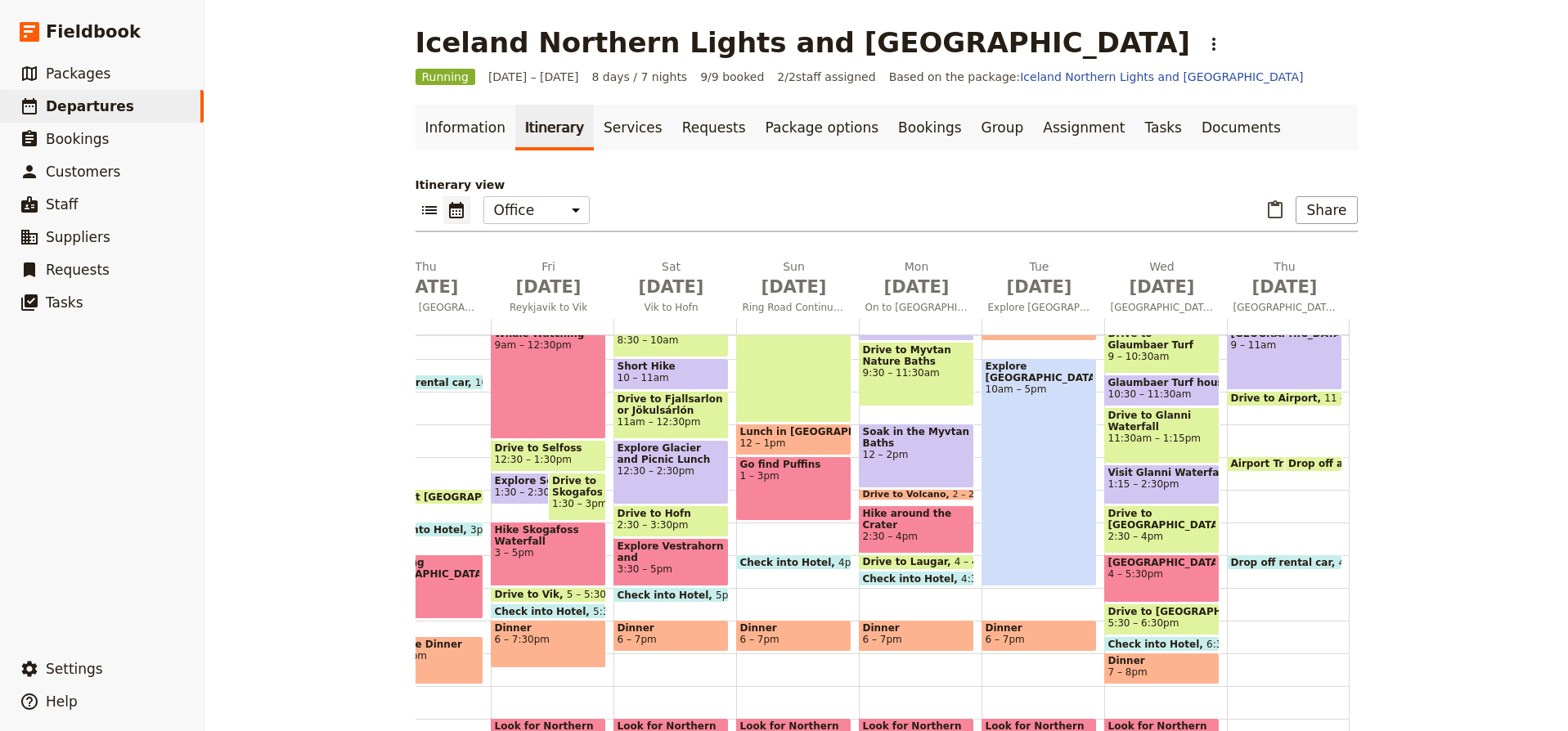
scroll to position [255, 0]
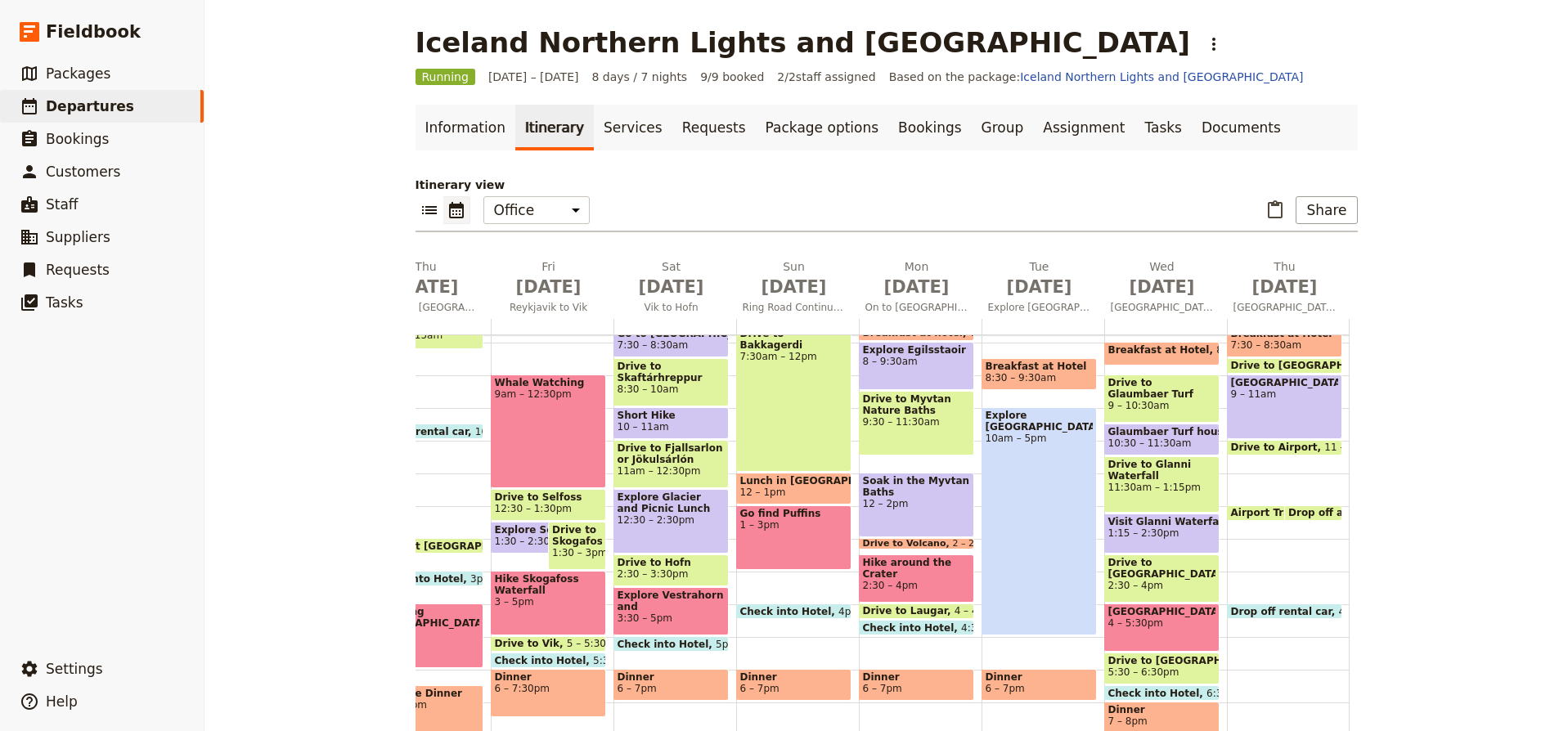
click at [1317, 512] on span "Drop off and pick up new car" at bounding box center [1370, 513] width 165 height 11
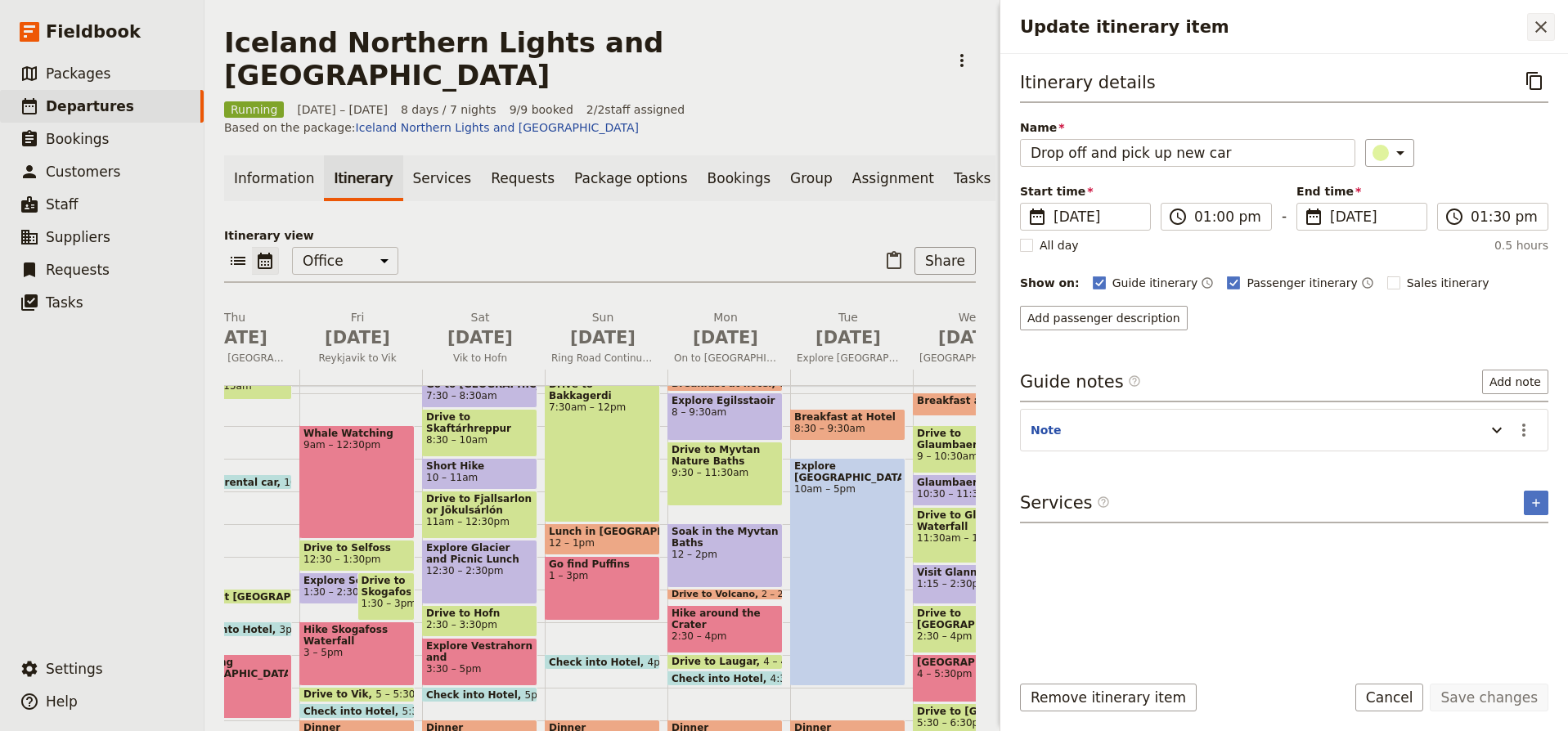
click at [1541, 31] on icon "Close drawer" at bounding box center [1541, 27] width 20 height 20
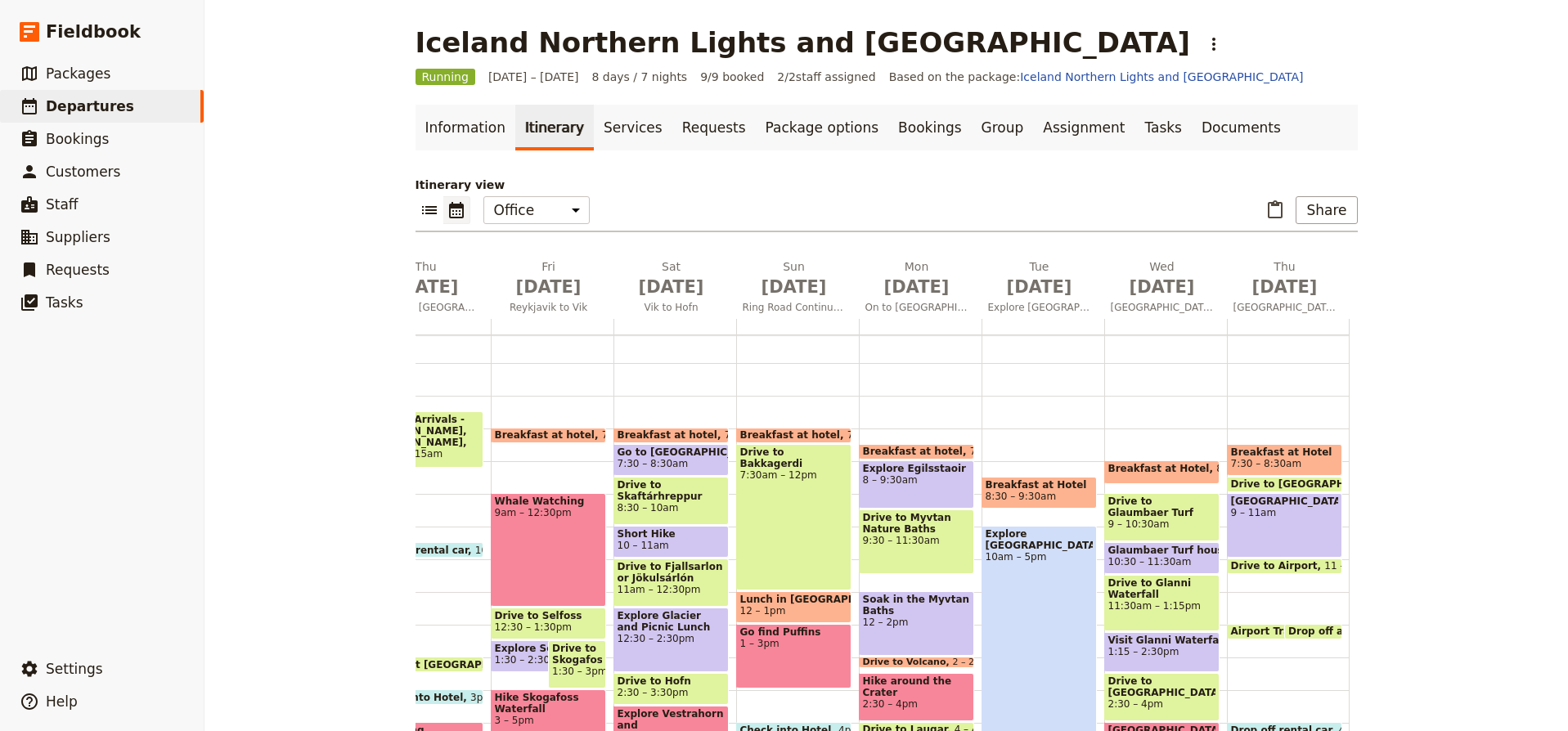
scroll to position [137, 0]
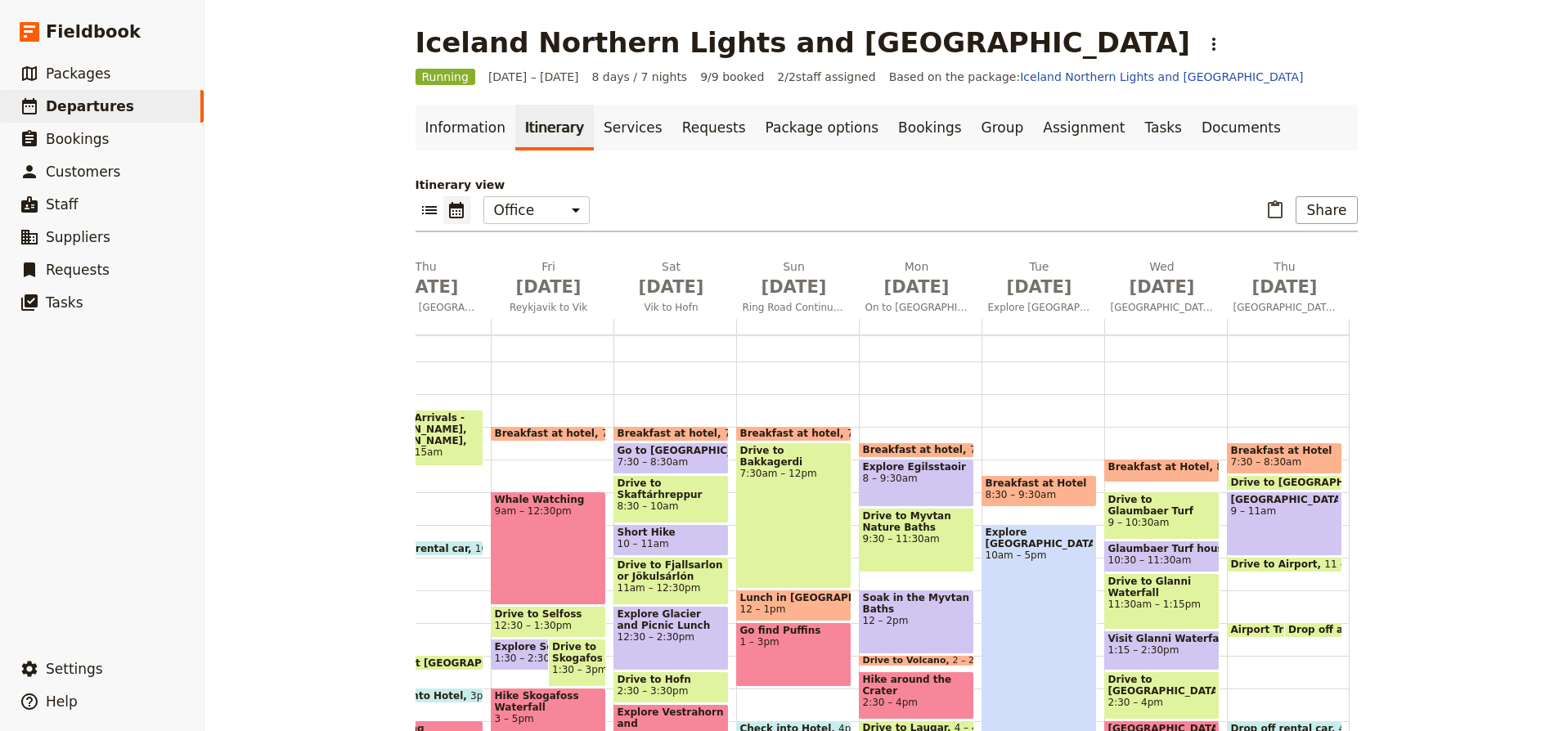
click at [1314, 566] on span at bounding box center [1285, 568] width 114 height 7
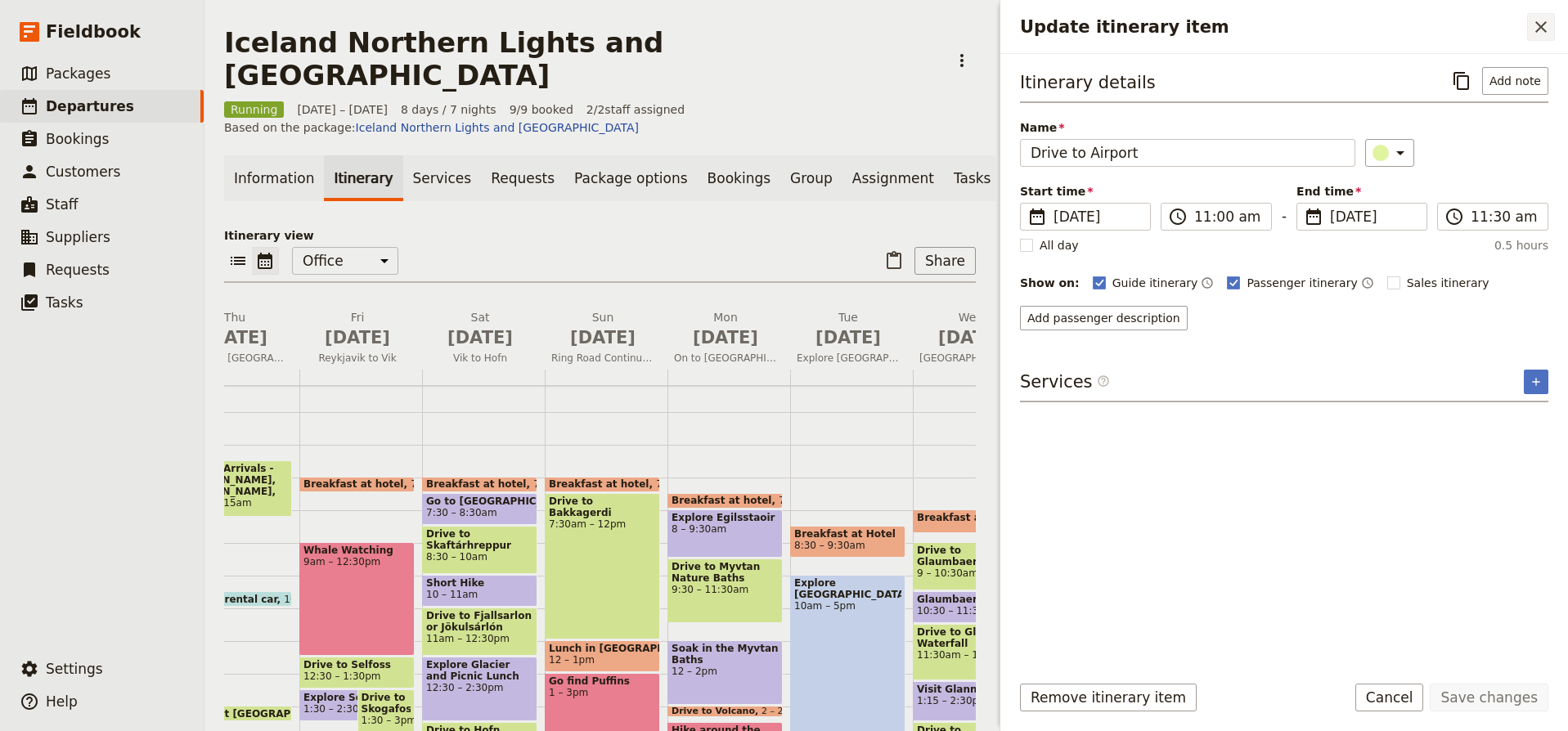
click at [1541, 23] on icon "Close drawer" at bounding box center [1541, 27] width 20 height 20
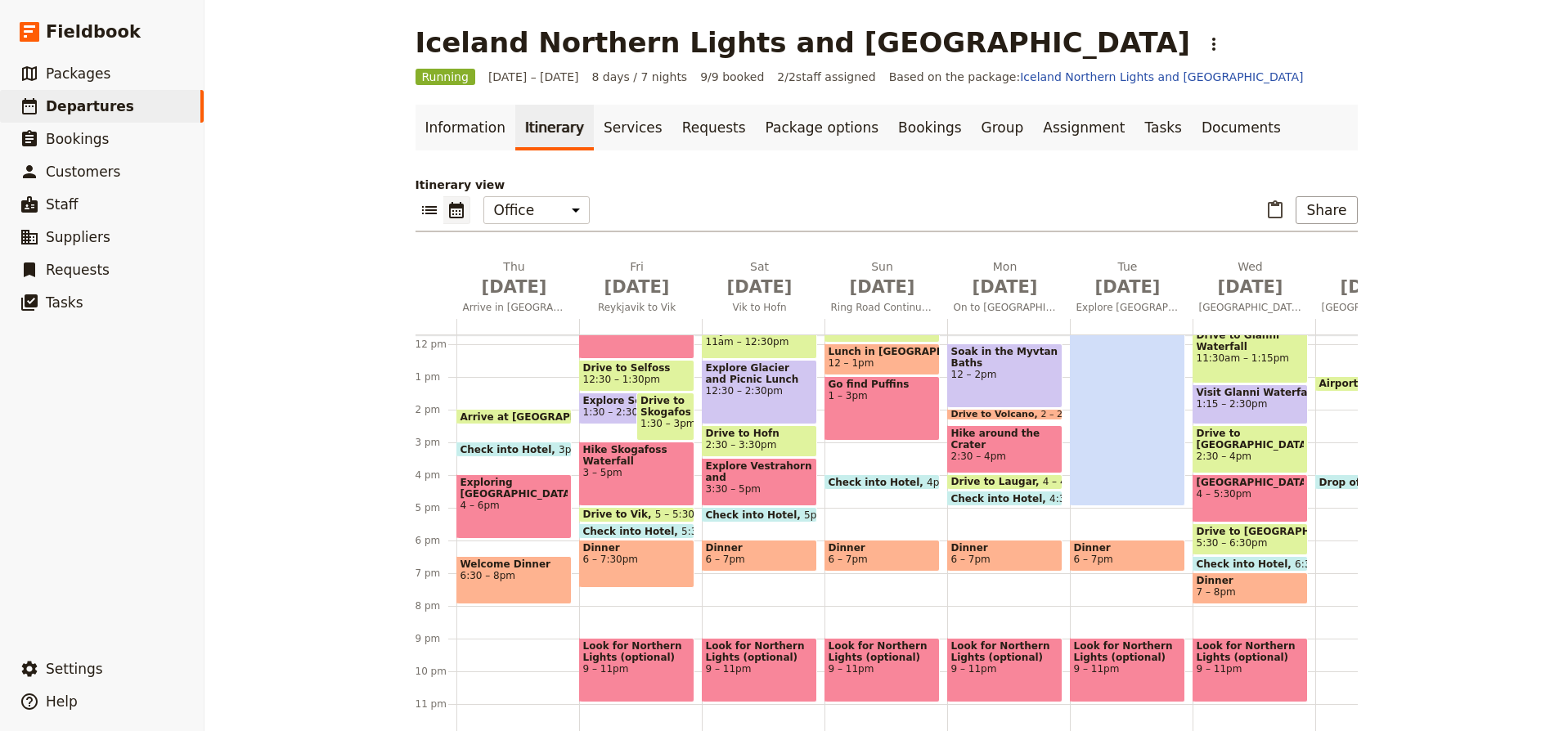
click at [510, 580] on span "6:30 – 8pm" at bounding box center [514, 576] width 107 height 11
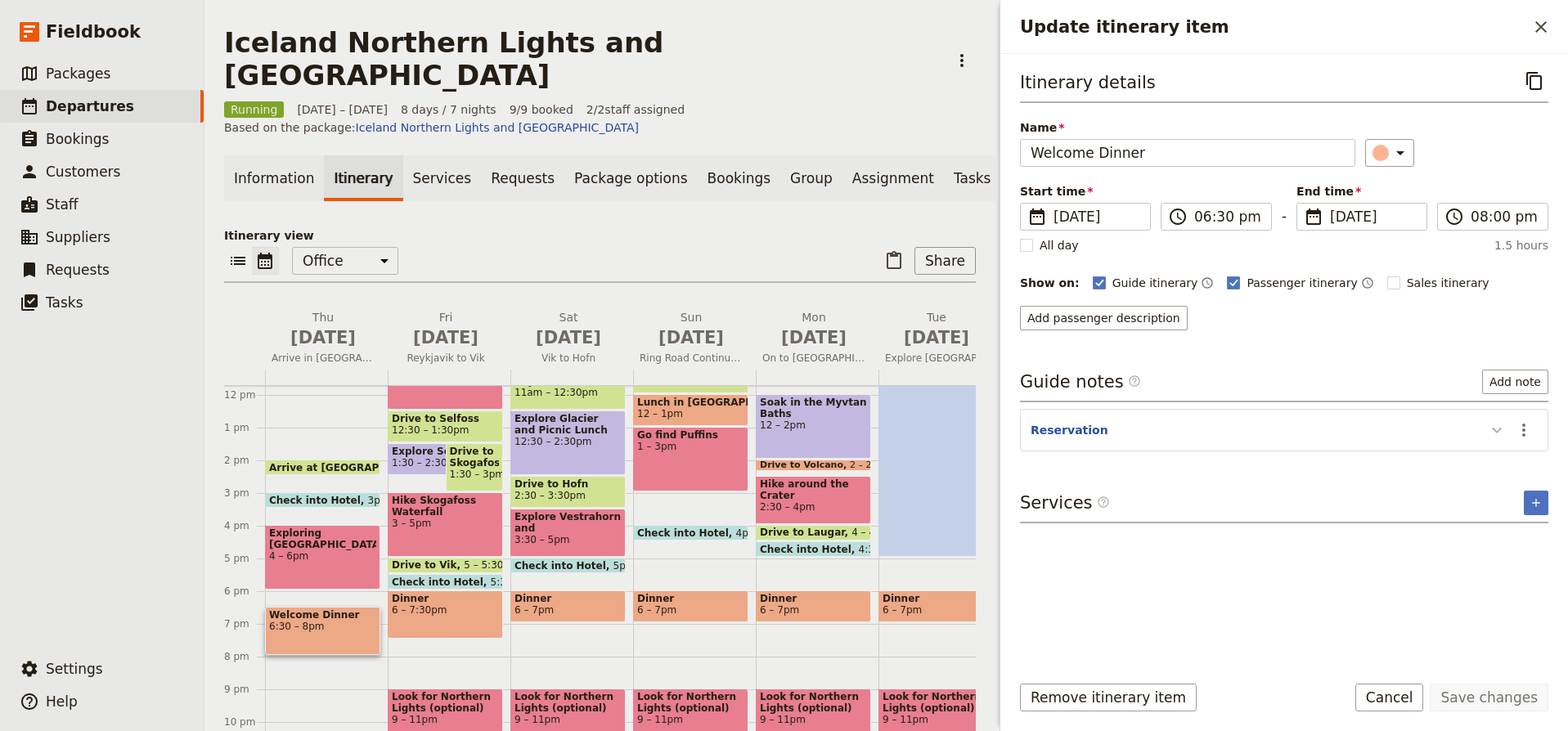
click at [1495, 429] on icon "Update itinerary item" at bounding box center [1497, 430] width 20 height 20
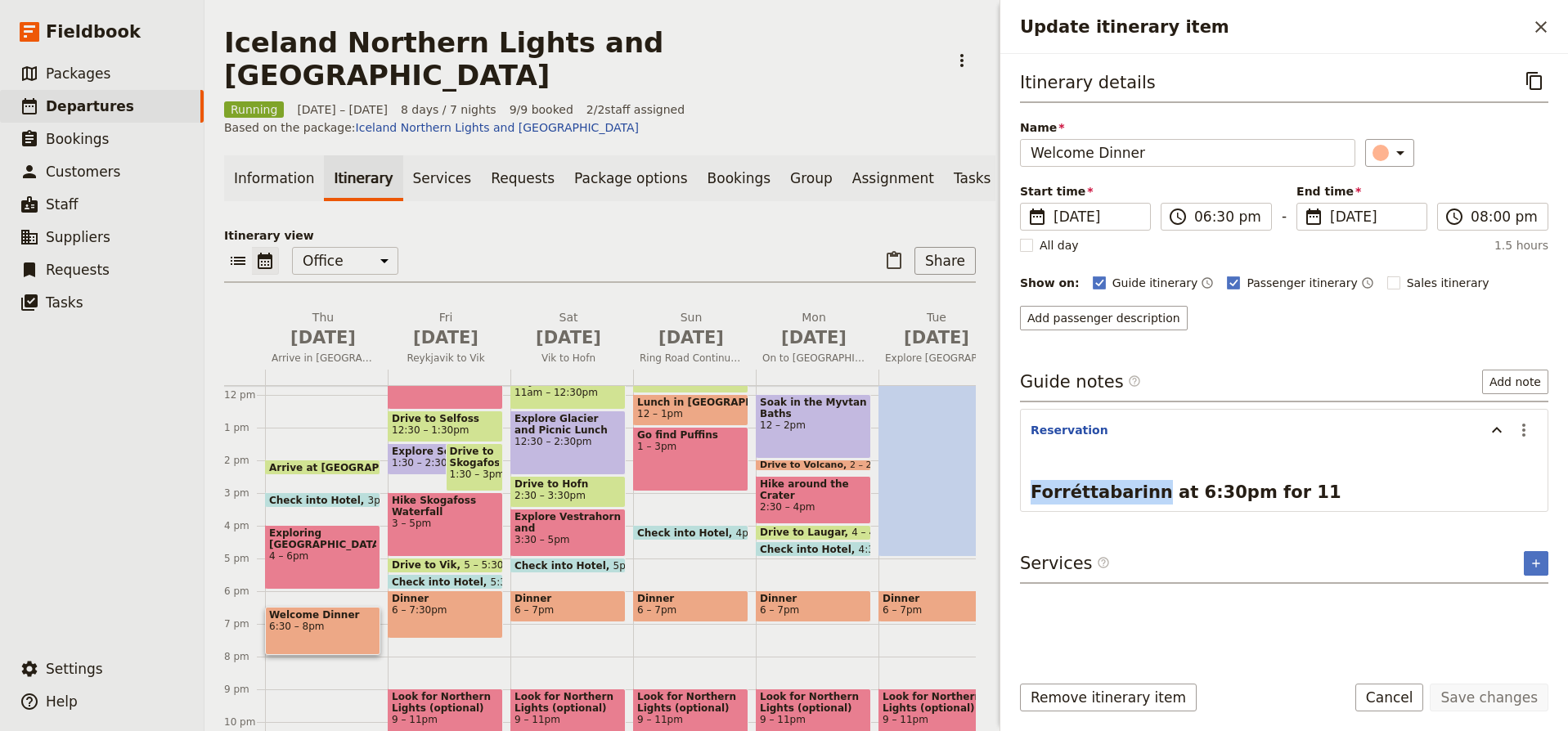
drag, startPoint x: 1033, startPoint y: 492, endPoint x: 1143, endPoint y: 500, distance: 110.3
click at [1143, 500] on span "Forréttabarinn at 6:30pm for 11" at bounding box center [1186, 492] width 311 height 20
copy span "Forréttabarinn"
click at [1541, 21] on icon "Close drawer" at bounding box center [1541, 27] width 20 height 20
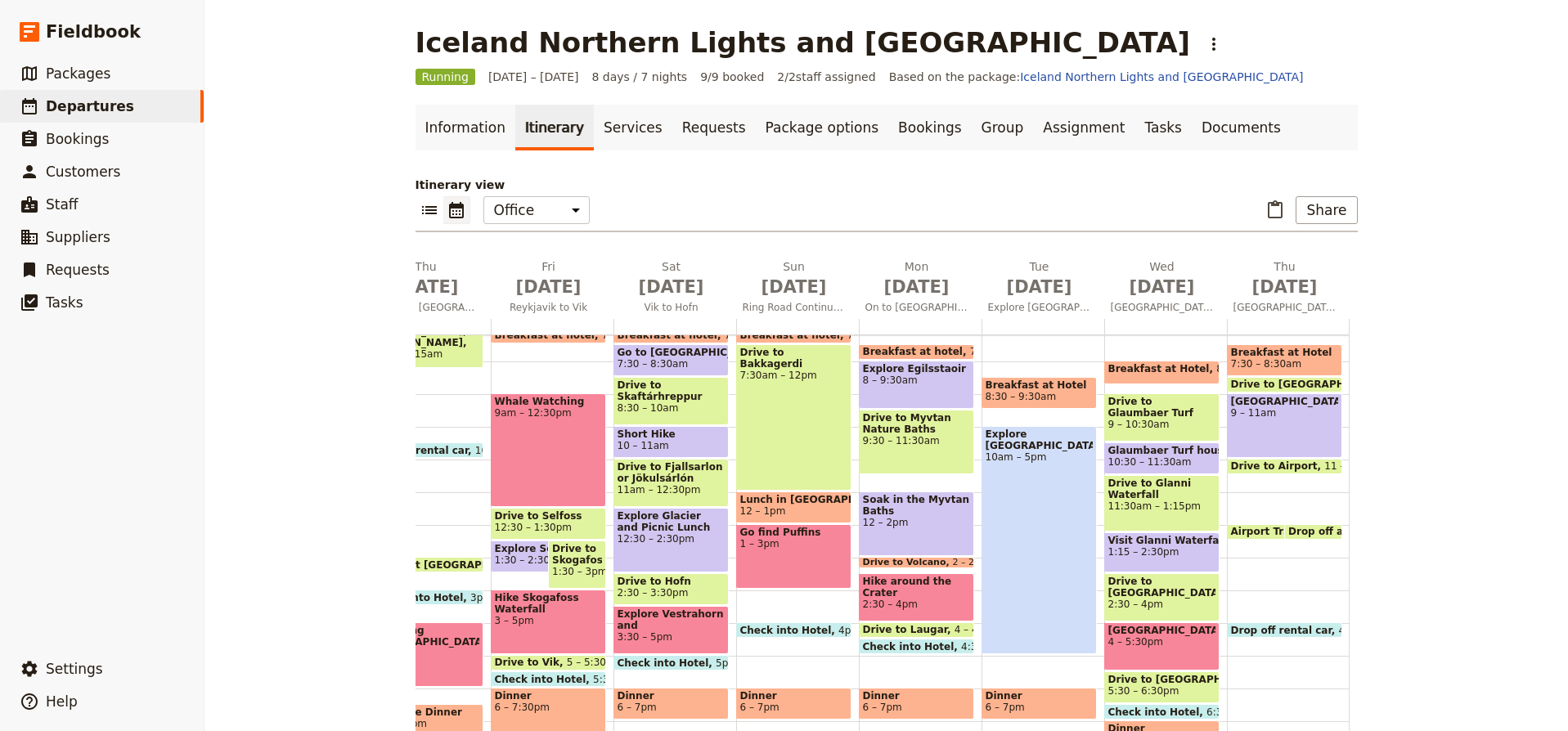
scroll to position [230, 0]
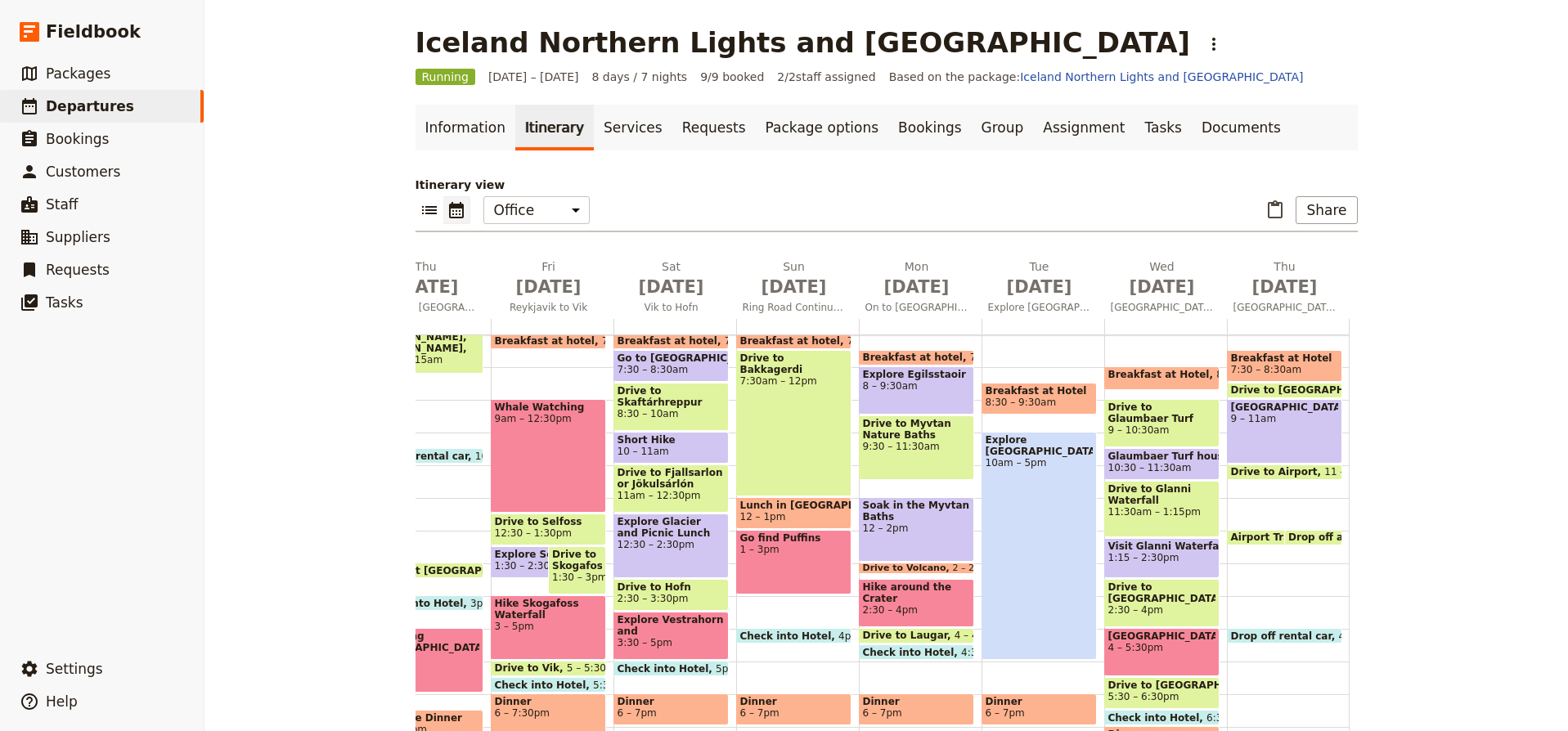
click at [1330, 540] on span at bounding box center [1313, 541] width 56 height 7
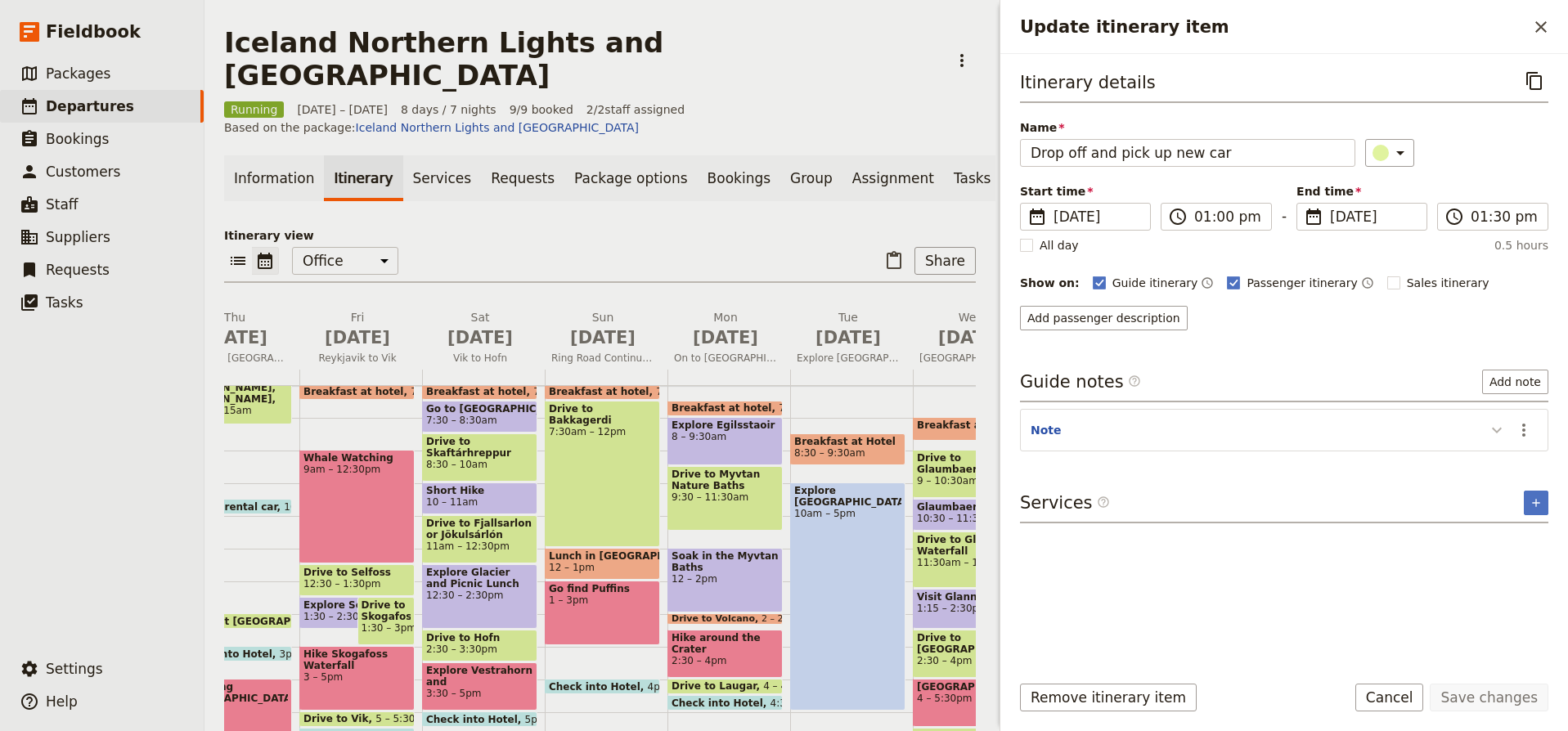
click at [1497, 426] on icon "Update itinerary item" at bounding box center [1497, 430] width 20 height 20
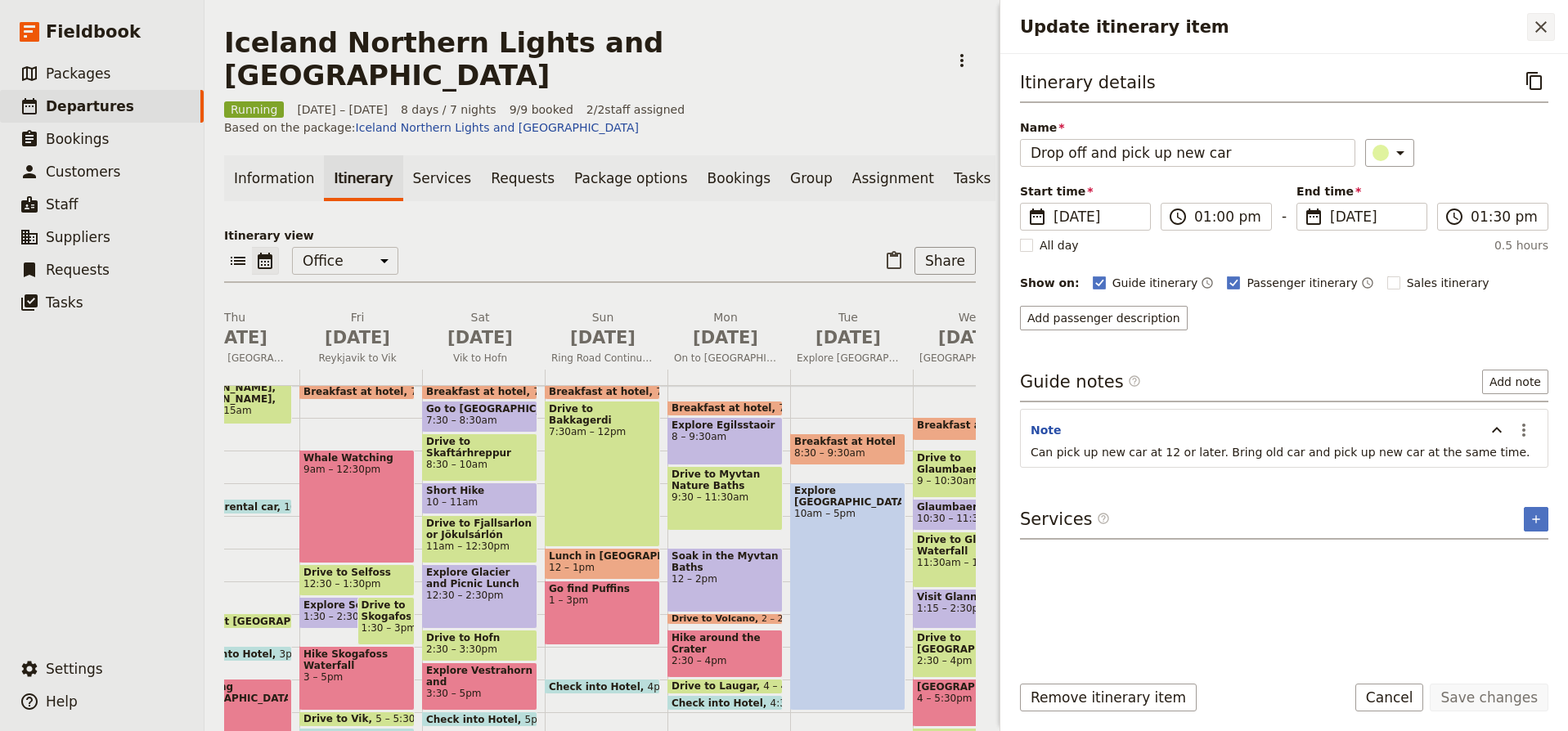
click at [1537, 27] on icon "Close drawer" at bounding box center [1541, 27] width 20 height 20
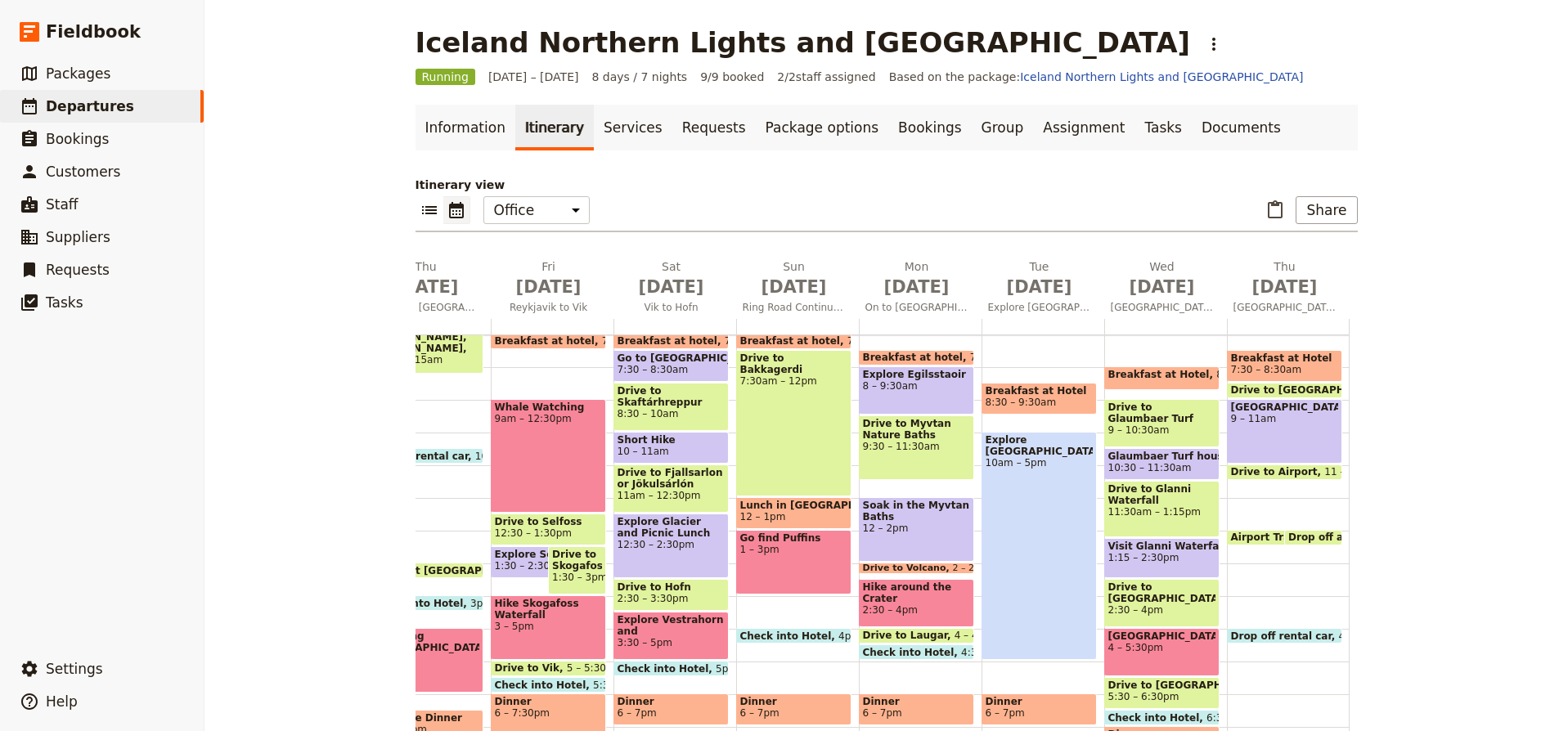
click at [1270, 537] on span "Airport Transfers" at bounding box center [1282, 537] width 101 height 11
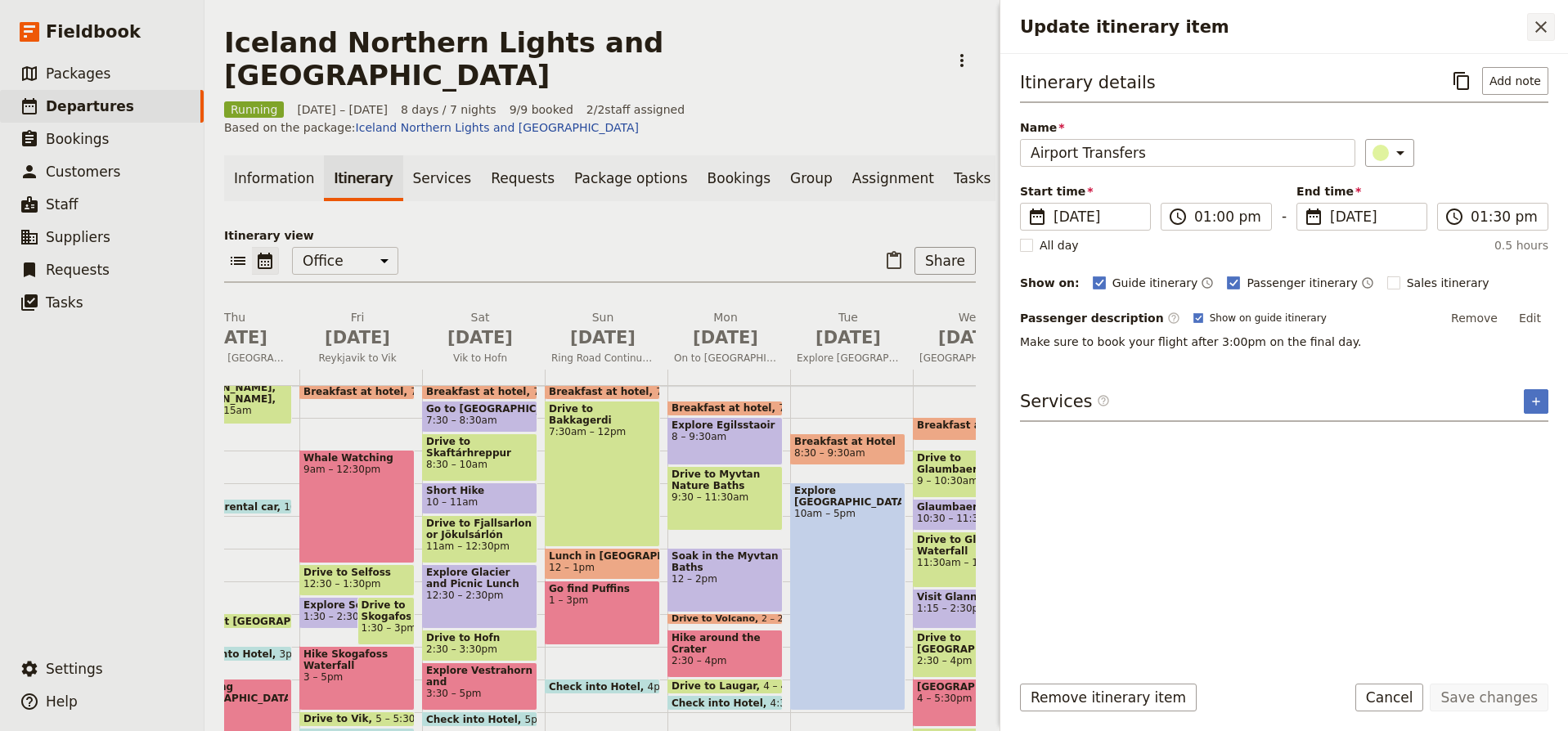
click at [1544, 28] on icon "Close drawer" at bounding box center [1541, 27] width 20 height 20
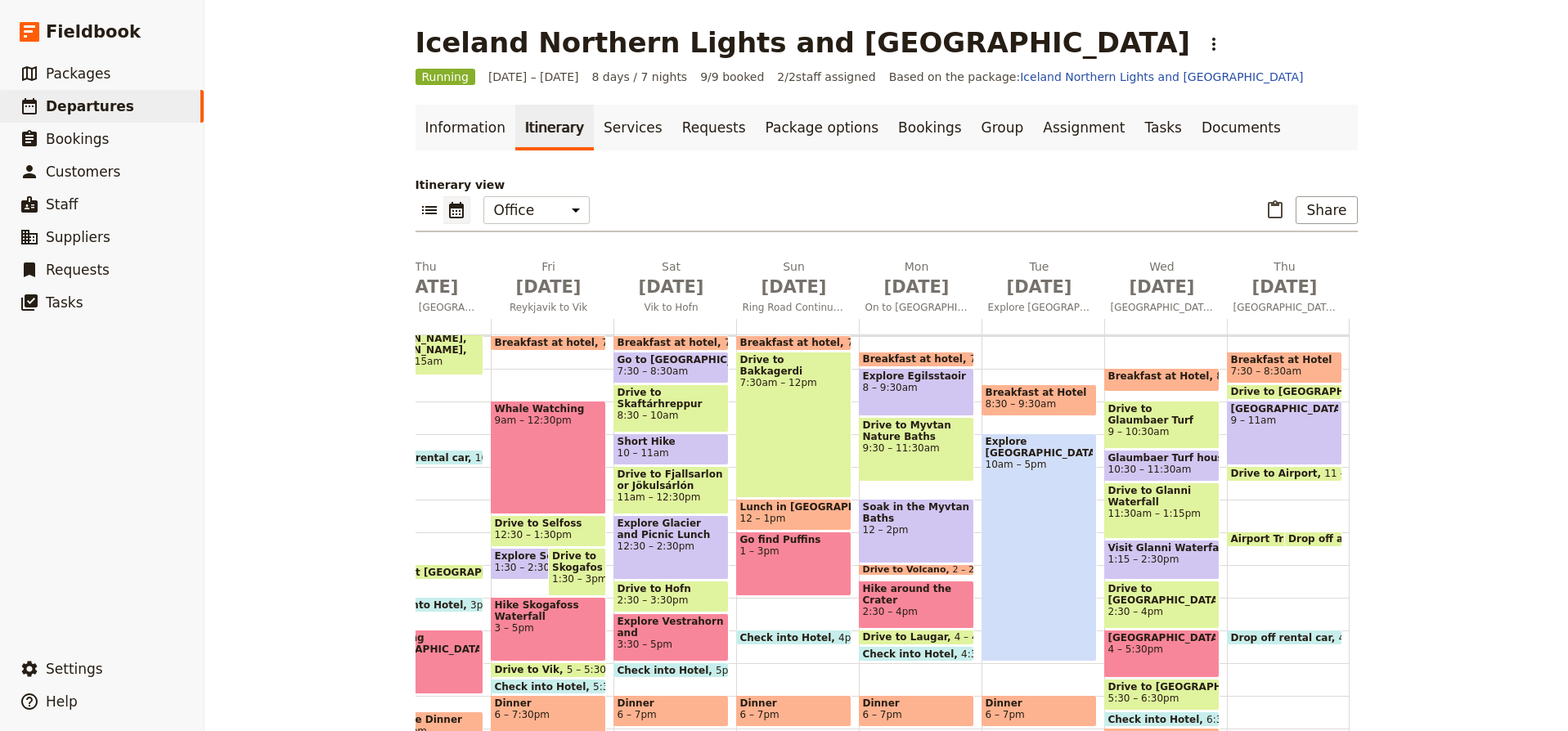
scroll to position [313, 0]
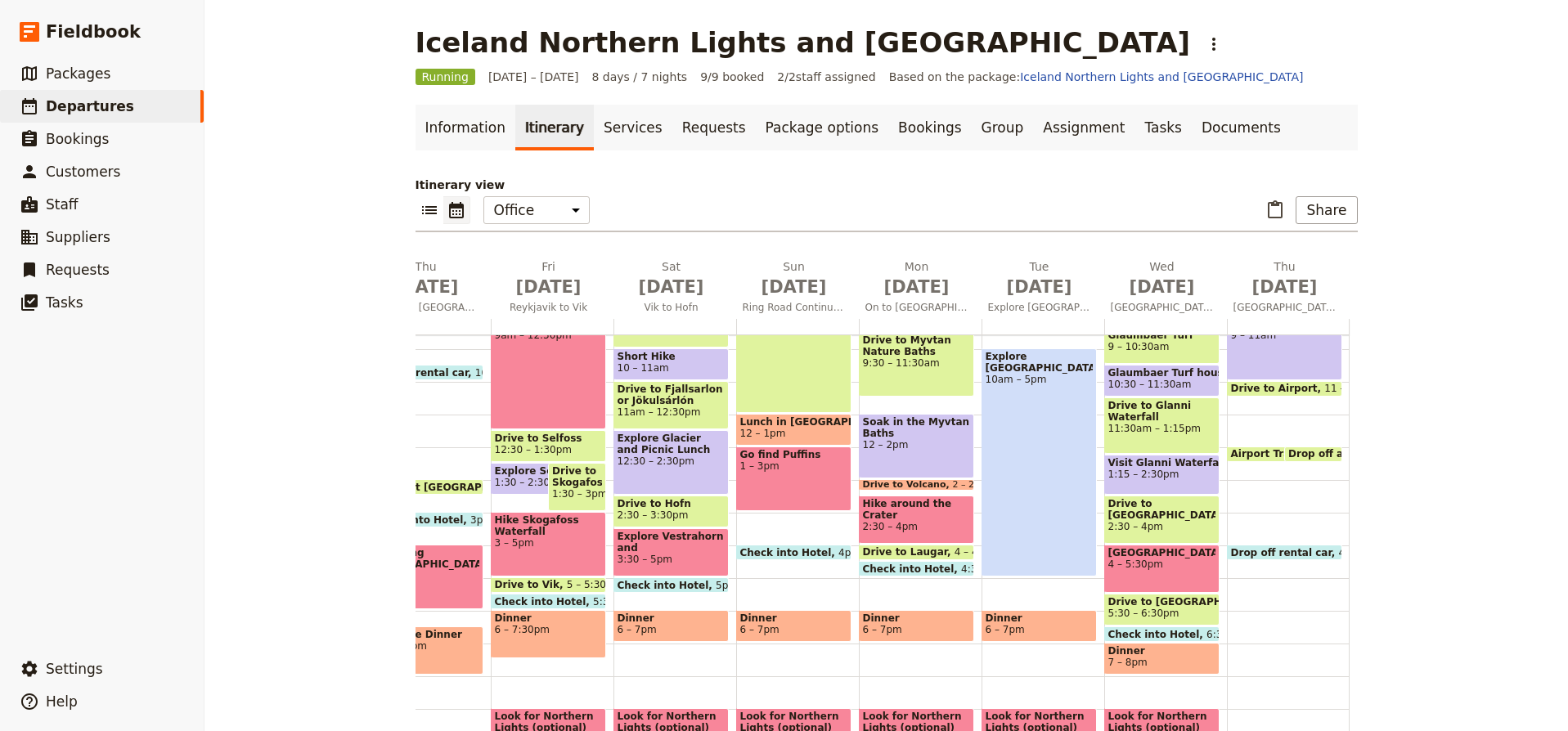
click at [1183, 567] on span "4 – 5:30pm" at bounding box center [1162, 565] width 107 height 11
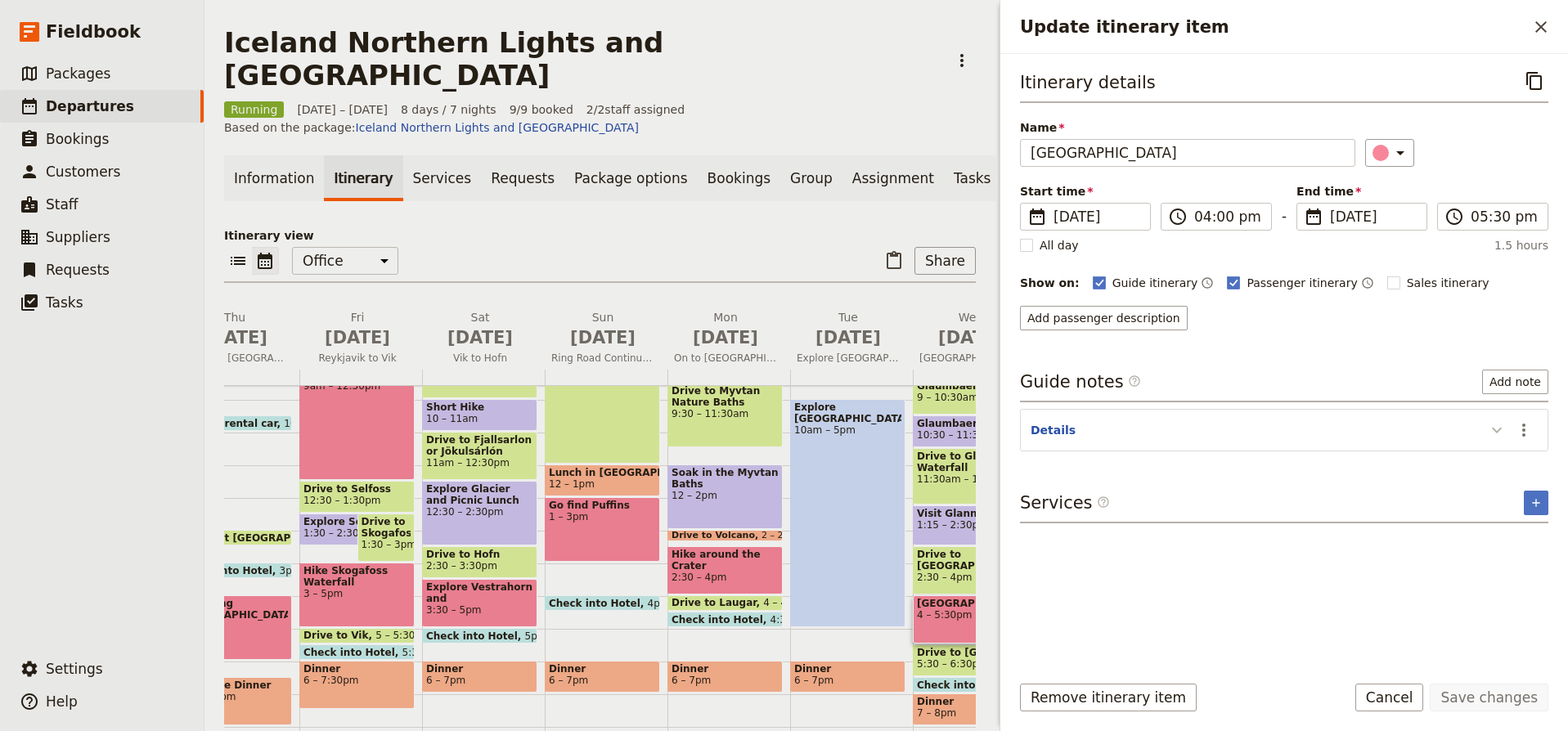
click at [1496, 432] on icon "Update itinerary item" at bounding box center [1497, 430] width 10 height 6
click at [1496, 432] on icon "Update itinerary item" at bounding box center [1497, 430] width 20 height 20
click at [1496, 431] on icon "Update itinerary item" at bounding box center [1497, 430] width 20 height 20
click at [1542, 28] on icon "Close drawer" at bounding box center [1541, 27] width 11 height 11
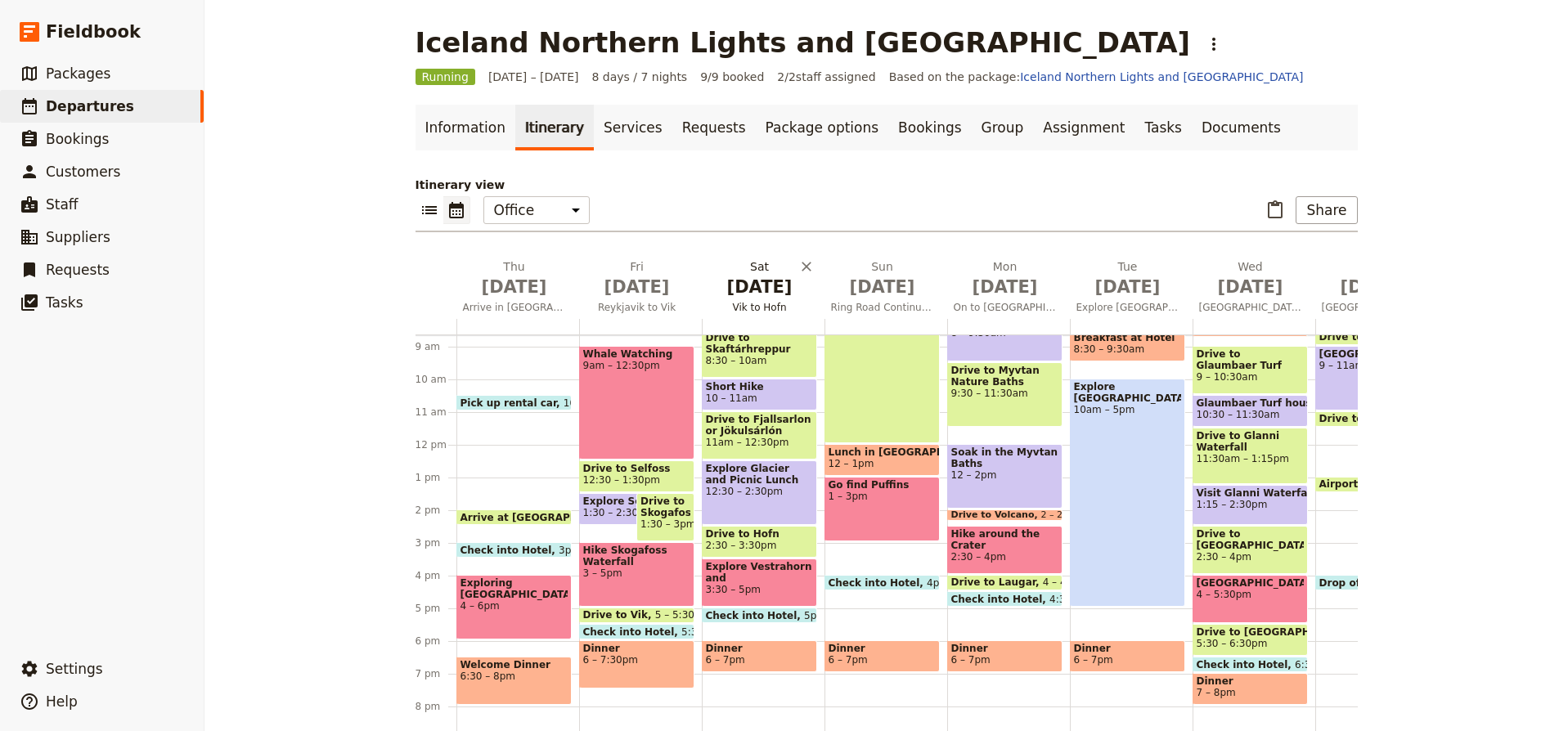
scroll to position [0, 0]
click at [531, 303] on span "Arrive in Rekjavik" at bounding box center [514, 307] width 116 height 13
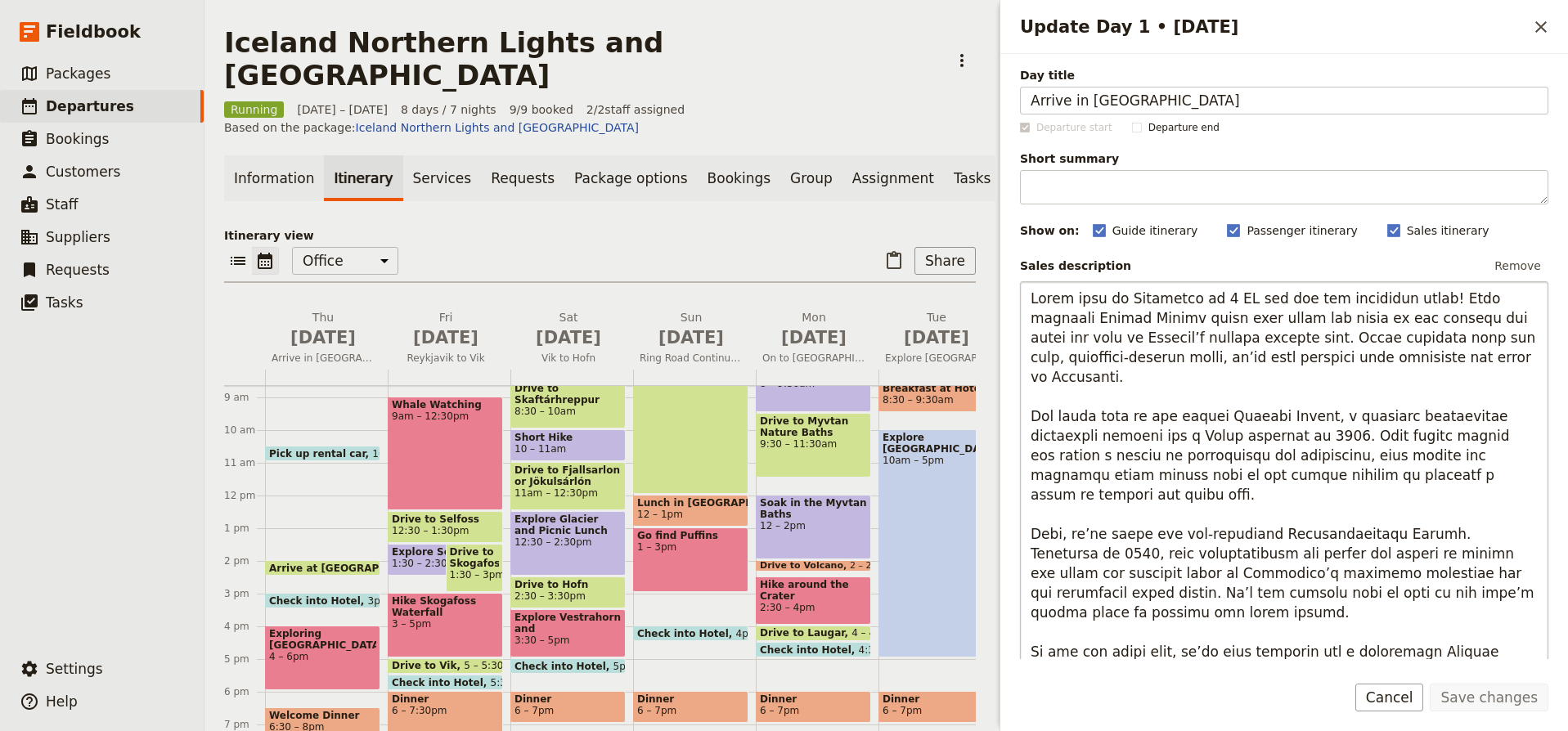
drag, startPoint x: 1005, startPoint y: 299, endPoint x: 1050, endPoint y: 301, distance: 45.0
click at [1050, 301] on div "Day title Arrive in Rekjavik Departure start Departure end Short summary 150 / …" at bounding box center [1284, 357] width 568 height 605
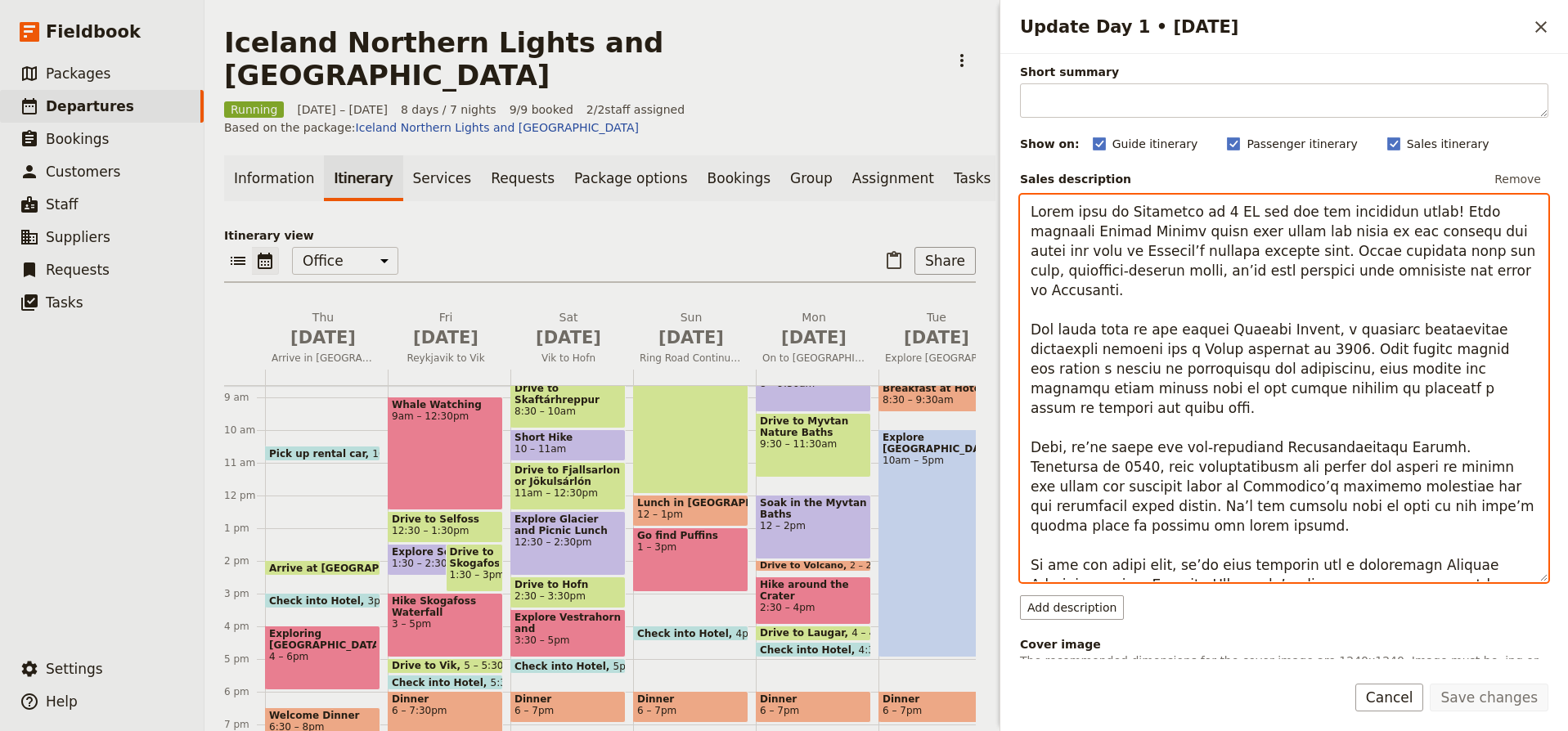
scroll to position [94, 0]
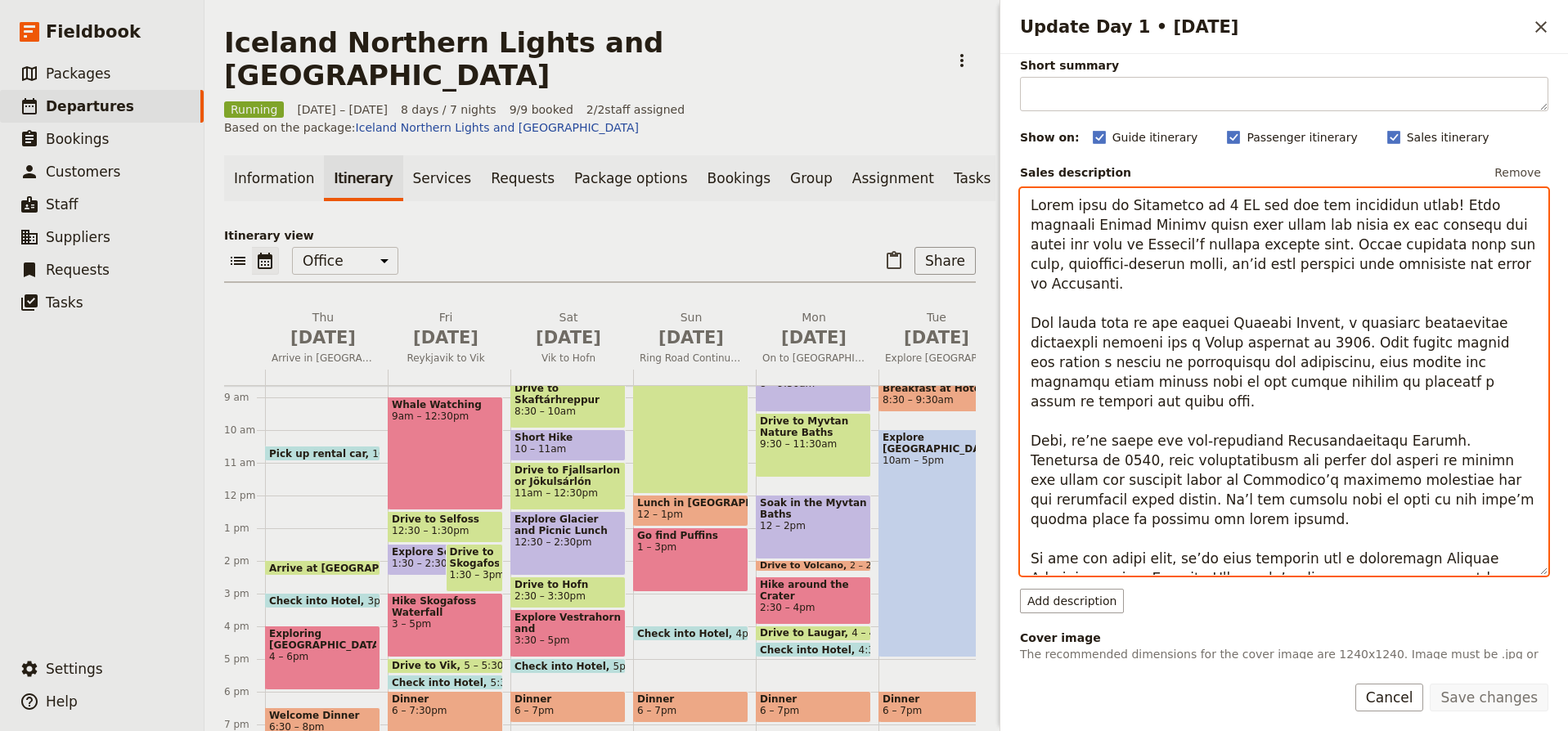
drag, startPoint x: 1031, startPoint y: 293, endPoint x: 1292, endPoint y: 555, distance: 369.8
click at [1292, 555] on textarea "Update Day 1 • 4 Sep" at bounding box center [1285, 382] width 529 height 387
click at [1298, 471] on textarea "Update Day 1 • 4 Sep" at bounding box center [1285, 382] width 529 height 387
drag, startPoint x: 1267, startPoint y: 559, endPoint x: 1012, endPoint y: 186, distance: 451.8
click at [1012, 186] on div "Day title Arrive in Rekjavik Departure start Departure end Short summary 150 / …" at bounding box center [1284, 357] width 568 height 605
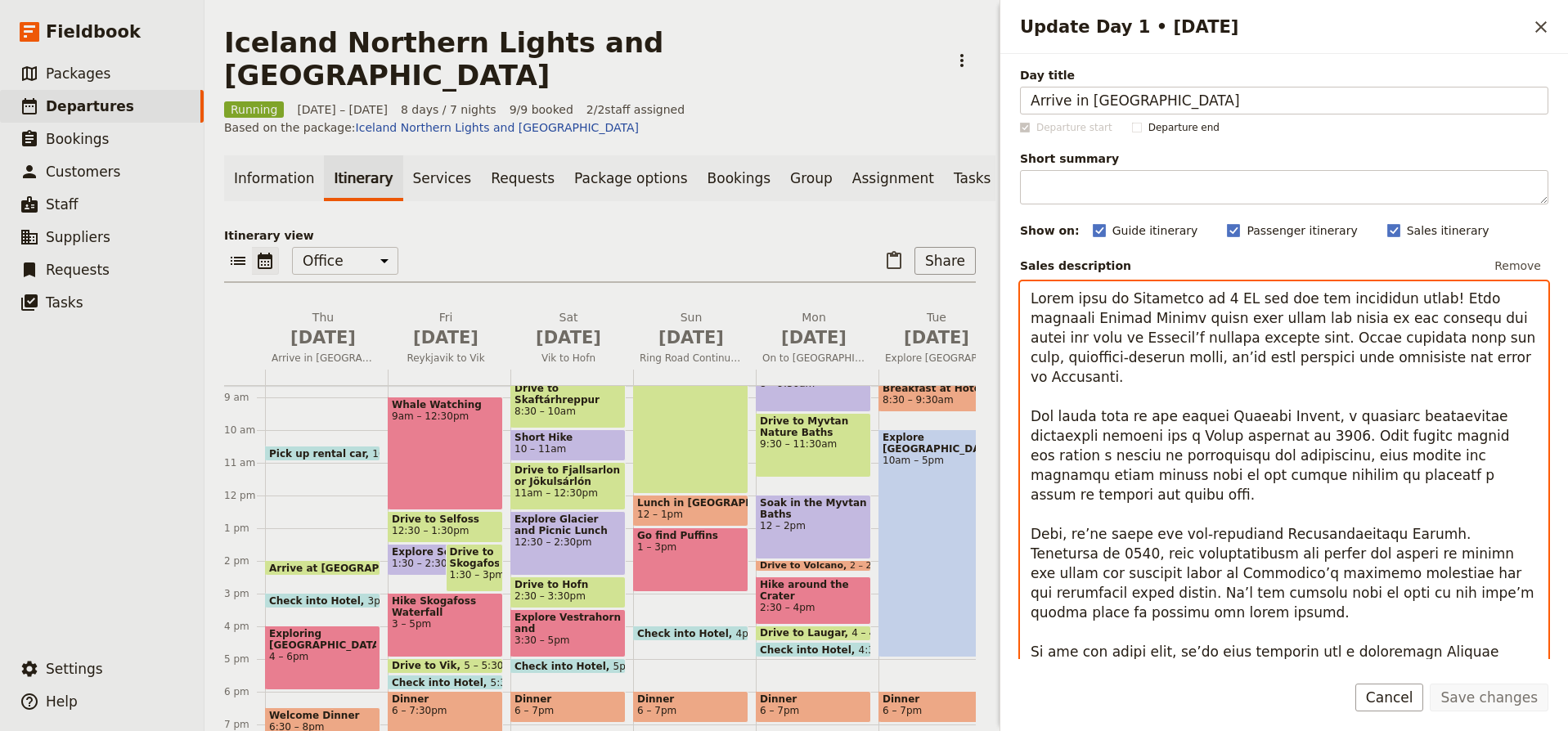
scroll to position [0, 0]
click at [456, 352] on span "Reykjavik to Vik" at bounding box center [446, 359] width 116 height 13
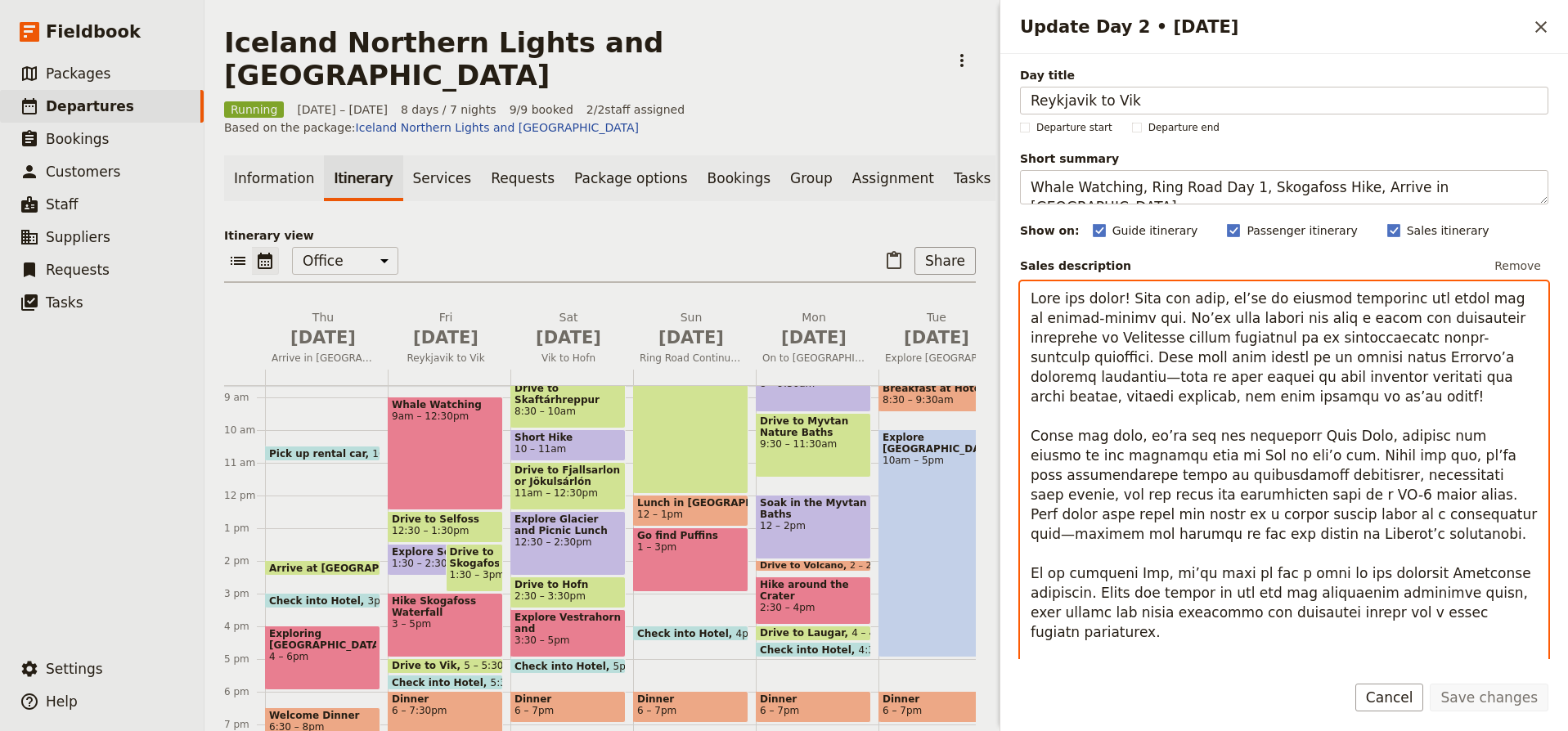
drag, startPoint x: 1035, startPoint y: 299, endPoint x: 1433, endPoint y: 634, distance: 520.2
click at [1433, 634] on textarea "Update Day 2 • 5 Sep" at bounding box center [1285, 524] width 529 height 486
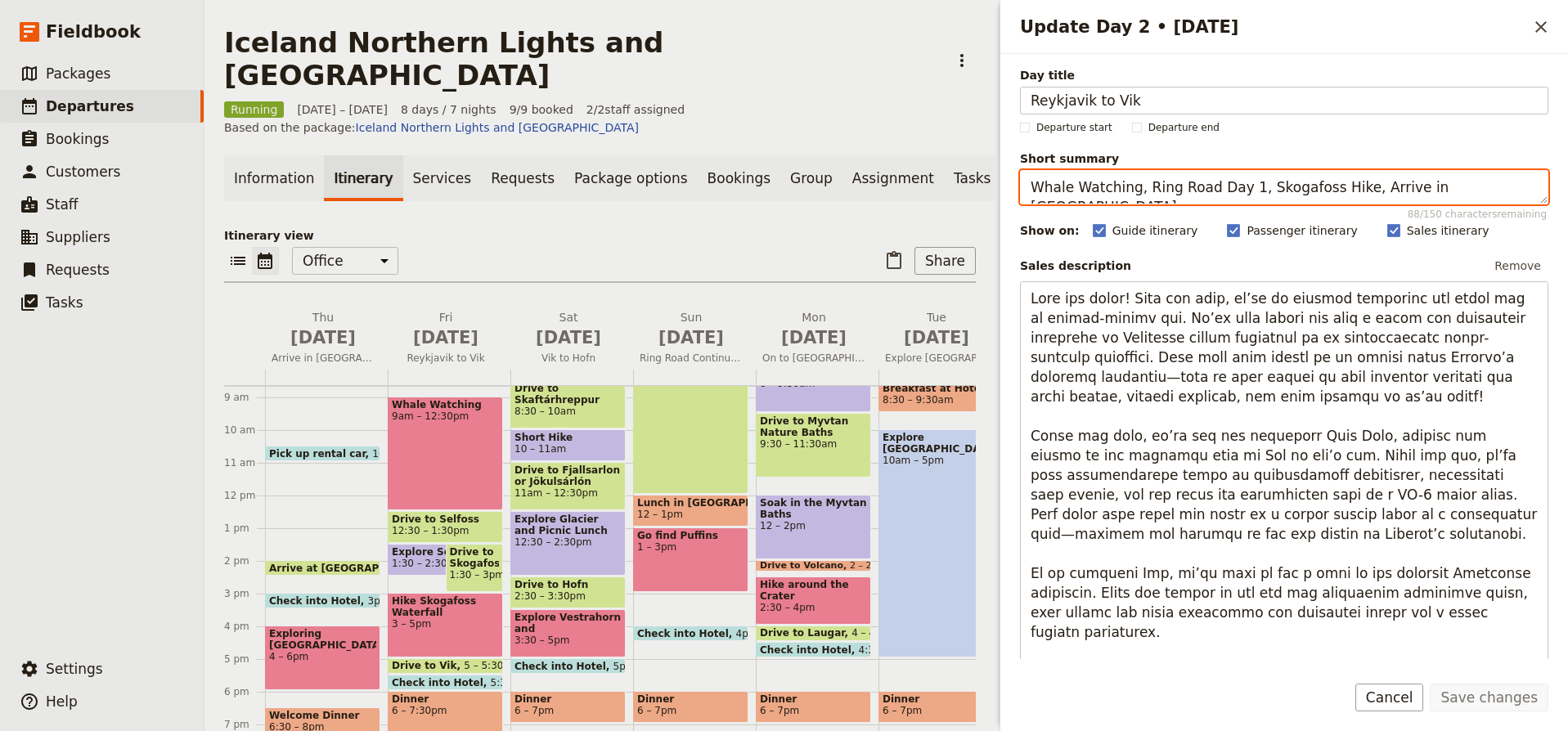
click at [1258, 190] on textarea "Whale Watching, Ring Road Day 1, Skogafoss Hike, Arrive in Vik" at bounding box center [1285, 187] width 529 height 34
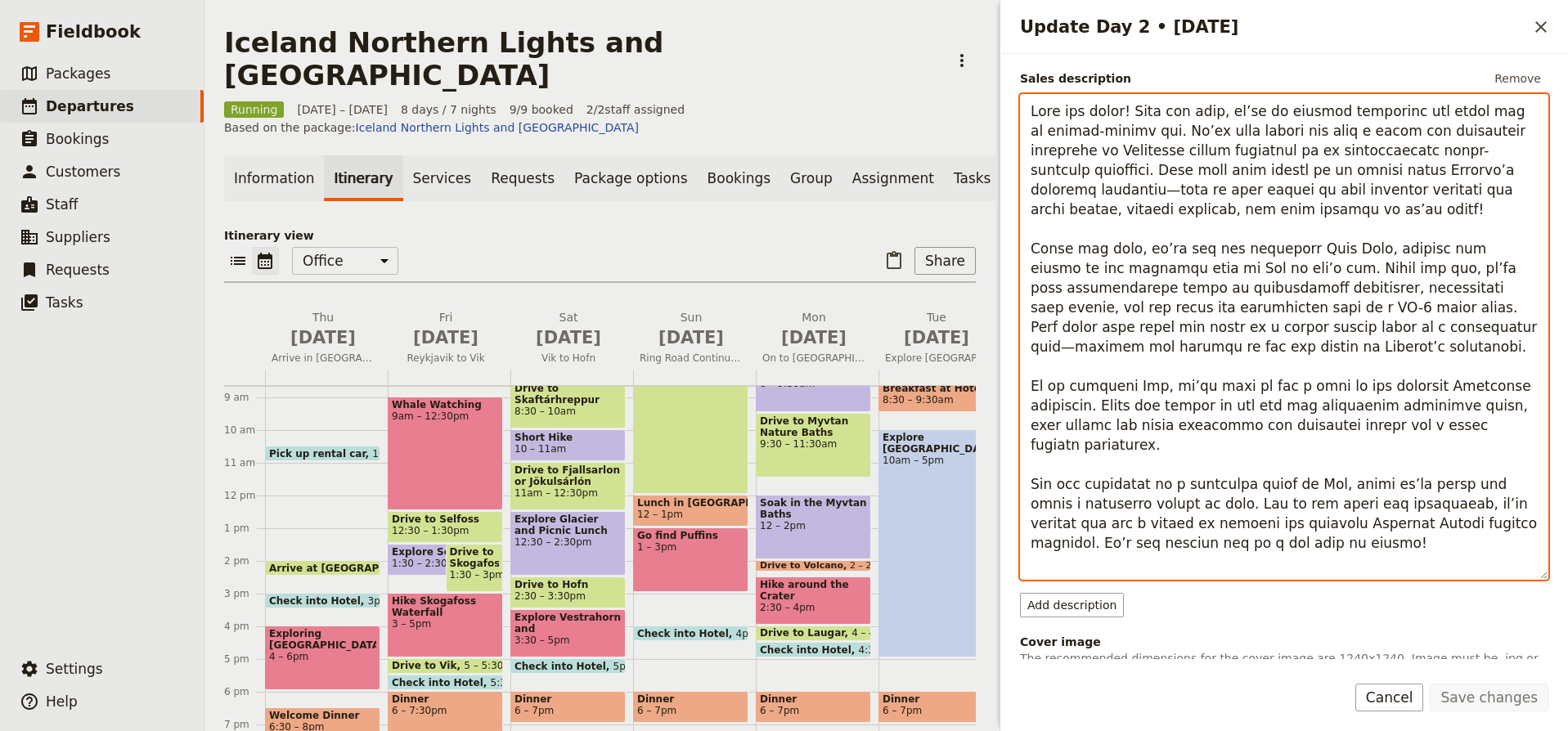
scroll to position [198, 0]
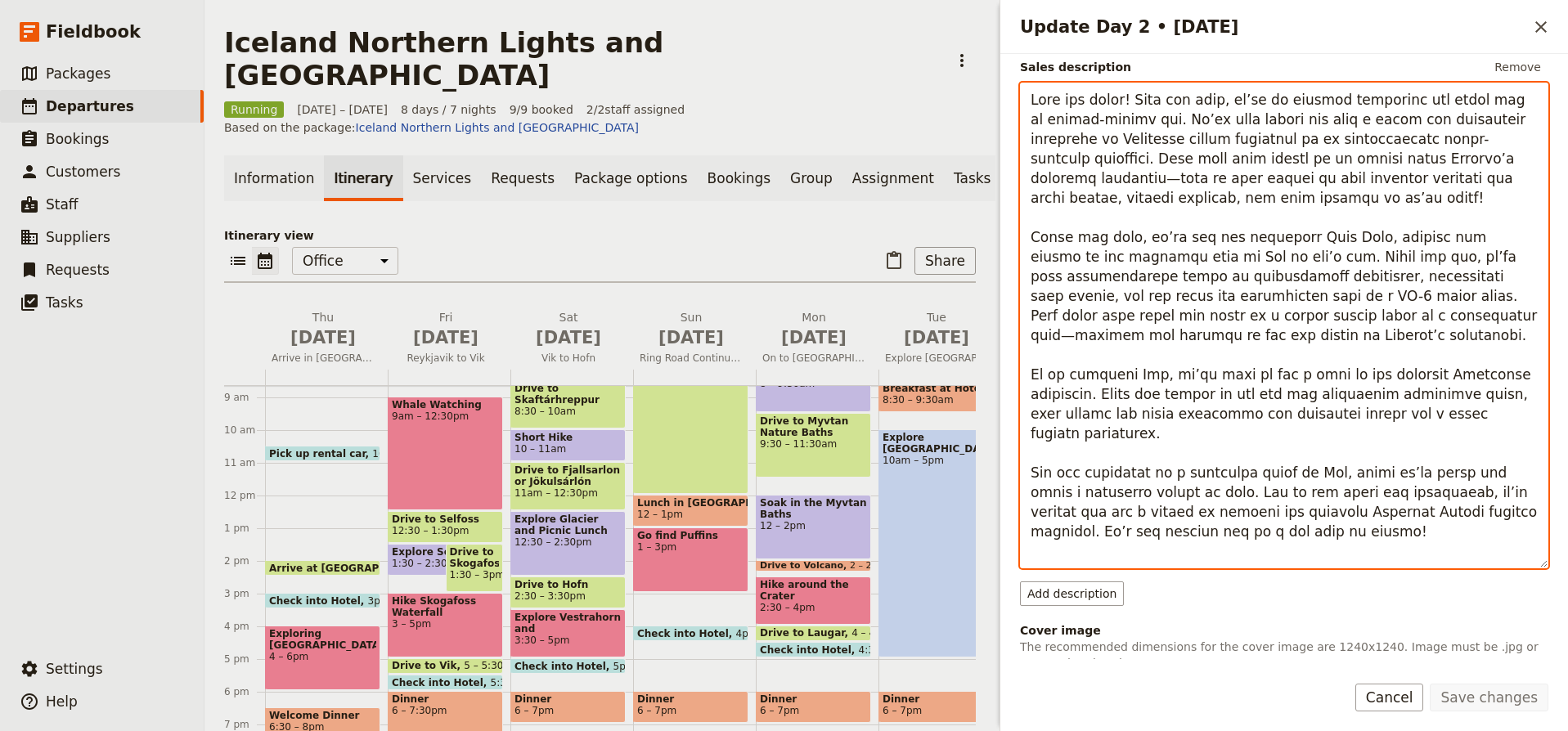
drag, startPoint x: 1033, startPoint y: 296, endPoint x: 1411, endPoint y: 539, distance: 449.4
click at [1411, 539] on textarea "Update Day 2 • 5 Sep" at bounding box center [1285, 325] width 529 height 486
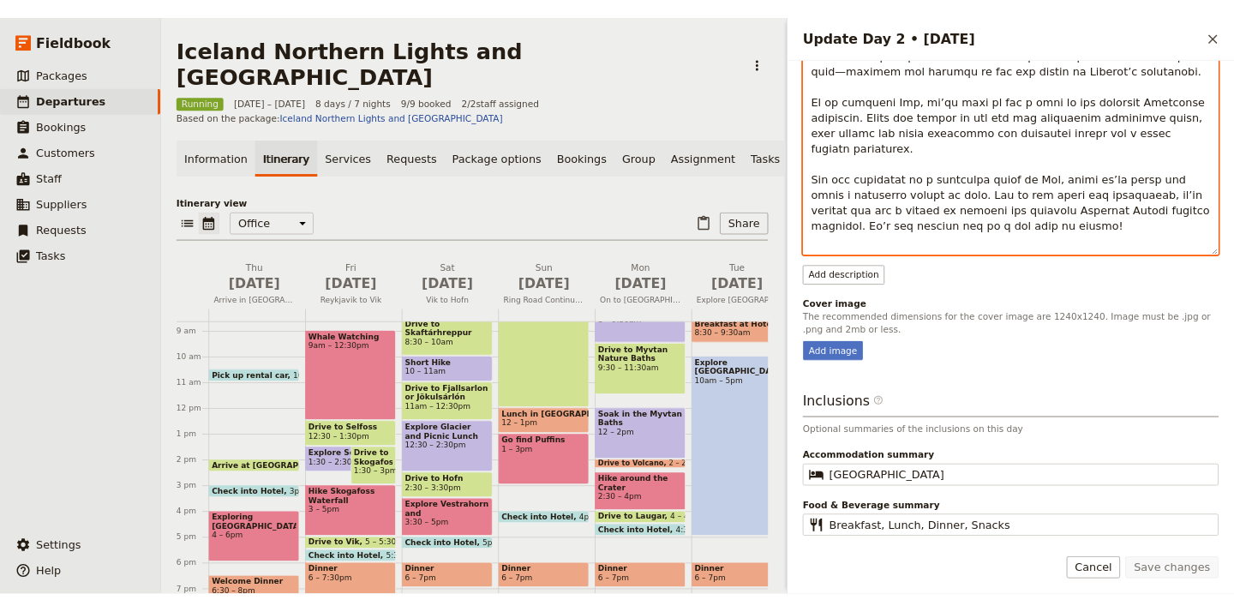
scroll to position [489, 0]
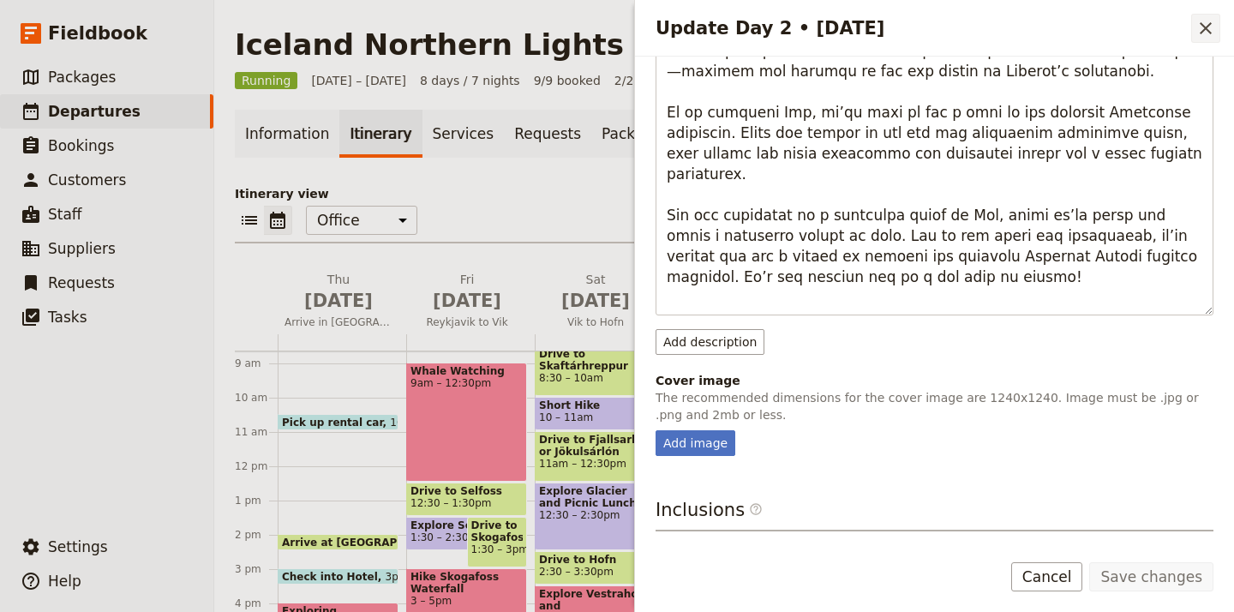
click at [1207, 33] on icon "Close drawer" at bounding box center [1206, 28] width 21 height 21
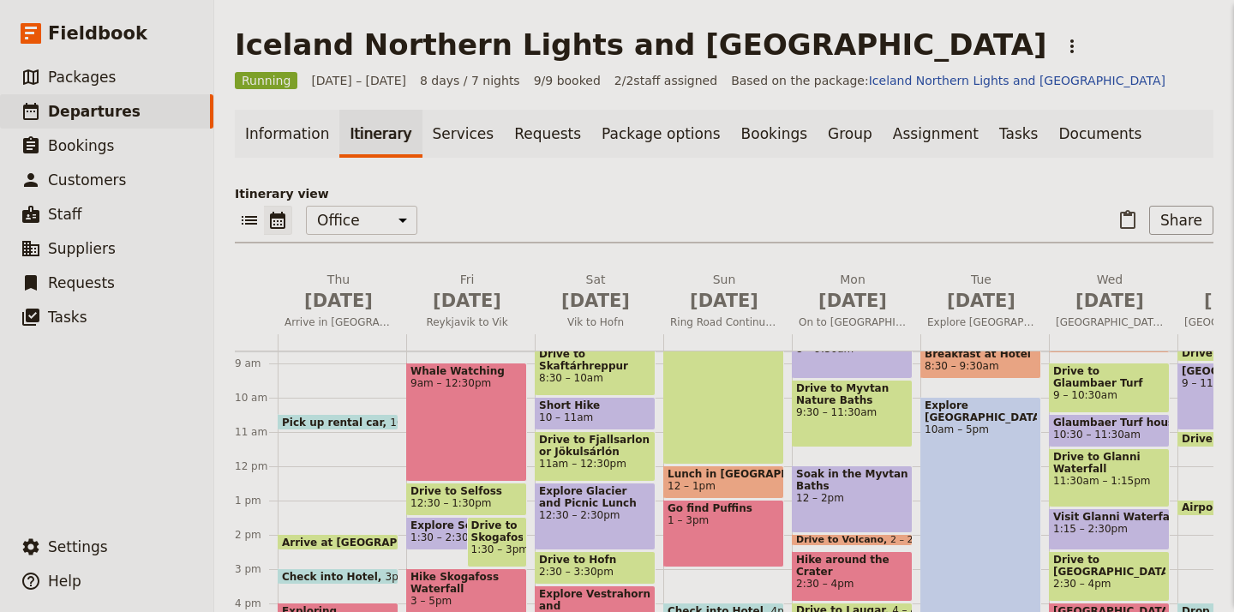
scroll to position [0, 0]
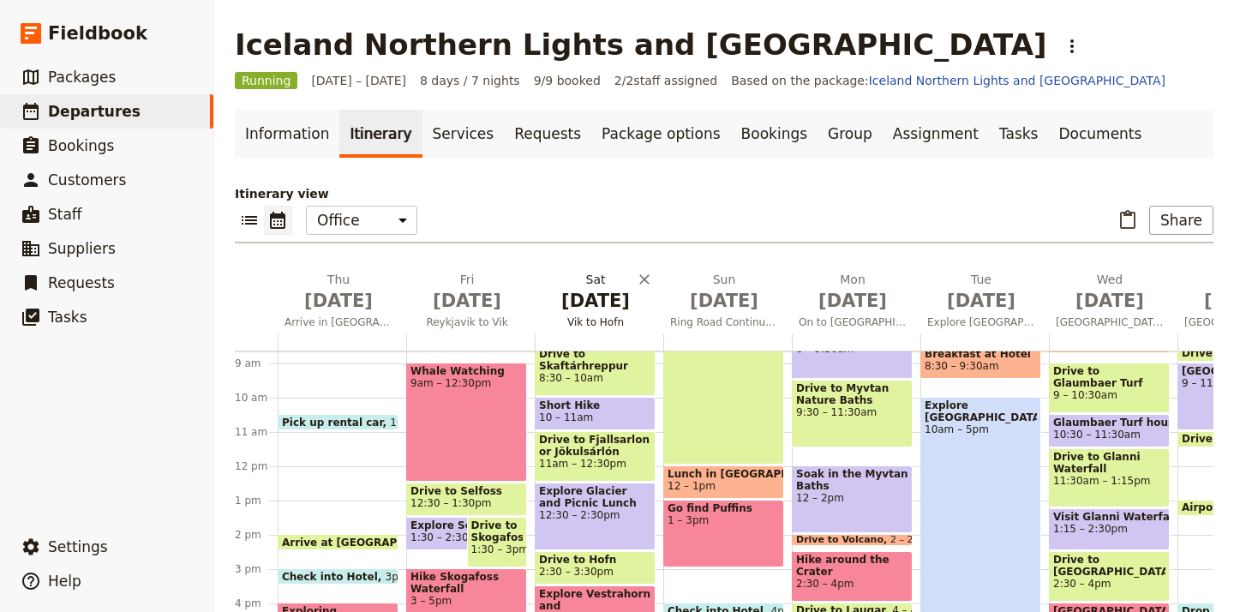
click at [605, 321] on span "Vik to Hofn" at bounding box center [596, 322] width 122 height 14
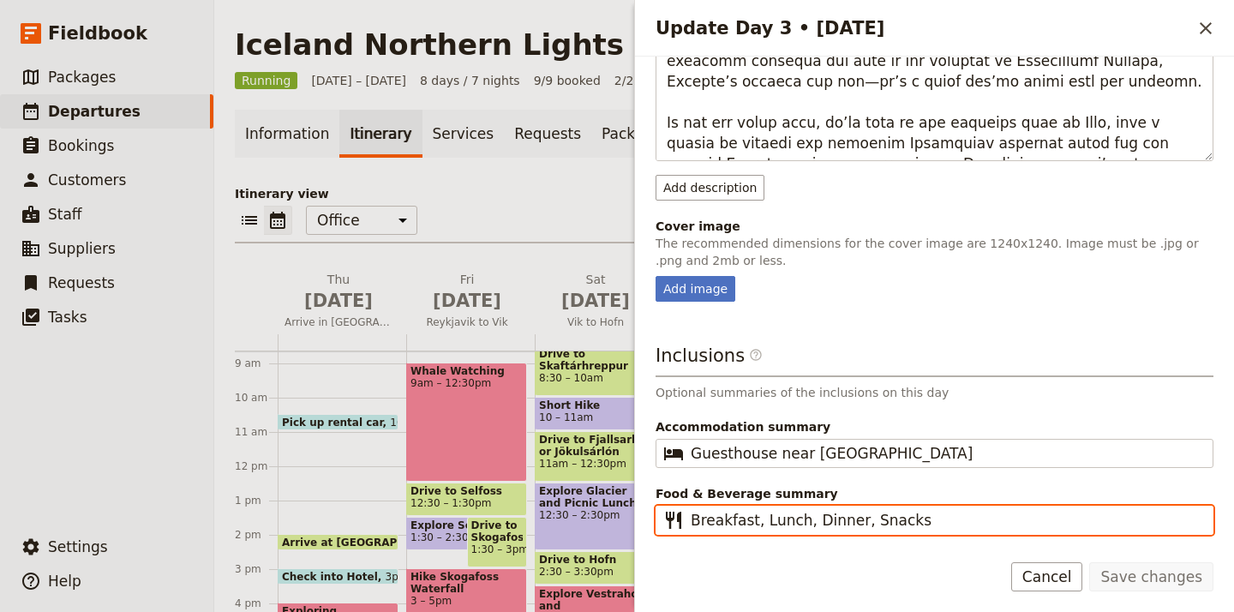
click at [867, 525] on input "Breakfast, Lunch, Dinner, Snacks" at bounding box center [947, 520] width 512 height 21
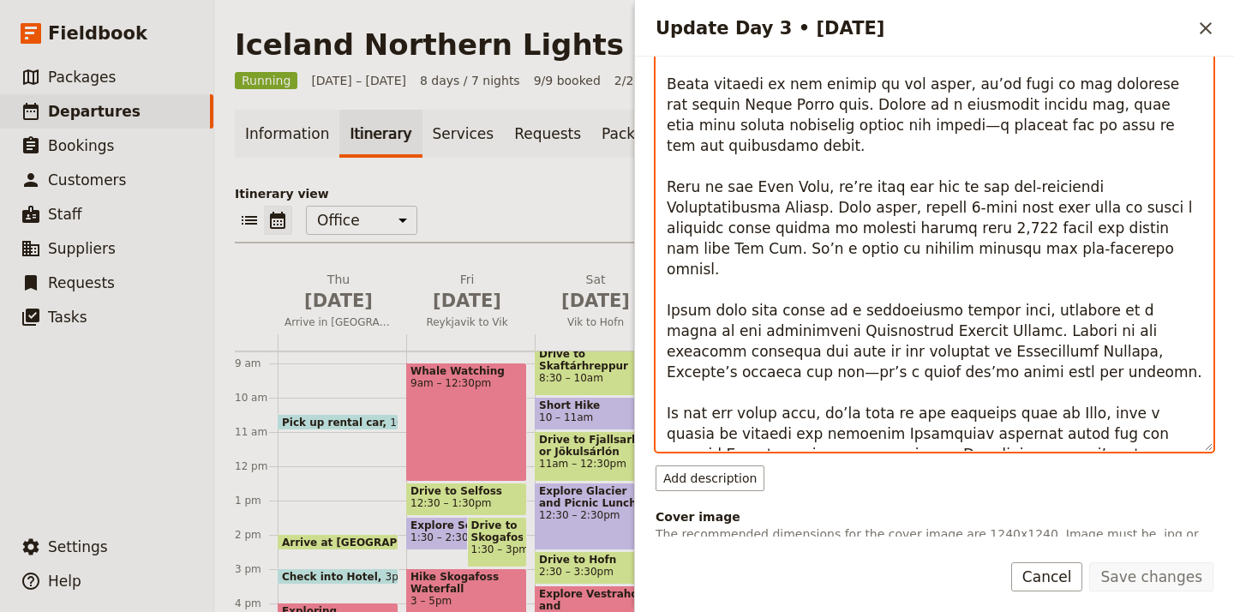
scroll to position [326, 0]
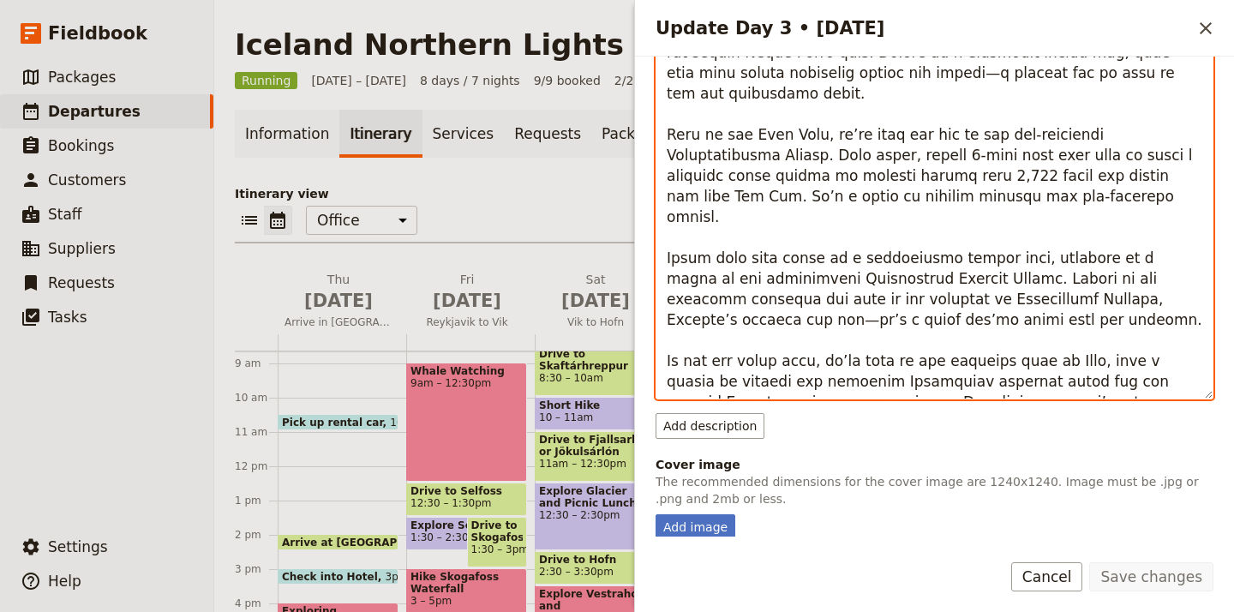
drag, startPoint x: 668, startPoint y: 115, endPoint x: 1096, endPoint y: 483, distance: 564.1
click at [1096, 483] on div "Day title Vik to Hofn Departure start Departure end Short summary Vikurfjara Bl…" at bounding box center [935, 259] width 558 height 1029
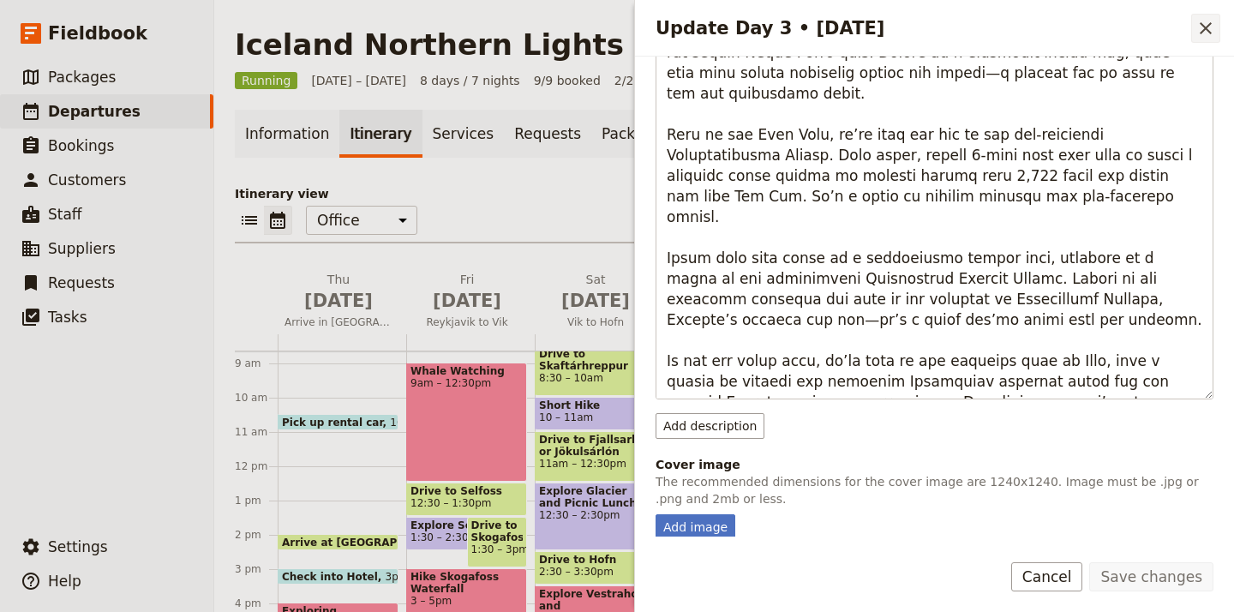
click at [1208, 24] on icon "Close drawer" at bounding box center [1206, 28] width 21 height 21
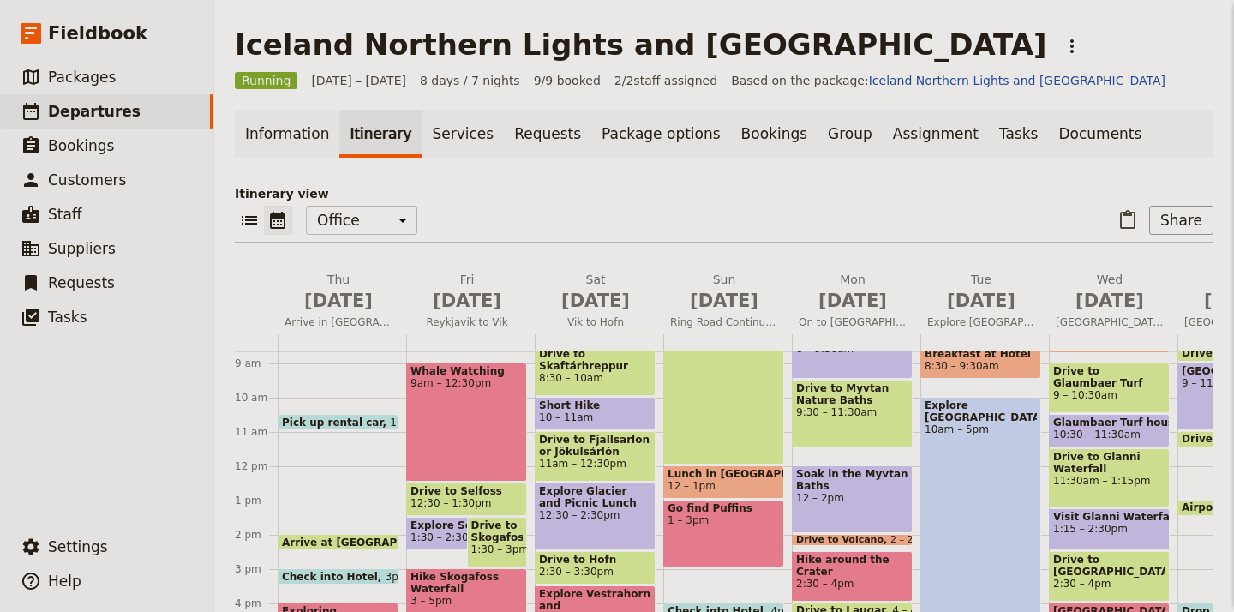
scroll to position [0, 0]
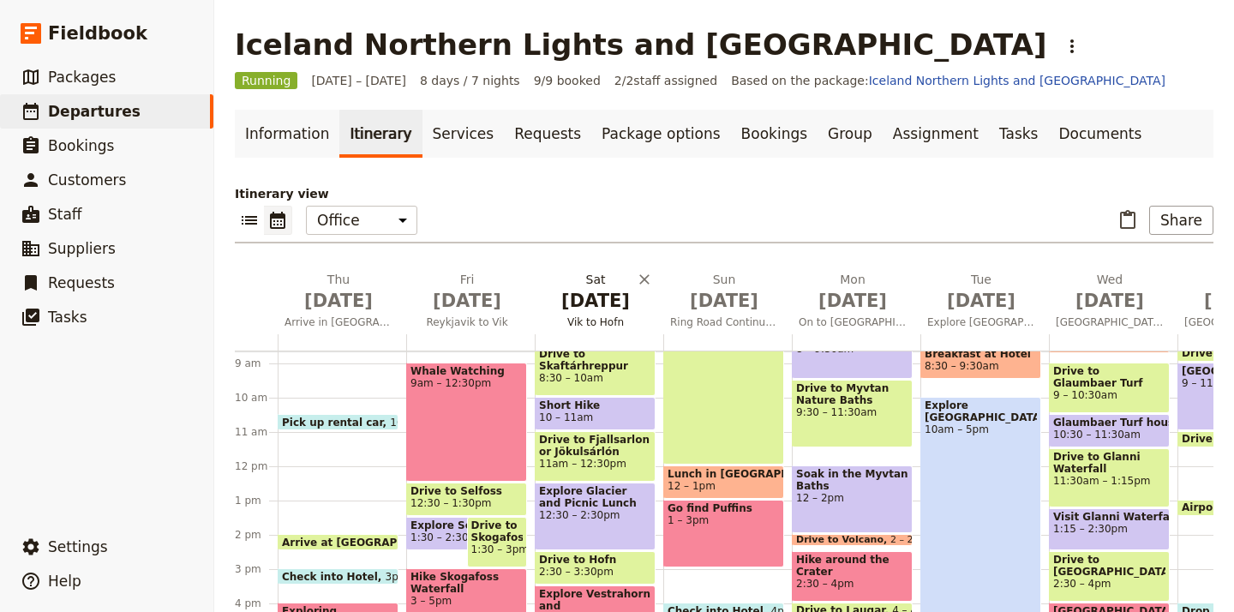
click at [608, 321] on span "Vik to Hofn" at bounding box center [596, 322] width 122 height 14
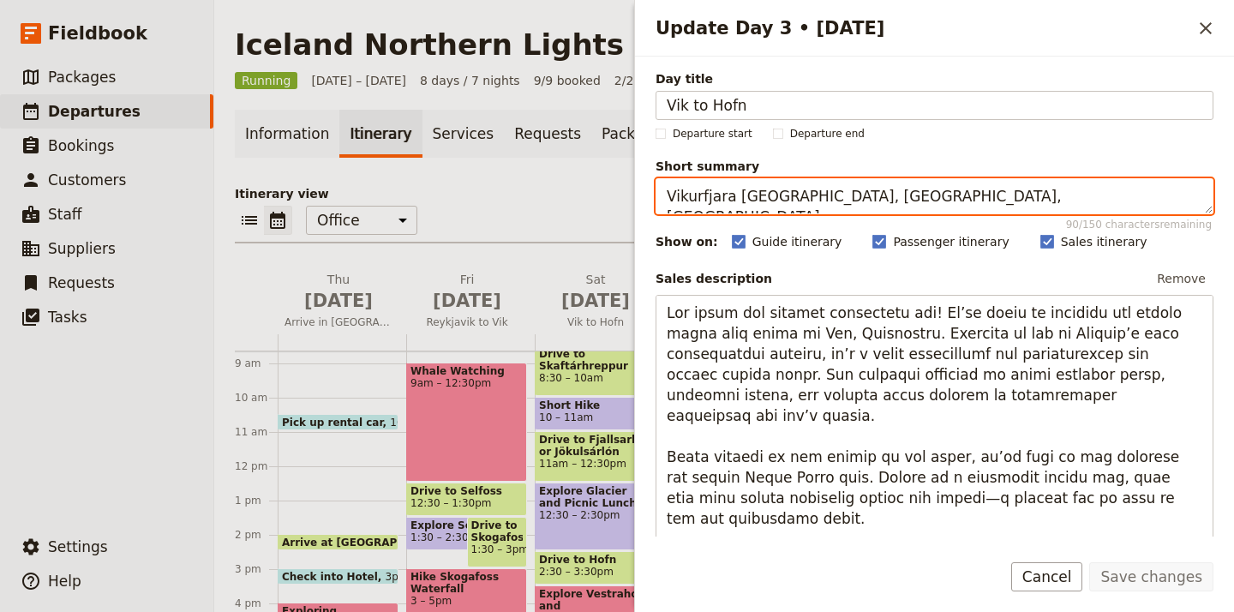
click at [886, 190] on textarea "Vikurfjara Black Sand Beach, Fjallsarlon Glacier, Vestrahorn" at bounding box center [935, 196] width 558 height 36
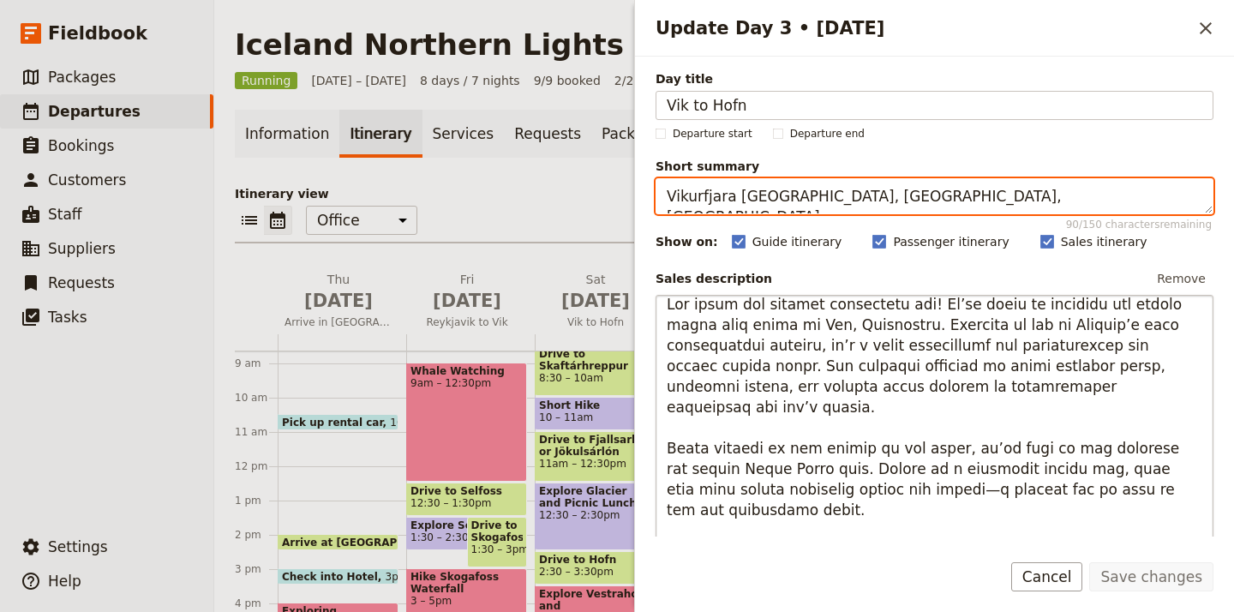
scroll to position [15, 0]
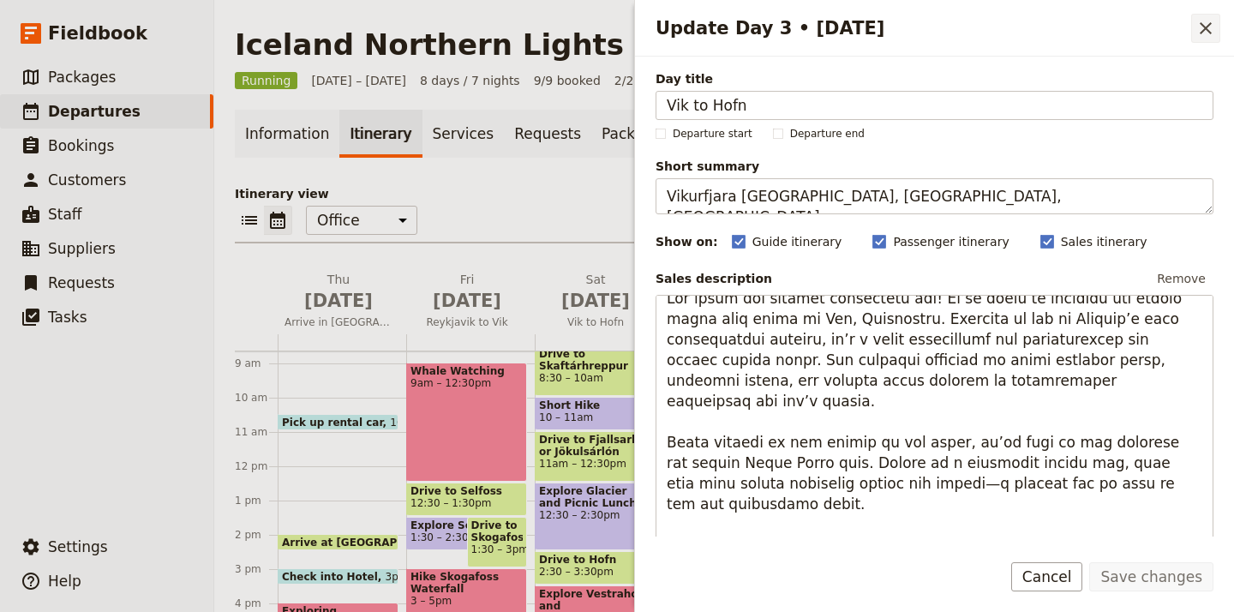
click at [1204, 26] on icon "Close drawer" at bounding box center [1206, 28] width 12 height 12
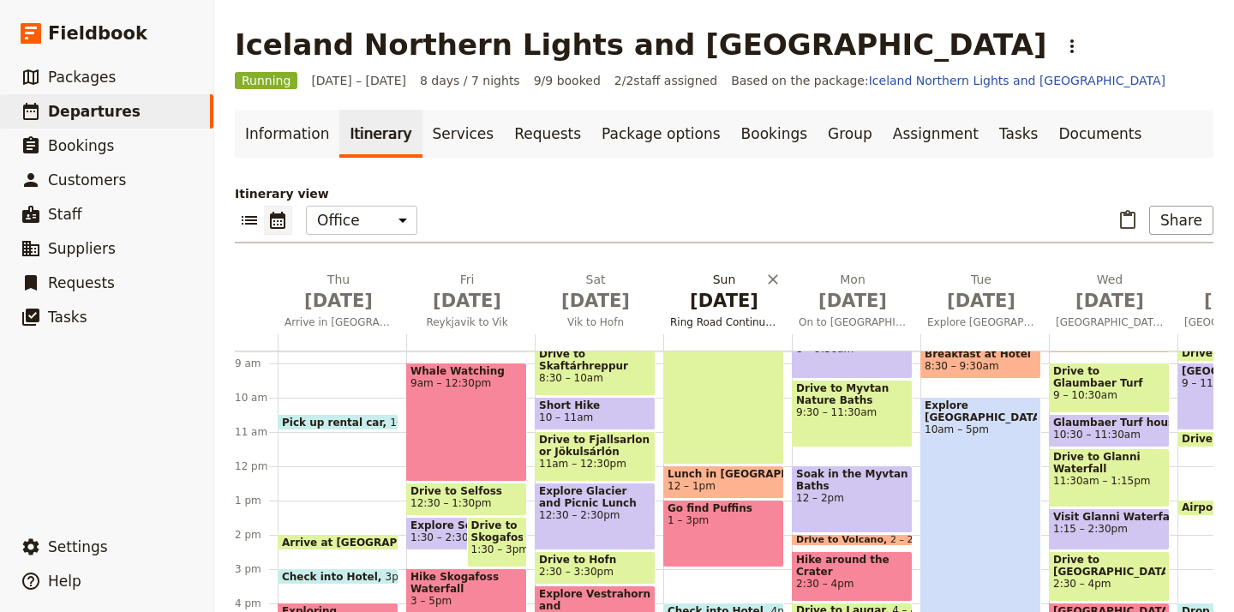
click at [735, 321] on span "Ring Road Continued" at bounding box center [725, 322] width 122 height 14
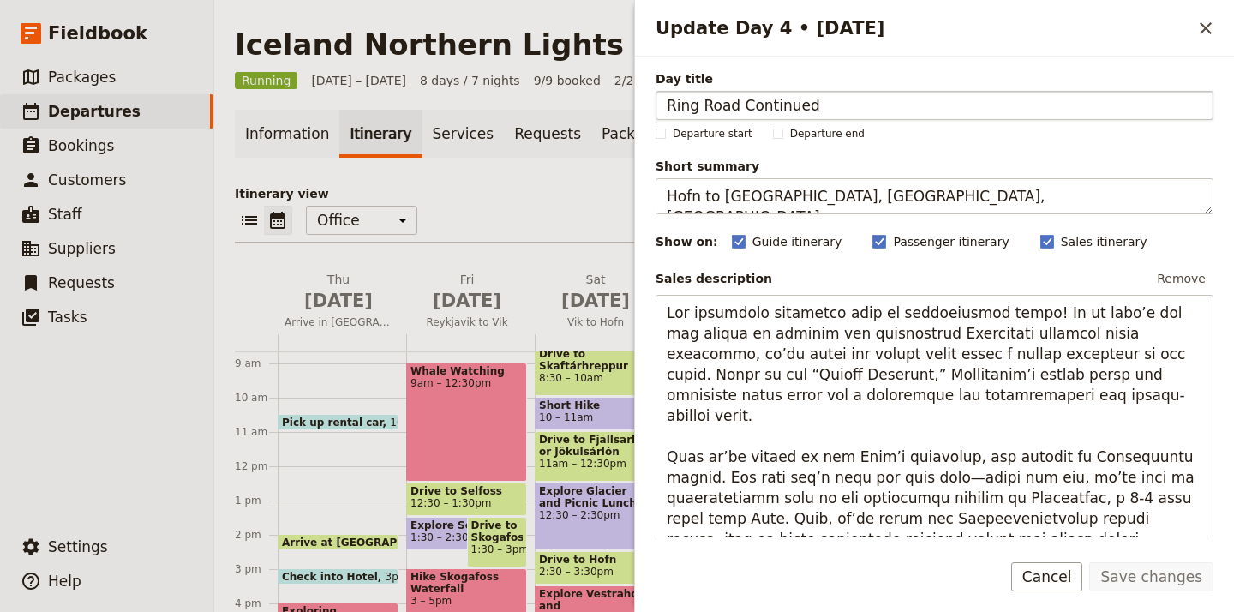
click at [772, 110] on input "Ring Road Continued" at bounding box center [935, 105] width 558 height 29
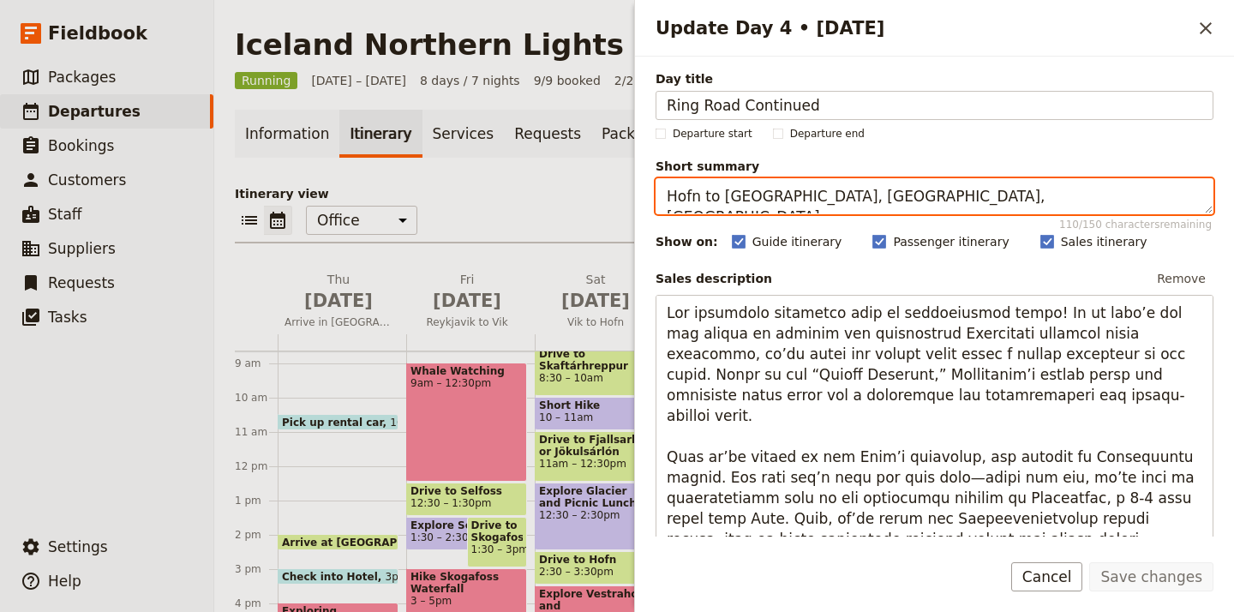
click at [801, 200] on textarea "Hofn to Egilsstaðir, Vestrahorn, Puffins" at bounding box center [935, 196] width 558 height 36
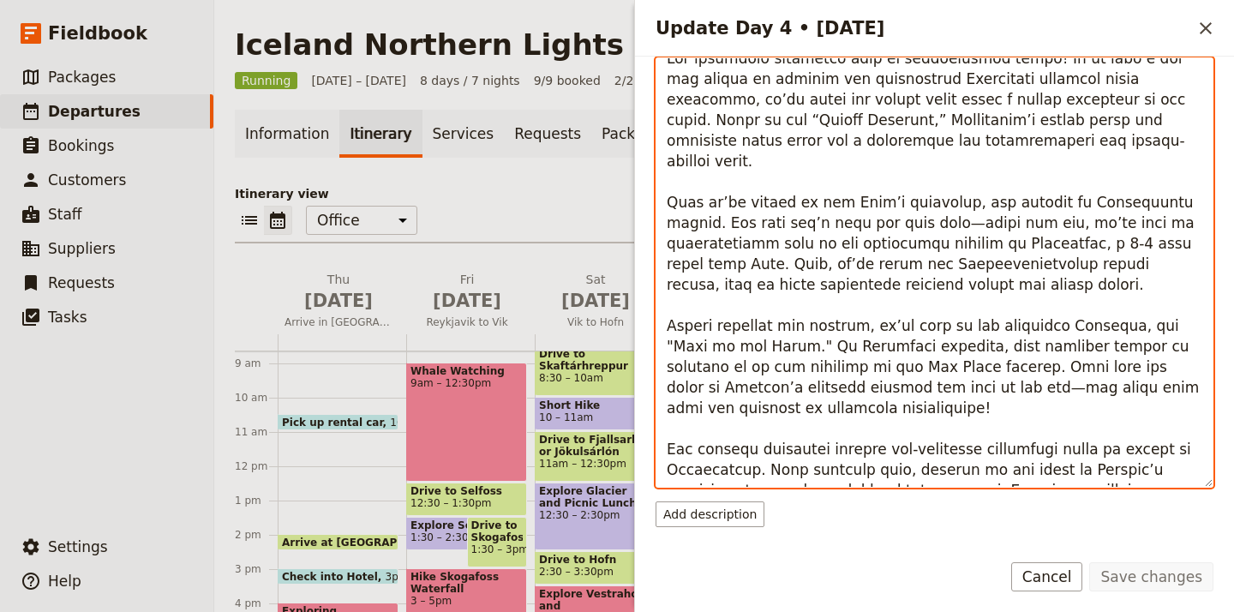
scroll to position [262, 0]
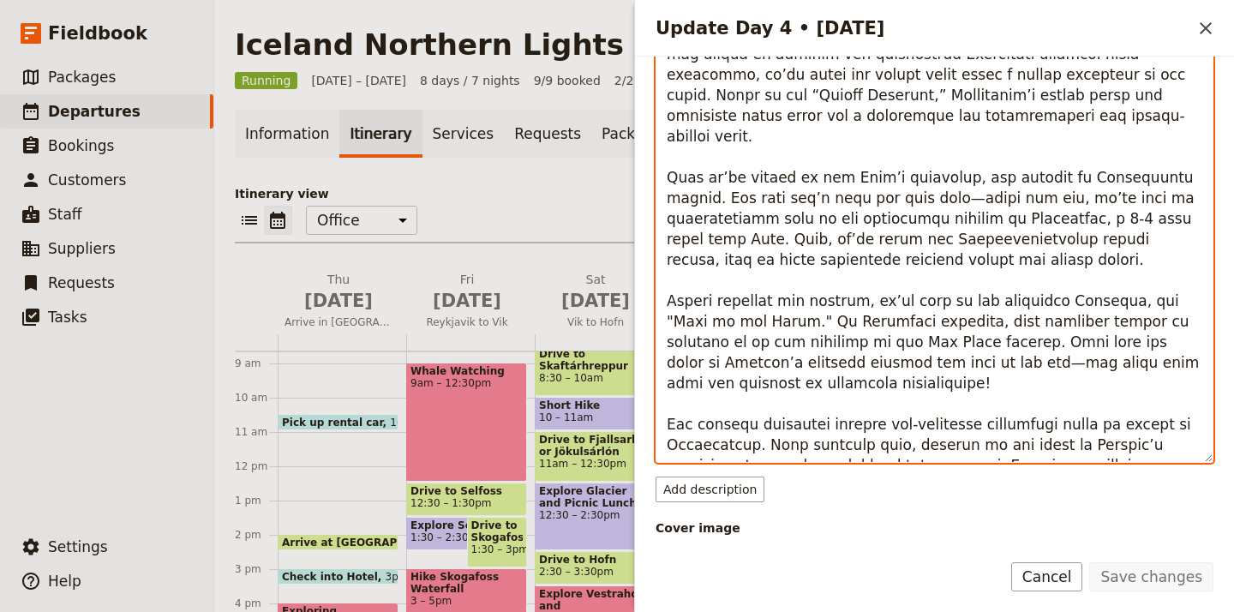
drag, startPoint x: 667, startPoint y: 309, endPoint x: 1030, endPoint y: 448, distance: 389.1
click at [1030, 448] on textarea "Update Day 4 • 7 Sep" at bounding box center [935, 248] width 558 height 430
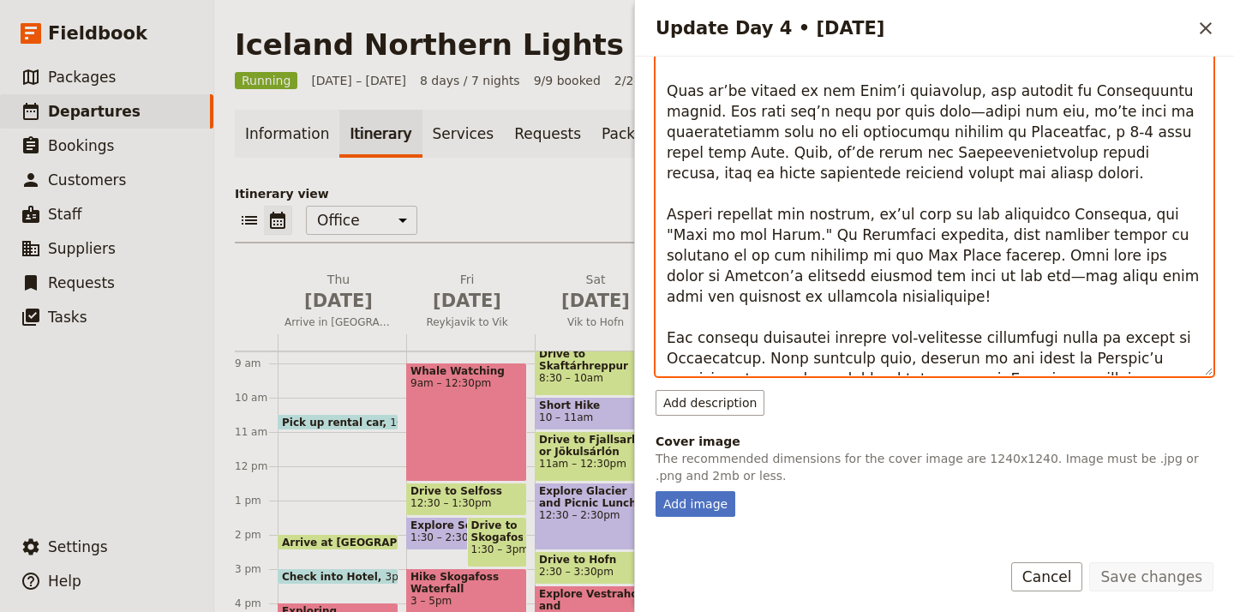
scroll to position [345, 0]
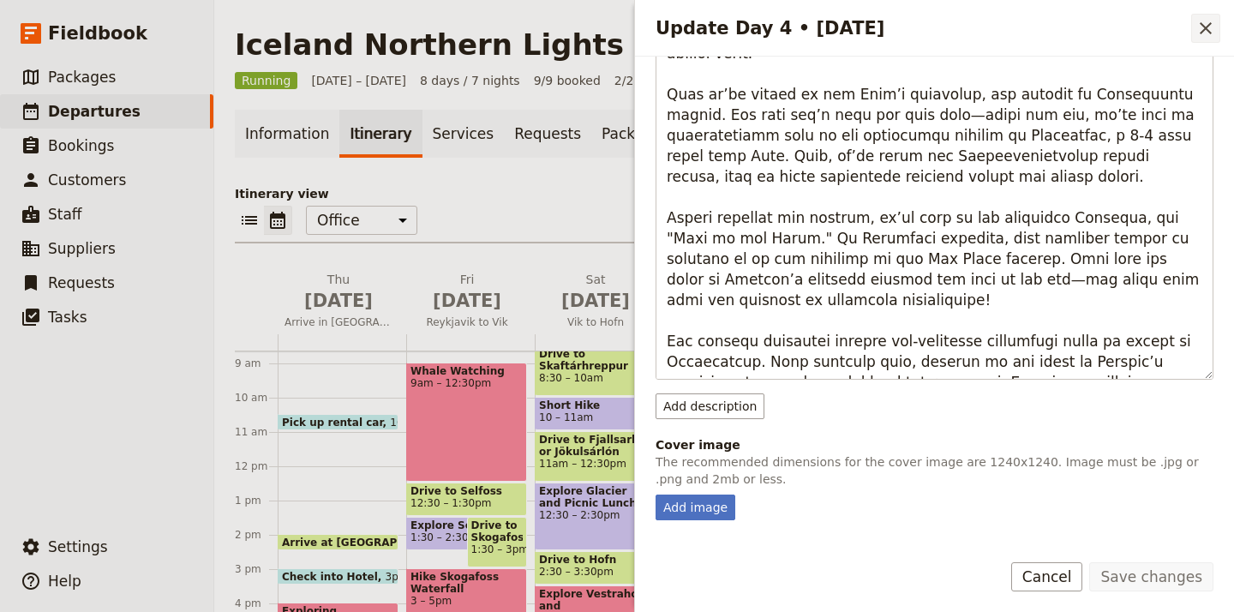
click at [1207, 33] on icon "Close drawer" at bounding box center [1206, 28] width 21 height 21
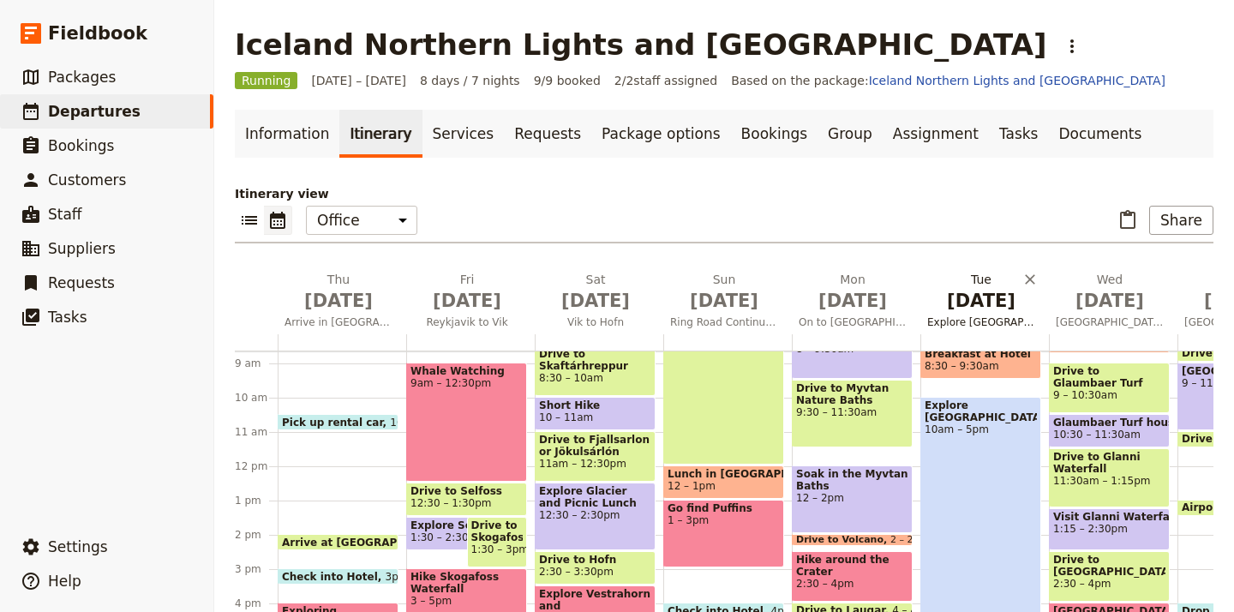
scroll to position [0, 0]
click at [870, 319] on span "On to Akureyri" at bounding box center [853, 322] width 122 height 14
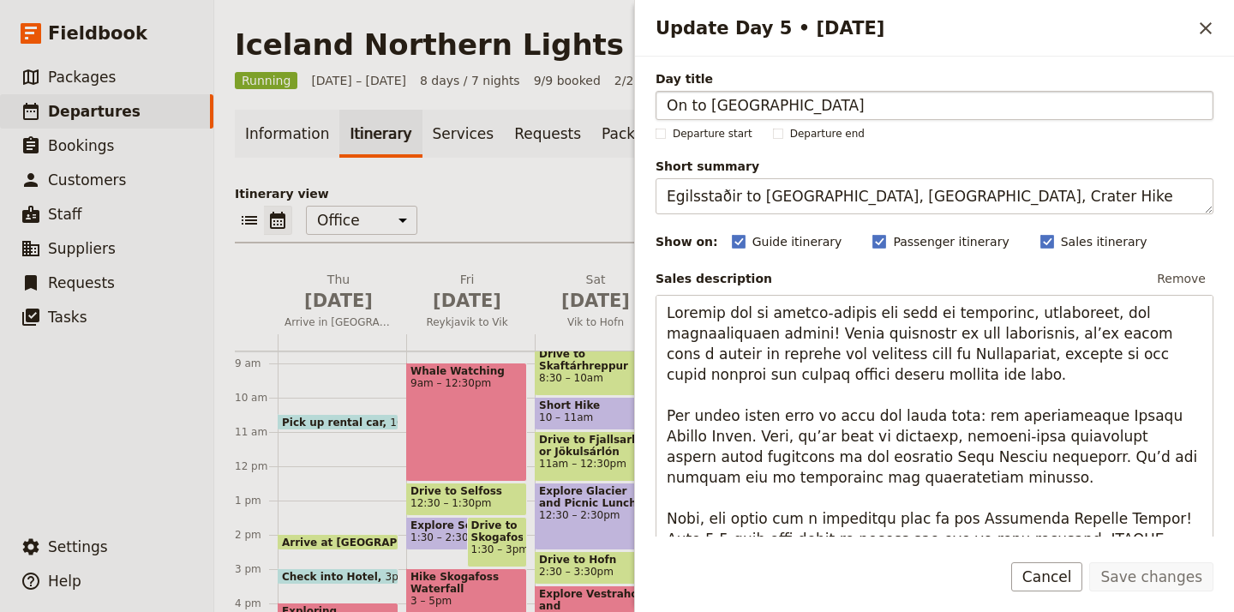
drag, startPoint x: 708, startPoint y: 106, endPoint x: 772, endPoint y: 105, distance: 63.4
click at [772, 105] on input "On to Akureyri" at bounding box center [935, 105] width 558 height 29
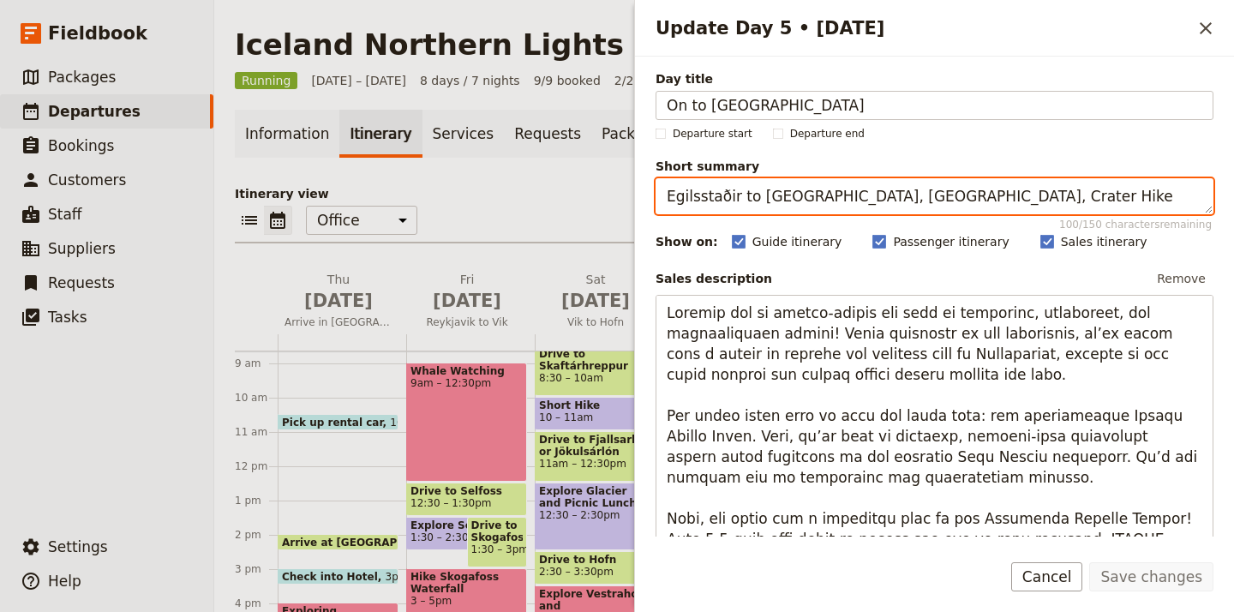
drag, startPoint x: 670, startPoint y: 195, endPoint x: 807, endPoint y: 189, distance: 136.4
click at [807, 189] on textarea "Egilsstaðir to Akureyri, Myvatn Baths, Crater Hike" at bounding box center [935, 196] width 558 height 36
drag, startPoint x: 817, startPoint y: 195, endPoint x: 991, endPoint y: 195, distance: 174.0
click at [991, 195] on textarea "Egilsstaðir to Akureyri, Myvatn Baths, Crater Hike" at bounding box center [935, 196] width 558 height 36
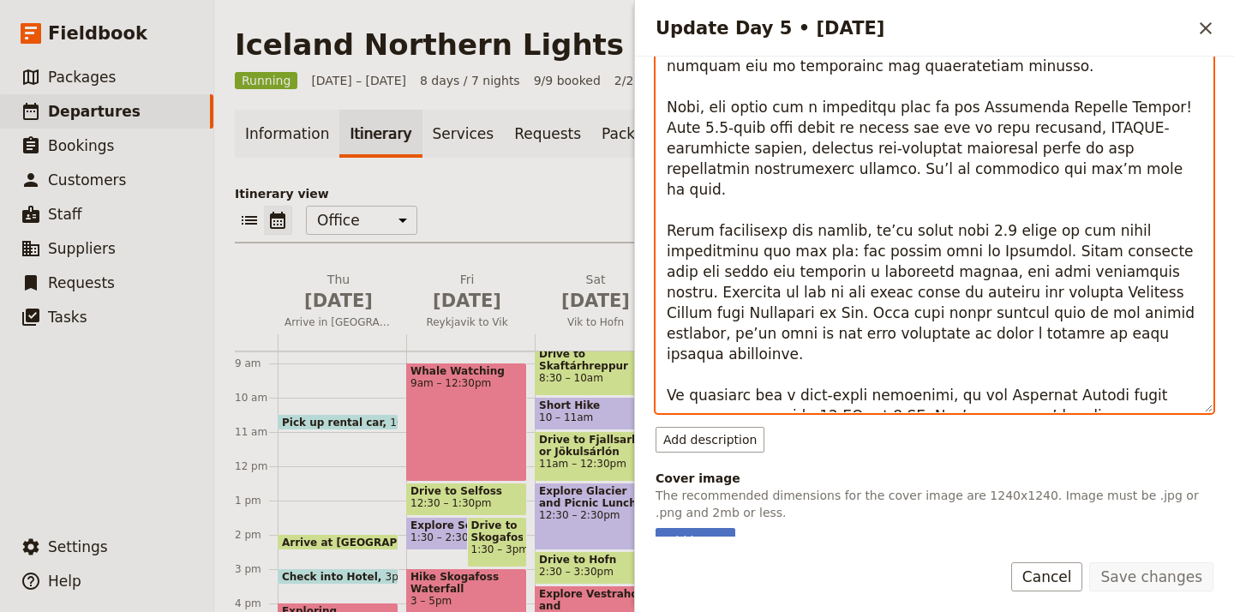
scroll to position [330, 0]
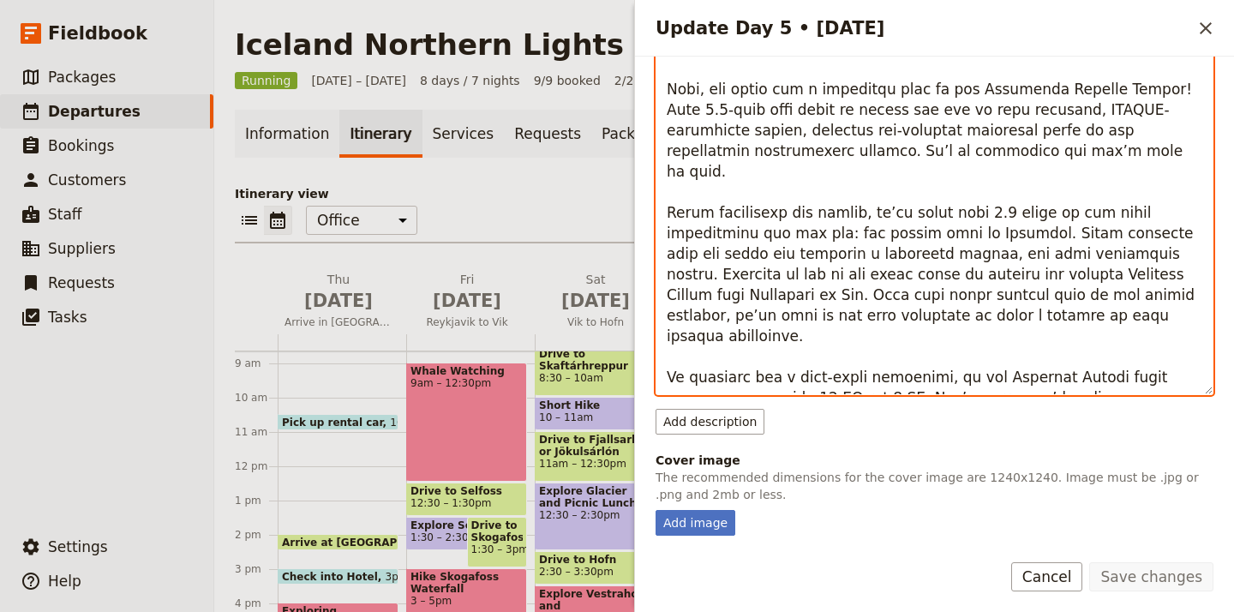
drag, startPoint x: 663, startPoint y: 309, endPoint x: 1204, endPoint y: 365, distance: 543.8
click at [1204, 365] on textarea "Update Day 5 • 8 Sep" at bounding box center [935, 180] width 558 height 430
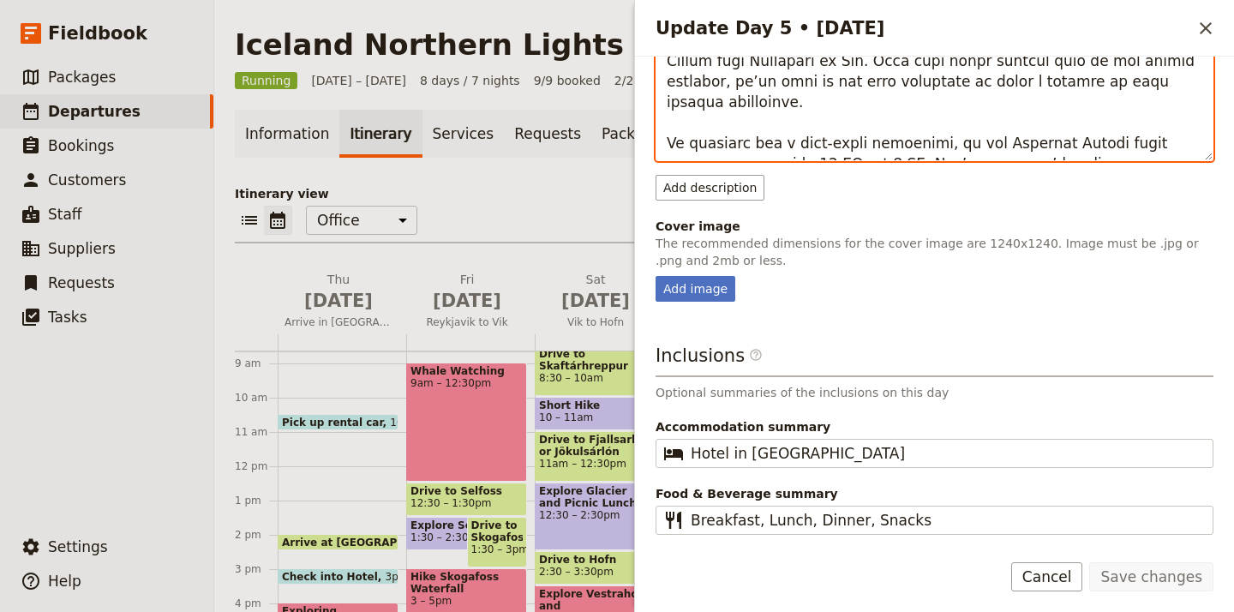
scroll to position [564, 0]
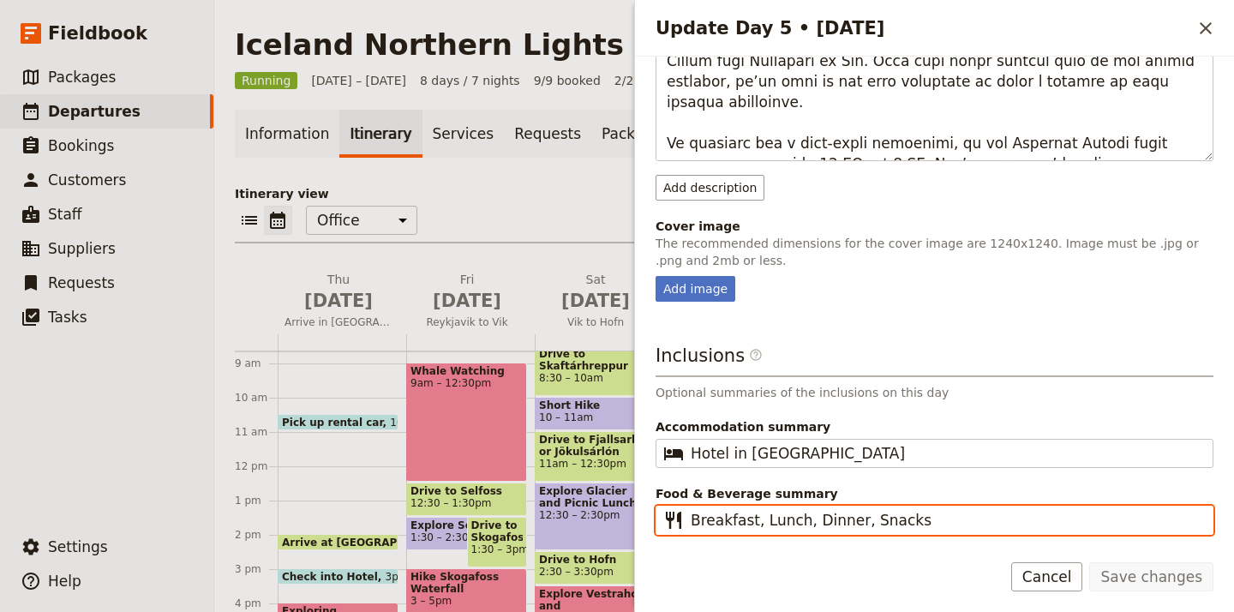
click at [831, 522] on input "Breakfast, Lunch, Dinner, Snacks" at bounding box center [947, 520] width 512 height 21
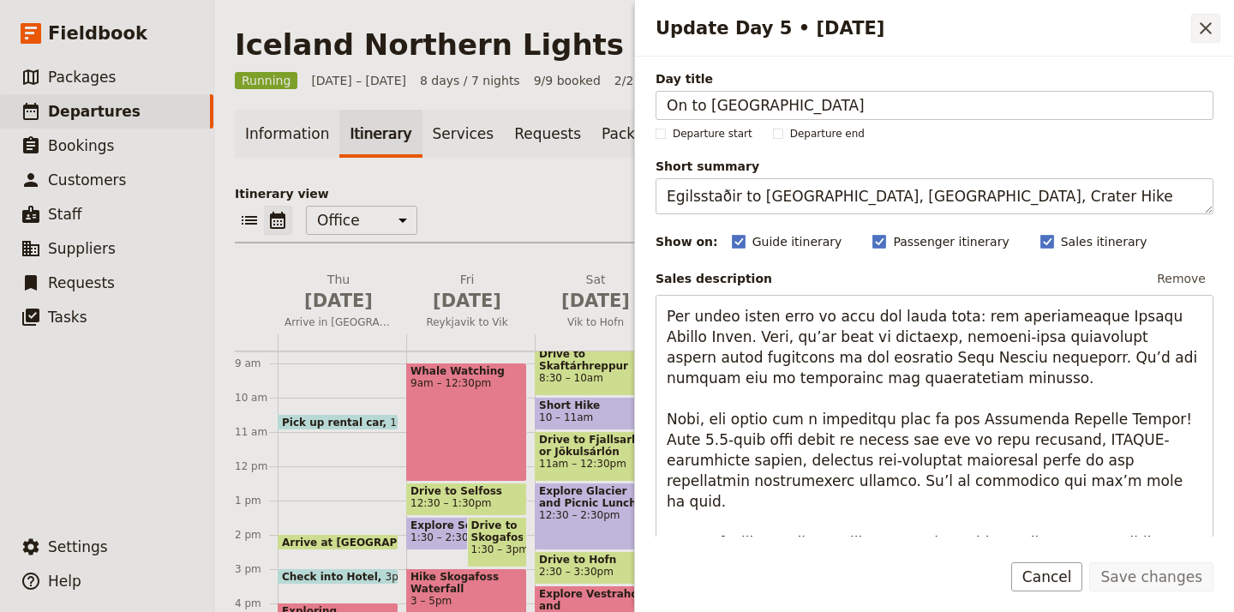
scroll to position [0, 0]
click at [1208, 30] on icon "Close drawer" at bounding box center [1206, 28] width 12 height 12
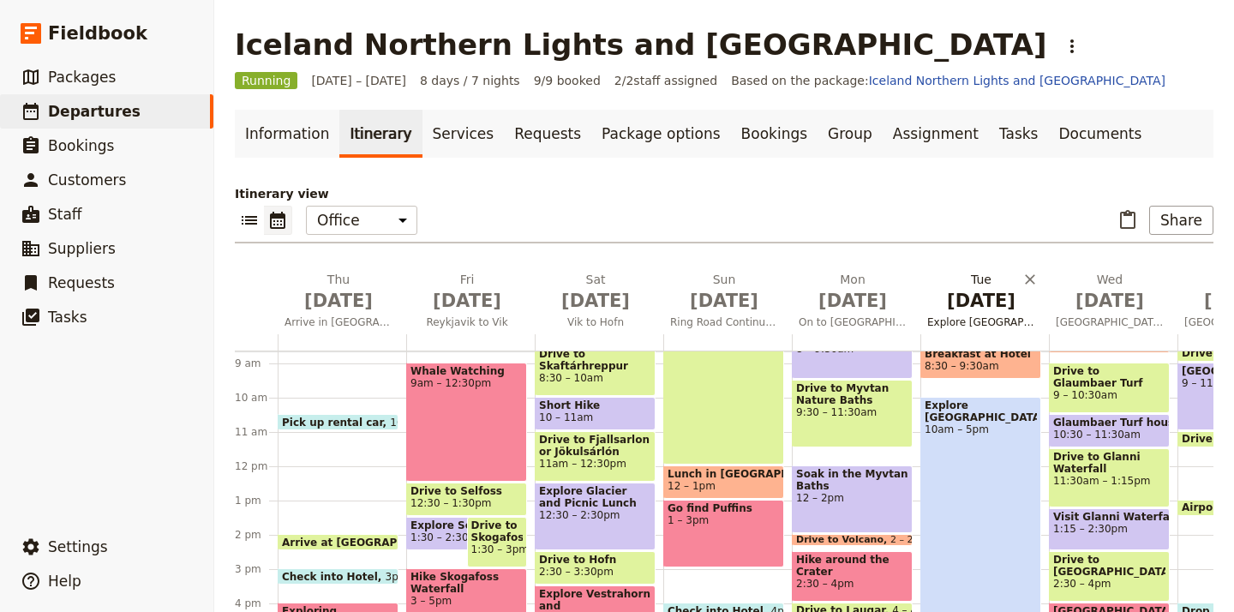
click at [976, 321] on span "Explore Akureyri" at bounding box center [982, 322] width 122 height 14
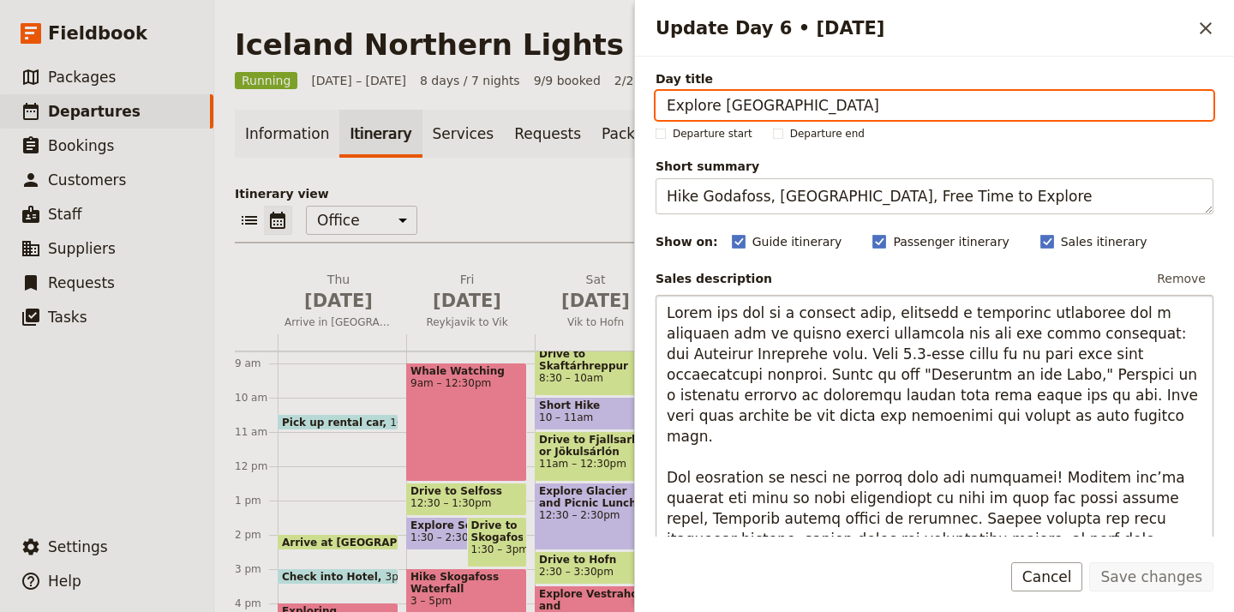
scroll to position [26, 0]
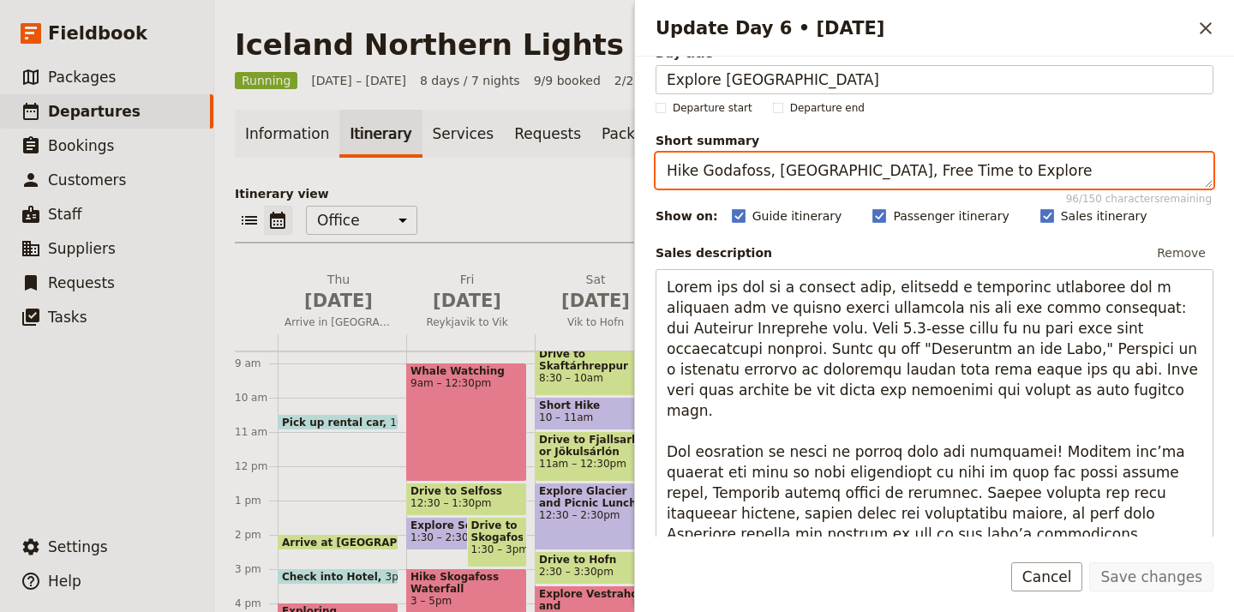
click at [786, 171] on textarea "Hike Godafoss, Botanical Gardens, Free Time to Explore" at bounding box center [935, 171] width 558 height 36
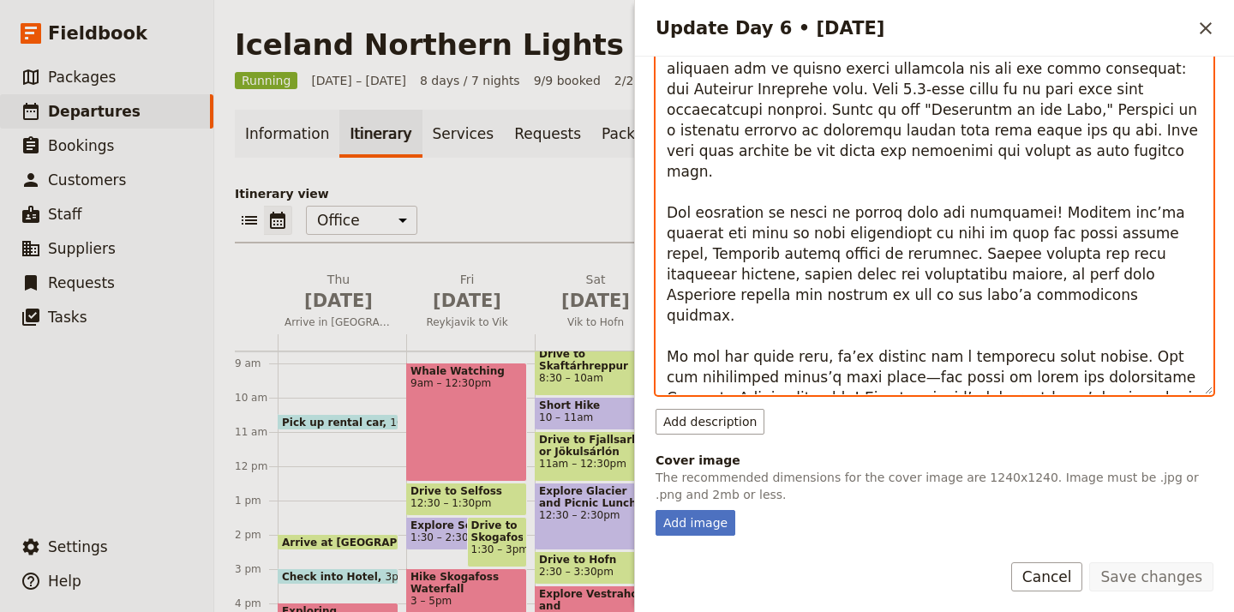
scroll to position [279, 0]
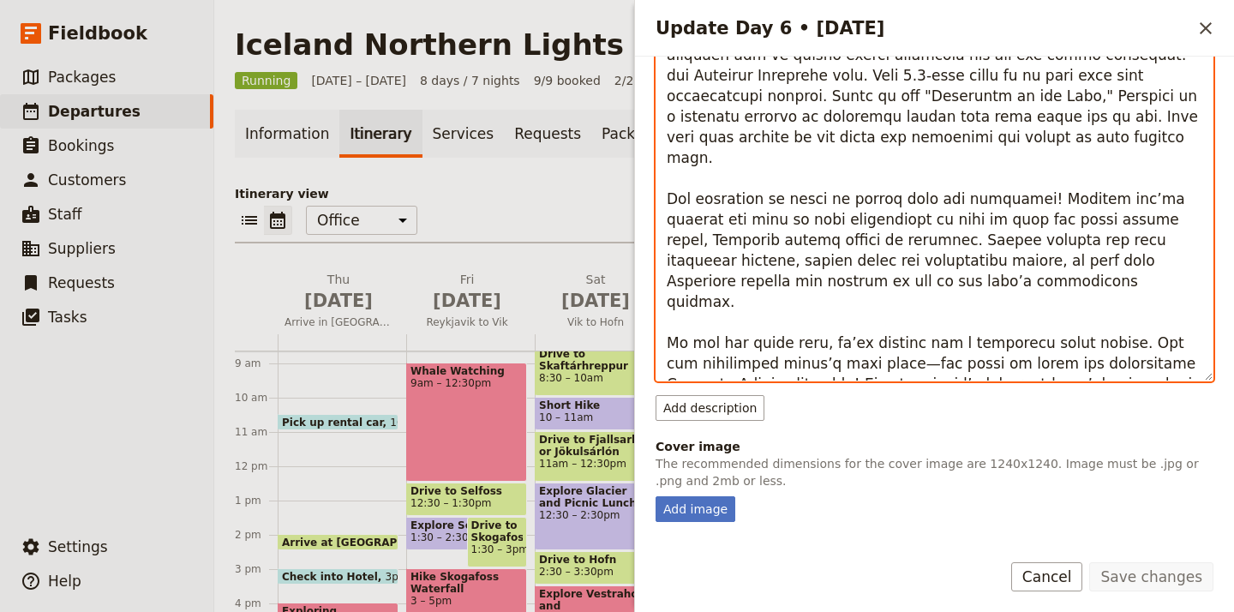
drag, startPoint x: 667, startPoint y: 286, endPoint x: 1165, endPoint y: 394, distance: 509.7
click at [1165, 394] on div "Sales description Remove Add description" at bounding box center [935, 204] width 558 height 434
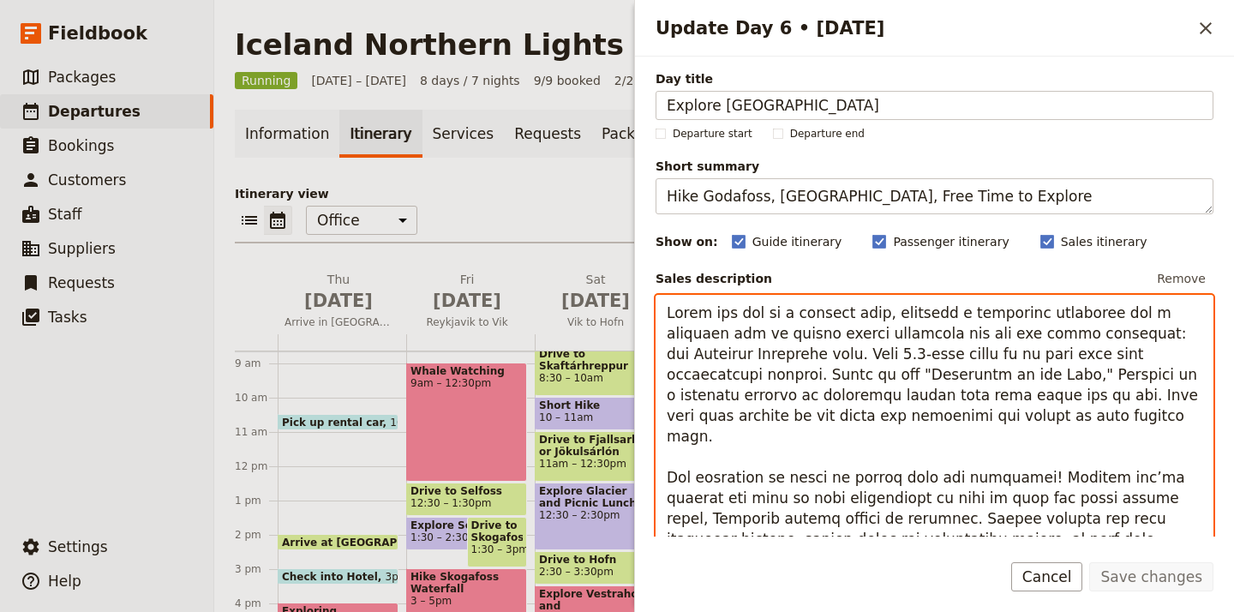
scroll to position [0, 0]
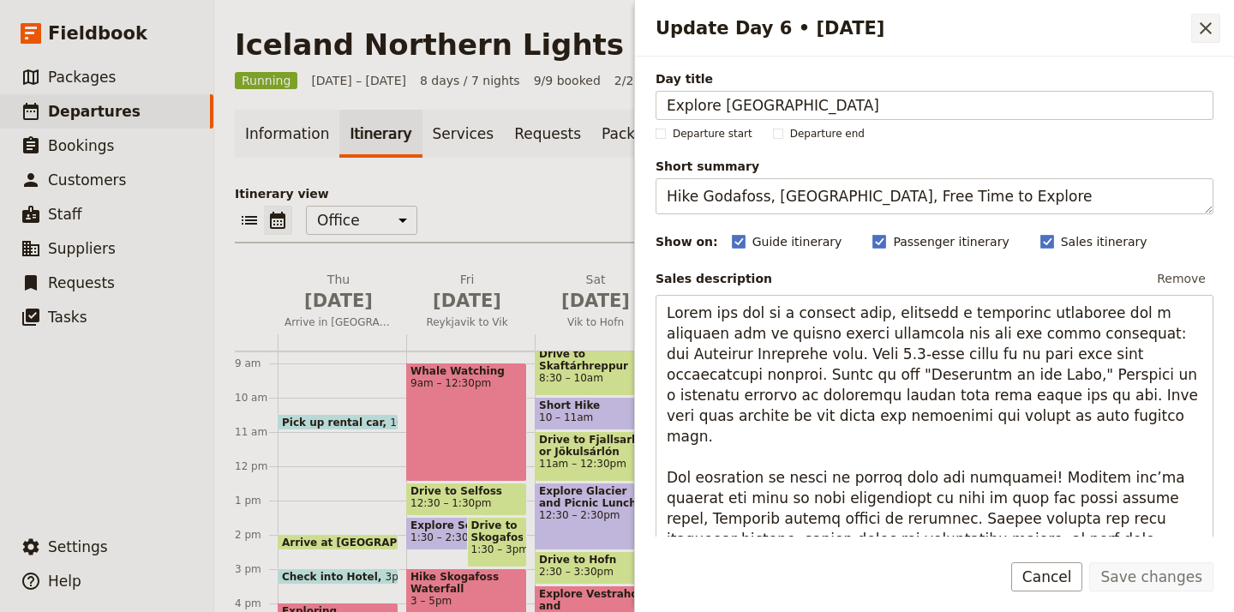
click at [1205, 33] on icon "Close drawer" at bounding box center [1206, 28] width 21 height 21
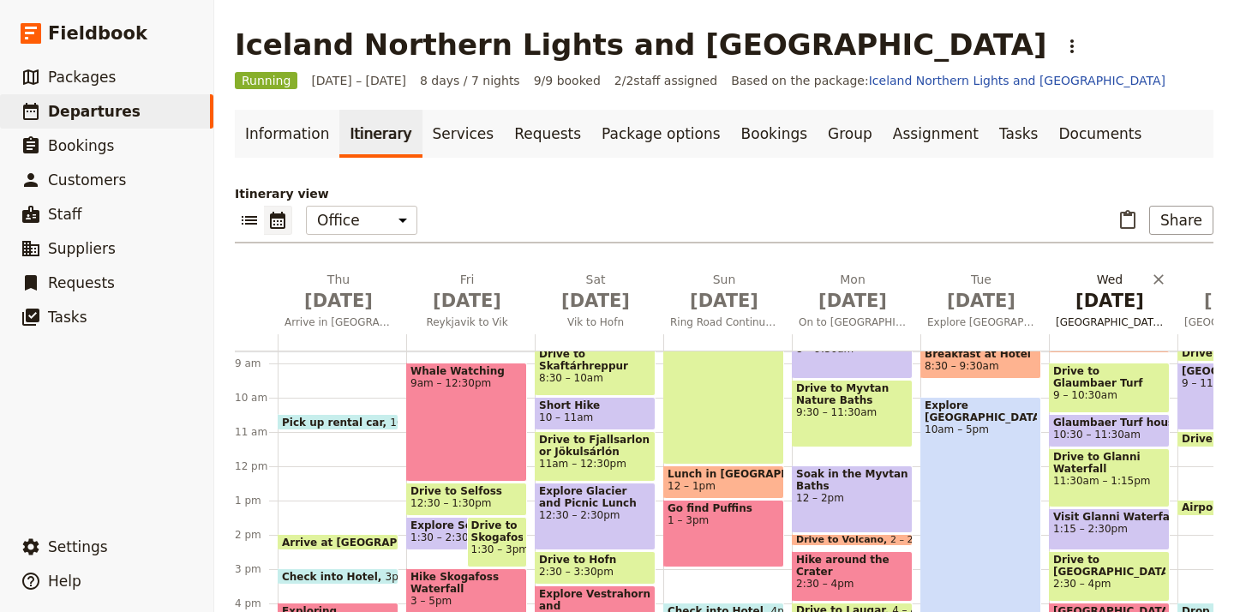
click at [1120, 322] on span "Sky Lagoon" at bounding box center [1110, 322] width 122 height 14
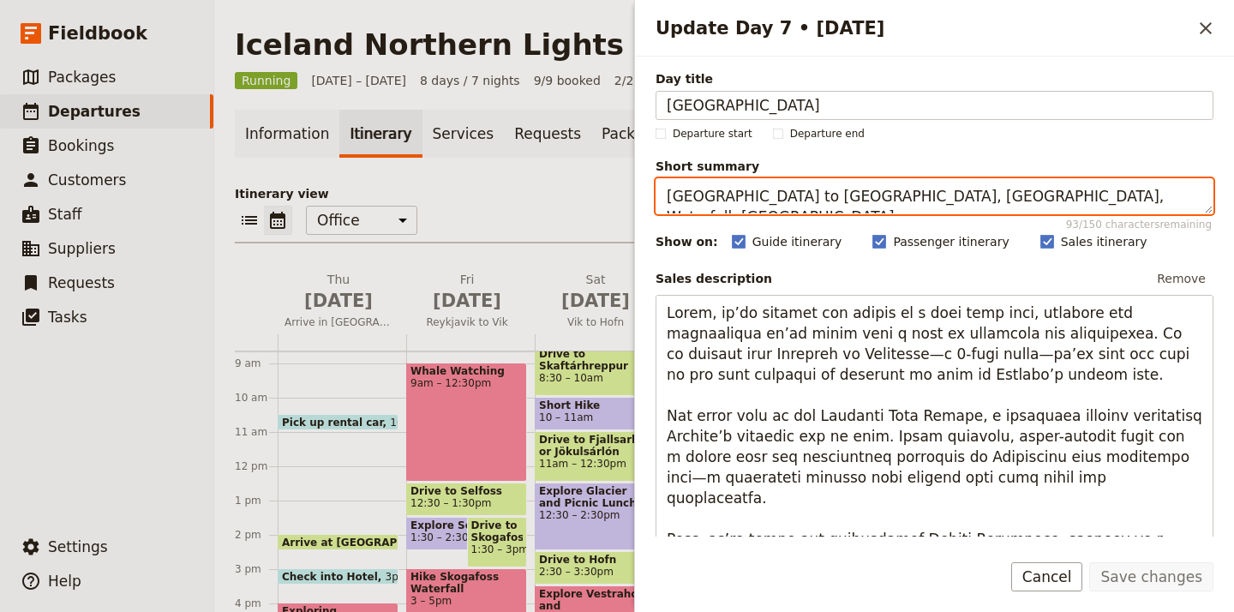
click at [934, 202] on textarea "Akureyri to Reykjavik, Turf Houses, Waterfall, Sky Lagoon" at bounding box center [935, 196] width 558 height 36
click at [711, 202] on textarea "Akureyri to Reykjavik, Turf Houses, Waterfall, Sky Lagoon" at bounding box center [935, 196] width 558 height 36
drag, startPoint x: 669, startPoint y: 196, endPoint x: 803, endPoint y: 198, distance: 134.6
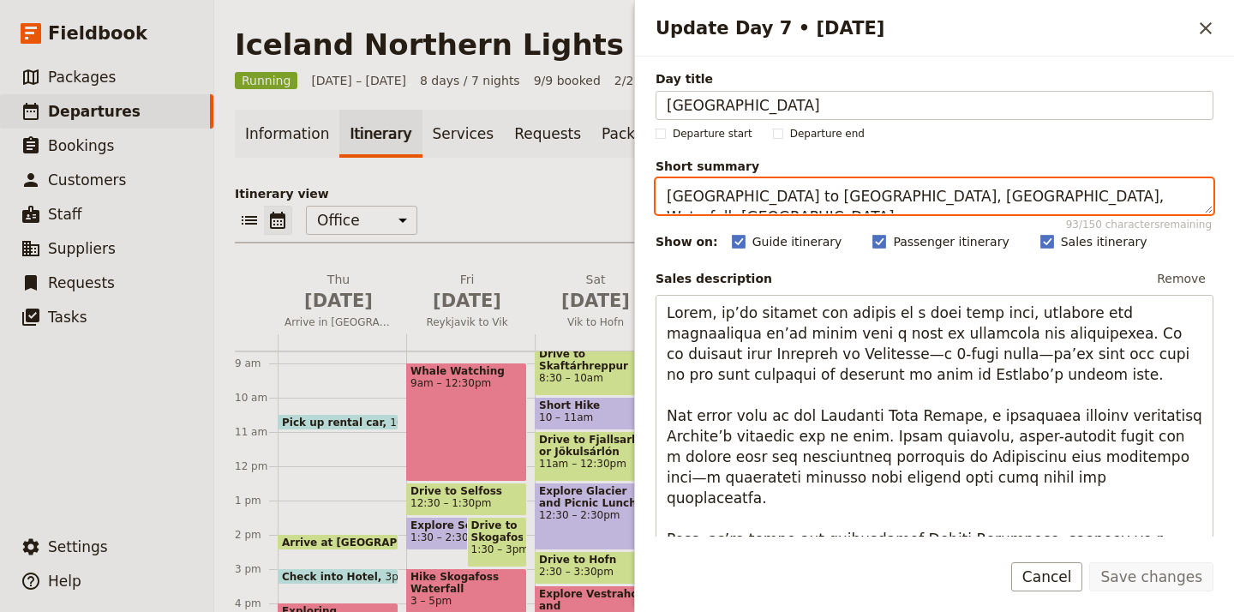
click at [803, 198] on textarea "Akureyri to Reykjavik, Turf Houses, Waterfall, Sky Lagoon" at bounding box center [935, 196] width 558 height 36
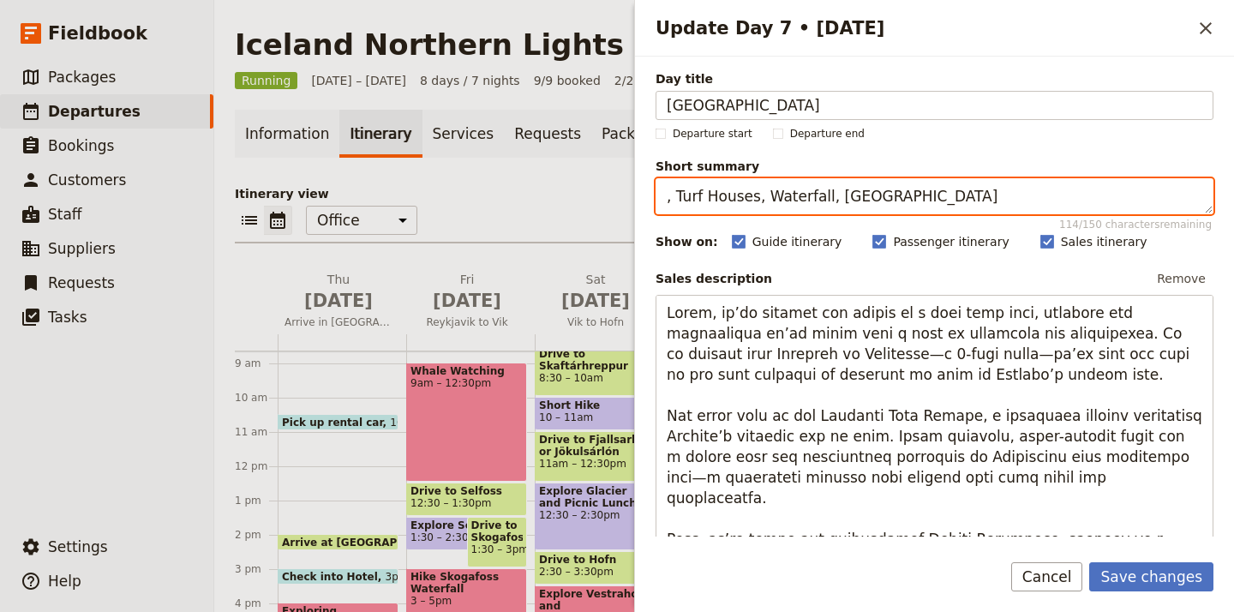
paste textarea "[GEOGRAPHIC_DATA] to [GEOGRAPHIC_DATA]"
type textarea "Akureyri to Reykjavik, Turf Houses, Waterfall, Sky Lagoon"
drag, startPoint x: 665, startPoint y: 193, endPoint x: 802, endPoint y: 198, distance: 136.4
click at [802, 198] on textarea "Akureyri to Reykjavik, Turf Houses, Waterfall, Sky Lagoon" at bounding box center [935, 196] width 558 height 36
drag, startPoint x: 809, startPoint y: 199, endPoint x: 1066, endPoint y: 201, distance: 256.3
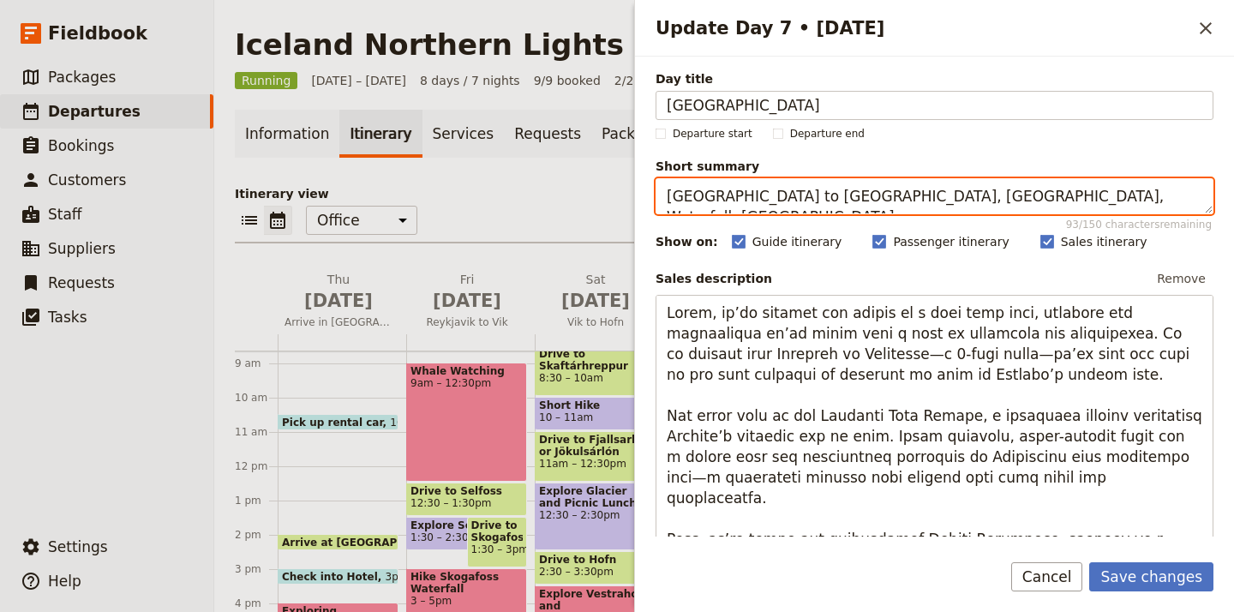
click at [1066, 201] on textarea "Akureyri to Reykjavik, Turf Houses, Waterfall, Sky Lagoon" at bounding box center [935, 196] width 558 height 36
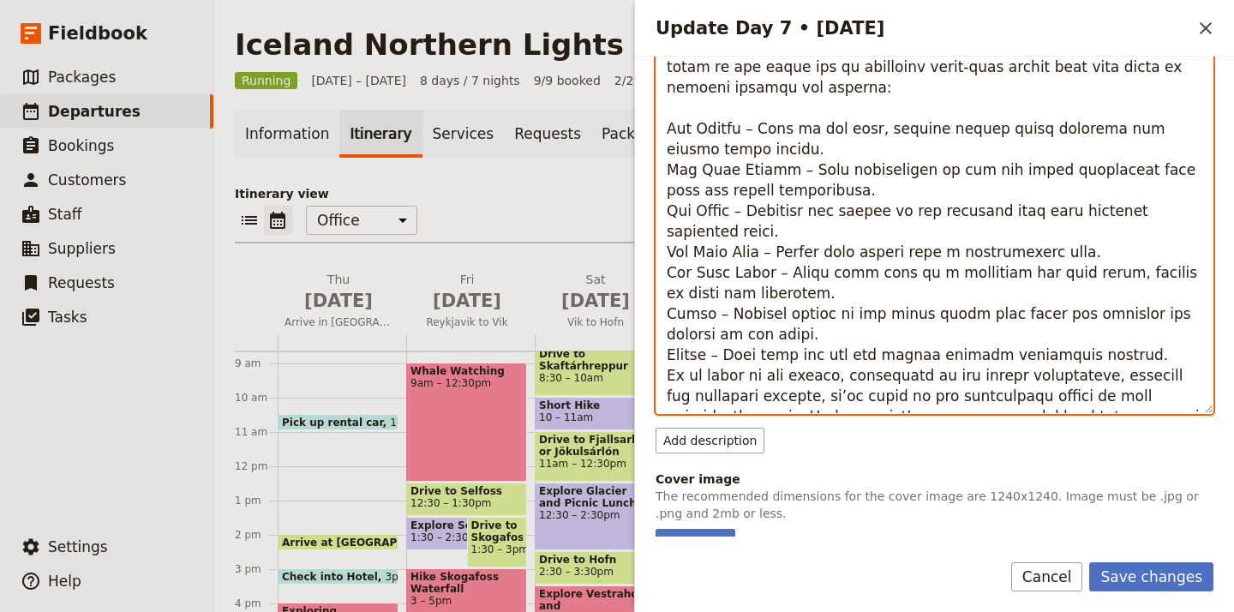
scroll to position [326, 0]
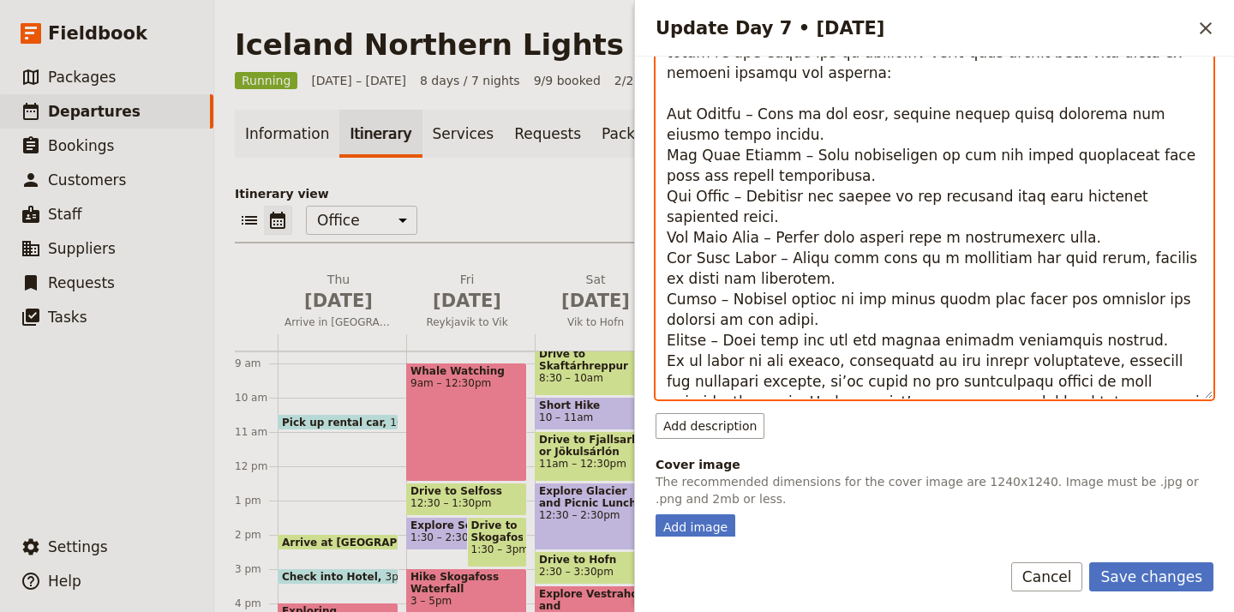
drag, startPoint x: 667, startPoint y: 306, endPoint x: 1054, endPoint y: 387, distance: 395.1
click at [1054, 387] on textarea "Update Day 7 • 10 Sep" at bounding box center [935, 184] width 558 height 430
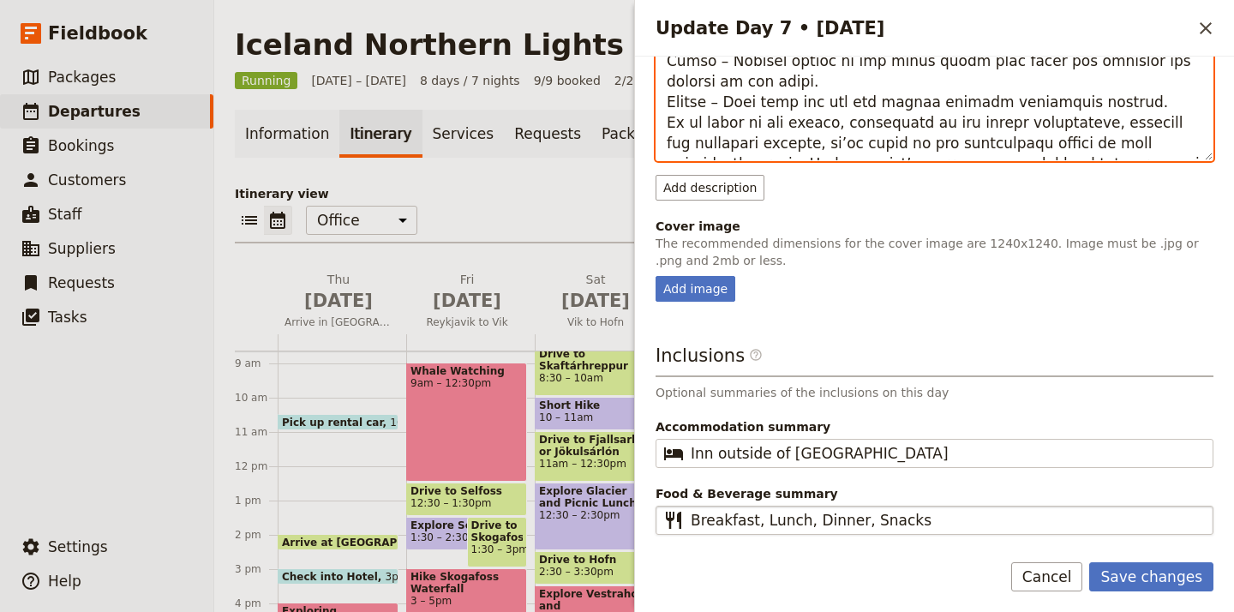
scroll to position [564, 0]
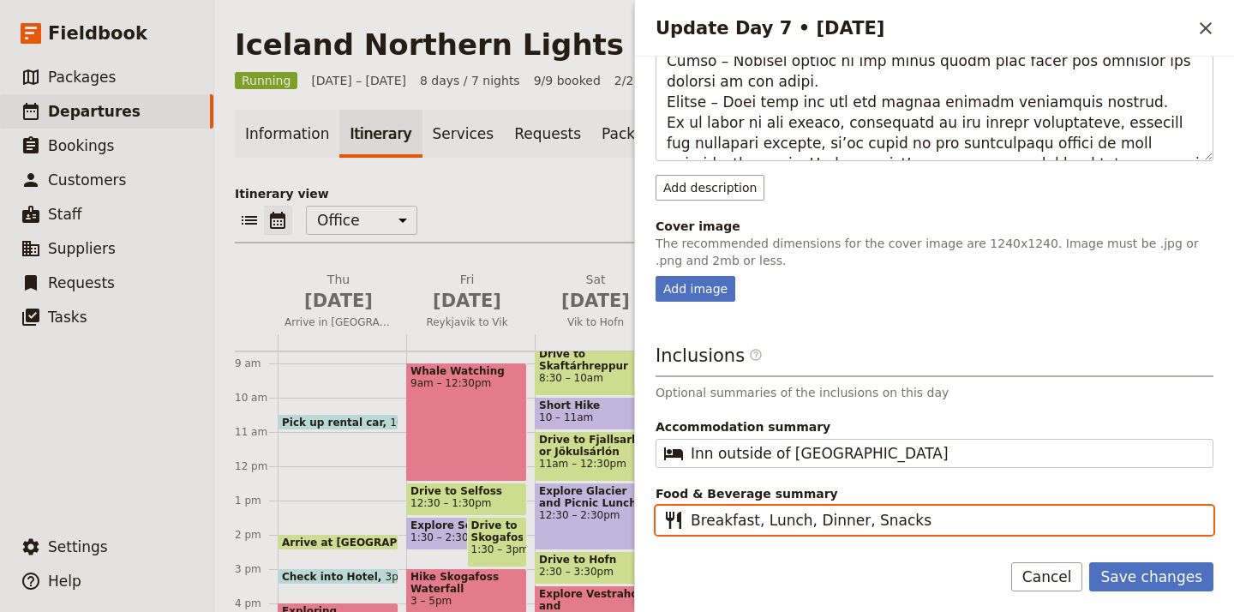
click at [838, 514] on input "Breakfast, Lunch, Dinner, Snacks" at bounding box center [947, 520] width 512 height 21
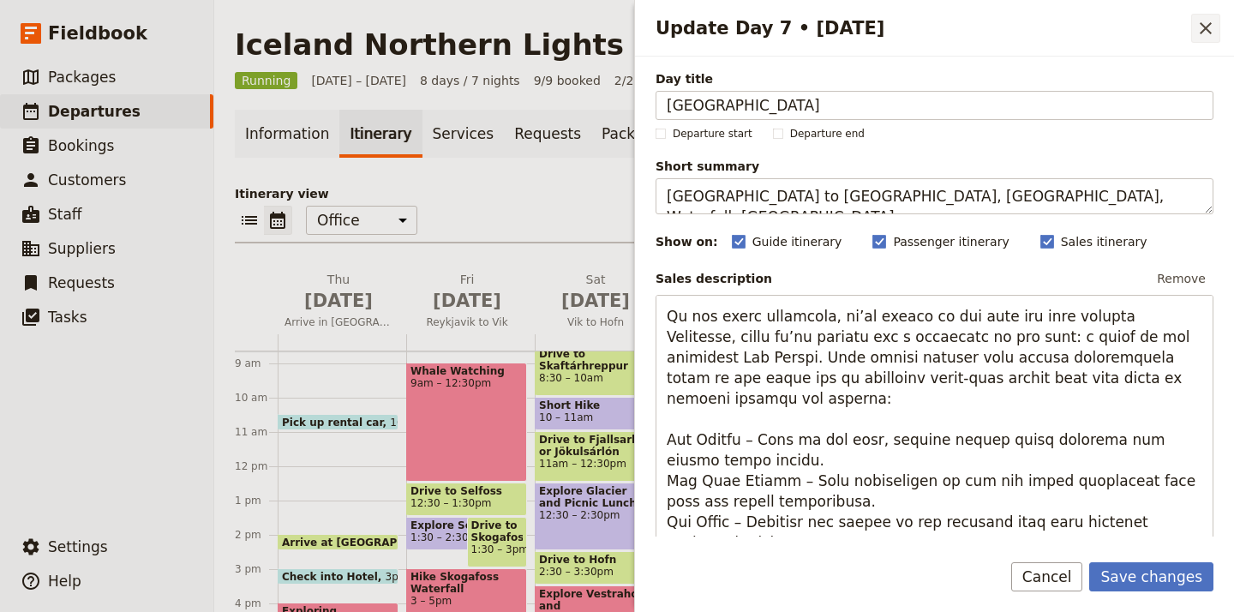
scroll to position [0, 0]
click at [1210, 29] on icon "Close drawer" at bounding box center [1206, 28] width 21 height 21
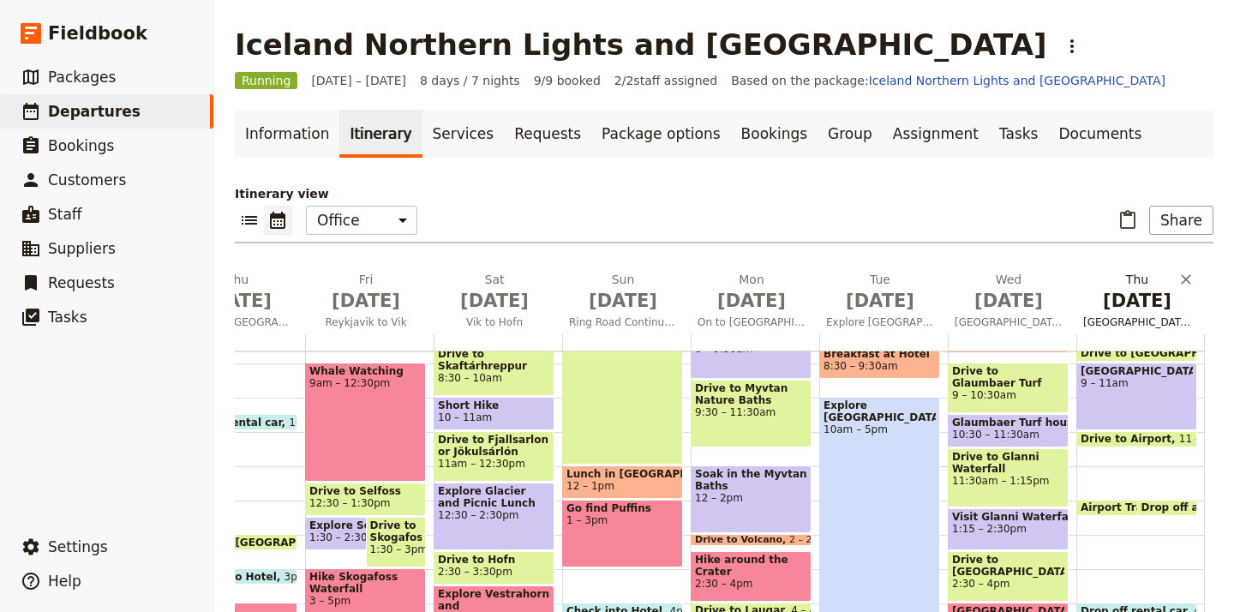
scroll to position [0, 101]
click at [1133, 322] on span "Blue Lagoon" at bounding box center [1138, 322] width 122 height 14
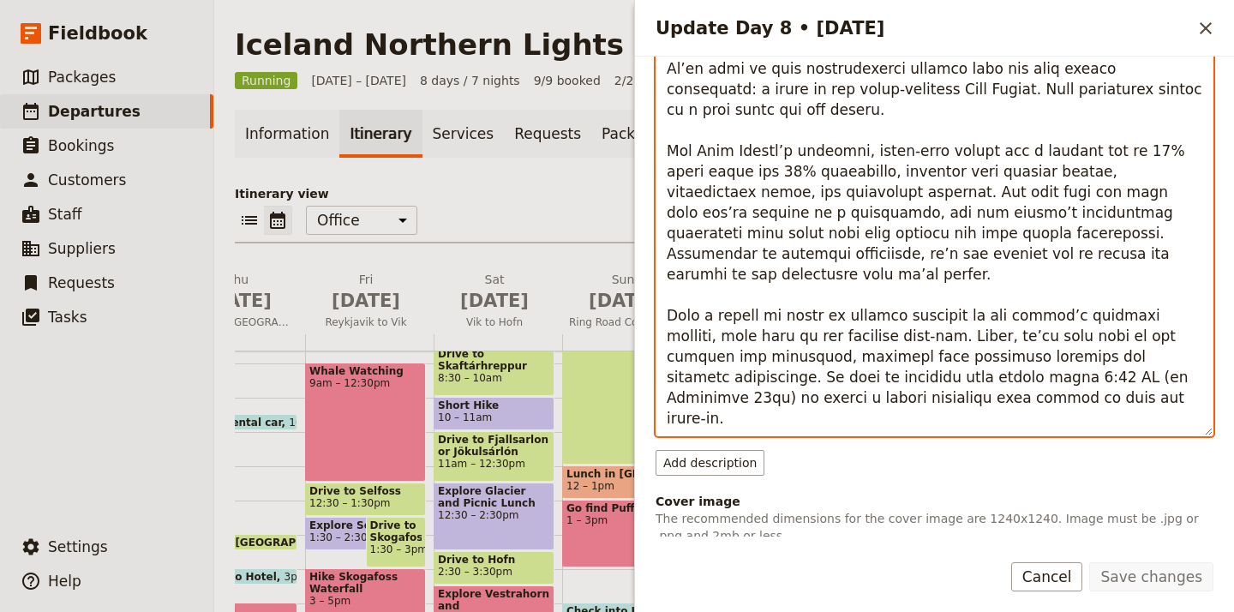
scroll to position [274, 0]
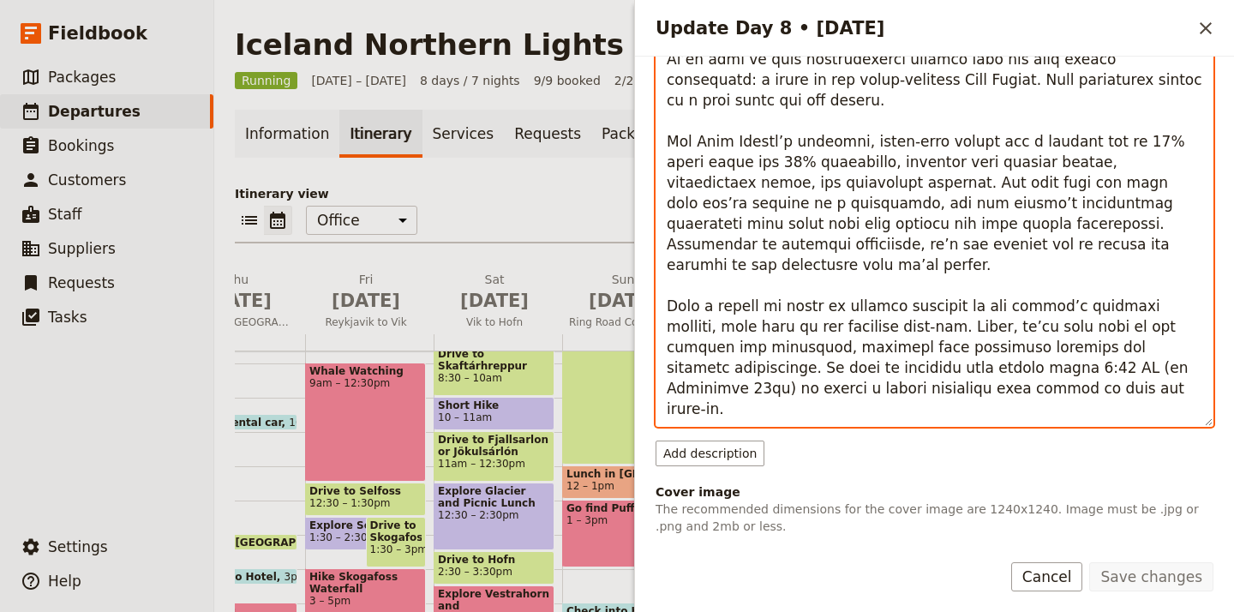
drag, startPoint x: 667, startPoint y: 257, endPoint x: 1155, endPoint y: 413, distance: 512.1
click at [1155, 413] on textarea "Update Day 8 • 11 Sep" at bounding box center [935, 224] width 558 height 406
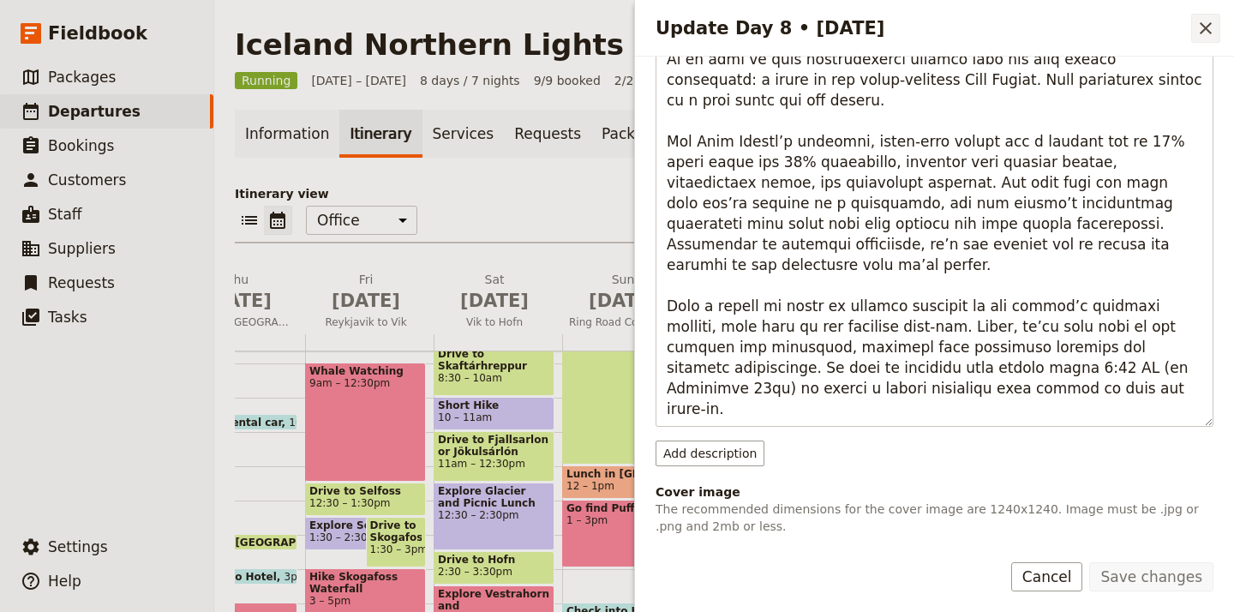
click at [1205, 30] on icon "Close drawer" at bounding box center [1206, 28] width 12 height 12
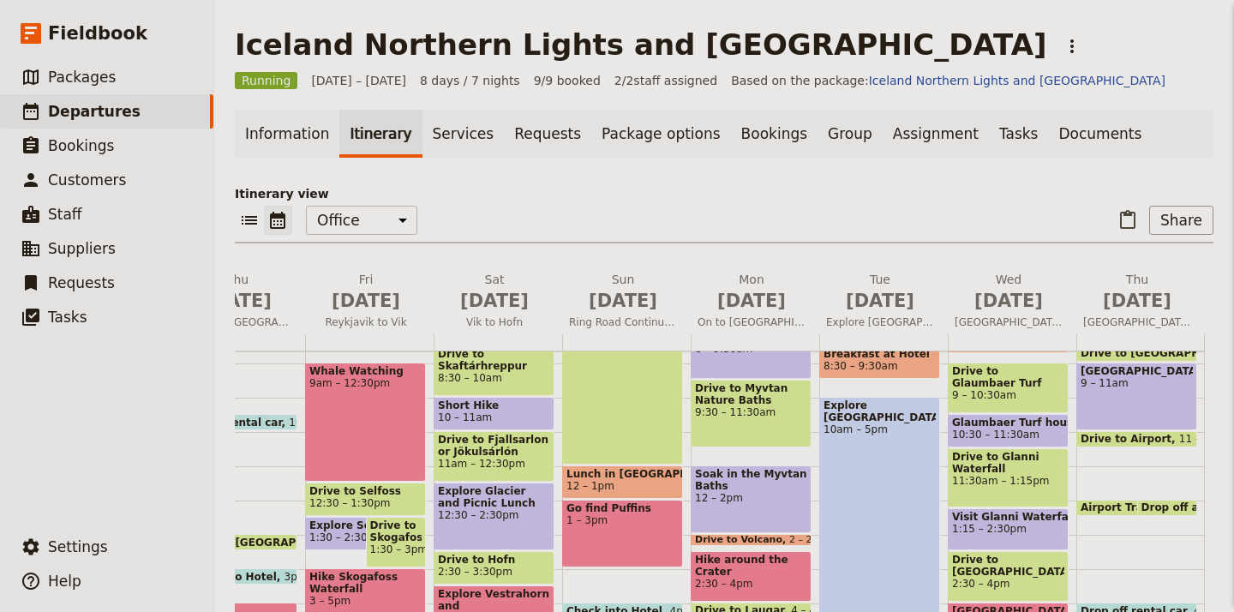
scroll to position [0, 0]
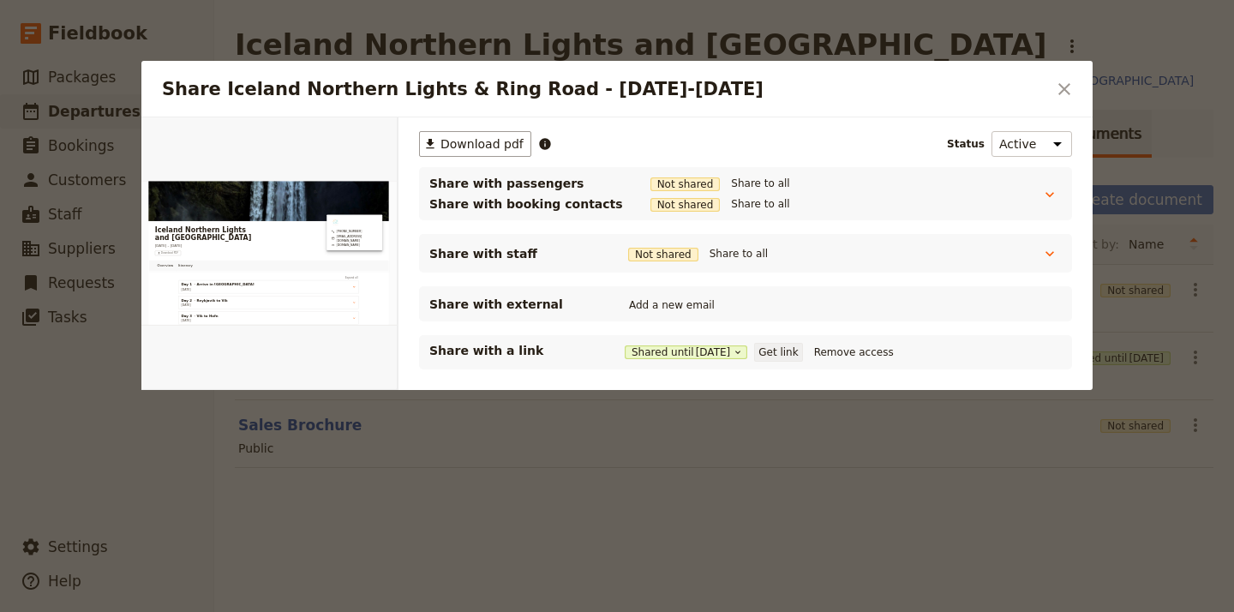
click at [796, 353] on button "Get link" at bounding box center [778, 352] width 48 height 19
